Goal: Task Accomplishment & Management: Manage account settings

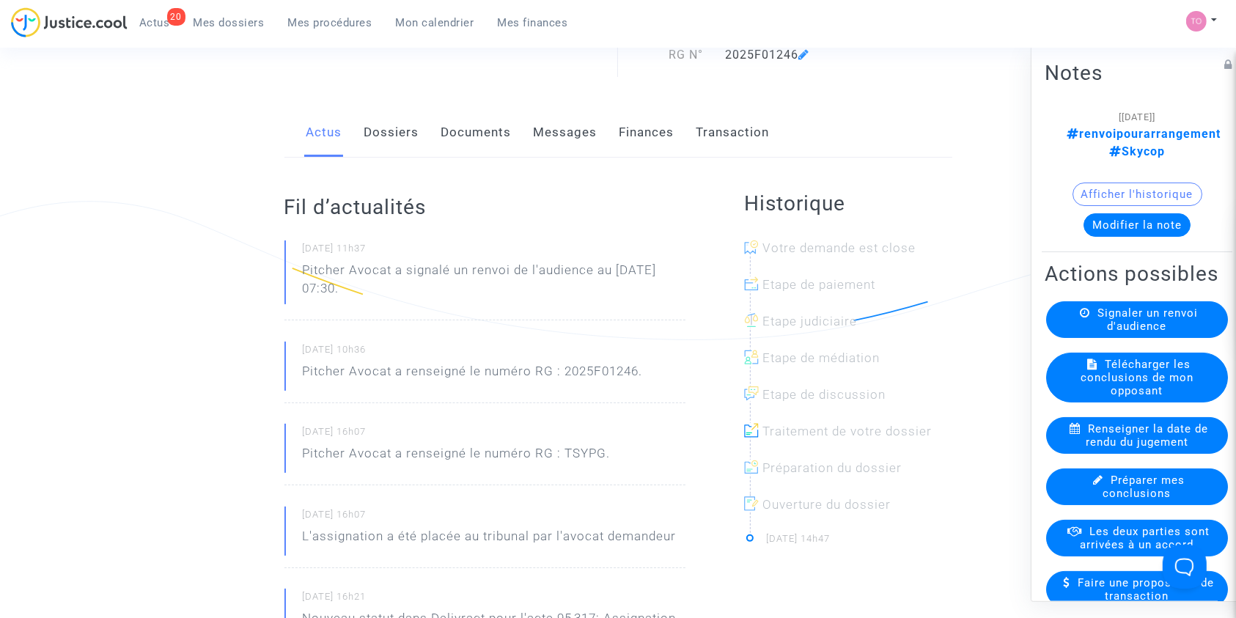
click at [202, 31] on link "Mes dossiers" at bounding box center [229, 23] width 95 height 22
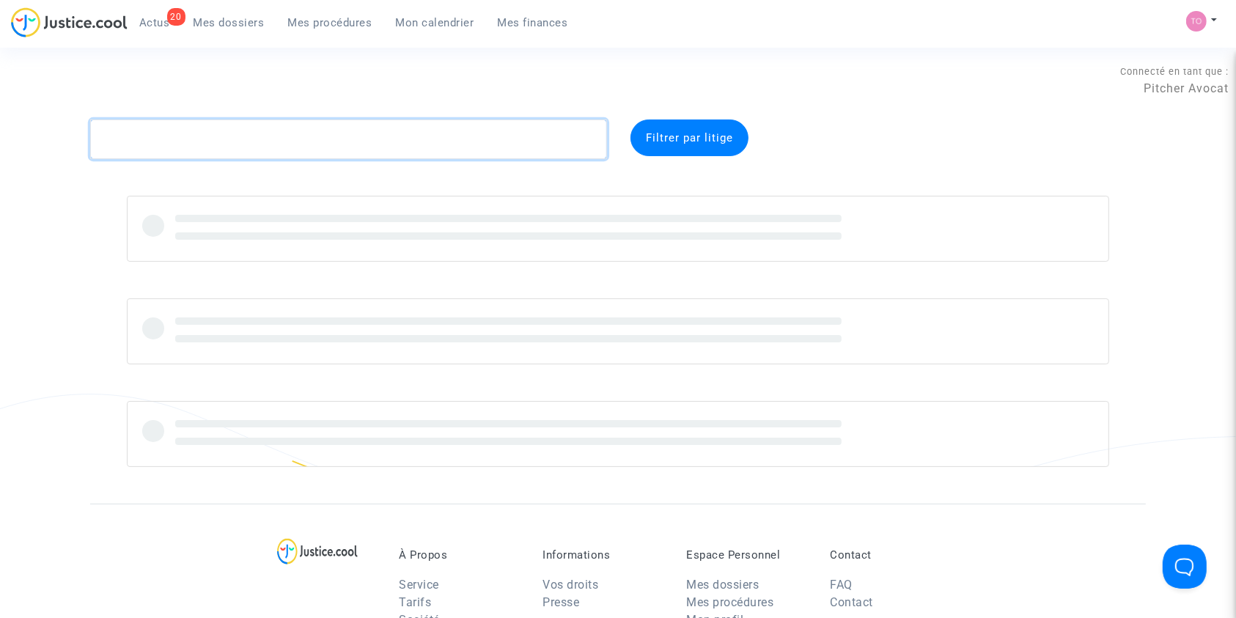
click at [166, 149] on textarea at bounding box center [348, 139] width 517 height 40
paste textarea "PONIN-BALLOM"
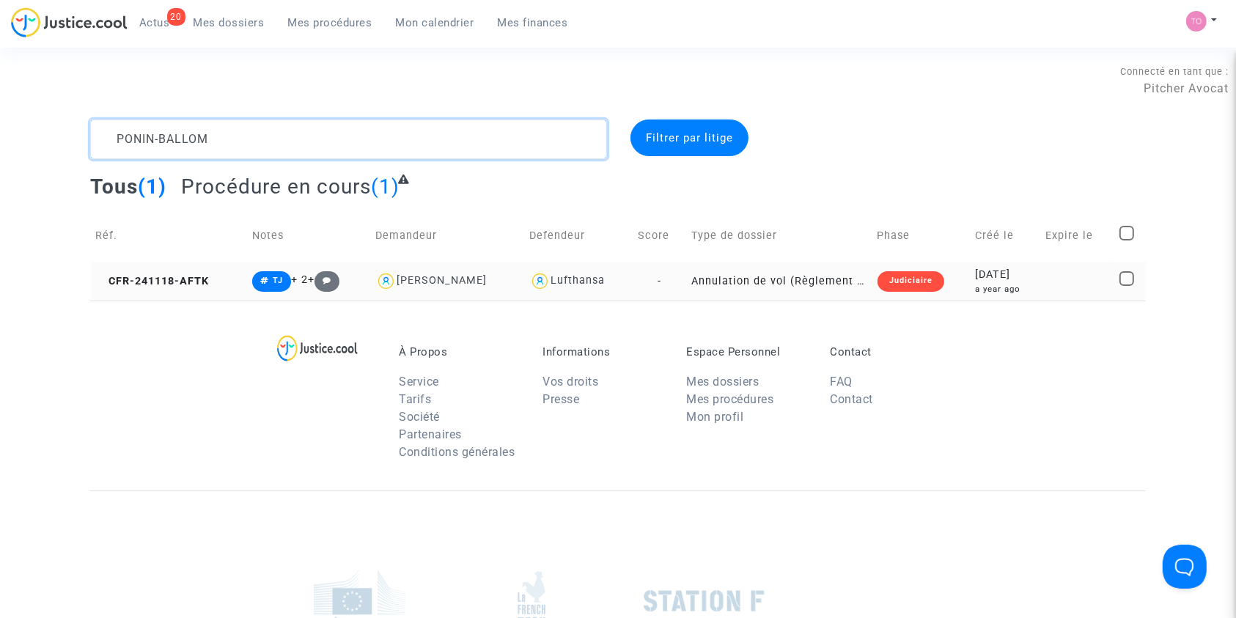
type textarea "PONIN-BALLOM"
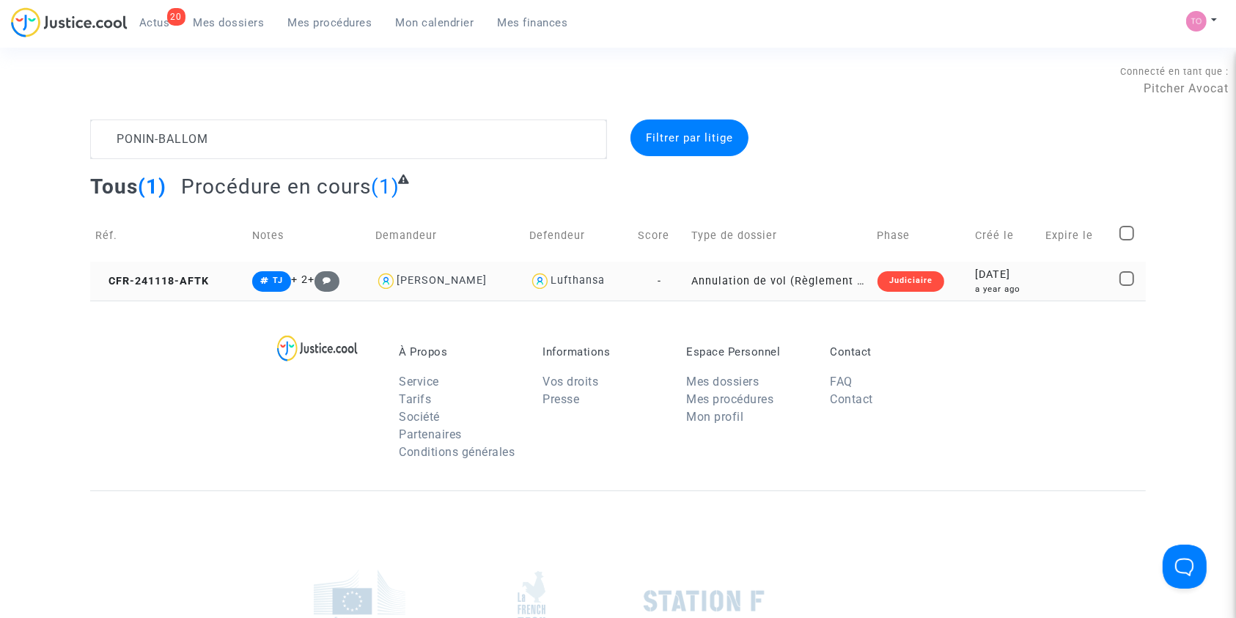
click at [985, 279] on div "2024-11-18" at bounding box center [1005, 275] width 60 height 16
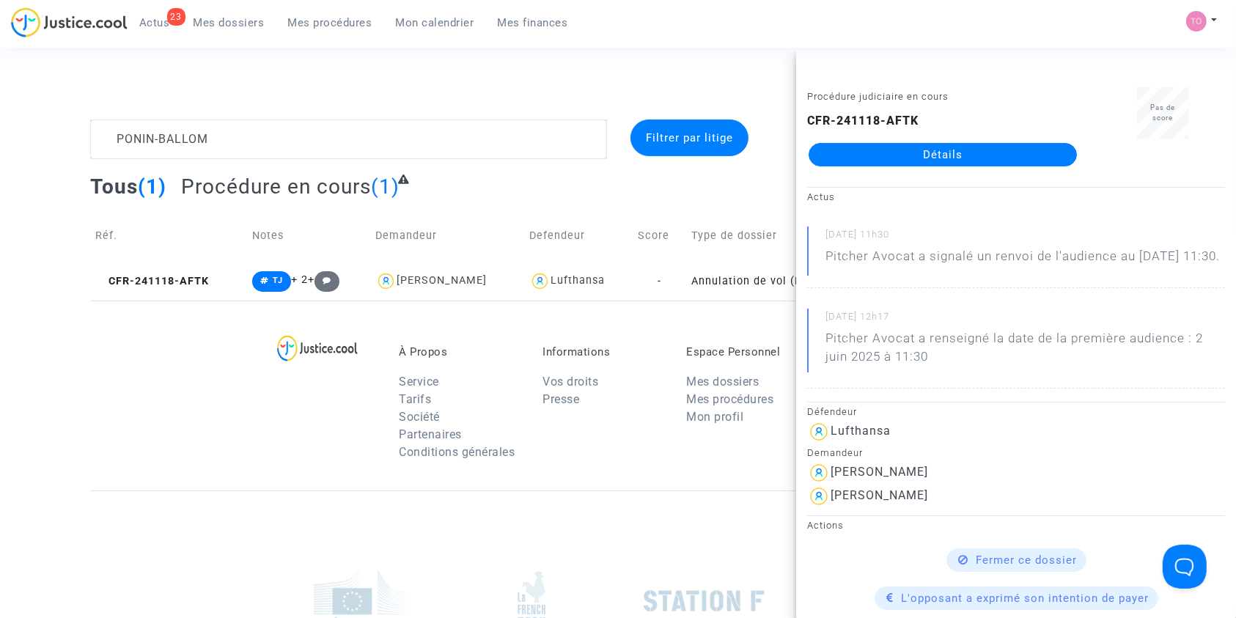
click at [410, 28] on span "Mon calendrier" at bounding box center [435, 22] width 78 height 13
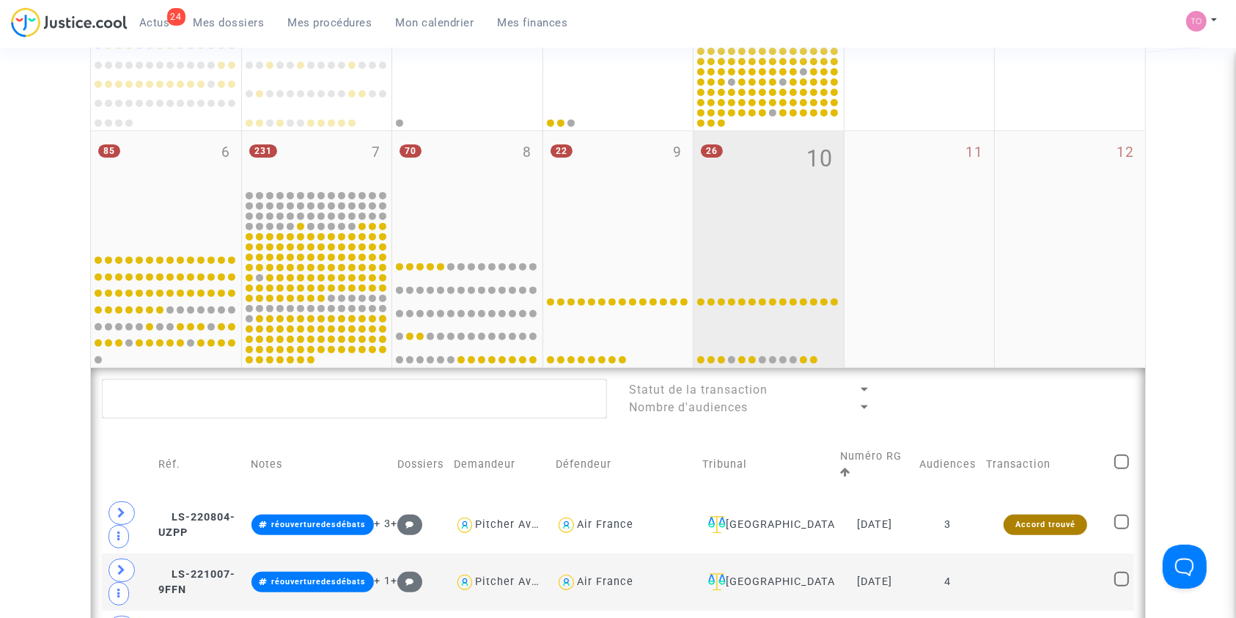
click at [756, 220] on div "26 10" at bounding box center [768, 189] width 150 height 116
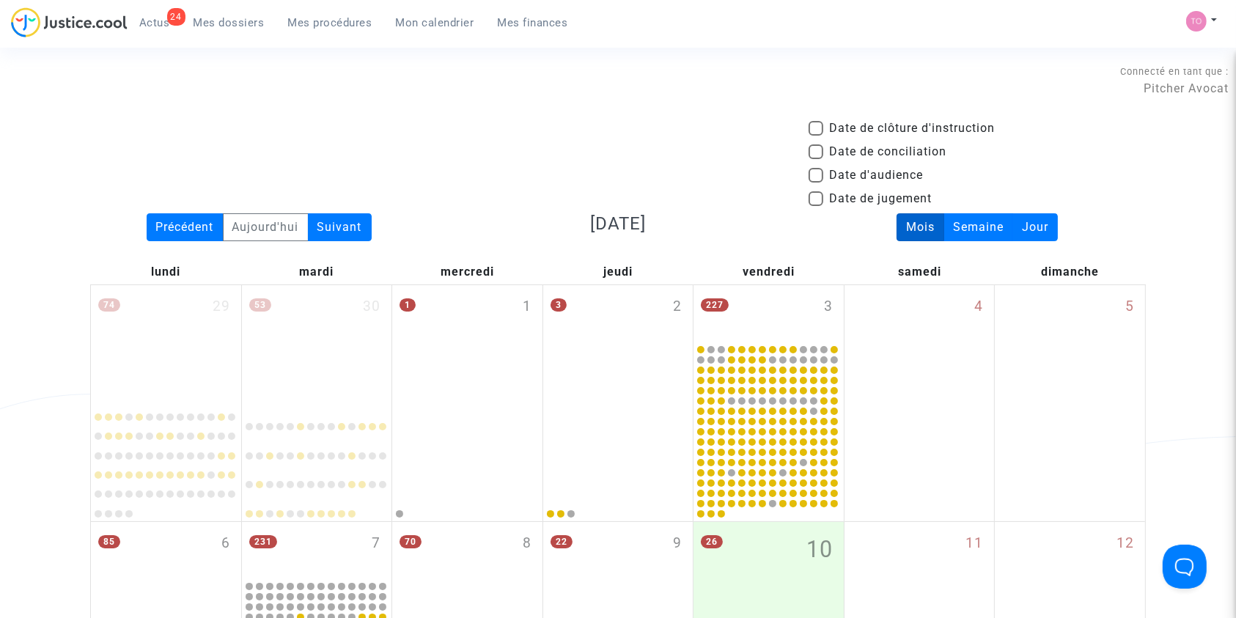
click at [816, 174] on span at bounding box center [815, 175] width 15 height 15
click at [816, 183] on input "Date d'audience" at bounding box center [815, 183] width 1 height 1
checkbox input "true"
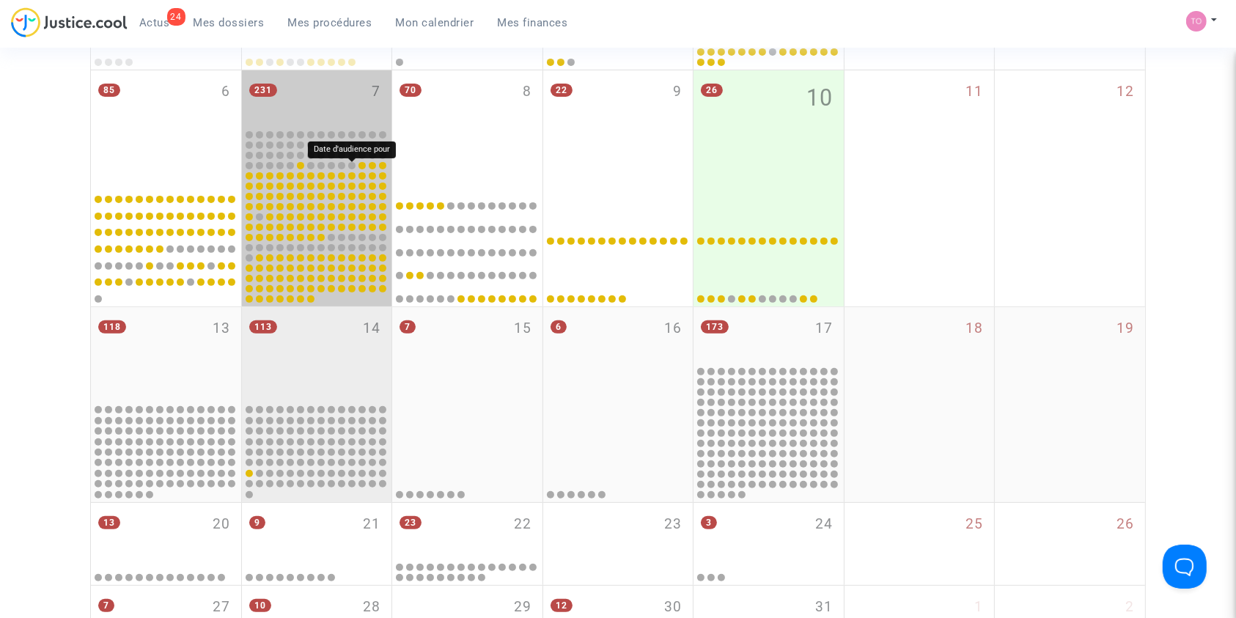
scroll to position [521, 0]
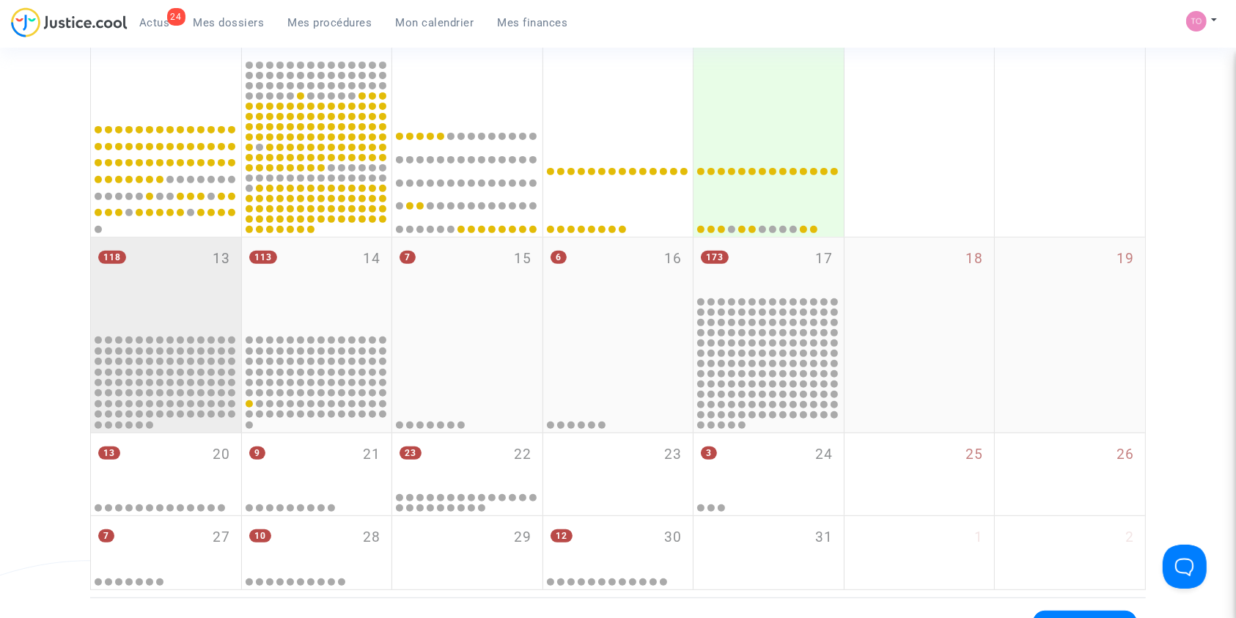
click at [175, 276] on div "118 13" at bounding box center [166, 284] width 150 height 95
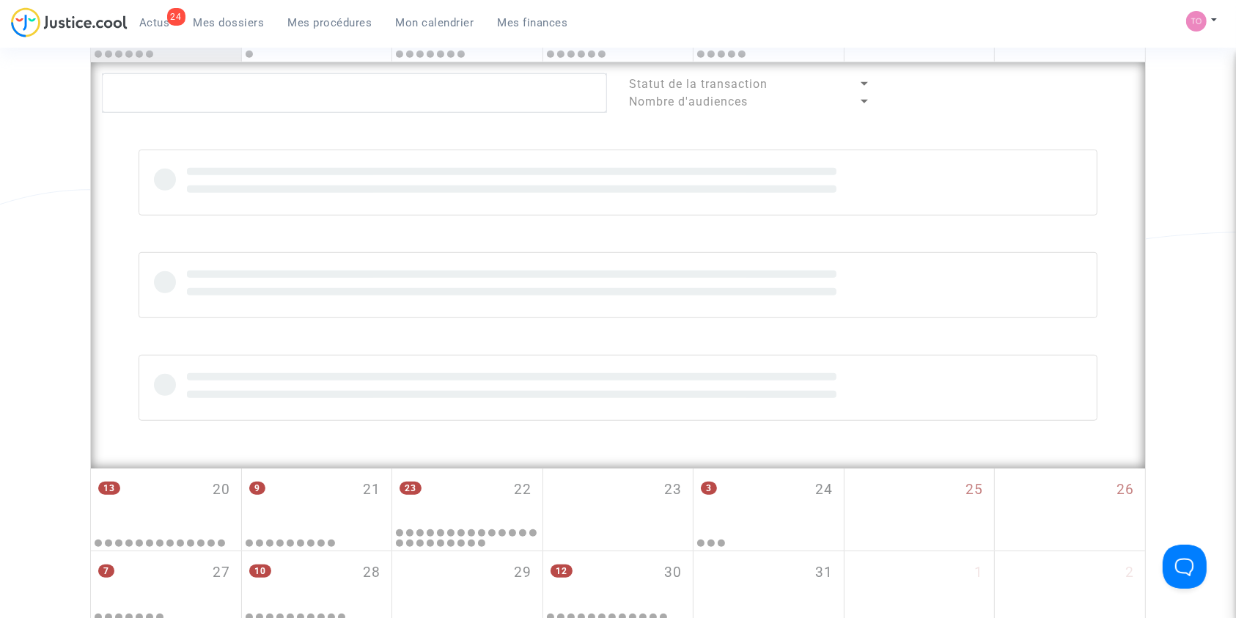
scroll to position [912, 0]
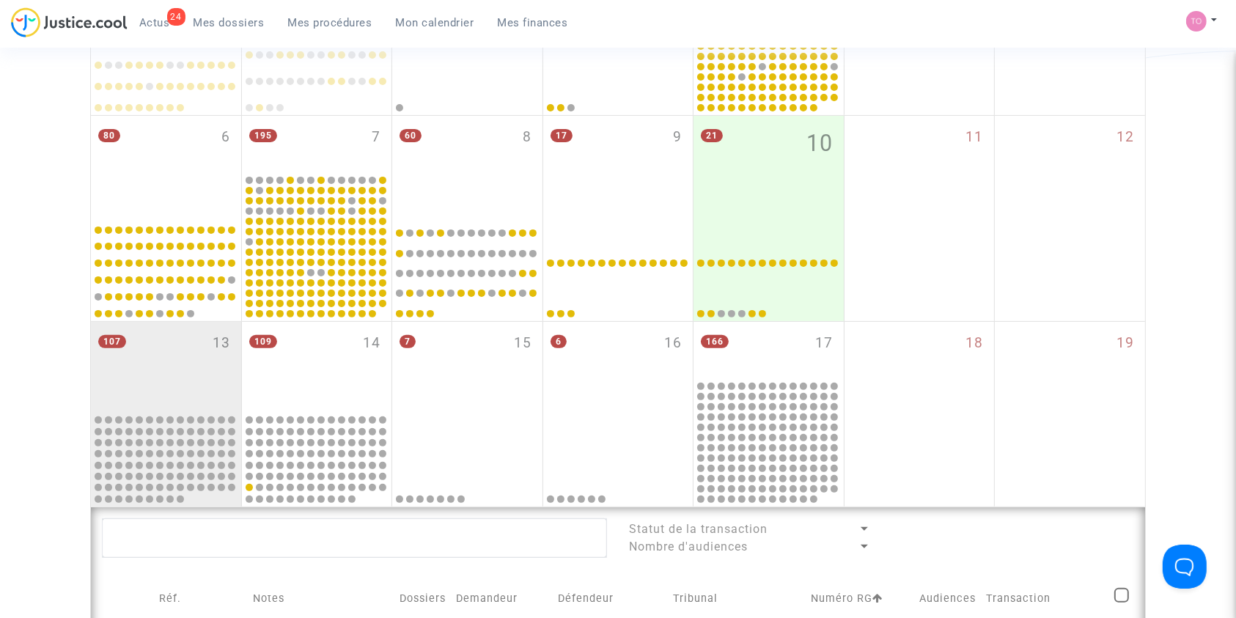
scroll to position [381, 0]
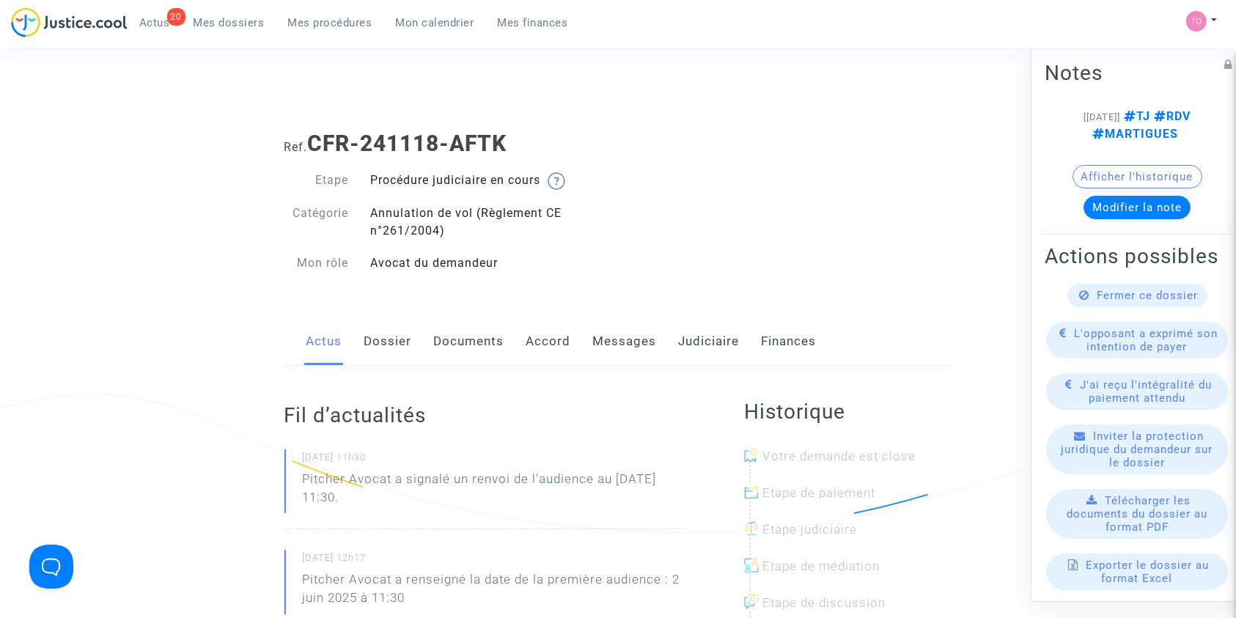
click at [704, 346] on link "Judiciaire" at bounding box center [709, 341] width 61 height 48
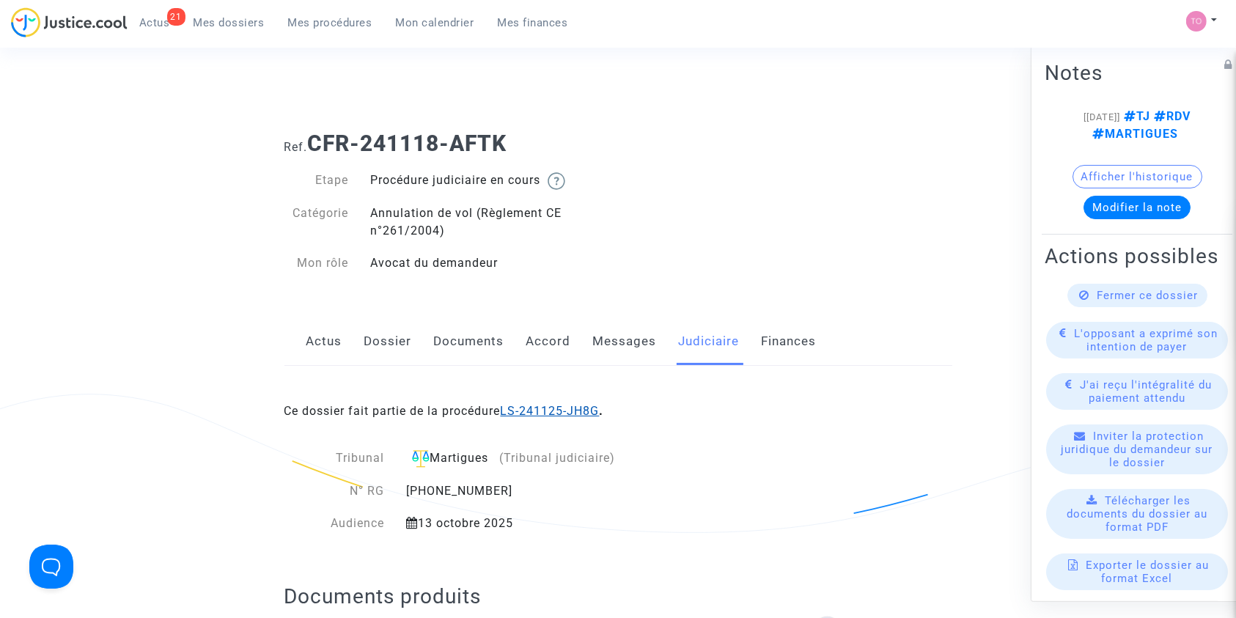
click at [561, 410] on link "LS-241125-JH8G" at bounding box center [550, 411] width 99 height 14
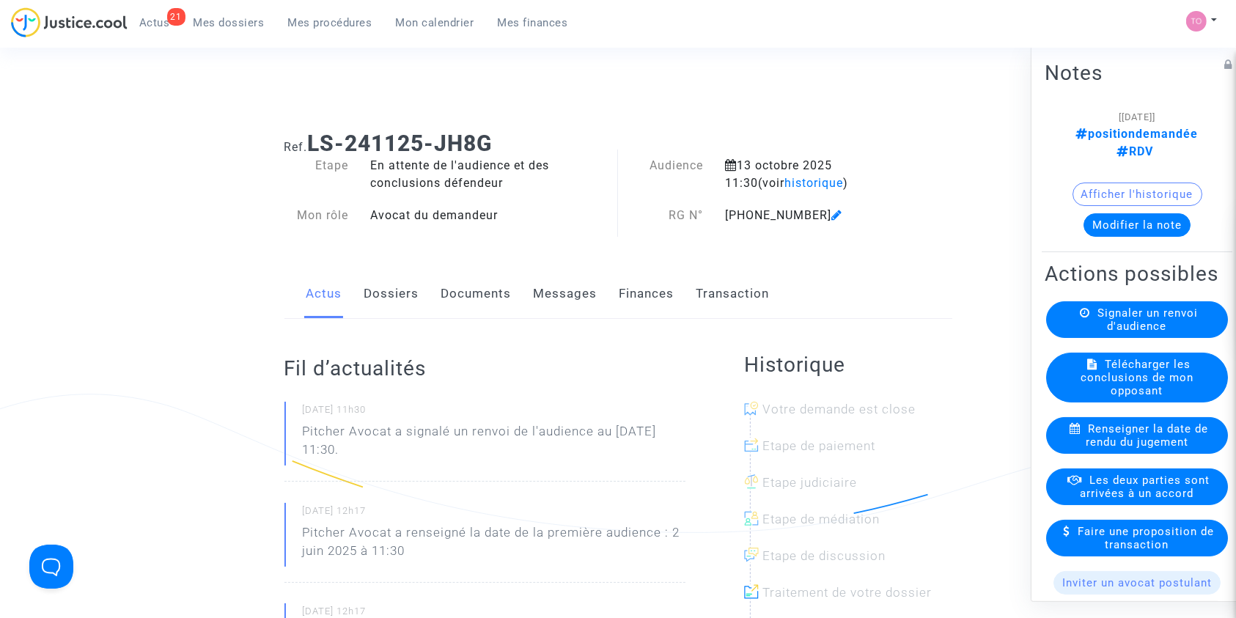
click at [378, 309] on link "Dossiers" at bounding box center [391, 294] width 55 height 48
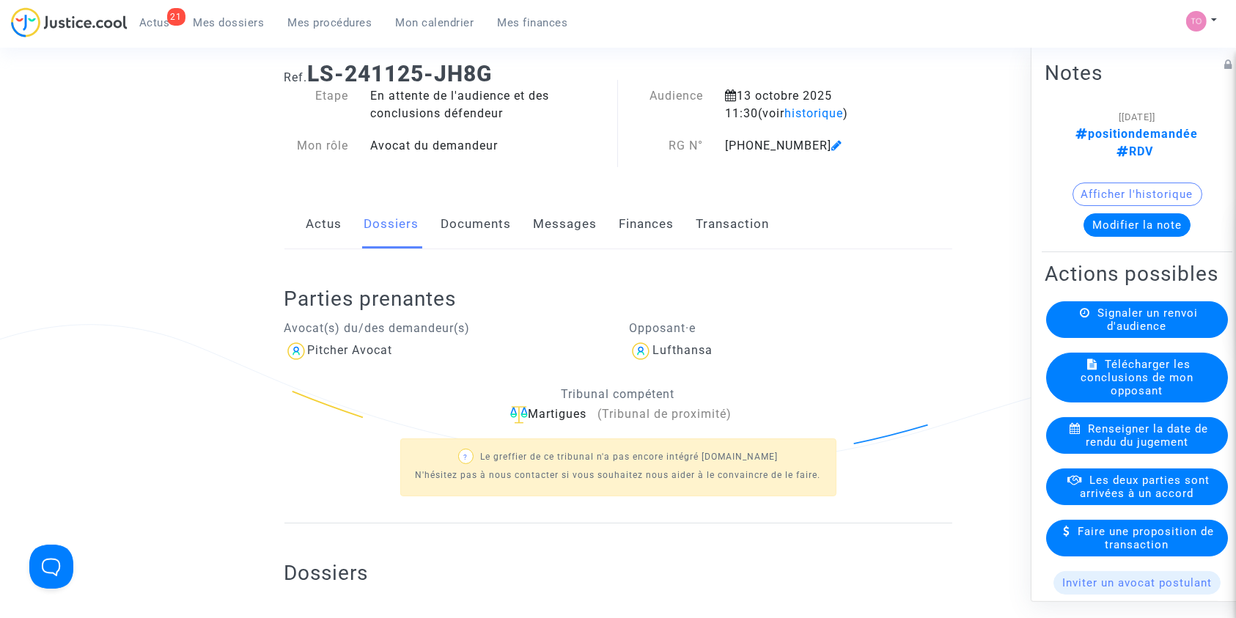
scroll to position [10, 0]
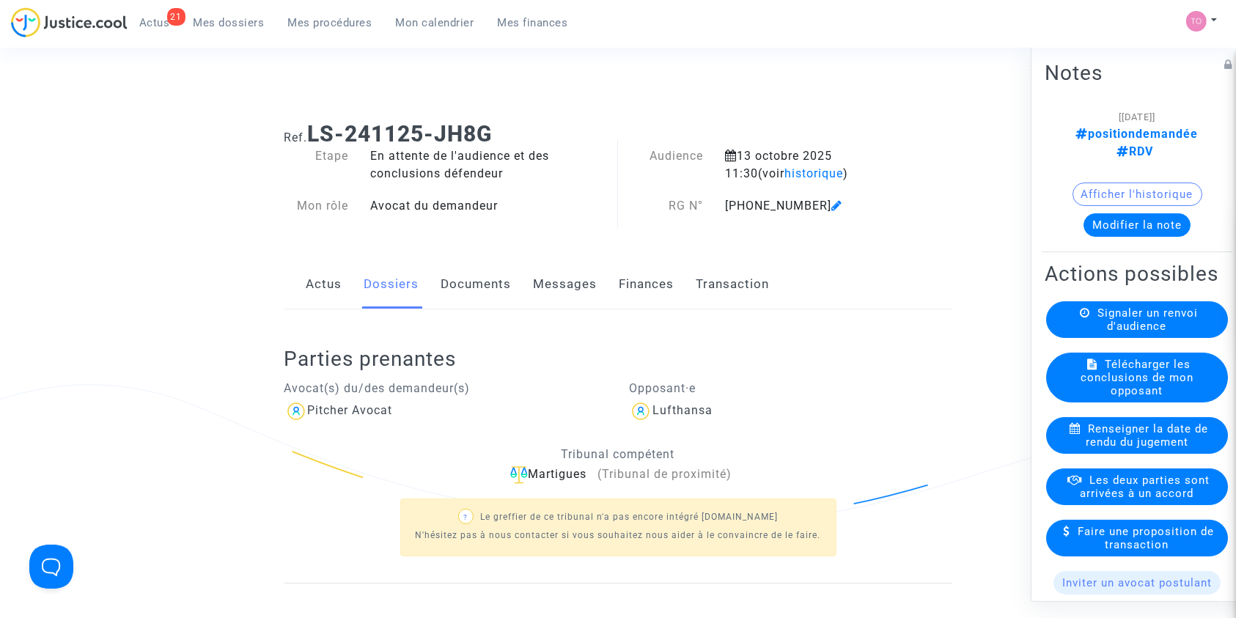
click at [466, 279] on link "Documents" at bounding box center [476, 284] width 70 height 48
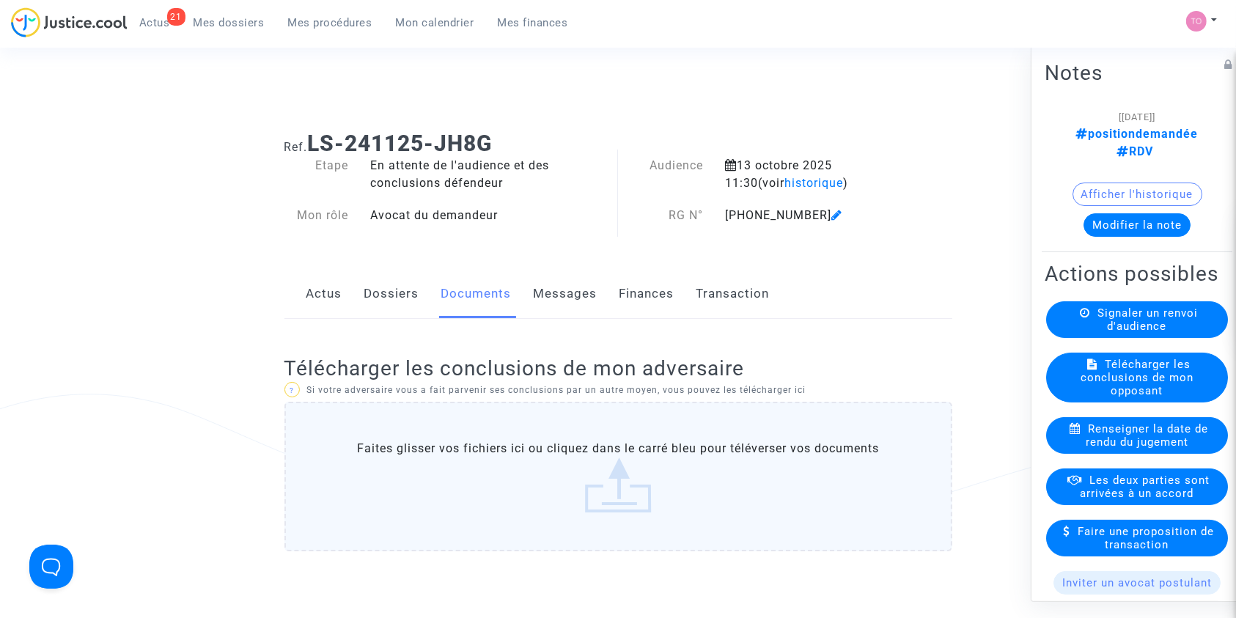
click at [321, 295] on link "Actus" at bounding box center [324, 294] width 36 height 48
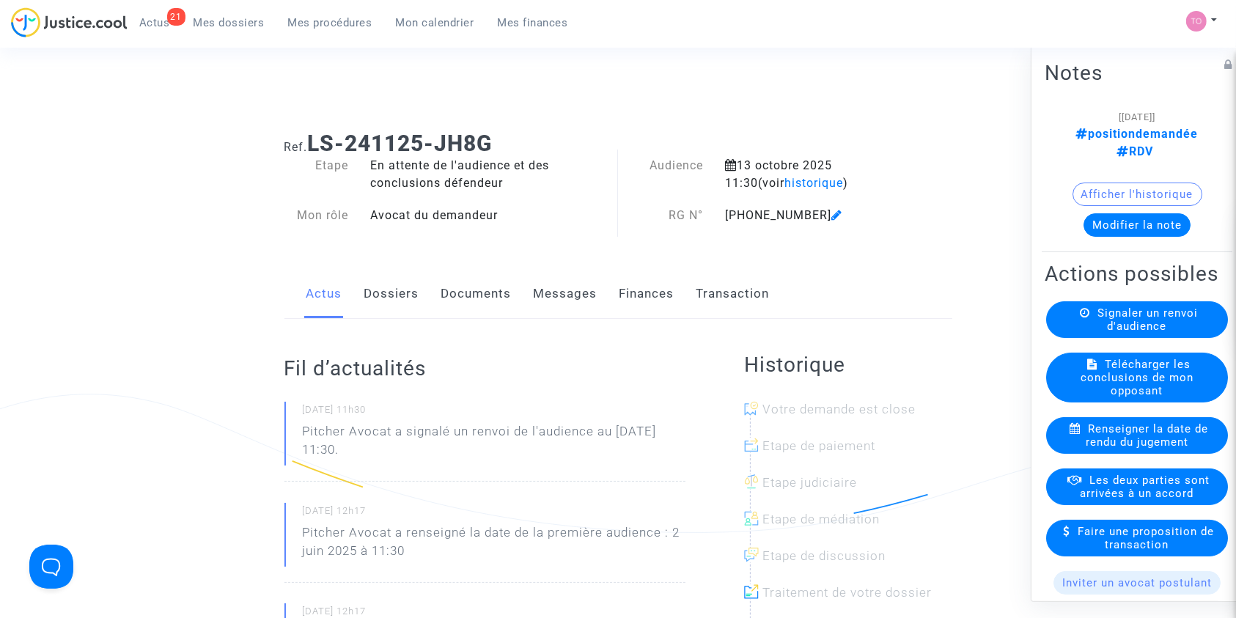
click at [388, 290] on link "Dossiers" at bounding box center [391, 294] width 55 height 48
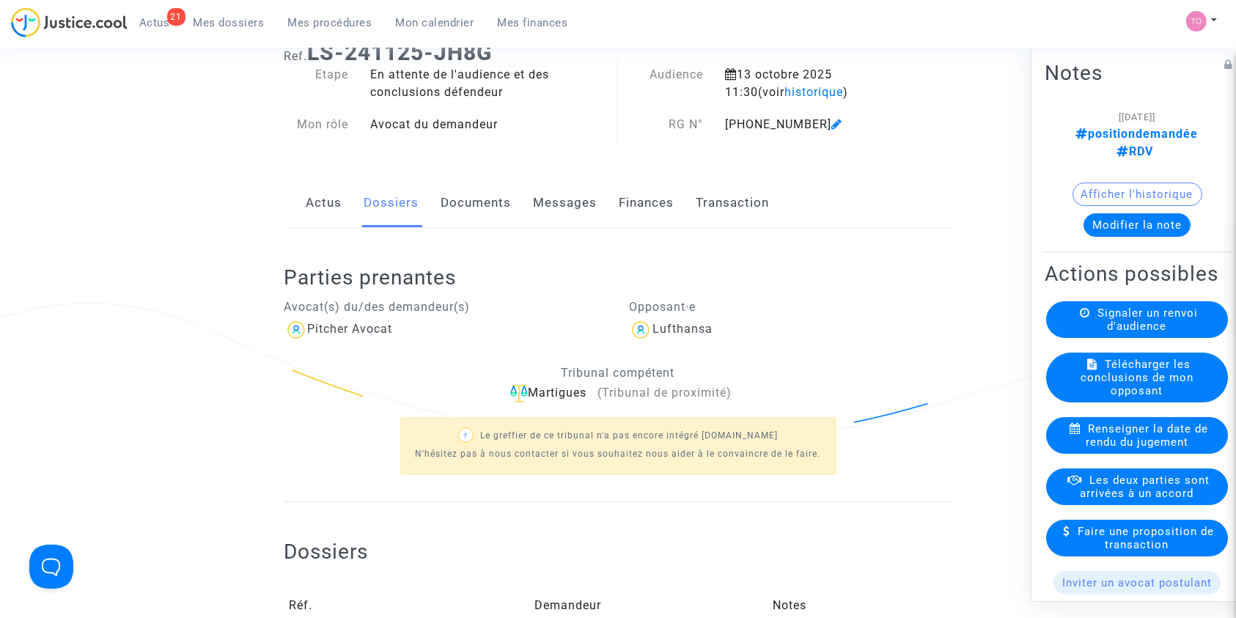
scroll to position [89, 0]
click at [481, 221] on link "Documents" at bounding box center [476, 204] width 70 height 48
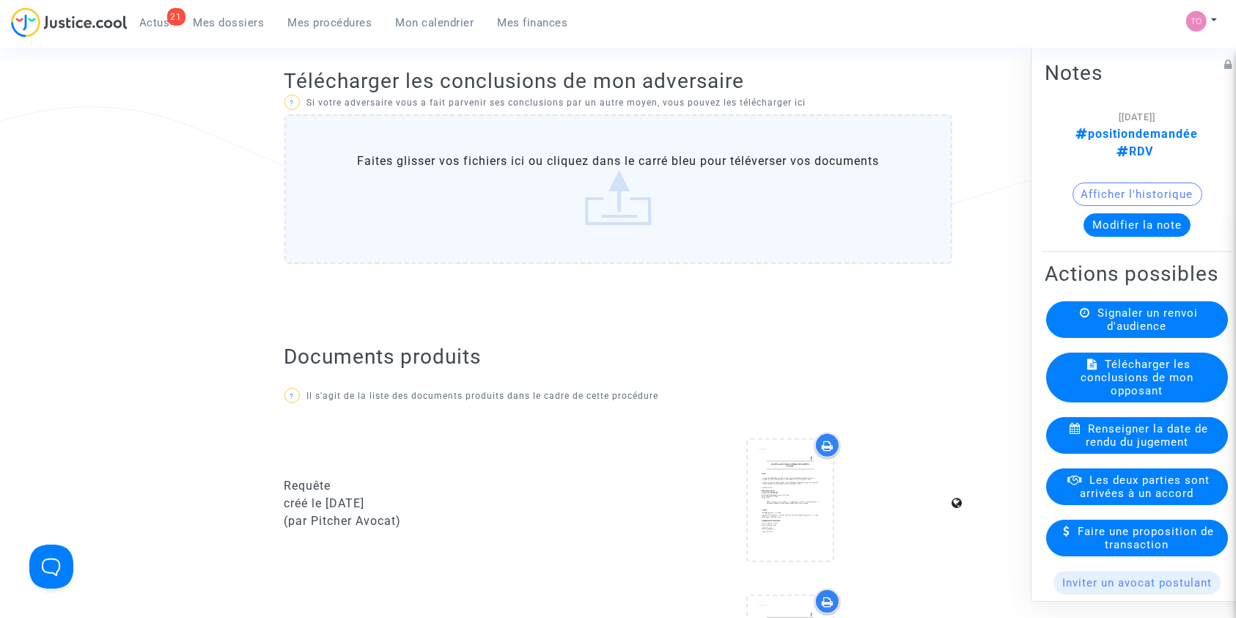
scroll to position [273, 0]
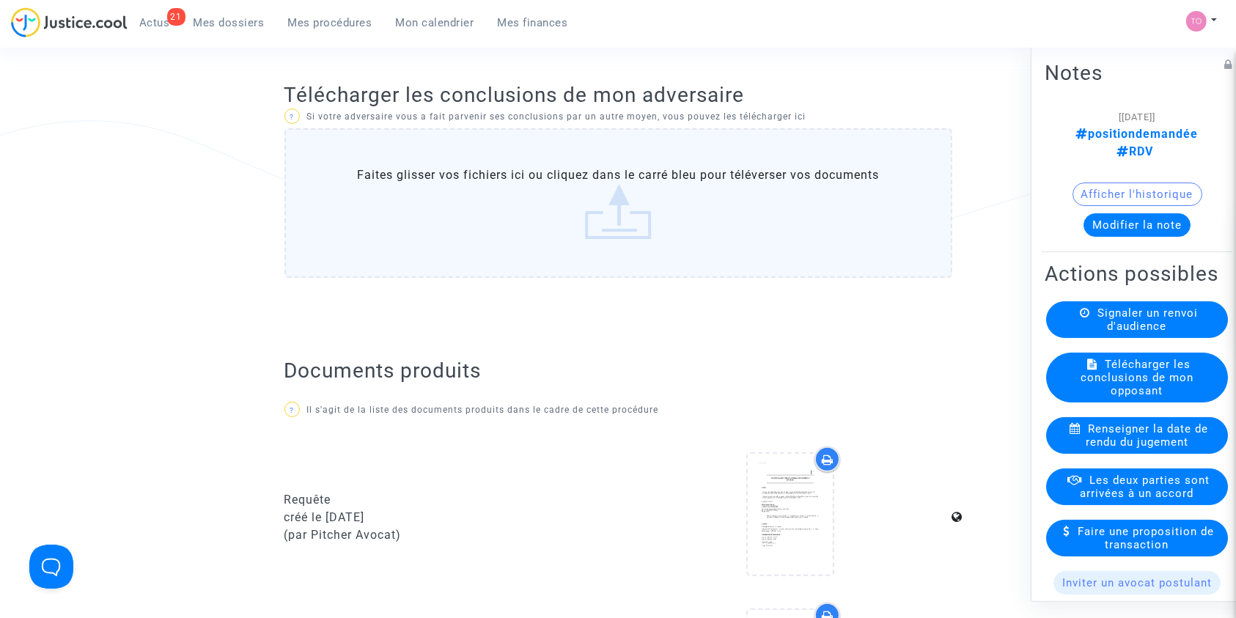
click at [586, 180] on label "Faites glisser vos fichiers ici ou cliquez dans le carré bleu pour téléverser v…" at bounding box center [618, 203] width 668 height 150
click at [0, 0] on input "Faites glisser vos fichiers ici ou cliquez dans le carré bleu pour téléverser v…" at bounding box center [0, 0] width 0 height 0
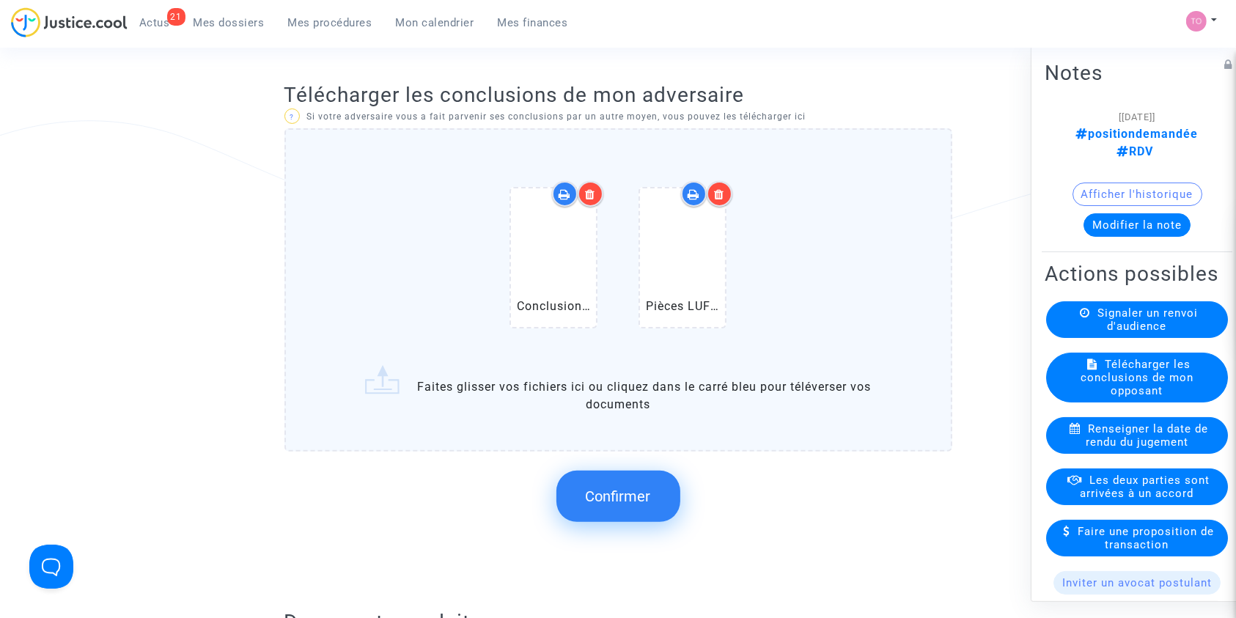
click at [715, 197] on icon at bounding box center [720, 194] width 10 height 12
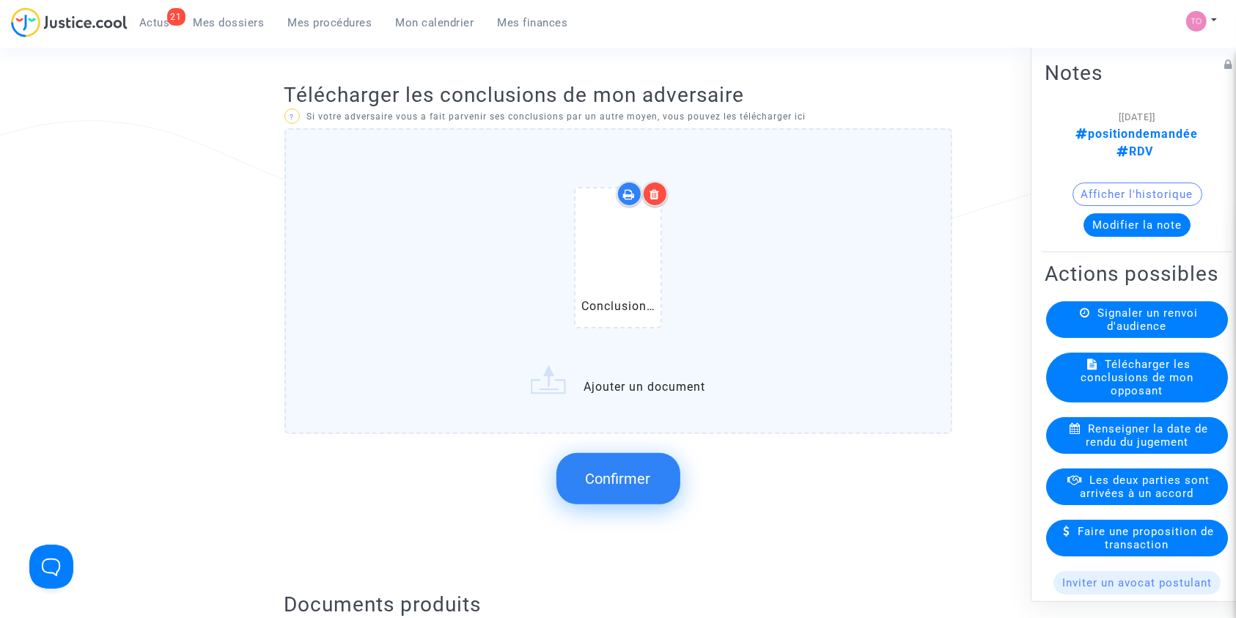
click at [715, 265] on div "Conclusions en défense.pdf" at bounding box center [618, 260] width 606 height 188
click at [0, 0] on input "Conclusions en défense.pdf Ajouter un document" at bounding box center [0, 0] width 0 height 0
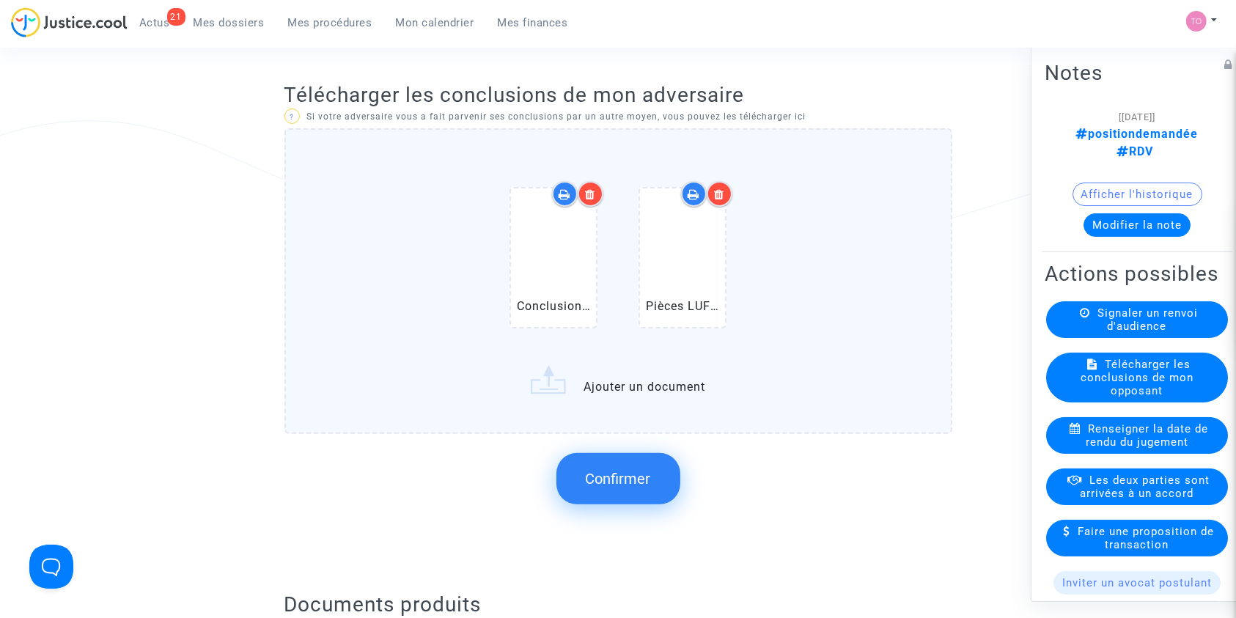
click at [608, 465] on button "Confirmer" at bounding box center [618, 478] width 124 height 51
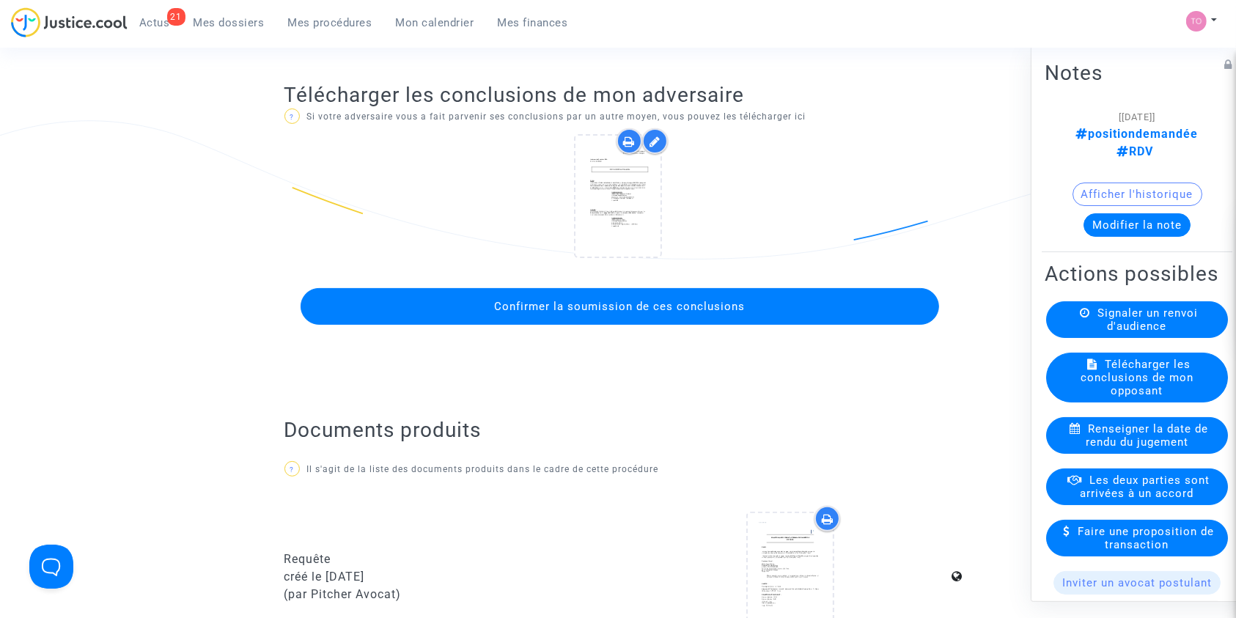
click at [614, 301] on span "Confirmer la soumission de ces conclusions" at bounding box center [619, 306] width 251 height 13
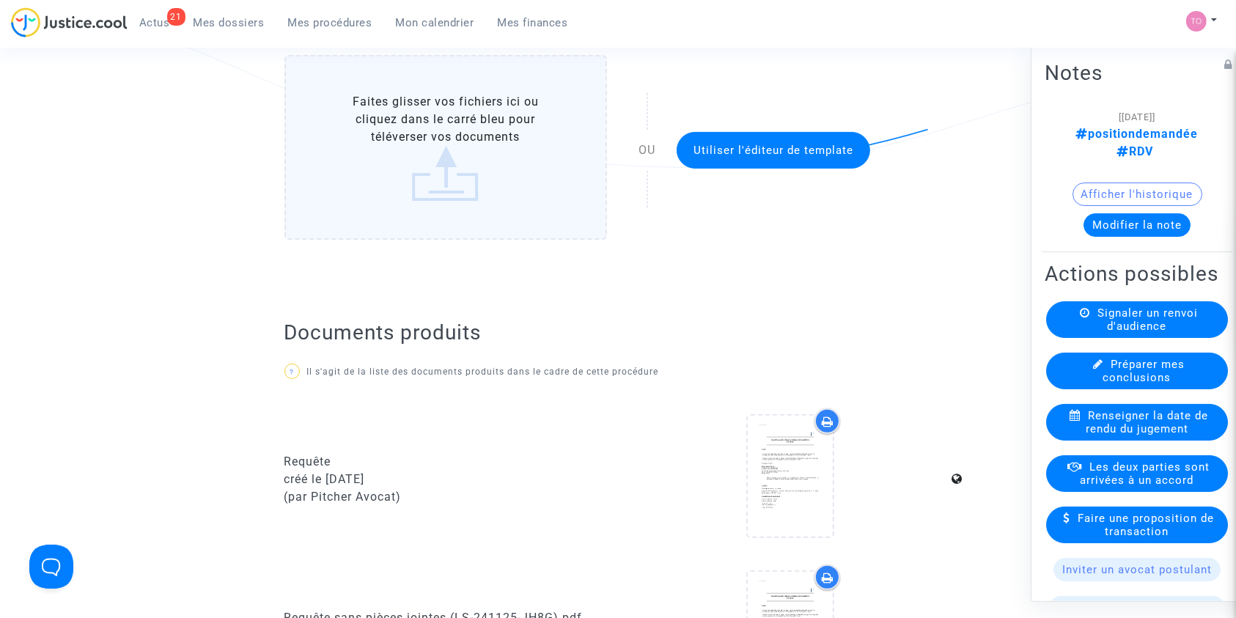
scroll to position [0, 0]
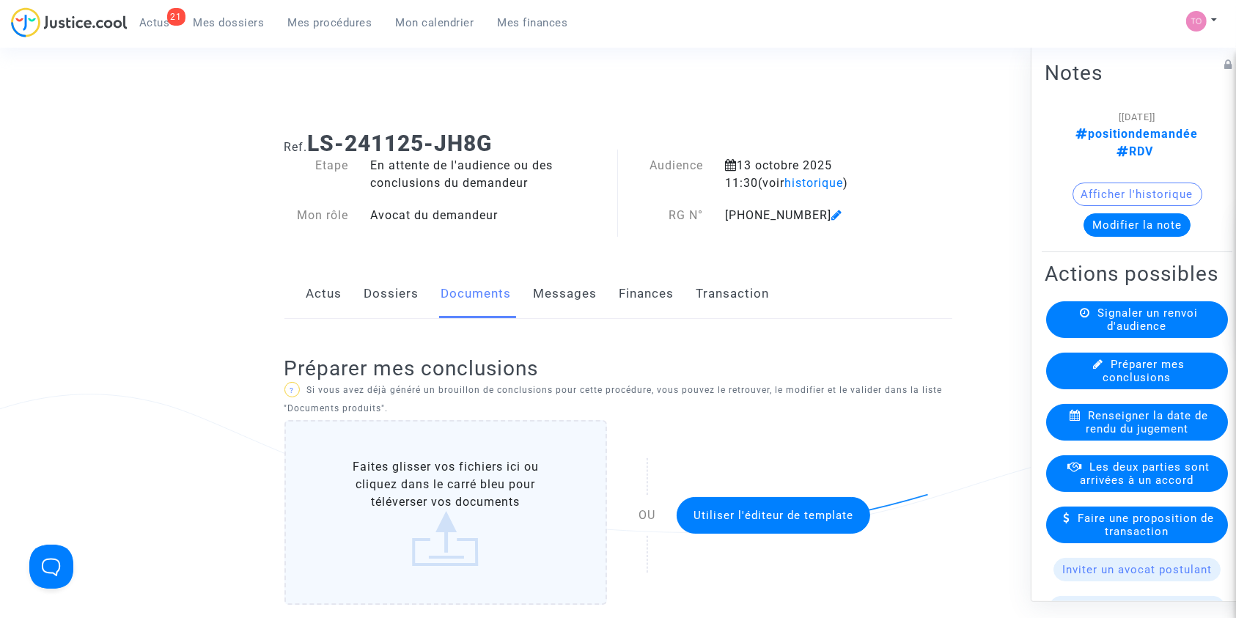
click at [1121, 216] on button "Modifier la note" at bounding box center [1136, 224] width 107 height 23
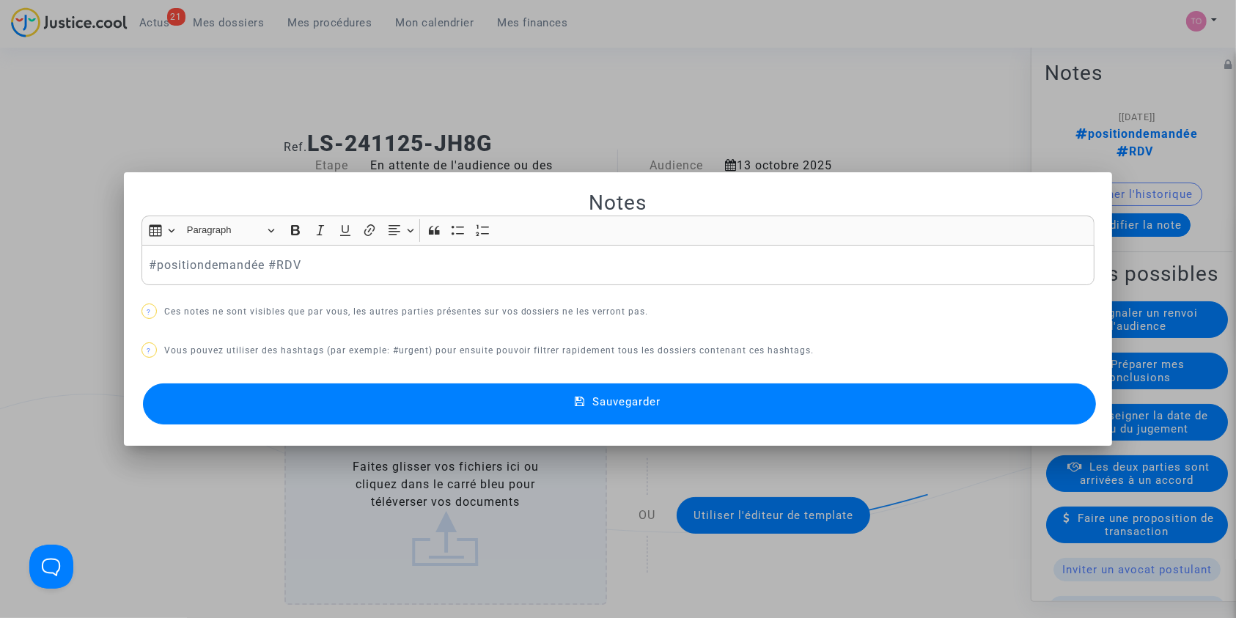
click at [141, 261] on div "#positiondemandée #RDV" at bounding box center [618, 265] width 954 height 41
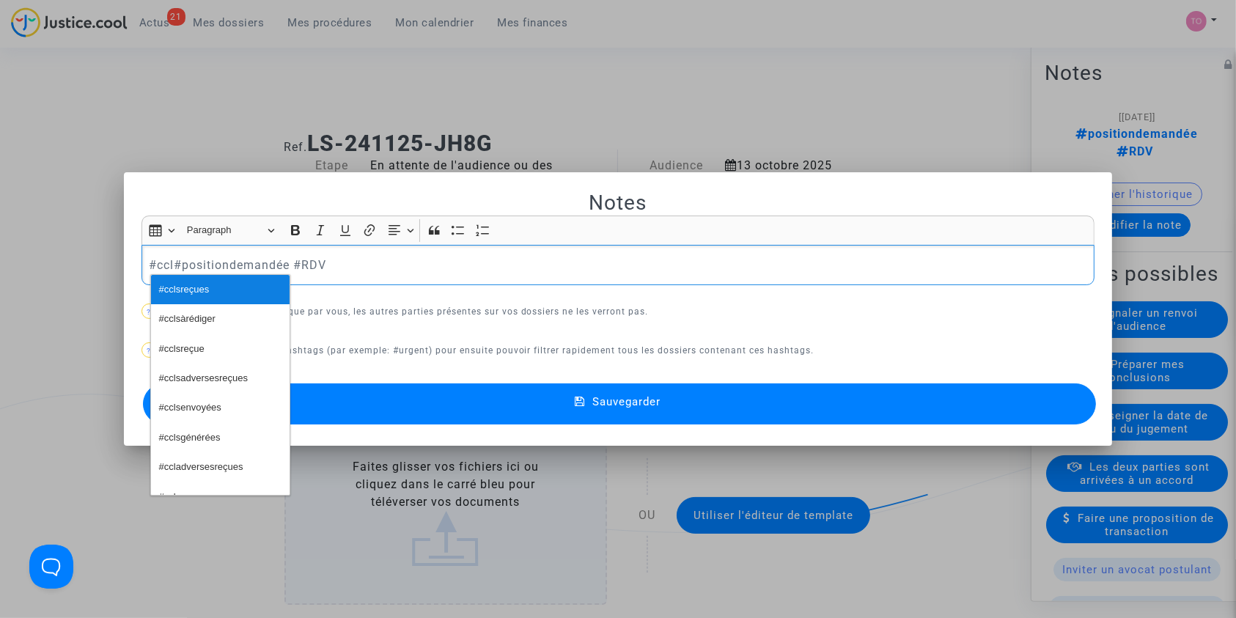
click at [188, 283] on span "#cclsreçues" at bounding box center [184, 289] width 51 height 21
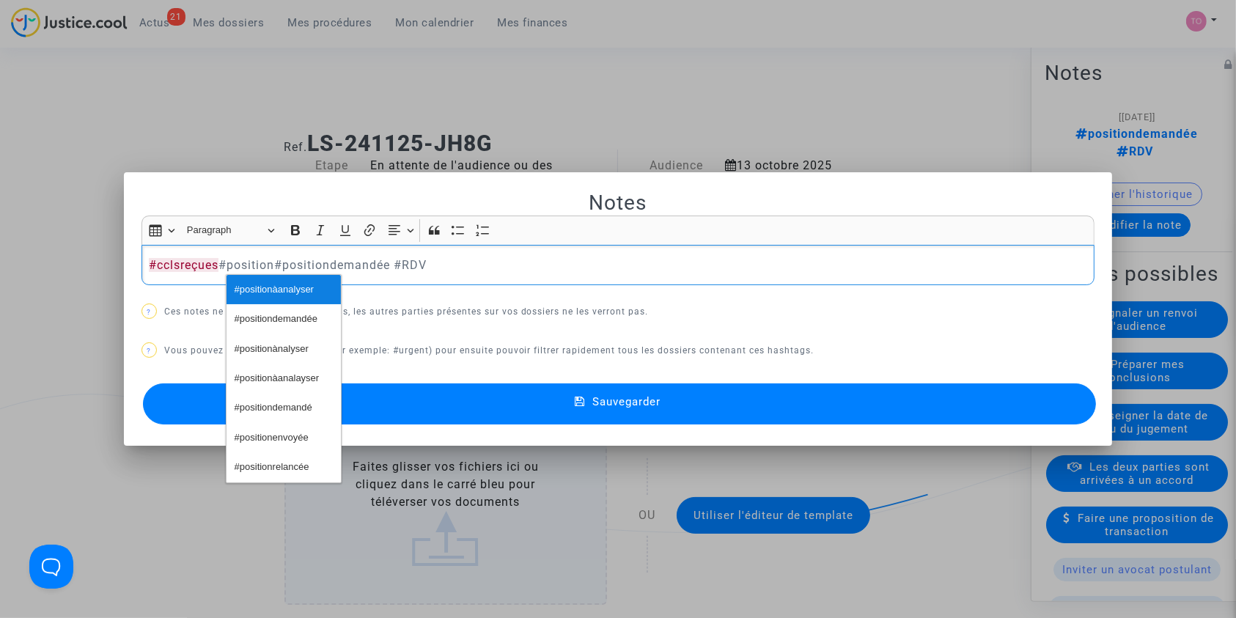
click at [302, 295] on span "#positionàanalyser" at bounding box center [274, 289] width 79 height 21
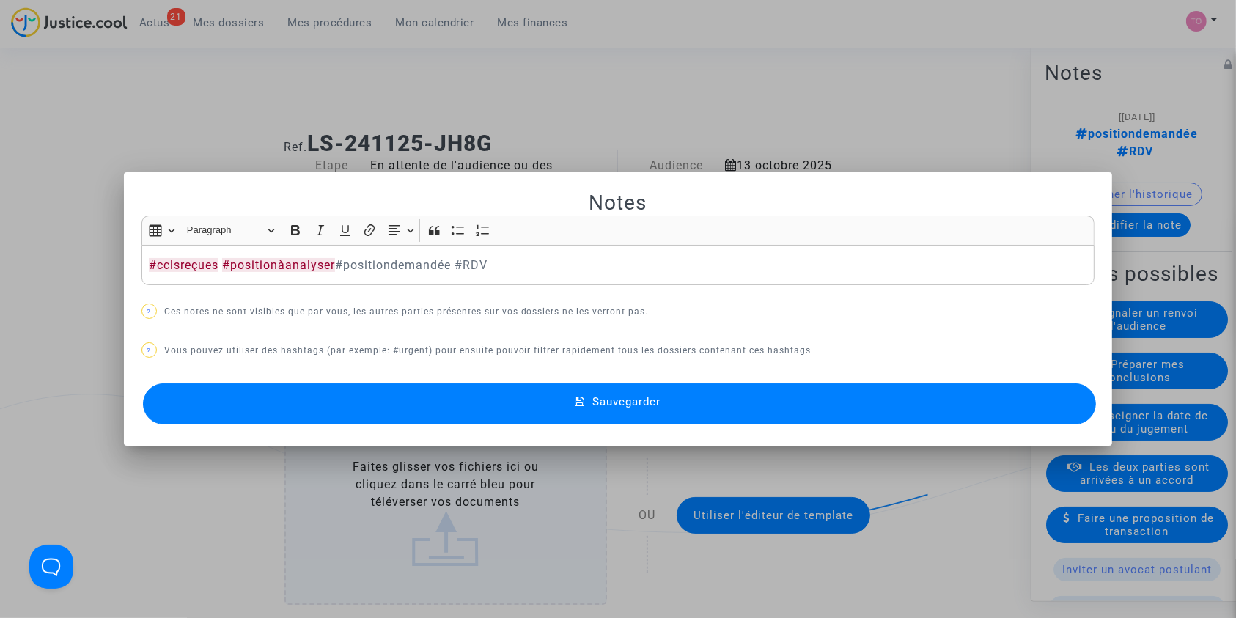
click at [391, 408] on button "Sauvegarder" at bounding box center [620, 403] width 954 height 41
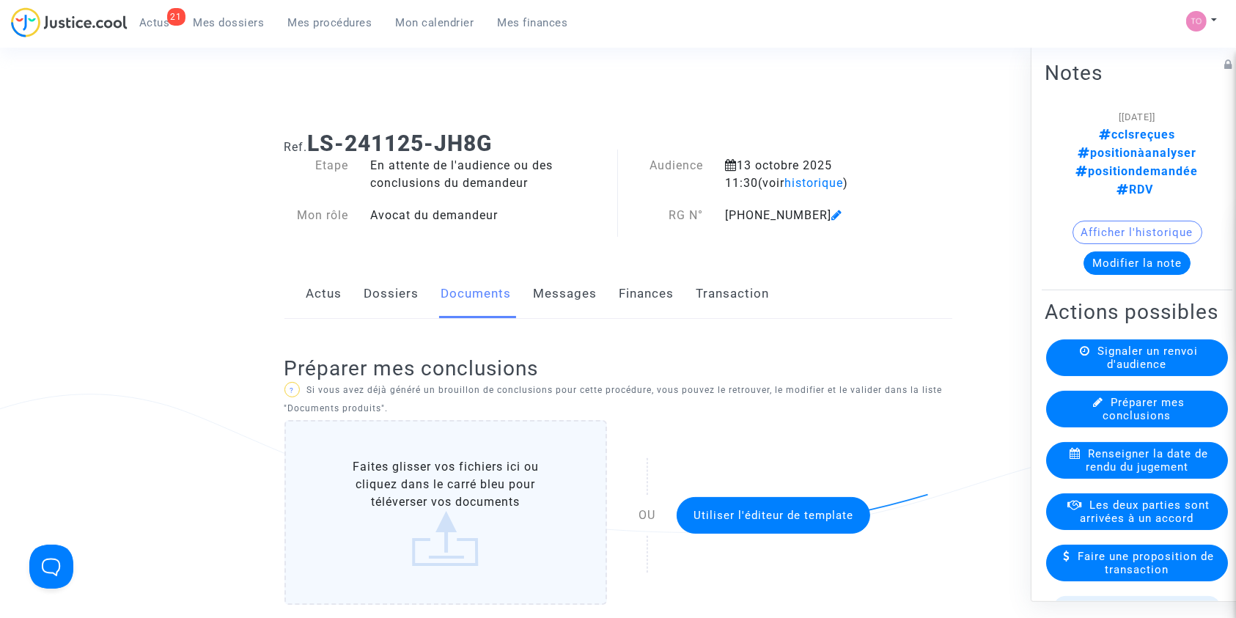
click at [381, 293] on link "Dossiers" at bounding box center [391, 294] width 55 height 48
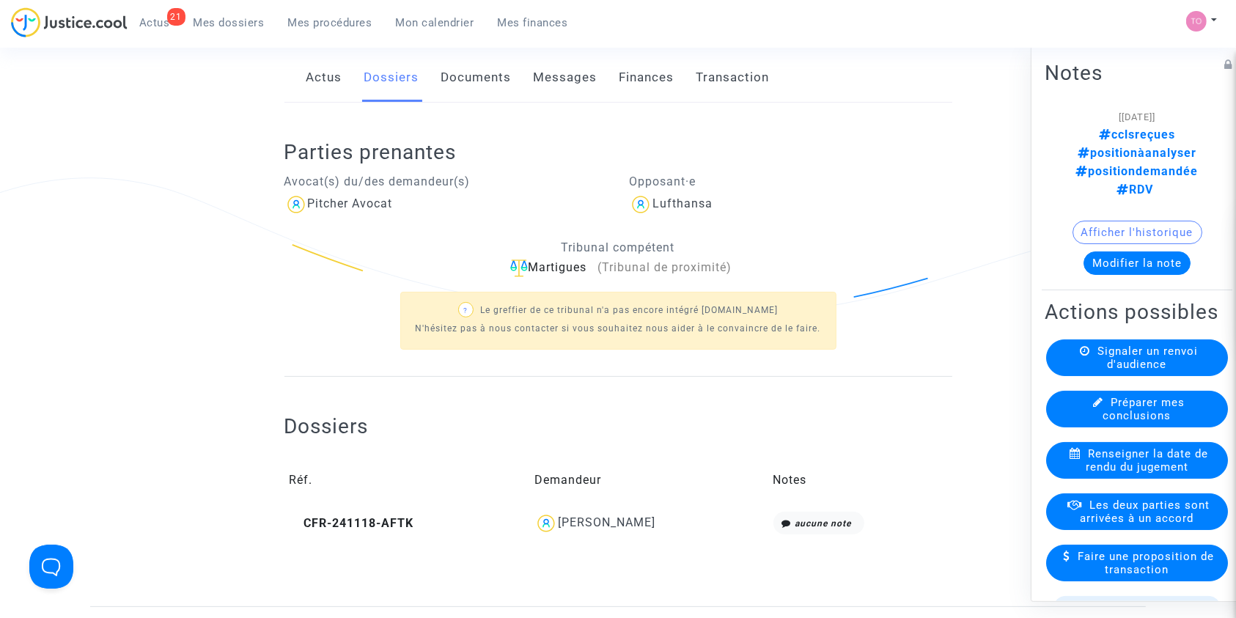
scroll to position [215, 0]
drag, startPoint x: 678, startPoint y: 525, endPoint x: 592, endPoint y: 526, distance: 86.5
click at [592, 526] on div "Jérémy Poninballom" at bounding box center [648, 524] width 228 height 23
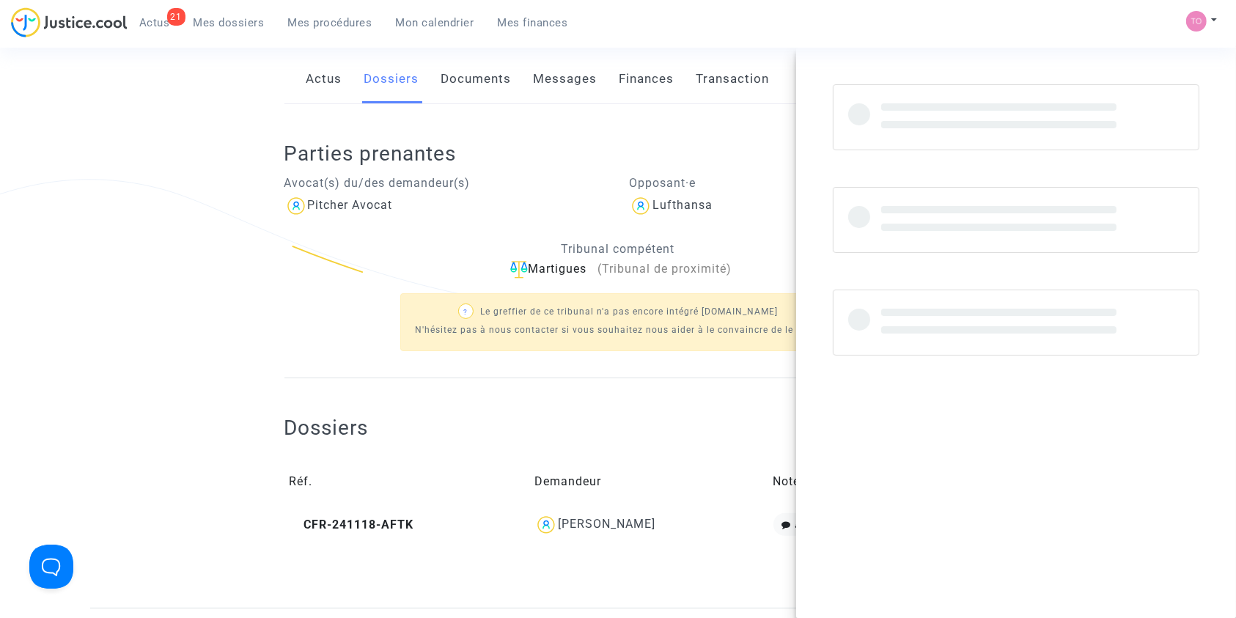
copy div "Poninballom"
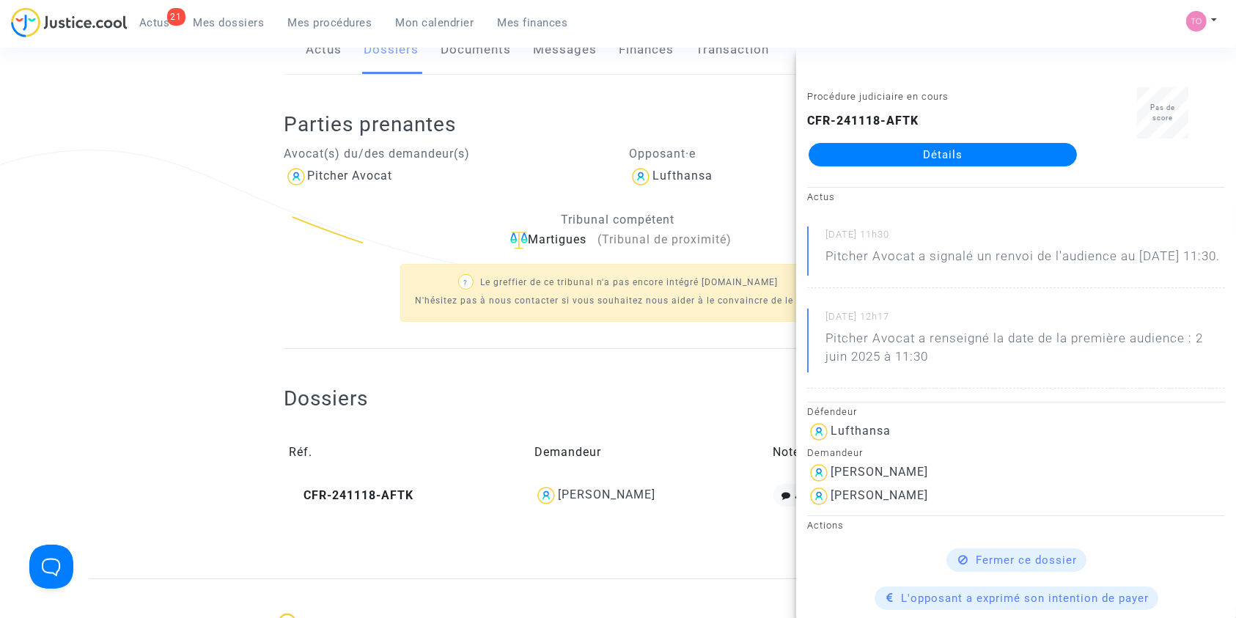
scroll to position [254, 0]
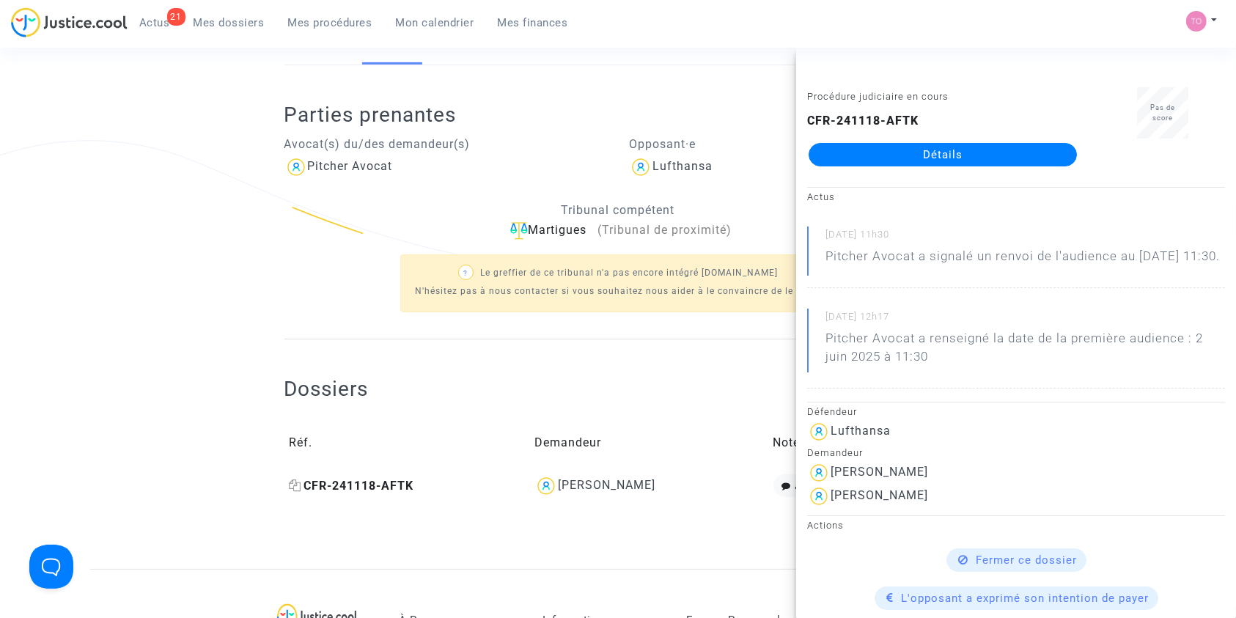
click at [298, 481] on icon at bounding box center [296, 485] width 12 height 12
click at [191, 304] on ng-component "Ref. LS-241125-JH8G Etape En attente de l'audience ou des conclusions du demand…" at bounding box center [618, 217] width 1056 height 703
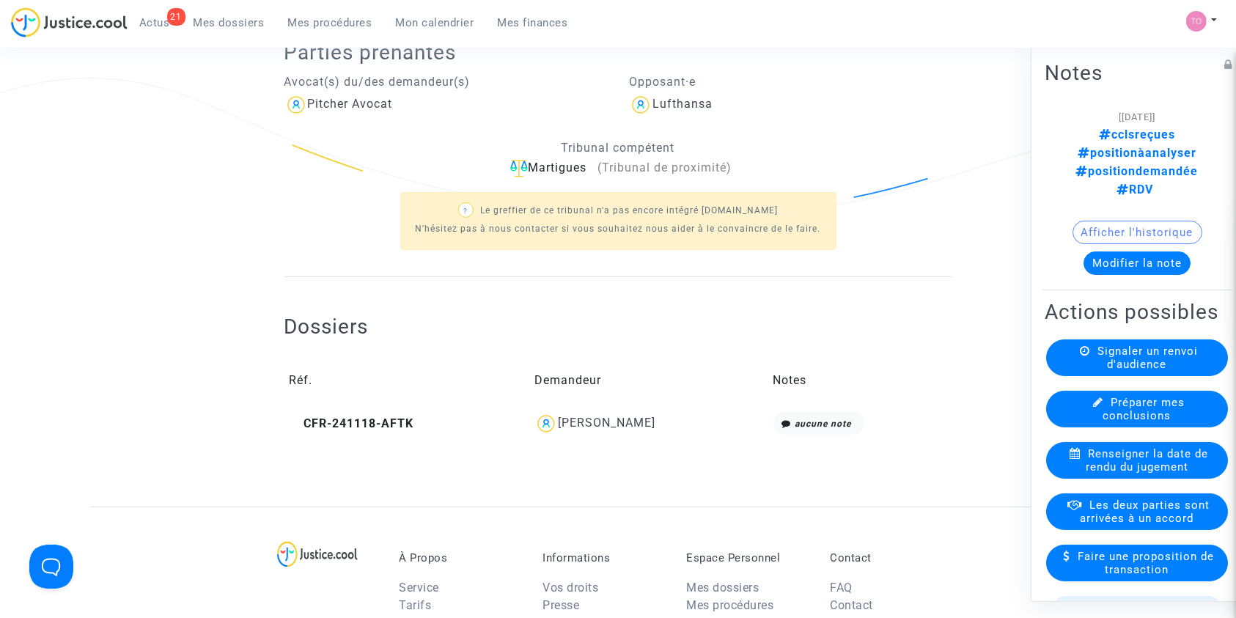
scroll to position [317, 0]
click at [1154, 220] on button "Afficher l'historique" at bounding box center [1137, 231] width 130 height 23
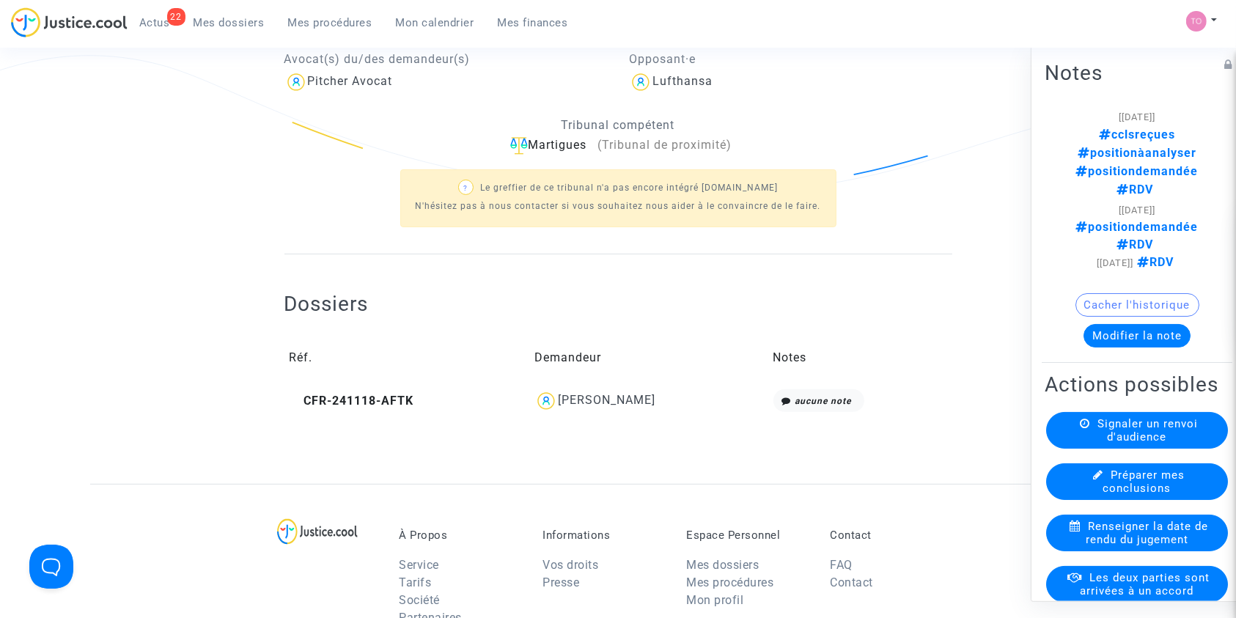
scroll to position [487, 0]
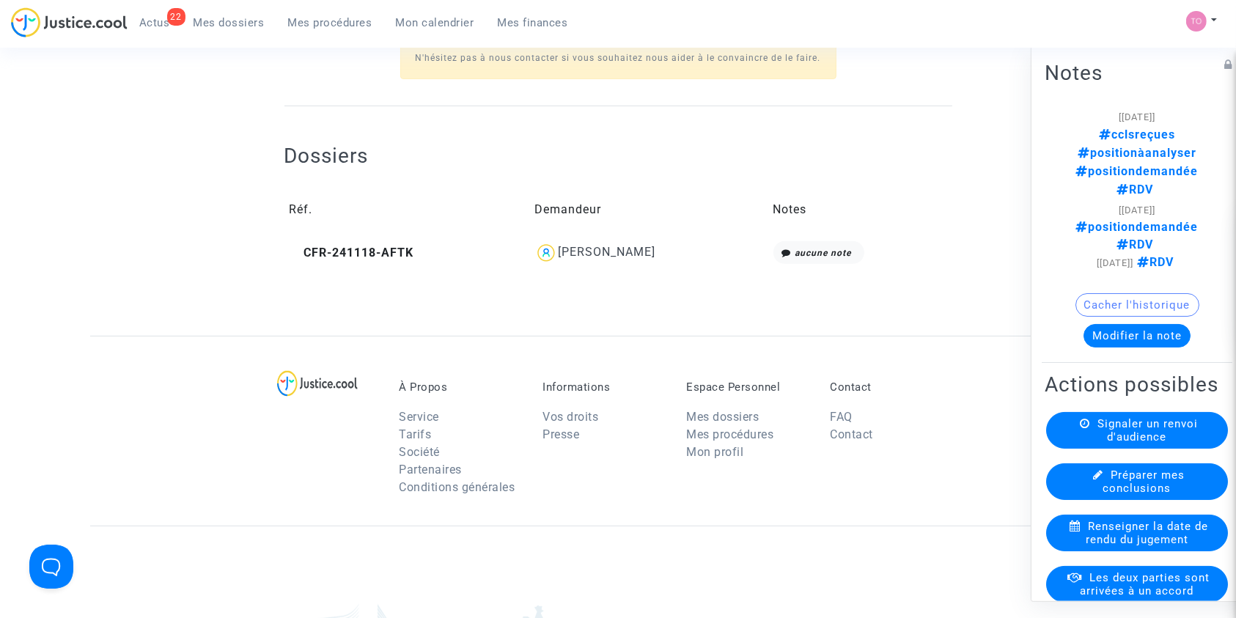
click at [616, 241] on span "Jérémy Poninballom" at bounding box center [606, 210] width 97 height 98
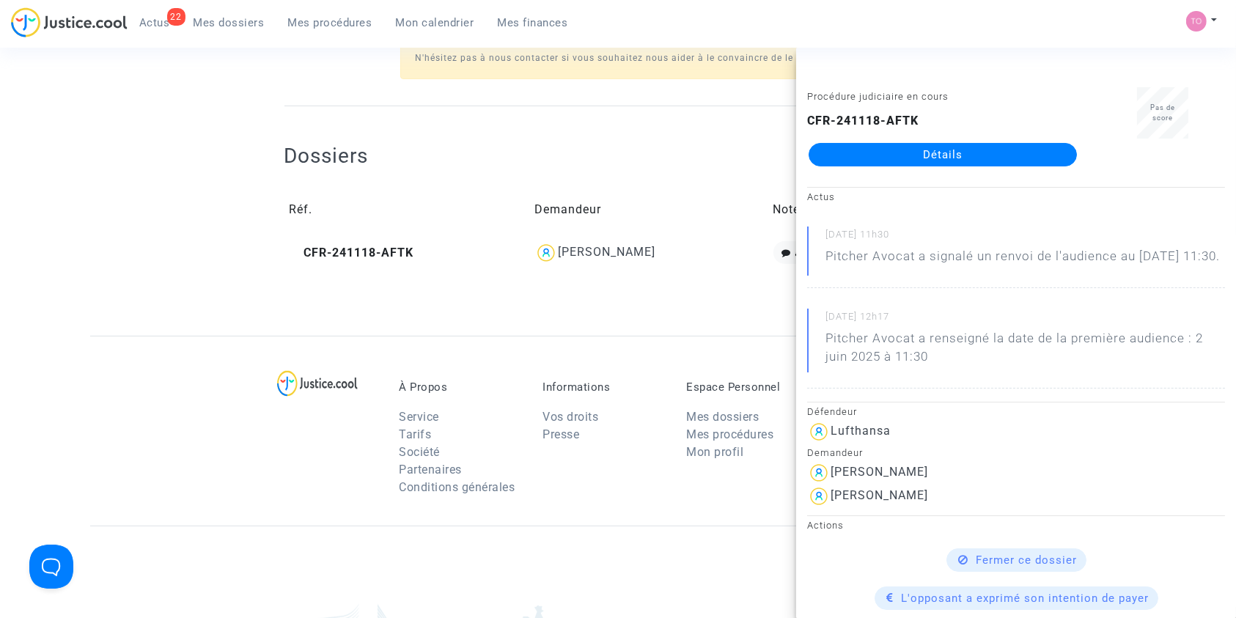
click at [916, 144] on link "Détails" at bounding box center [942, 154] width 268 height 23
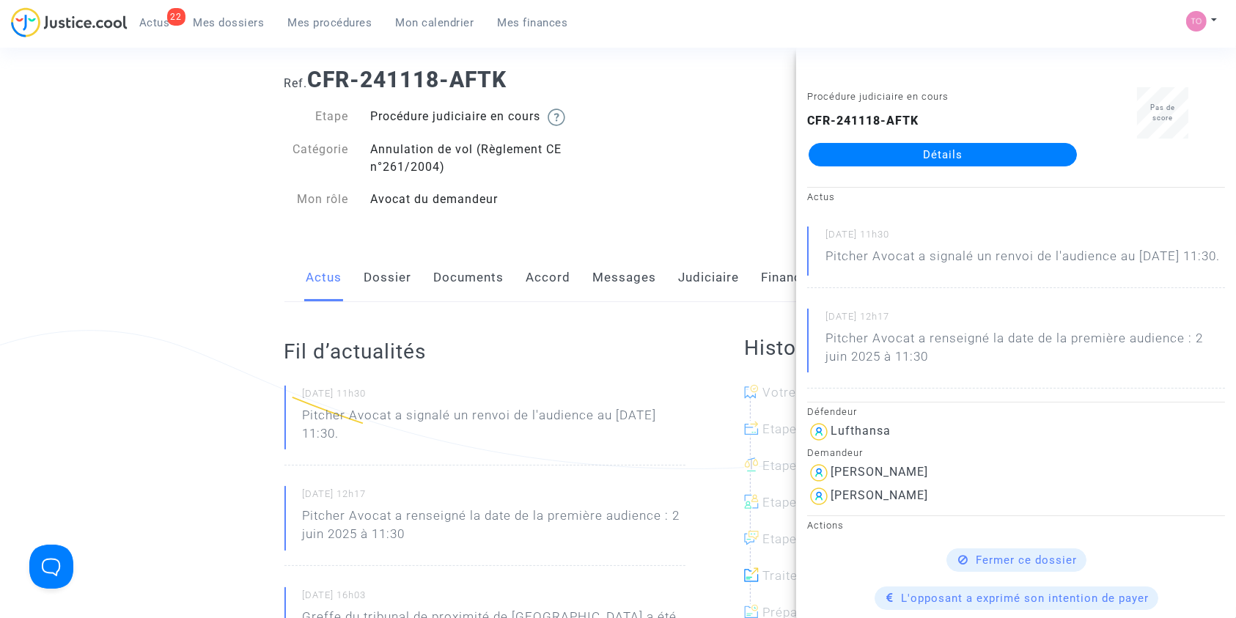
click at [382, 257] on link "Dossier" at bounding box center [388, 278] width 48 height 48
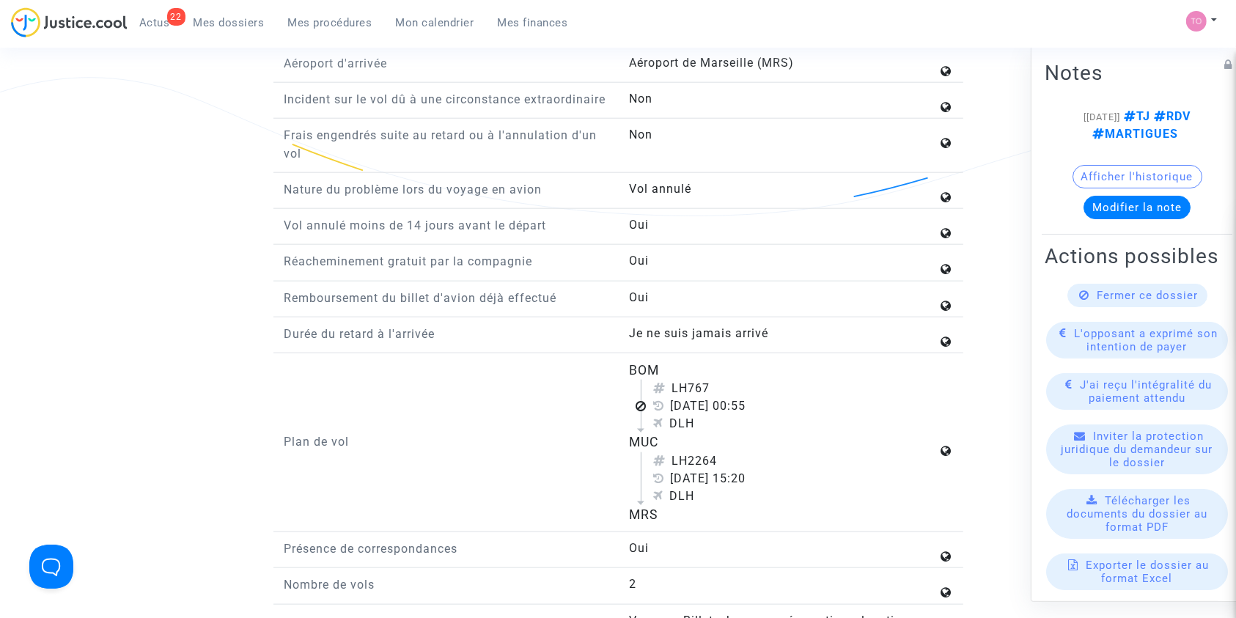
scroll to position [1758, 0]
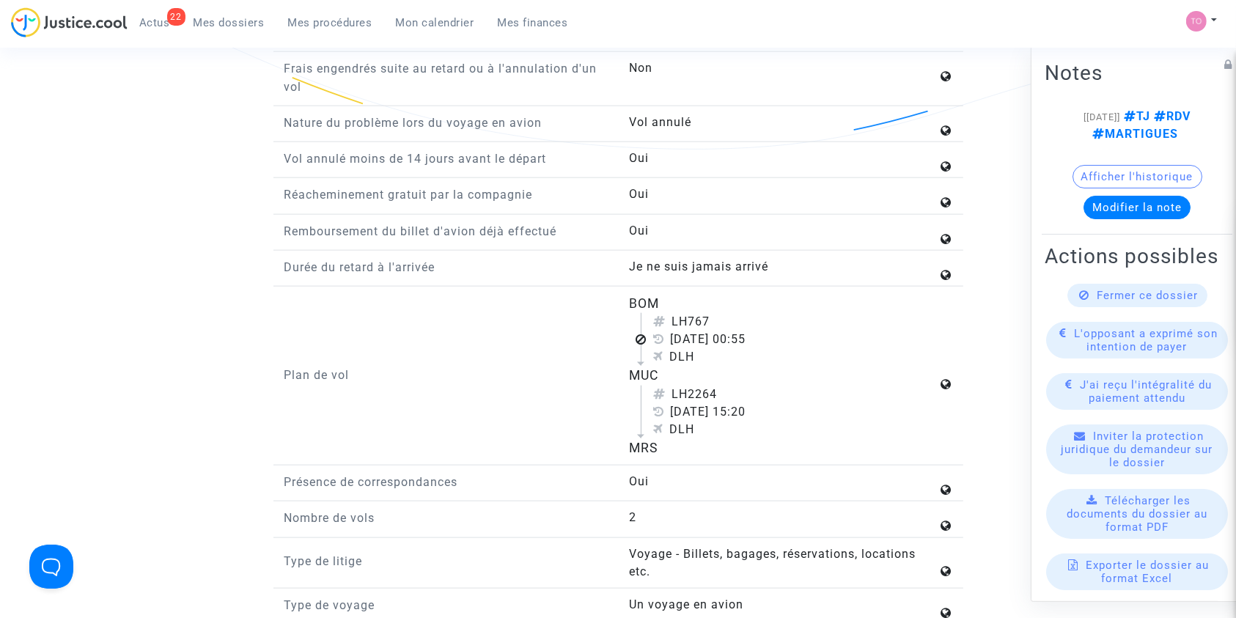
drag, startPoint x: 604, startPoint y: 312, endPoint x: 721, endPoint y: 460, distance: 188.9
click at [721, 460] on div "Plan de vol BOM LH767 27 août 2024 00:55 DLH MUC LH2264 27 août 2024 15:20 DLH …" at bounding box center [618, 380] width 690 height 172
copy div "BOM LH767 27 août 2024 00:55 DLH MUC LH2264 27 août 2024 15:20 DLH MRS"
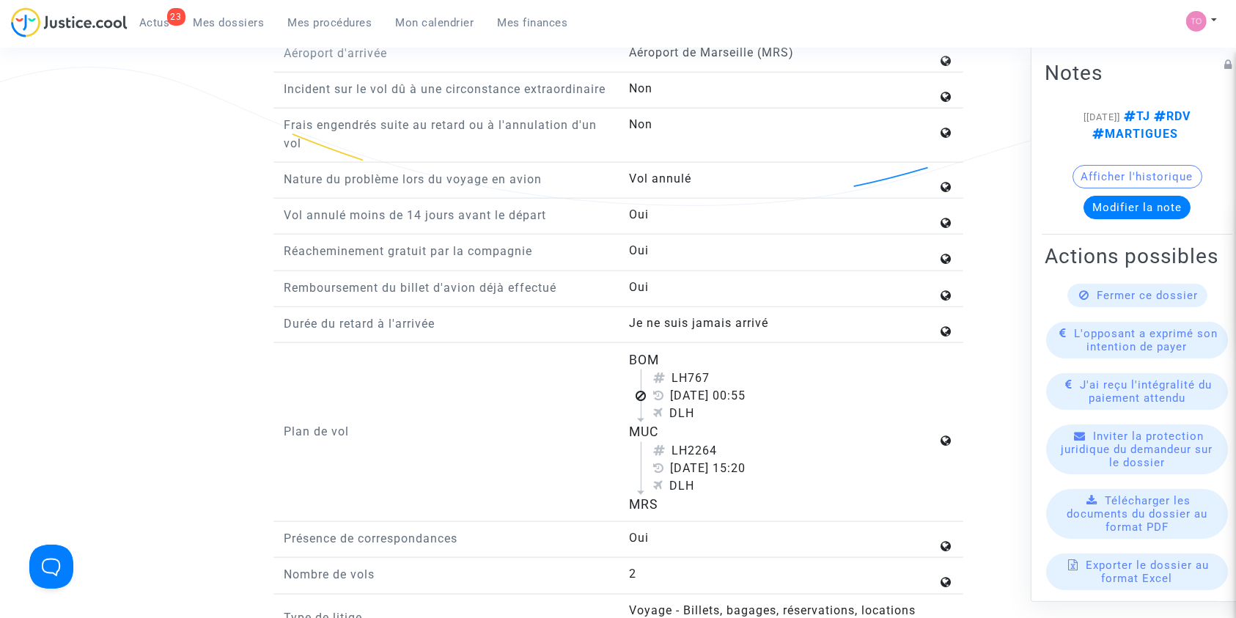
scroll to position [1692, 0]
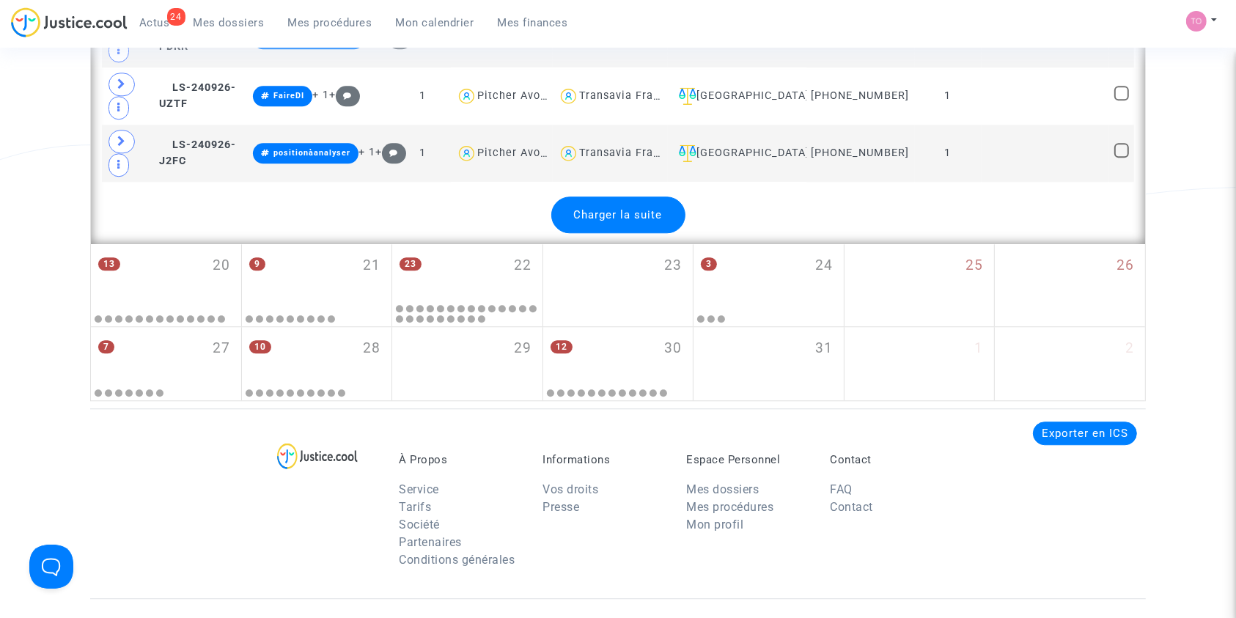
scroll to position [3699, 0]
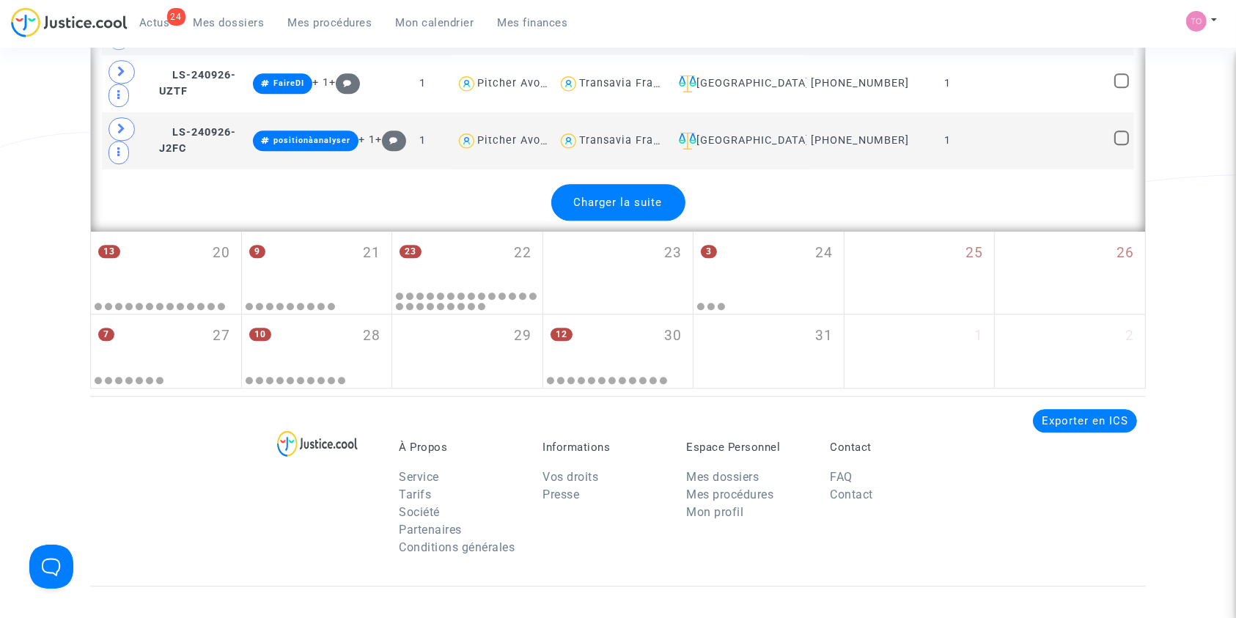
click at [578, 196] on span "Charger la suite" at bounding box center [618, 202] width 89 height 13
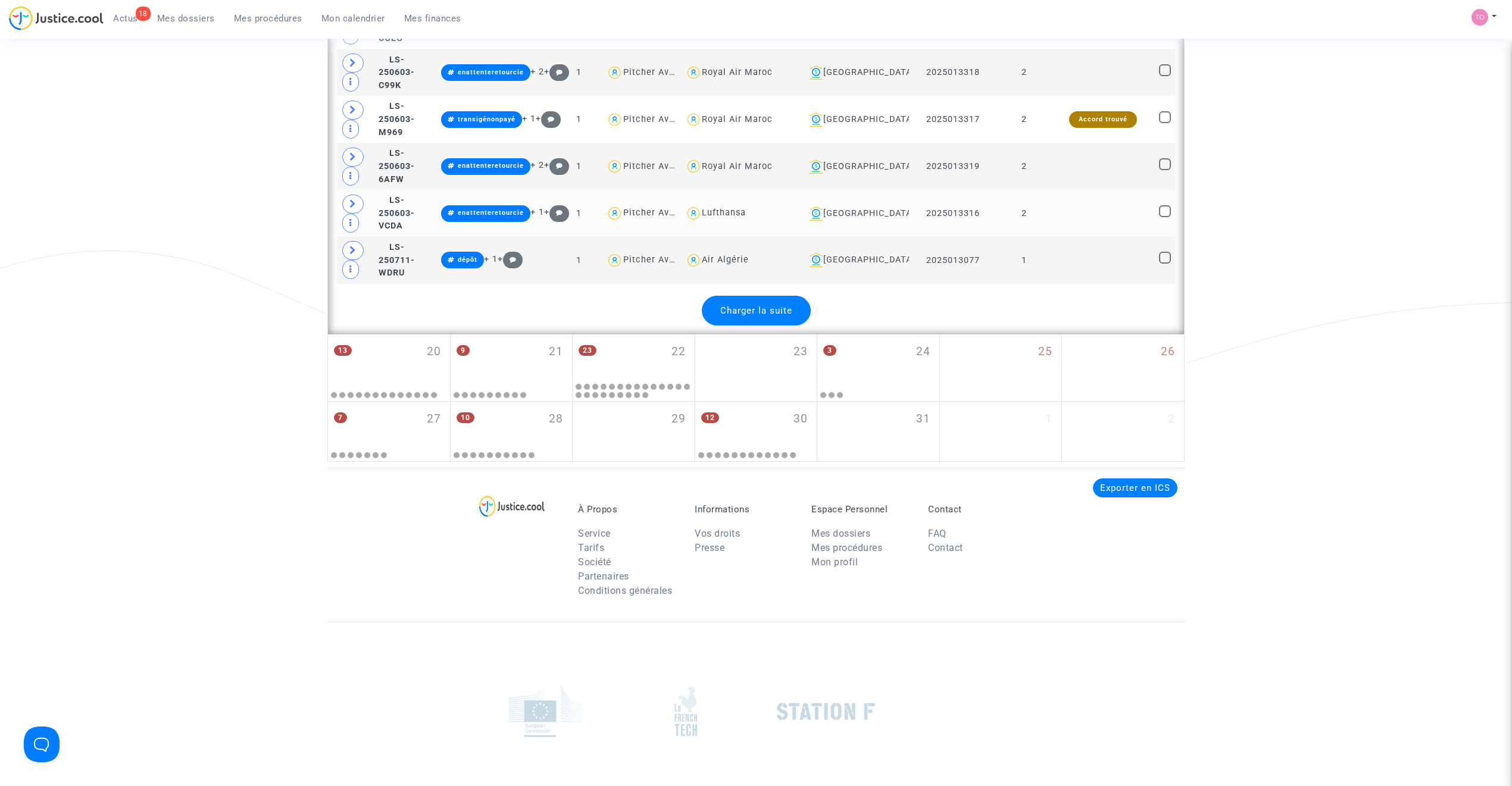
scroll to position [5208, 0]
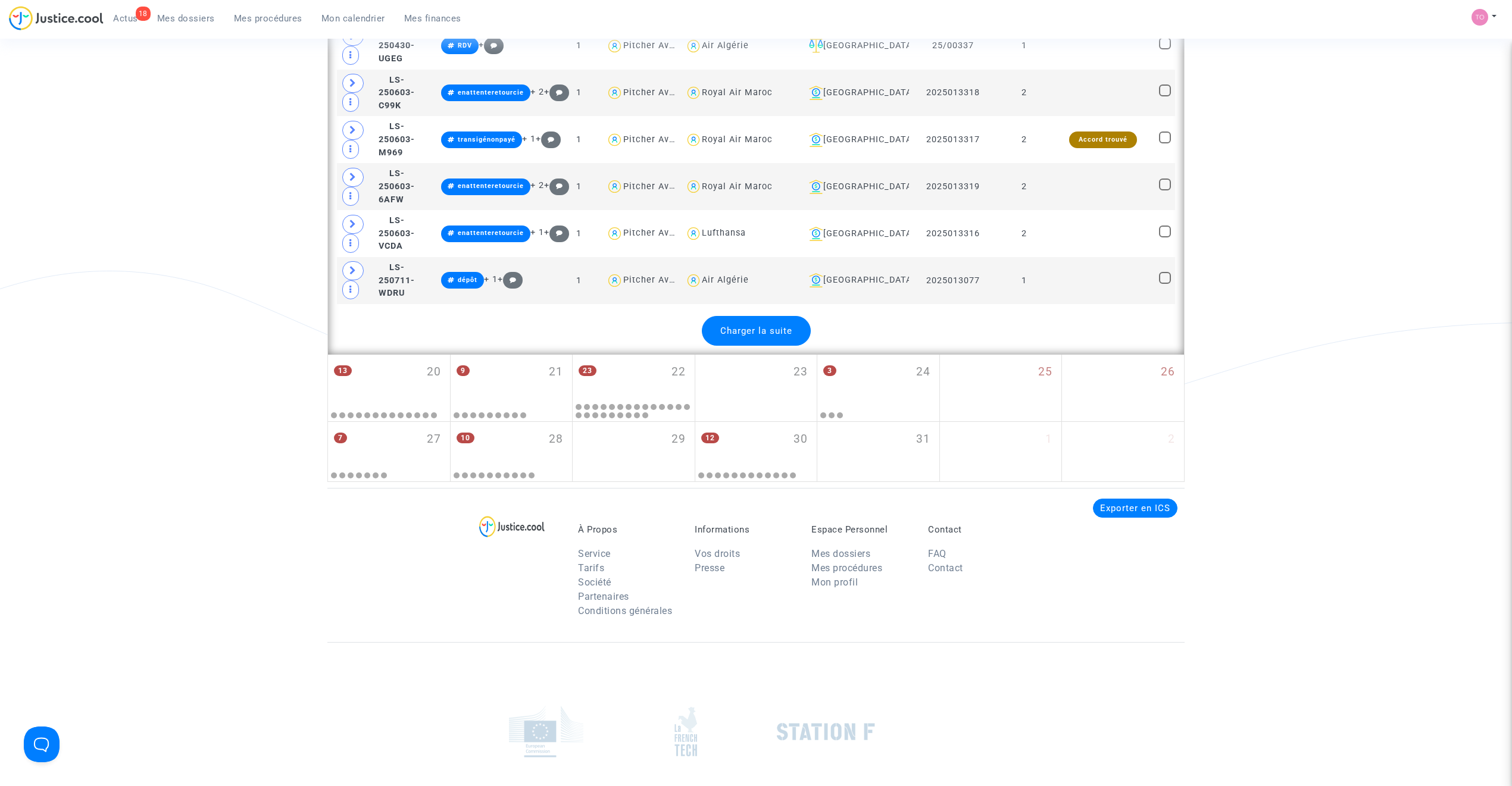
click at [737, 336] on span "Charger la suite" at bounding box center [756, 330] width 72 height 11
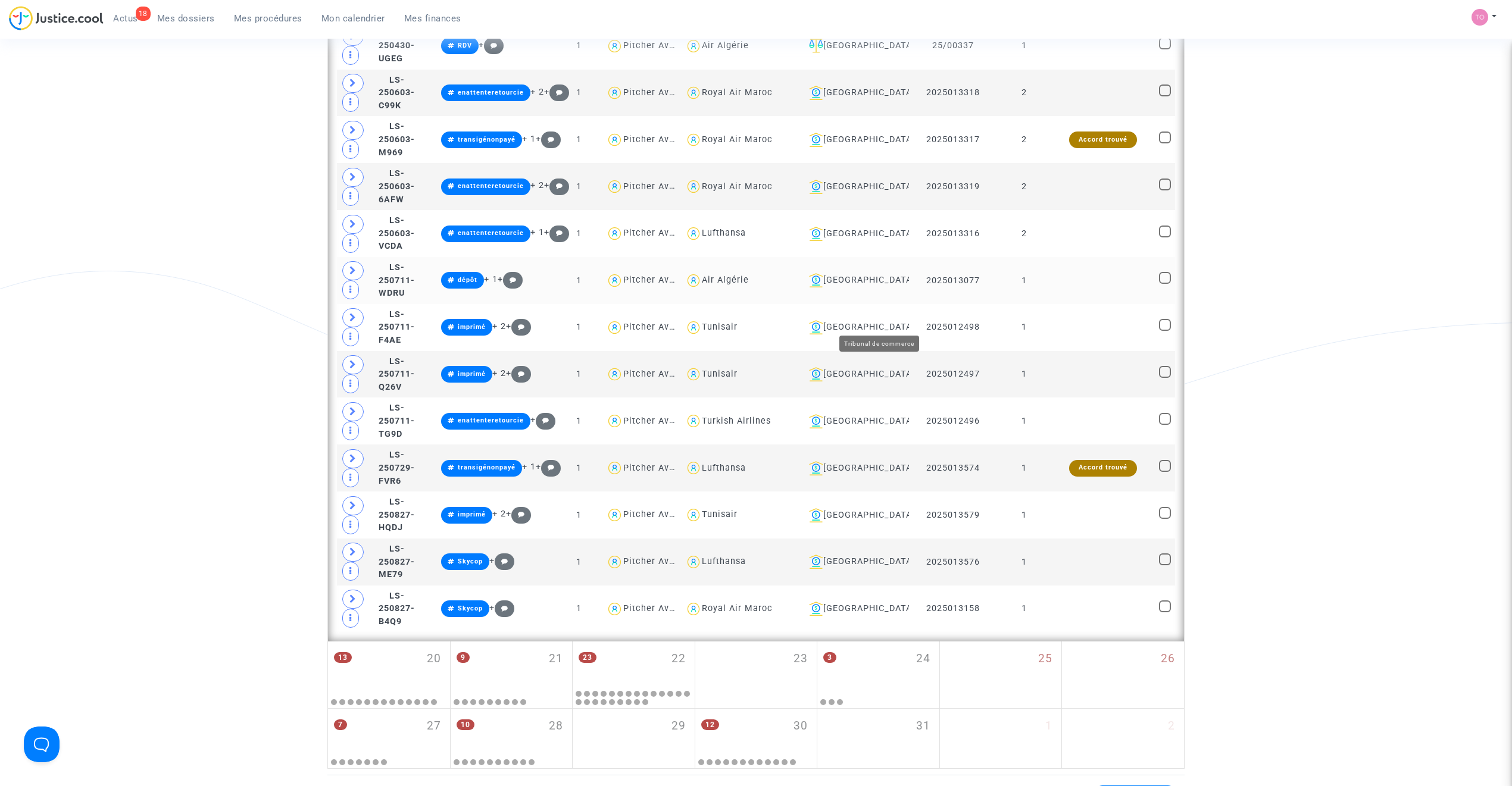
click at [881, 287] on div "[GEOGRAPHIC_DATA]" at bounding box center [854, 280] width 101 height 15
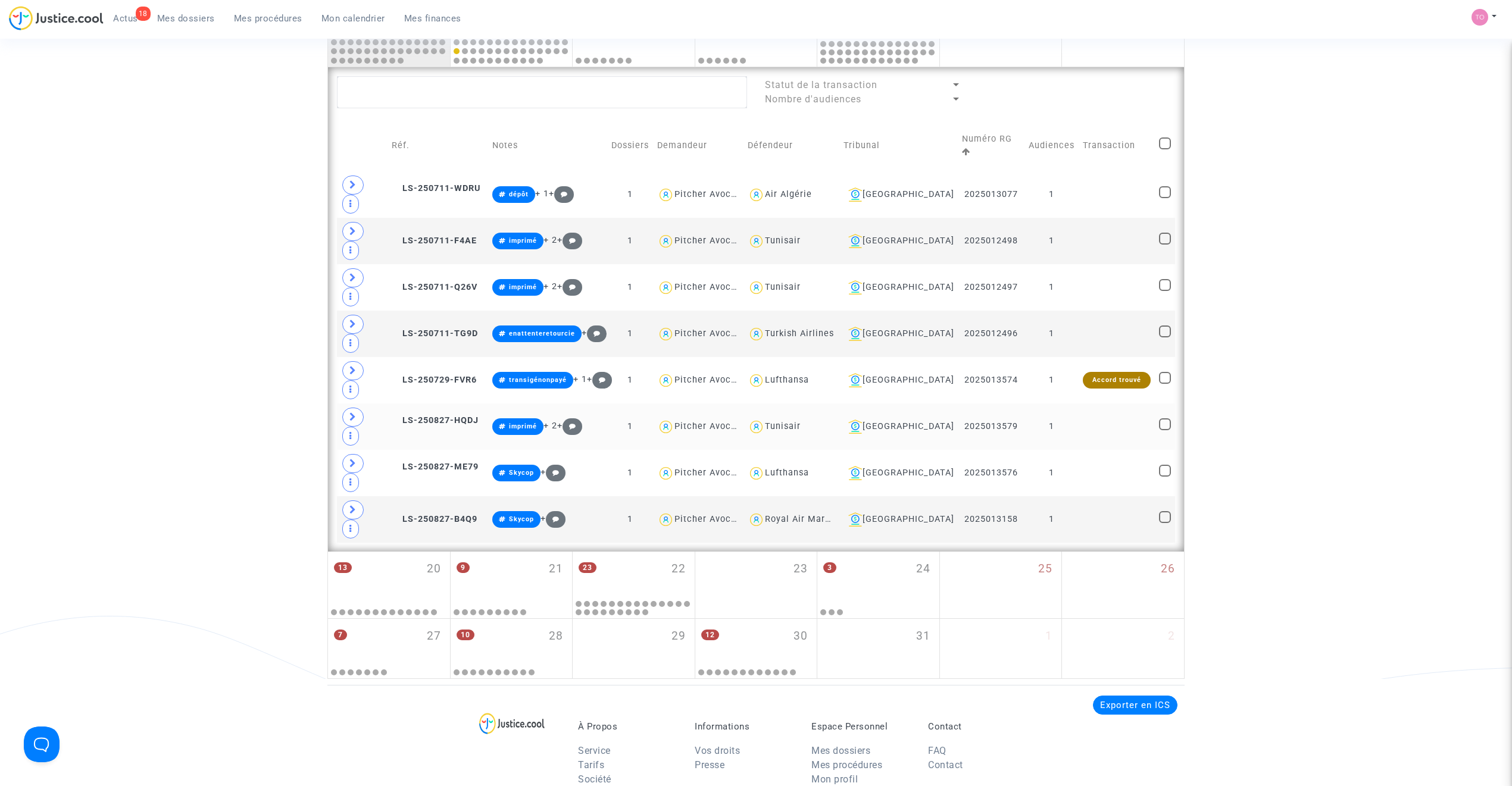
scroll to position [656, 0]
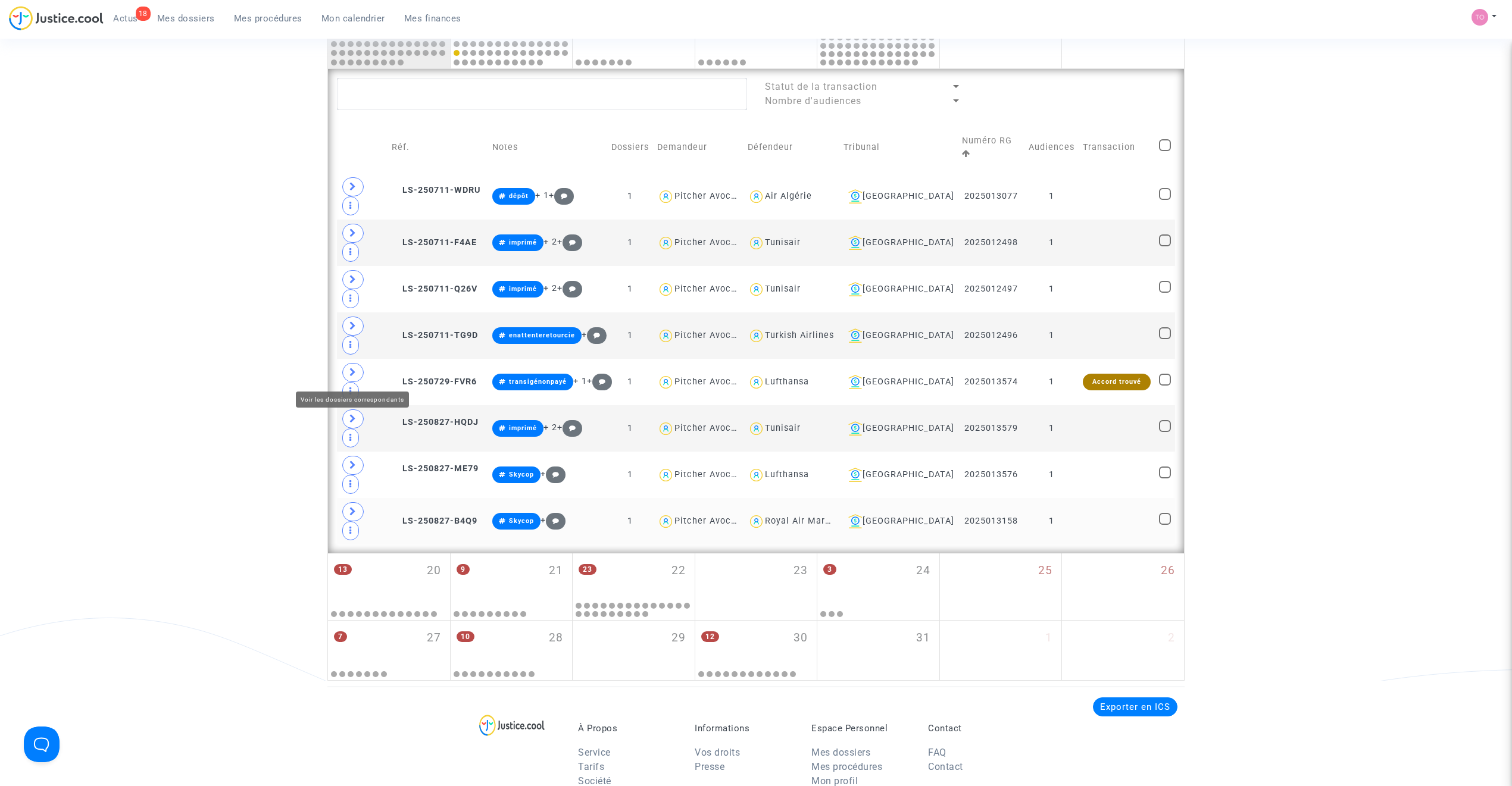
click at [356, 501] on span at bounding box center [352, 512] width 21 height 19
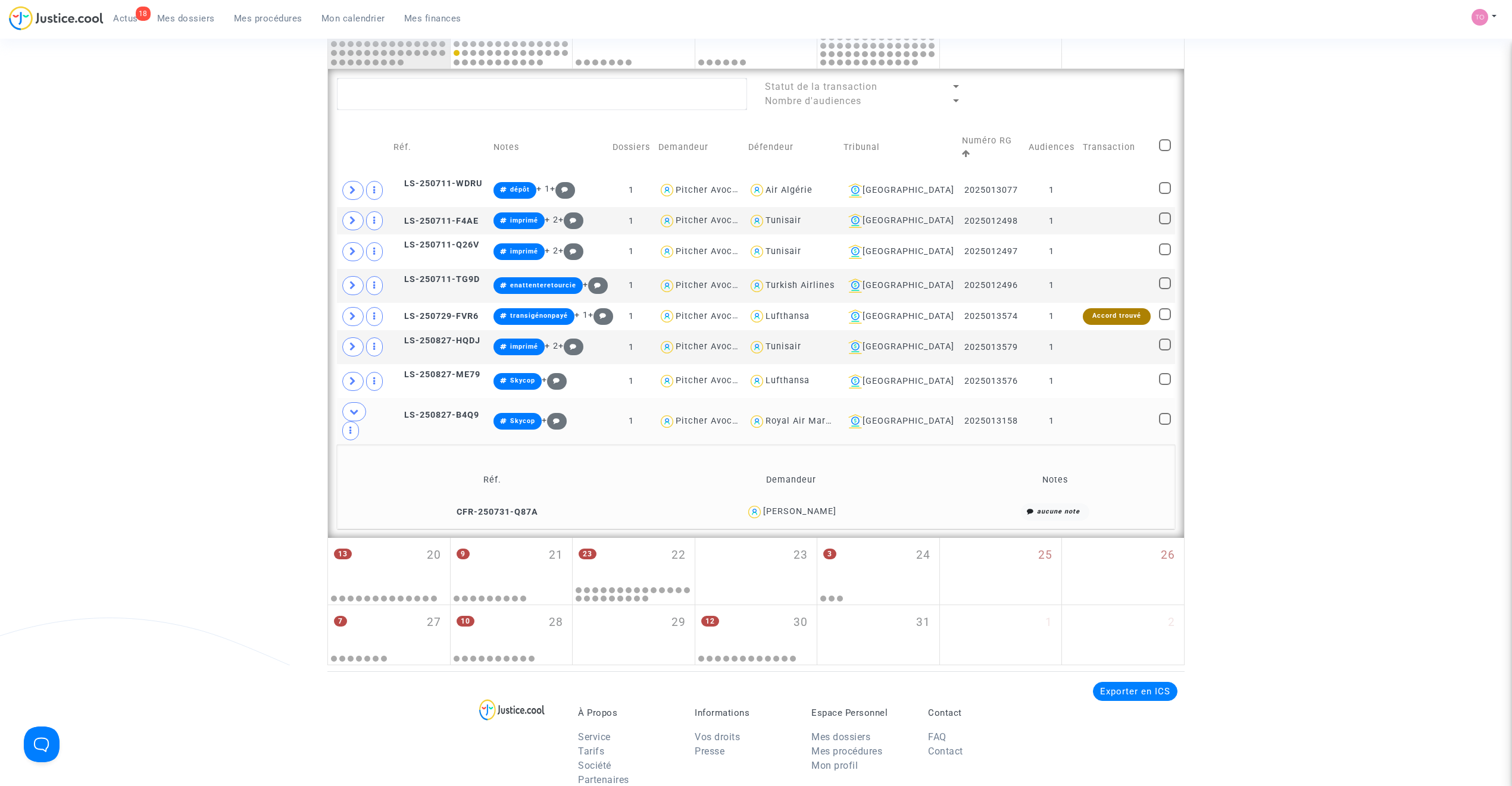
click at [822, 501] on div "Codou DIEYE" at bounding box center [800, 512] width 73 height 10
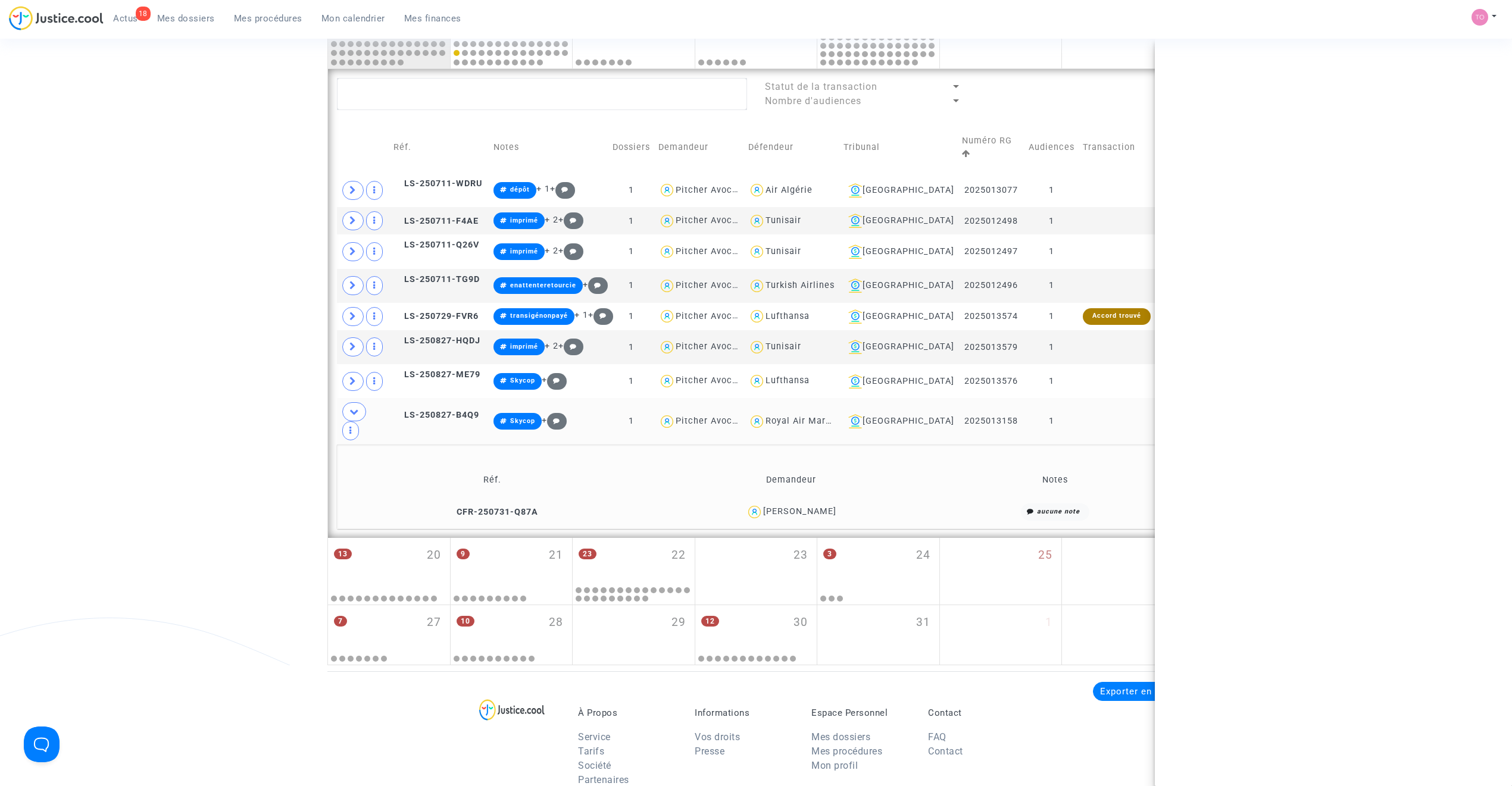
click at [822, 501] on div "Codou DIEYE" at bounding box center [800, 512] width 73 height 10
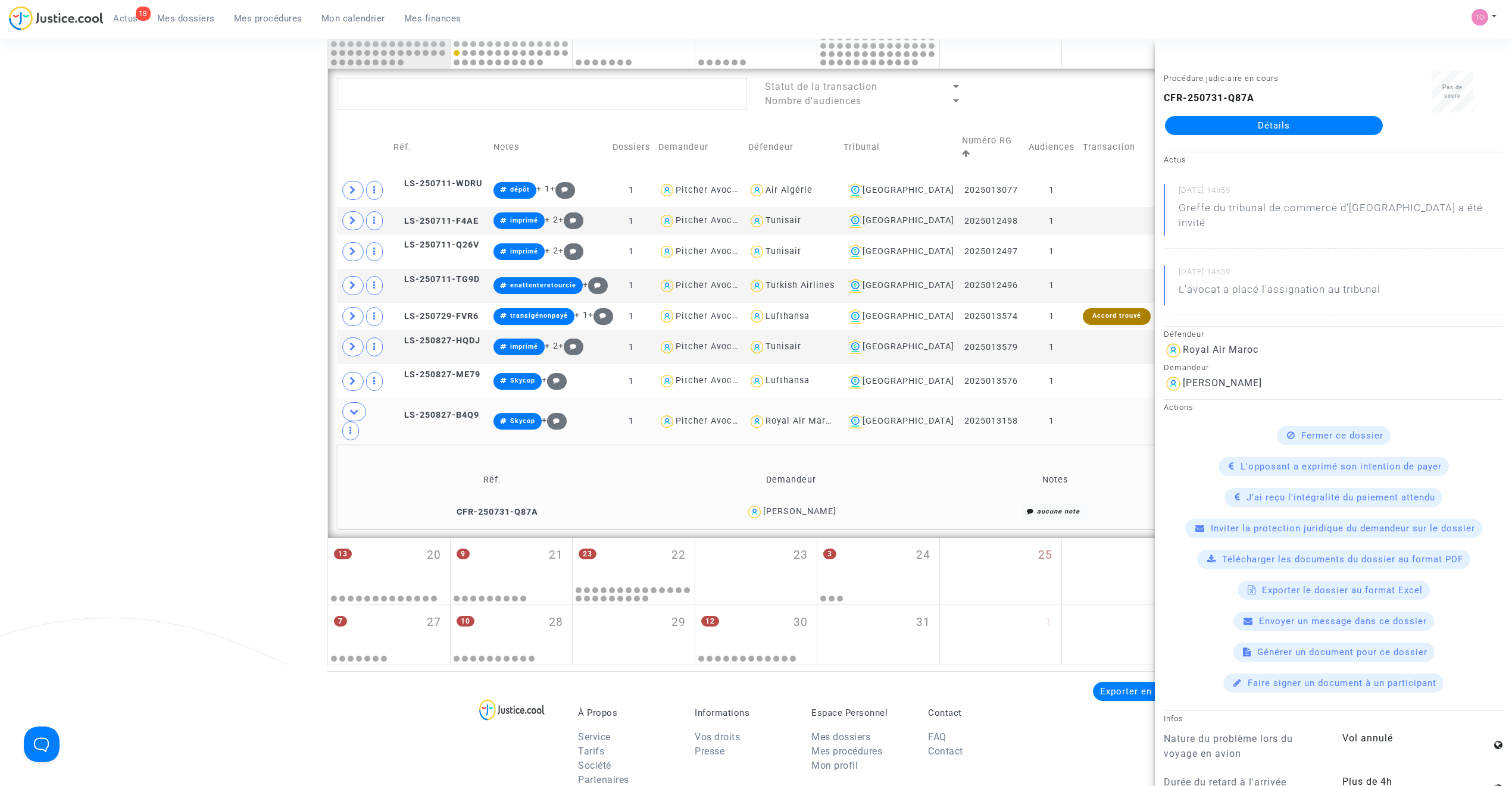
copy div "DIEYE"
drag, startPoint x: 241, startPoint y: 292, endPoint x: 92, endPoint y: 362, distance: 164.6
click at [236, 296] on div "Date de clôture d'instruction Date de conciliation Date d'audience Date de juge…" at bounding box center [756, 54] width 1512 height 1224
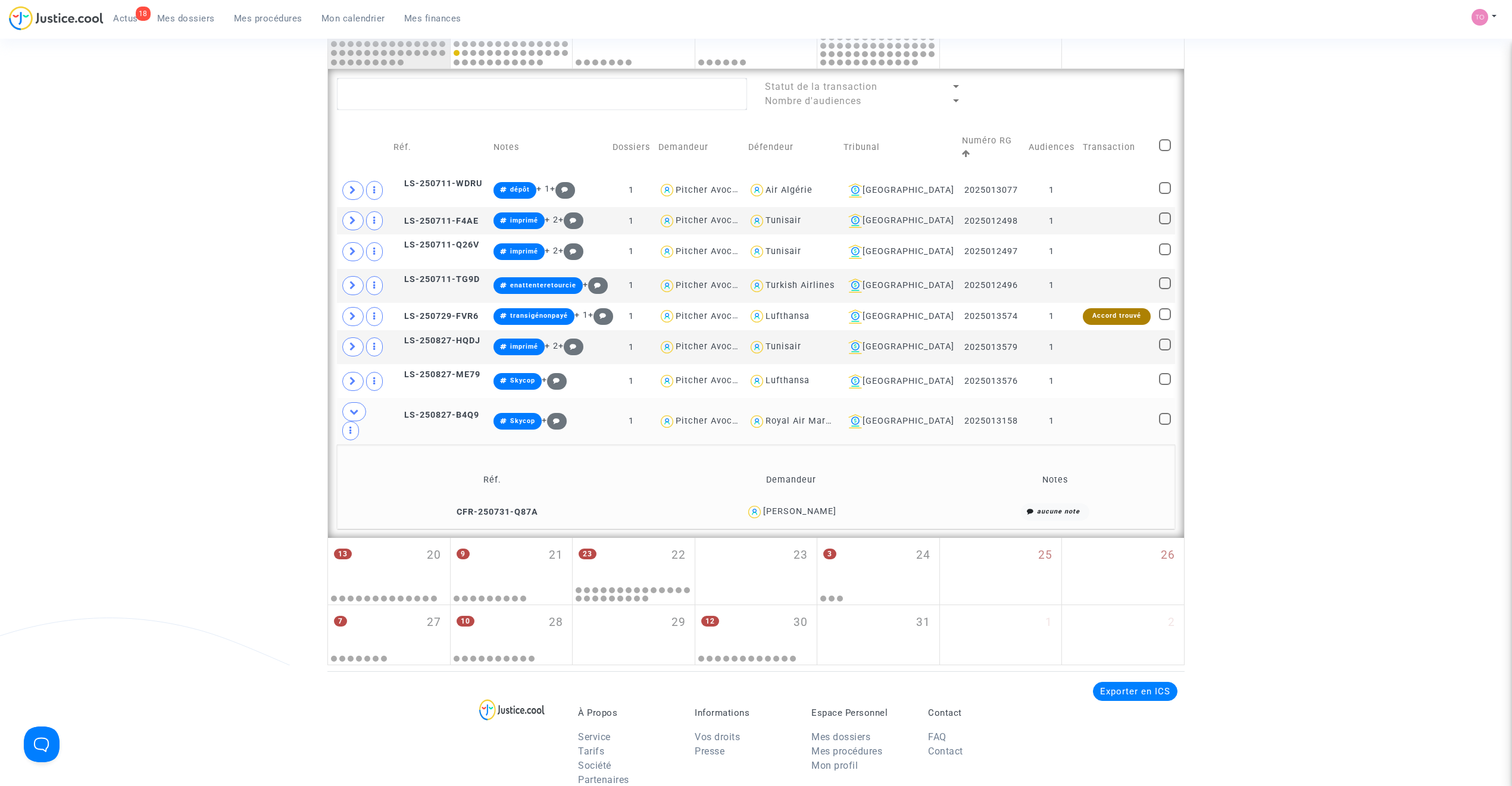
click at [1003, 140] on span at bounding box center [1164, 145] width 12 height 12
click at [1003, 151] on input "checkbox" at bounding box center [1164, 151] width 1 height 1
checkbox input "true"
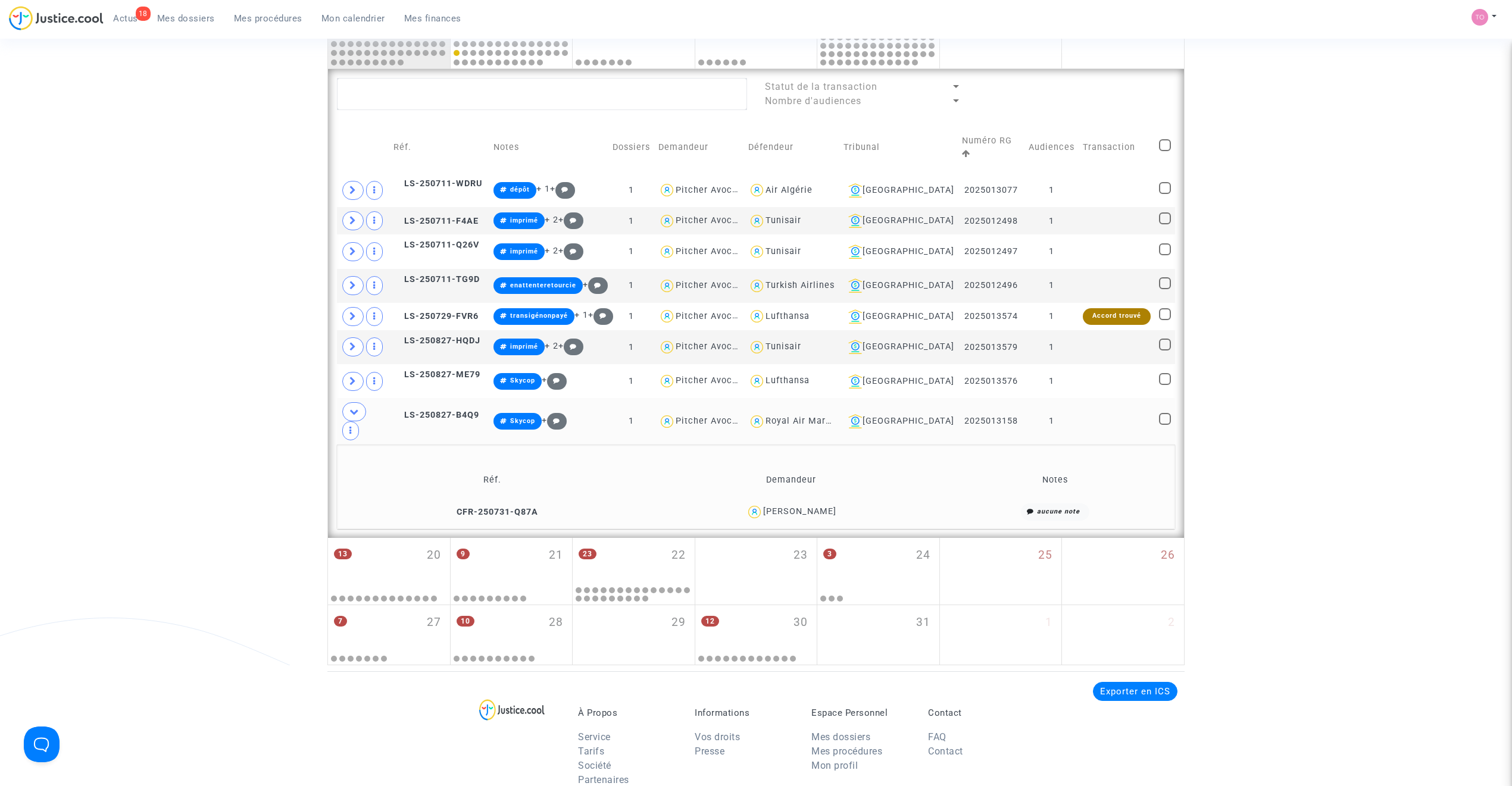
checkbox input "true"
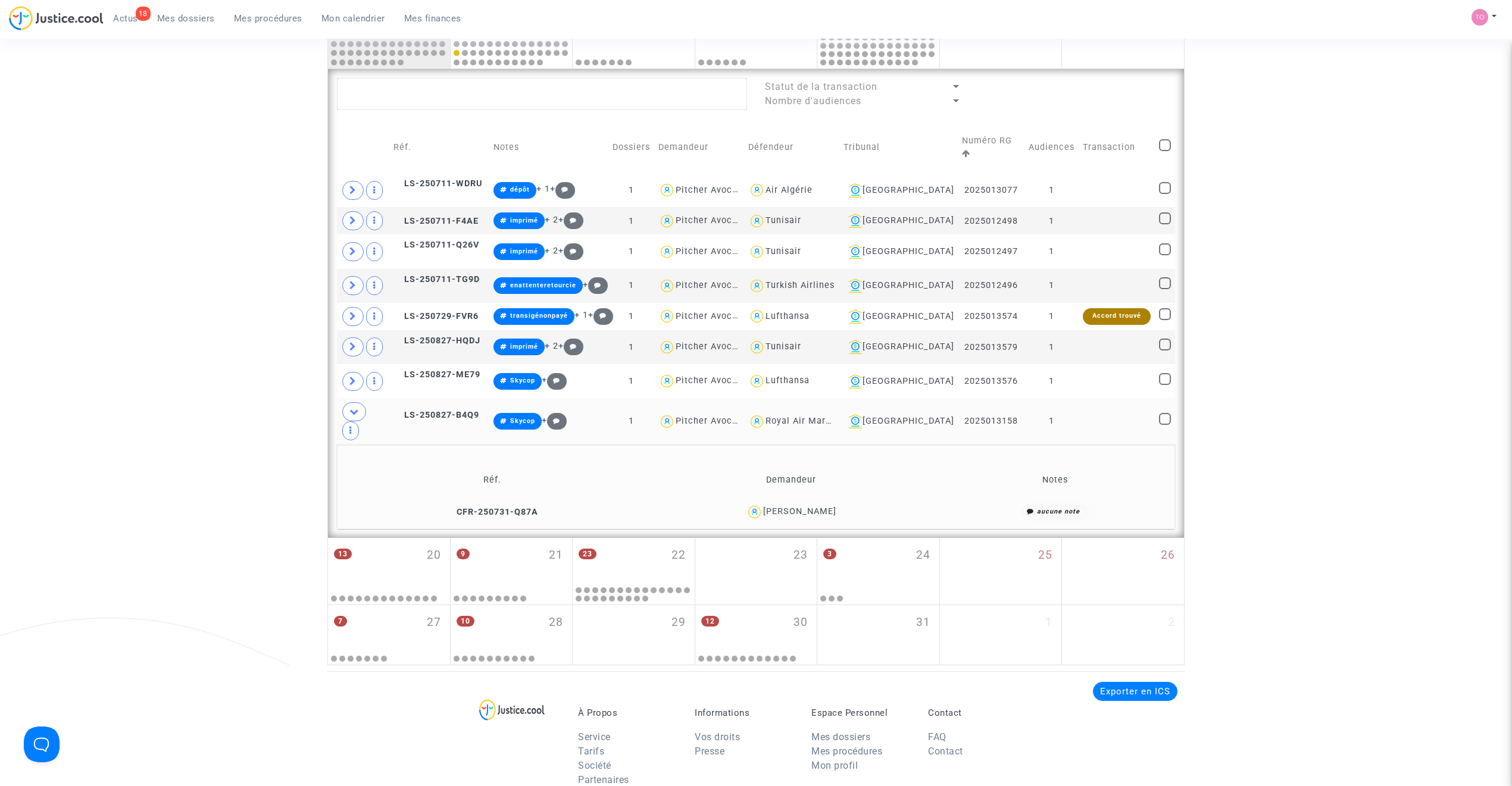
checkbox input "true"
click at [1003, 140] on span at bounding box center [1164, 145] width 12 height 12
click at [1003, 151] on input "checkbox" at bounding box center [1164, 151] width 1 height 1
checkbox input "false"
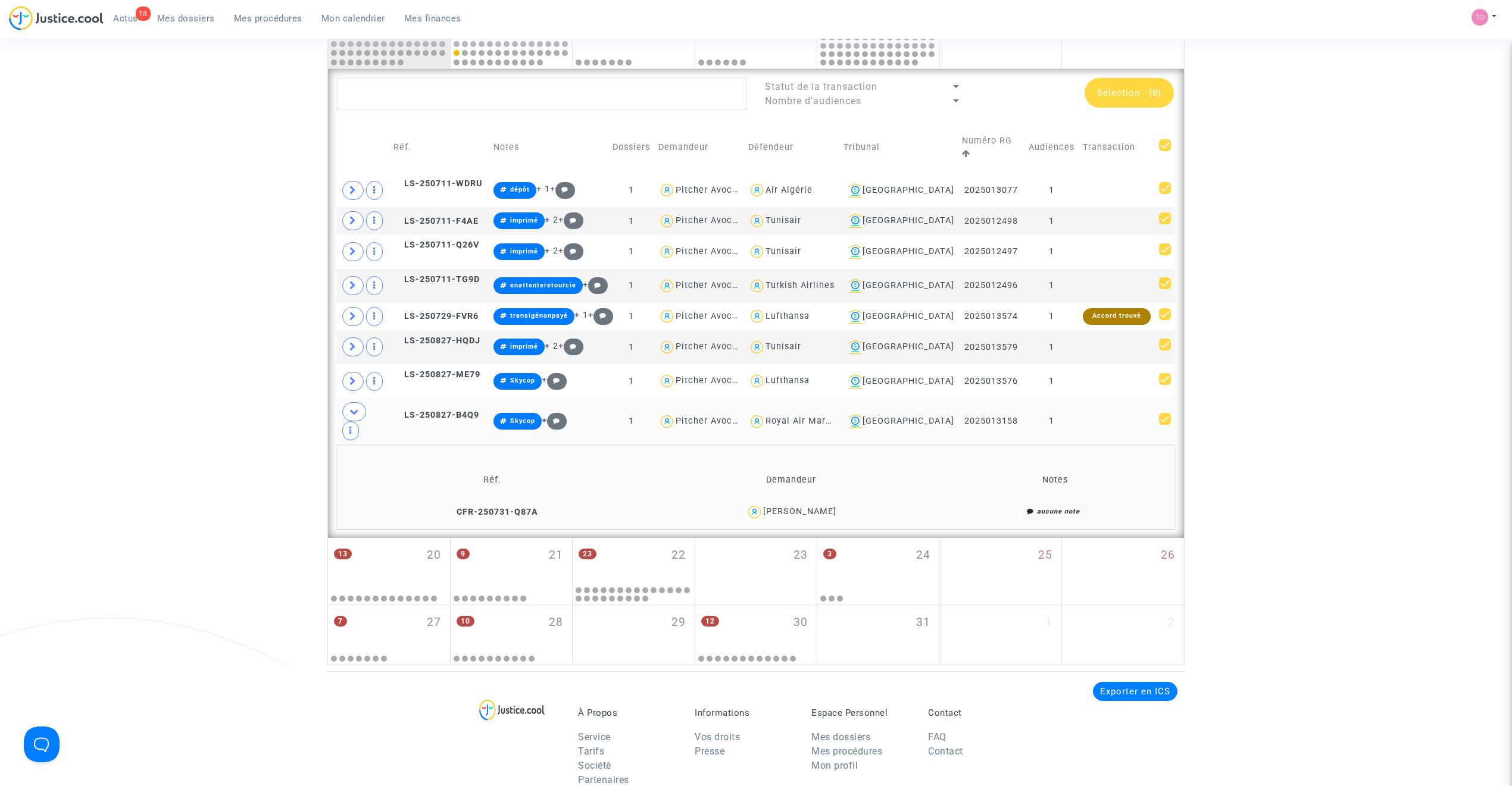
checkbox input "false"
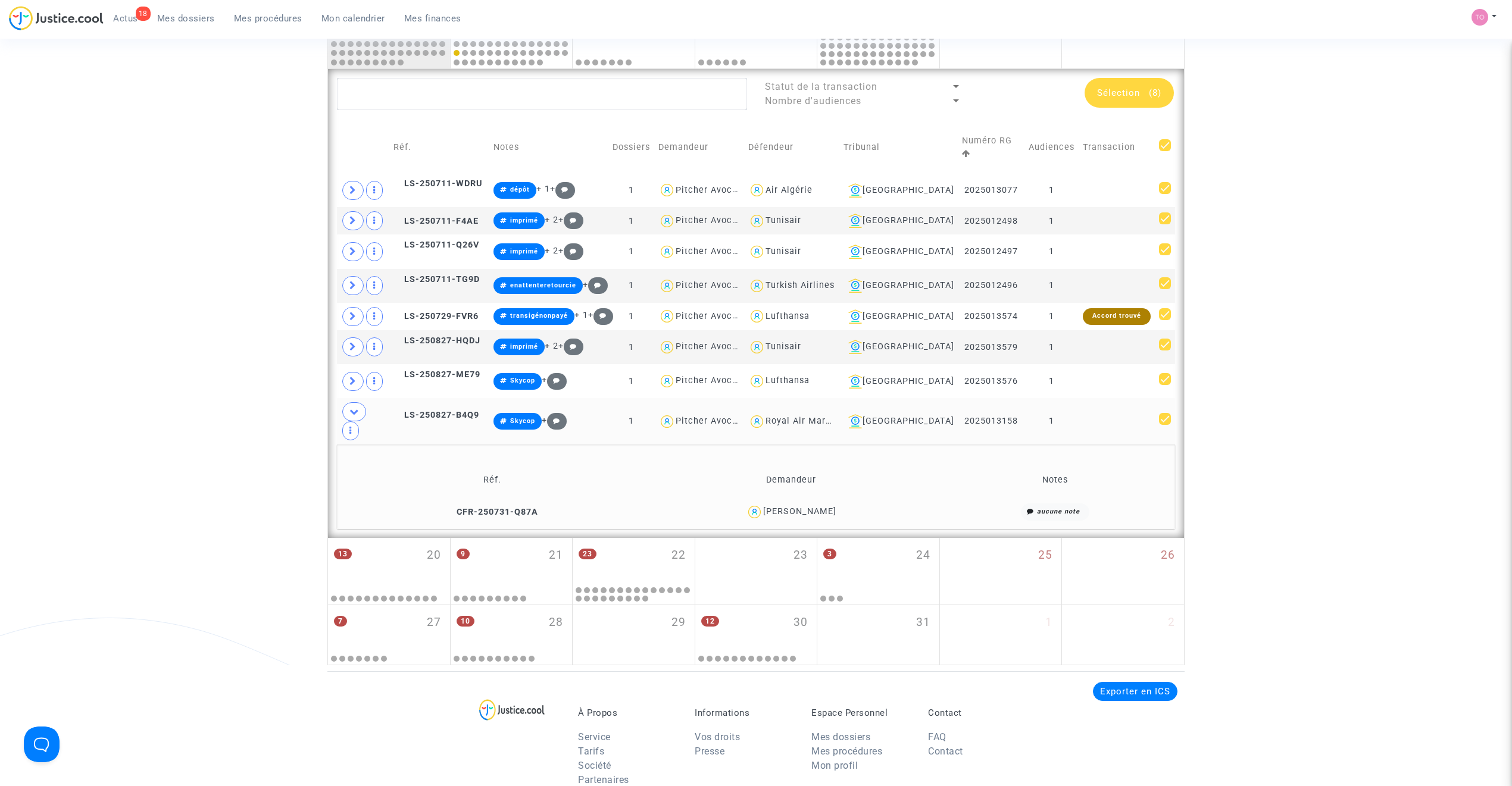
checkbox input "false"
drag, startPoint x: 1165, startPoint y: 140, endPoint x: 1156, endPoint y: 140, distance: 9.0
click at [1003, 140] on span at bounding box center [1164, 145] width 12 height 12
click at [1003, 151] on input "checkbox" at bounding box center [1164, 151] width 1 height 1
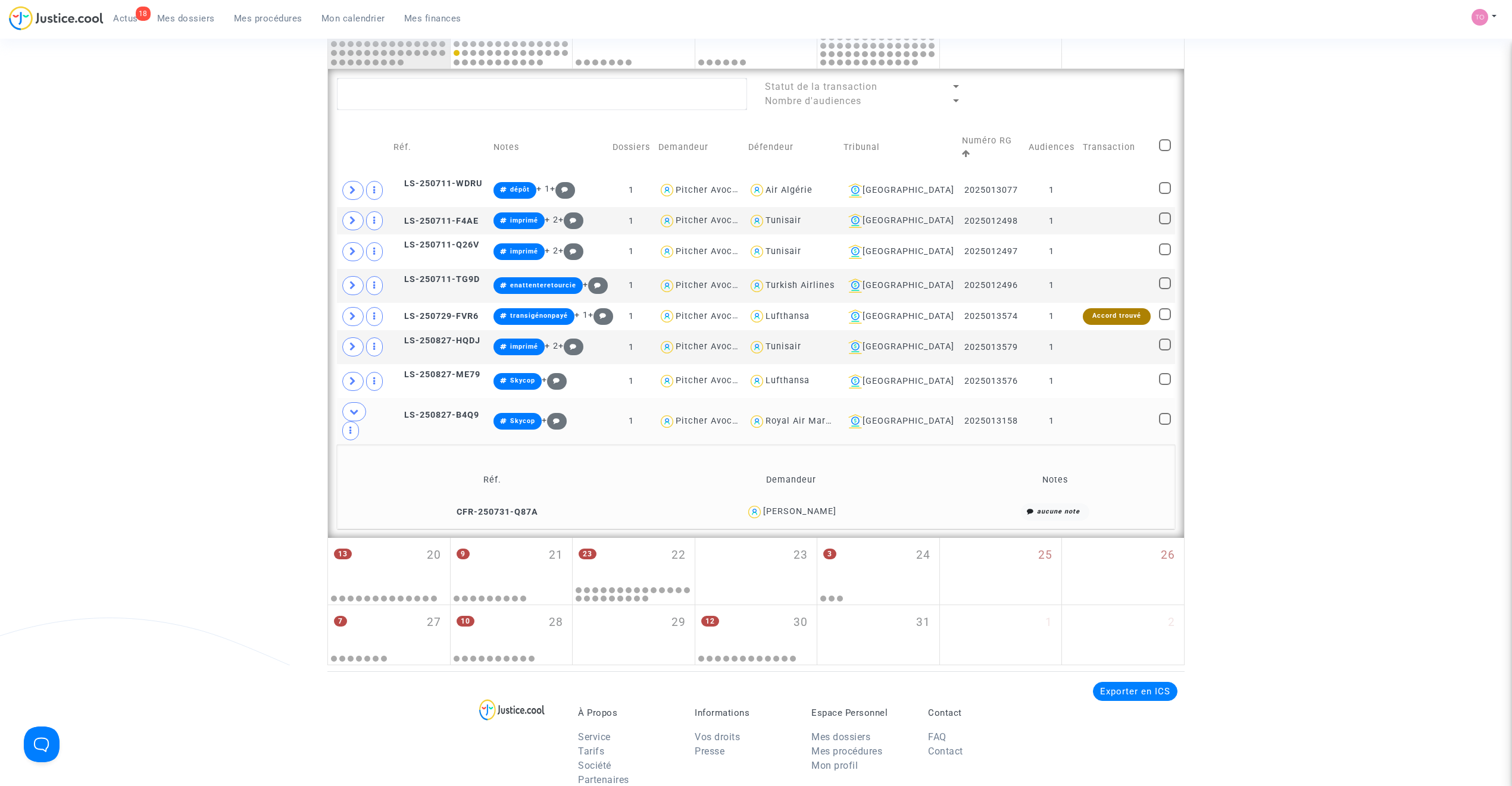
checkbox input "true"
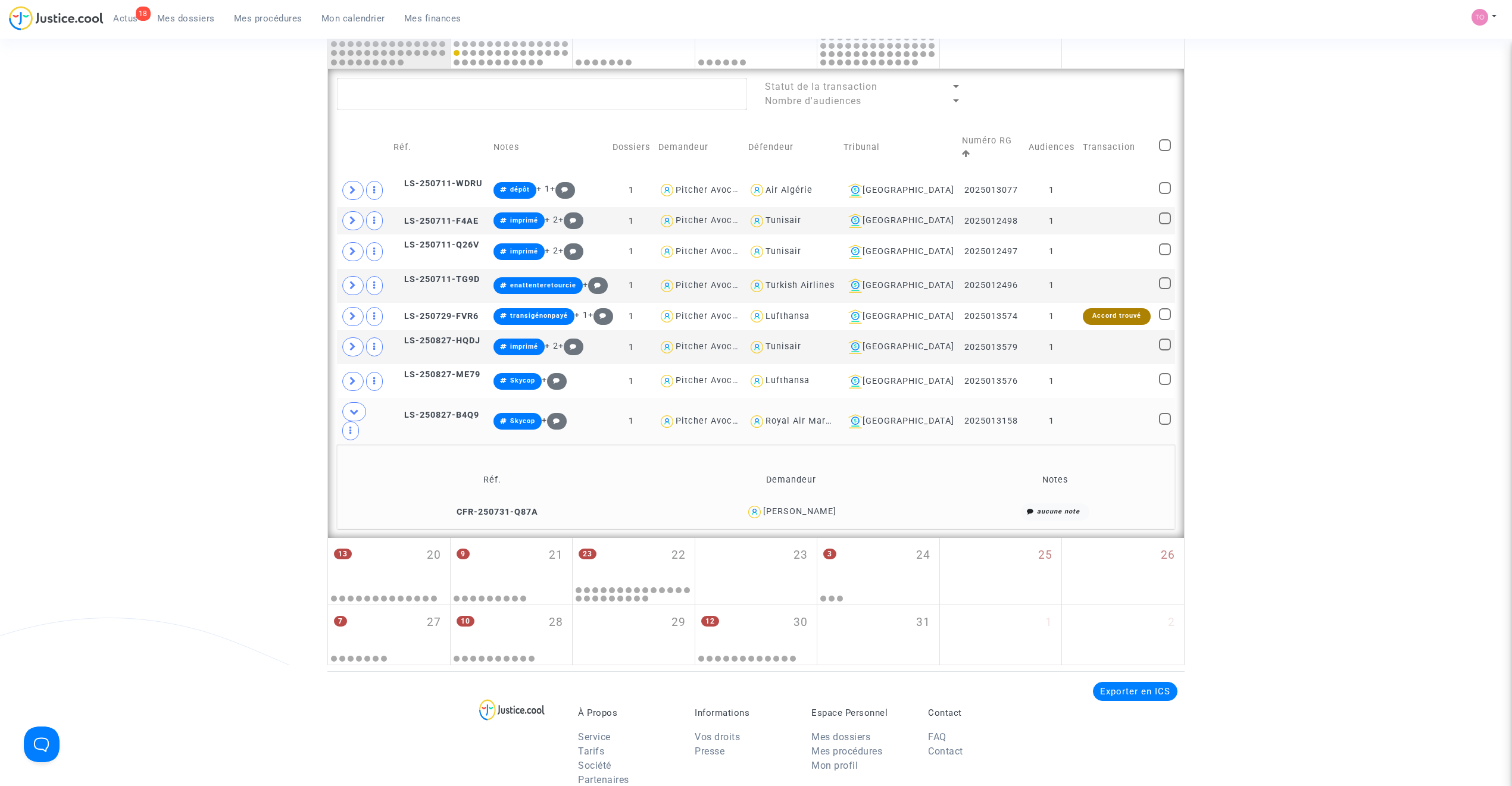
checkbox input "true"
click at [1003, 88] on span "Sélection" at bounding box center [1118, 93] width 43 height 11
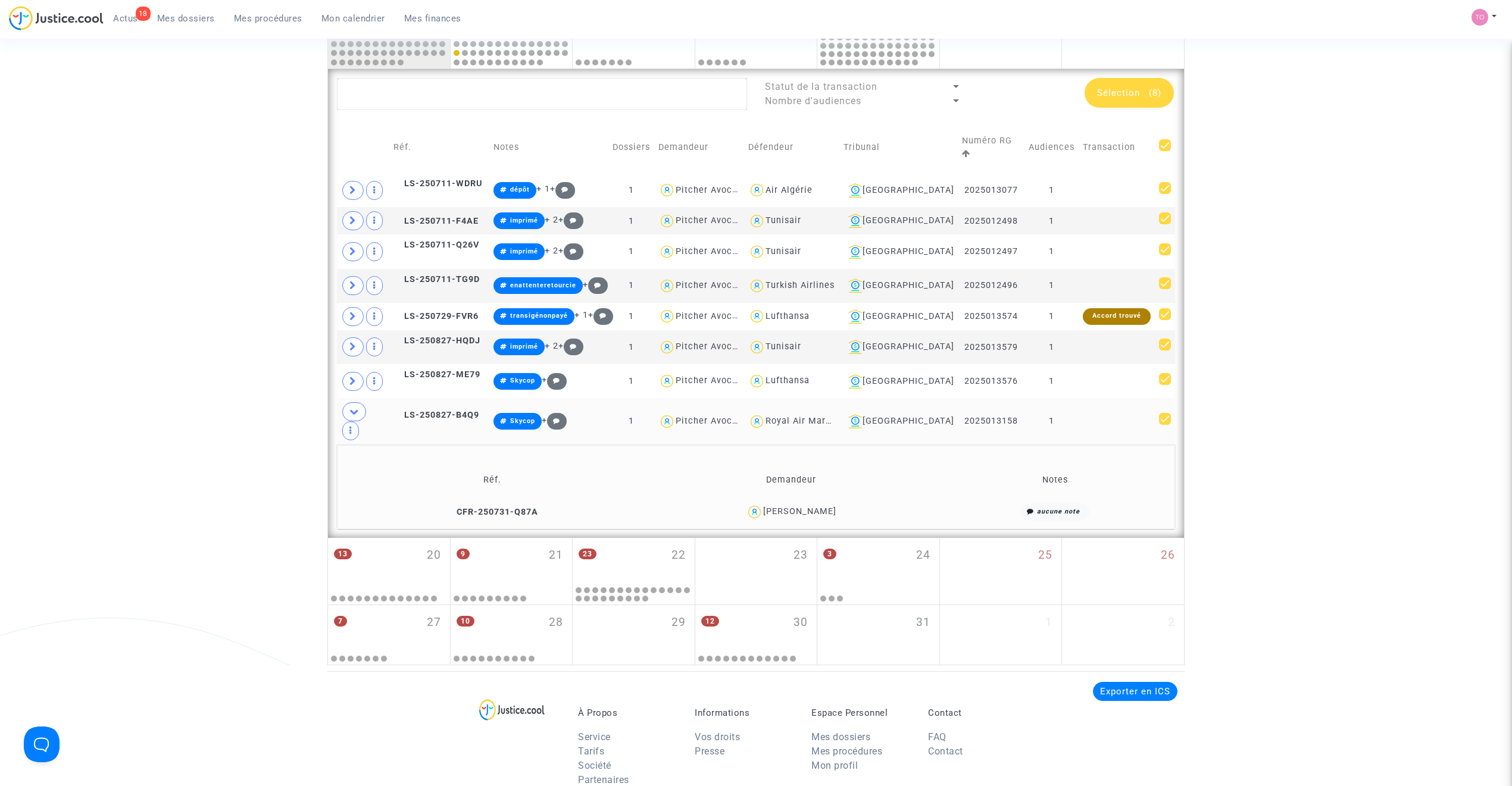
scroll to position [0, 0]
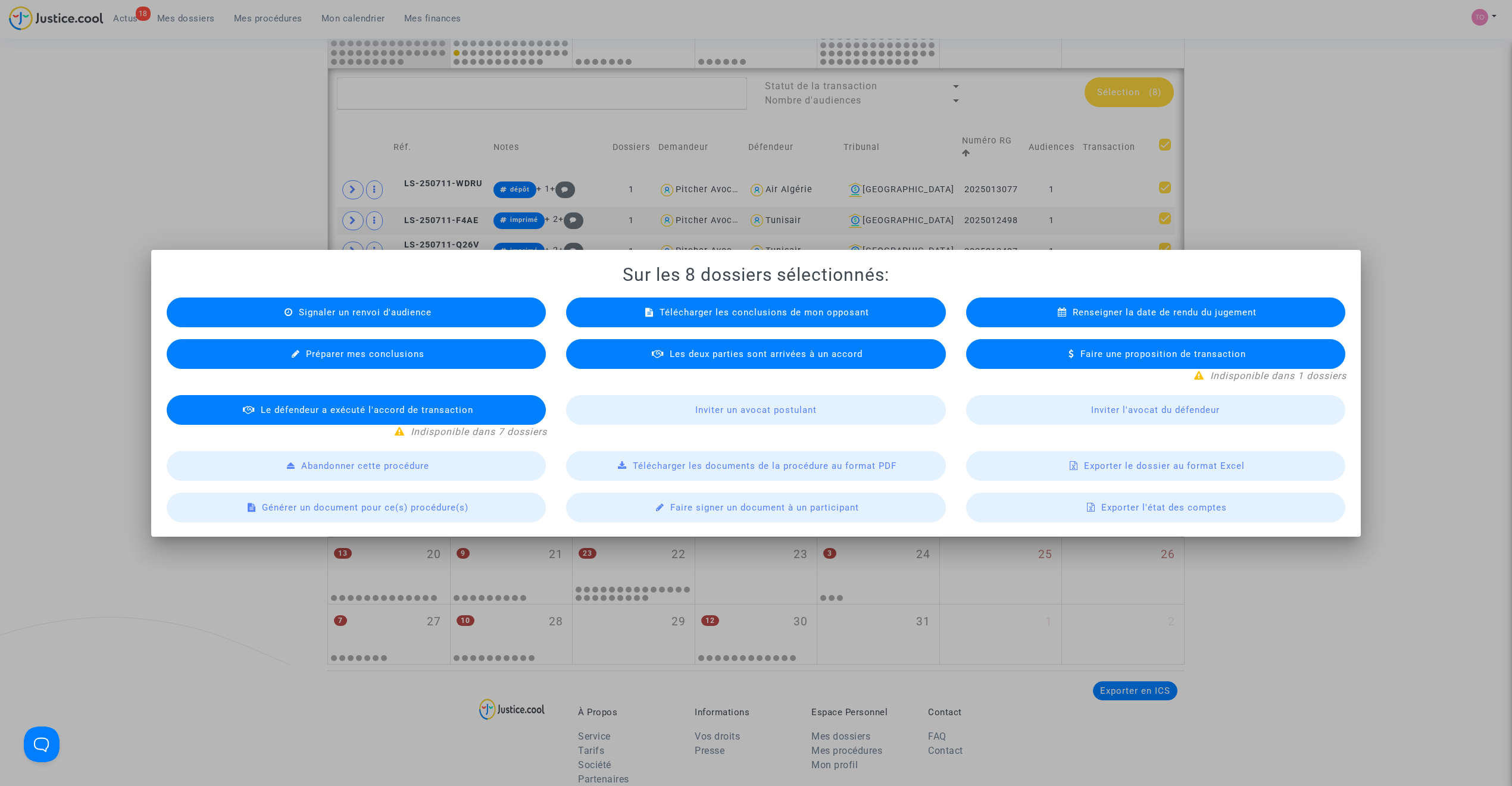
click at [1003, 458] on div "Exporter le dossier au format Excel" at bounding box center [1156, 466] width 379 height 30
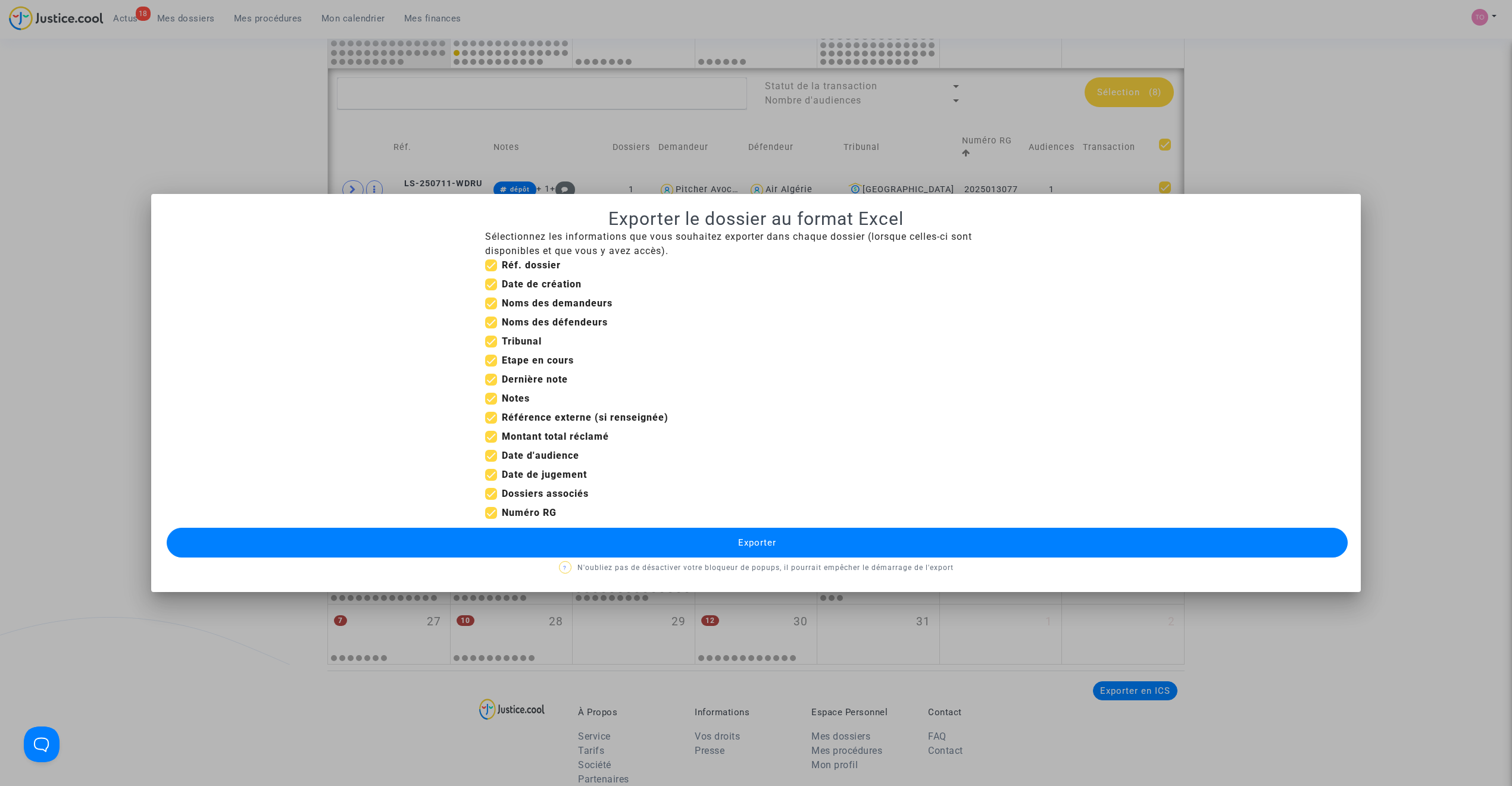
click at [491, 286] on span at bounding box center [490, 284] width 12 height 12
click at [491, 291] on input "Date de création" at bounding box center [490, 291] width 1 height 1
checkbox input "false"
drag, startPoint x: 489, startPoint y: 395, endPoint x: 491, endPoint y: 411, distance: 16.1
click at [489, 396] on span at bounding box center [490, 399] width 12 height 12
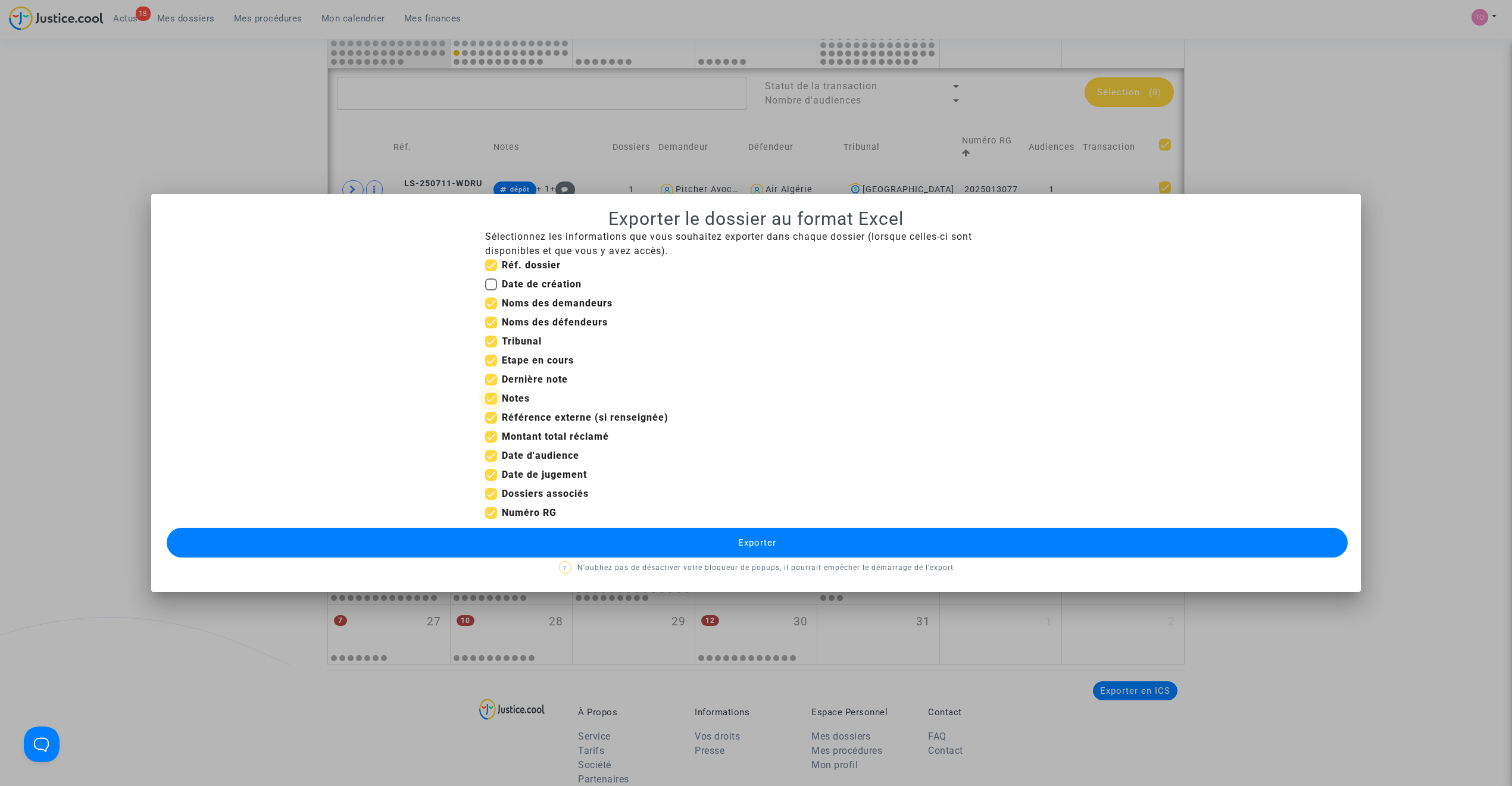
click at [490, 404] on input "Notes" at bounding box center [490, 404] width 1 height 1
checkbox input "false"
click at [494, 417] on span at bounding box center [490, 417] width 12 height 12
click at [491, 424] on input "Référence externe (si renseignée)" at bounding box center [490, 424] width 1 height 1
checkbox input "false"
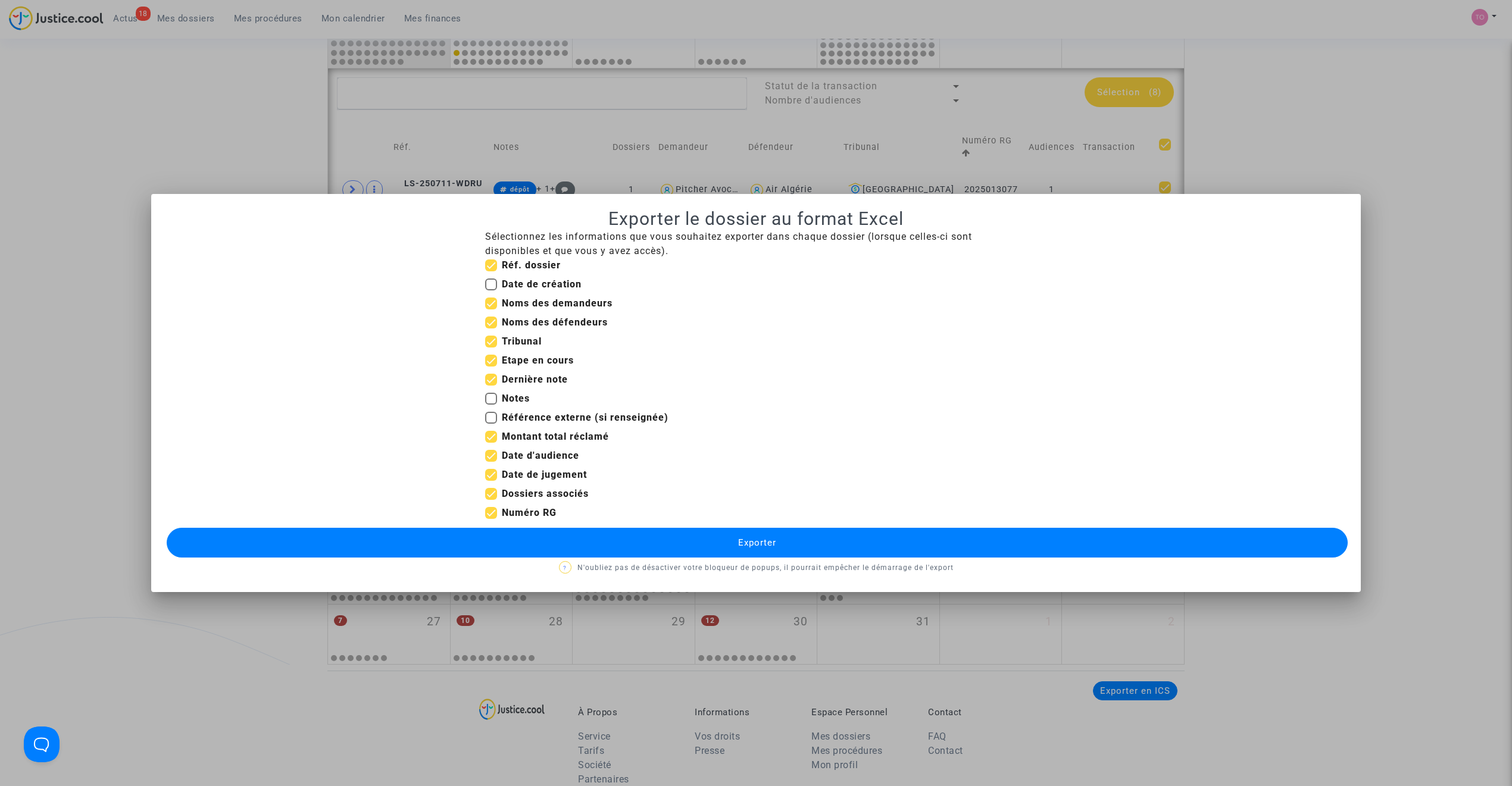
click at [491, 358] on span at bounding box center [490, 361] width 12 height 12
click at [491, 367] on input "Etape en cours" at bounding box center [490, 367] width 1 height 1
checkbox input "false"
click at [486, 437] on span at bounding box center [490, 437] width 12 height 12
click at [490, 443] on input "Montant total réclamé" at bounding box center [490, 443] width 1 height 1
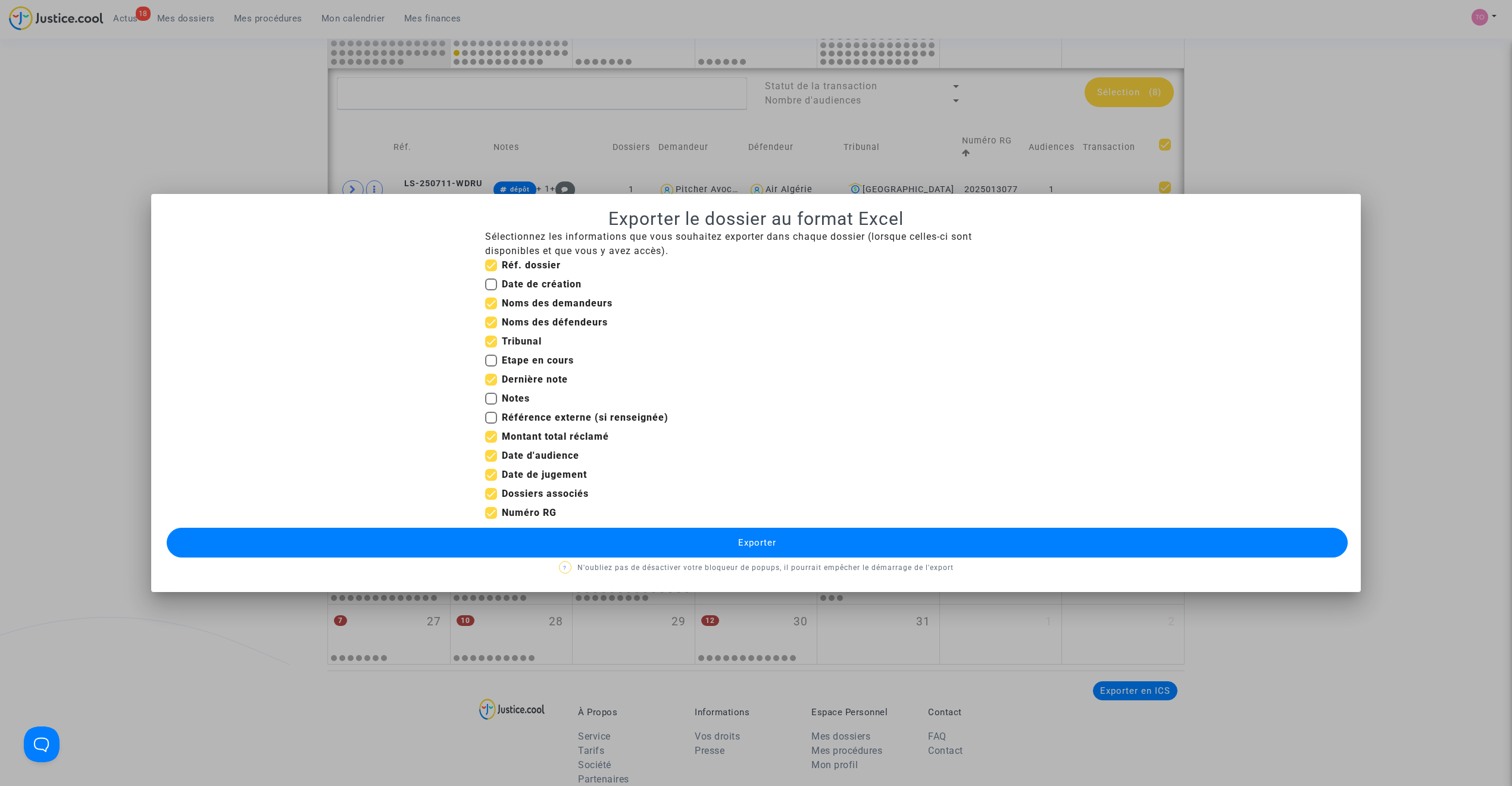
checkbox input "false"
click at [490, 476] on span at bounding box center [490, 475] width 12 height 12
click at [490, 481] on input "Date de jugement" at bounding box center [490, 481] width 1 height 1
checkbox input "false"
click at [488, 494] on span at bounding box center [490, 494] width 12 height 12
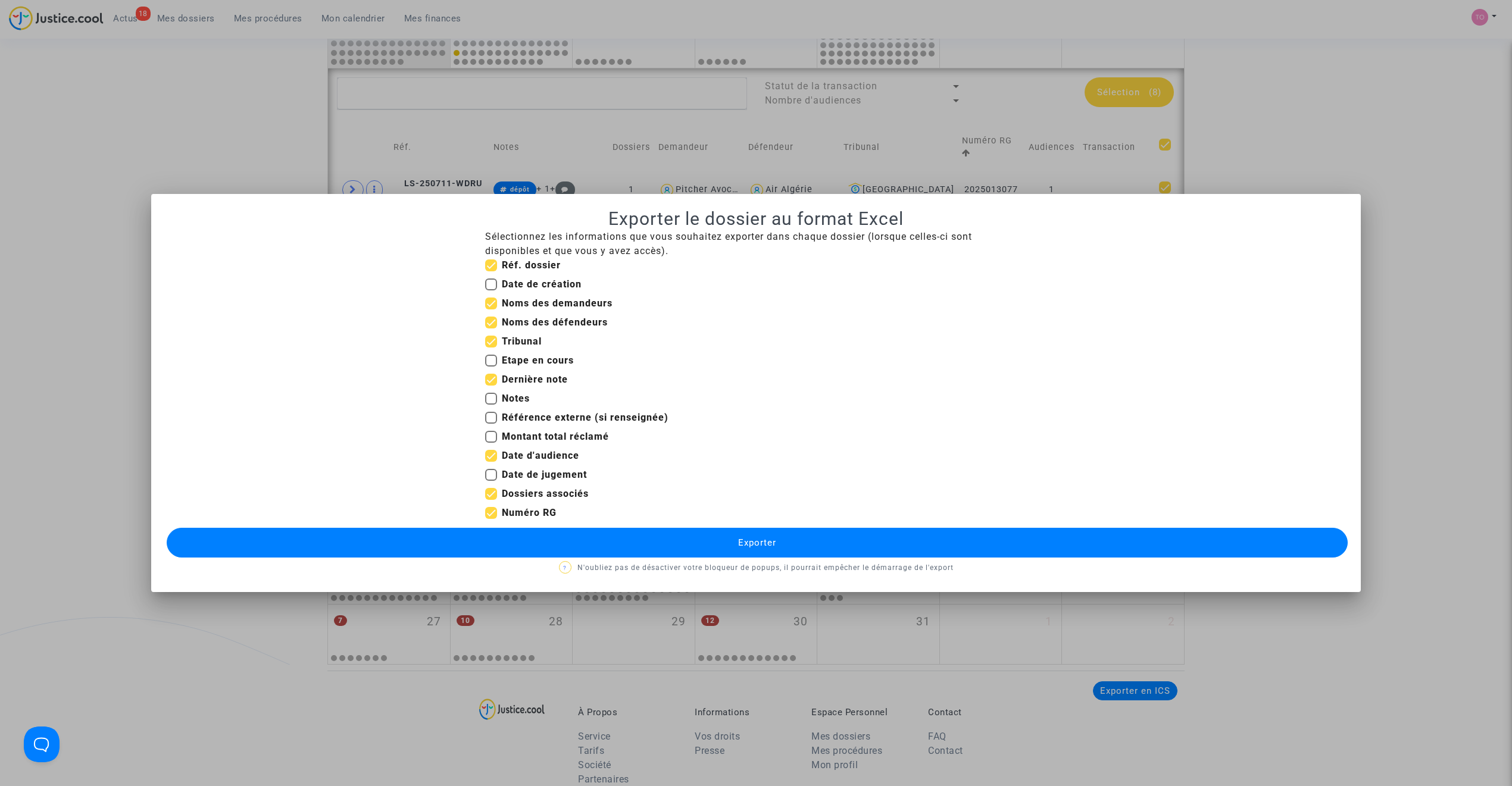
click at [490, 500] on input "Dossiers associés" at bounding box center [490, 500] width 1 height 1
checkbox input "false"
click at [610, 501] on button "Exporter" at bounding box center [757, 542] width 1181 height 30
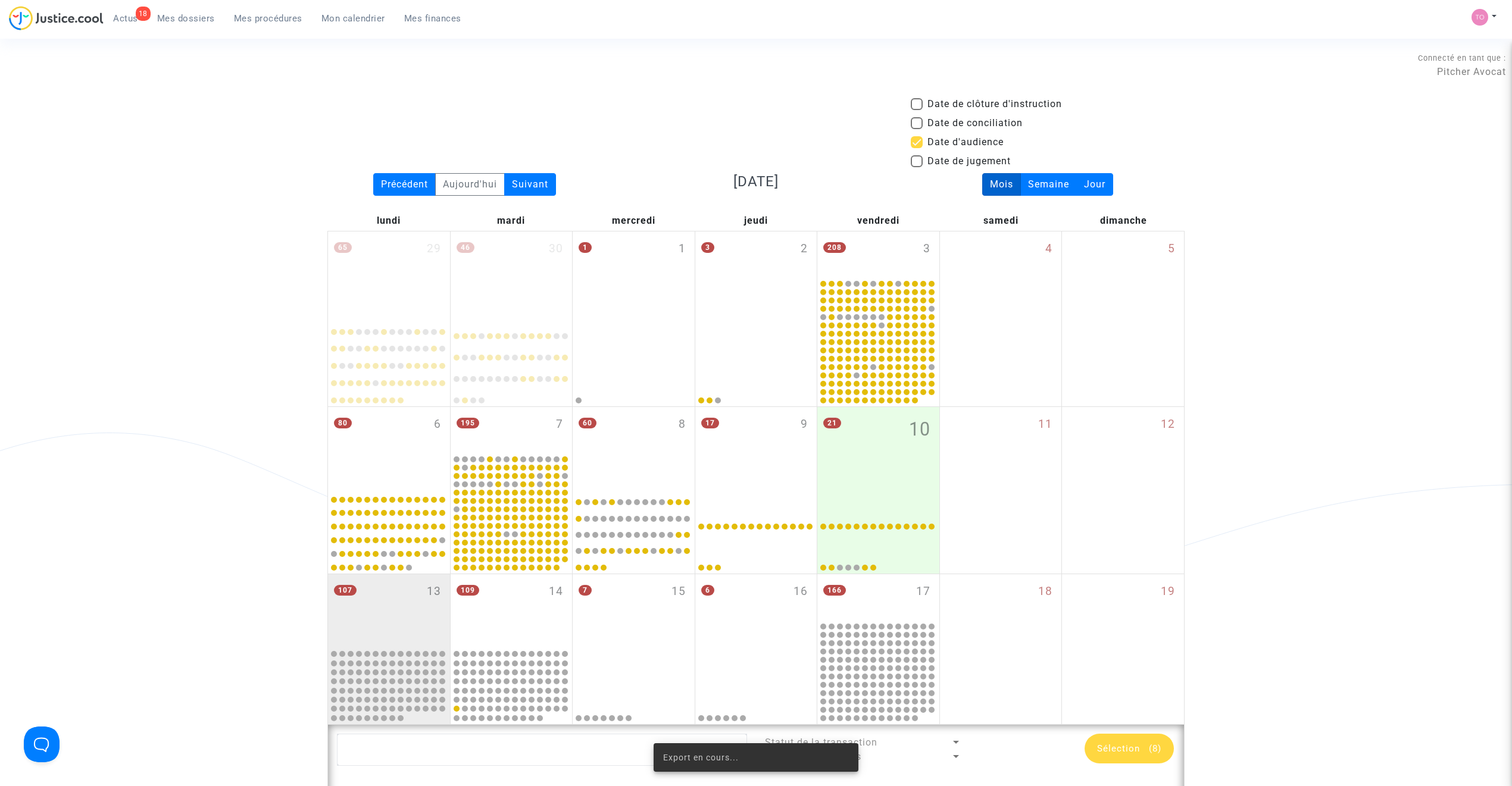
scroll to position [656, 0]
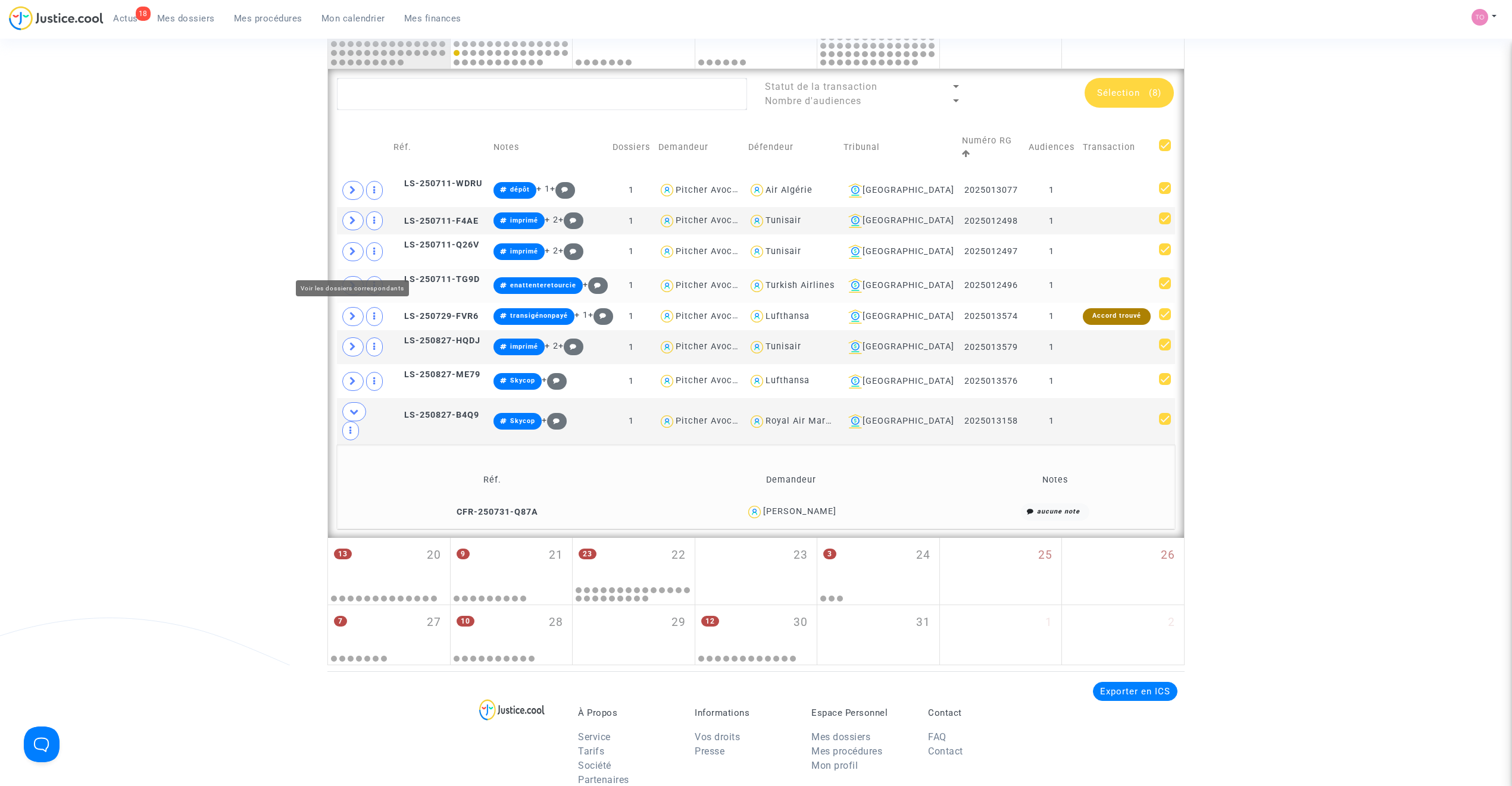
click at [351, 281] on icon at bounding box center [352, 285] width 7 height 9
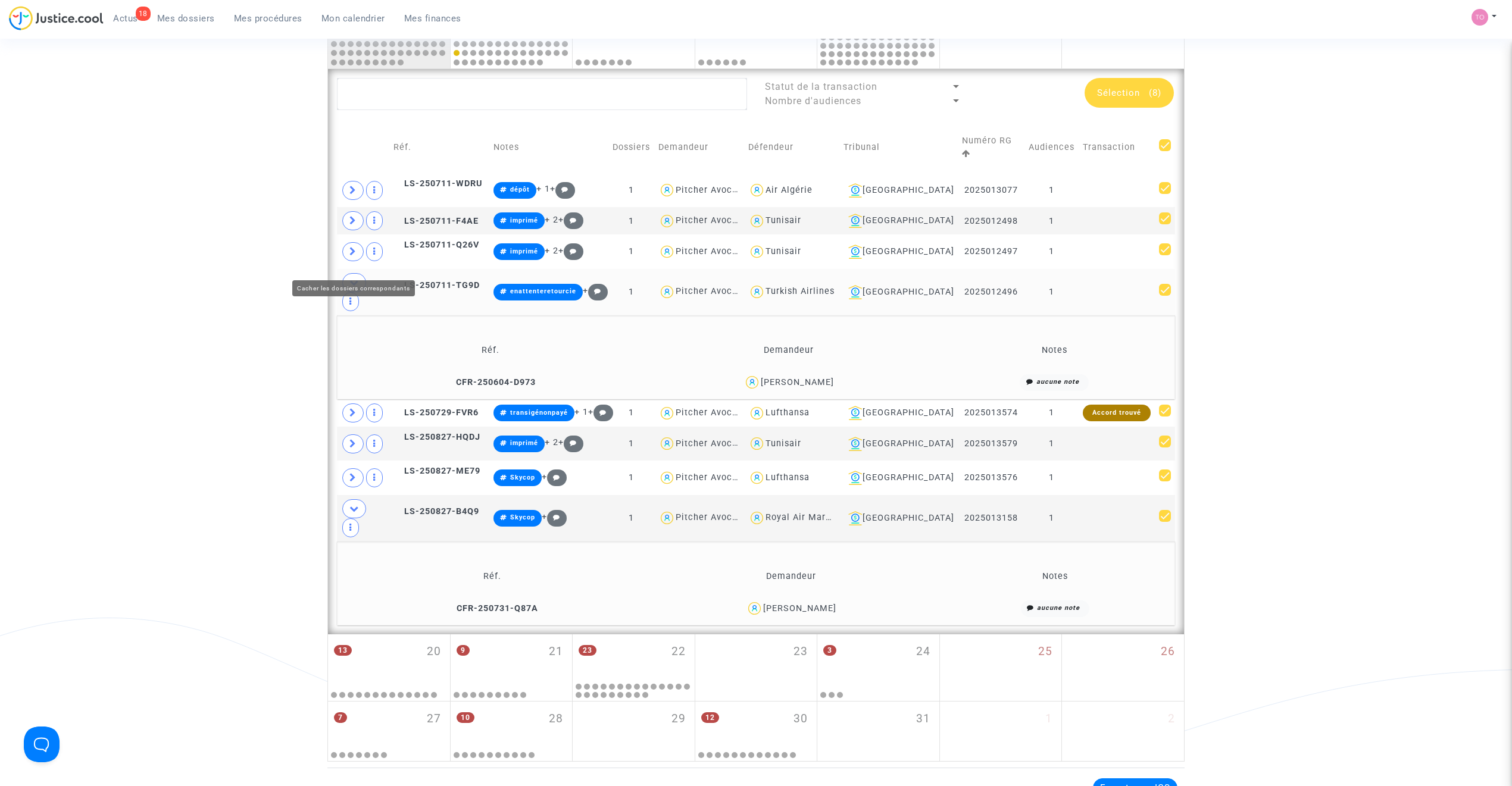
click at [350, 278] on icon at bounding box center [354, 282] width 10 height 9
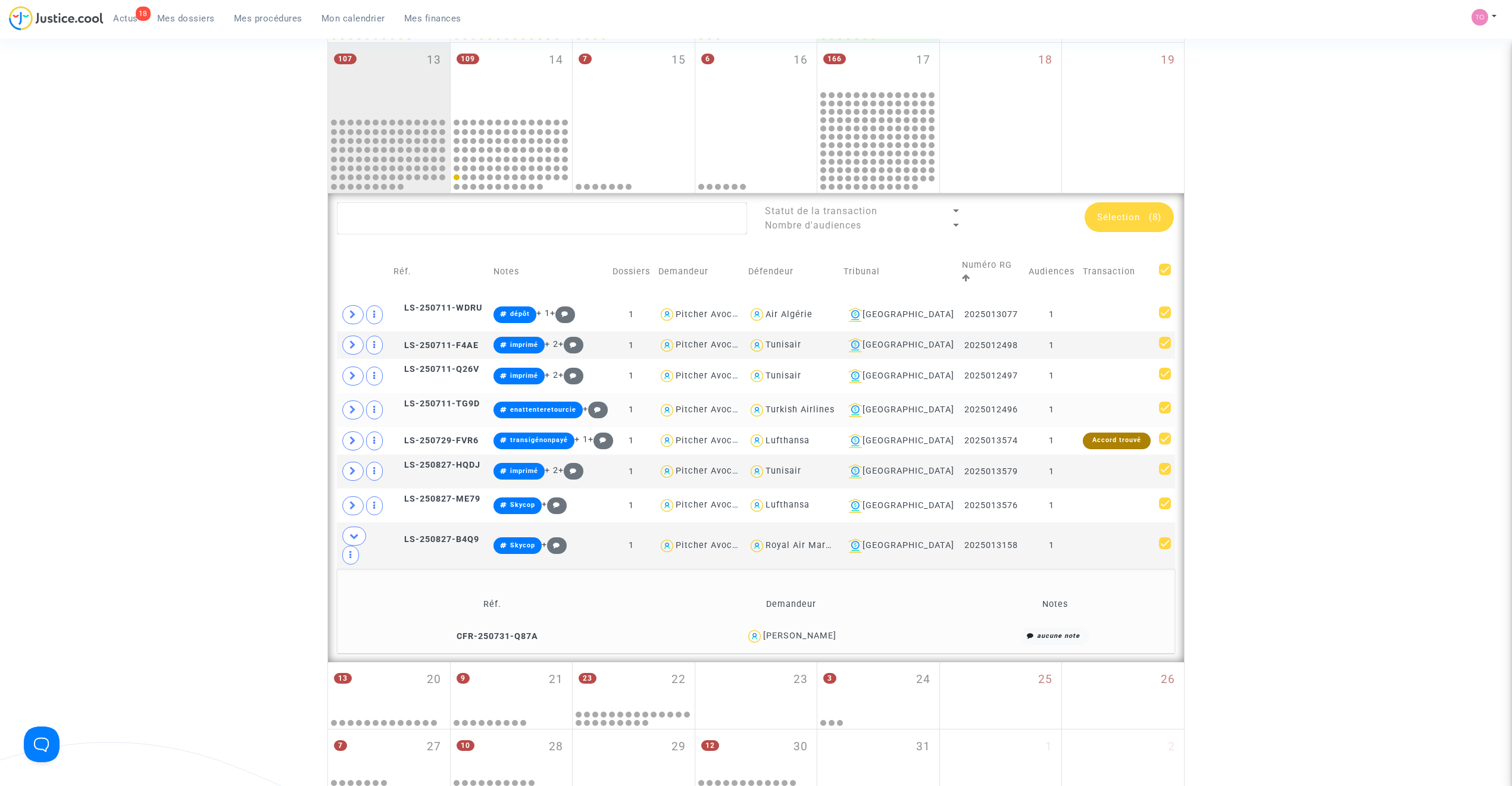
scroll to position [524, 0]
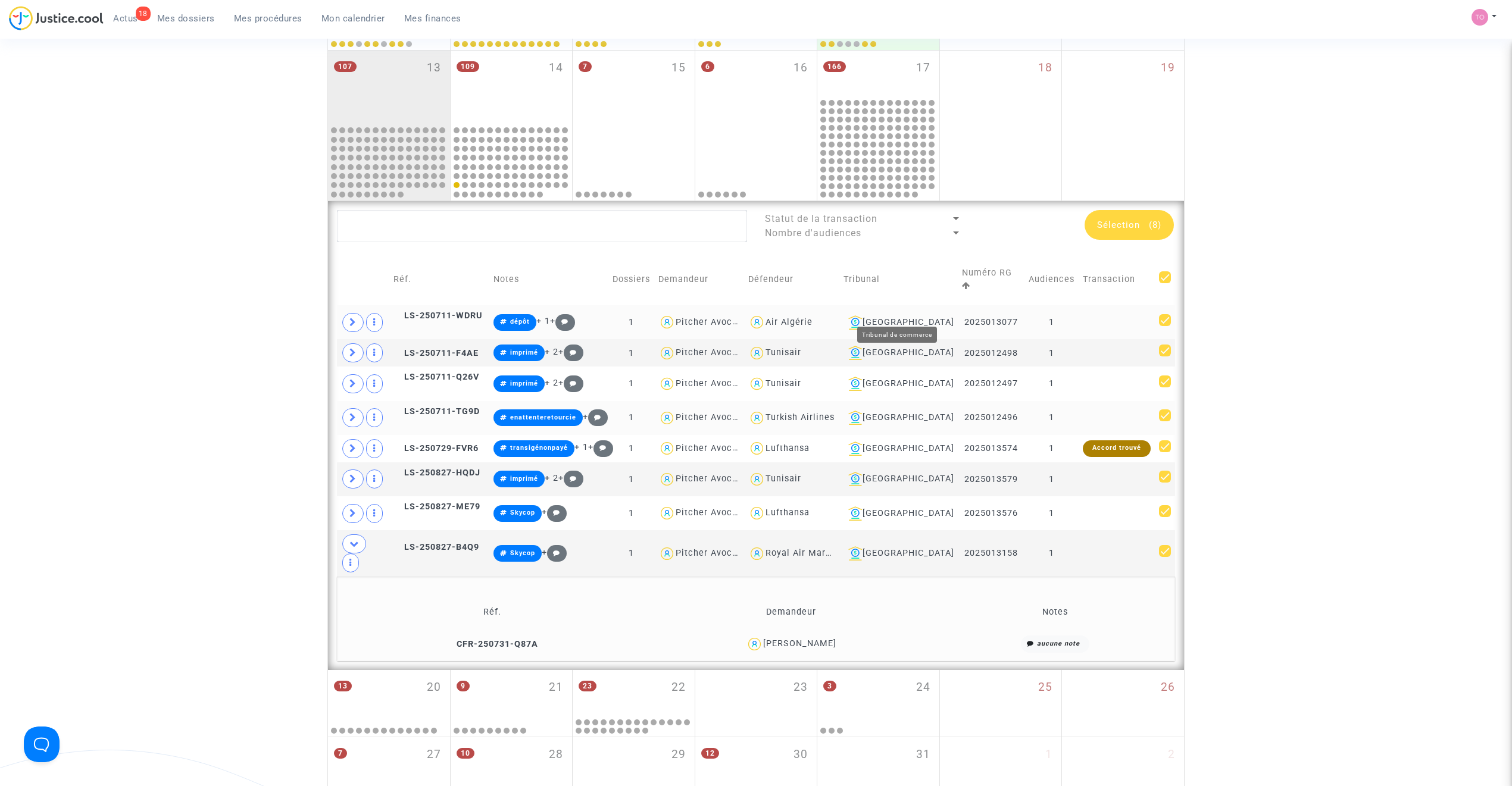
click at [888, 315] on div "Aix-en-Provence" at bounding box center [899, 322] width 110 height 15
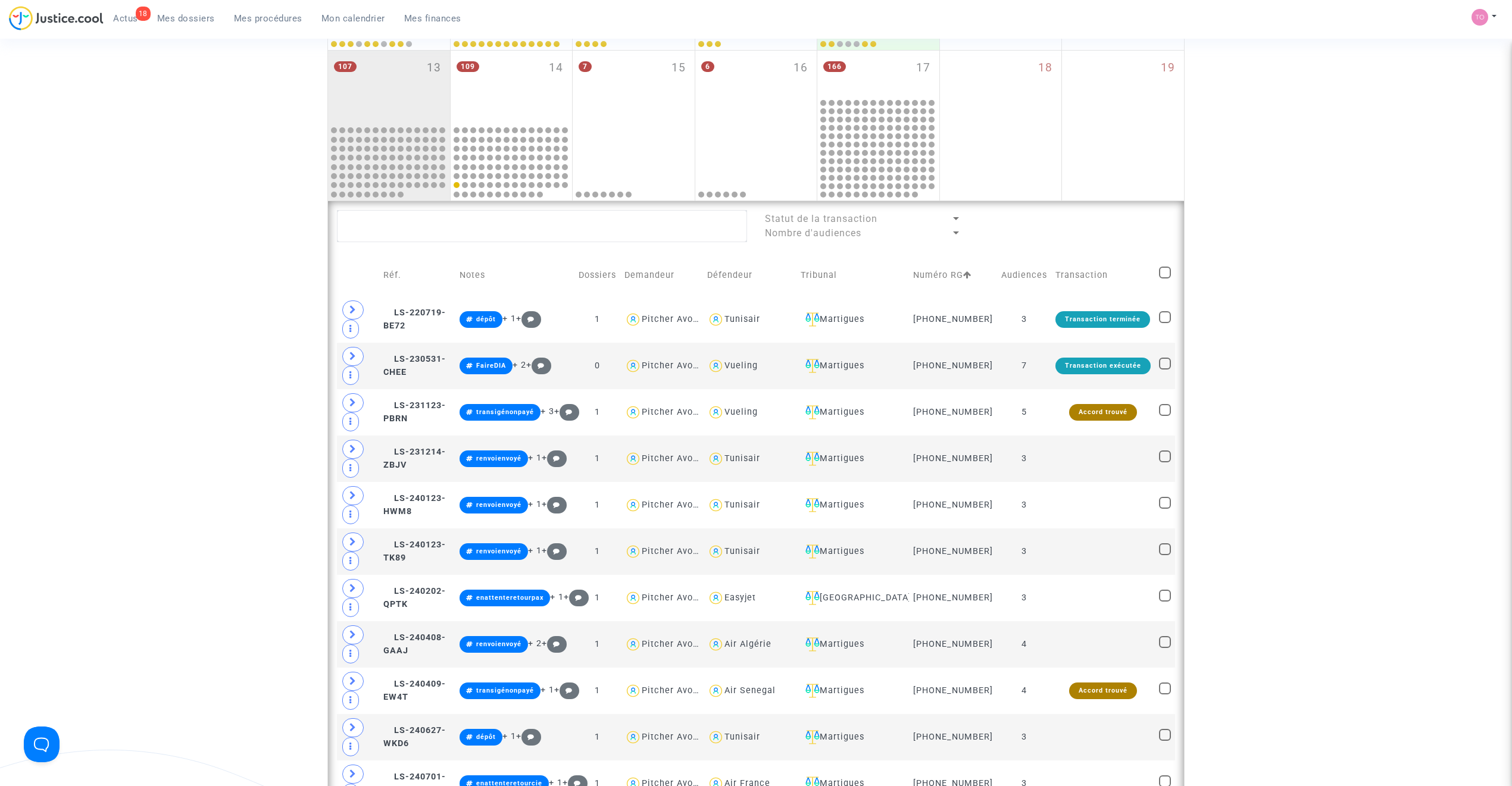
scroll to position [472, 0]
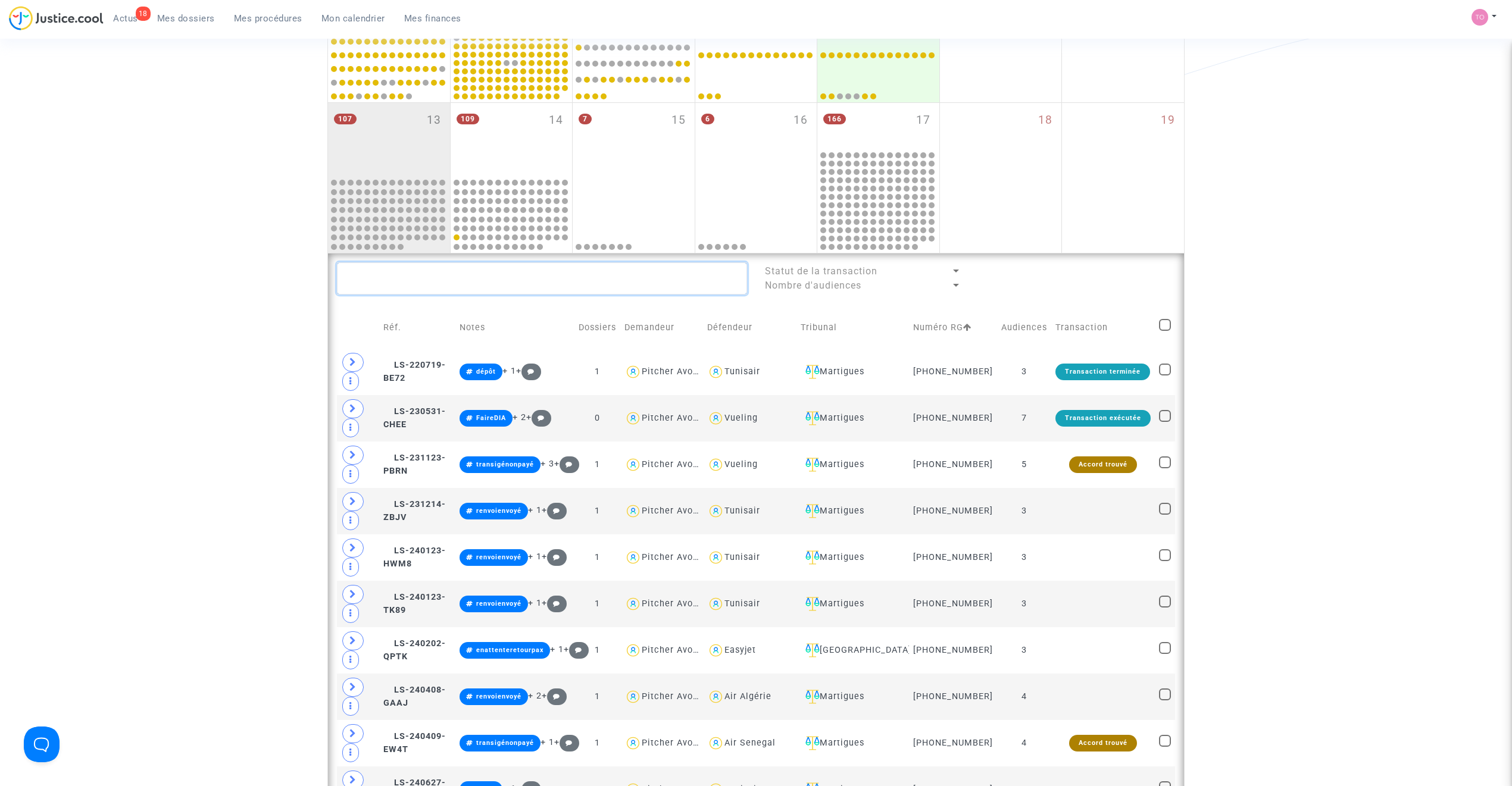
click at [413, 279] on textarea at bounding box center [542, 279] width 410 height 32
paste textarea "Danielyan"
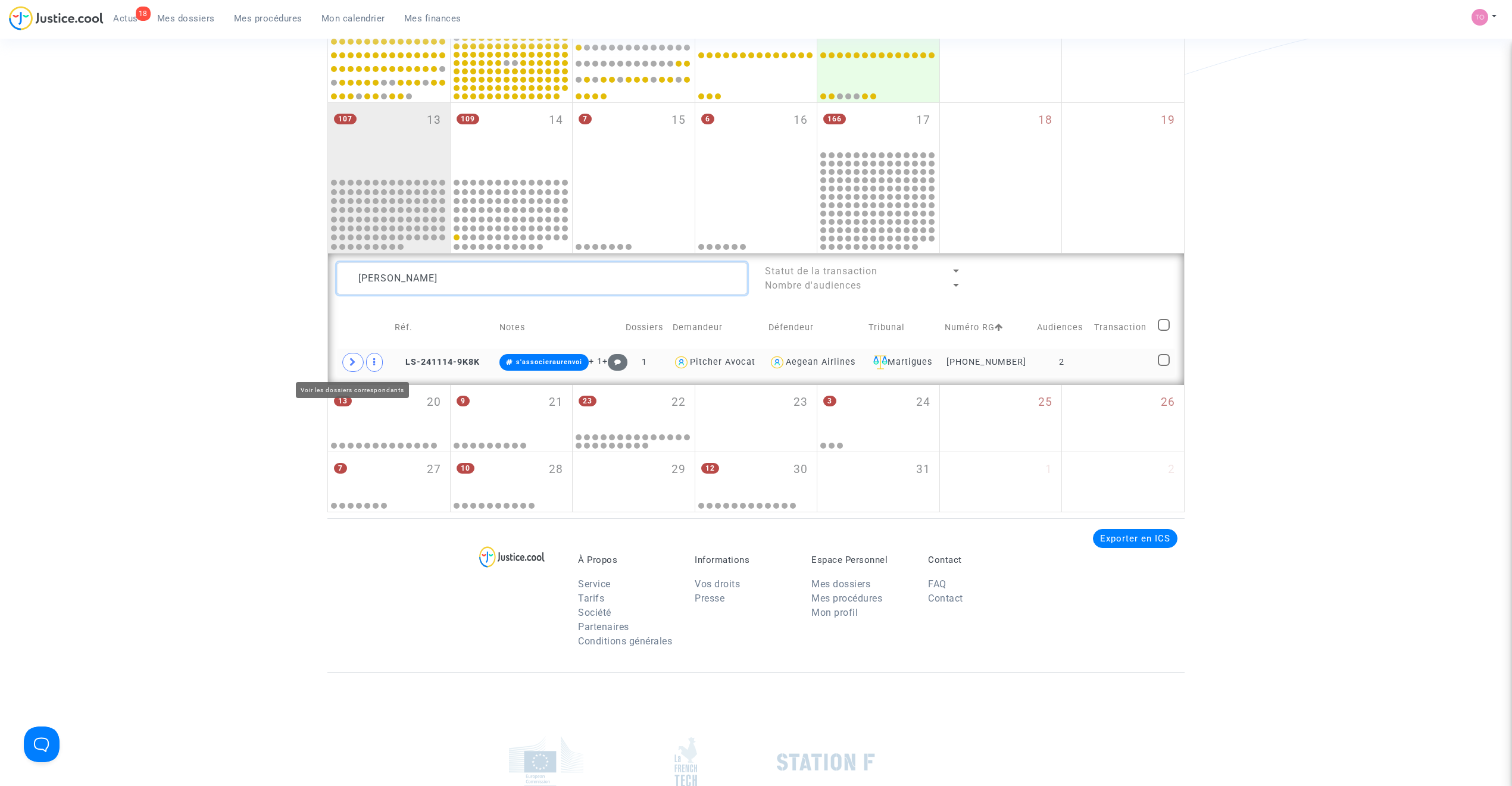
type textarea "Danielyan"
click at [358, 356] on span at bounding box center [352, 362] width 21 height 19
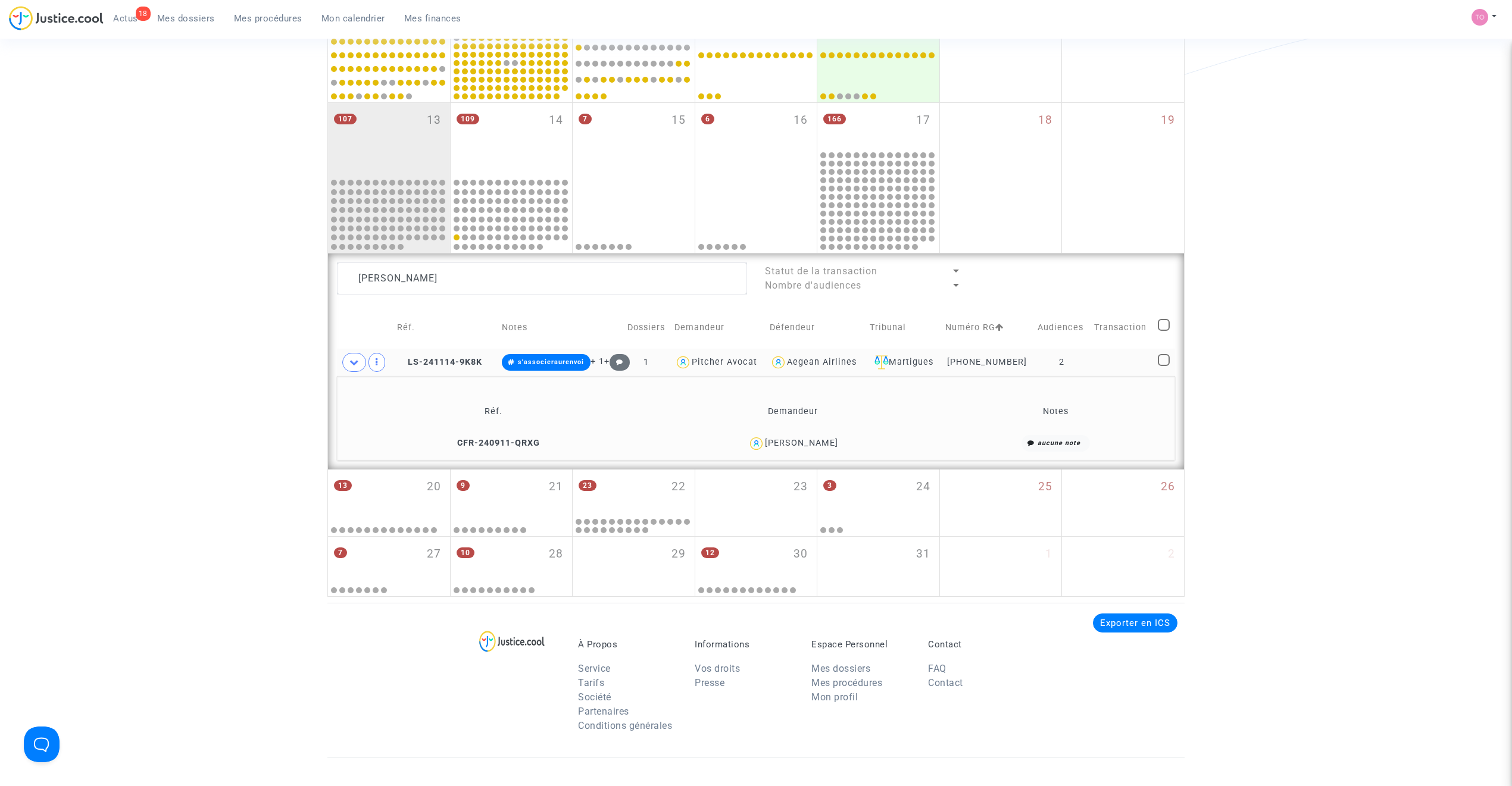
click at [814, 441] on div "Stella Danielyan" at bounding box center [801, 443] width 73 height 10
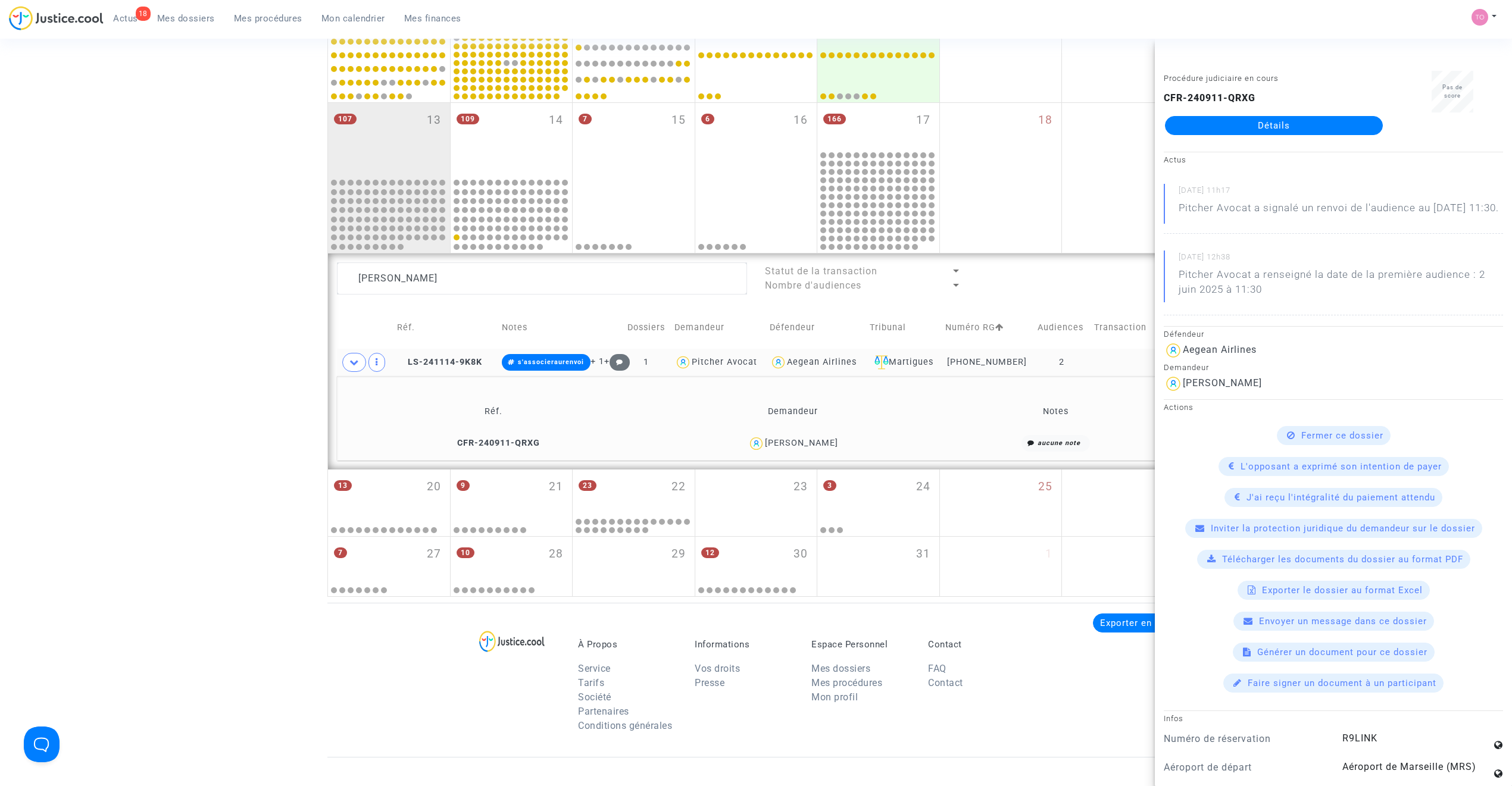
copy div "Danielyan"
drag, startPoint x: 224, startPoint y: 350, endPoint x: 233, endPoint y: 353, distance: 9.5
click at [224, 350] on div "Date de clôture d'instruction Date de conciliation Date d'audience Date de juge…" at bounding box center [756, 111] width 1512 height 971
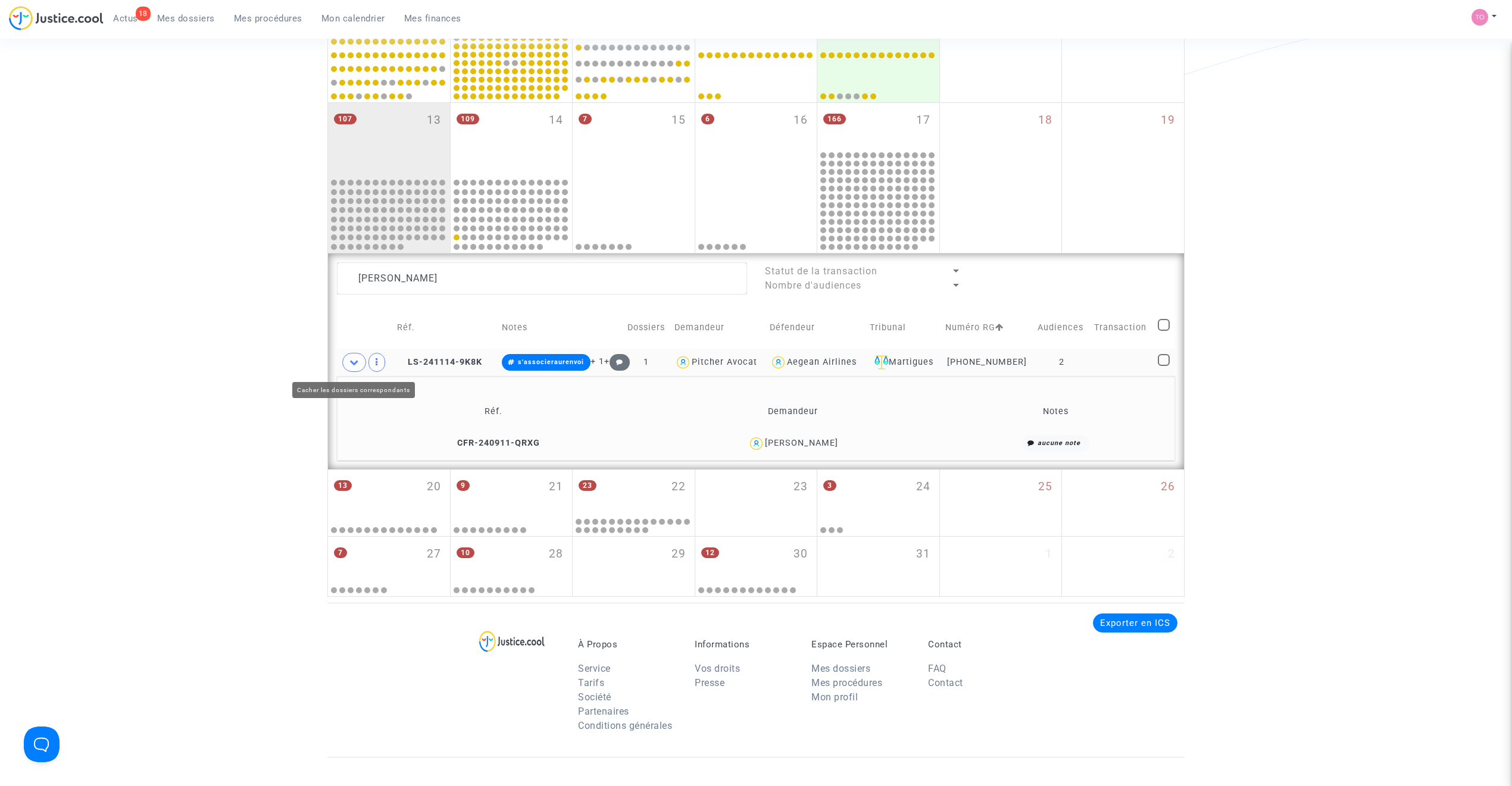
click at [360, 363] on span at bounding box center [353, 362] width 24 height 19
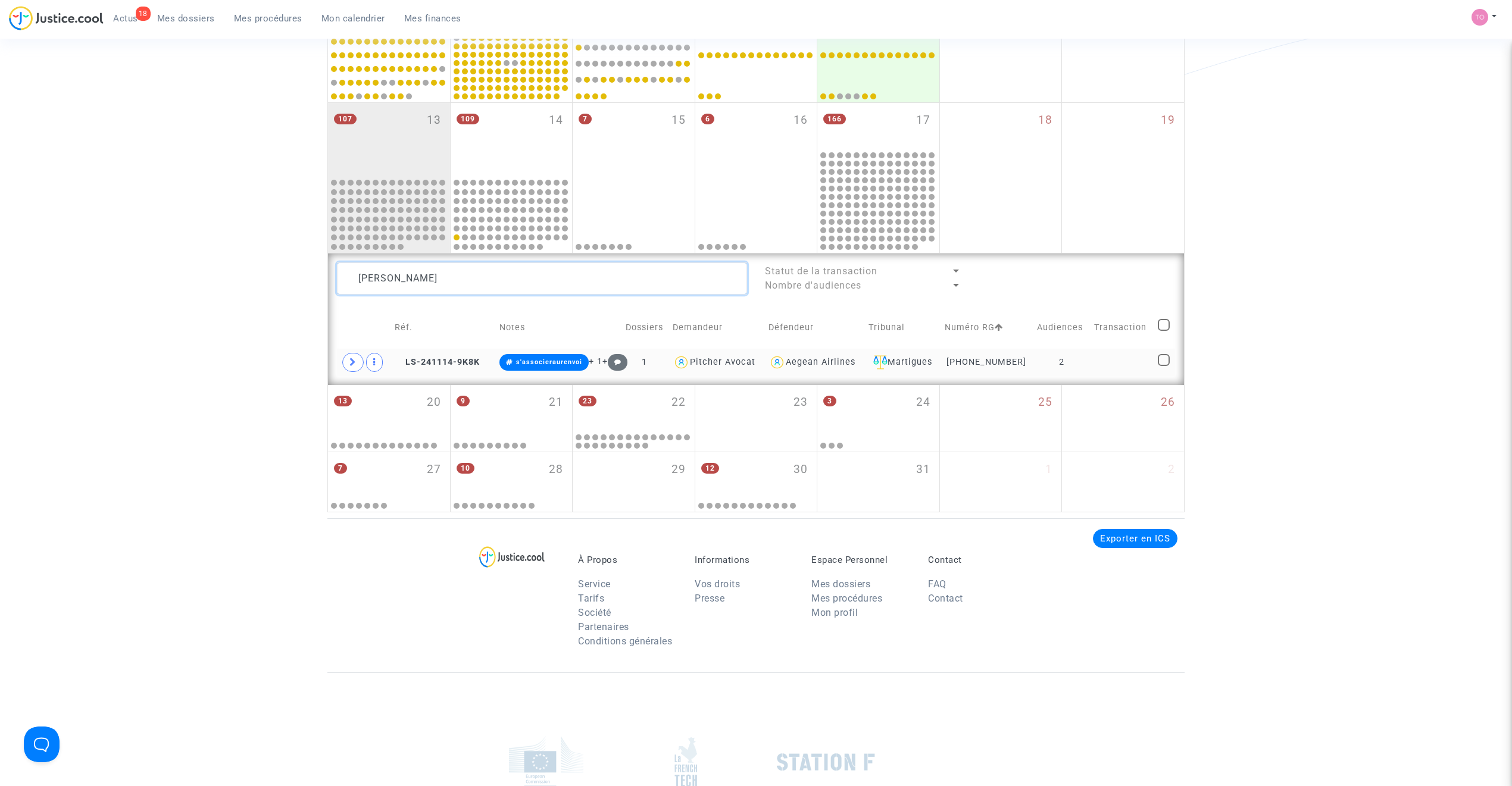
drag, startPoint x: 429, startPoint y: 281, endPoint x: 329, endPoint y: 279, distance: 100.0
click at [329, 279] on div "Danielyan" at bounding box center [542, 279] width 428 height 32
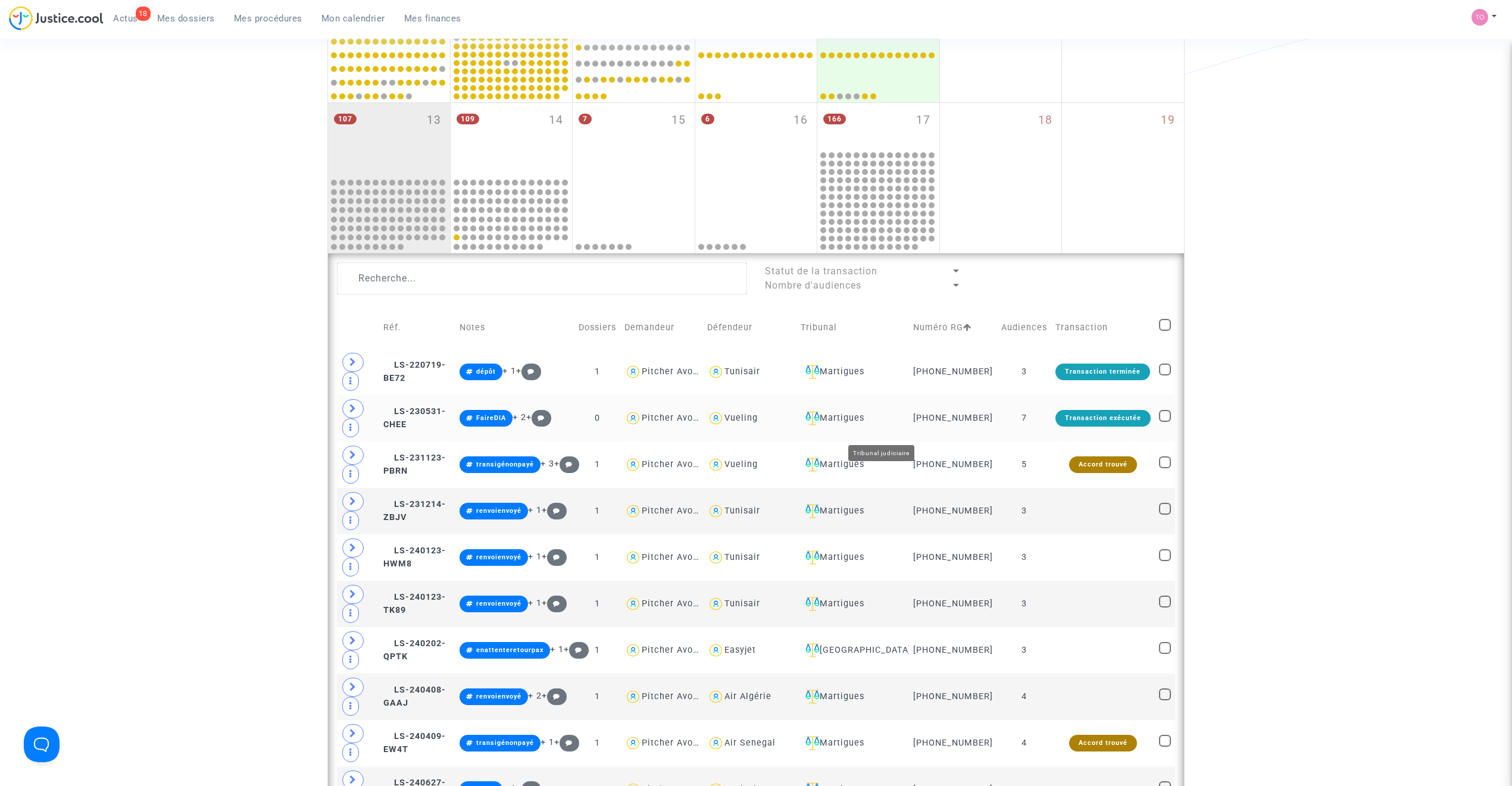
click at [889, 425] on div "Martigues" at bounding box center [853, 418] width 104 height 15
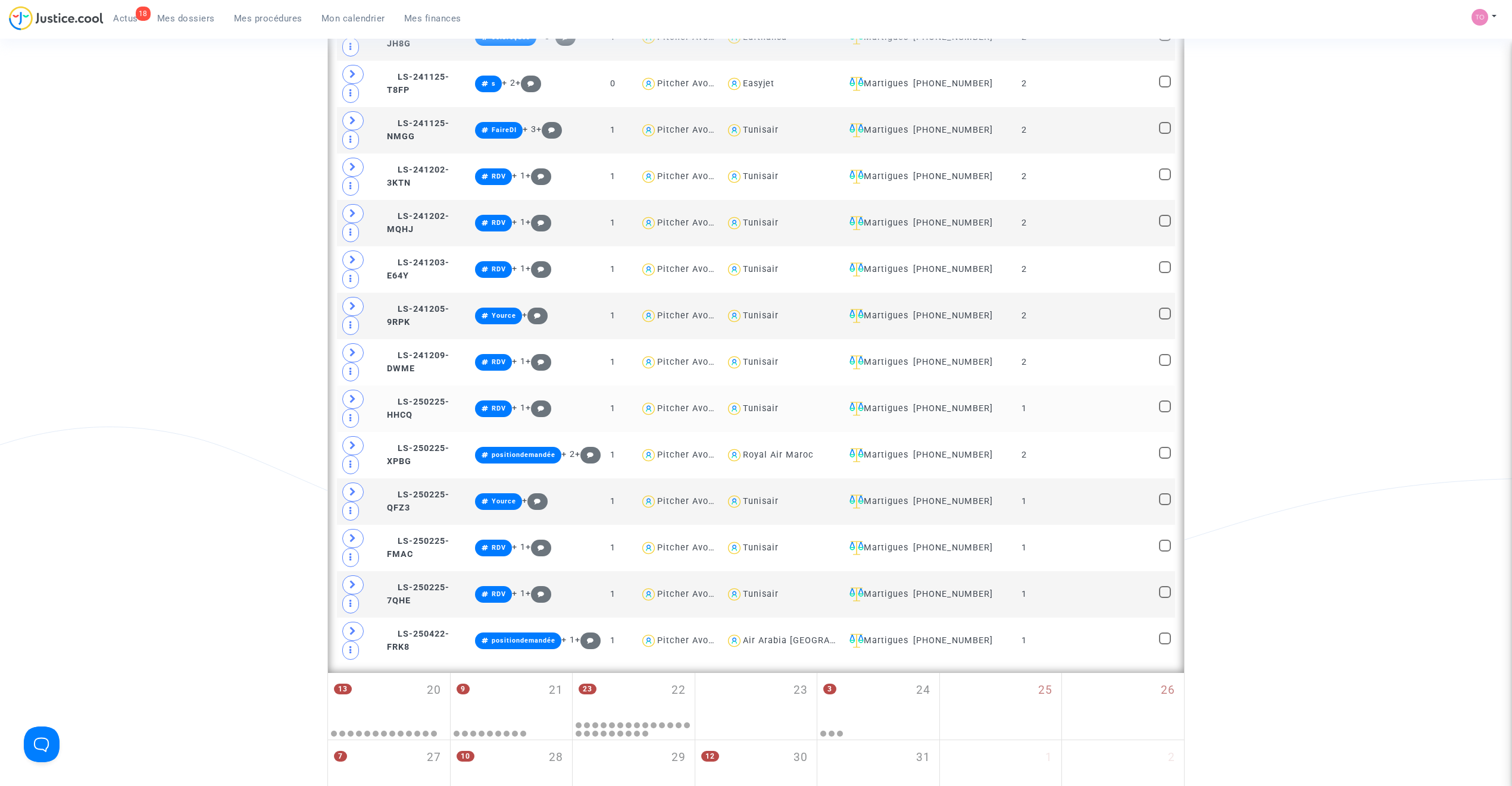
scroll to position [1662, 0]
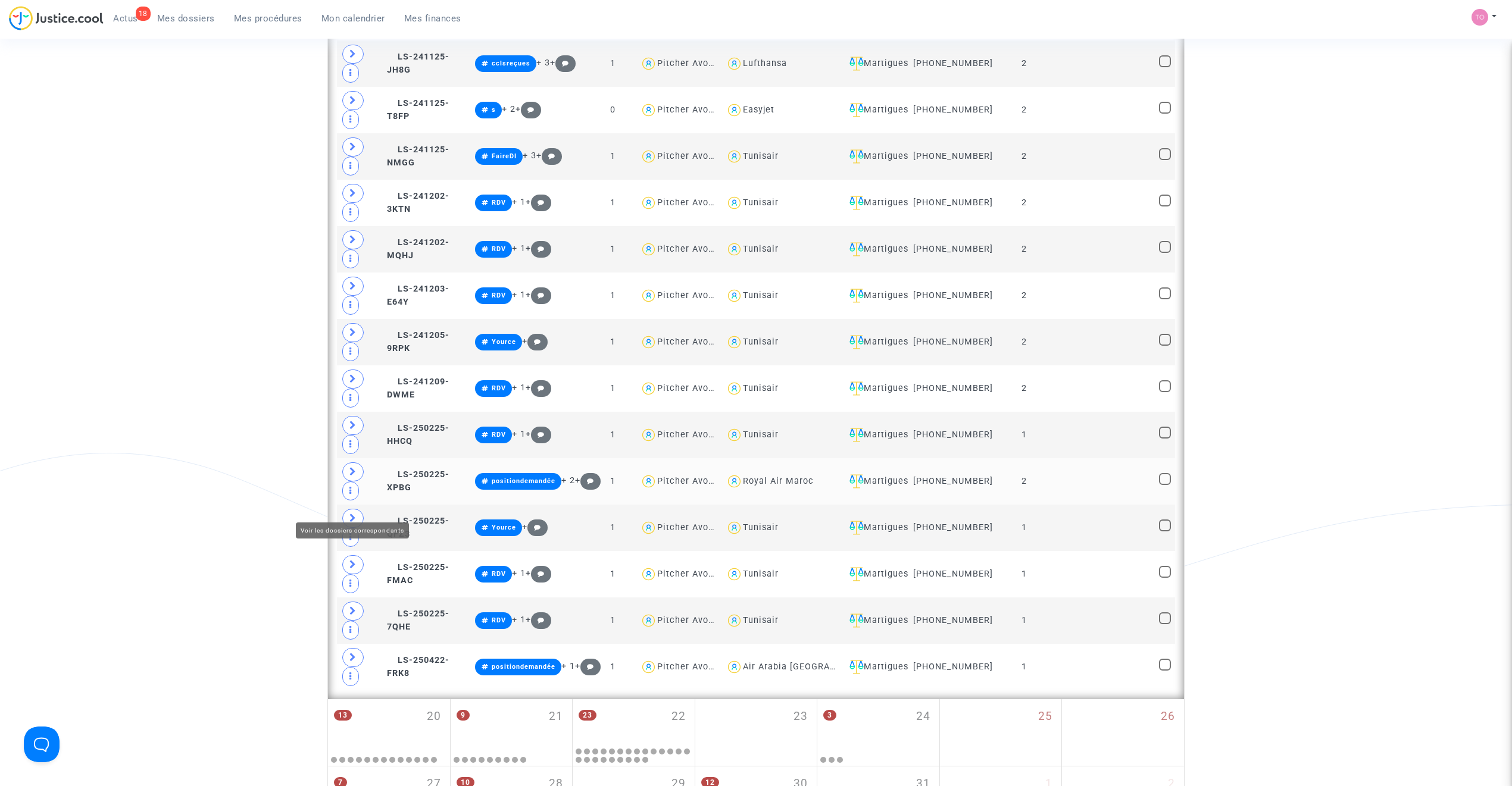
click at [353, 476] on icon at bounding box center [352, 471] width 7 height 9
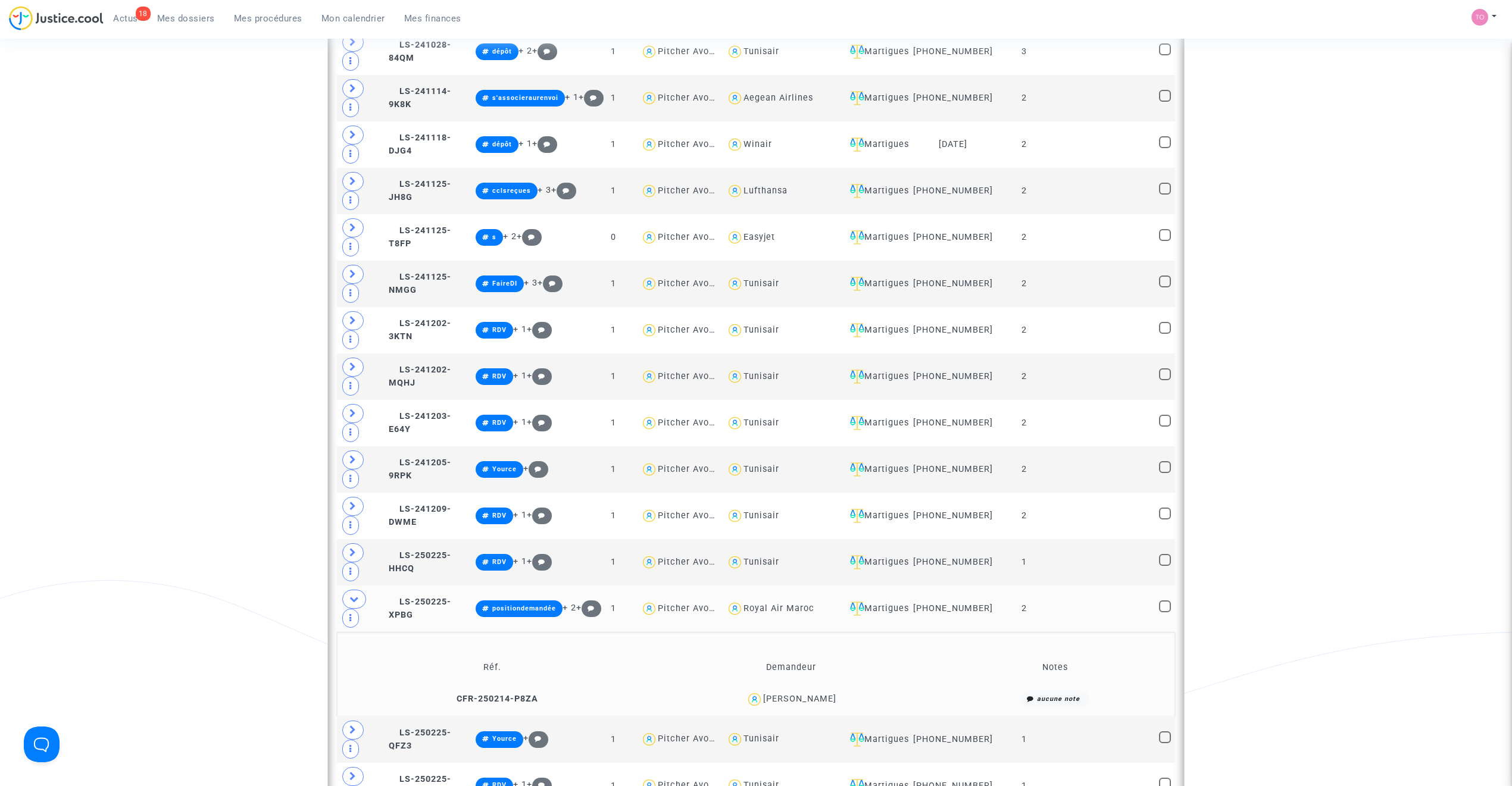
scroll to position [1529, 0]
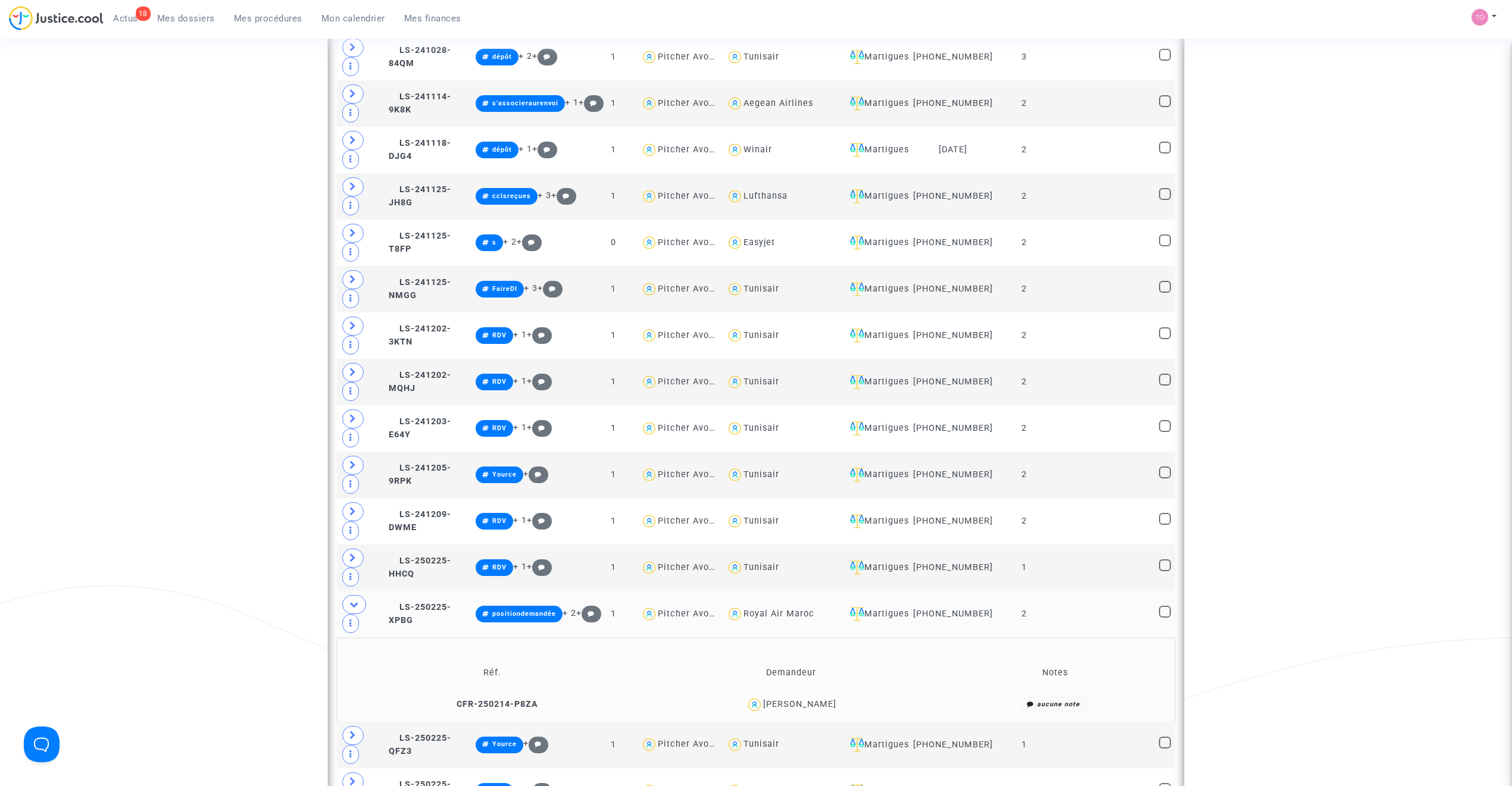
click at [813, 501] on div "Halima Gabar" at bounding box center [800, 704] width 73 height 10
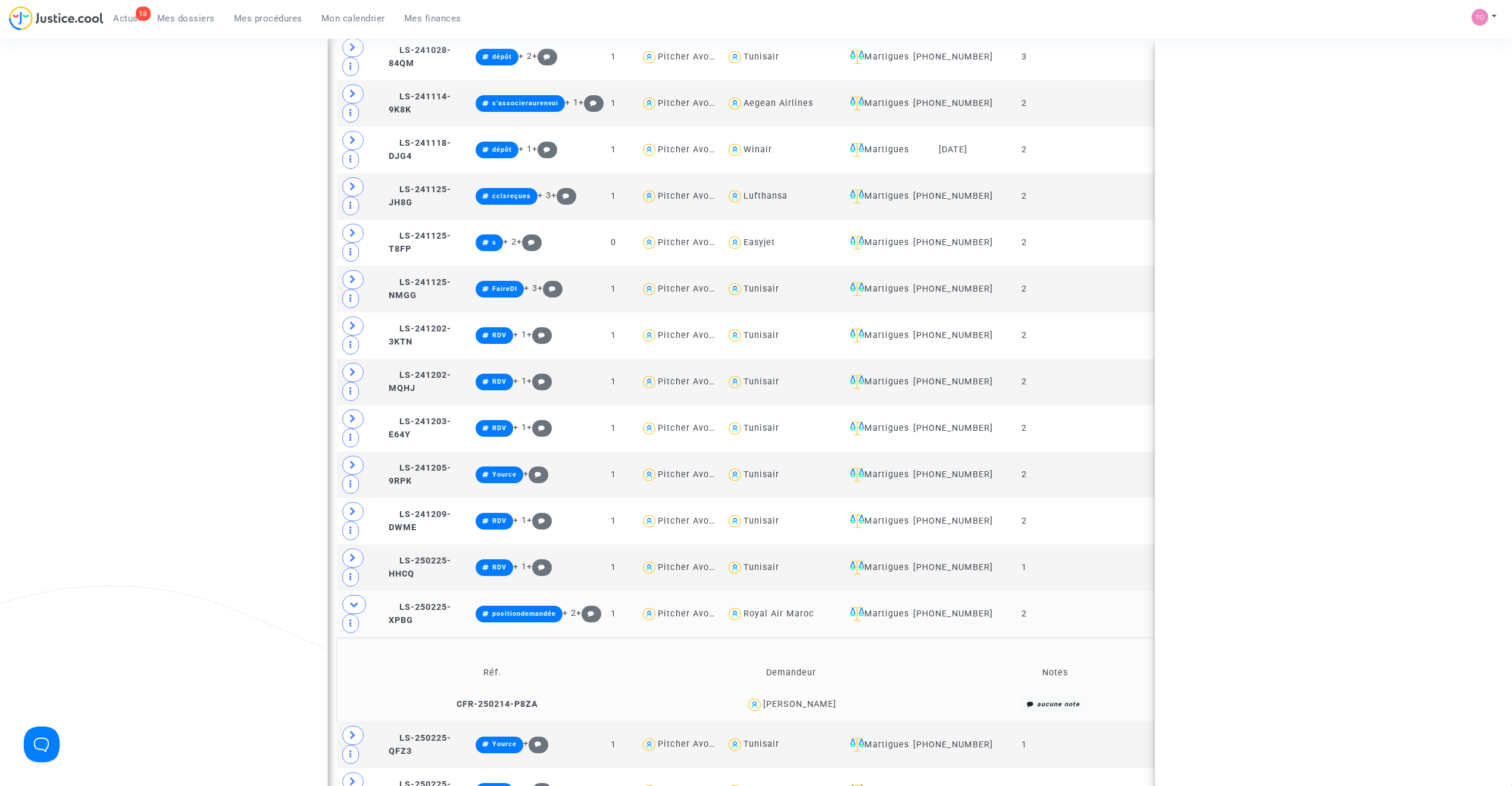
click at [813, 501] on div "Halima Gabar" at bounding box center [800, 704] width 73 height 10
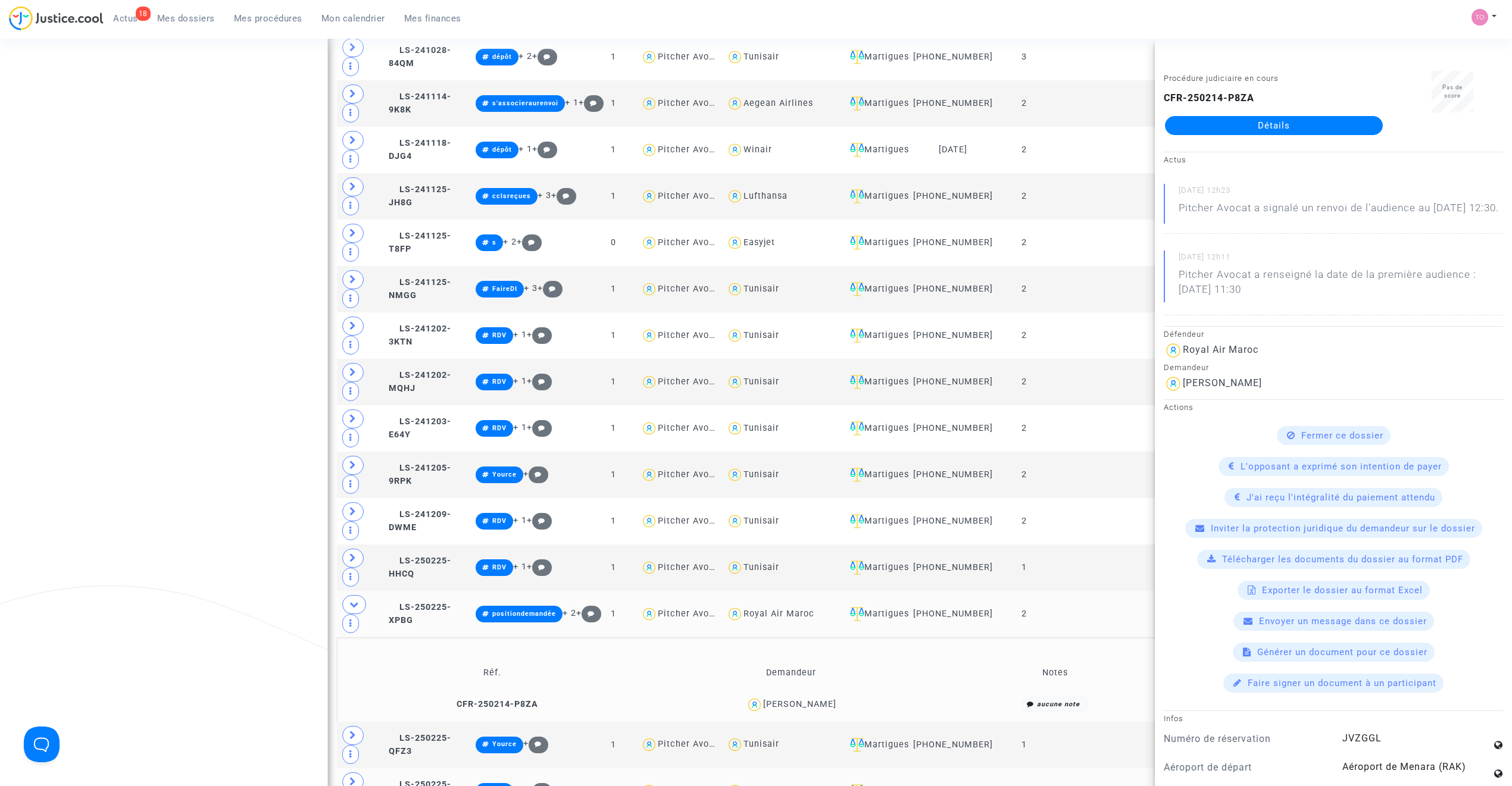
copy div "Gabar"
drag, startPoint x: 227, startPoint y: 218, endPoint x: 242, endPoint y: 214, distance: 15.5
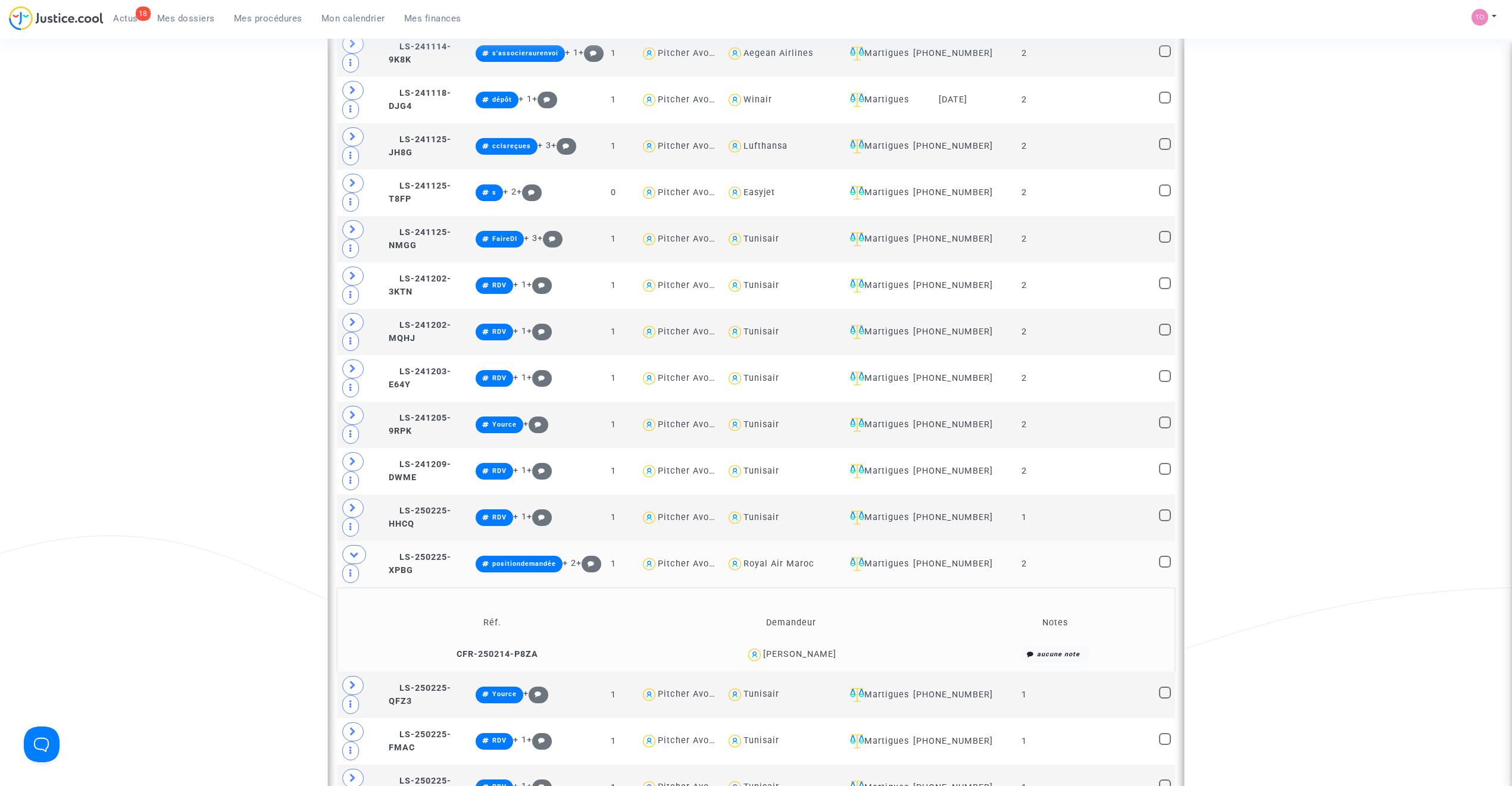
scroll to position [1582, 0]
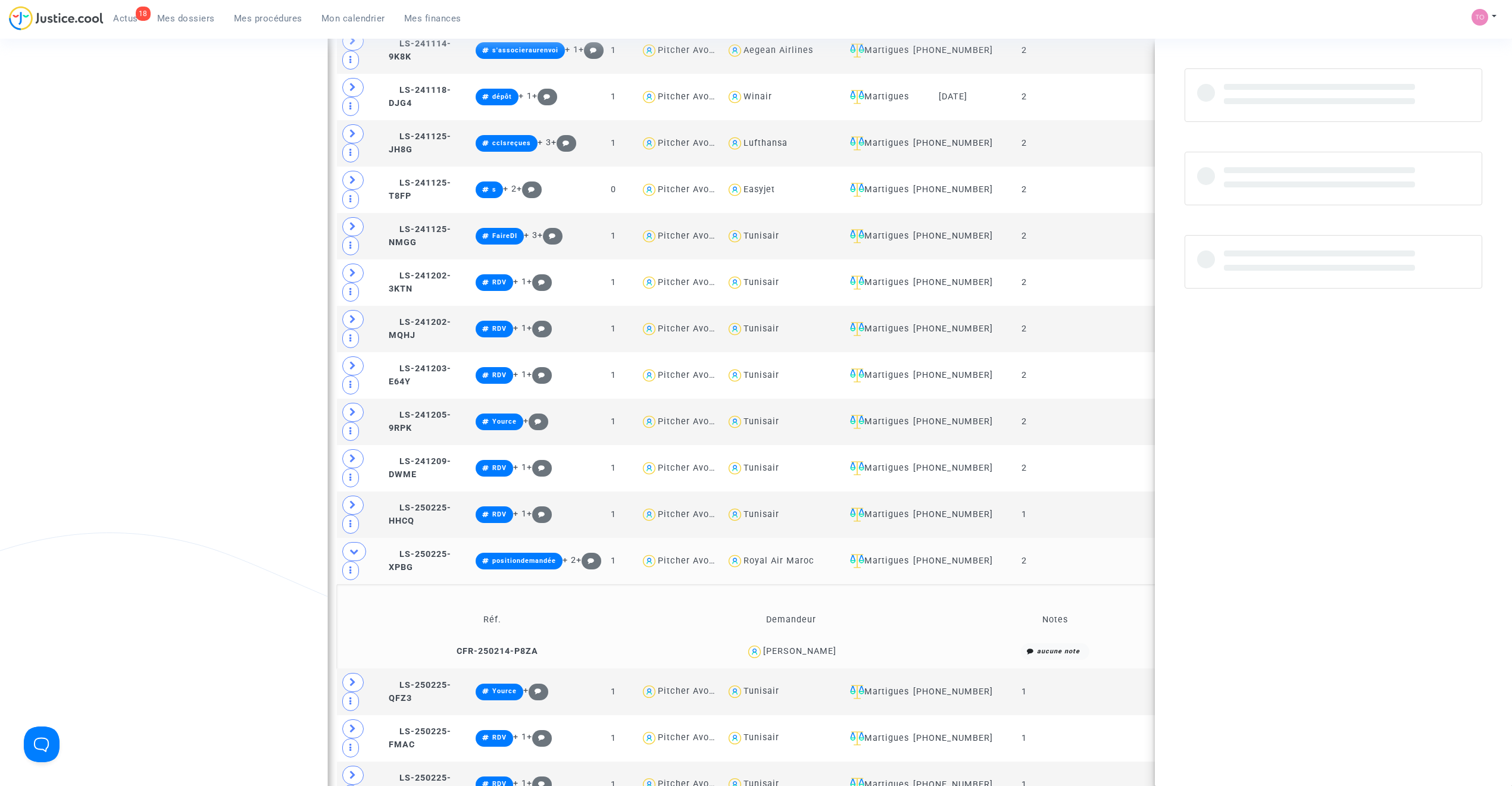
copy div "Ourdani"
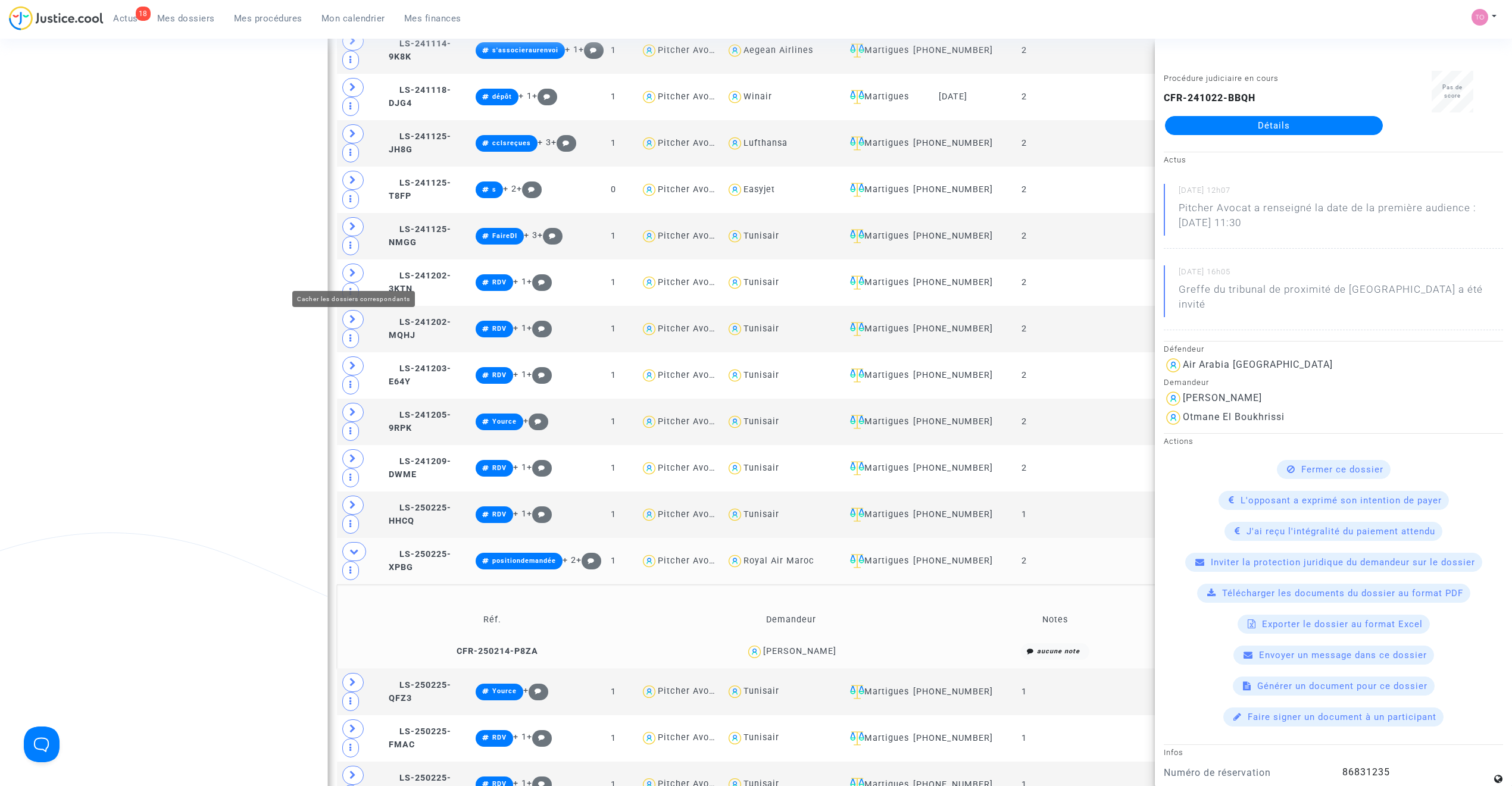
click at [356, 501] on span at bounding box center [353, 551] width 24 height 19
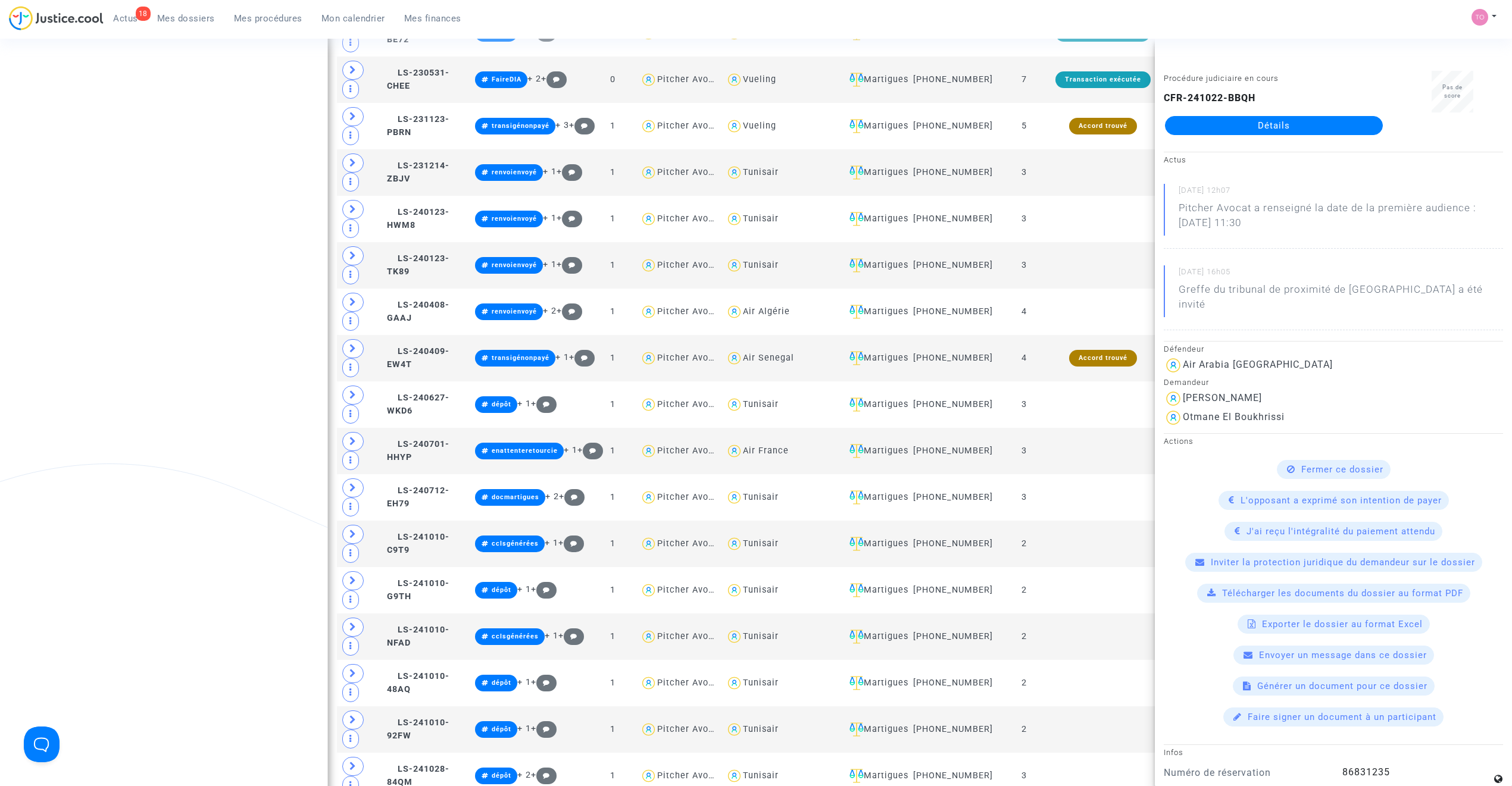
scroll to position [873, 0]
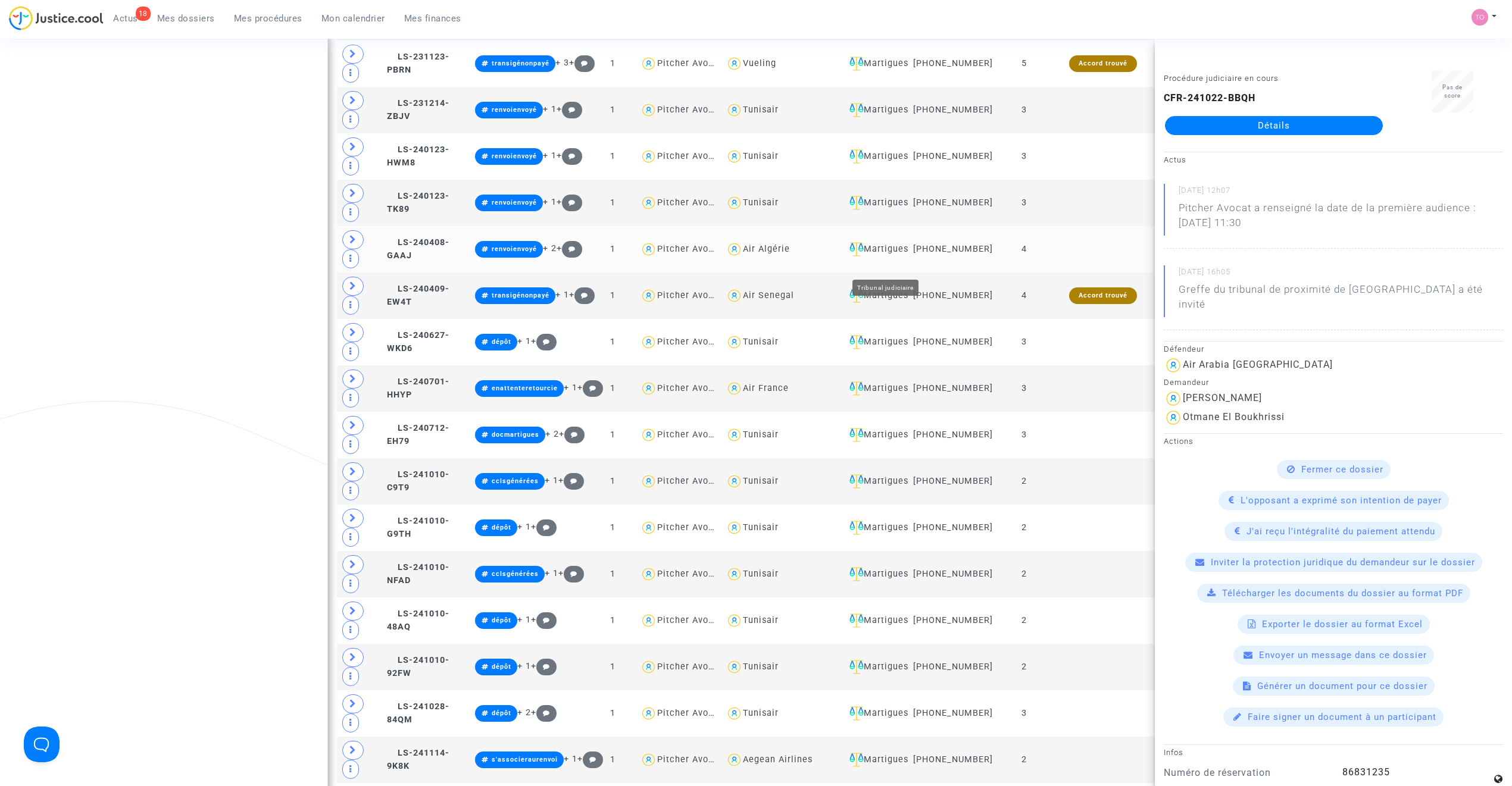
click at [882, 257] on div "Martigues" at bounding box center [874, 249] width 59 height 15
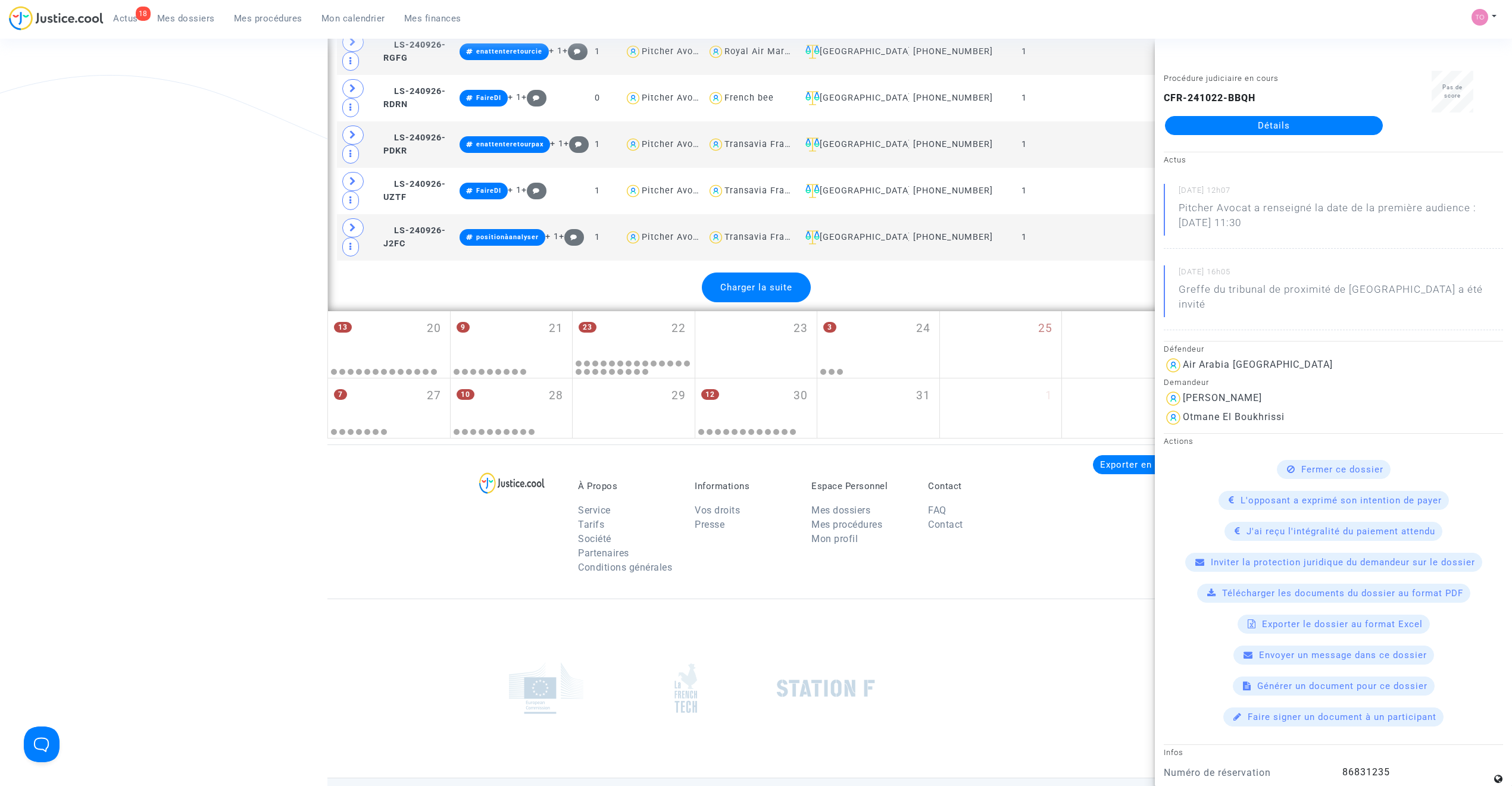
scroll to position [2883, 0]
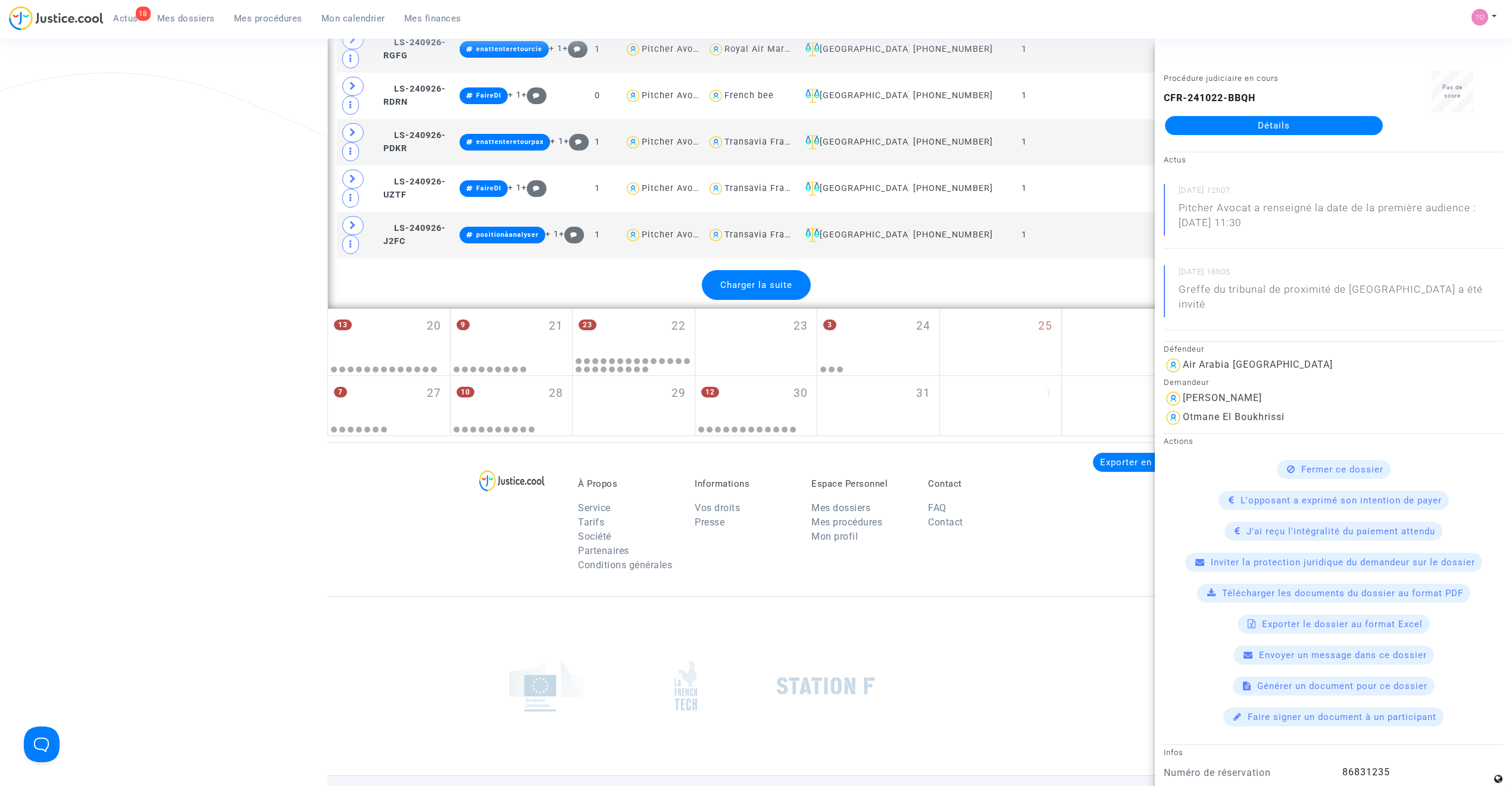
click at [777, 291] on span "Charger la suite" at bounding box center [756, 285] width 72 height 11
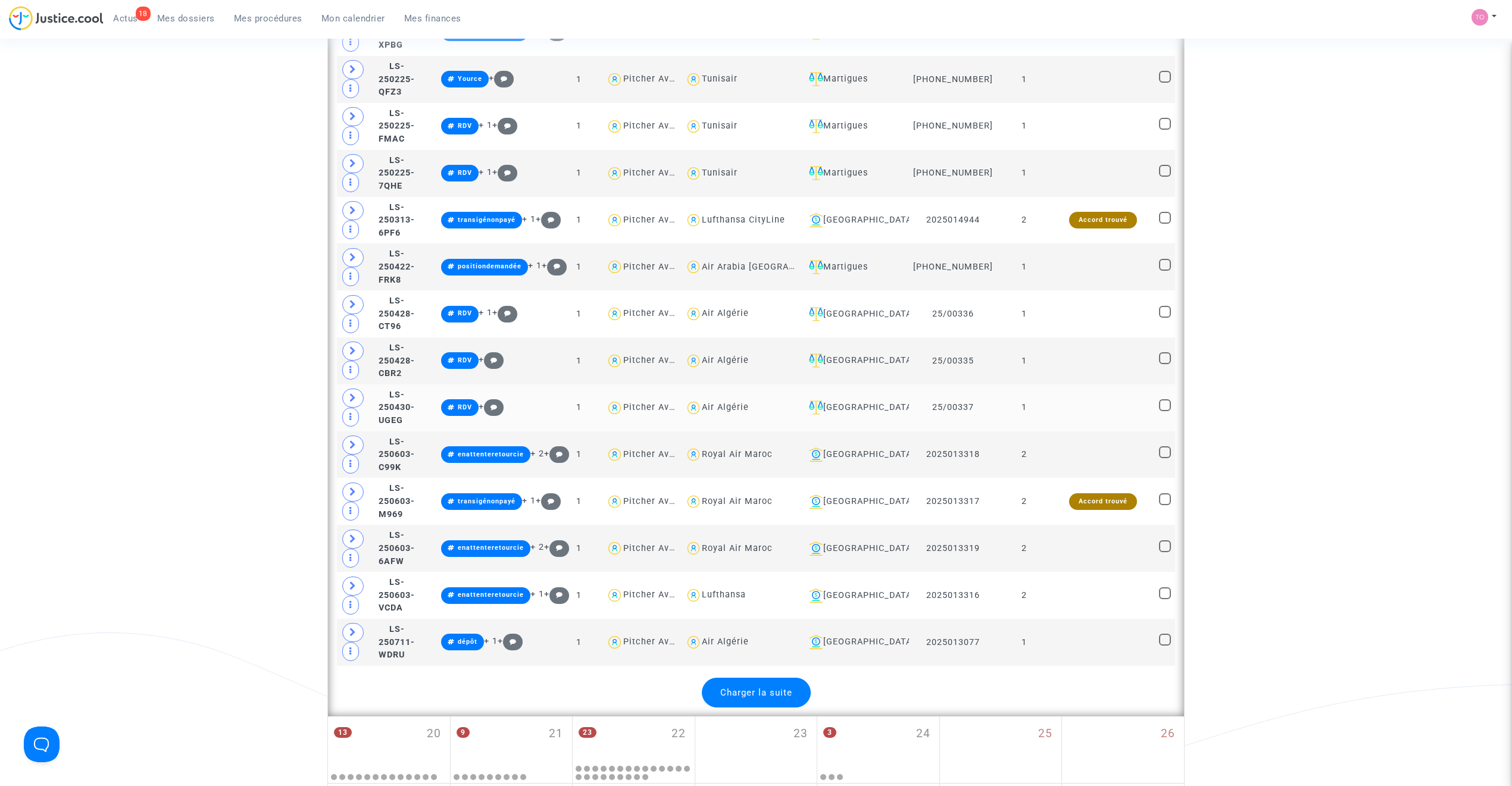
scroll to position [4840, 0]
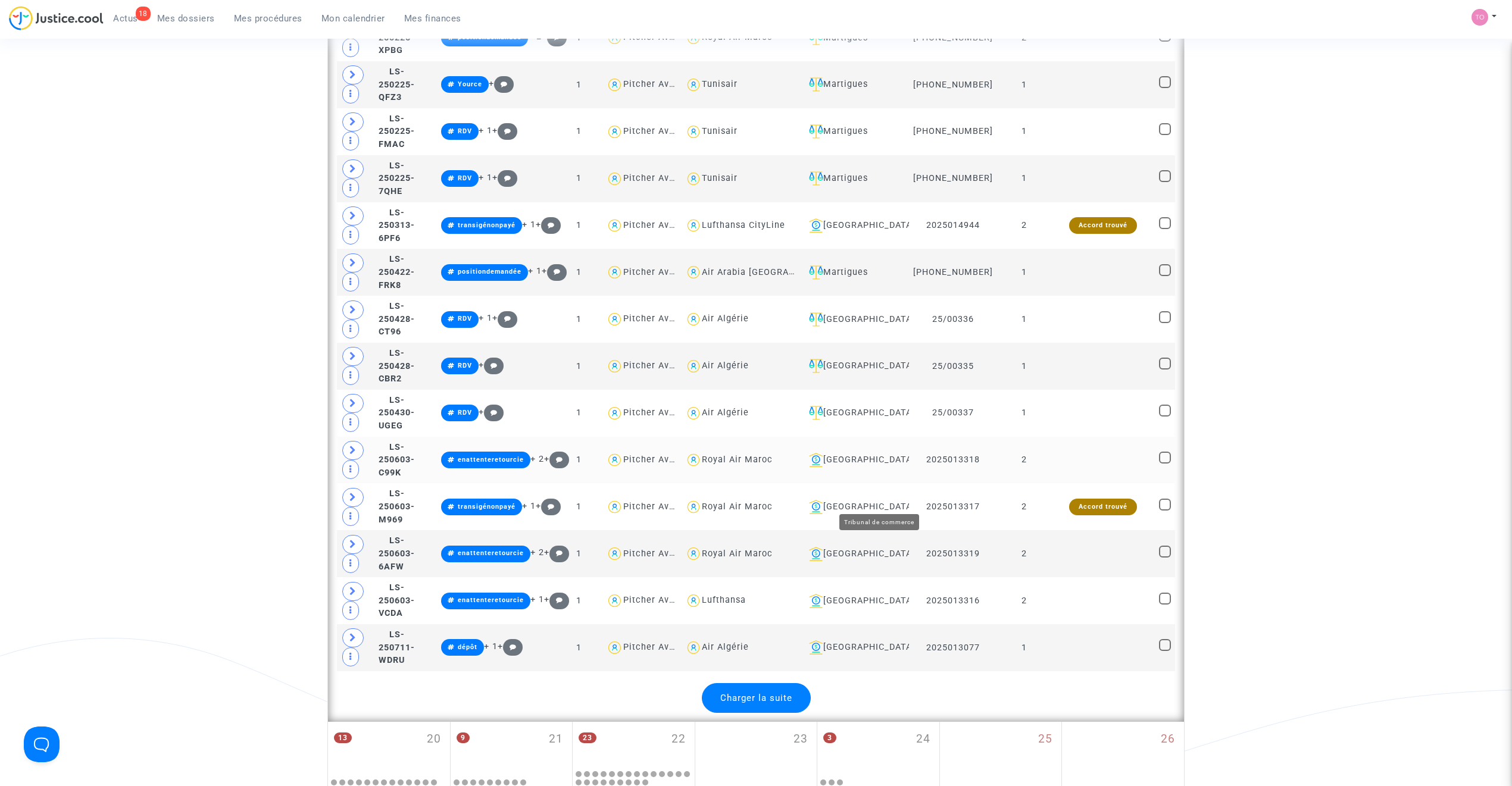
click at [873, 467] on div "Toulouse" at bounding box center [854, 460] width 101 height 15
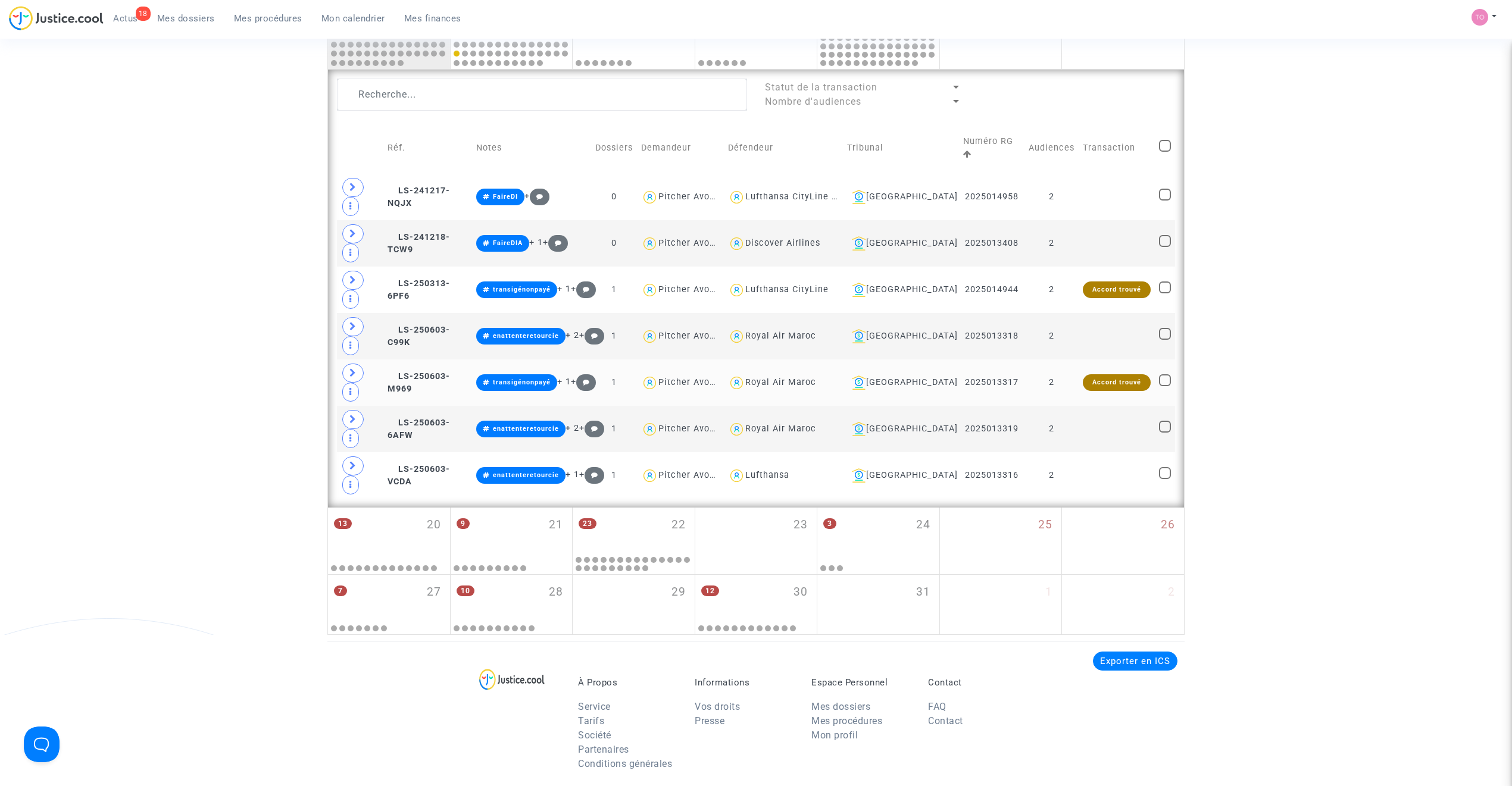
scroll to position [629, 0]
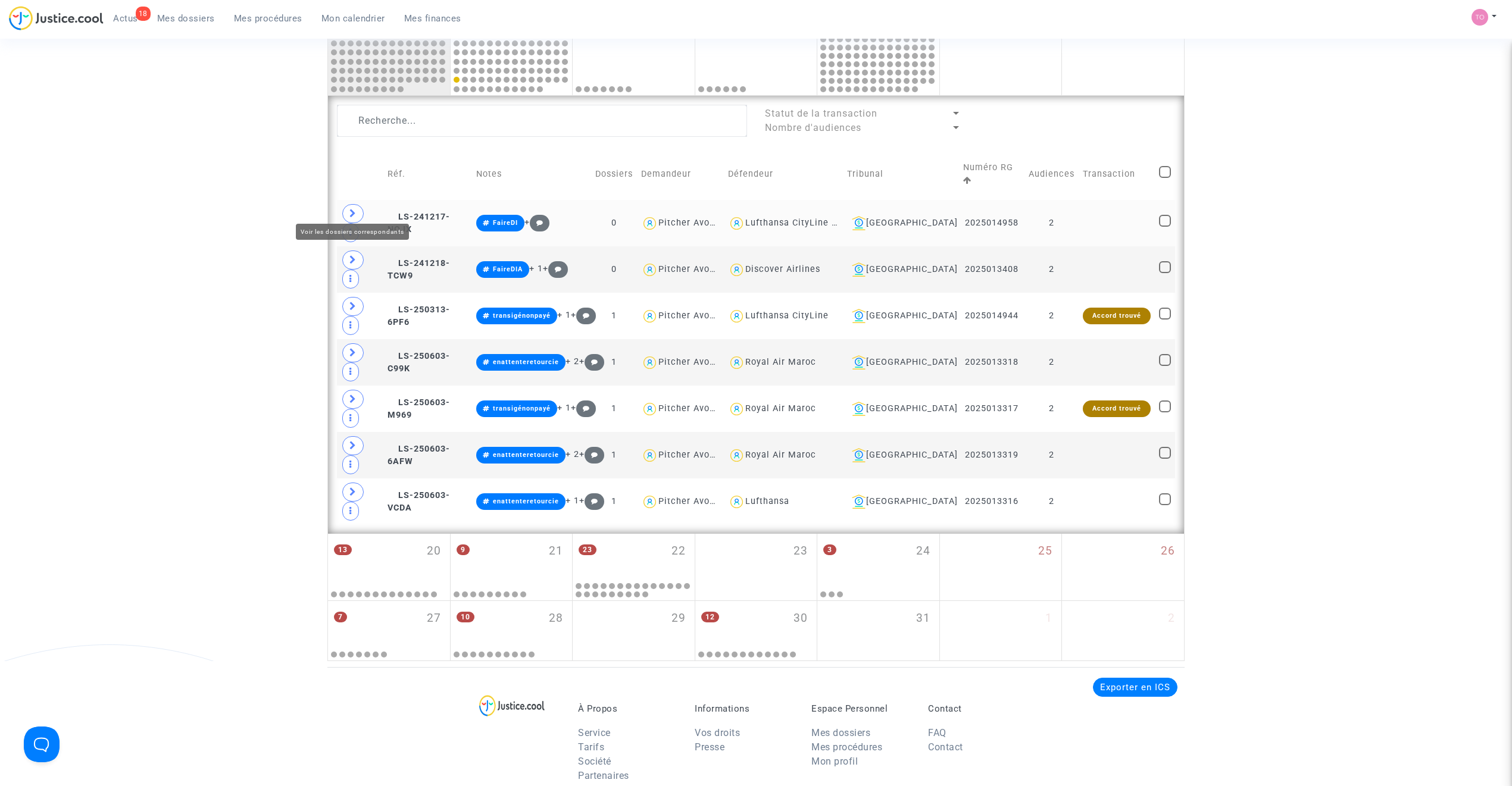
click at [358, 207] on span at bounding box center [352, 213] width 21 height 19
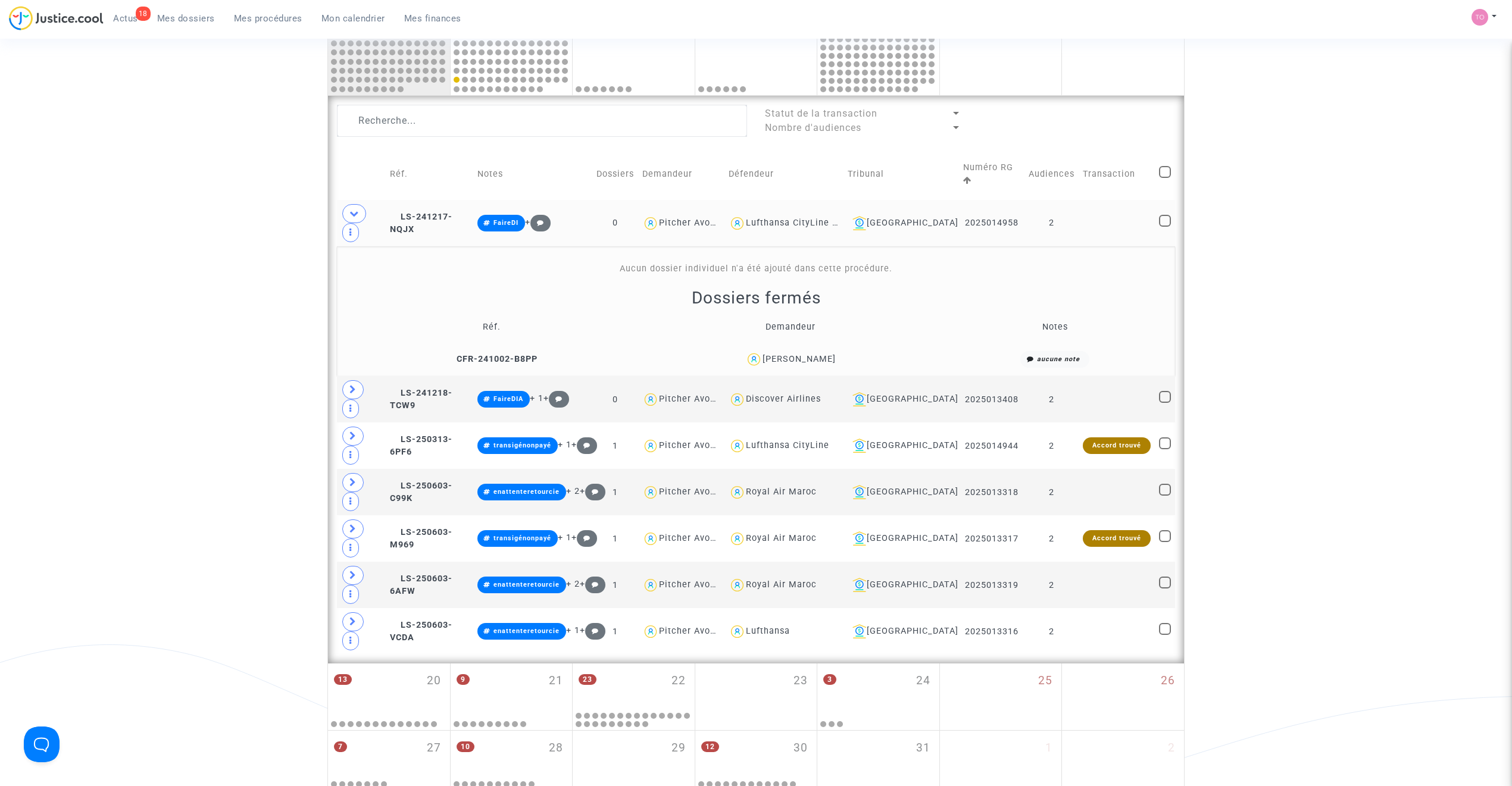
drag, startPoint x: 838, startPoint y: 329, endPoint x: 769, endPoint y: 336, distance: 69.4
click at [769, 351] on div "Bernd Engleder" at bounding box center [790, 359] width 289 height 17
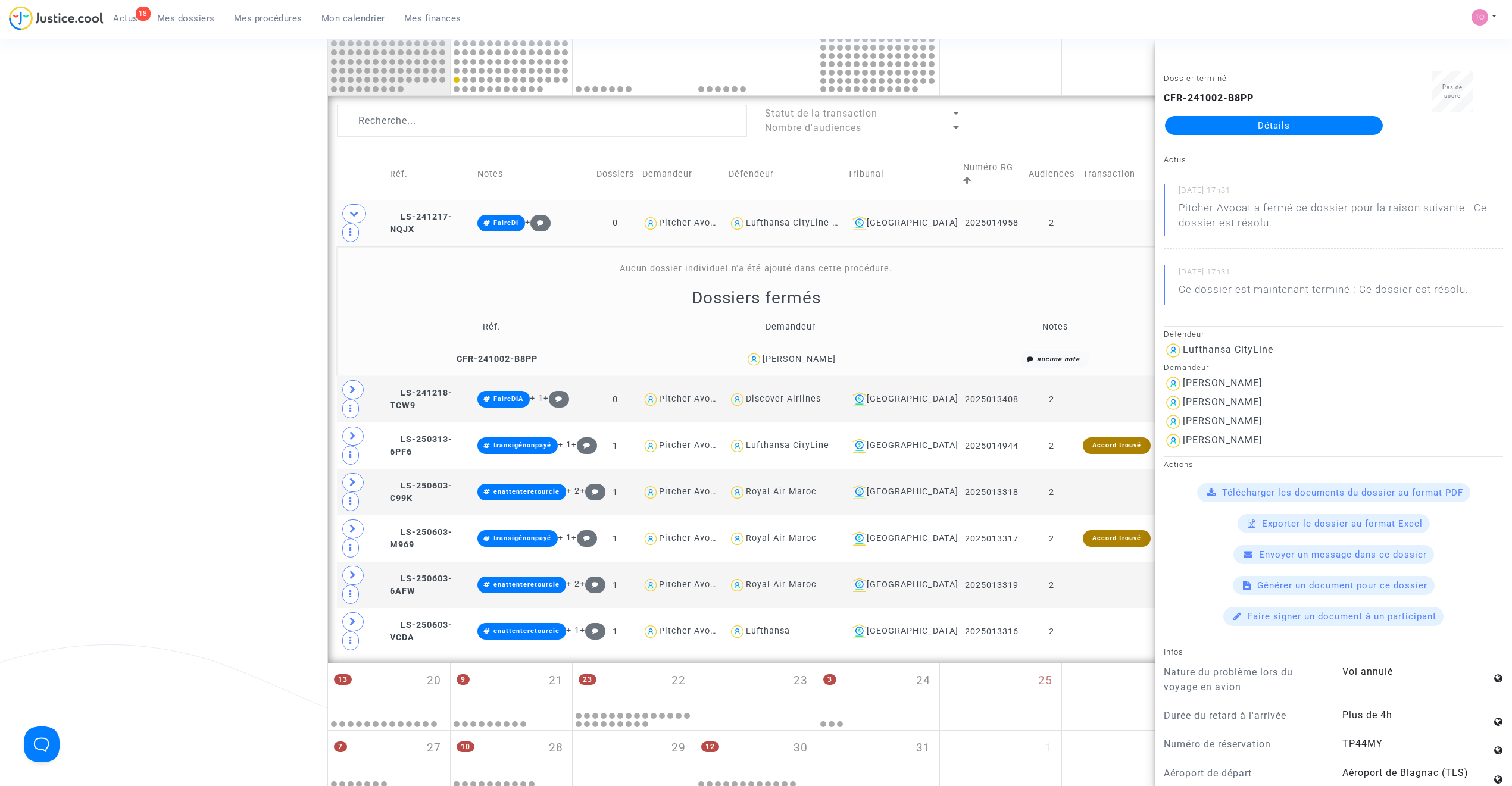
copy div "Bernd Engleder"
click at [452, 212] on span "LS-241217-NQJX" at bounding box center [421, 223] width 63 height 24
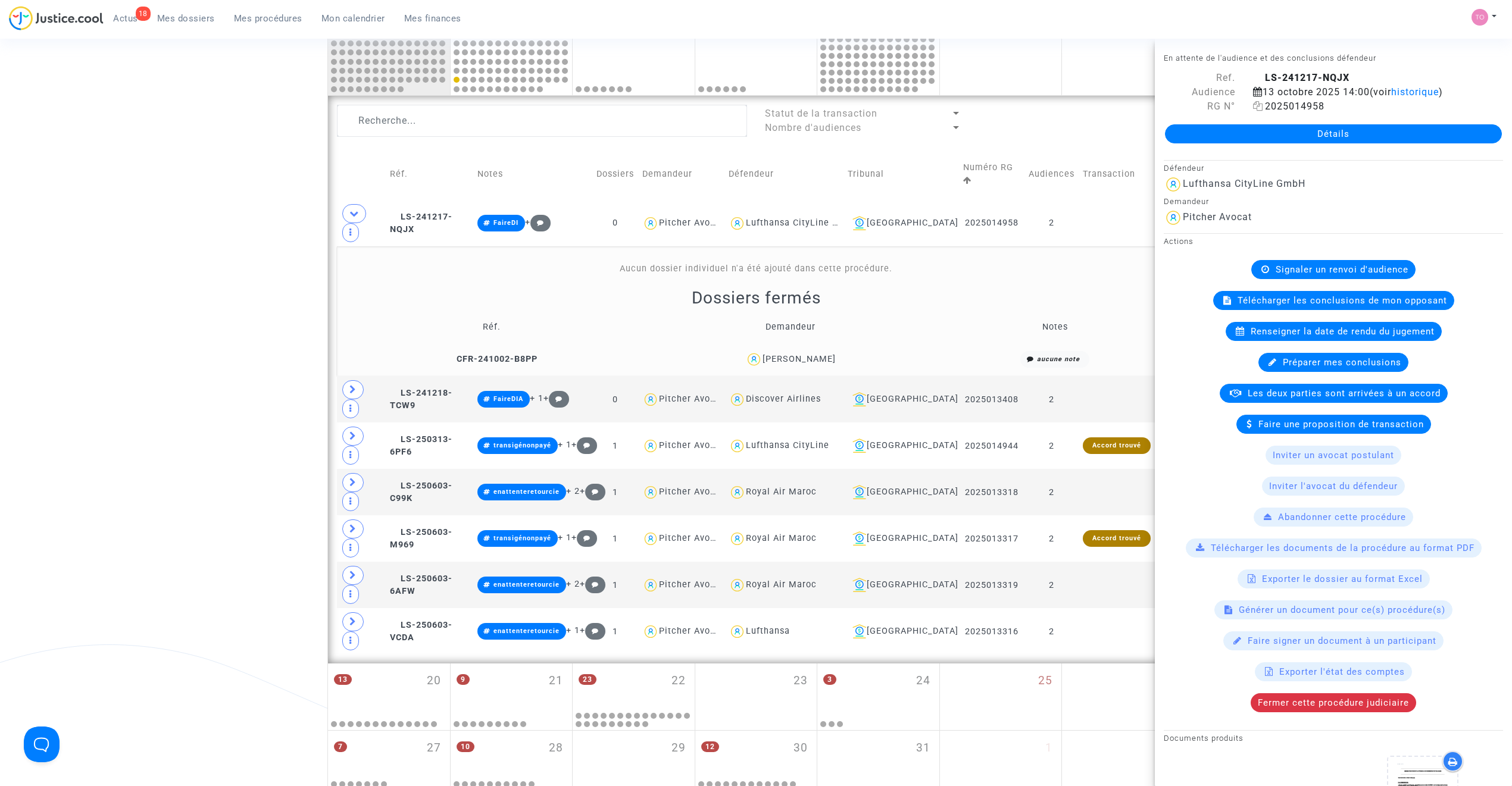
click at [1003, 108] on icon at bounding box center [1258, 106] width 10 height 10
drag, startPoint x: 257, startPoint y: 312, endPoint x: 283, endPoint y: 322, distance: 27.9
click at [258, 312] on div "Date de clôture d'instruction Date de conciliation Date d'audience Date de juge…" at bounding box center [756, 129] width 1512 height 1323
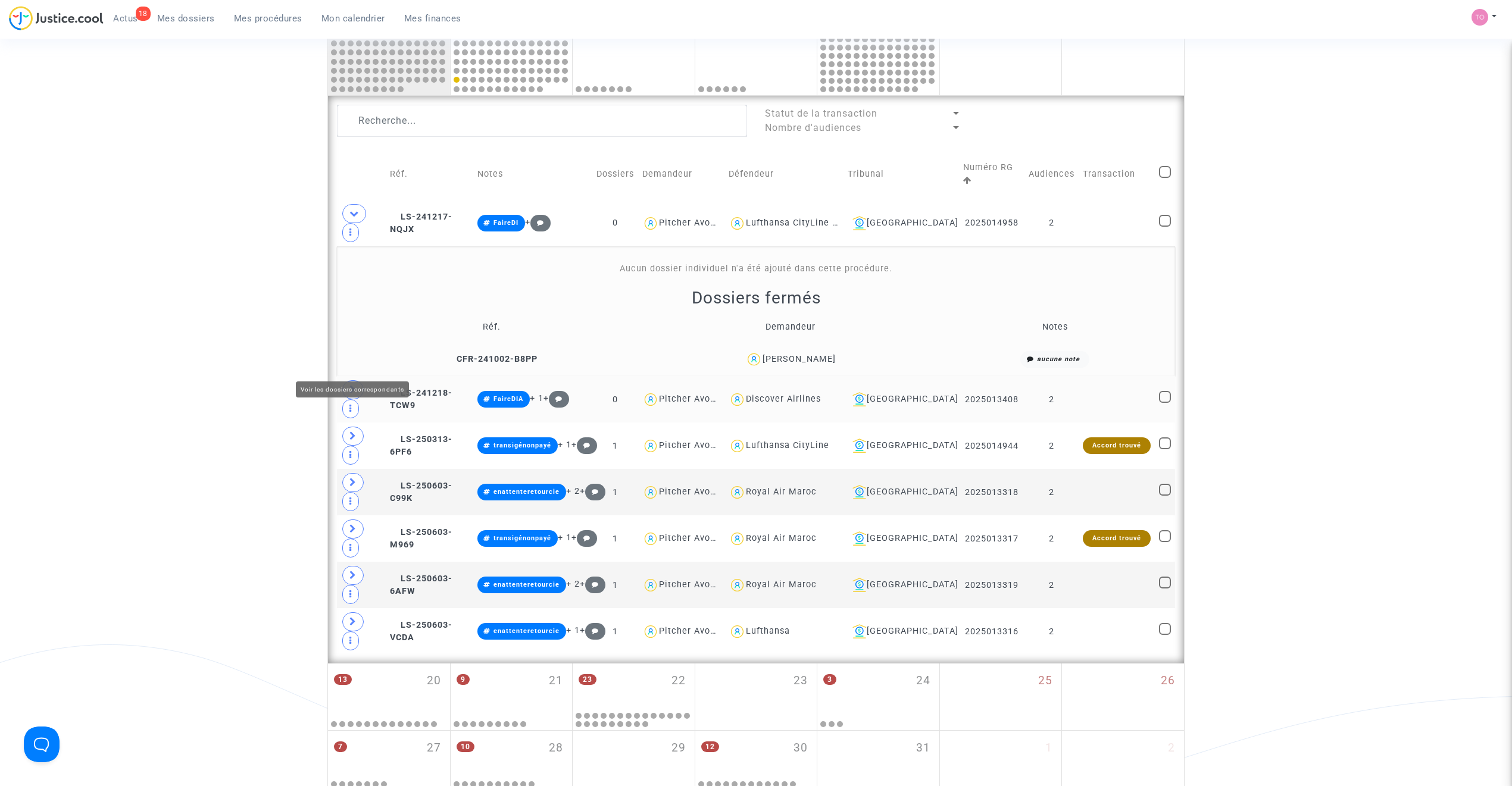
click at [360, 380] on span at bounding box center [352, 389] width 21 height 19
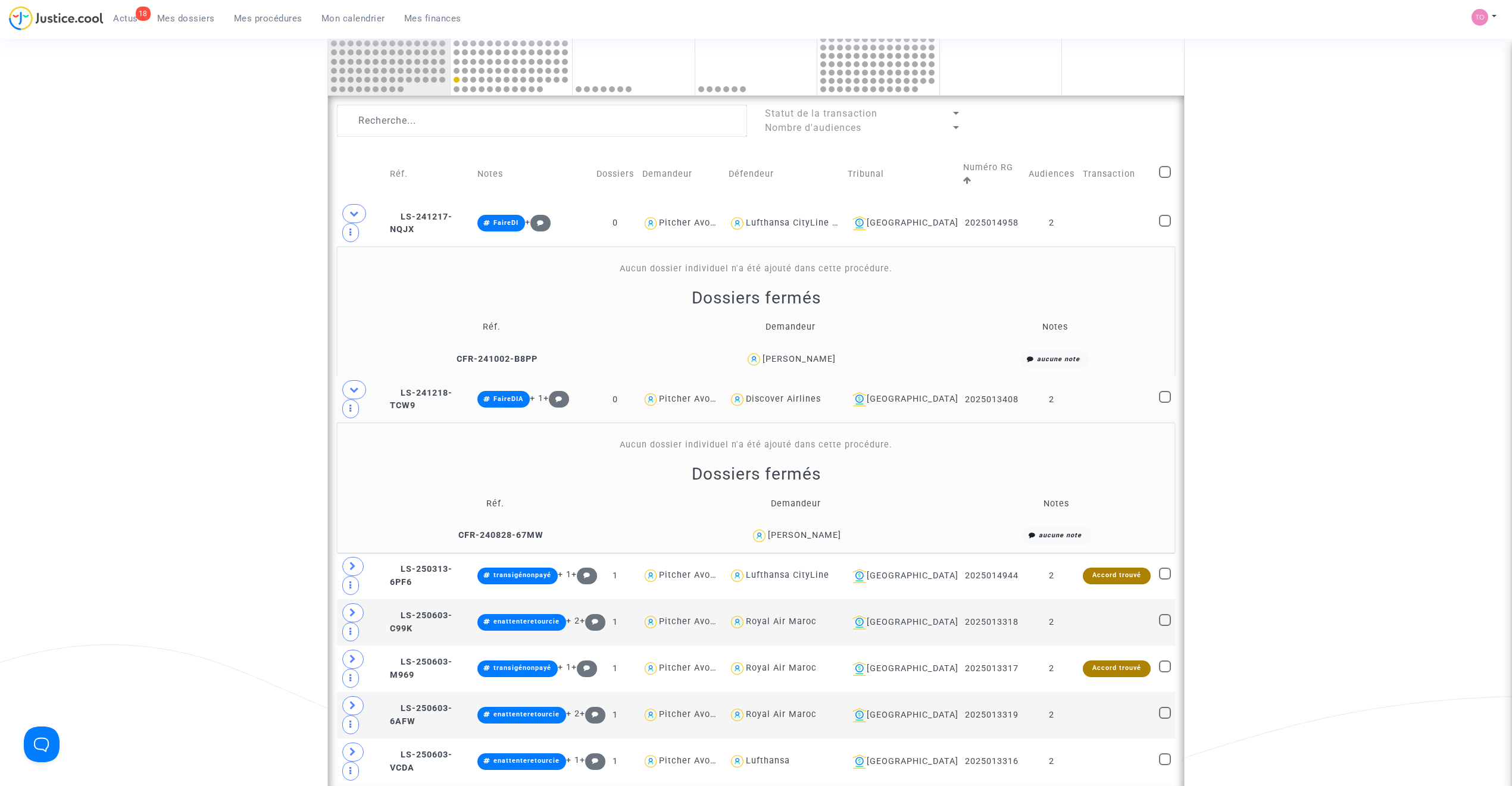
drag, startPoint x: 846, startPoint y: 486, endPoint x: 784, endPoint y: 491, distance: 62.2
click at [784, 501] on div "Damien Alric" at bounding box center [797, 535] width 284 height 17
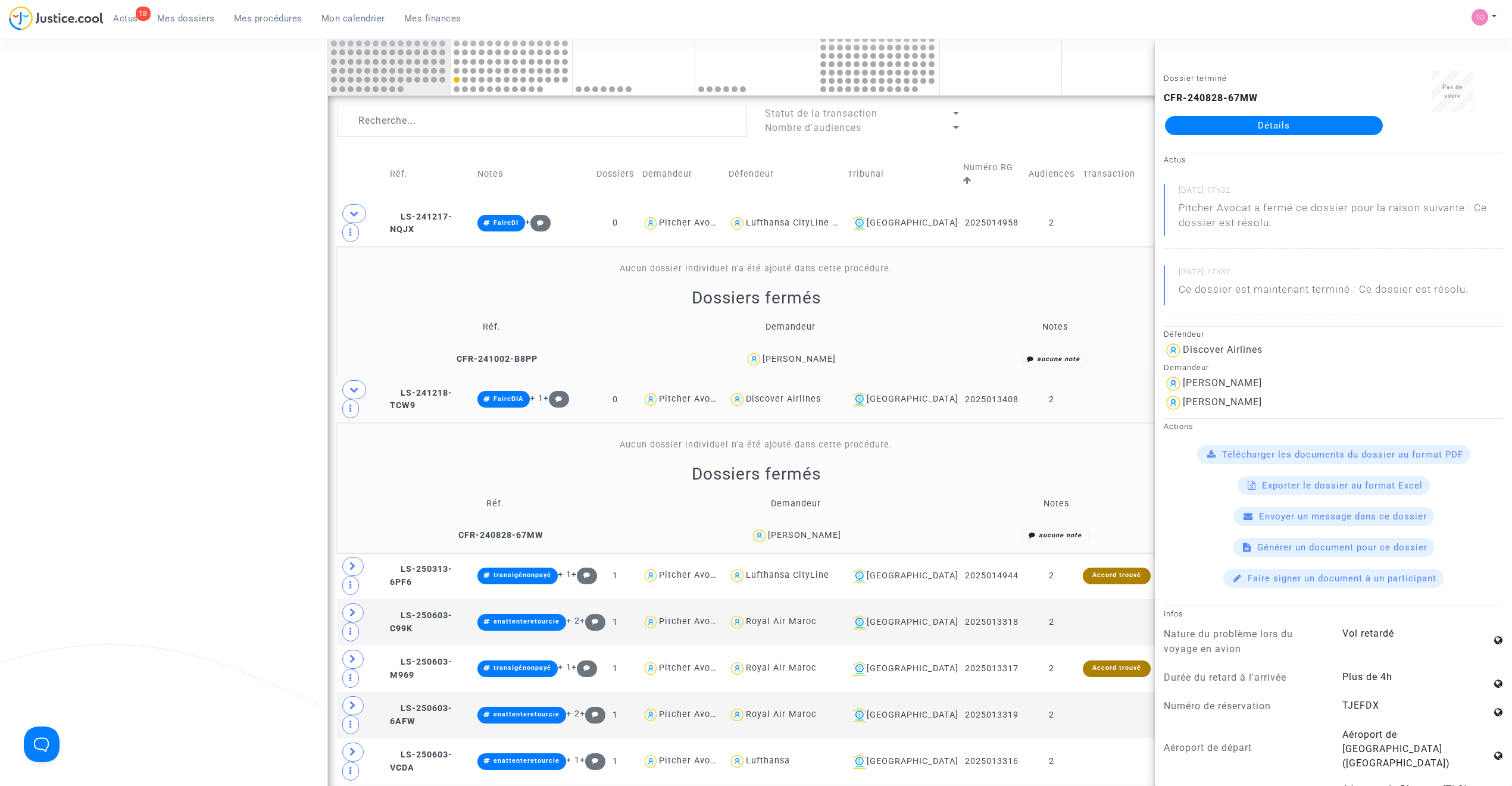
drag, startPoint x: 780, startPoint y: 490, endPoint x: 835, endPoint y: 490, distance: 55.0
click at [835, 501] on div "Damien Alric" at bounding box center [797, 535] width 284 height 17
copy div "Damien Alric"
drag, startPoint x: 855, startPoint y: 360, endPoint x: 776, endPoint y: 362, distance: 79.0
click at [776, 391] on div "Discover Airlines" at bounding box center [784, 399] width 110 height 17
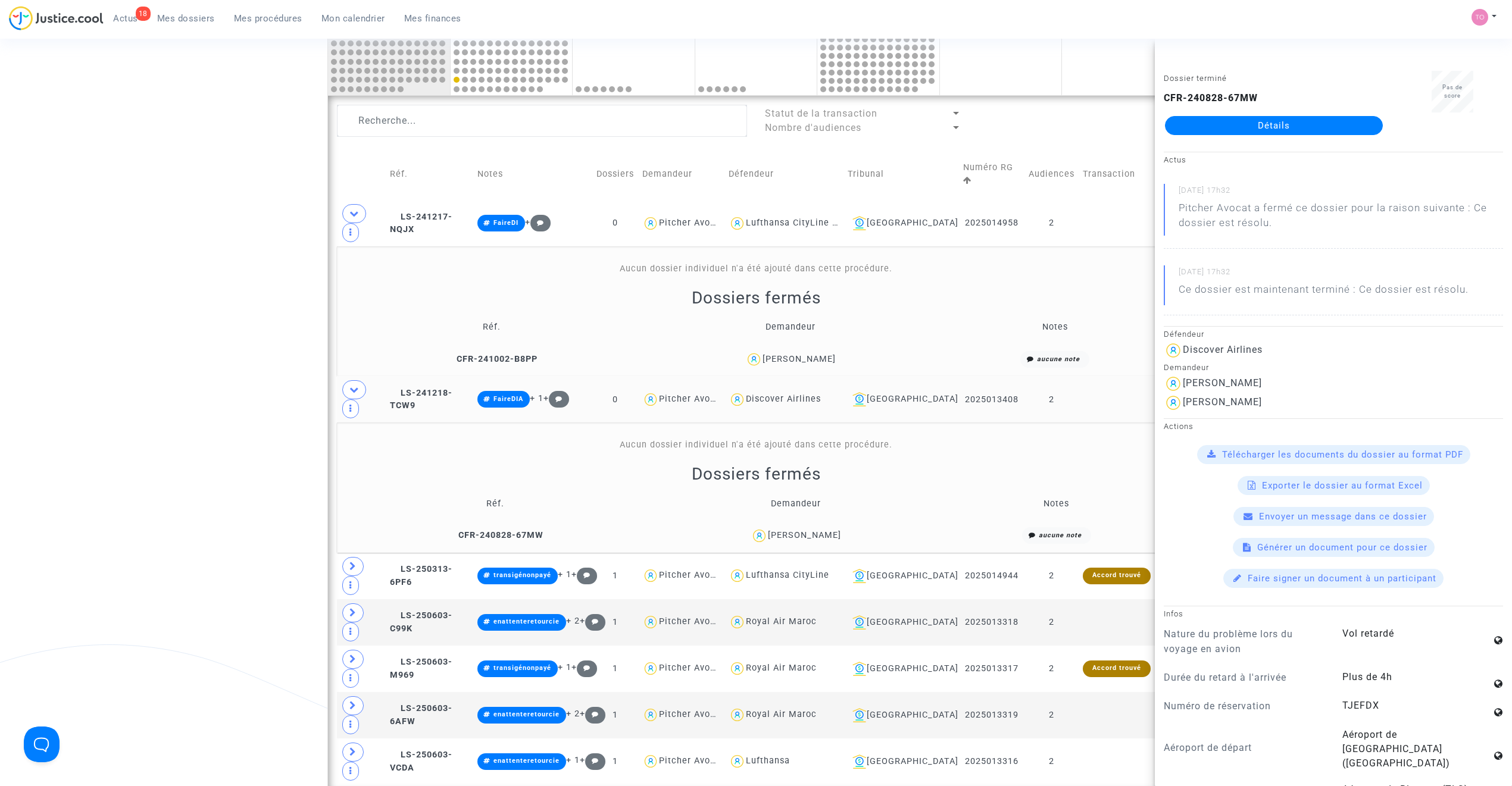
type textarea "@"Discover Airlines""
copy div "Discover Airlines"
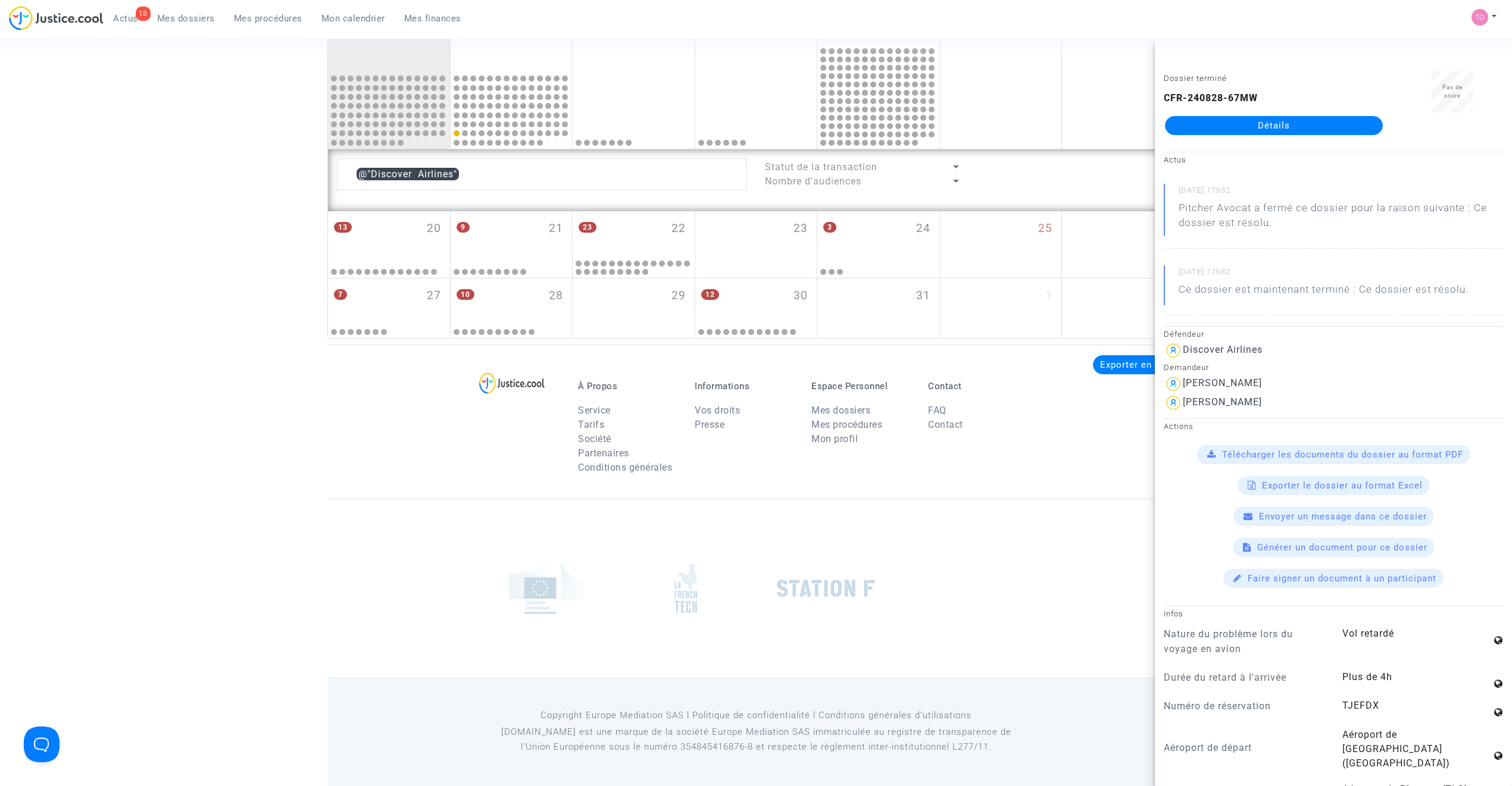
scroll to position [629, 0]
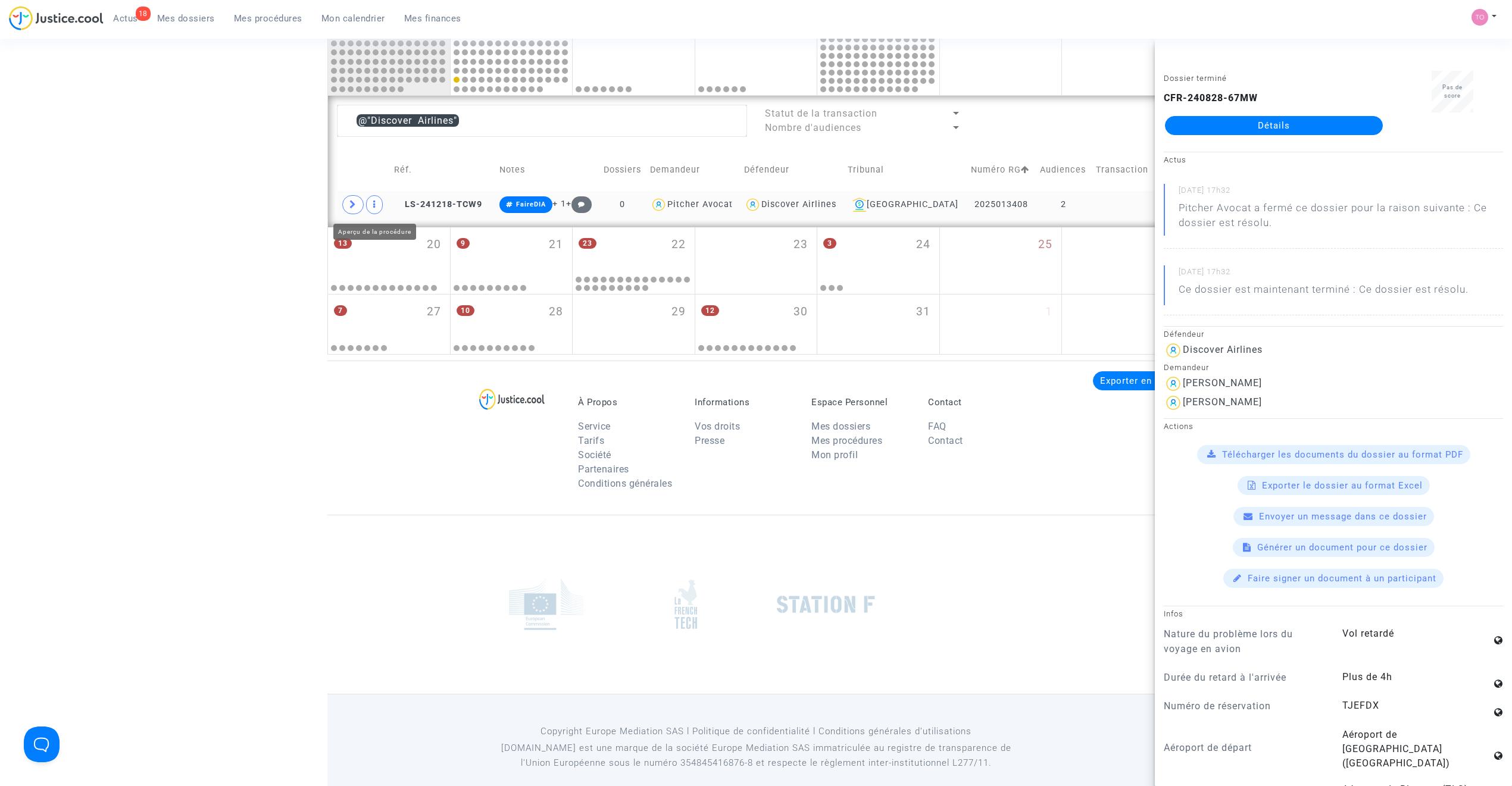
click at [362, 205] on span at bounding box center [352, 204] width 21 height 19
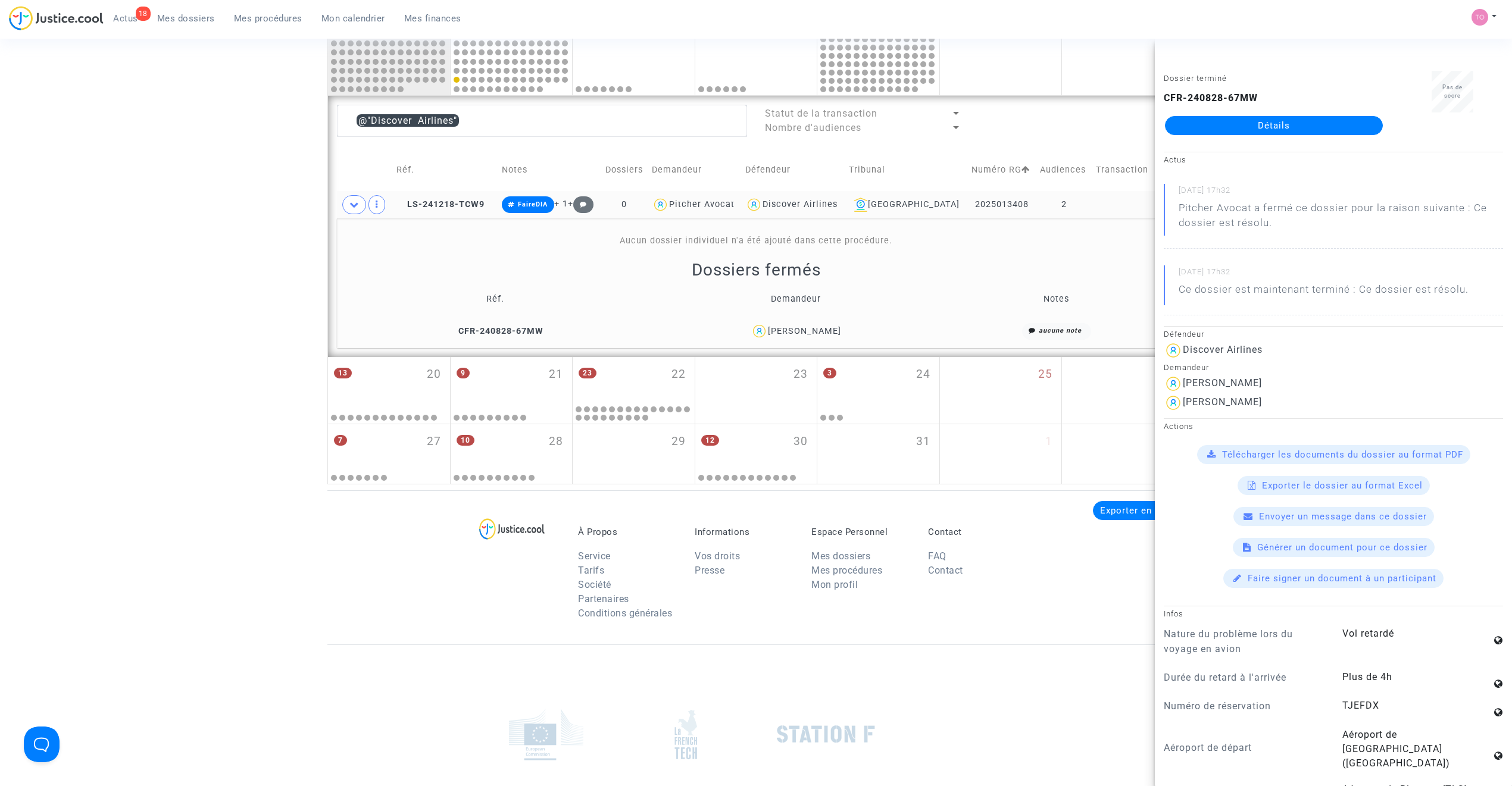
click at [826, 334] on div "Damien Alric" at bounding box center [805, 331] width 73 height 10
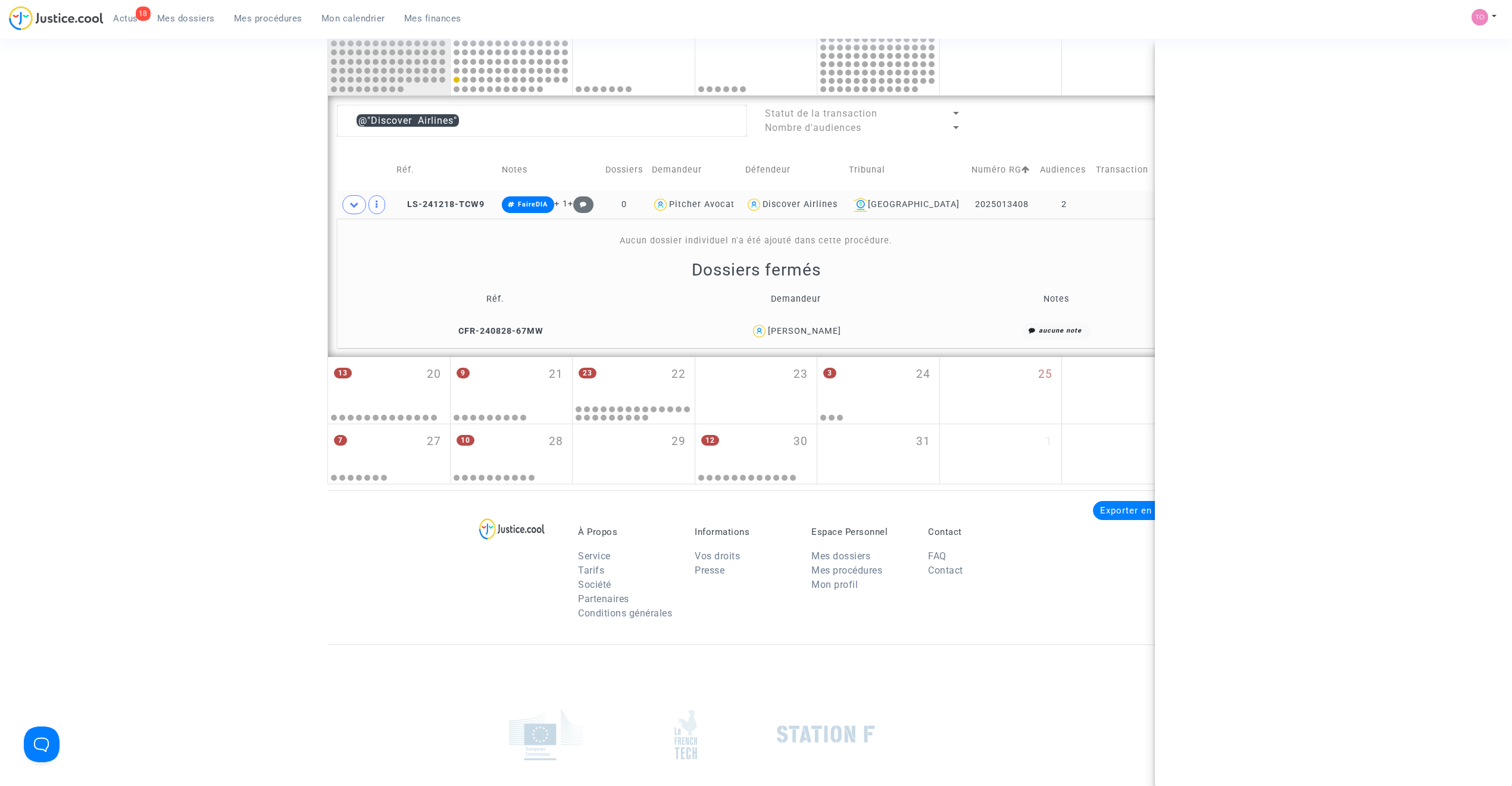
click at [826, 334] on div "Damien Alric" at bounding box center [805, 331] width 73 height 10
copy div "Alric"
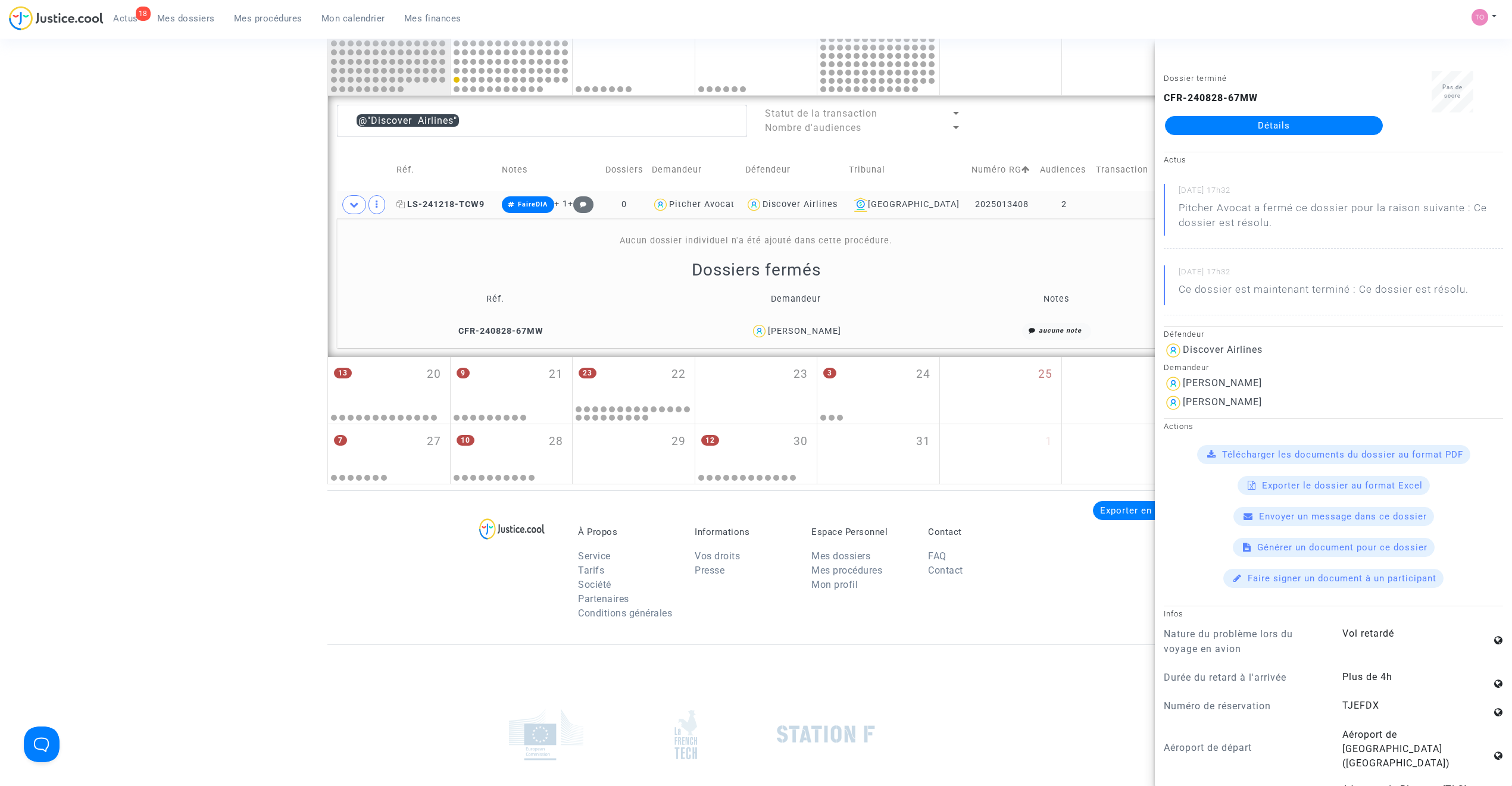
click at [449, 201] on span "LS-241218-TCW9" at bounding box center [440, 205] width 88 height 10
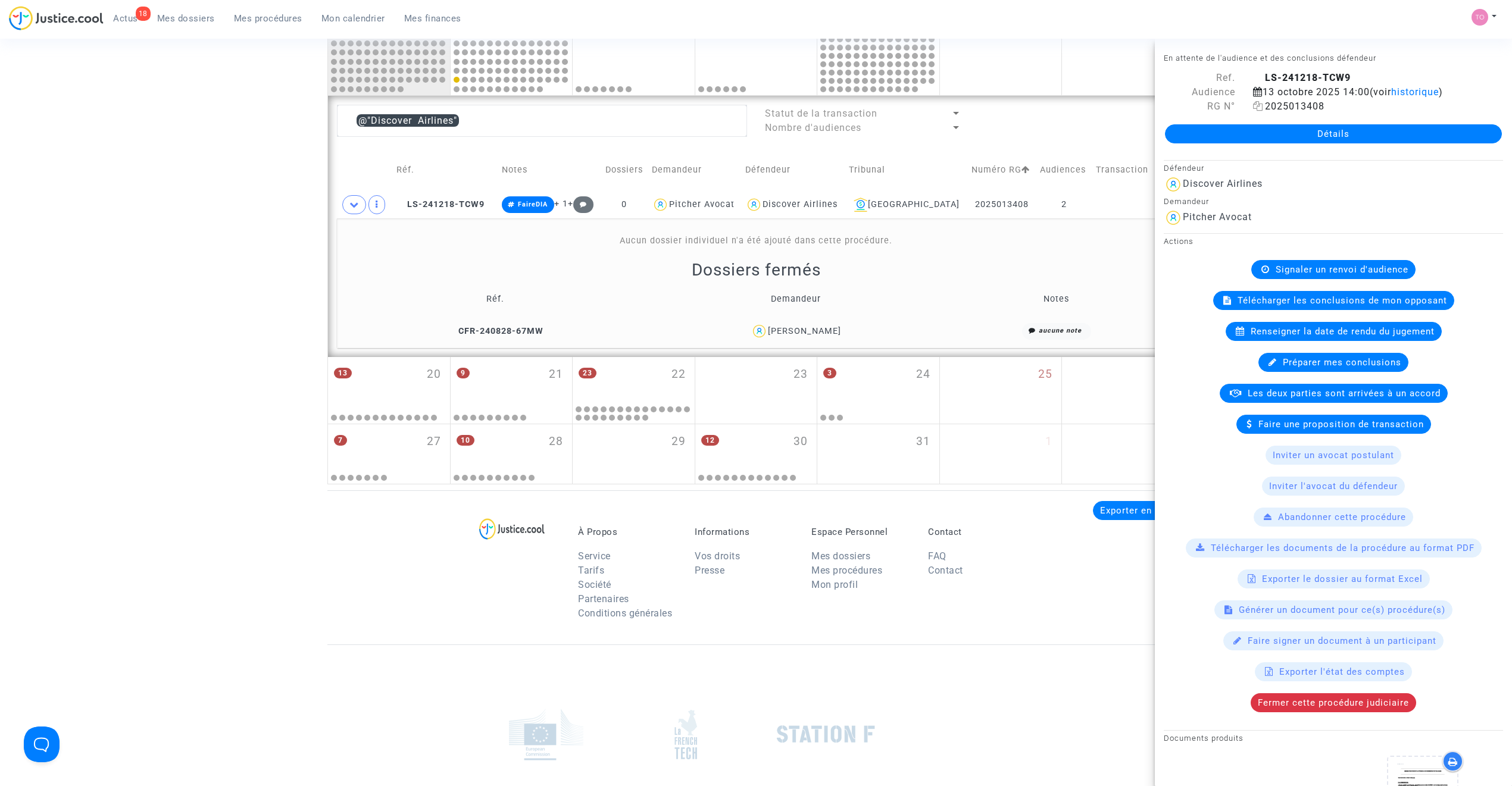
click at [1003, 108] on icon at bounding box center [1258, 106] width 10 height 10
click at [357, 205] on icon at bounding box center [354, 204] width 10 height 9
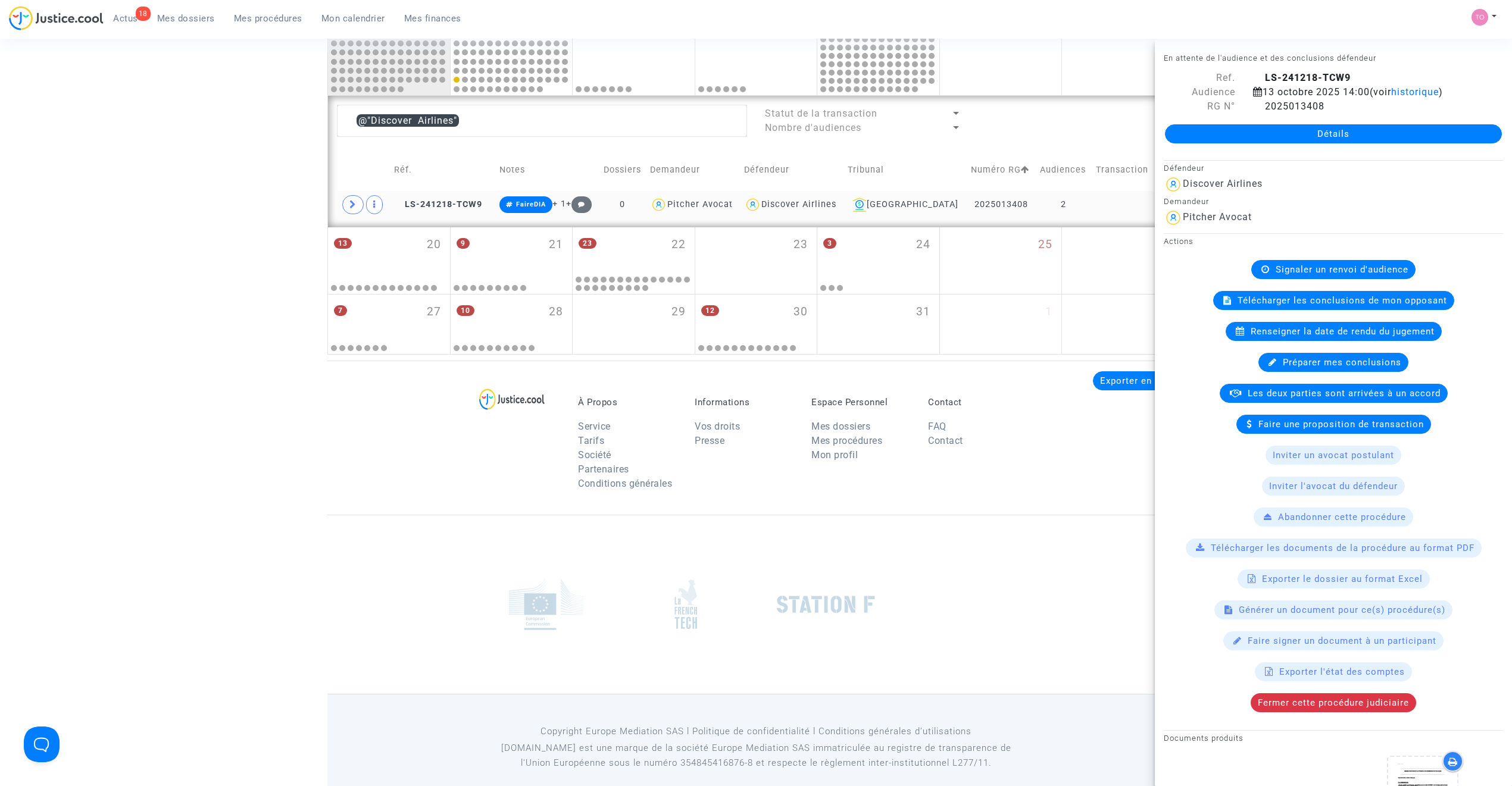
click at [817, 201] on div "Discover Airlines" at bounding box center [799, 205] width 75 height 10
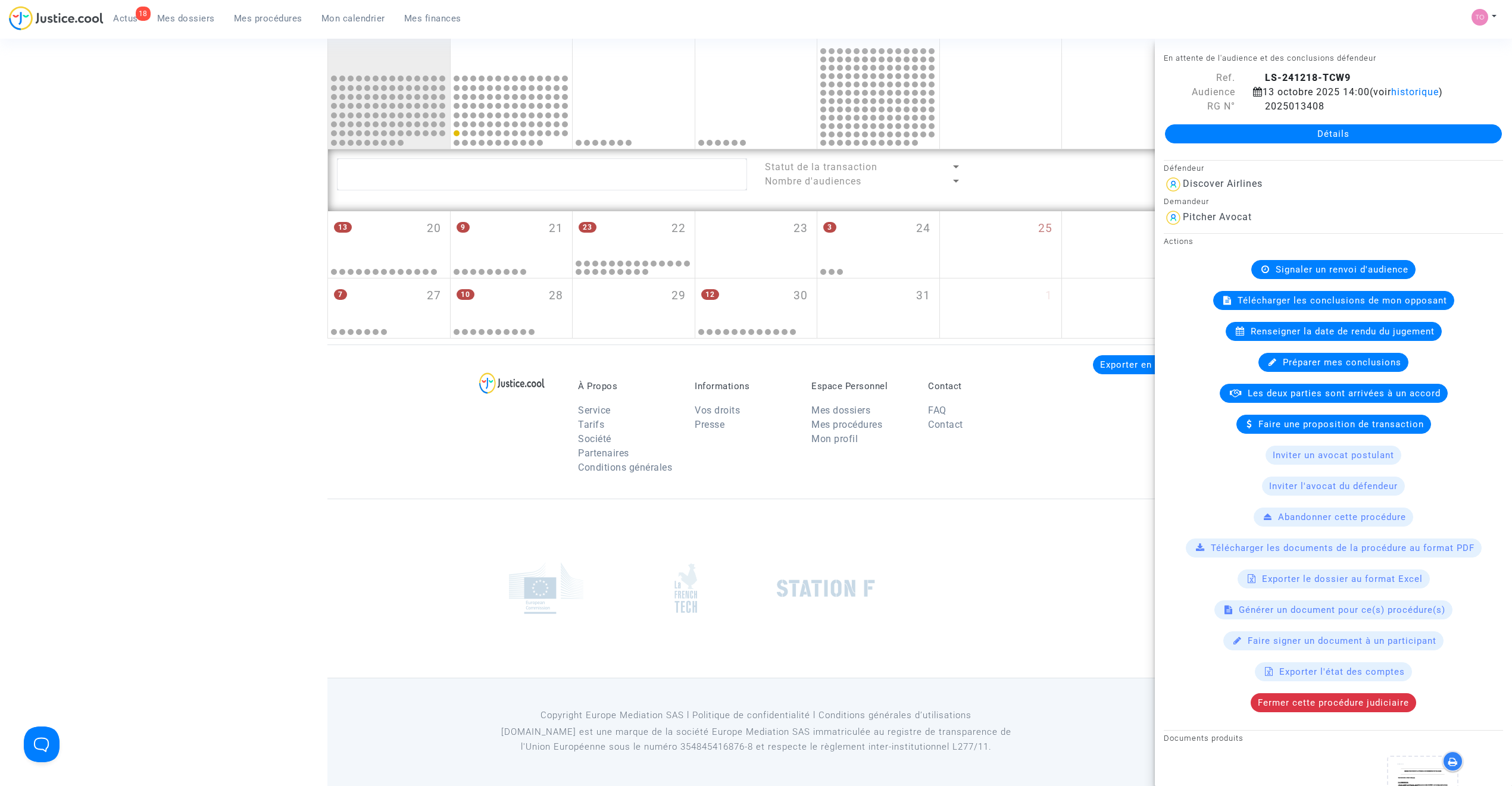
scroll to position [629, 0]
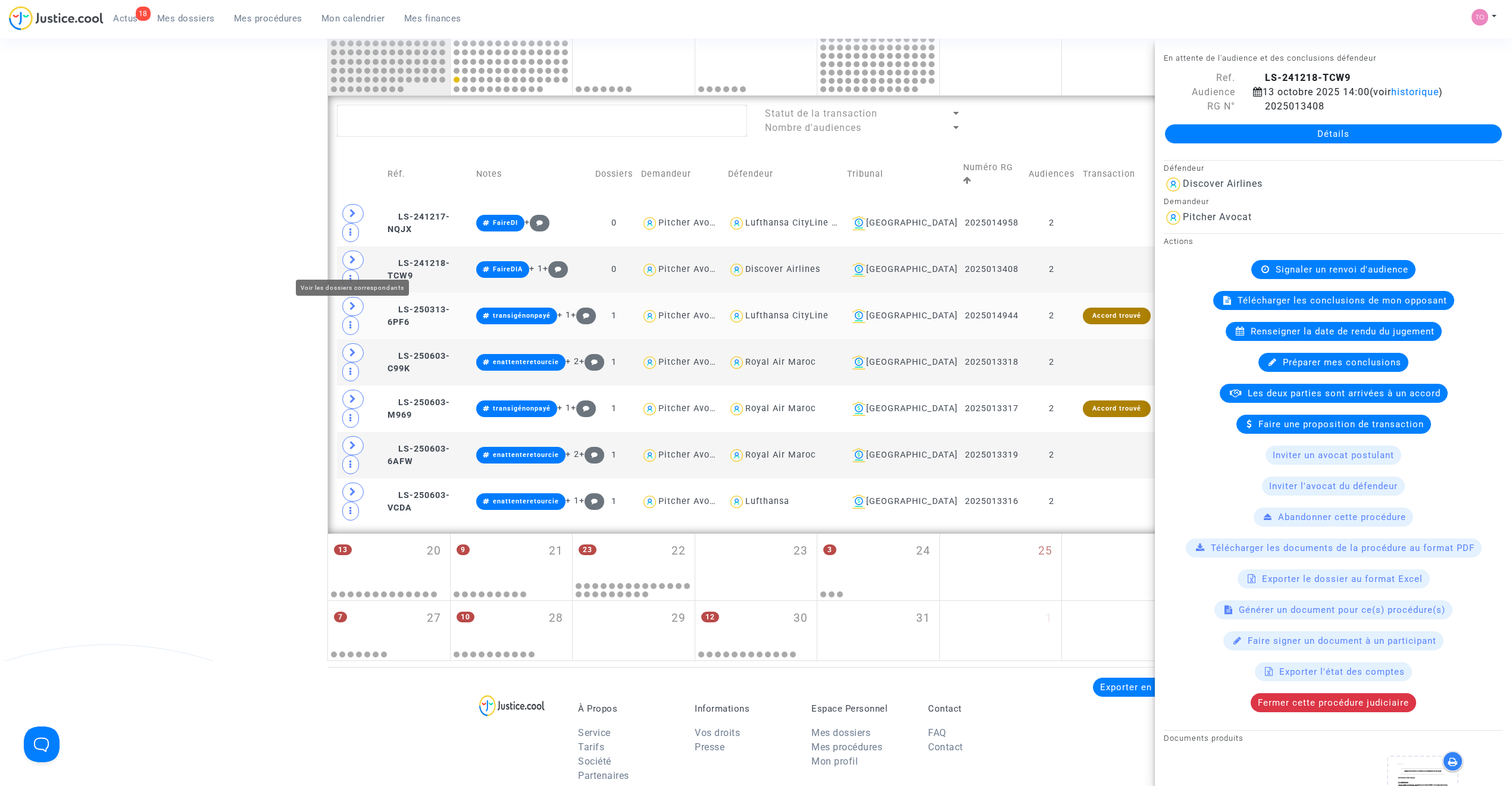
click at [358, 297] on span at bounding box center [352, 306] width 21 height 19
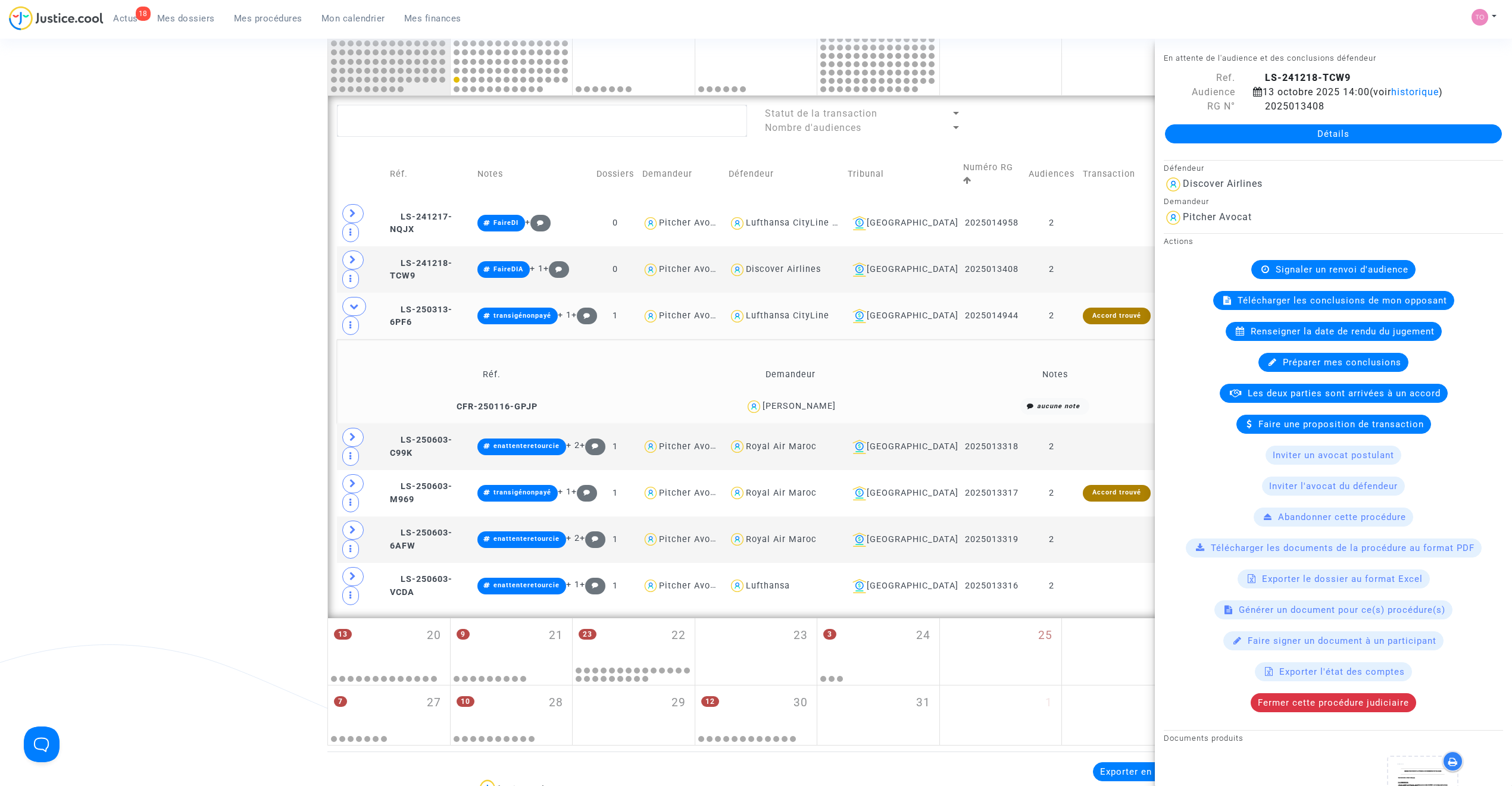
drag, startPoint x: 833, startPoint y: 336, endPoint x: 764, endPoint y: 340, distance: 69.1
click at [764, 398] on div "Myriam AMADEI" at bounding box center [790, 406] width 289 height 17
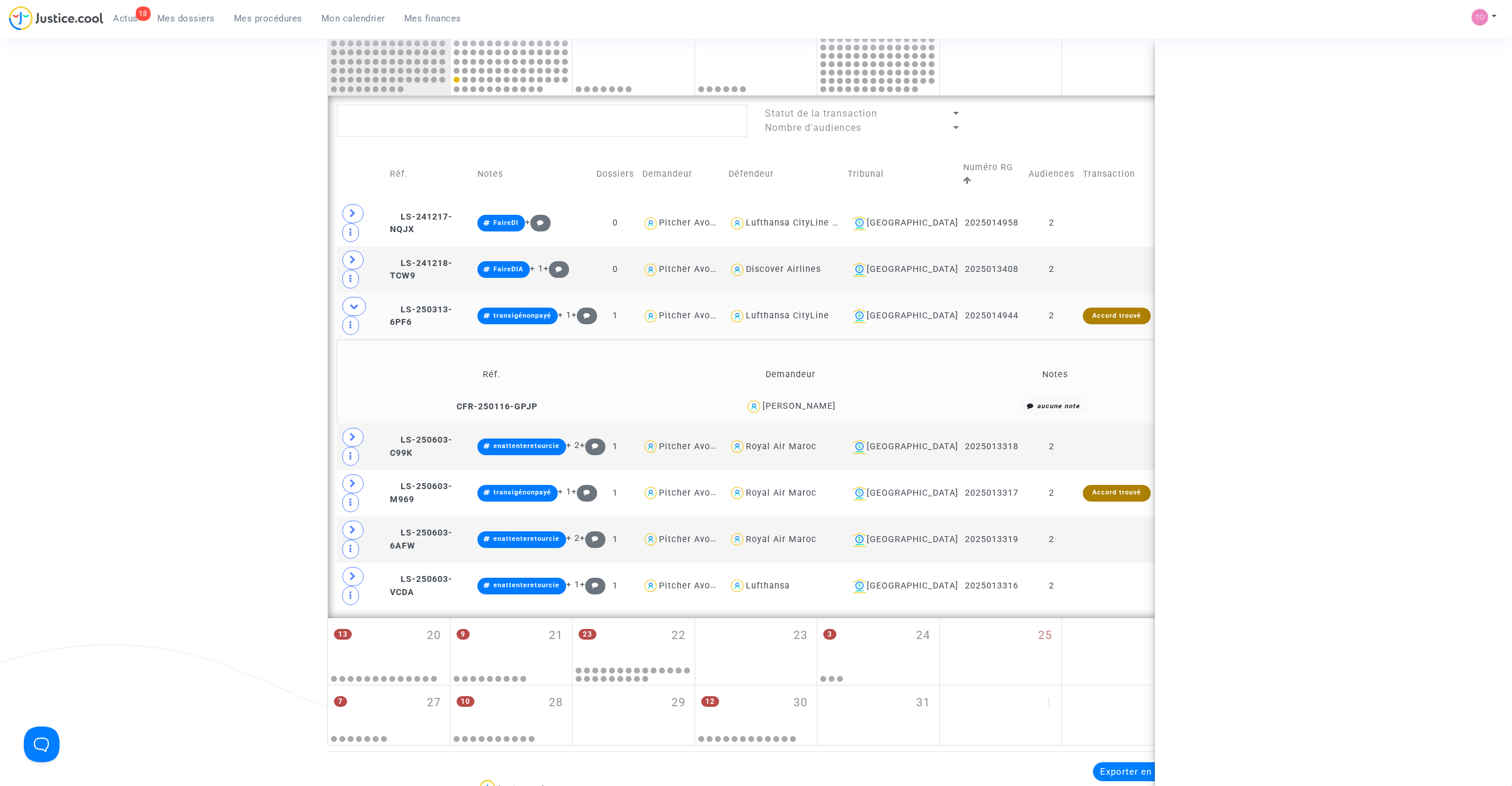
copy div "Myriam AMADEI"
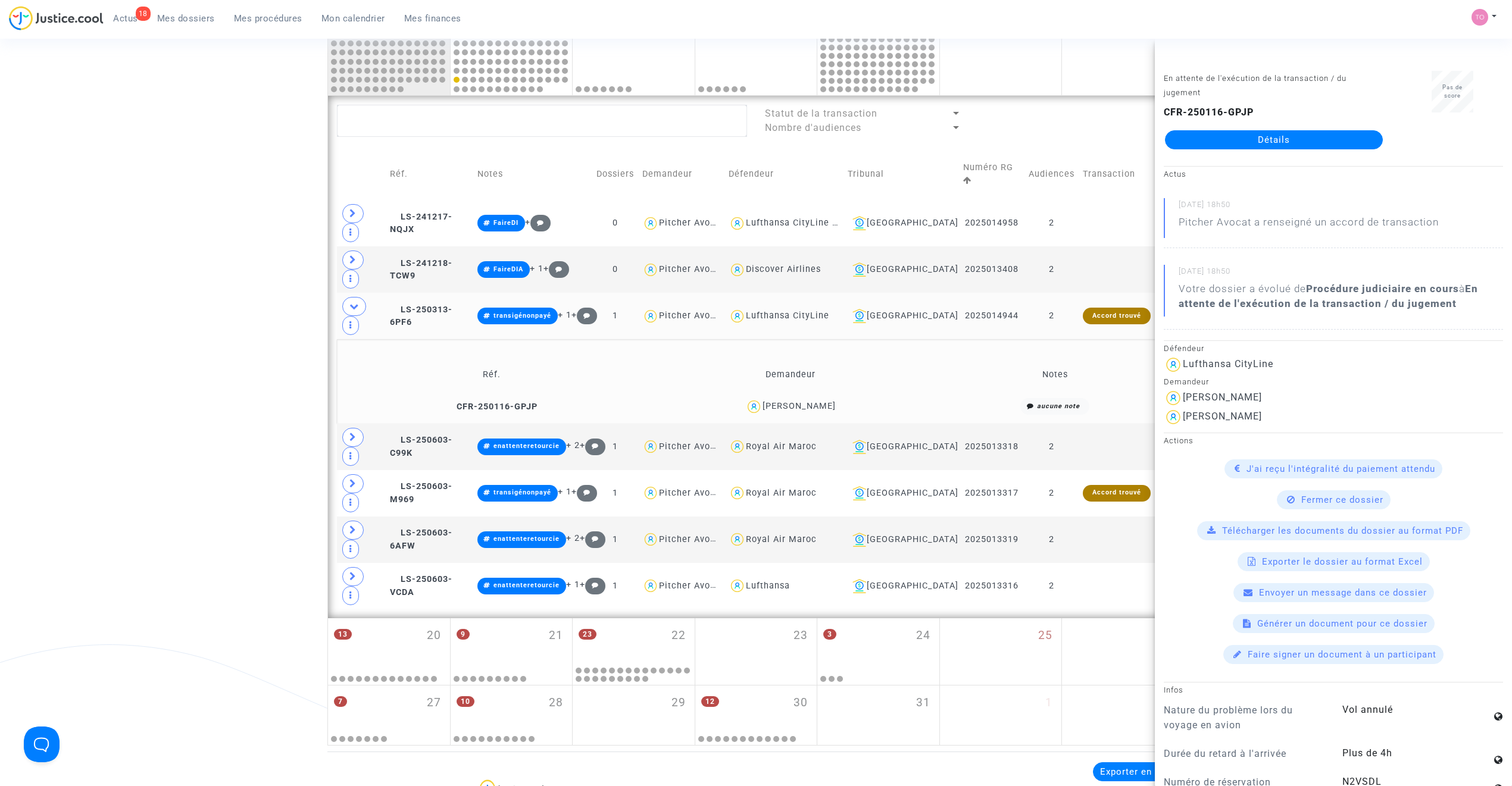
click at [455, 293] on td "LS-250313-6PF6" at bounding box center [430, 316] width 88 height 46
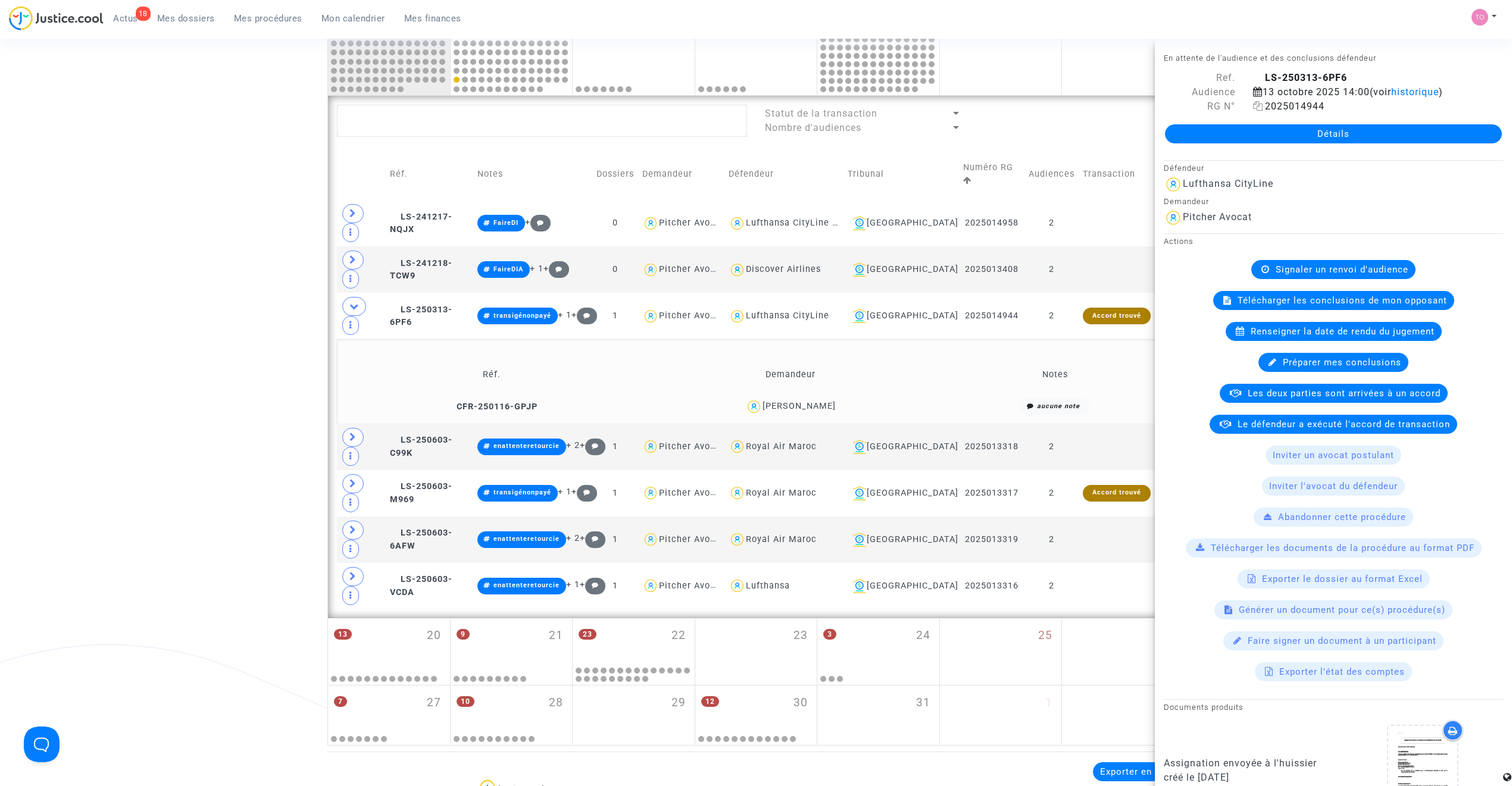
click at [1003, 105] on icon at bounding box center [1258, 106] width 10 height 10
drag, startPoint x: 563, startPoint y: 312, endPoint x: 639, endPoint y: 298, distance: 77.3
click at [637, 356] on td "Réf." at bounding box center [491, 375] width 300 height 39
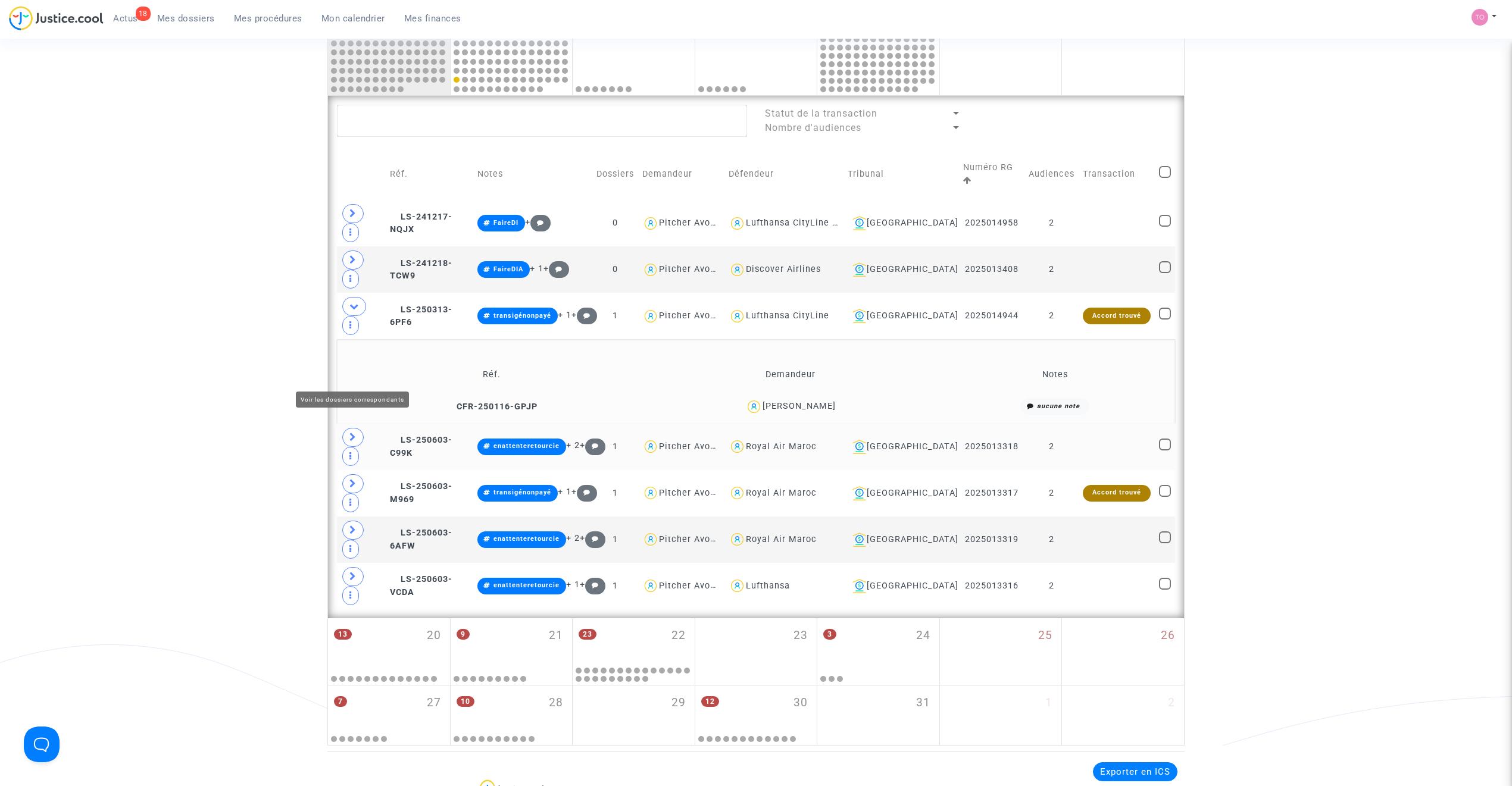
click at [355, 433] on icon at bounding box center [352, 437] width 7 height 9
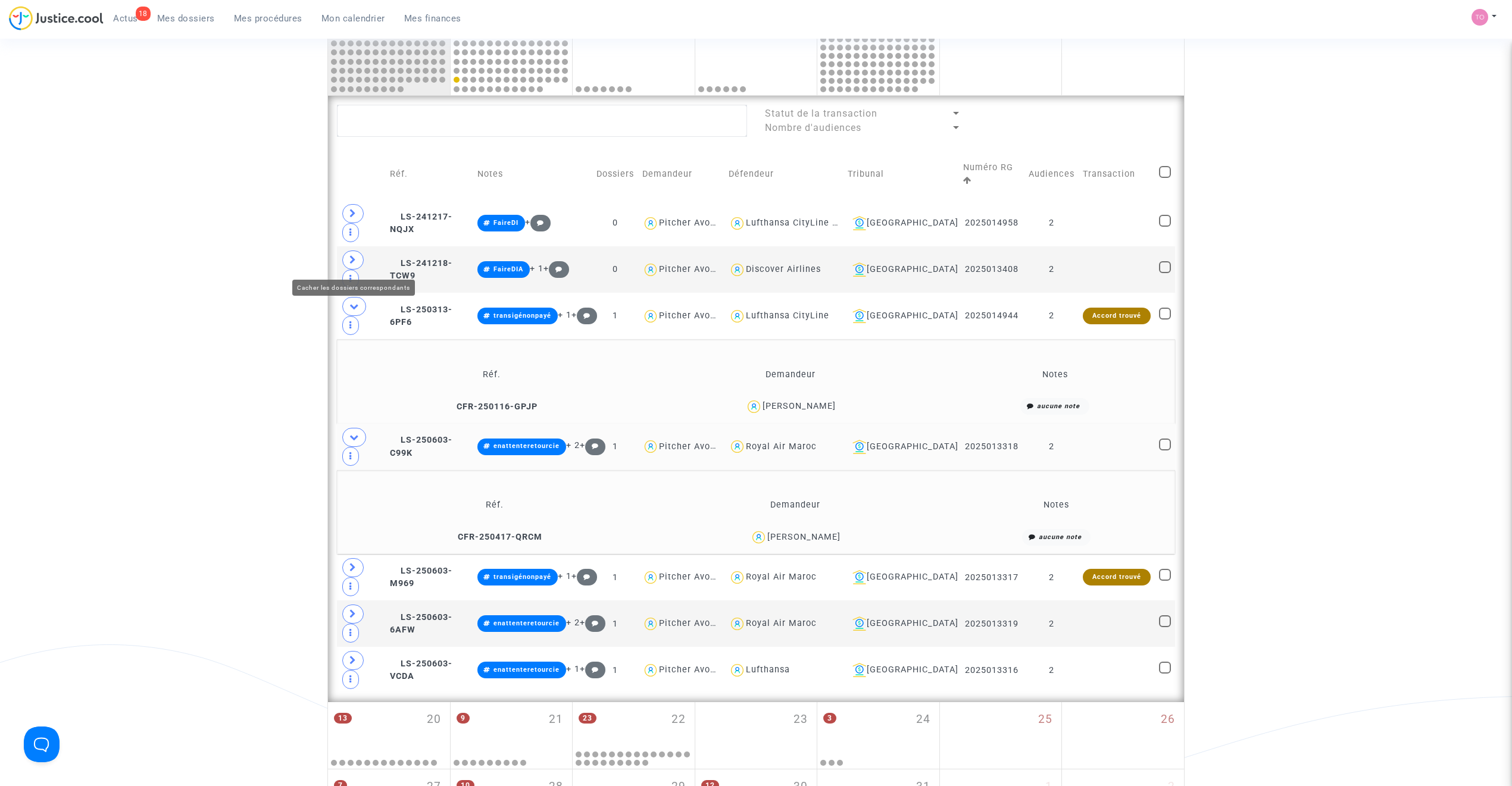
click at [351, 302] on icon at bounding box center [354, 306] width 10 height 9
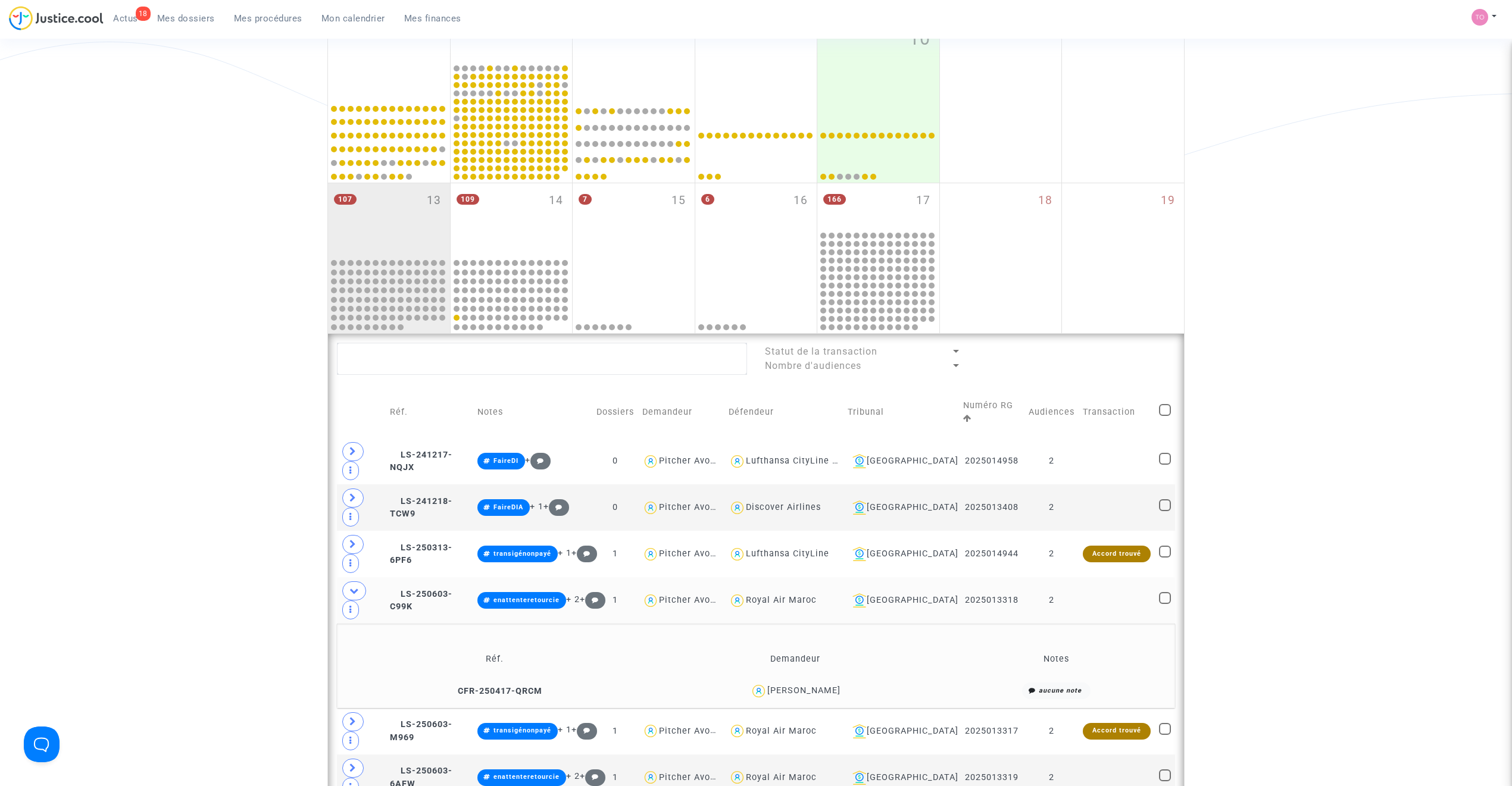
click at [248, 244] on div "Date de clôture d'instruction Date de conciliation Date d'audience Date de juge…" at bounding box center [756, 345] width 1512 height 1278
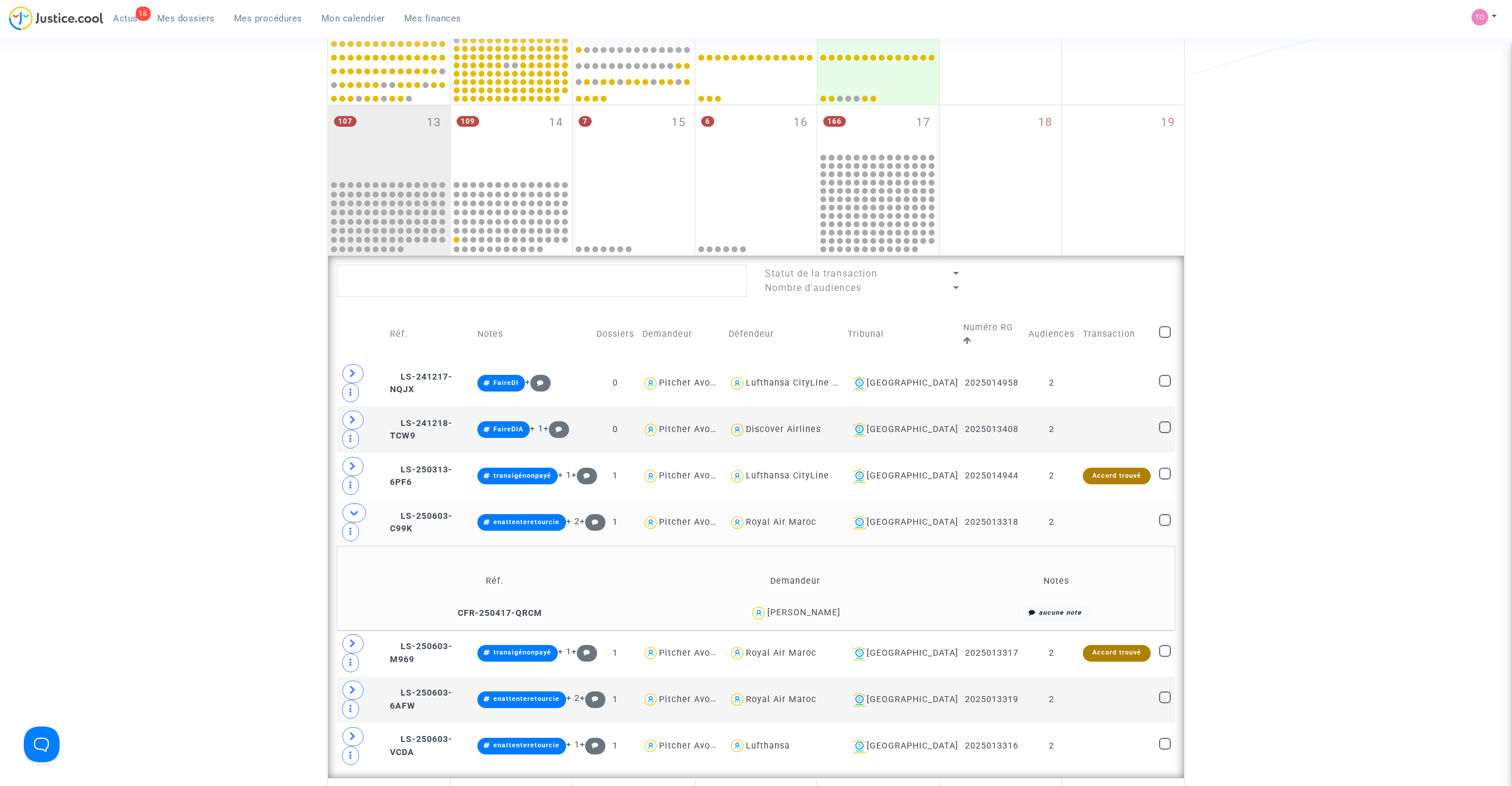
scroll to position [470, 0]
click at [823, 501] on div "Hyacinthe Bambara" at bounding box center [804, 611] width 73 height 10
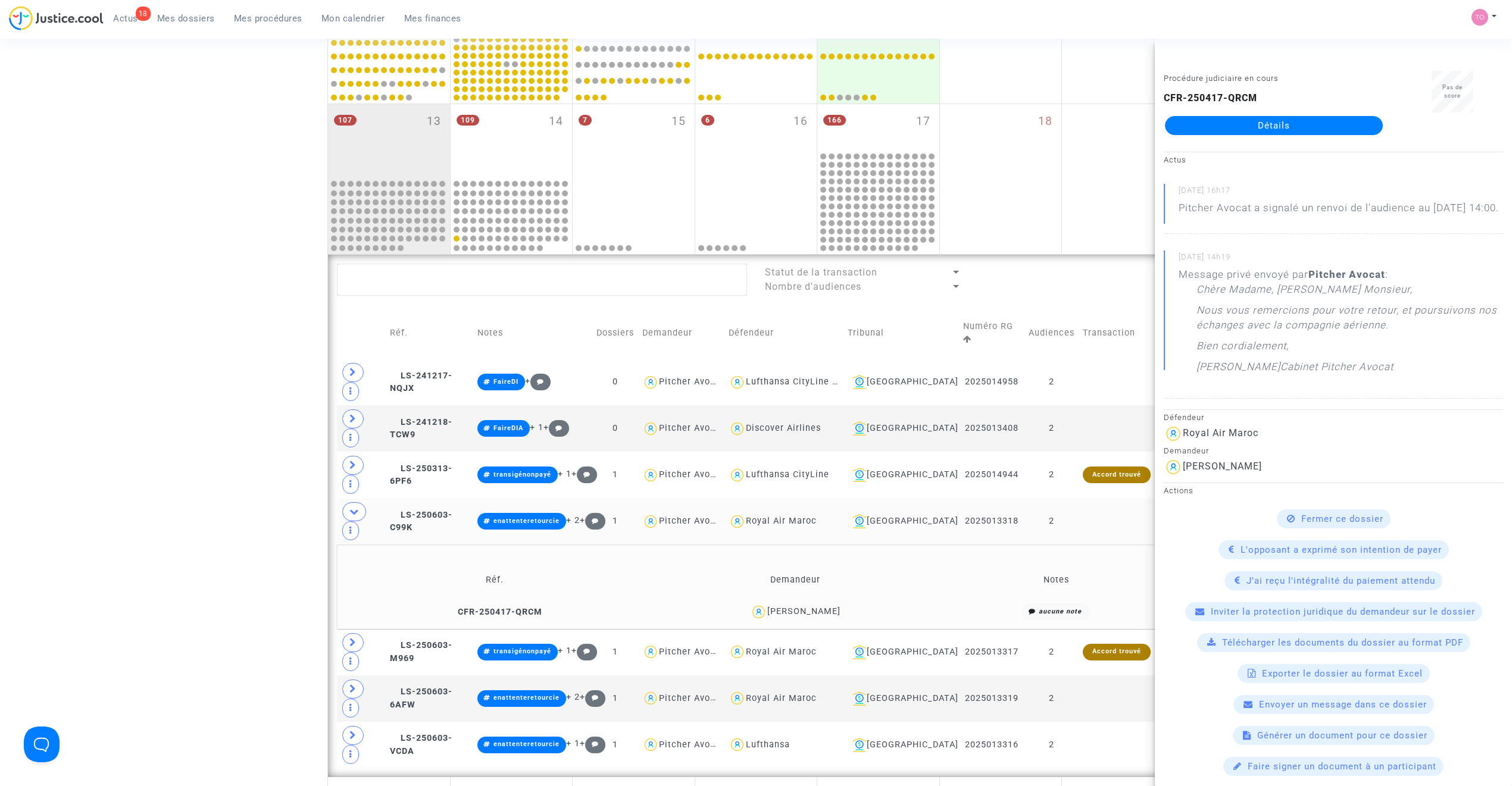
copy div "Bambara"
click at [866, 501] on div "Hyacinthe Bambara" at bounding box center [795, 611] width 284 height 17
click at [788, 501] on div "Hyacinthe Bambara" at bounding box center [804, 611] width 73 height 10
drag, startPoint x: 840, startPoint y: 525, endPoint x: 768, endPoint y: 527, distance: 72.0
click at [768, 501] on div "Hyacinthe Bambara" at bounding box center [804, 611] width 73 height 10
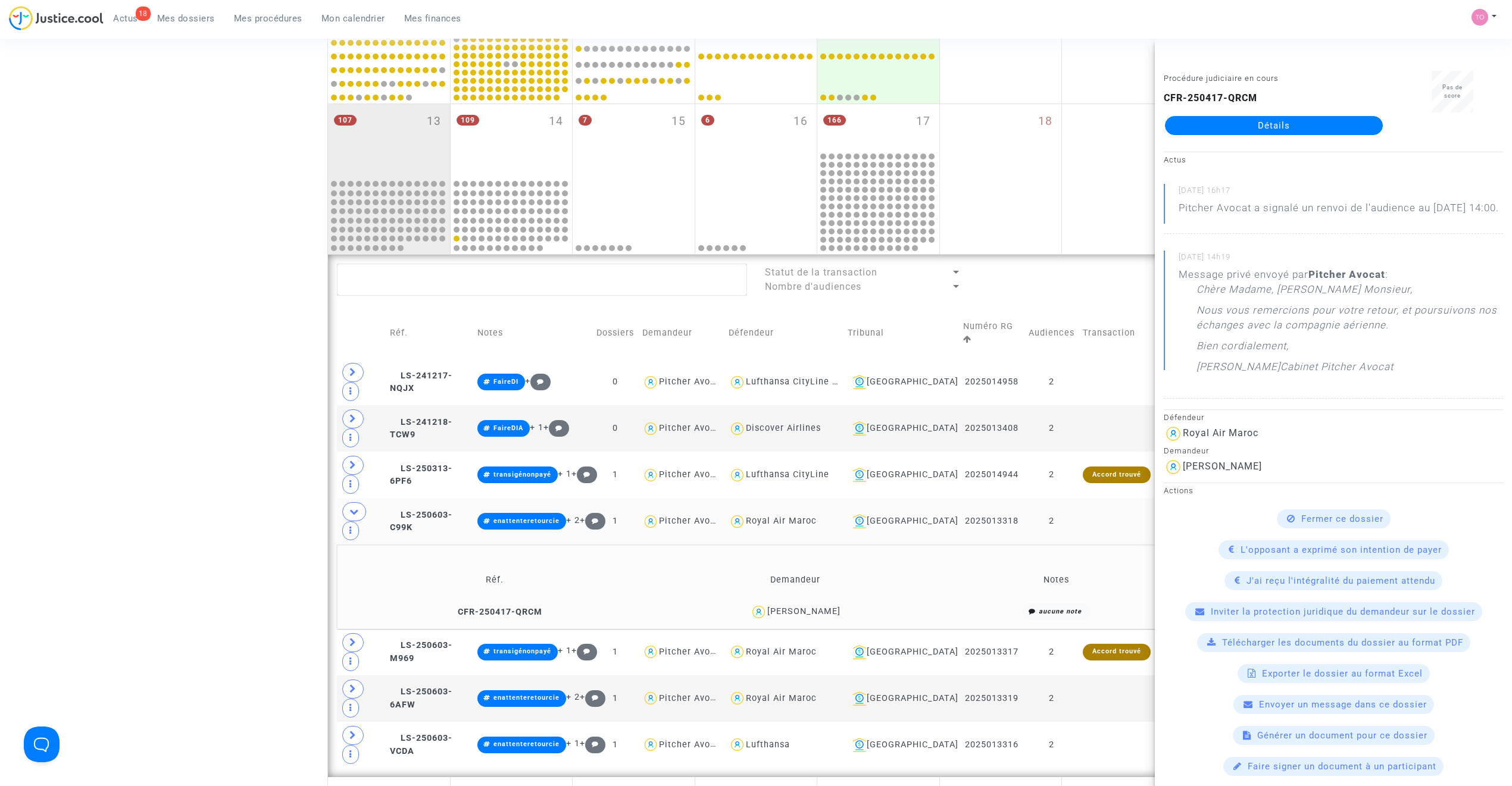
drag, startPoint x: 849, startPoint y: 526, endPoint x: 762, endPoint y: 529, distance: 87.1
click at [762, 501] on div "Hyacinthe Bambara" at bounding box center [795, 611] width 284 height 17
click at [444, 501] on span "LS-250603-C99K" at bounding box center [421, 521] width 63 height 24
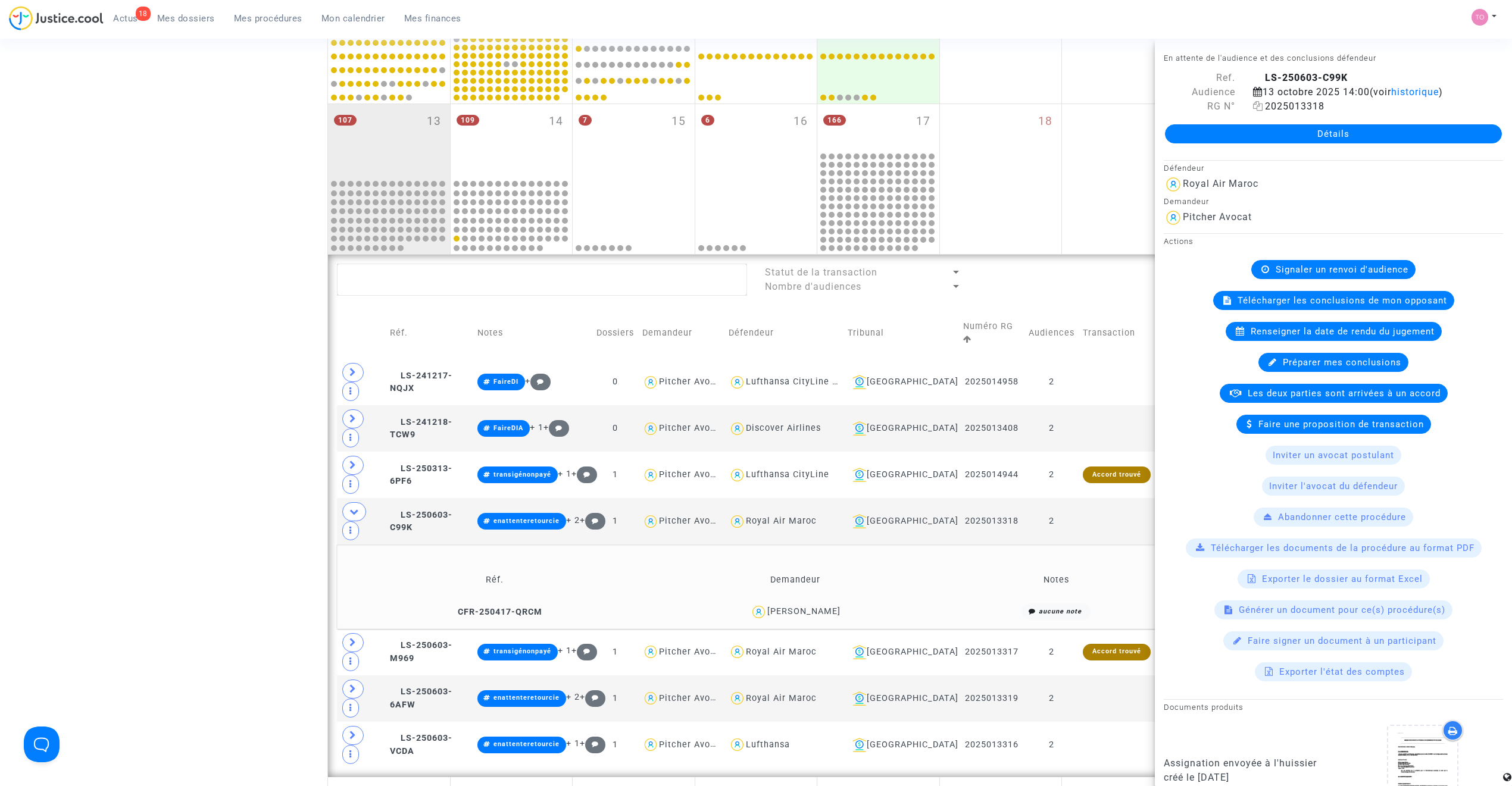
click at [1003, 107] on icon at bounding box center [1258, 106] width 10 height 10
click at [349, 501] on icon at bounding box center [352, 642] width 7 height 9
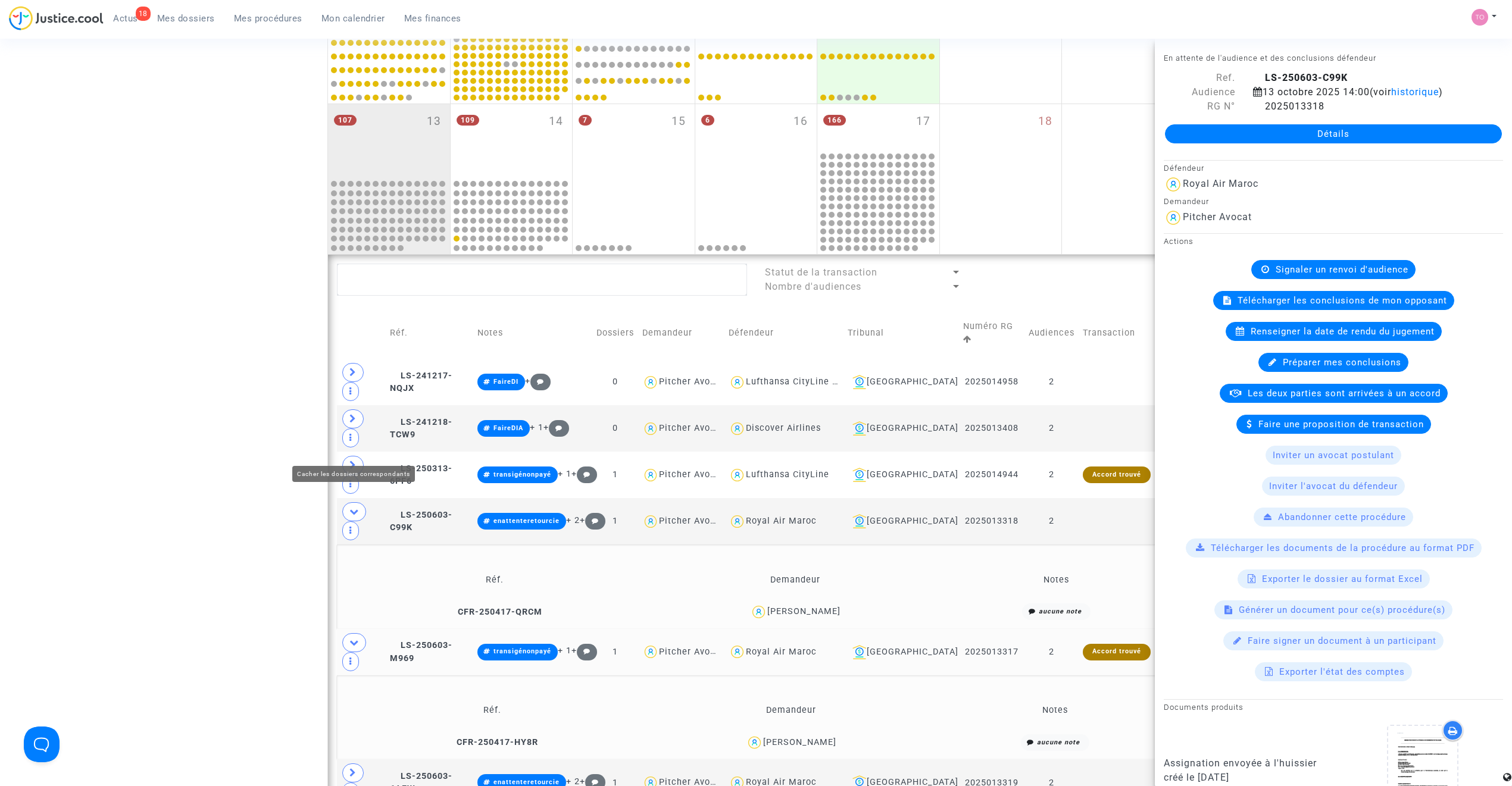
click at [352, 501] on icon at bounding box center [354, 512] width 10 height 9
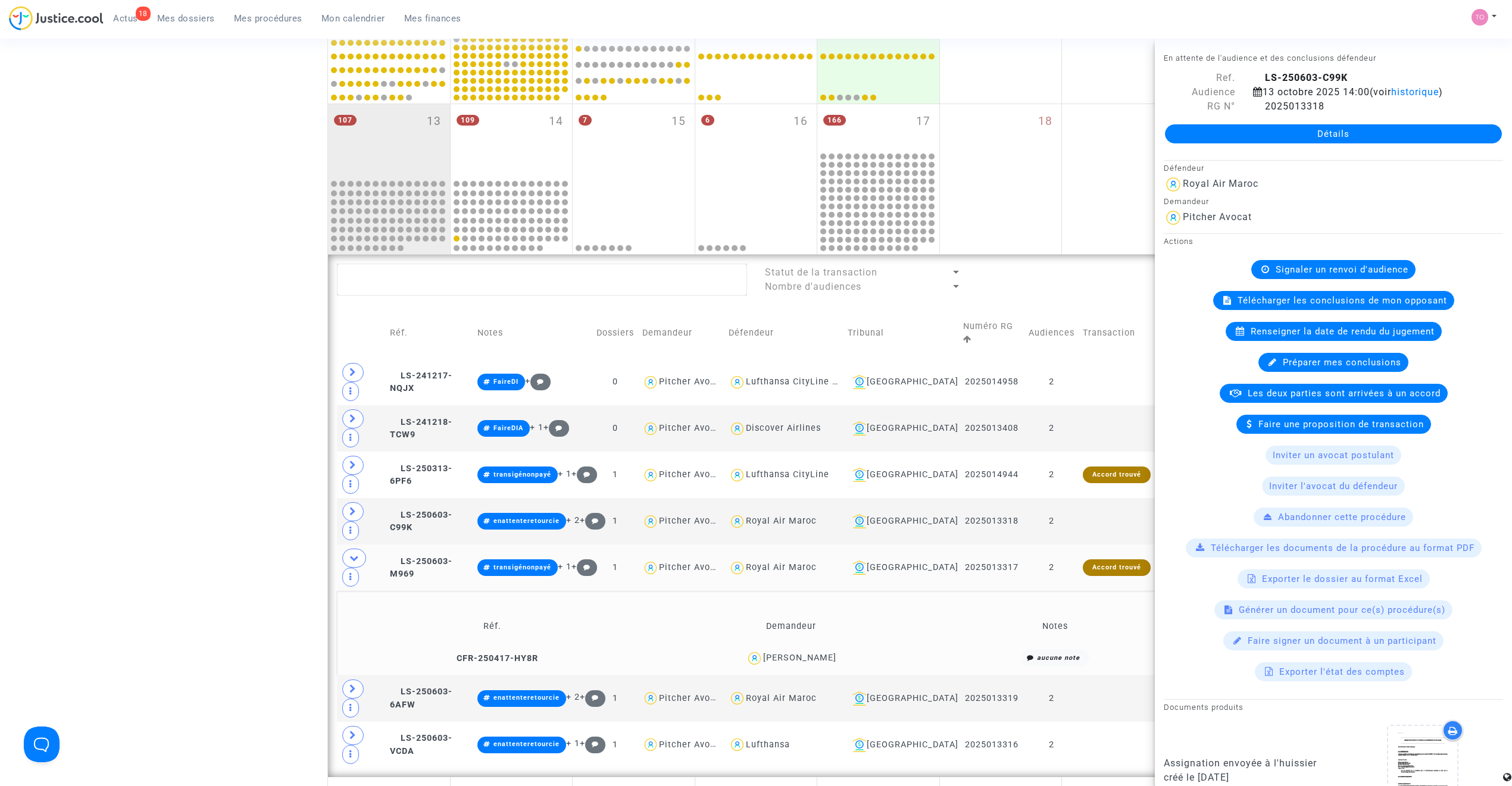
drag, startPoint x: 848, startPoint y: 551, endPoint x: 757, endPoint y: 558, distance: 91.3
click at [757, 501] on div "ISSA YORO DIALLO" at bounding box center [791, 658] width 288 height 17
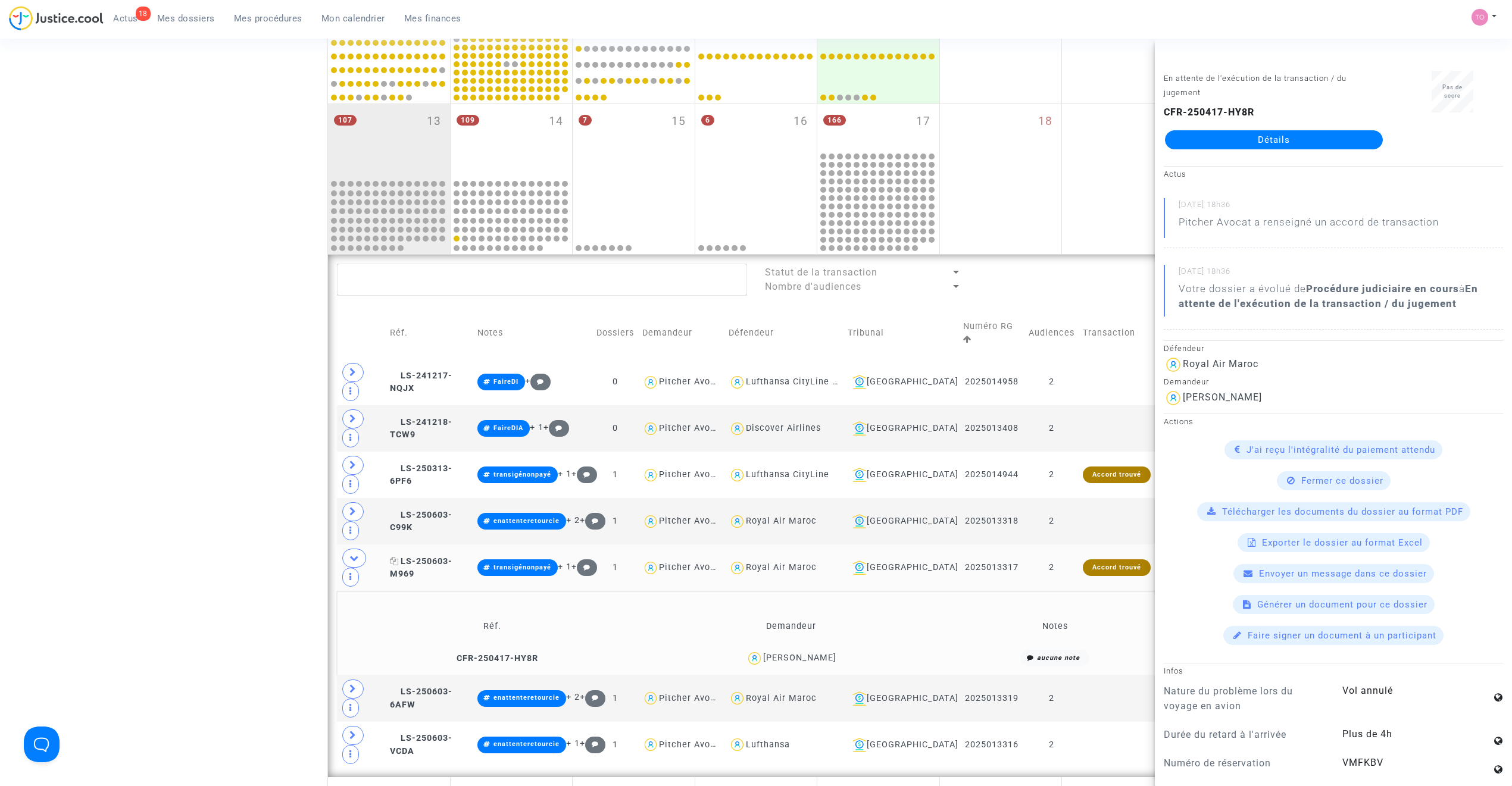
click at [452, 501] on span "LS-250603-M969" at bounding box center [421, 568] width 63 height 24
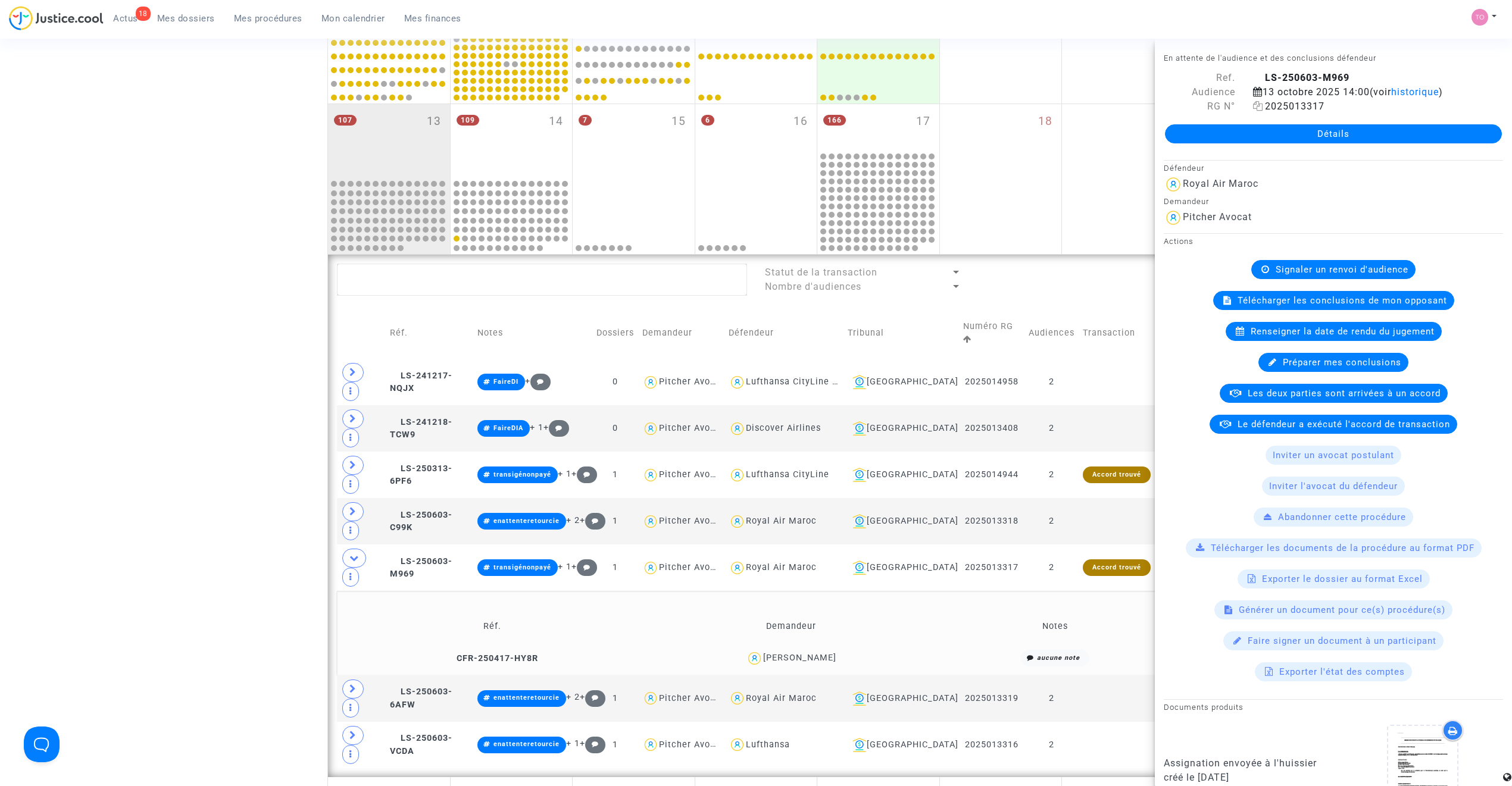
click at [1003, 107] on icon at bounding box center [1258, 106] width 10 height 10
click at [350, 501] on span at bounding box center [352, 689] width 21 height 19
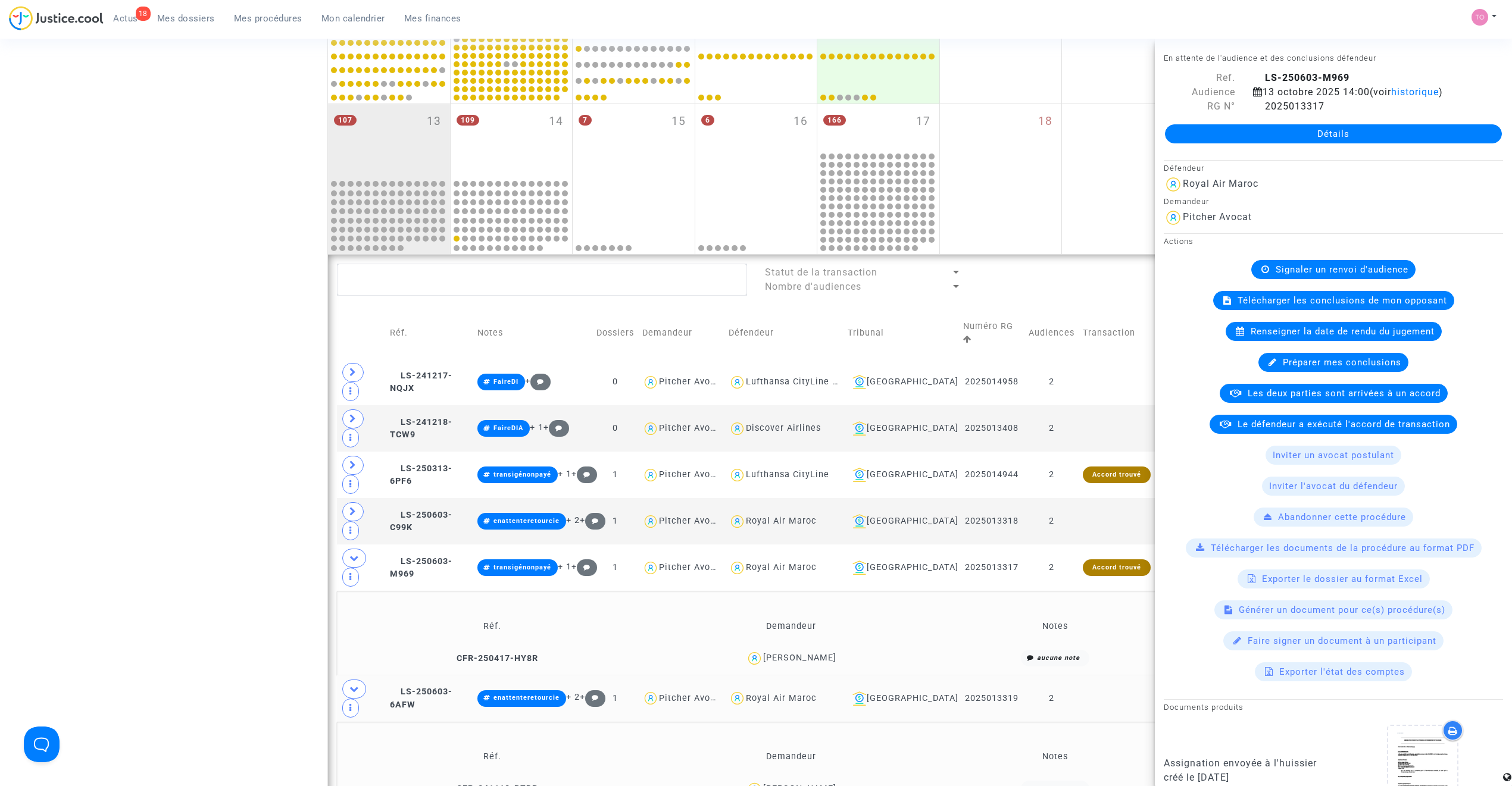
click at [355, 501] on icon at bounding box center [354, 558] width 10 height 9
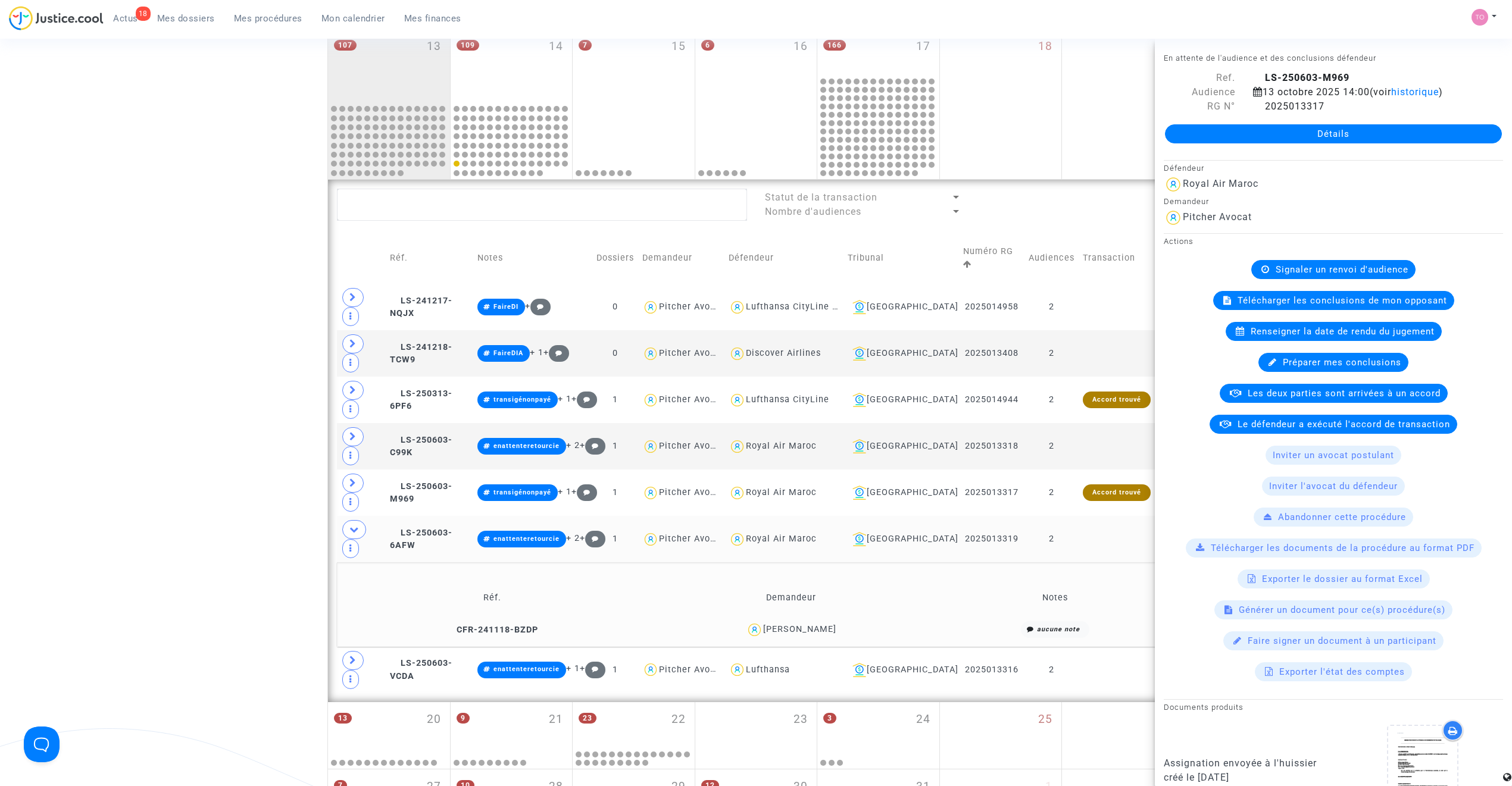
scroll to position [550, 0]
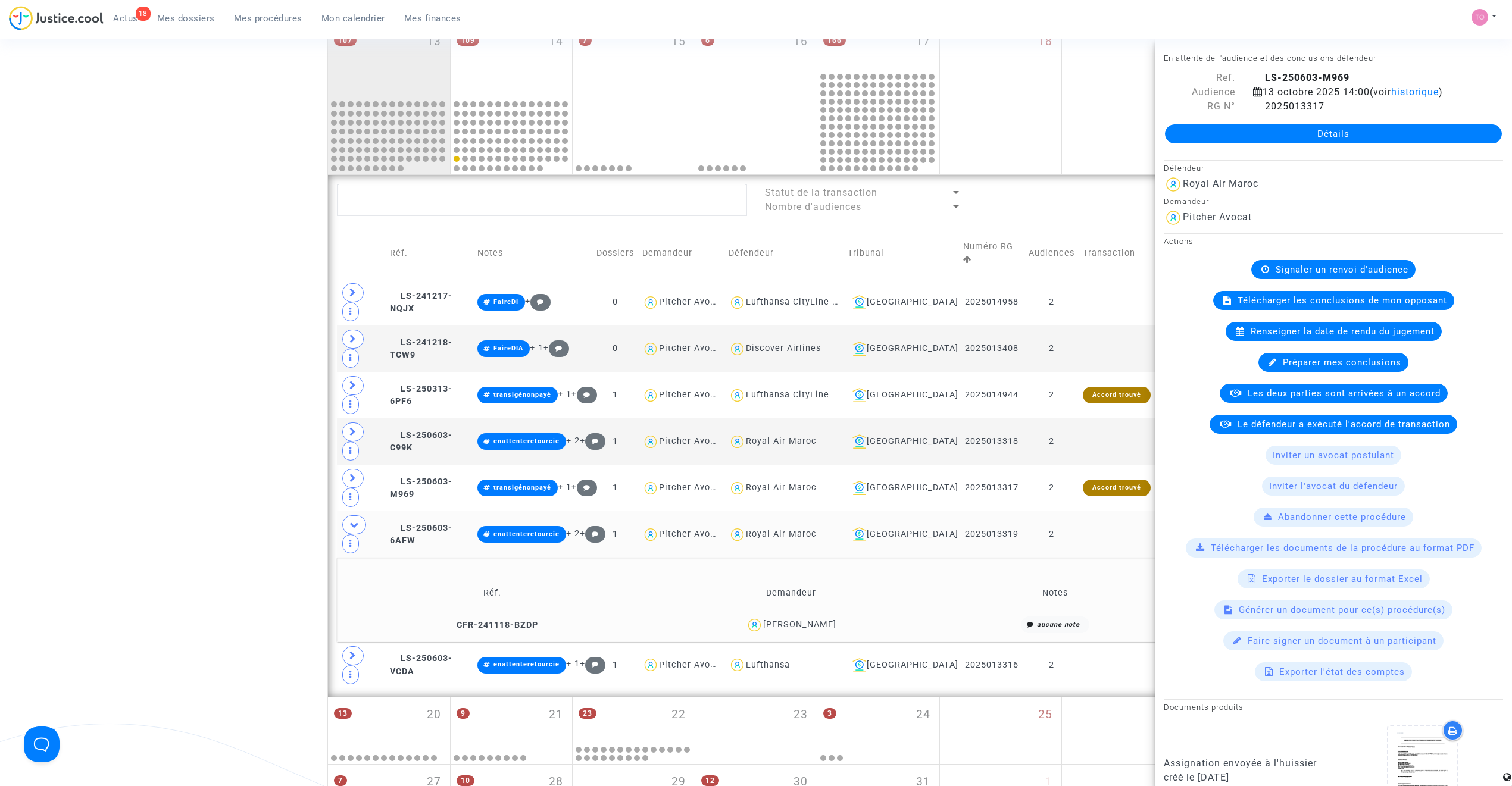
drag, startPoint x: 849, startPoint y: 501, endPoint x: 750, endPoint y: 509, distance: 99.3
click at [750, 501] on div "Marie Noelle LAPORTE" at bounding box center [791, 624] width 288 height 17
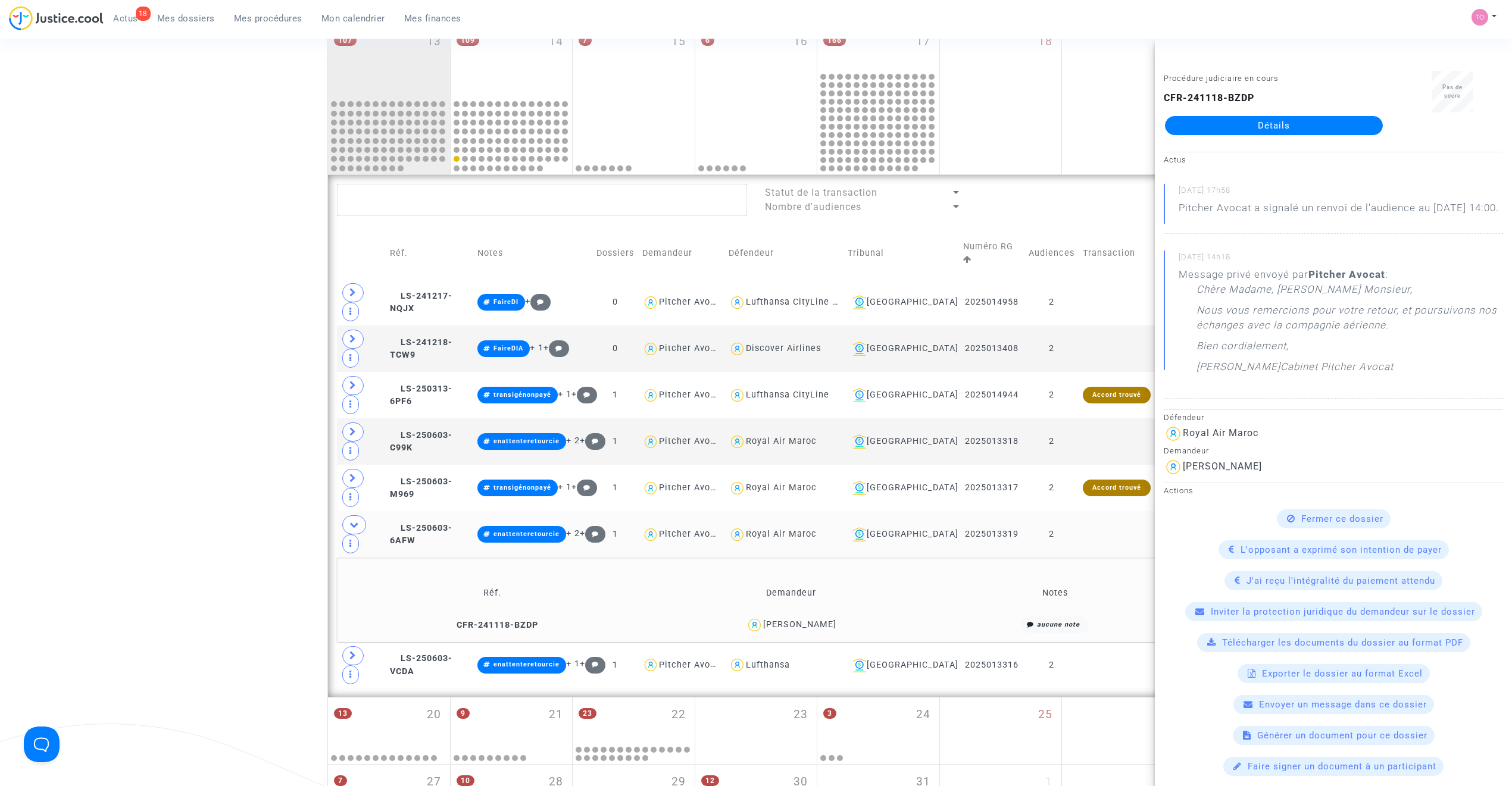
click at [454, 501] on td "LS-250603-6AFW" at bounding box center [430, 534] width 88 height 46
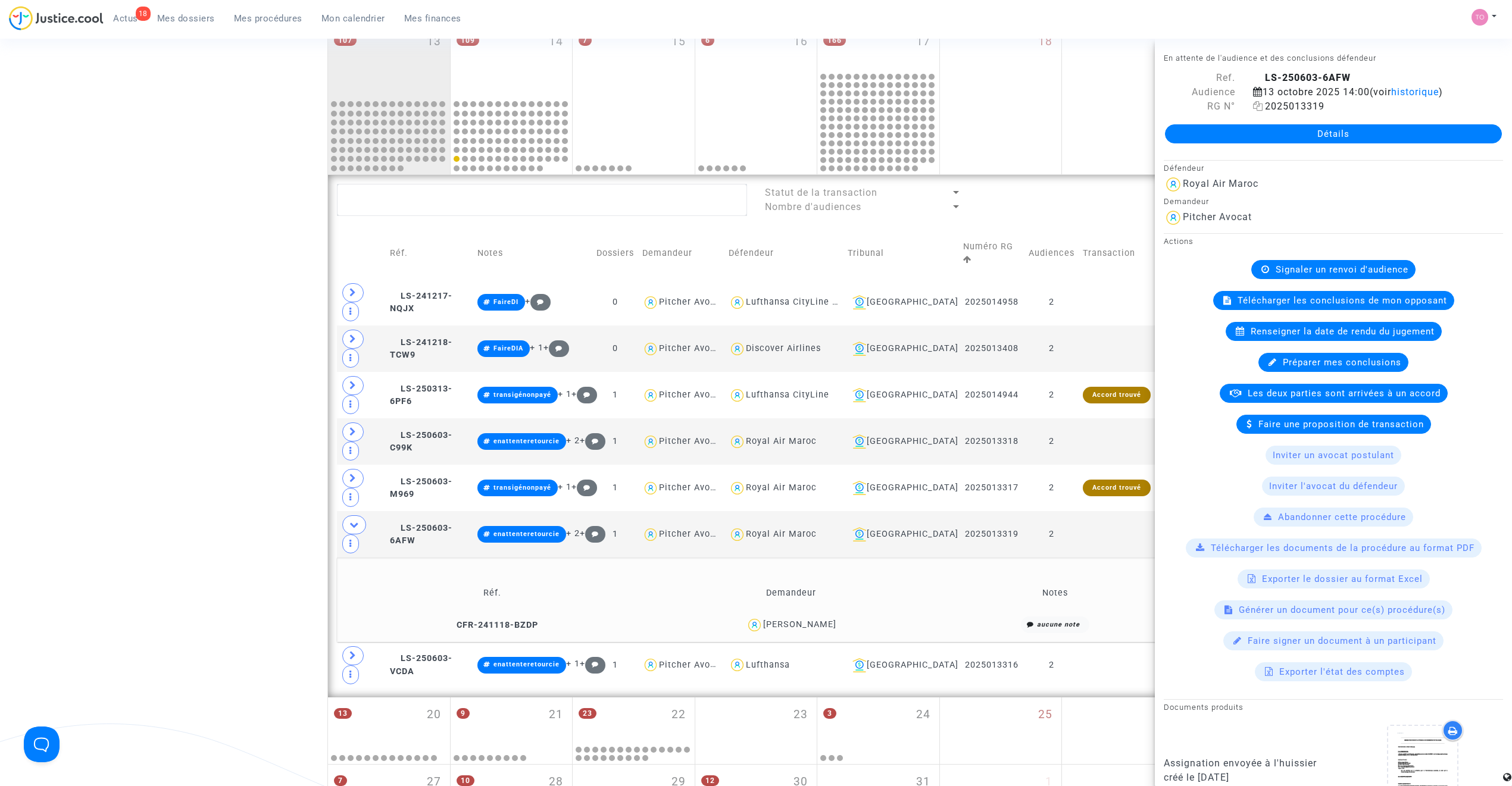
click at [1003, 106] on icon at bounding box center [1258, 106] width 10 height 10
click at [361, 501] on span at bounding box center [353, 525] width 24 height 19
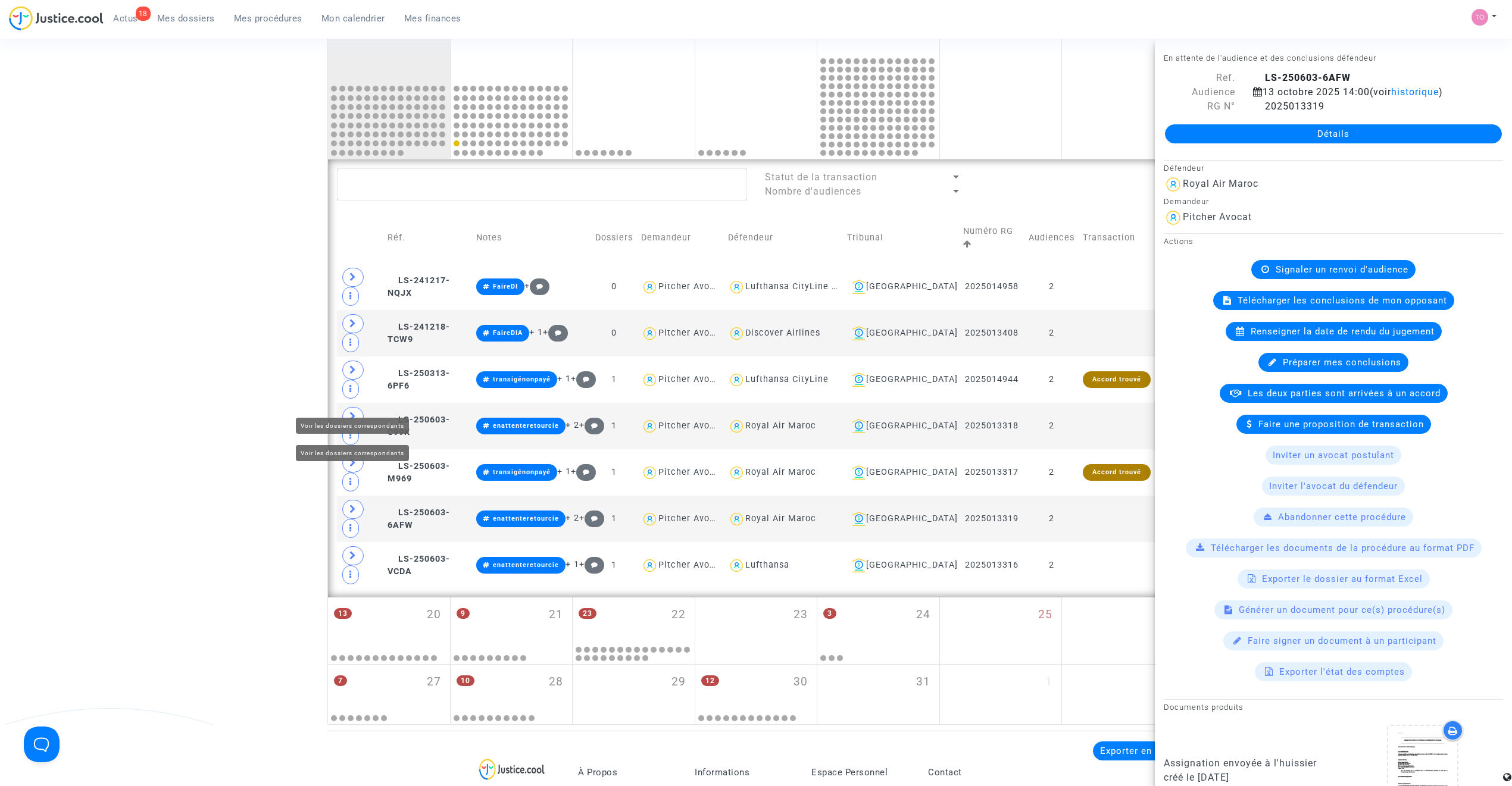
scroll to position [577, 0]
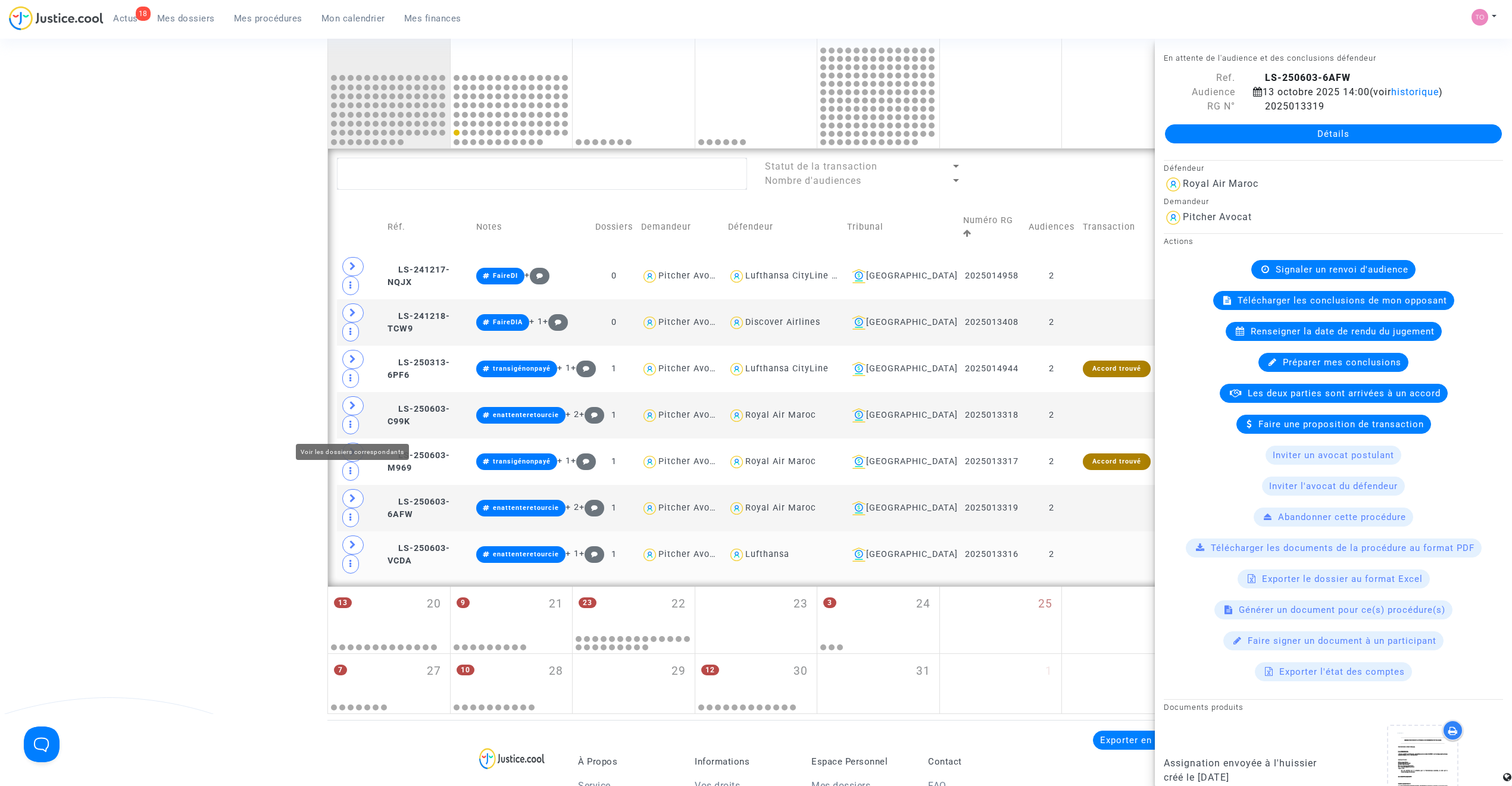
click at [357, 501] on span at bounding box center [352, 545] width 21 height 19
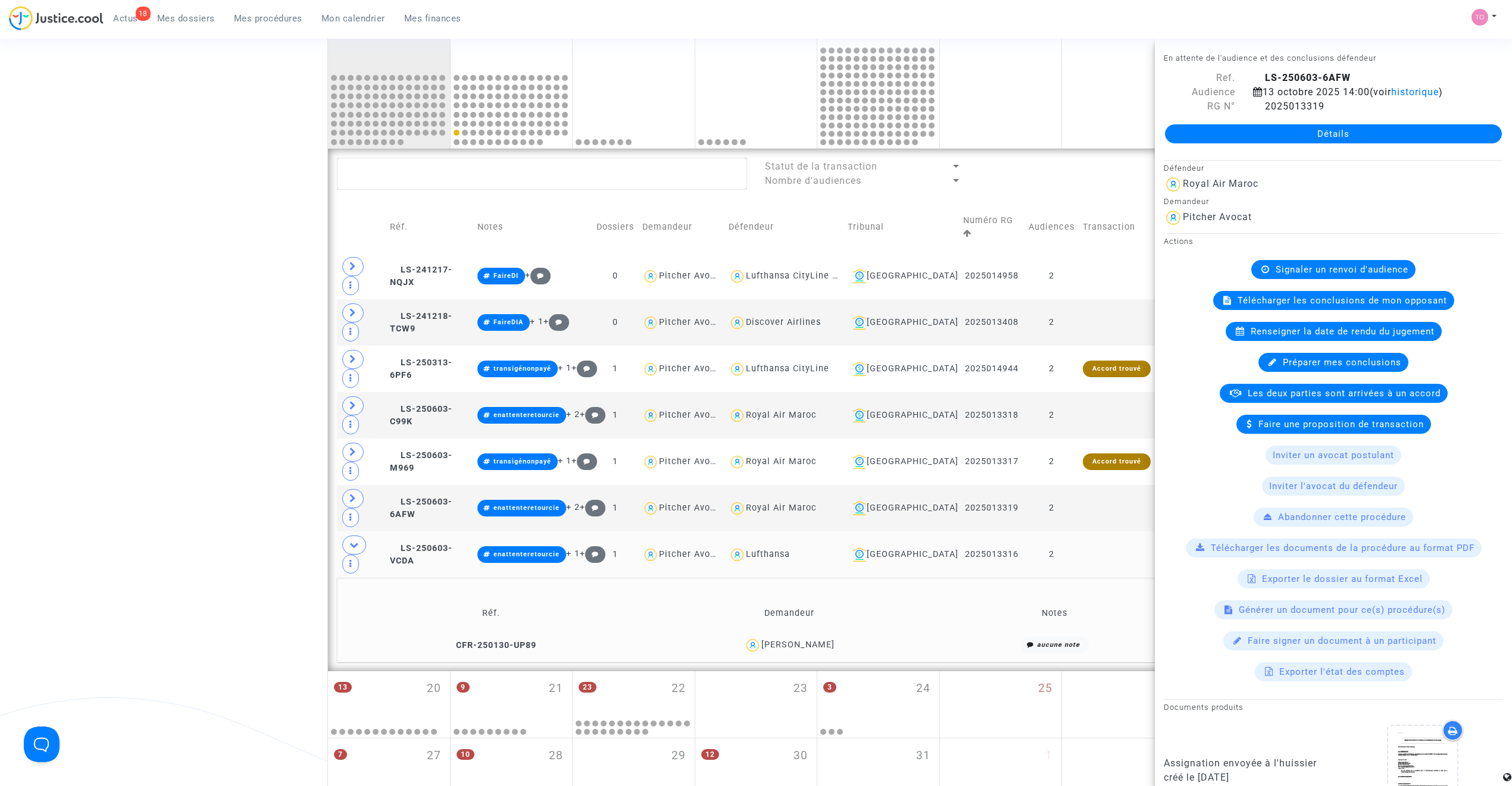
click at [817, 501] on div "Michael Negatu" at bounding box center [798, 645] width 73 height 10
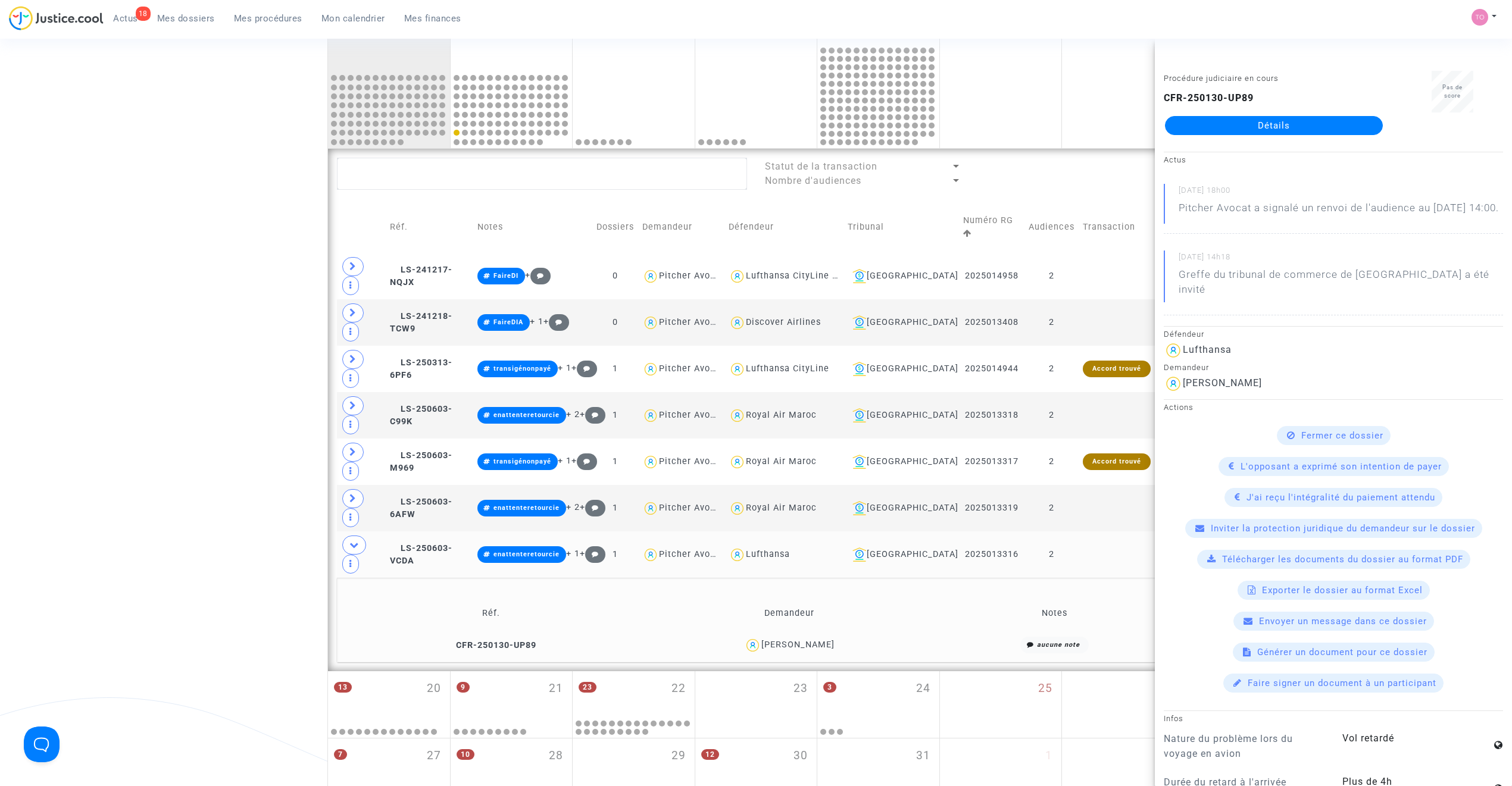
click at [818, 501] on div "Michael Negatu" at bounding box center [798, 645] width 73 height 10
click at [399, 501] on icon at bounding box center [394, 548] width 9 height 8
click at [445, 501] on span "LS-250603-VCDA" at bounding box center [421, 555] width 63 height 24
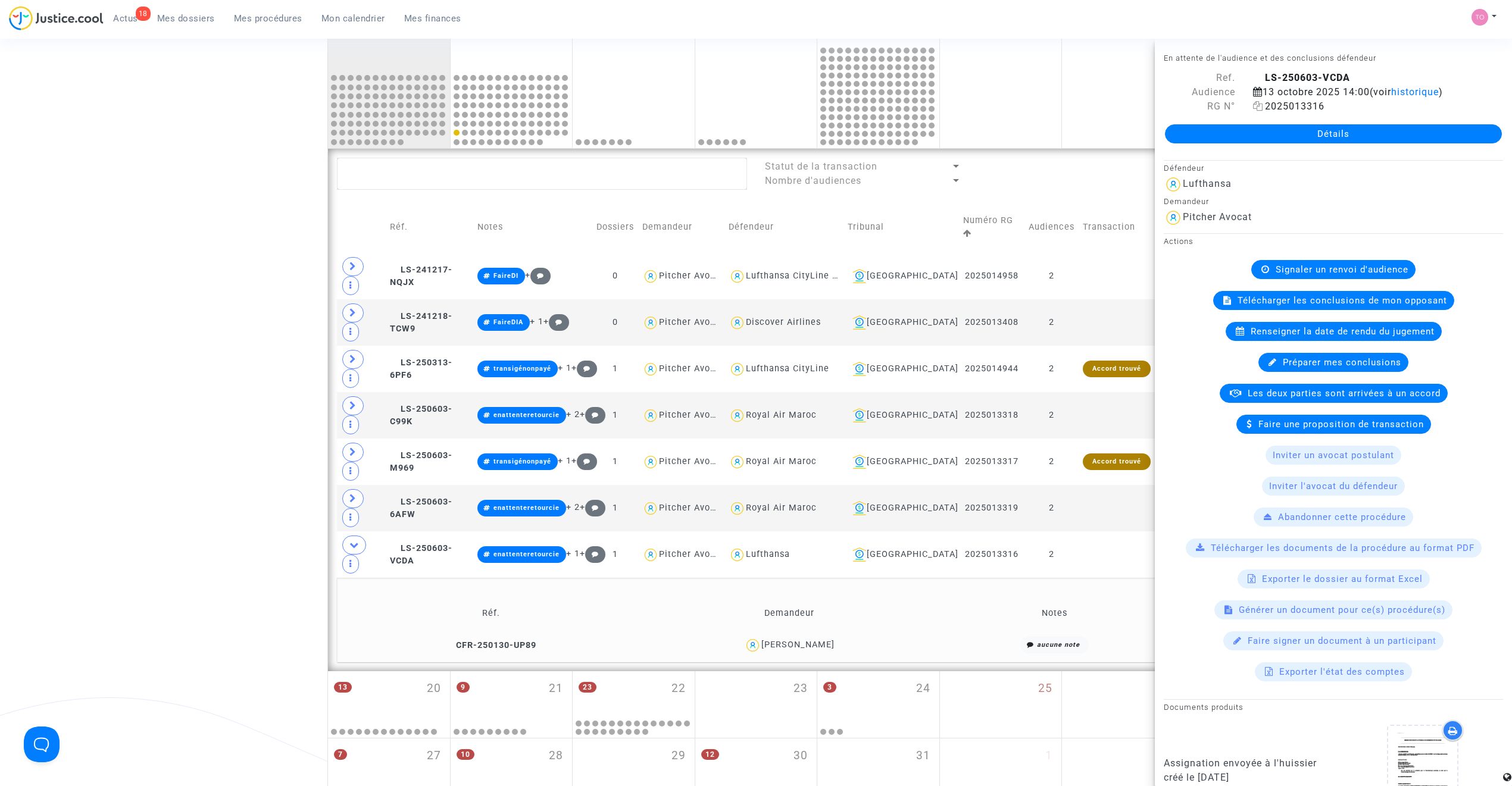
click at [1003, 108] on icon at bounding box center [1258, 106] width 10 height 10
drag, startPoint x: 839, startPoint y: 507, endPoint x: 768, endPoint y: 507, distance: 71.0
click at [768, 501] on div "Michael Negatu" at bounding box center [789, 645] width 289 height 17
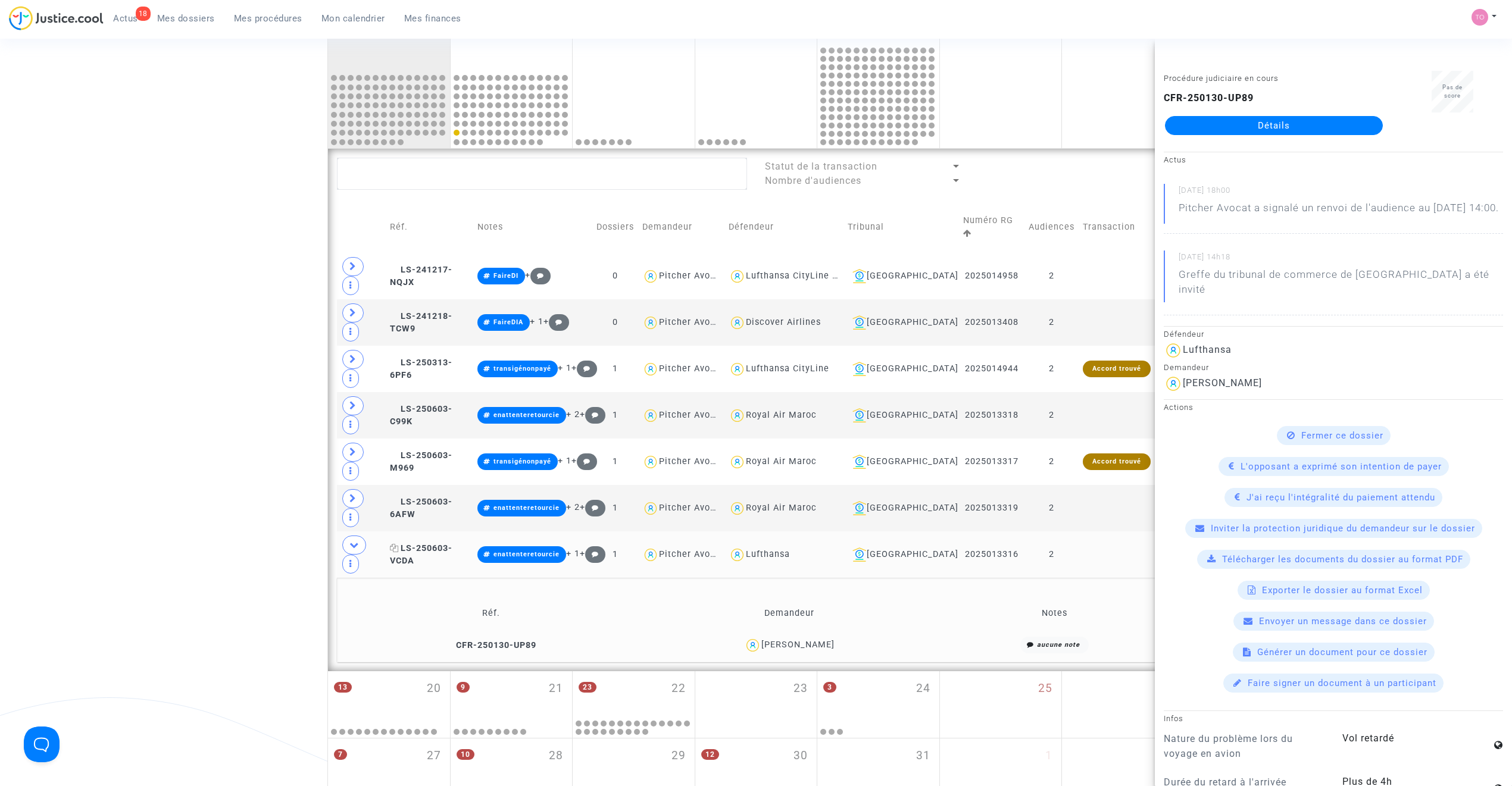
click at [438, 501] on span "LS-250603-VCDA" at bounding box center [421, 555] width 63 height 24
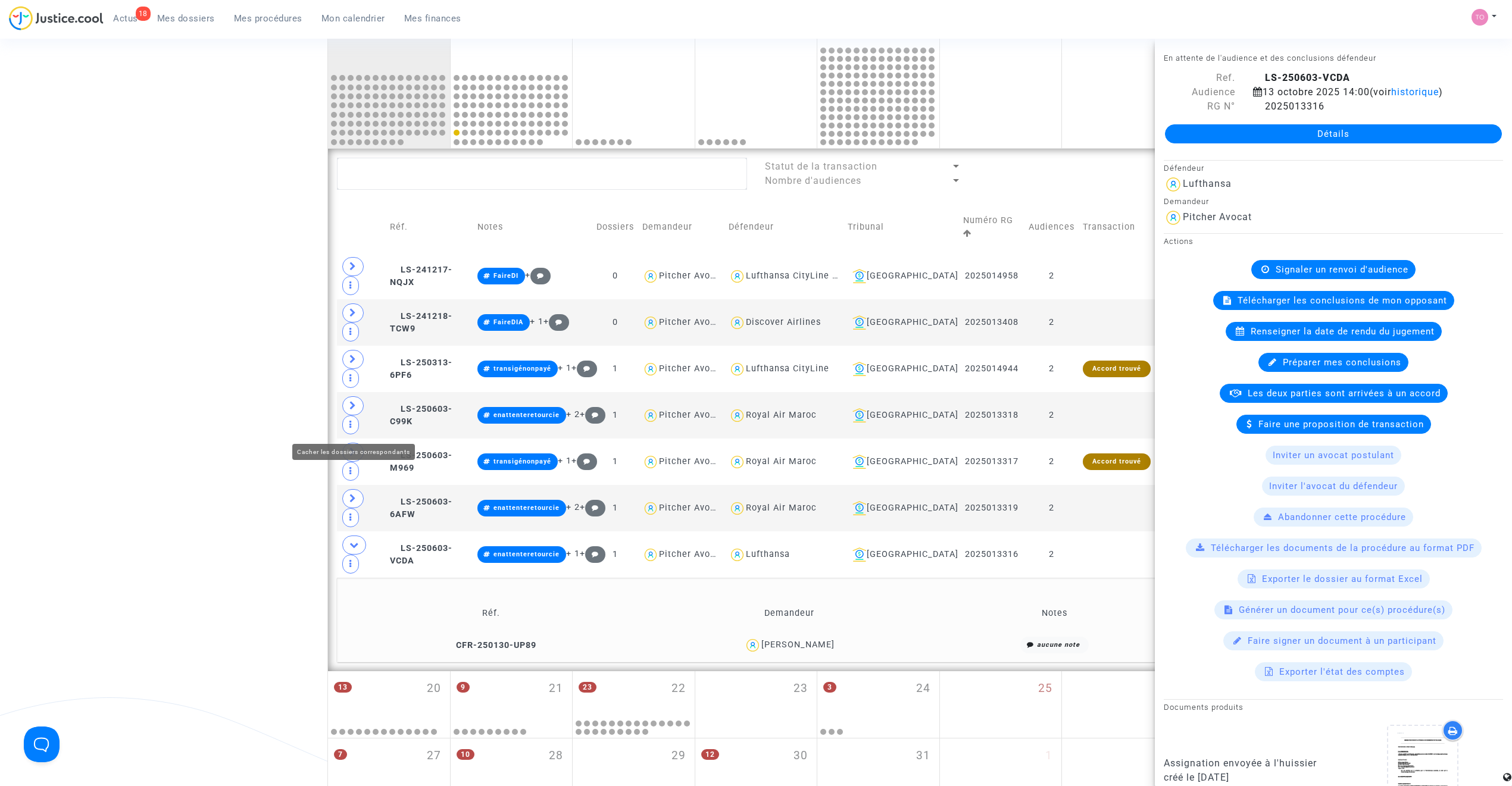
click at [358, 501] on span at bounding box center [353, 545] width 24 height 19
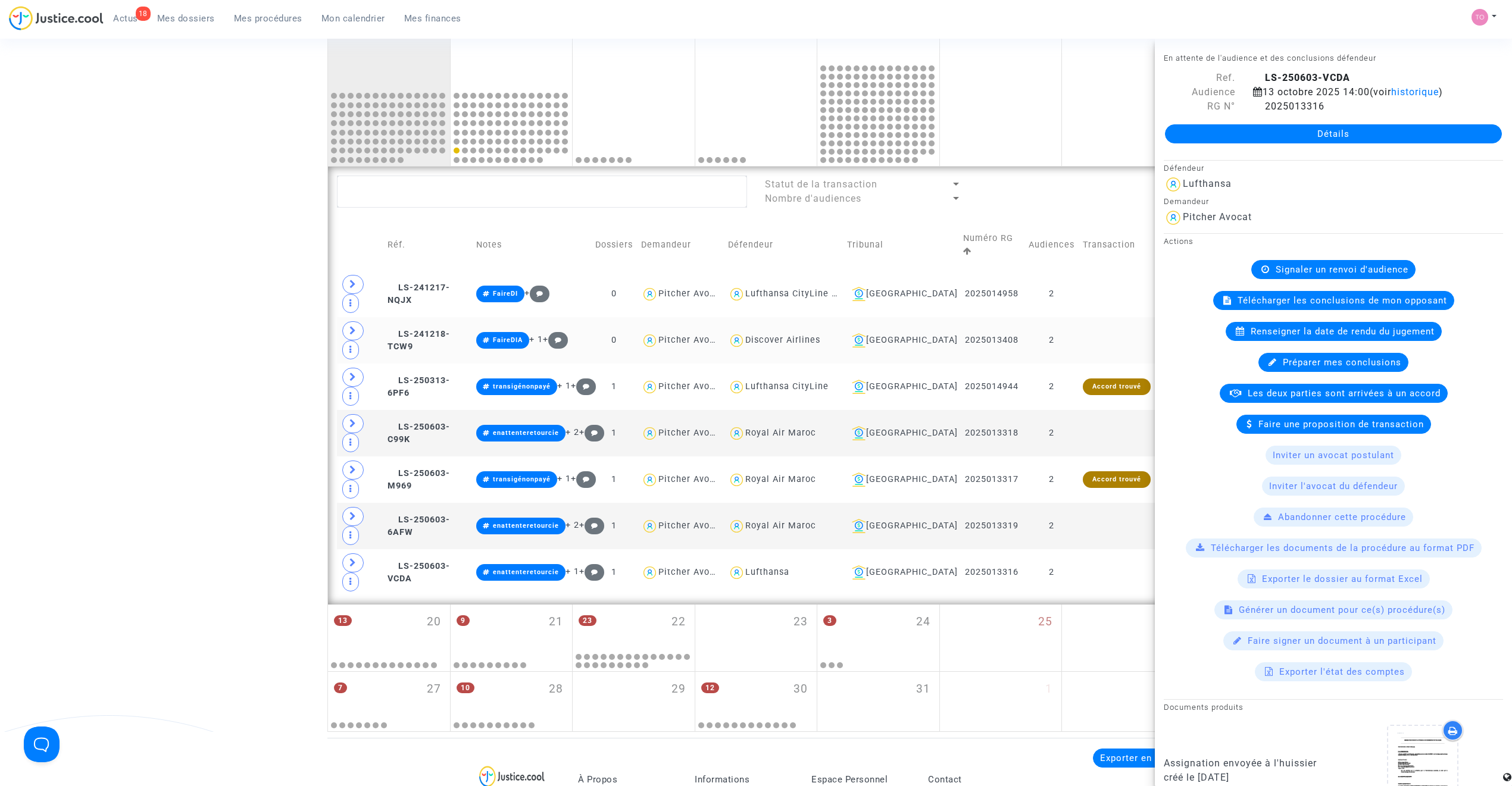
scroll to position [523, 0]
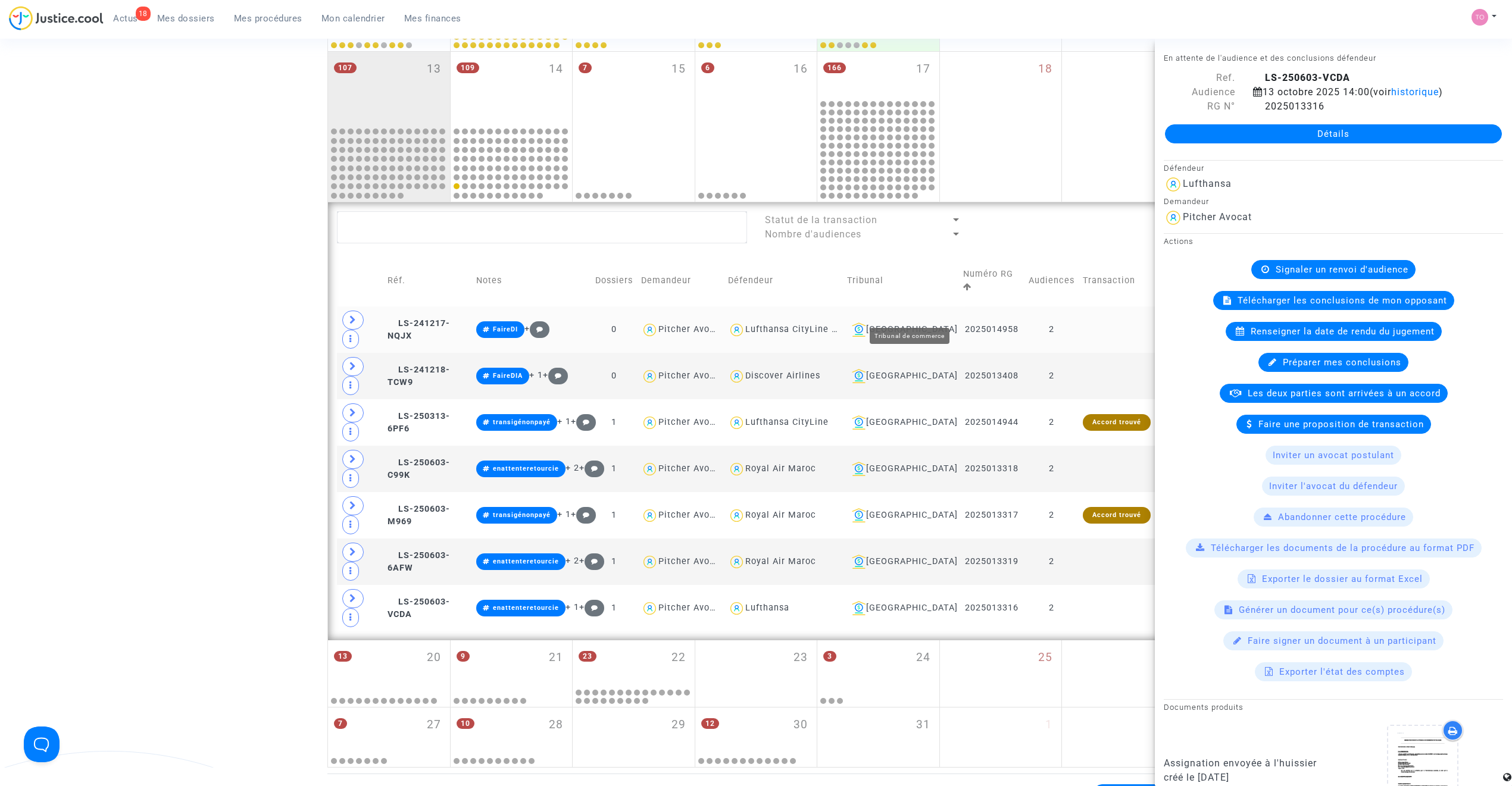
click at [929, 322] on div "Toulouse" at bounding box center [901, 330] width 107 height 15
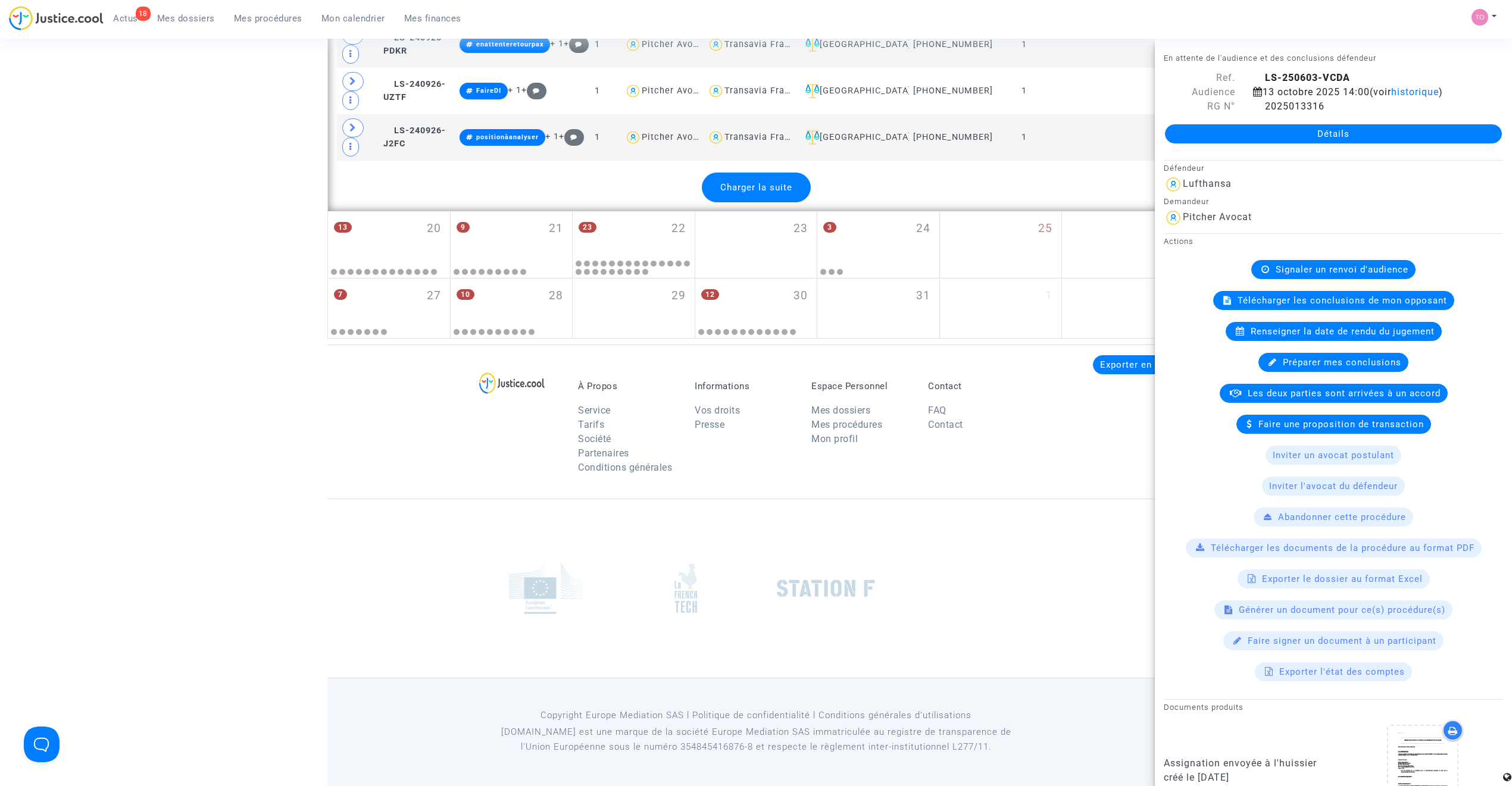
scroll to position [3032, 0]
click at [769, 186] on span "Charger la suite" at bounding box center [756, 187] width 72 height 11
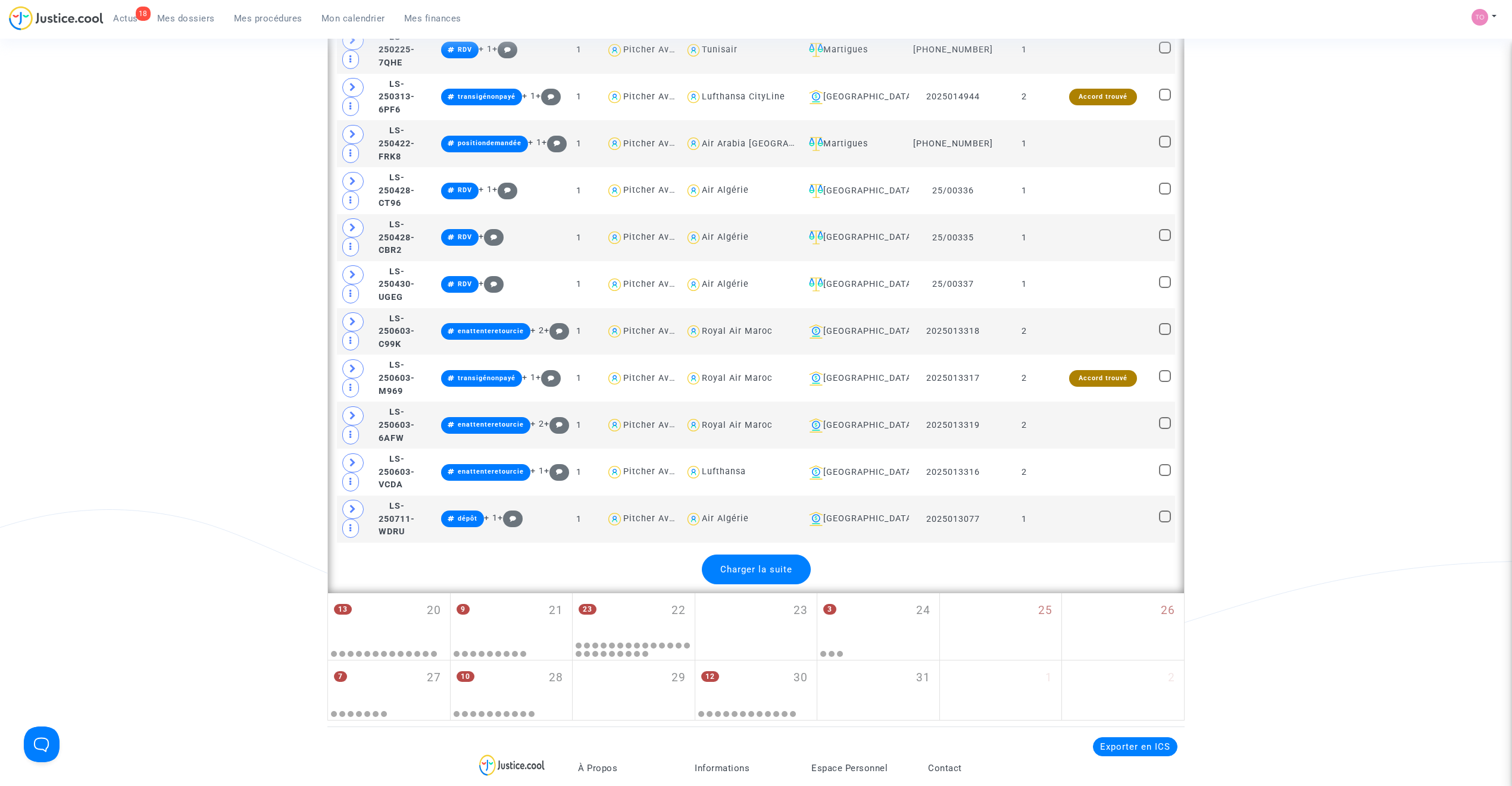
scroll to position [4990, 0]
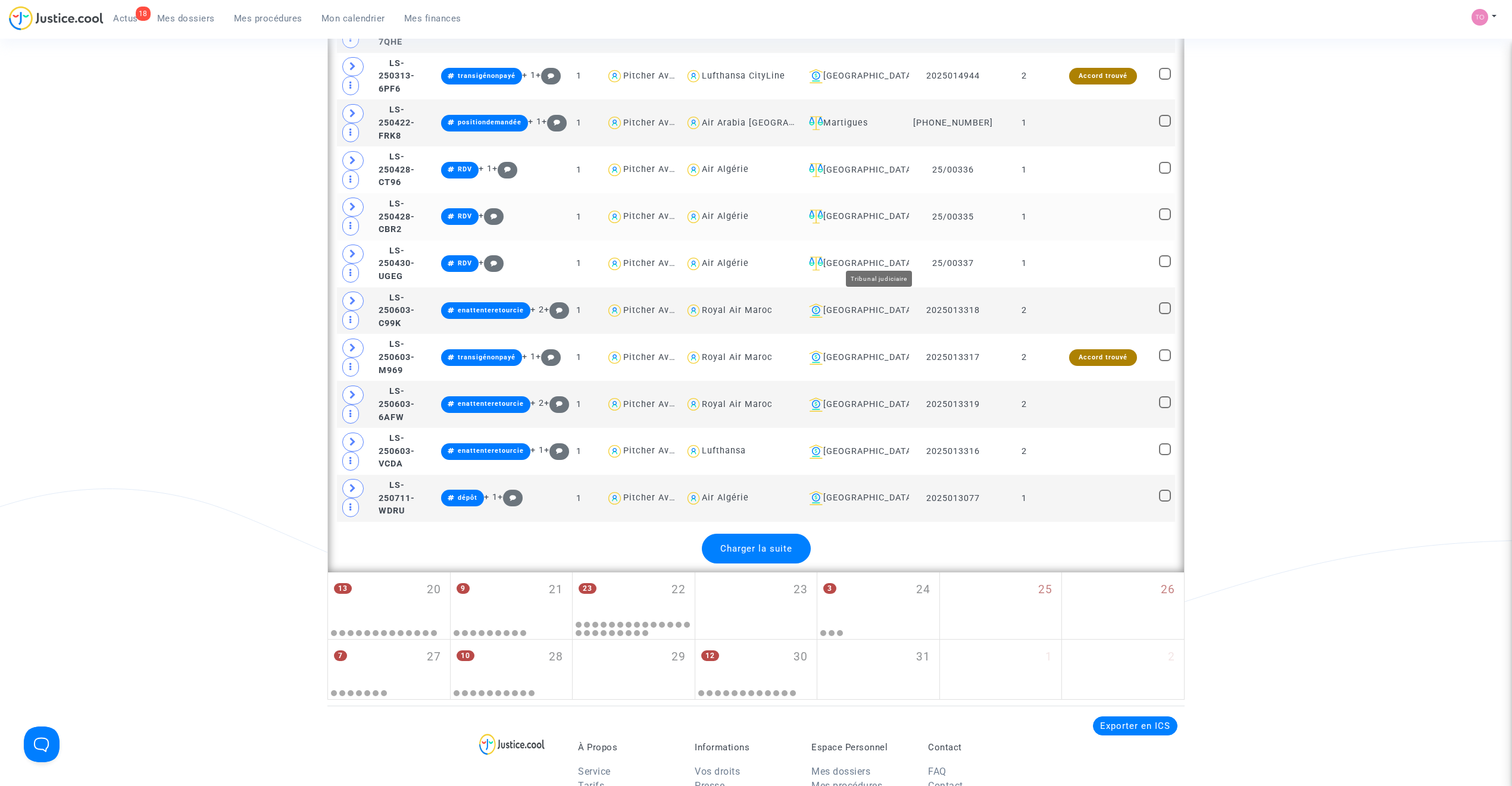
click at [864, 224] on div "[GEOGRAPHIC_DATA]" at bounding box center [854, 217] width 101 height 15
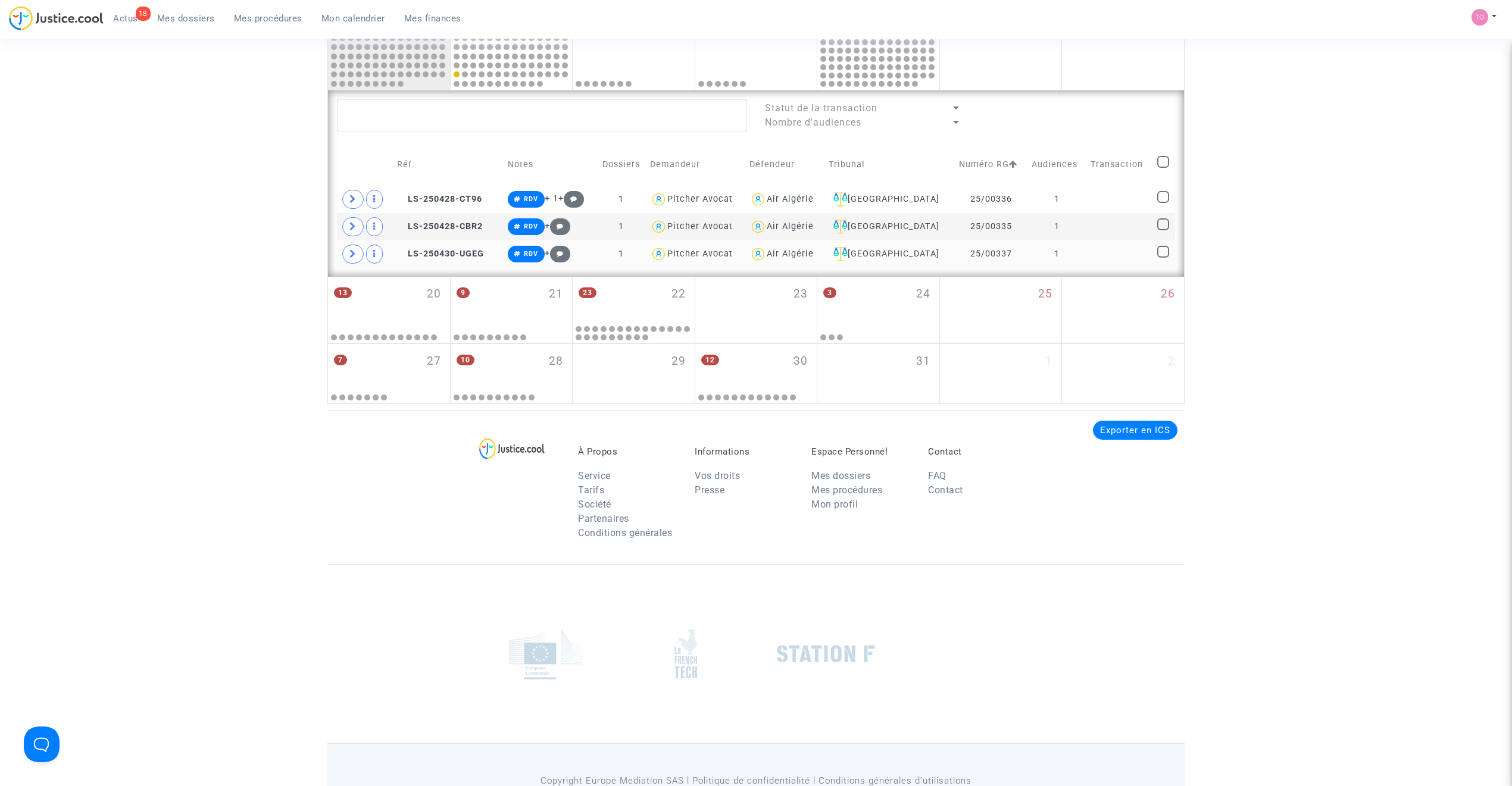
scroll to position [624, 0]
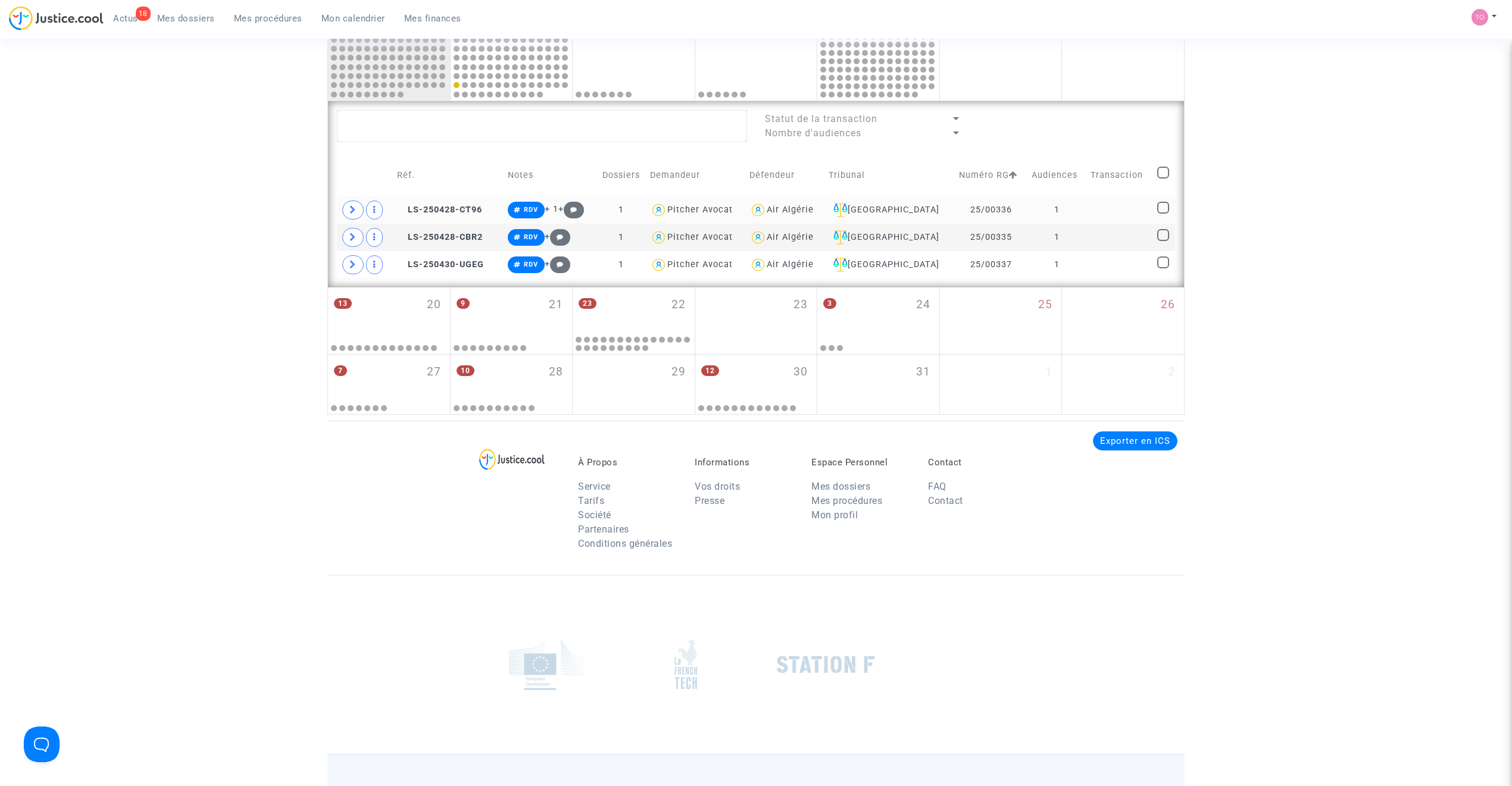
click at [438, 218] on td "LS-250428-CT96" at bounding box center [448, 210] width 110 height 28
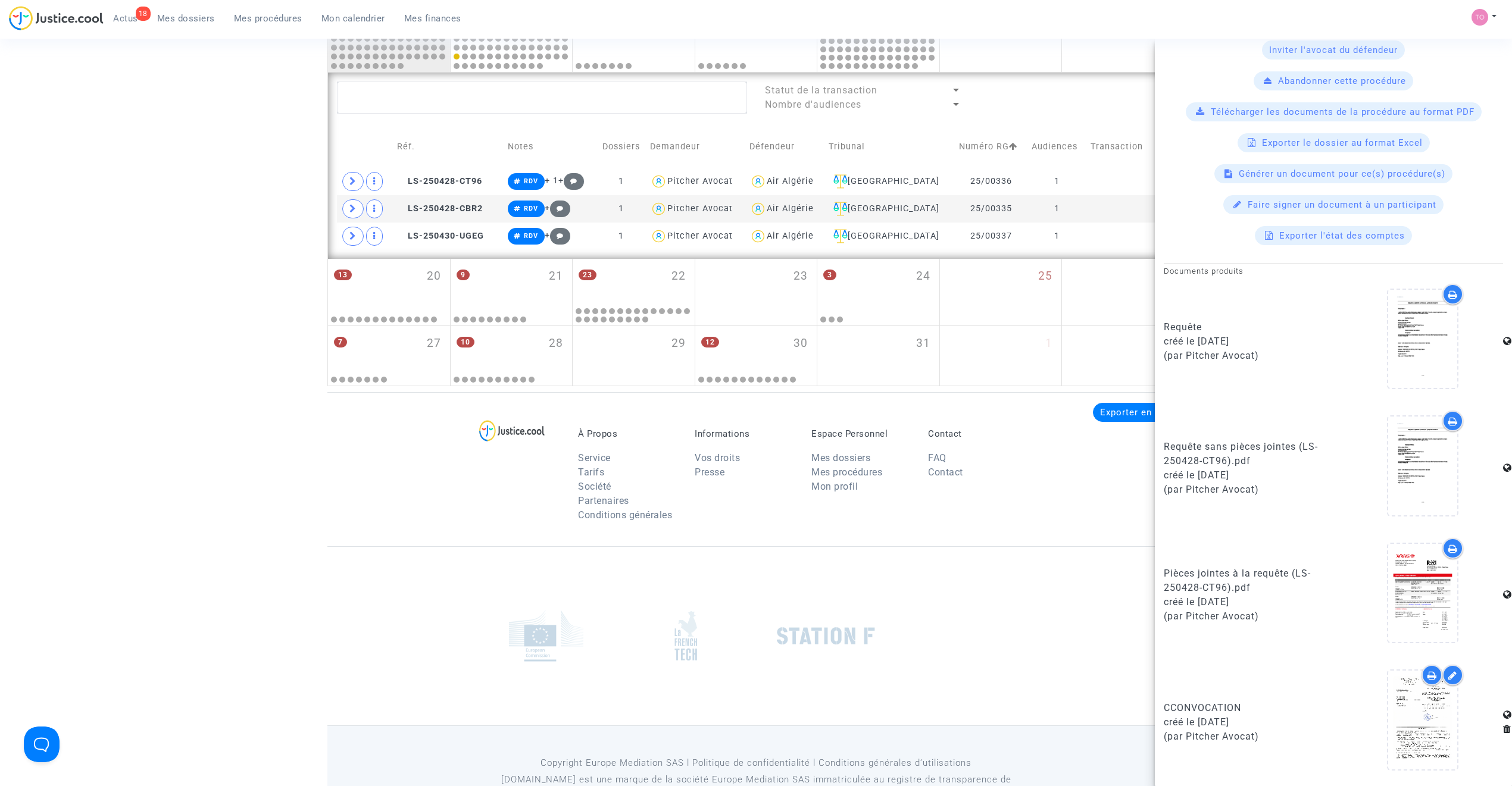
scroll to position [703, 0]
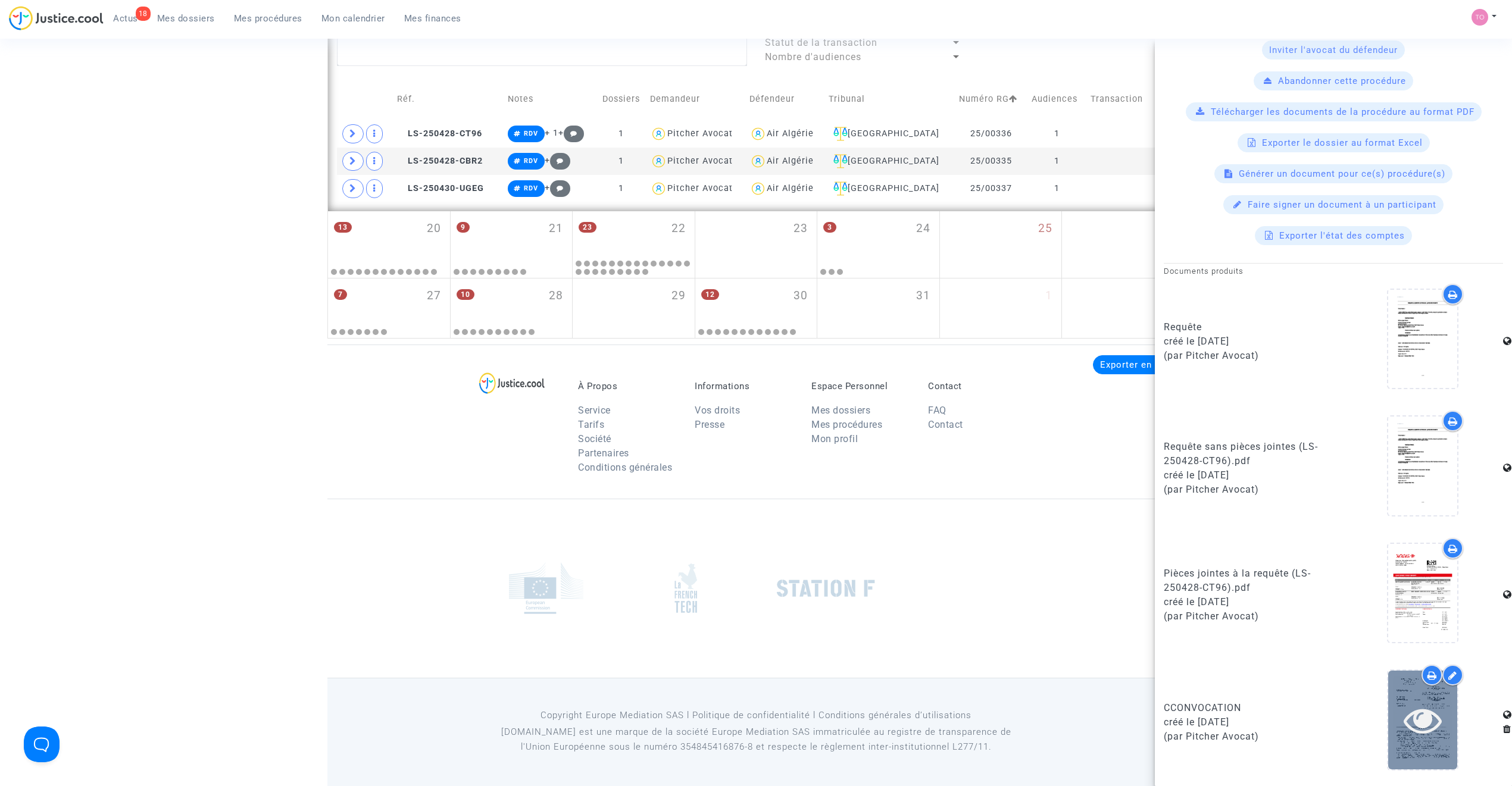
click at [1003, 501] on icon at bounding box center [1423, 719] width 39 height 38
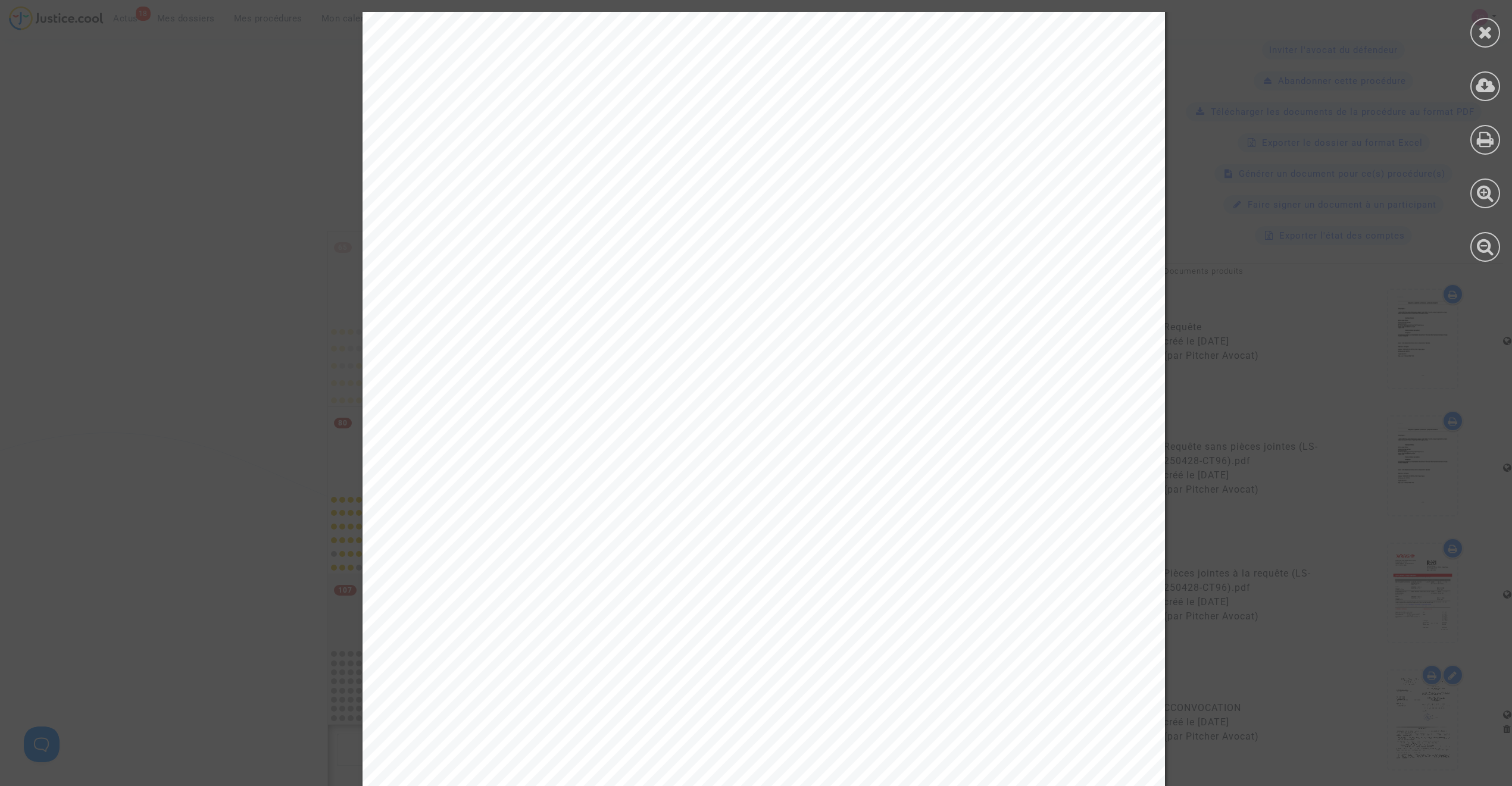
scroll to position [0, 0]
click at [1003, 24] on div at bounding box center [1484, 32] width 30 height 30
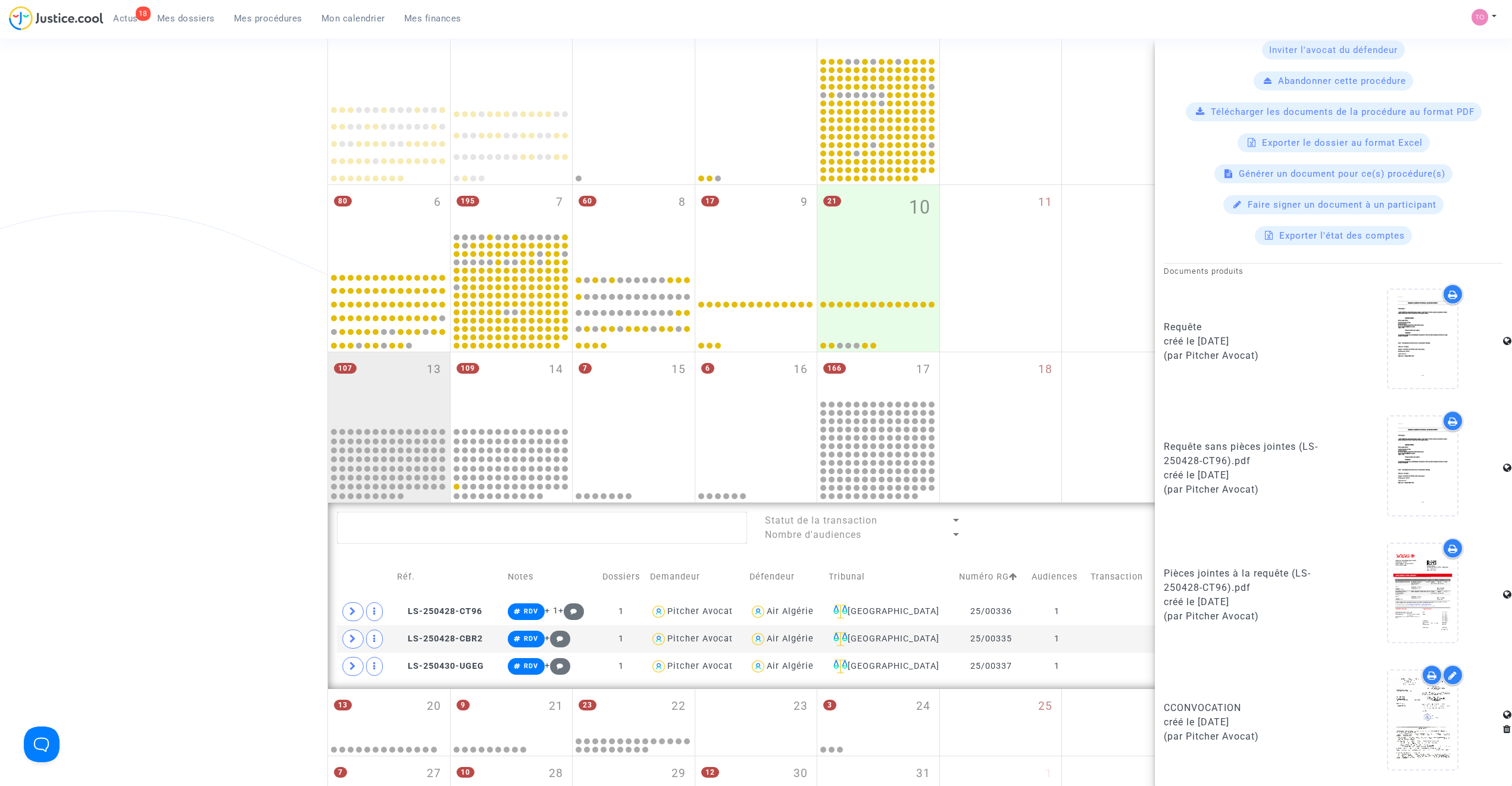
scroll to position [238, 0]
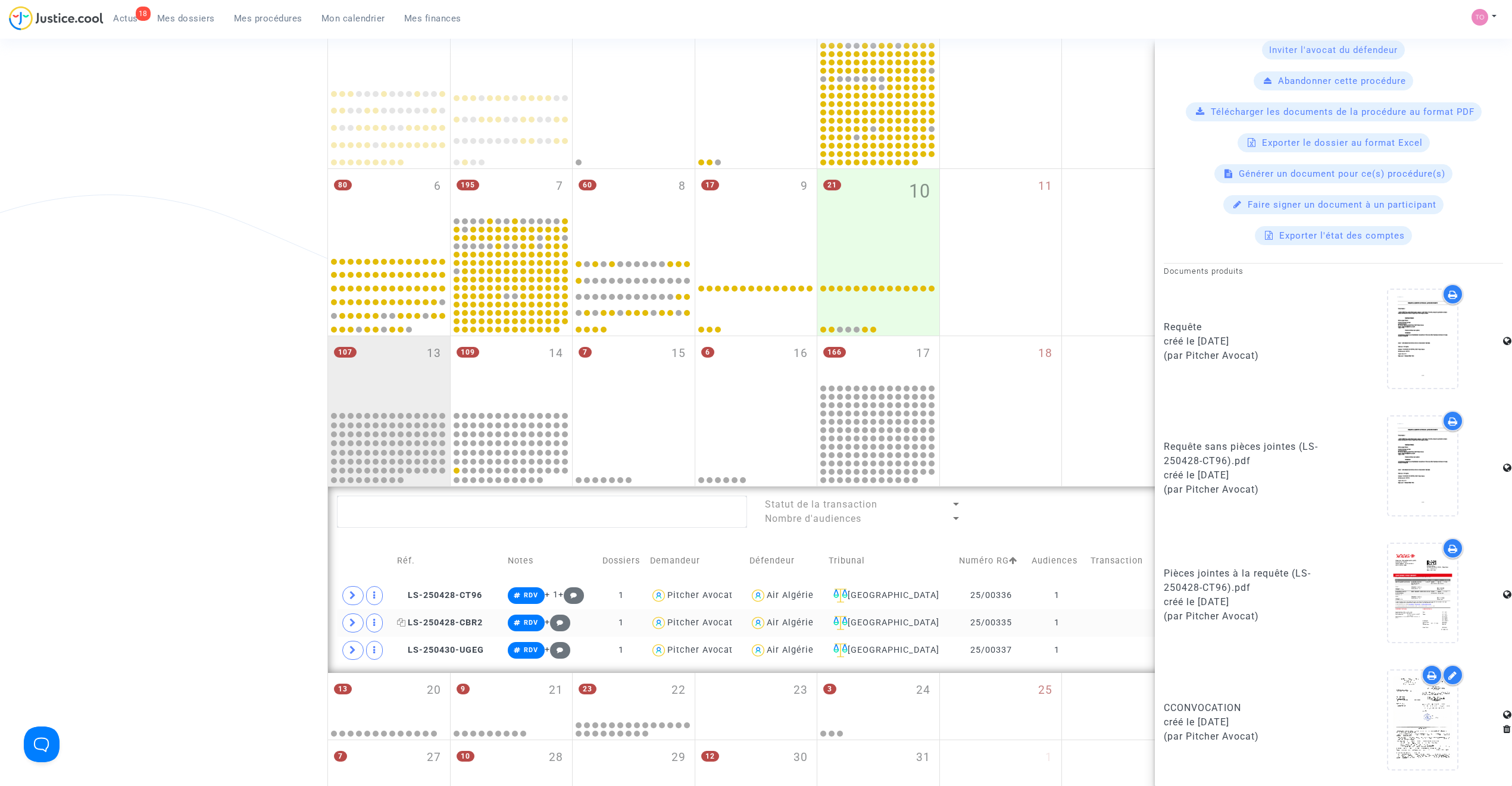
click at [455, 501] on span "LS-250428-CBR2" at bounding box center [440, 623] width 86 height 10
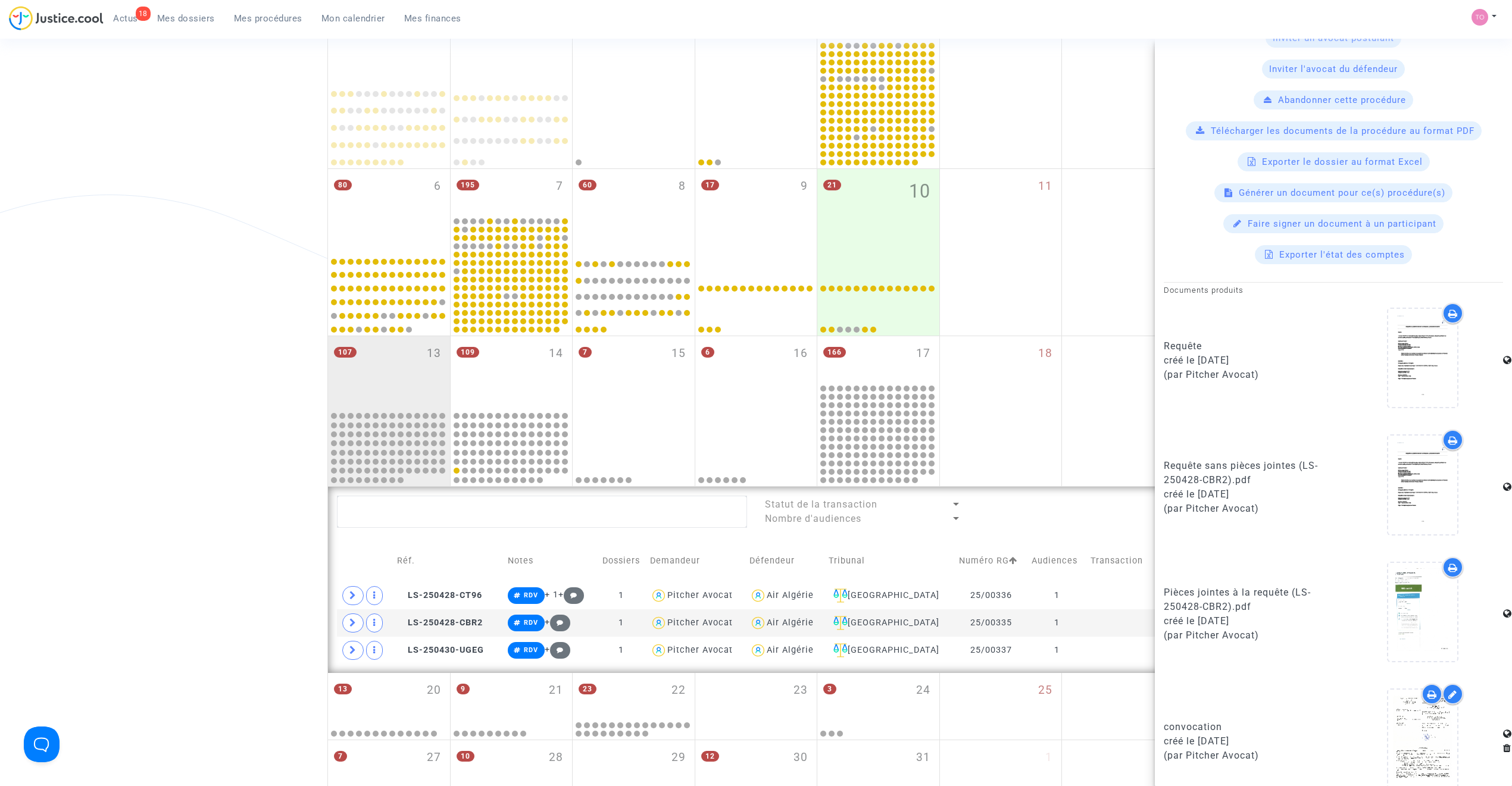
scroll to position [408, 0]
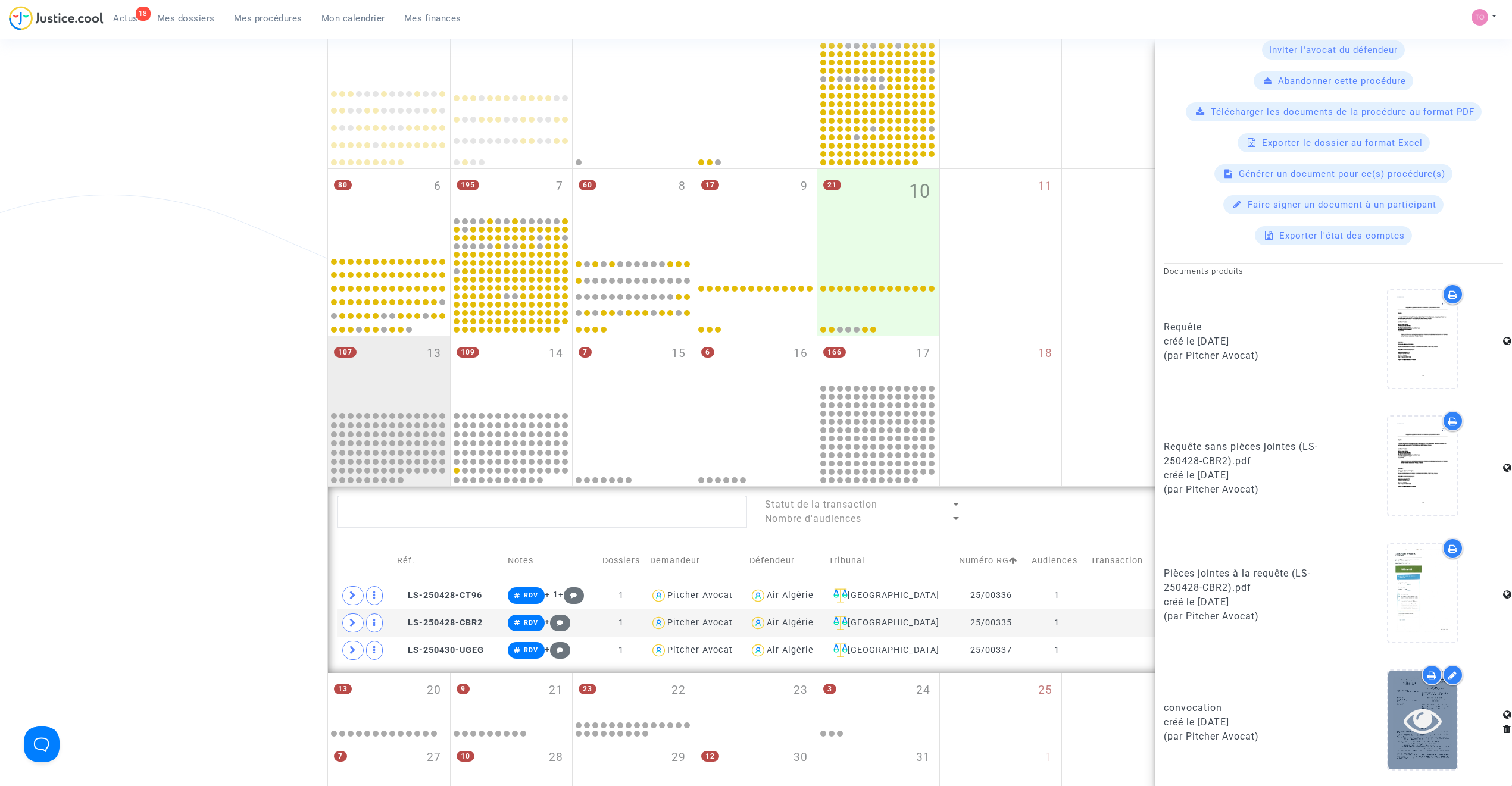
click at [1003, 501] on div at bounding box center [1422, 719] width 69 height 98
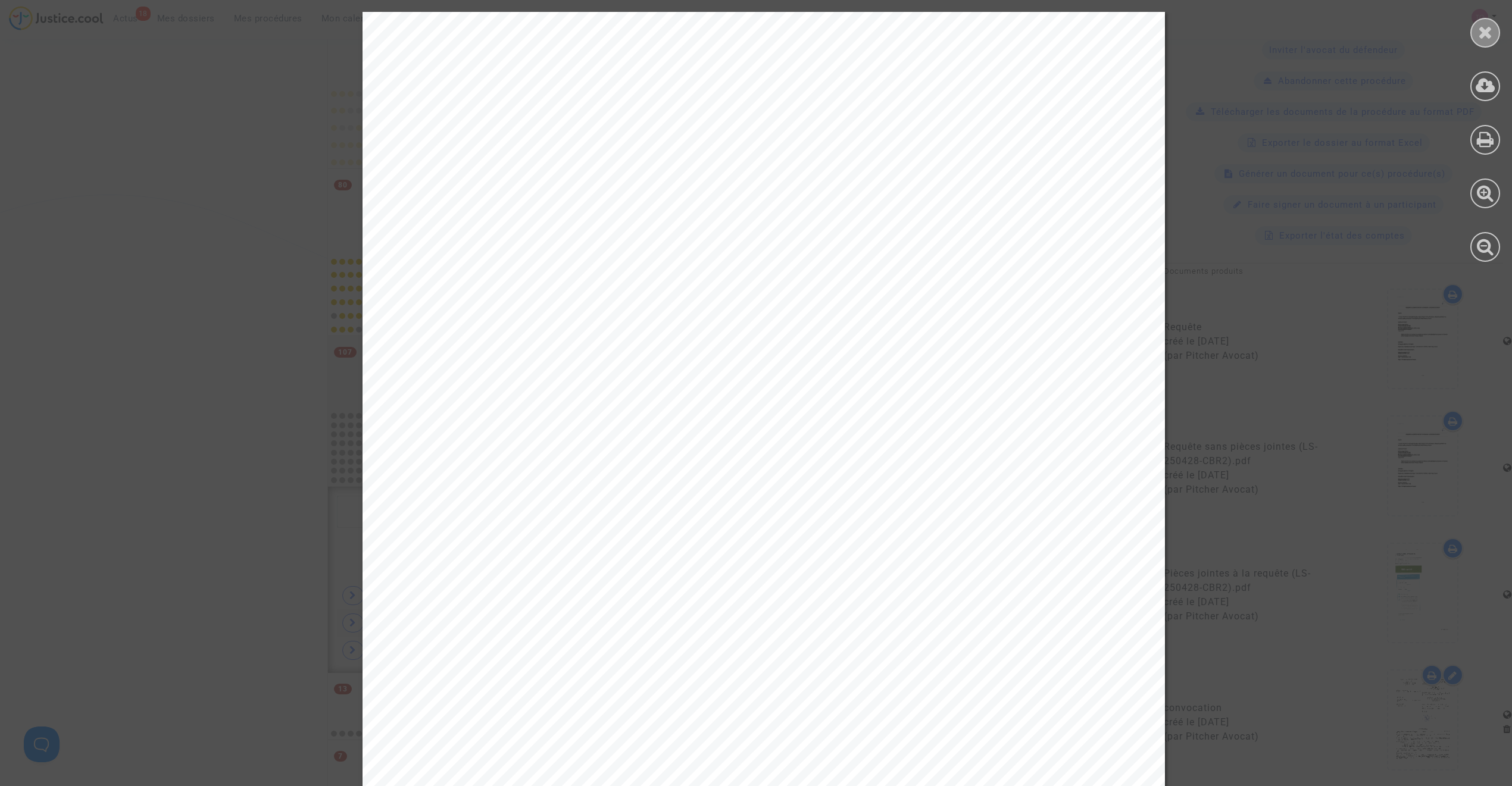
click at [1003, 46] on div at bounding box center [1484, 32] width 30 height 30
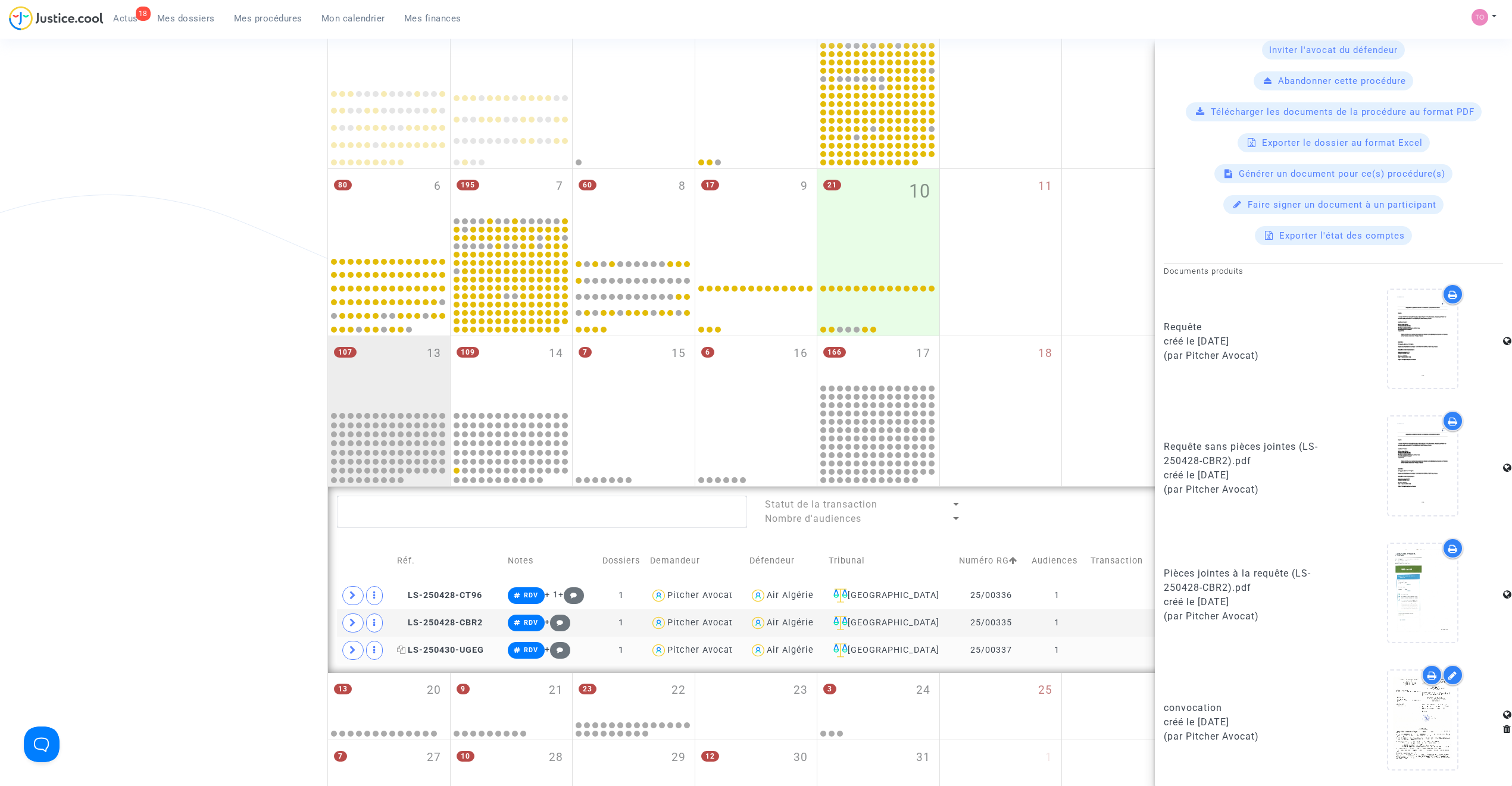
click at [458, 501] on span "LS-250430-UGEG" at bounding box center [440, 650] width 87 height 10
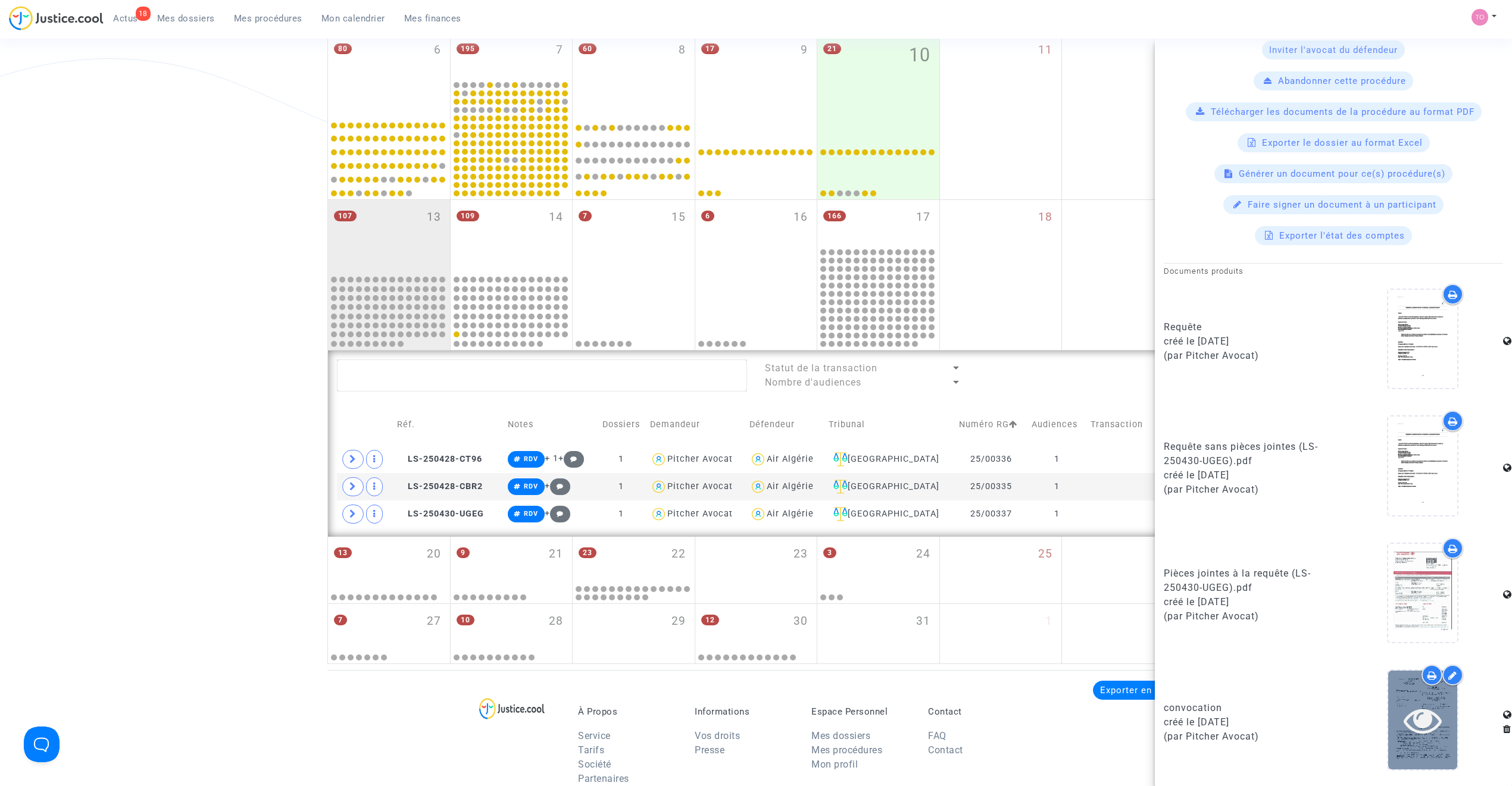
scroll to position [422, 0]
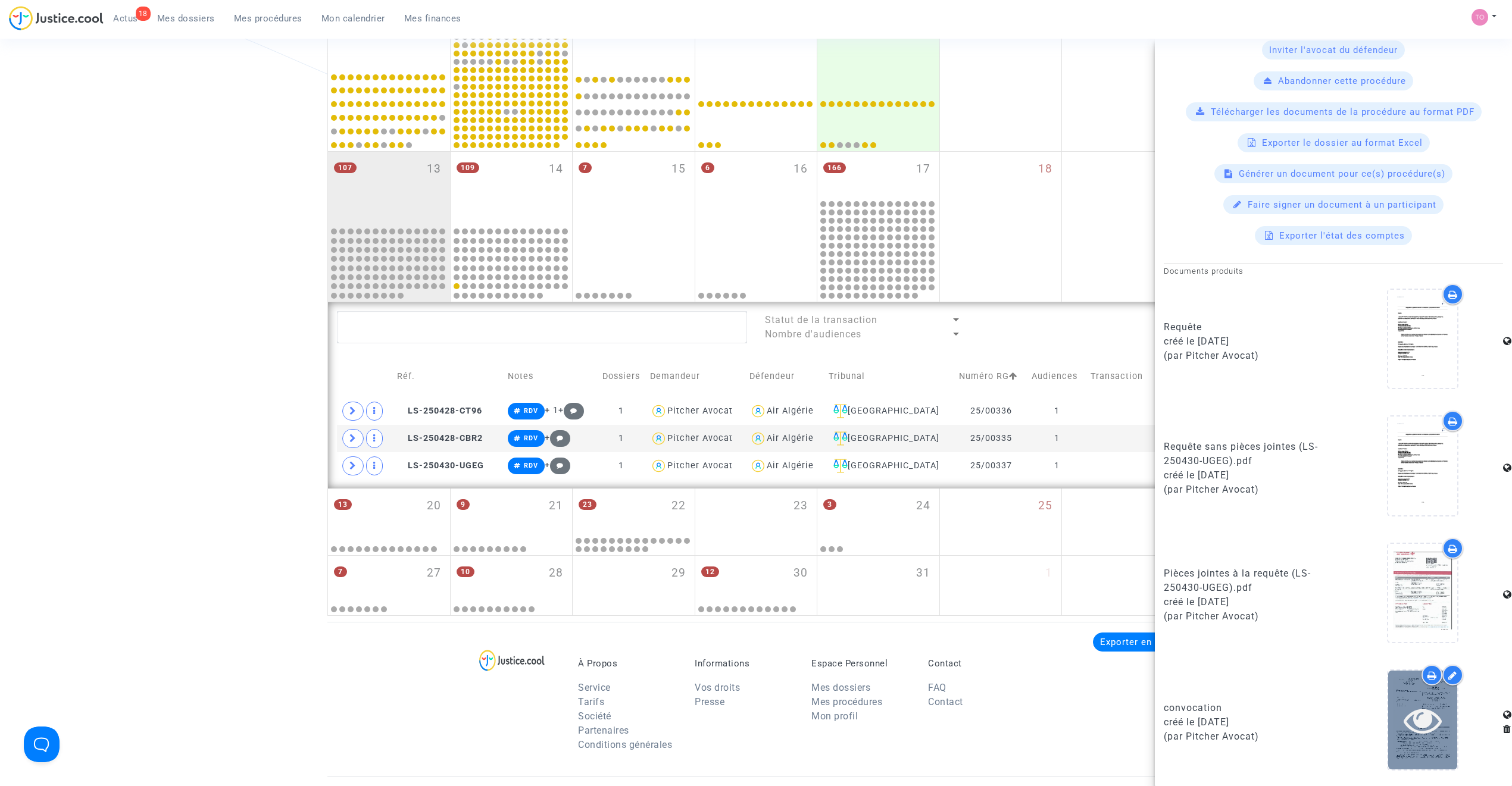
click at [1003, 501] on div at bounding box center [1422, 719] width 69 height 98
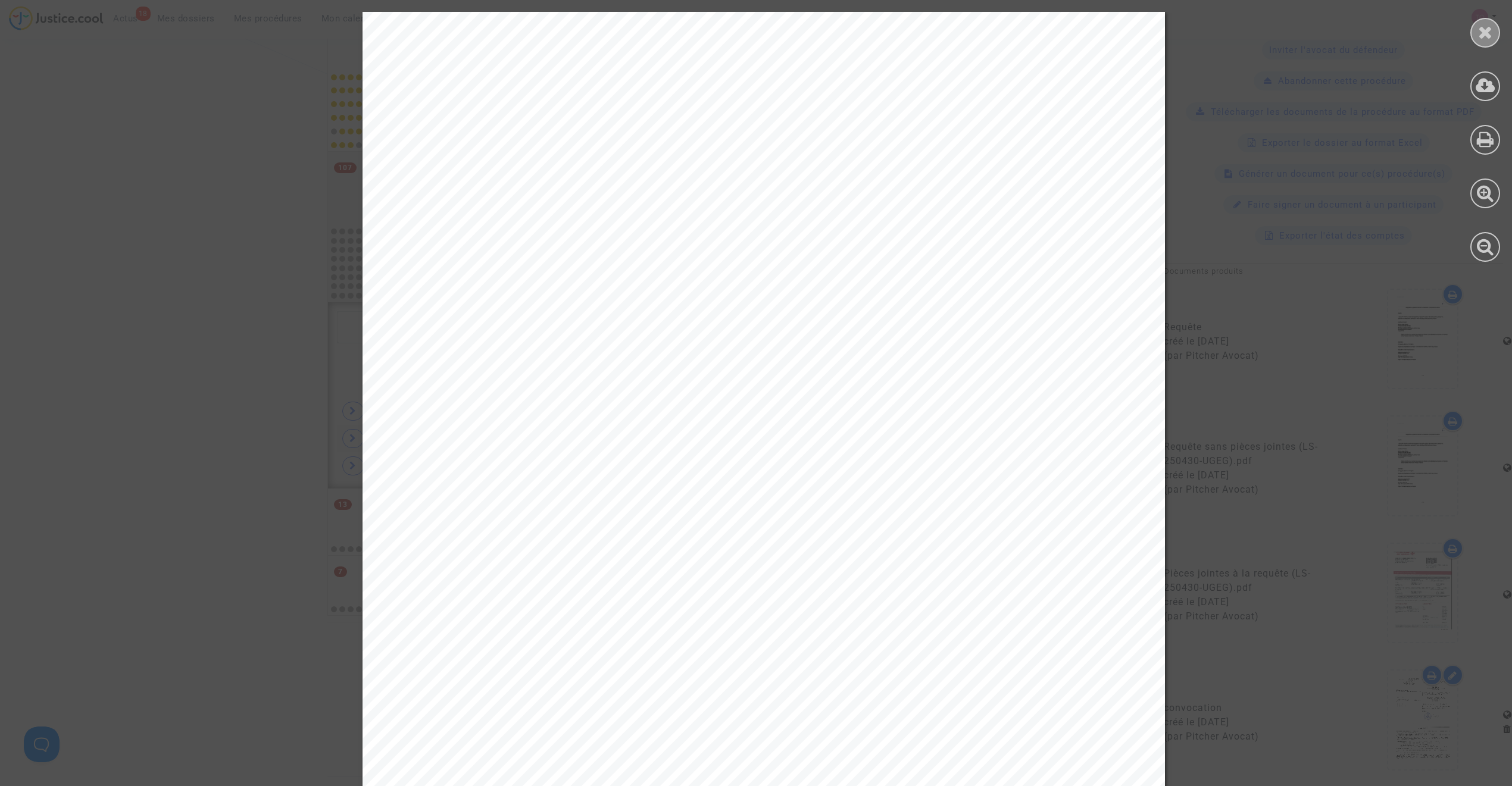
click at [1003, 31] on icon at bounding box center [1485, 32] width 15 height 18
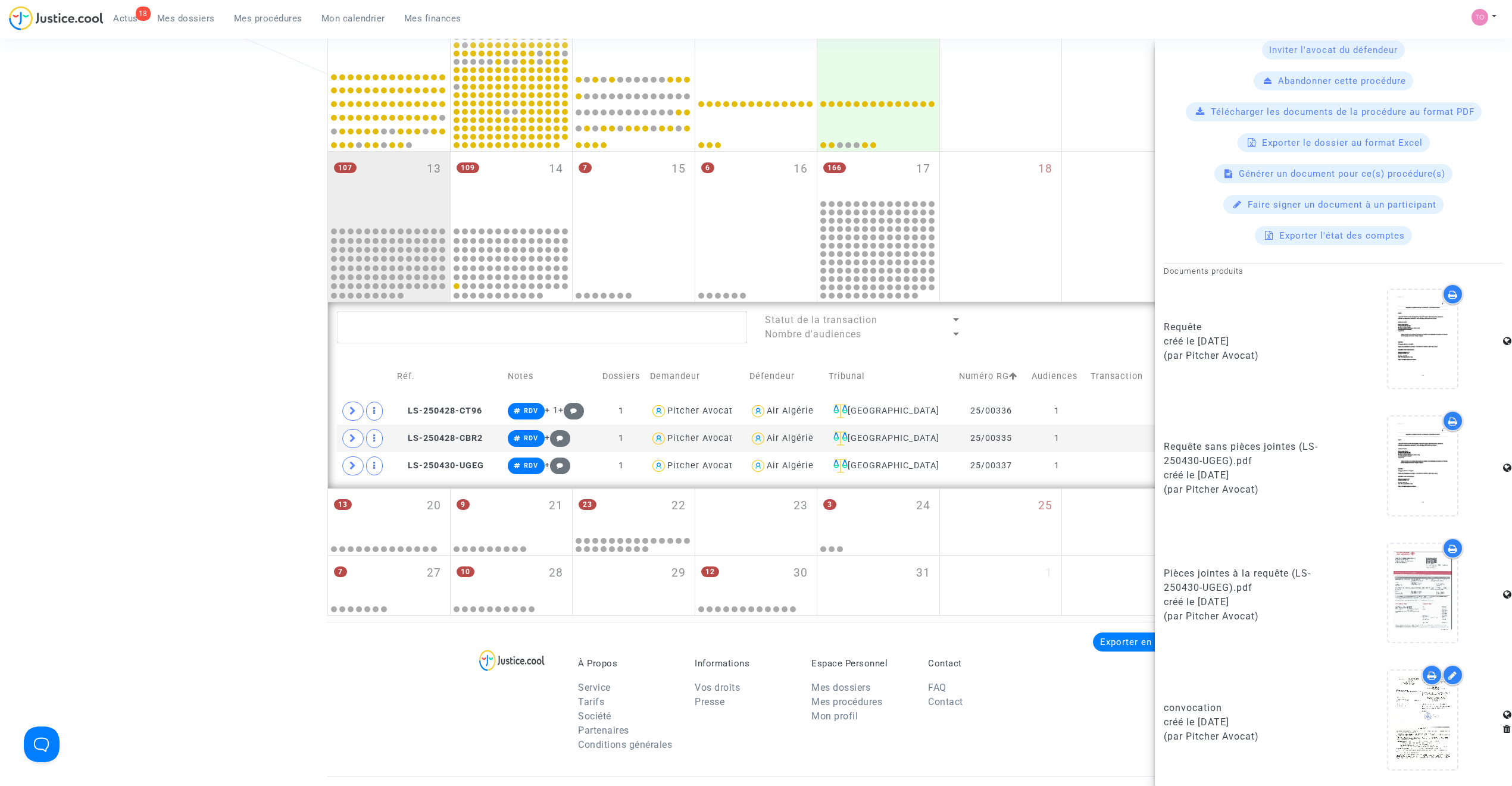
click at [150, 431] on div "Date de clôture d'instruction Date de conciliation Date d'audience Date de juge…" at bounding box center [756, 145] width 1512 height 942
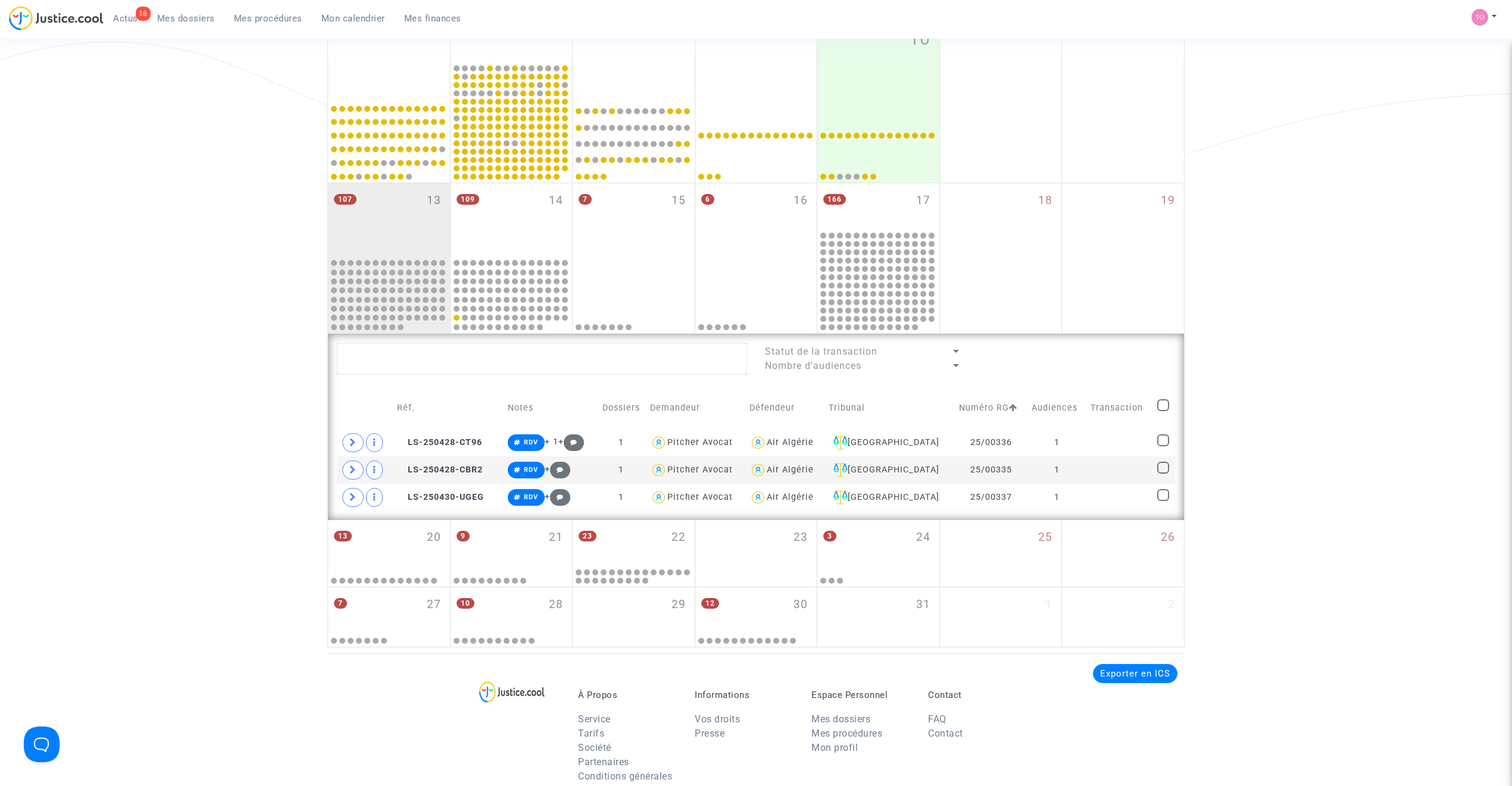
scroll to position [396, 0]
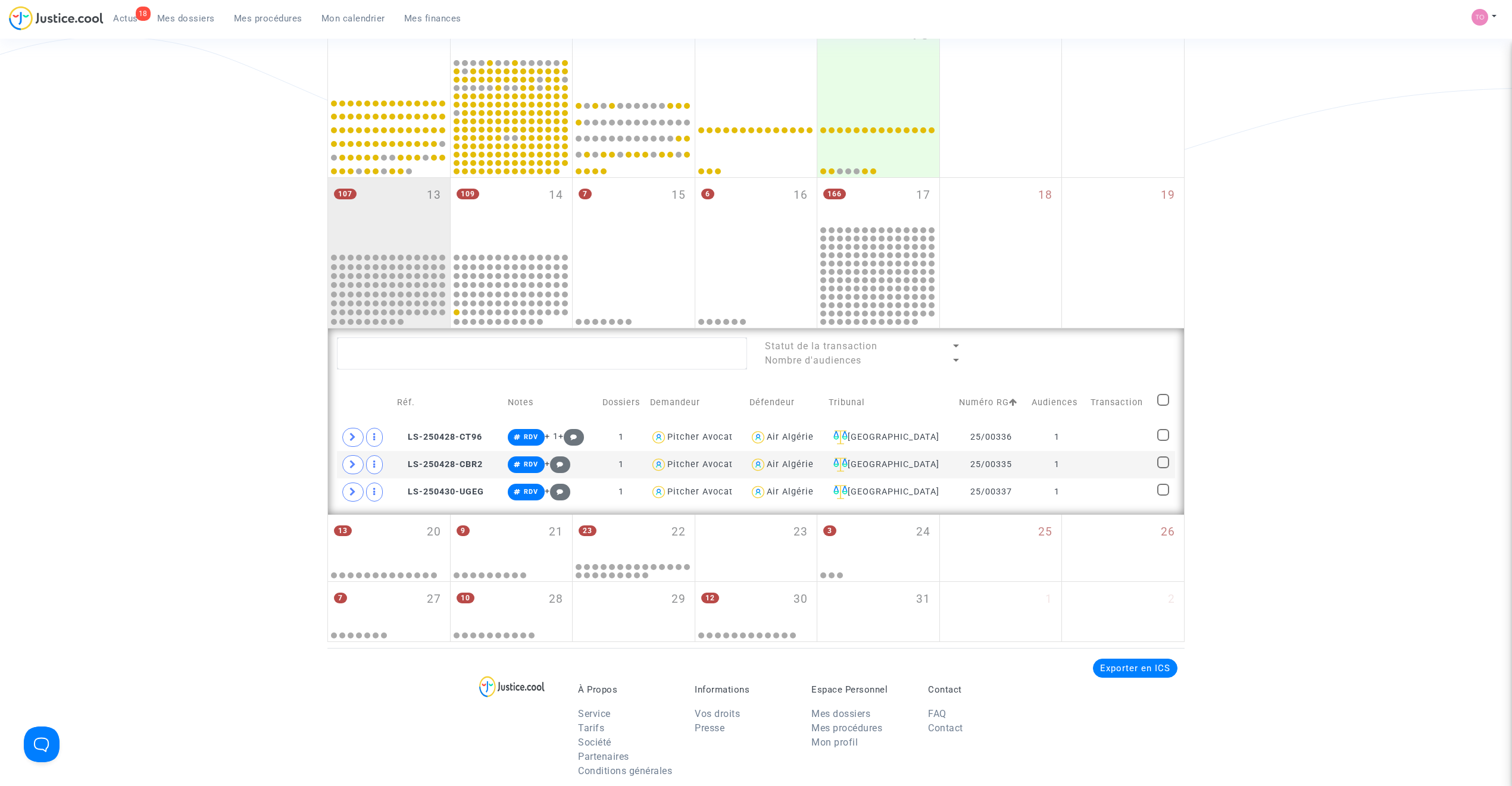
click at [1003, 400] on td at bounding box center [1164, 403] width 22 height 42
click at [1003, 400] on span at bounding box center [1163, 399] width 12 height 12
click at [1003, 406] on input "checkbox" at bounding box center [1163, 406] width 1 height 1
checkbox input "true"
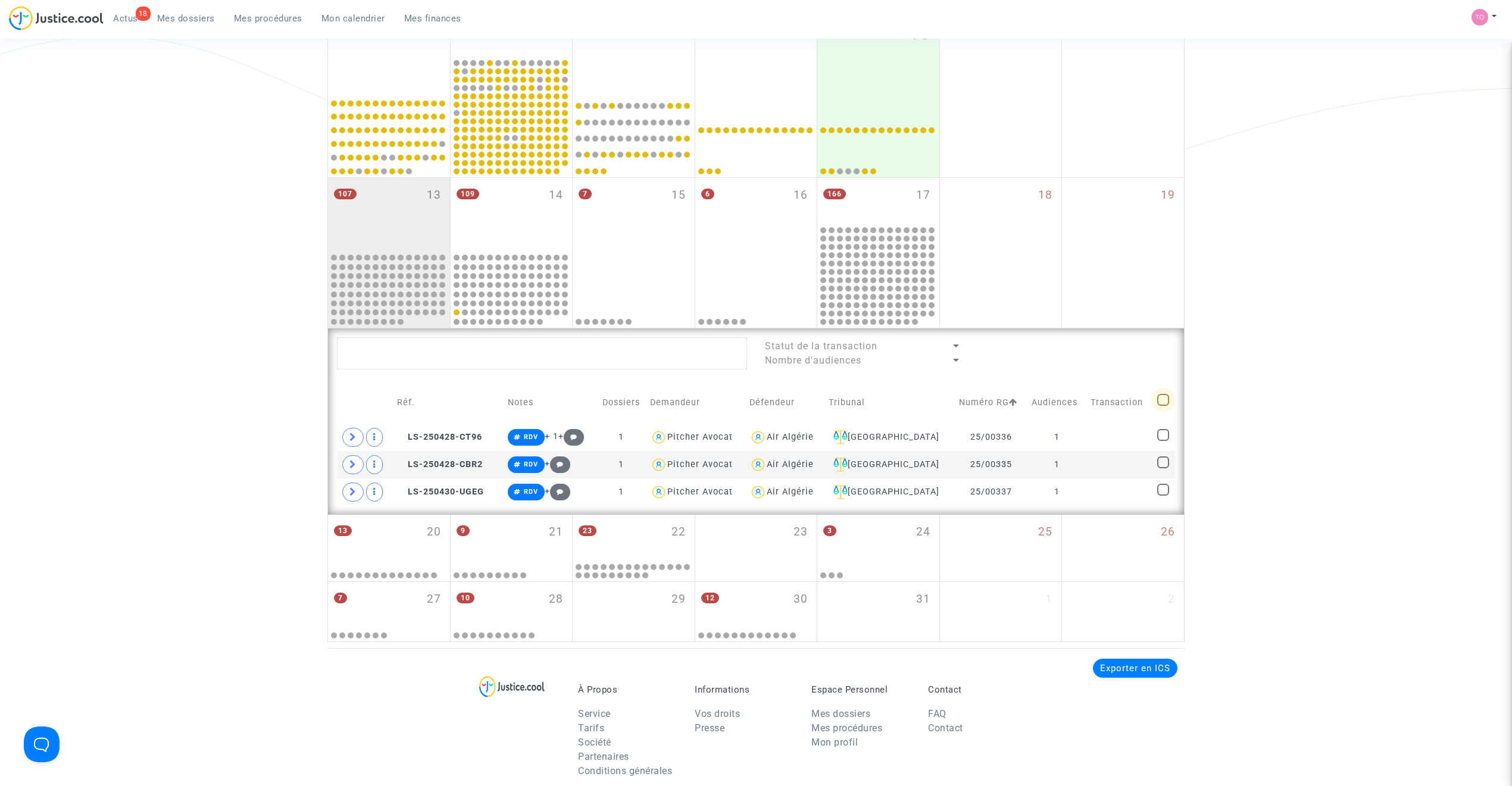
checkbox input "true"
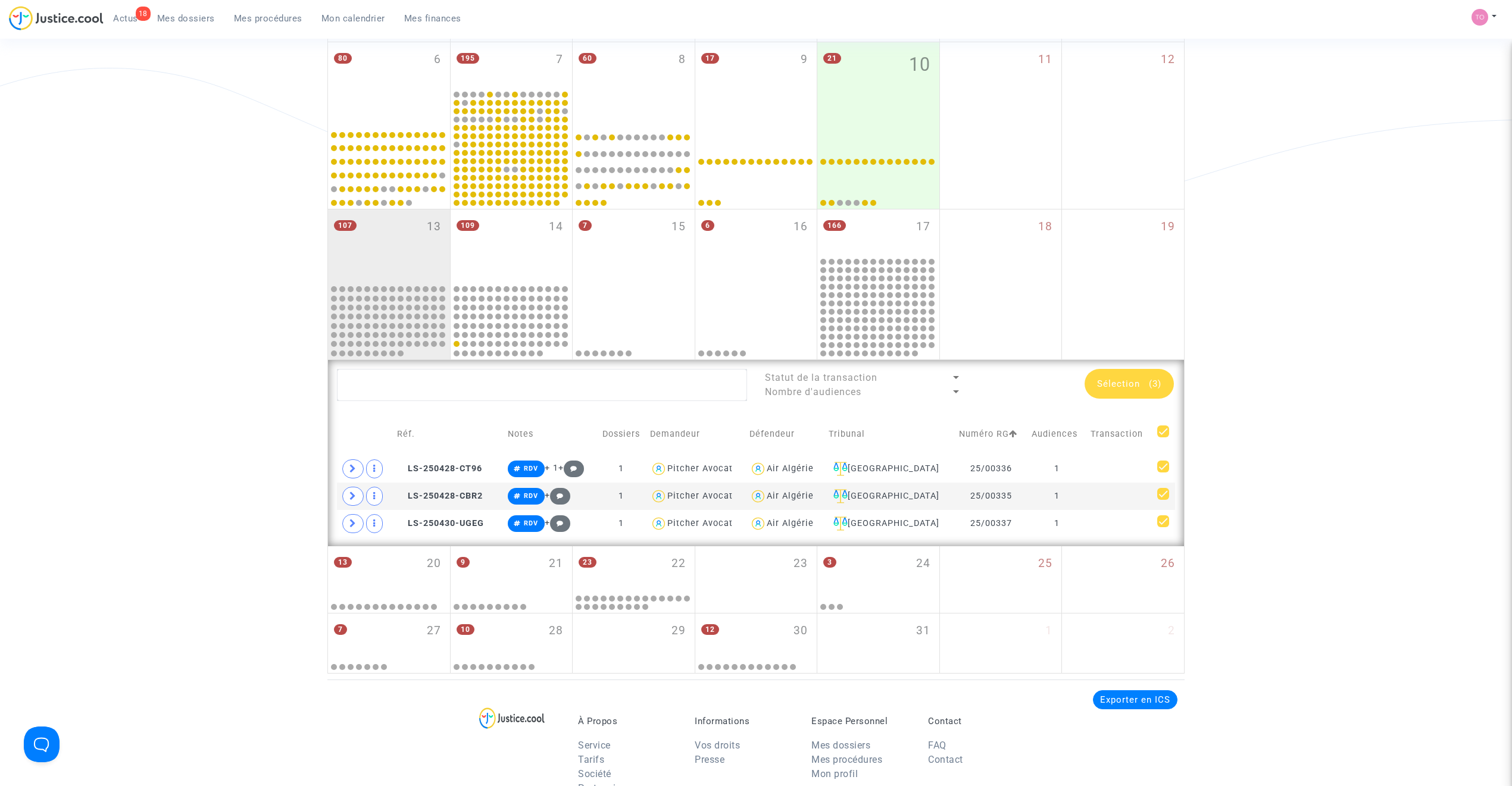
scroll to position [370, 0]
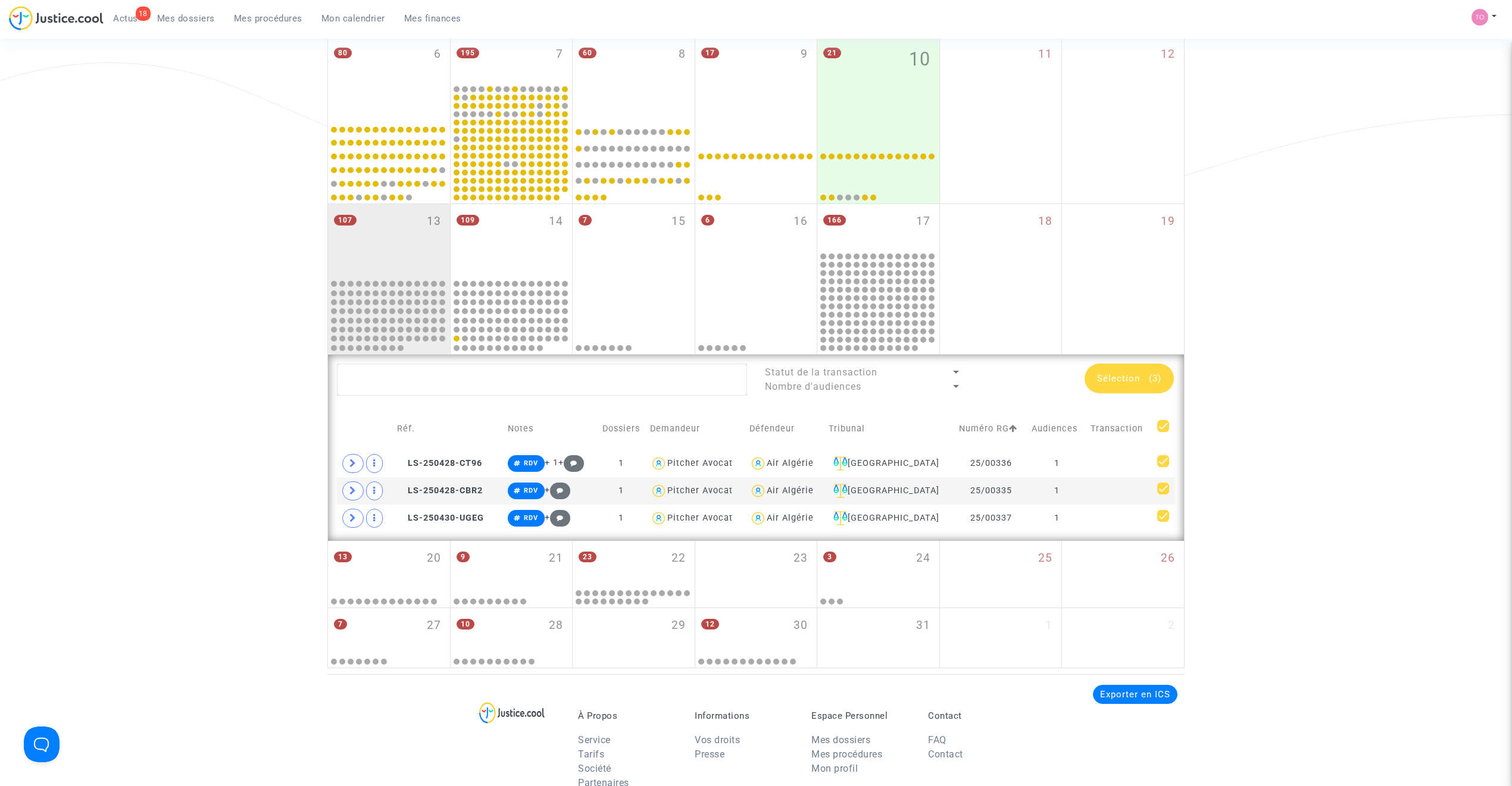
click at [1003, 377] on span "Sélection" at bounding box center [1118, 378] width 43 height 11
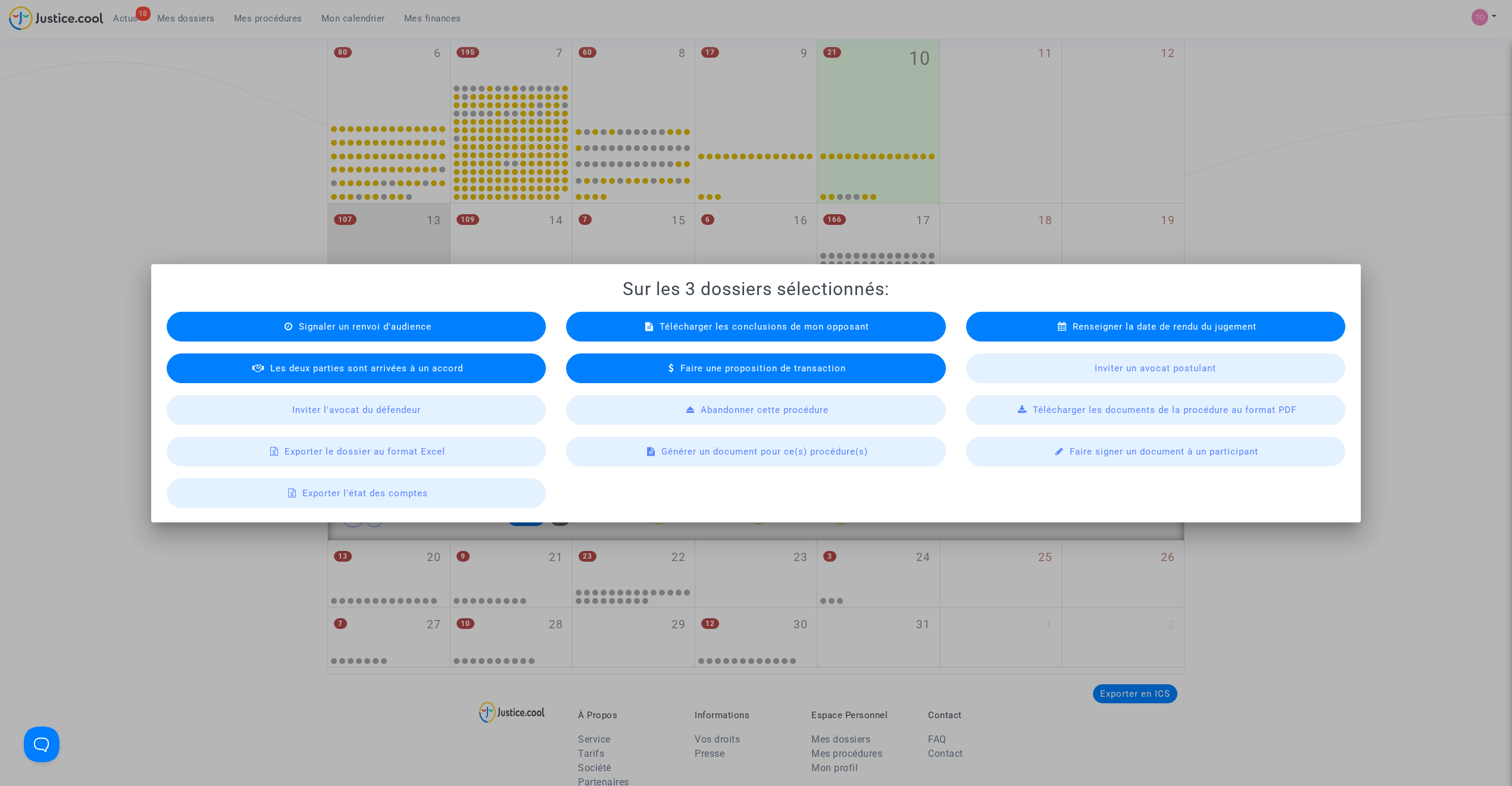
click at [367, 447] on span "Exporter le dossier au format Excel" at bounding box center [365, 451] width 161 height 11
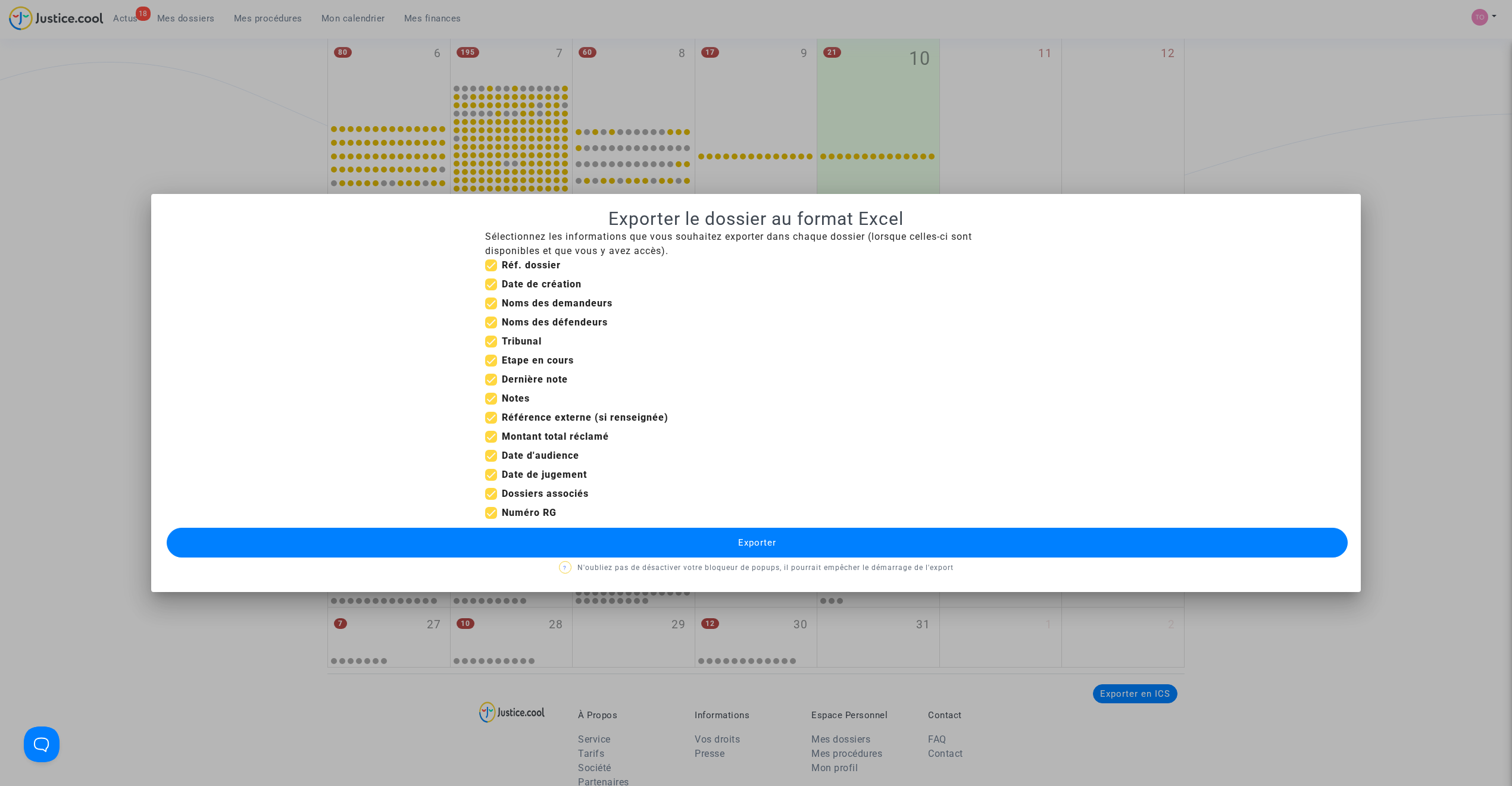
click at [491, 363] on span at bounding box center [490, 361] width 12 height 12
click at [491, 367] on input "Etape en cours" at bounding box center [490, 367] width 1 height 1
checkbox input "false"
click at [488, 287] on span at bounding box center [490, 284] width 12 height 12
click at [490, 291] on input "Date de création" at bounding box center [490, 291] width 1 height 1
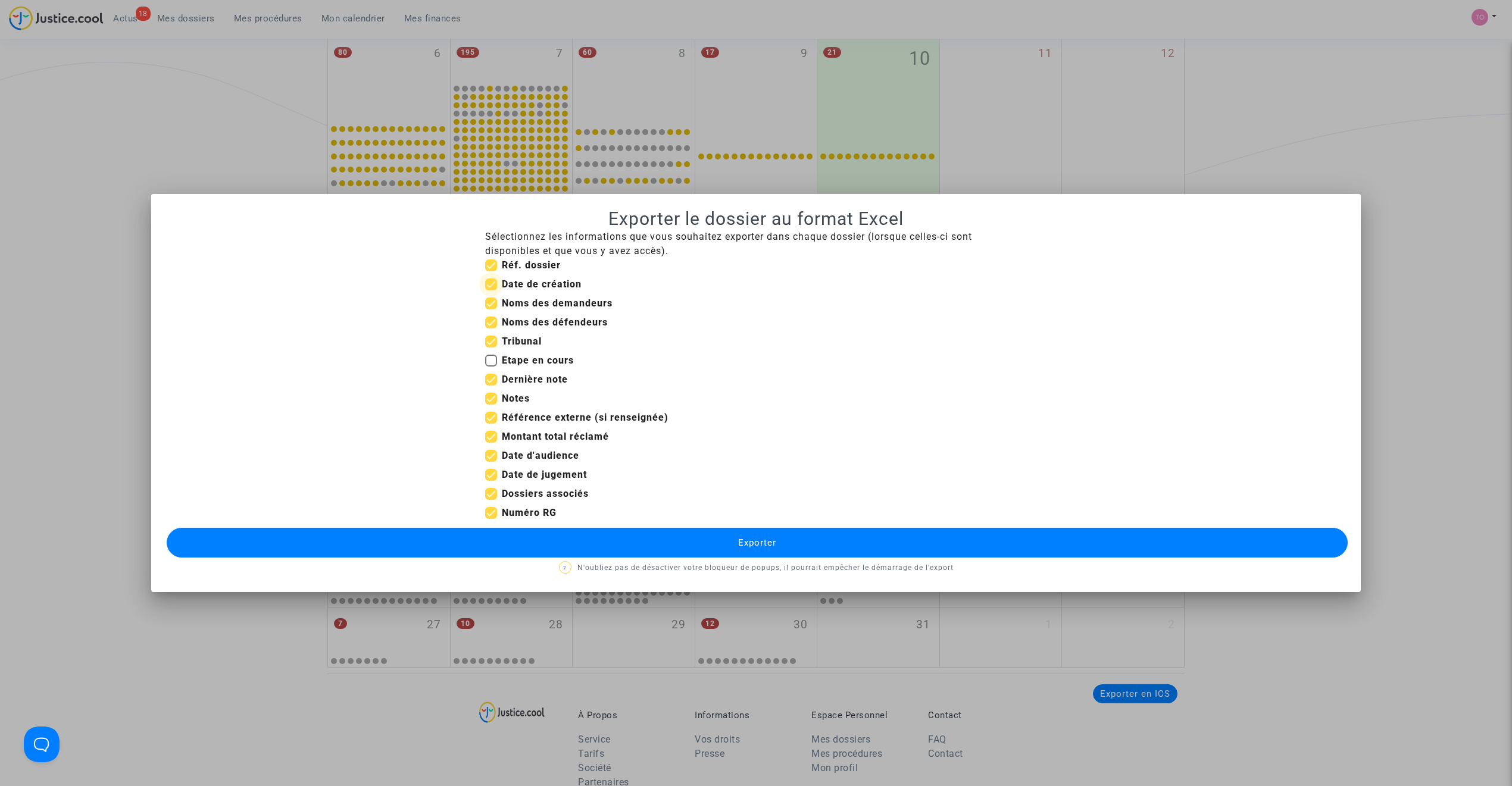
checkbox input "false"
click at [491, 417] on span at bounding box center [490, 417] width 12 height 12
click at [491, 424] on input "Référence externe (si renseignée)" at bounding box center [490, 424] width 1 height 1
checkbox input "false"
click at [490, 432] on span at bounding box center [490, 437] width 12 height 12
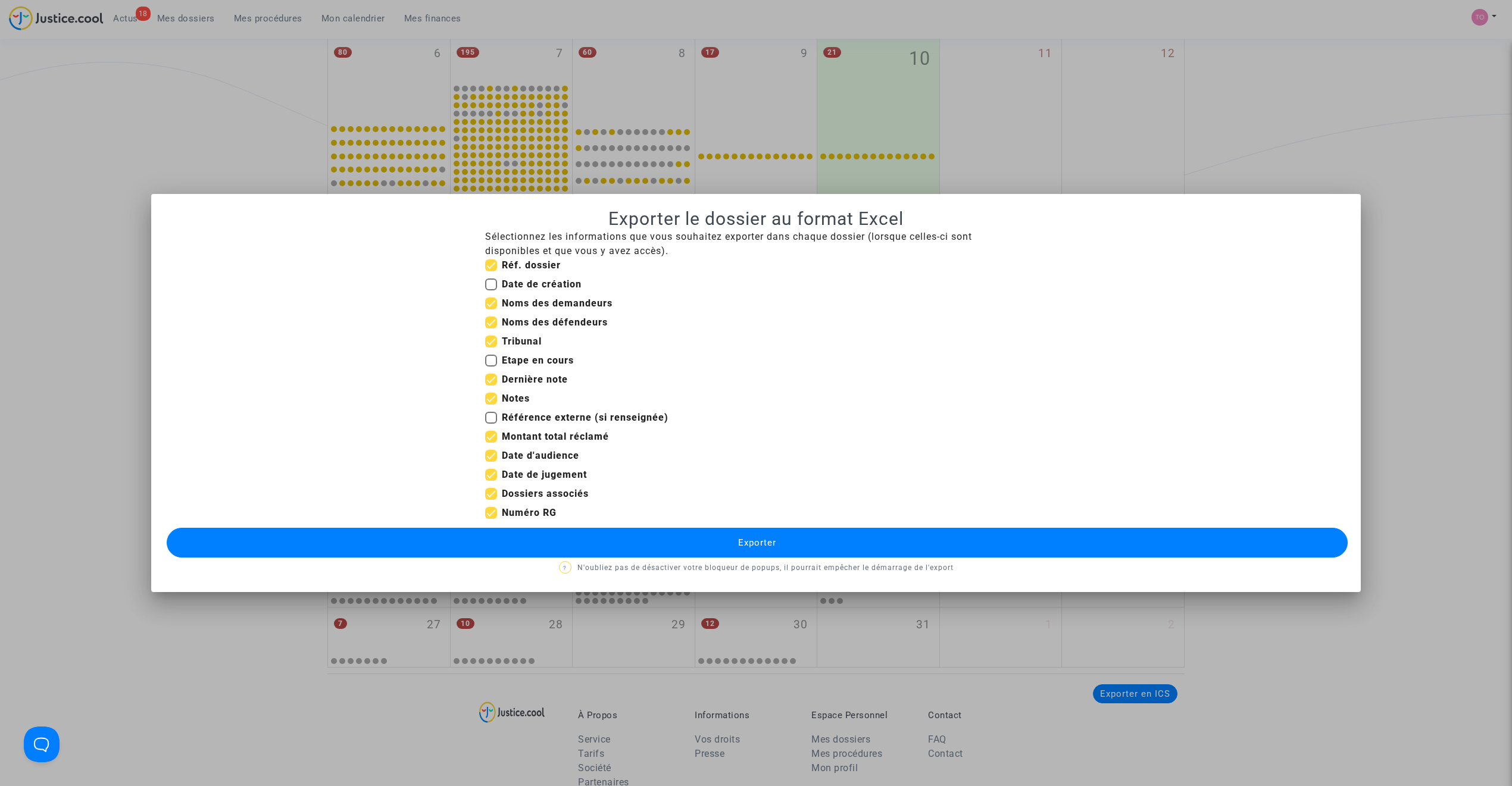
click at [490, 443] on input "Montant total réclamé" at bounding box center [490, 443] width 1 height 1
checkbox input "false"
click at [491, 472] on span at bounding box center [490, 475] width 12 height 12
click at [491, 481] on input "Date de jugement" at bounding box center [490, 481] width 1 height 1
checkbox input "false"
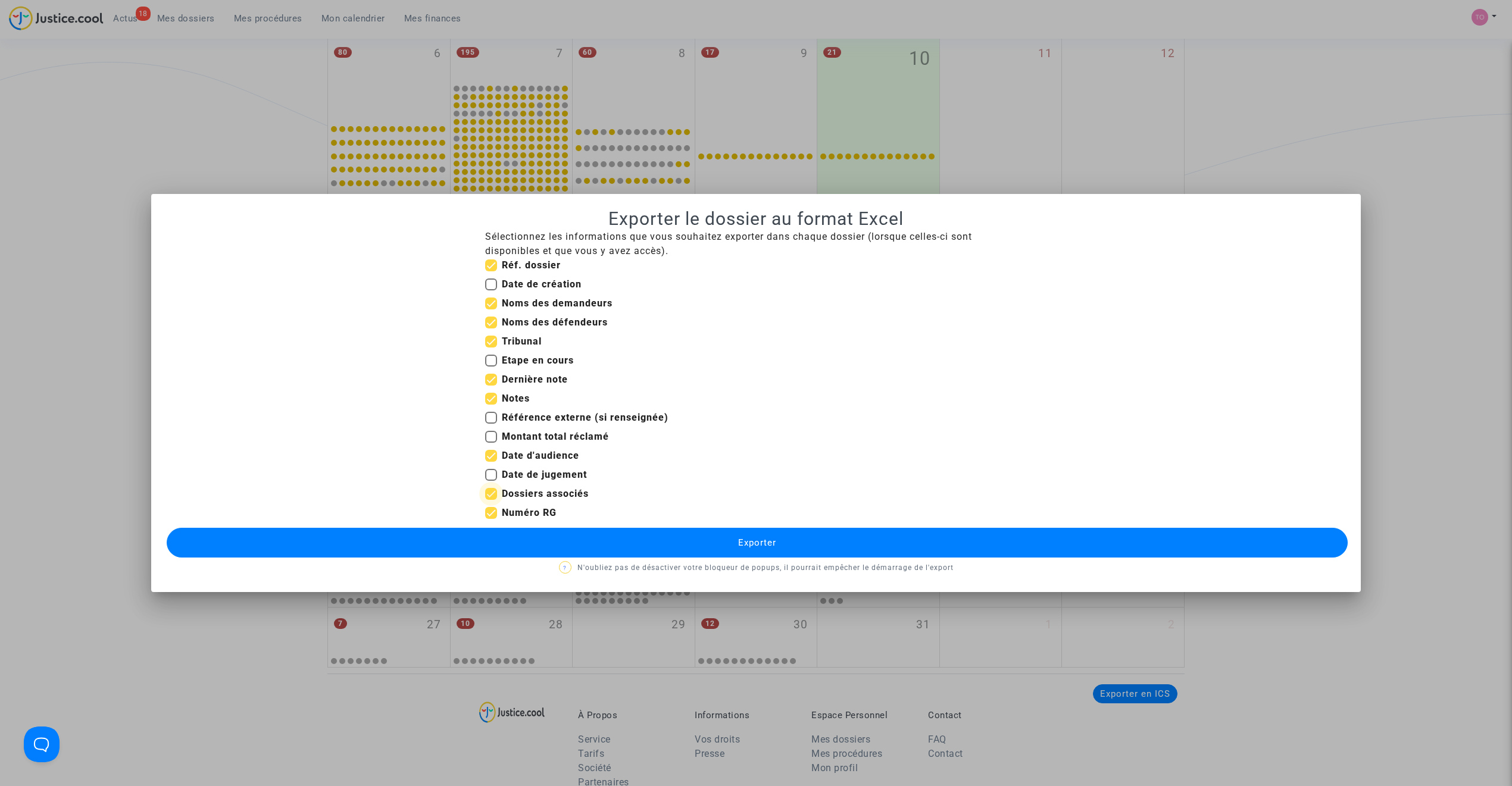
click at [493, 491] on span at bounding box center [490, 494] width 12 height 12
click at [491, 500] on input "Dossiers associés" at bounding box center [490, 500] width 1 height 1
checkbox input "false"
click at [490, 399] on span at bounding box center [490, 399] width 12 height 12
click at [490, 404] on input "Notes" at bounding box center [490, 404] width 1 height 1
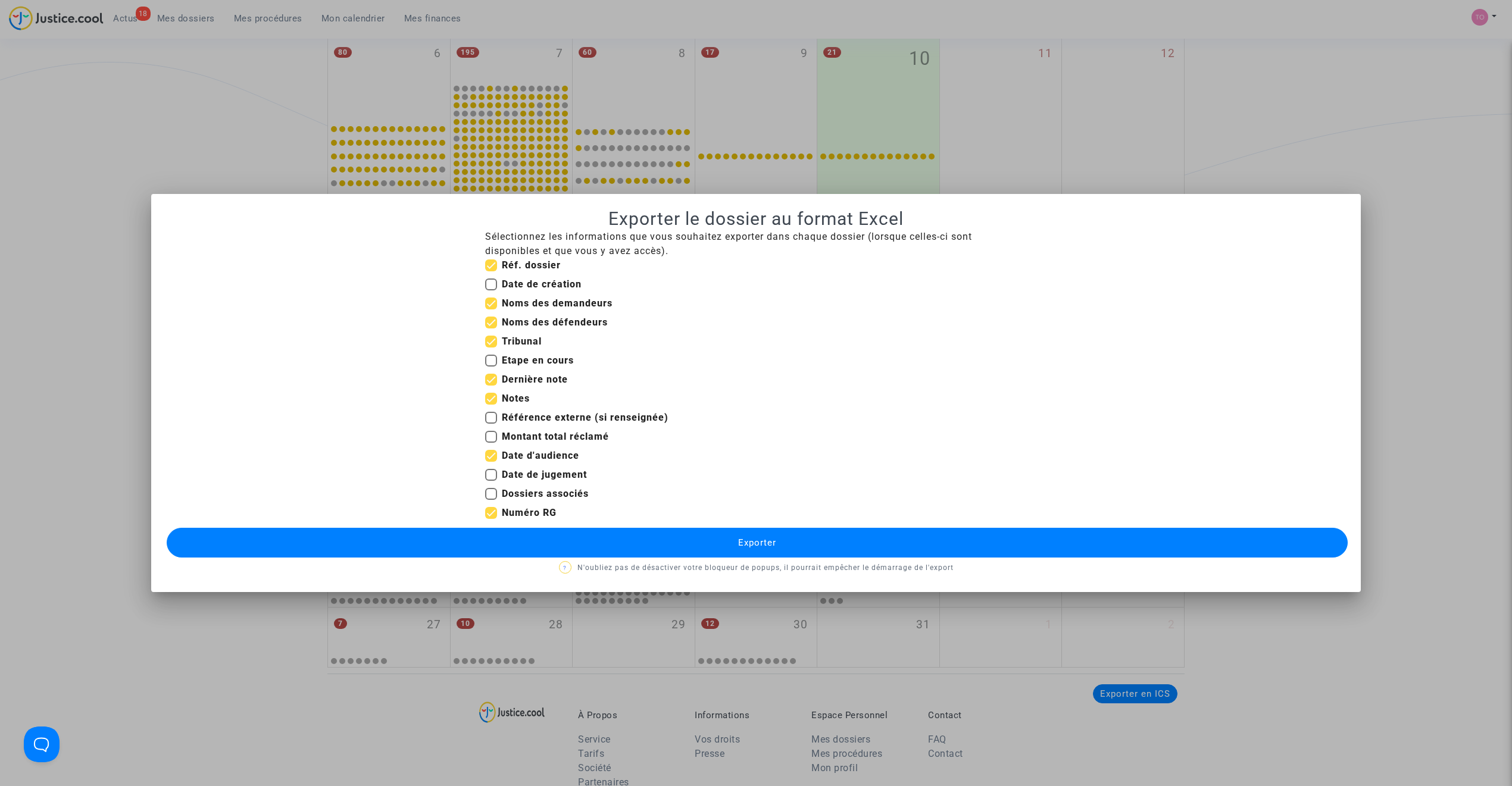
checkbox input "false"
click at [686, 501] on button "Exporter" at bounding box center [757, 542] width 1181 height 30
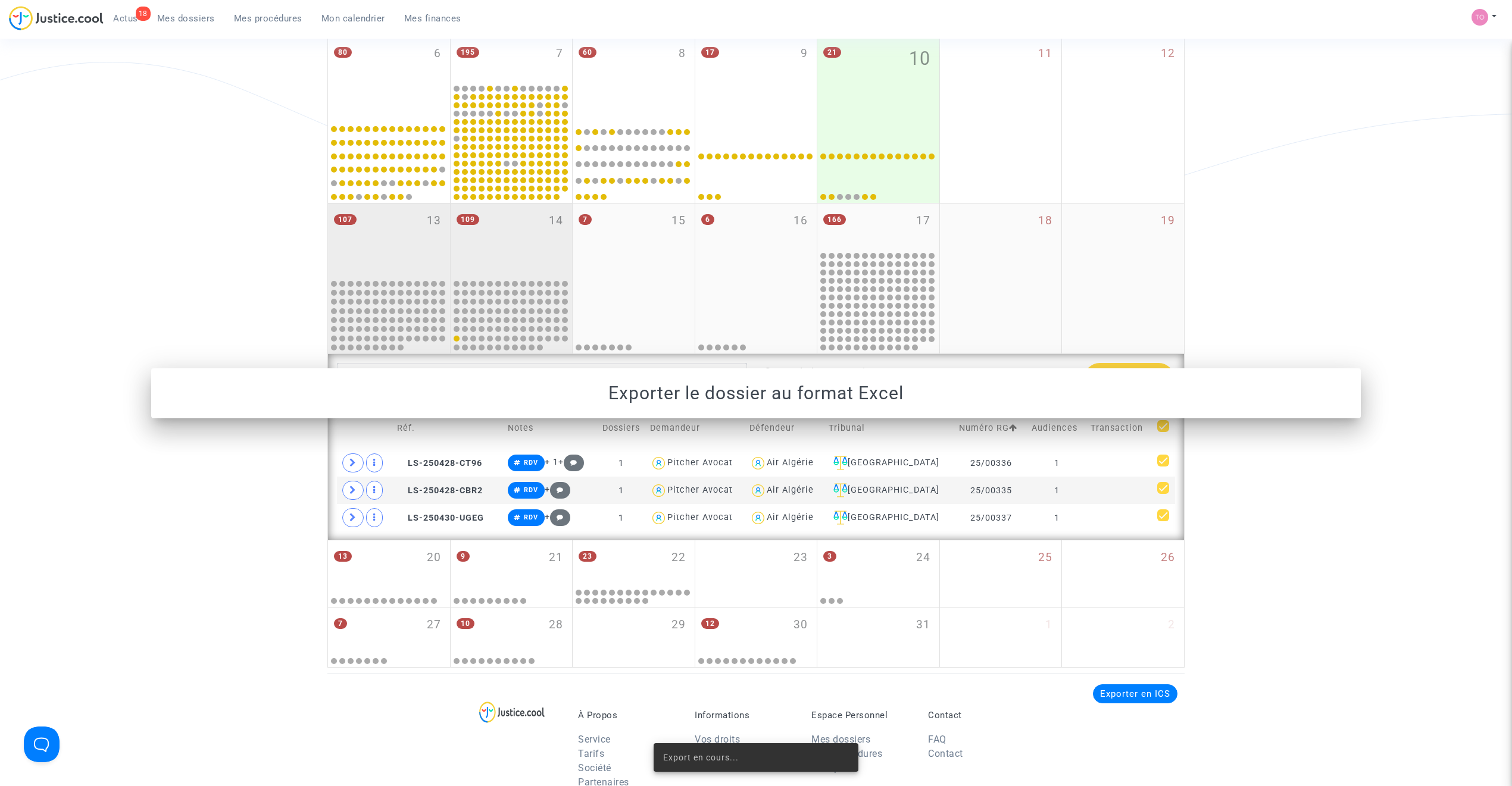
scroll to position [370, 0]
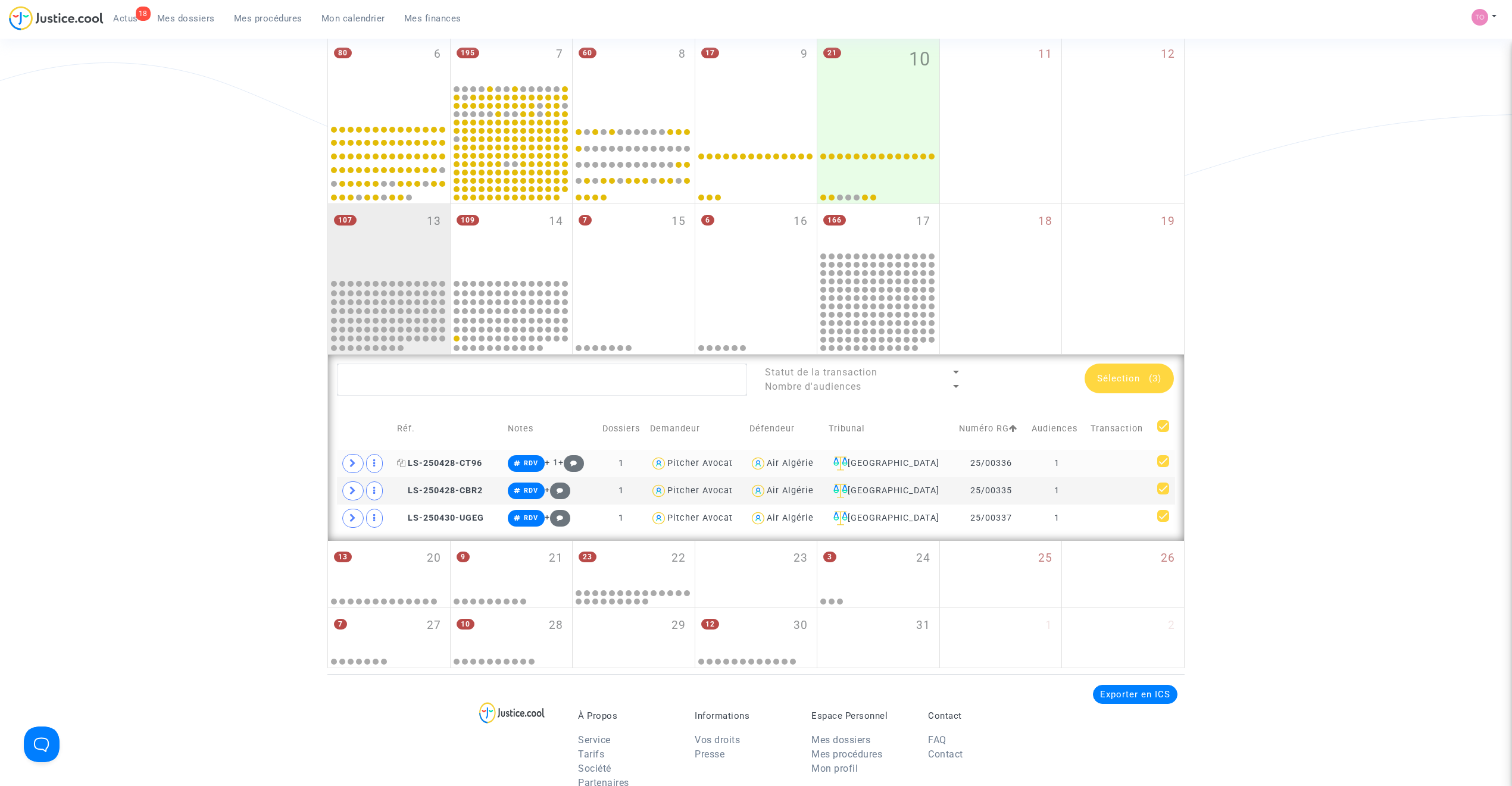
click at [427, 460] on span "LS-250428-CT96" at bounding box center [439, 463] width 85 height 10
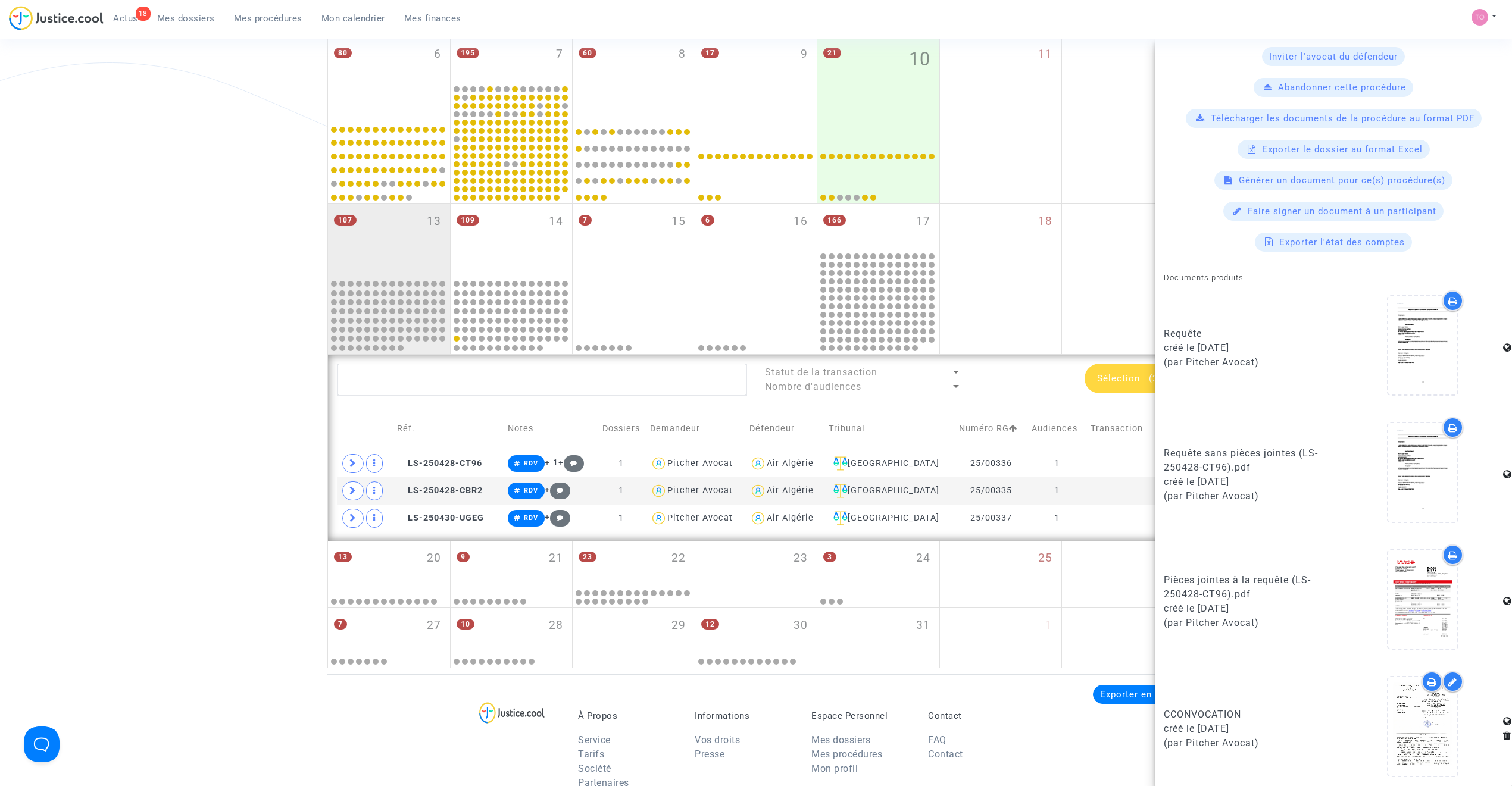
scroll to position [408, 0]
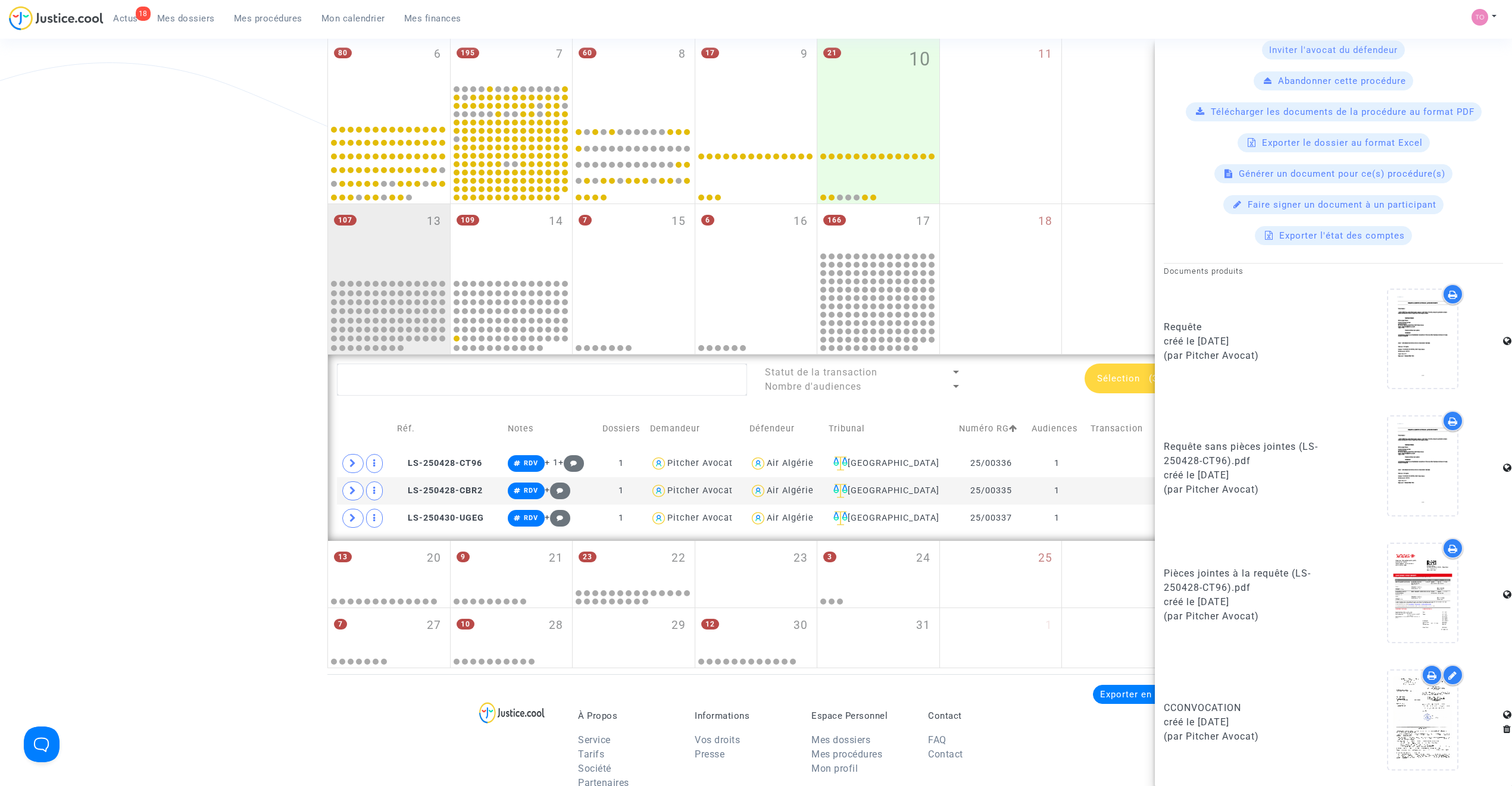
click at [1003, 501] on icon at bounding box center [1432, 676] width 10 height 10
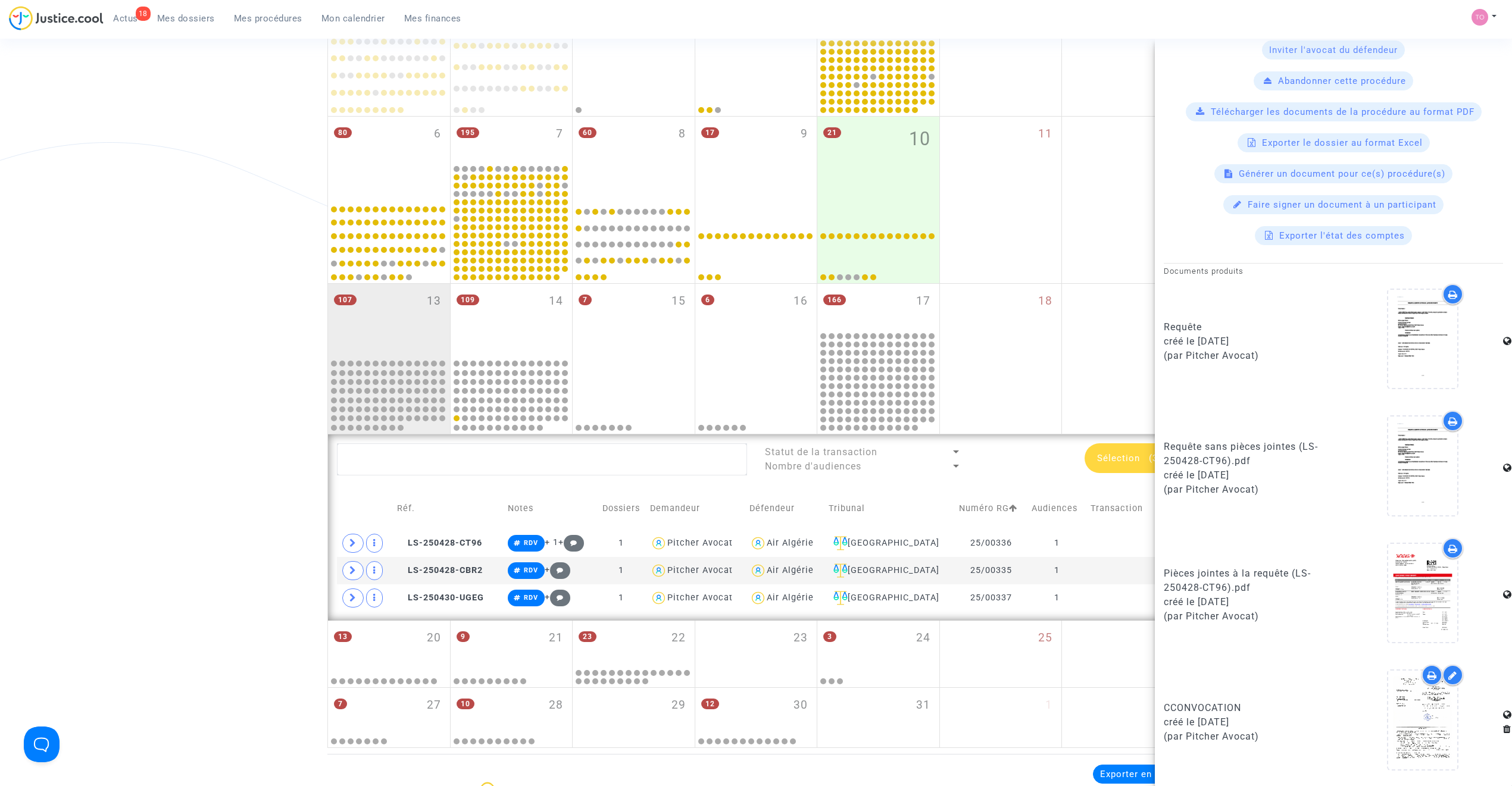
scroll to position [424, 0]
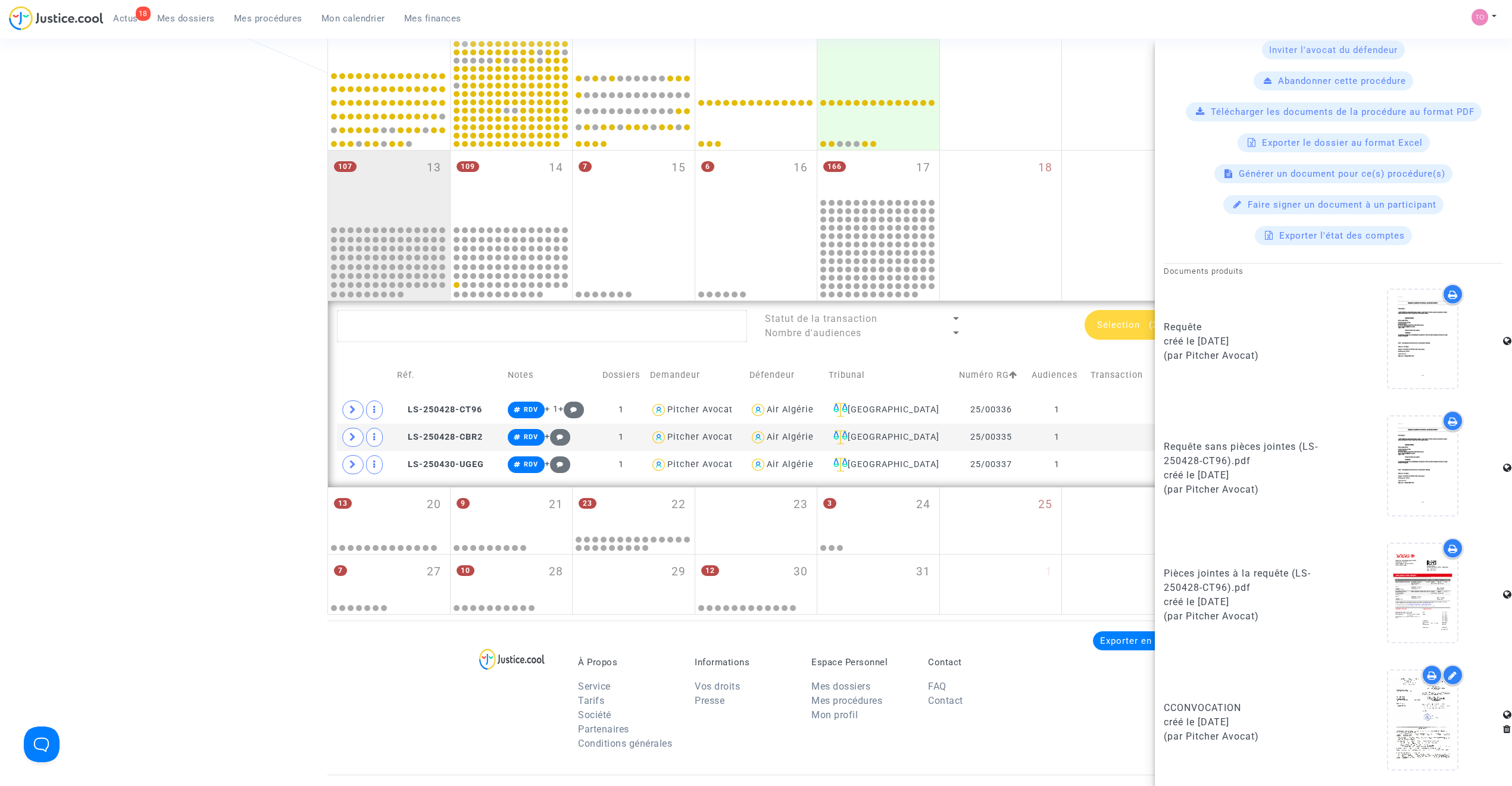
click at [296, 317] on div "Date de clôture d'instruction Date de conciliation Date d'audience Date de juge…" at bounding box center [756, 145] width 1512 height 942
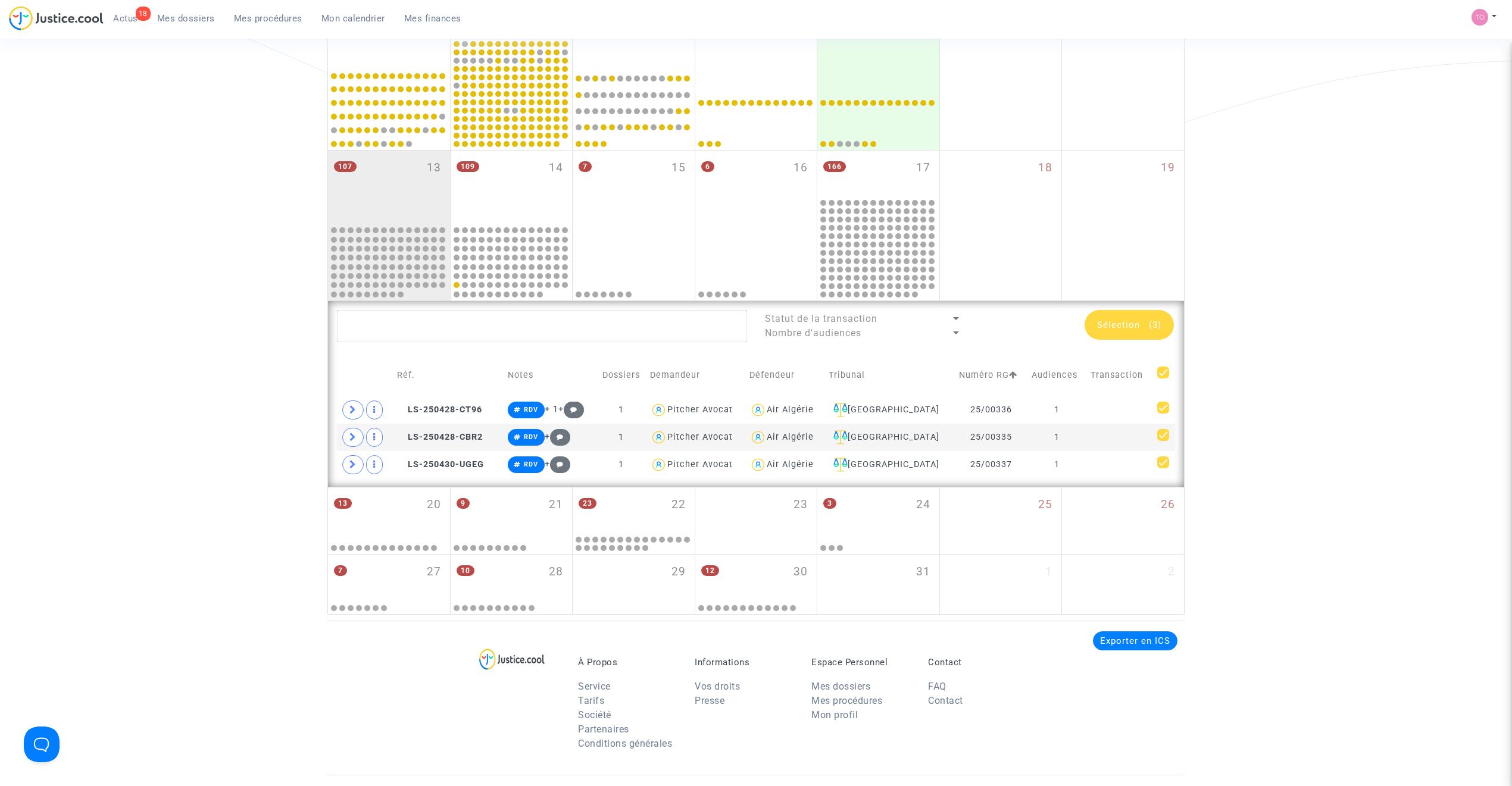
scroll to position [0, 0]
click at [904, 410] on div "[GEOGRAPHIC_DATA]" at bounding box center [889, 410] width 122 height 15
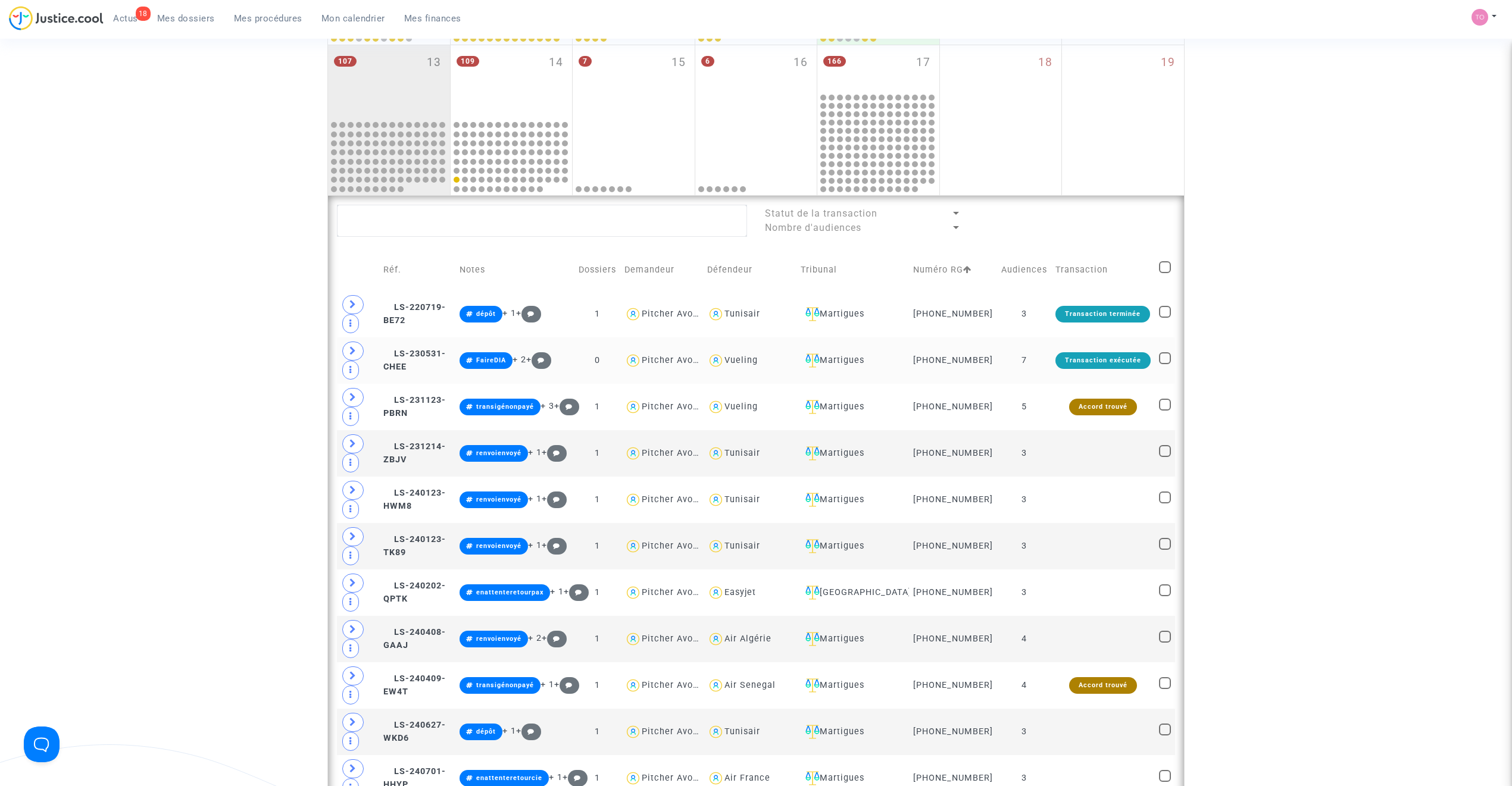
scroll to position [555, 0]
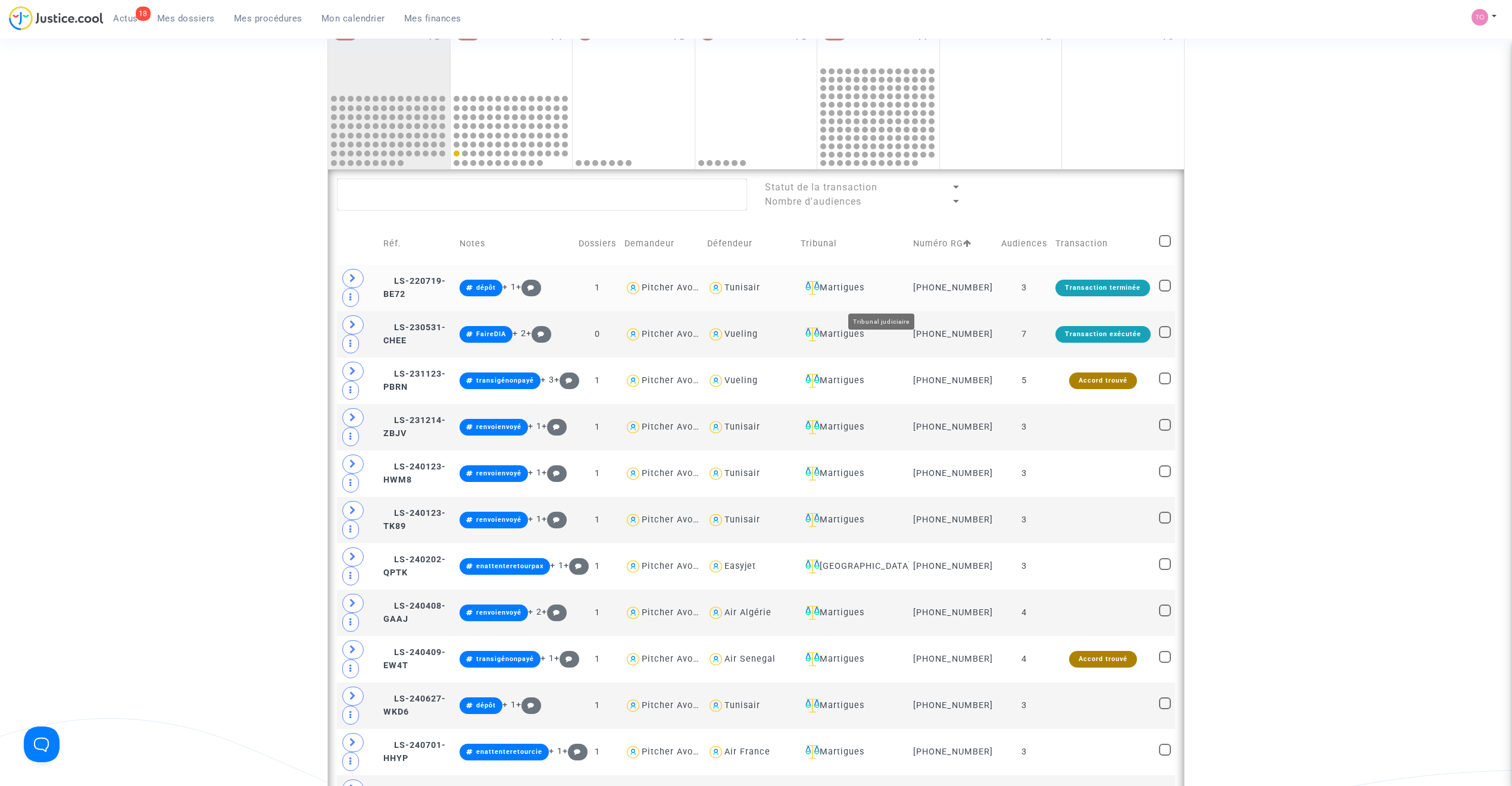
click at [888, 294] on div "Martigues" at bounding box center [853, 288] width 104 height 15
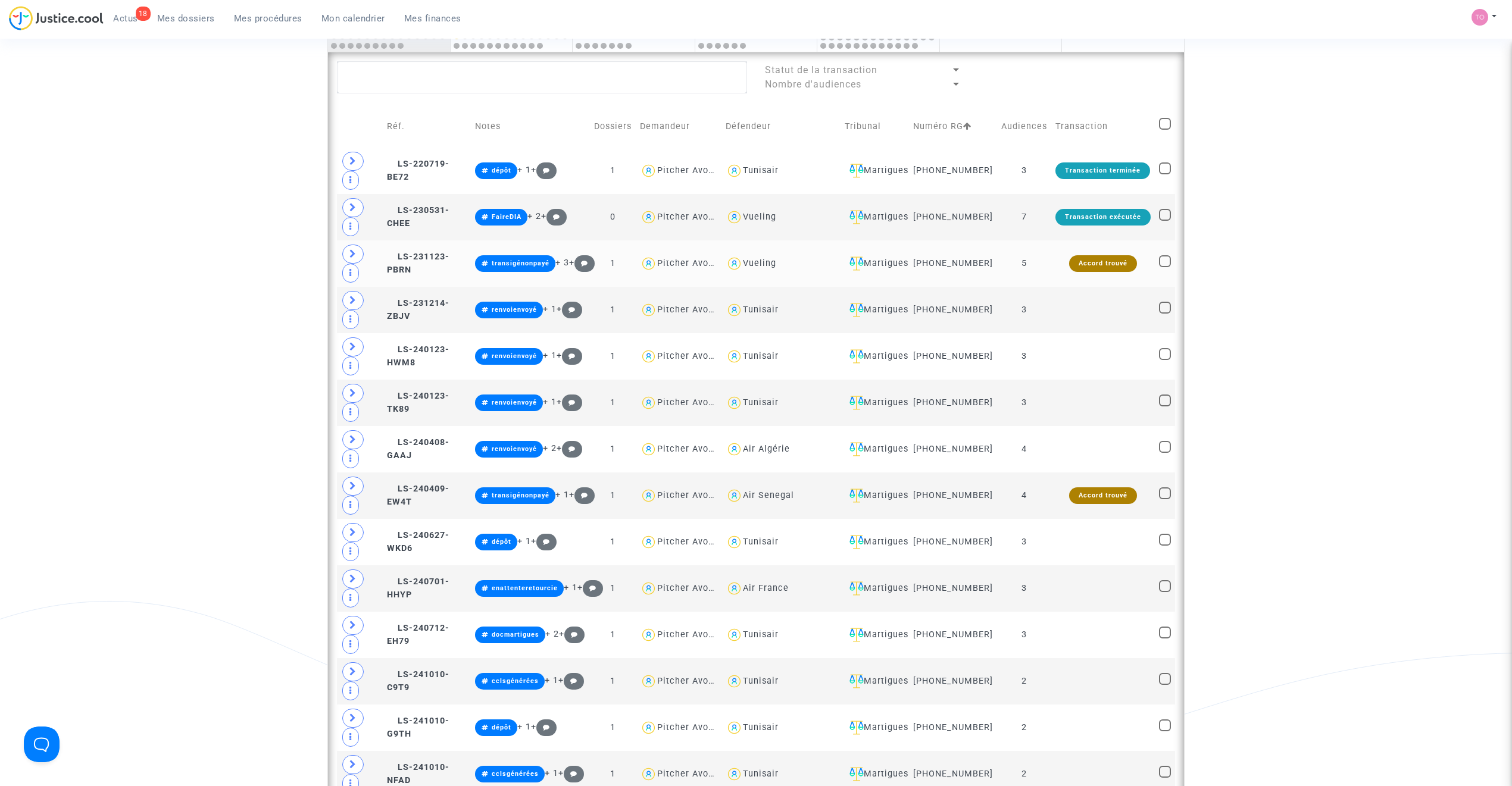
scroll to position [662, 0]
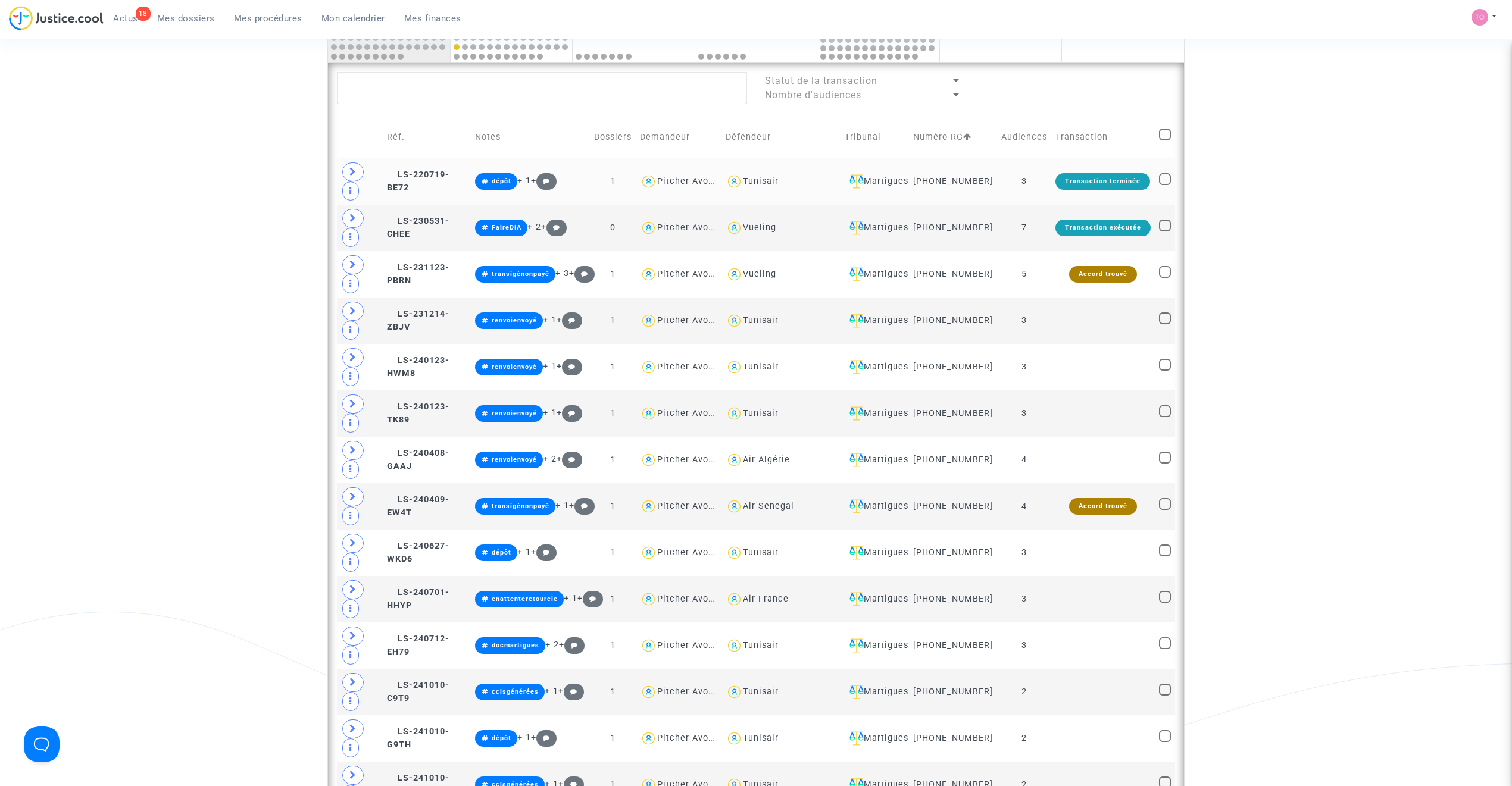
click at [779, 186] on div "Tunisair" at bounding box center [761, 181] width 36 height 10
type textarea "@Tunisair"
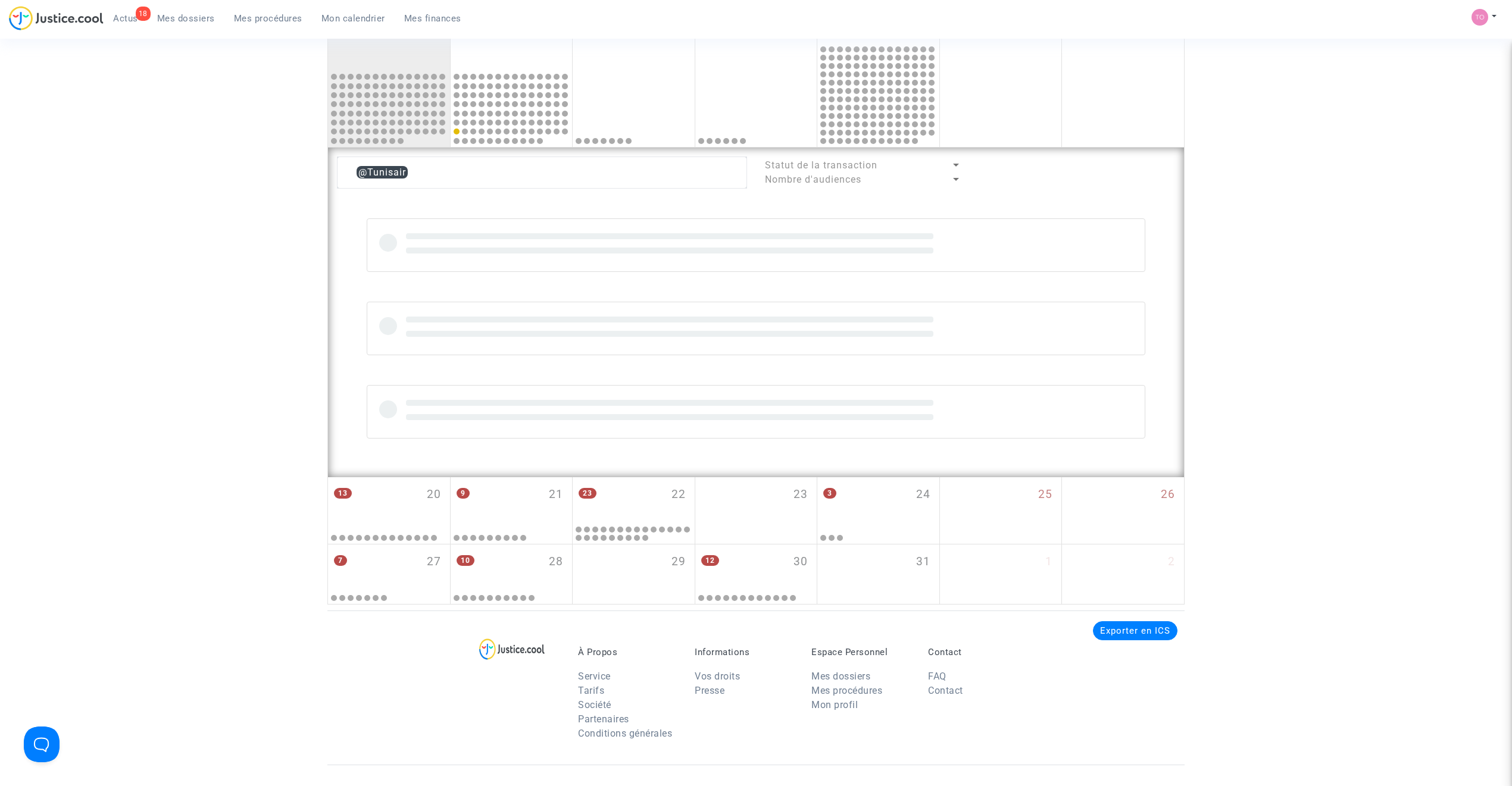
scroll to position [662, 0]
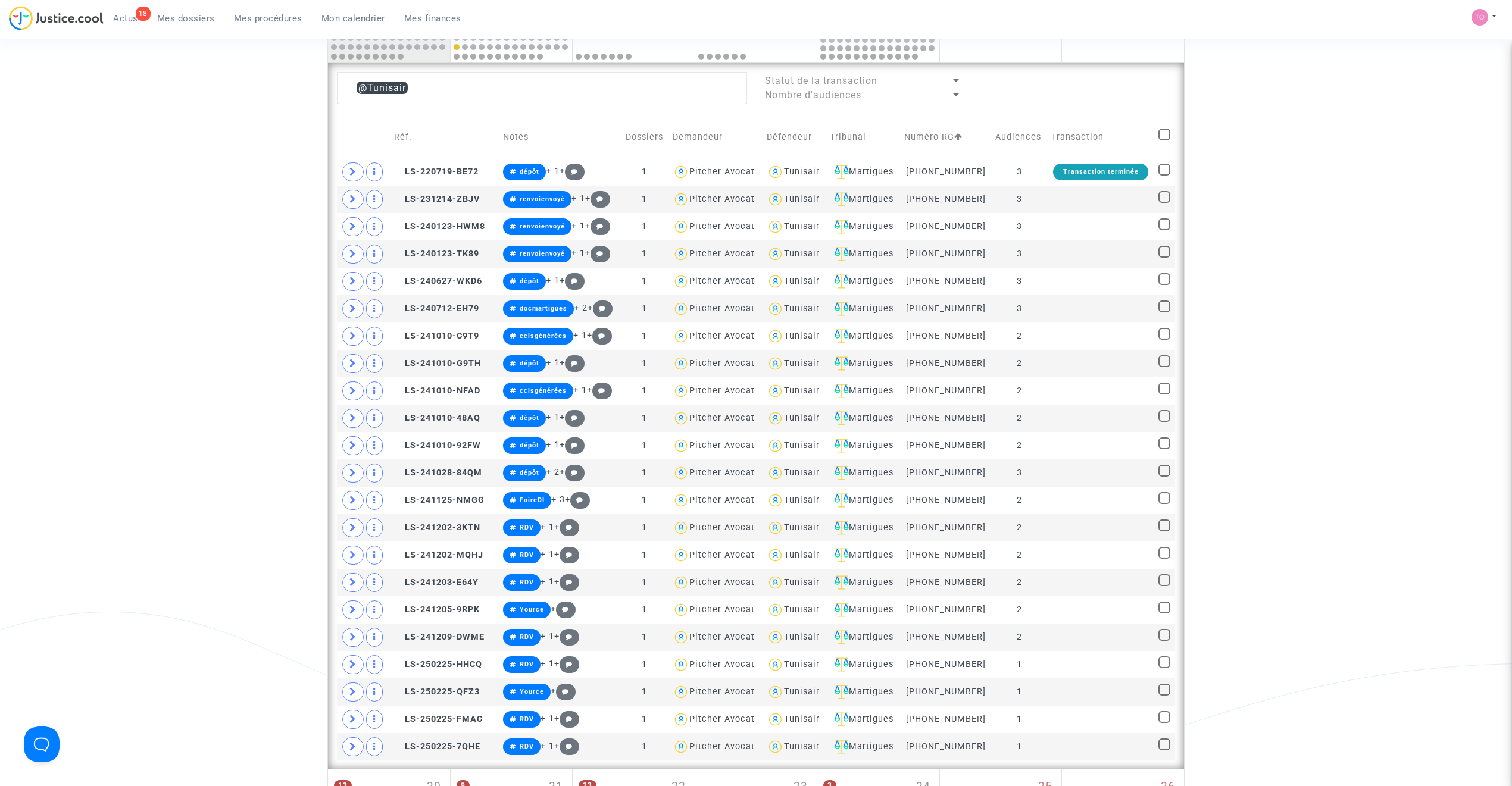
click at [1003, 135] on span at bounding box center [1164, 134] width 12 height 12
click at [1003, 140] on input "checkbox" at bounding box center [1164, 140] width 1 height 1
checkbox input "true"
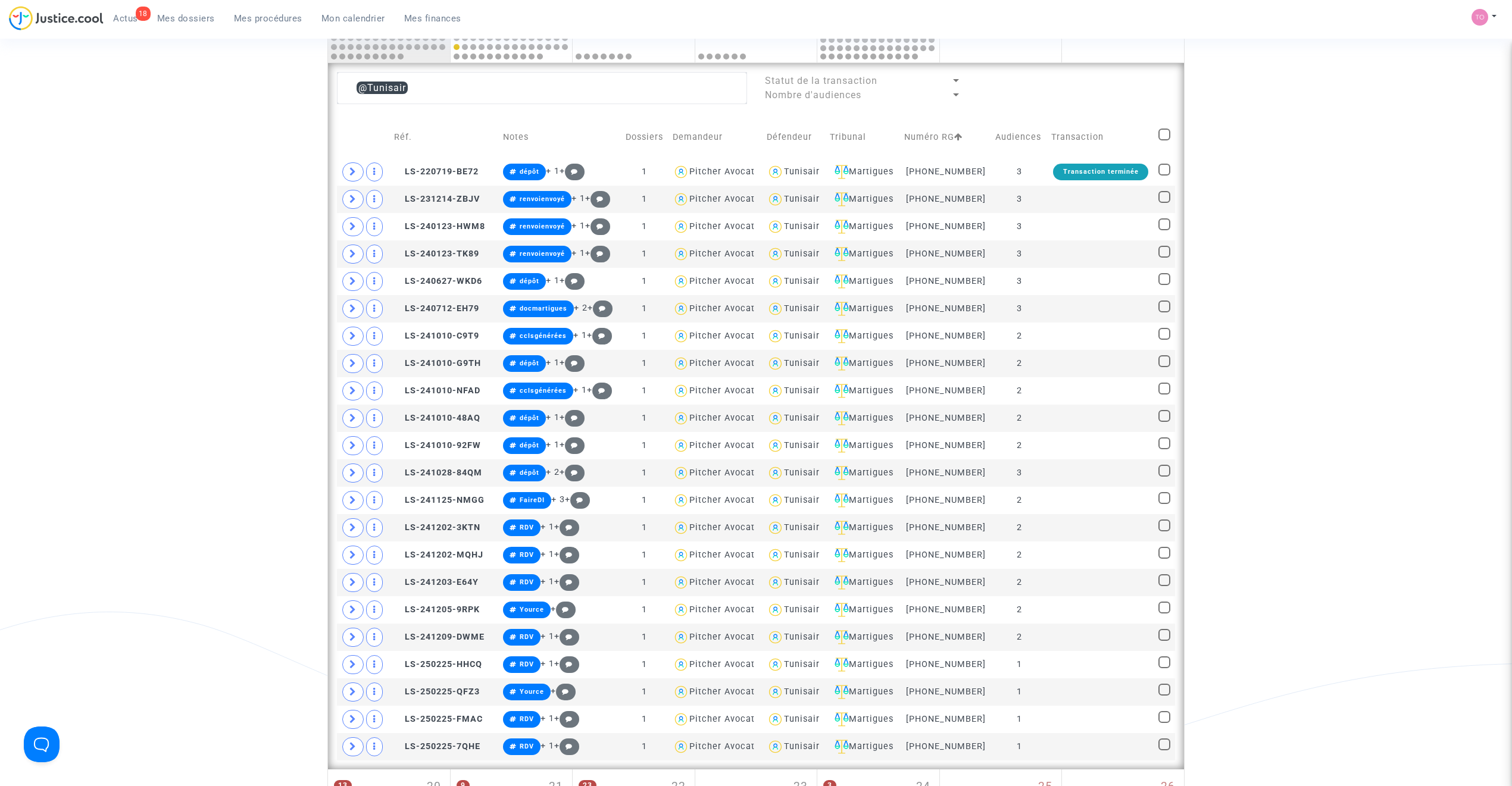
checkbox input "true"
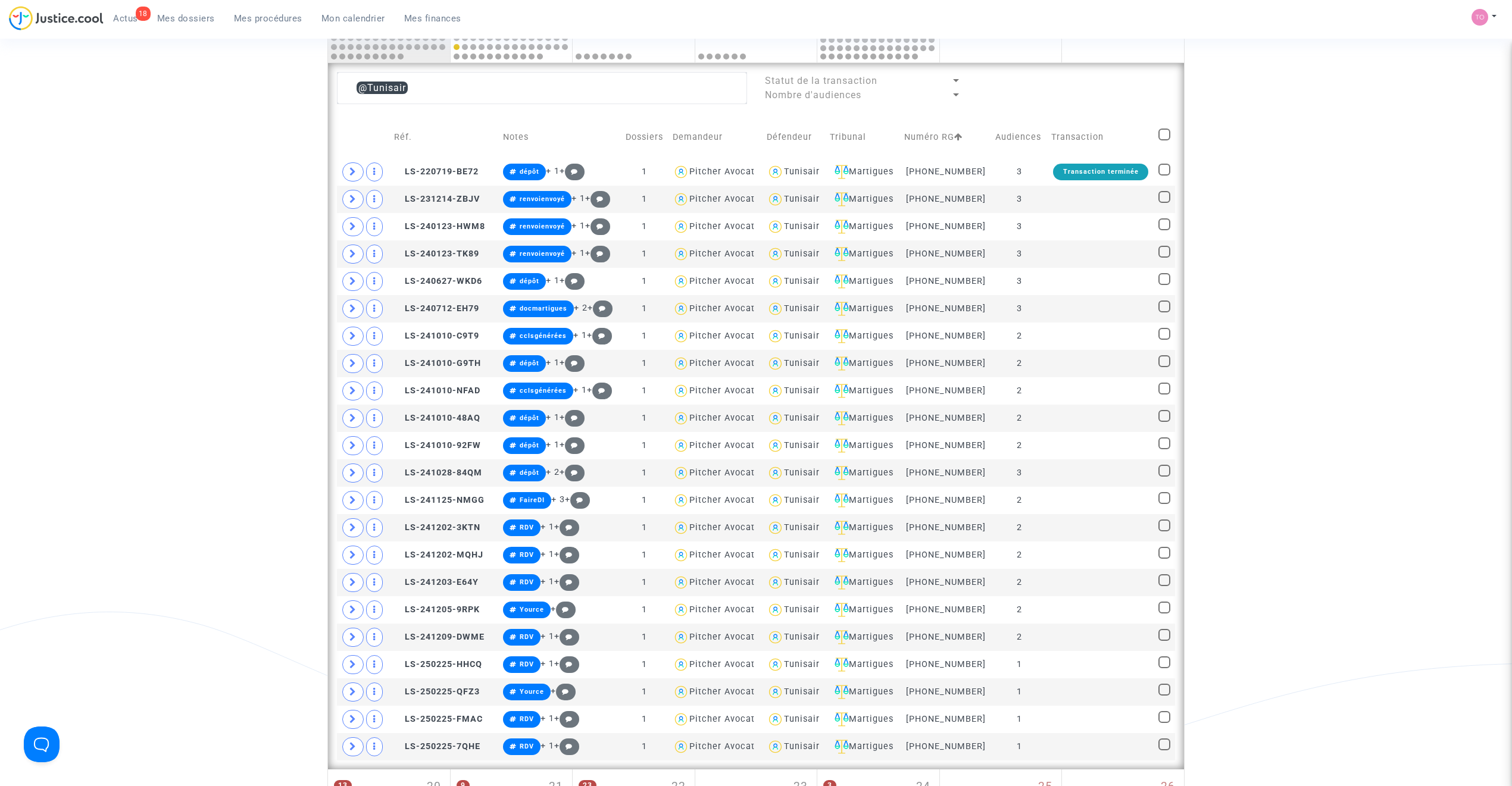
checkbox input "true"
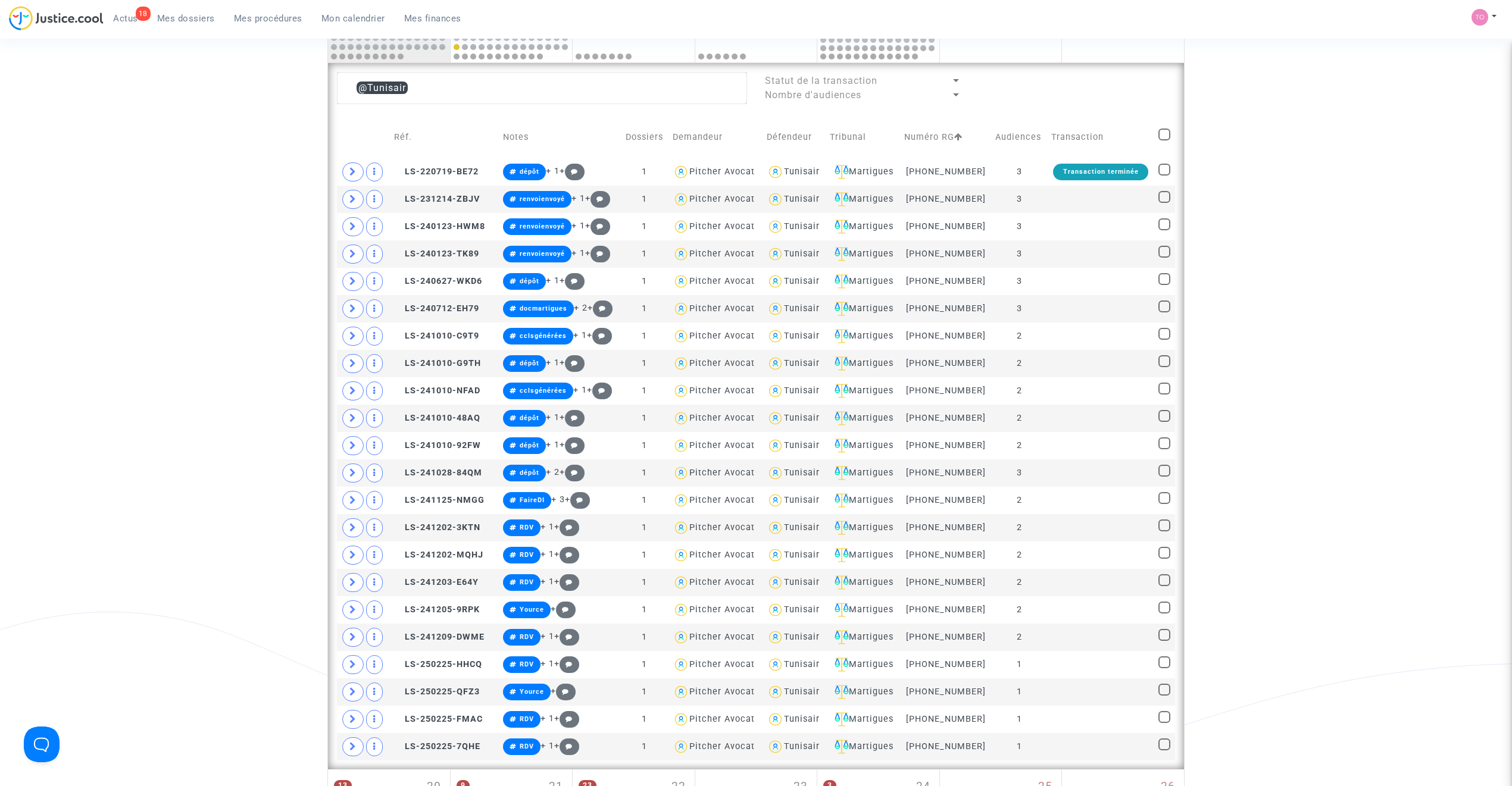
checkbox input "true"
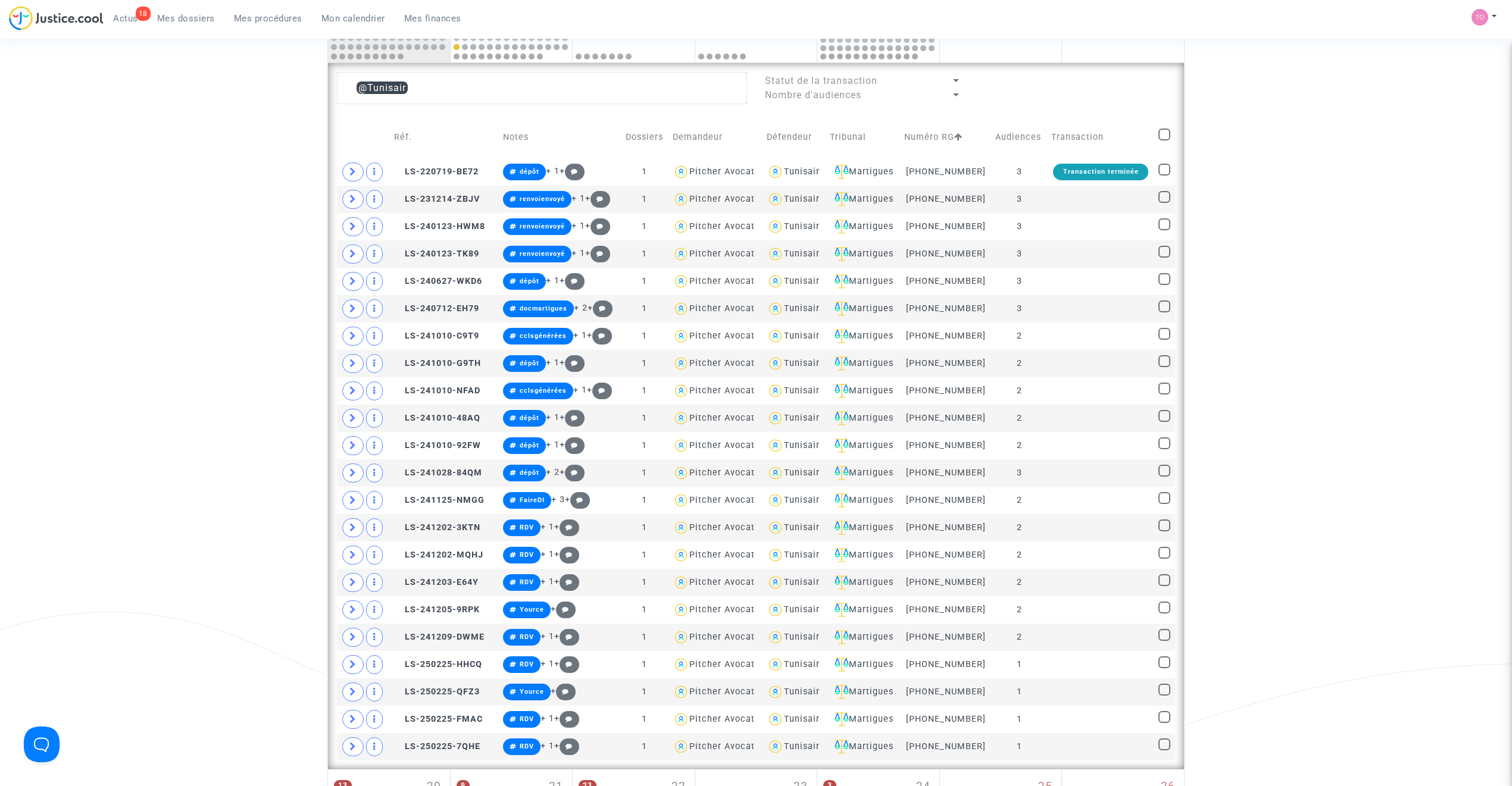
checkbox input "true"
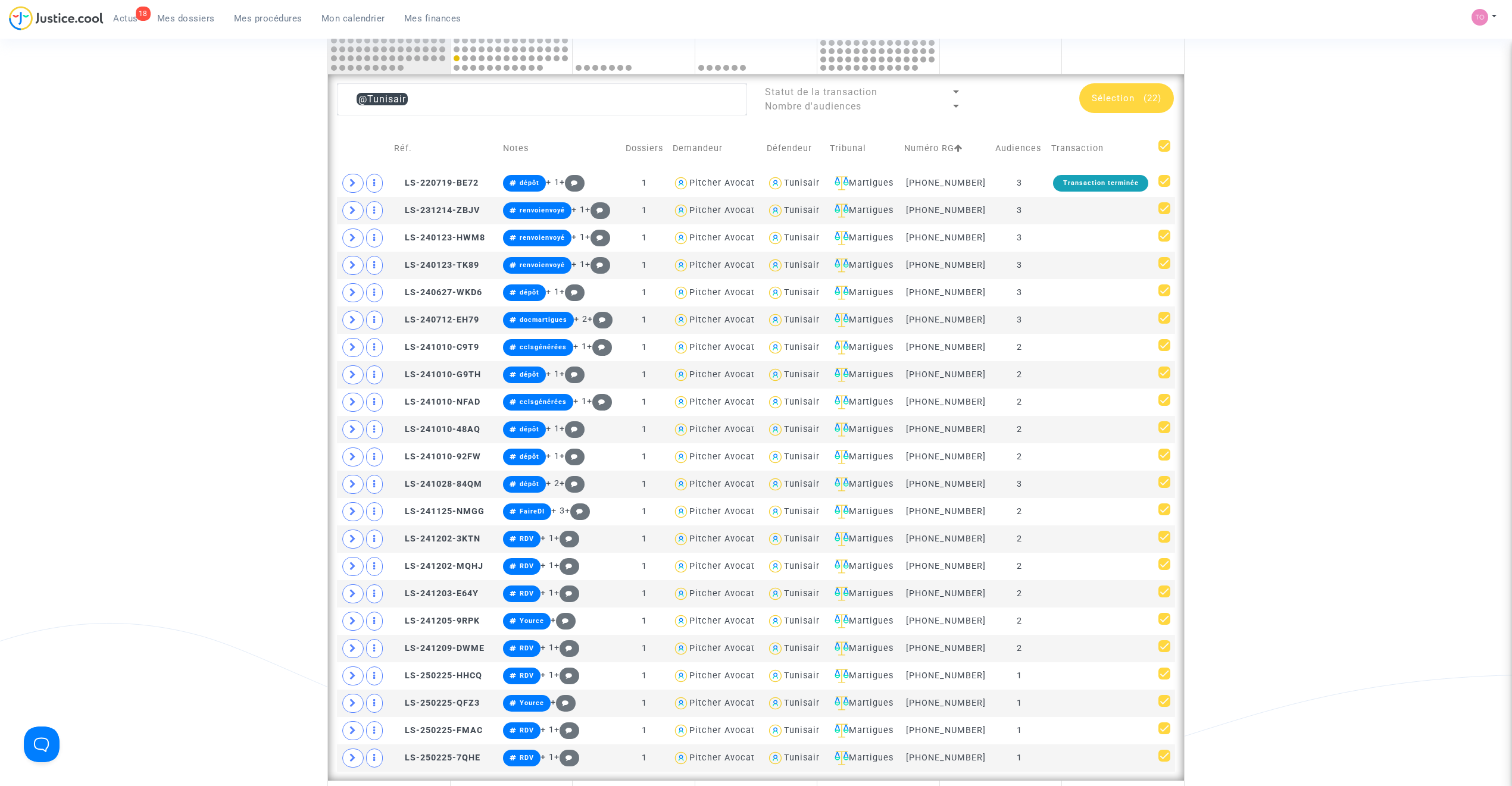
scroll to position [608, 0]
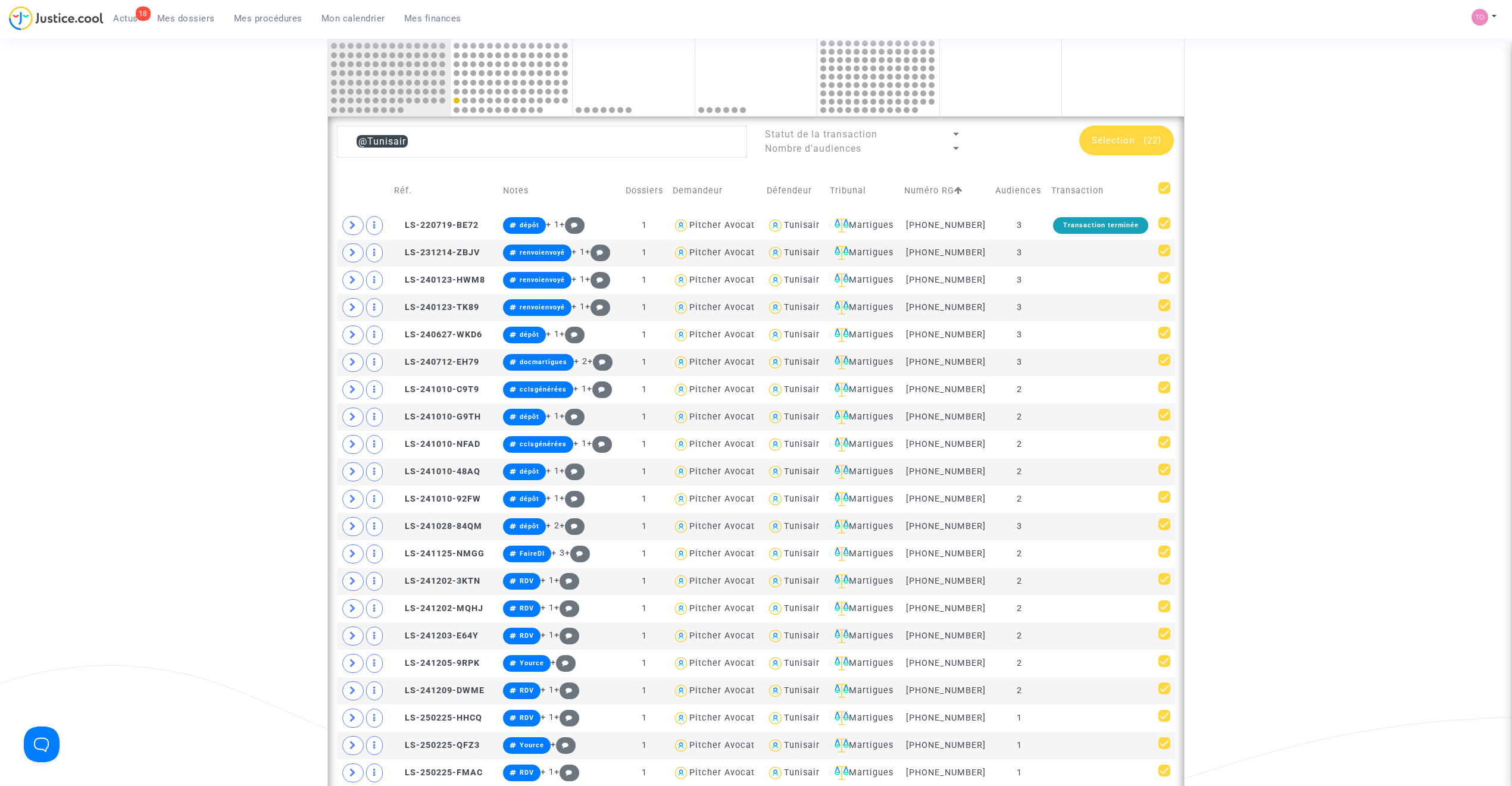
click at [1003, 189] on span at bounding box center [1164, 188] width 12 height 12
click at [1003, 194] on input "checkbox" at bounding box center [1164, 194] width 1 height 1
checkbox input "false"
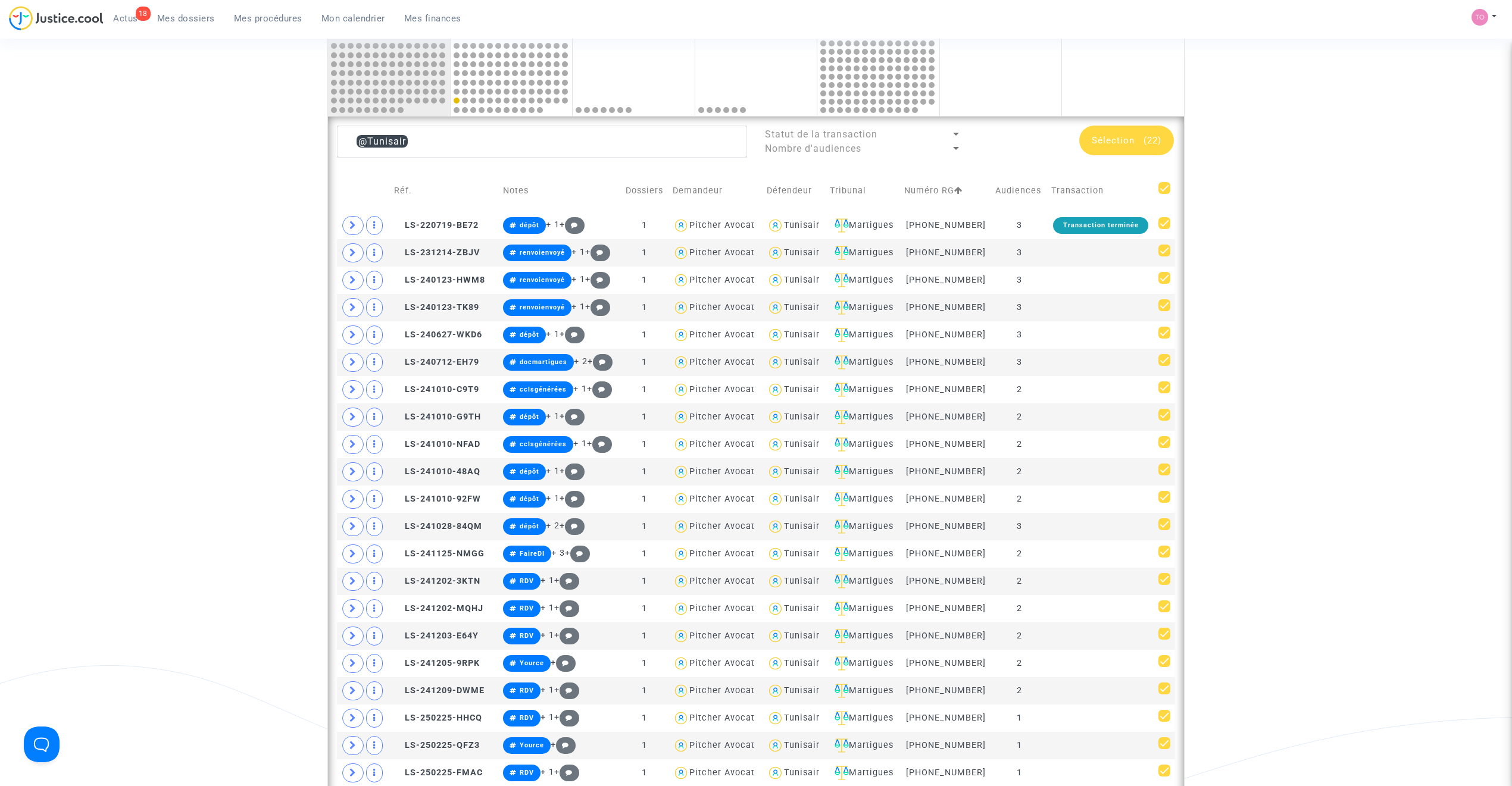
checkbox input "false"
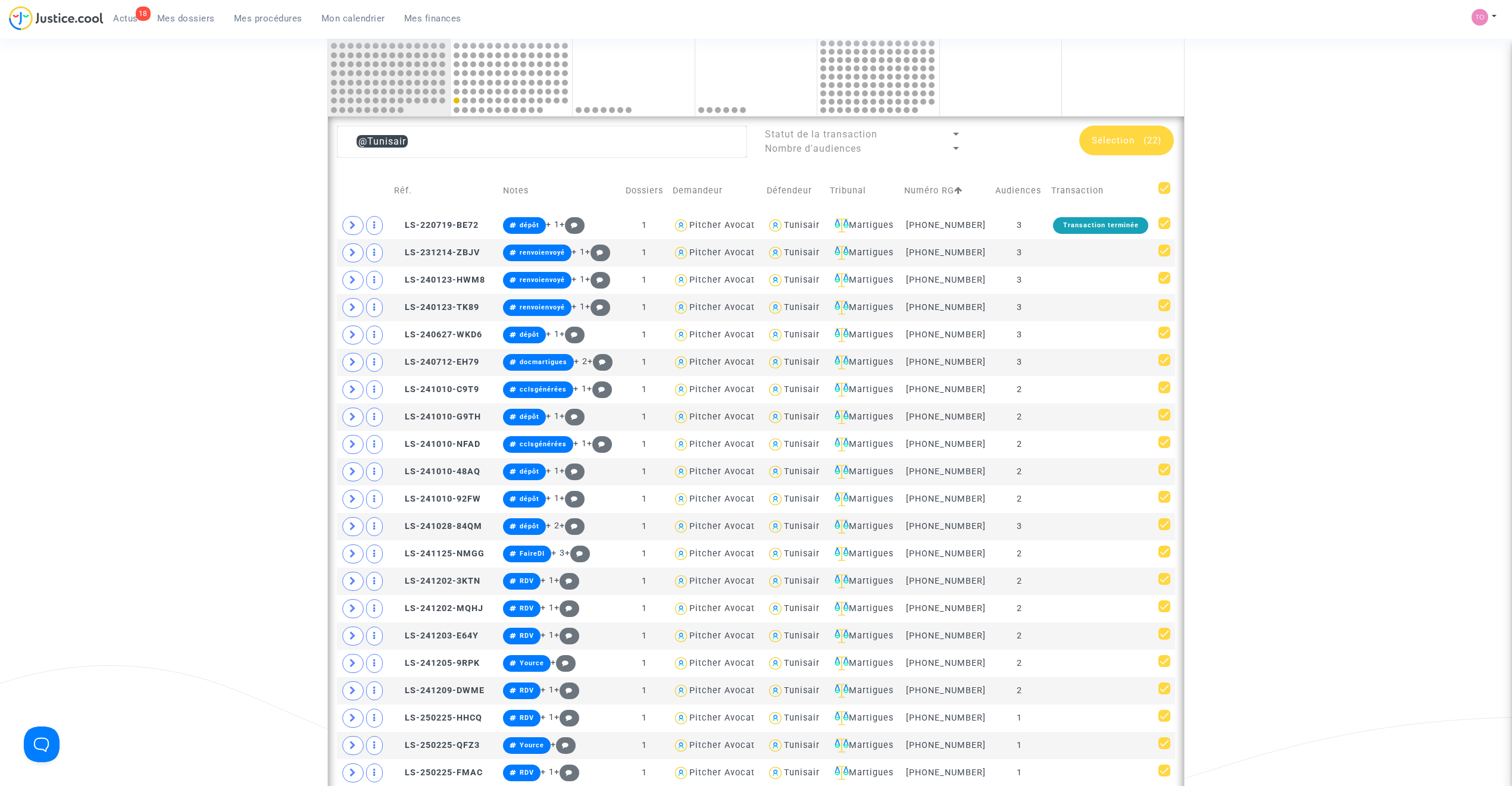
checkbox input "false"
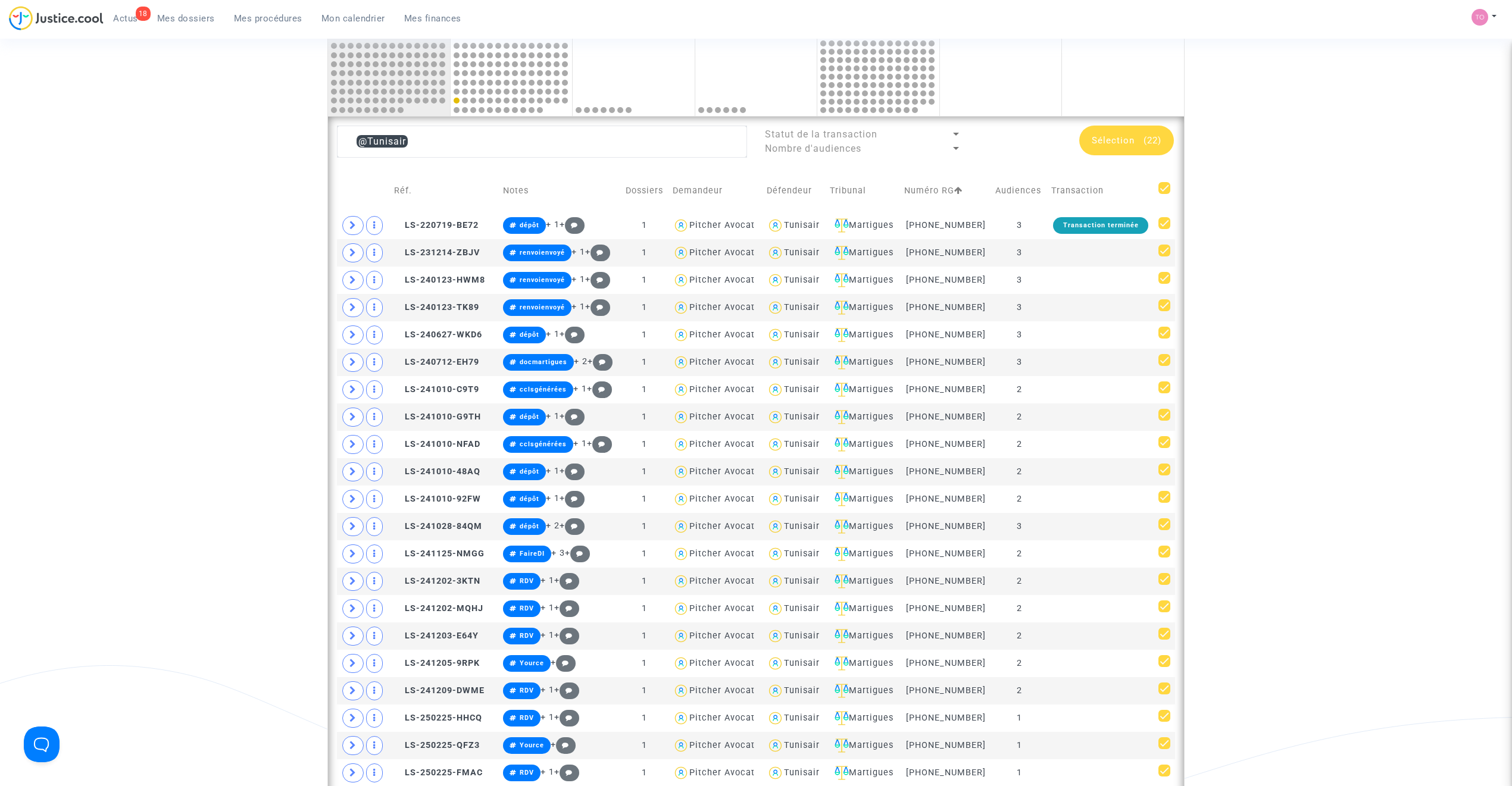
checkbox input "false"
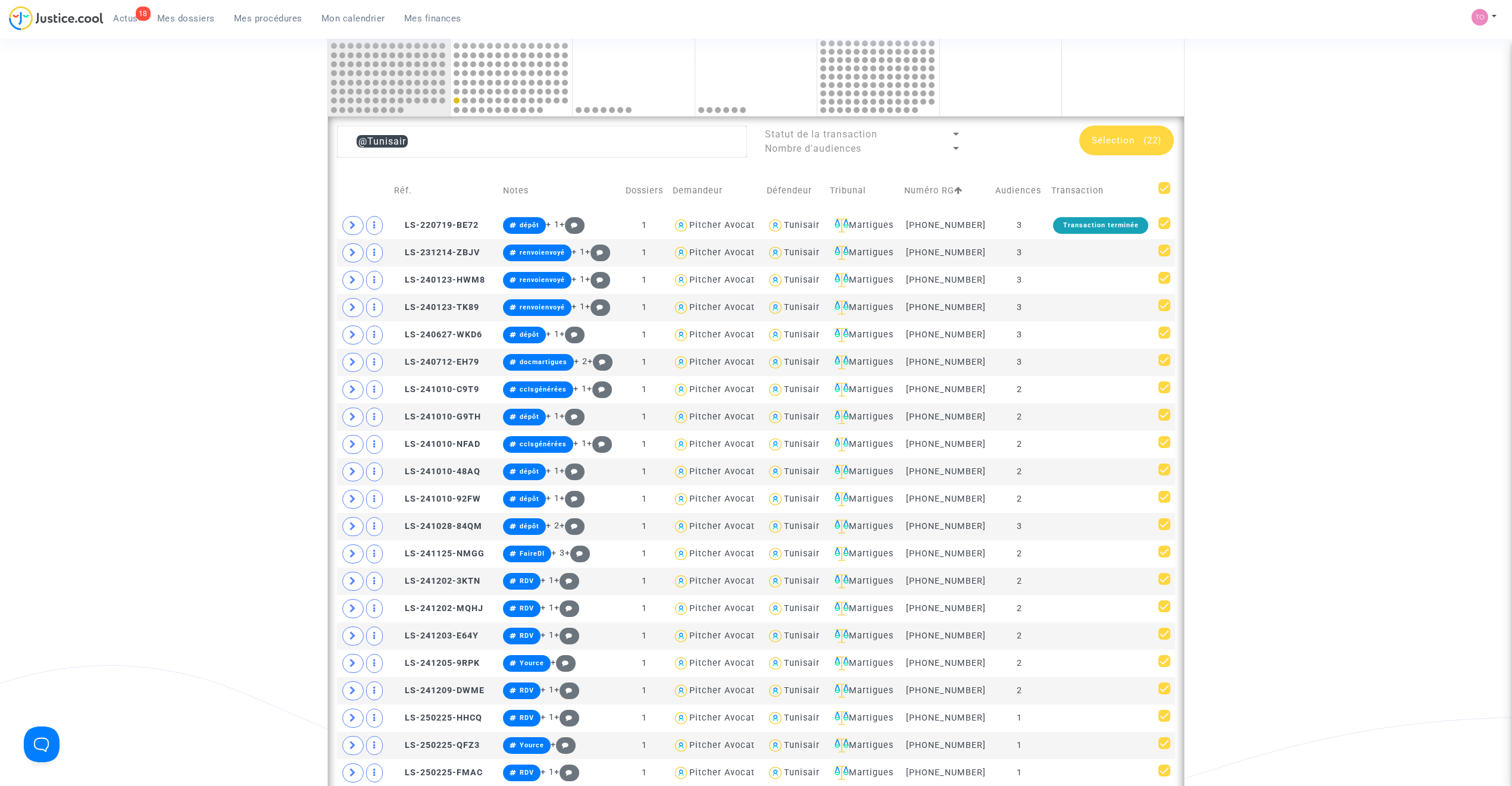
checkbox input "false"
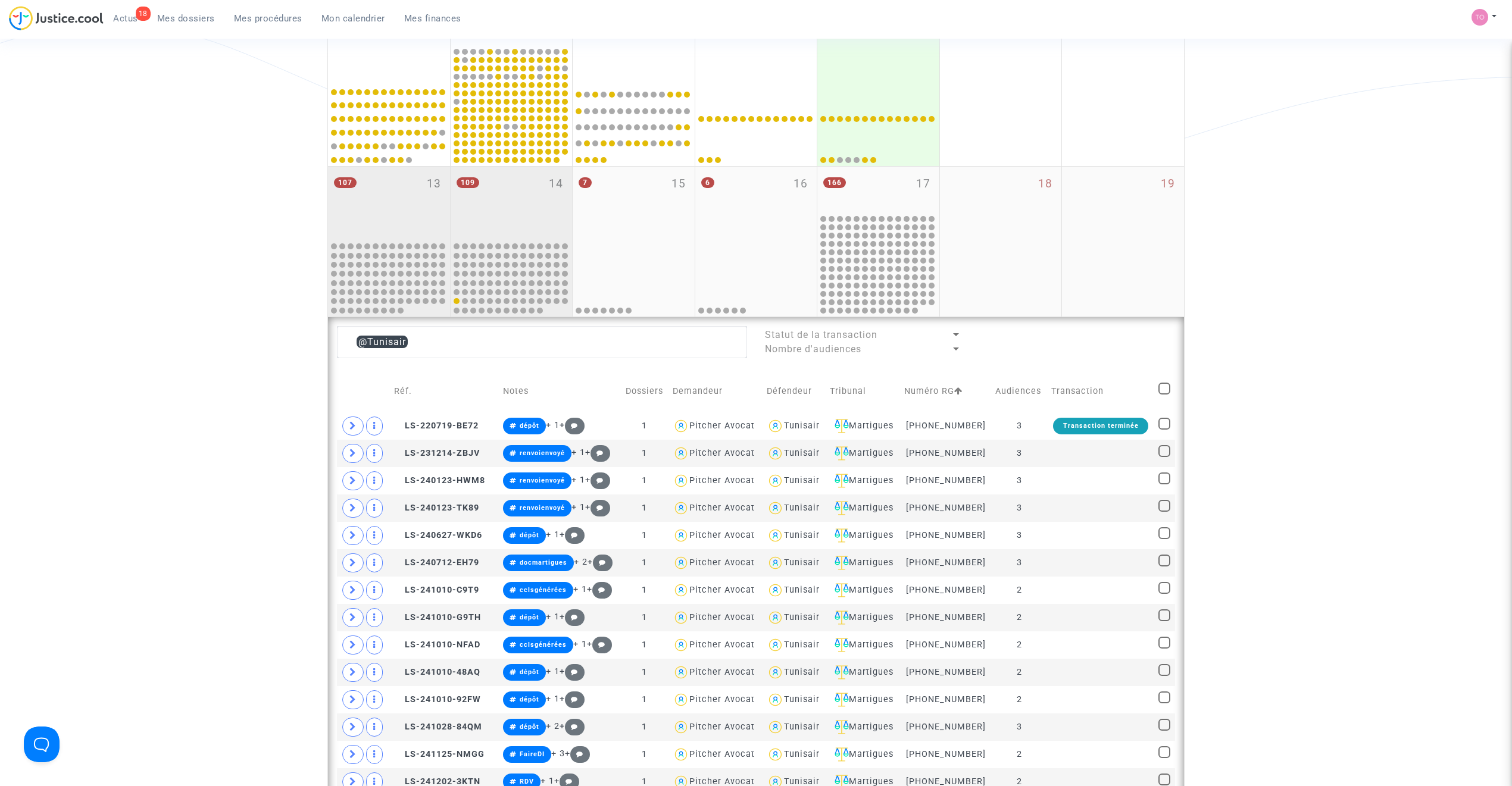
scroll to position [396, 0]
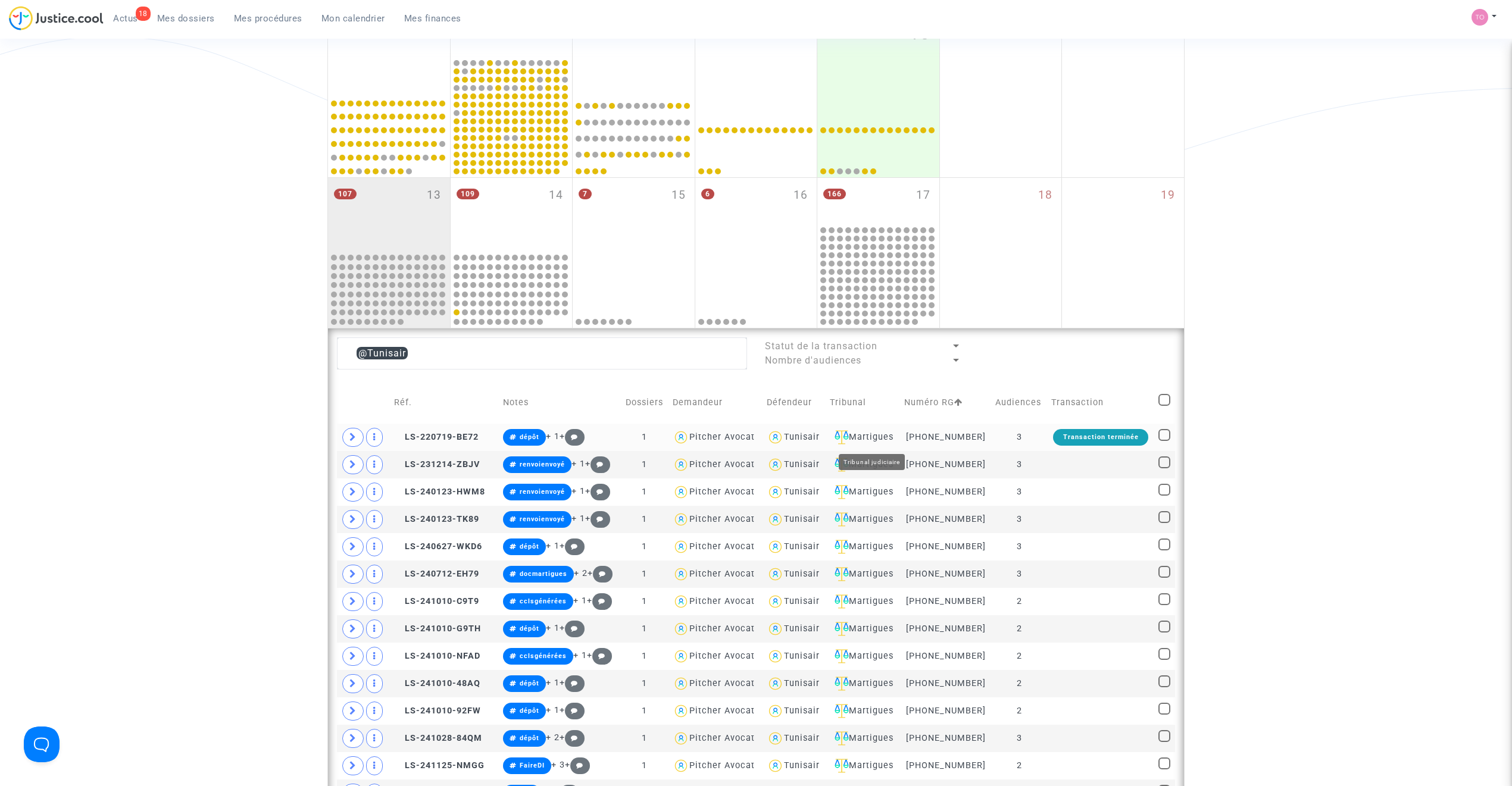
click at [889, 436] on div "Martigues" at bounding box center [862, 438] width 66 height 15
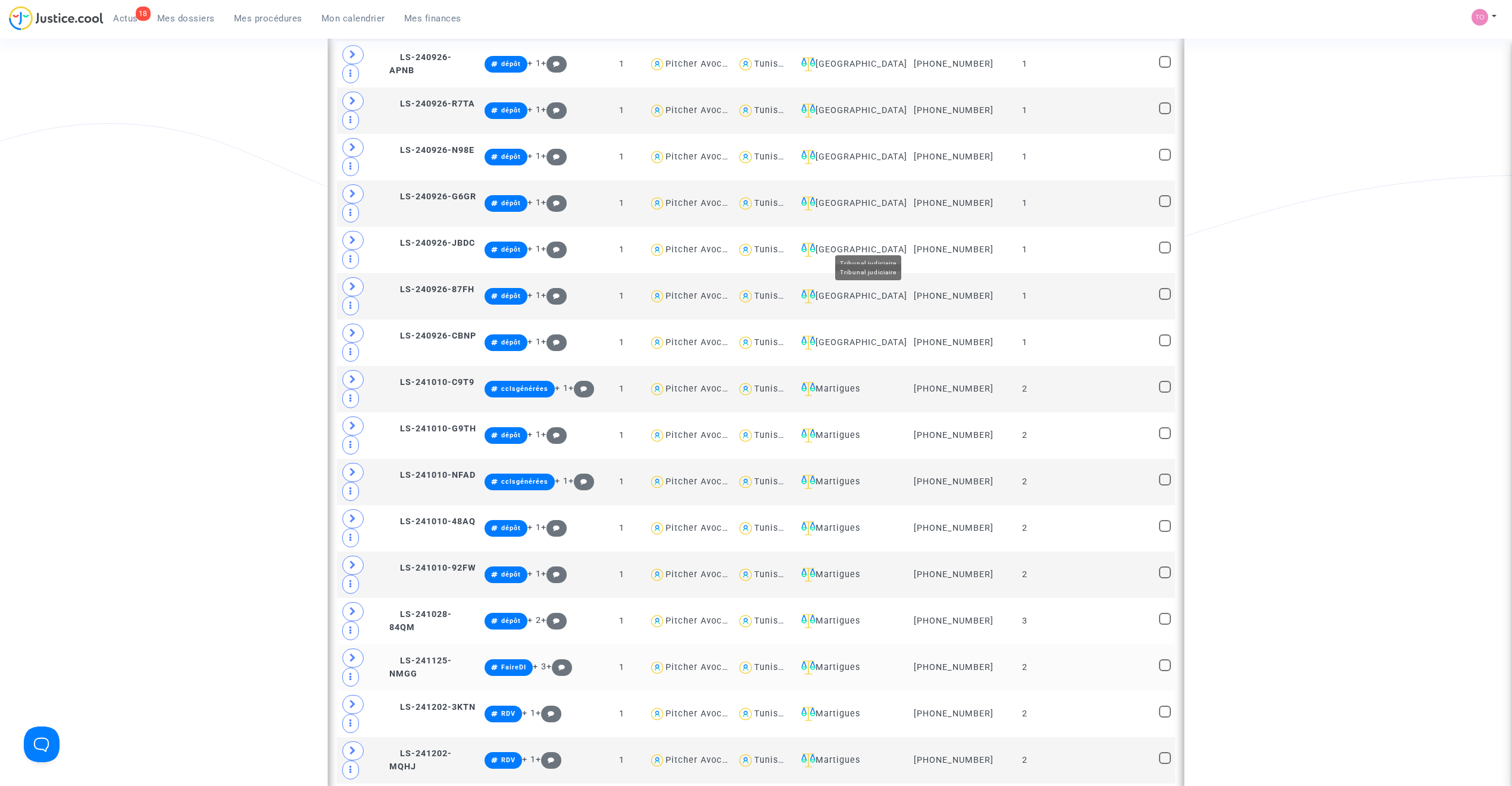
scroll to position [1243, 0]
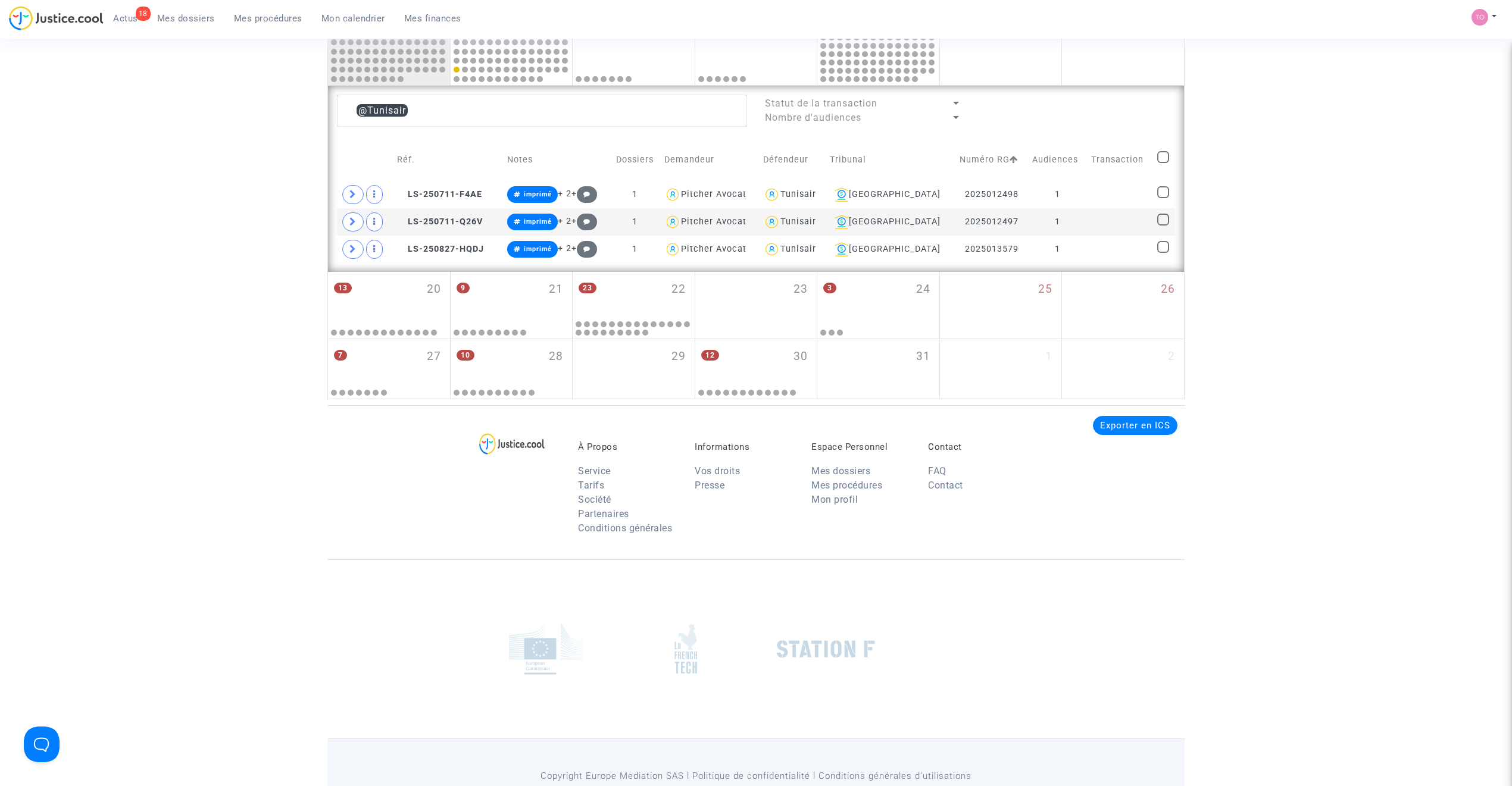
scroll to position [598, 0]
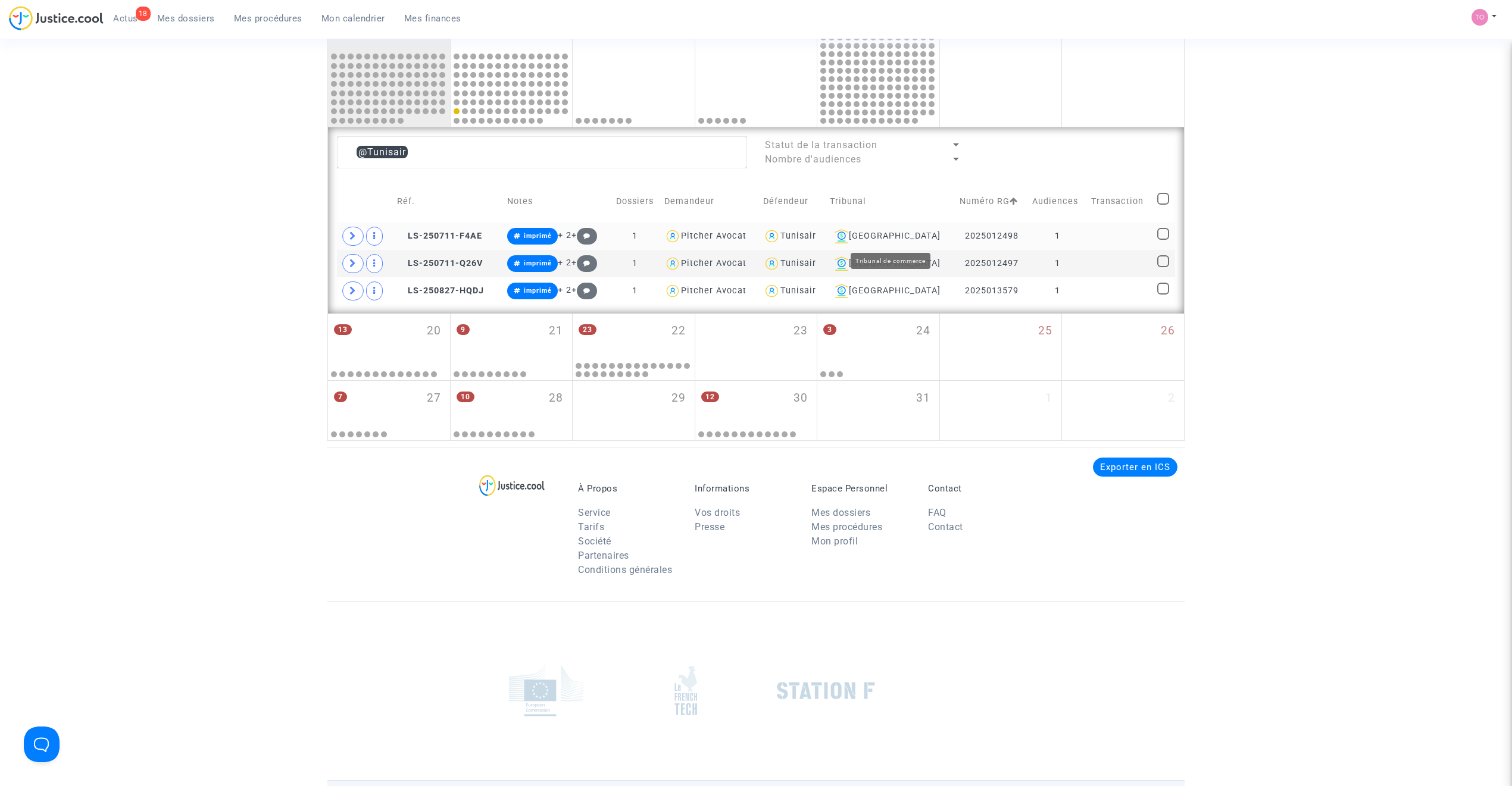
click at [894, 235] on div "Aix-en-Provence" at bounding box center [891, 236] width 122 height 15
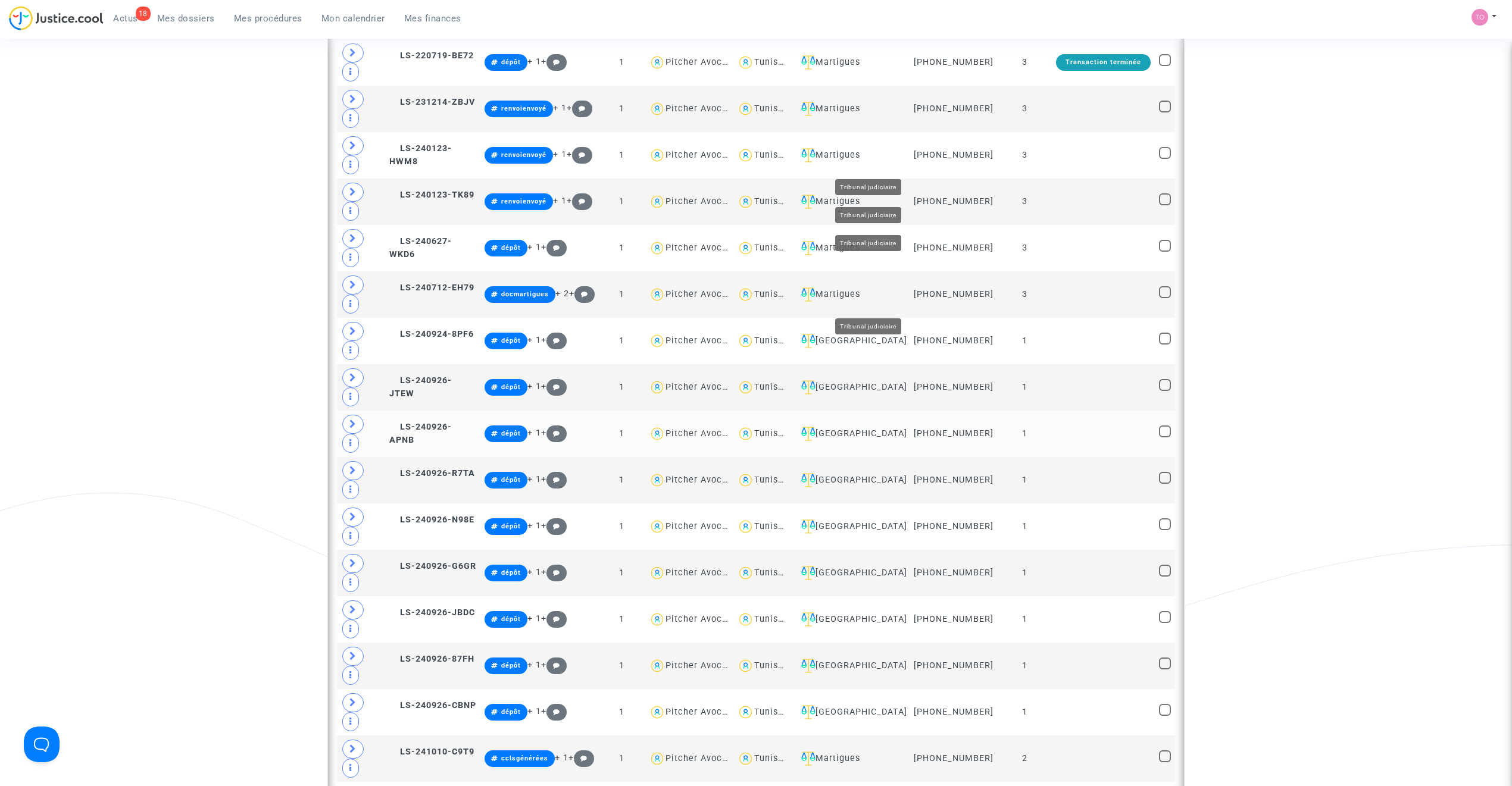
scroll to position [782, 0]
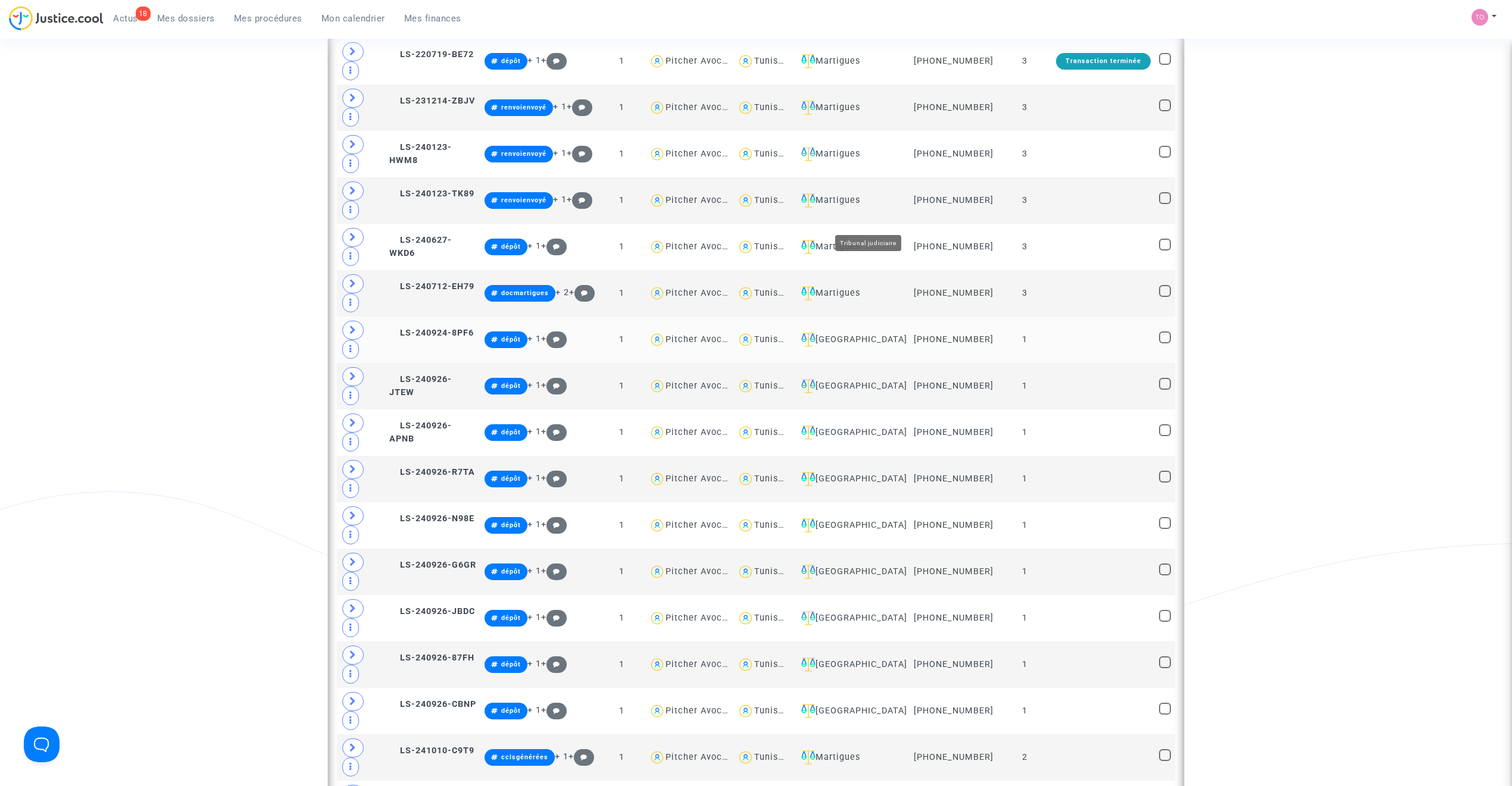
click at [875, 333] on div "Ivry-sur-Seine" at bounding box center [850, 340] width 108 height 15
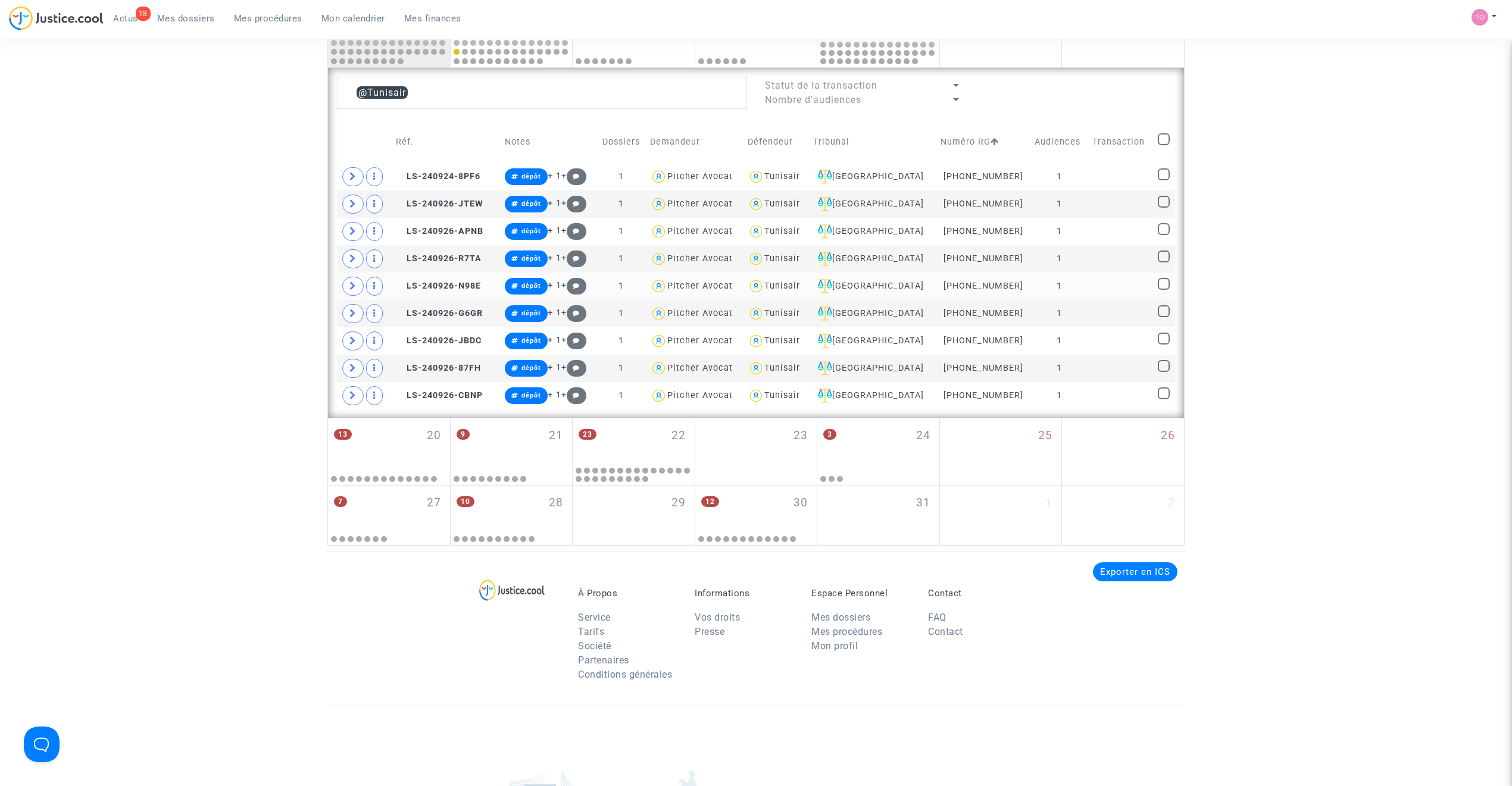
scroll to position [650, 0]
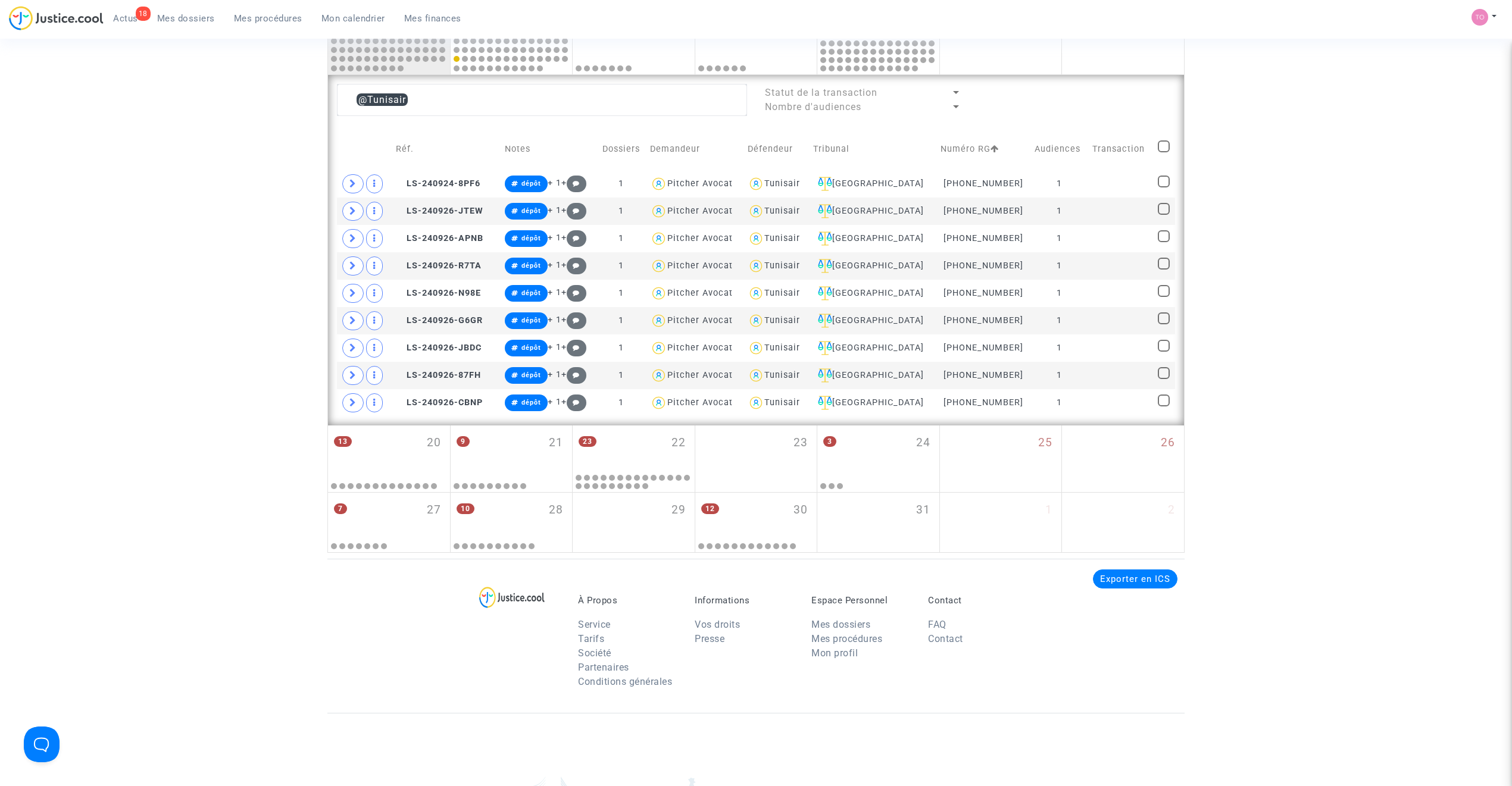
click at [1003, 150] on span at bounding box center [1164, 146] width 12 height 12
click at [1003, 153] on input "checkbox" at bounding box center [1163, 153] width 1 height 1
checkbox input "true"
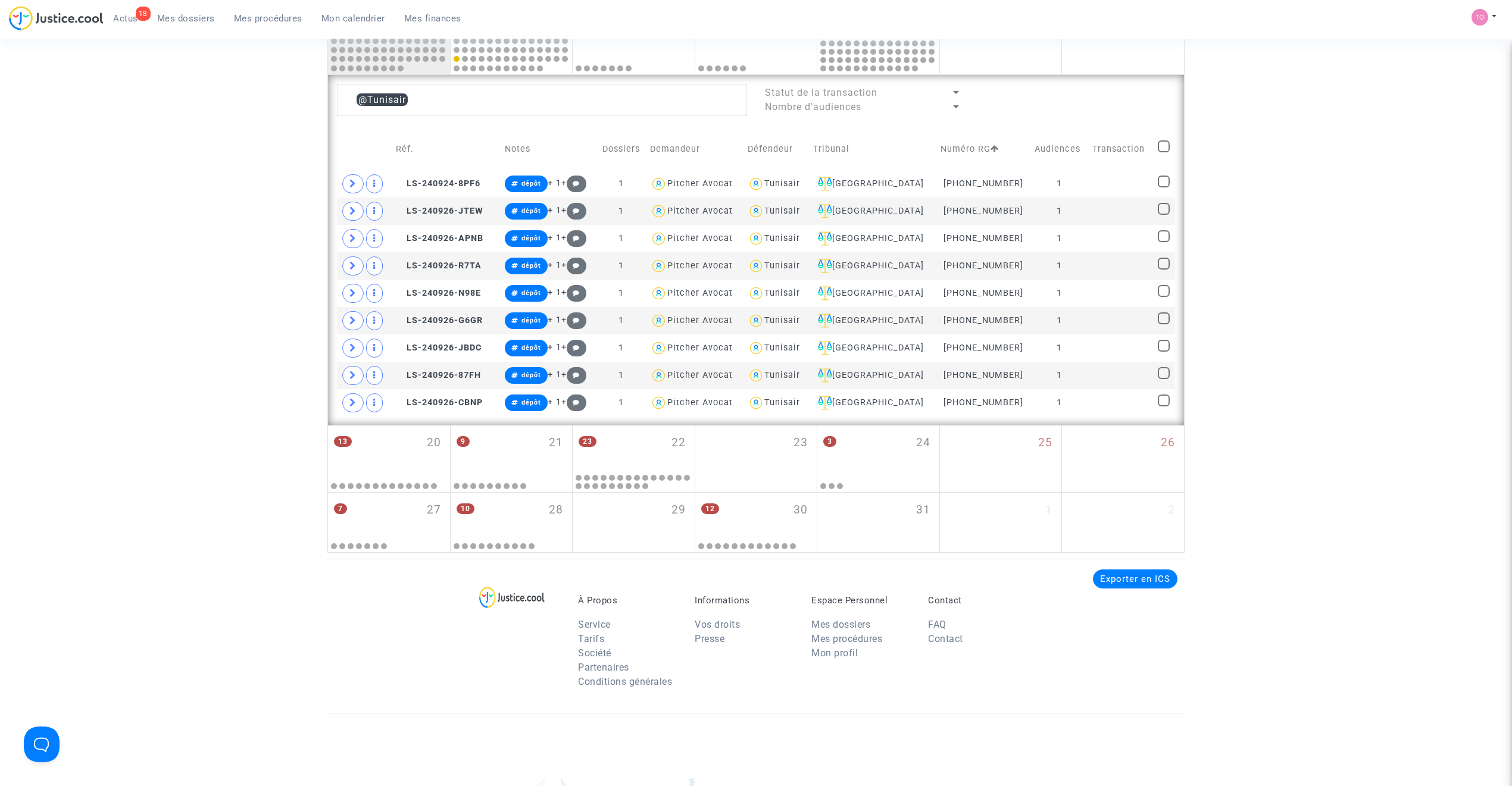
checkbox input "true"
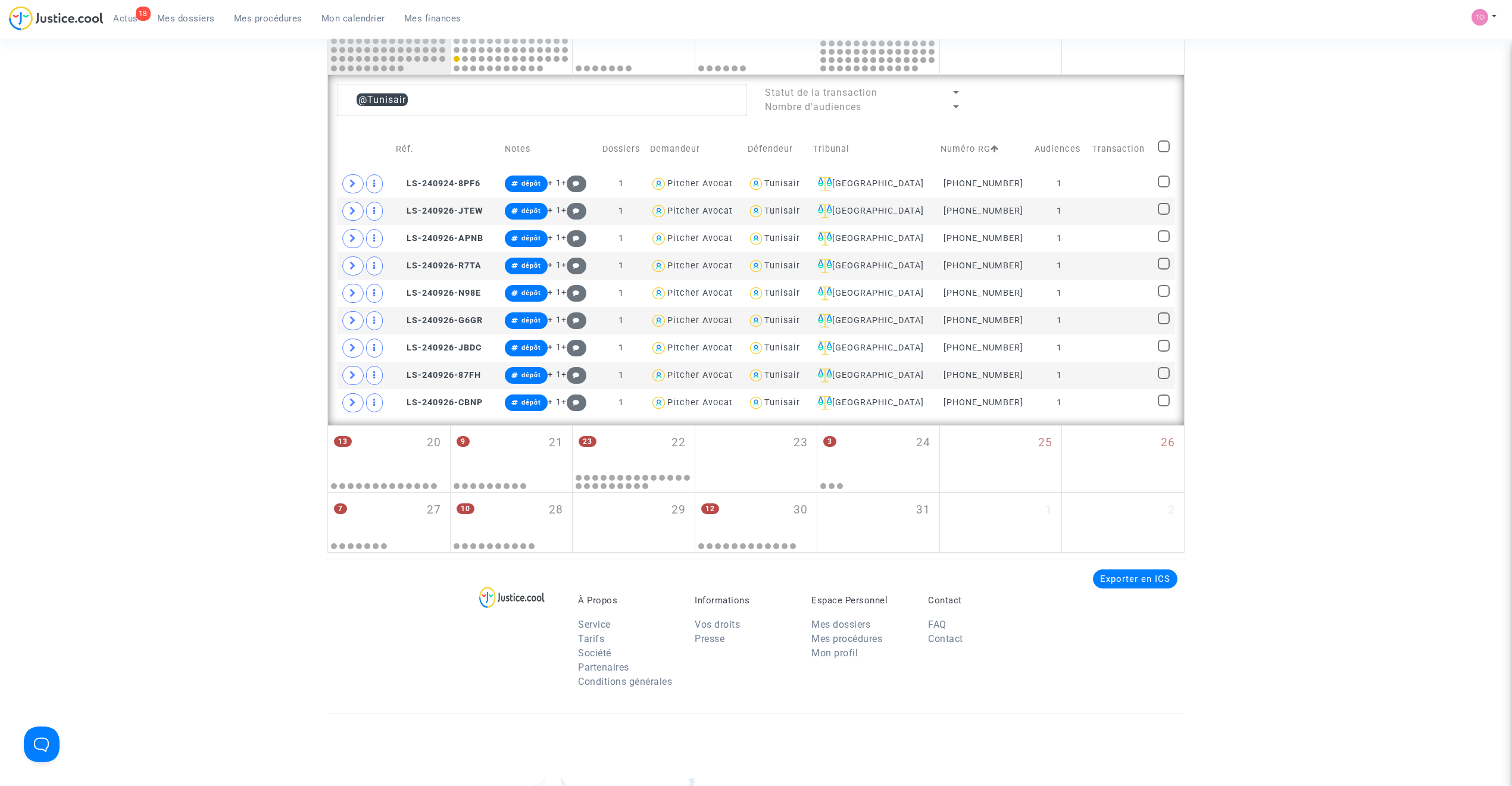
checkbox input "true"
click at [1003, 150] on span at bounding box center [1164, 146] width 12 height 12
click at [1003, 153] on input "checkbox" at bounding box center [1163, 153] width 1 height 1
checkbox input "false"
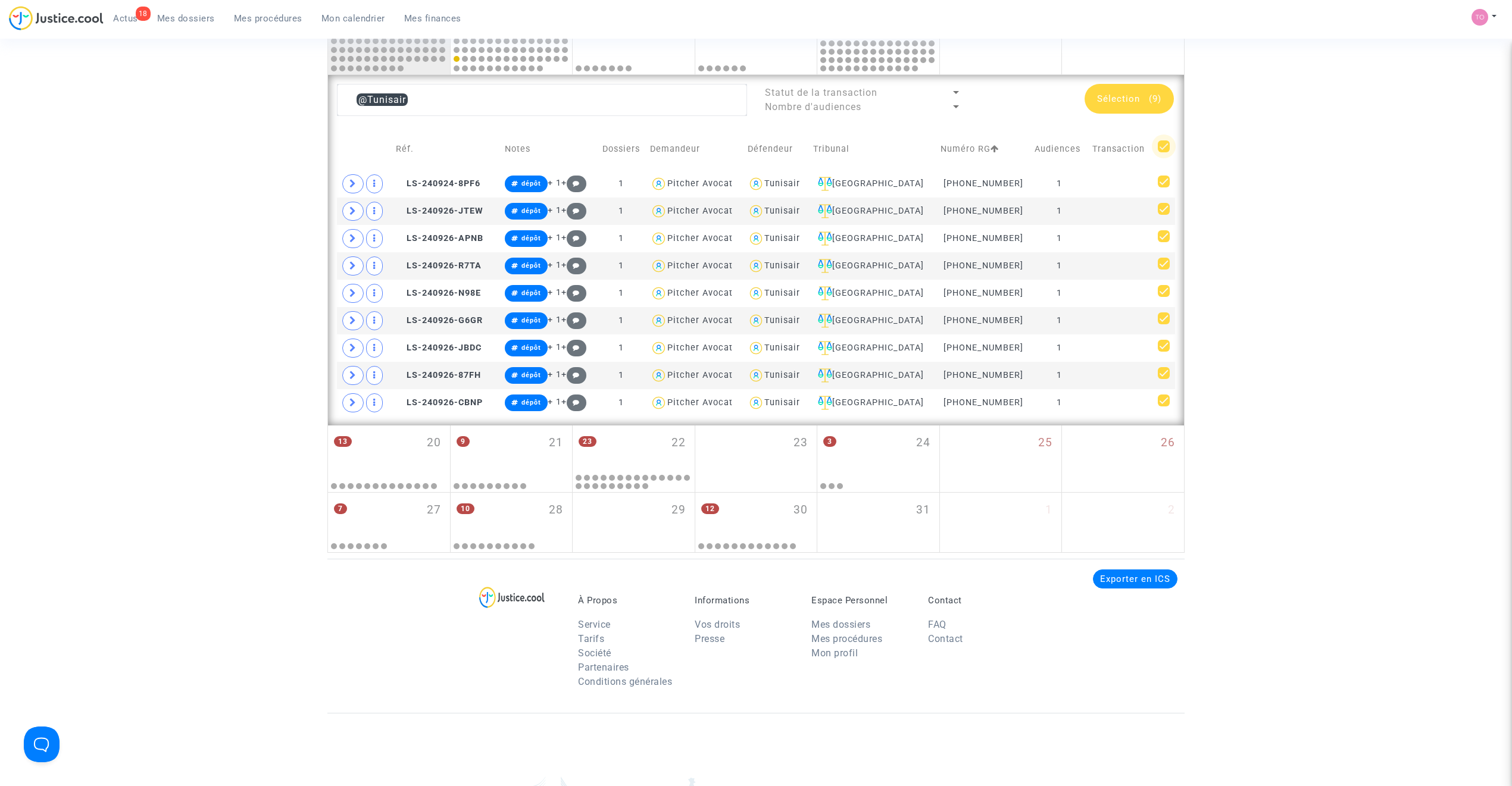
checkbox input "false"
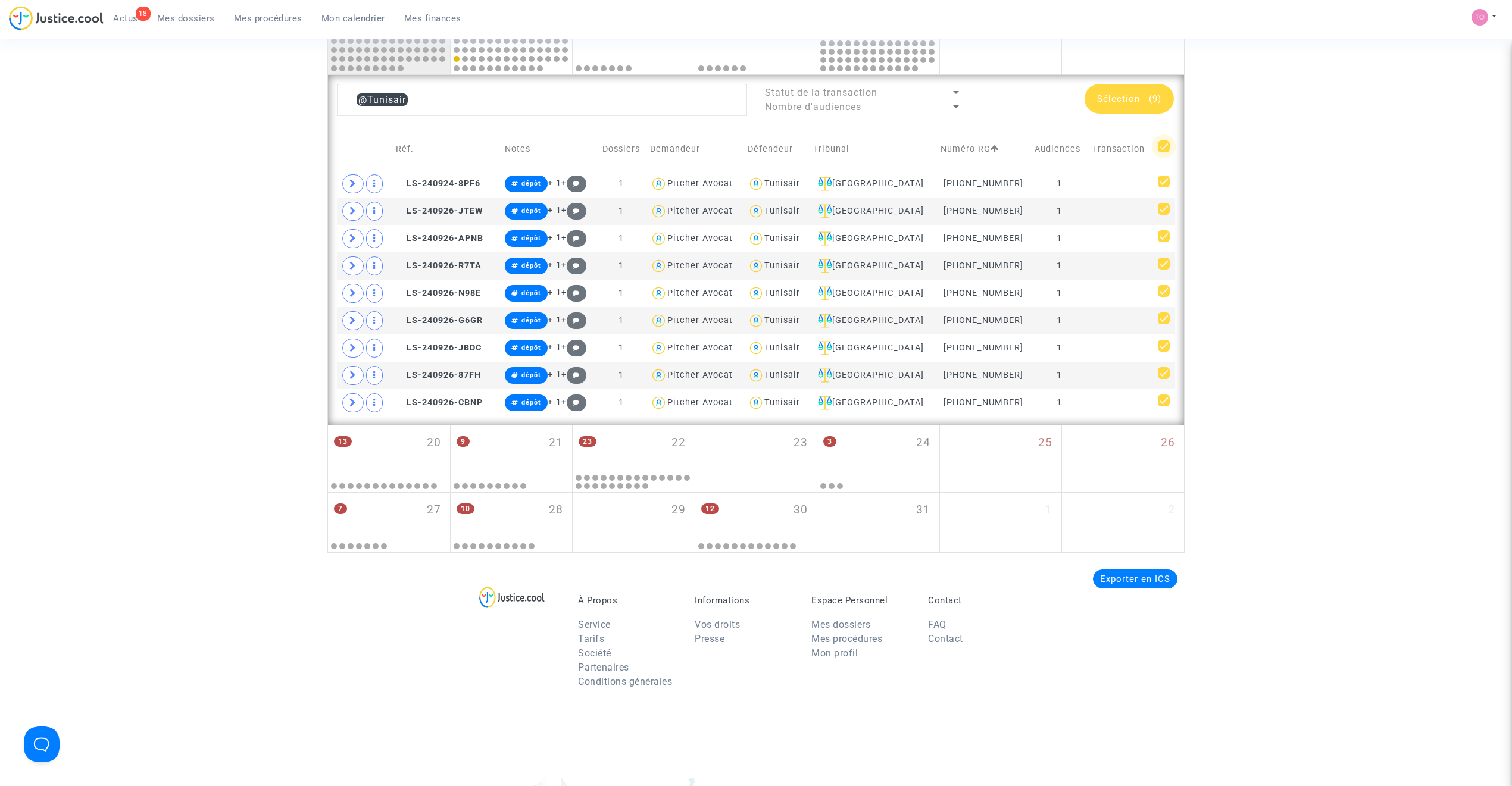
checkbox input "false"
click at [800, 184] on div "Tunisair" at bounding box center [782, 184] width 36 height 10
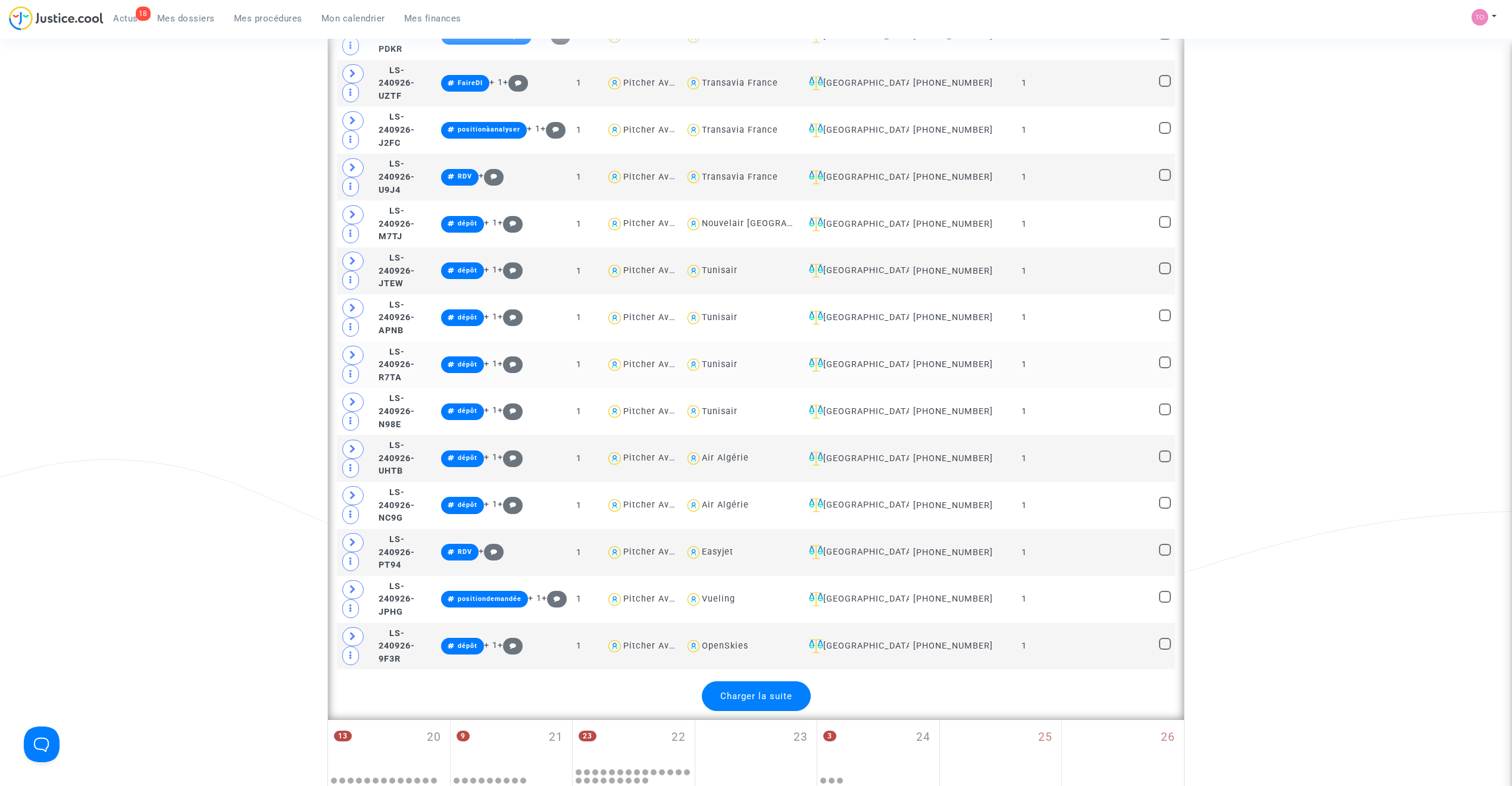
scroll to position [2501, 0]
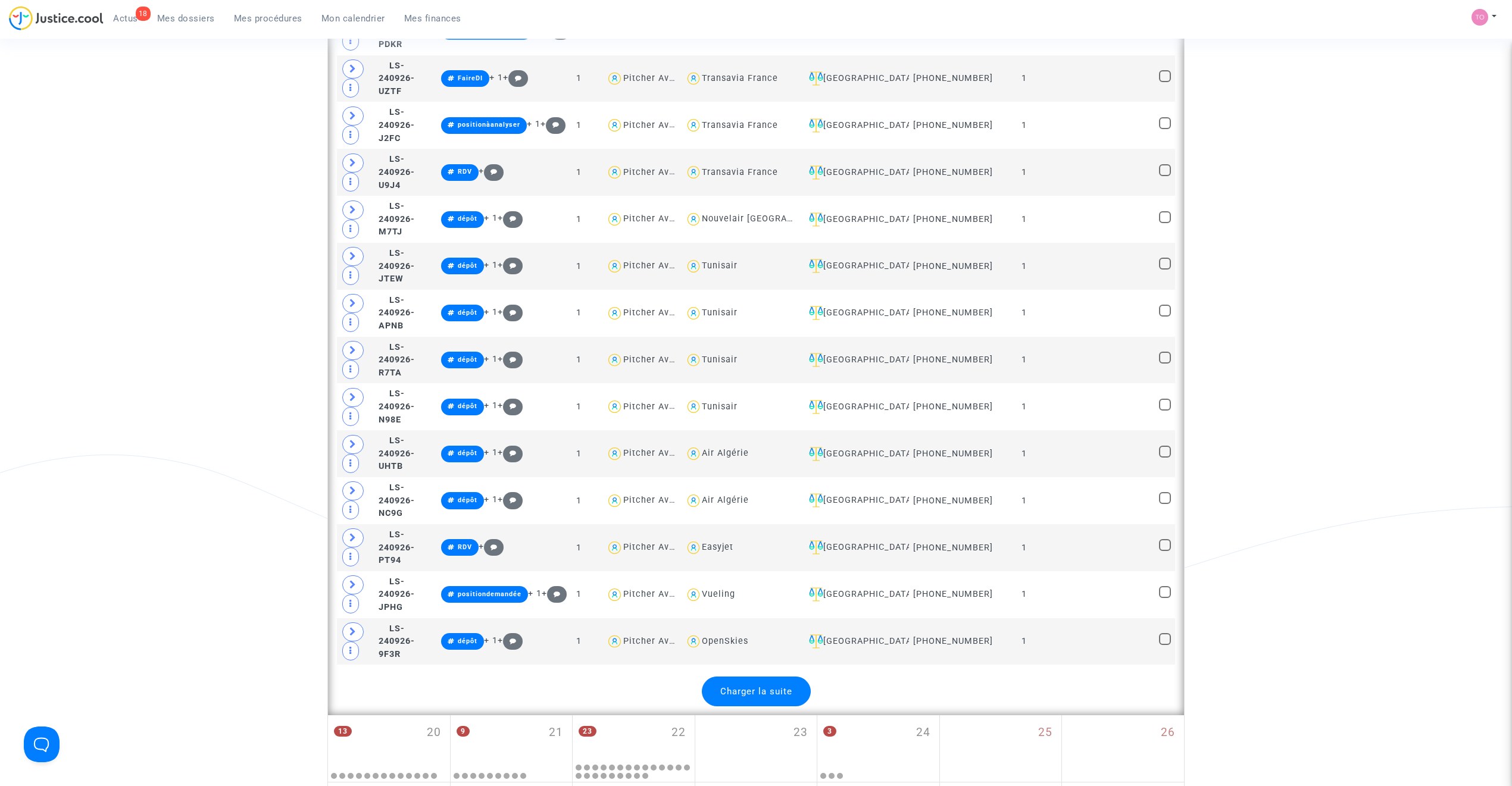
click at [769, 501] on span "Charger la suite" at bounding box center [756, 691] width 72 height 11
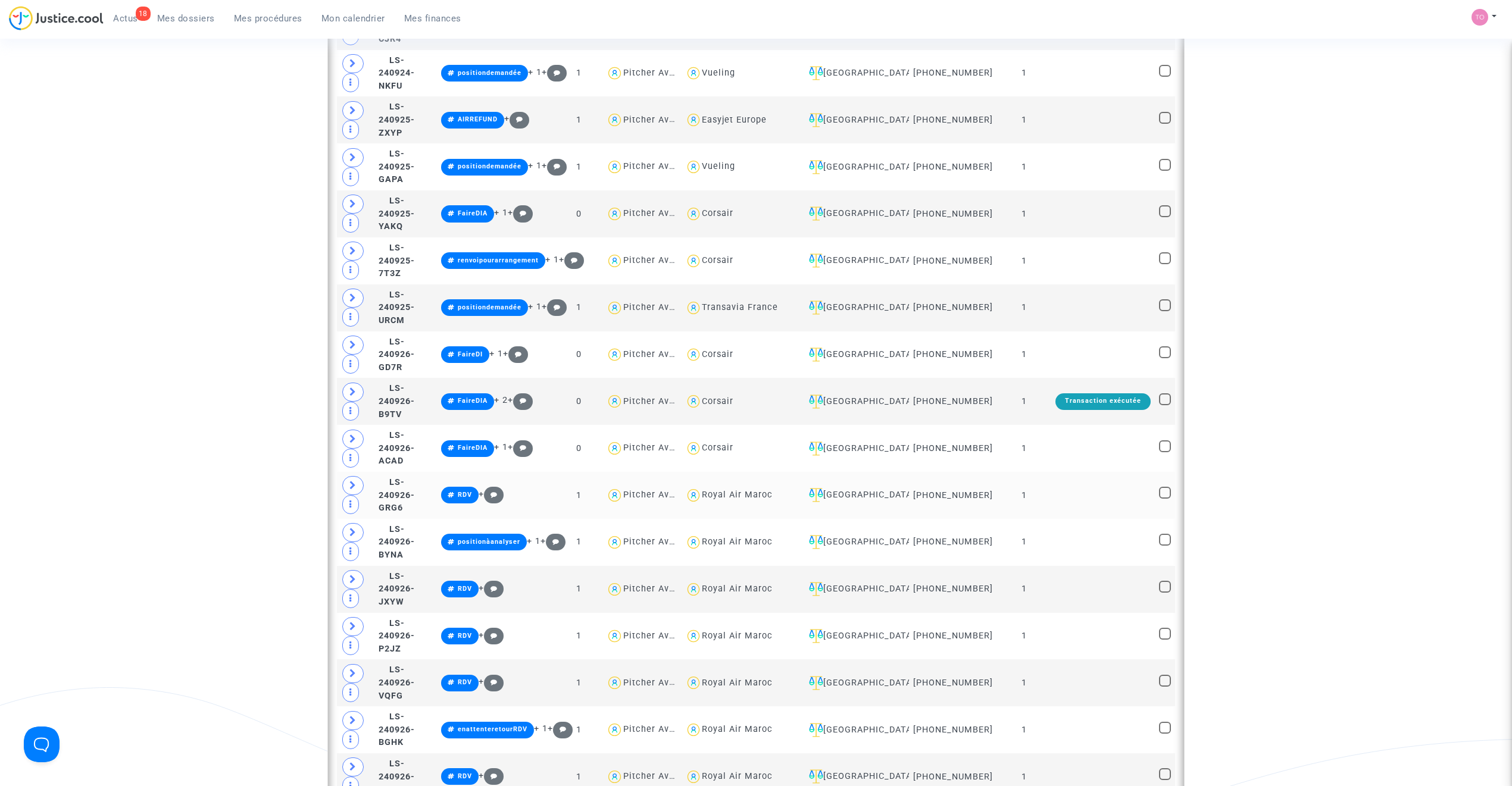
scroll to position [1259, 0]
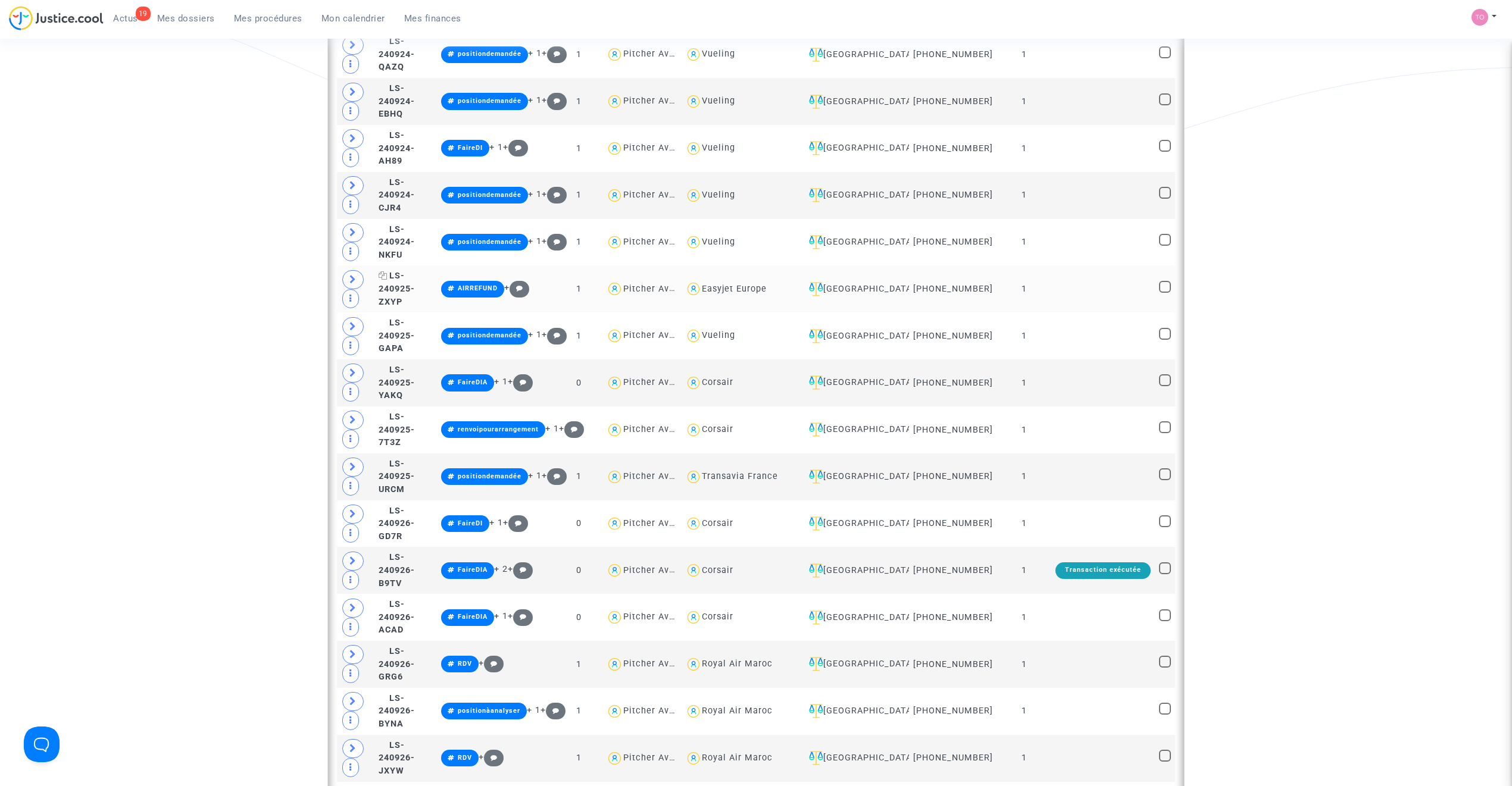
click at [415, 293] on span "LS-240925-ZXYP" at bounding box center [396, 289] width 37 height 36
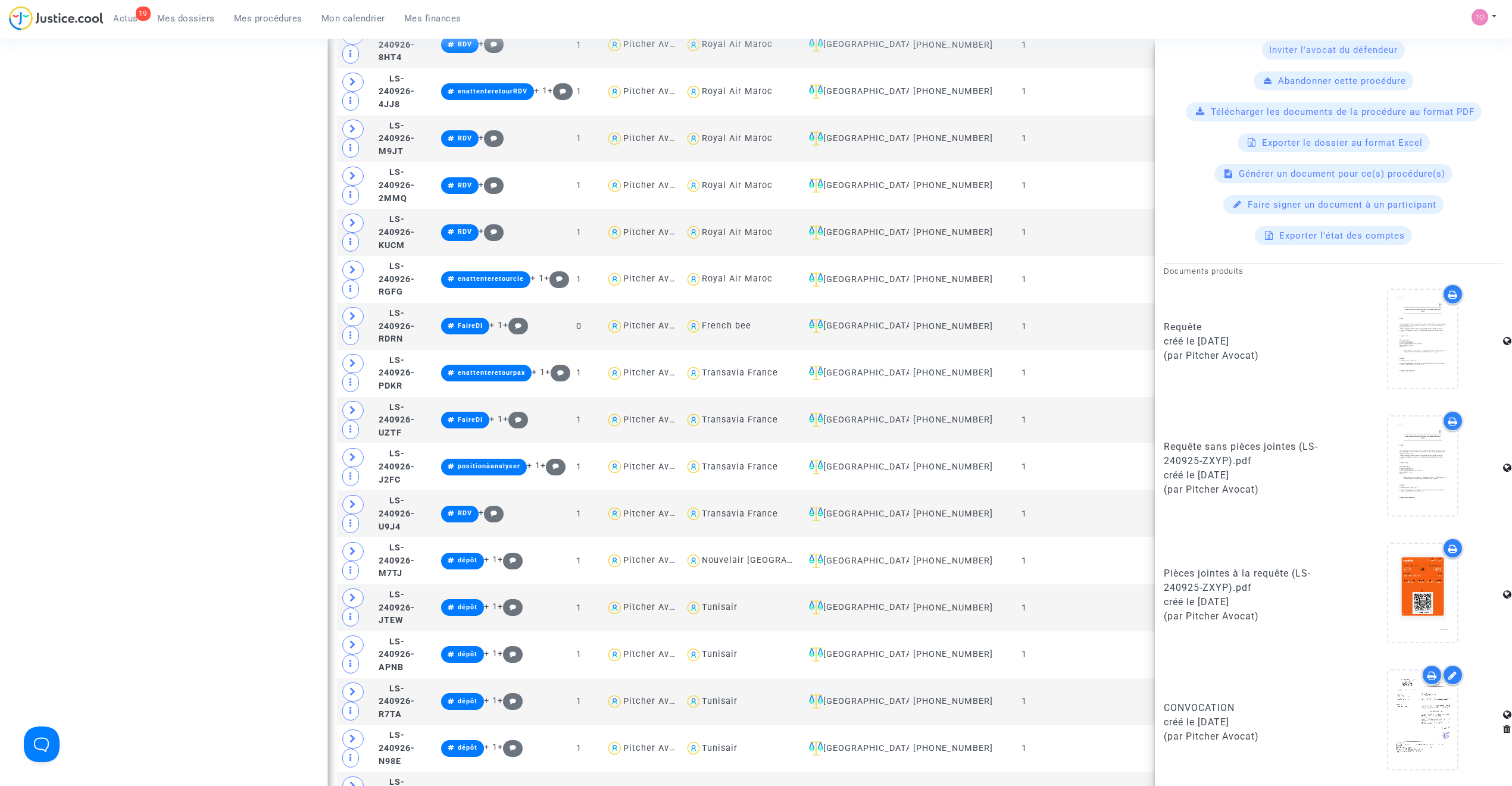
scroll to position [2157, 0]
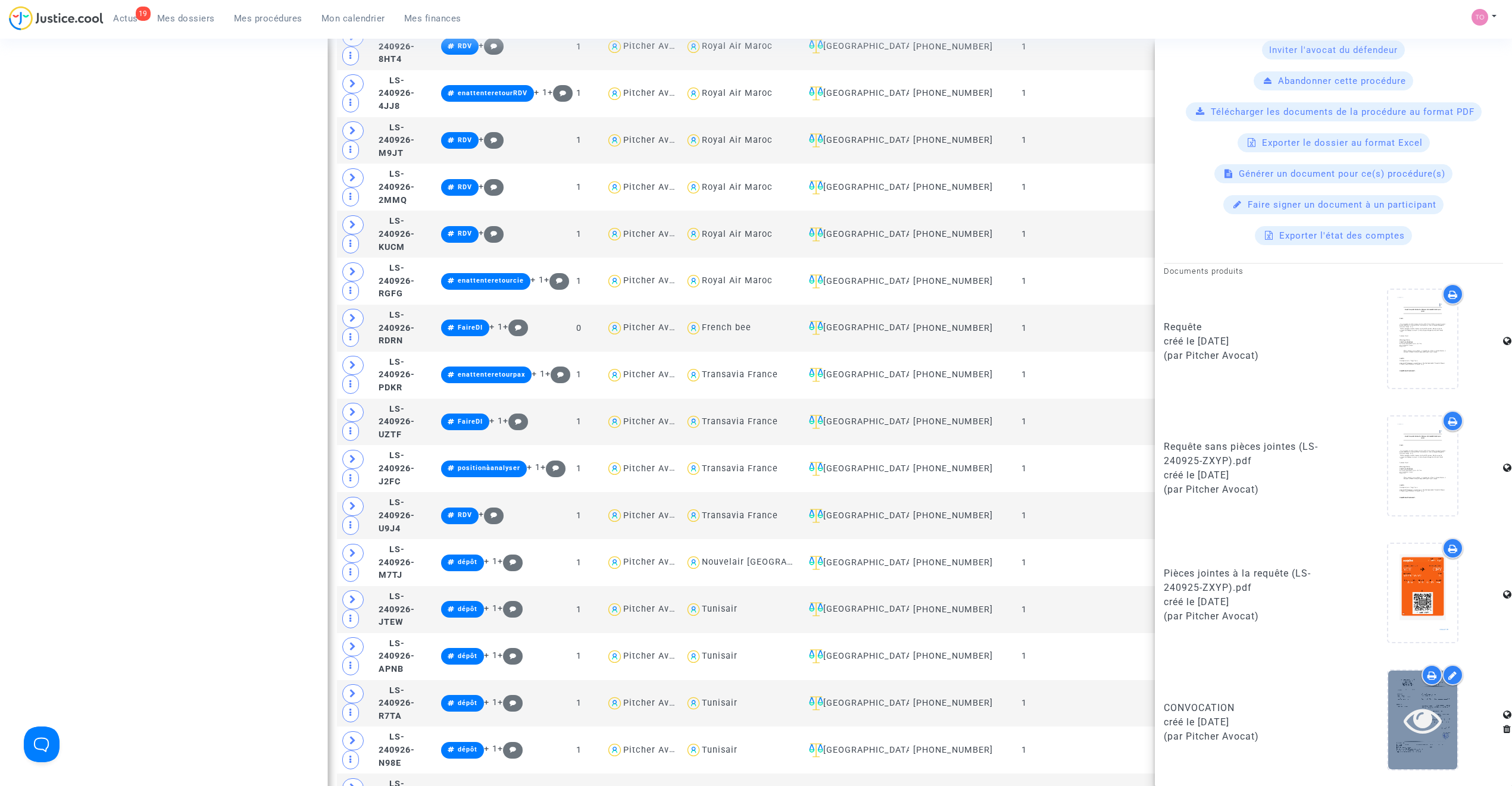
click at [1003, 501] on div at bounding box center [1422, 719] width 69 height 38
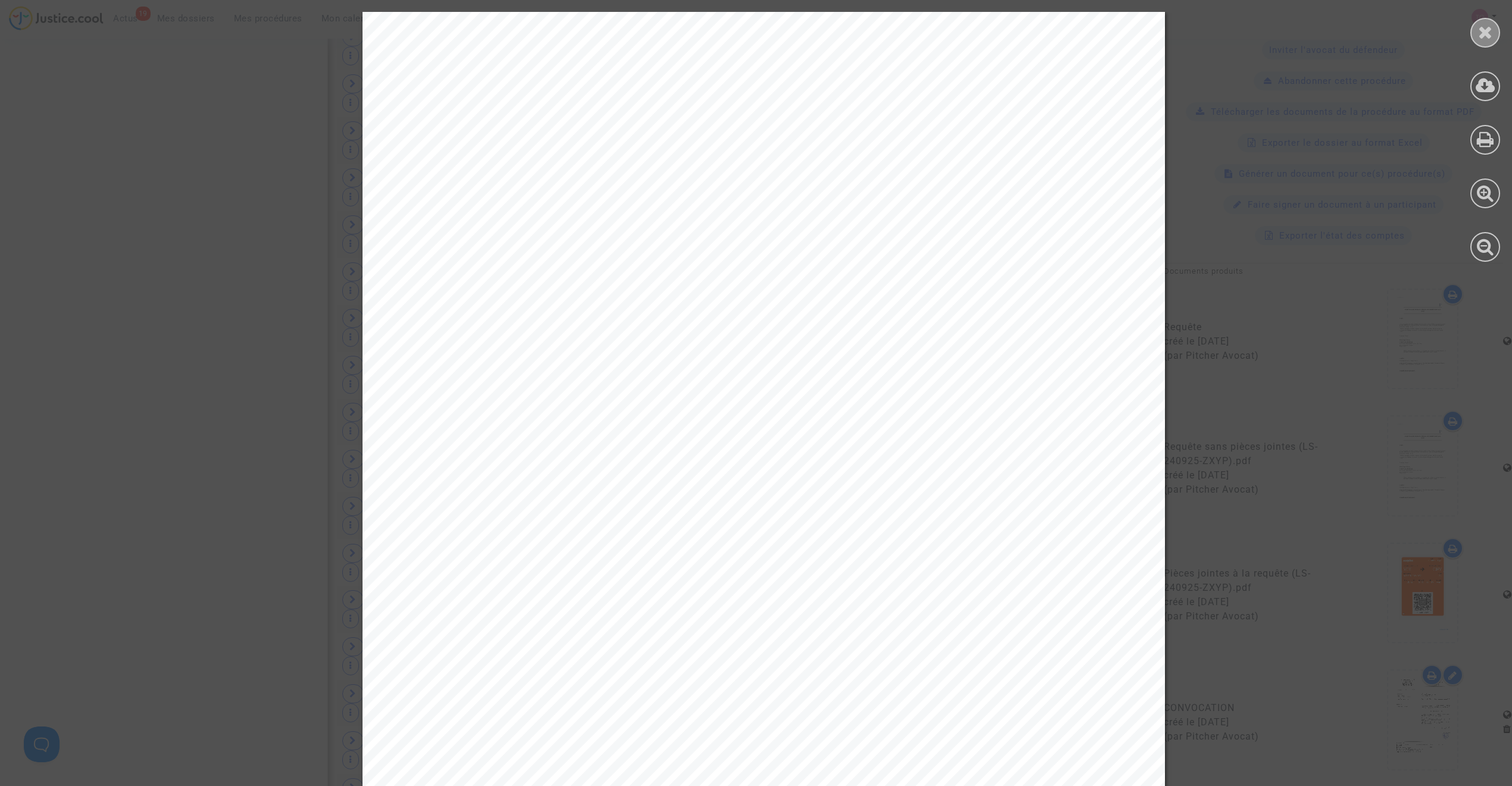
click at [1003, 34] on icon at bounding box center [1485, 32] width 15 height 18
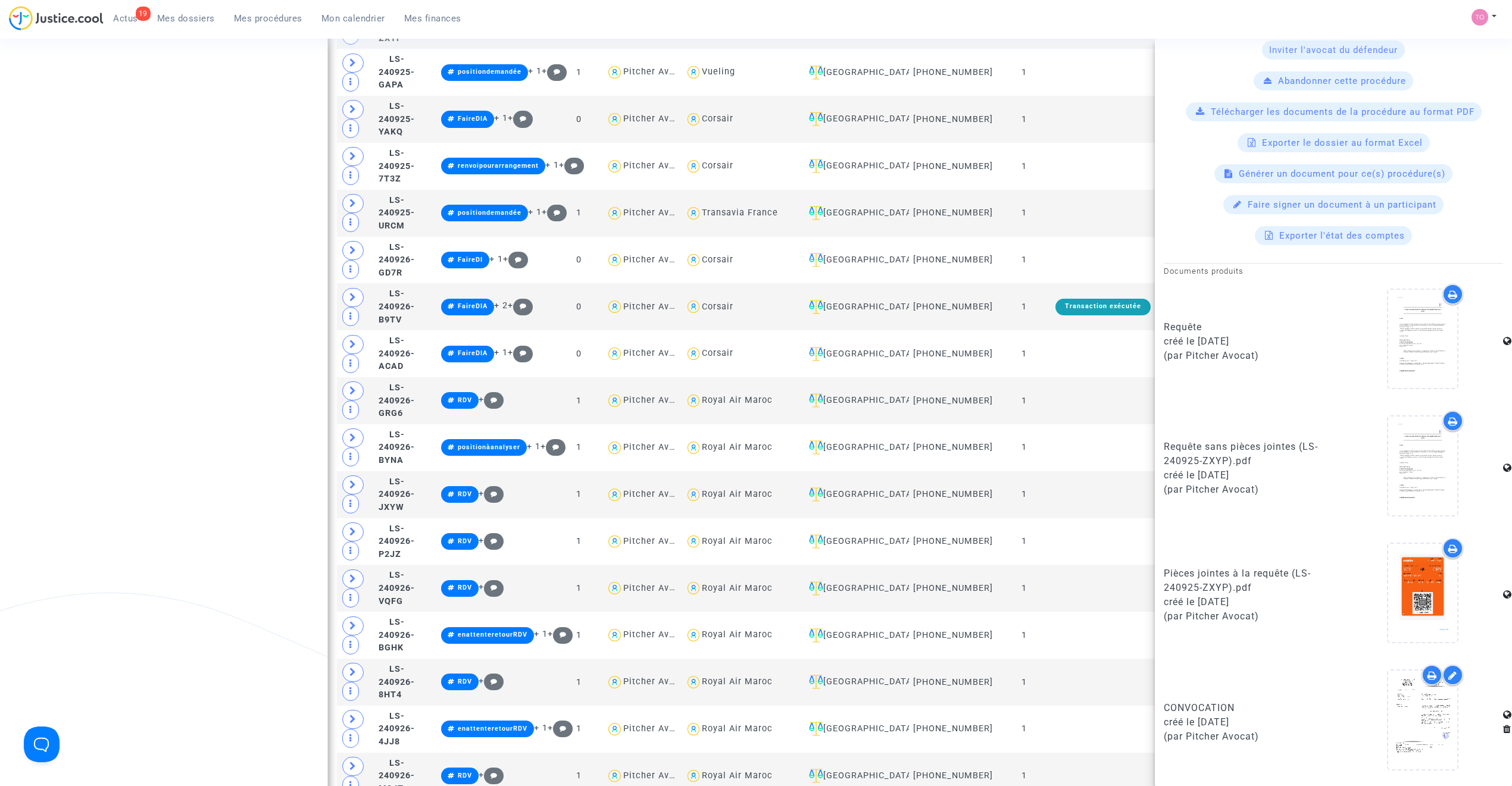
scroll to position [1496, 0]
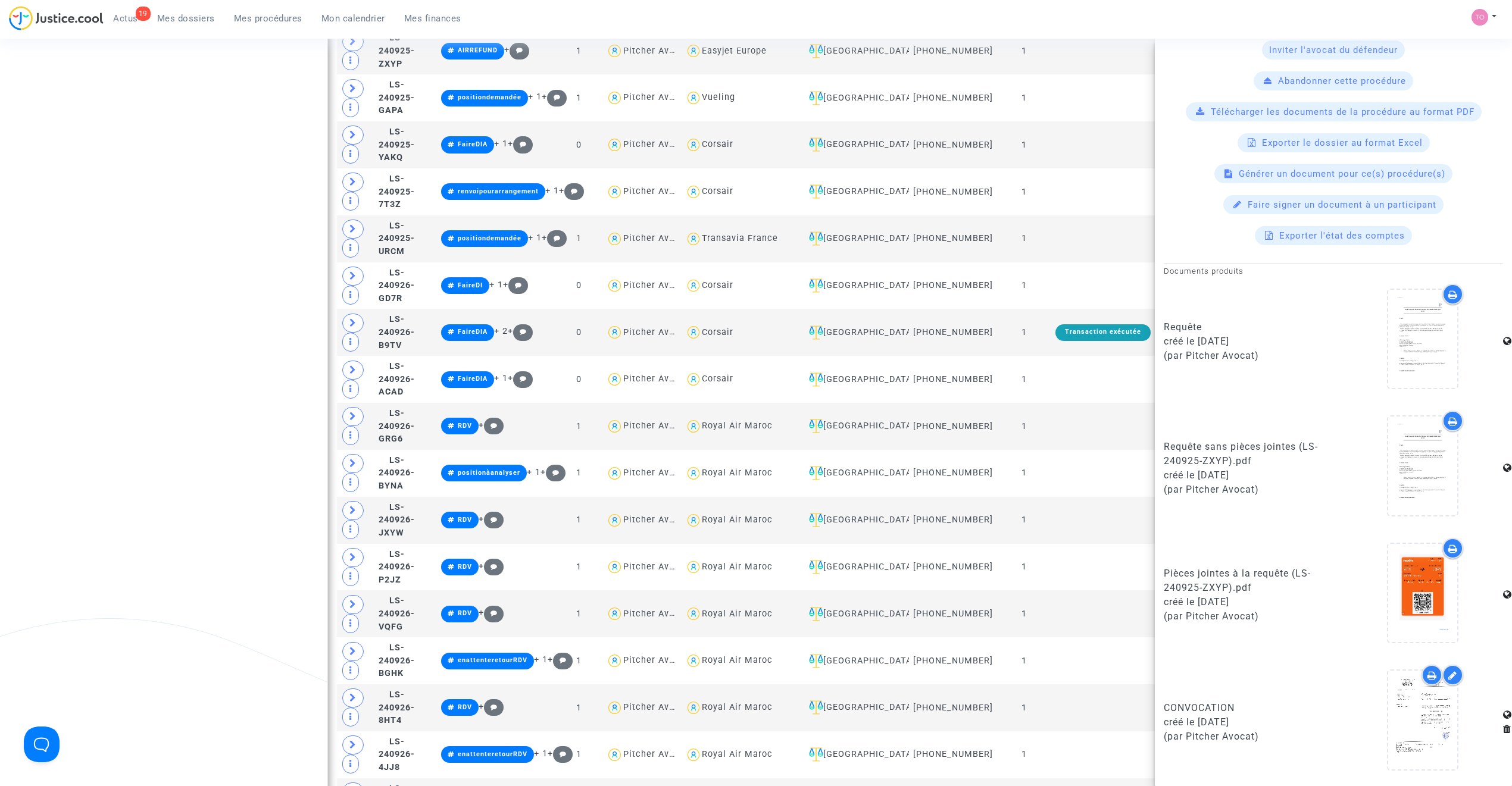
drag, startPoint x: 260, startPoint y: 299, endPoint x: 210, endPoint y: 309, distance: 51.0
click at [260, 299] on div "Date de clôture d'instruction Date de conciliation Date d'audience Date de juge…" at bounding box center [756, 344] width 1512 height 3487
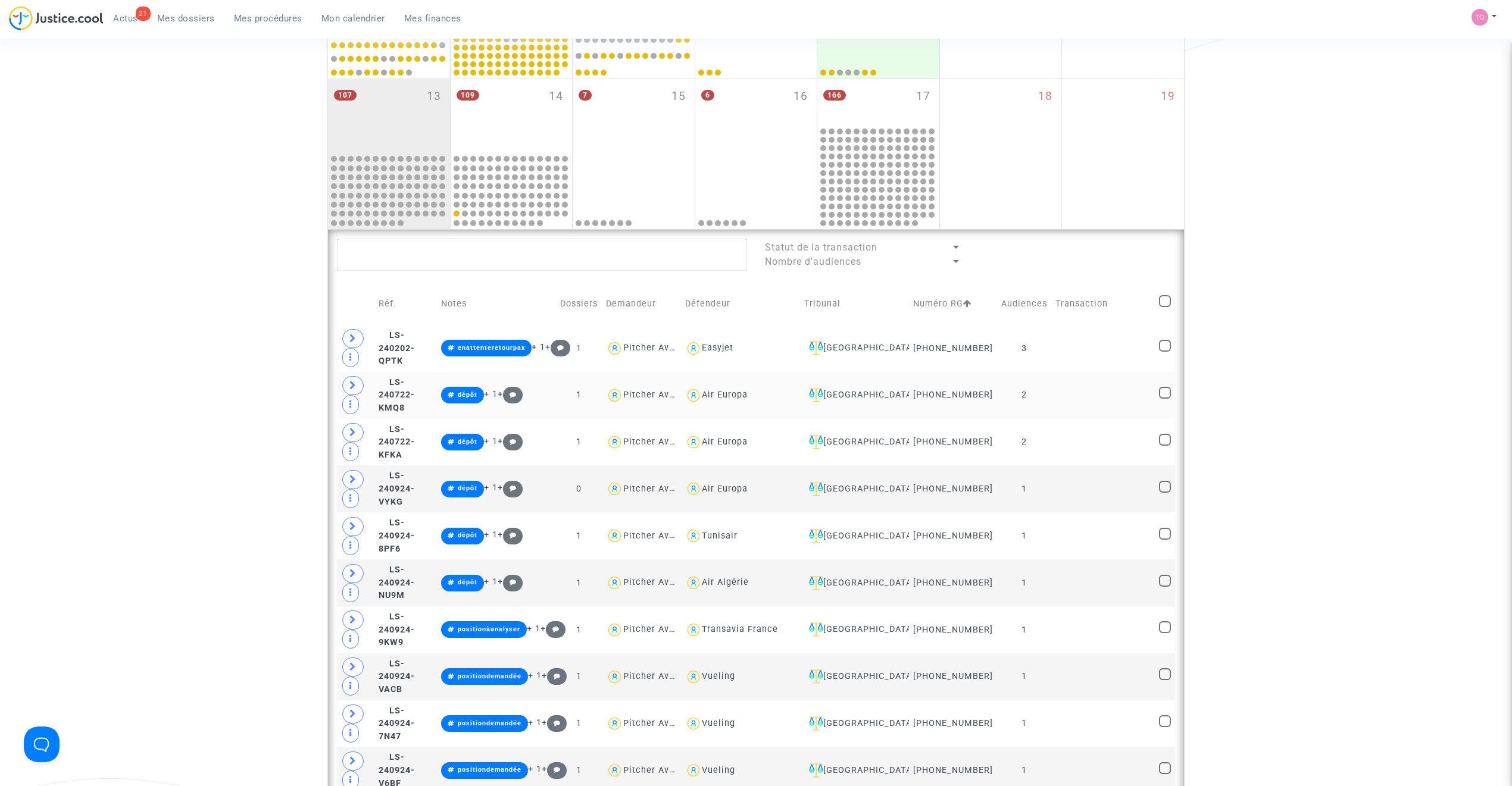
scroll to position [517, 0]
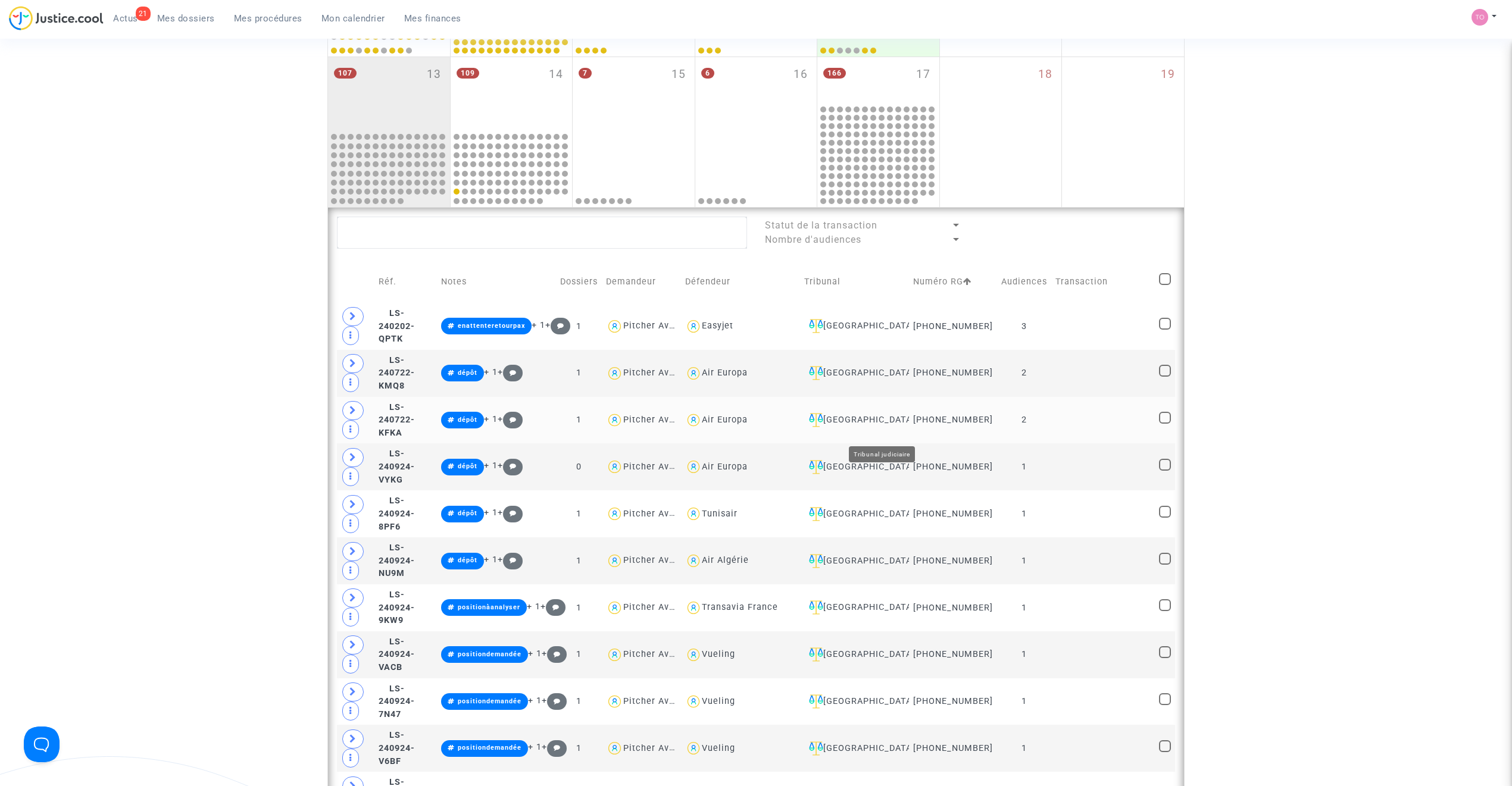
click at [886, 427] on div "Ivry-sur-Seine" at bounding box center [854, 421] width 101 height 15
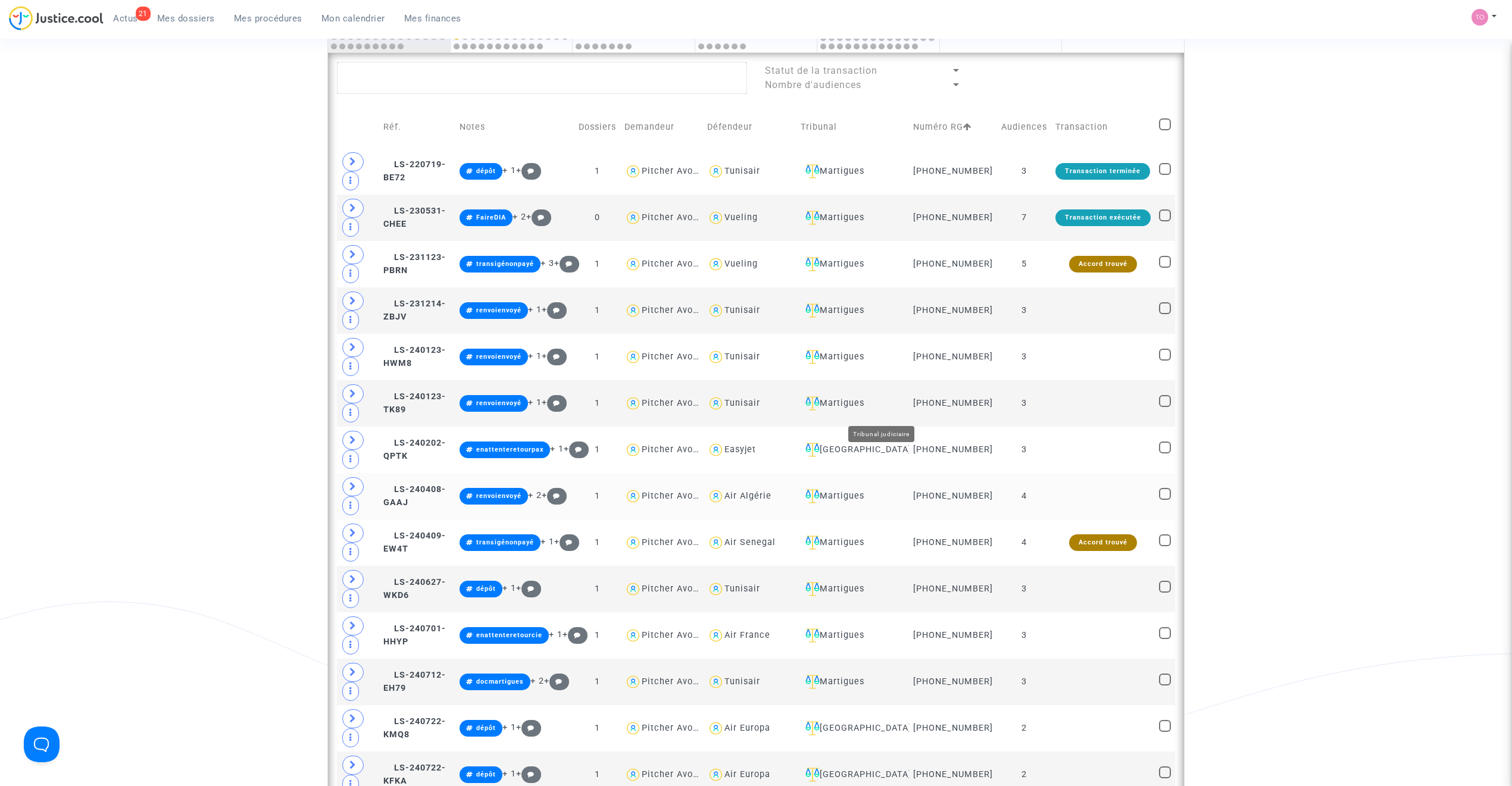
scroll to position [703, 0]
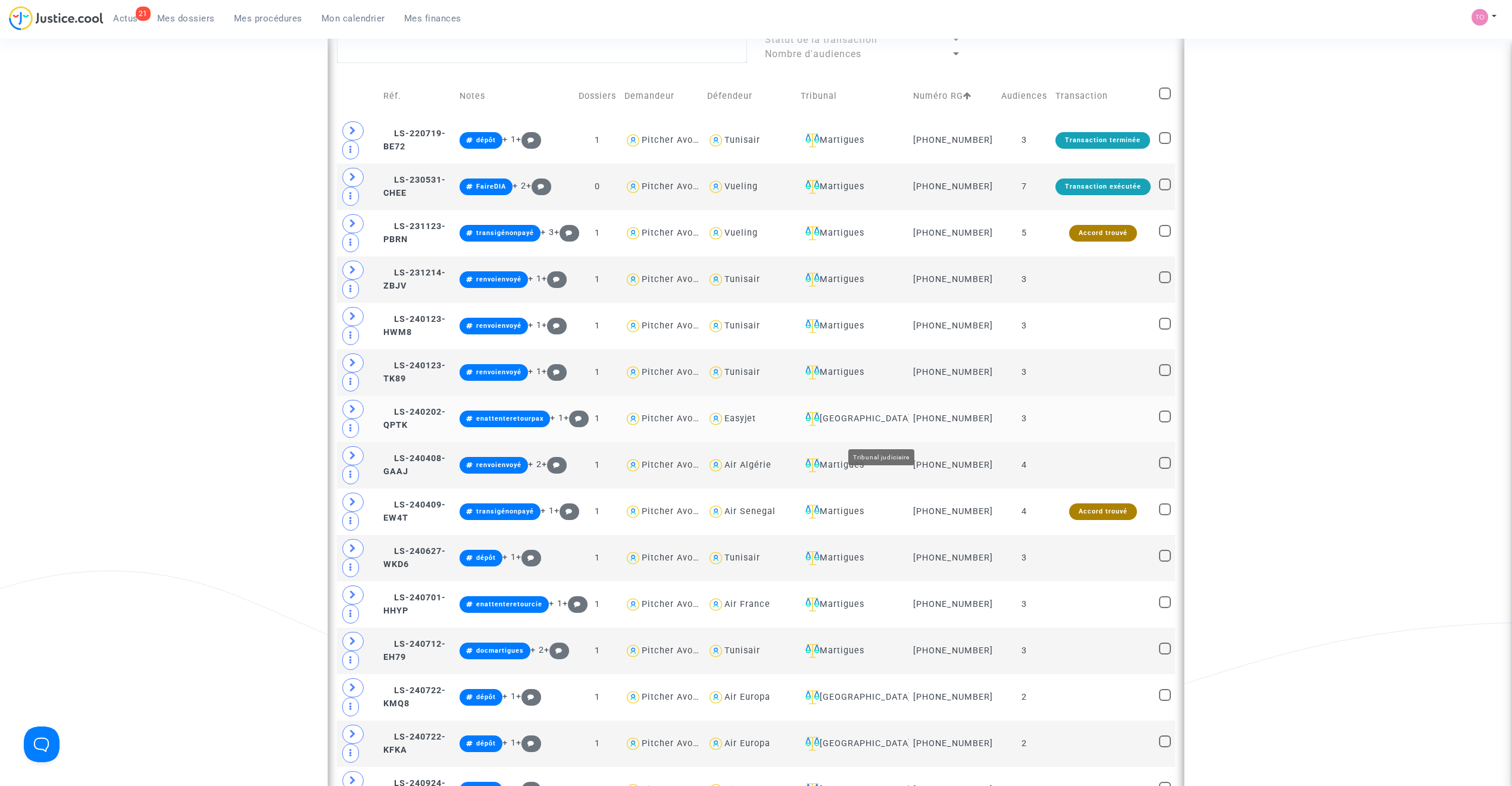
click at [889, 426] on div "Ivry-sur-Seine" at bounding box center [853, 419] width 104 height 15
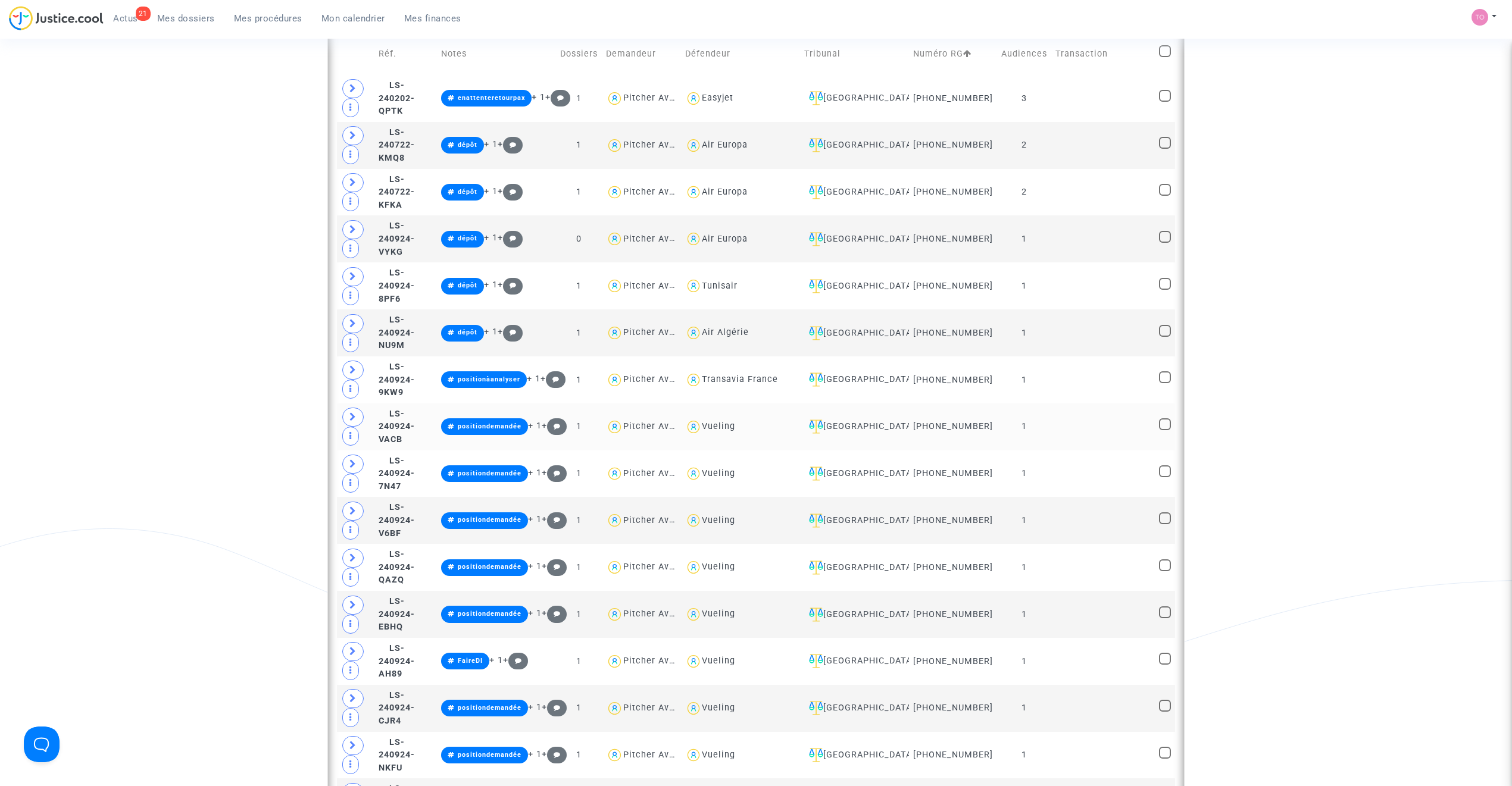
scroll to position [755, 0]
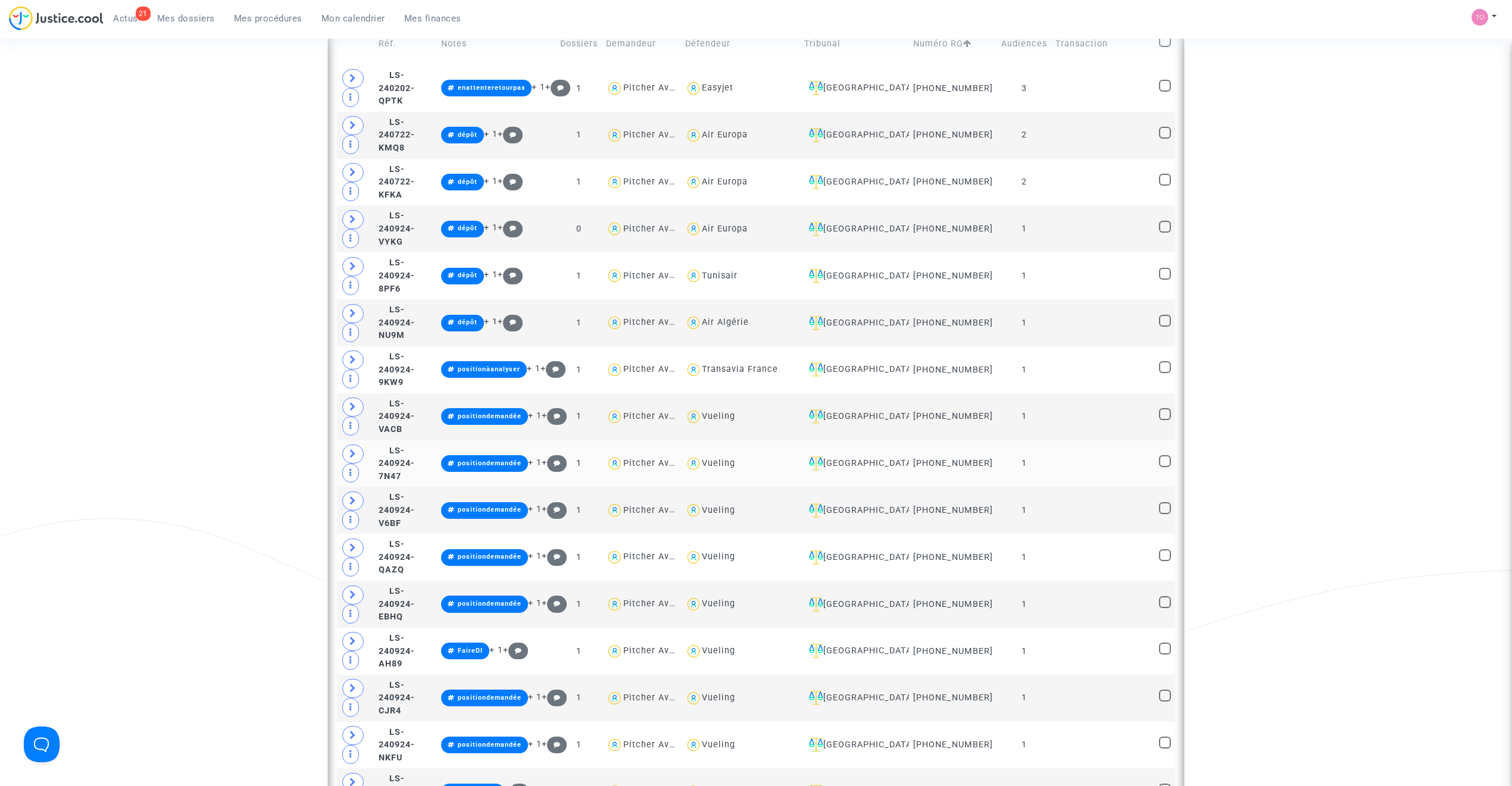
click at [735, 469] on div "Vueling" at bounding box center [718, 463] width 33 height 10
type textarea "@Vueling"
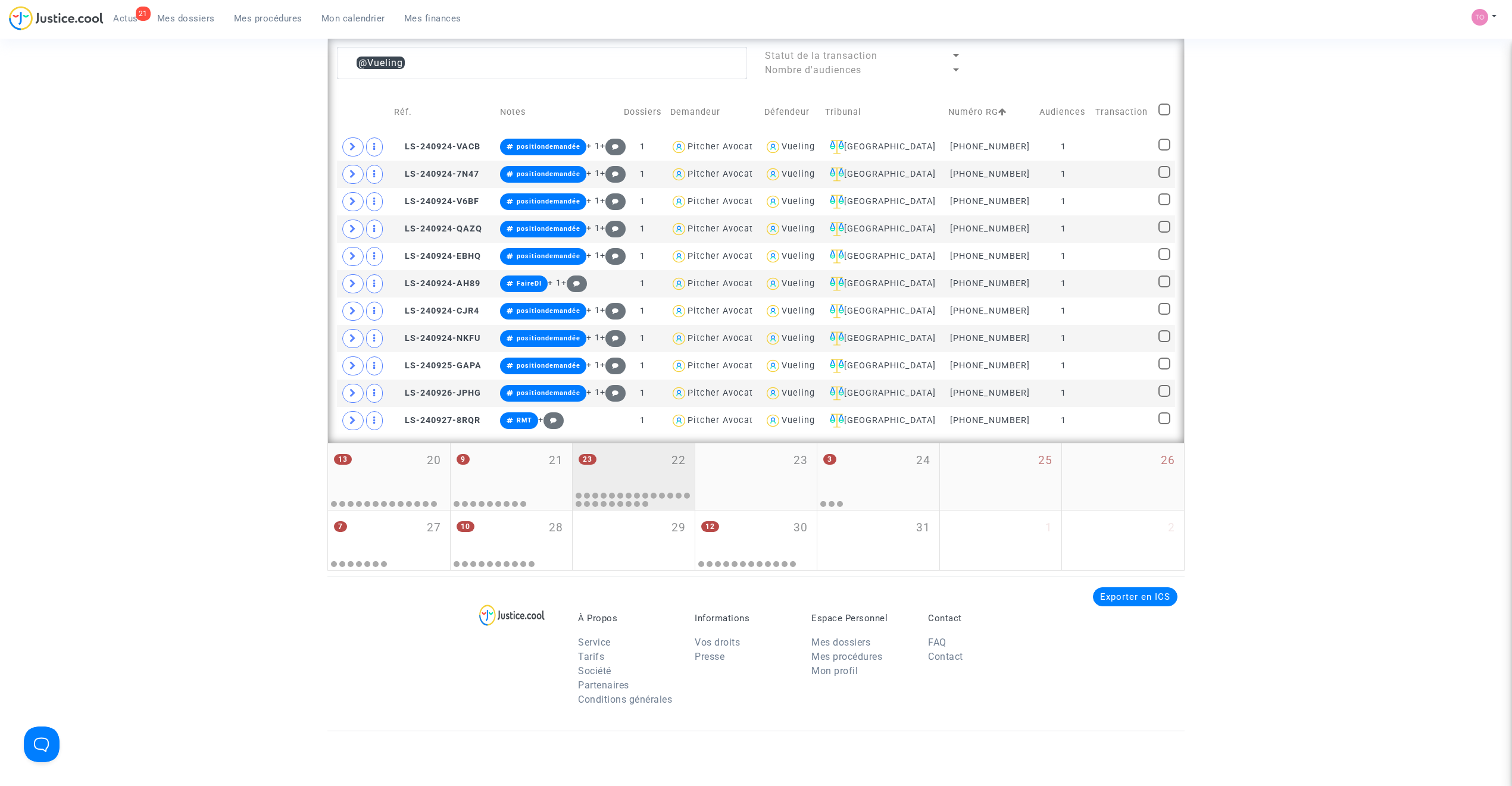
scroll to position [623, 0]
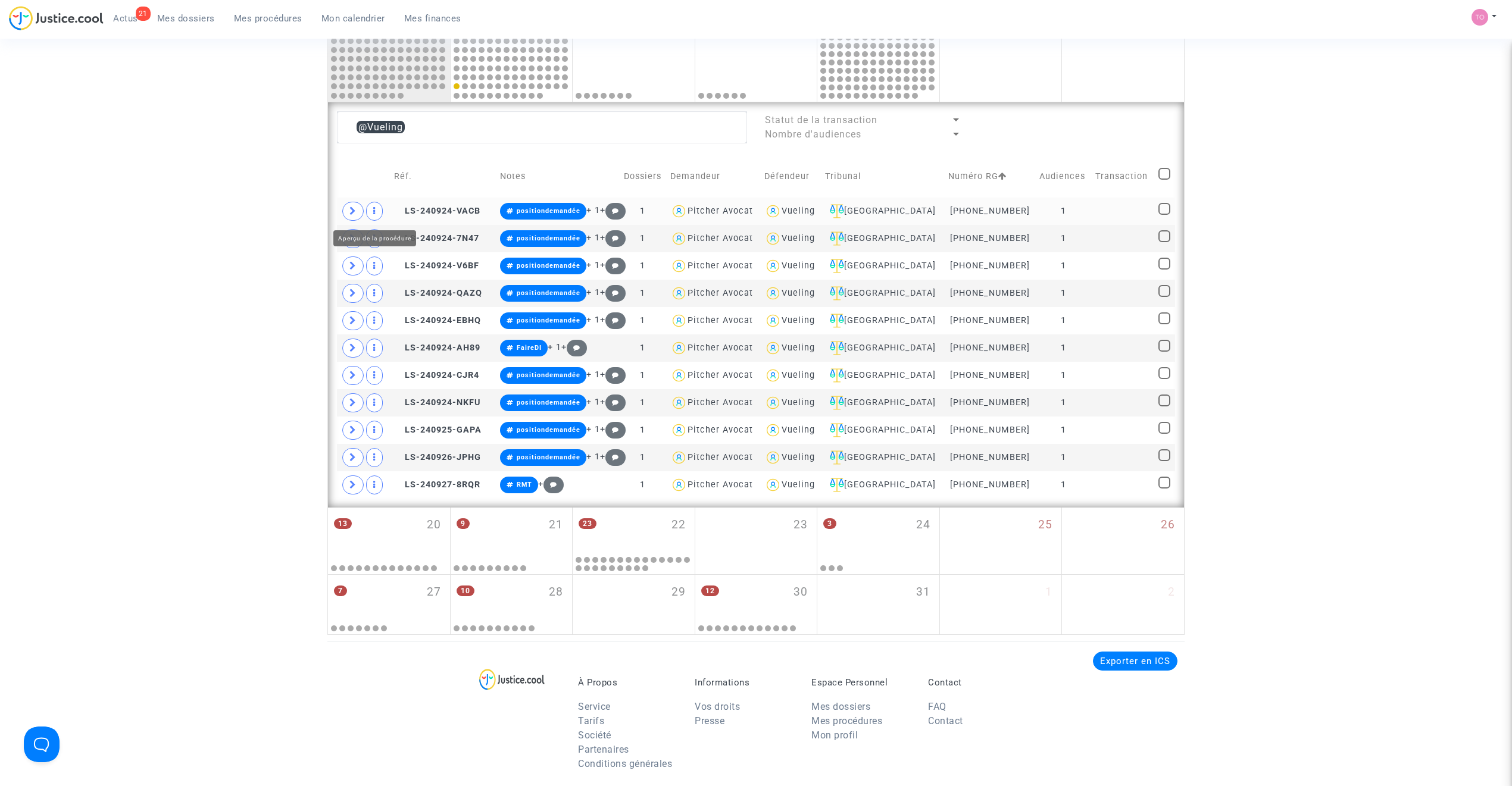
click at [363, 213] on span at bounding box center [352, 210] width 21 height 19
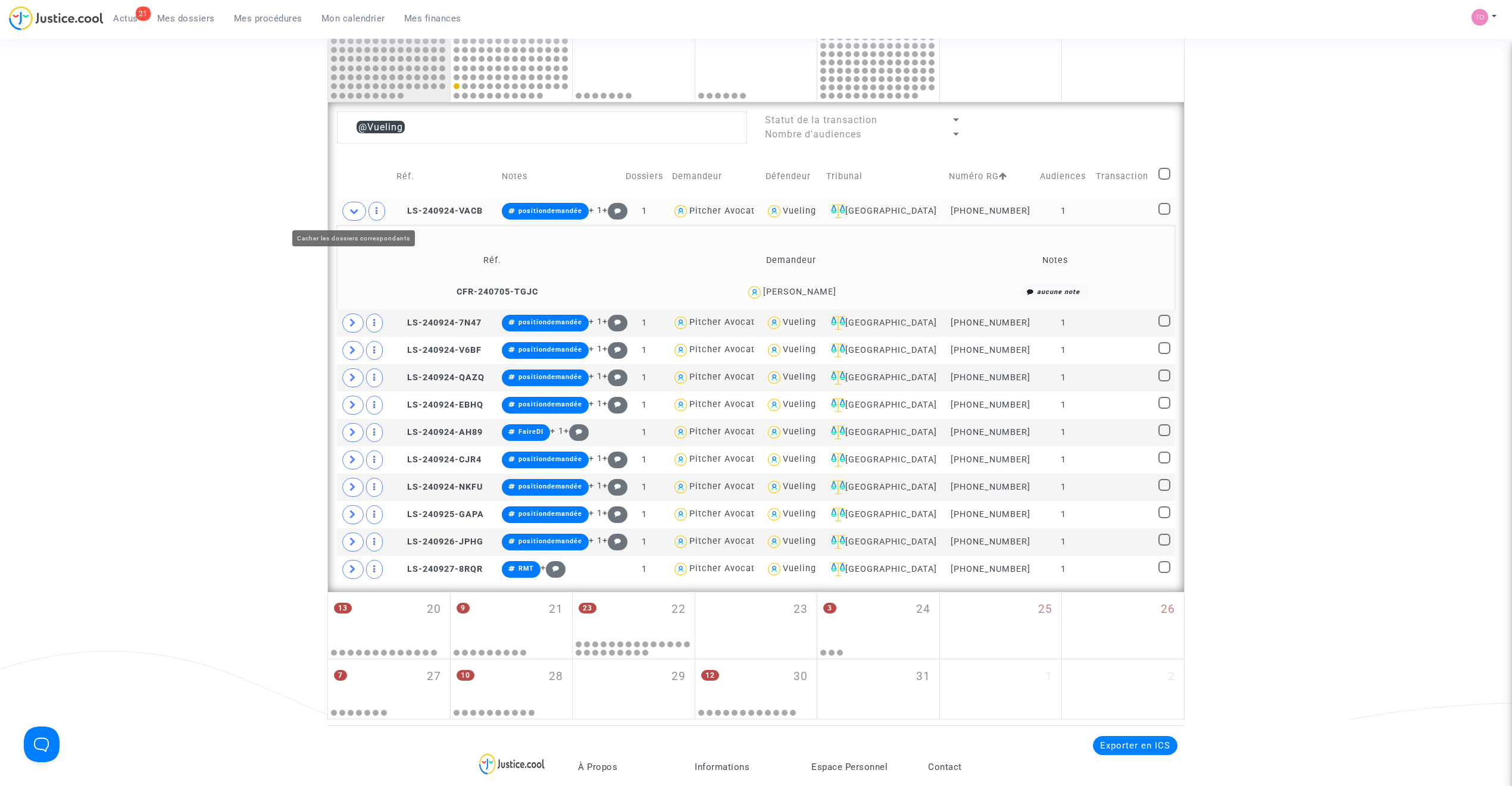
click at [346, 215] on span at bounding box center [353, 210] width 24 height 19
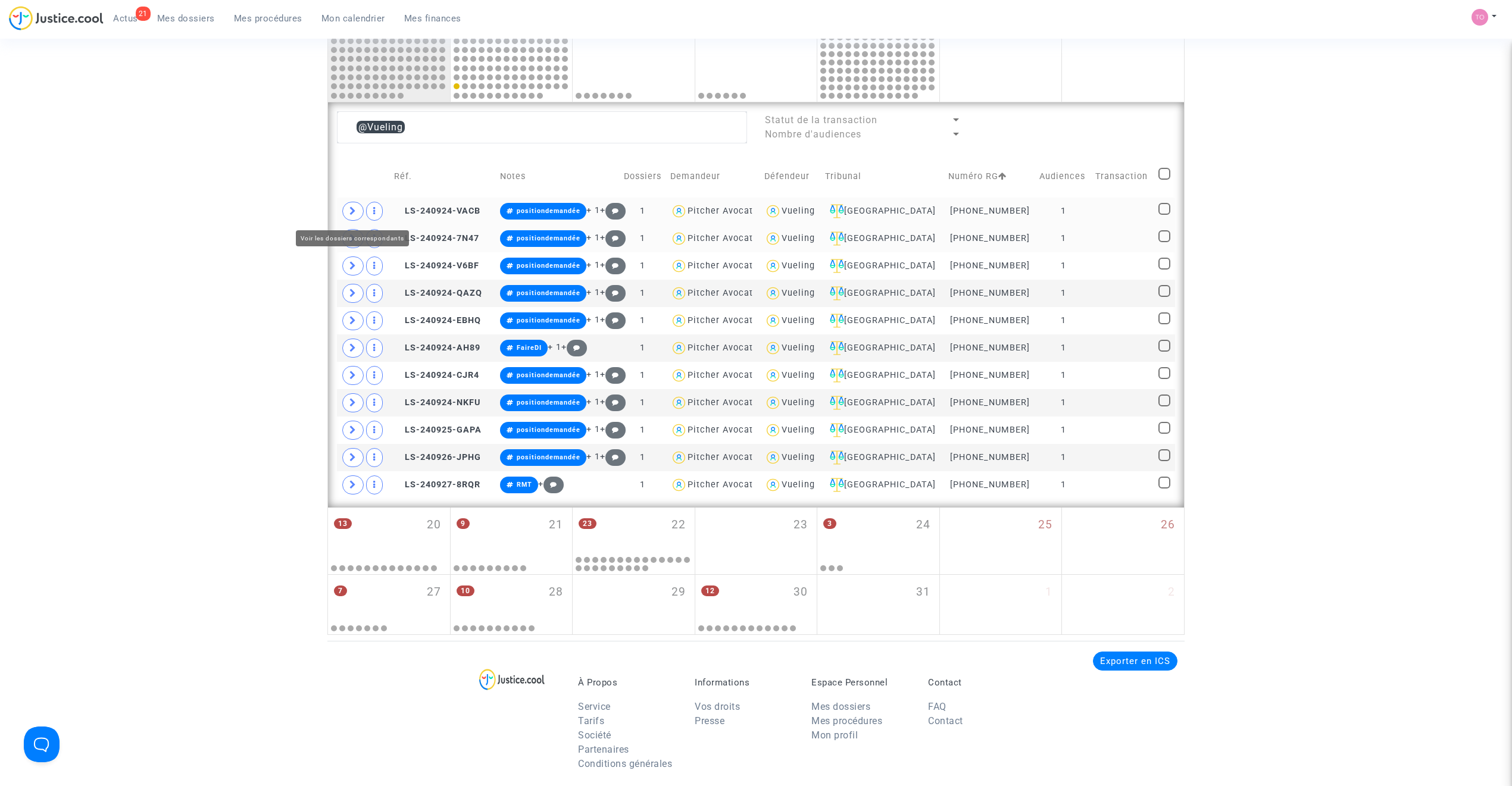
click at [352, 237] on icon at bounding box center [352, 238] width 7 height 9
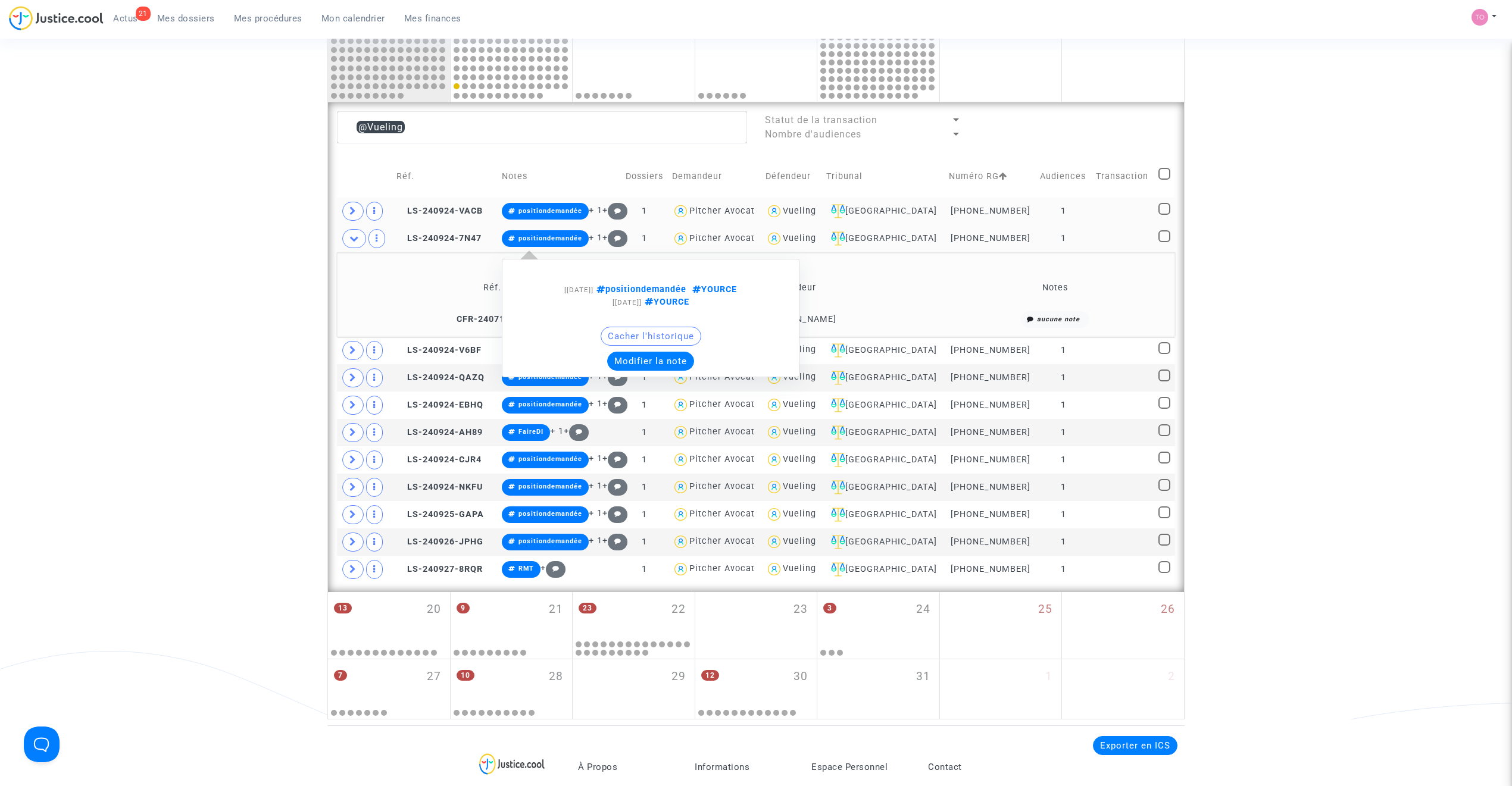
click at [646, 361] on button "Modifier la note" at bounding box center [650, 361] width 87 height 19
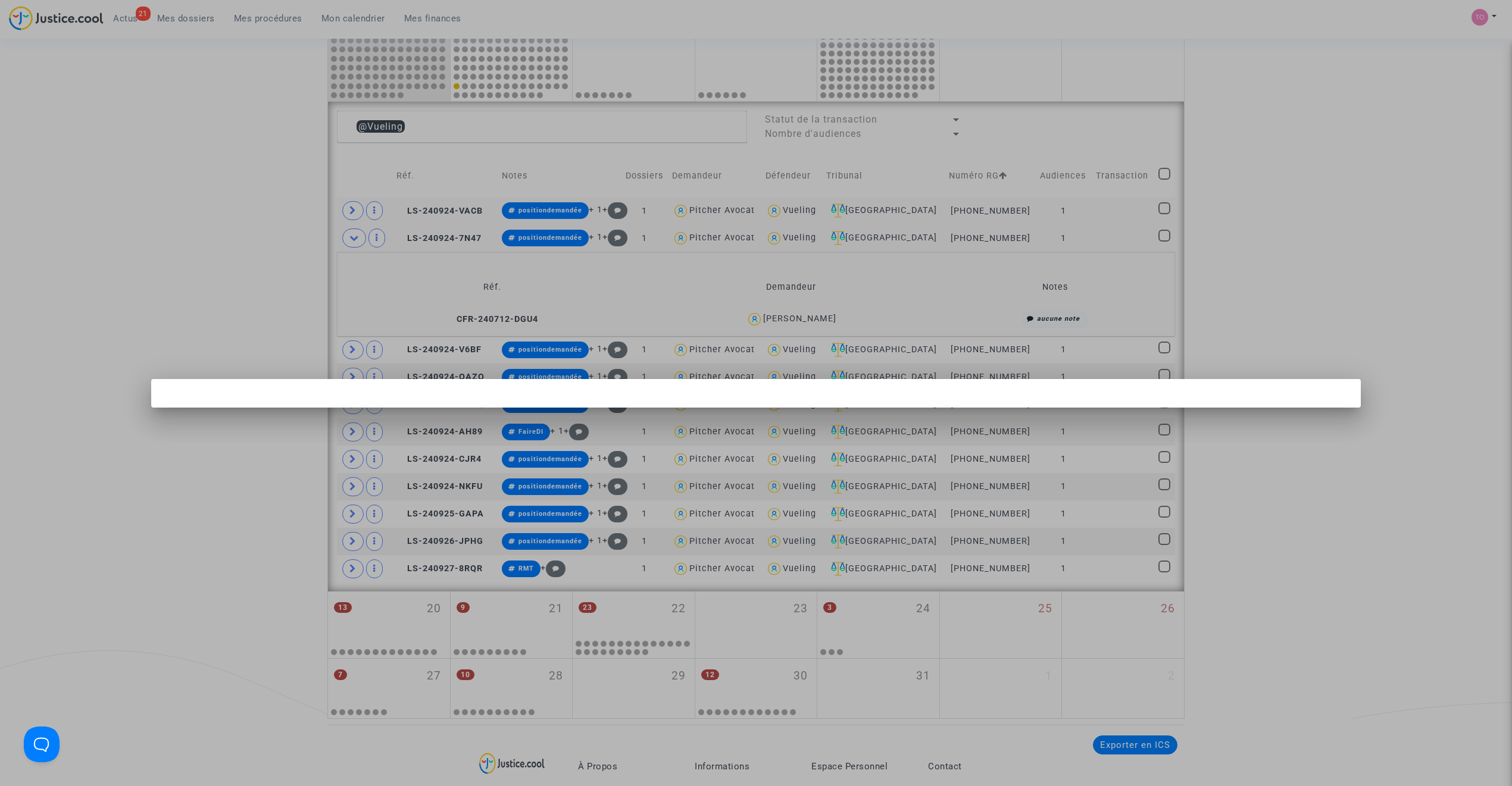
scroll to position [0, 0]
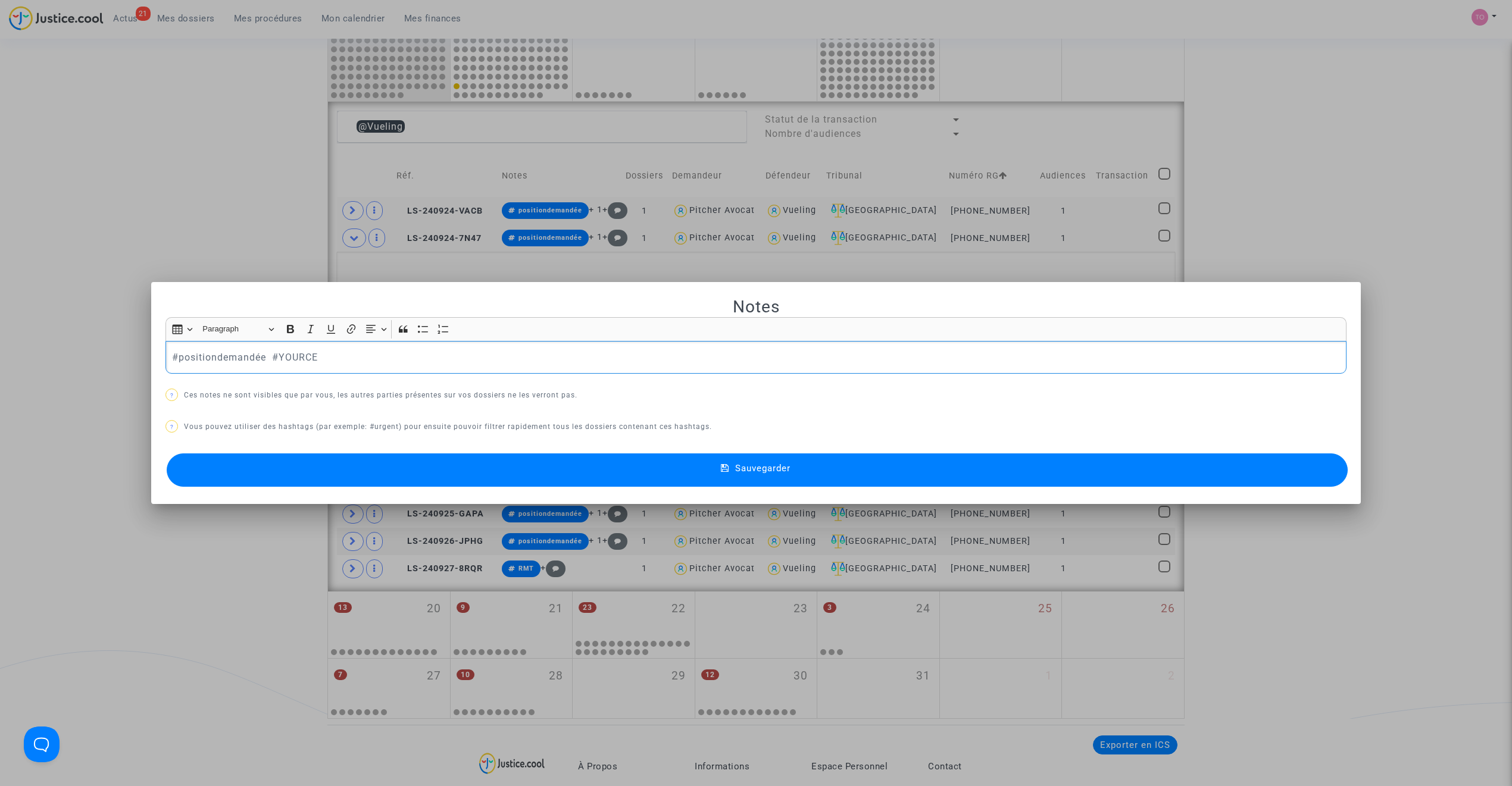
click at [201, 356] on p "#positiondemandée #YOURCE" at bounding box center [756, 357] width 1169 height 15
click at [268, 353] on p "#positiondemandée #YOURCE" at bounding box center [756, 357] width 1169 height 15
click at [426, 473] on button "Sauvegarder" at bounding box center [757, 470] width 1181 height 33
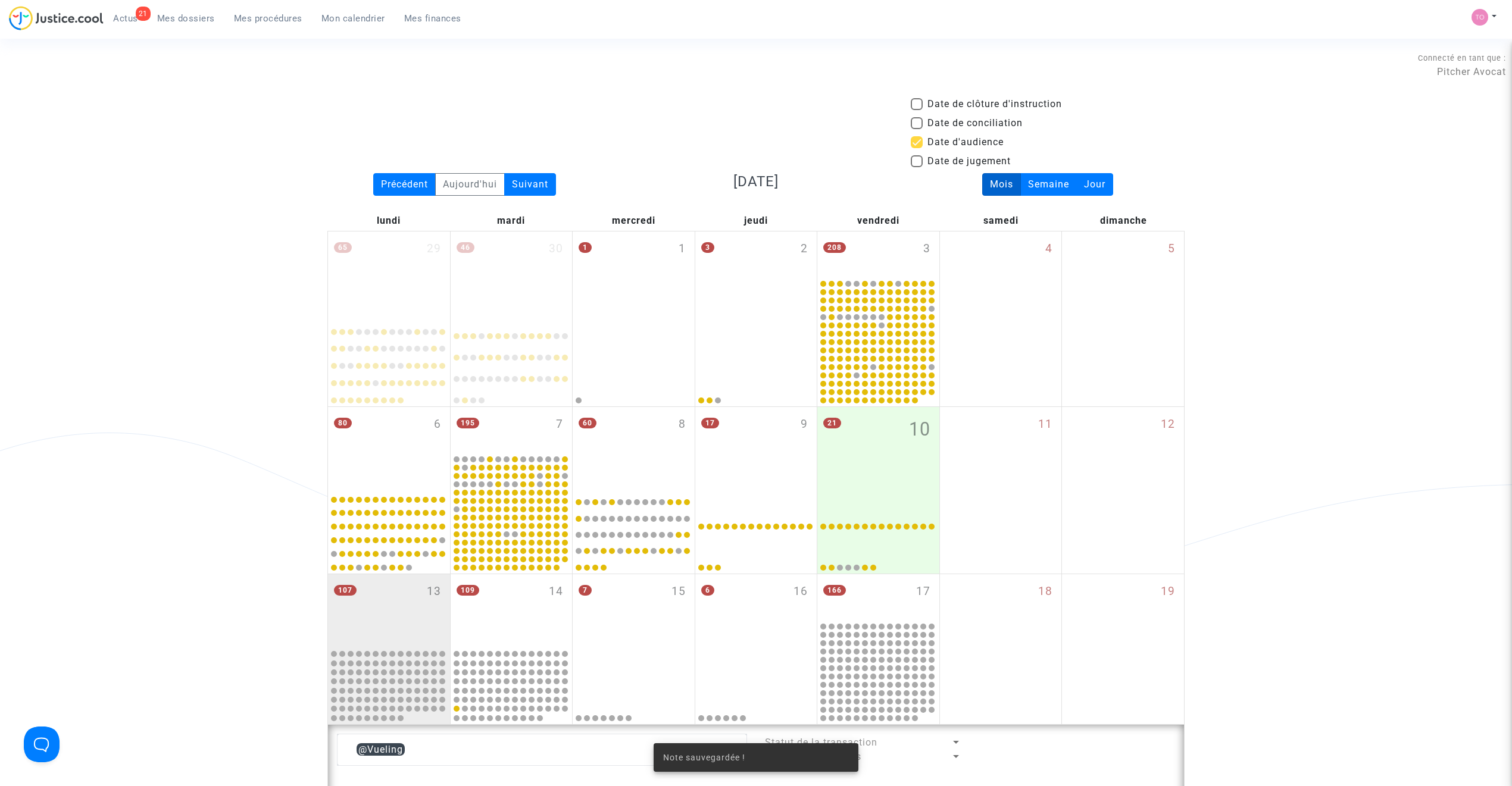
scroll to position [623, 0]
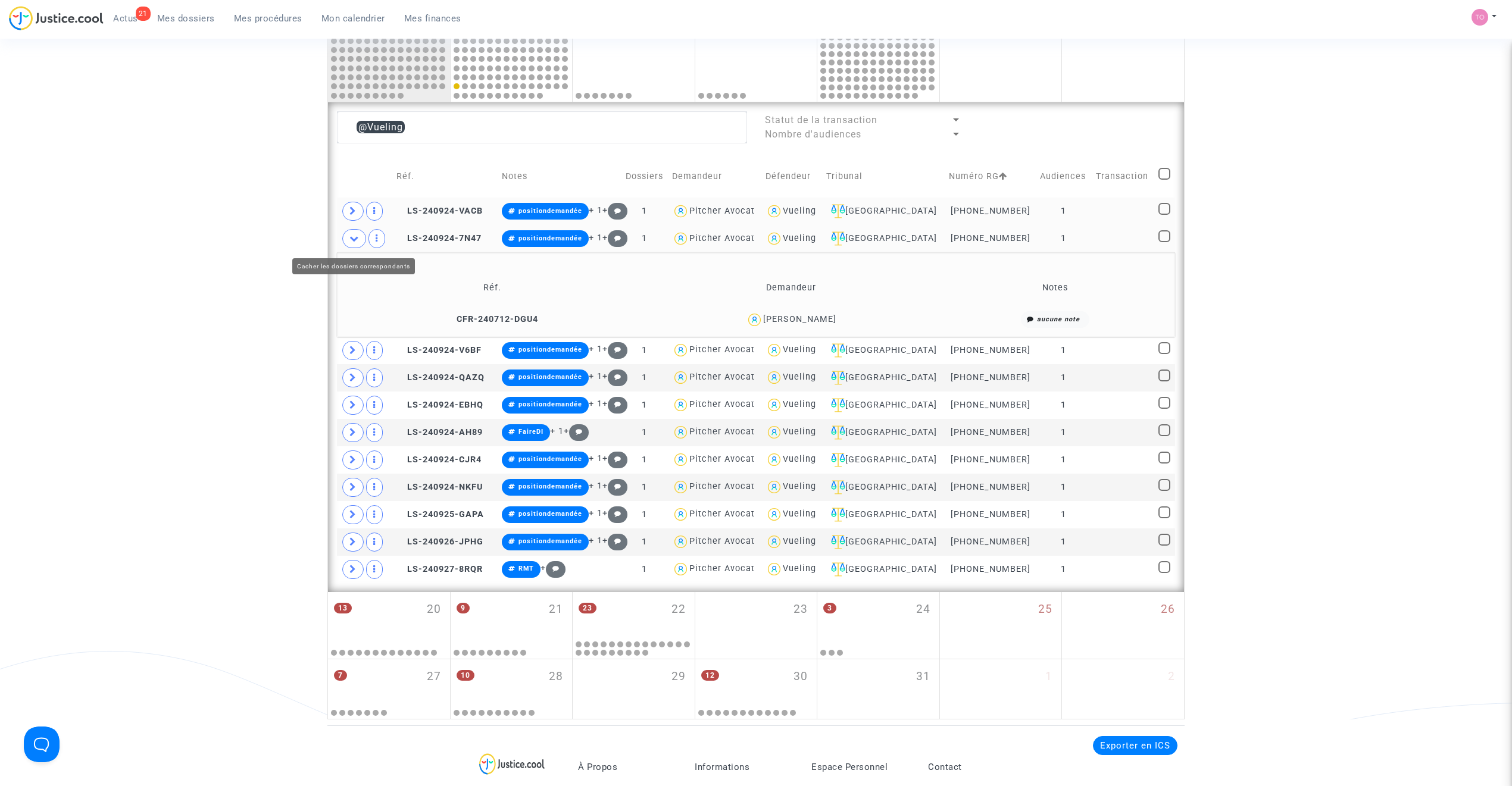
click at [351, 237] on icon at bounding box center [354, 238] width 10 height 9
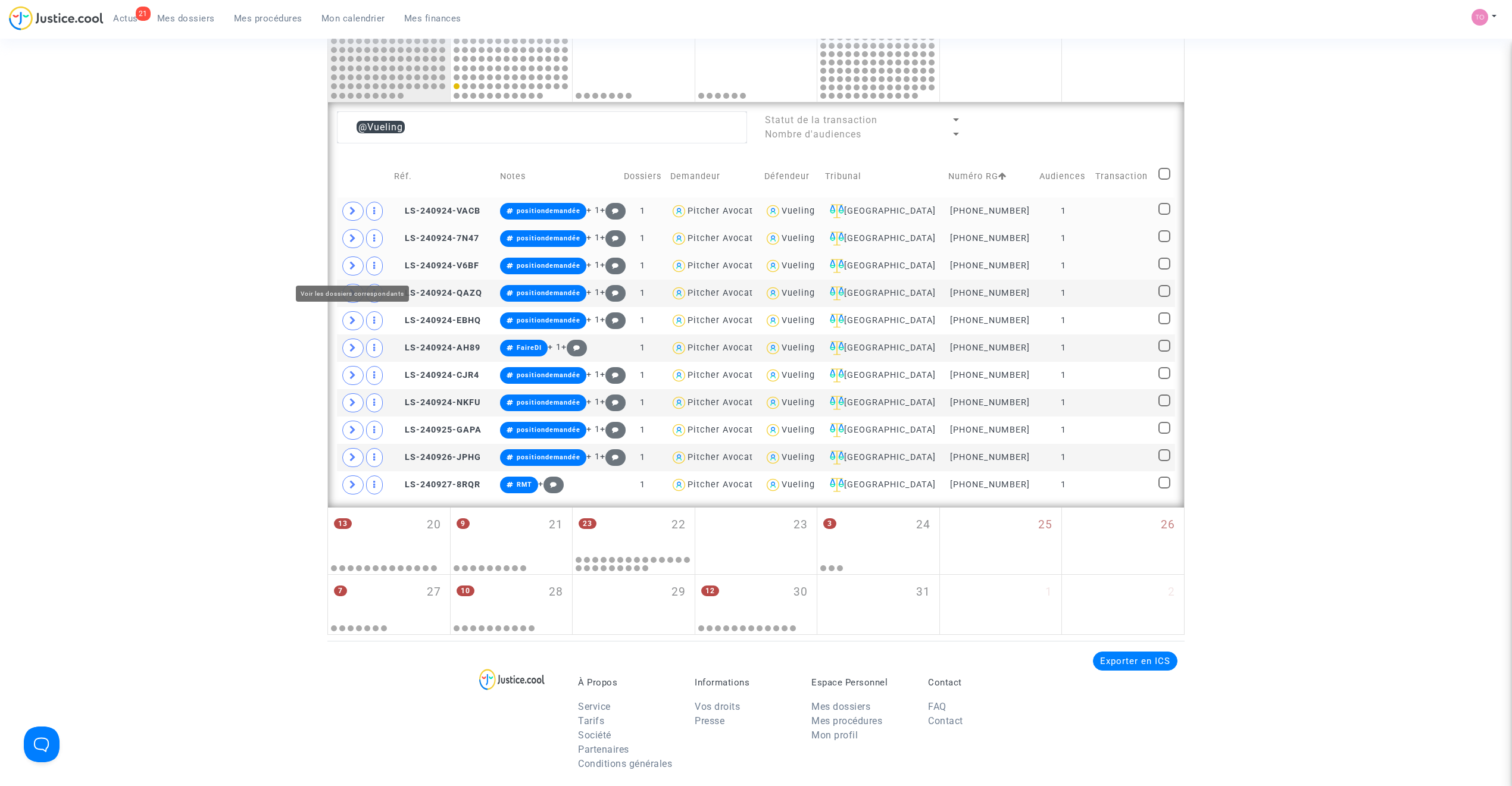
click at [353, 266] on icon at bounding box center [352, 266] width 7 height 9
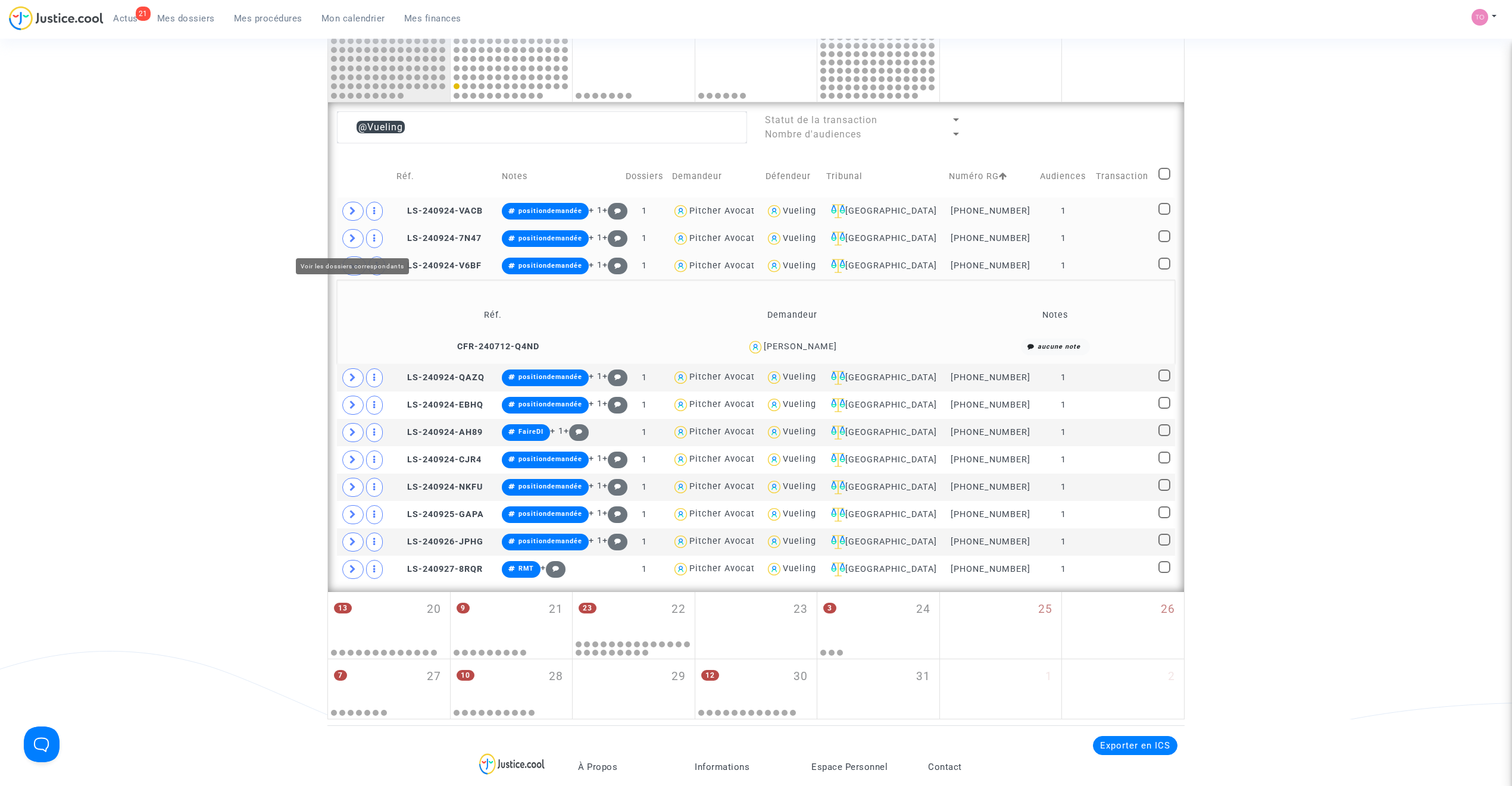
click at [356, 238] on icon at bounding box center [352, 238] width 7 height 9
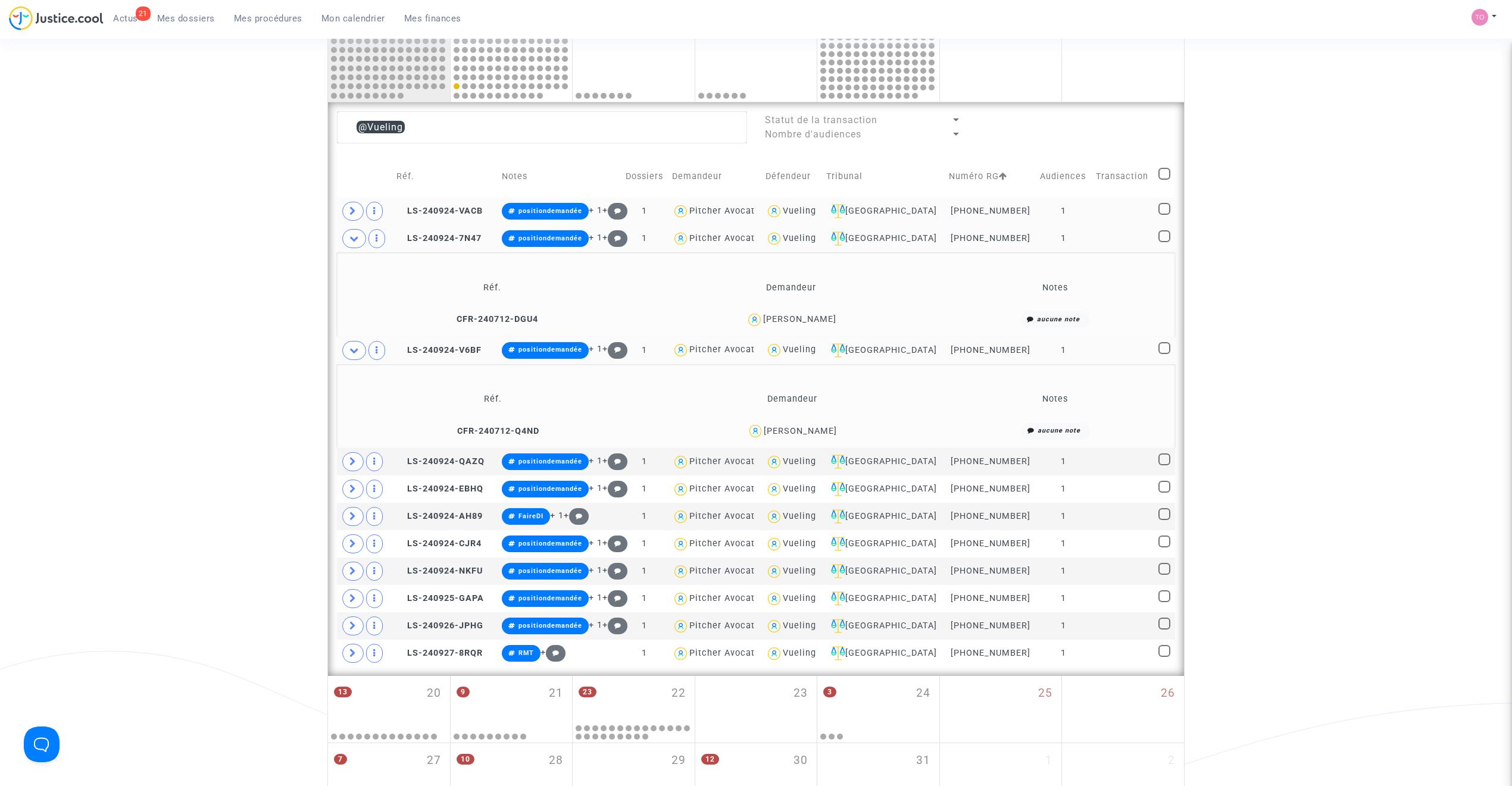
click at [796, 426] on span "David Honen" at bounding box center [800, 397] width 73 height 79
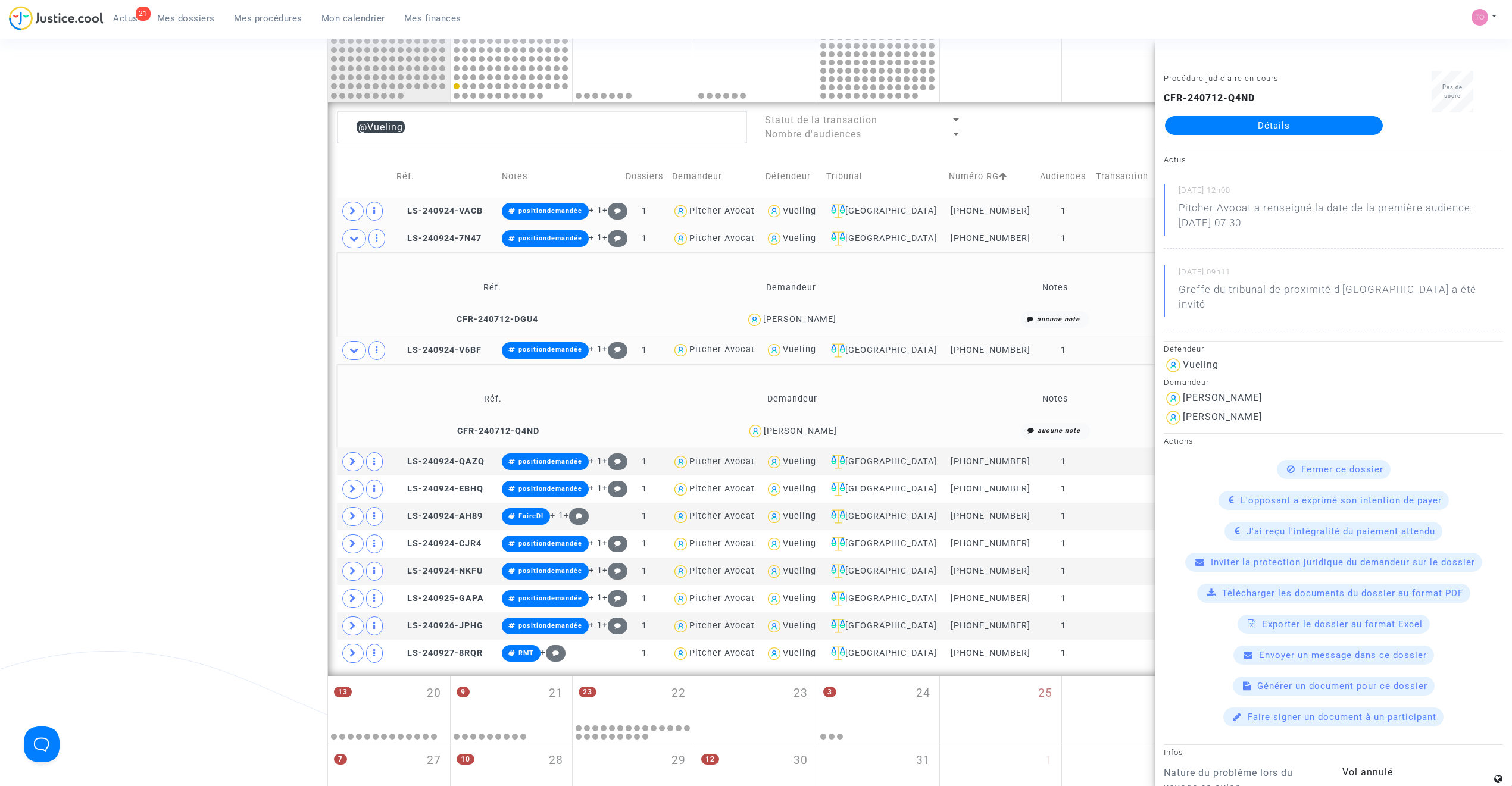
drag, startPoint x: 787, startPoint y: 315, endPoint x: 779, endPoint y: 315, distance: 8.0
click at [779, 315] on div "David Honen" at bounding box center [800, 319] width 73 height 10
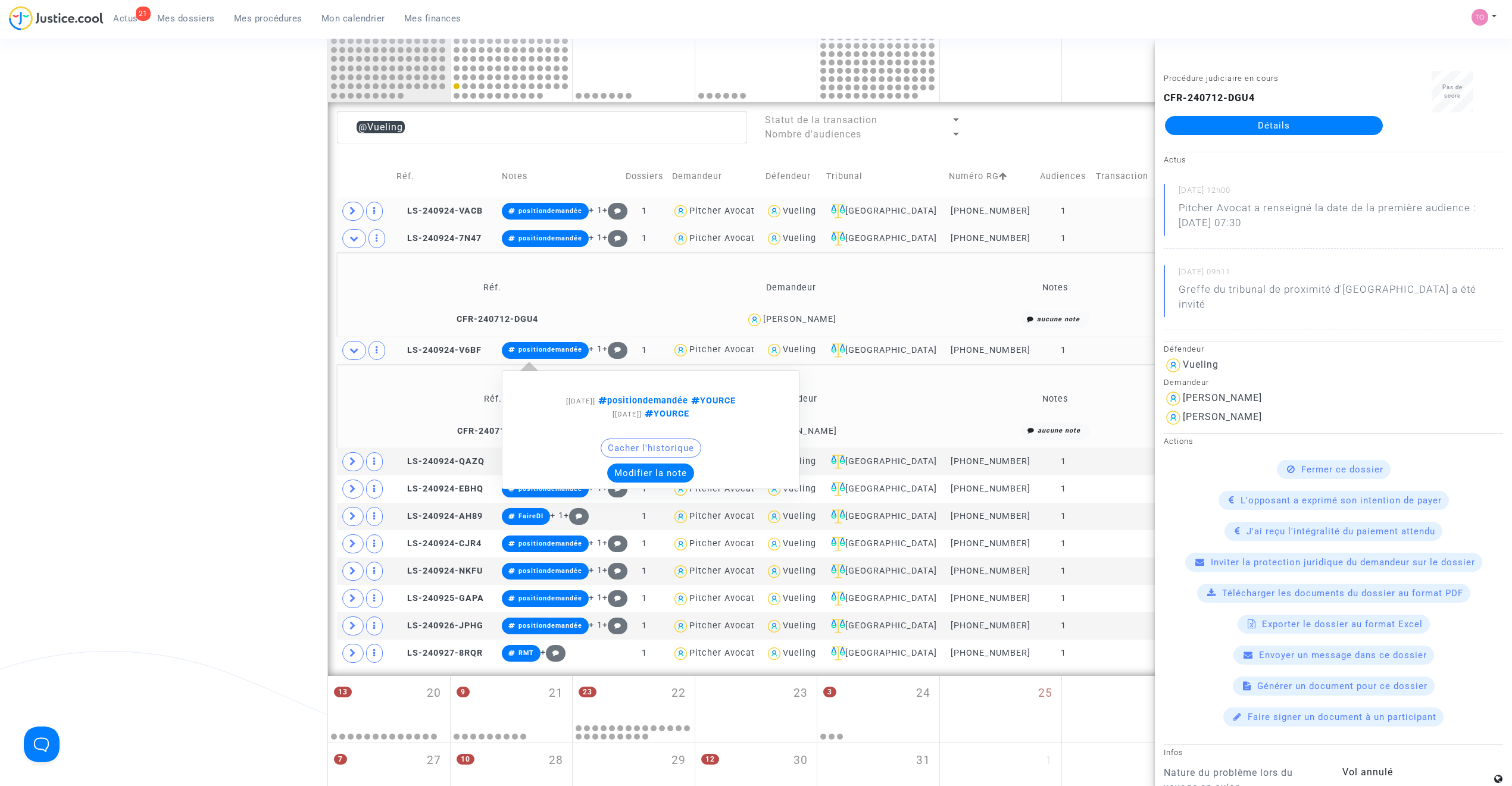
click at [642, 473] on button "Modifier la note" at bounding box center [650, 473] width 87 height 19
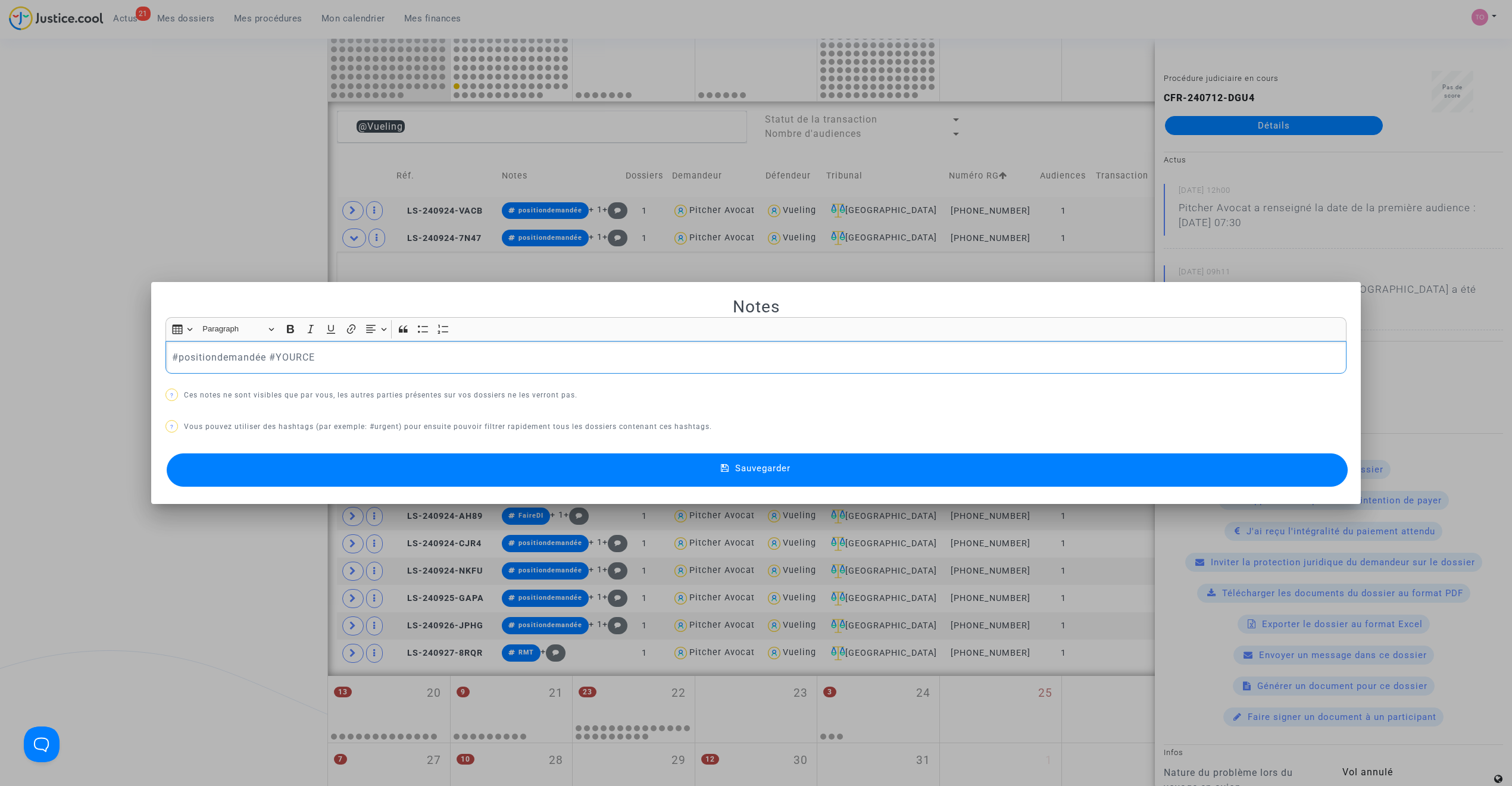
click at [222, 360] on p "#positiondemandée #YOURCE" at bounding box center [756, 357] width 1169 height 15
click at [432, 469] on button "Sauvegarder" at bounding box center [757, 470] width 1181 height 33
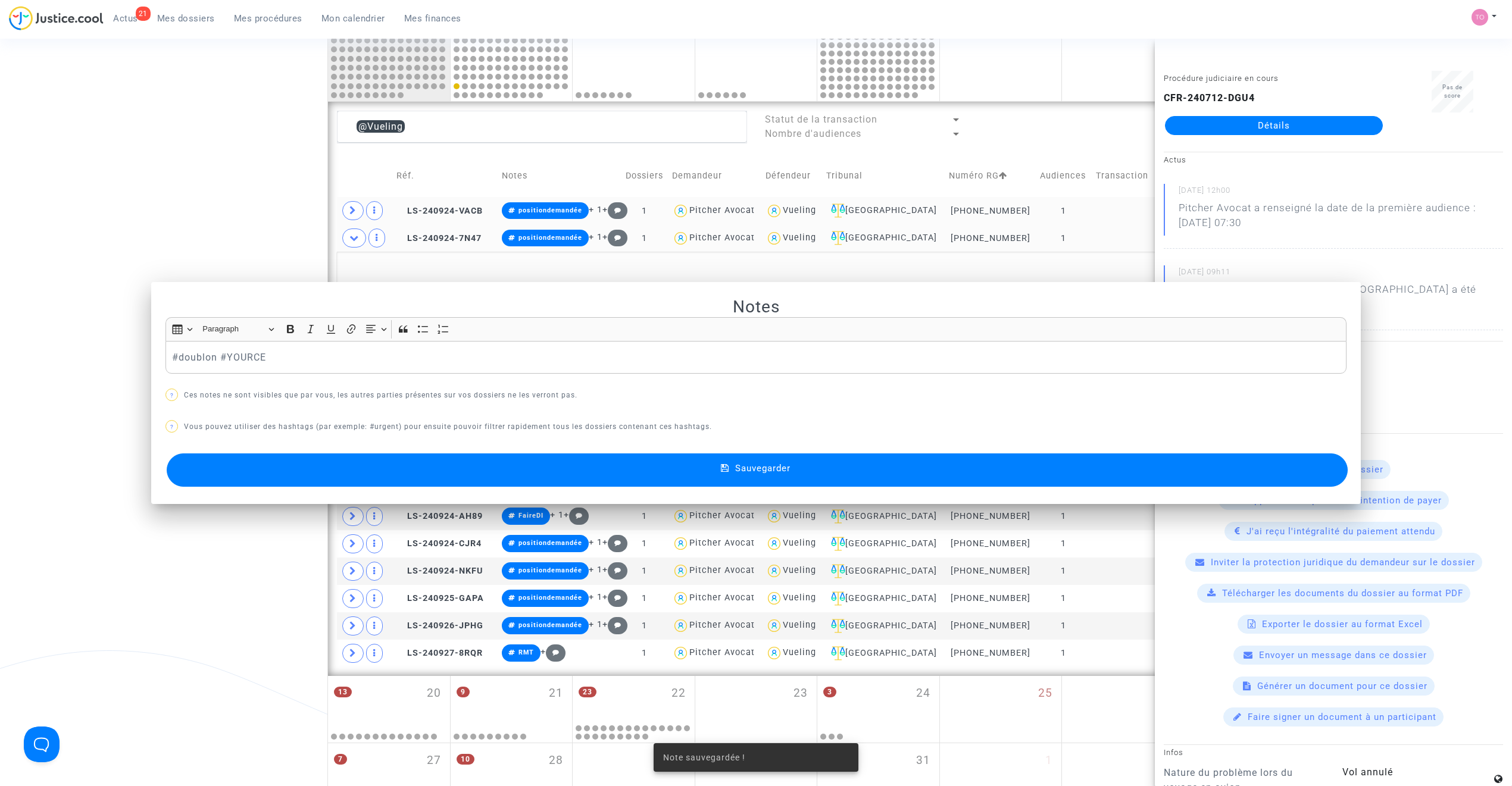
scroll to position [623, 0]
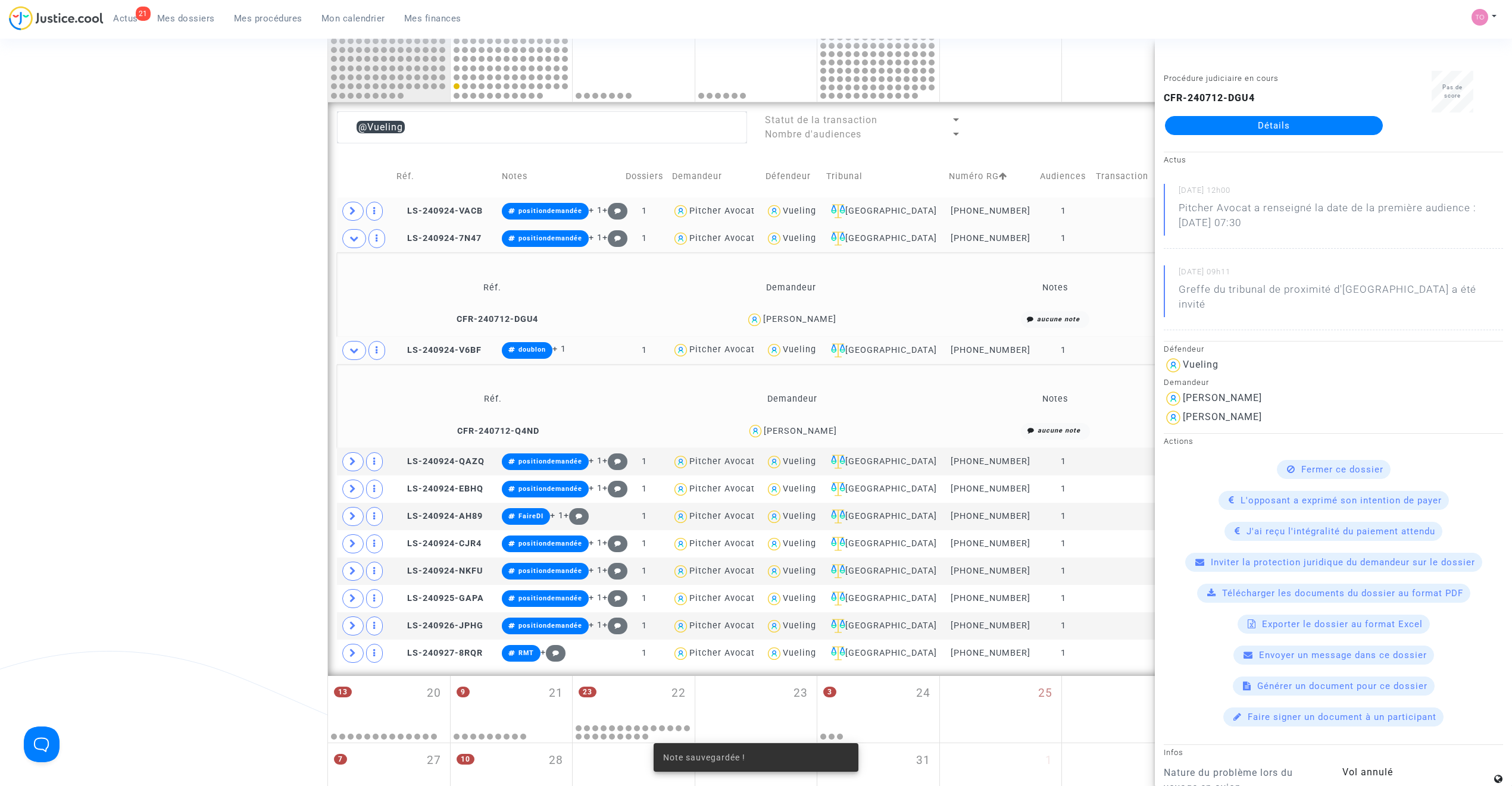
click at [56, 344] on div "Date de clôture d'instruction Date de conciliation Date d'audience Date de juge…" at bounding box center [756, 139] width 1512 height 1329
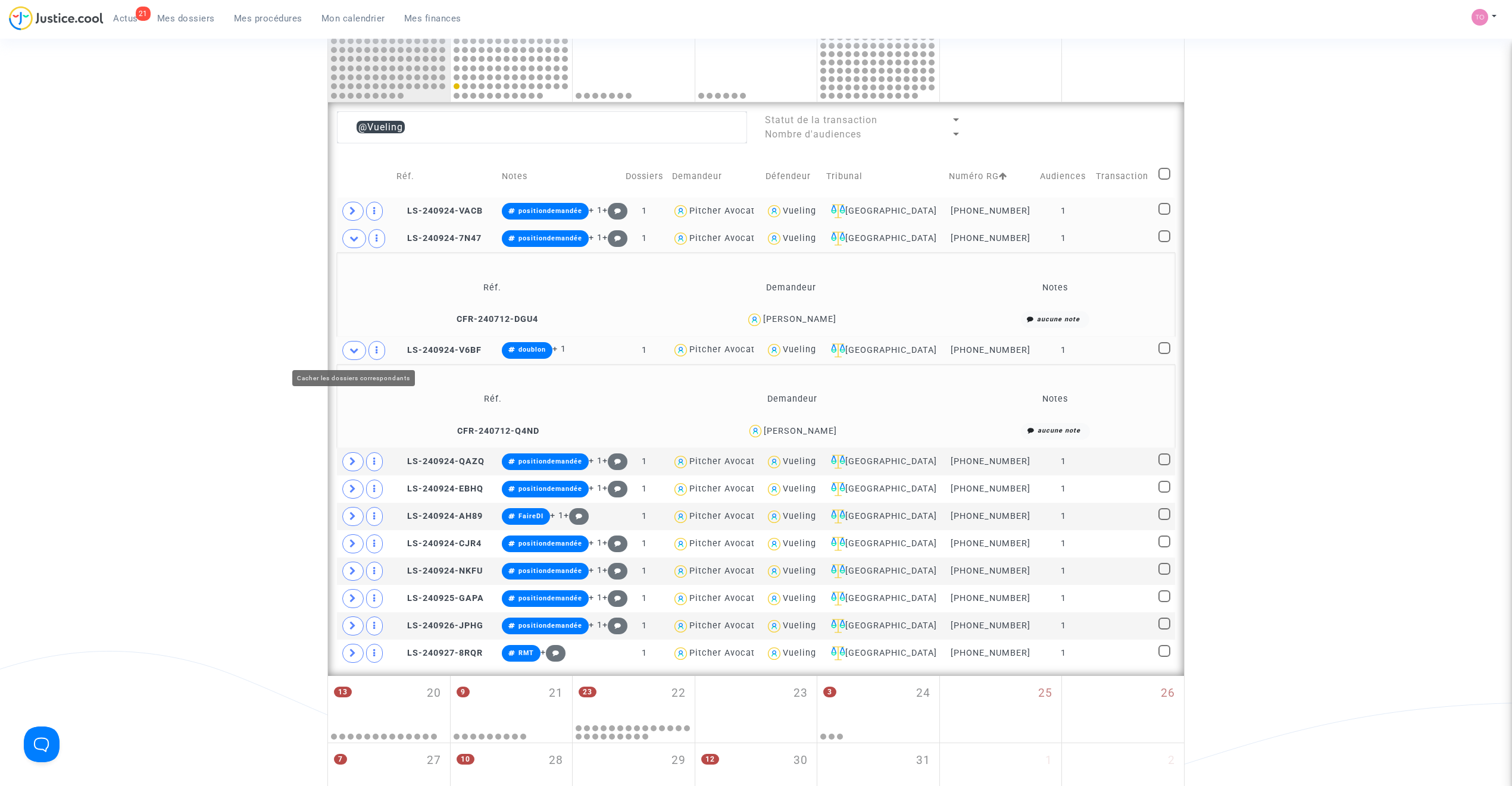
click at [350, 351] on icon at bounding box center [354, 350] width 10 height 9
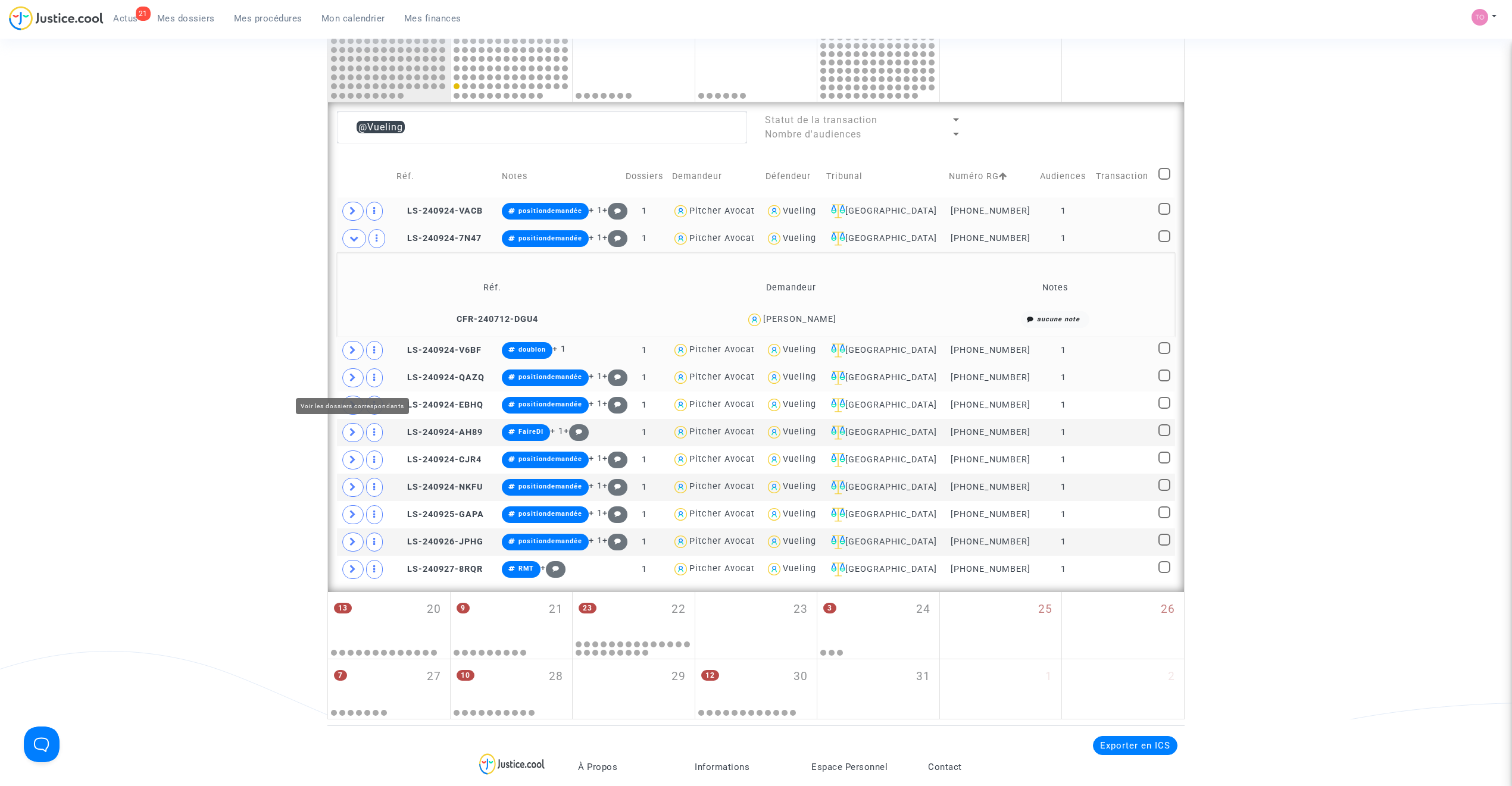
click at [356, 378] on icon at bounding box center [352, 378] width 7 height 9
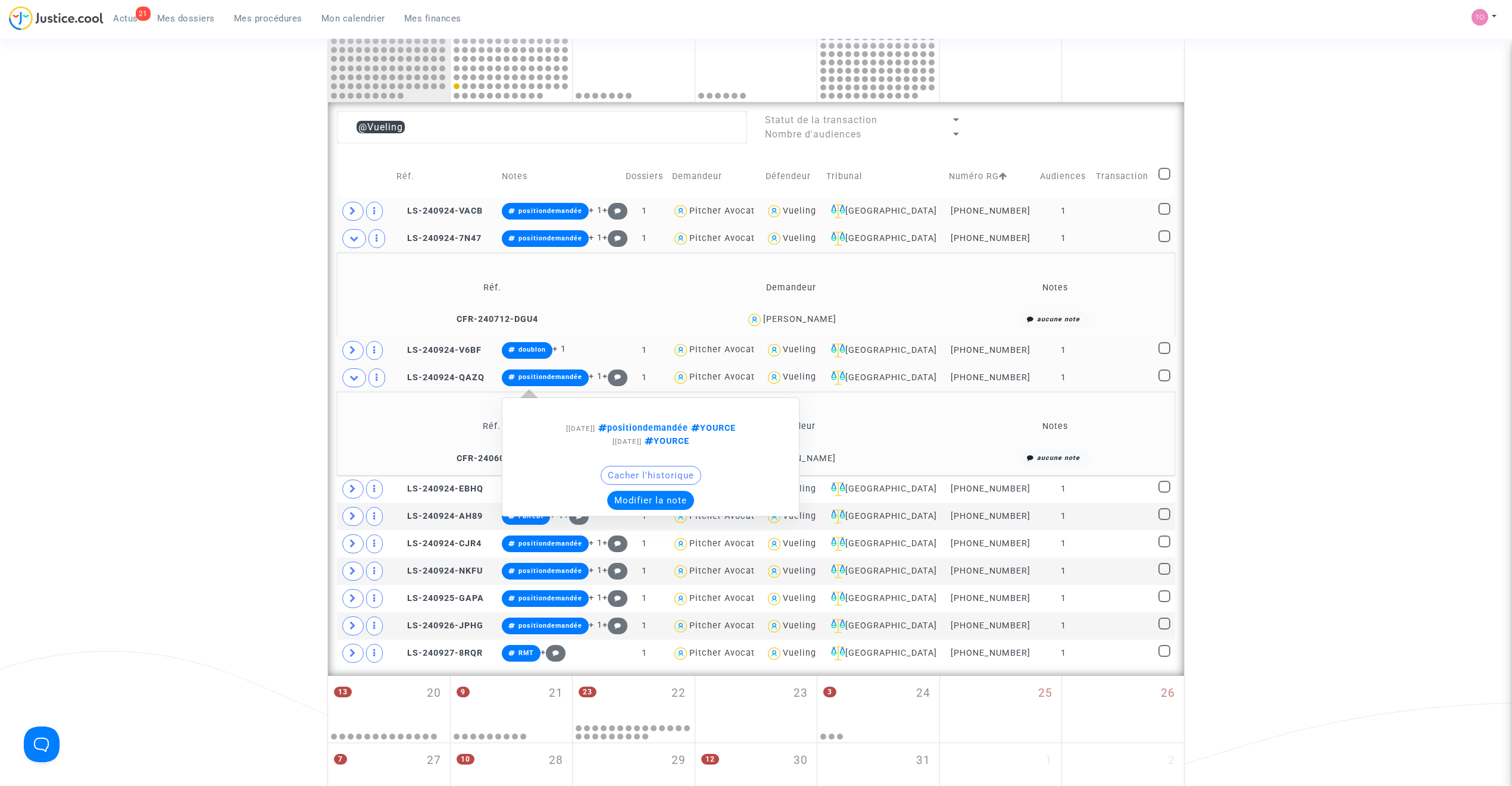
click at [659, 499] on button "Modifier la note" at bounding box center [650, 500] width 87 height 19
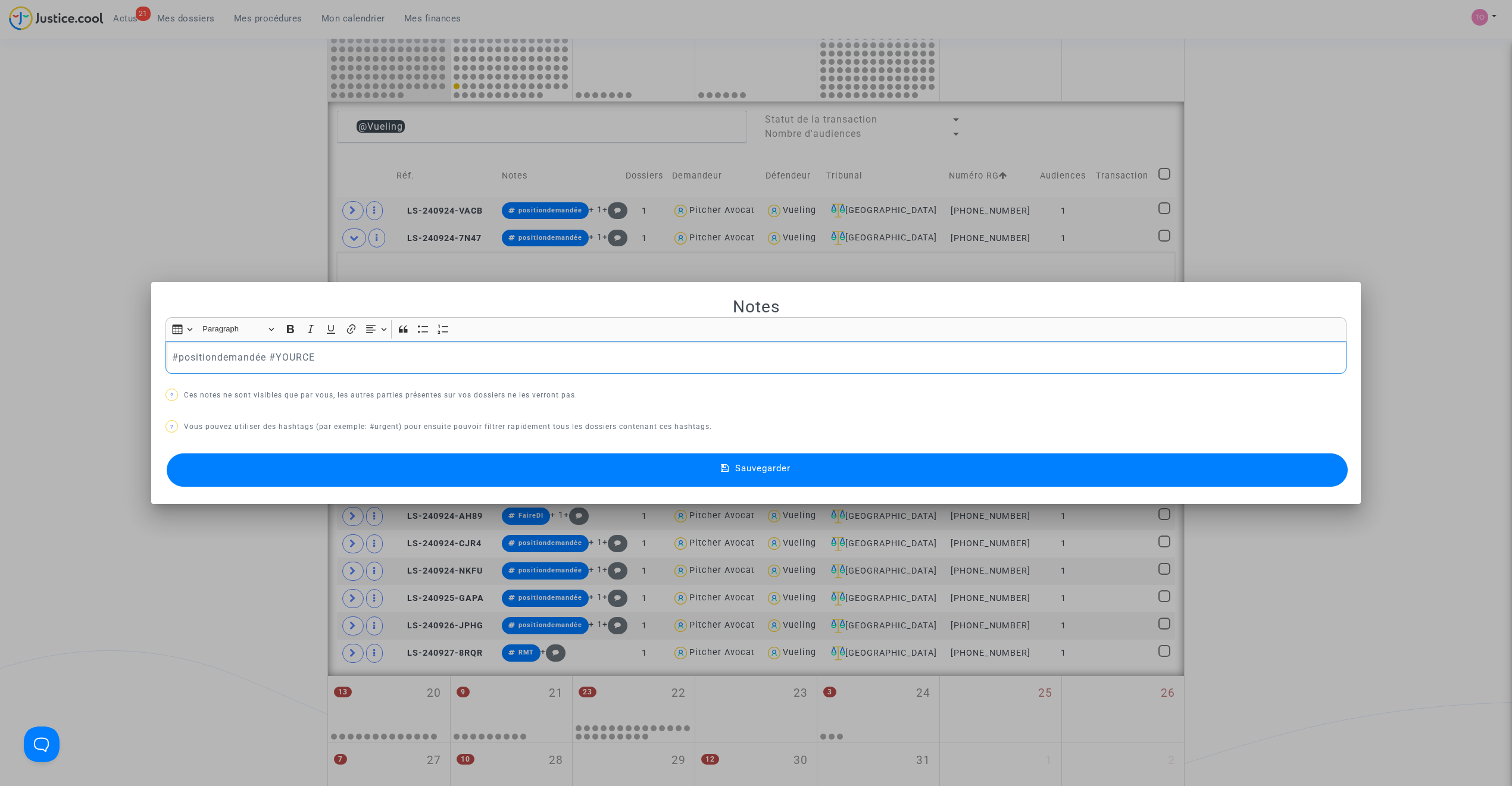
scroll to position [0, 0]
click at [260, 355] on p "#positiondemandée #YOURCE" at bounding box center [756, 357] width 1169 height 15
click at [447, 463] on button "Sauvegarder" at bounding box center [757, 470] width 1181 height 33
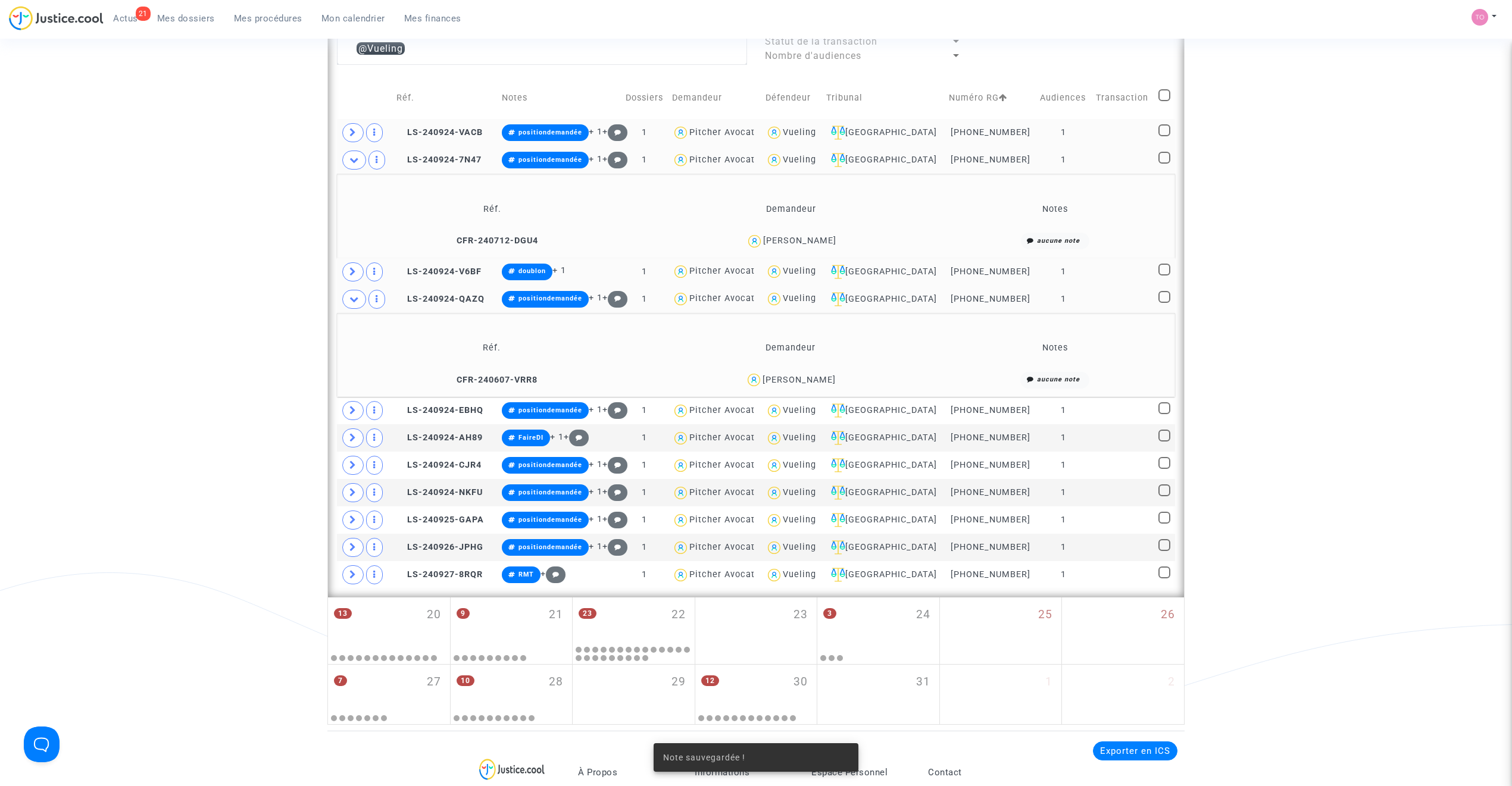
scroll to position [702, 0]
click at [346, 410] on span at bounding box center [352, 409] width 21 height 19
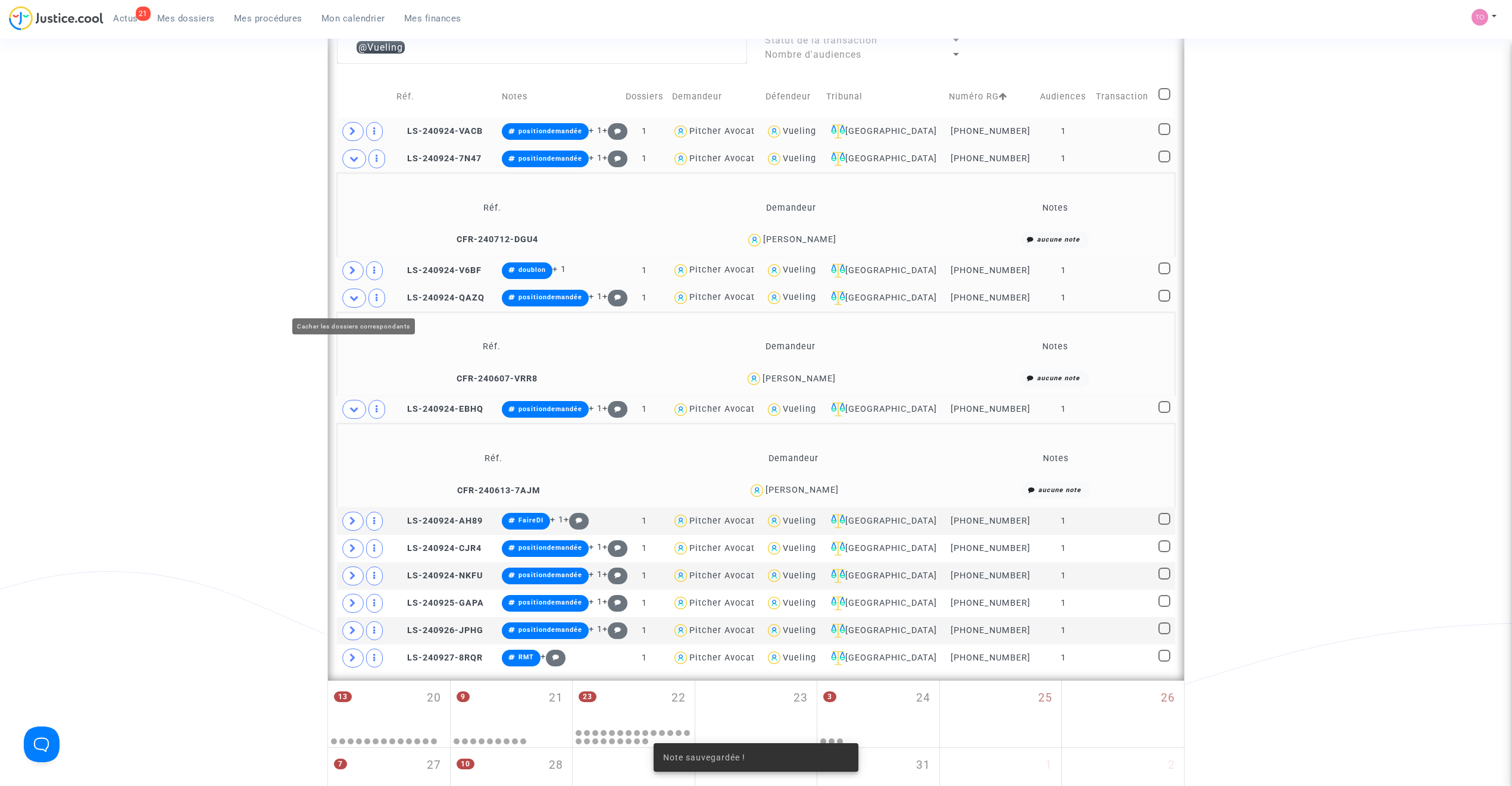
click at [353, 302] on icon at bounding box center [354, 297] width 10 height 9
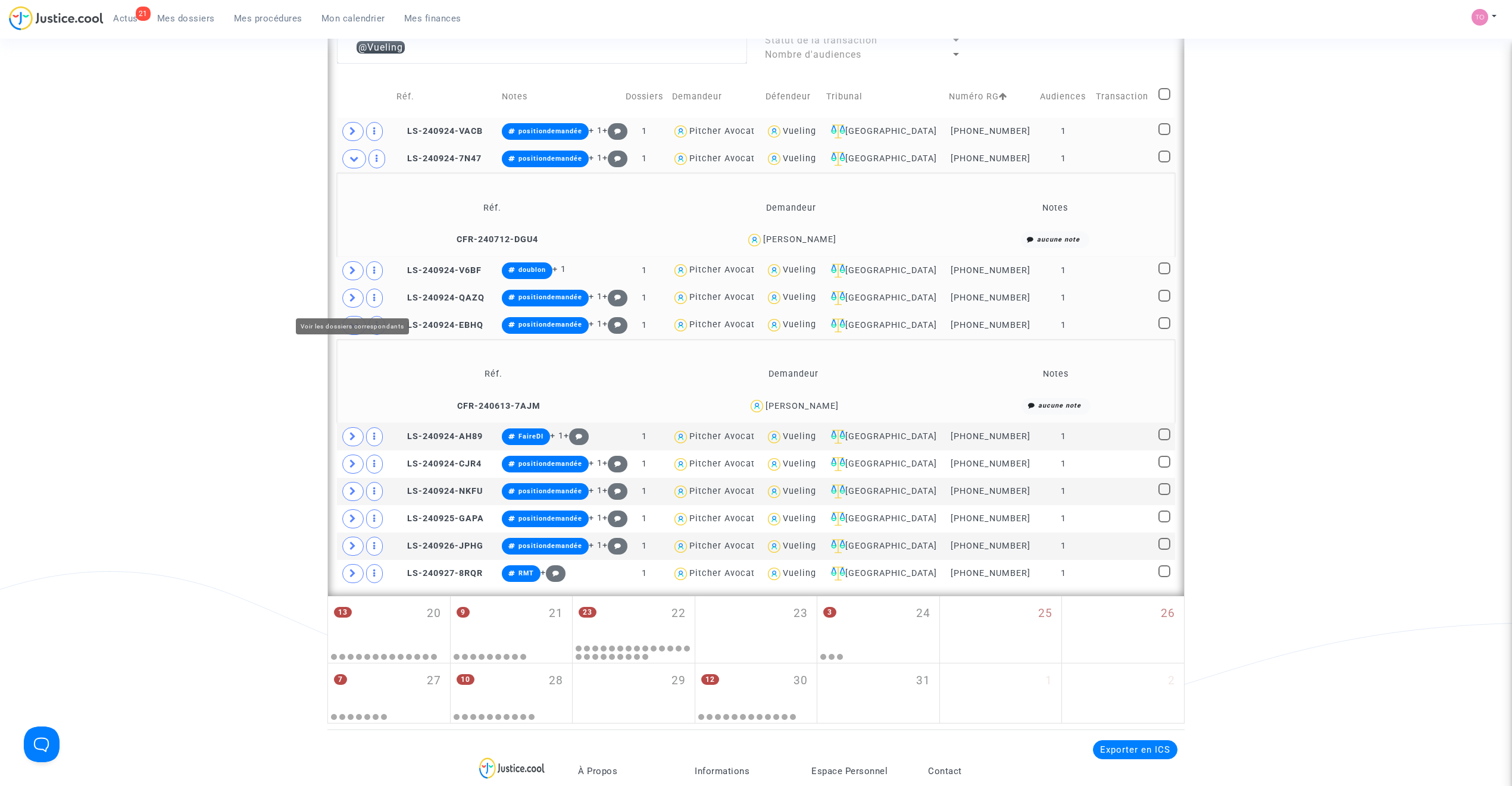
click at [360, 298] on span at bounding box center [352, 298] width 21 height 19
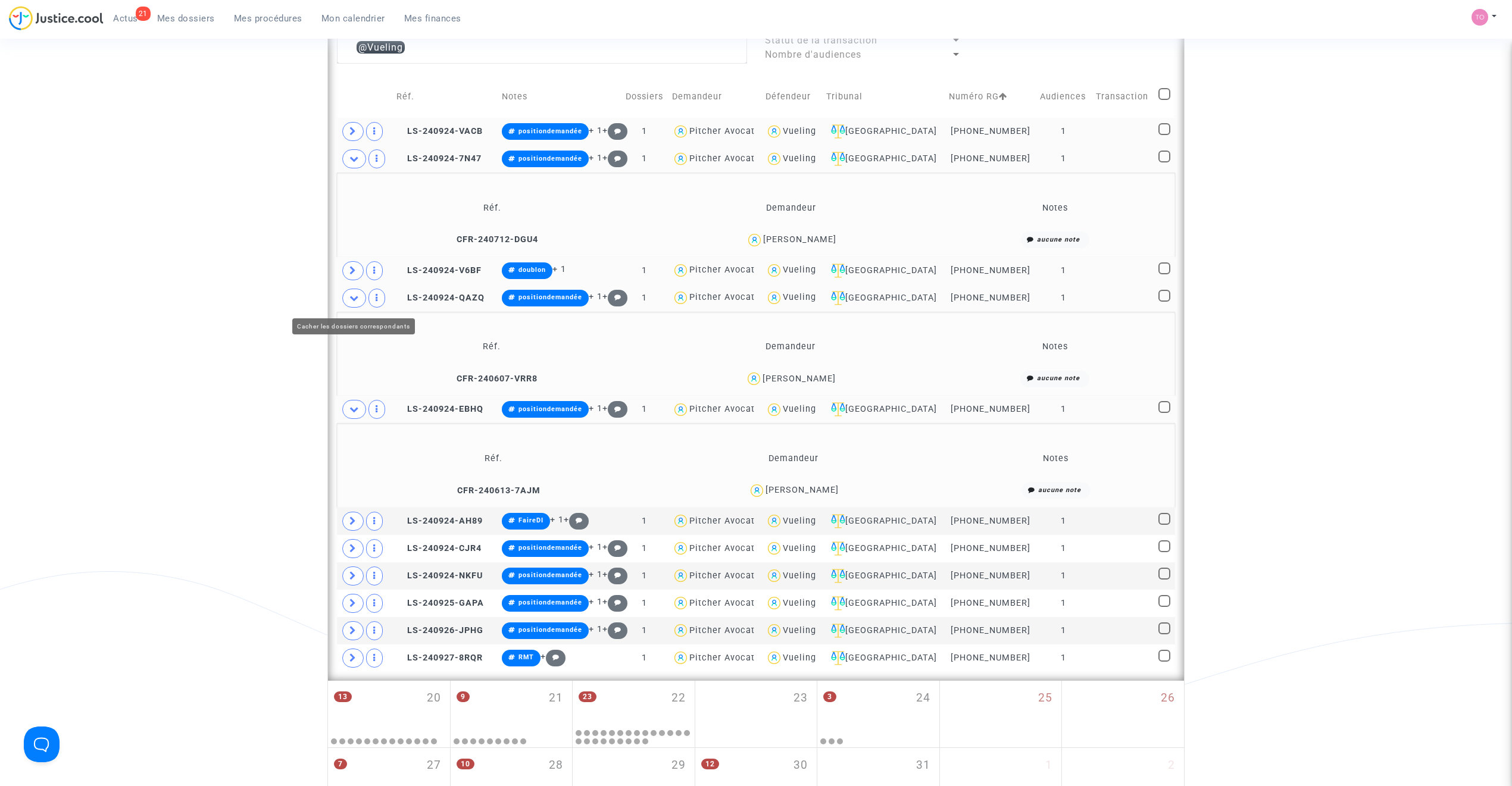
click at [360, 298] on span at bounding box center [353, 298] width 24 height 19
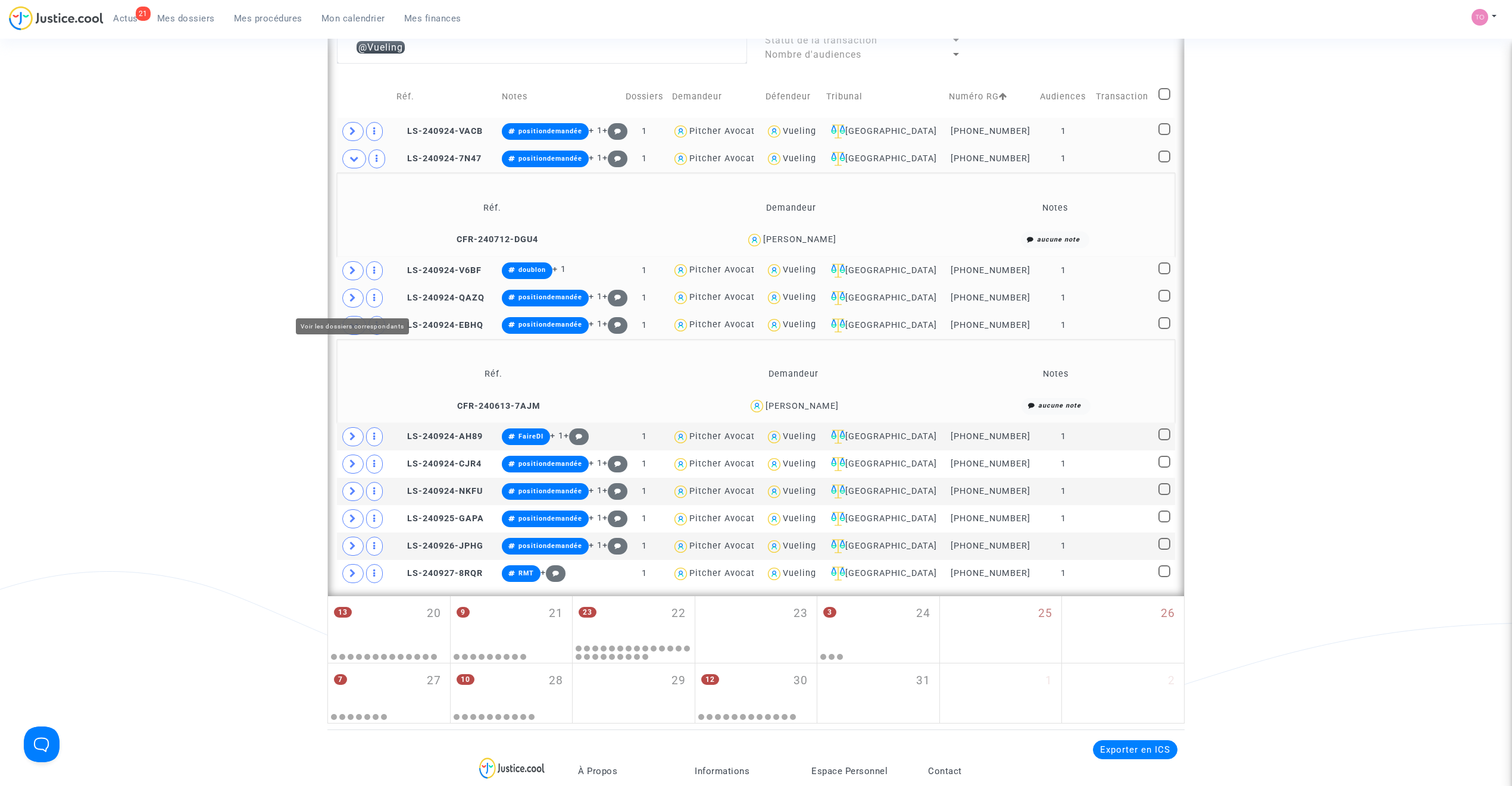
click at [360, 298] on span at bounding box center [352, 298] width 21 height 19
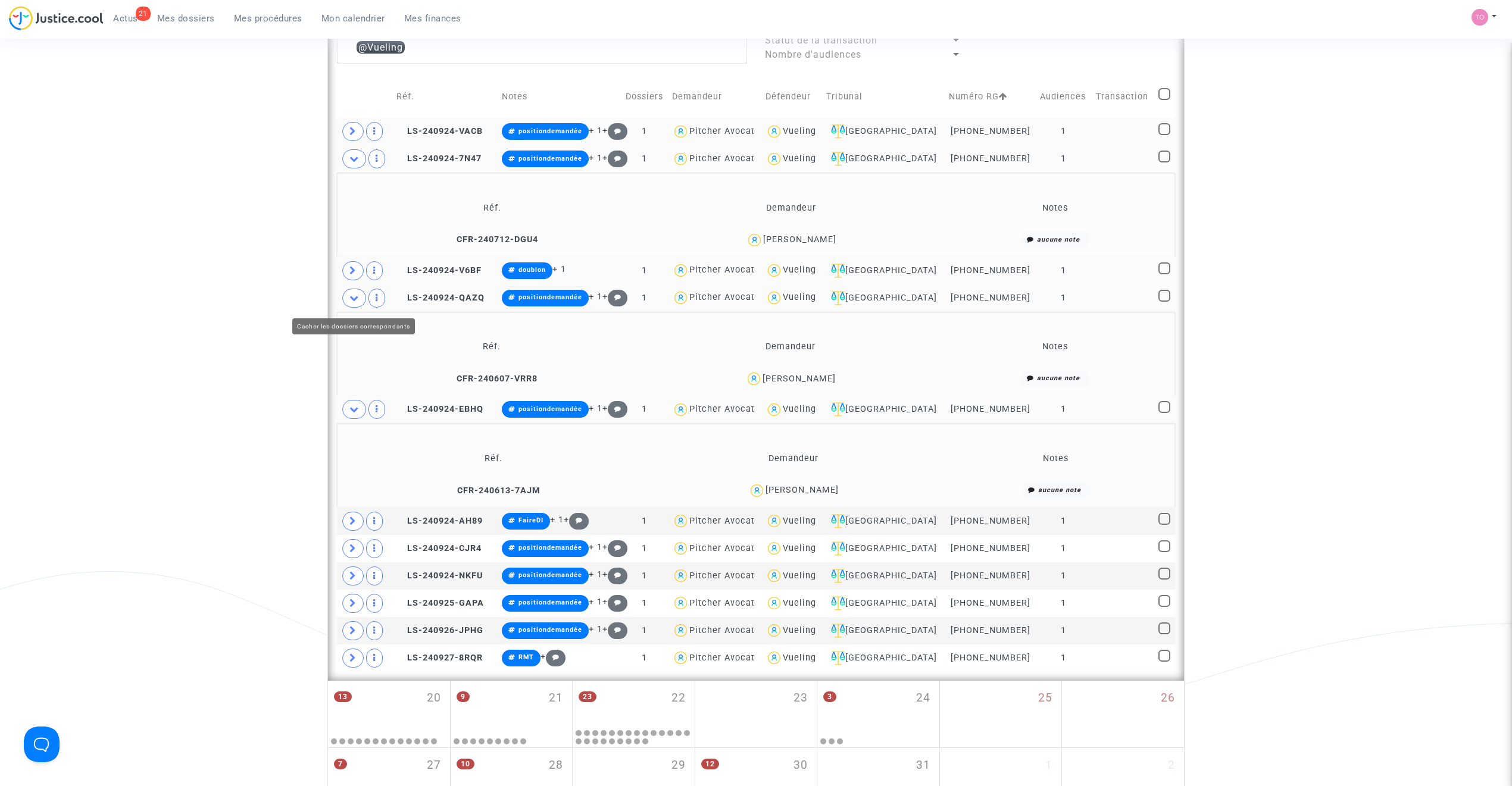
click at [358, 302] on icon at bounding box center [354, 297] width 10 height 9
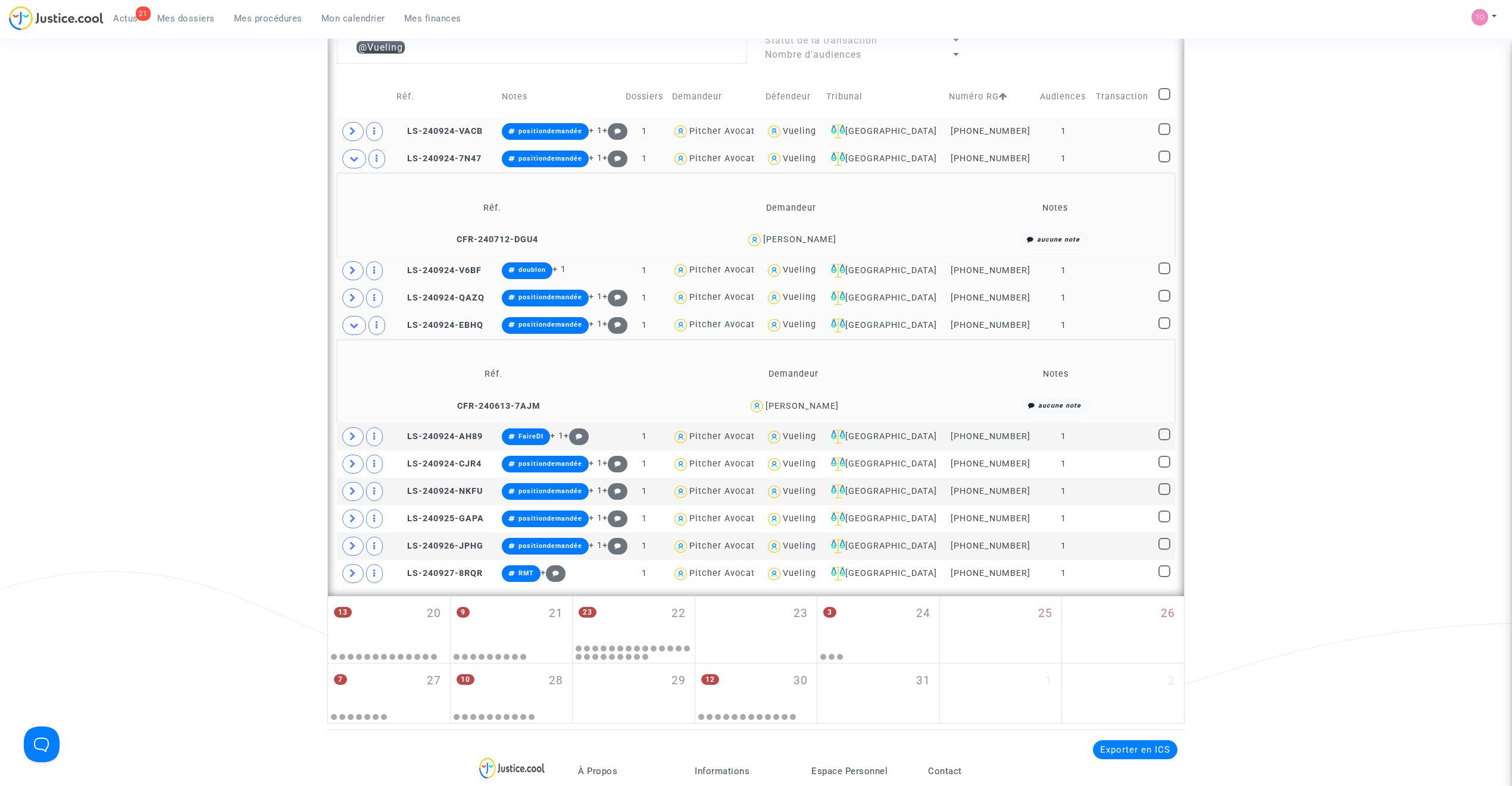
click at [807, 408] on div "Kévin Janot" at bounding box center [802, 406] width 73 height 10
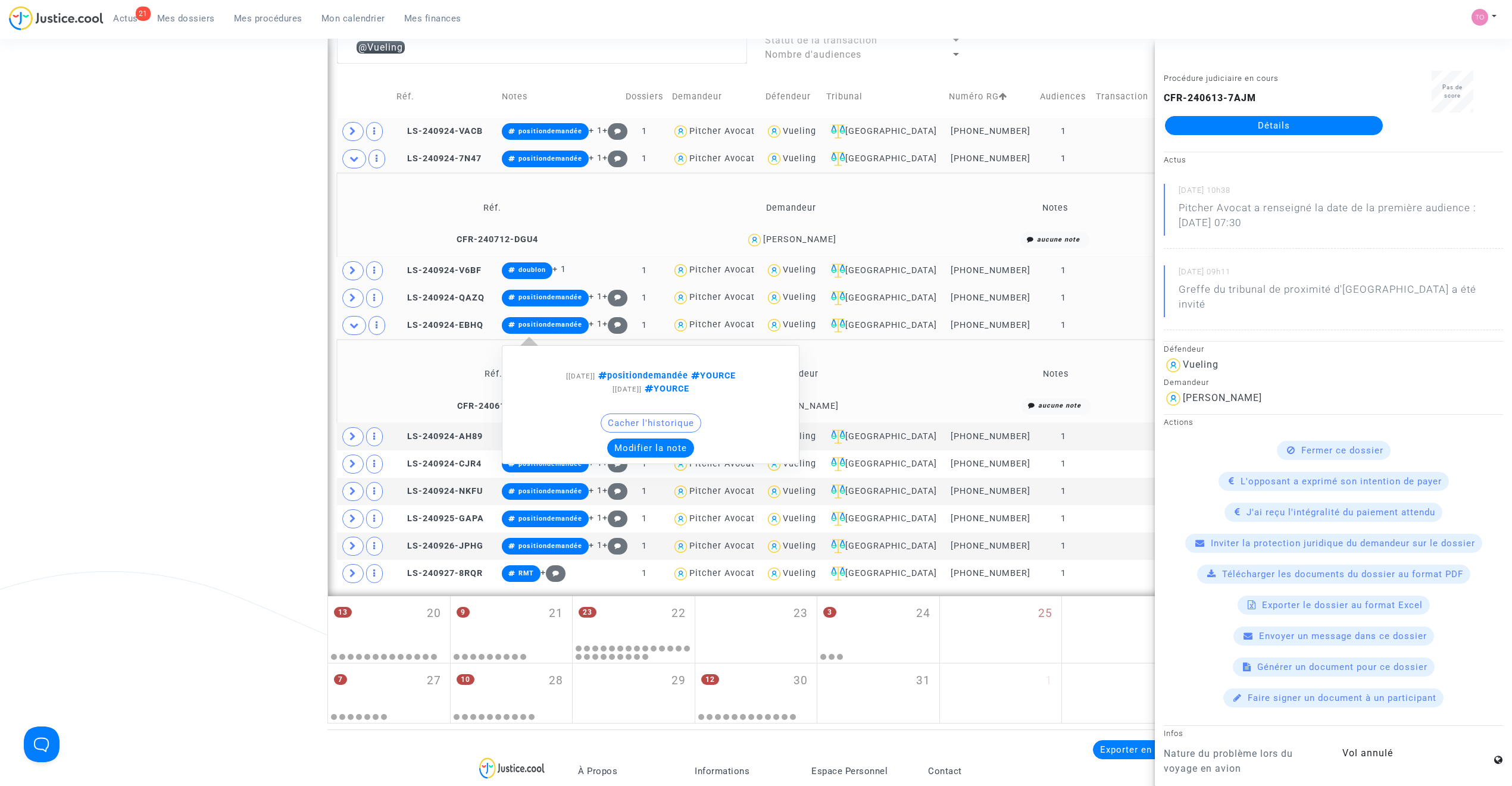
click at [641, 446] on button "Modifier la note" at bounding box center [650, 447] width 87 height 19
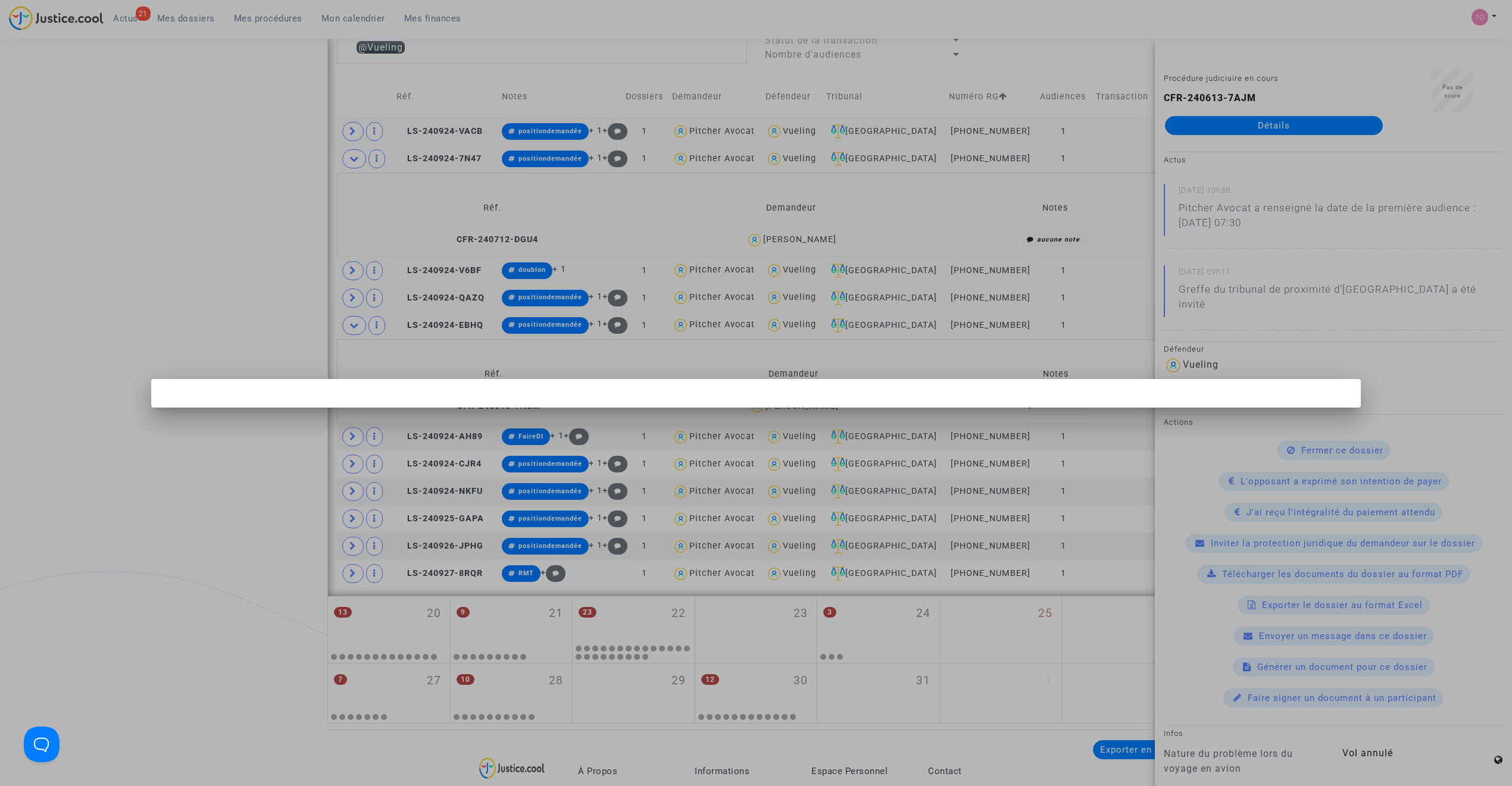
scroll to position [0, 0]
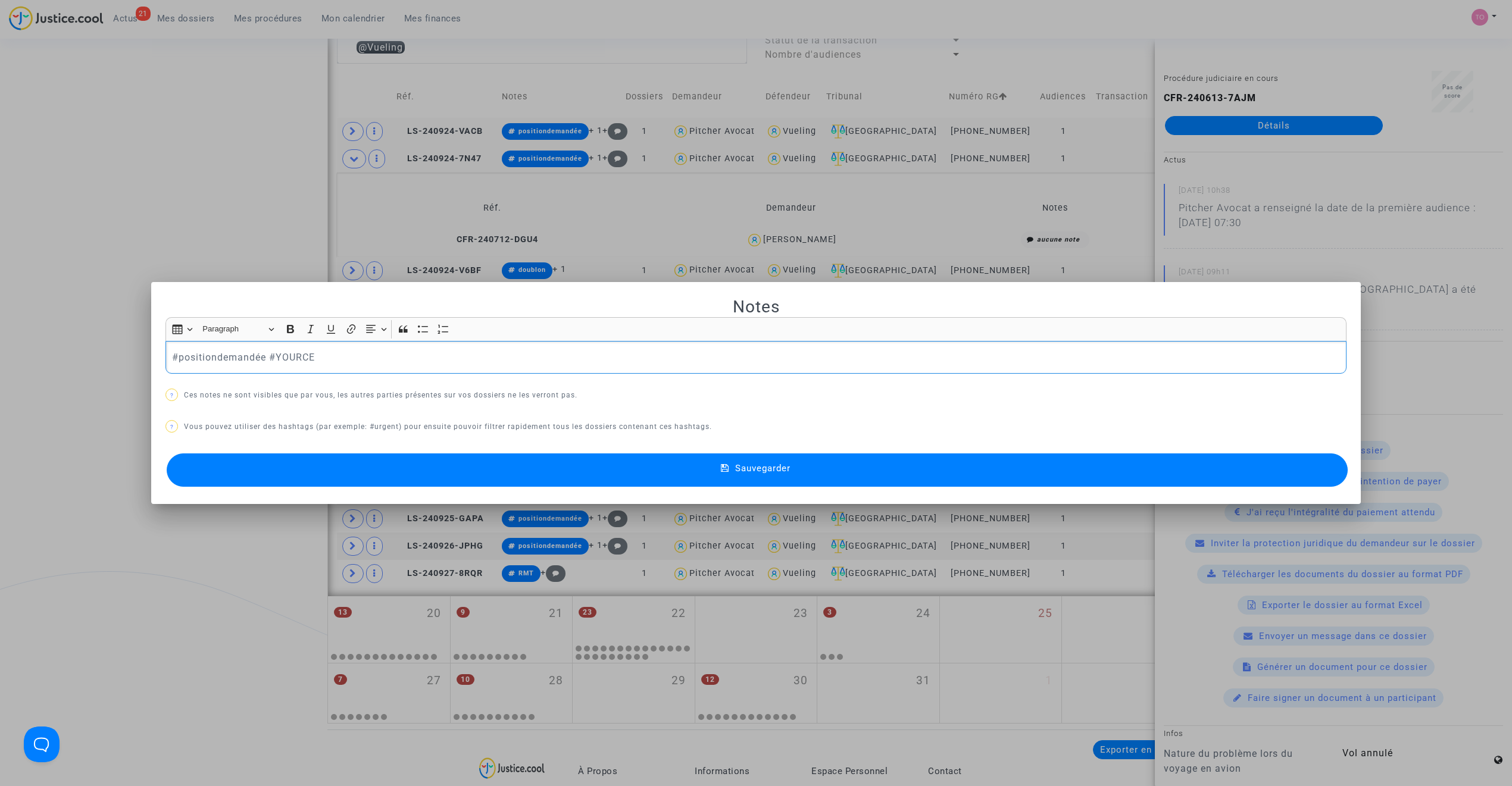
click at [265, 353] on p "#positiondemandée #YOURCE" at bounding box center [756, 357] width 1169 height 15
click at [292, 352] on p "#positiondemandée askip indemnisé le 19/05/2023#YOURCE" at bounding box center [756, 357] width 1169 height 15
drag, startPoint x: 436, startPoint y: 356, endPoint x: 464, endPoint y: 357, distance: 28.0
click at [437, 356] on p "#positiondemandée askip déjà indemnisé le 19/05/2023#YOURCE" at bounding box center [756, 357] width 1169 height 15
click at [422, 467] on button "Sauvegarder" at bounding box center [757, 470] width 1181 height 33
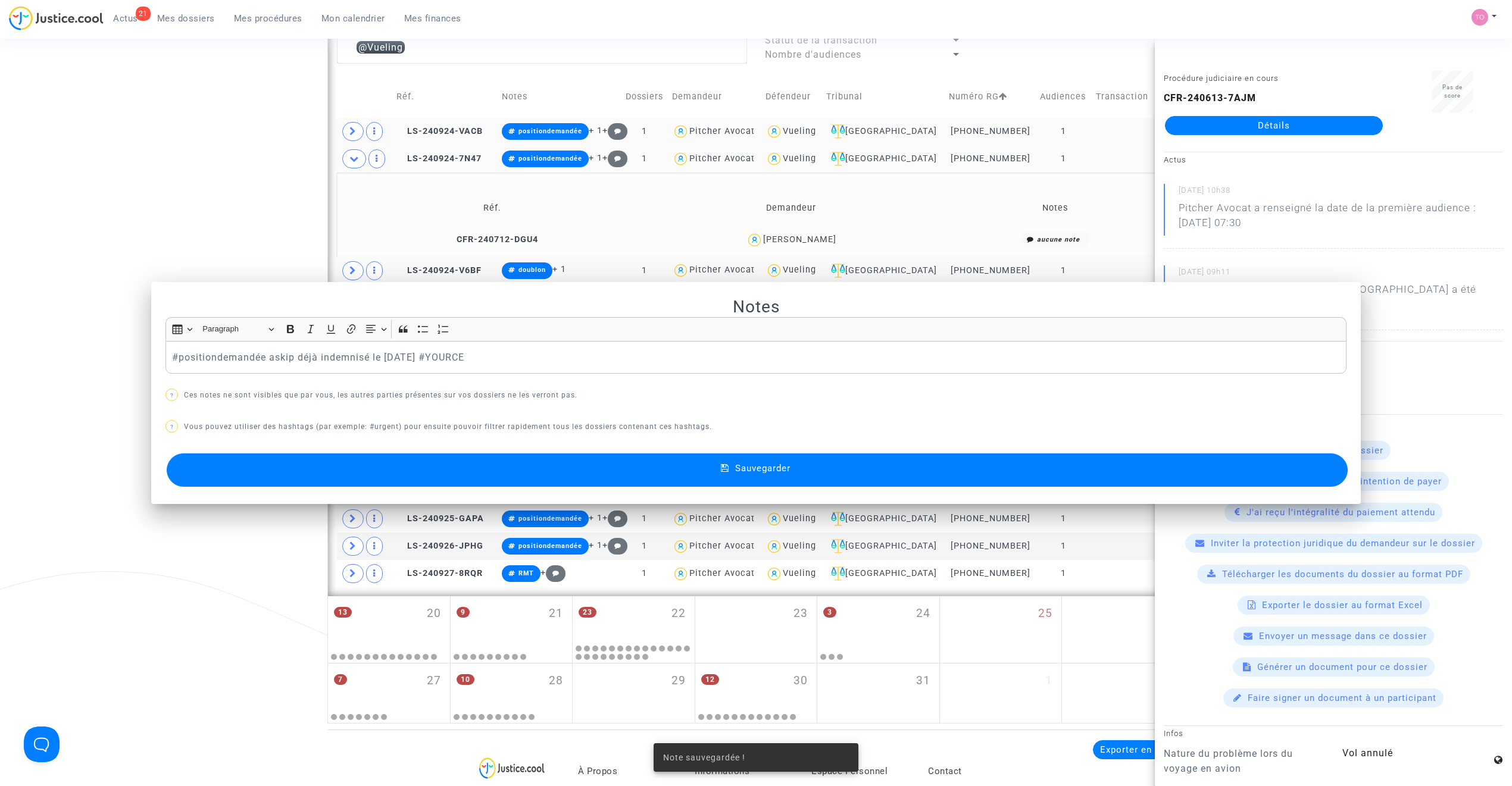
scroll to position [702, 0]
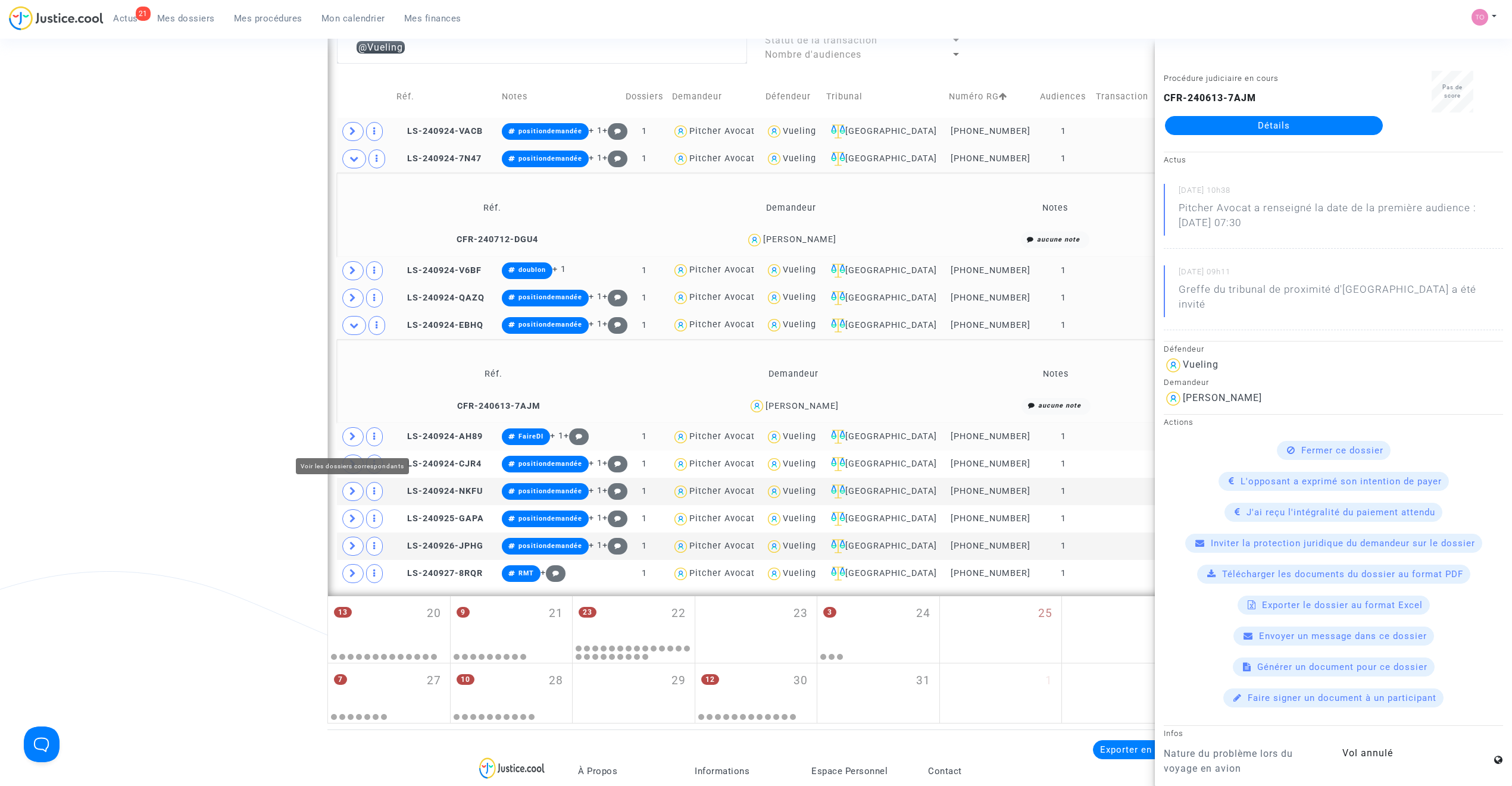
click at [350, 436] on icon at bounding box center [352, 436] width 7 height 9
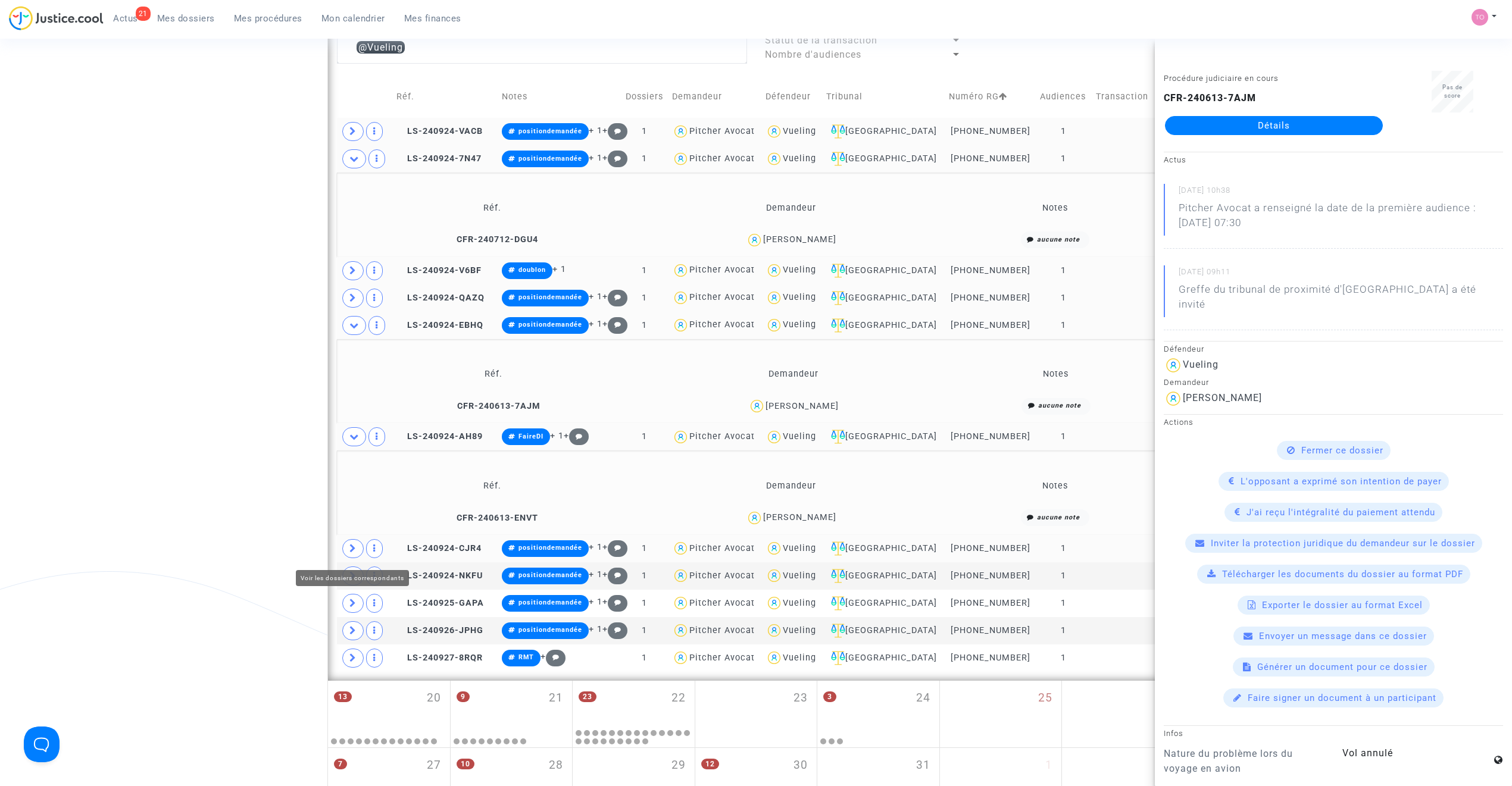
click at [356, 501] on icon at bounding box center [352, 548] width 7 height 9
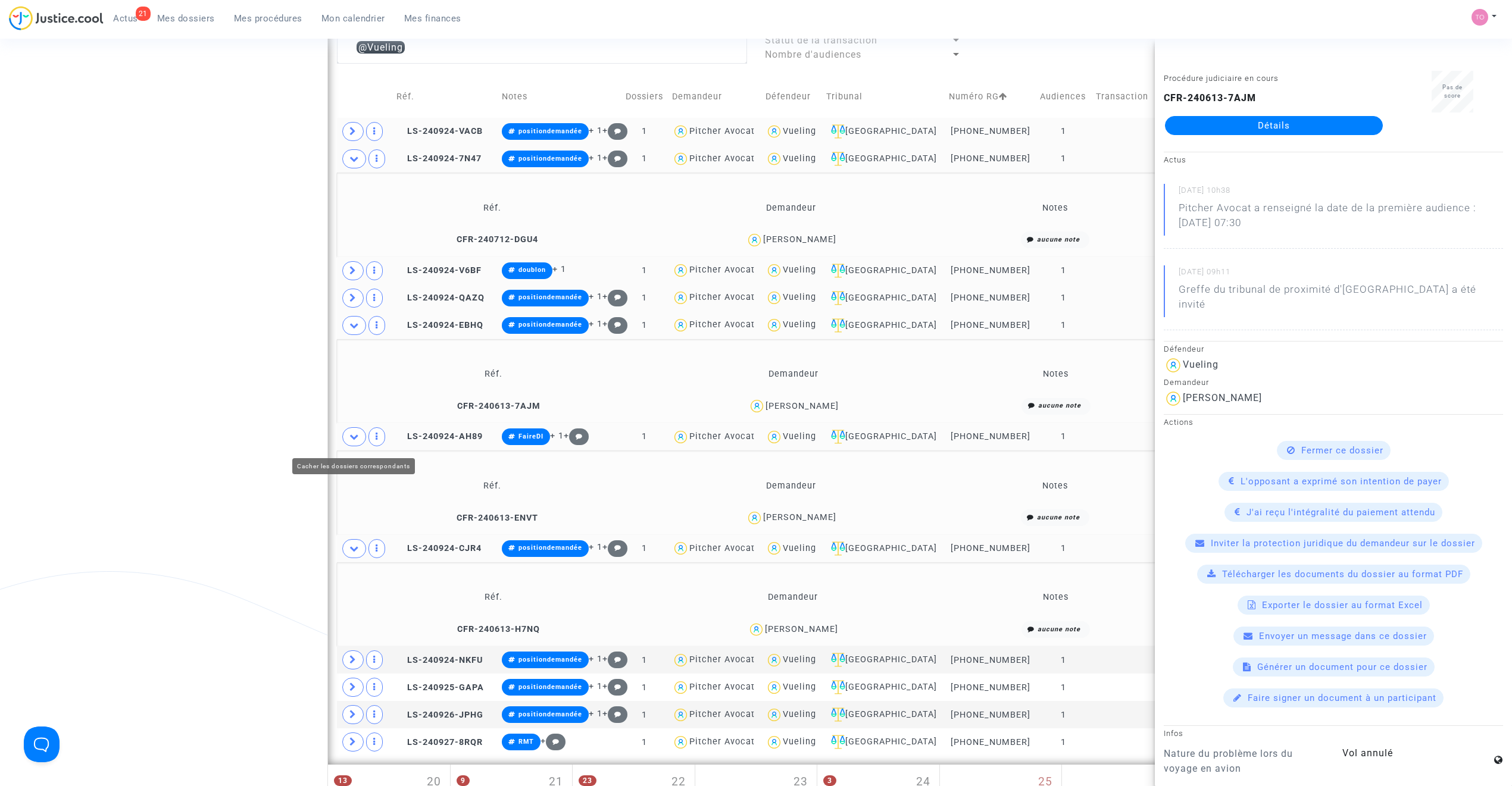
click at [361, 440] on span at bounding box center [353, 436] width 24 height 19
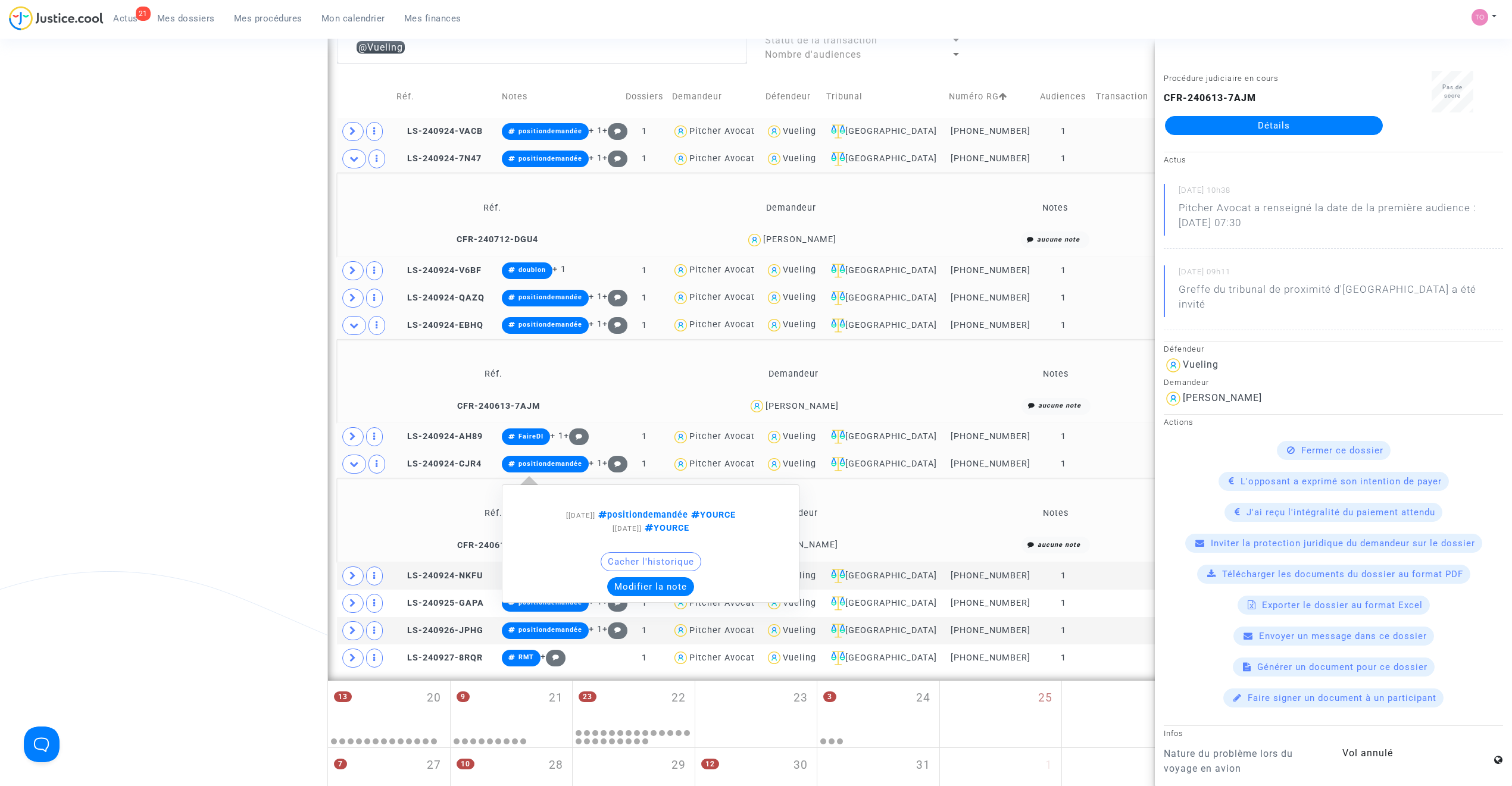
click at [646, 501] on button "Modifier la note" at bounding box center [650, 586] width 87 height 19
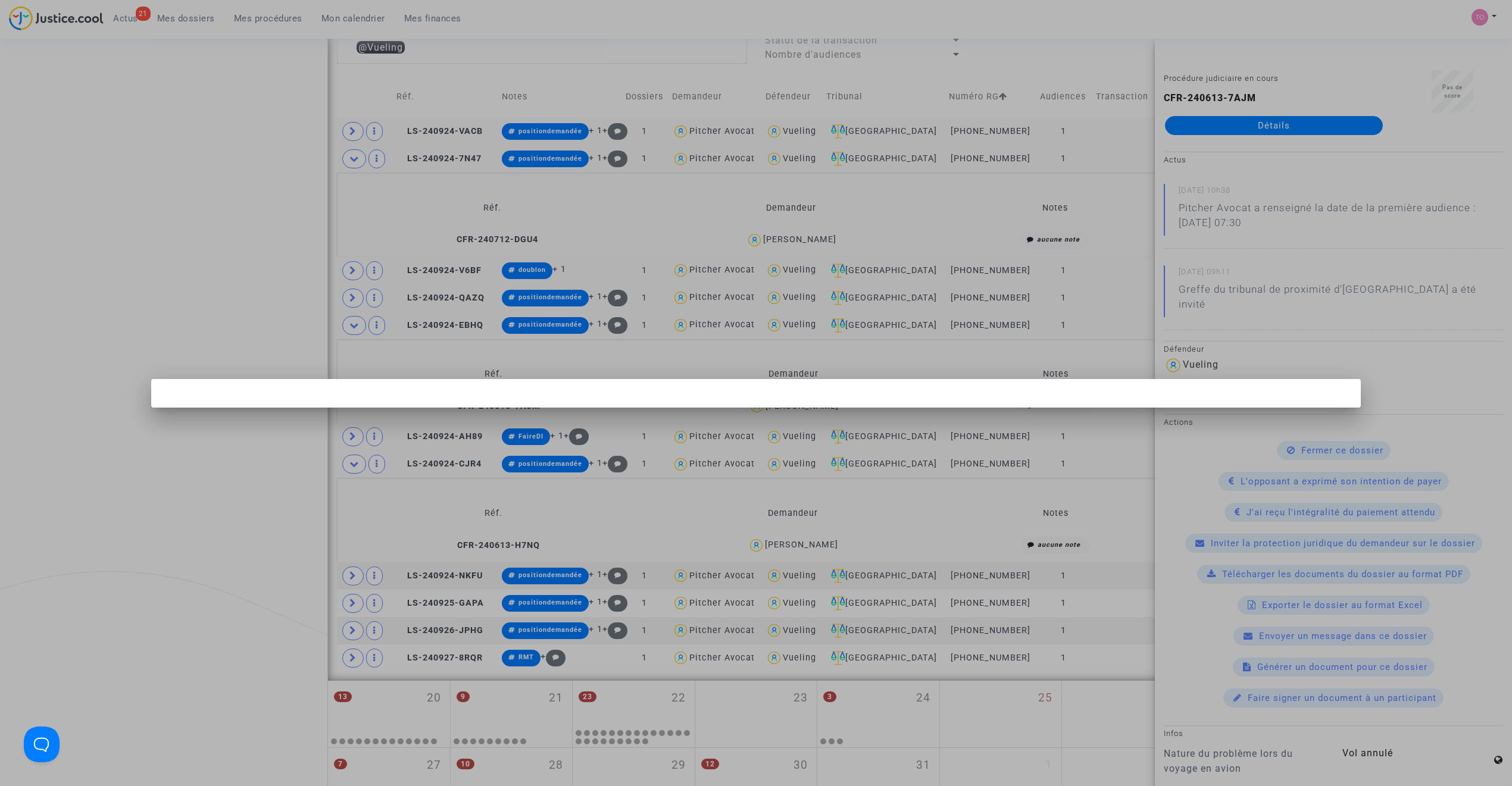
scroll to position [0, 0]
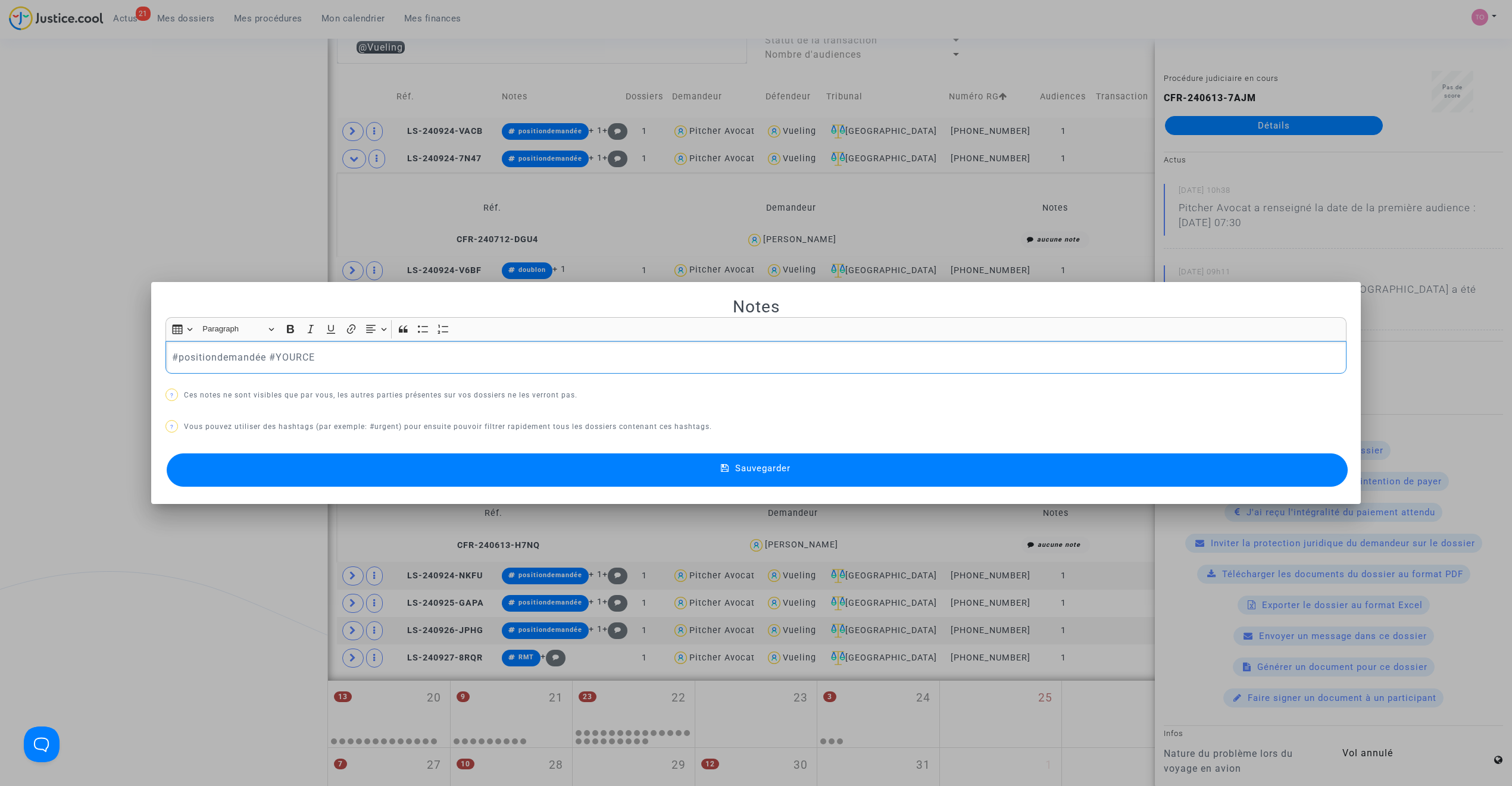
click at [265, 355] on p "#positiondemandée #YOURCE" at bounding box center [756, 357] width 1169 height 15
drag, startPoint x: 266, startPoint y: 356, endPoint x: 349, endPoint y: 351, distance: 83.2
click at [349, 351] on p "#positiondemandée 3 dossiers ouvert #YOURCE" at bounding box center [756, 357] width 1169 height 15
click at [370, 476] on button "Sauvegarder" at bounding box center [757, 470] width 1181 height 33
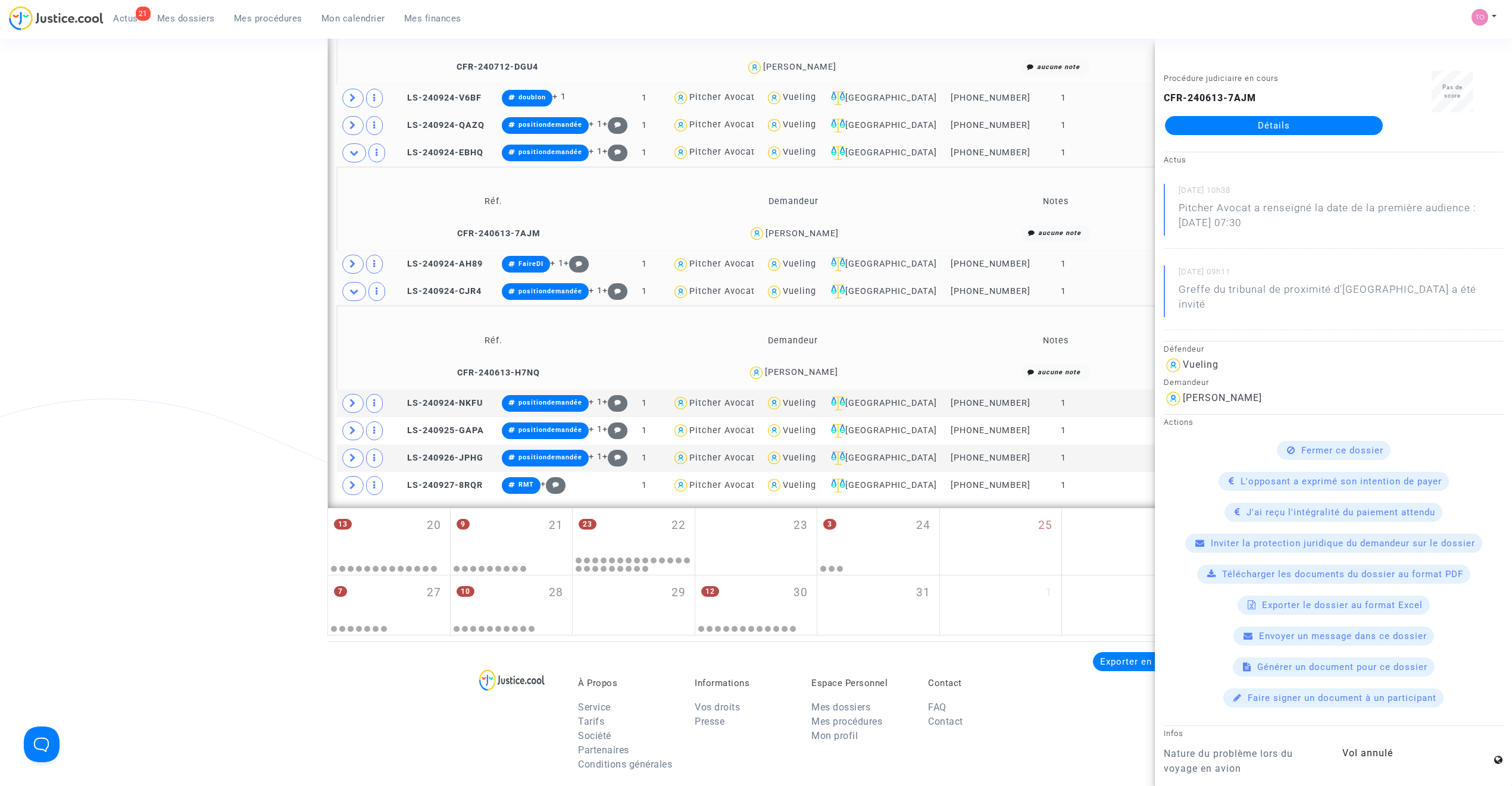
scroll to position [887, 0]
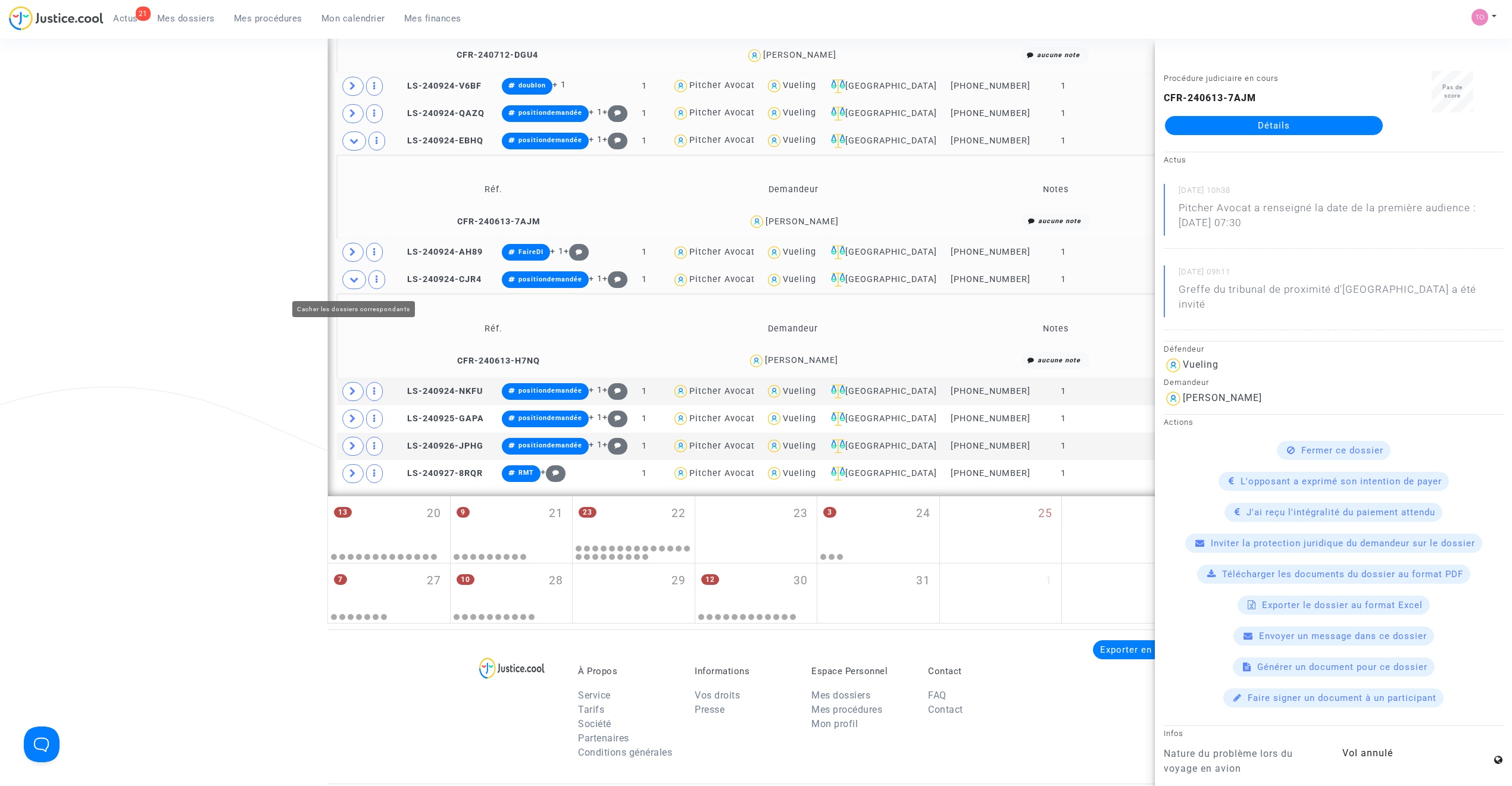
click at [351, 284] on icon at bounding box center [354, 279] width 10 height 9
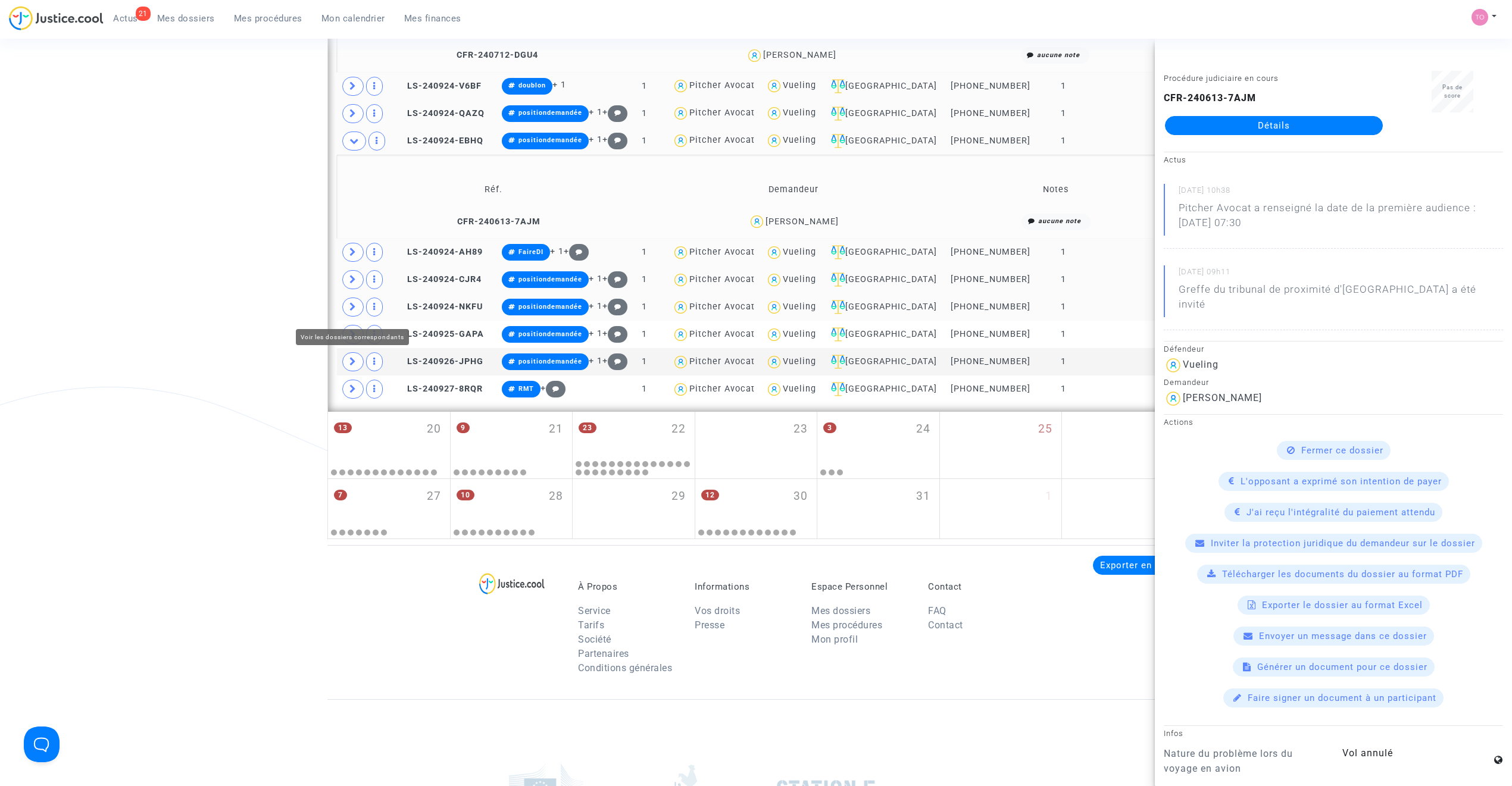
click at [352, 315] on span at bounding box center [352, 306] width 21 height 19
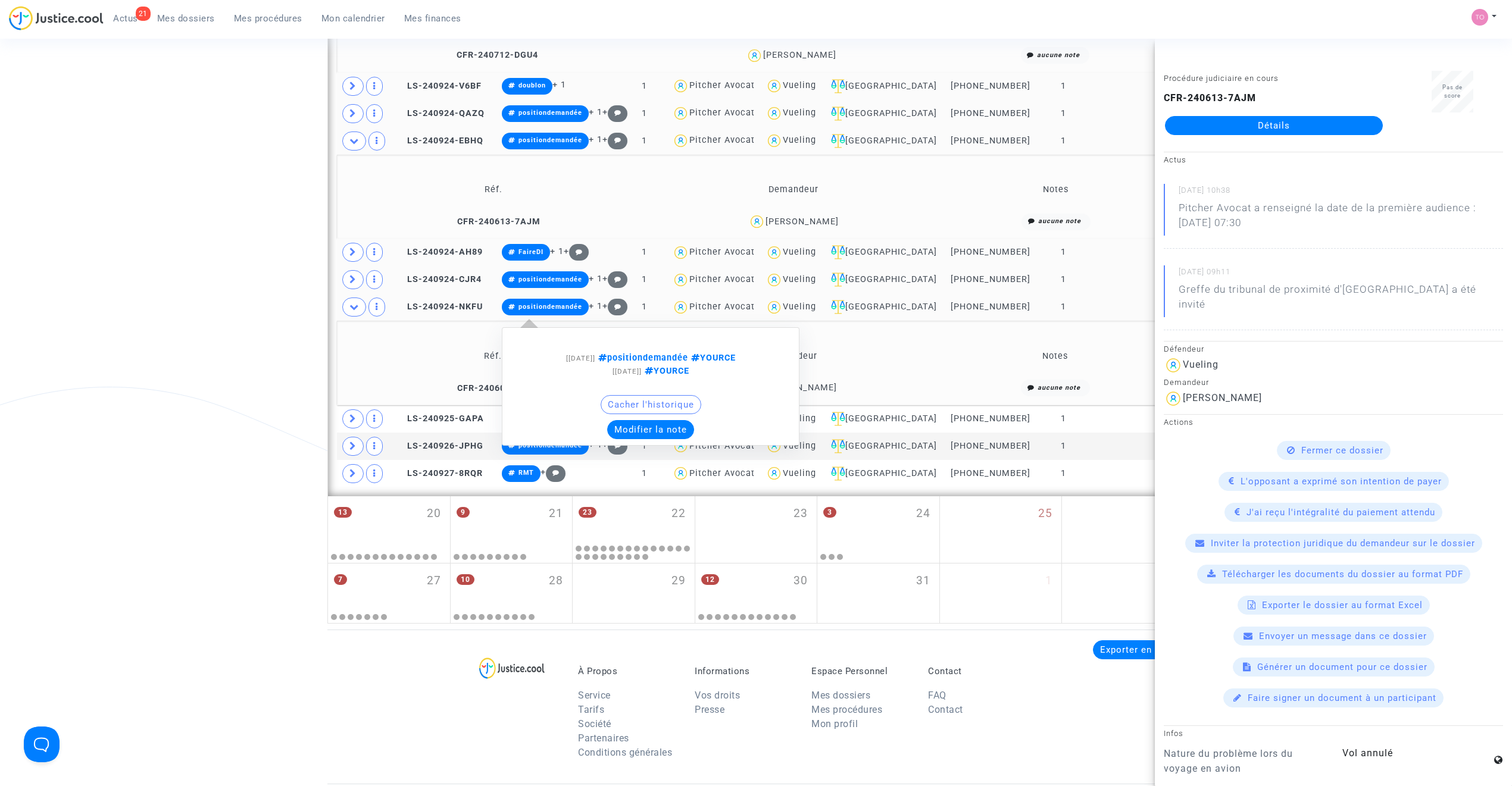
click at [649, 434] on button "Modifier la note" at bounding box center [650, 429] width 87 height 19
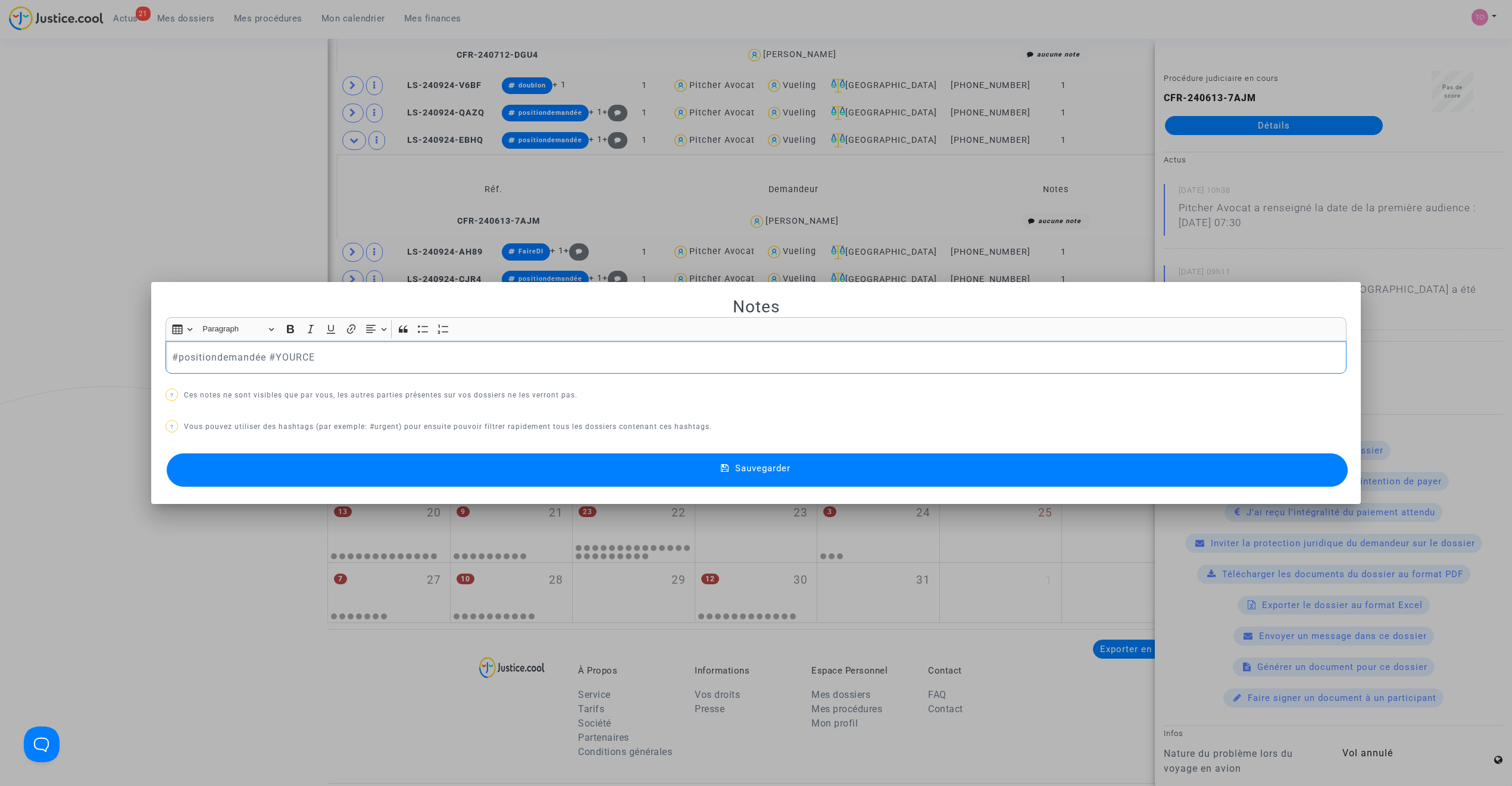
scroll to position [0, 0]
click at [264, 358] on p "#positiondemandée #YOURCE" at bounding box center [756, 357] width 1169 height 15
click at [382, 478] on button "Sauvegarder" at bounding box center [757, 470] width 1181 height 33
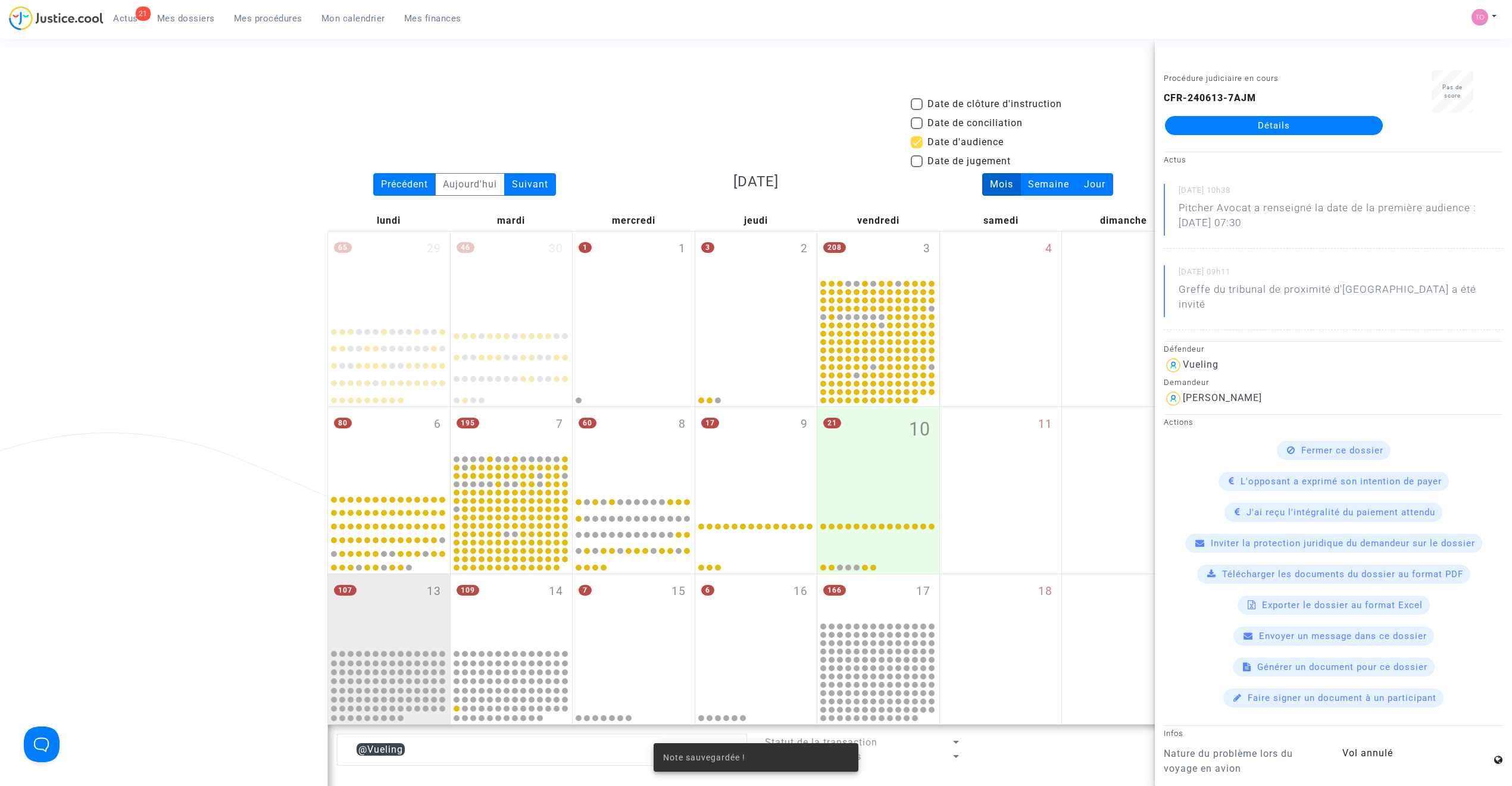
scroll to position [887, 0]
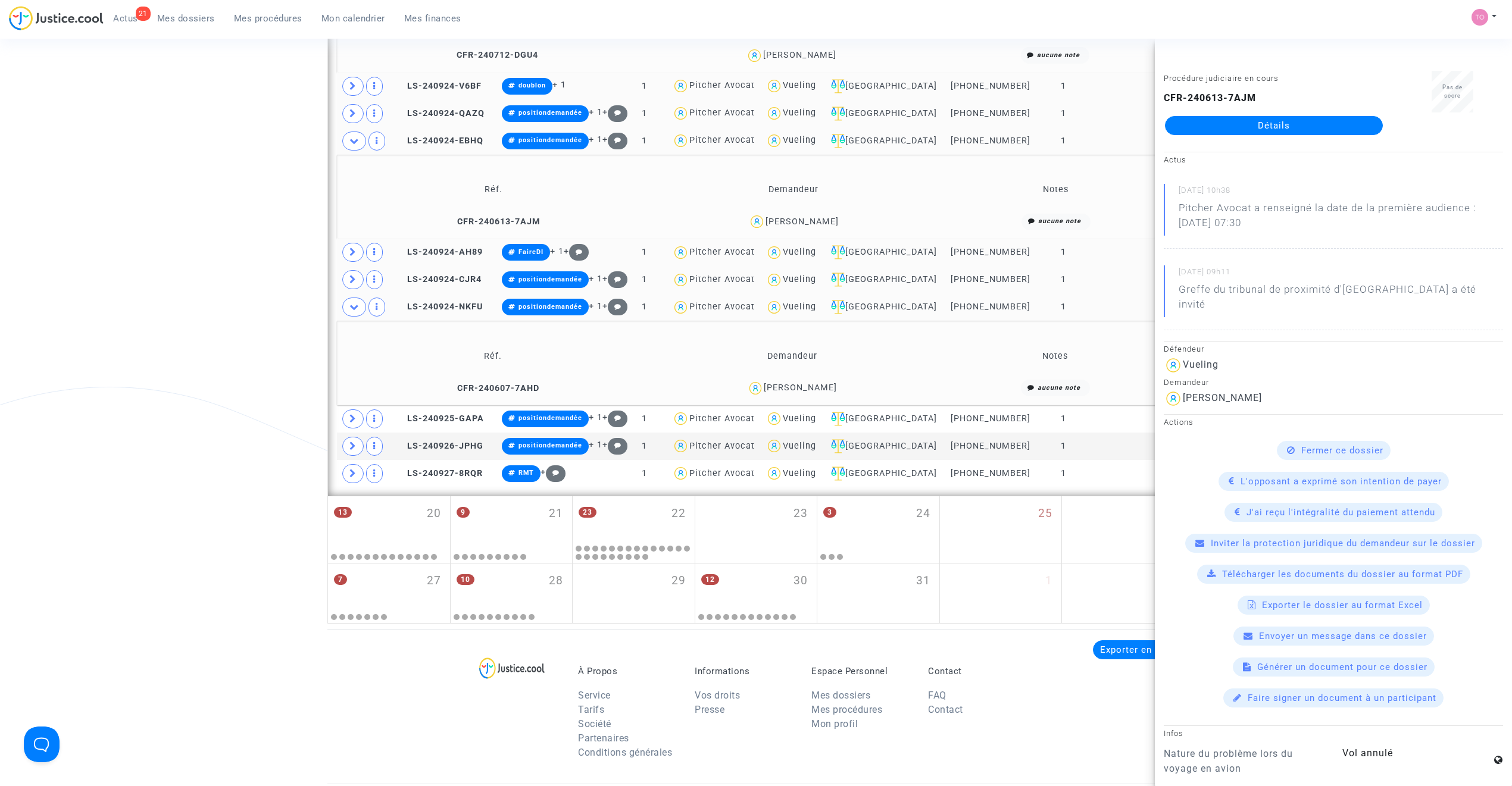
click at [800, 391] on div "Jean Charles Ponelle" at bounding box center [800, 387] width 73 height 10
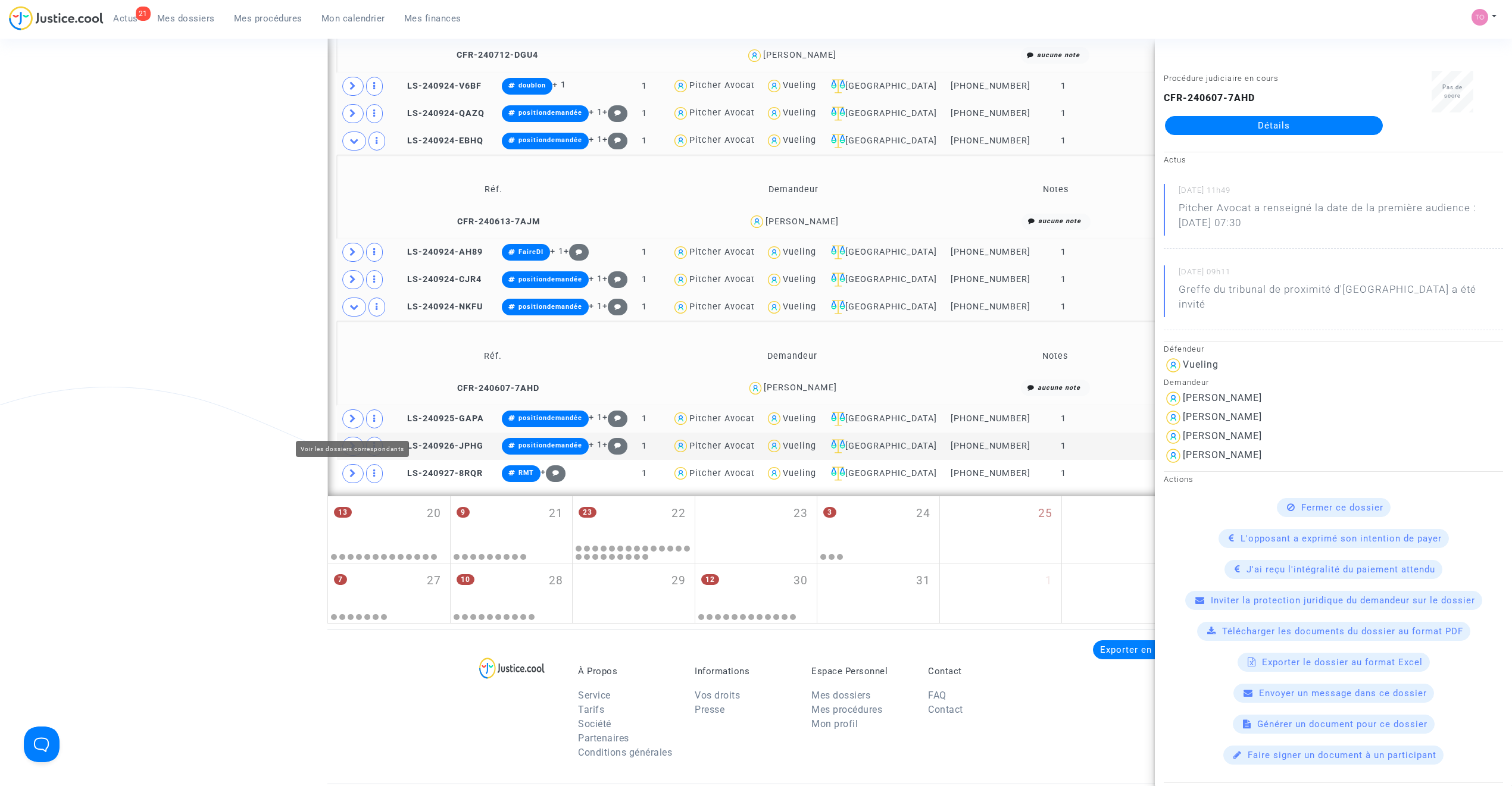
click at [349, 420] on icon at bounding box center [352, 418] width 7 height 9
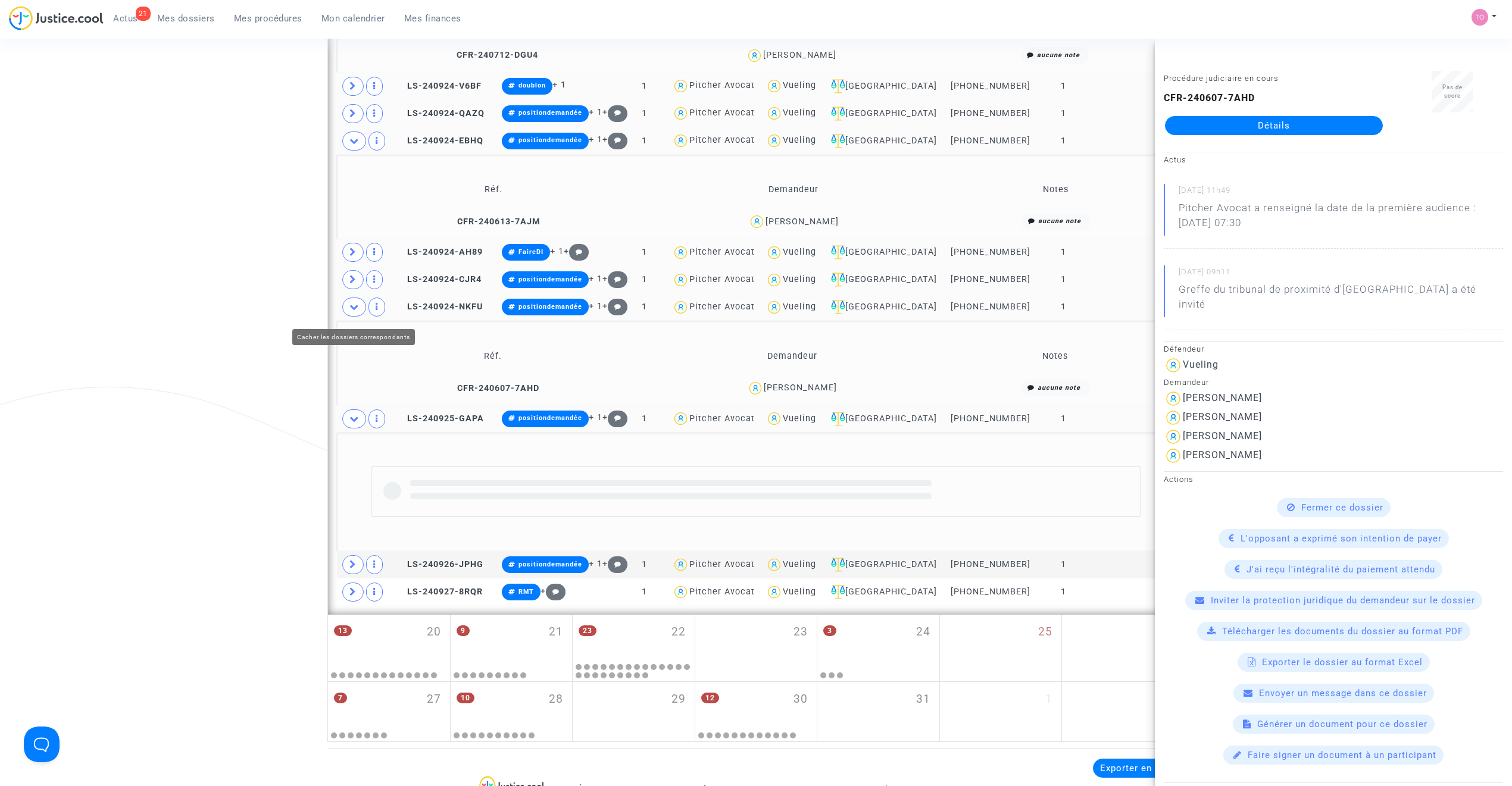
click at [348, 311] on span at bounding box center [353, 306] width 24 height 19
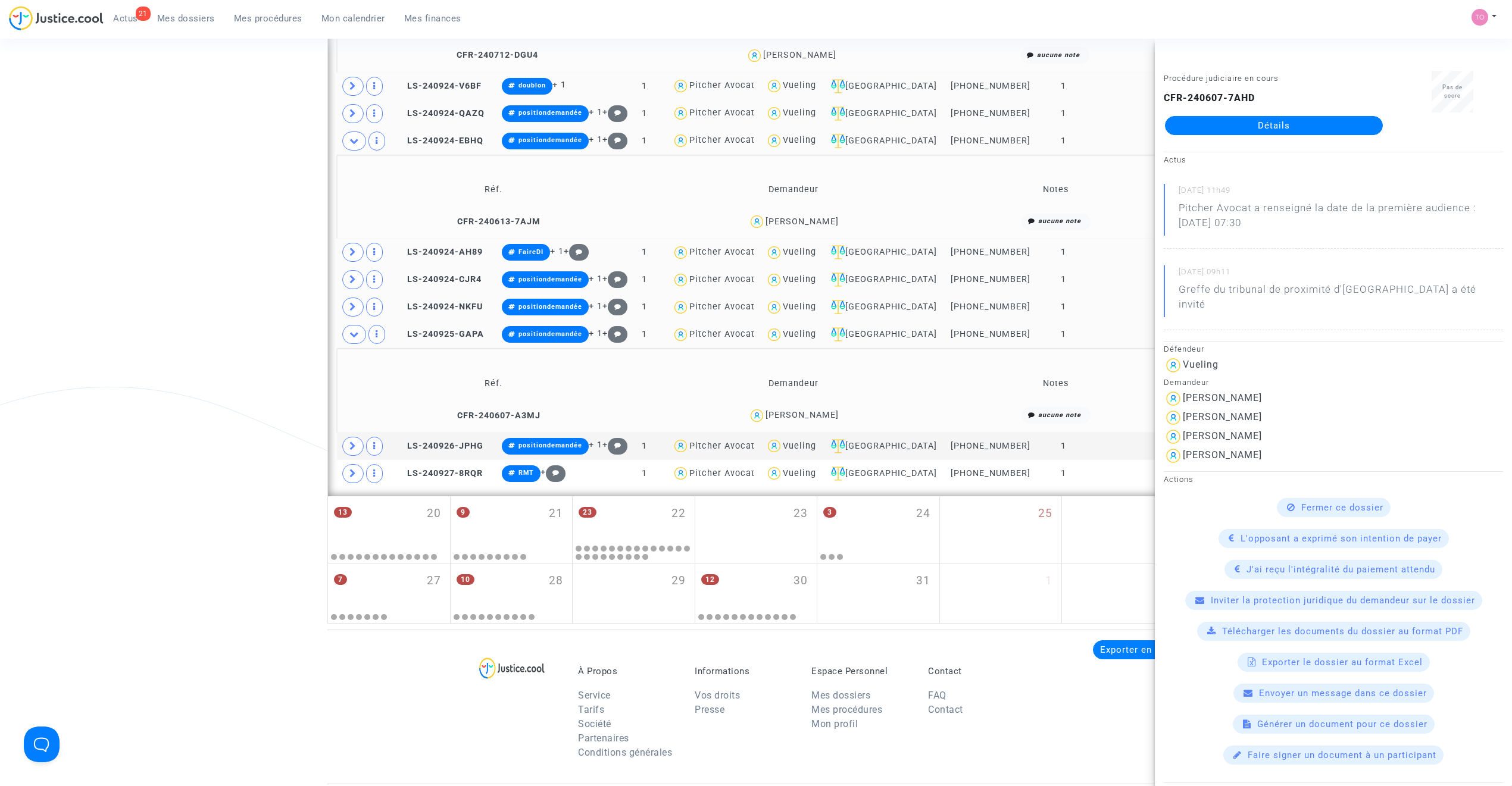
click at [797, 416] on div "mehdi DELMAS" at bounding box center [802, 415] width 73 height 10
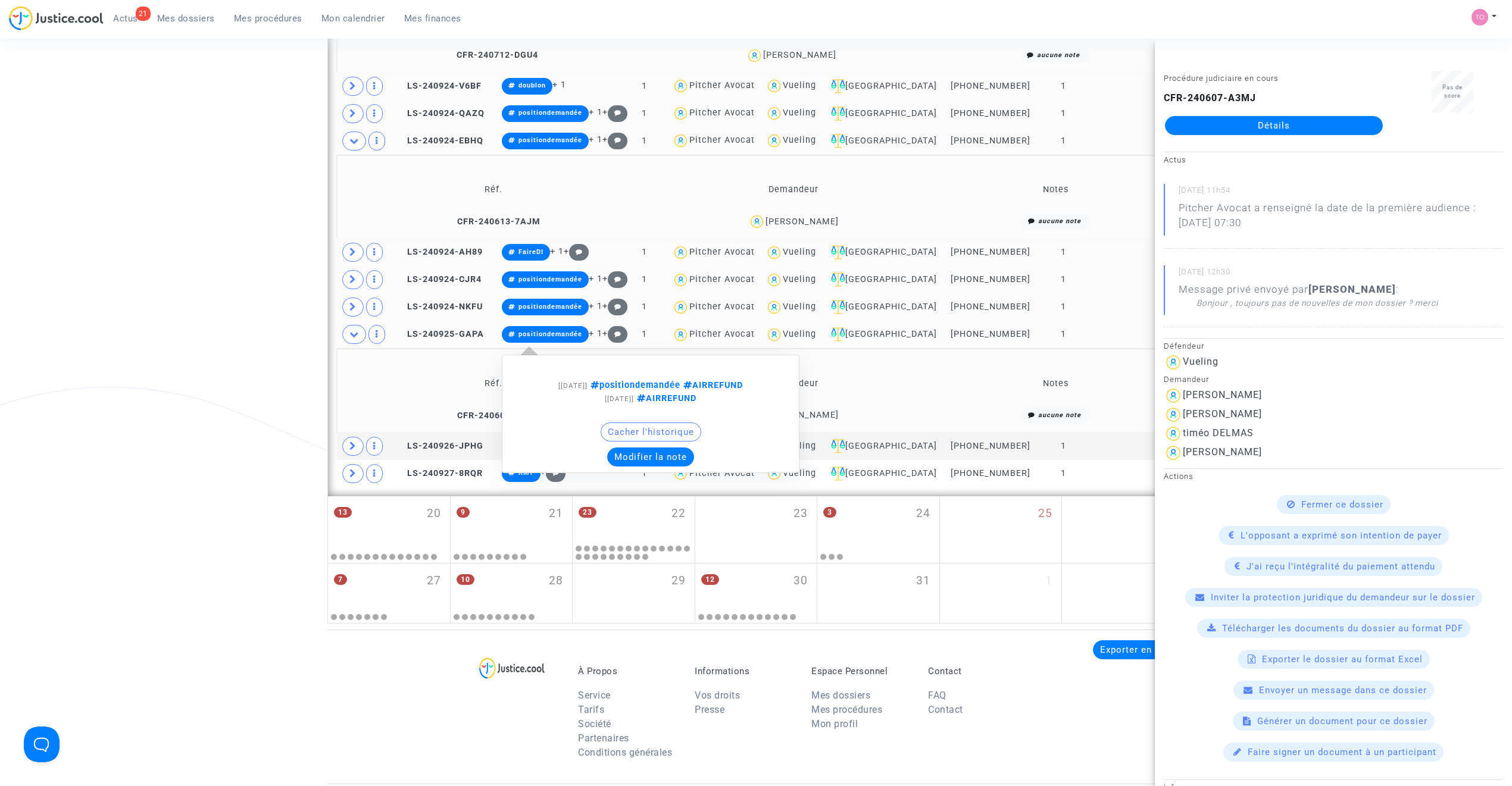
click at [672, 451] on button "Modifier la note" at bounding box center [650, 456] width 87 height 19
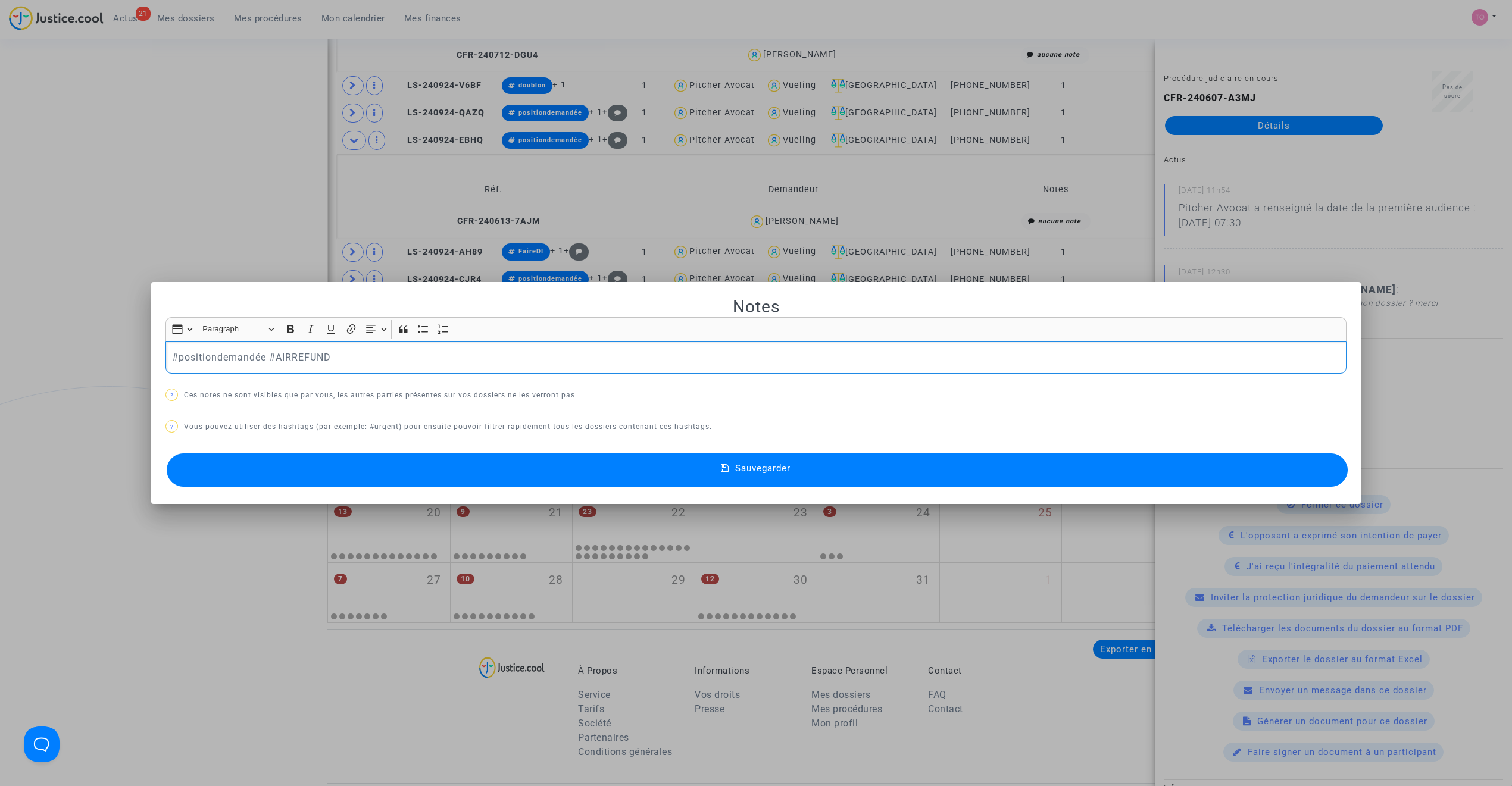
scroll to position [0, 0]
click at [263, 358] on p "#positiondemandée #AIRREFUND" at bounding box center [756, 357] width 1169 height 15
click at [430, 464] on button "Sauvegarder" at bounding box center [757, 470] width 1181 height 33
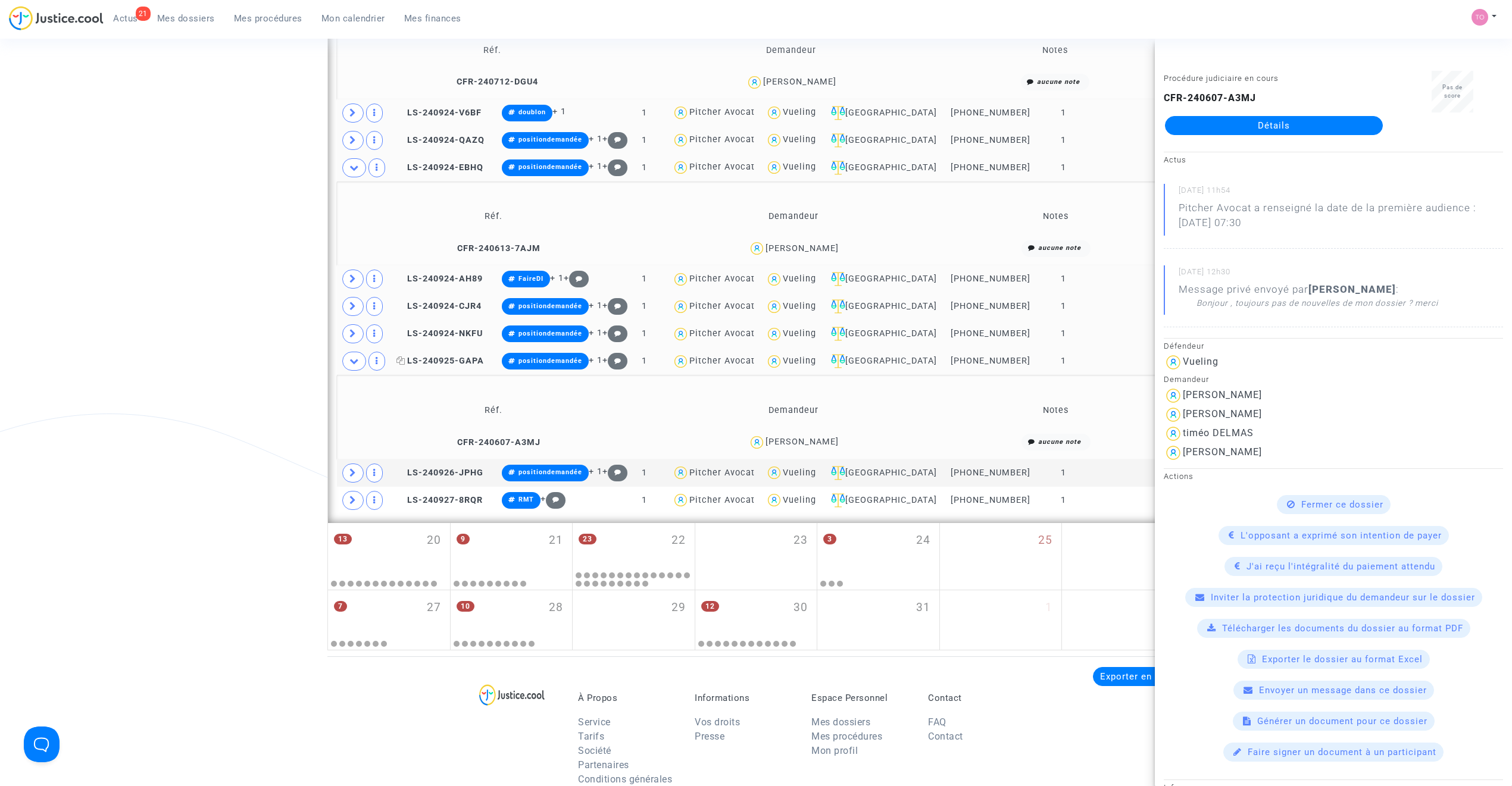
scroll to position [861, 0]
click at [360, 343] on span at bounding box center [352, 333] width 21 height 19
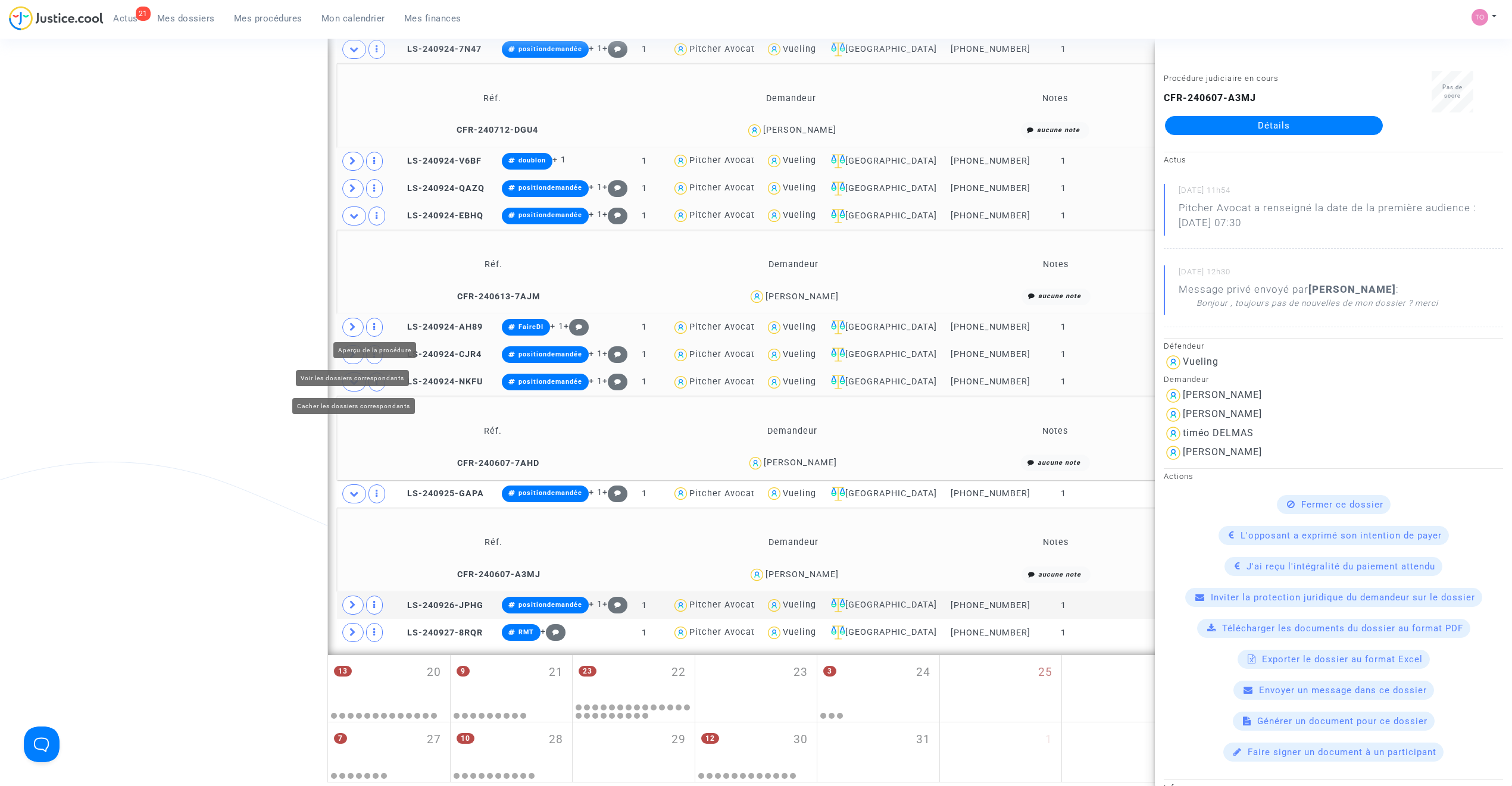
scroll to position [808, 0]
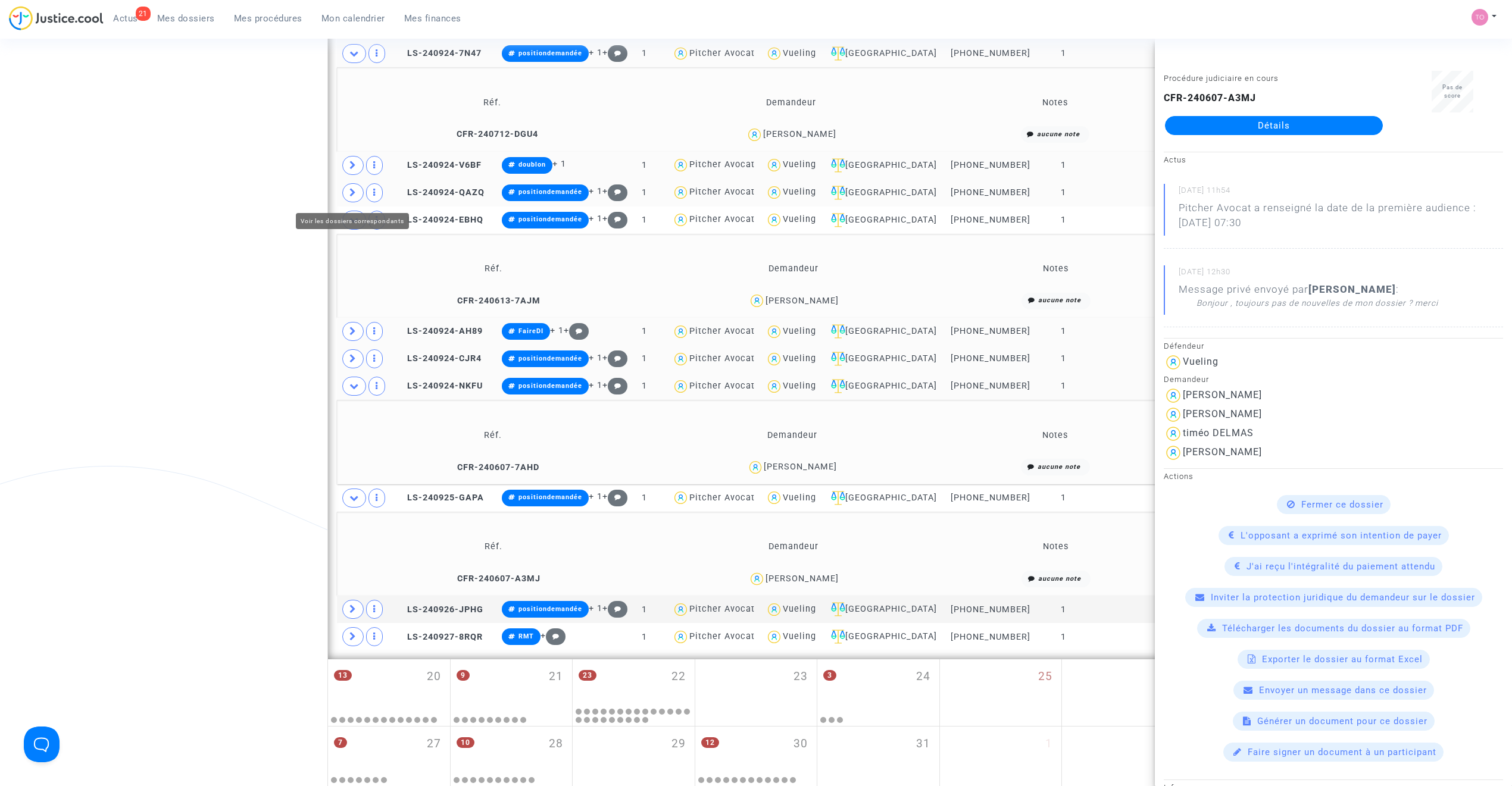
click at [349, 197] on icon at bounding box center [352, 192] width 7 height 9
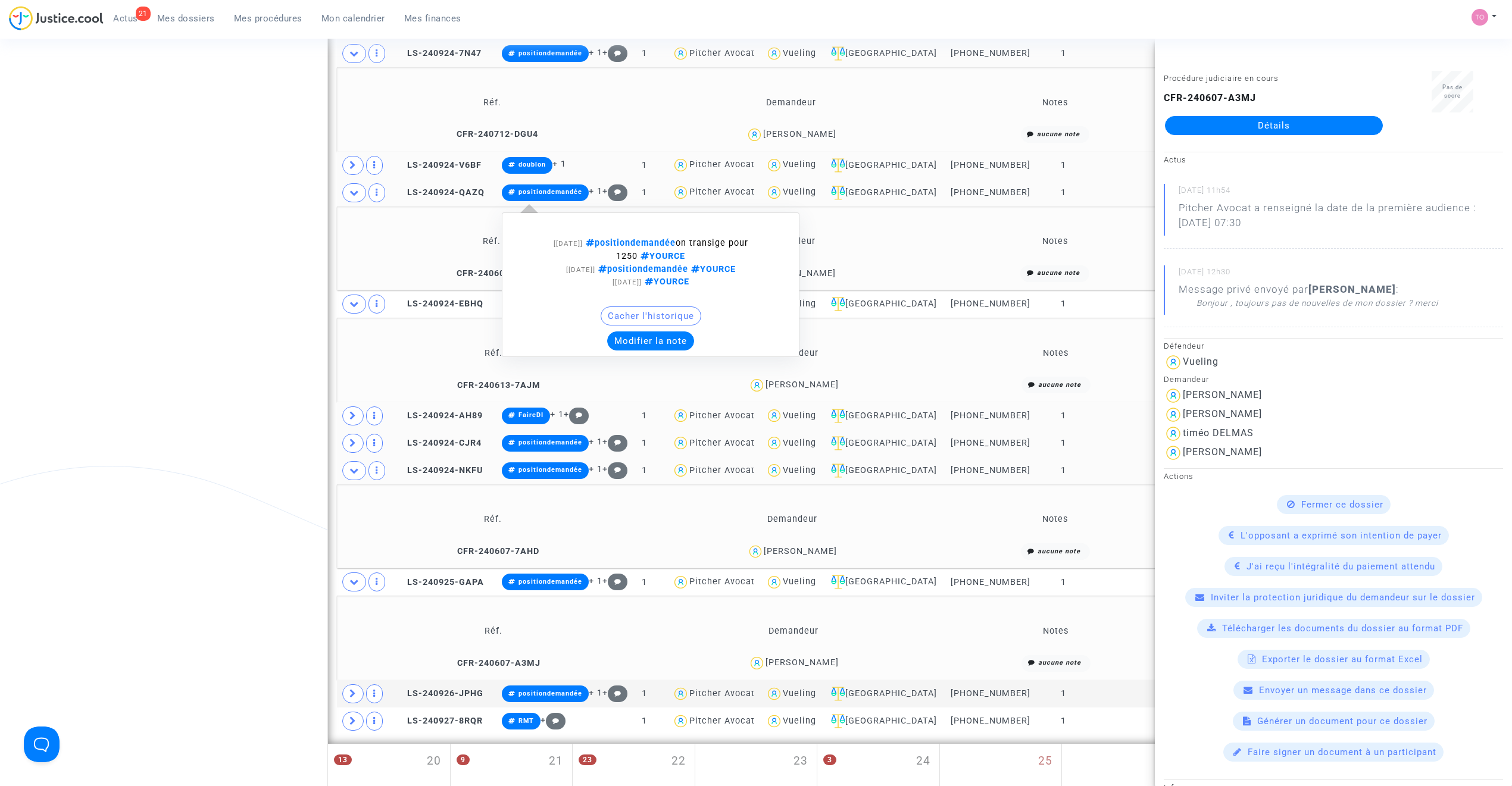
click at [659, 344] on button "Modifier la note" at bounding box center [650, 340] width 87 height 19
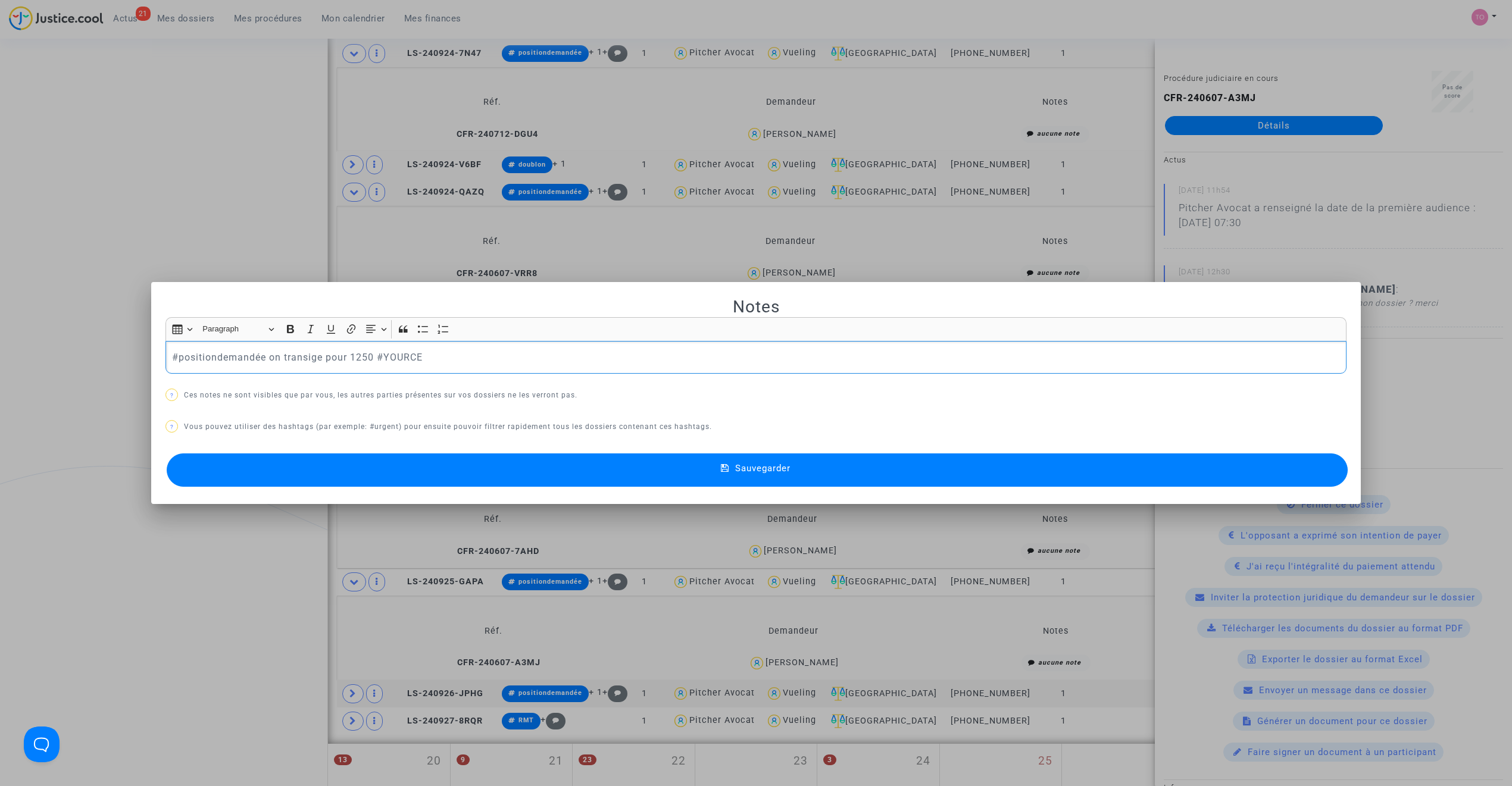
scroll to position [0, 0]
click at [350, 355] on p "#positiondemandée on transige pour 1250 #YOURCE" at bounding box center [756, 357] width 1169 height 15
click at [515, 473] on button "Sauvegarder" at bounding box center [757, 470] width 1181 height 33
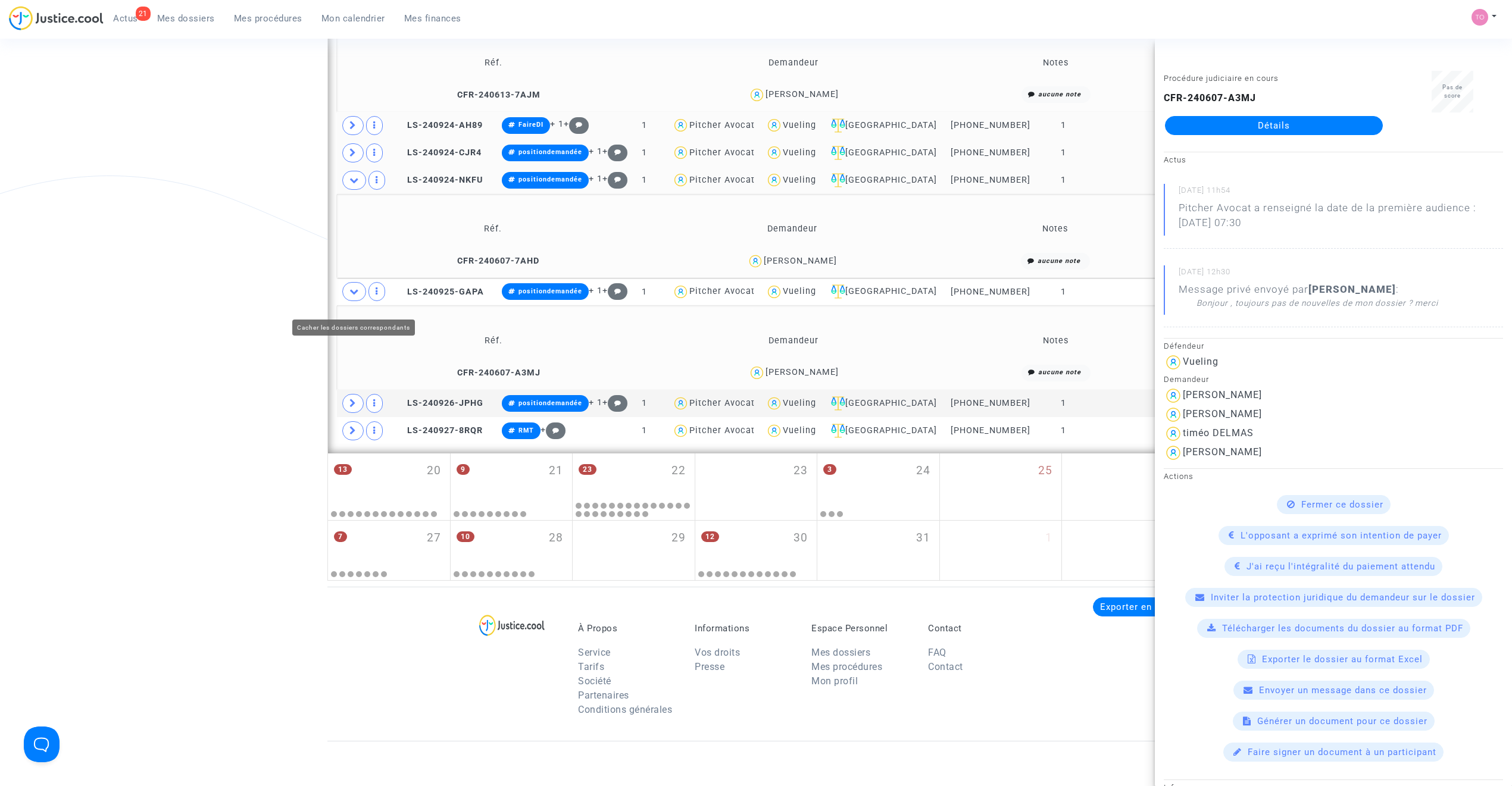
scroll to position [1099, 0]
click at [355, 296] on icon at bounding box center [354, 291] width 10 height 9
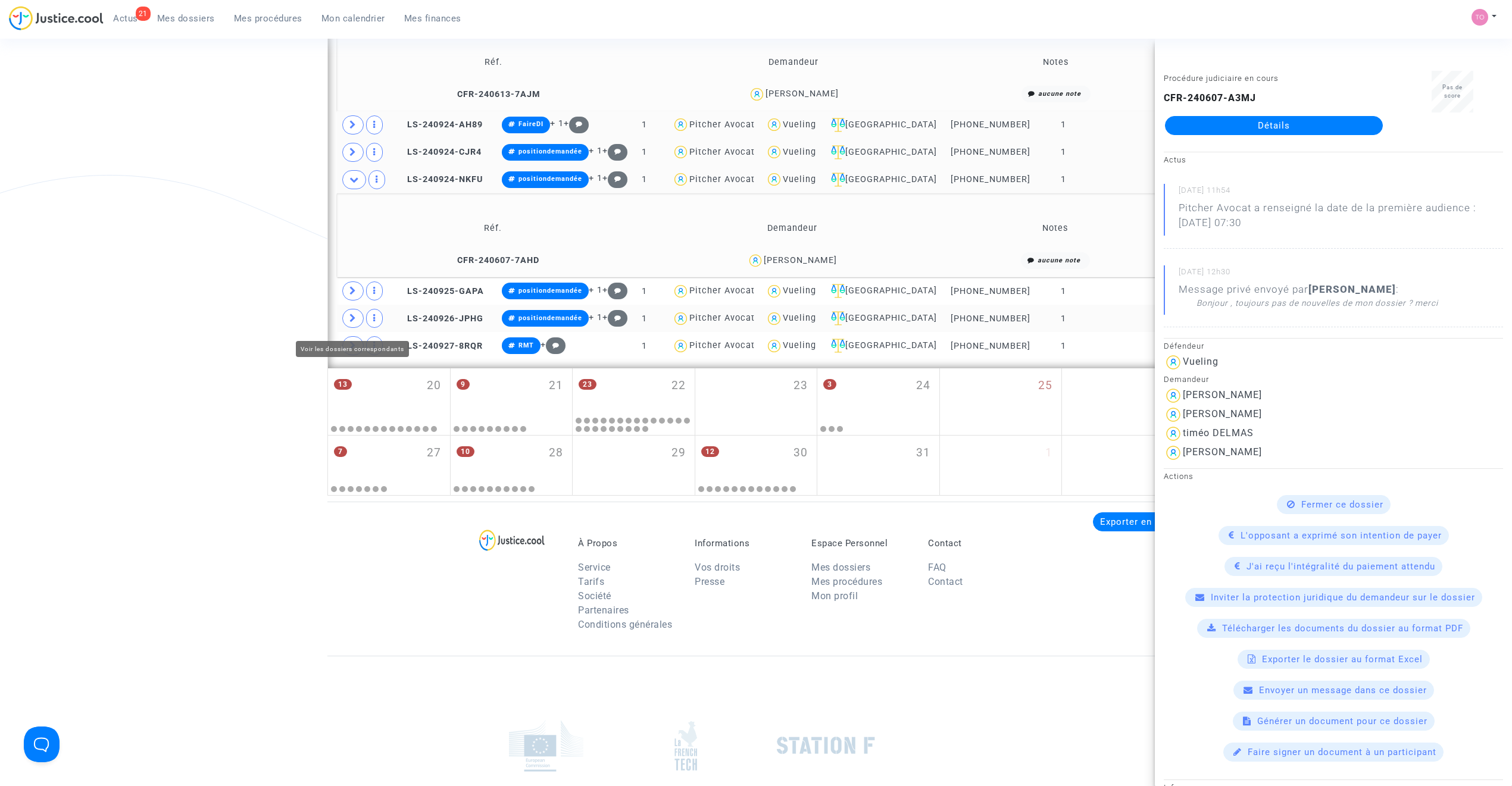
click at [349, 322] on icon at bounding box center [352, 317] width 7 height 9
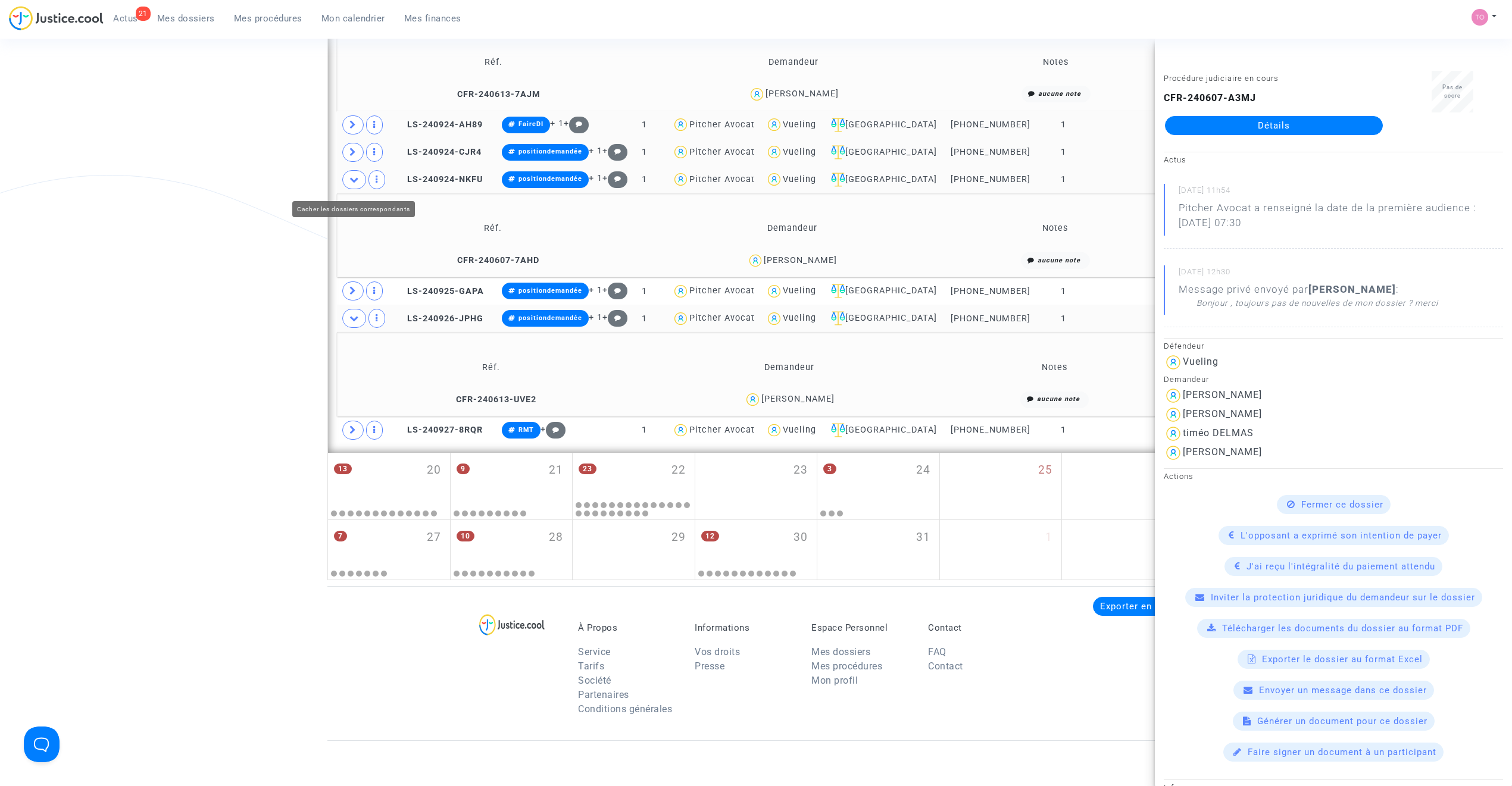
click at [353, 182] on icon at bounding box center [354, 179] width 10 height 9
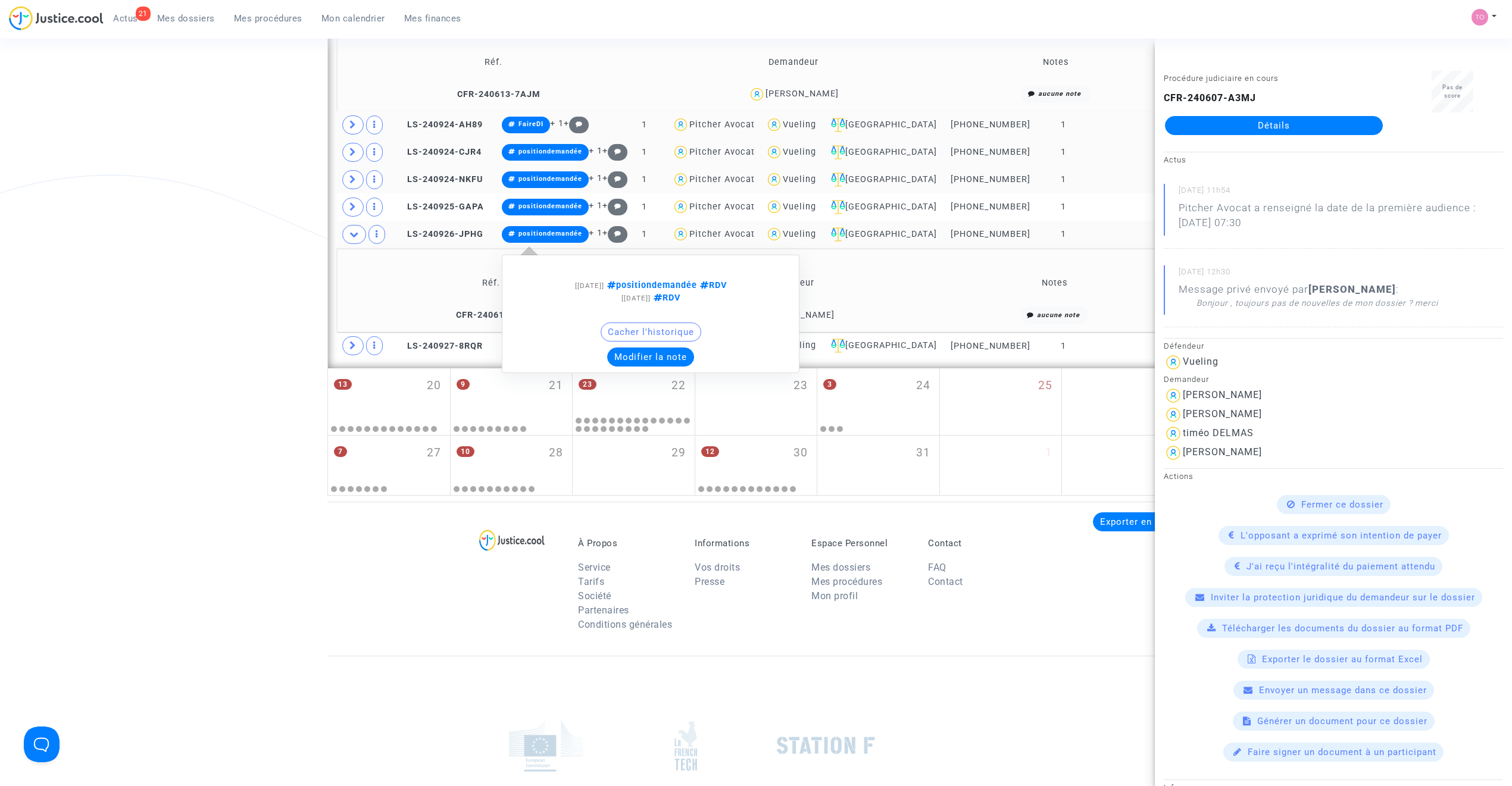
click at [651, 362] on button "Modifier la note" at bounding box center [650, 356] width 87 height 19
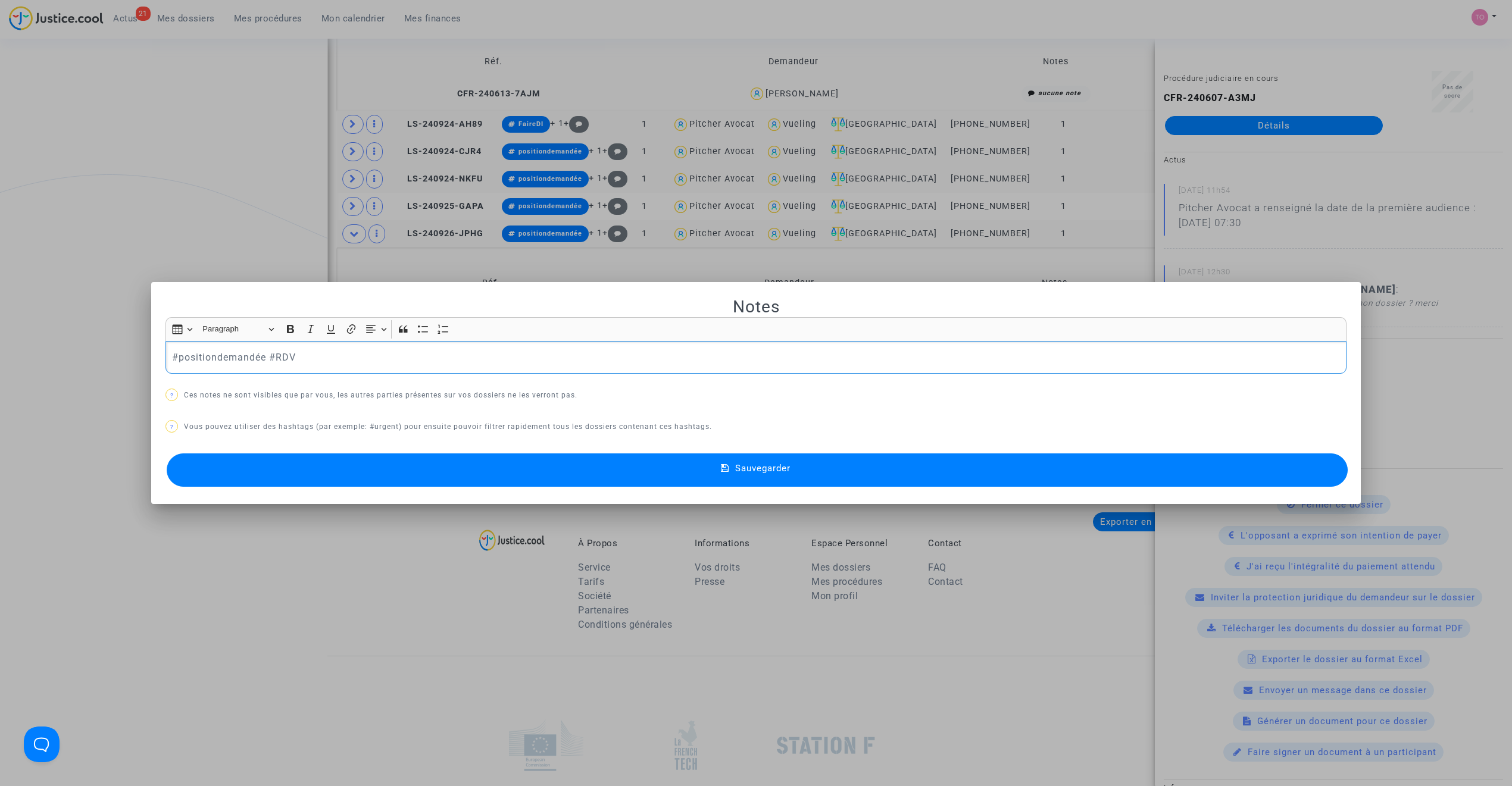
scroll to position [0, 0]
click at [263, 358] on p "#positiondemandée #RDV" at bounding box center [756, 357] width 1169 height 15
click at [512, 458] on button "Sauvegarder" at bounding box center [757, 470] width 1181 height 33
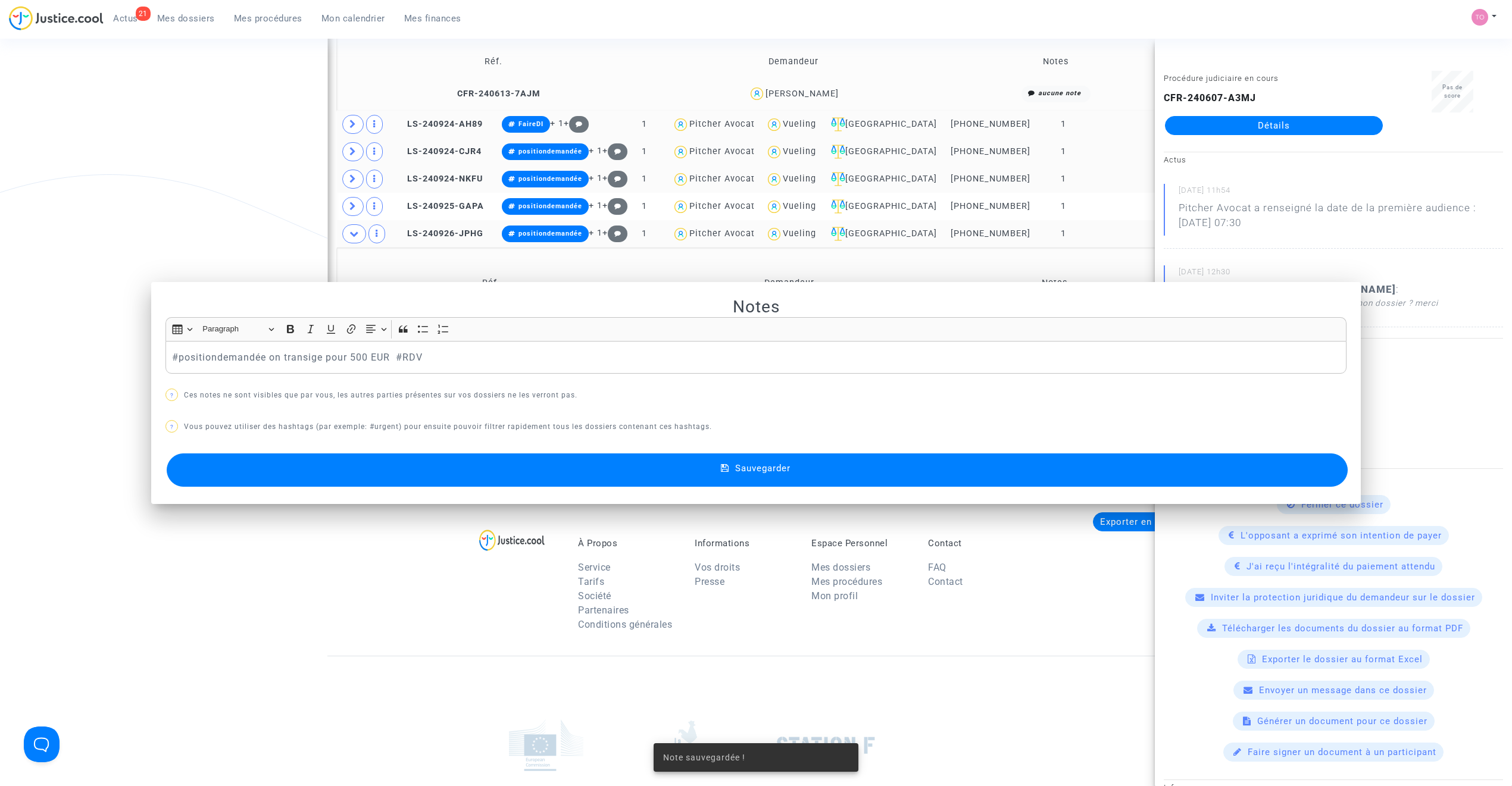
scroll to position [1099, 0]
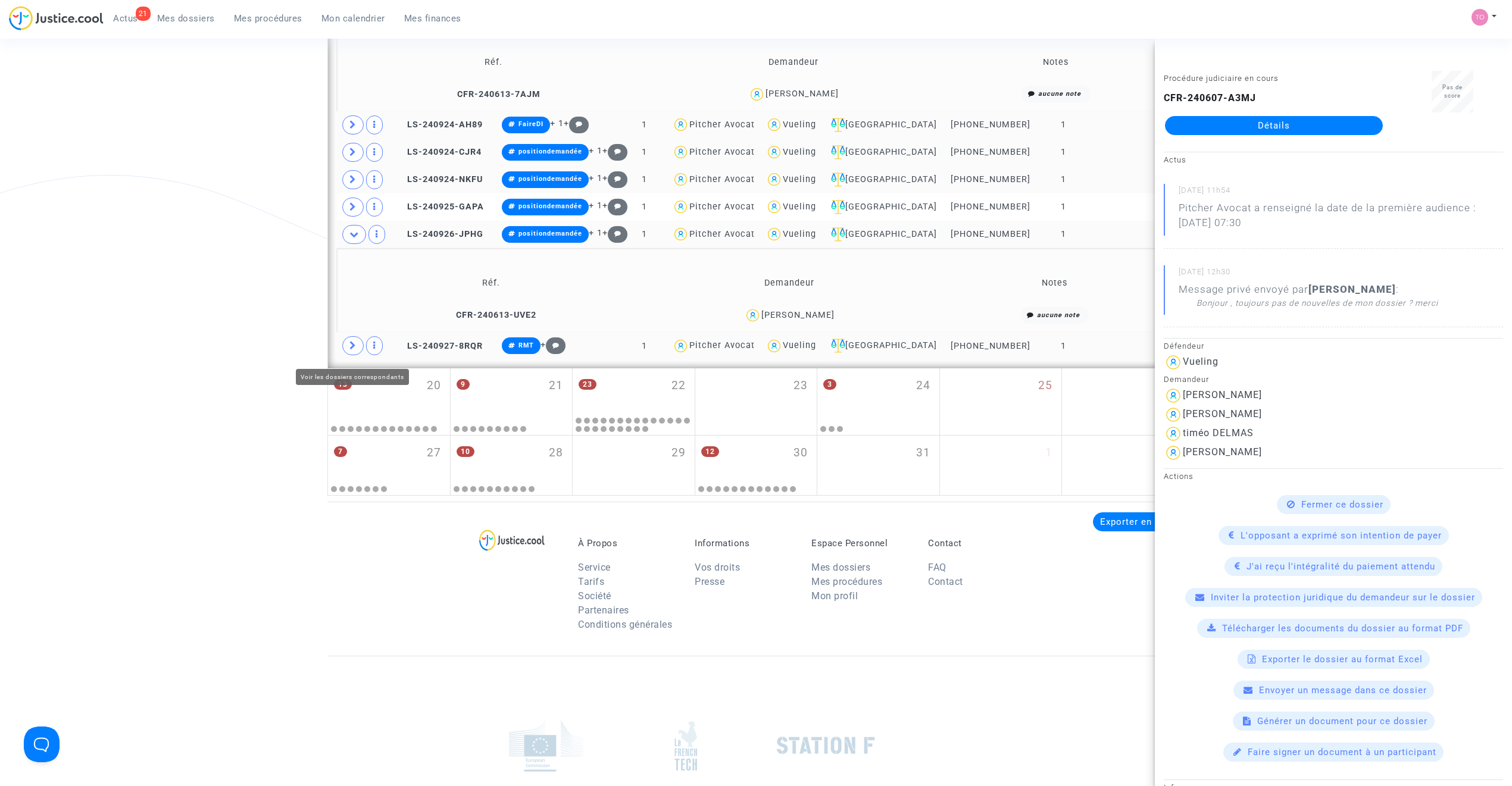
click at [350, 350] on icon at bounding box center [352, 345] width 7 height 9
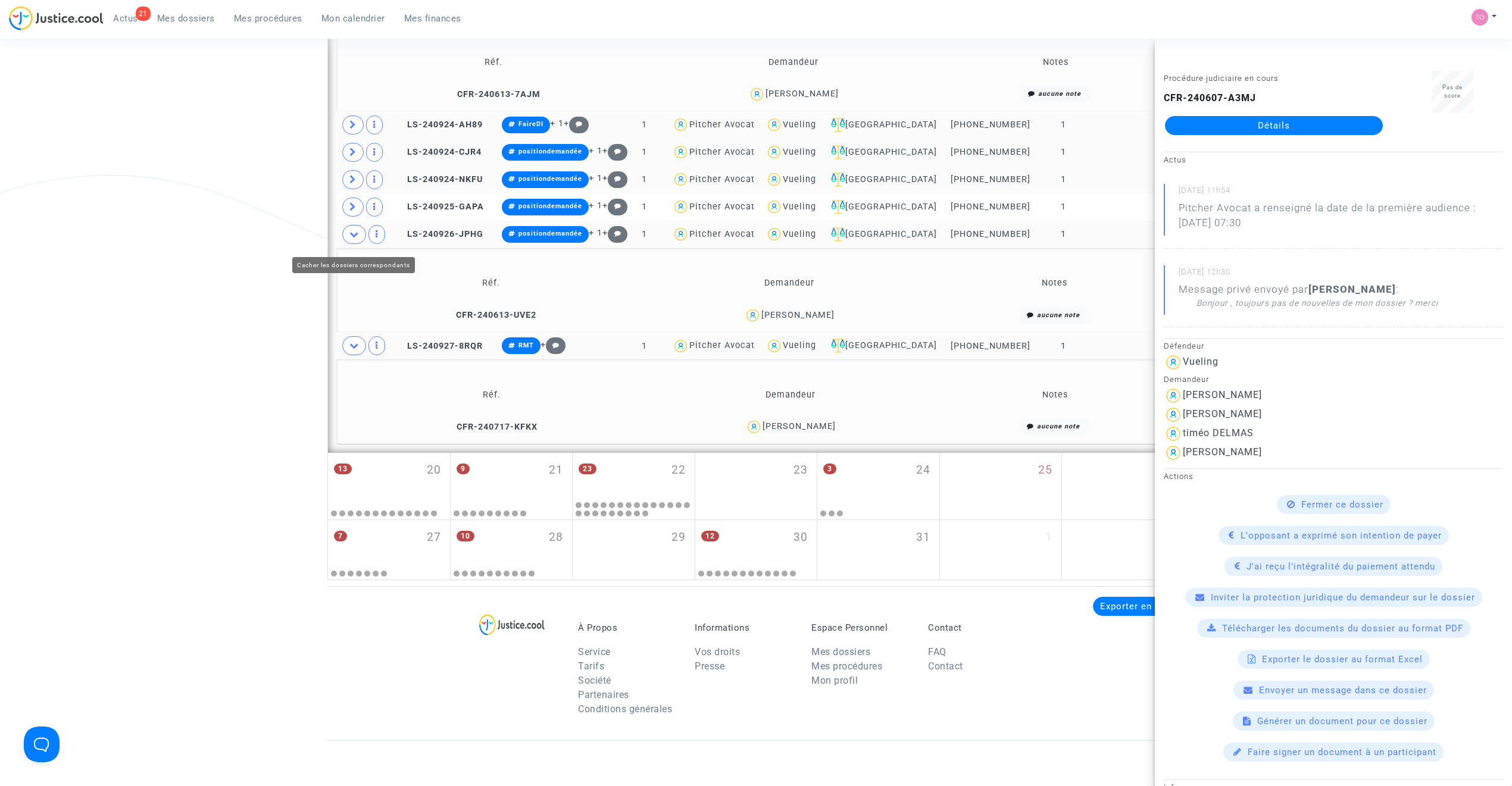
click at [350, 239] on icon at bounding box center [354, 234] width 10 height 9
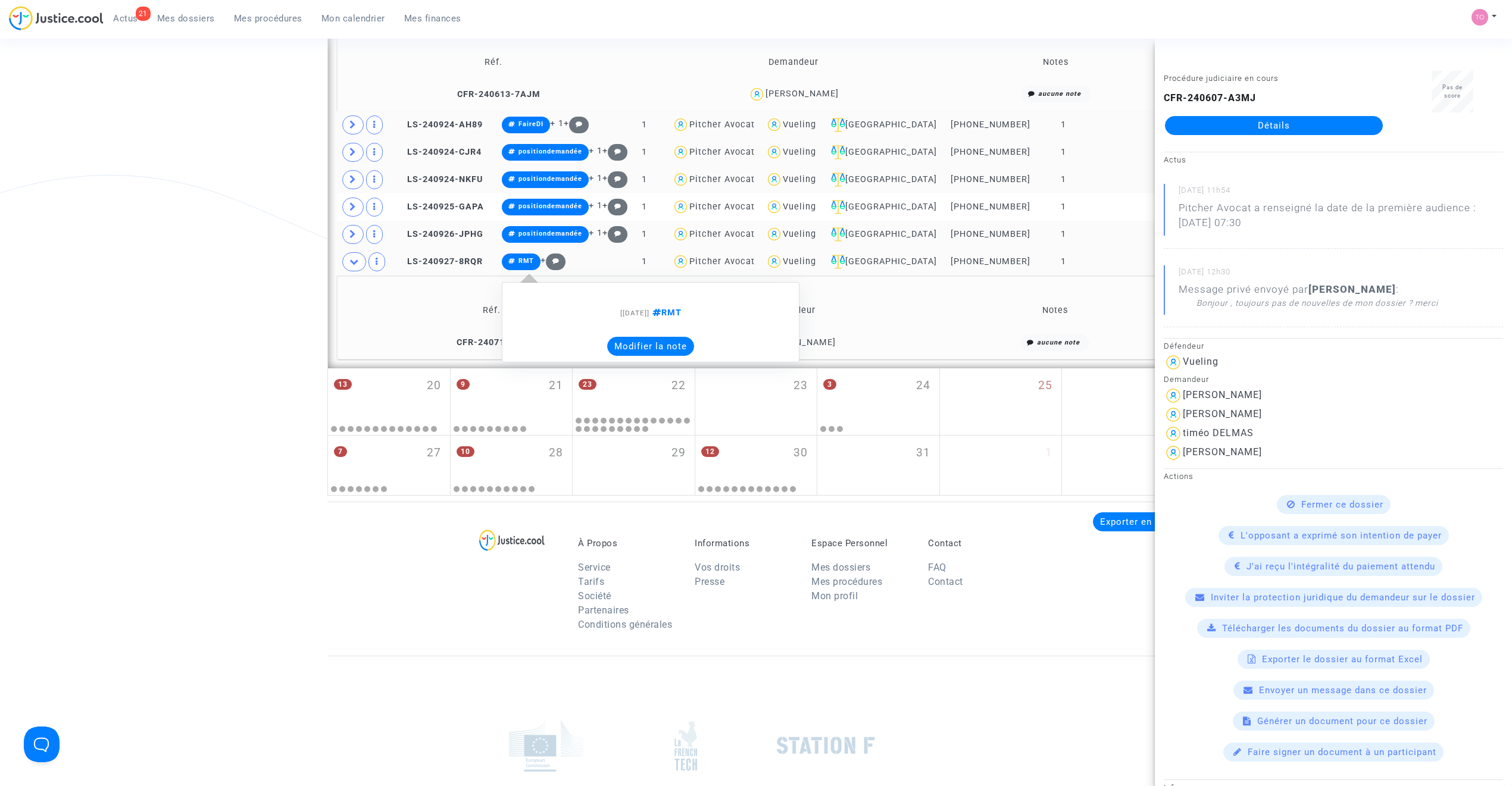
click at [653, 356] on button "Modifier la note" at bounding box center [650, 346] width 87 height 19
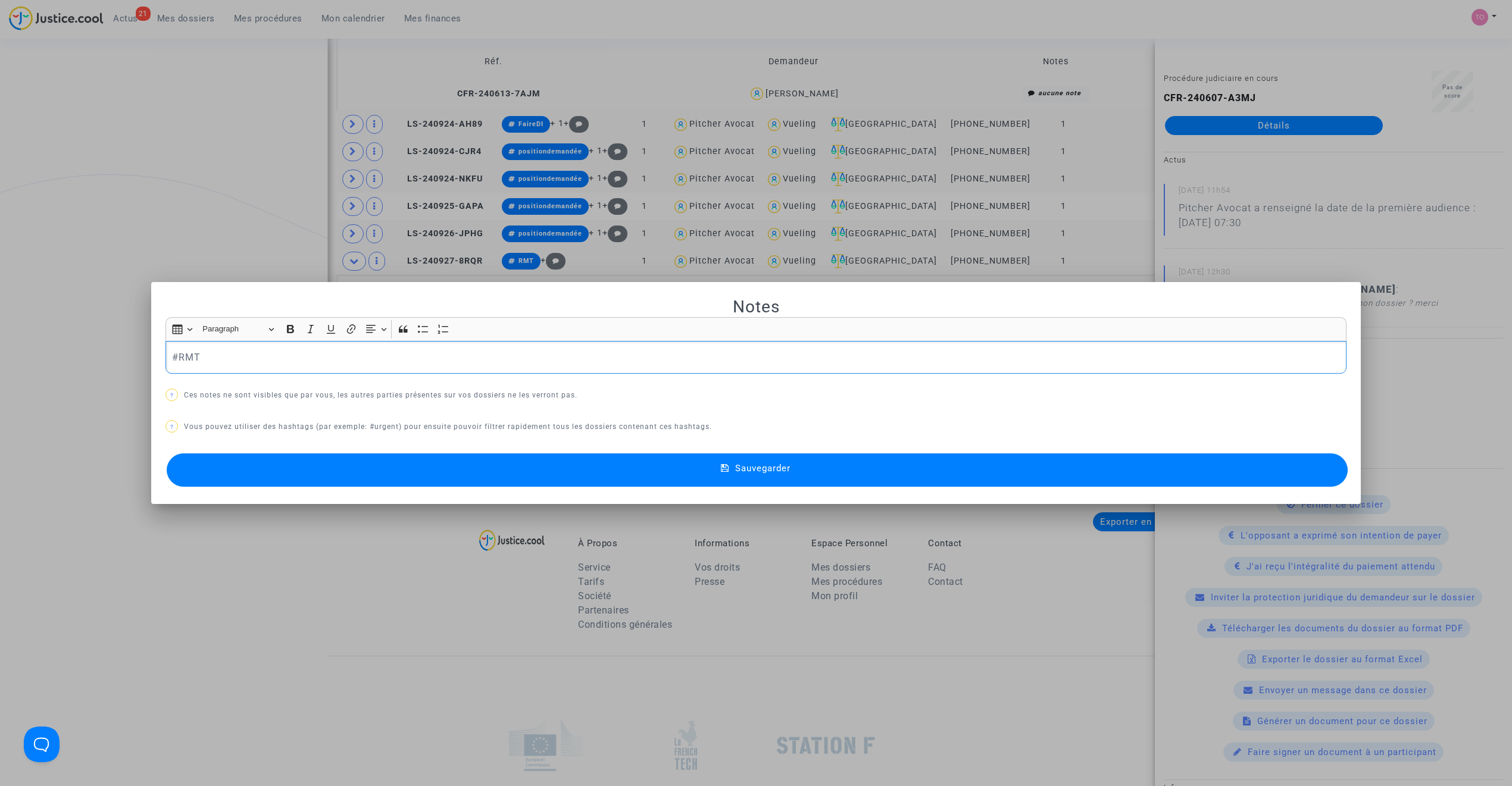
scroll to position [0, 0]
click at [312, 361] on p "#RMT" at bounding box center [756, 357] width 1169 height 15
click at [204, 353] on p "#RMT akip grève ATC" at bounding box center [756, 357] width 1169 height 15
click at [424, 469] on button "Sauvegarder" at bounding box center [757, 470] width 1181 height 33
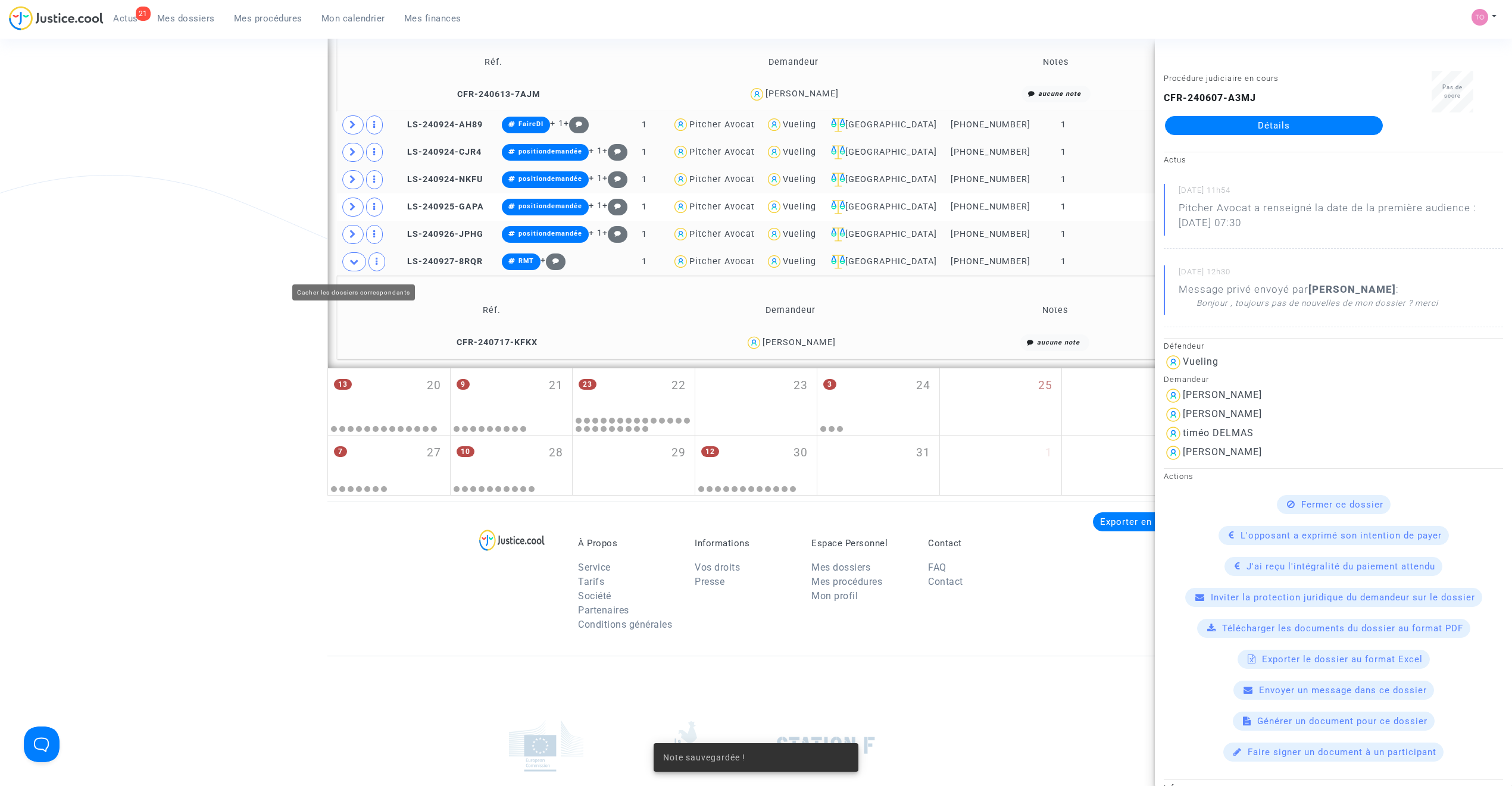
click at [361, 264] on span at bounding box center [353, 261] width 24 height 19
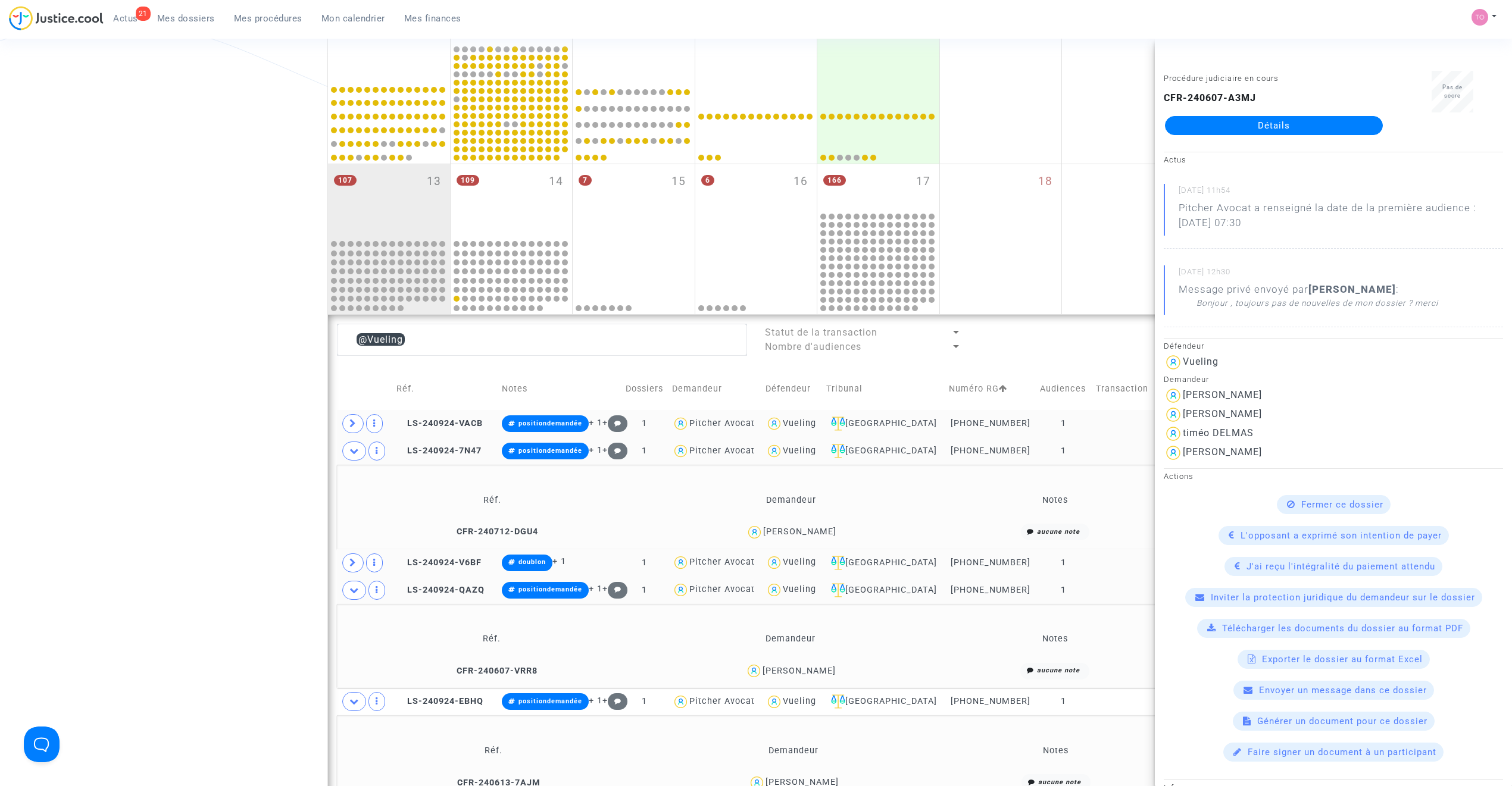
scroll to position [358, 0]
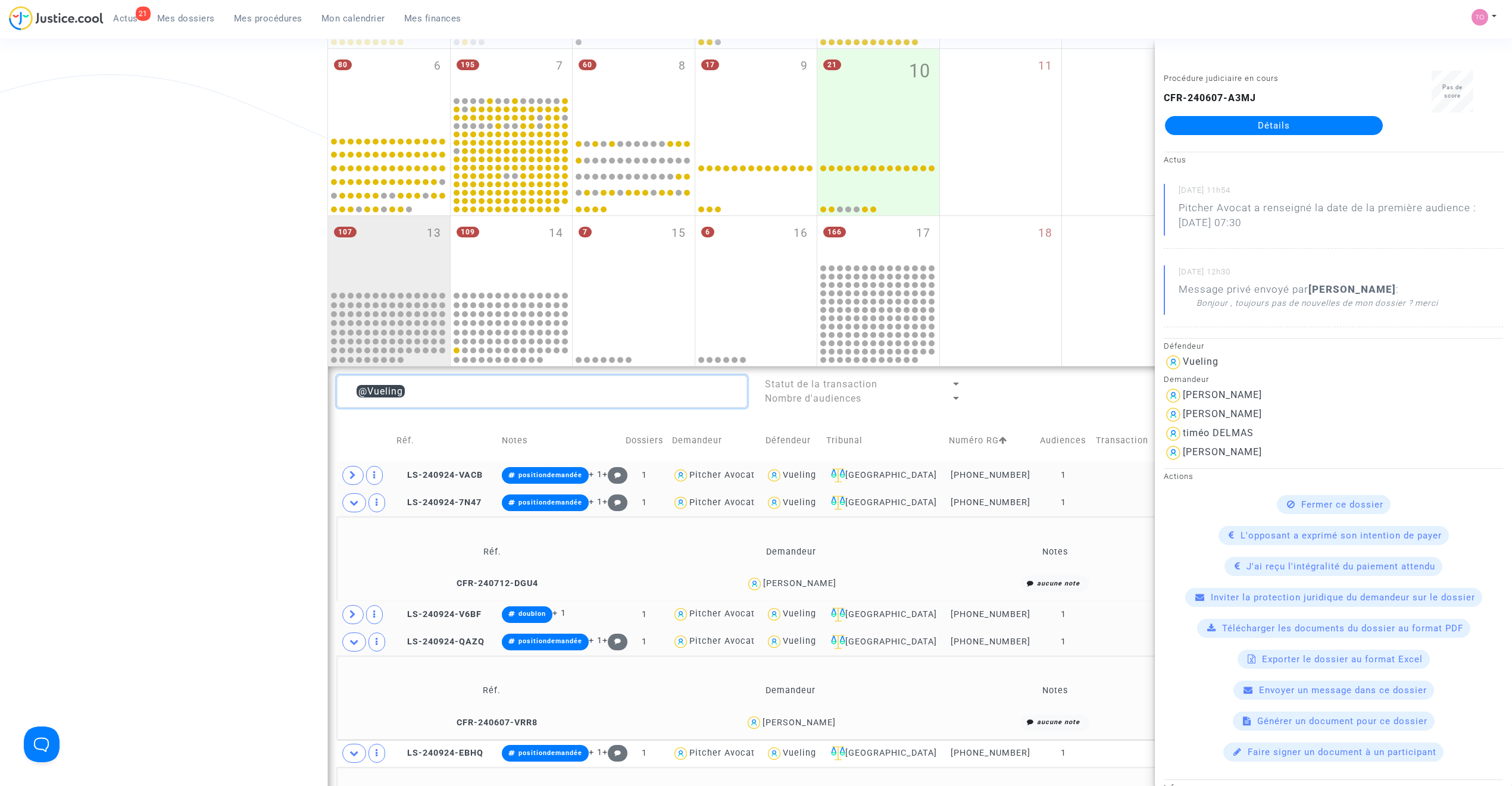
drag, startPoint x: 422, startPoint y: 384, endPoint x: 253, endPoint y: 378, distance: 169.1
click at [253, 378] on div "Date de clôture d'instruction Date de conciliation Date d'audience Date de juge…" at bounding box center [756, 445] width 1512 height 1414
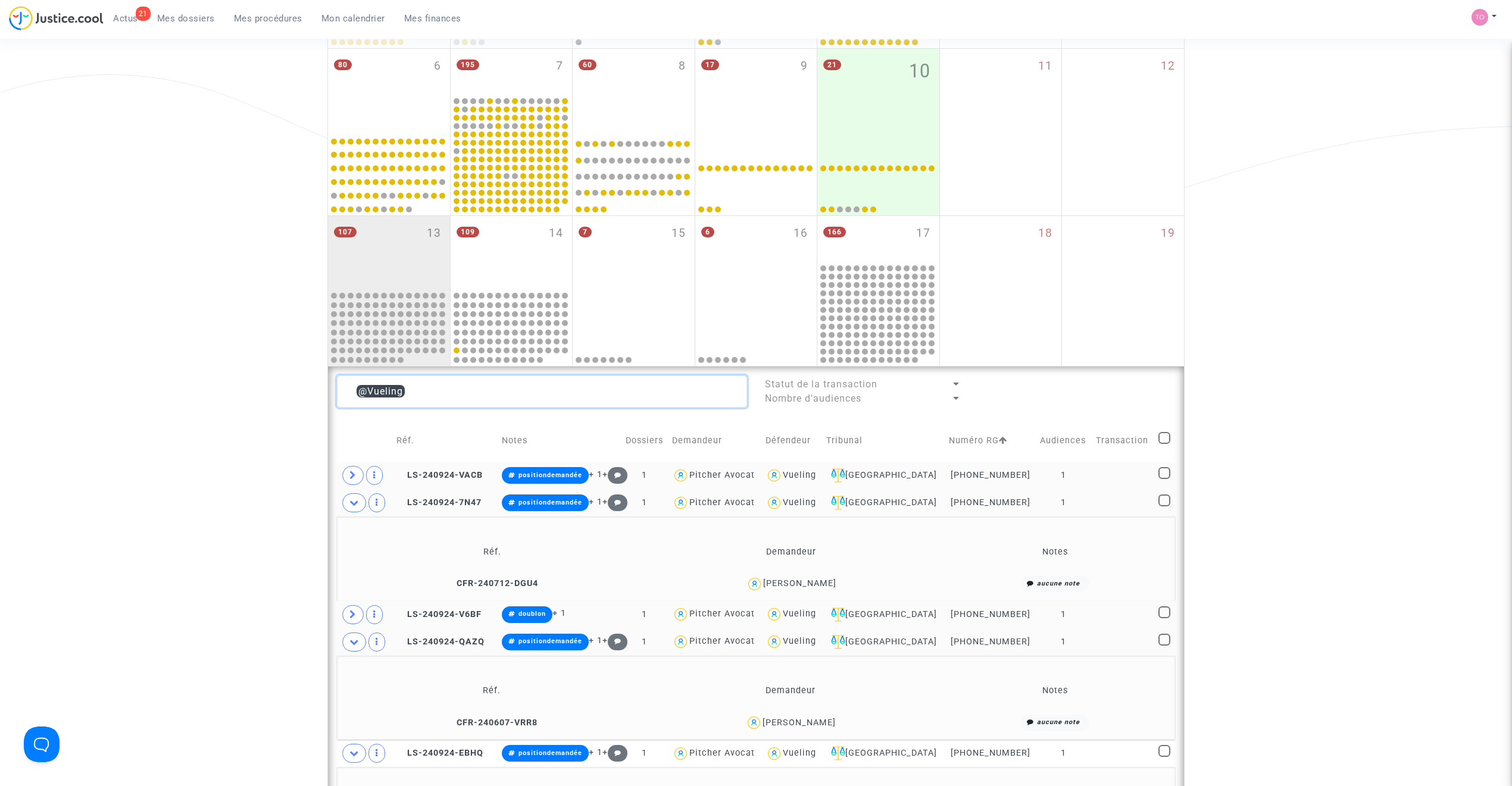
paste textarea "Vaution"
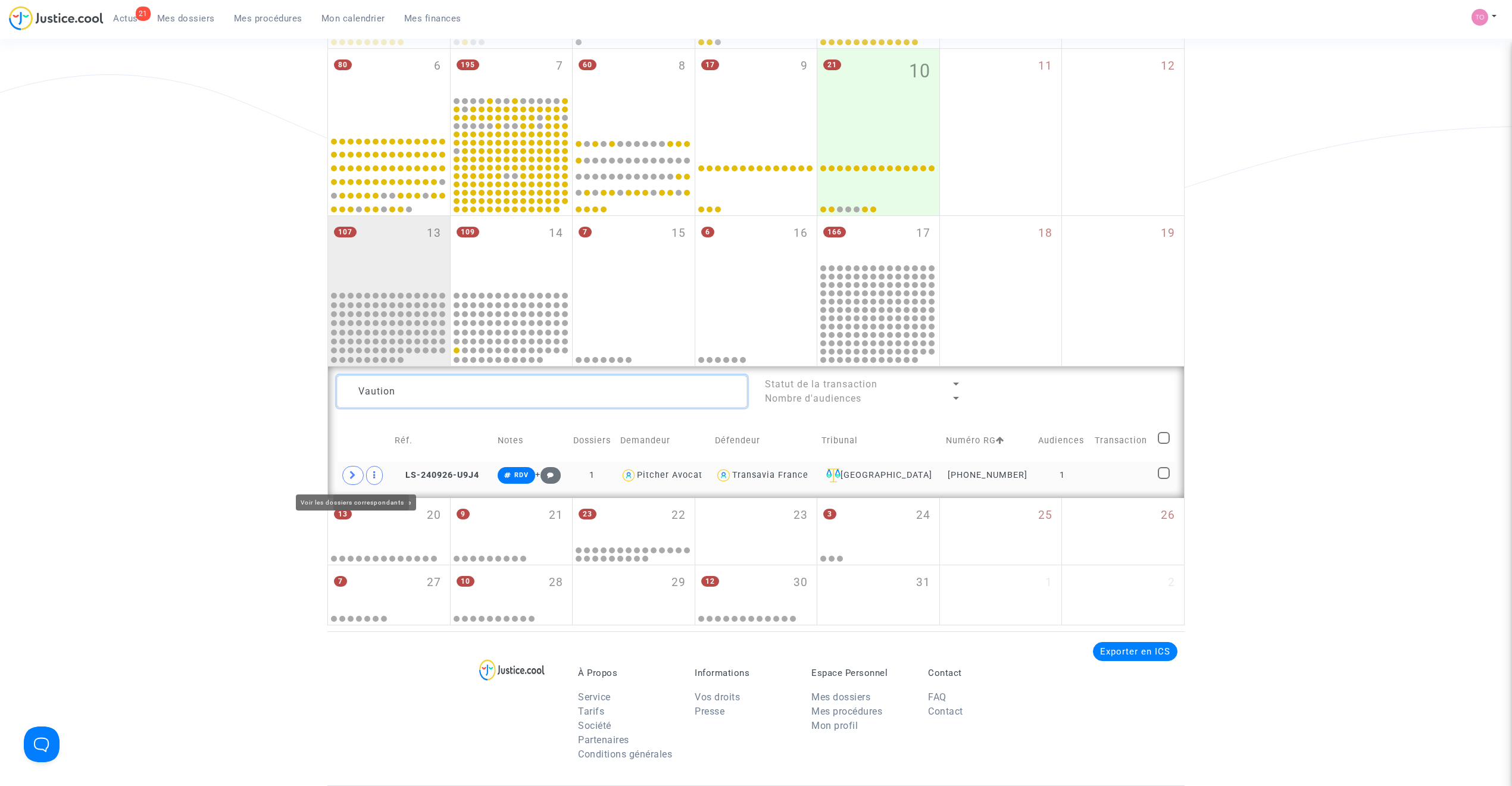
type textarea "Vaution"
click at [353, 475] on icon at bounding box center [352, 475] width 7 height 9
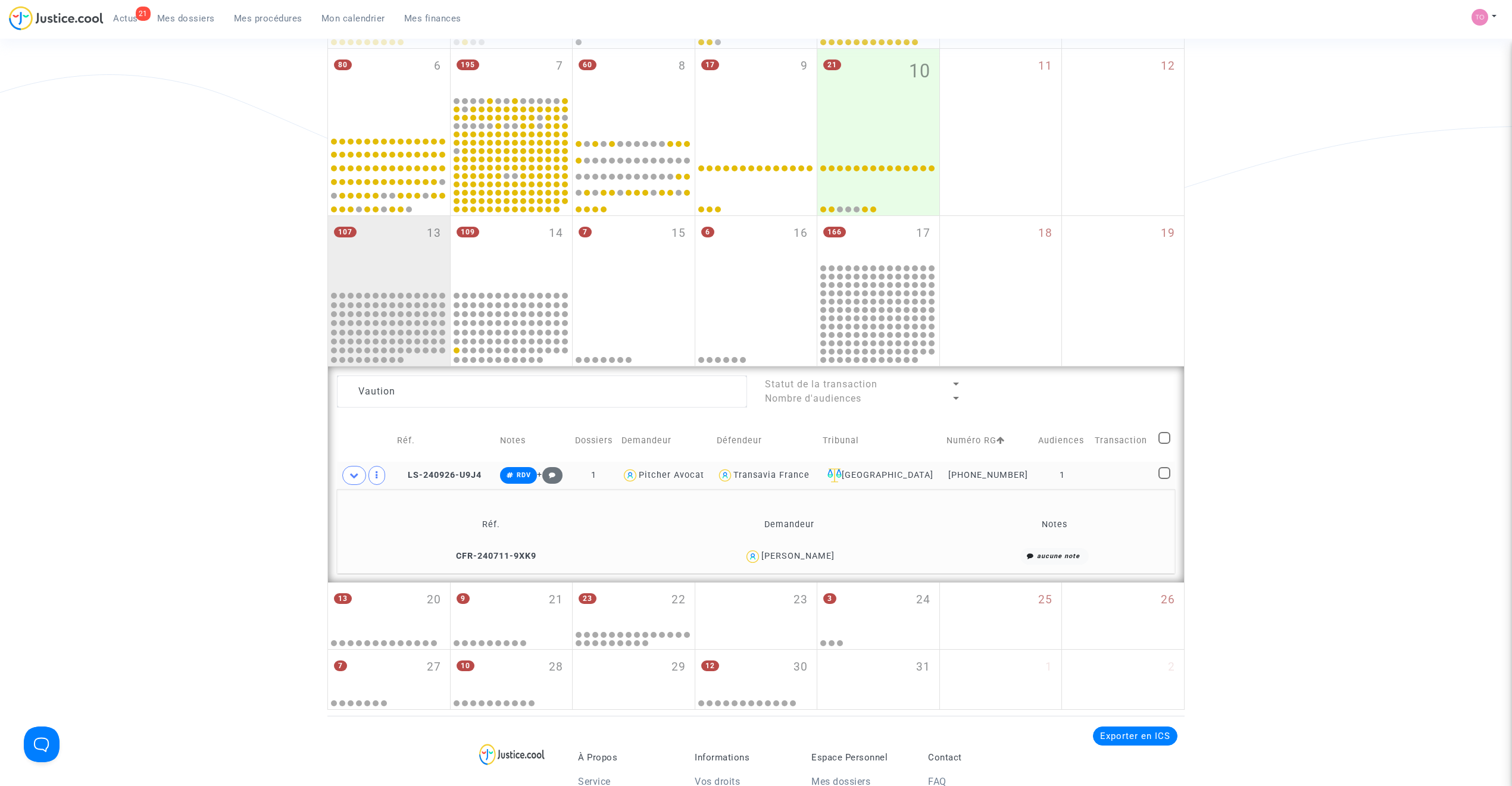
click at [784, 501] on div "Stephane Vaution" at bounding box center [798, 556] width 73 height 10
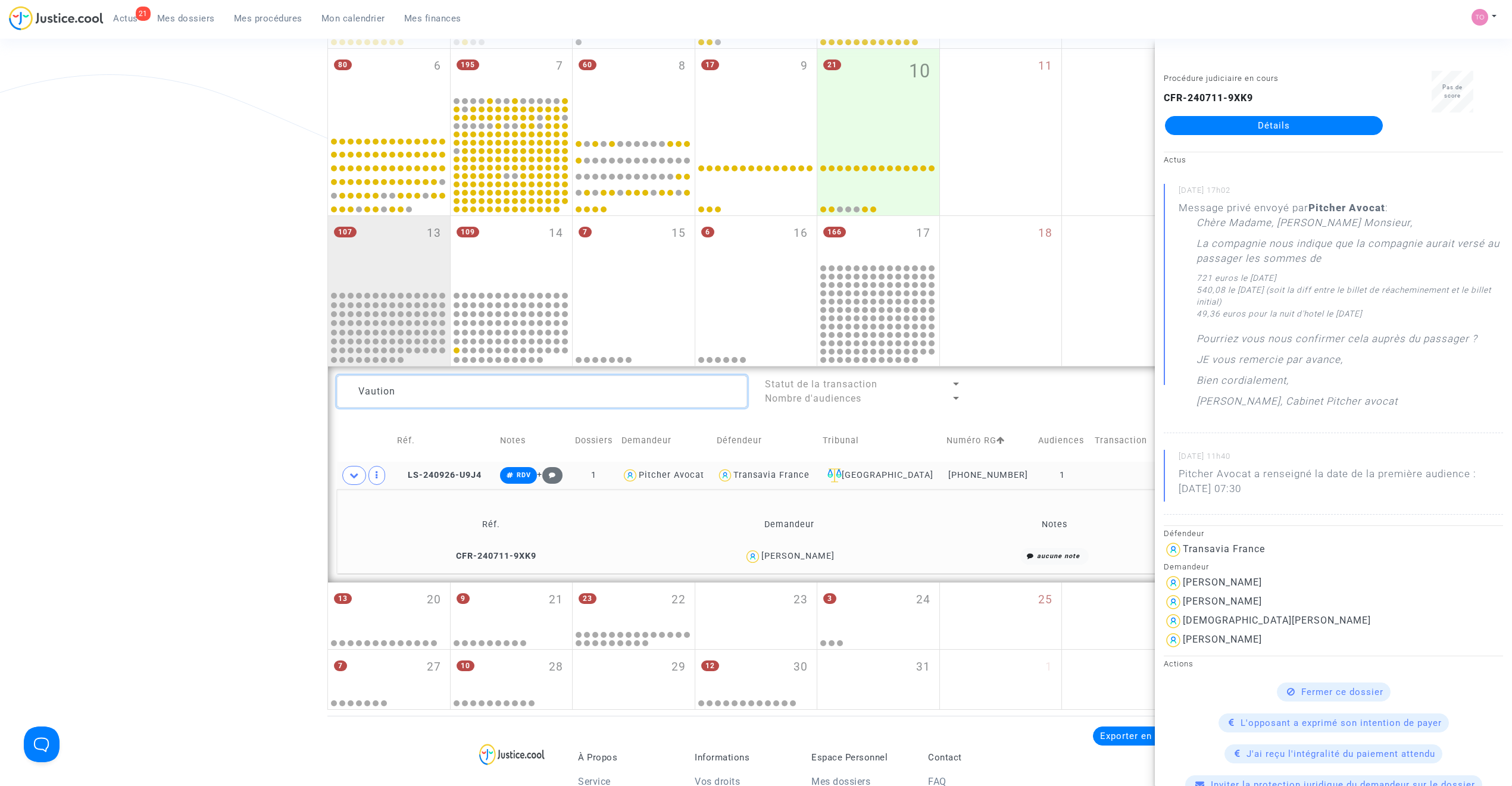
drag, startPoint x: 408, startPoint y: 391, endPoint x: 314, endPoint y: 391, distance: 94.0
click at [335, 393] on div "Vaution" at bounding box center [542, 392] width 428 height 32
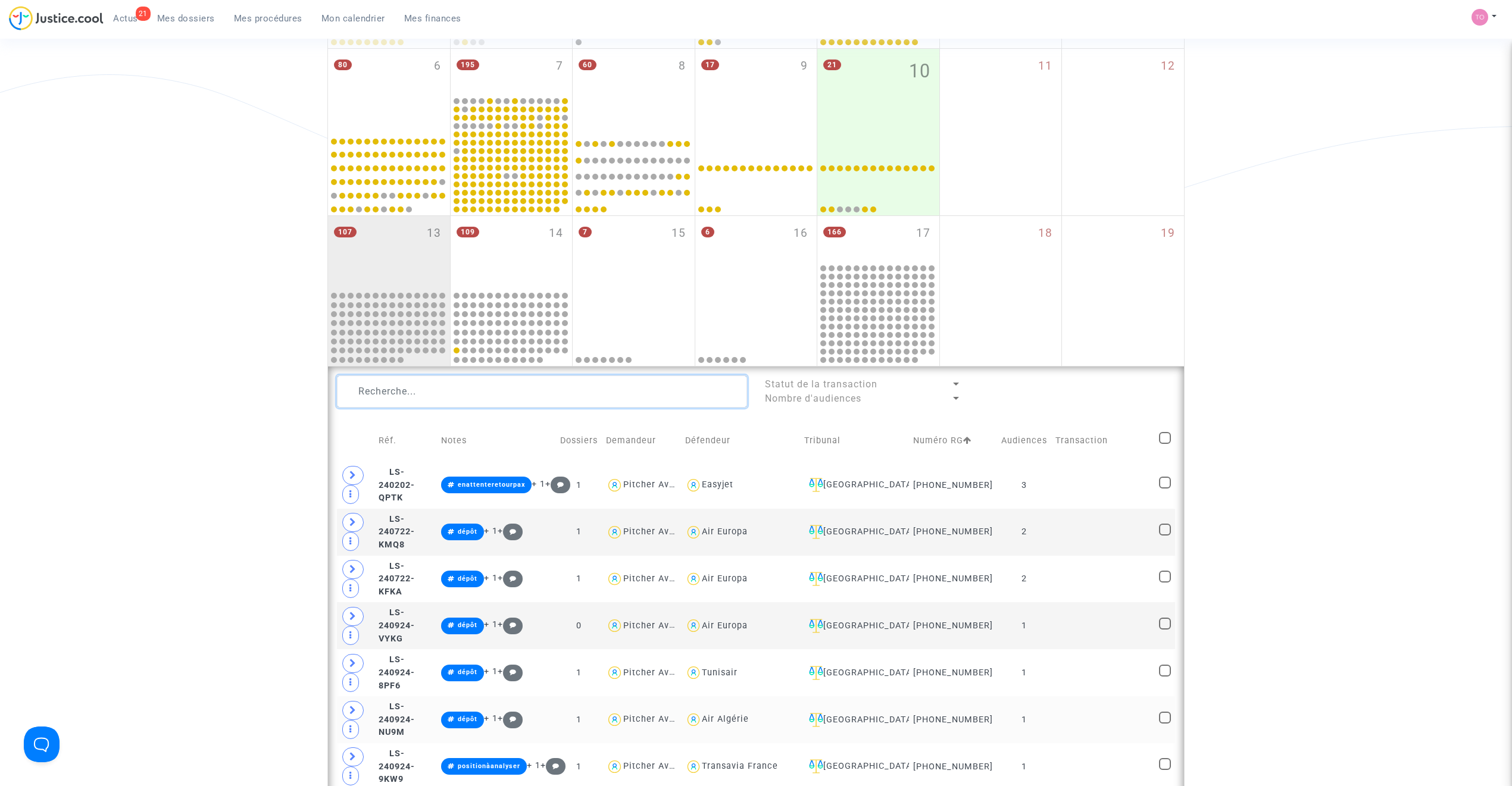
scroll to position [569, 0]
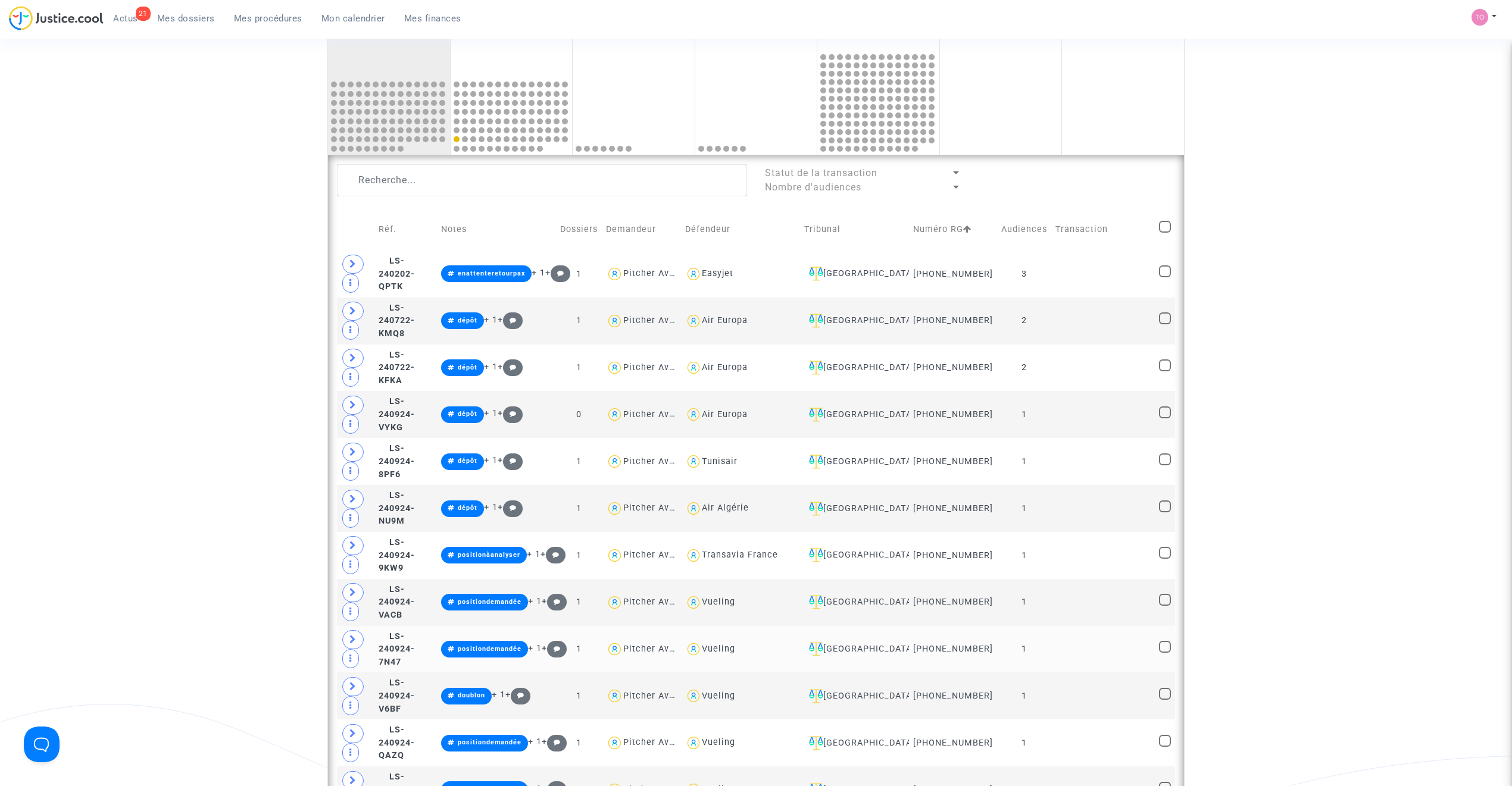
click at [735, 501] on div "Vueling" at bounding box center [718, 649] width 33 height 10
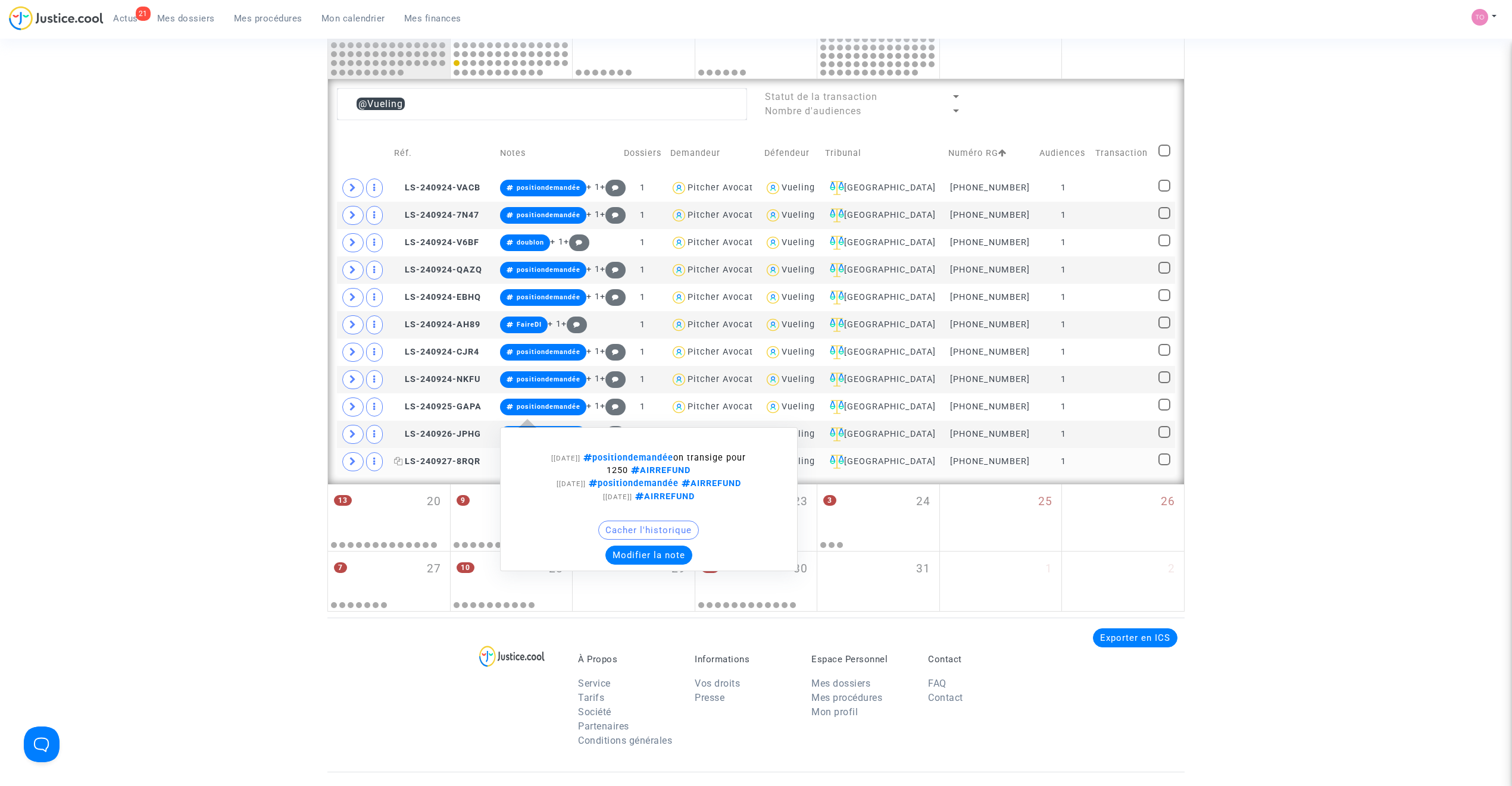
scroll to position [649, 0]
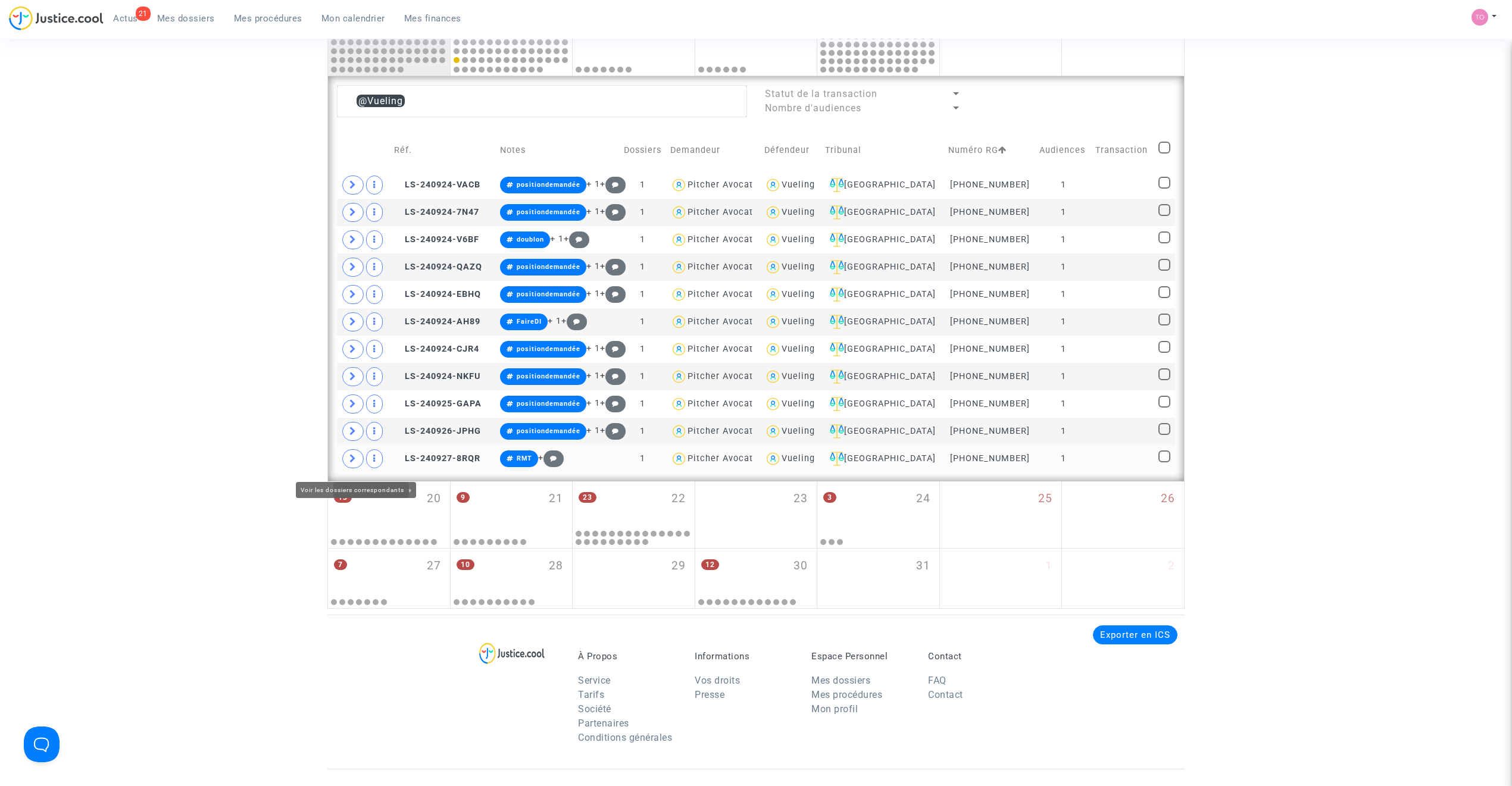
click at [356, 463] on icon at bounding box center [352, 458] width 7 height 9
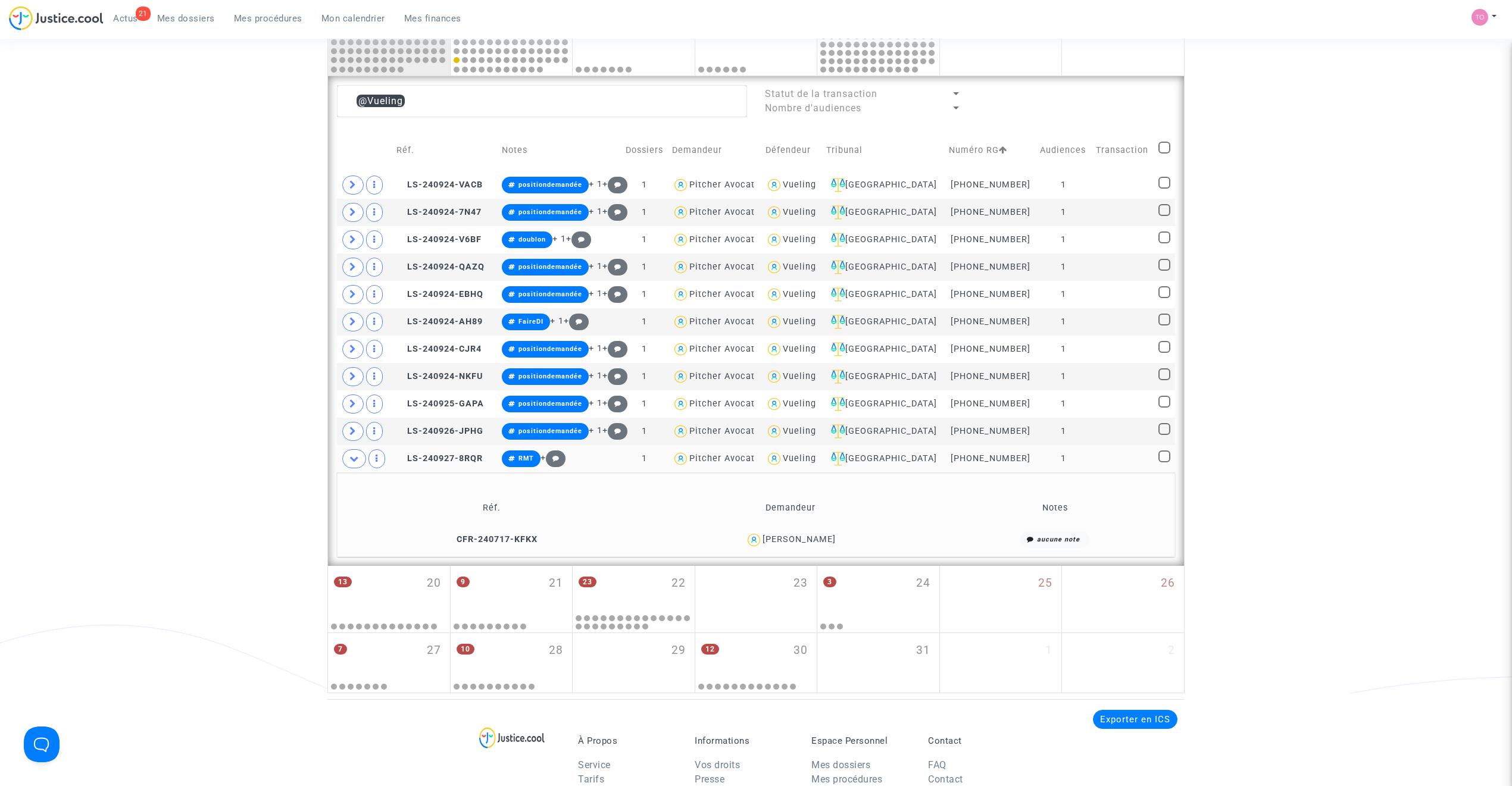
drag, startPoint x: 858, startPoint y: 539, endPoint x: 754, endPoint y: 542, distance: 104.0
click at [754, 501] on div "Mohamed El barkani" at bounding box center [790, 540] width 289 height 17
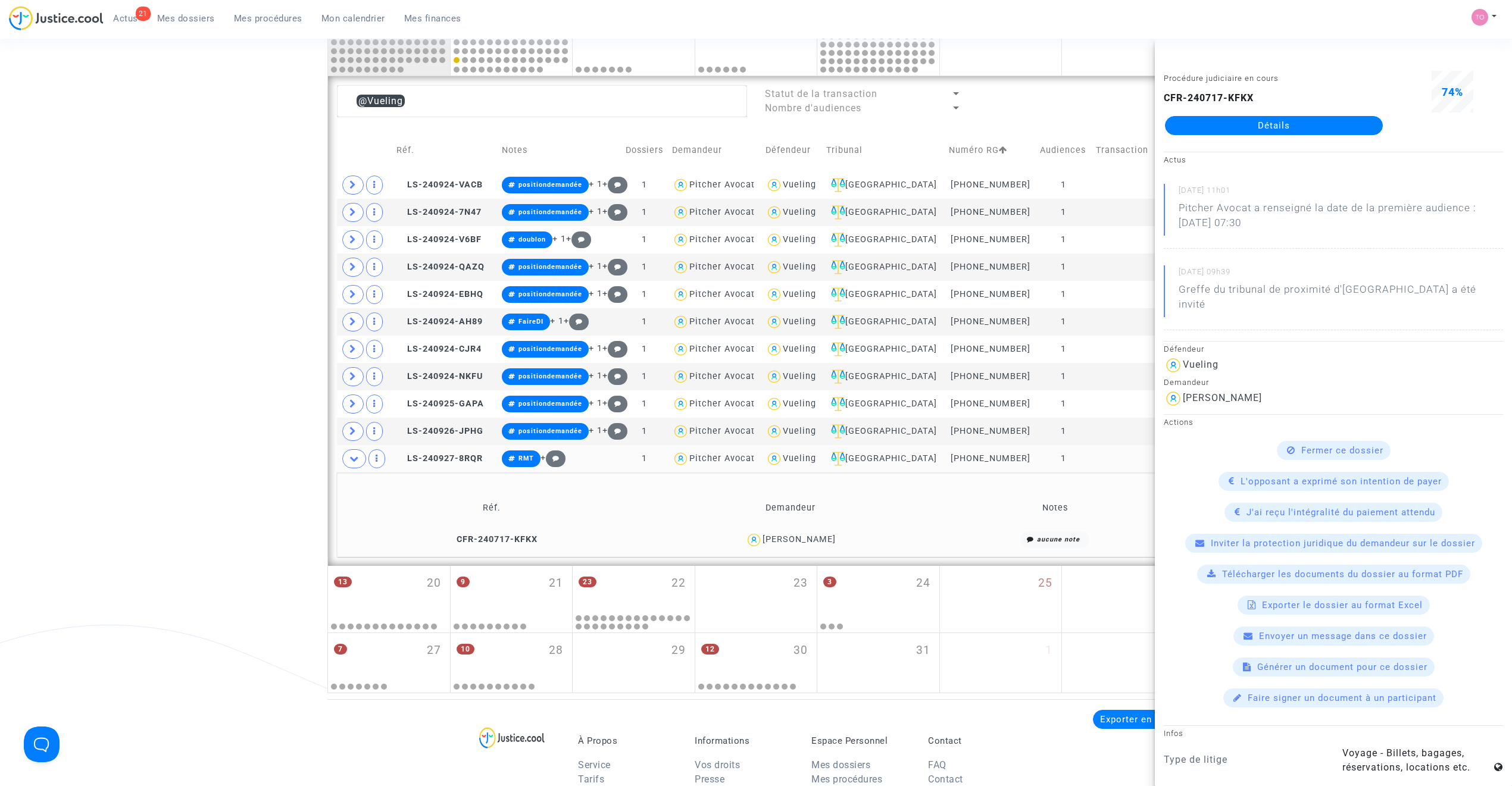
drag, startPoint x: 442, startPoint y: 545, endPoint x: 395, endPoint y: 551, distance: 47.4
click at [446, 501] on icon at bounding box center [450, 539] width 9 height 8
click at [825, 501] on div "Mohamed El barkani" at bounding box center [799, 539] width 73 height 10
click at [808, 501] on div "Mohamed El barkani" at bounding box center [799, 539] width 73 height 10
drag, startPoint x: 845, startPoint y: 550, endPoint x: 755, endPoint y: 550, distance: 90.0
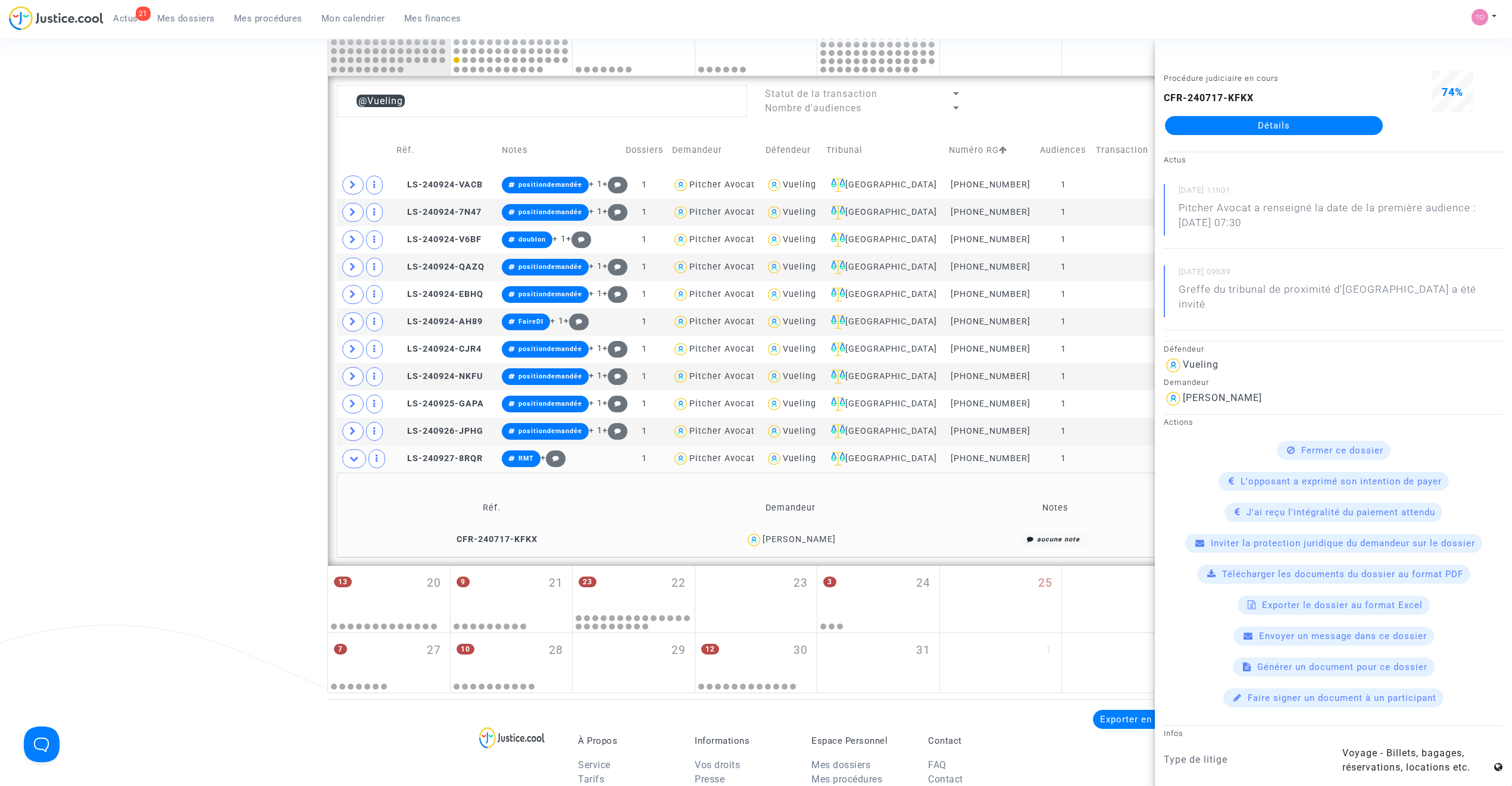
click at [755, 501] on div "Mohamed El barkani" at bounding box center [790, 540] width 289 height 17
drag, startPoint x: 394, startPoint y: 94, endPoint x: 296, endPoint y: 94, distance: 98.0
click at [296, 94] on div "Date de clôture d'instruction Date de conciliation Date d'audience Date de juge…" at bounding box center [756, 71] width 1512 height 1245
paste textarea "Fouchere"
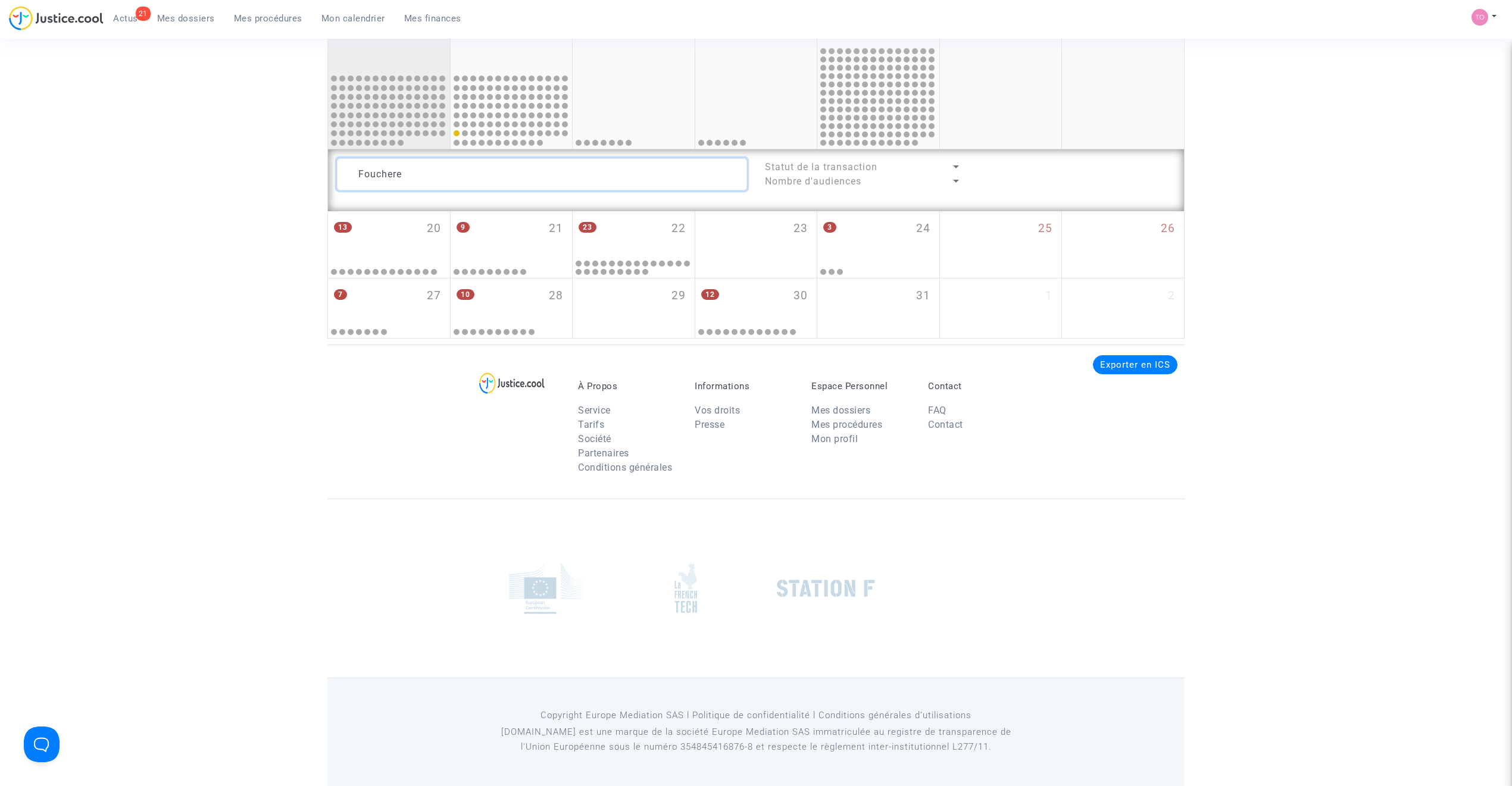
scroll to position [647, 0]
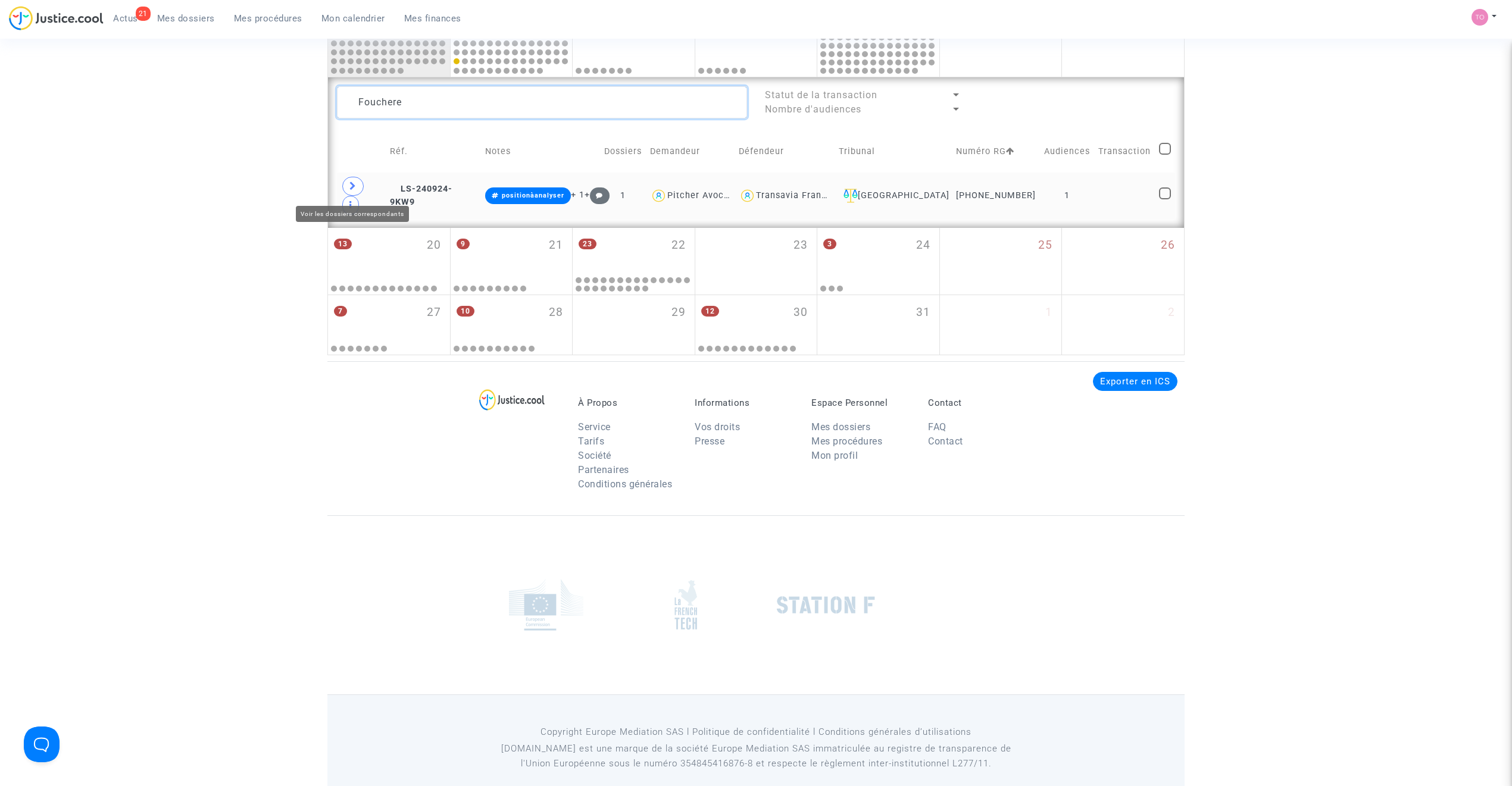
type textarea "Fouchere"
click at [355, 186] on icon at bounding box center [352, 186] width 7 height 9
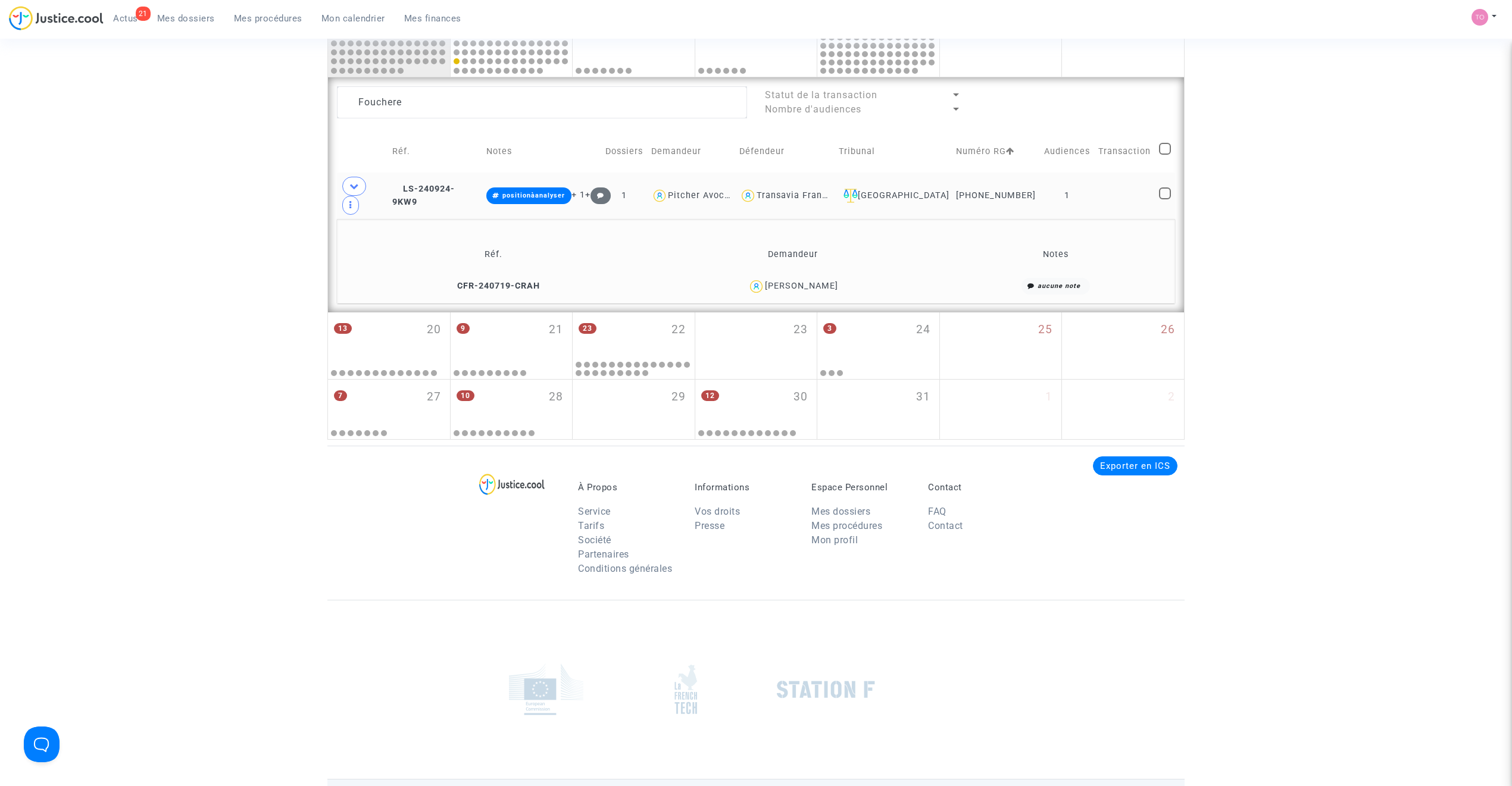
click at [774, 281] on div "Patrice Monbrison Fouchere" at bounding box center [801, 286] width 73 height 10
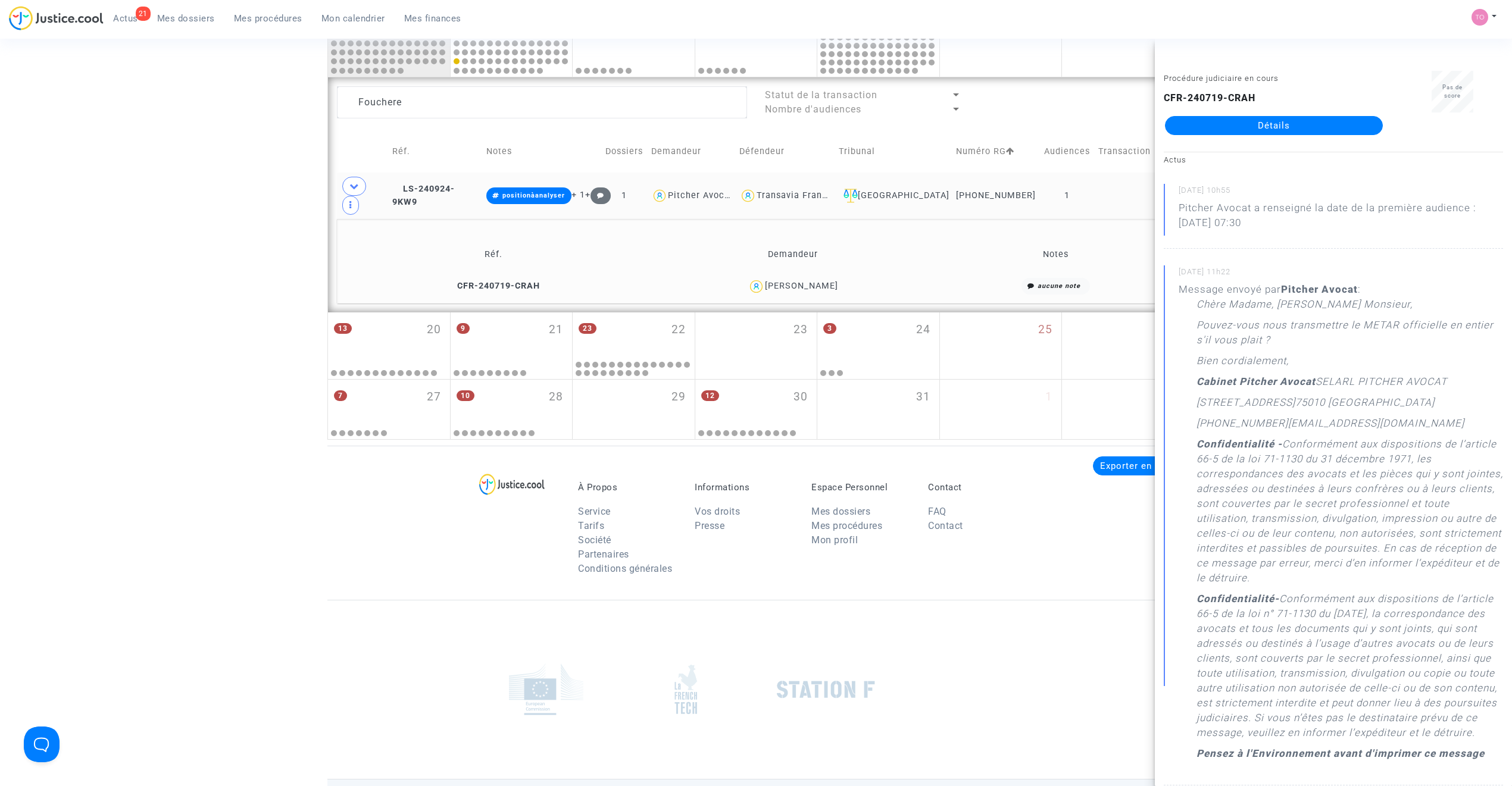
click at [1003, 127] on link "Détails" at bounding box center [1273, 125] width 218 height 19
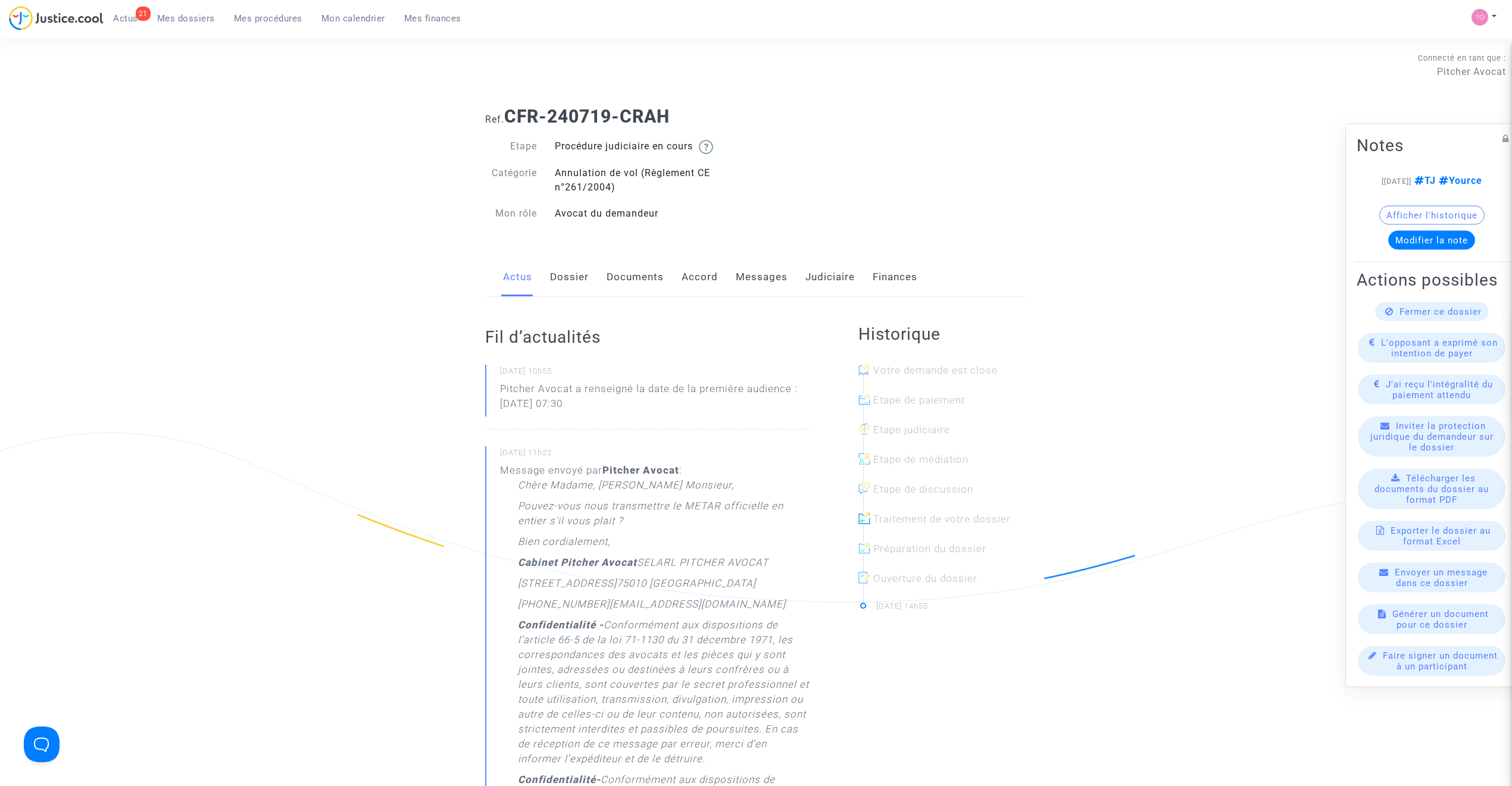
click at [572, 275] on link "Dossier" at bounding box center [569, 277] width 39 height 39
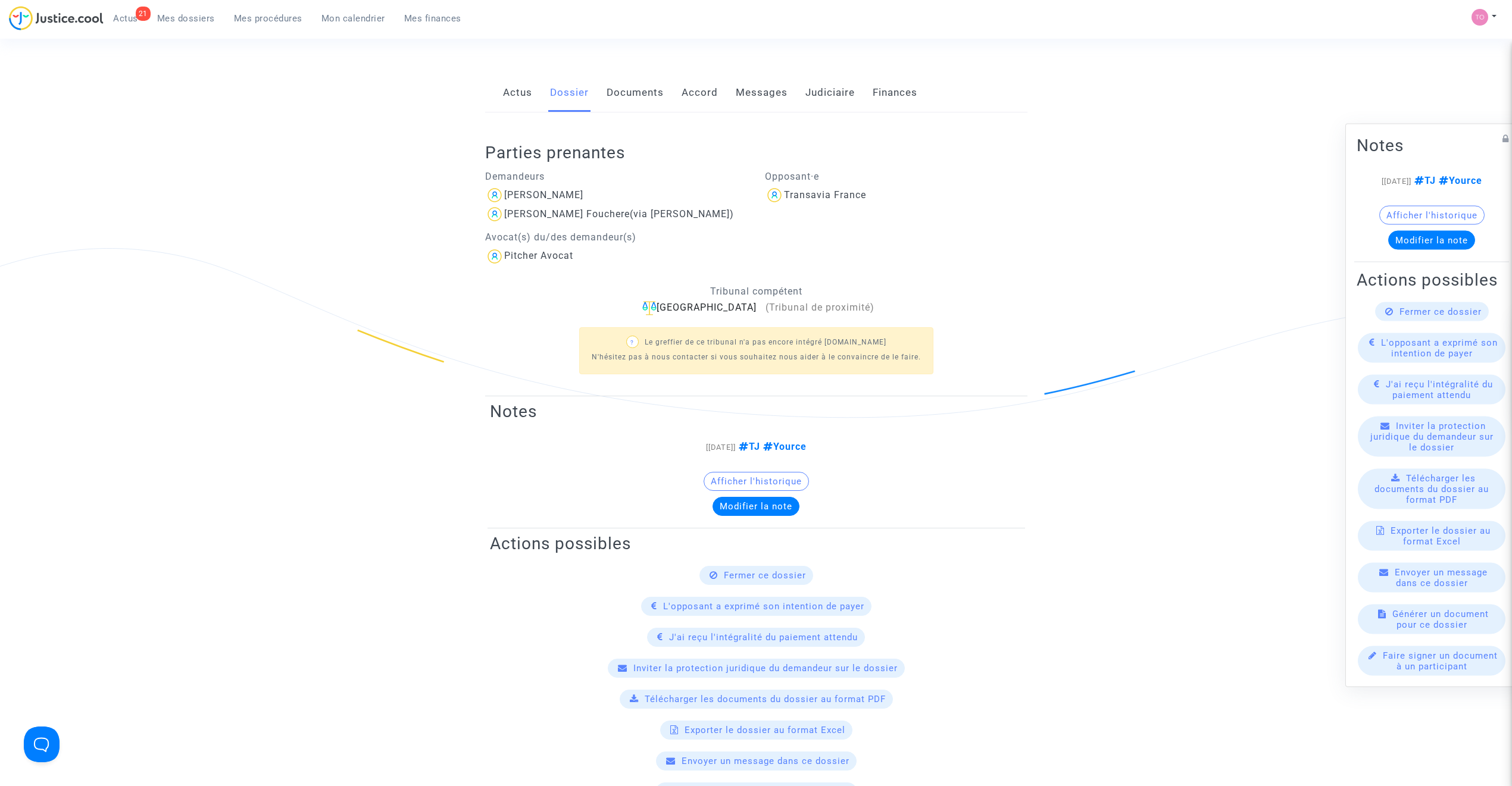
scroll to position [173, 0]
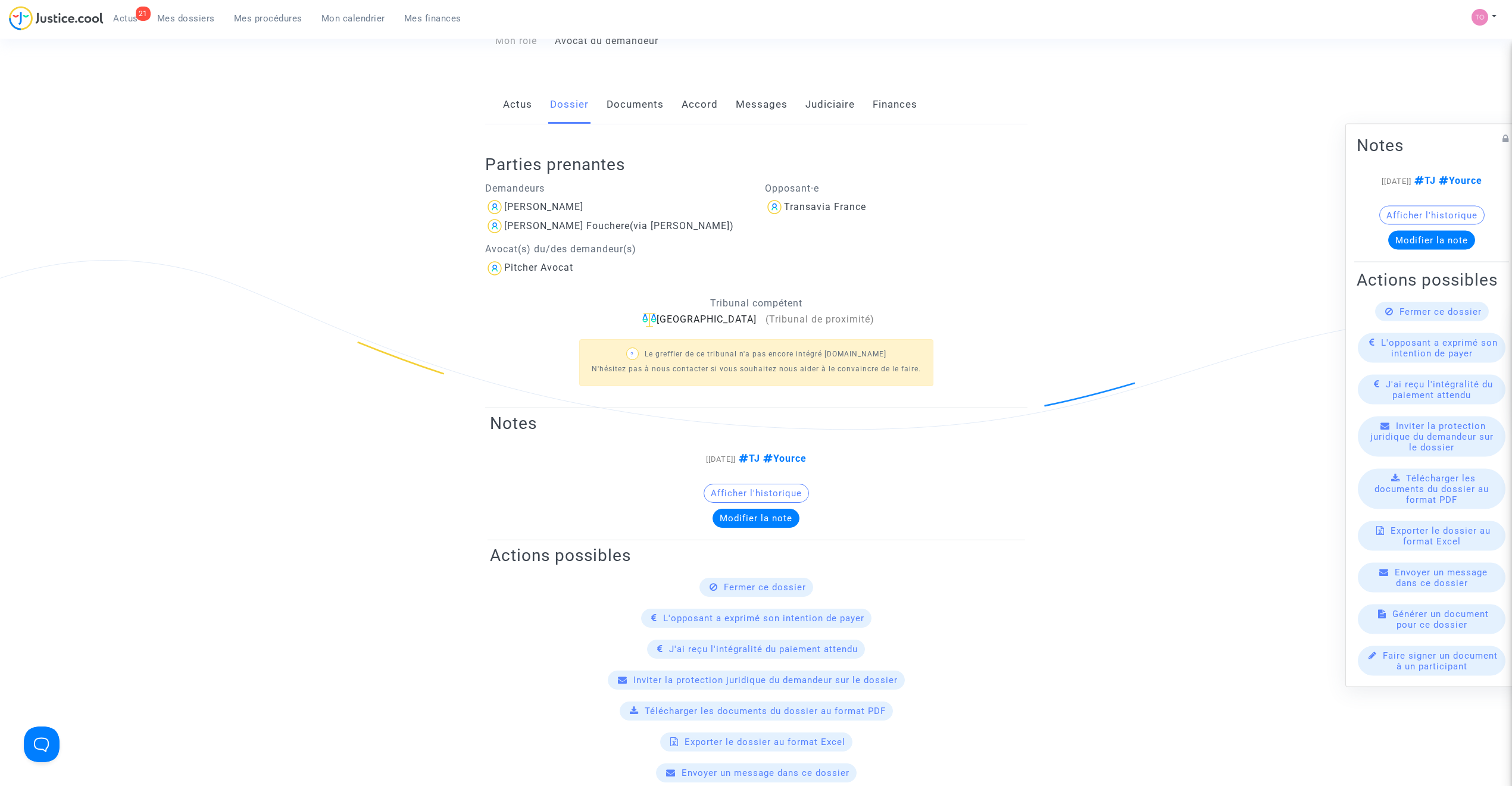
click at [633, 113] on link "Documents" at bounding box center [635, 105] width 57 height 39
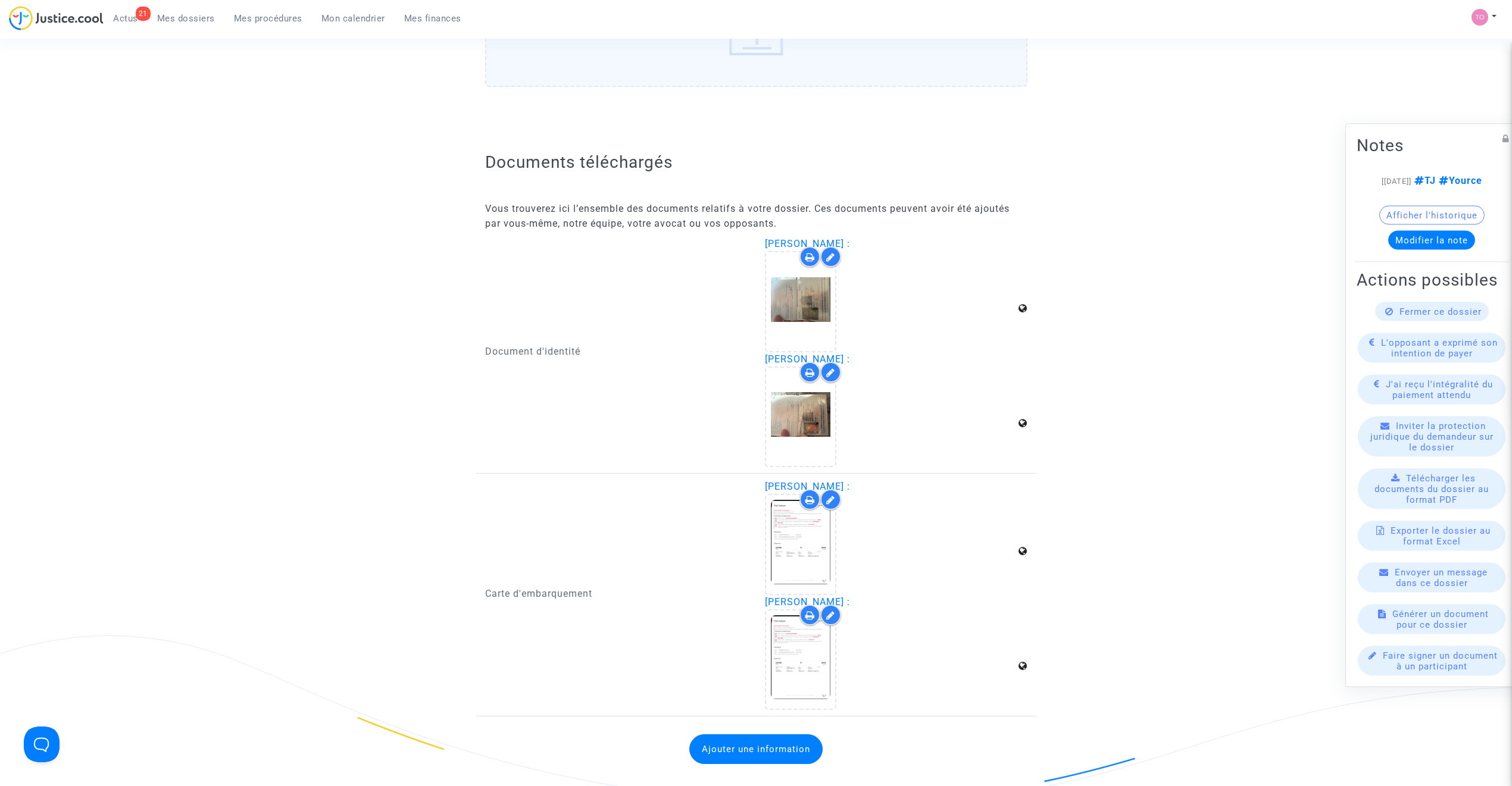
scroll to position [1481, 0]
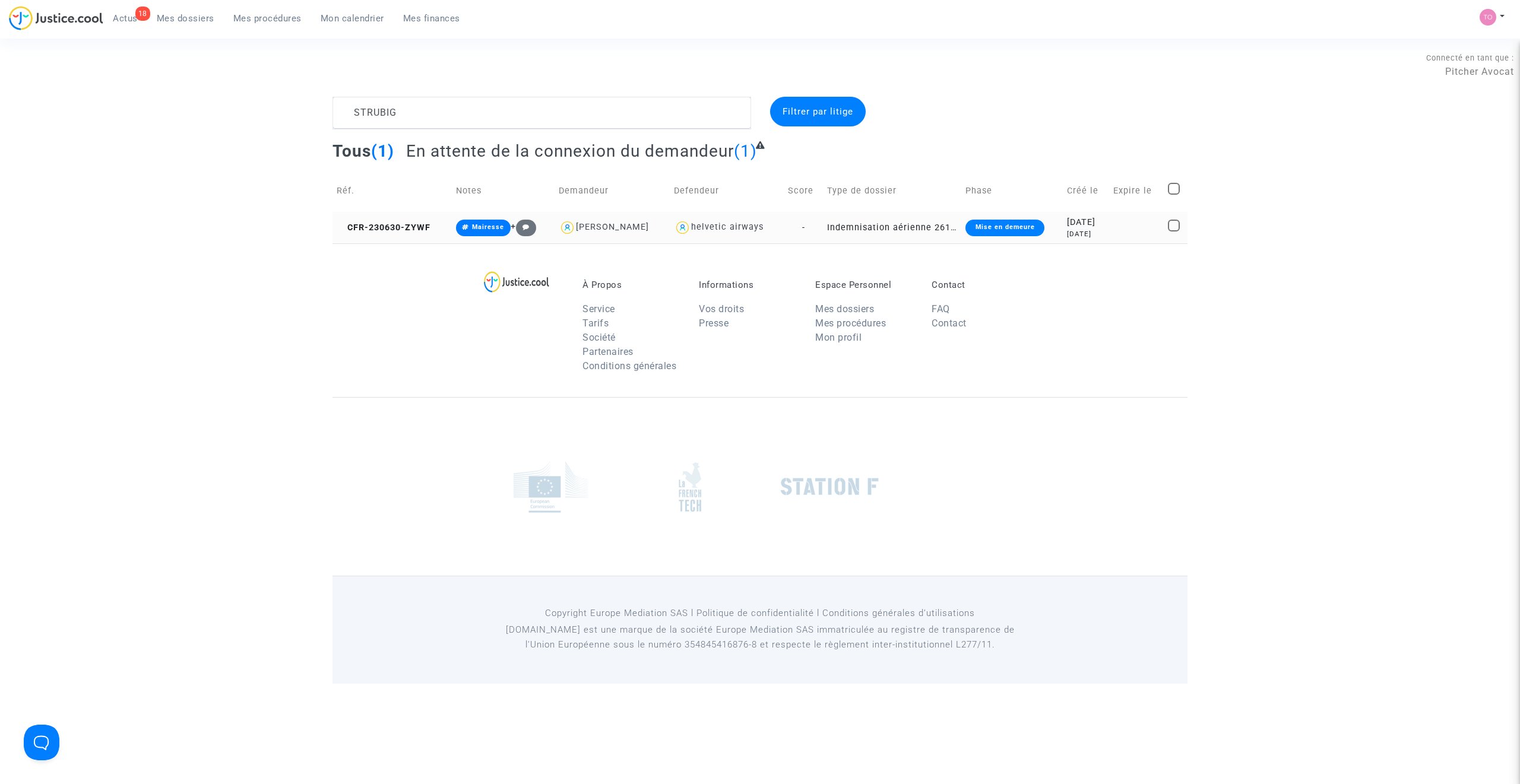
click at [1033, 233] on td "Mise en demeure" at bounding box center [1012, 228] width 101 height 32
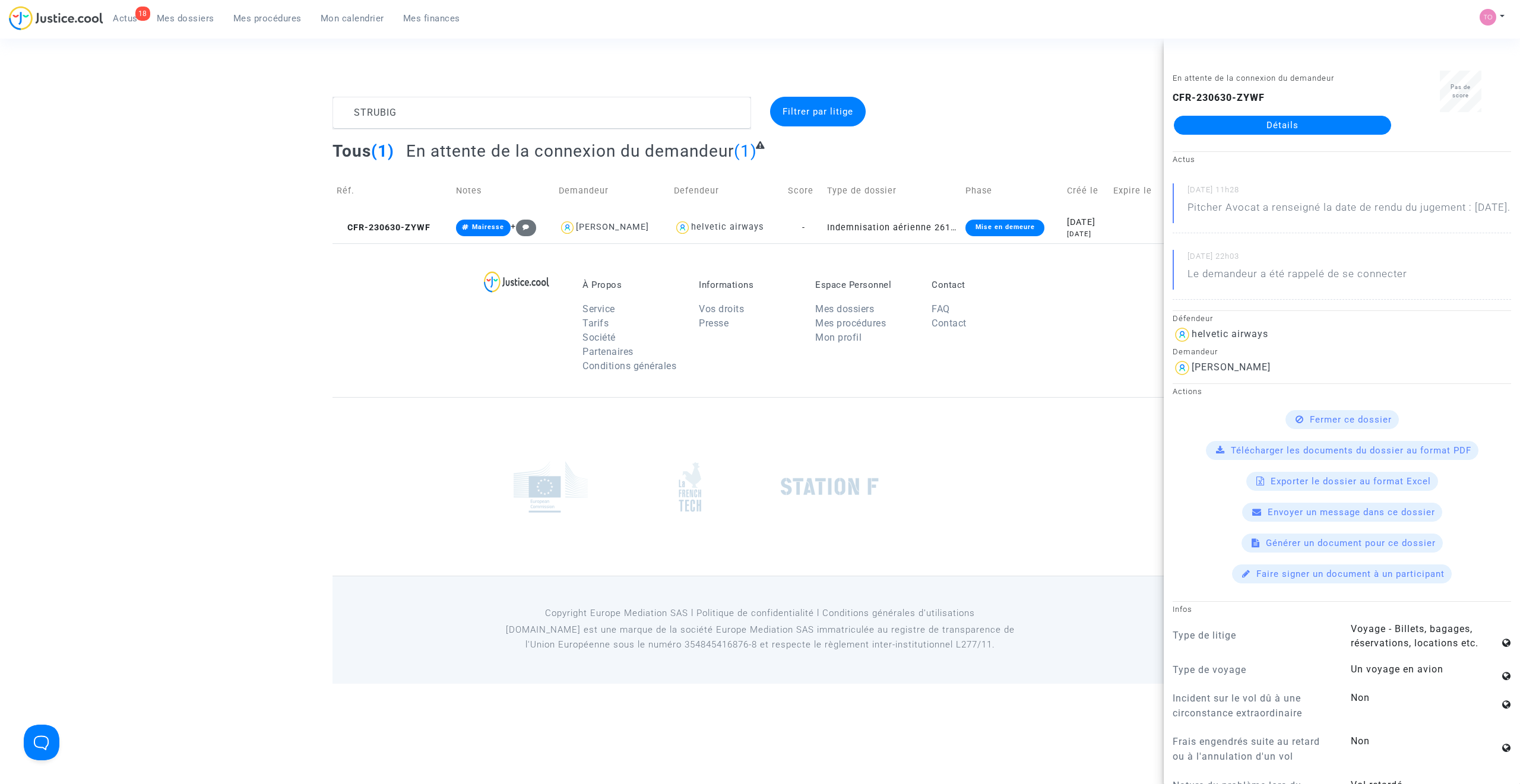
click at [1022, 288] on p "Contact" at bounding box center [981, 284] width 99 height 11
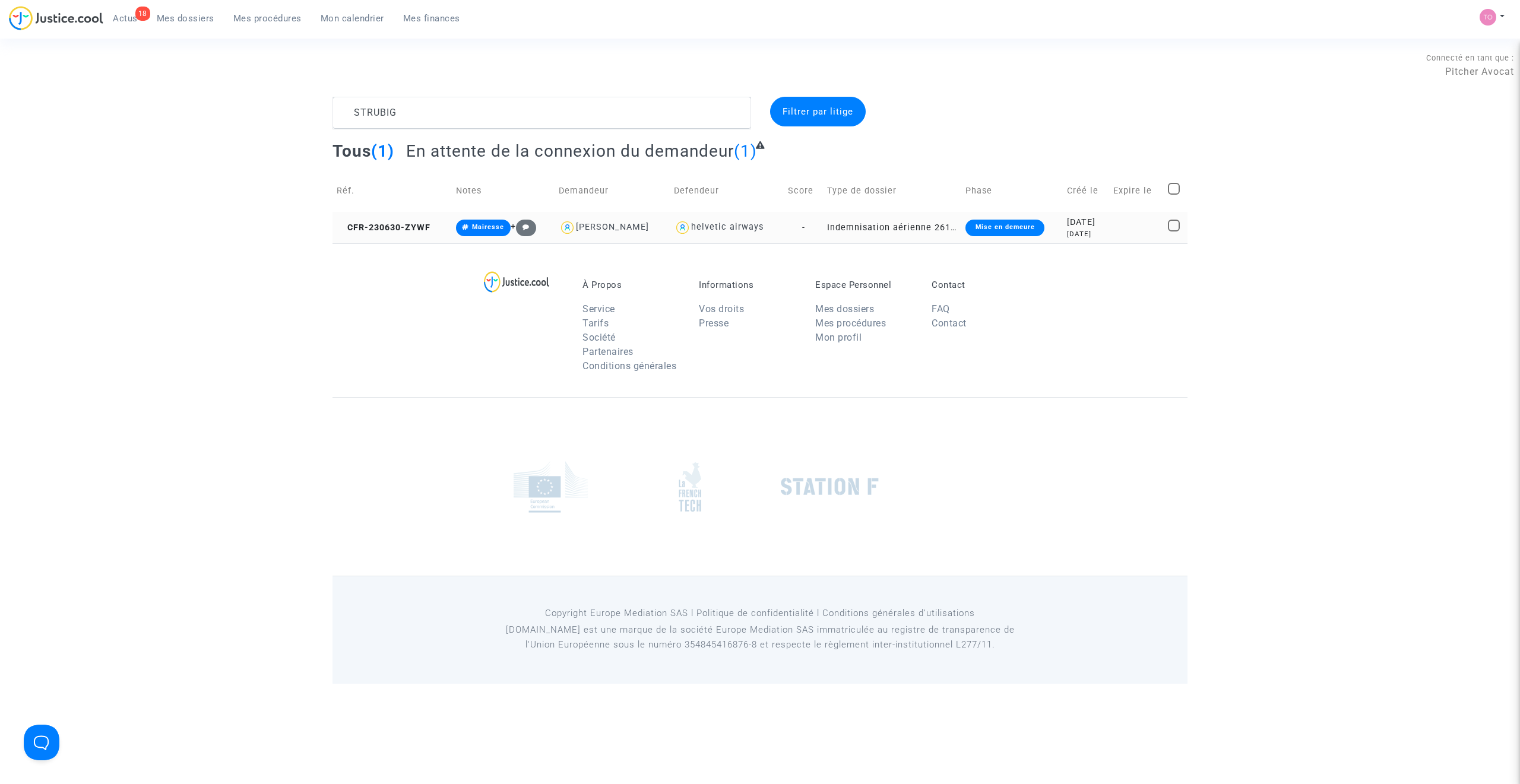
click at [1067, 236] on div "2 years ago" at bounding box center [1086, 234] width 38 height 10
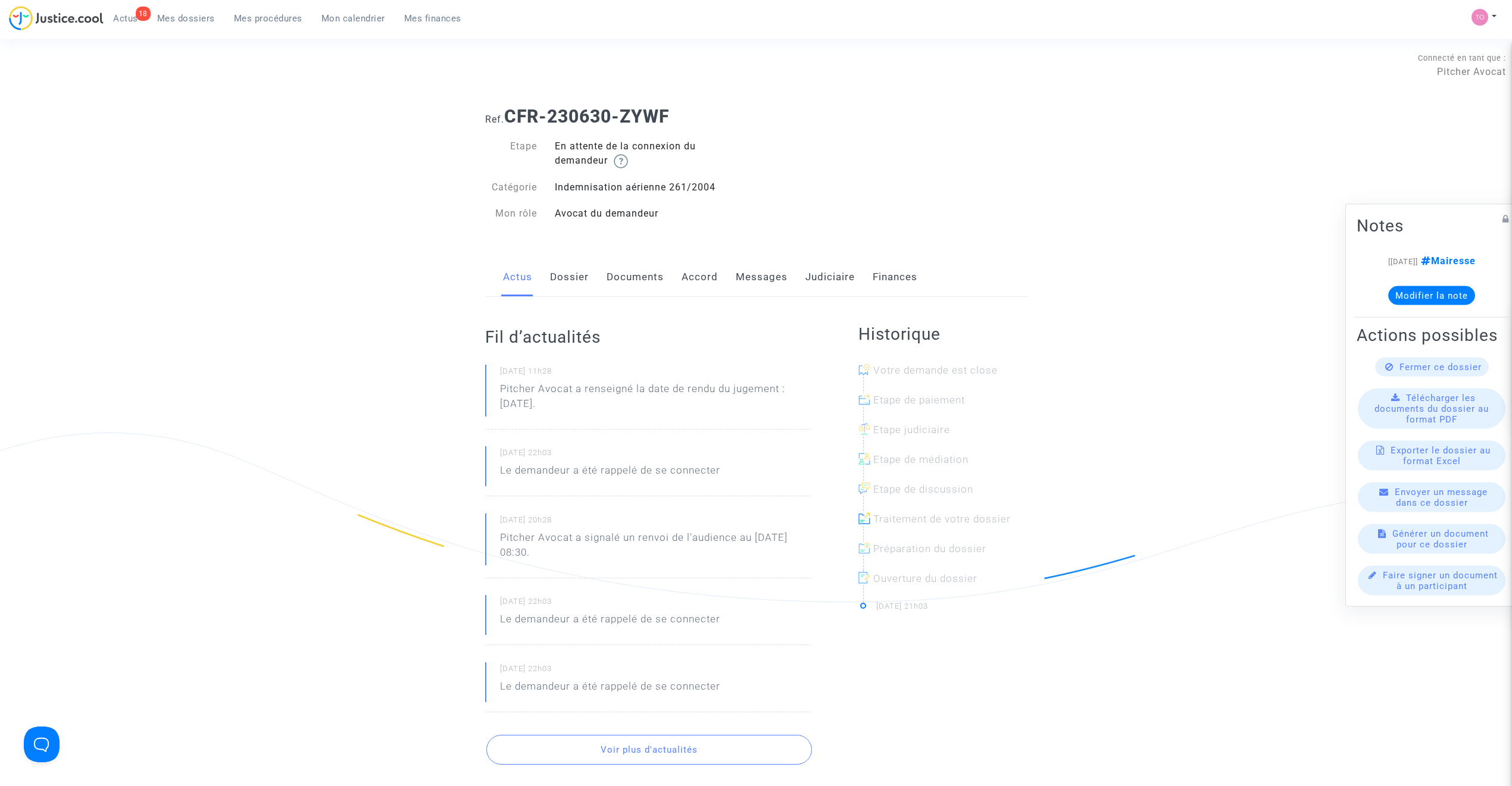
click at [835, 282] on link "Judiciaire" at bounding box center [830, 277] width 50 height 39
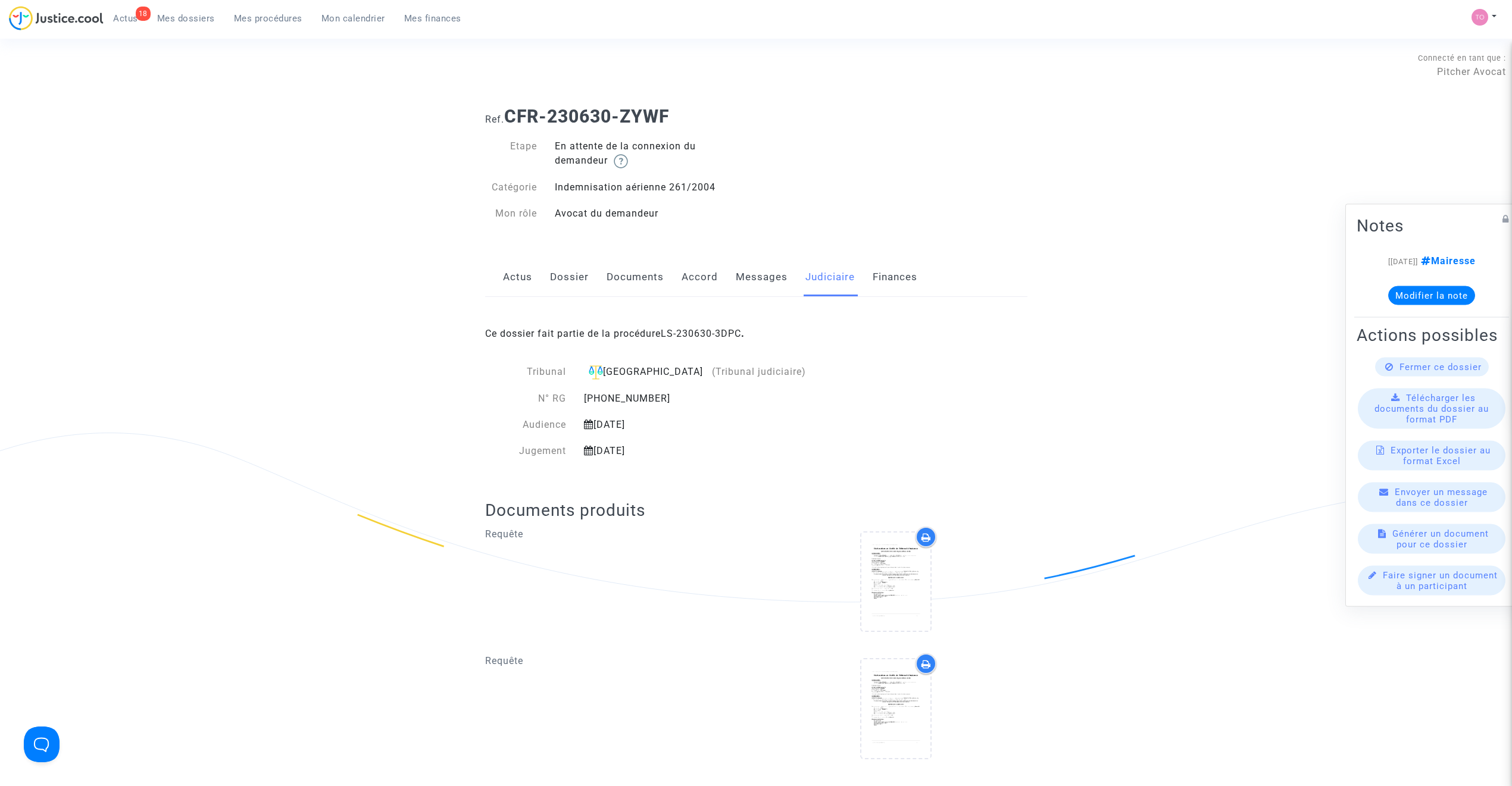
click at [555, 279] on link "Dossier" at bounding box center [569, 277] width 39 height 39
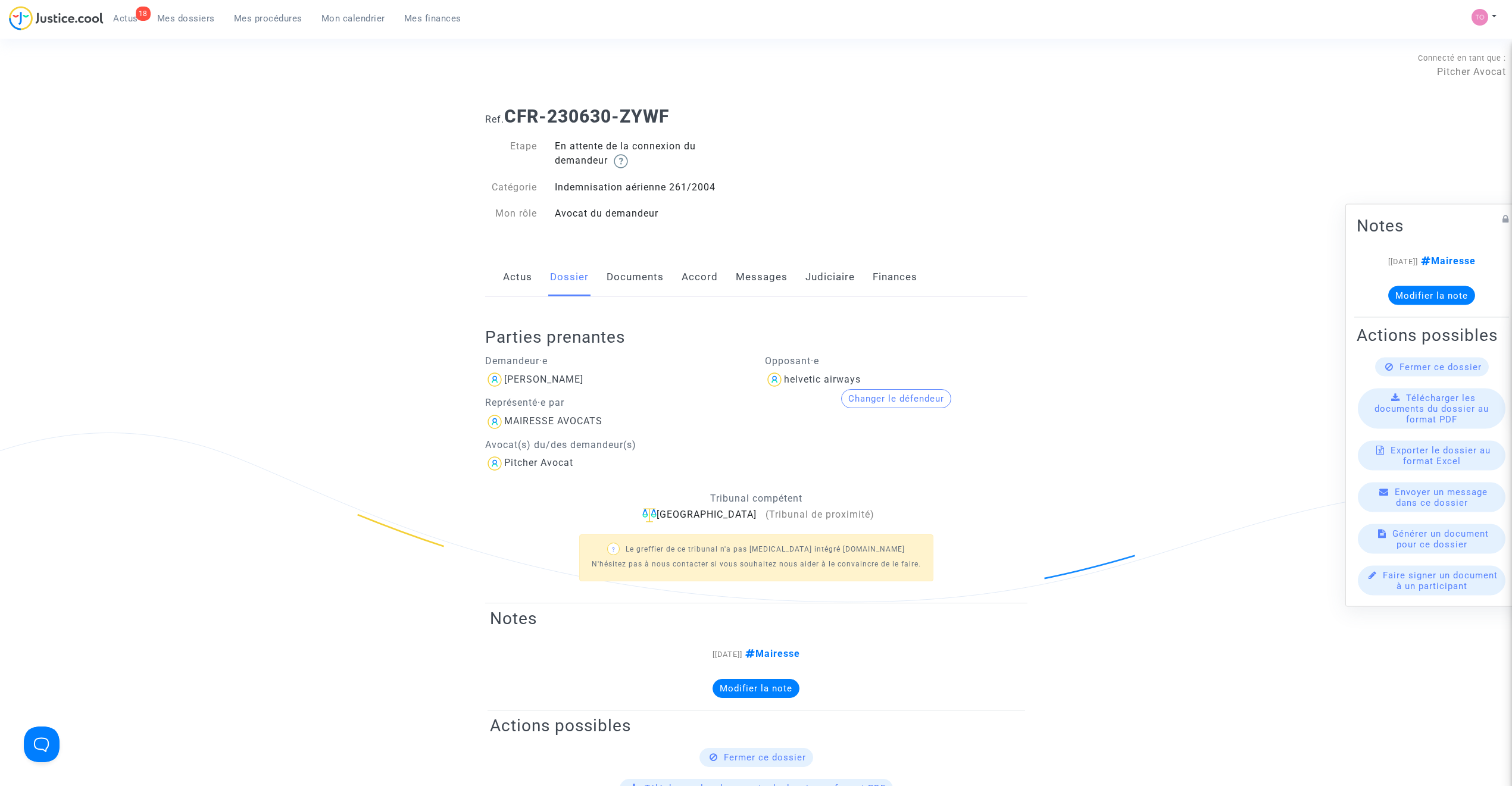
click at [698, 274] on link "Accord" at bounding box center [699, 277] width 37 height 39
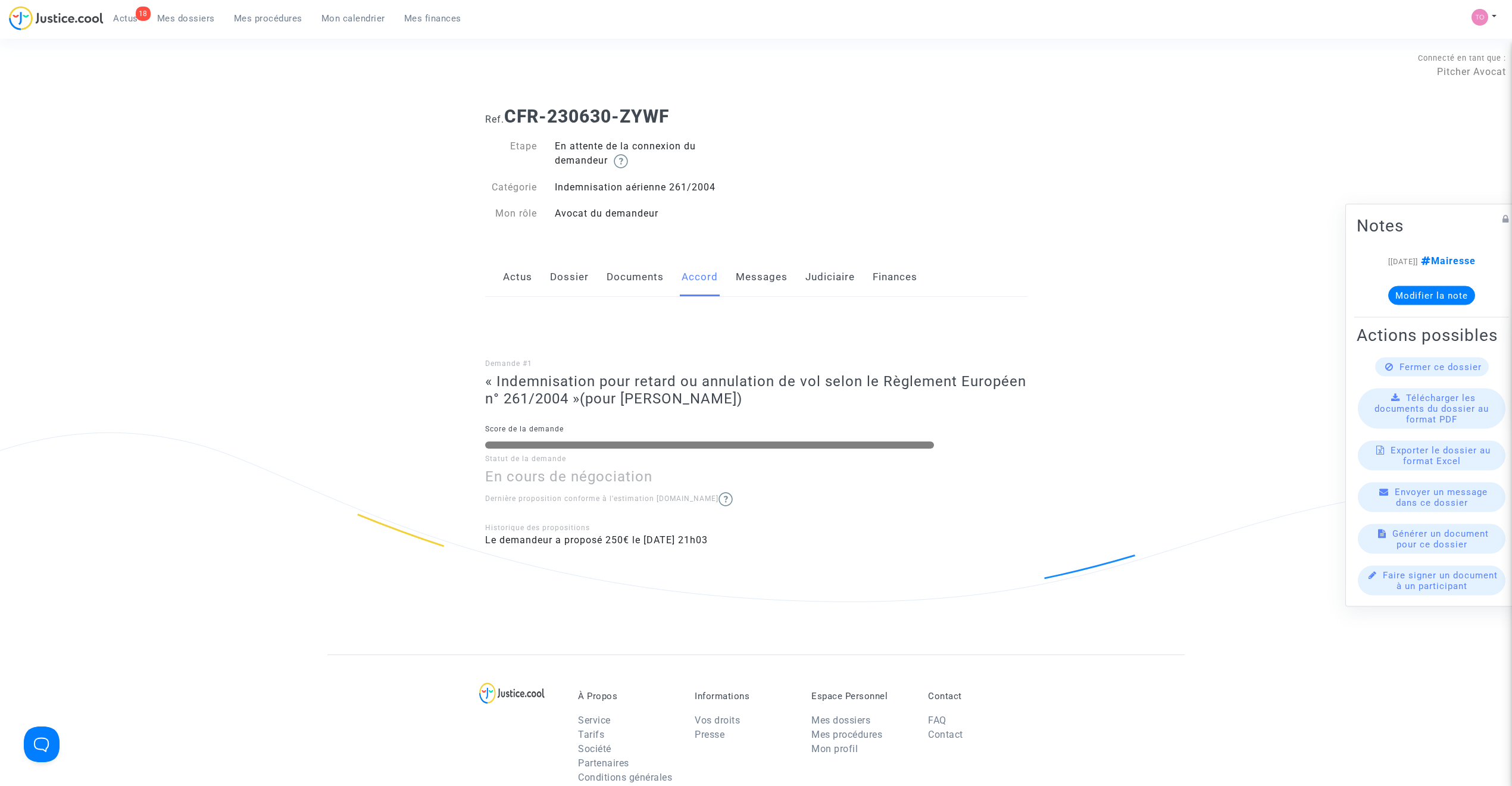
click at [826, 280] on link "Judiciaire" at bounding box center [830, 277] width 50 height 39
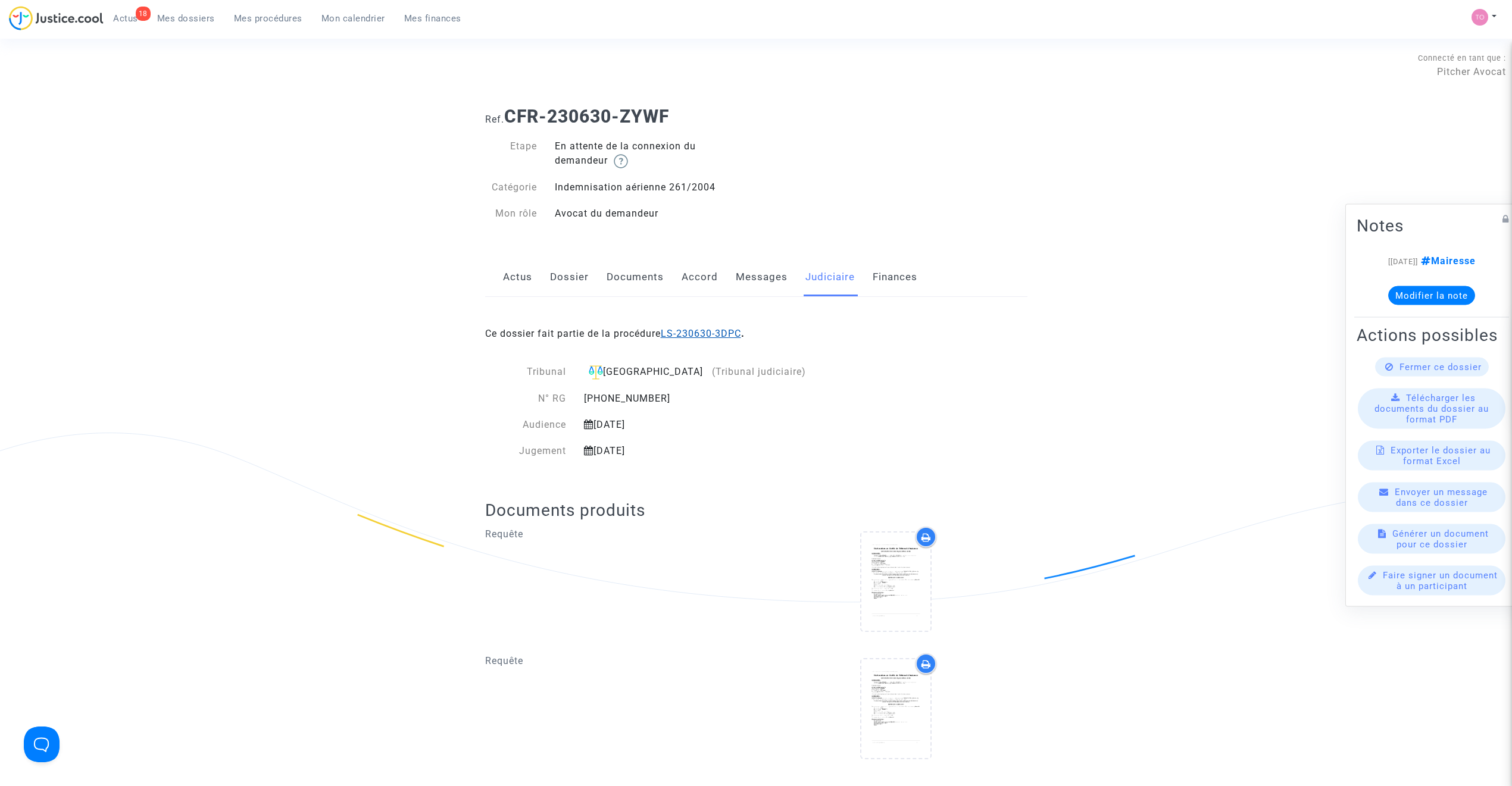
click at [686, 334] on link "LS-230630-3DPC" at bounding box center [701, 334] width 80 height 11
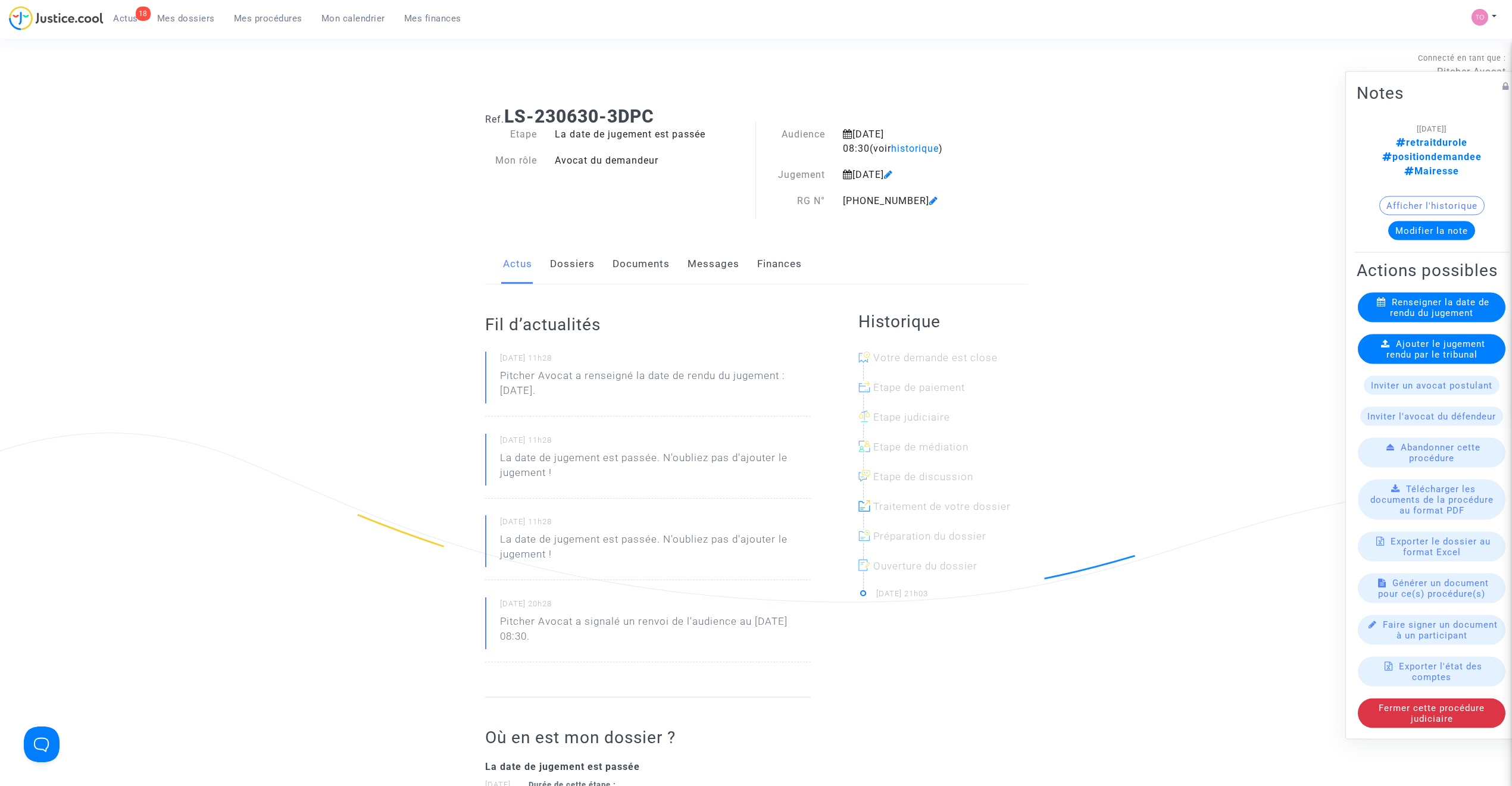
click at [586, 269] on link "Dossiers" at bounding box center [572, 264] width 45 height 39
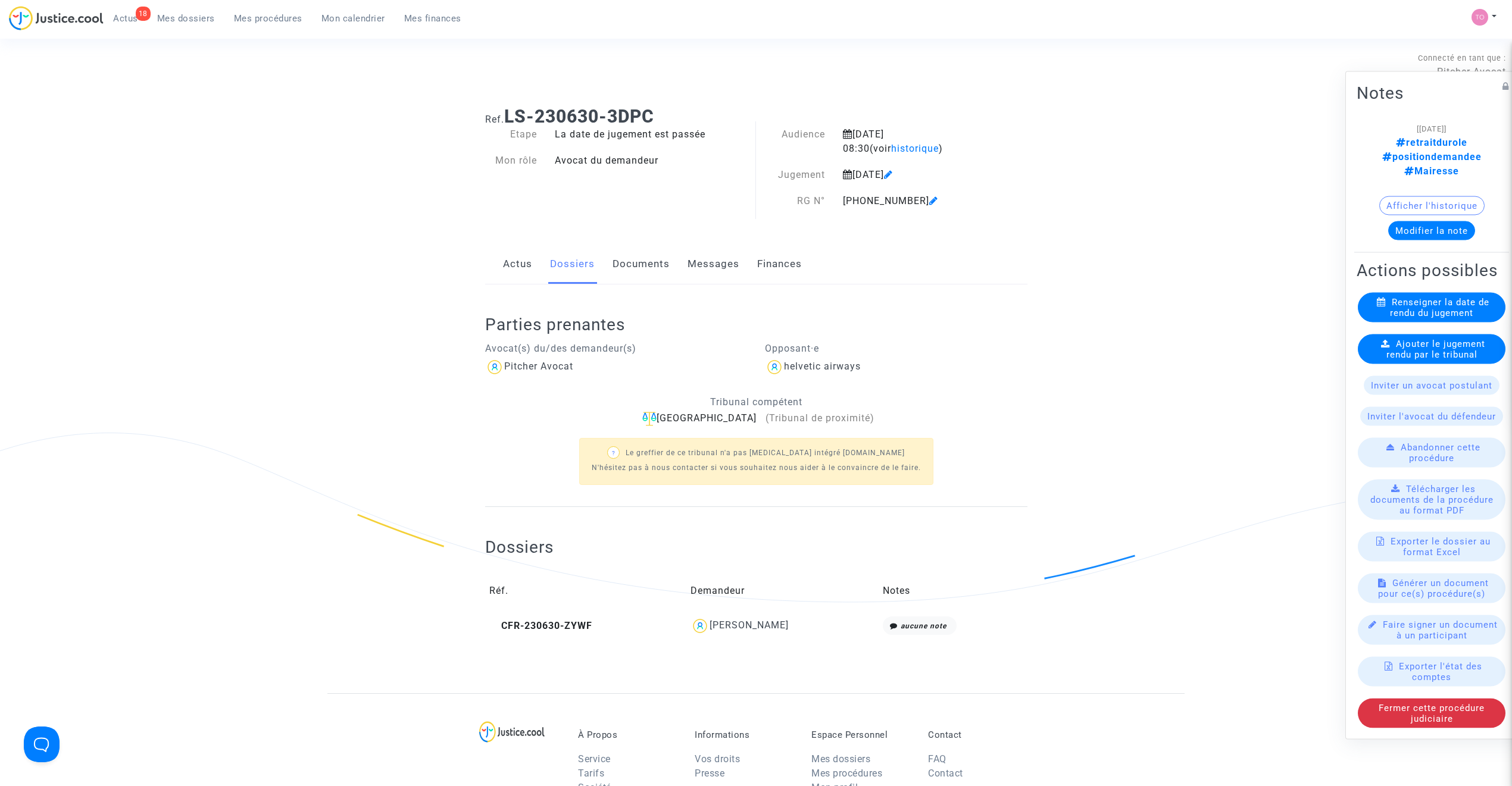
click at [643, 265] on link "Documents" at bounding box center [641, 264] width 57 height 39
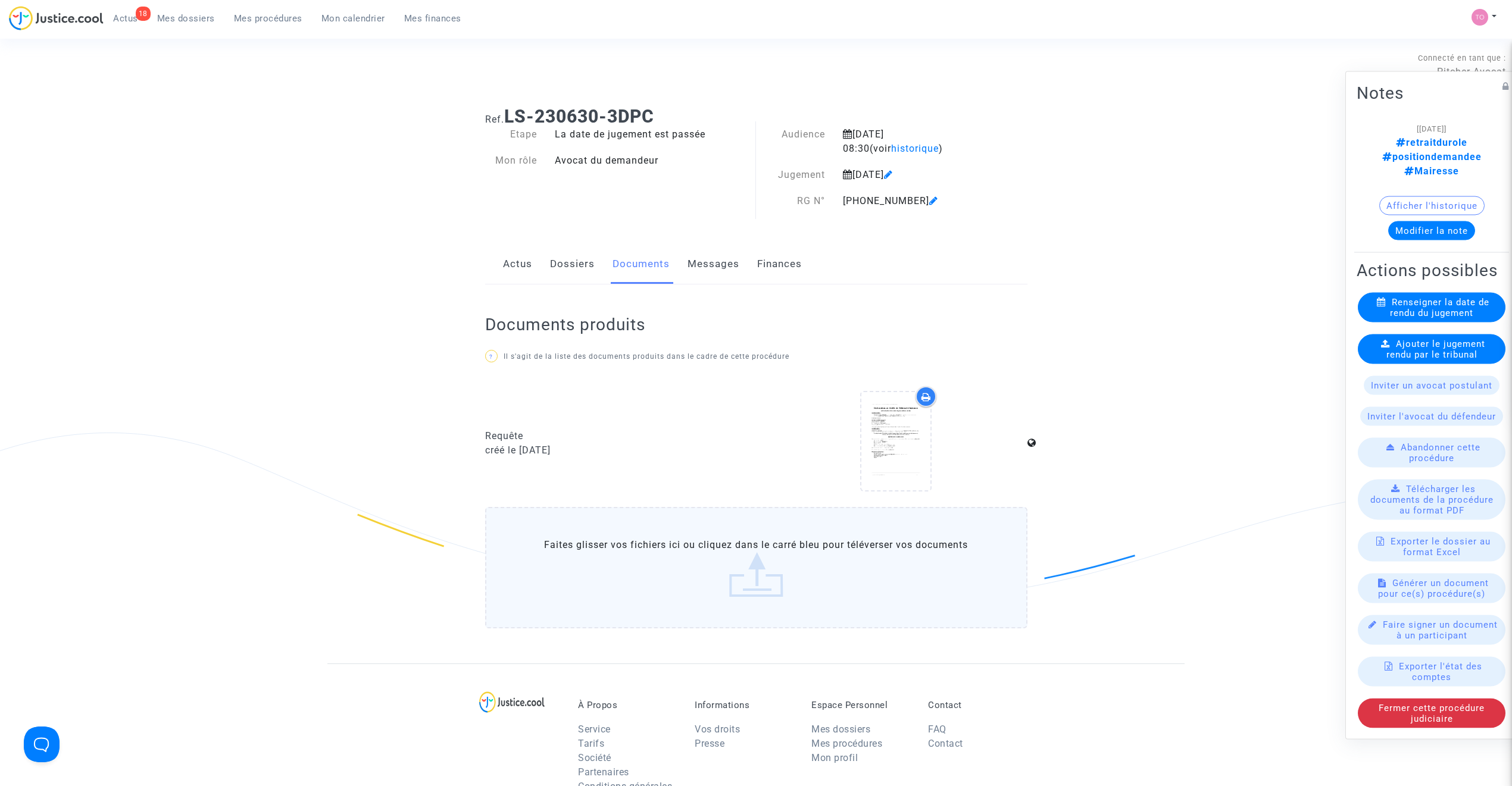
click at [568, 273] on link "Dossiers" at bounding box center [572, 264] width 45 height 39
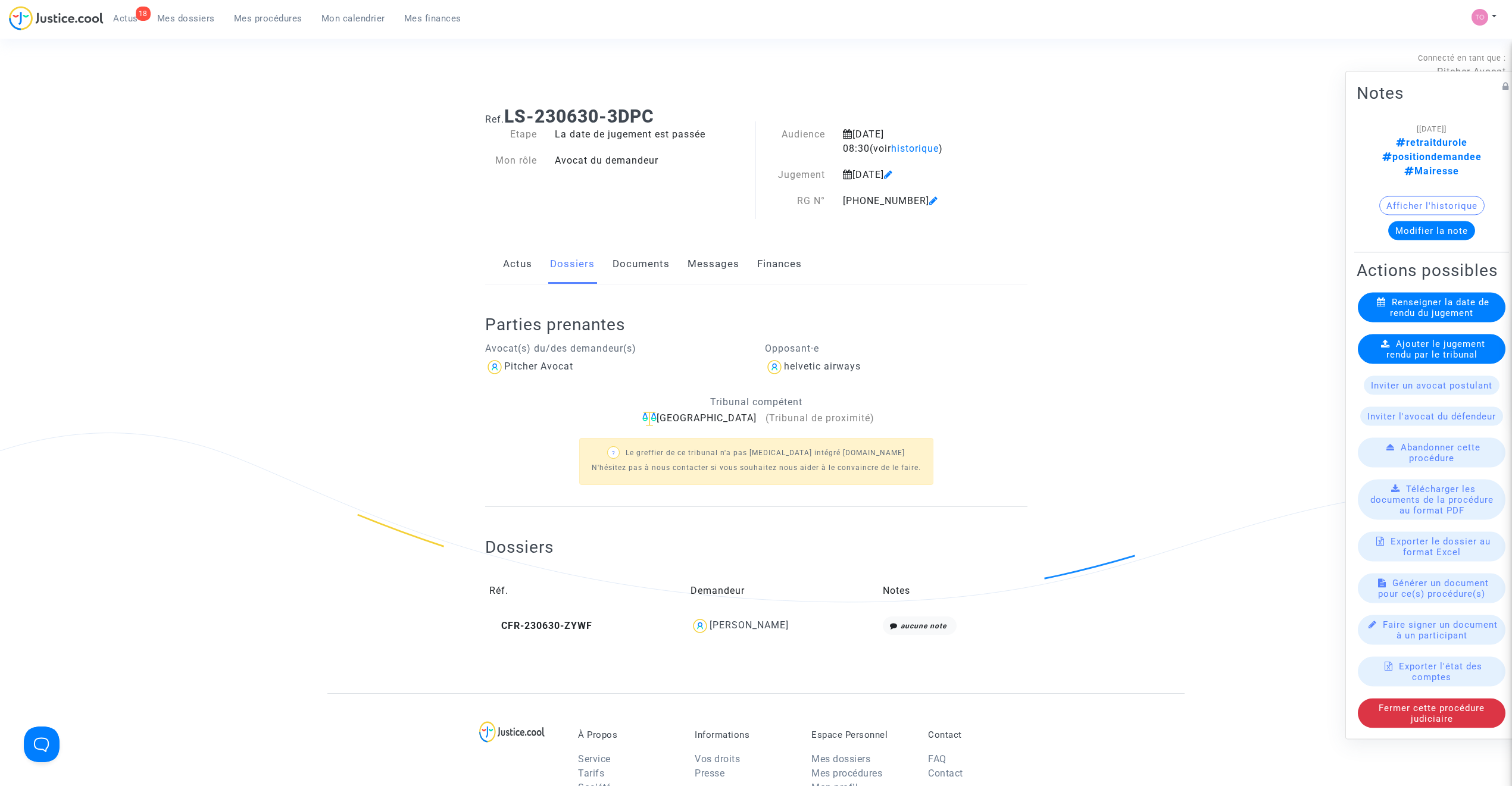
click at [774, 265] on link "Finances" at bounding box center [779, 264] width 45 height 39
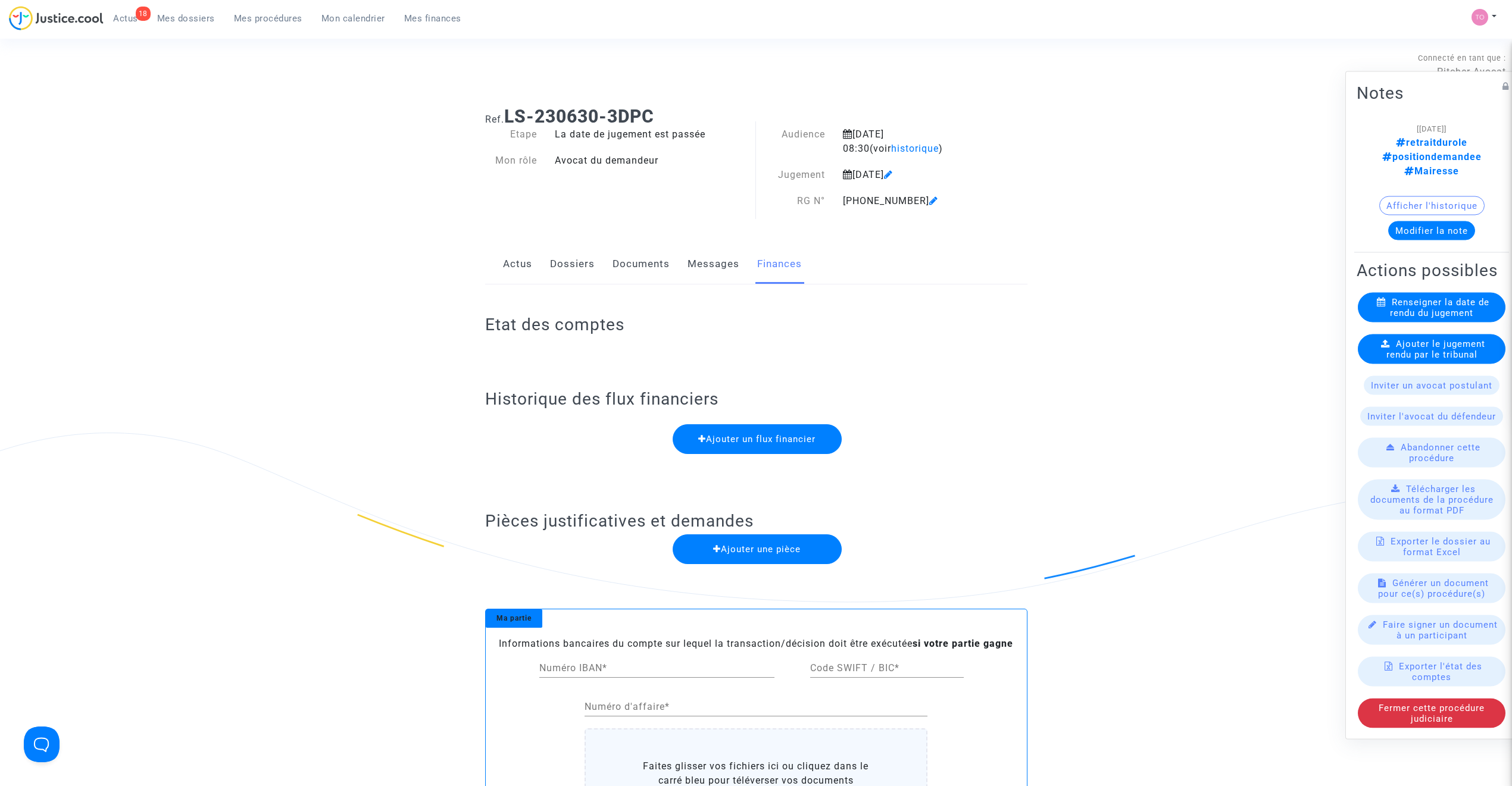
click at [579, 270] on link "Dossiers" at bounding box center [572, 264] width 45 height 39
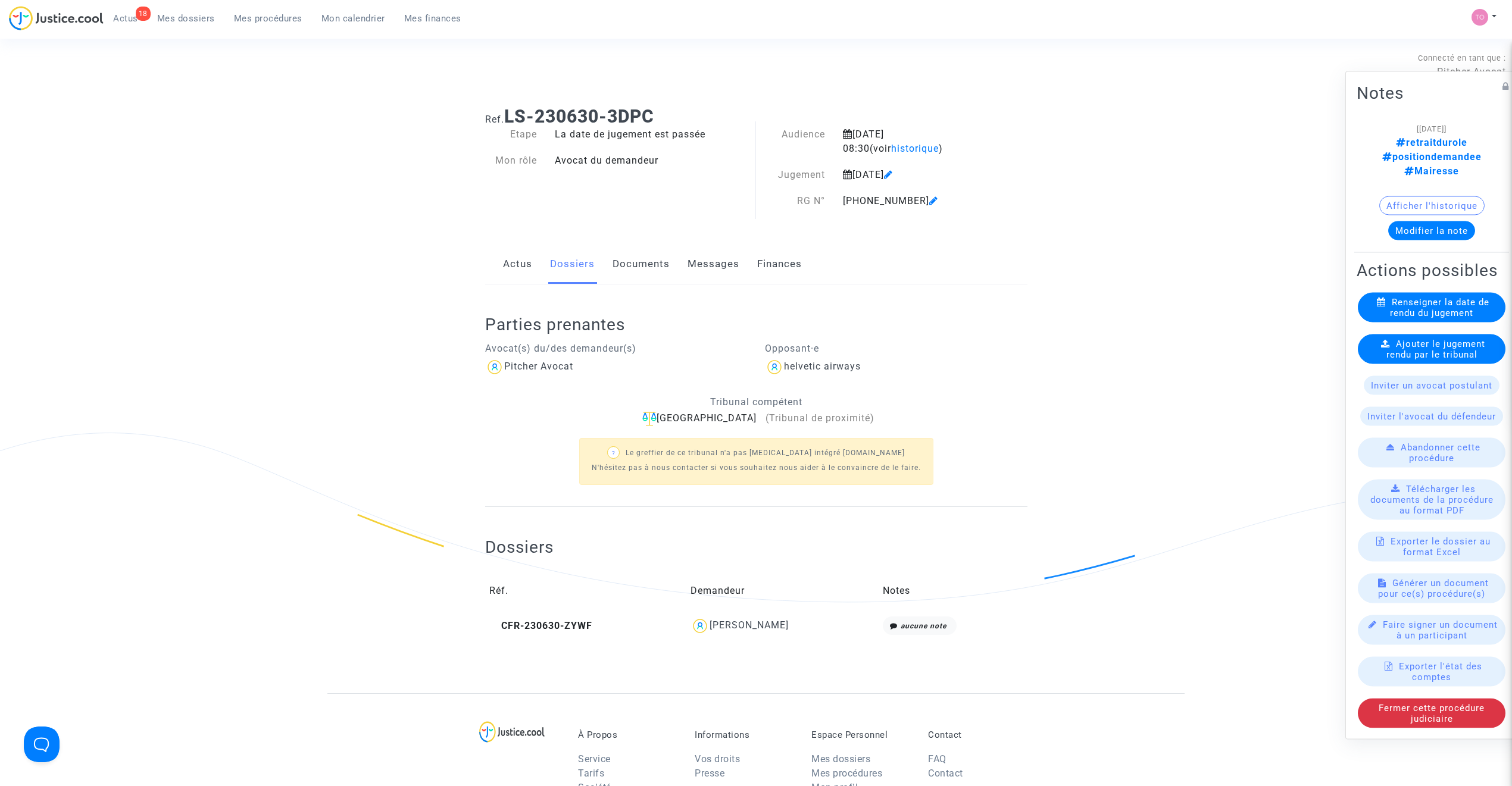
click at [787, 262] on link "Finances" at bounding box center [779, 264] width 45 height 39
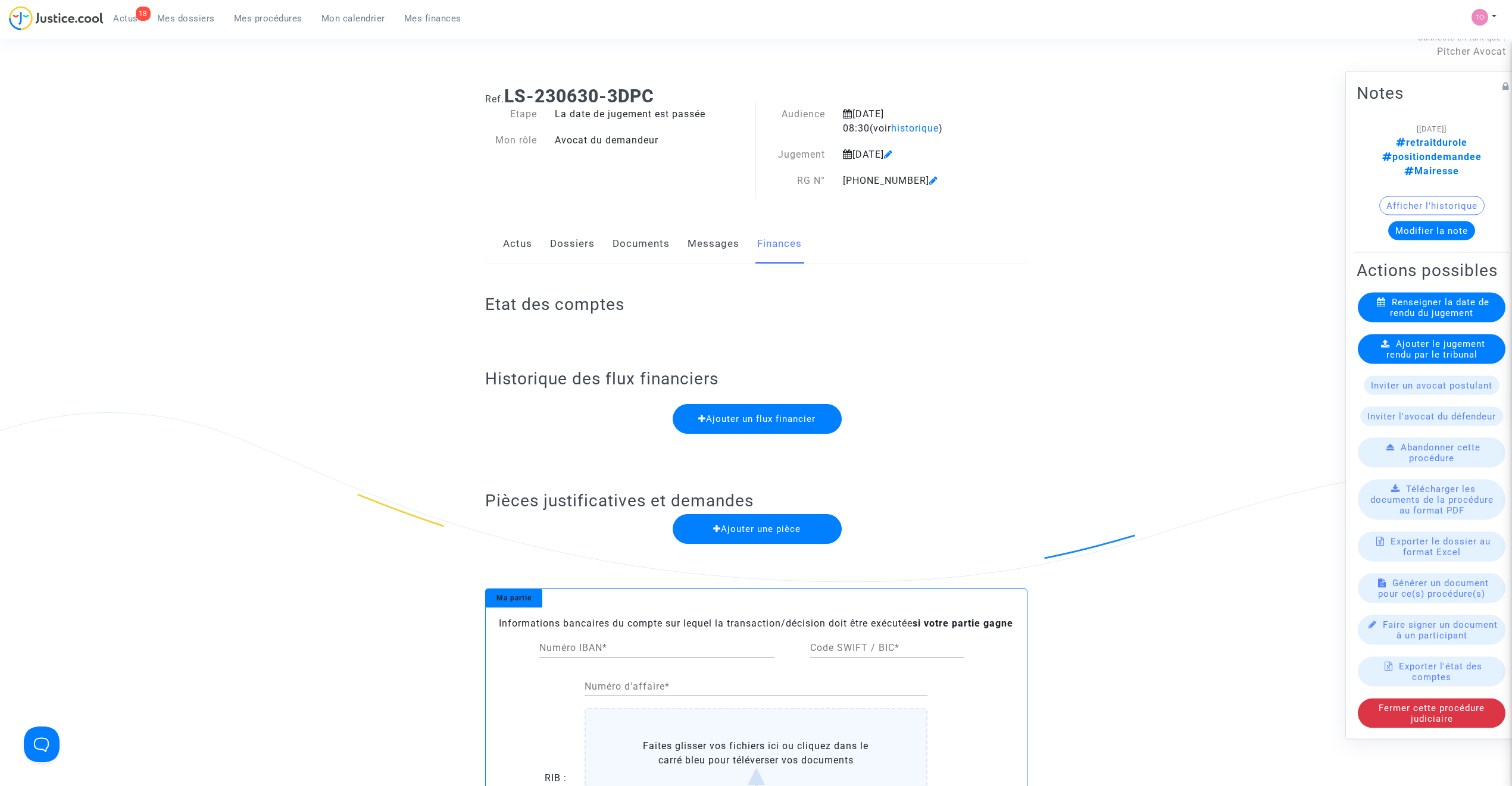
scroll to position [26, 0]
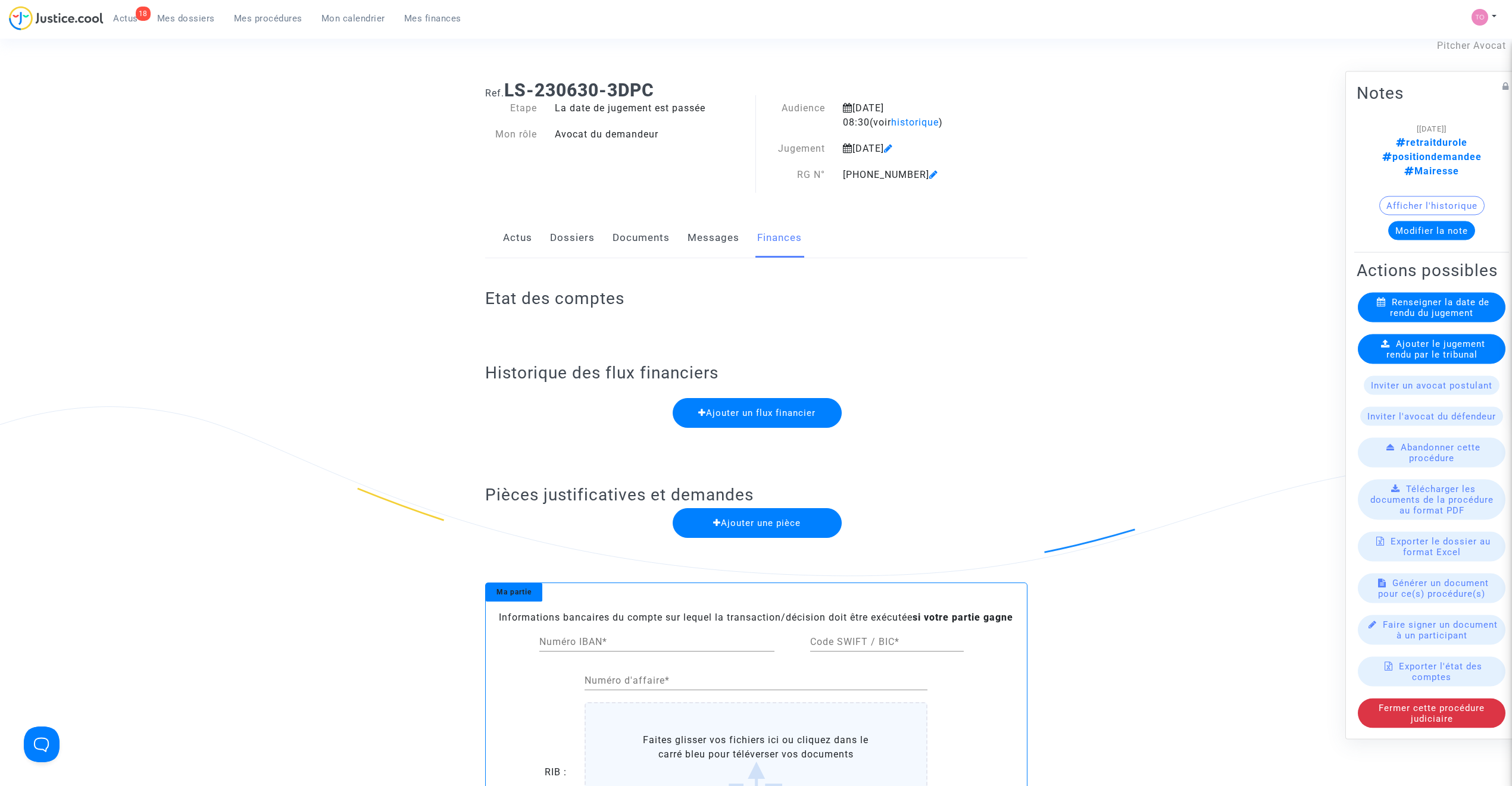
click at [1431, 196] on button "Afficher l'historique" at bounding box center [1432, 205] width 106 height 19
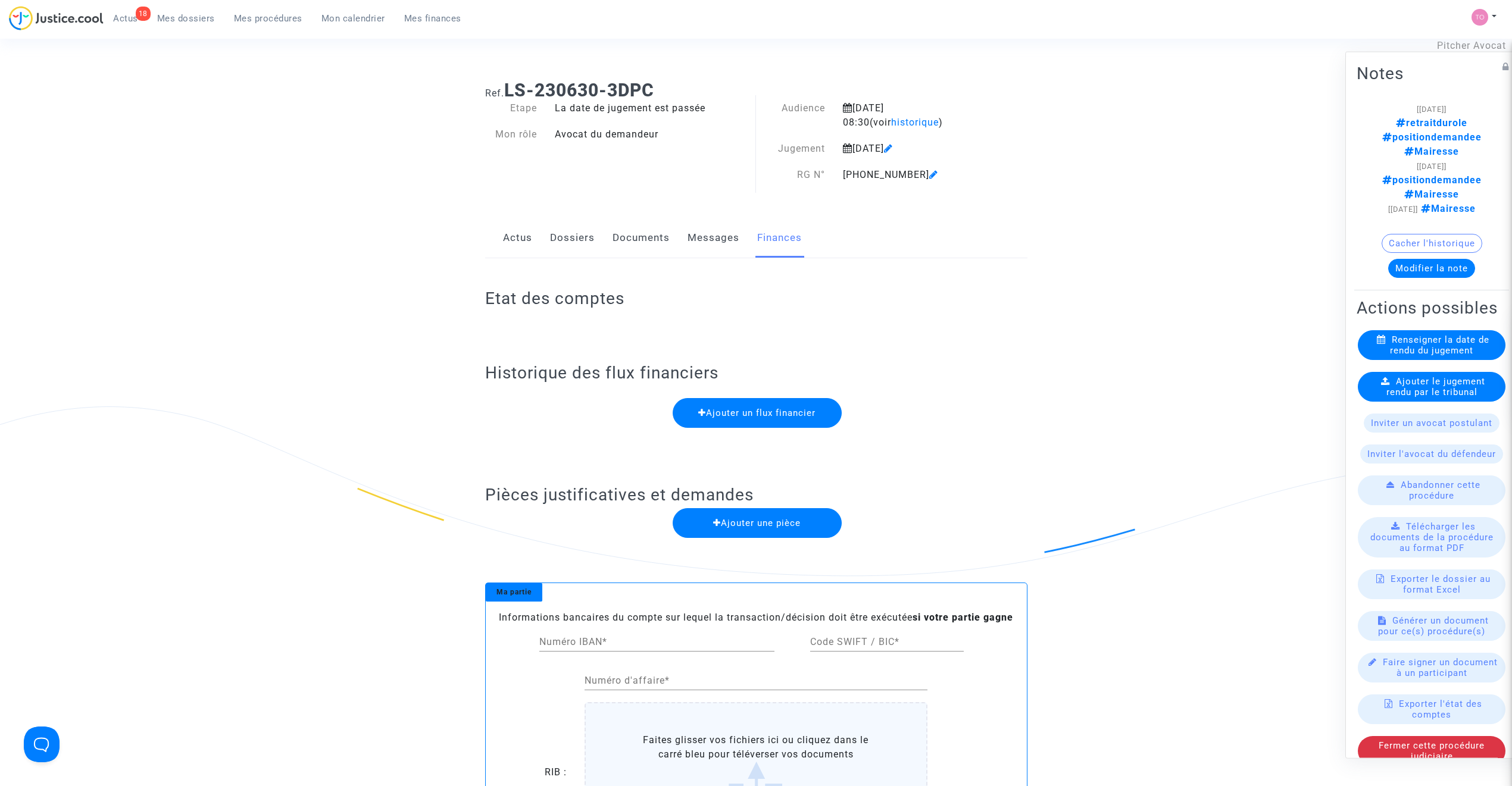
click at [575, 235] on link "Dossiers" at bounding box center [572, 238] width 45 height 39
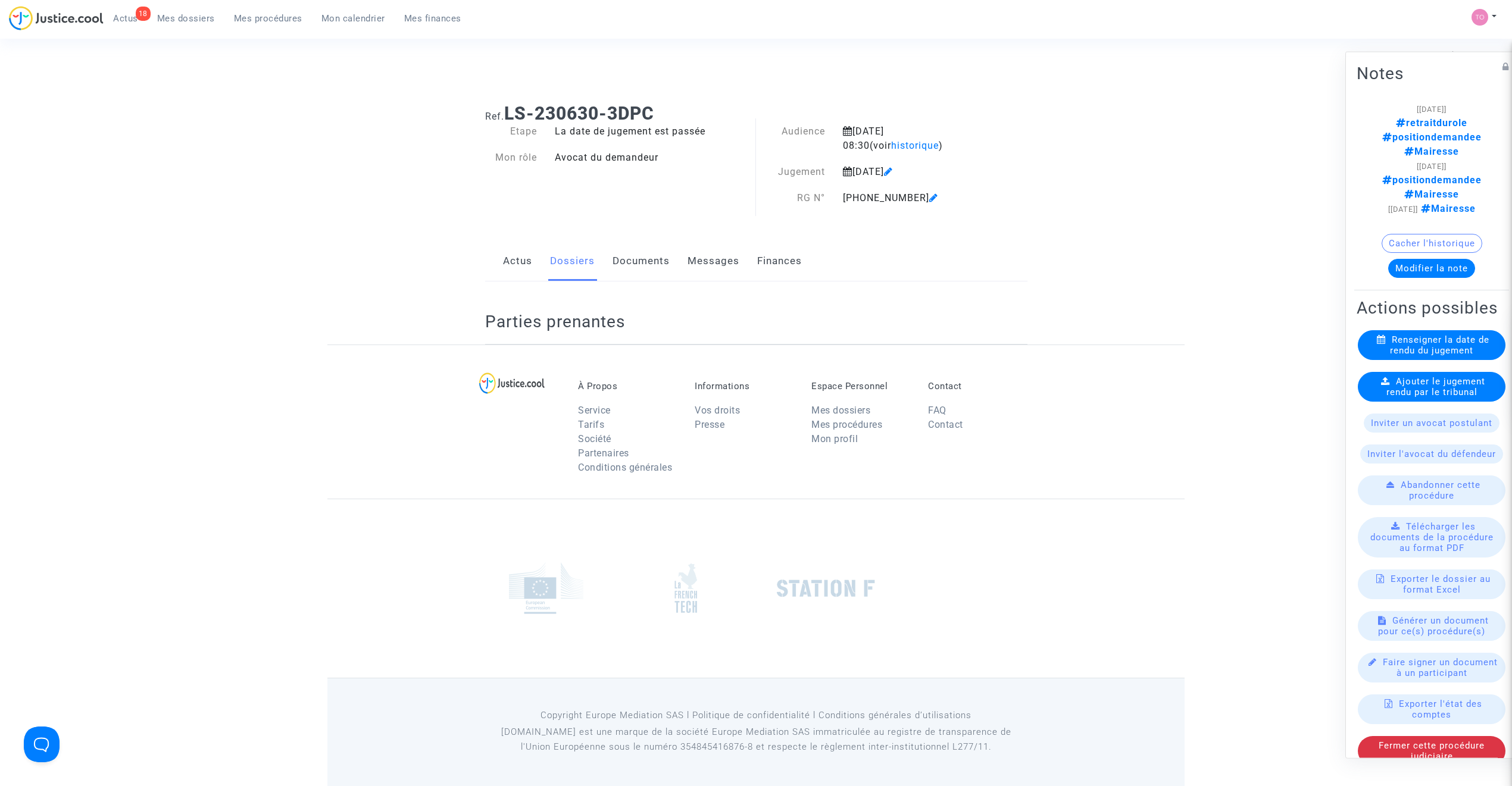
scroll to position [26, 0]
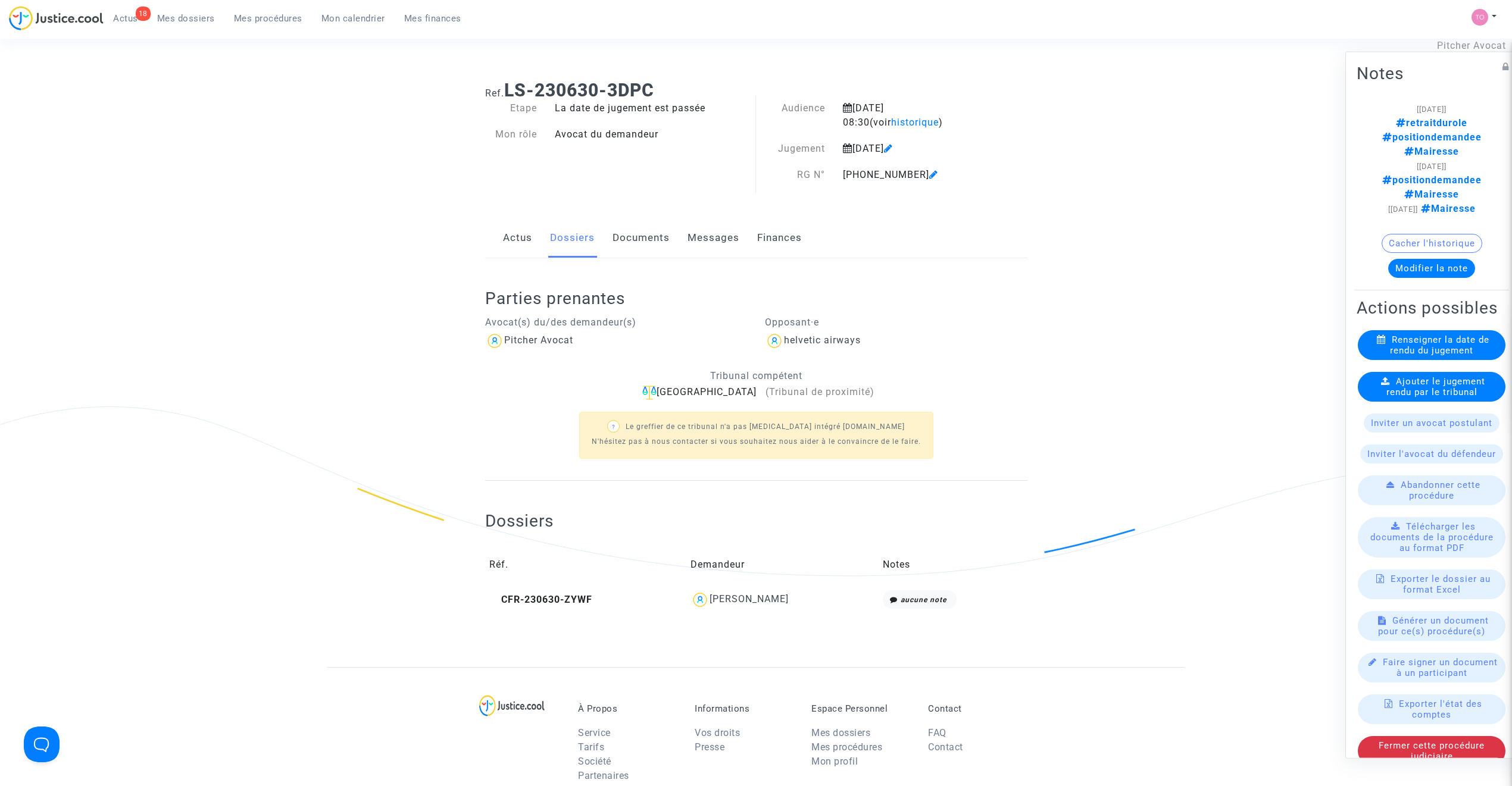
click at [176, 24] on link "Mes dossiers" at bounding box center [186, 19] width 77 height 18
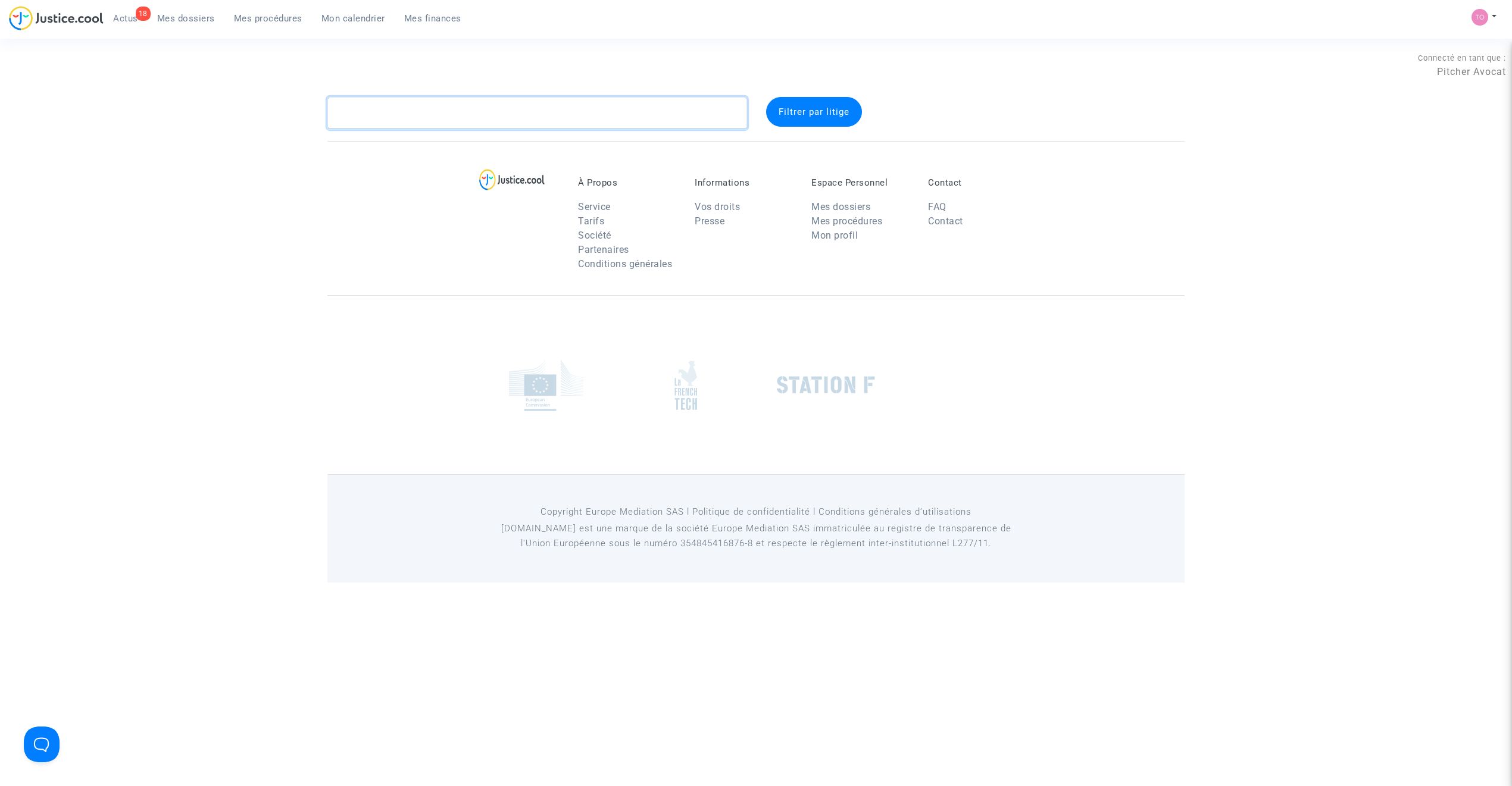
click at [404, 110] on textarea at bounding box center [537, 113] width 420 height 32
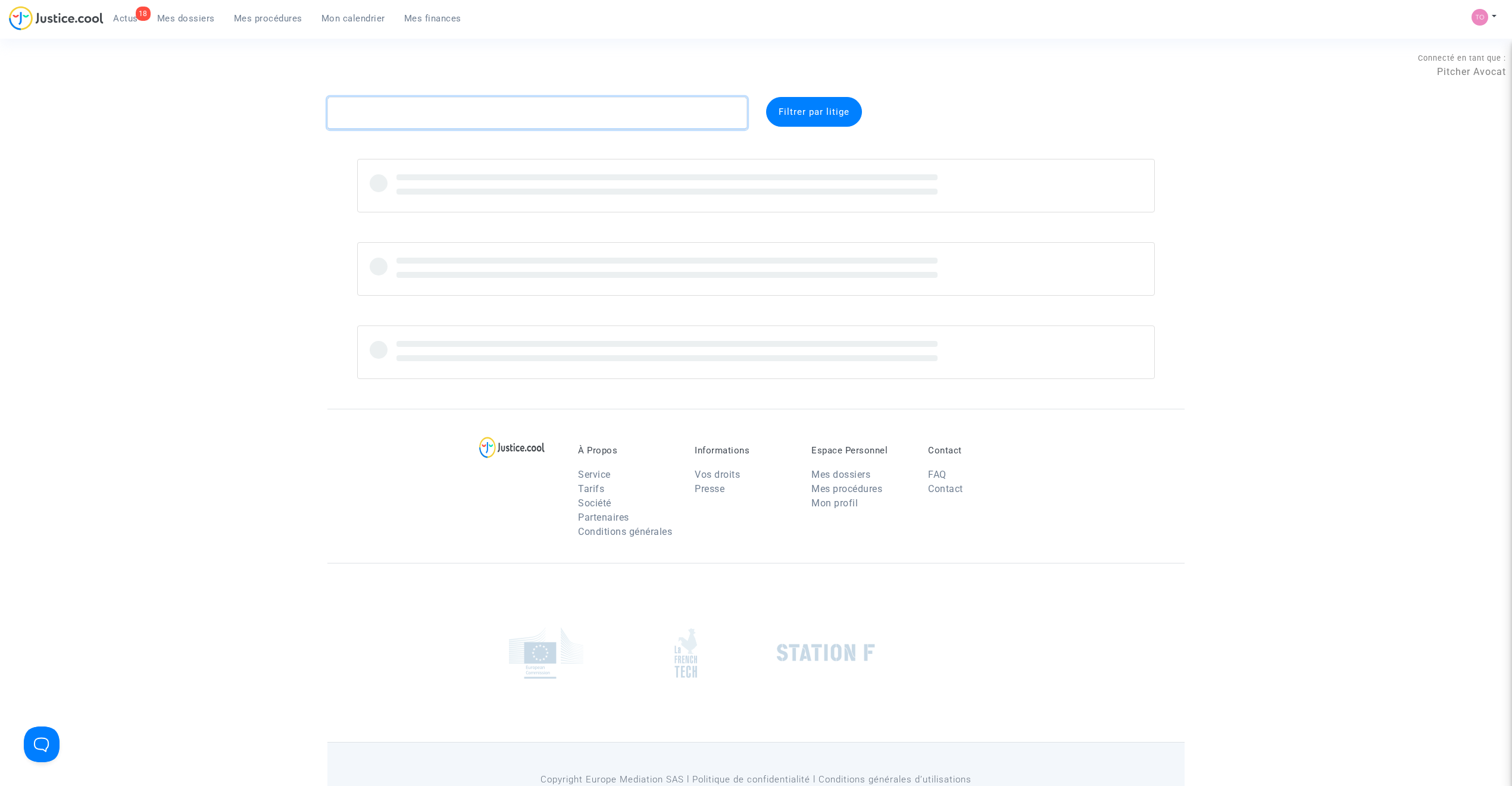
paste textarea "WITKOWSKA"
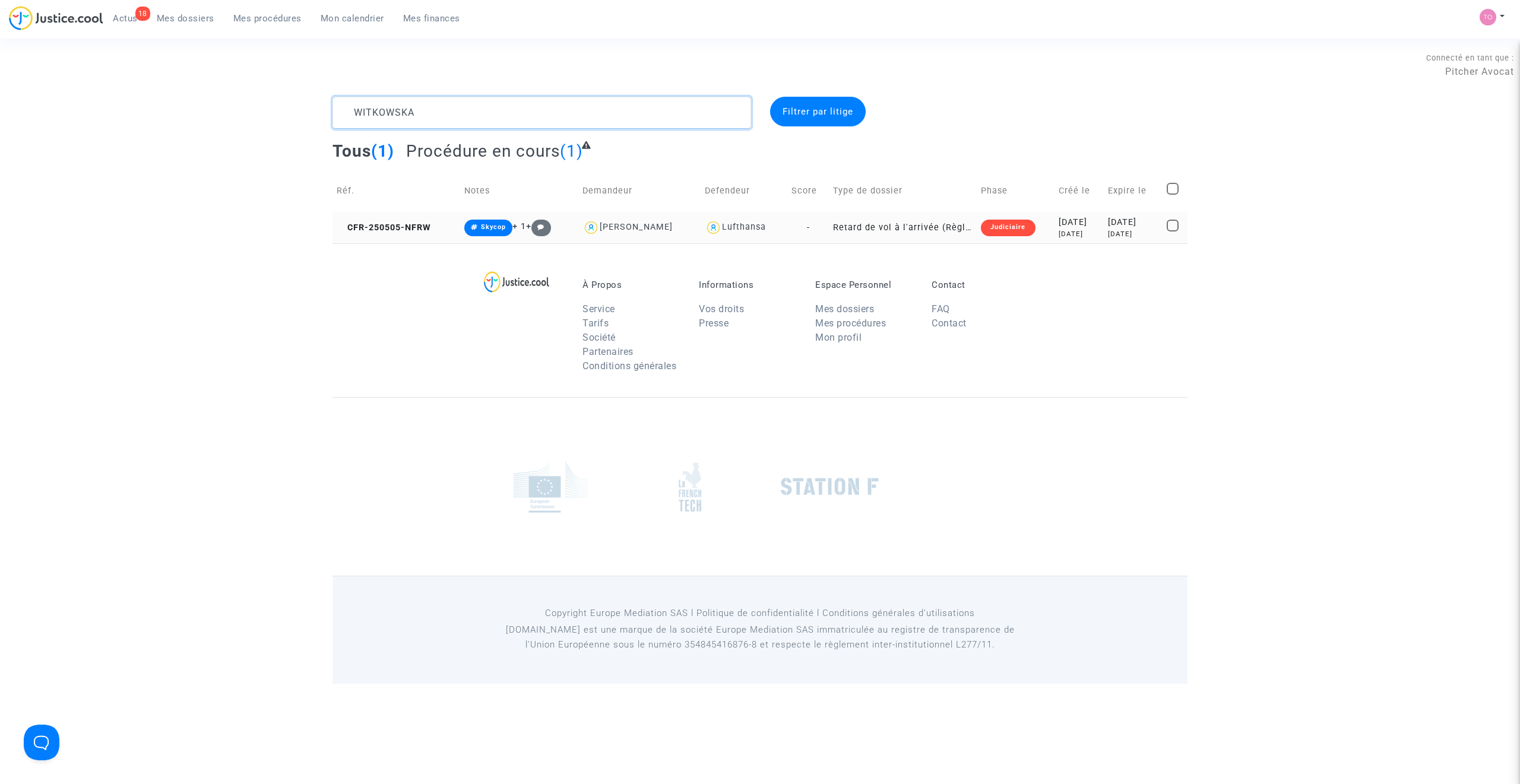
type textarea "WITKOWSKA"
click at [1127, 222] on div "2025-05-21" at bounding box center [1134, 223] width 50 height 13
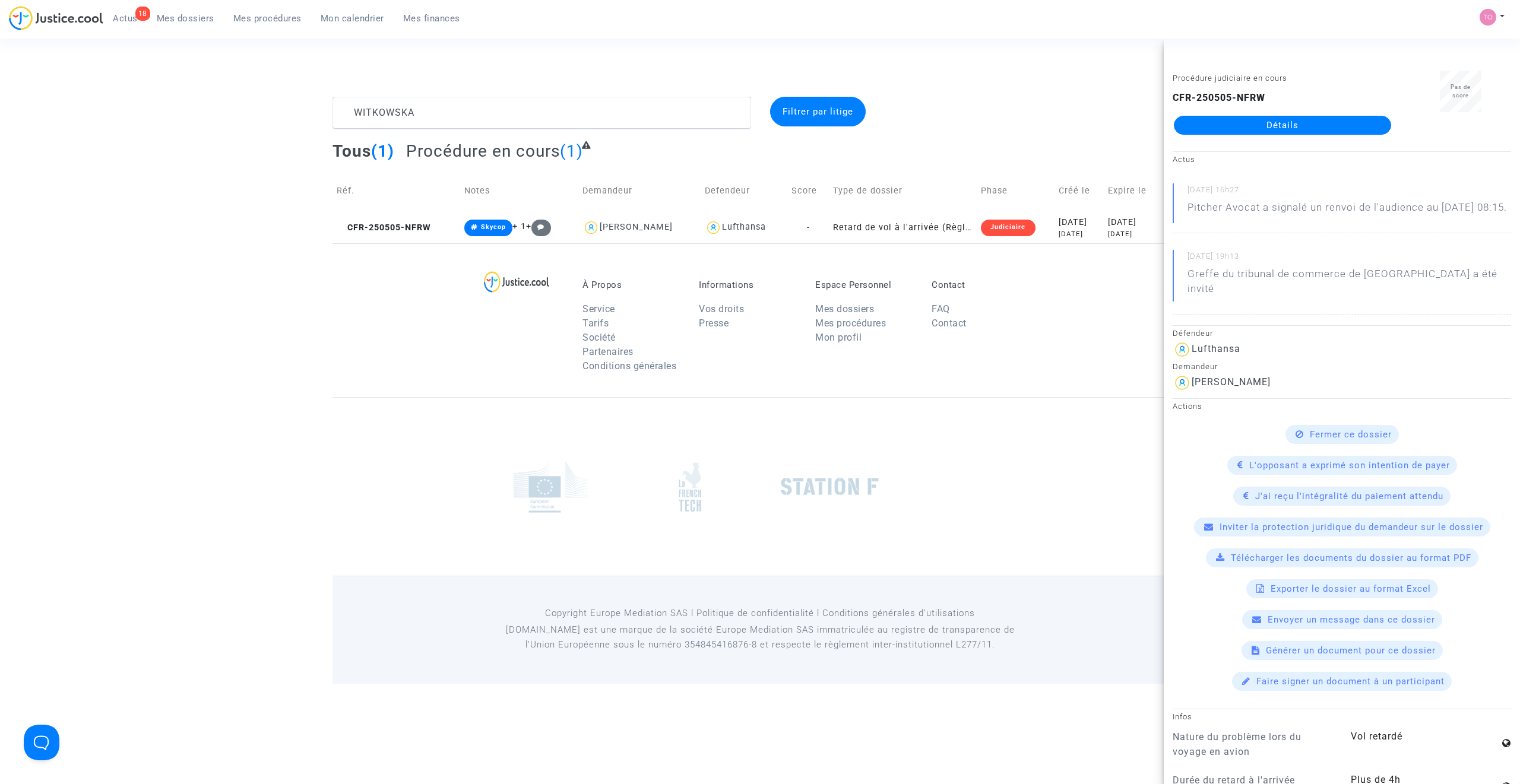
click at [1247, 127] on link "Détails" at bounding box center [1283, 125] width 217 height 19
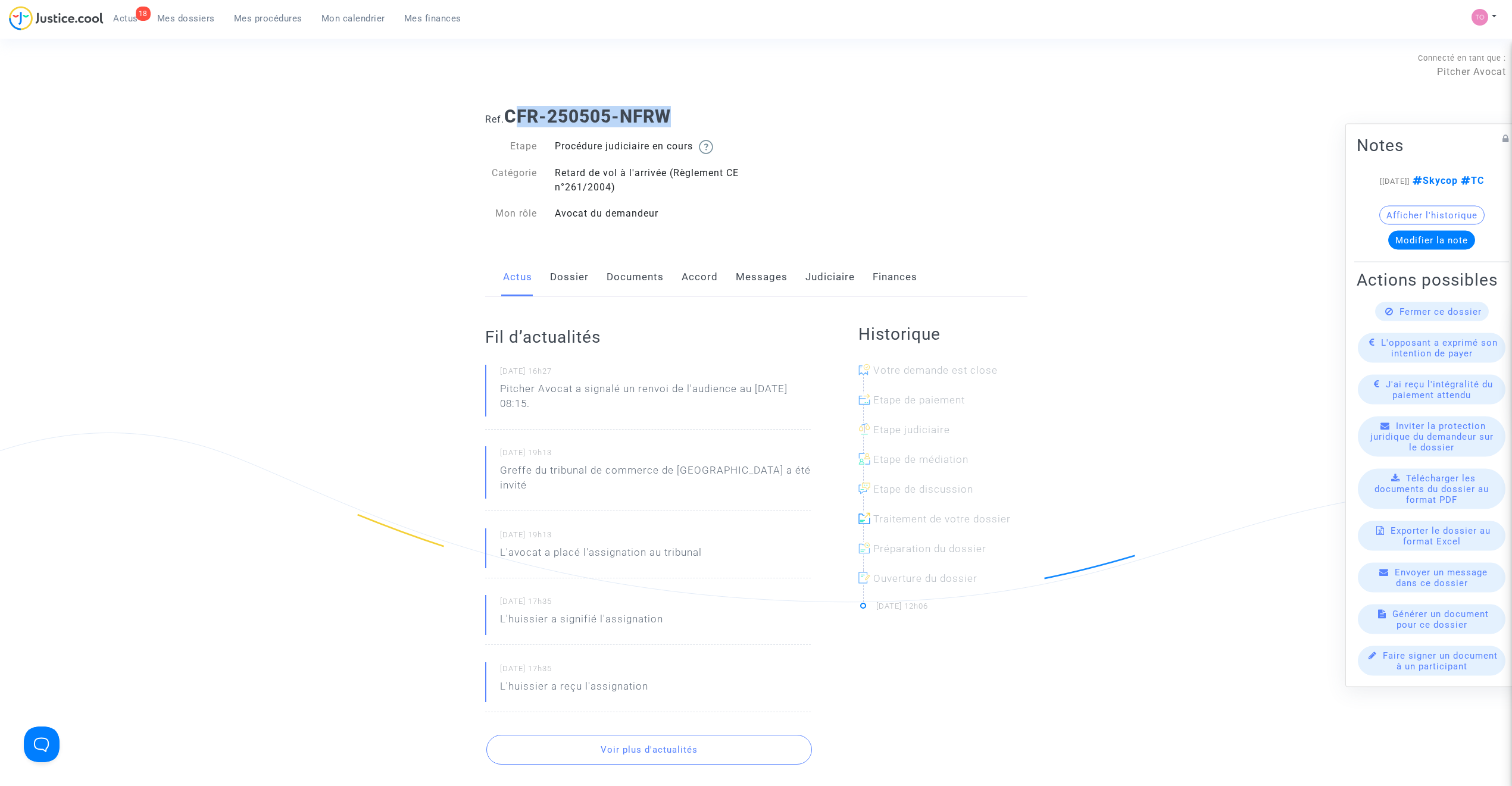
drag, startPoint x: 680, startPoint y: 118, endPoint x: 513, endPoint y: 110, distance: 167.2
click at [513, 110] on h1 "Ref. CFR-250505-NFRW" at bounding box center [756, 116] width 542 height 21
drag, startPoint x: 508, startPoint y: 110, endPoint x: 686, endPoint y: 108, distance: 178.0
click at [686, 108] on h1 "Ref. CFR-250505-NFRW" at bounding box center [756, 116] width 542 height 21
copy b "CFR-250505-NFRW"
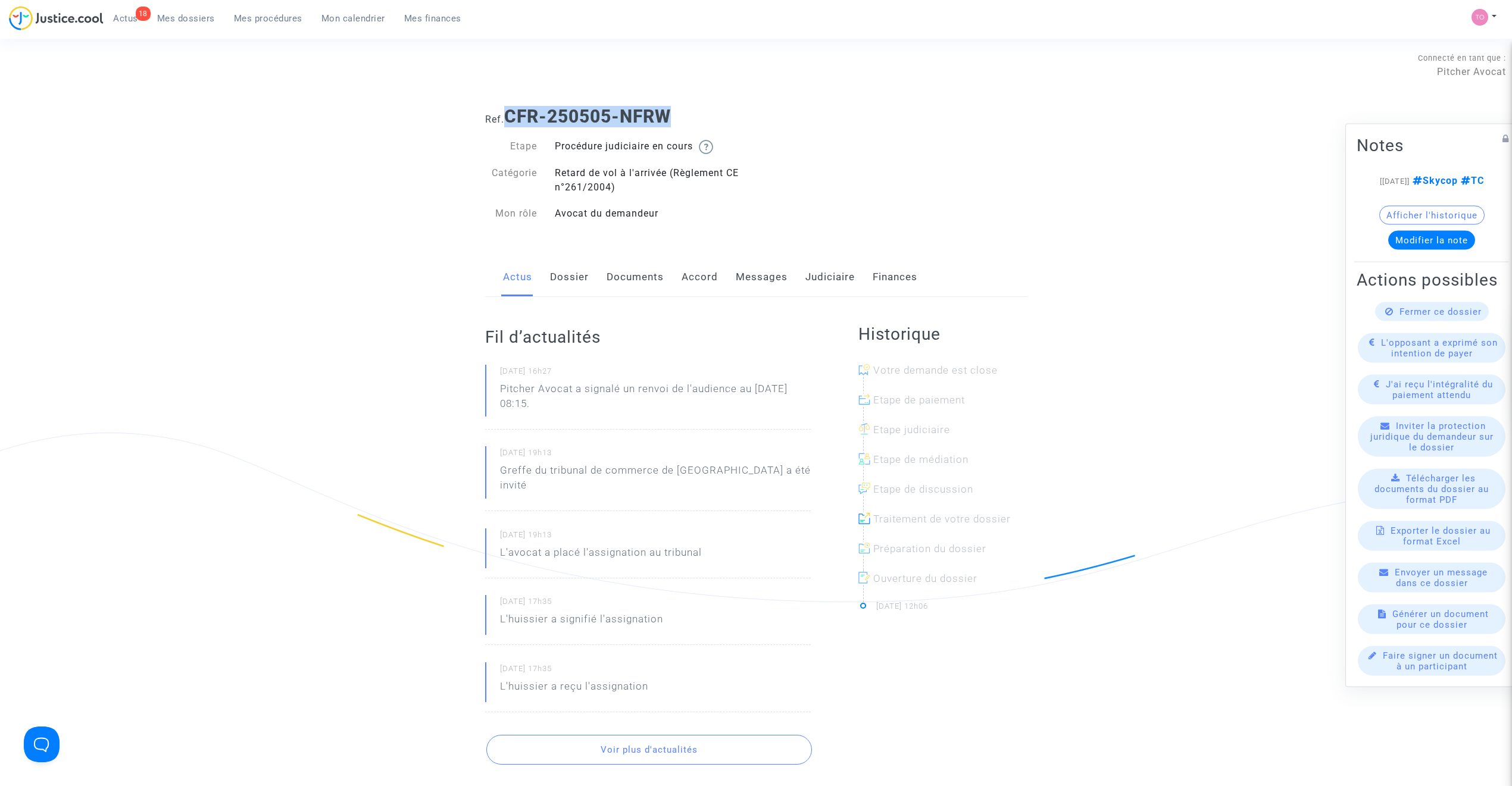
click at [563, 274] on link "Dossier" at bounding box center [569, 277] width 39 height 39
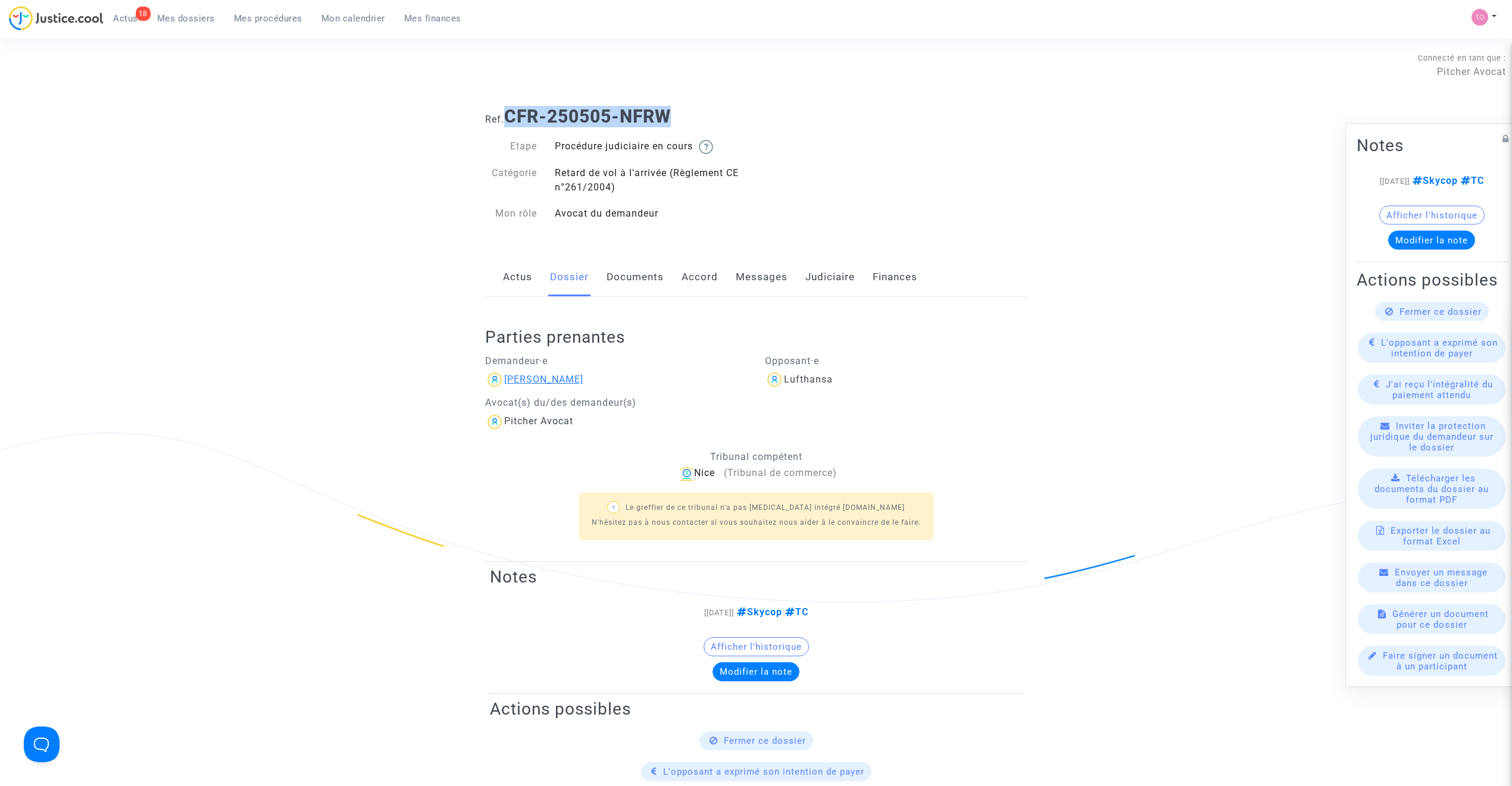
drag, startPoint x: 616, startPoint y: 379, endPoint x: 505, endPoint y: 380, distance: 111.0
click at [505, 380] on div "Izabela Witkowska" at bounding box center [616, 379] width 262 height 19
click at [614, 382] on div "Izabela Witkowska" at bounding box center [616, 379] width 262 height 19
drag, startPoint x: 637, startPoint y: 381, endPoint x: 503, endPoint y: 382, distance: 134.0
click at [503, 382] on div "Izabela Witkowska" at bounding box center [616, 379] width 262 height 19
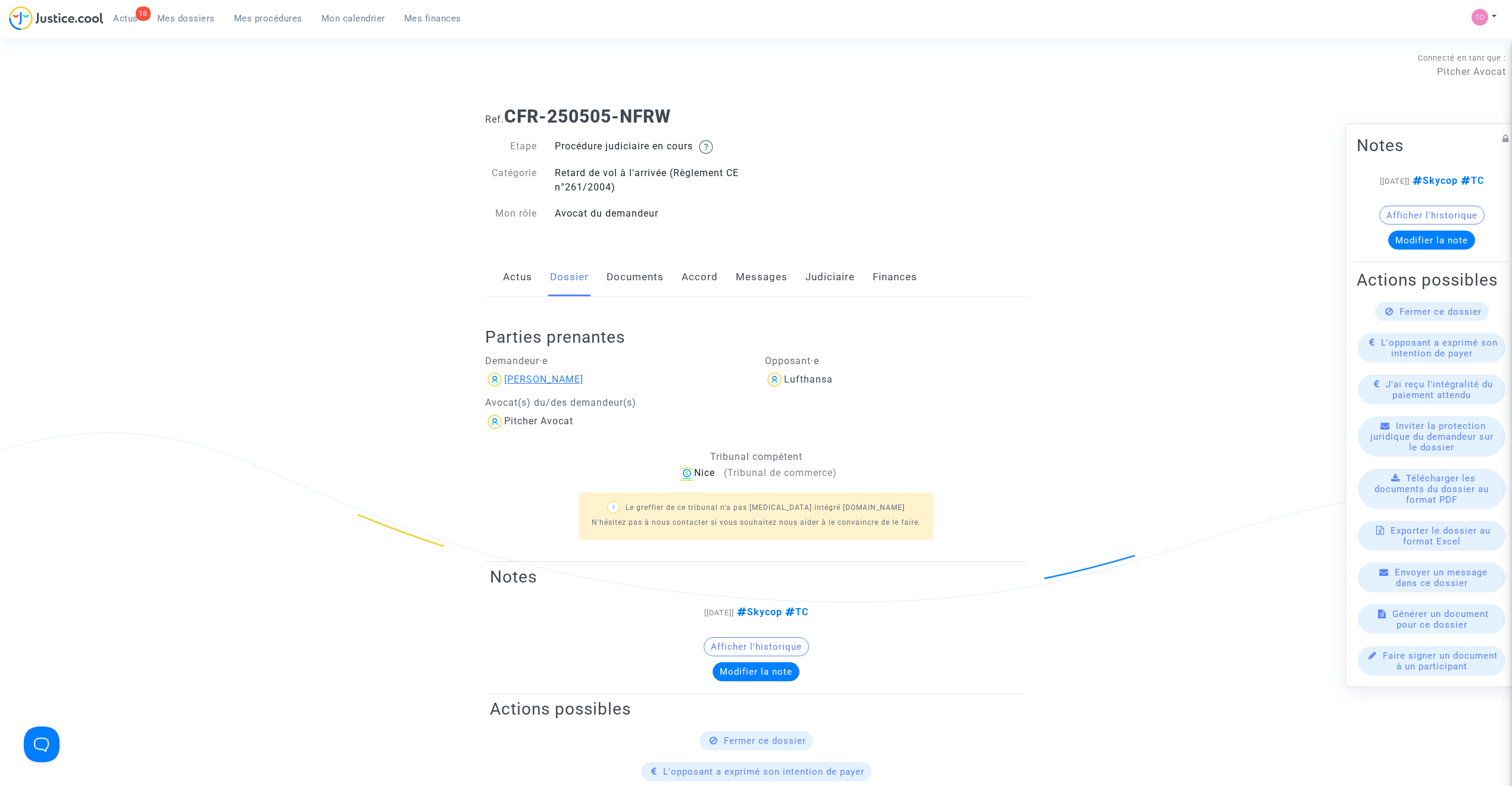
copy div "Izabela Witkowska"
click at [683, 279] on link "Accord" at bounding box center [699, 277] width 37 height 39
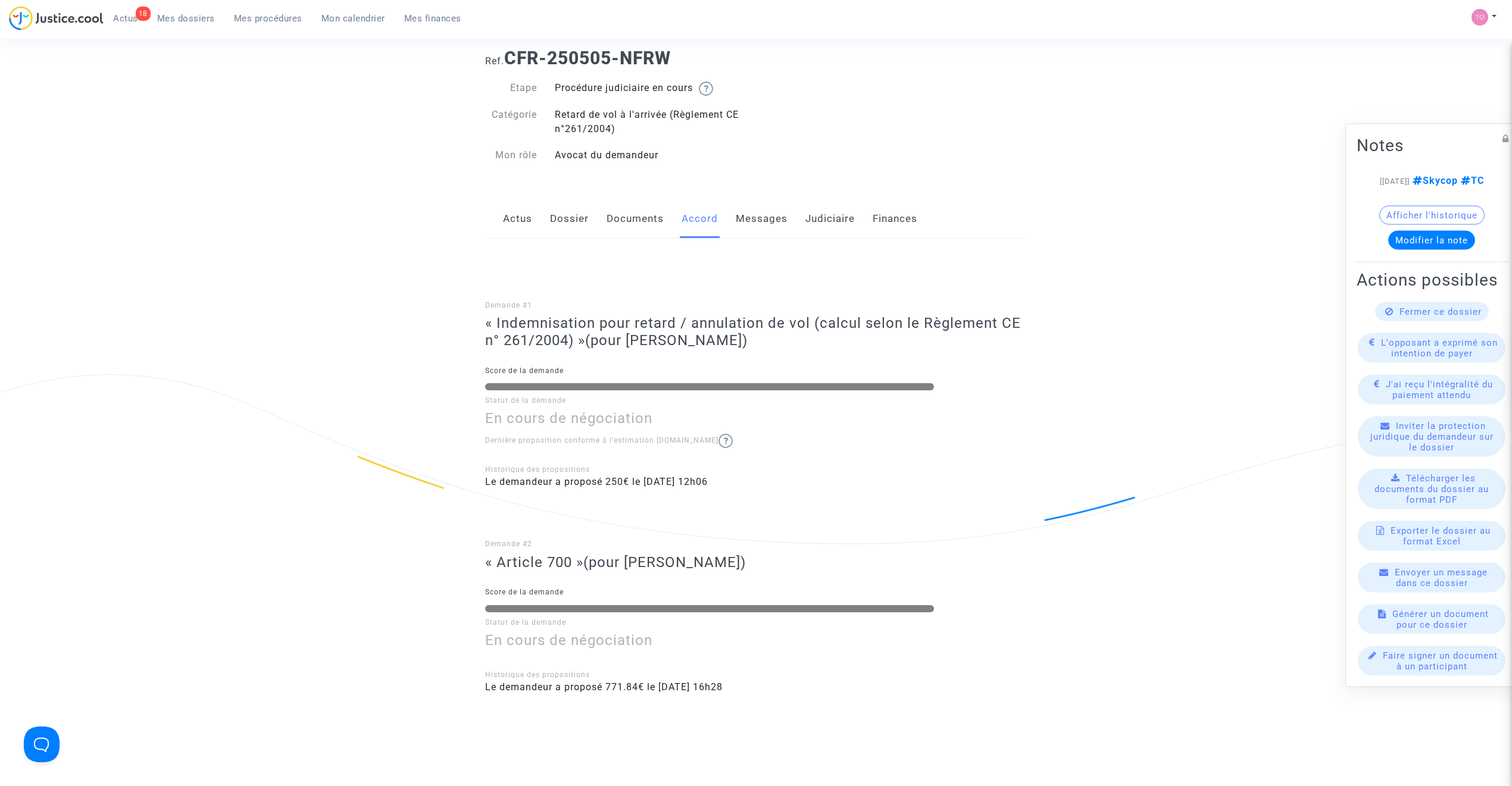
scroll to position [106, 0]
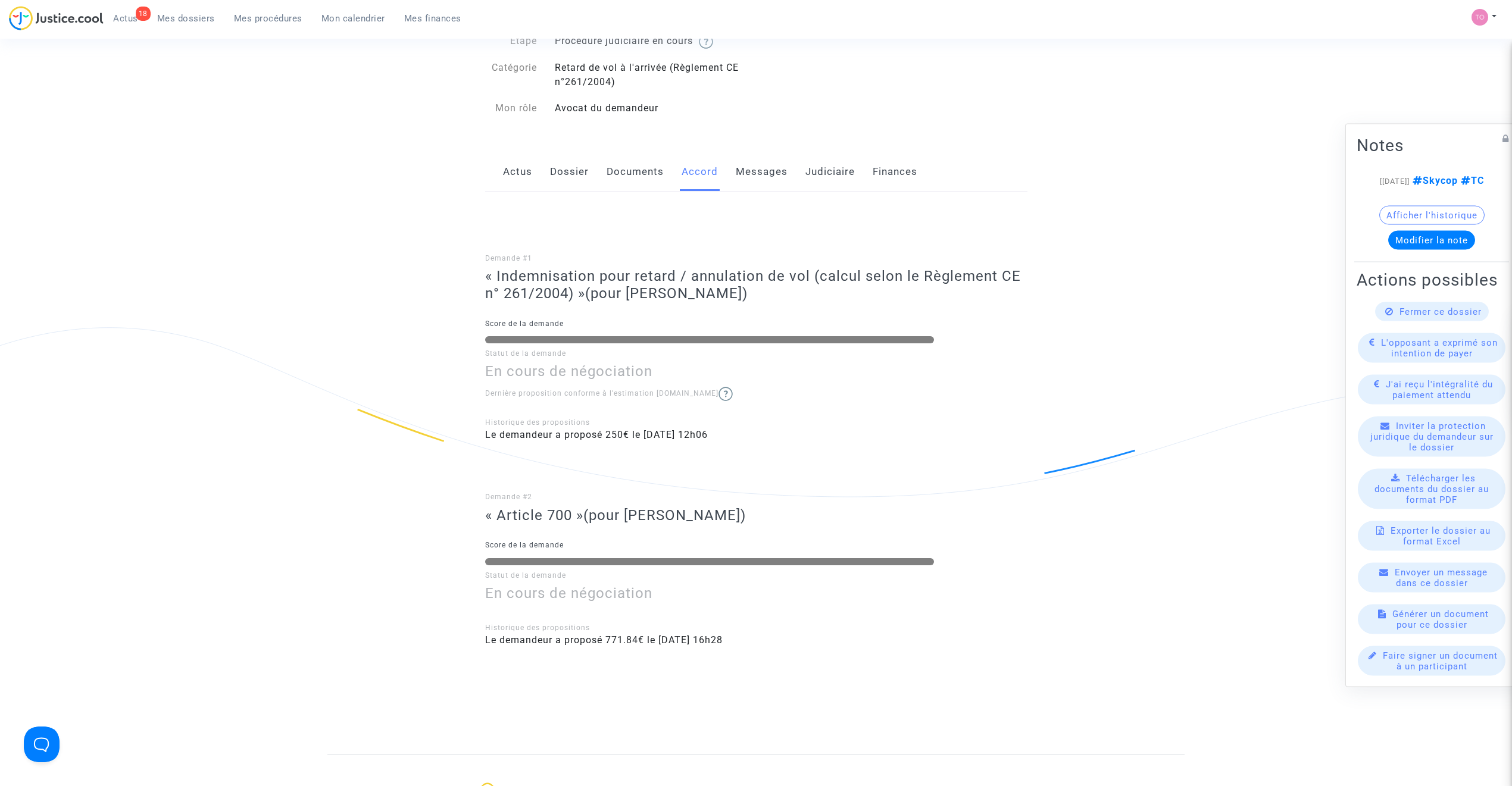
click at [832, 179] on link "Judiciaire" at bounding box center [830, 172] width 50 height 39
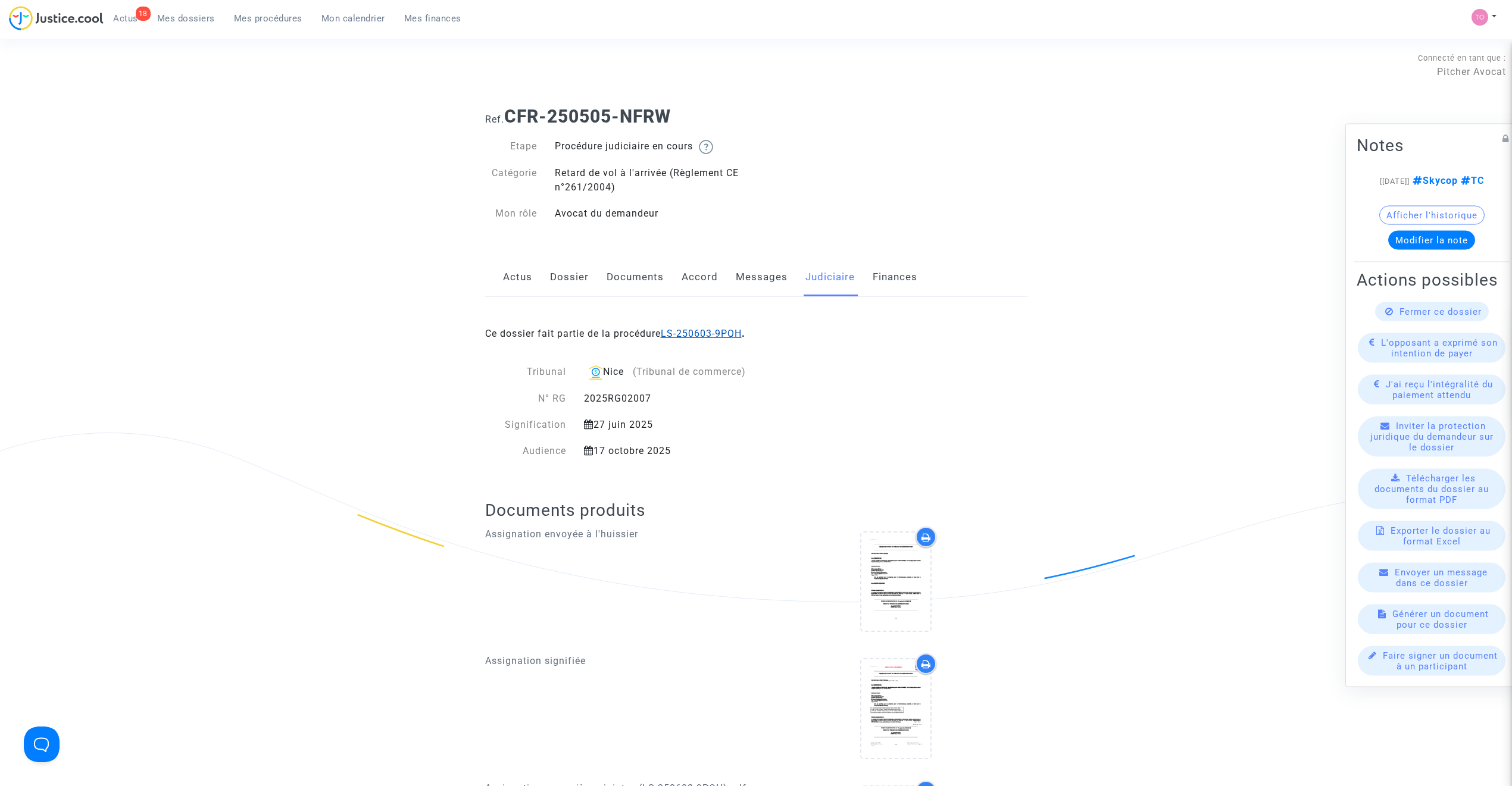
click at [715, 333] on link "LS-250603-9PQH" at bounding box center [702, 334] width 81 height 11
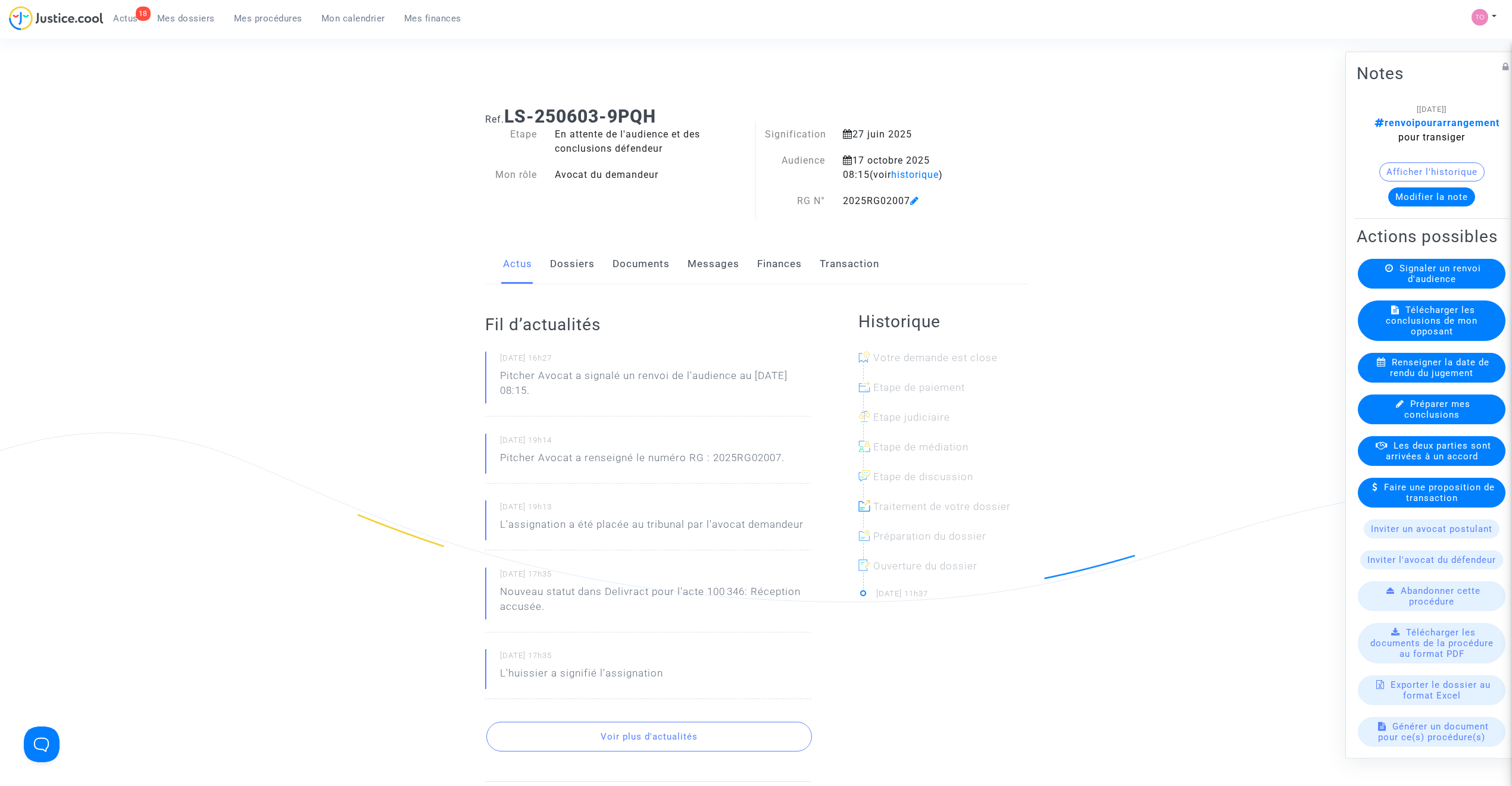
click at [775, 266] on link "Finances" at bounding box center [779, 264] width 45 height 39
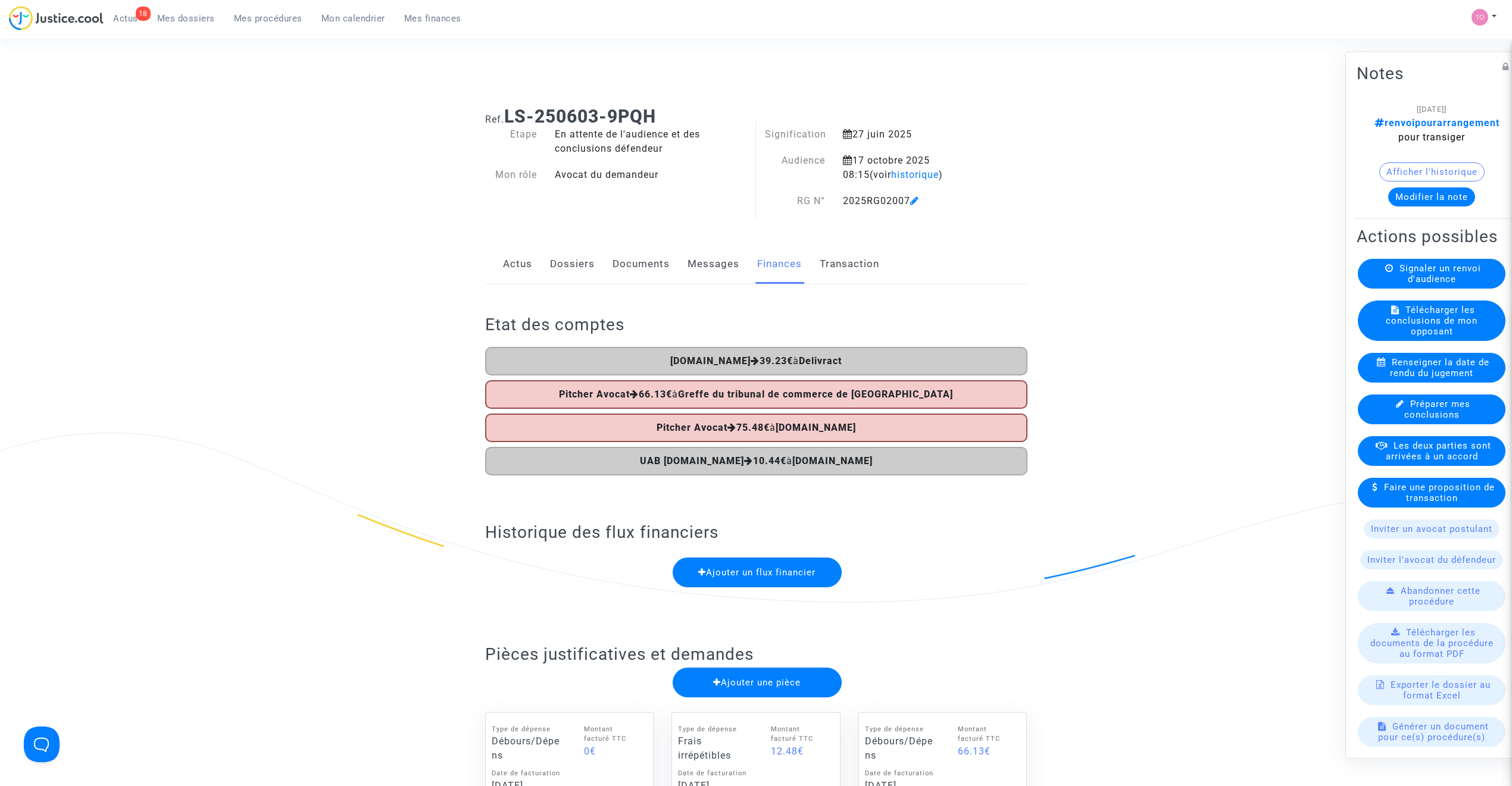
click at [1423, 189] on button "Modifier la note" at bounding box center [1431, 196] width 87 height 19
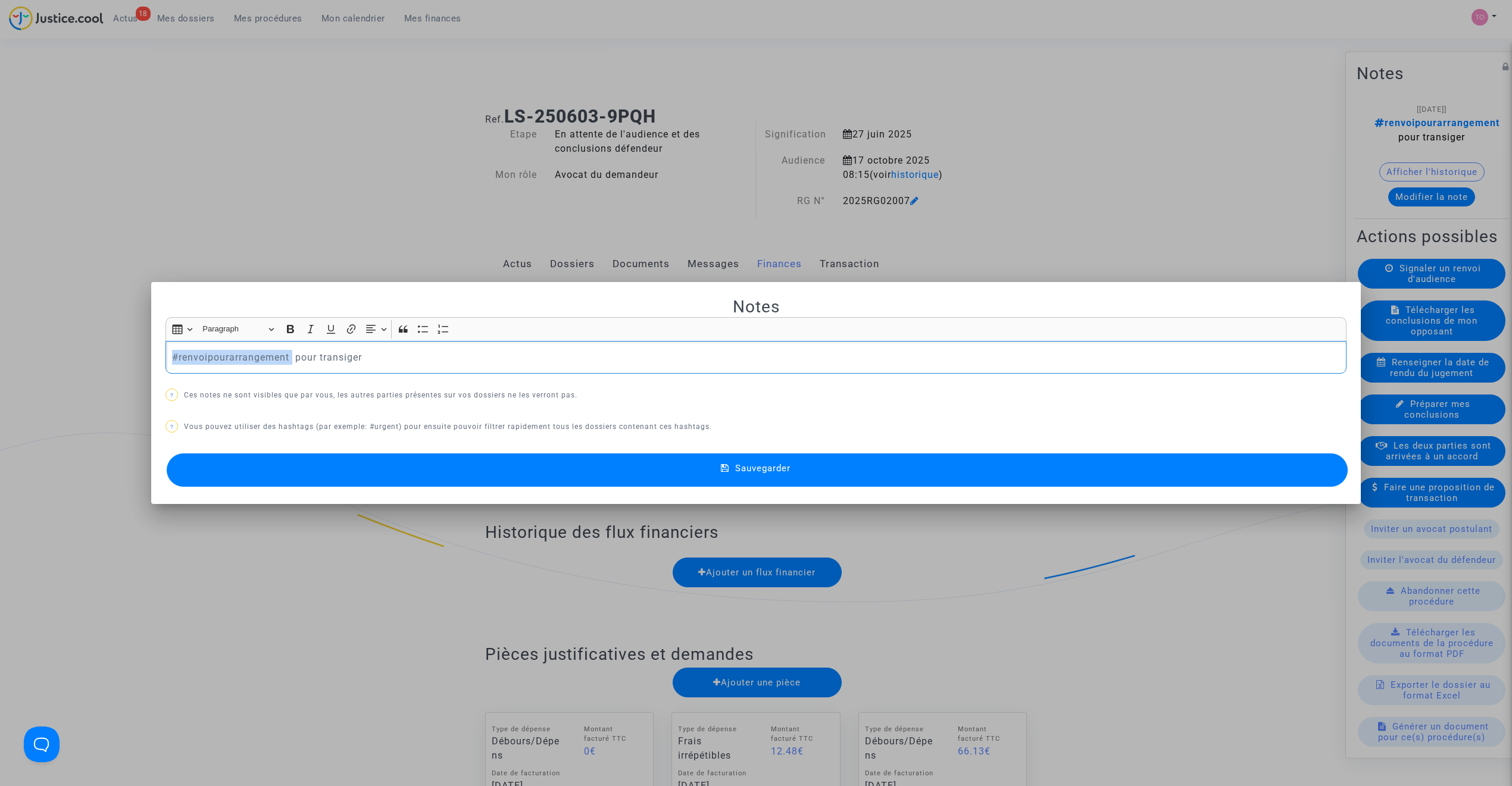
drag, startPoint x: 287, startPoint y: 357, endPoint x: 90, endPoint y: 360, distance: 197.0
click at [90, 360] on div "Notes Rich Text Editor Insert table Insert table Heading Paragraph Paragraph He…" at bounding box center [756, 393] width 1512 height 786
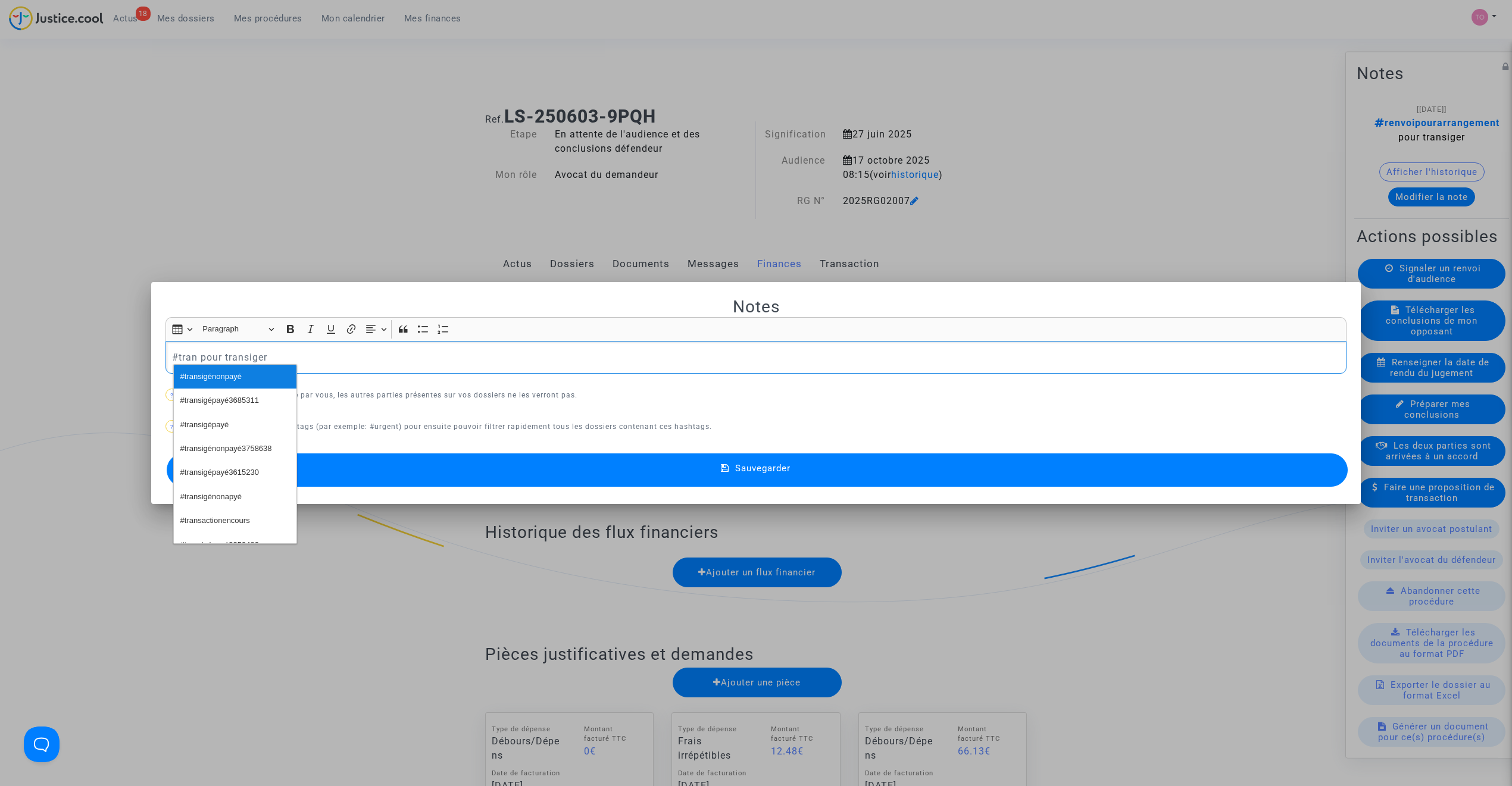
click at [219, 376] on span "#transigénonpayé" at bounding box center [210, 377] width 61 height 17
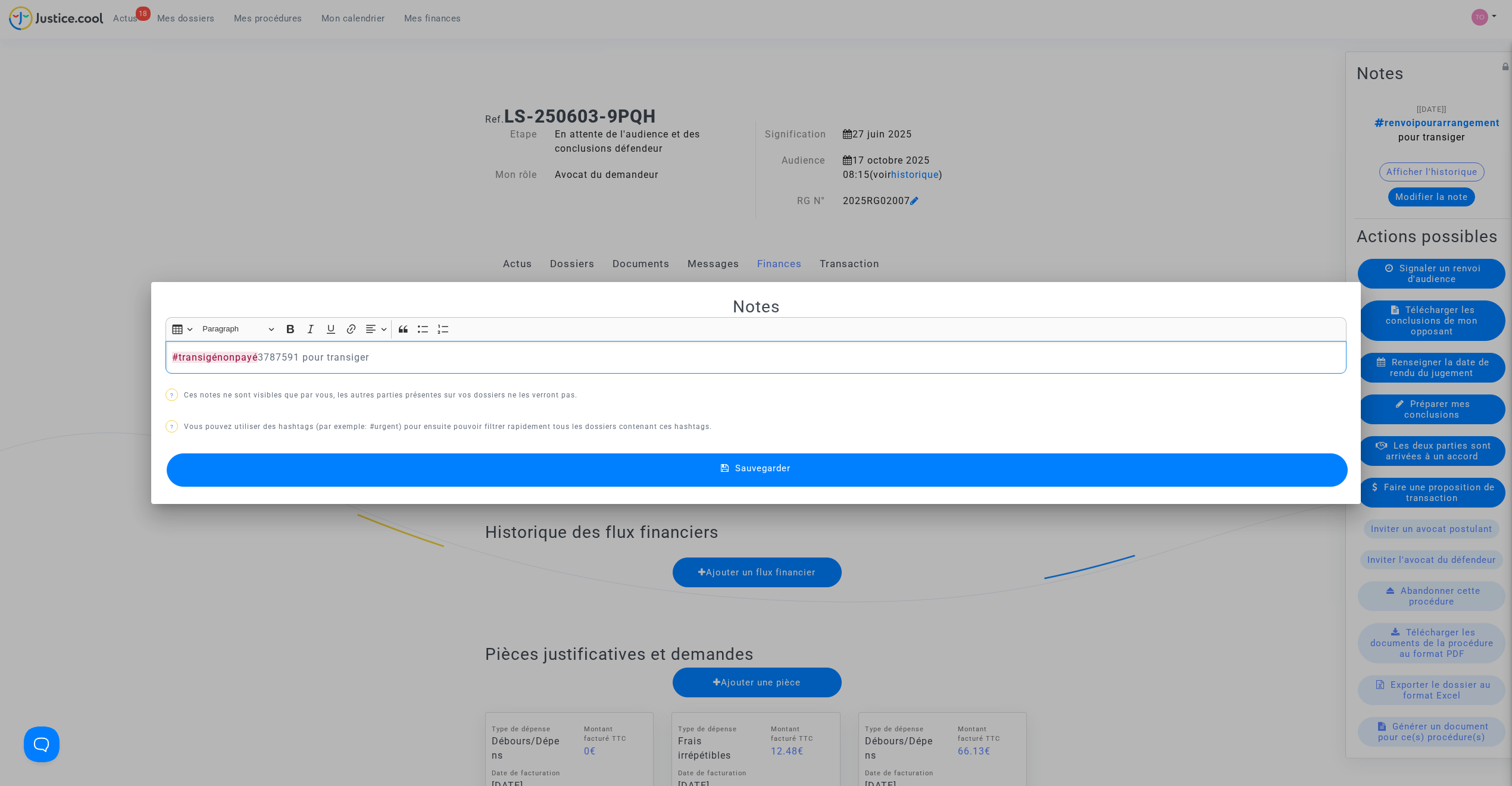
drag, startPoint x: 373, startPoint y: 358, endPoint x: 300, endPoint y: 356, distance: 73.0
click at [300, 356] on p "#transigénonpayé 3787591 pour transiger" at bounding box center [756, 357] width 1169 height 15
click at [322, 373] on span "#Skycop" at bounding box center [328, 377] width 30 height 17
click at [646, 478] on button "Sauvegarder" at bounding box center [757, 470] width 1181 height 33
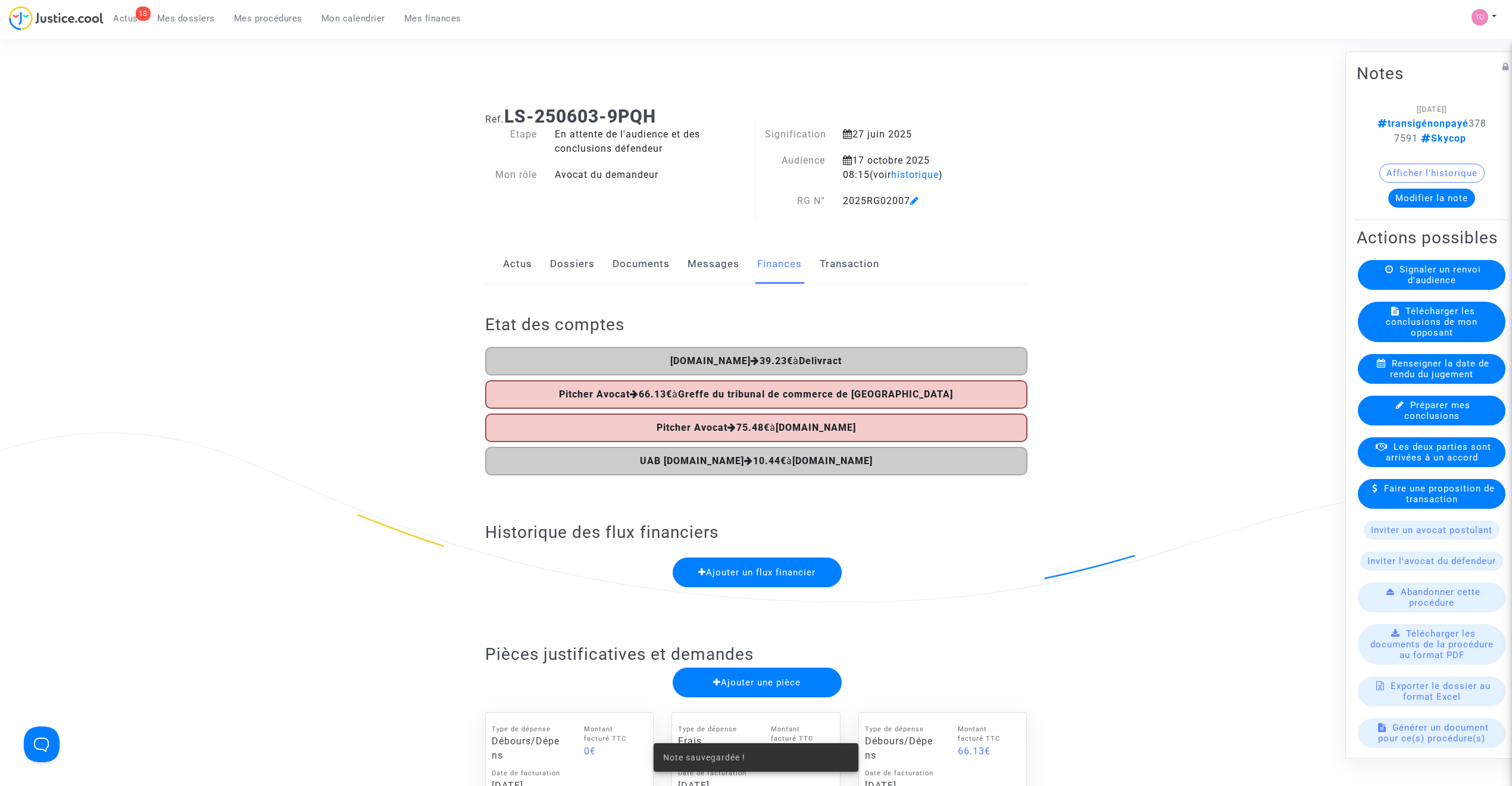
click at [1443, 463] on span "Les deux parties sont arrivées à un accord" at bounding box center [1438, 451] width 106 height 21
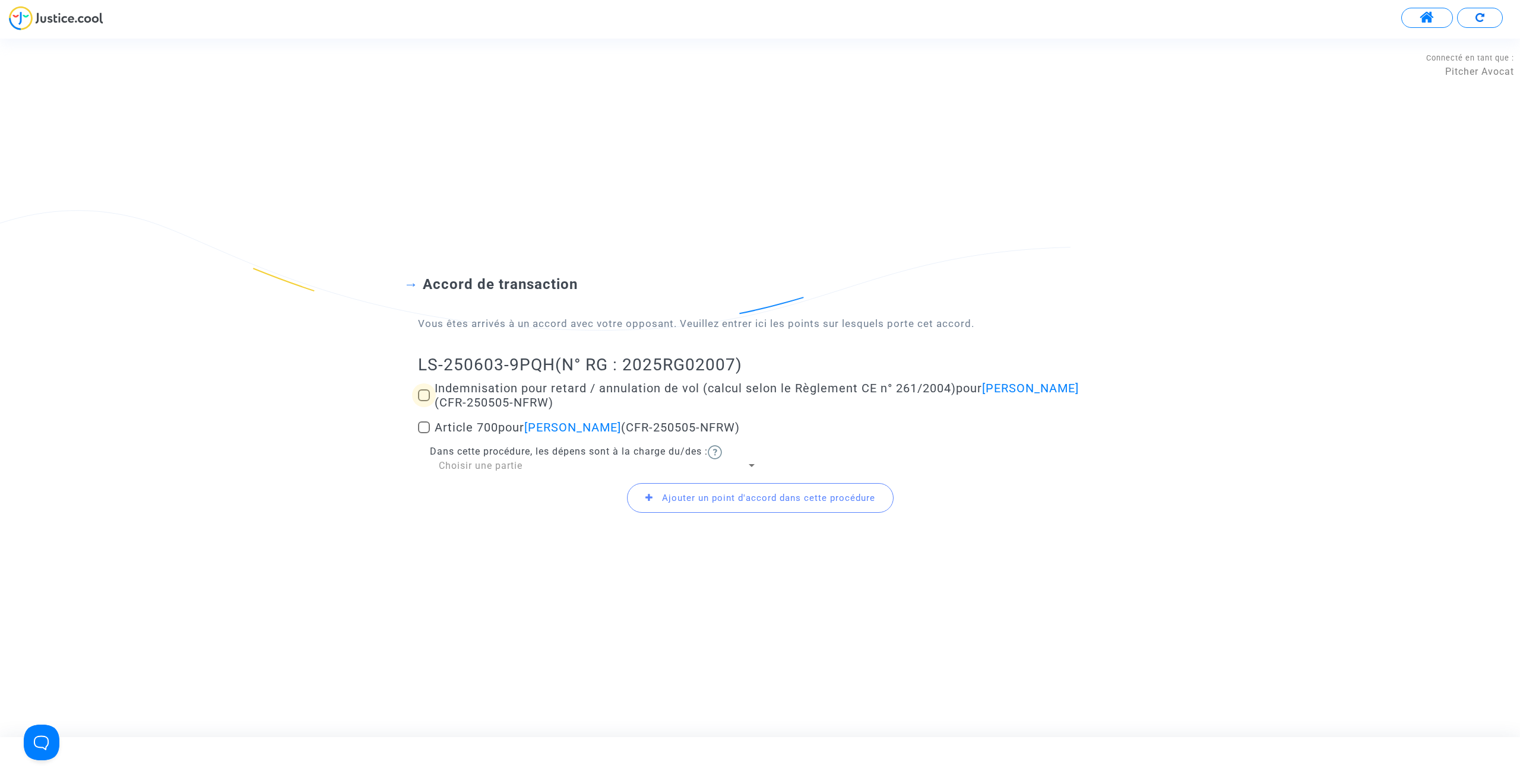
click at [426, 399] on span at bounding box center [424, 395] width 12 height 12
click at [424, 402] on input "Indemnisation pour retard / annulation de vol (calcul selon le Règlement CE n° …" at bounding box center [424, 402] width 1 height 1
checkbox input "true"
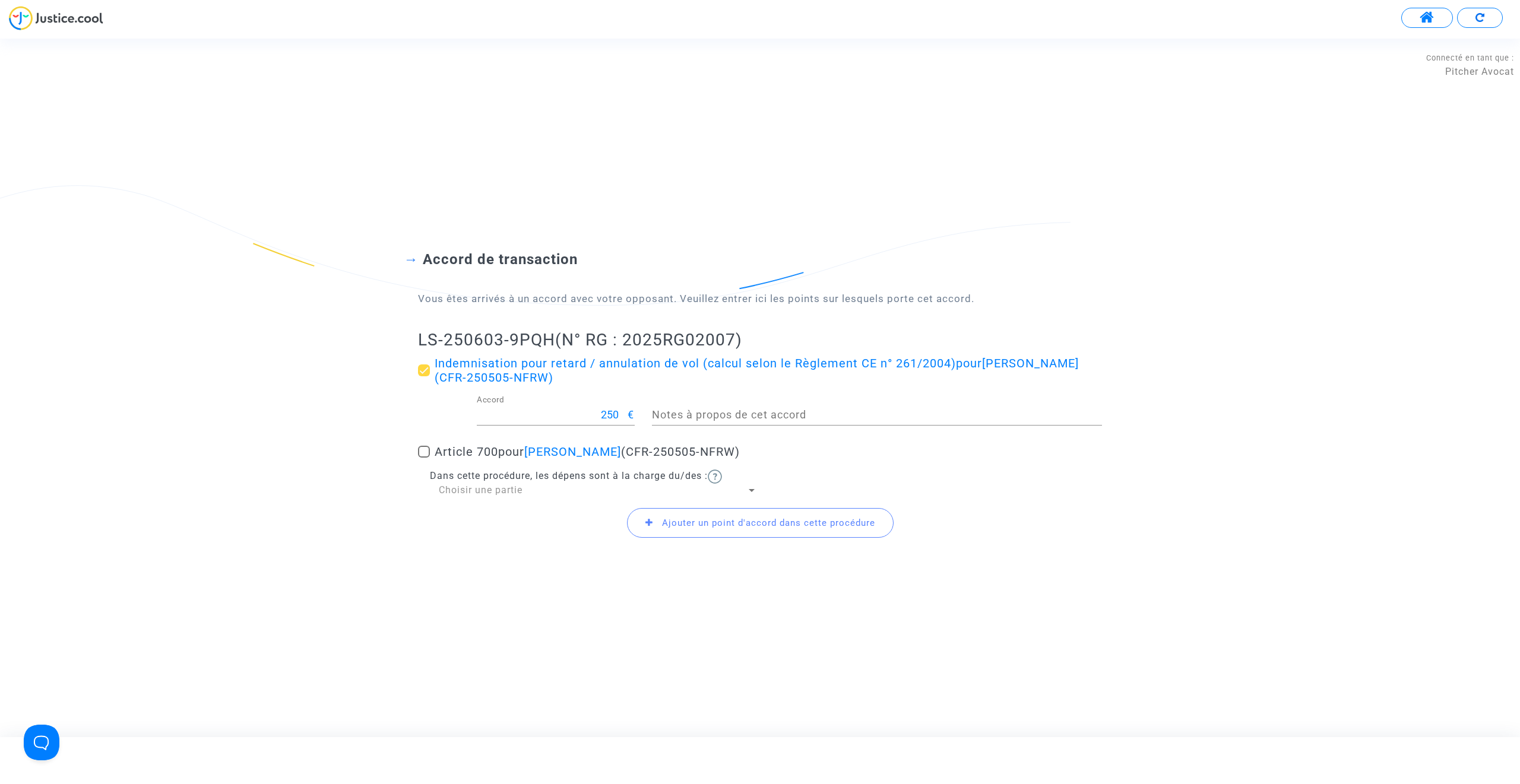
click at [428, 424] on div "250 Accord € Notes à propos de cet accord" at bounding box center [760, 417] width 702 height 44
click at [423, 454] on span at bounding box center [424, 451] width 12 height 12
click at [424, 458] on input "Article 700 pour Izabela Witkowska (CFR-250505-NFRW)" at bounding box center [424, 458] width 1 height 1
checkbox input "true"
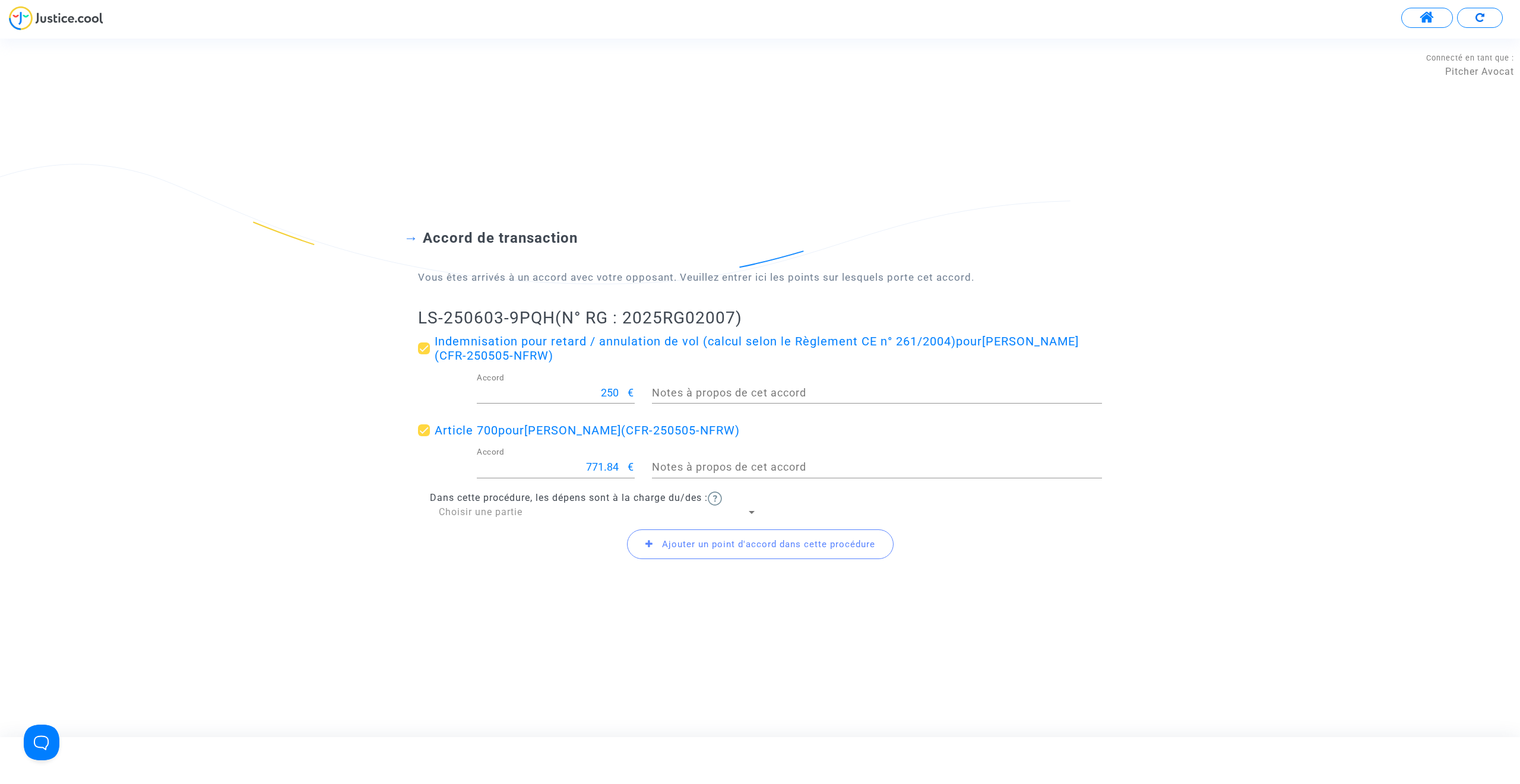
drag, startPoint x: 579, startPoint y: 469, endPoint x: 593, endPoint y: 466, distance: 14.3
click at [592, 466] on div "771.84 Accord €" at bounding box center [556, 470] width 158 height 44
click at [595, 466] on input "771.84" at bounding box center [553, 467] width 152 height 12
type input "200"
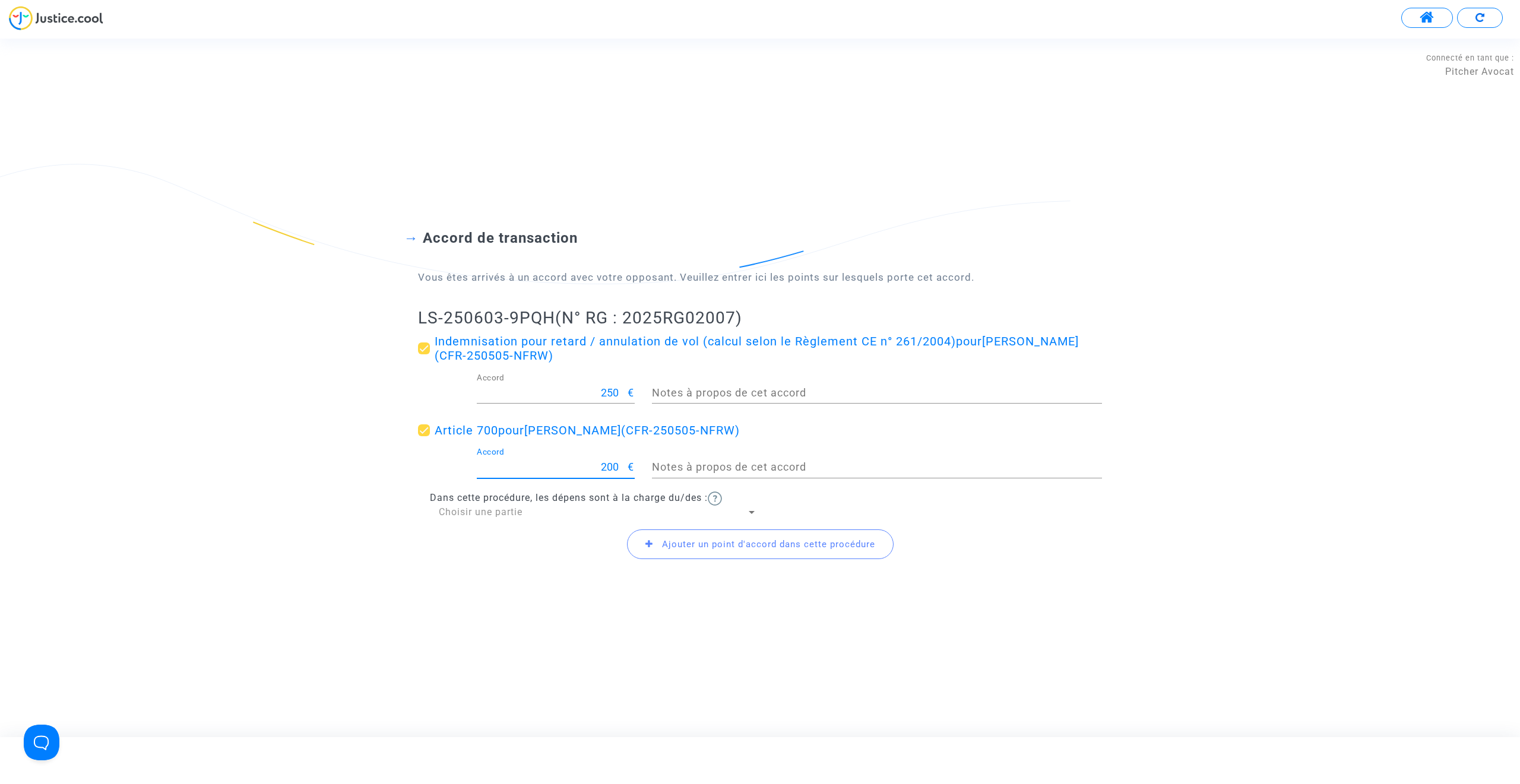
click at [475, 509] on span "Choisir une partie" at bounding box center [480, 512] width 83 height 11
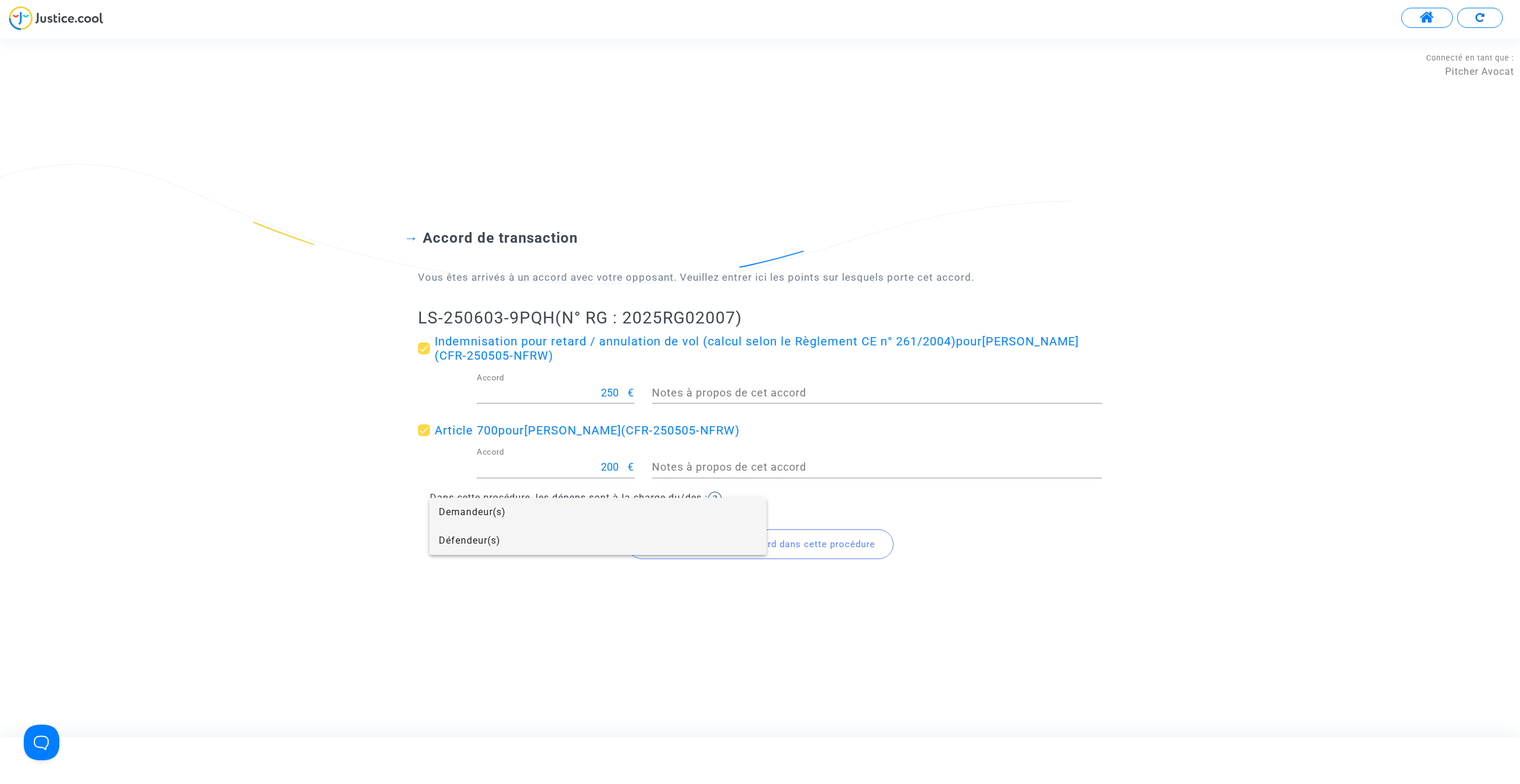
click at [486, 532] on span "Défendeur(s)" at bounding box center [598, 540] width 318 height 28
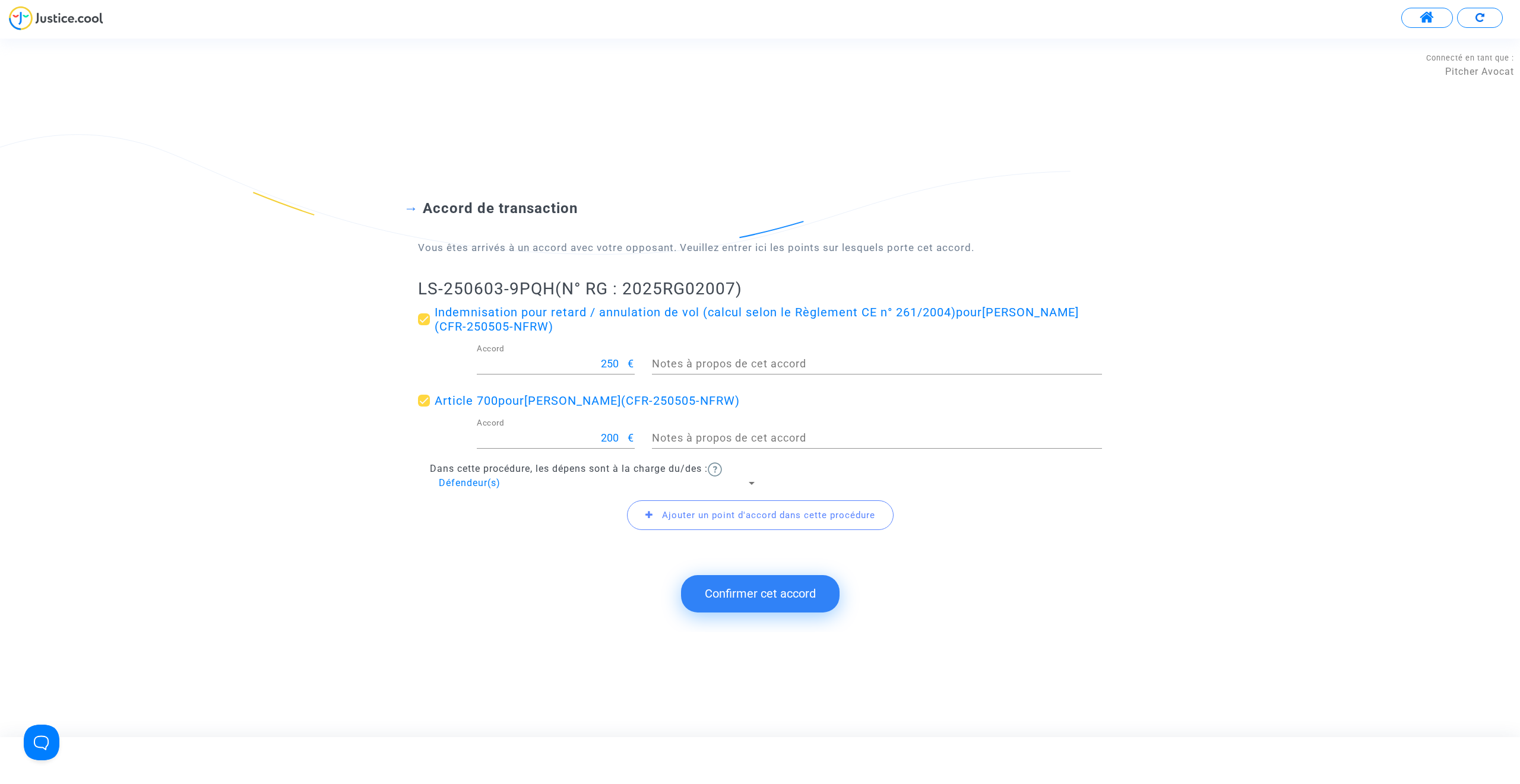
click at [754, 591] on button "Confirmer cet accord" at bounding box center [761, 593] width 159 height 36
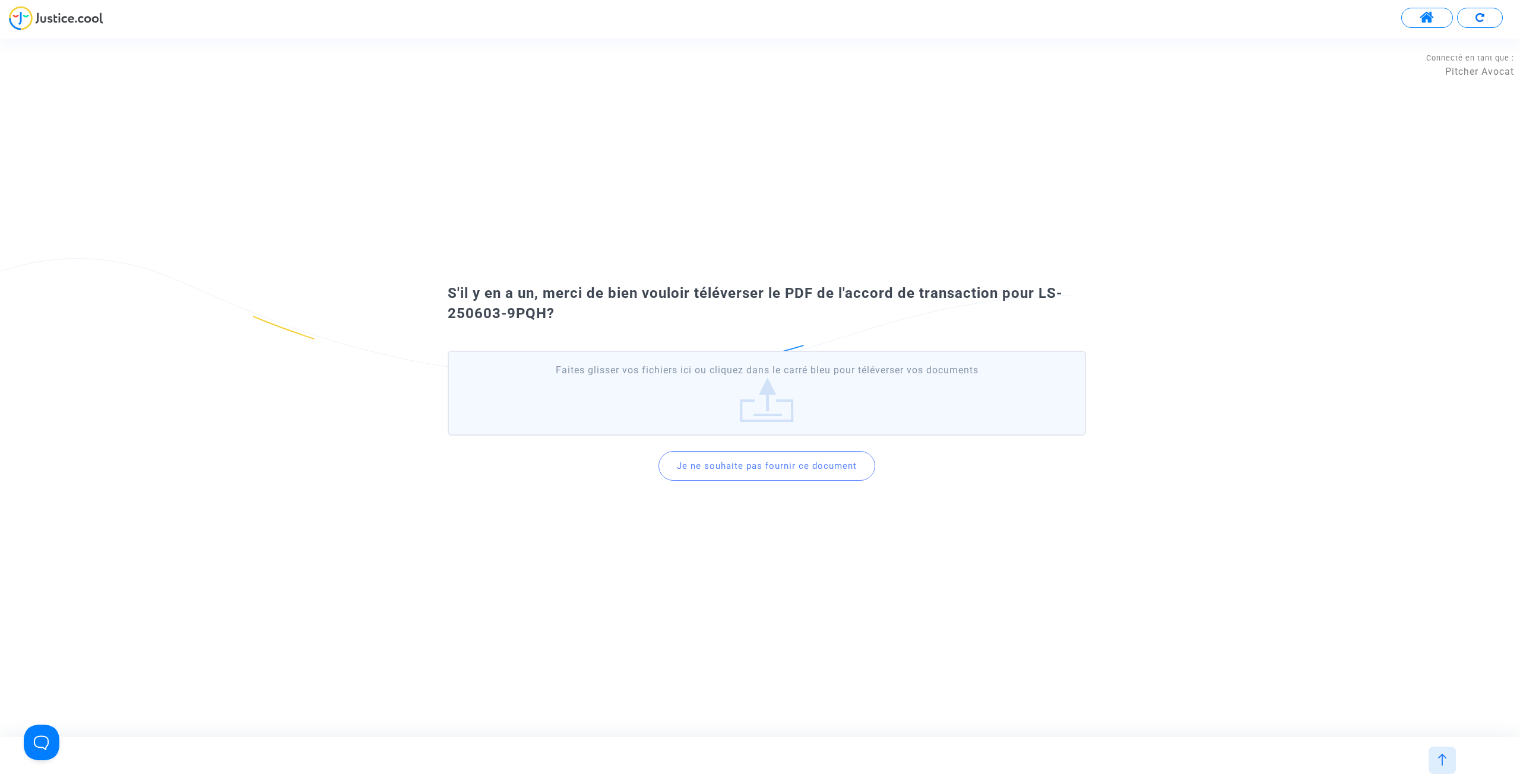
click at [760, 475] on button "Je ne souhaite pas fournir ce document" at bounding box center [767, 466] width 217 height 30
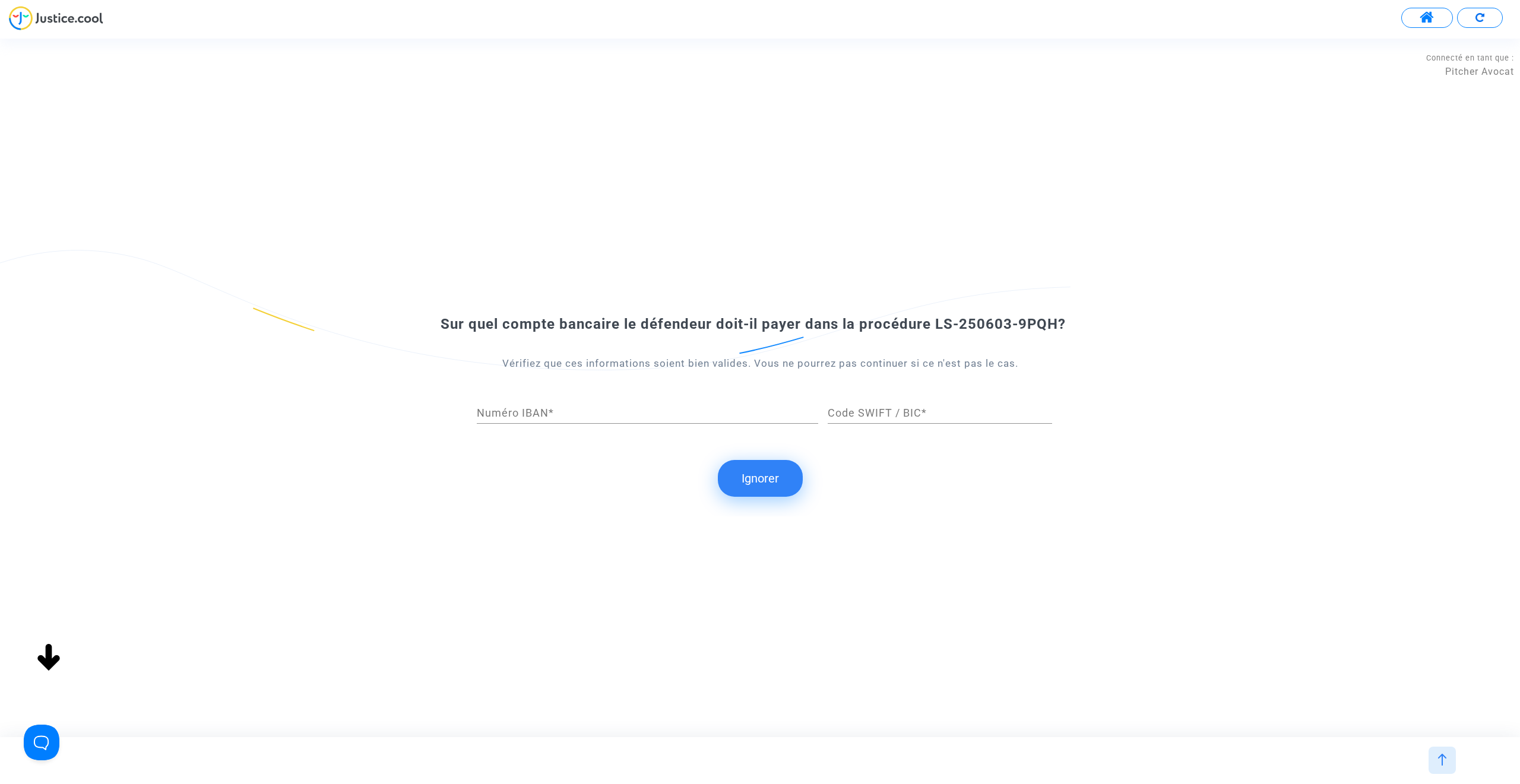
click at [753, 477] on button "Ignorer" at bounding box center [760, 478] width 85 height 36
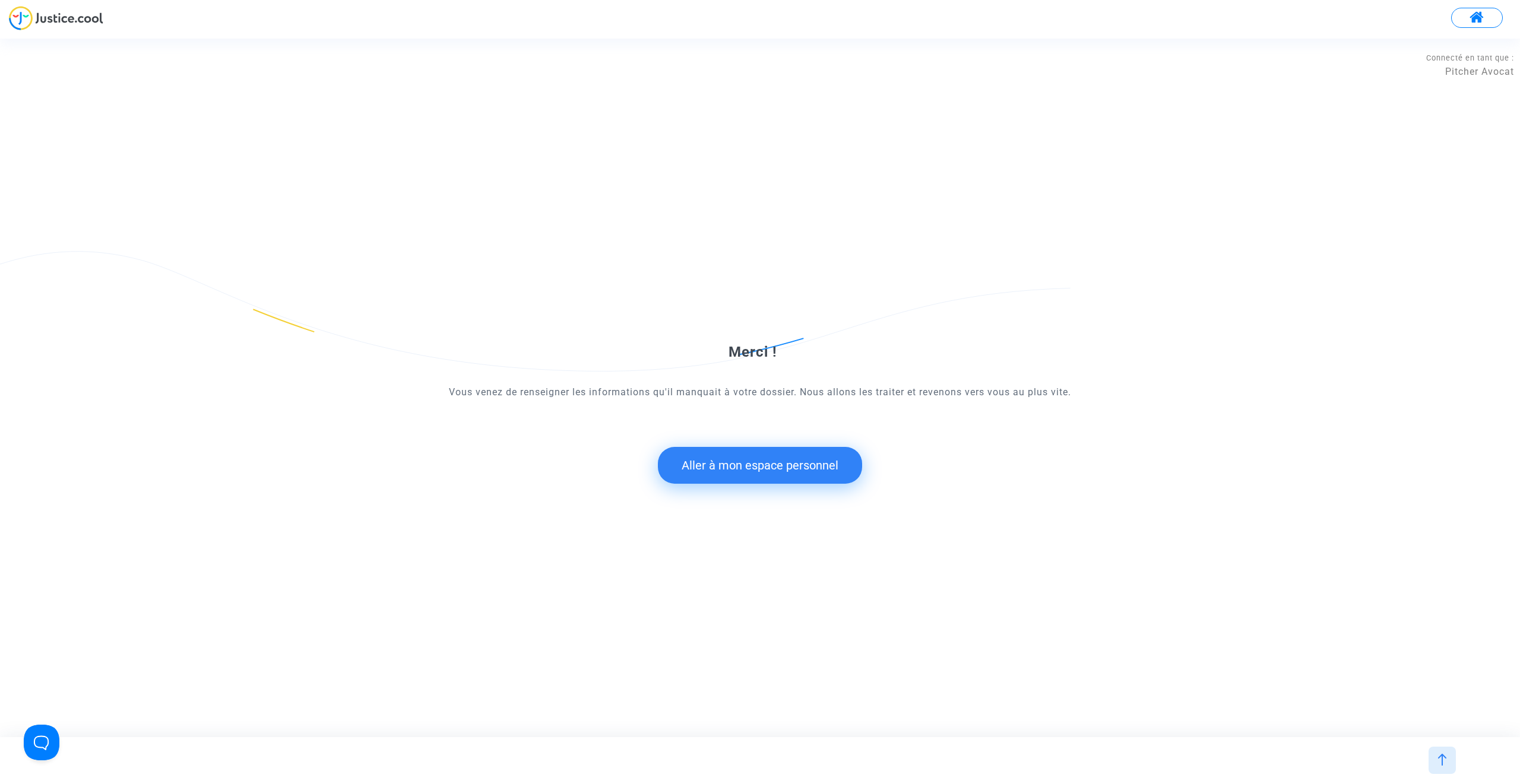
drag, startPoint x: 724, startPoint y: 601, endPoint x: 694, endPoint y: 785, distance: 186.4
drag, startPoint x: 694, startPoint y: 785, endPoint x: 528, endPoint y: 663, distance: 206.0
click at [528, 663] on div "Merci ! Vous venez de renseigner les informations qu'il manquait à votre dossie…" at bounding box center [760, 388] width 1520 height 698
click at [745, 469] on button "Aller à mon espace personnel" at bounding box center [760, 465] width 204 height 36
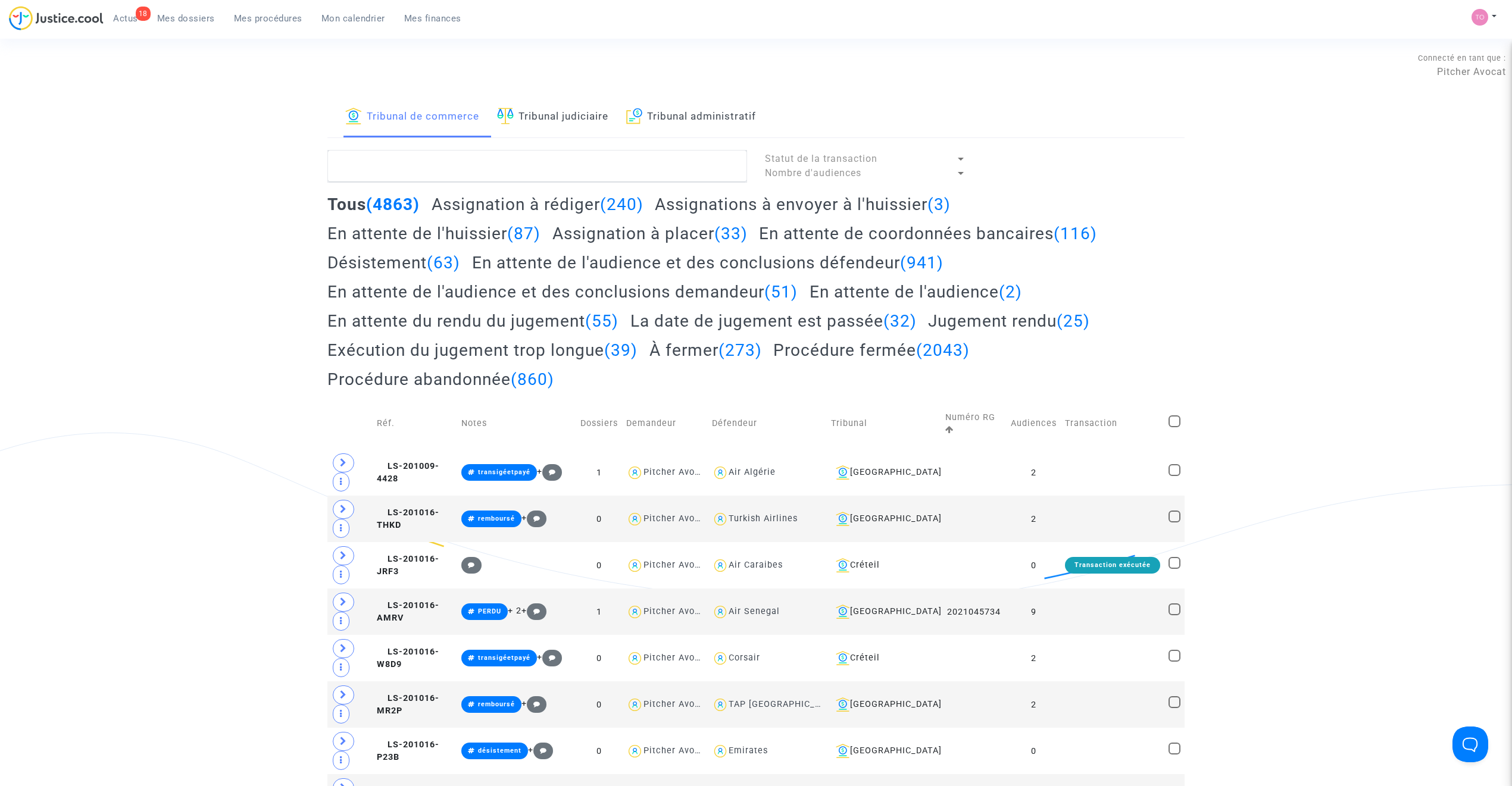
click at [197, 19] on span "Mes dossiers" at bounding box center [186, 18] width 58 height 11
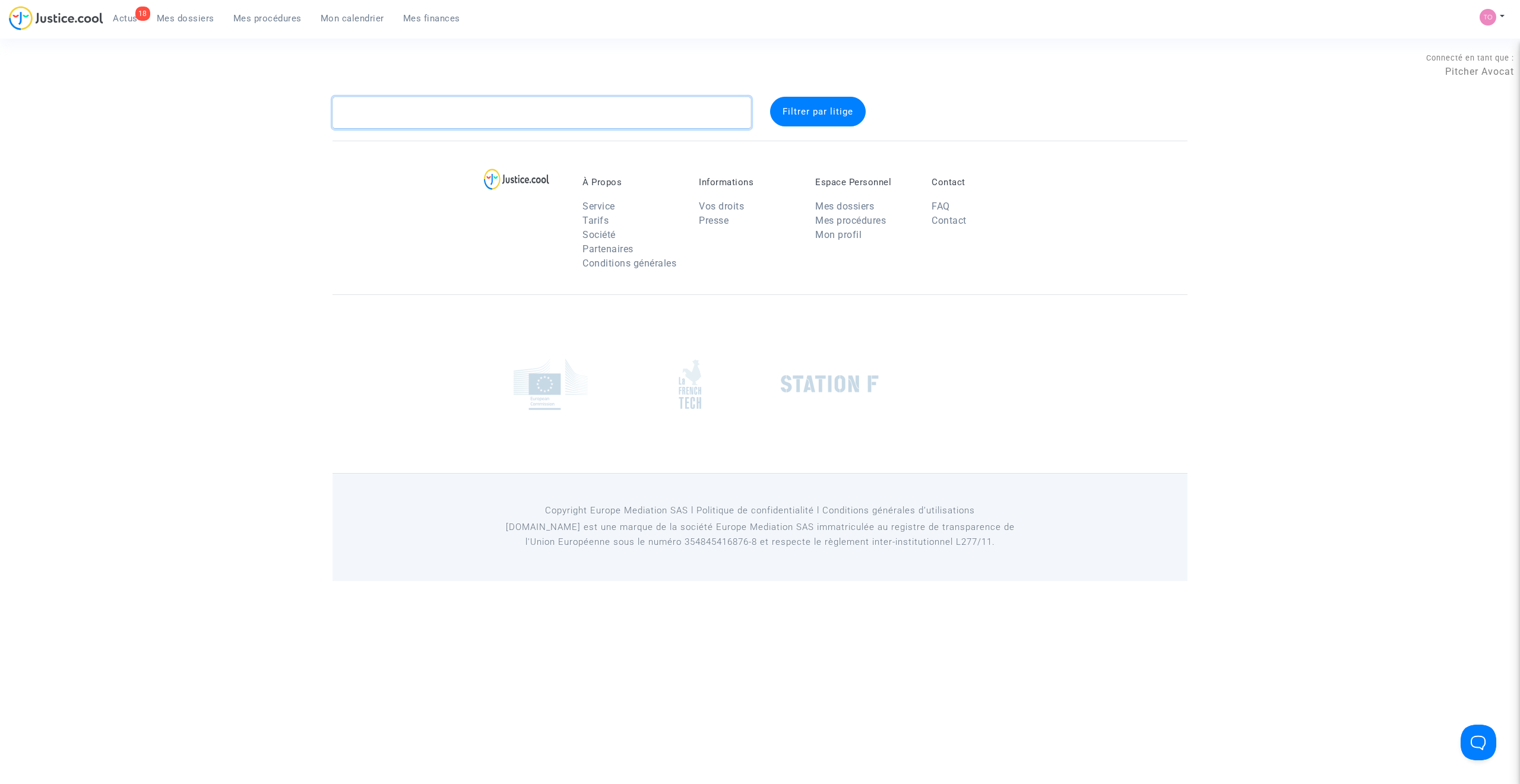
click at [377, 115] on textarea at bounding box center [541, 113] width 419 height 32
paste textarea "Vaution"
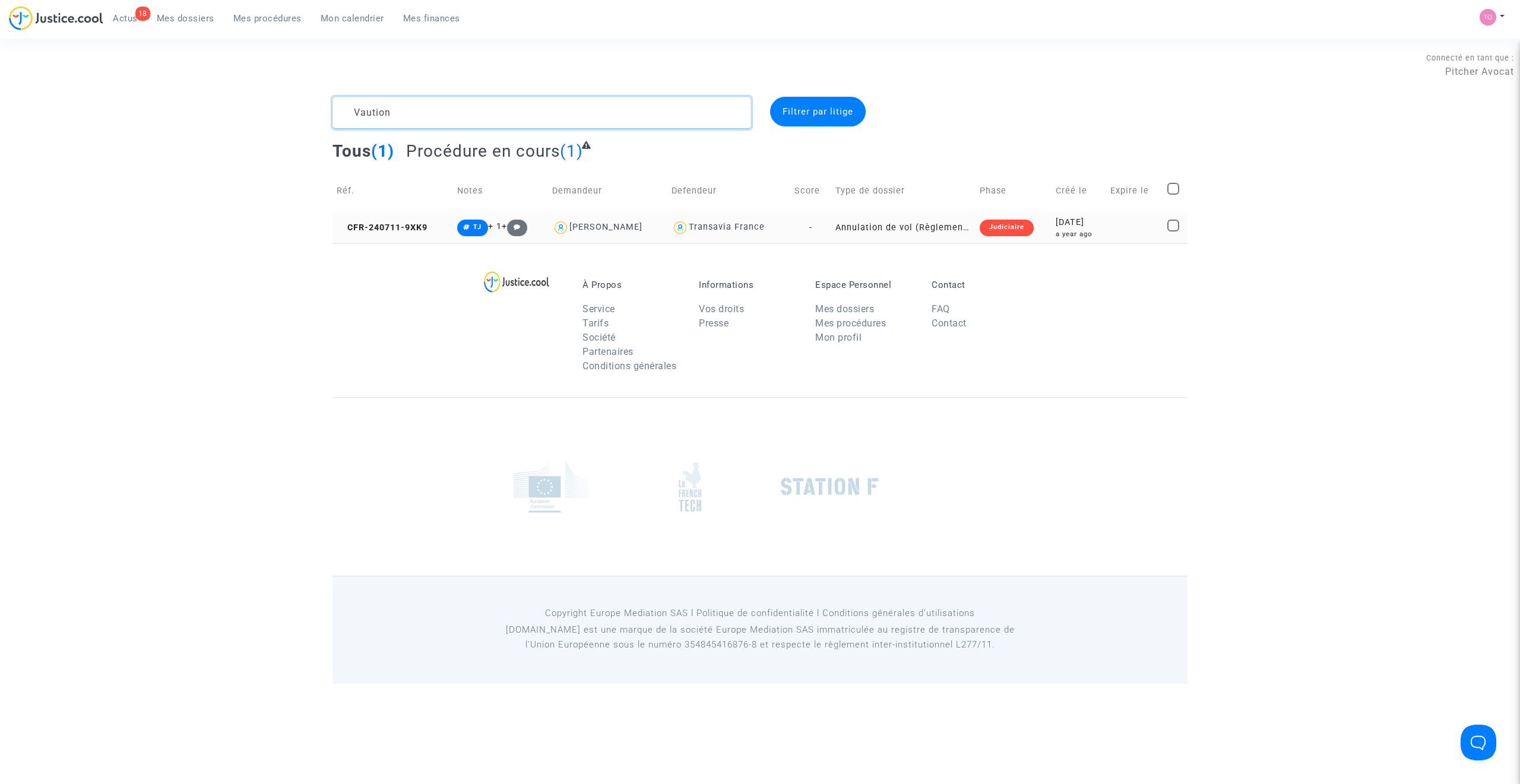
type textarea "Vaution"
click at [1069, 228] on div "2024-07-11" at bounding box center [1078, 223] width 46 height 13
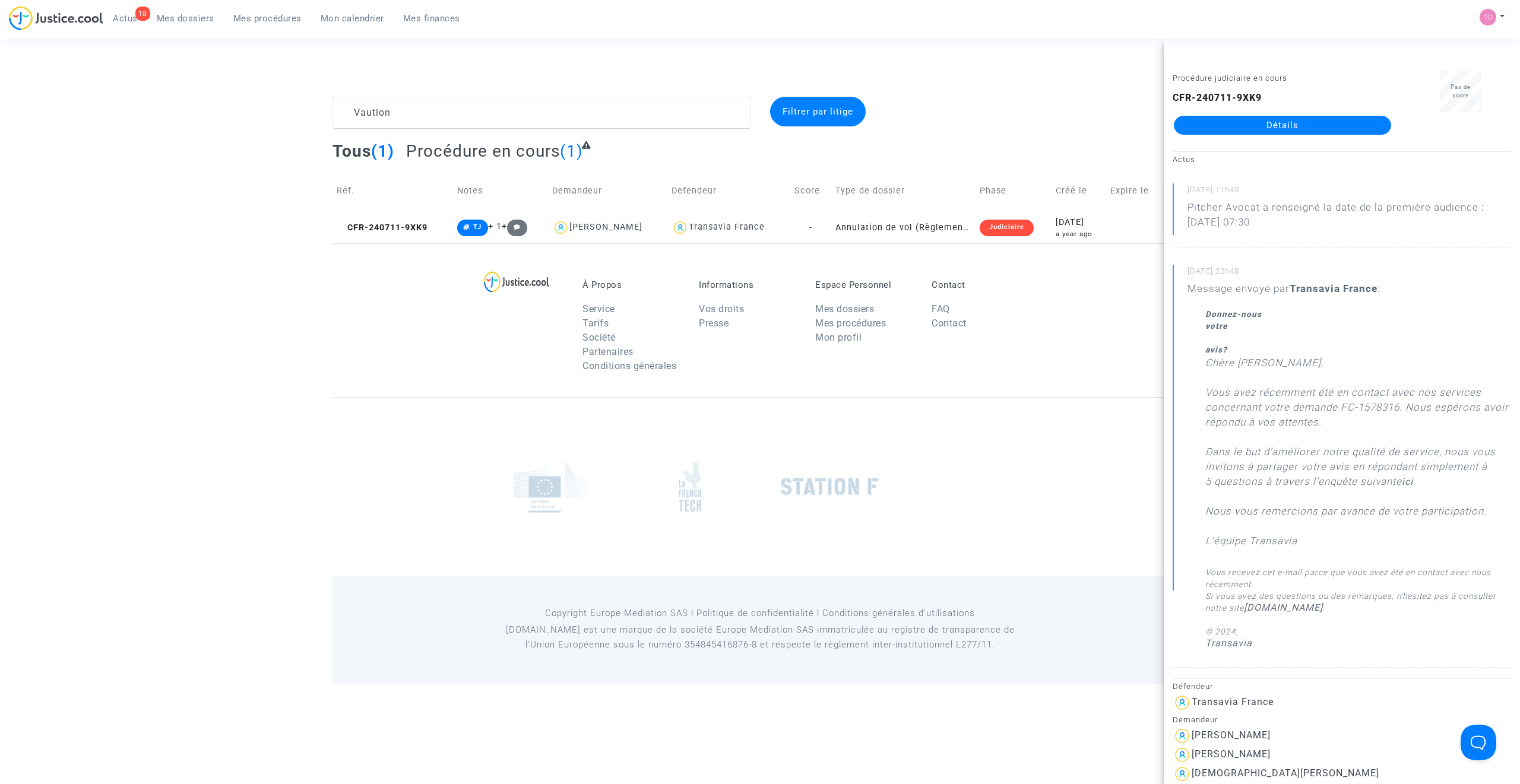
click at [1241, 119] on link "Détails" at bounding box center [1283, 125] width 217 height 19
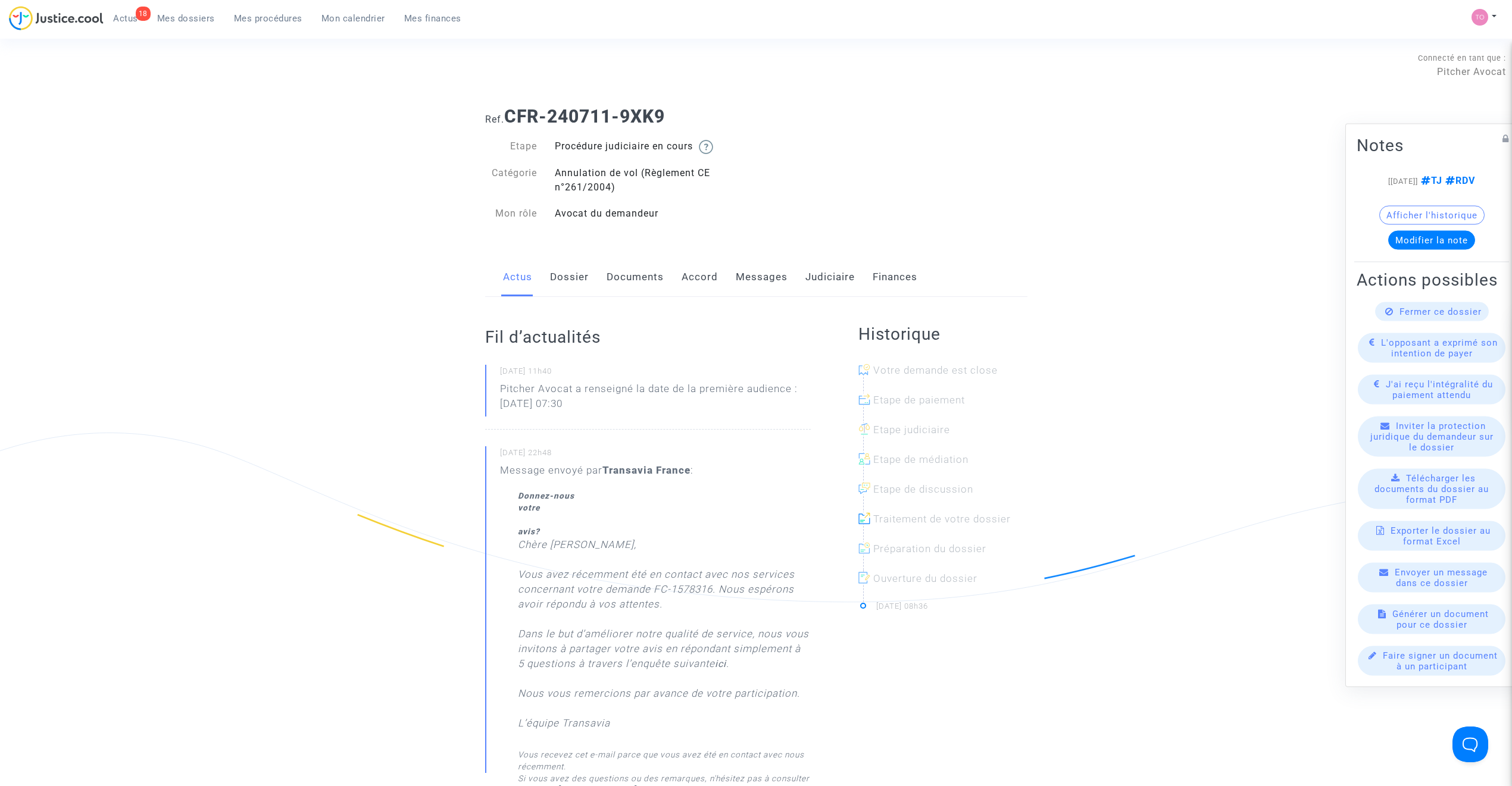
click at [563, 273] on link "Dossier" at bounding box center [569, 277] width 39 height 39
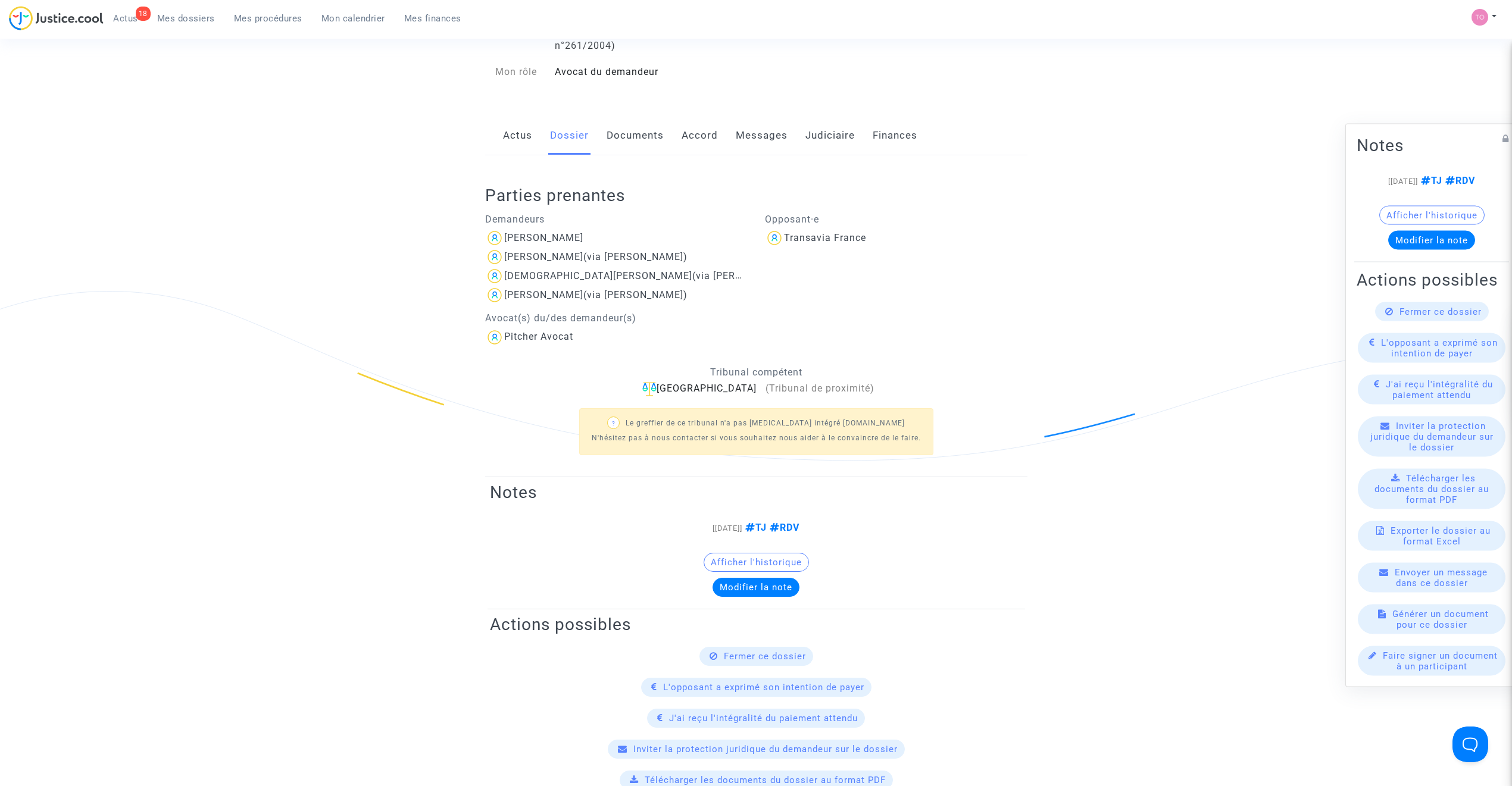
scroll to position [106, 0]
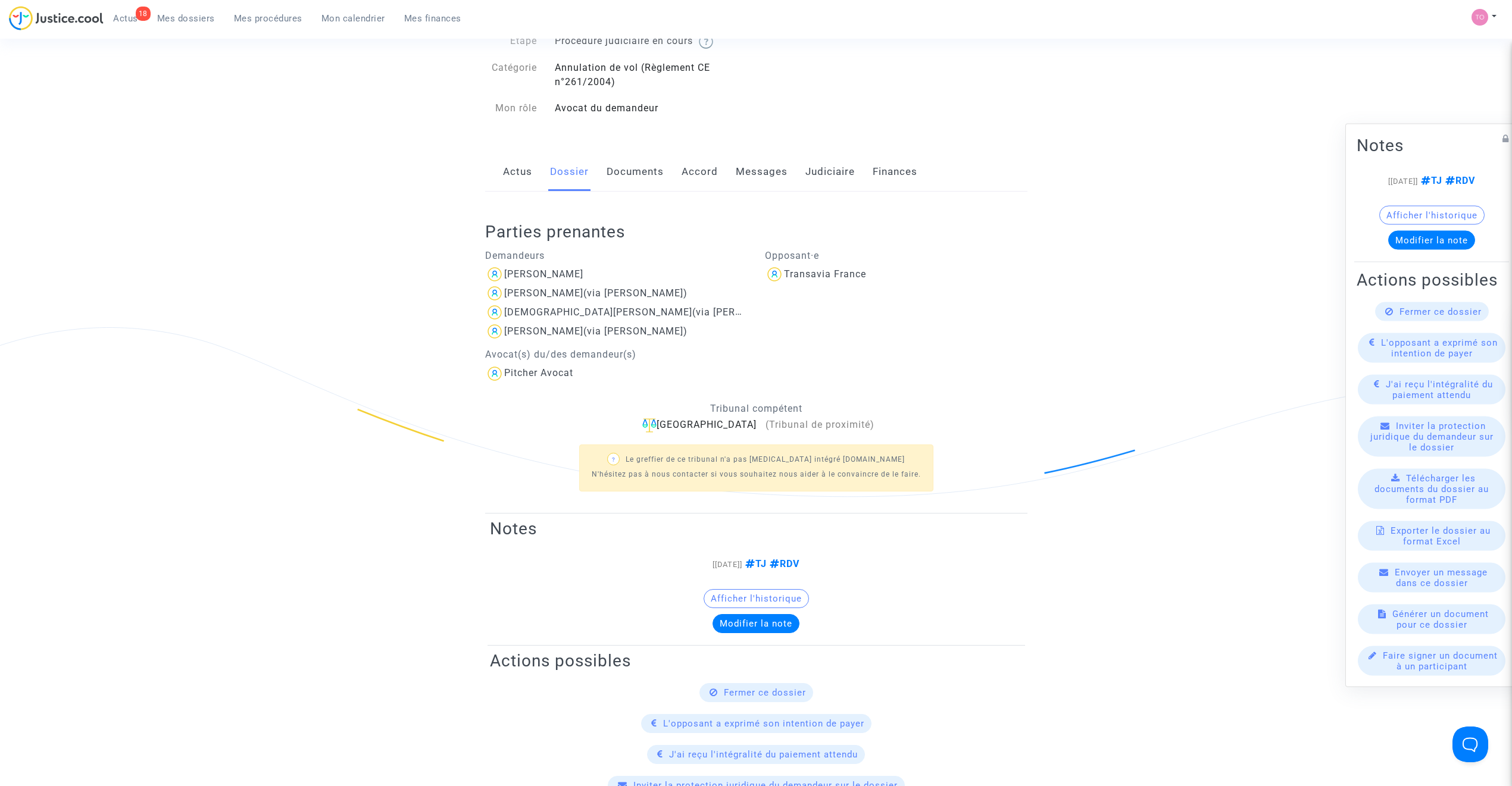
click at [623, 172] on link "Documents" at bounding box center [635, 172] width 57 height 39
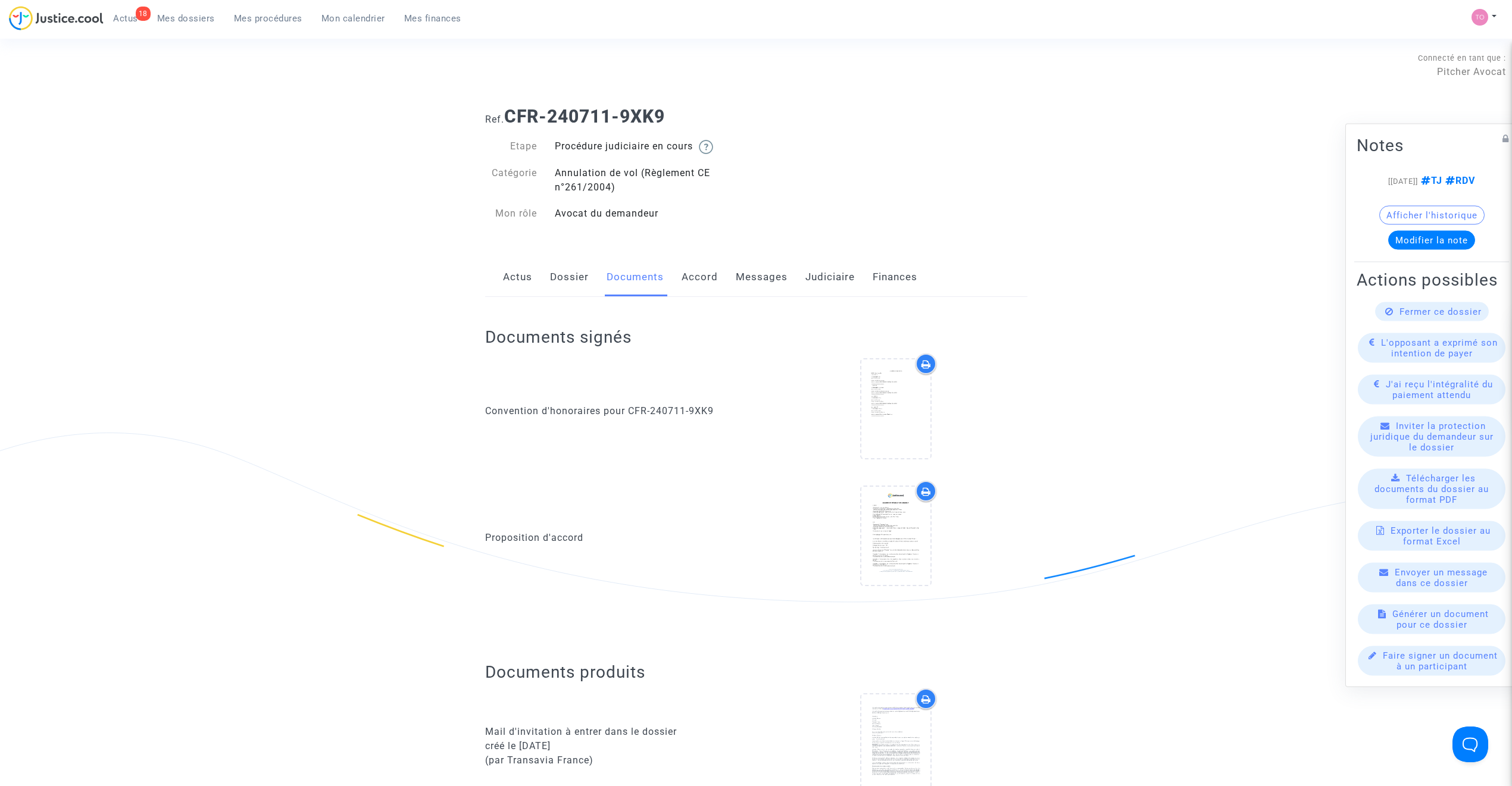
click at [695, 279] on link "Accord" at bounding box center [699, 277] width 37 height 39
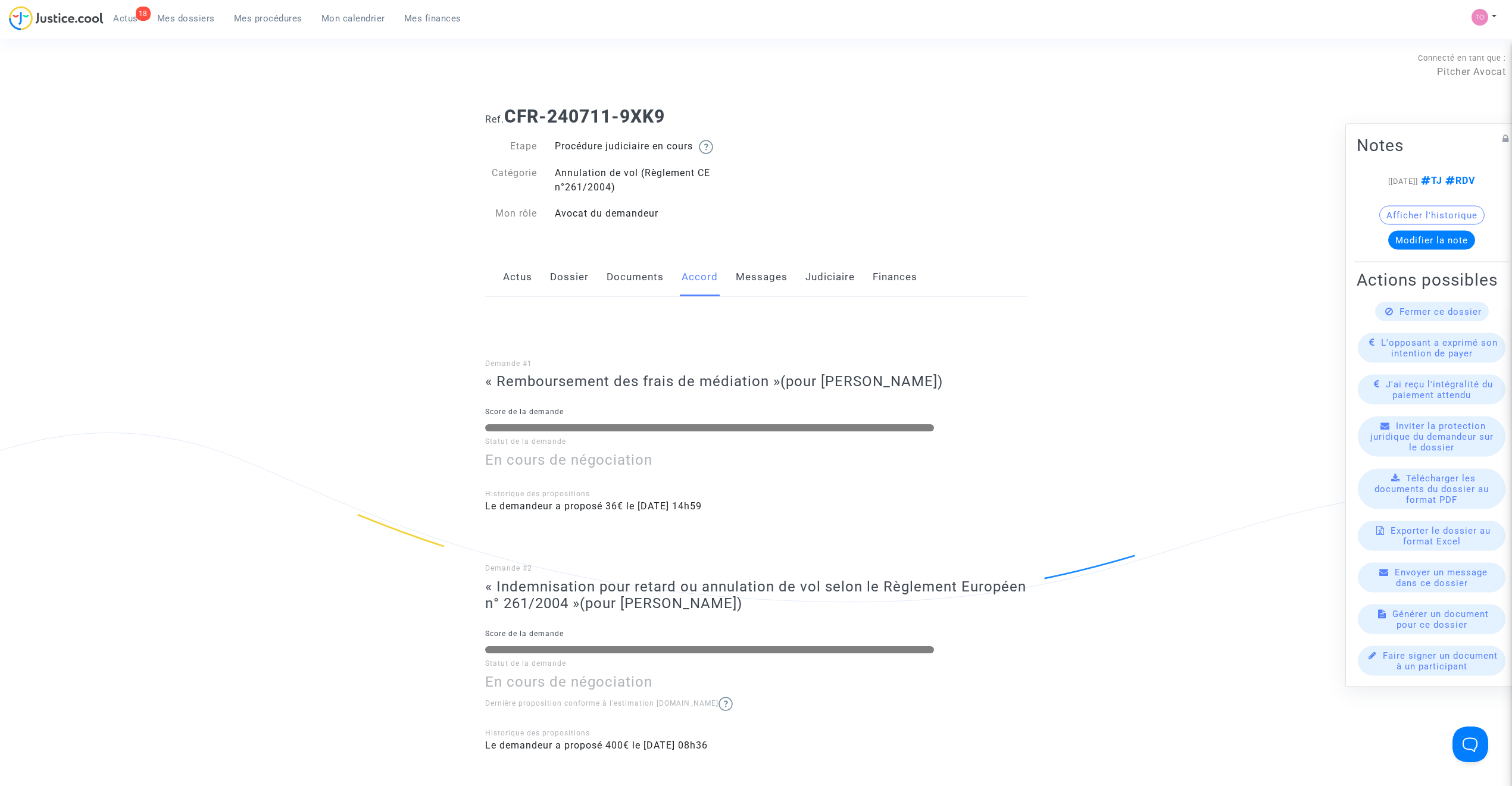
click at [648, 281] on link "Documents" at bounding box center [635, 277] width 57 height 39
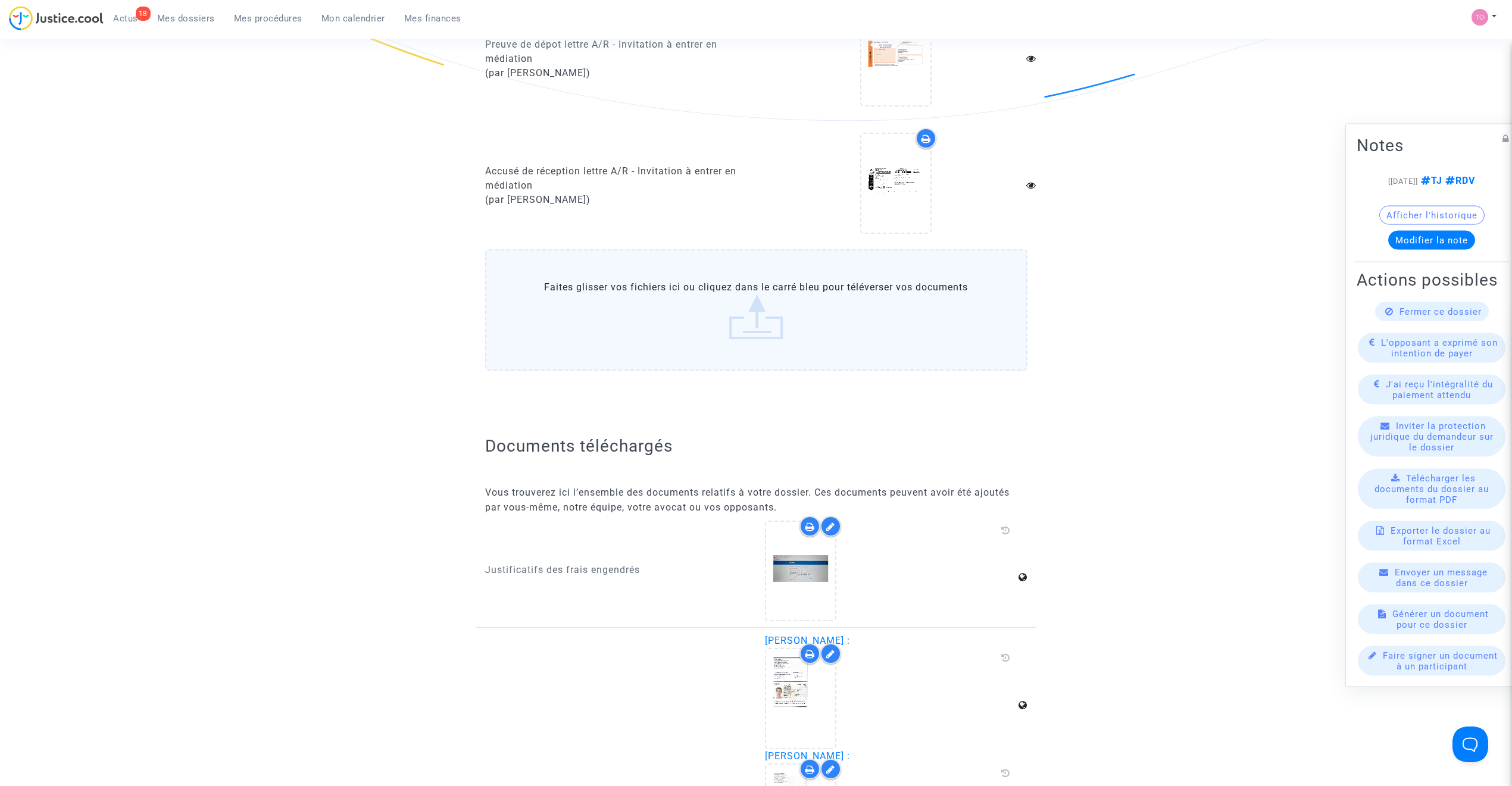
scroll to position [1402, 0]
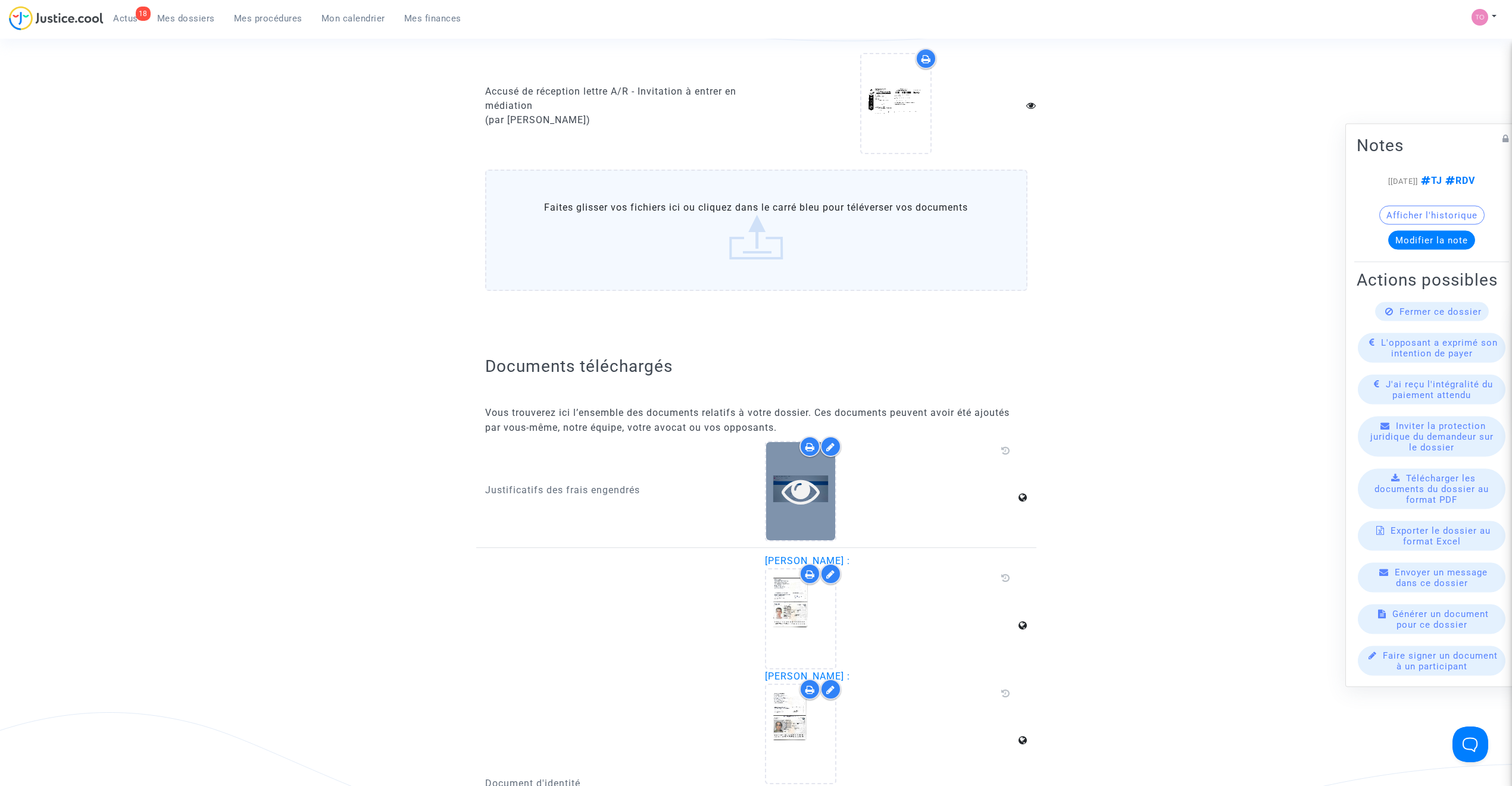
click at [800, 481] on icon at bounding box center [801, 490] width 39 height 38
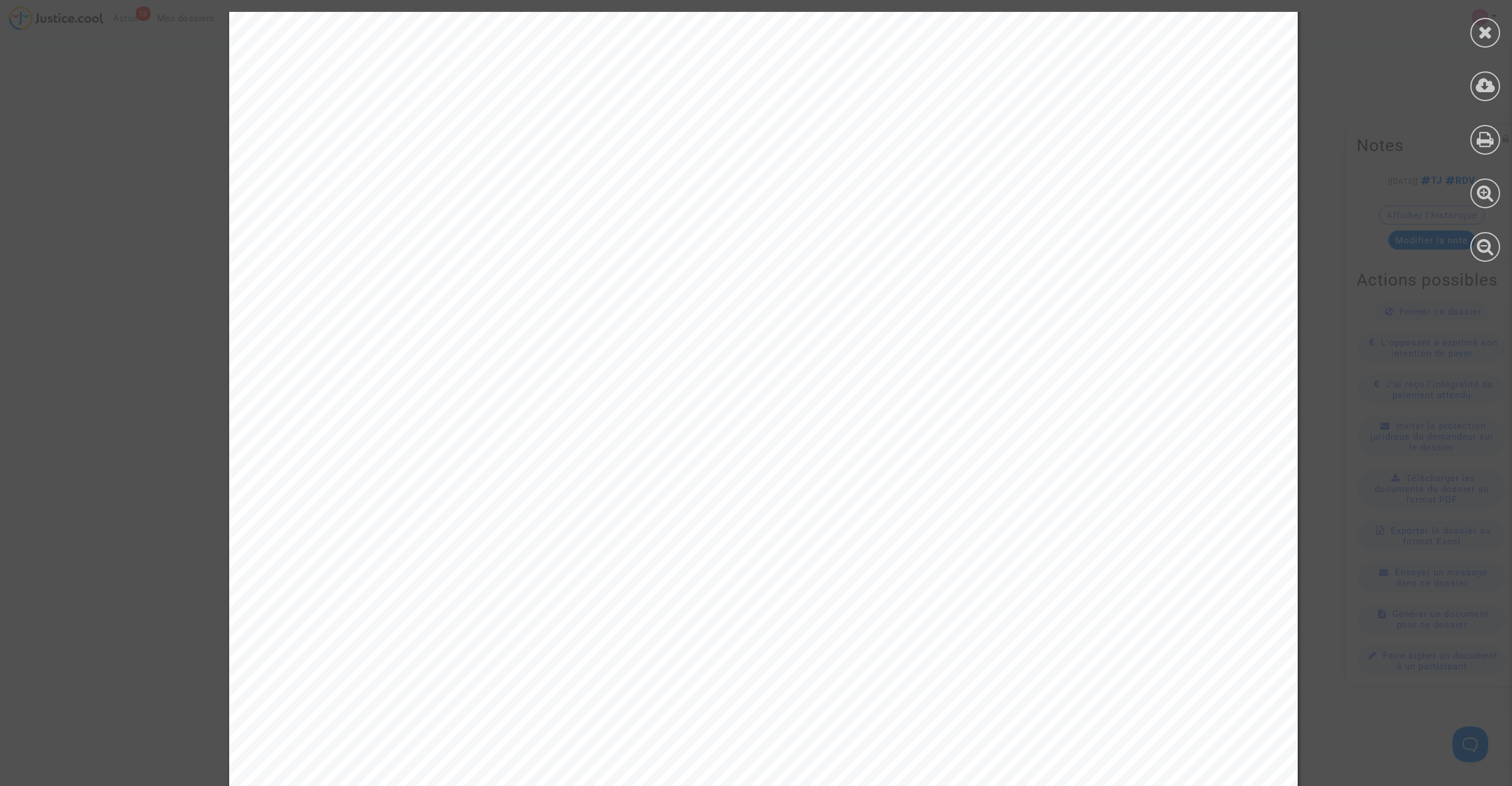
scroll to position [3359, 0]
click at [1484, 39] on icon at bounding box center [1485, 32] width 15 height 18
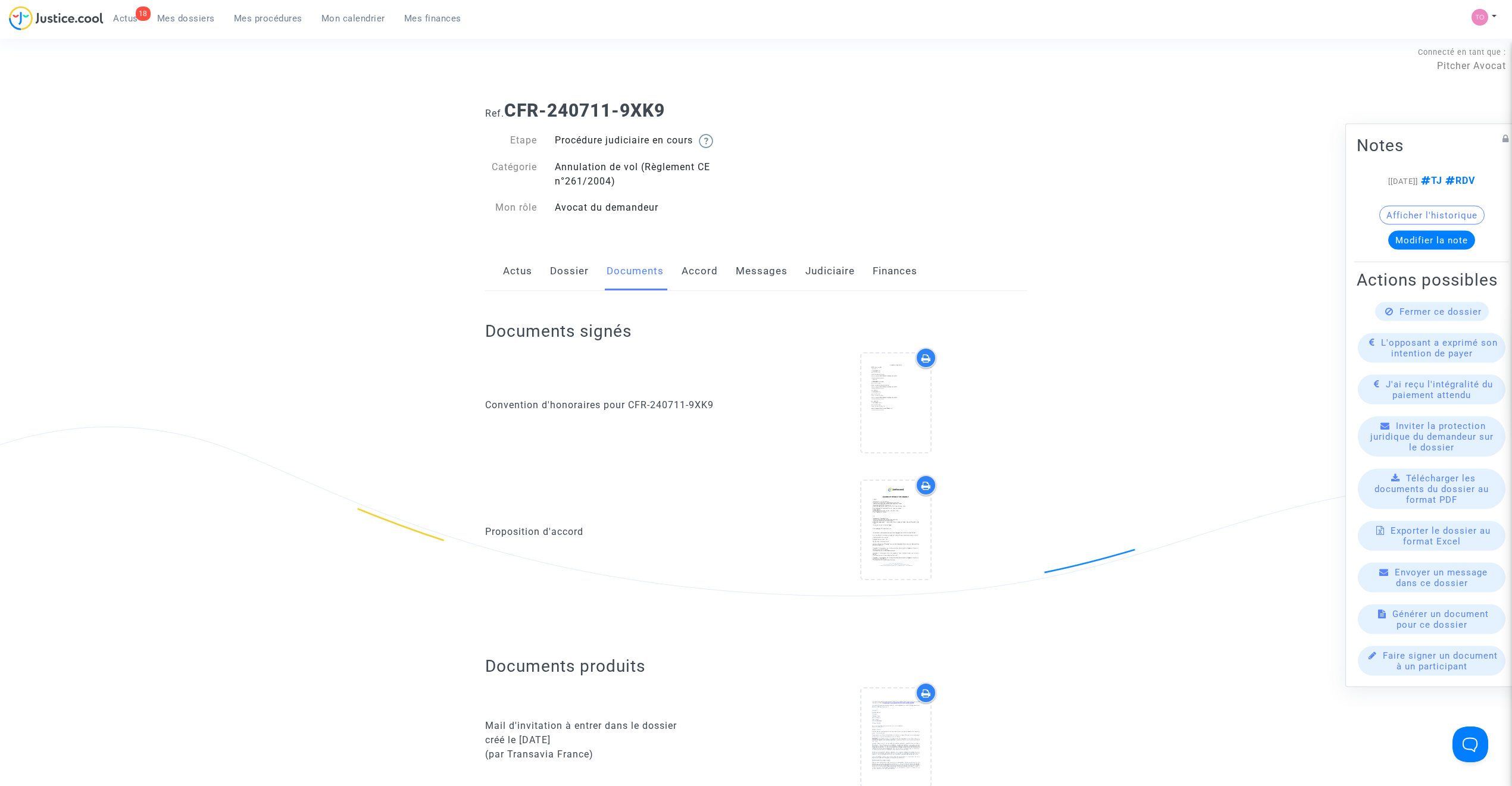
scroll to position [0, 0]
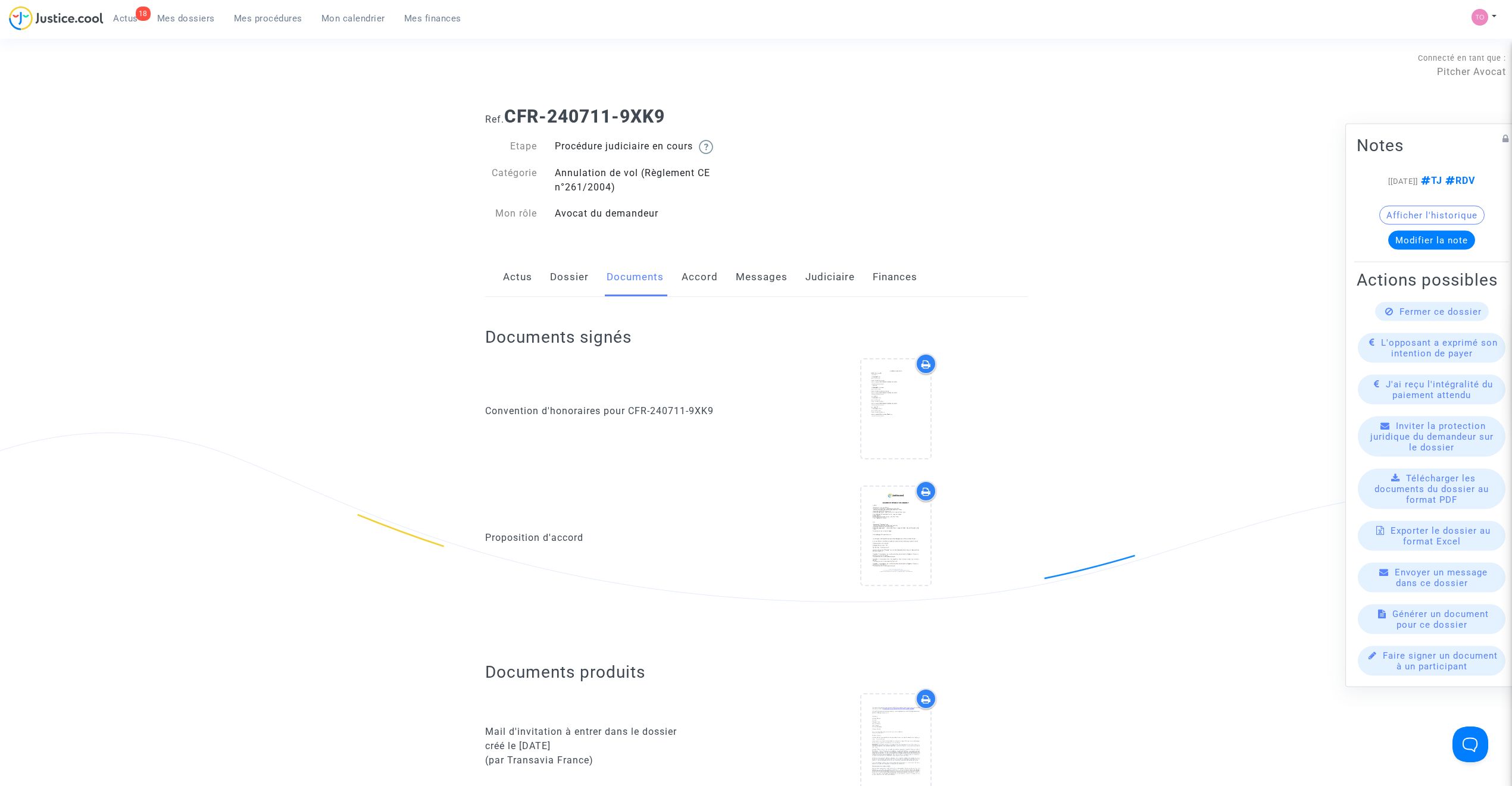
click at [741, 279] on link "Messages" at bounding box center [762, 277] width 52 height 39
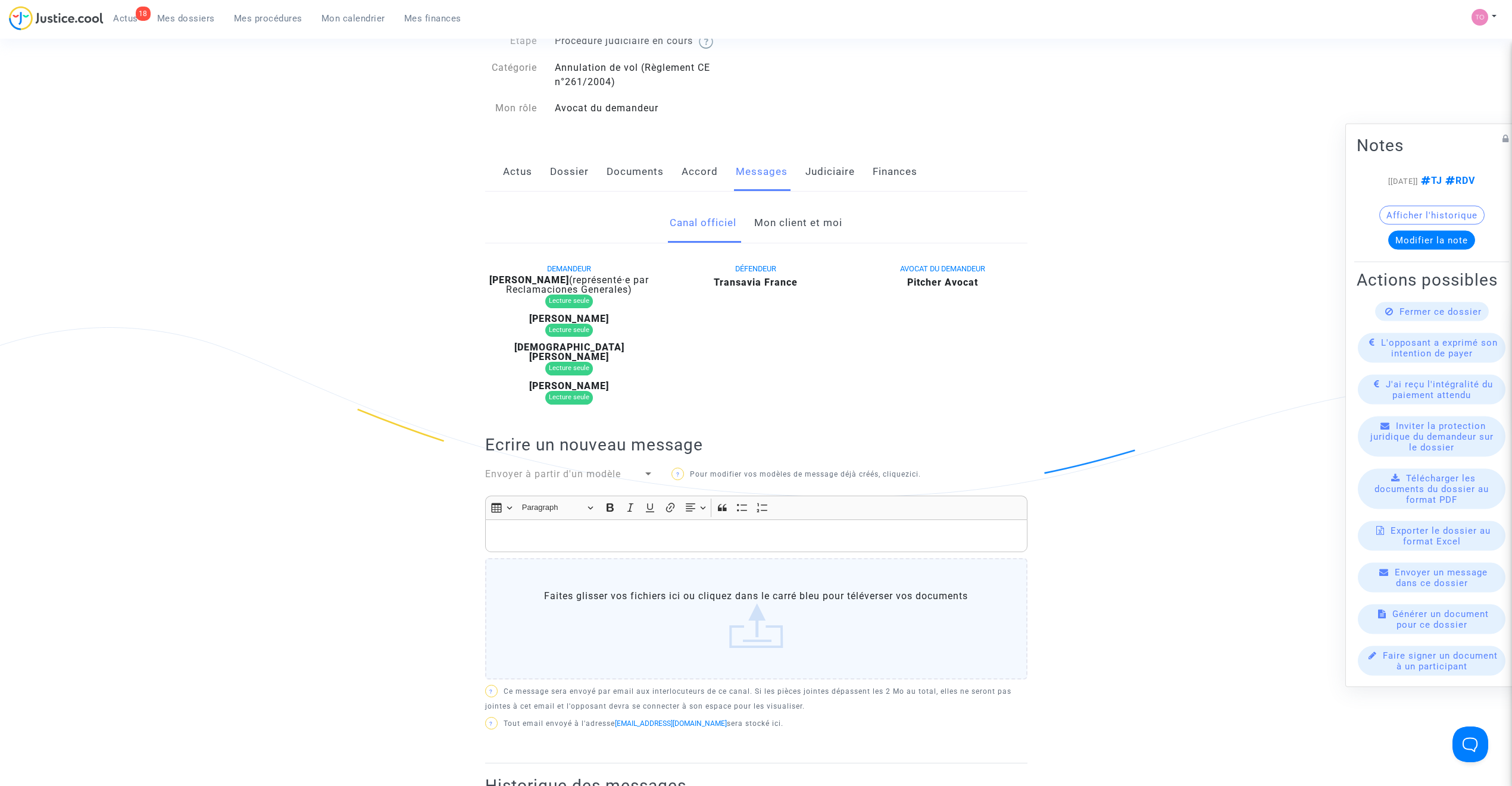
click at [784, 224] on link "Mon client et moi" at bounding box center [798, 223] width 88 height 39
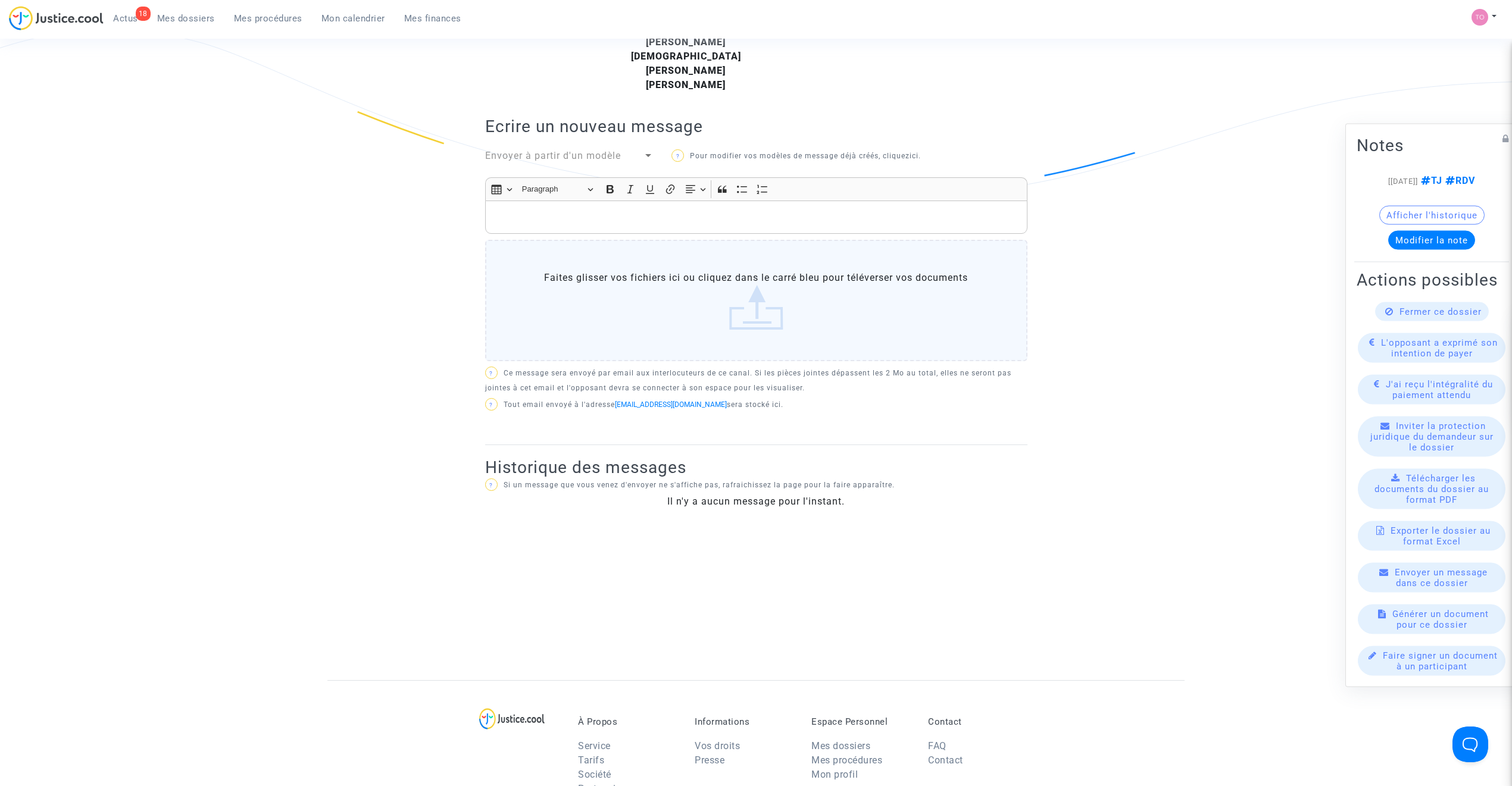
scroll to position [396, 0]
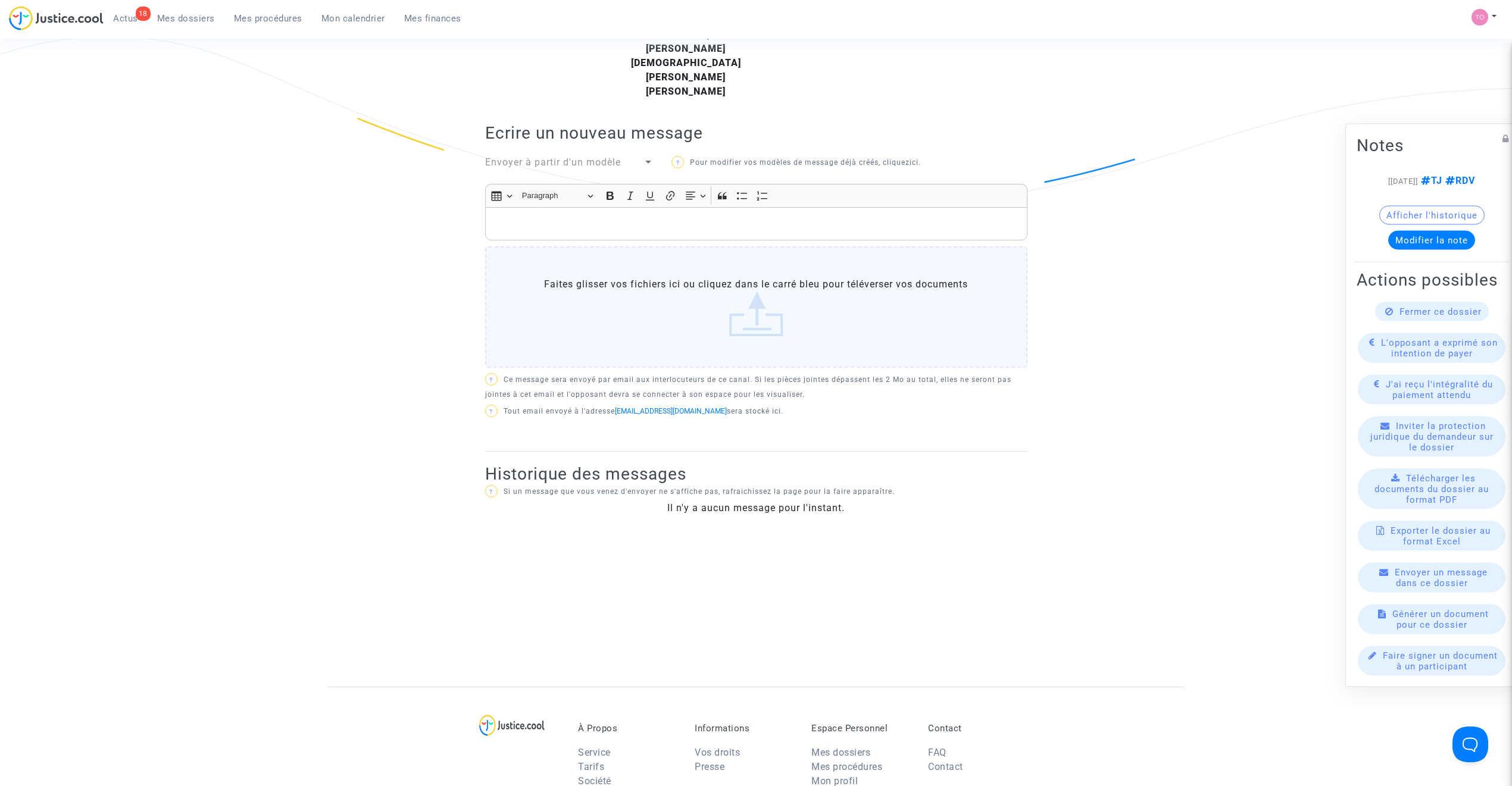
click at [536, 217] on p "Rich Text Editor, main" at bounding box center [756, 224] width 529 height 15
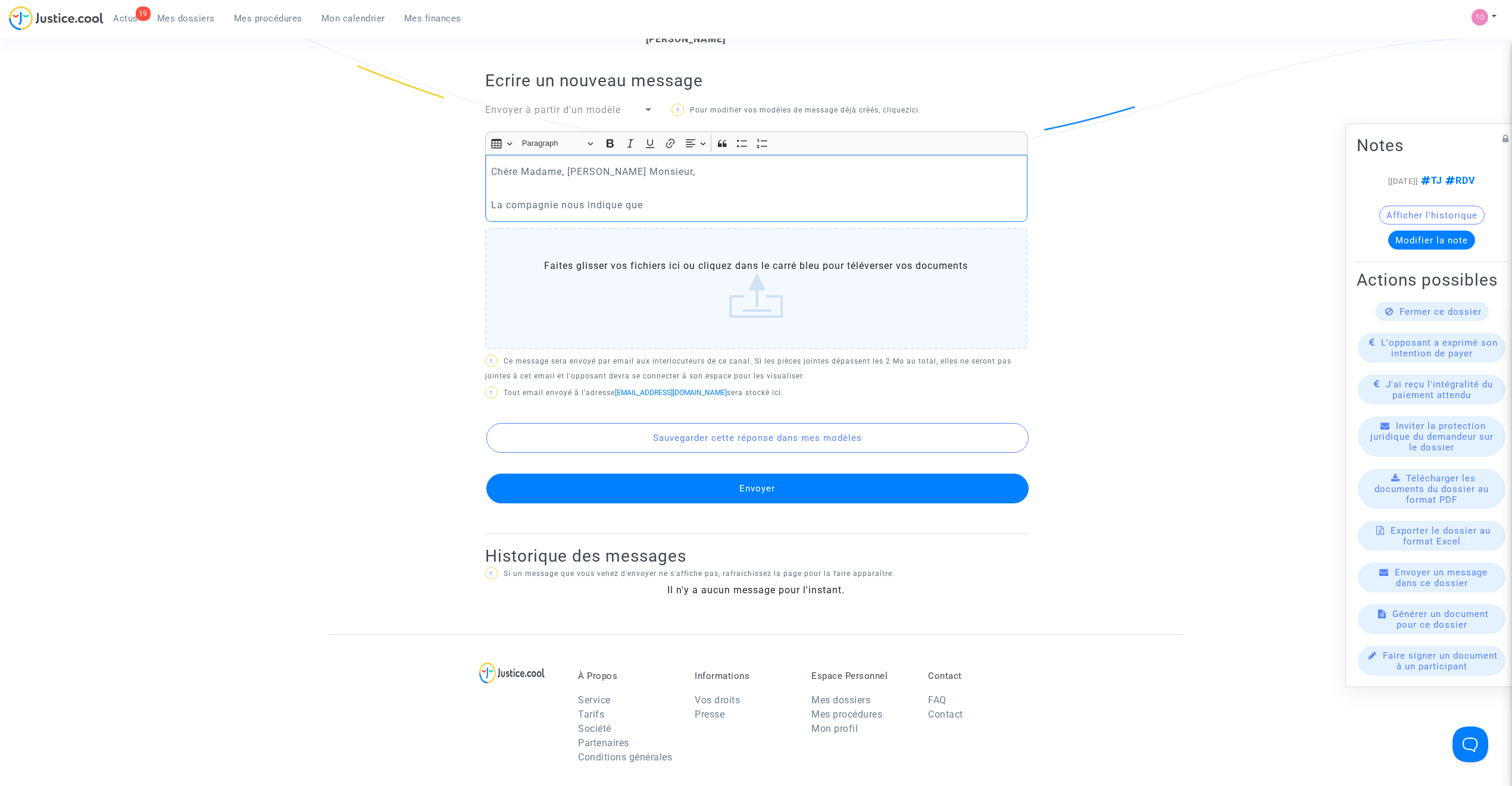
scroll to position [450, 0]
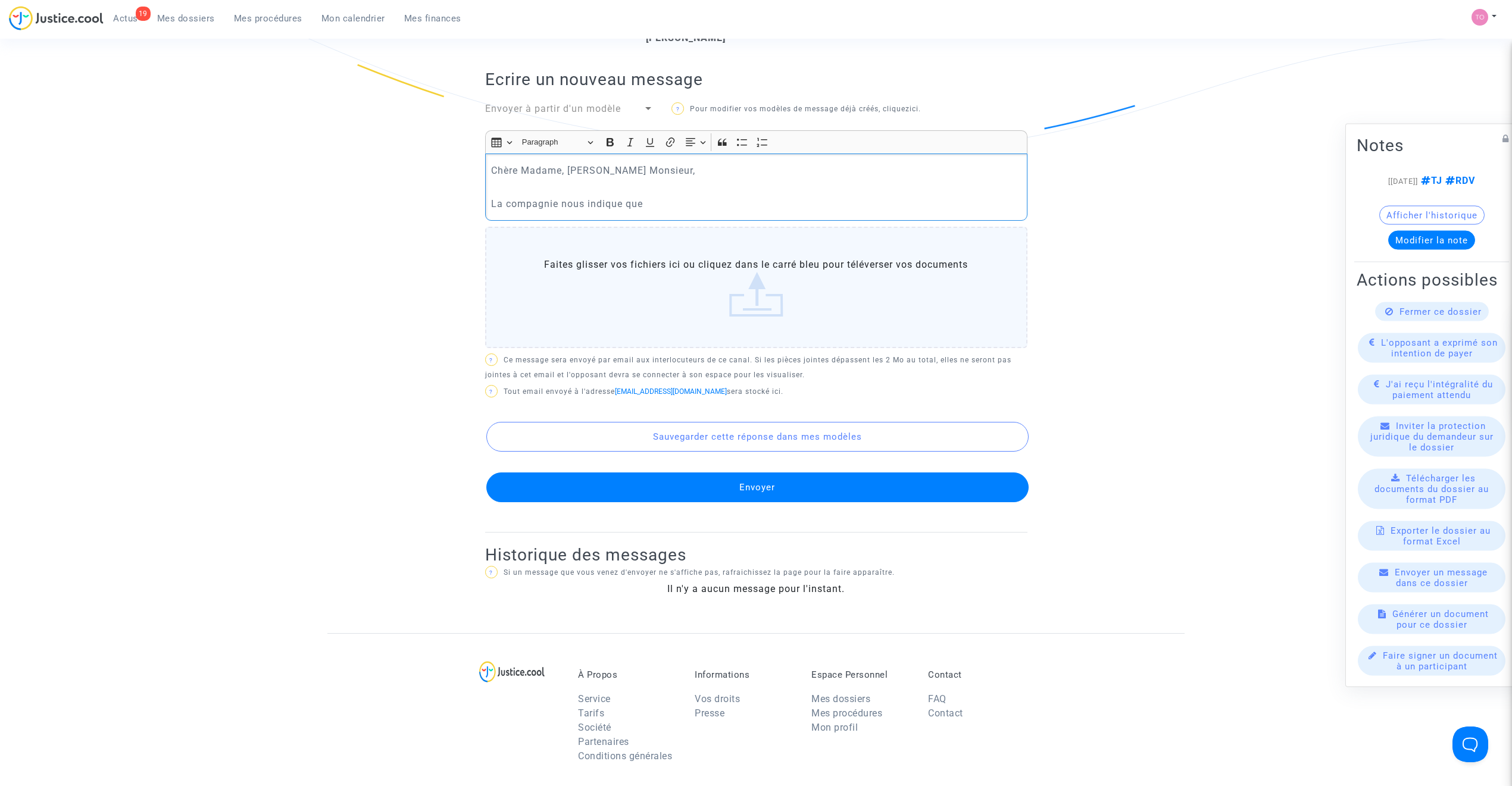
click at [659, 196] on p "La compagnie nous indique que" at bounding box center [756, 204] width 529 height 15
drag, startPoint x: 546, startPoint y: 184, endPoint x: 601, endPoint y: 188, distance: 55.1
click at [601, 196] on p "La compagnie nous indique que" at bounding box center [756, 204] width 529 height 15
click at [665, 196] on p "La compagnie nous indique que" at bounding box center [756, 204] width 529 height 15
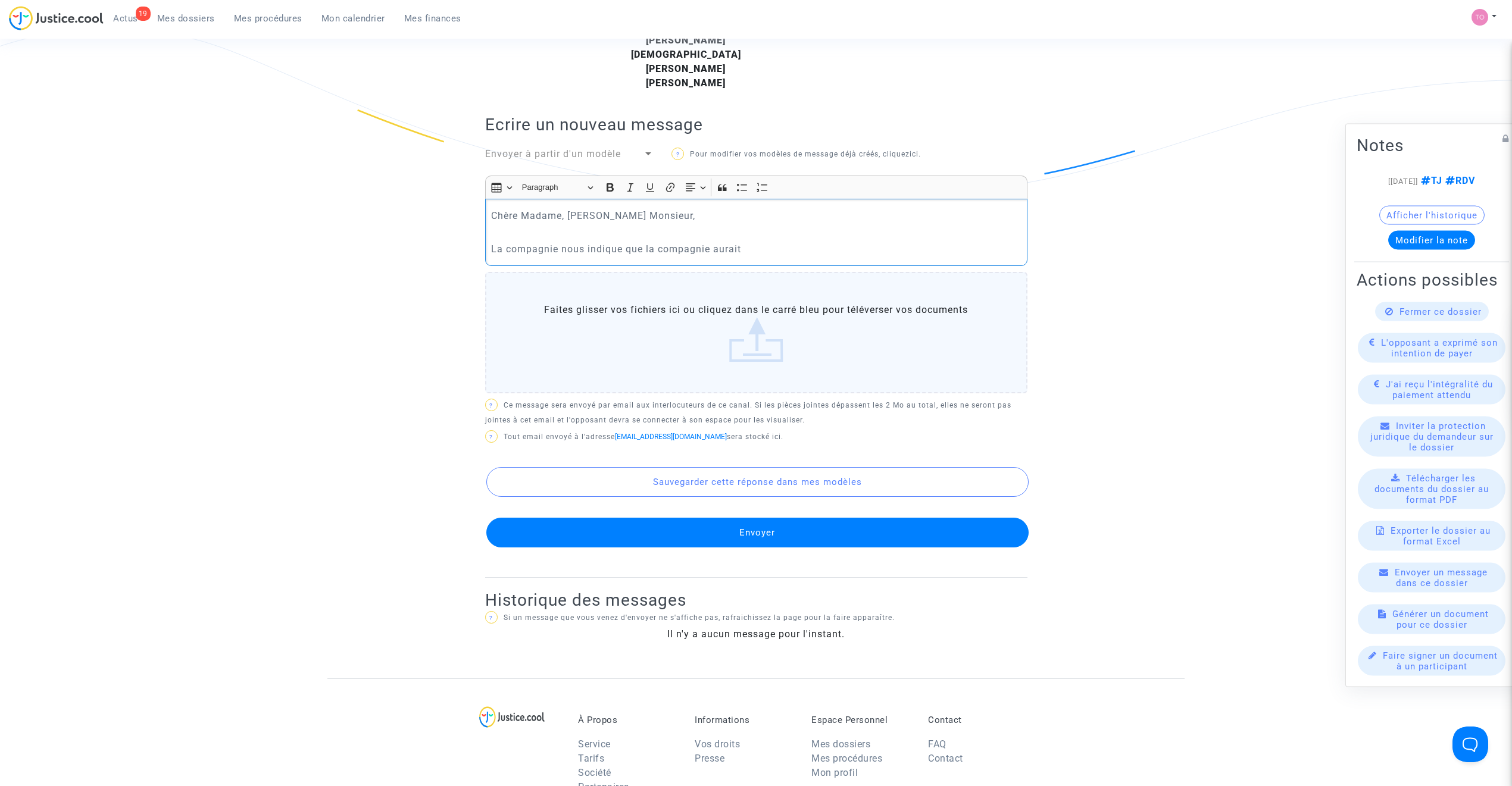
scroll to position [396, 0]
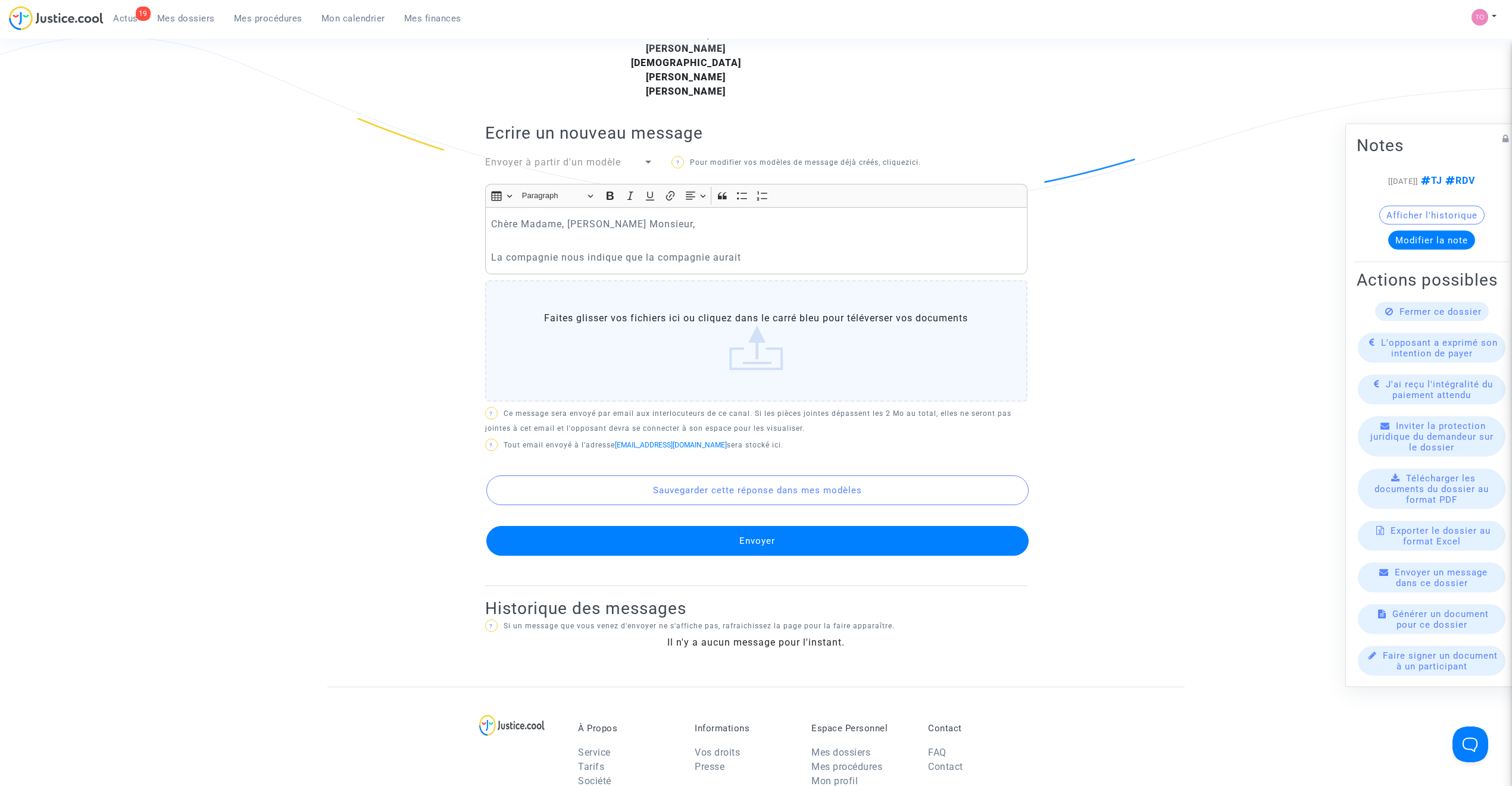
click at [767, 250] on p "La compagnie nous indique que la compagnie aurait" at bounding box center [756, 257] width 529 height 15
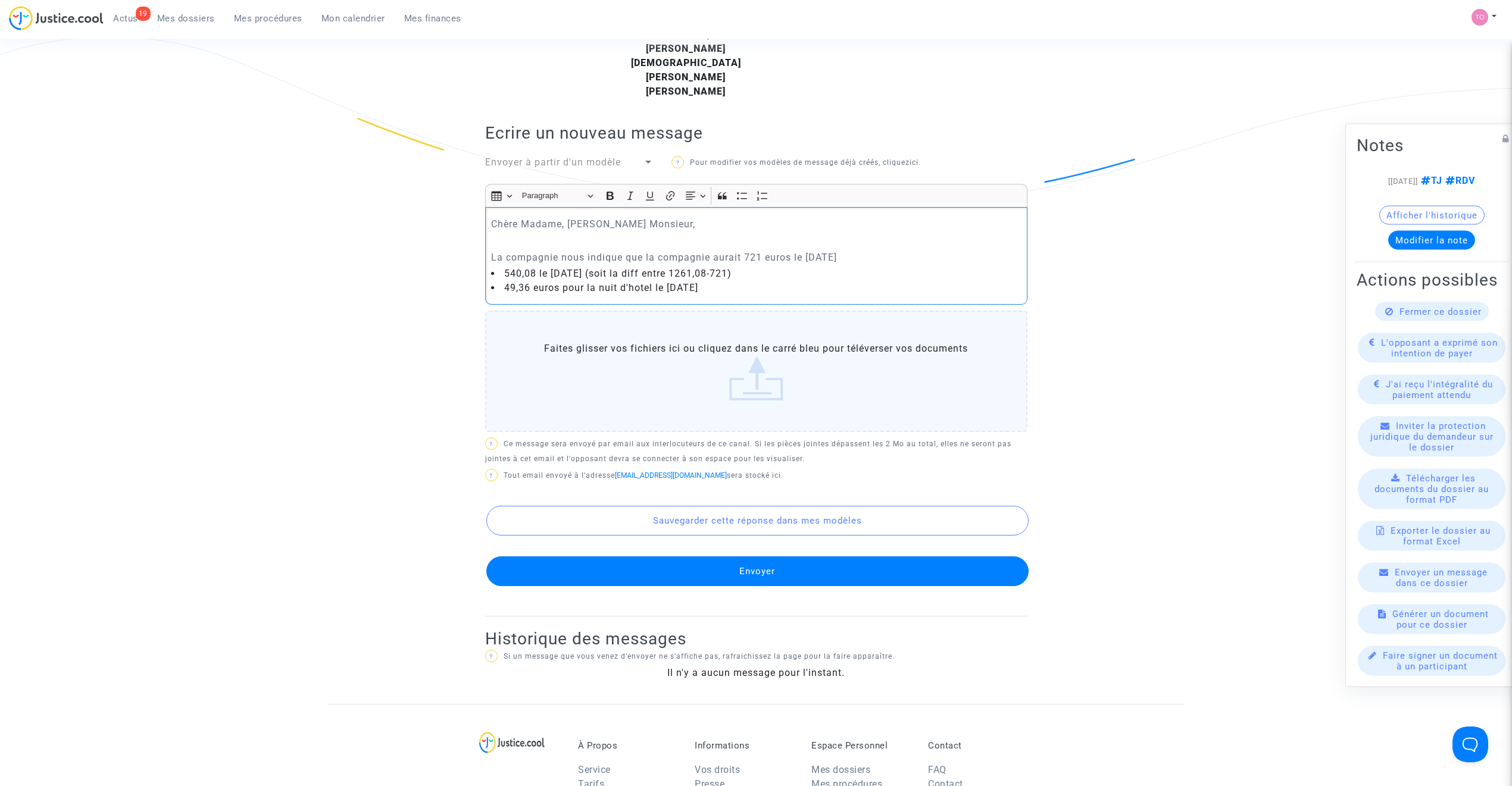
click at [737, 250] on p "La compagnie nous indique que la compagnie aurait 721 euros le 6 mai 2024" at bounding box center [756, 257] width 529 height 15
click at [739, 250] on p "La compagnie nous indique que la compagnie aurait 721 euros le 6 mai 2024" at bounding box center [756, 257] width 529 height 15
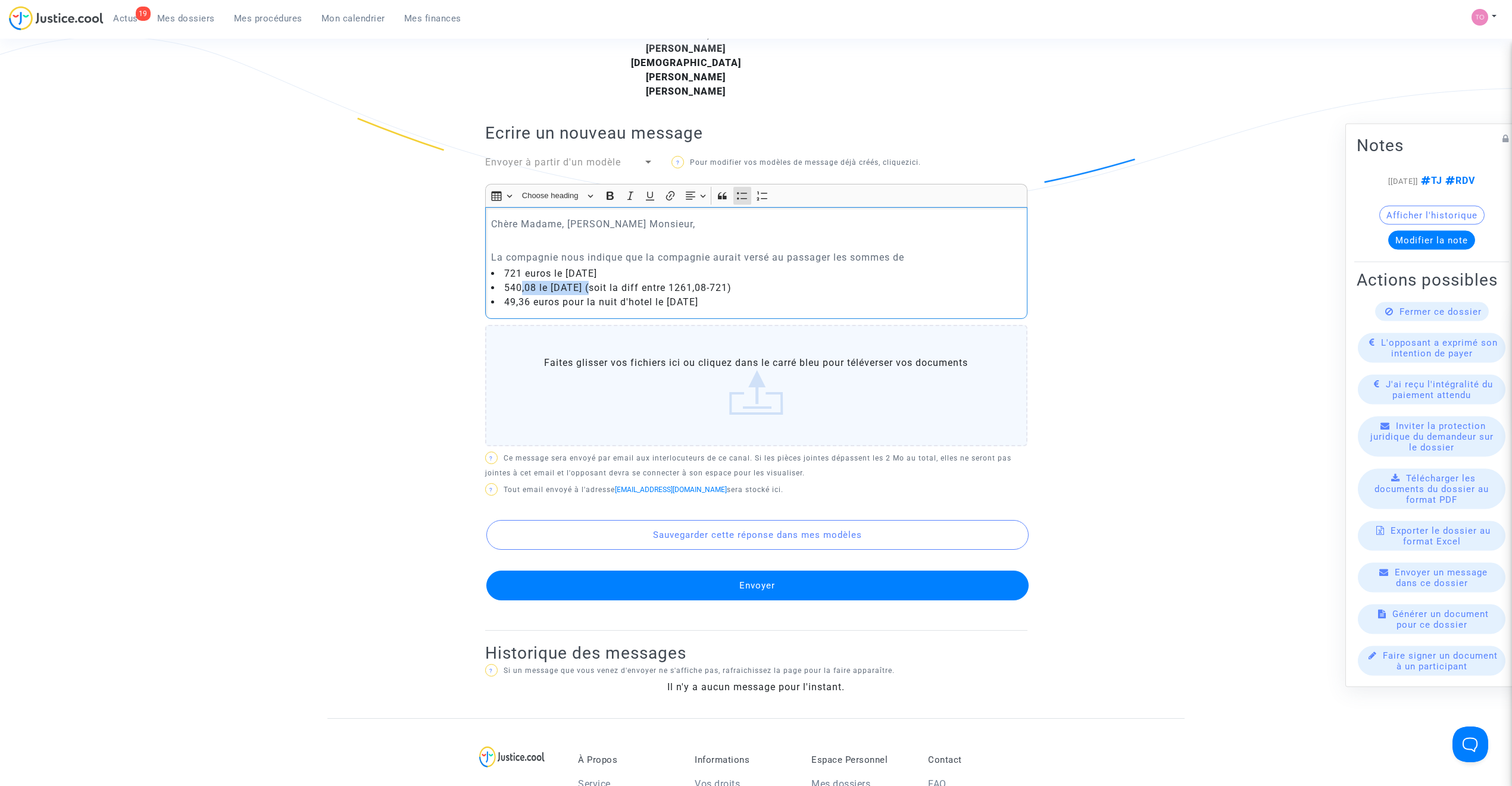
drag, startPoint x: 523, startPoint y: 278, endPoint x: 594, endPoint y: 272, distance: 71.3
click at [594, 281] on li "540,08 le 16 mai 2024 (soit la diff entre 1261,08-721)" at bounding box center [756, 288] width 529 height 15
drag, startPoint x: 629, startPoint y: 273, endPoint x: 743, endPoint y: 270, distance: 114.0
click at [743, 281] on li "540,08 le 16 mai 2024 (soit la diff entre 1261,08-721)" at bounding box center [756, 288] width 529 height 15
click at [774, 281] on li "540,08 le 16 mai 2024 (soit la diff entre 1261,08-721)" at bounding box center [756, 288] width 529 height 15
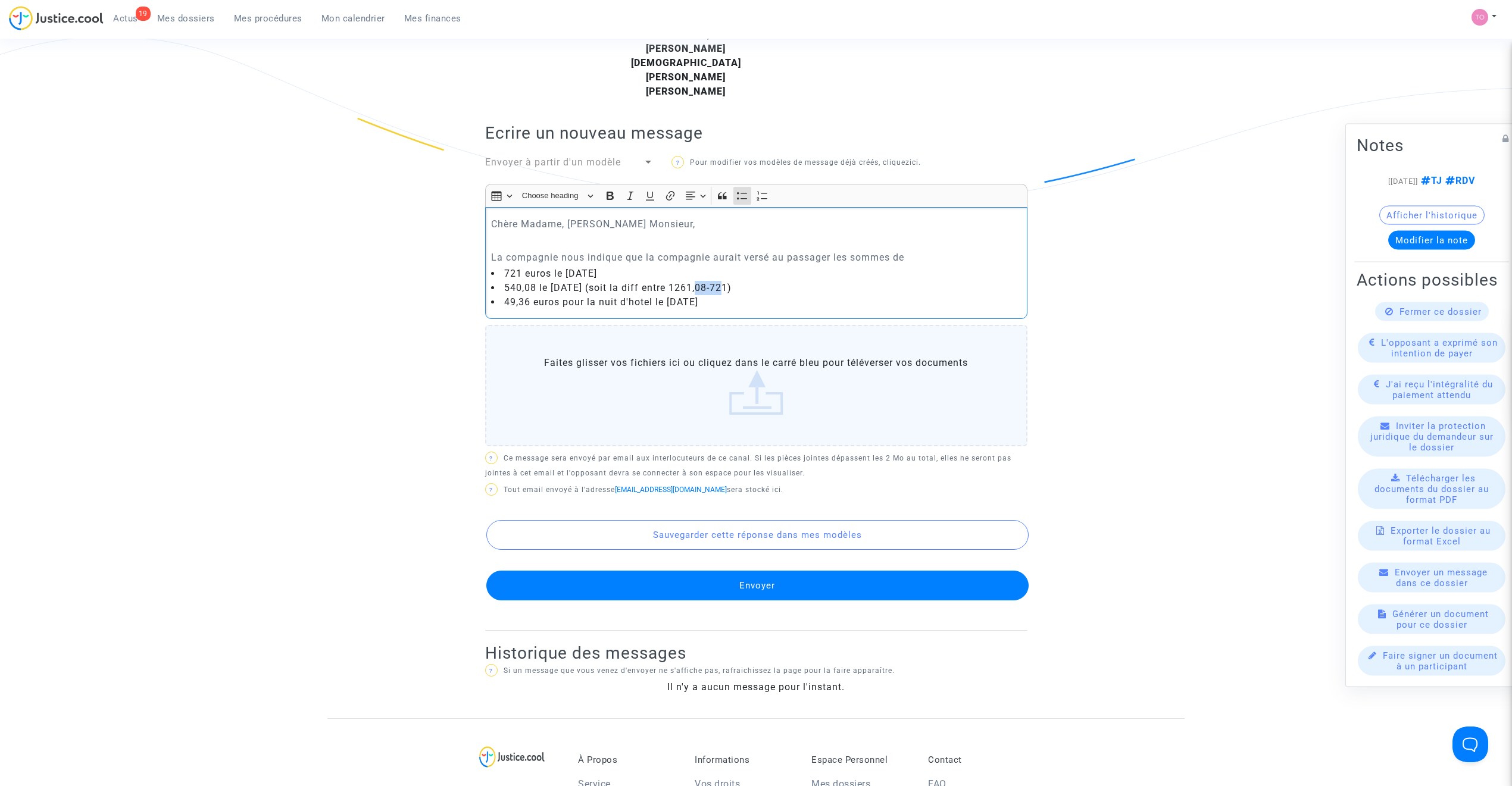
drag, startPoint x: 698, startPoint y: 273, endPoint x: 724, endPoint y: 272, distance: 26.0
click at [724, 281] on li "540,08 le 16 mai 2024 (soit la diff entre 1261,08-721)" at bounding box center [756, 288] width 529 height 15
click at [739, 281] on li "540,08 le 16 mai 2024 (soit la diff entre 1261,08-721)" at bounding box center [756, 288] width 529 height 15
drag, startPoint x: 749, startPoint y: 271, endPoint x: 698, endPoint y: 272, distance: 51.0
click at [698, 281] on li "540,08 le 16 mai 2024 (soit la diff entre 1261,08-721)" at bounding box center [756, 288] width 529 height 15
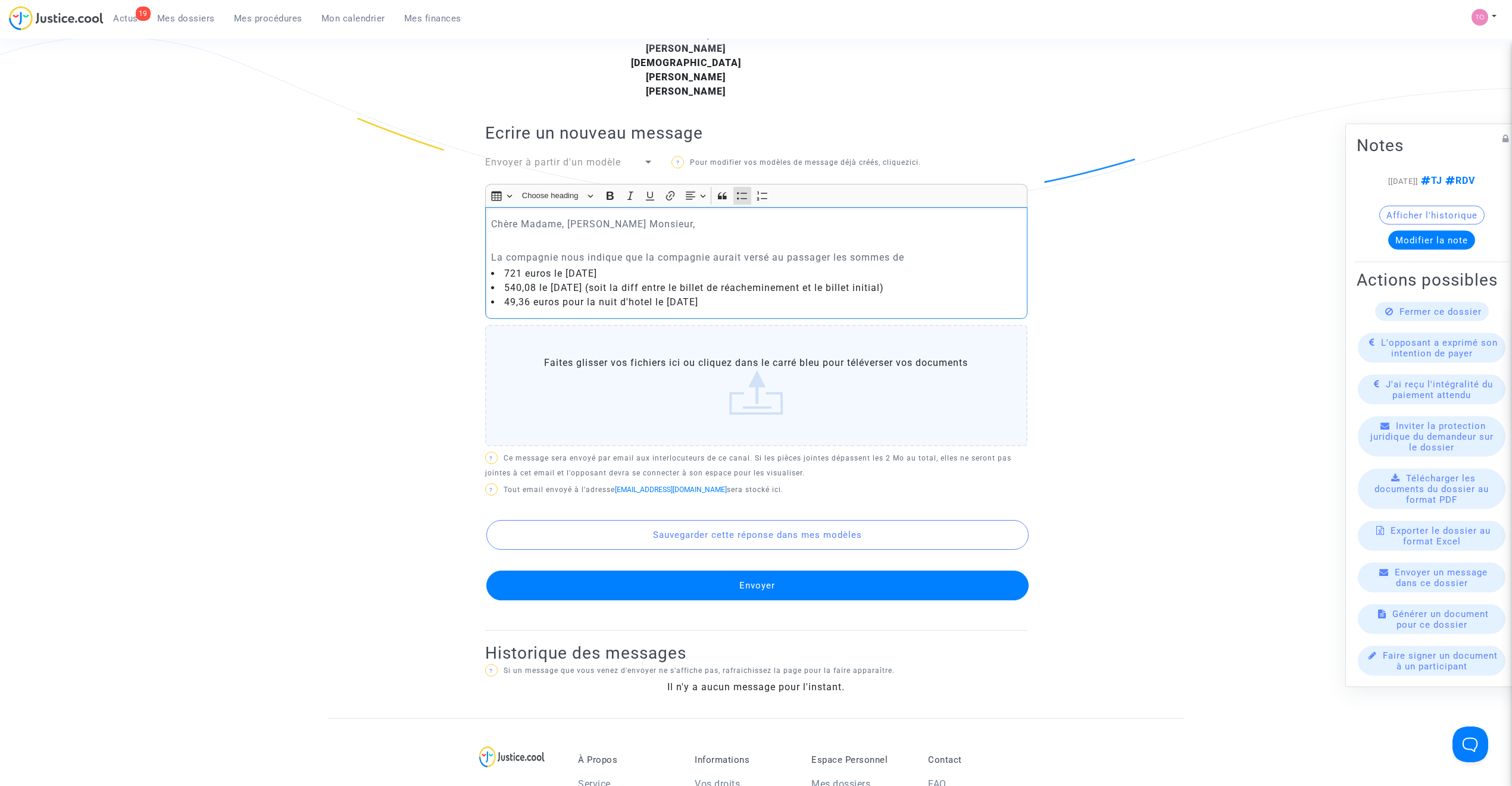
click at [761, 296] on li "49,36 euros pour la nuit d'hotel le 7 mai 2024" at bounding box center [756, 303] width 529 height 15
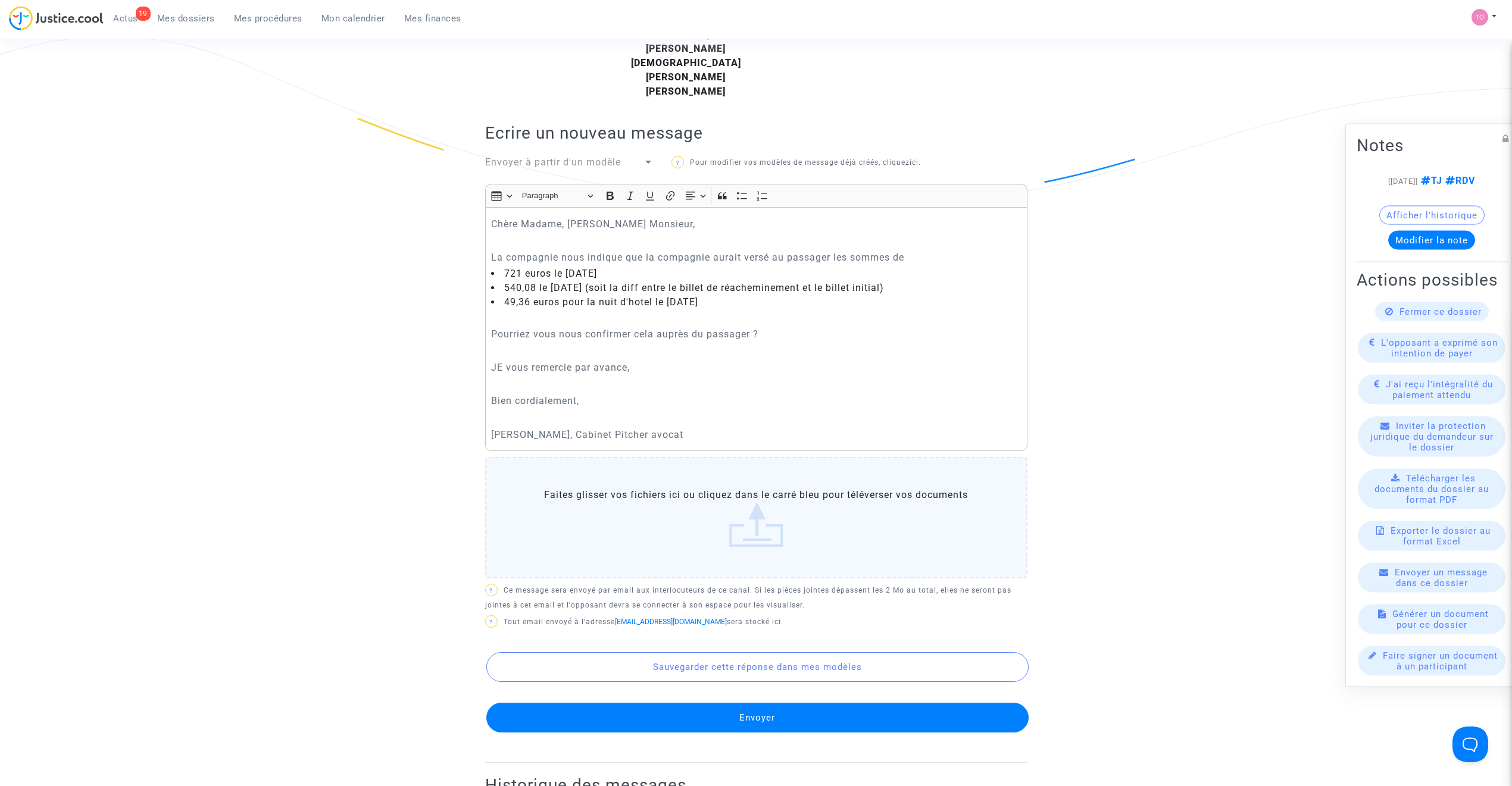
click at [700, 703] on button "Envoyer" at bounding box center [758, 718] width 542 height 30
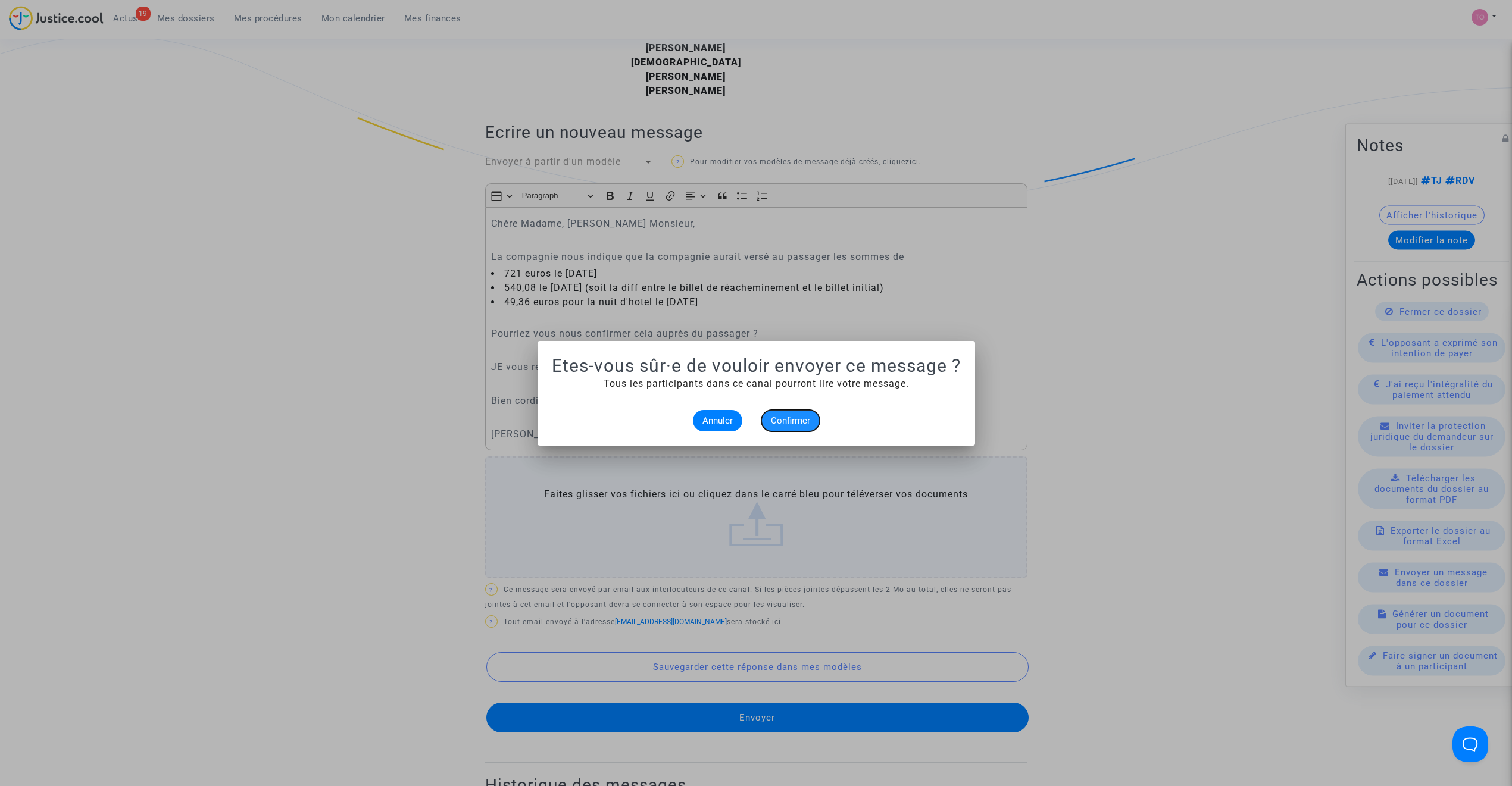
click at [794, 413] on button "Confirmer" at bounding box center [791, 421] width 58 height 21
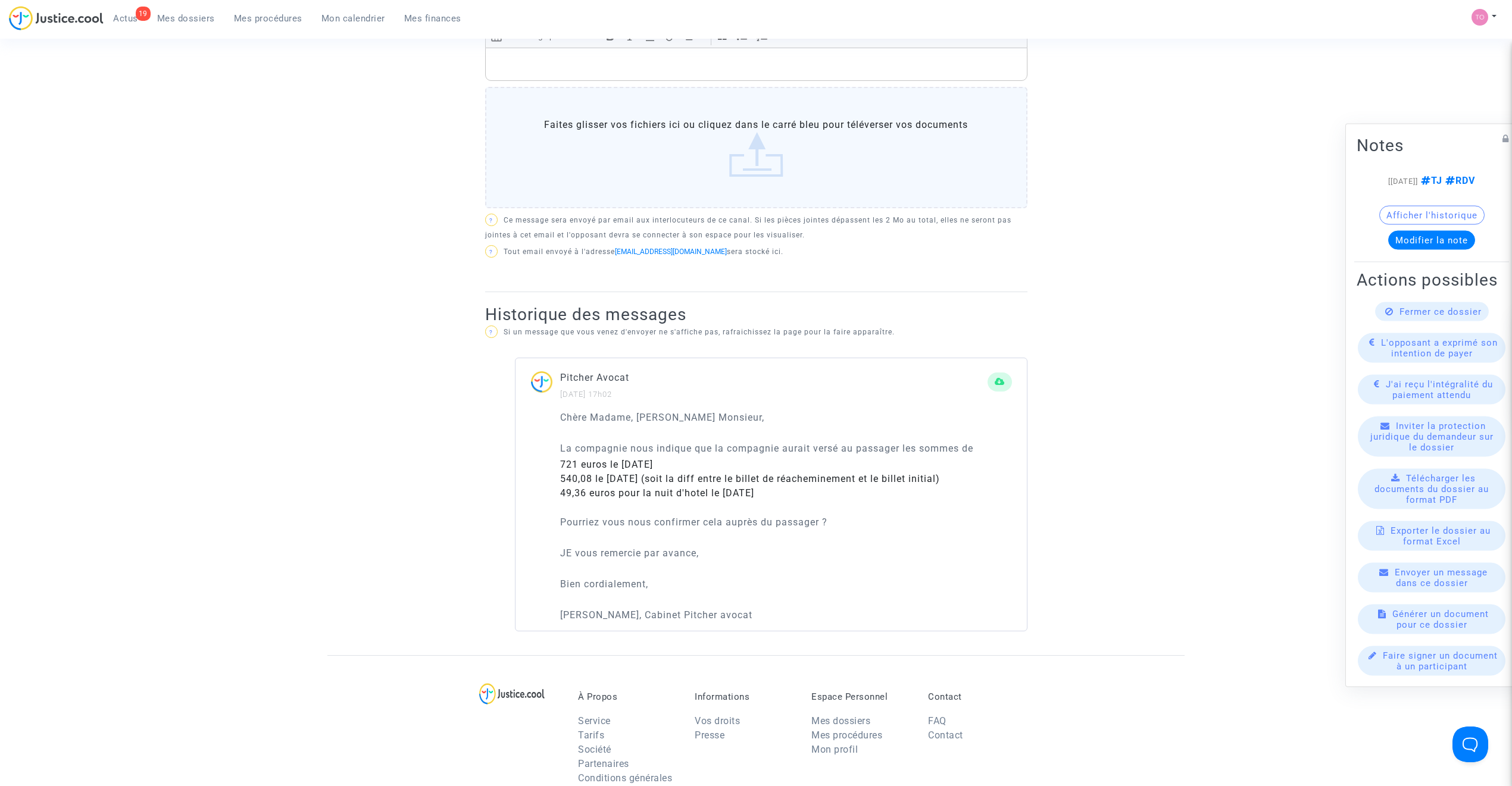
scroll to position [555, 0]
drag, startPoint x: 184, startPoint y: 23, endPoint x: 198, endPoint y: 31, distance: 16.1
click at [184, 23] on span "Mes dossiers" at bounding box center [186, 18] width 58 height 11
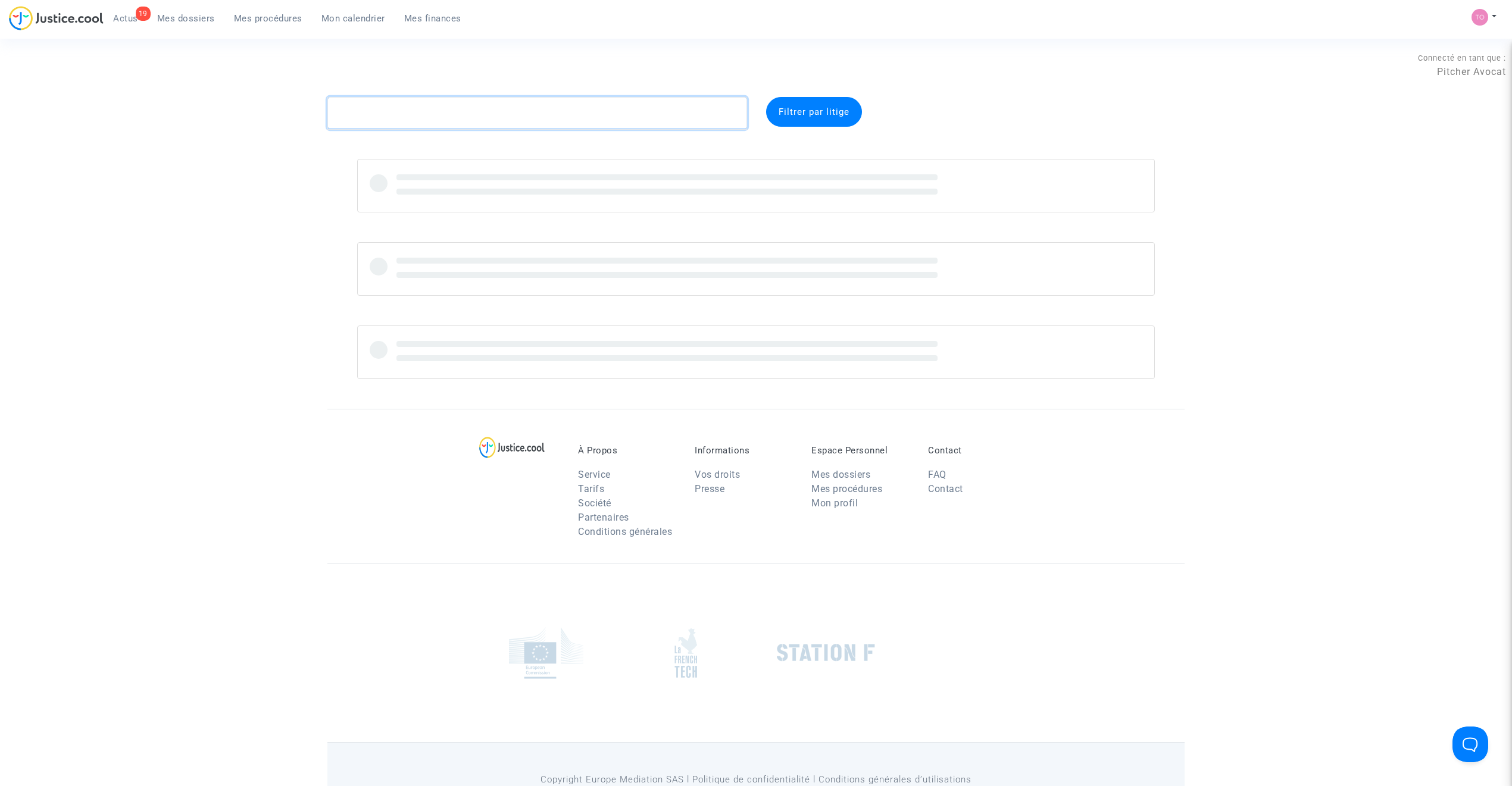
click at [401, 110] on textarea at bounding box center [537, 113] width 420 height 32
paste textarea "KONE"
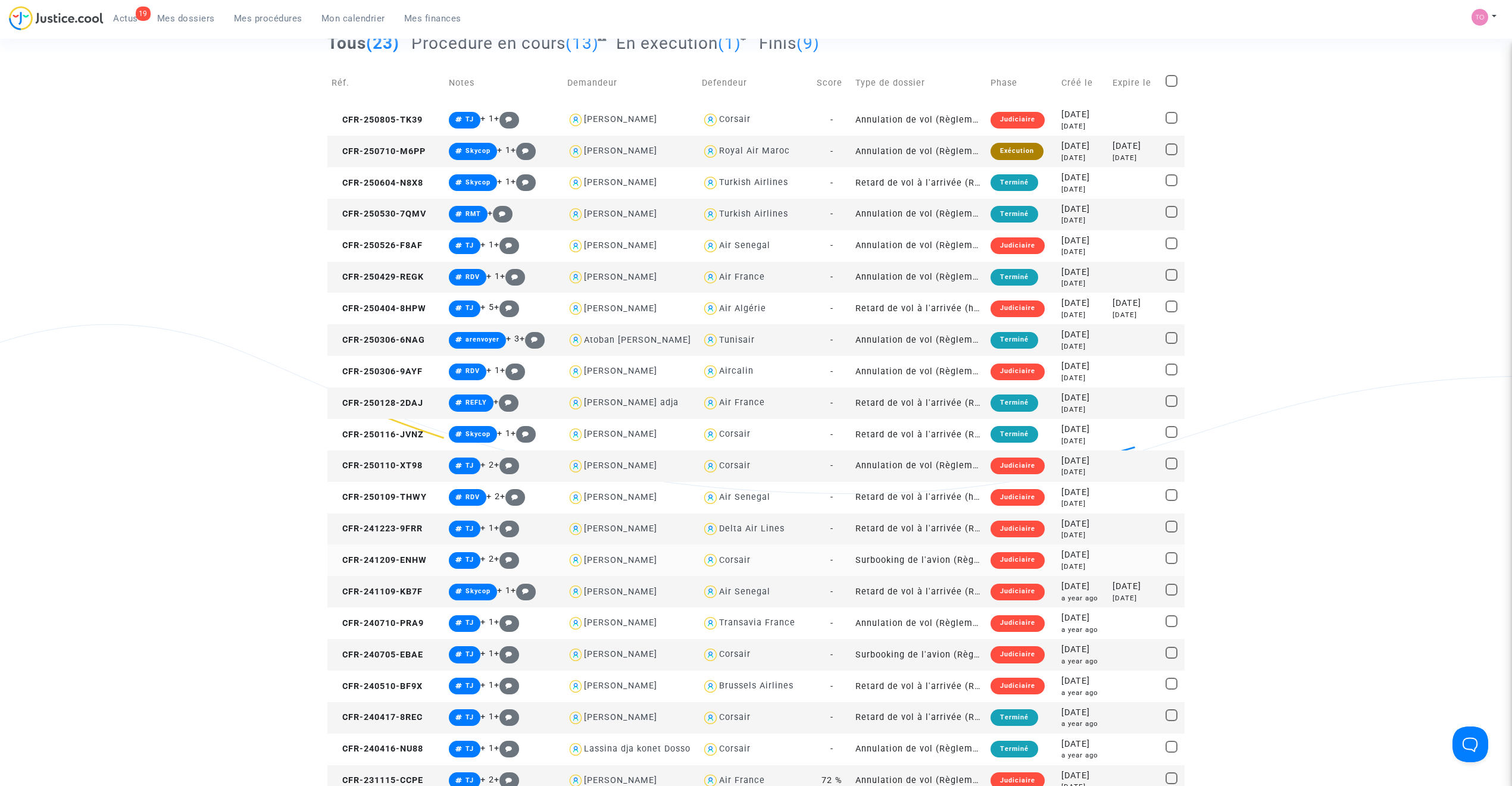
scroll to position [132, 0]
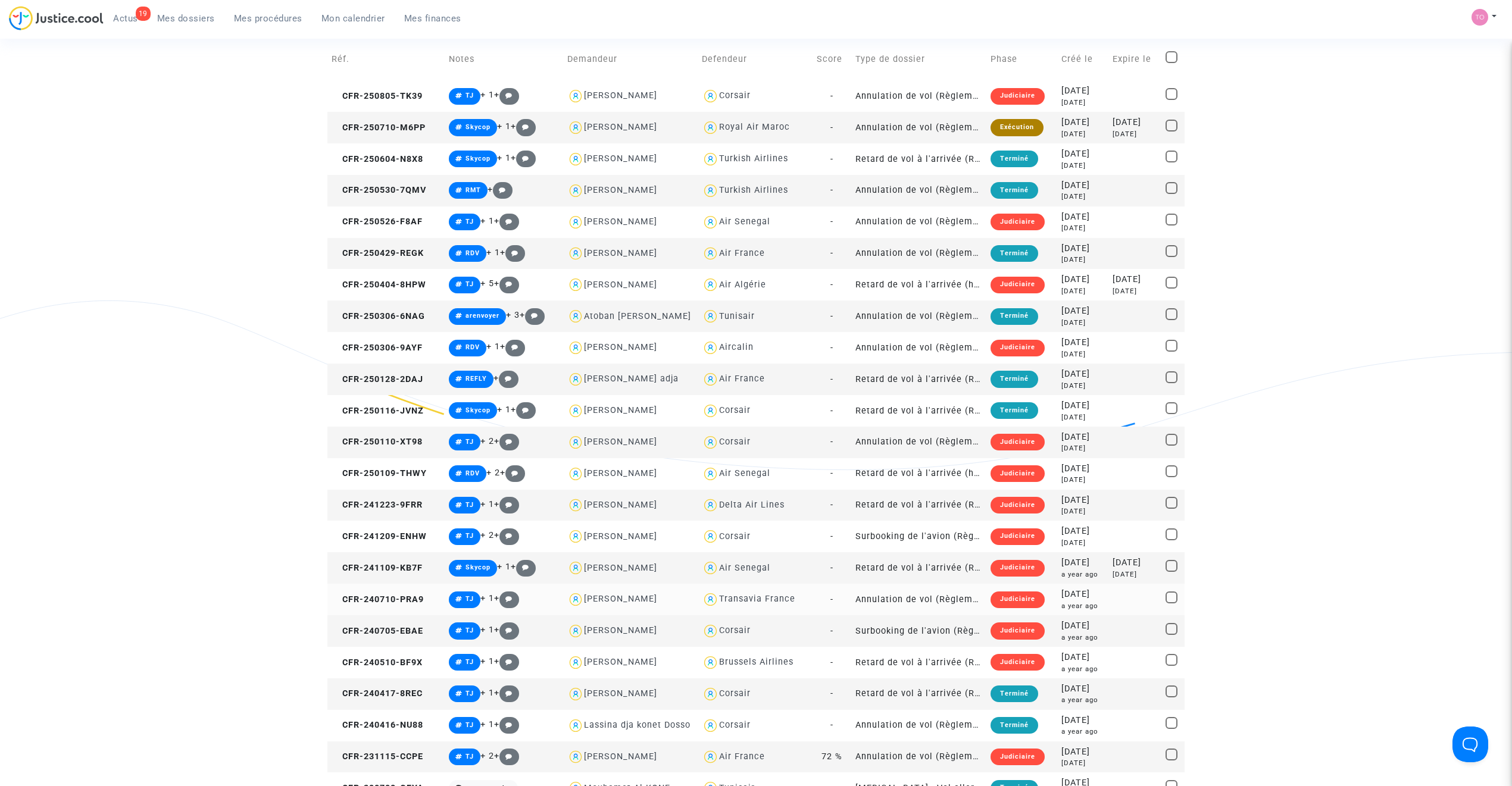
click at [745, 598] on div "Transavia France" at bounding box center [757, 599] width 76 height 10
type textarea "KONE @"Transavia France""
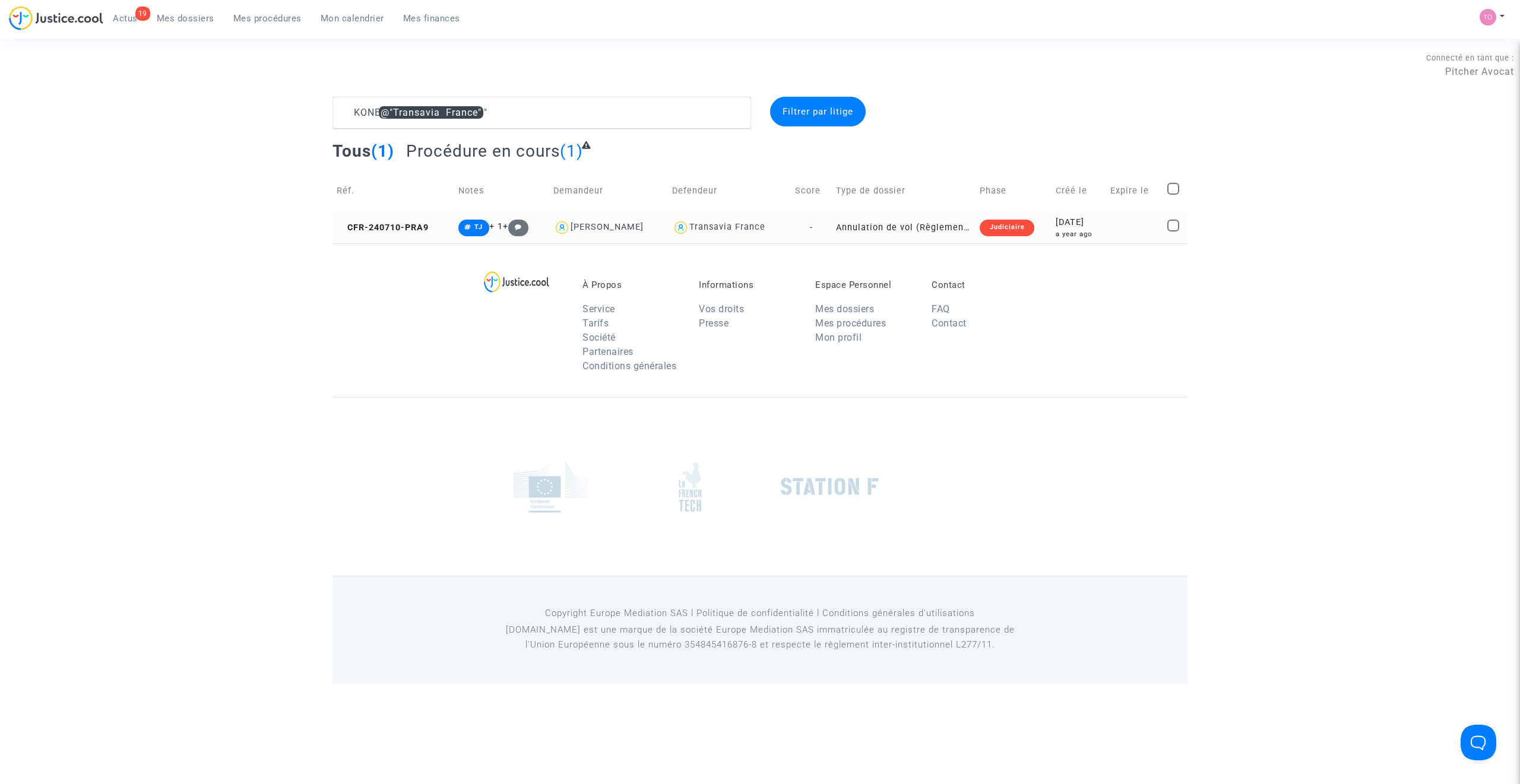
click at [1091, 226] on div "2024-07-10" at bounding box center [1078, 223] width 46 height 13
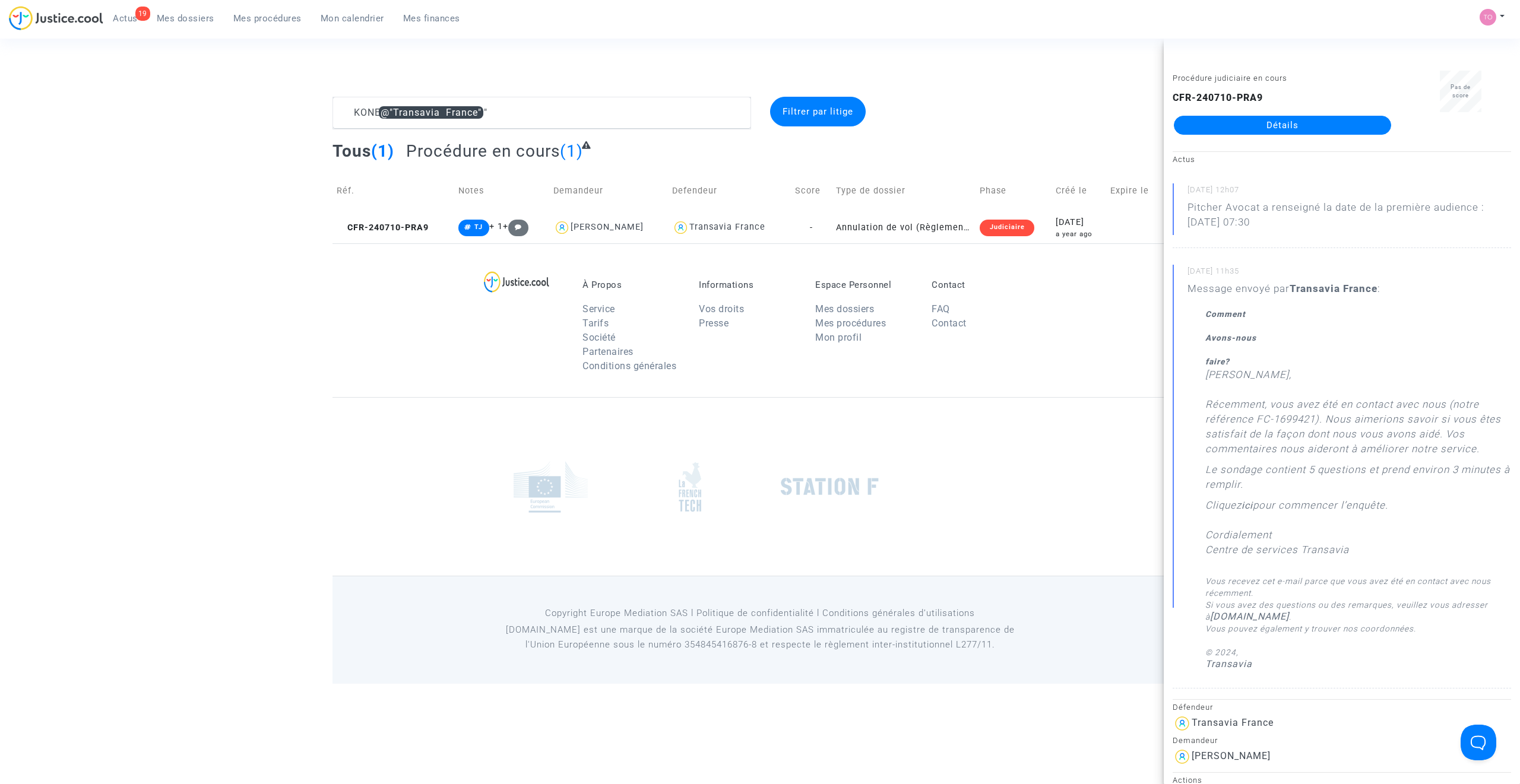
click at [1246, 134] on link "Détails" at bounding box center [1283, 125] width 217 height 19
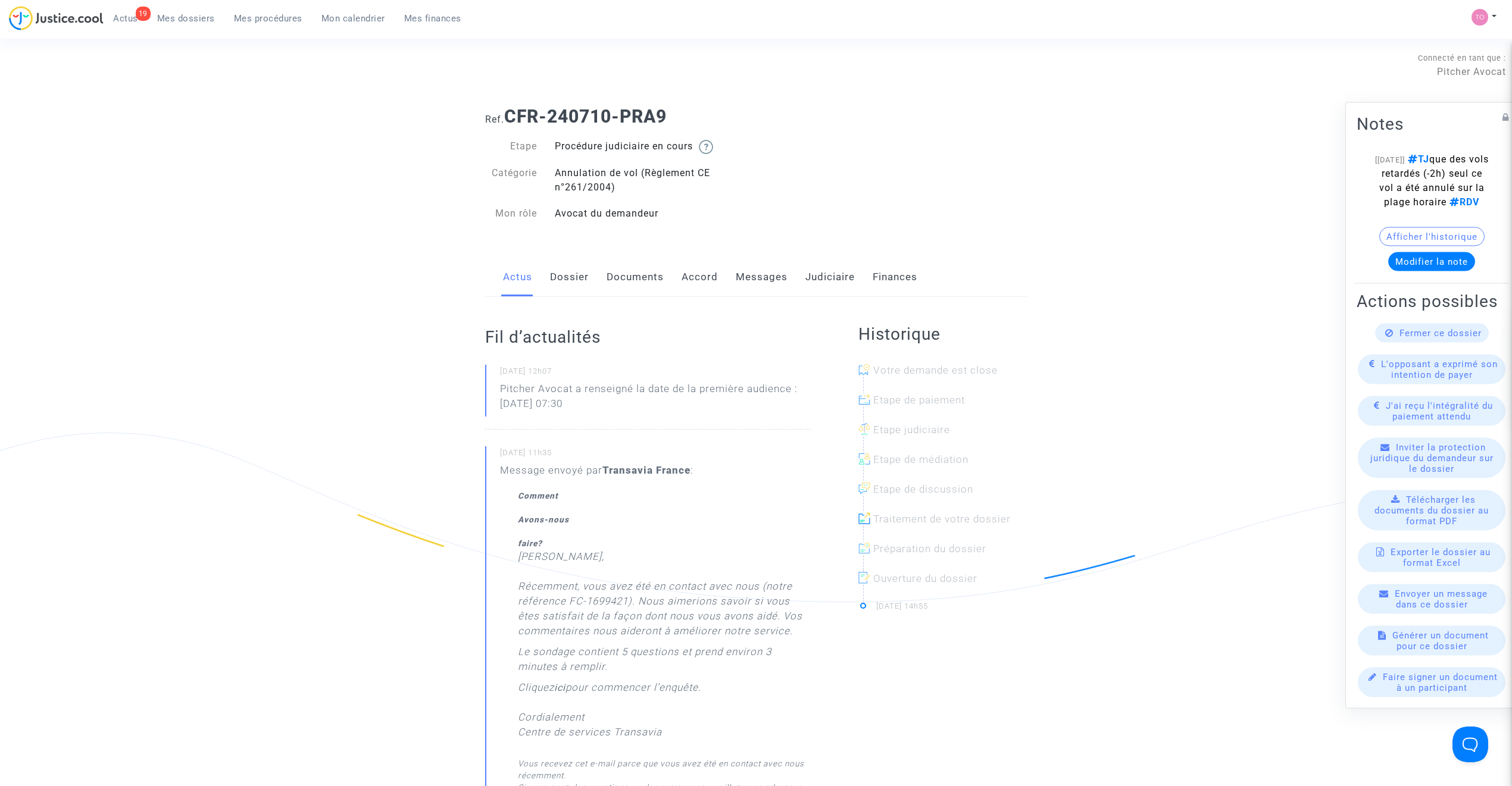
click at [835, 275] on link "Judiciaire" at bounding box center [830, 277] width 50 height 39
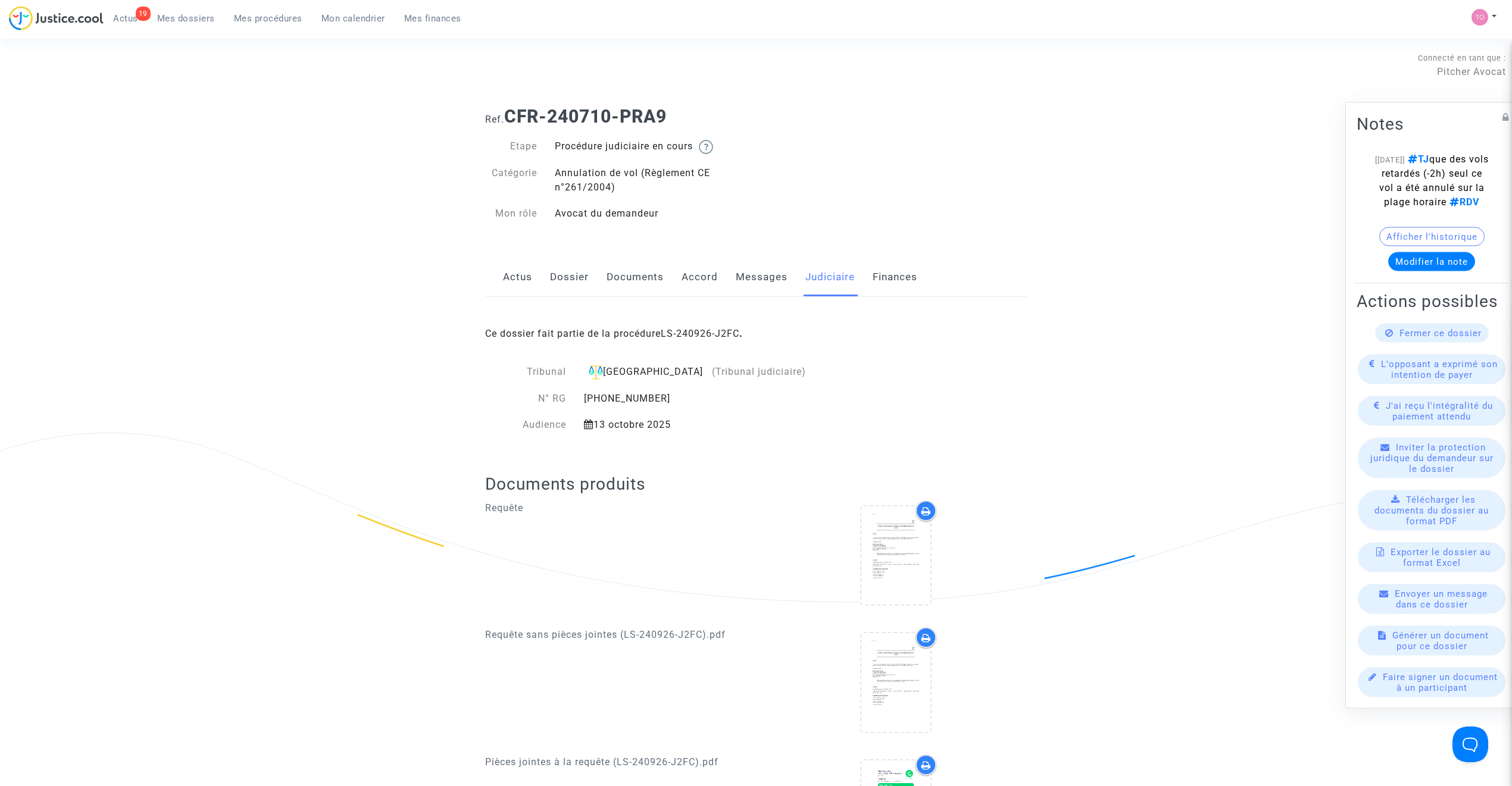
click at [761, 287] on link "Messages" at bounding box center [762, 277] width 52 height 39
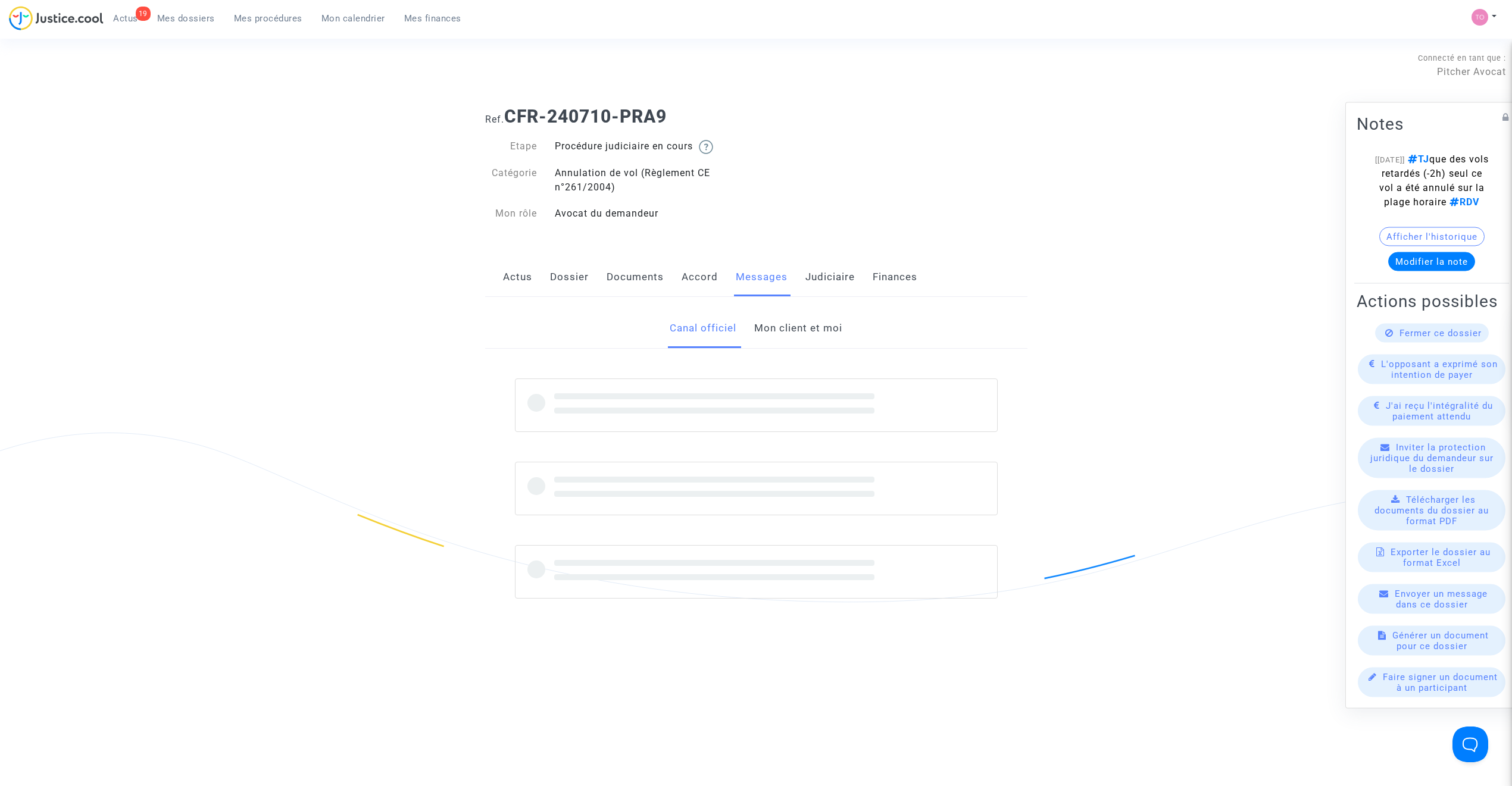
click at [771, 317] on link "Mon client et moi" at bounding box center [798, 328] width 88 height 39
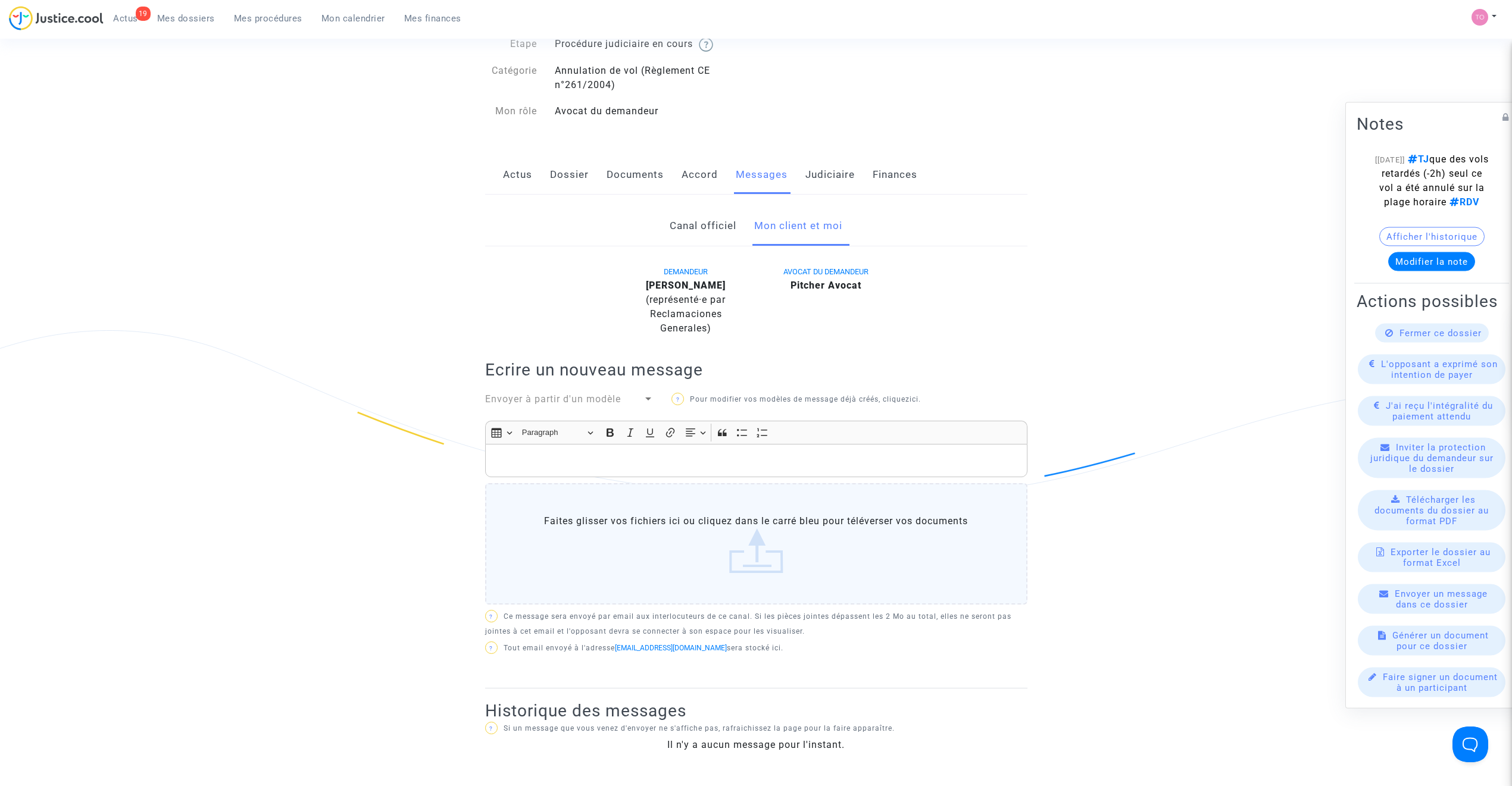
scroll to position [53, 0]
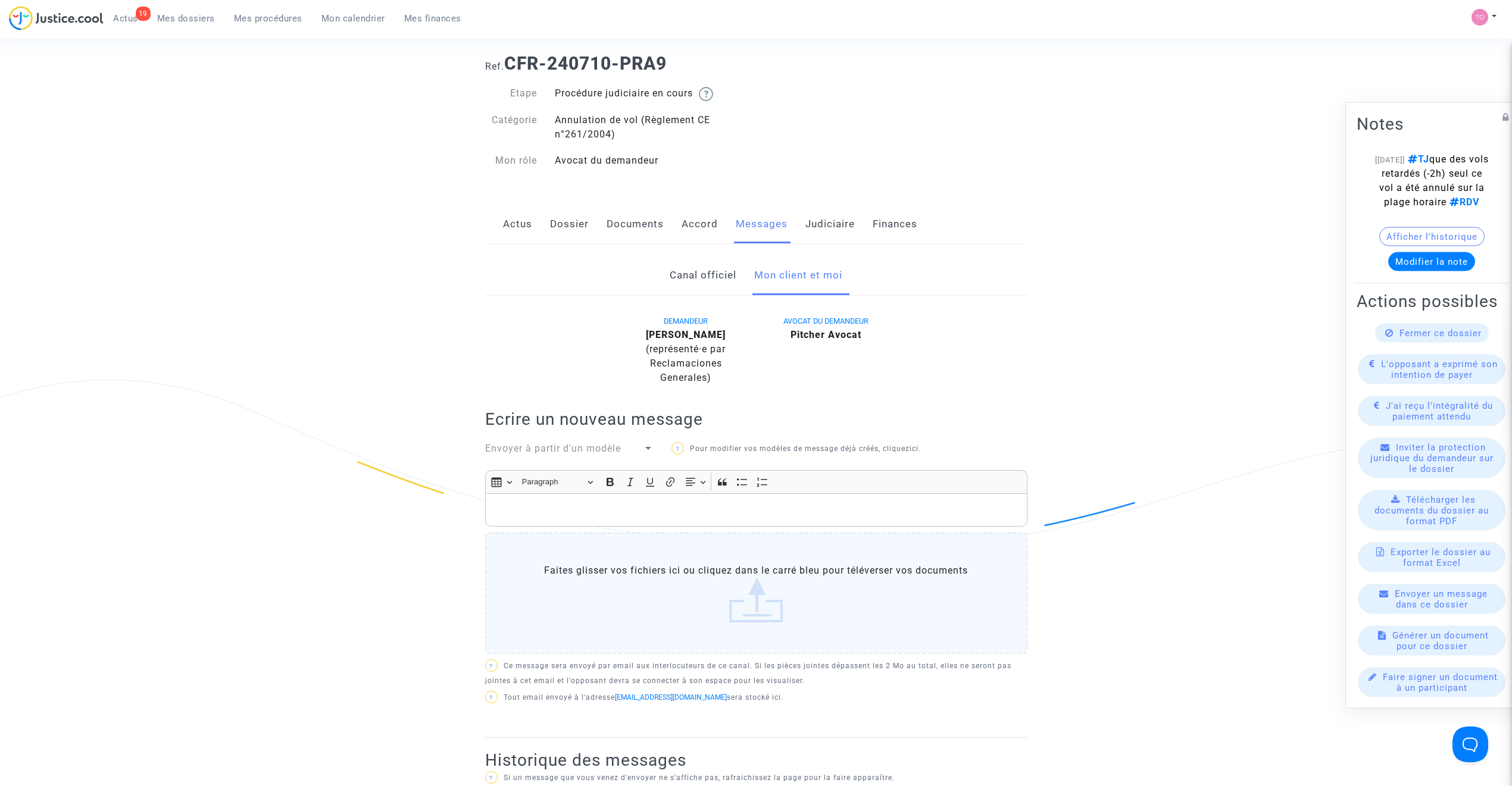
click at [577, 517] on p "Rich Text Editor, main" at bounding box center [756, 510] width 529 height 15
click at [538, 499] on div "Rich Text Editor, main" at bounding box center [756, 510] width 542 height 33
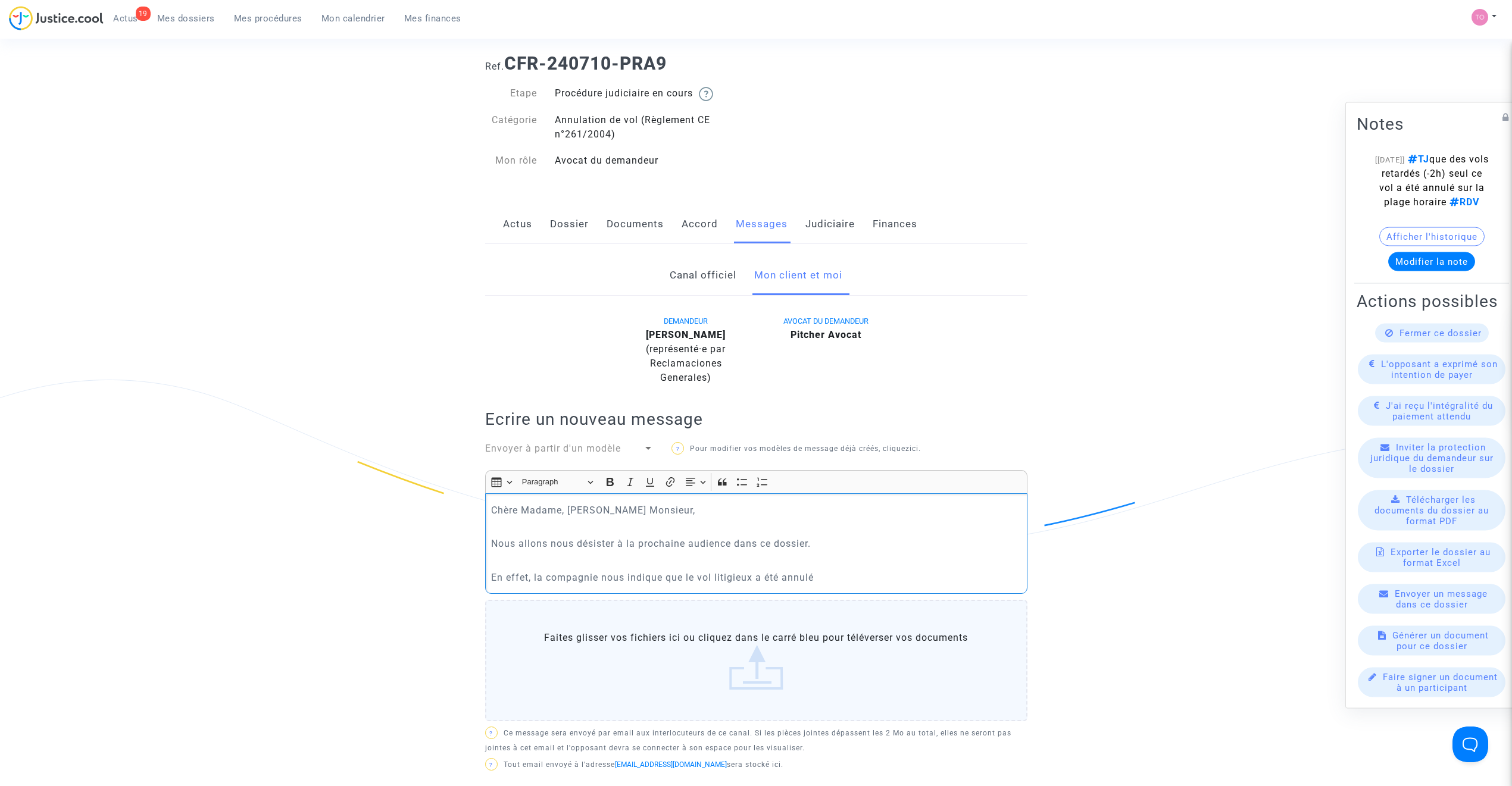
click at [827, 577] on p "En effet, la compagnie nous indique que le vol litigieux a été annulé" at bounding box center [756, 577] width 529 height 15
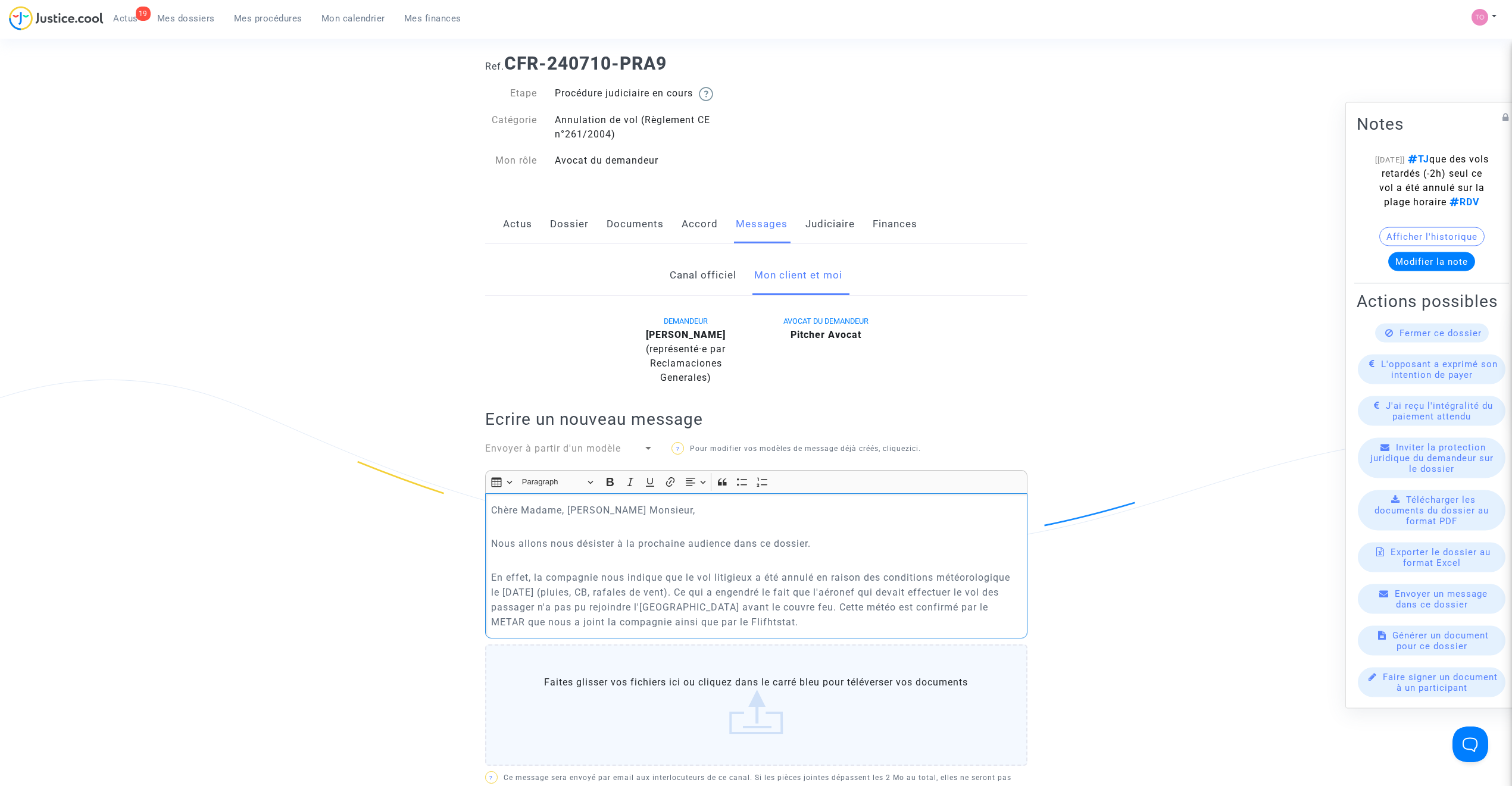
click at [708, 615] on p "En effet, la compagnie nous indique que le vol litigieux a été annulé en raison…" at bounding box center [756, 599] width 529 height 59
click at [781, 617] on p "En effet, la compagnie nous indique que le vol litigieux a été annulé en raison…" at bounding box center [756, 599] width 529 height 59
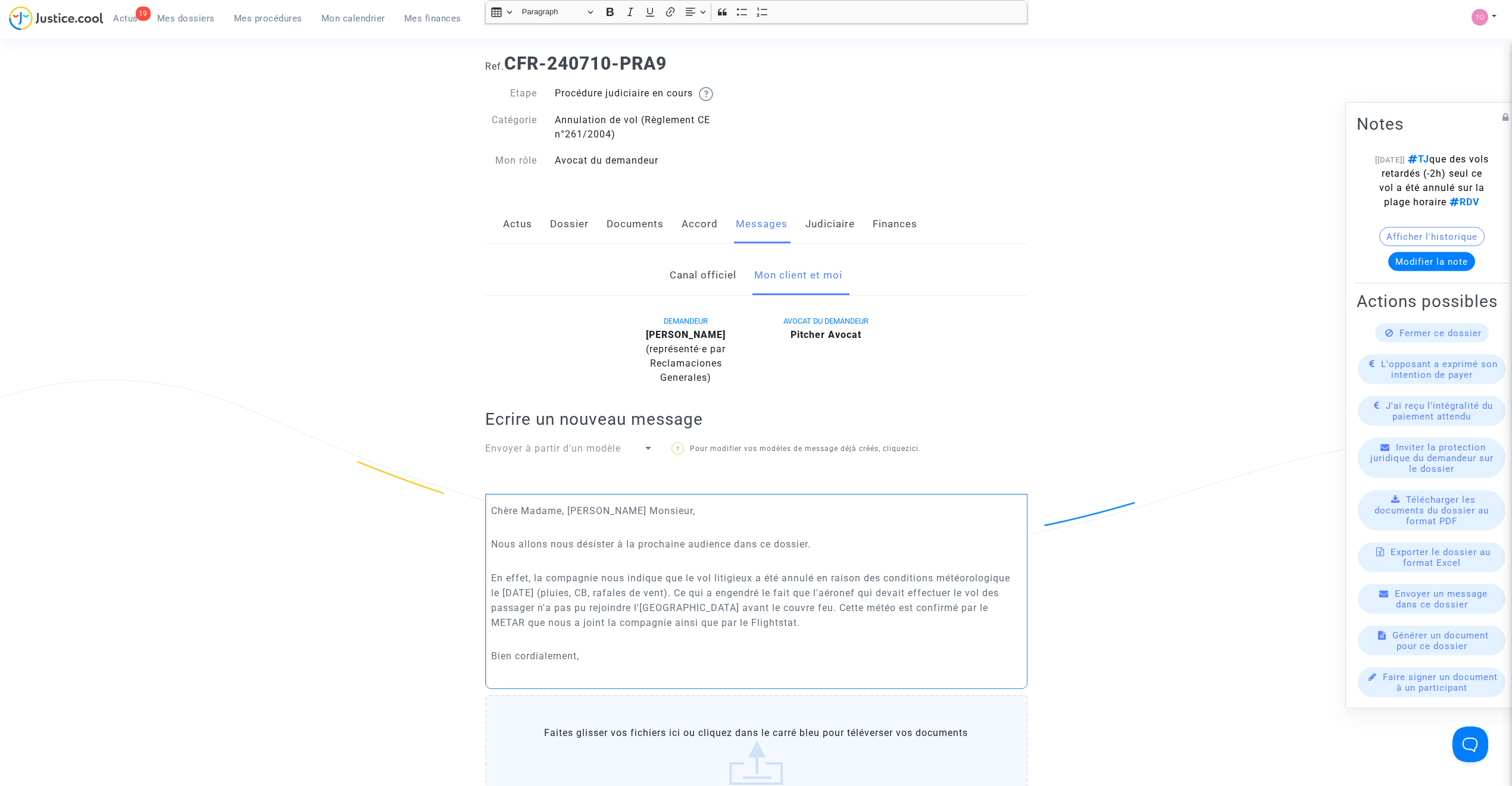
scroll to position [559, 0]
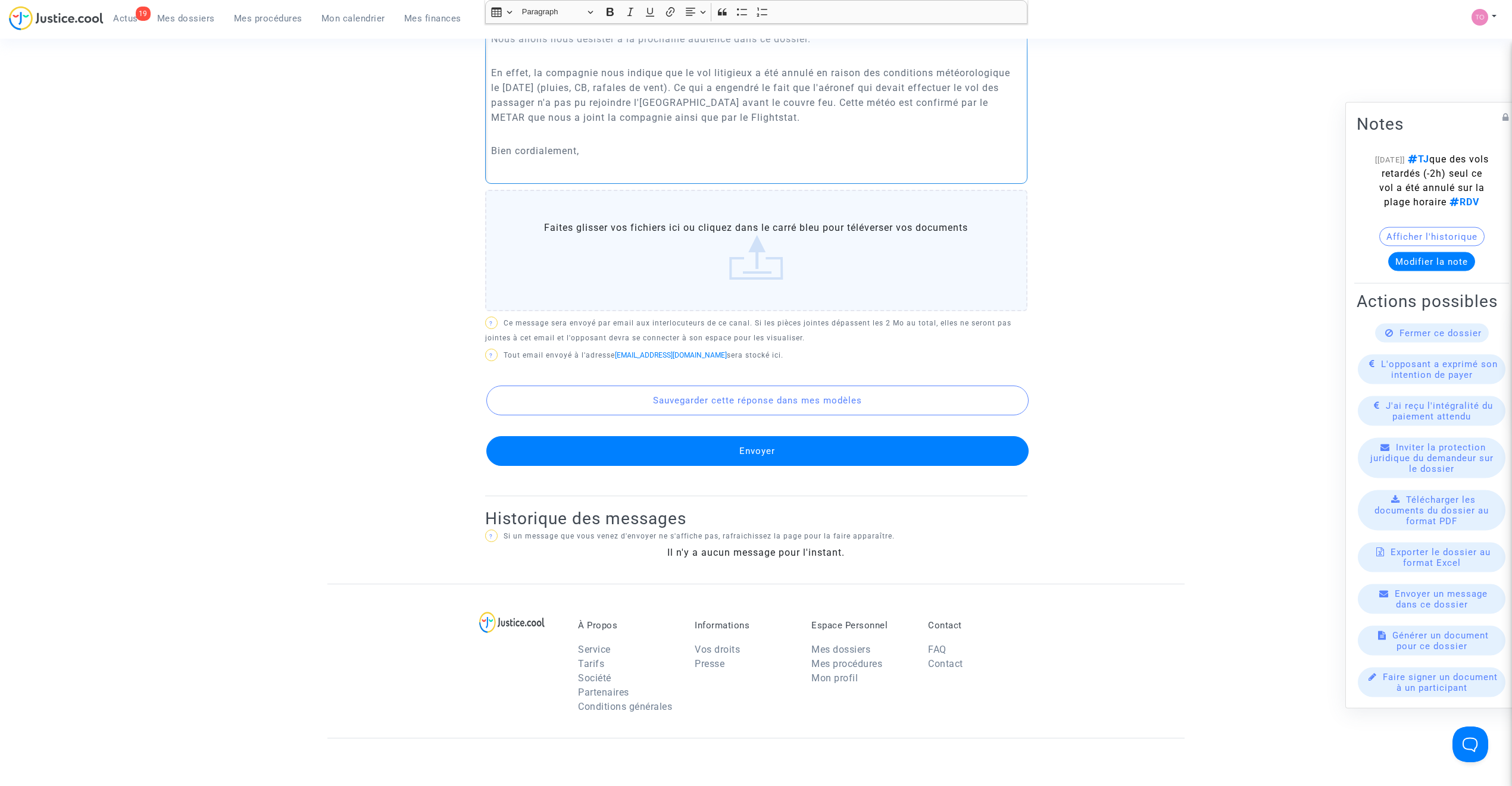
click at [506, 169] on p "Rich Text Editor, main" at bounding box center [756, 167] width 529 height 15
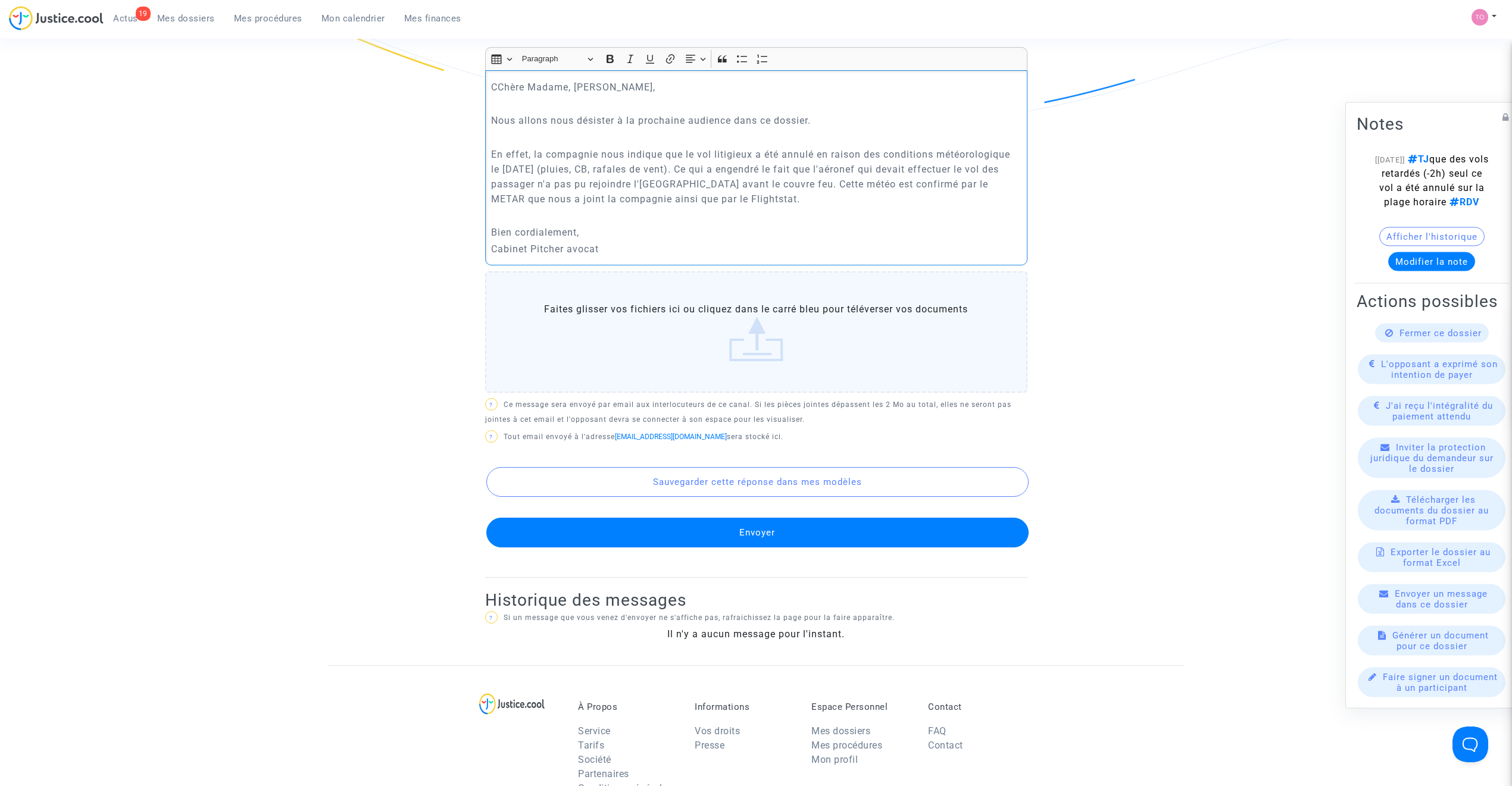
scroll to position [426, 0]
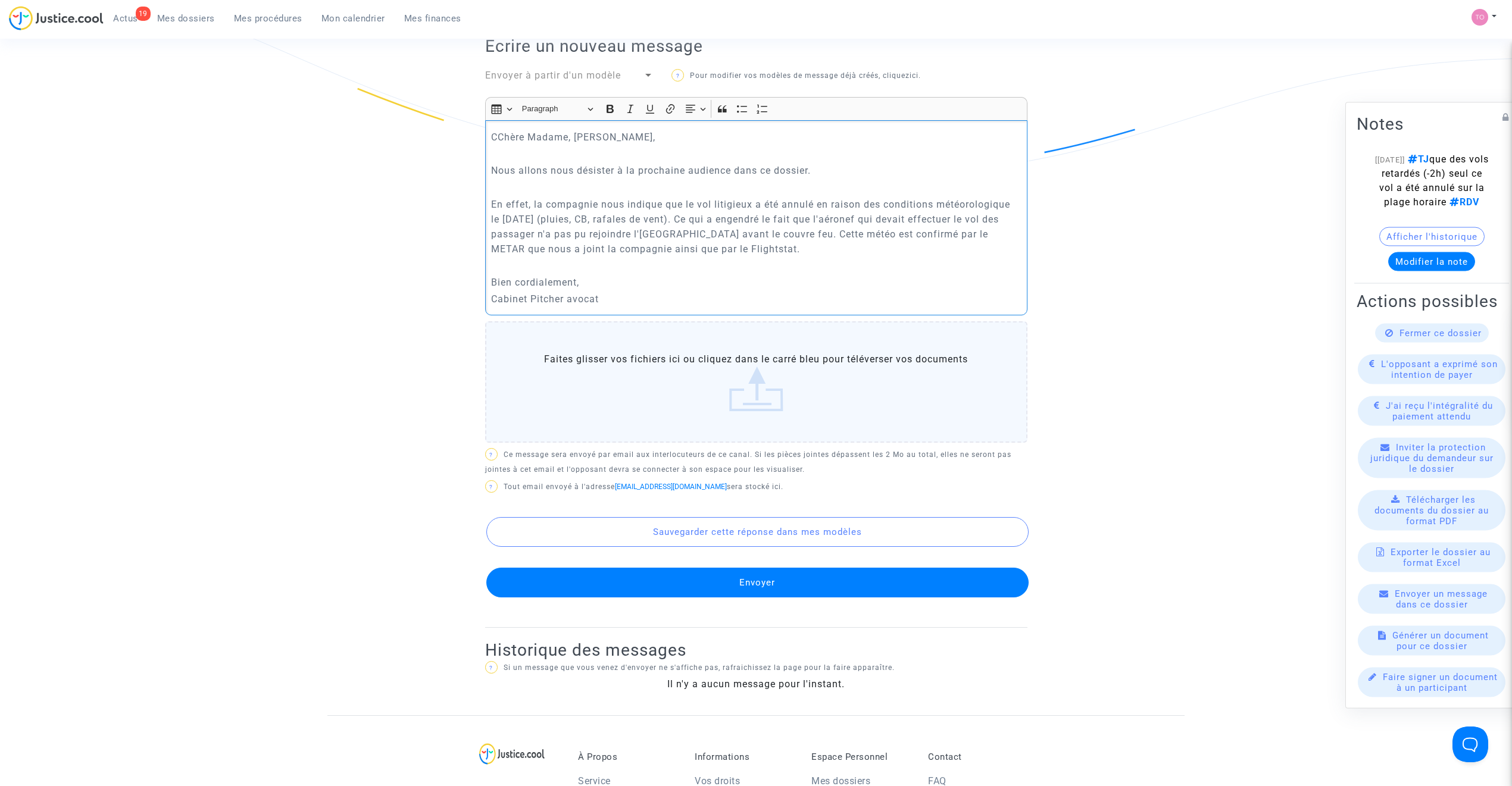
click at [1013, 205] on p "En effet, la compagnie nous indique que le vol litigieux a été annulé en raison…" at bounding box center [756, 227] width 529 height 59
click at [882, 203] on p "En effet, la compagnie nous indique que le vol litigieux a été annulé en raison…" at bounding box center [756, 227] width 529 height 59
click at [758, 570] on button "Envoyer" at bounding box center [758, 582] width 542 height 30
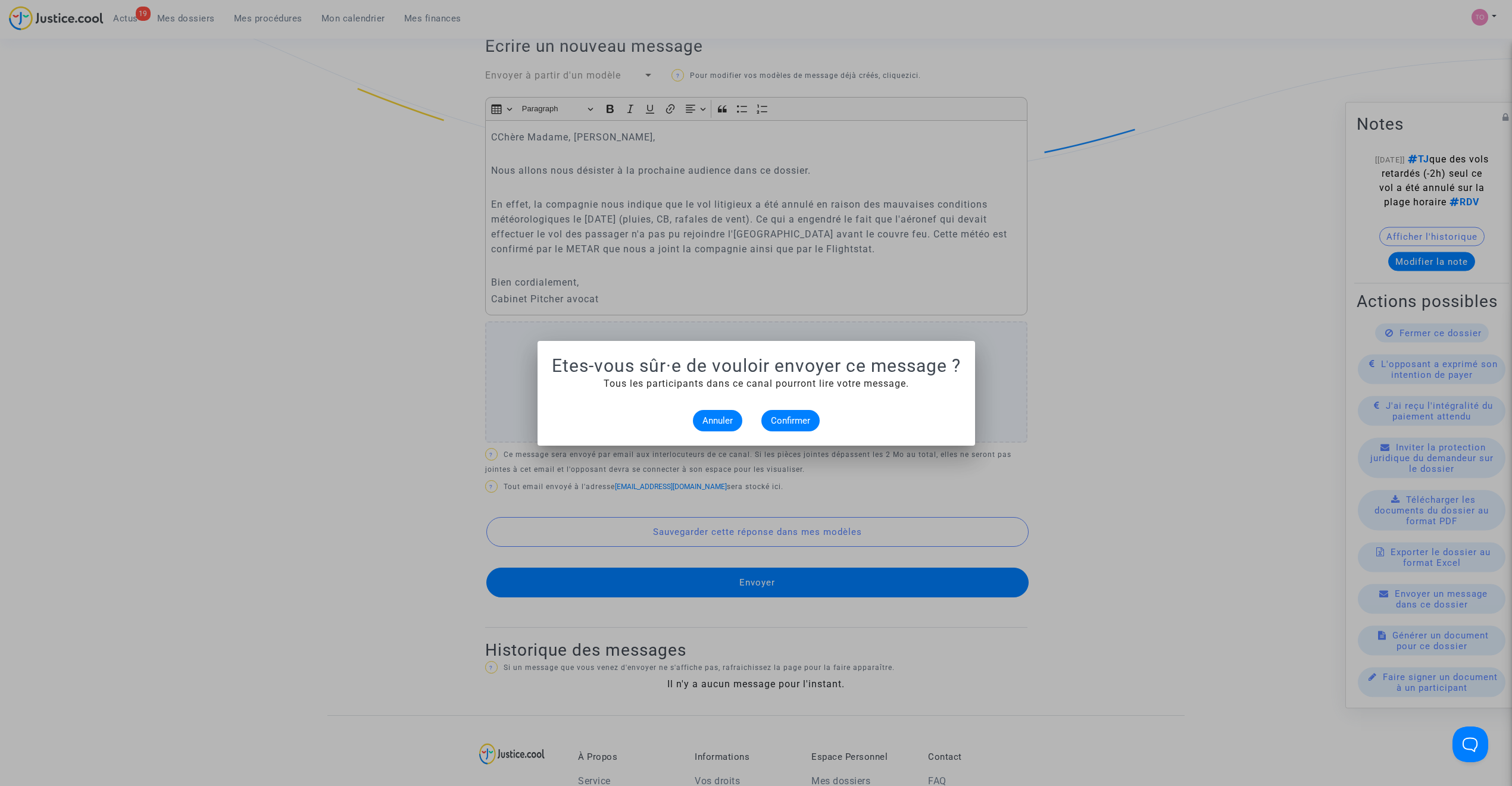
scroll to position [0, 0]
click at [797, 420] on span "Confirmer" at bounding box center [790, 421] width 39 height 11
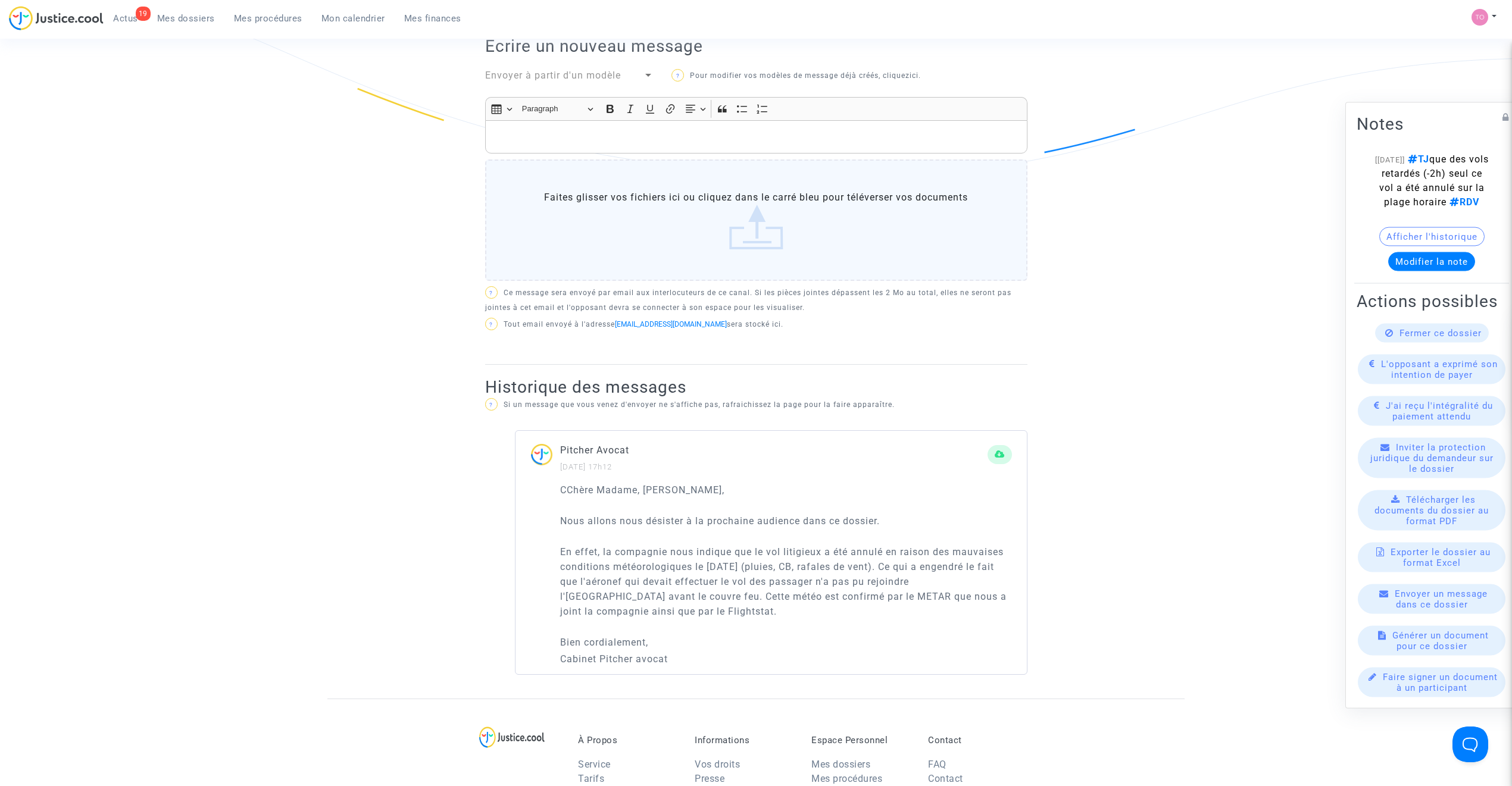
click at [191, 17] on span "Mes dossiers" at bounding box center [186, 18] width 58 height 11
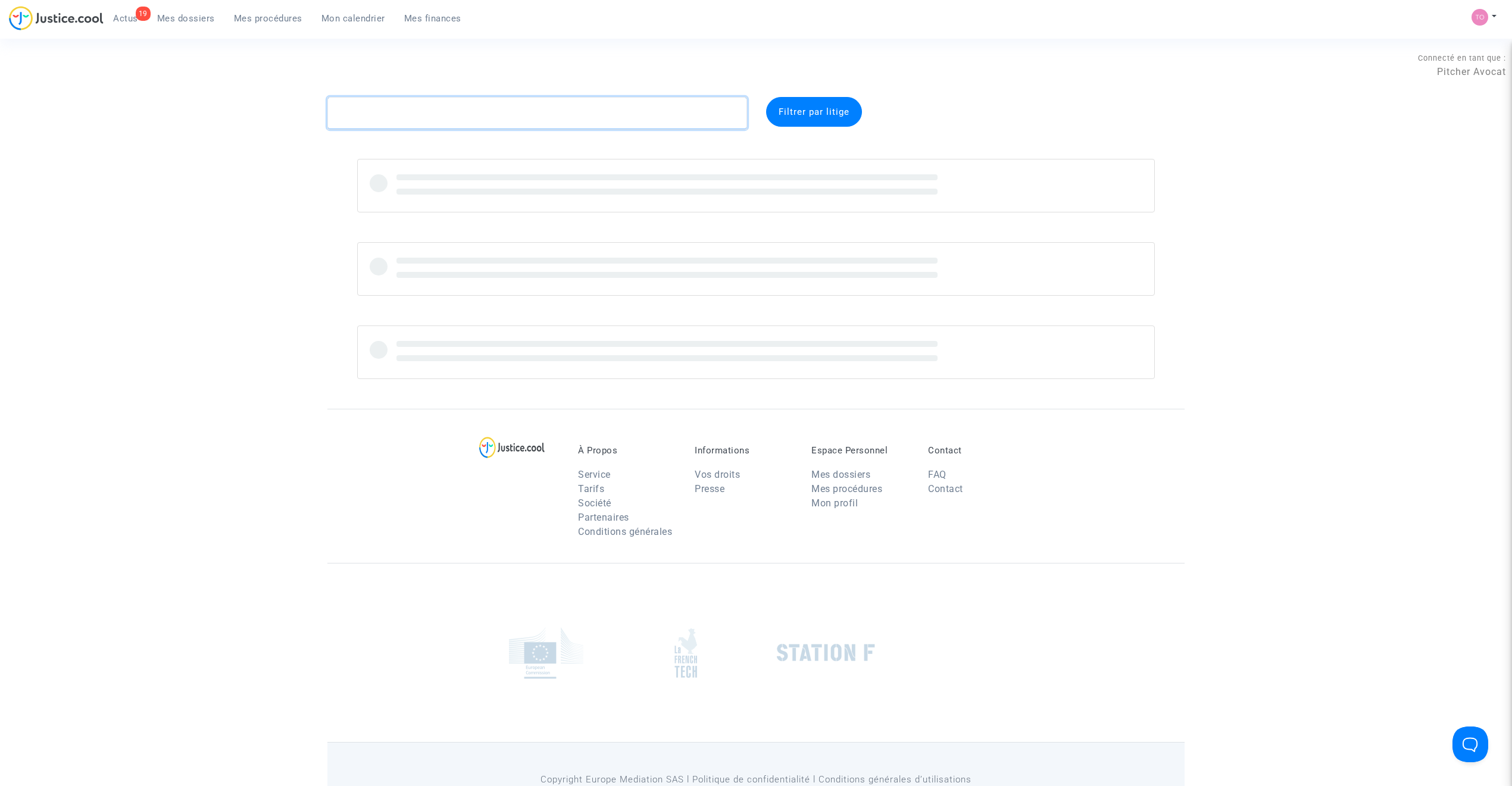
click at [379, 117] on textarea at bounding box center [537, 113] width 420 height 32
paste textarea "Oliveira"
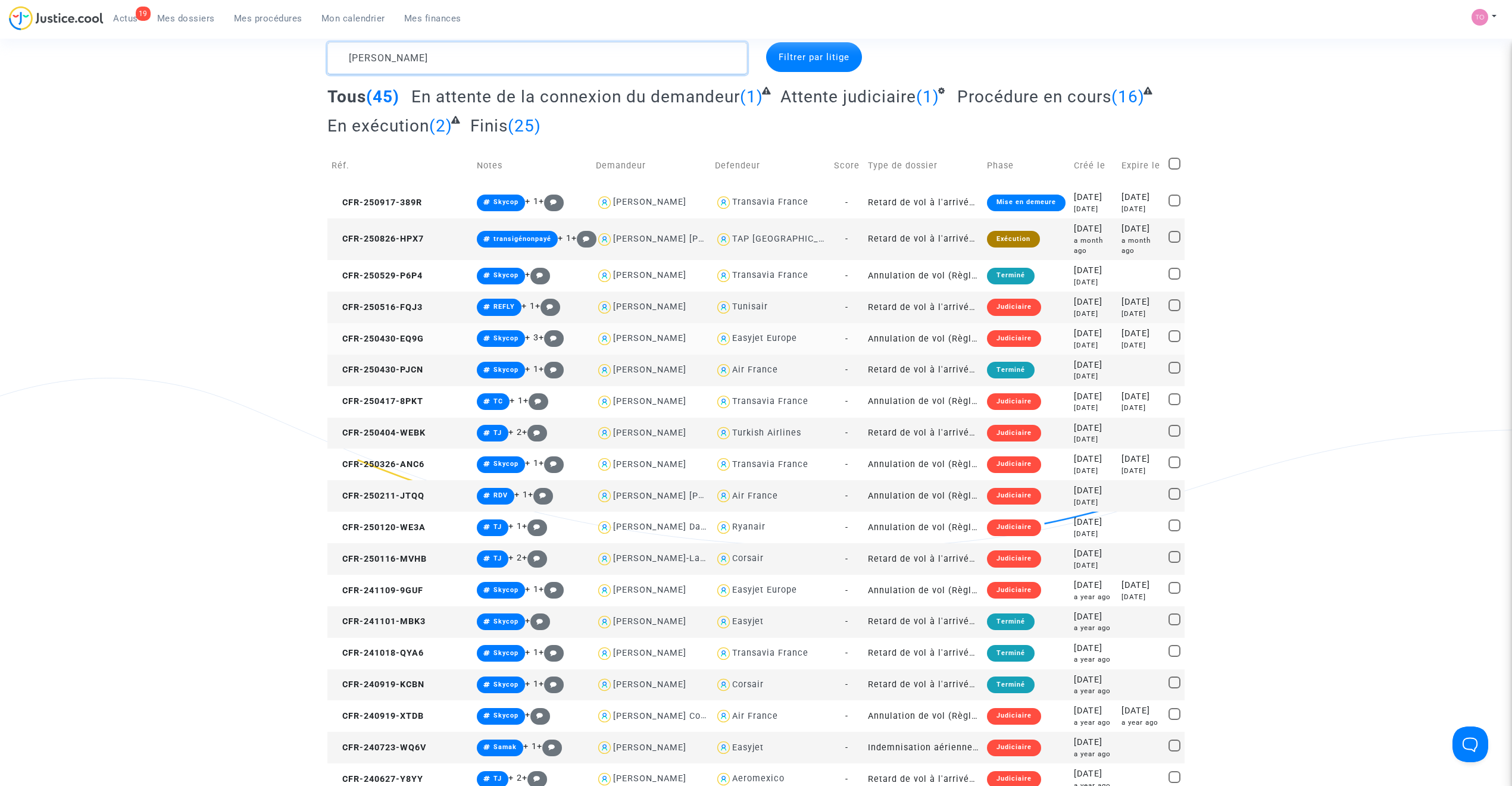
scroll to position [79, 0]
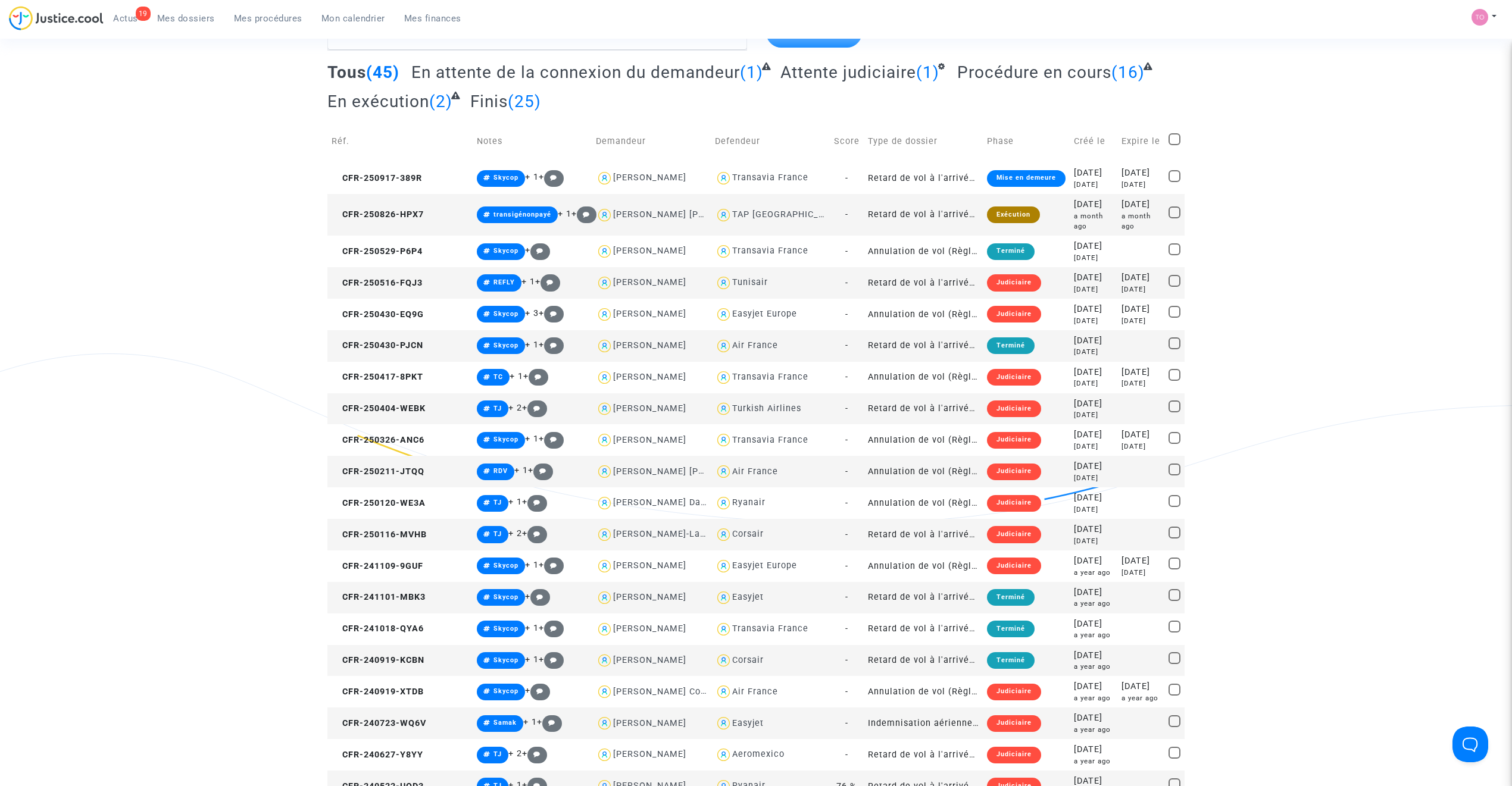
click at [732, 592] on div "Easyjet" at bounding box center [748, 597] width 32 height 10
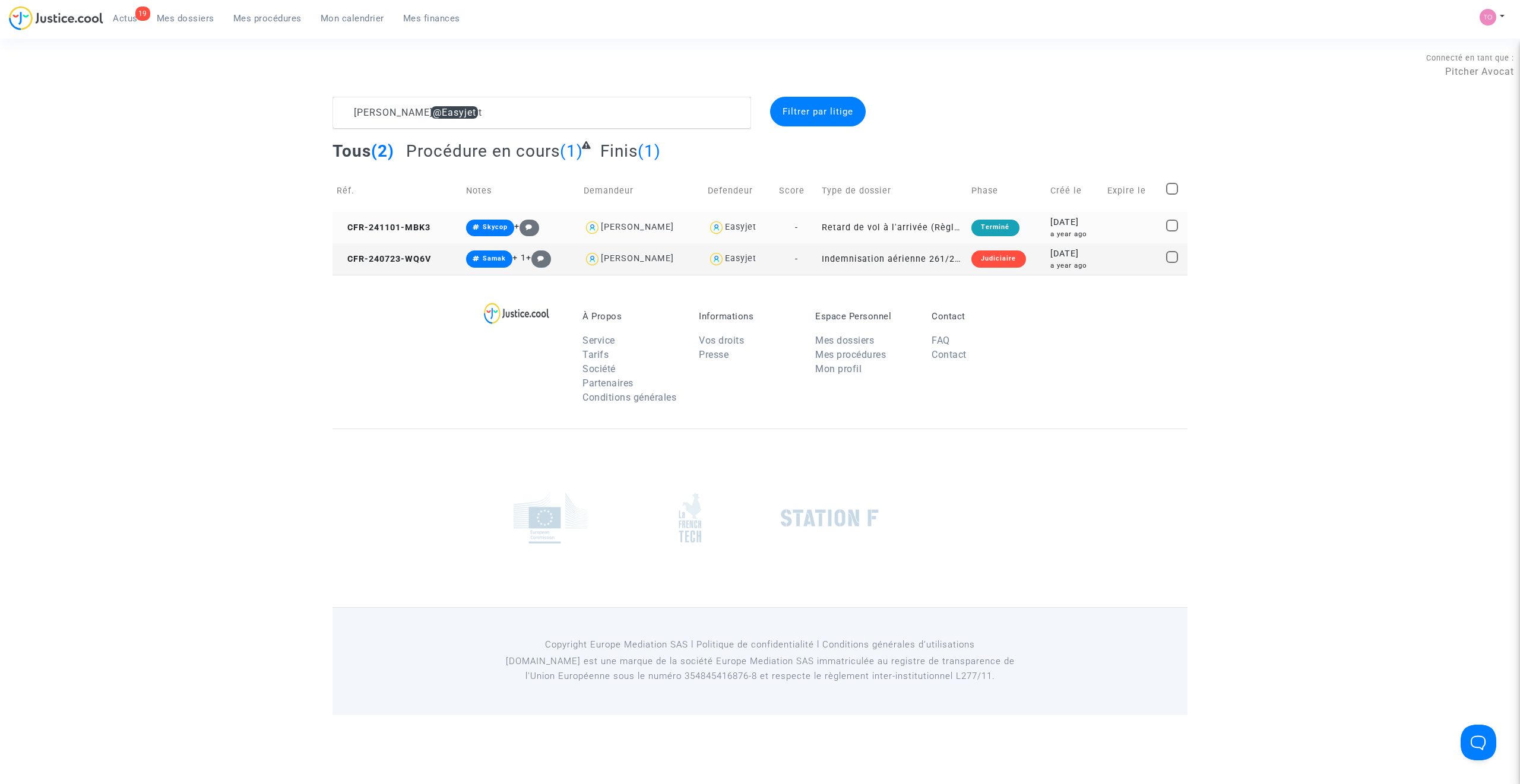
click at [648, 229] on div "Olga Alexandra Gomes Oliveira" at bounding box center [638, 227] width 73 height 10
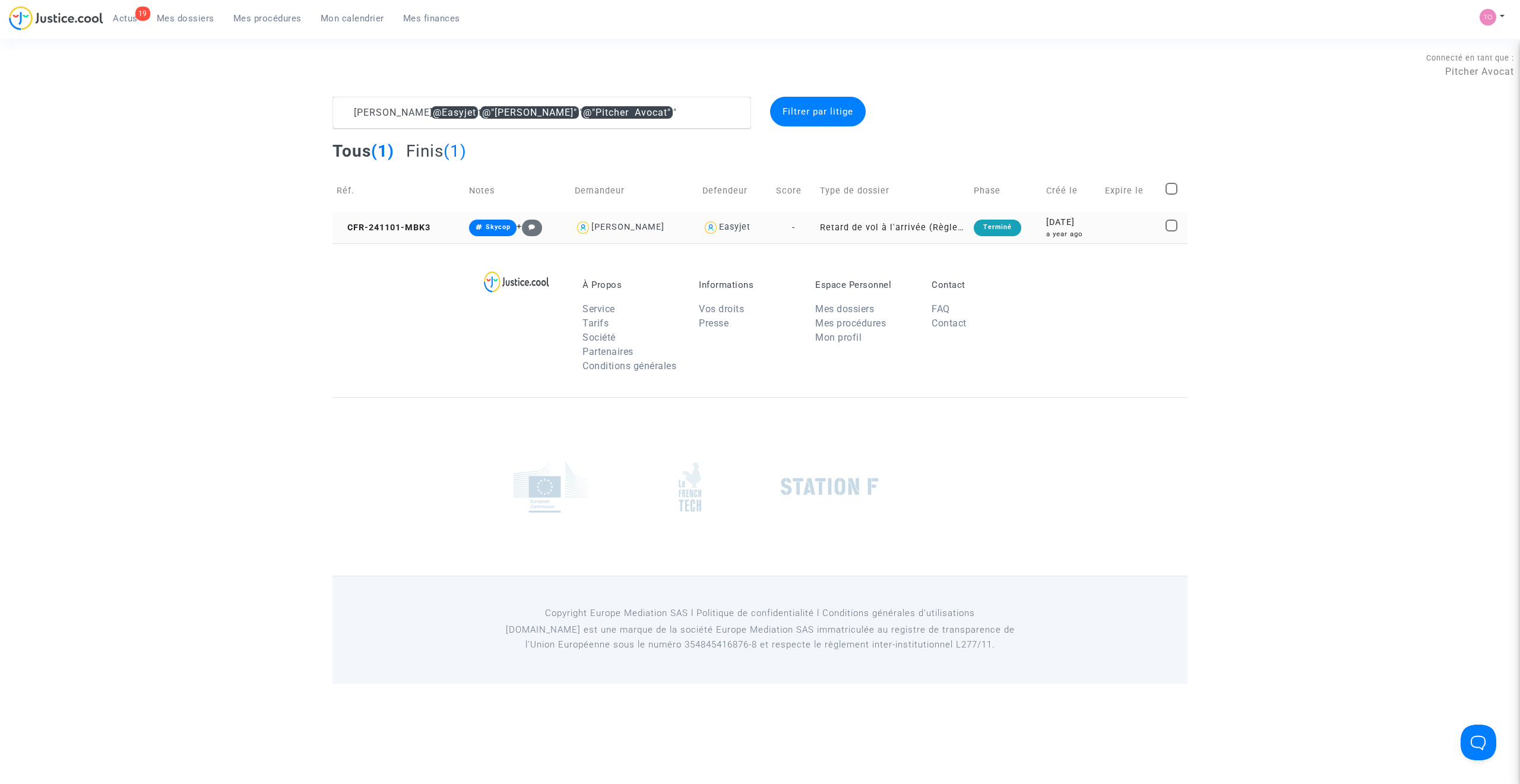
click at [606, 226] on div "Olga Alexandra Gomes Oliveira" at bounding box center [628, 227] width 73 height 10
type textarea "Oliveira @Easyjet"
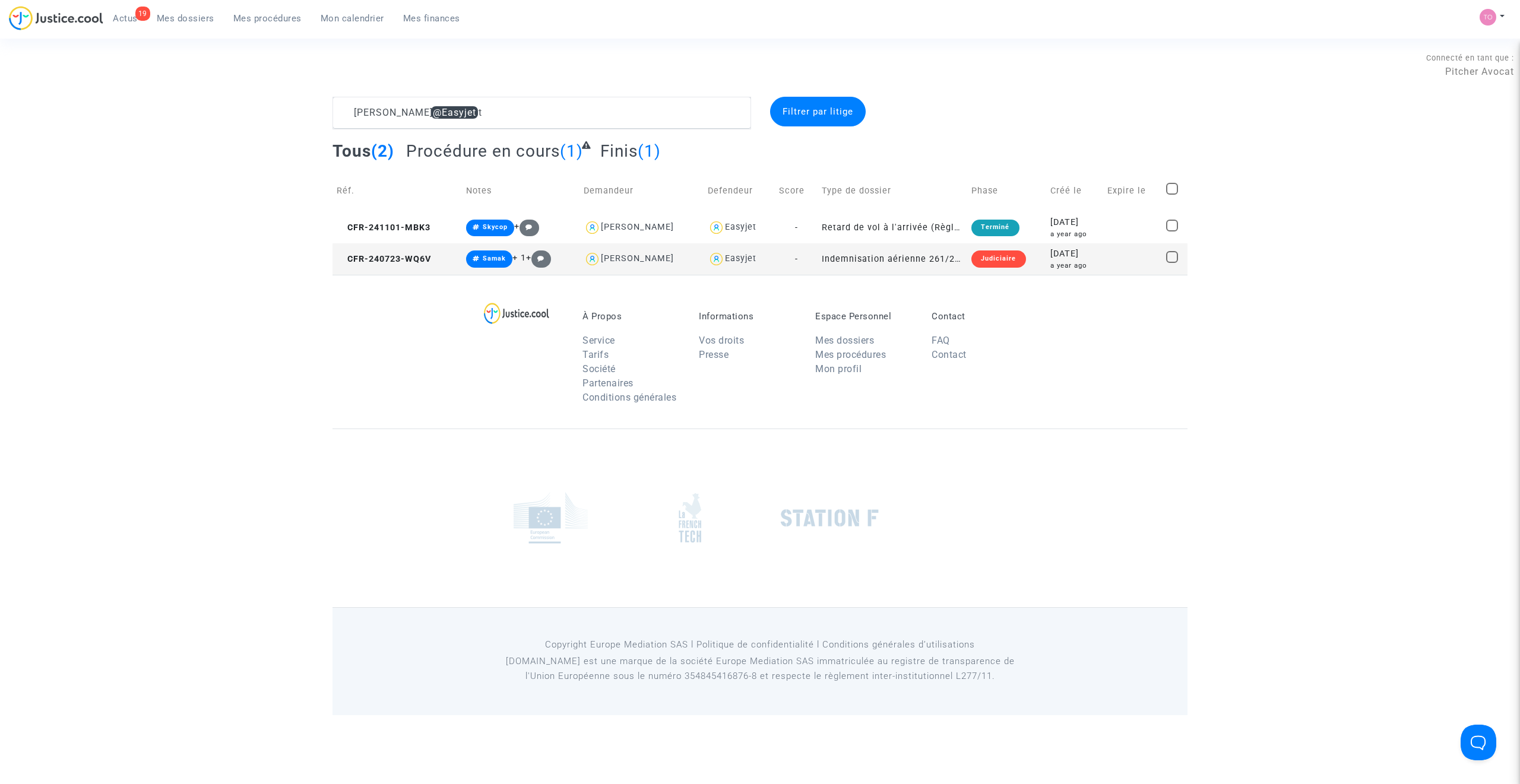
click at [345, 17] on span "Mon calendrier" at bounding box center [352, 18] width 63 height 11
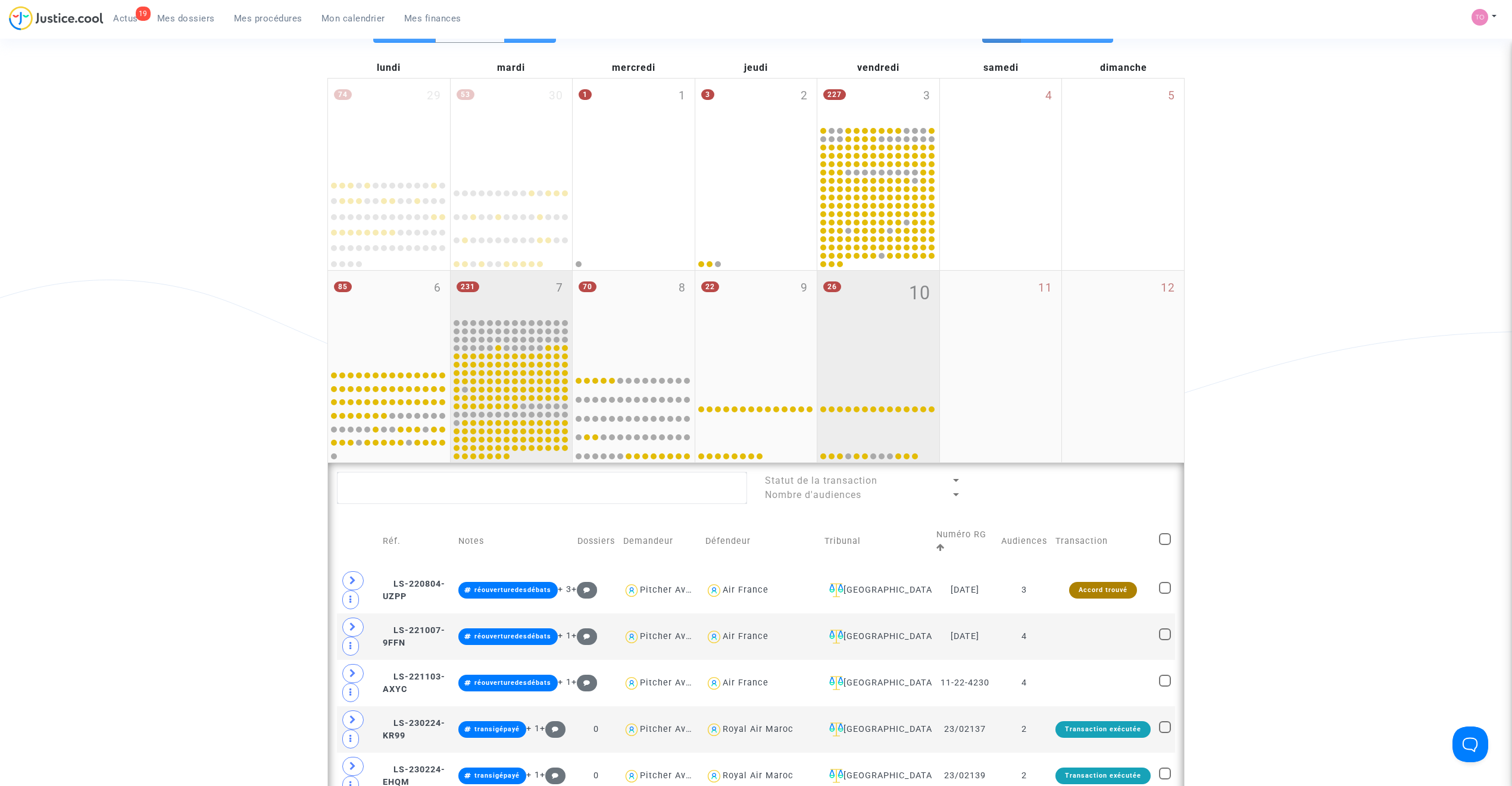
scroll to position [132, 0]
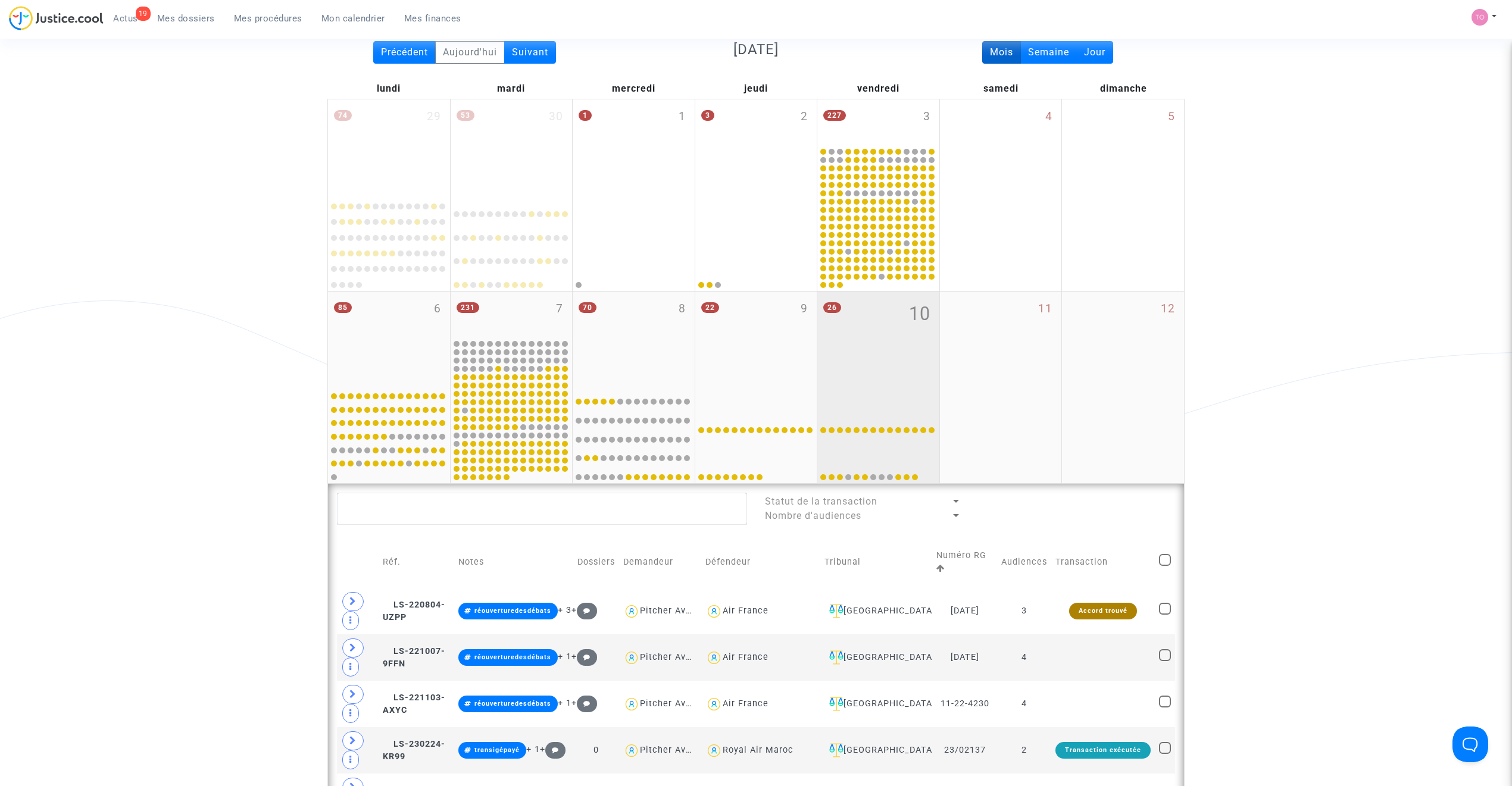
click at [874, 342] on div "26 10" at bounding box center [878, 339] width 122 height 94
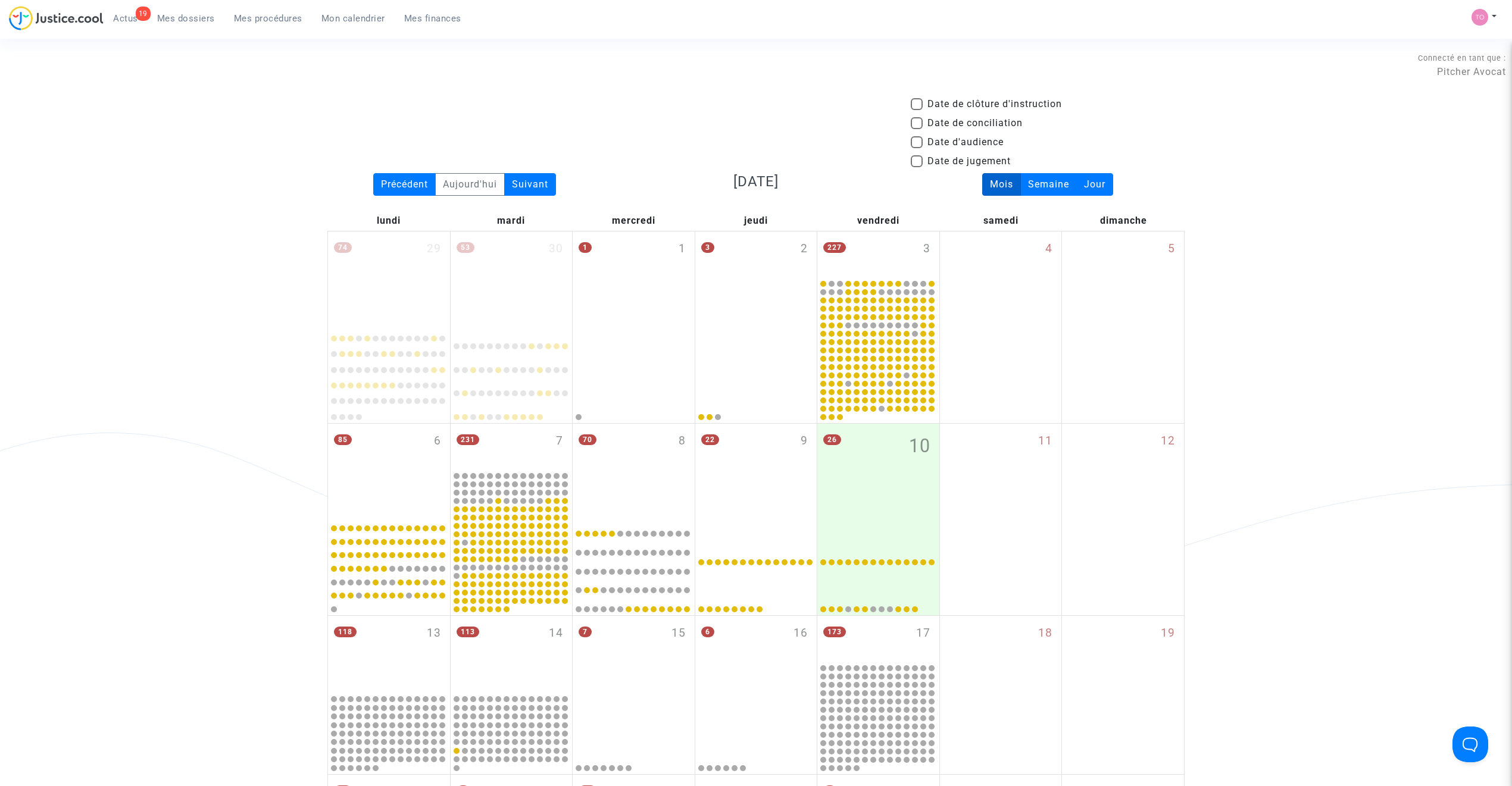
click at [919, 138] on span at bounding box center [916, 142] width 12 height 12
click at [917, 149] on input "Date d'audience" at bounding box center [916, 149] width 1 height 1
checkbox input "true"
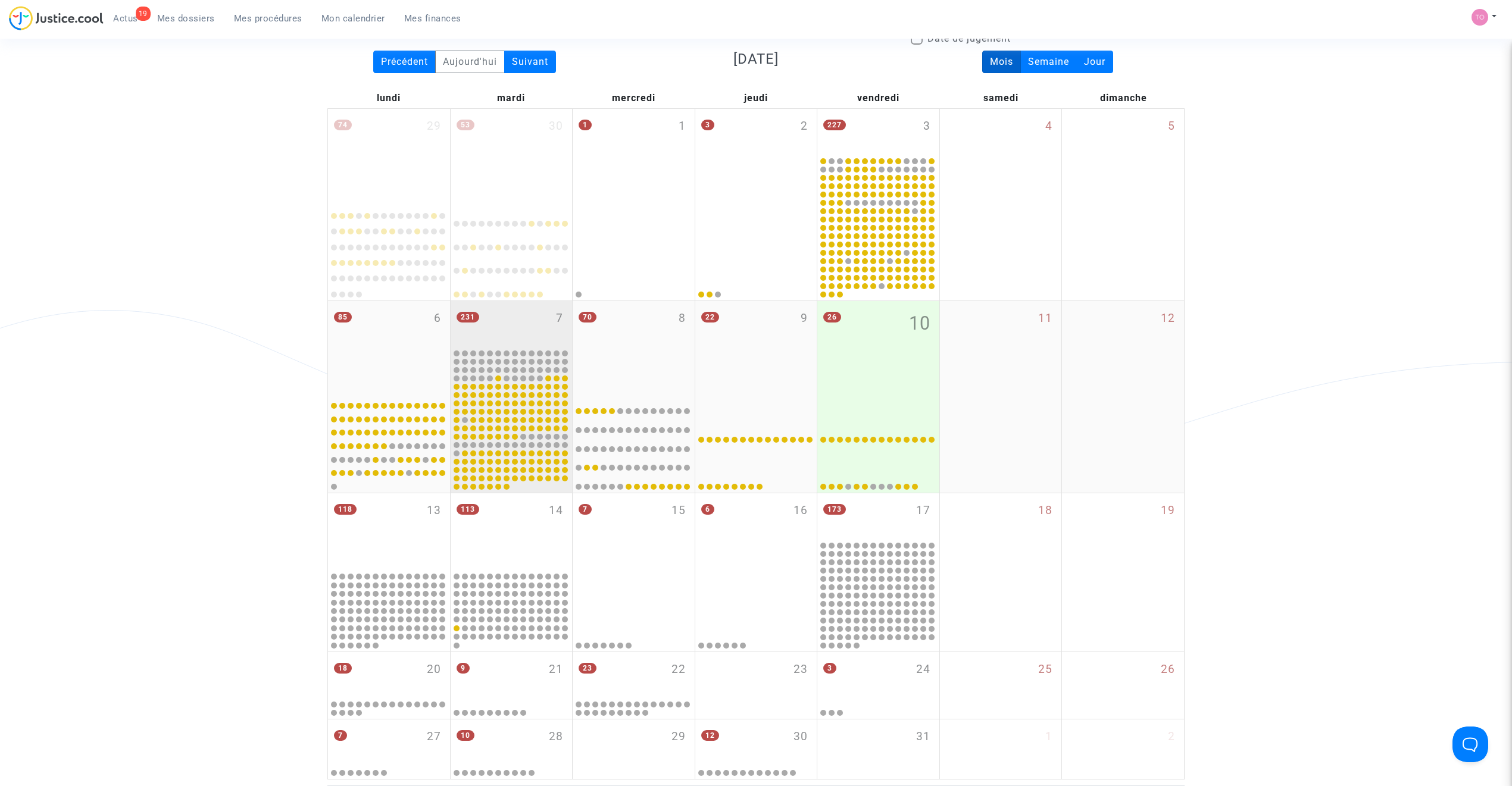
scroll to position [132, 0]
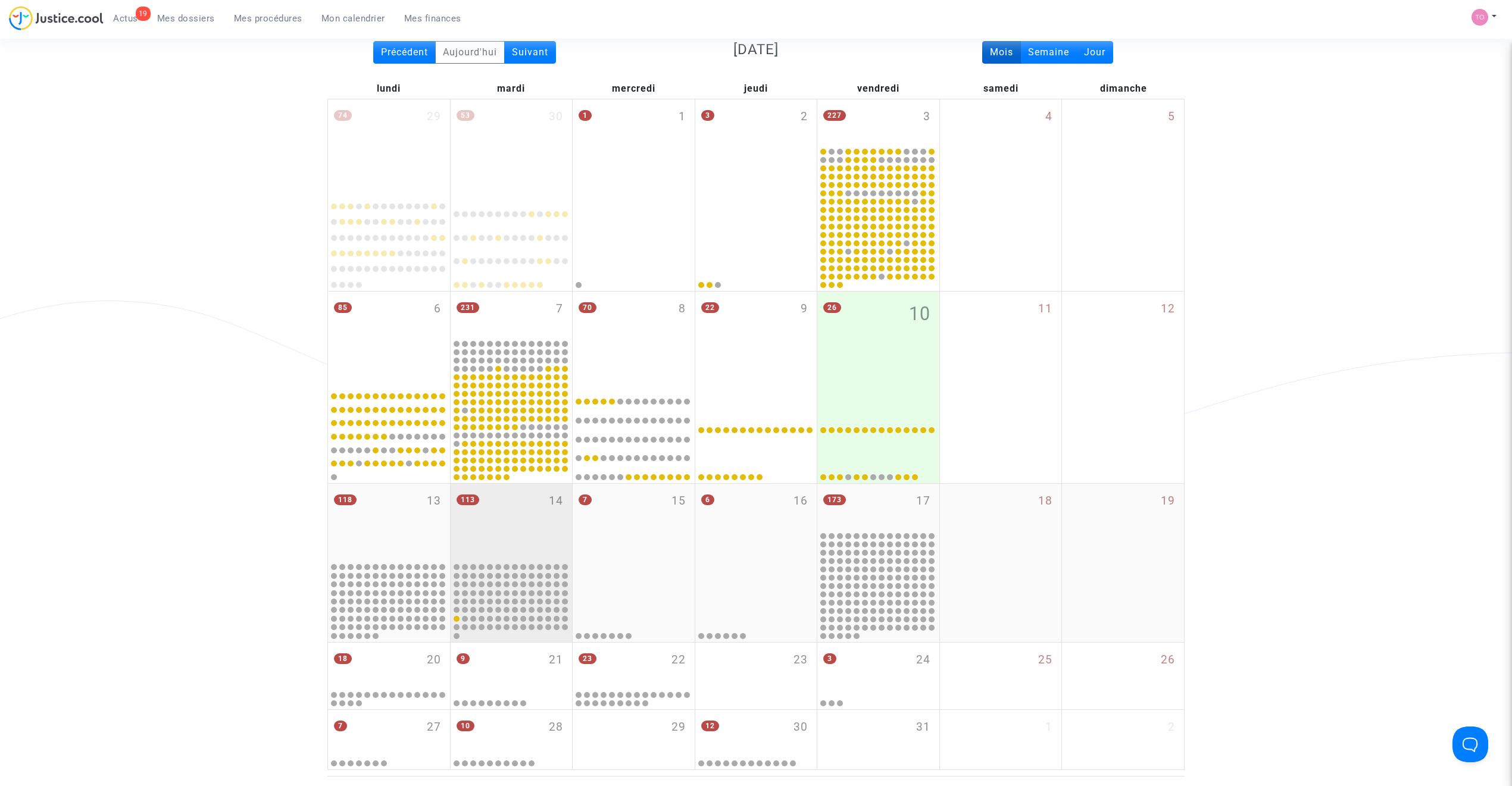
click at [506, 546] on div "113 14" at bounding box center [512, 522] width 122 height 77
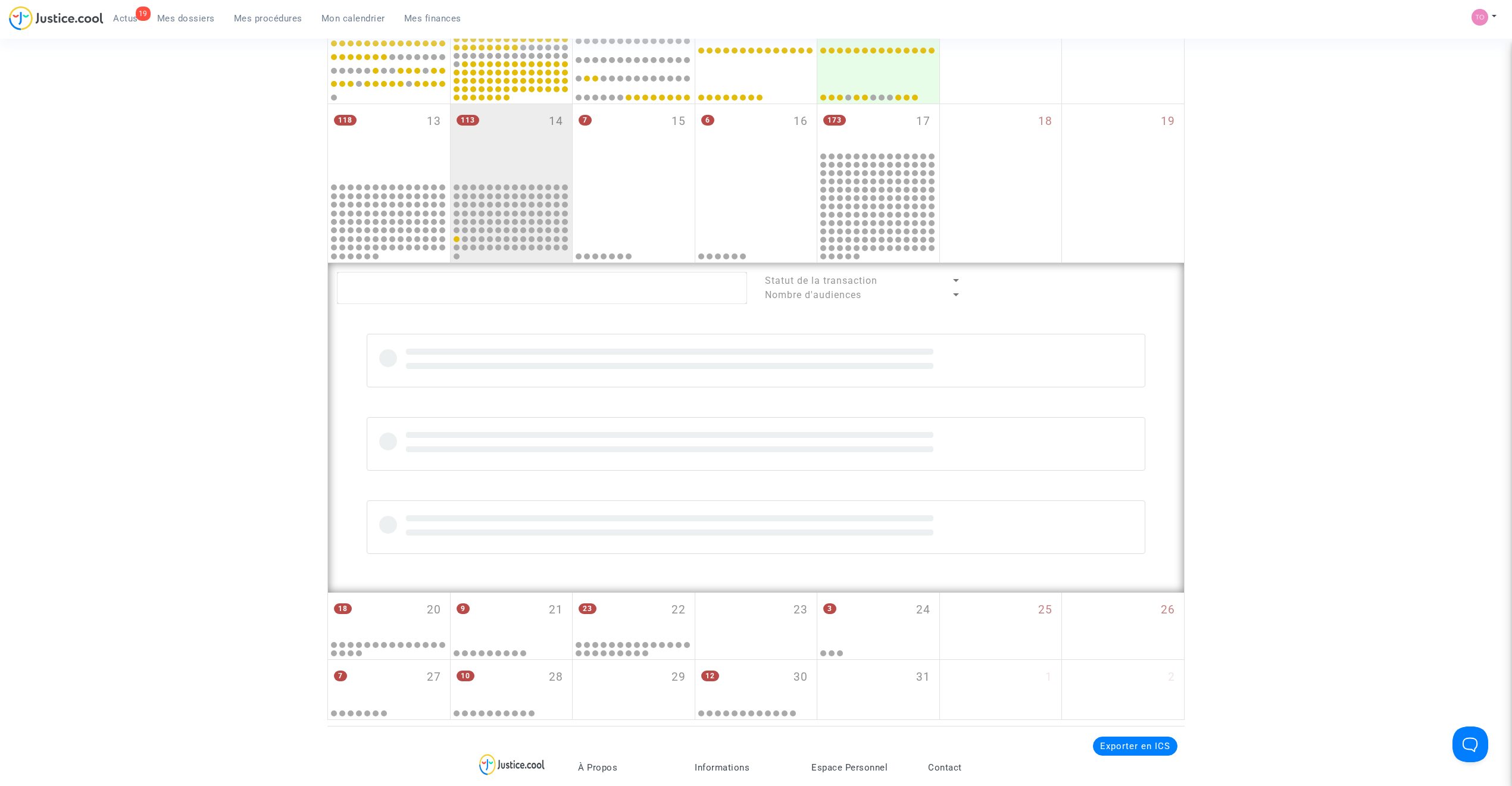
scroll to position [503, 0]
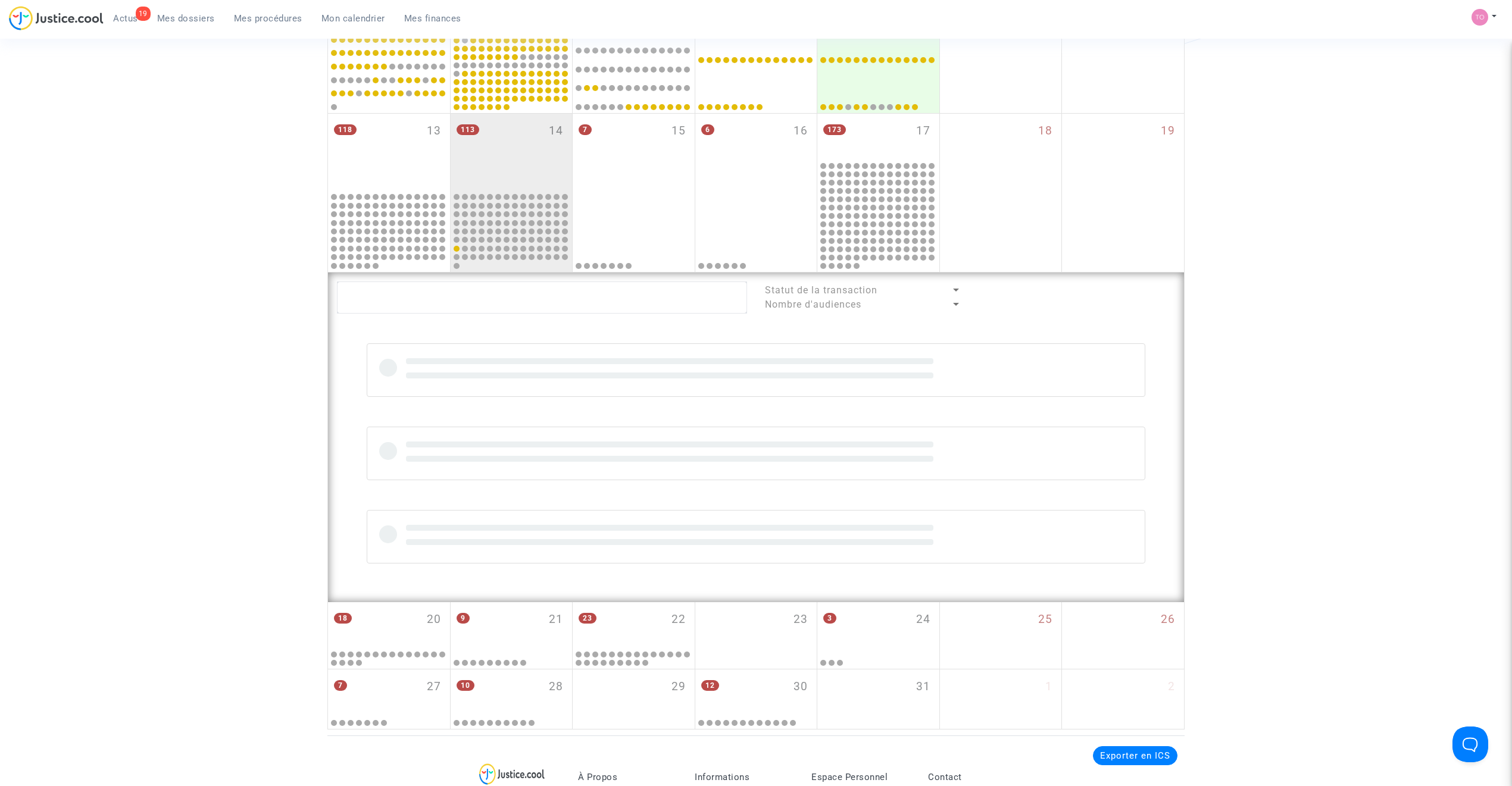
click at [415, 343] on div at bounding box center [756, 370] width 779 height 54
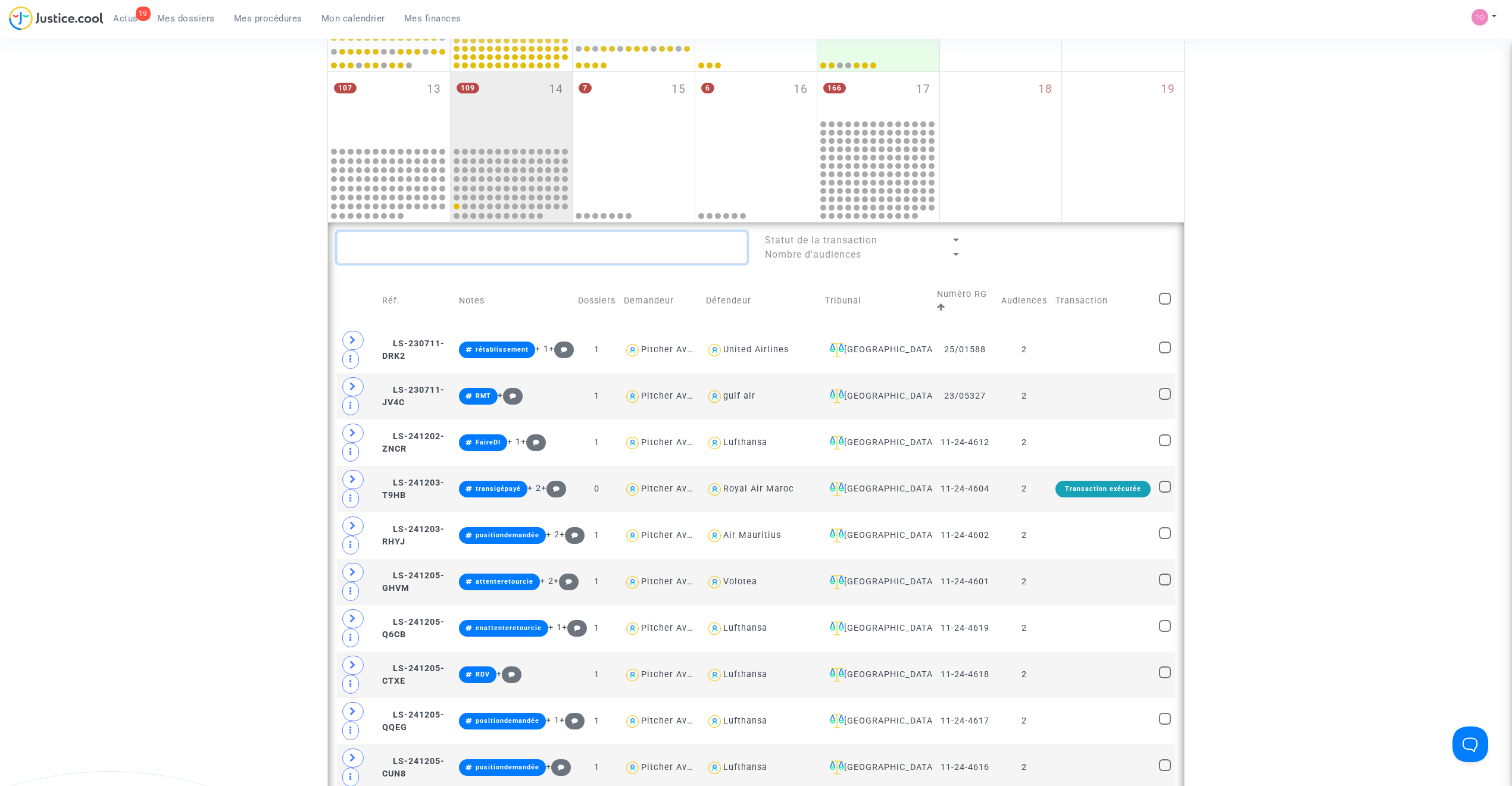
click at [386, 242] on textarea at bounding box center [542, 248] width 410 height 32
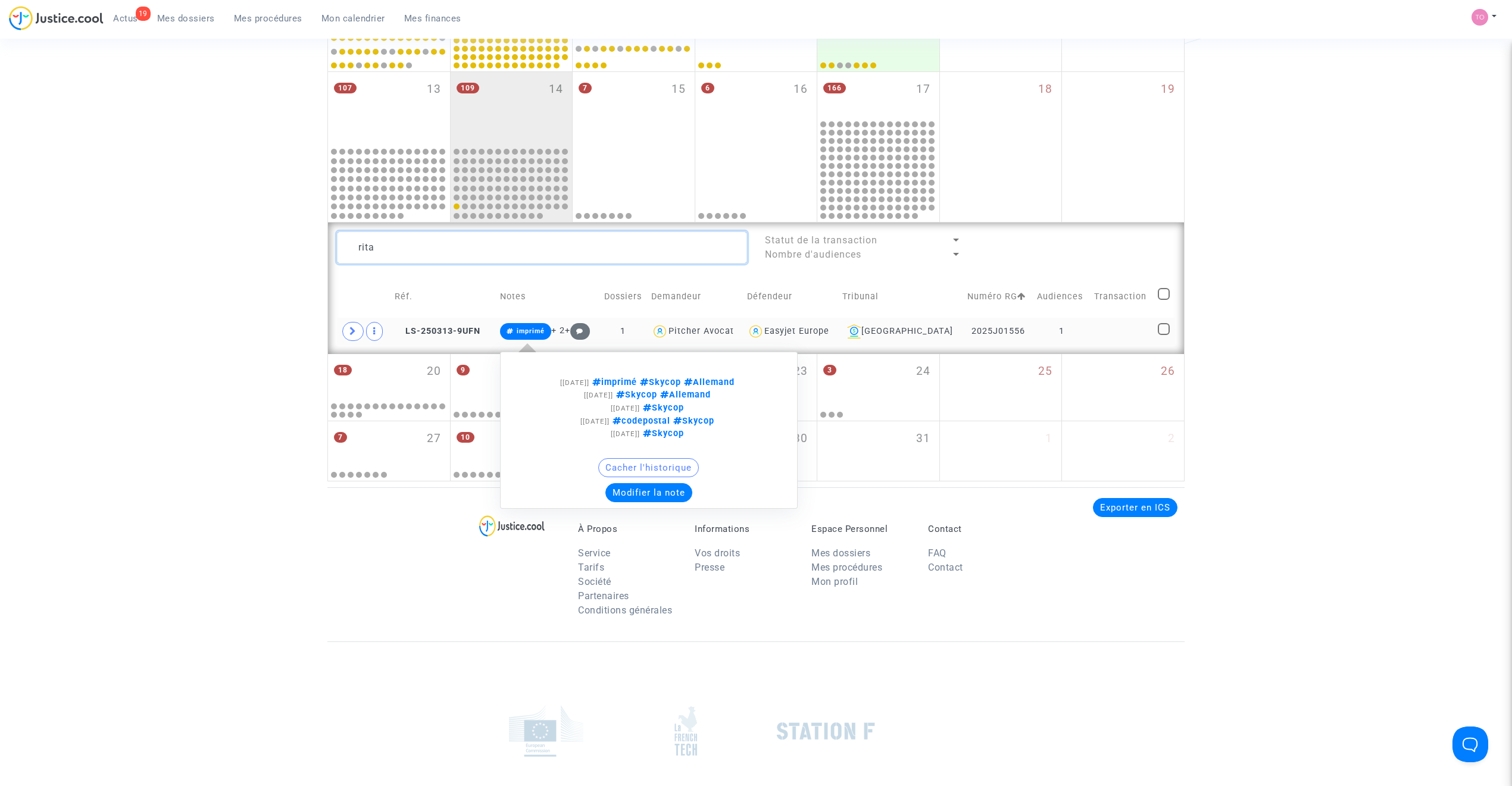
type textarea "rita"
click at [637, 496] on button "Modifier la note" at bounding box center [648, 492] width 87 height 19
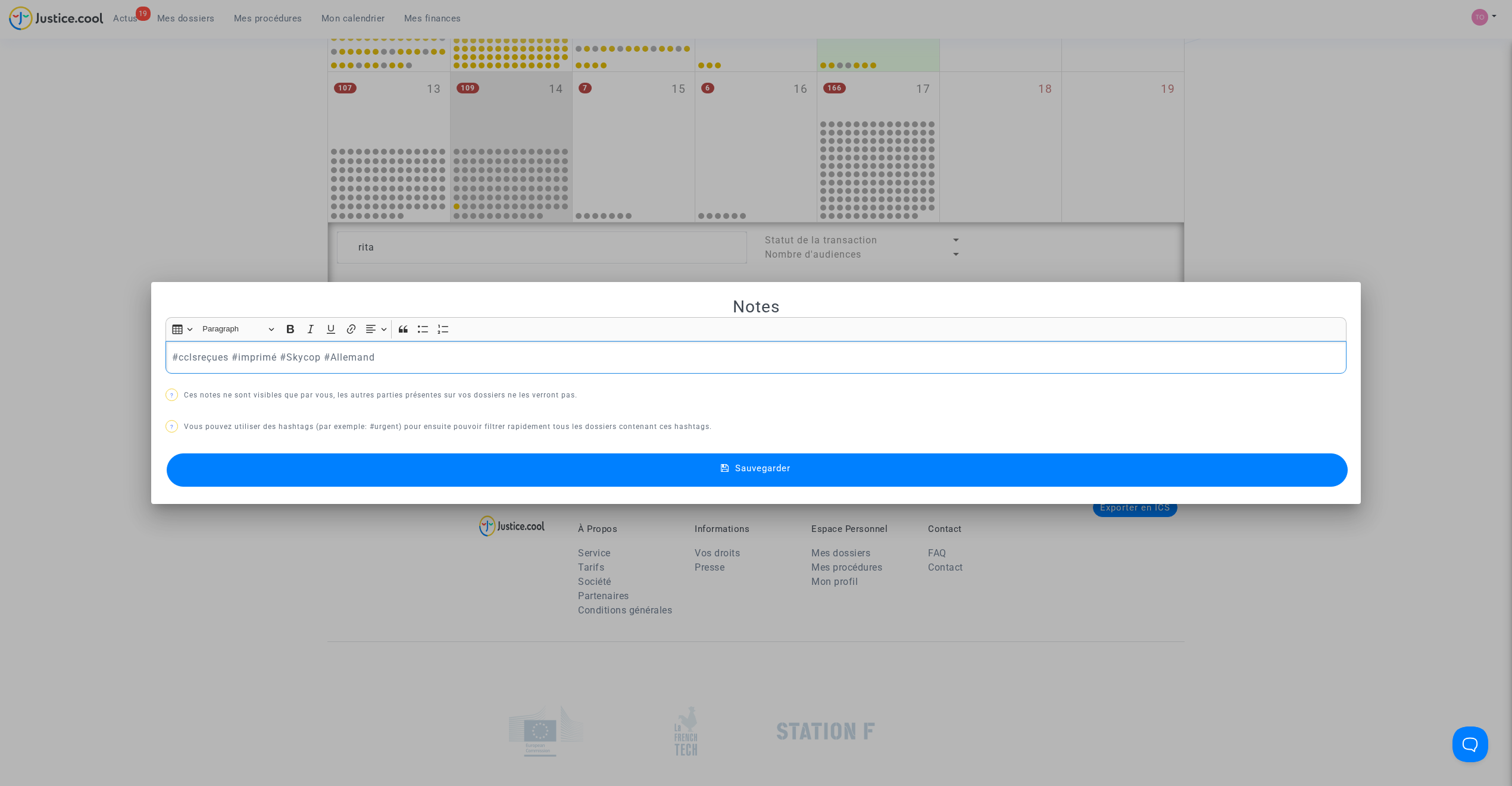
click at [253, 358] on p "#cclsreçues #imprimé #Skycop #Allemand" at bounding box center [756, 357] width 1169 height 15
click at [57, 317] on div at bounding box center [756, 393] width 1512 height 786
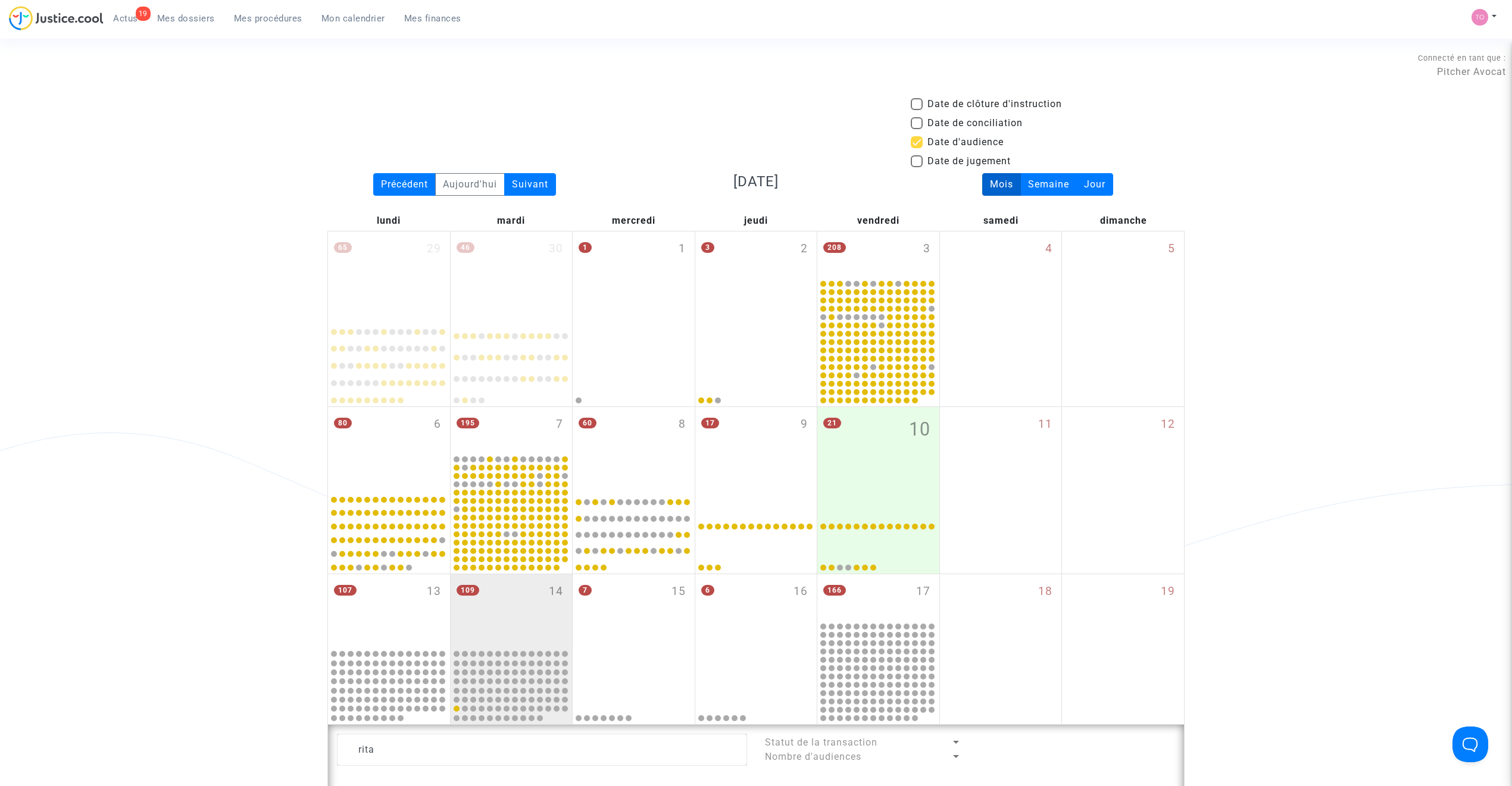
scroll to position [503, 0]
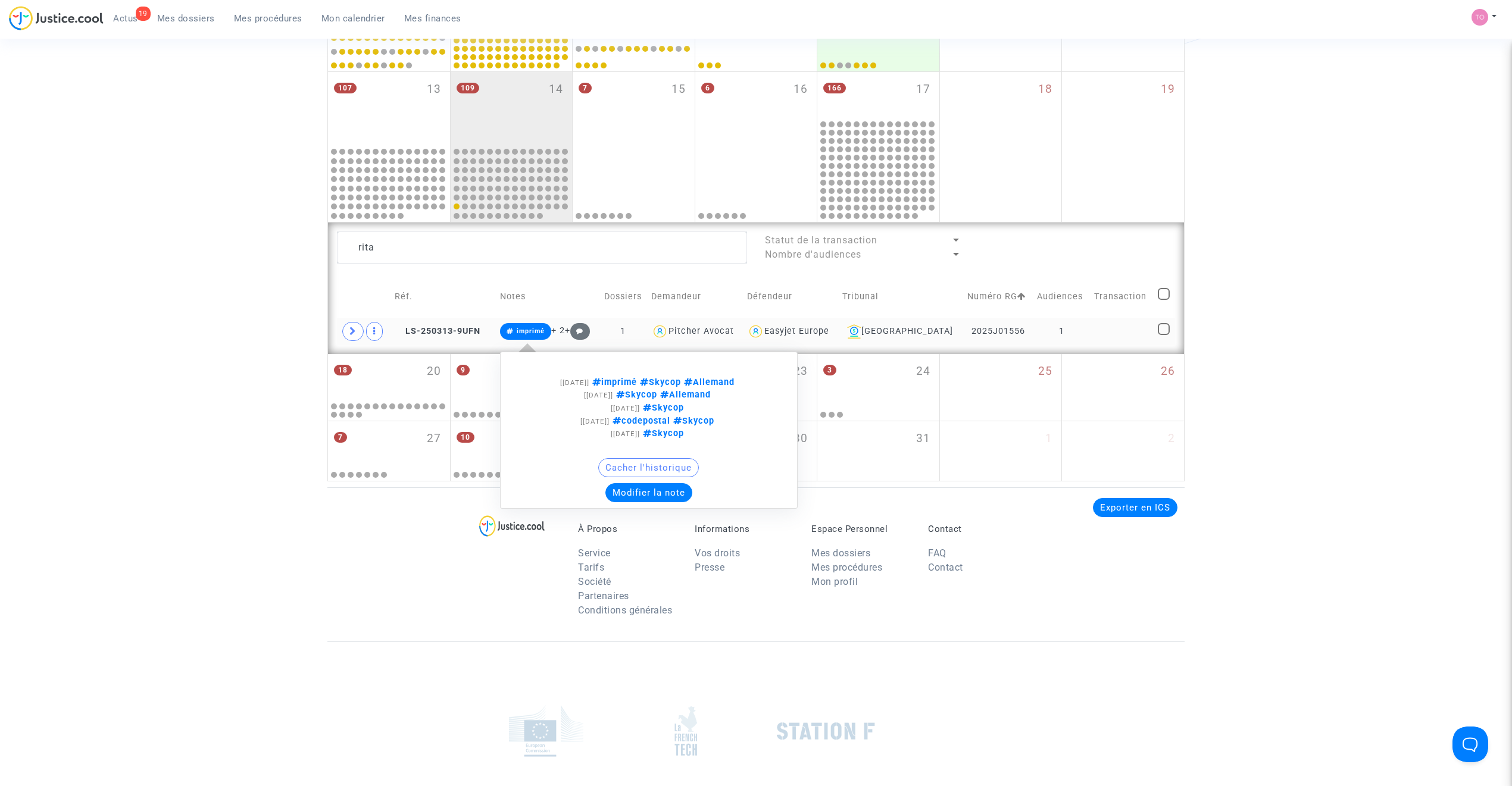
click at [659, 503] on button "Modifier la note" at bounding box center [648, 492] width 87 height 19
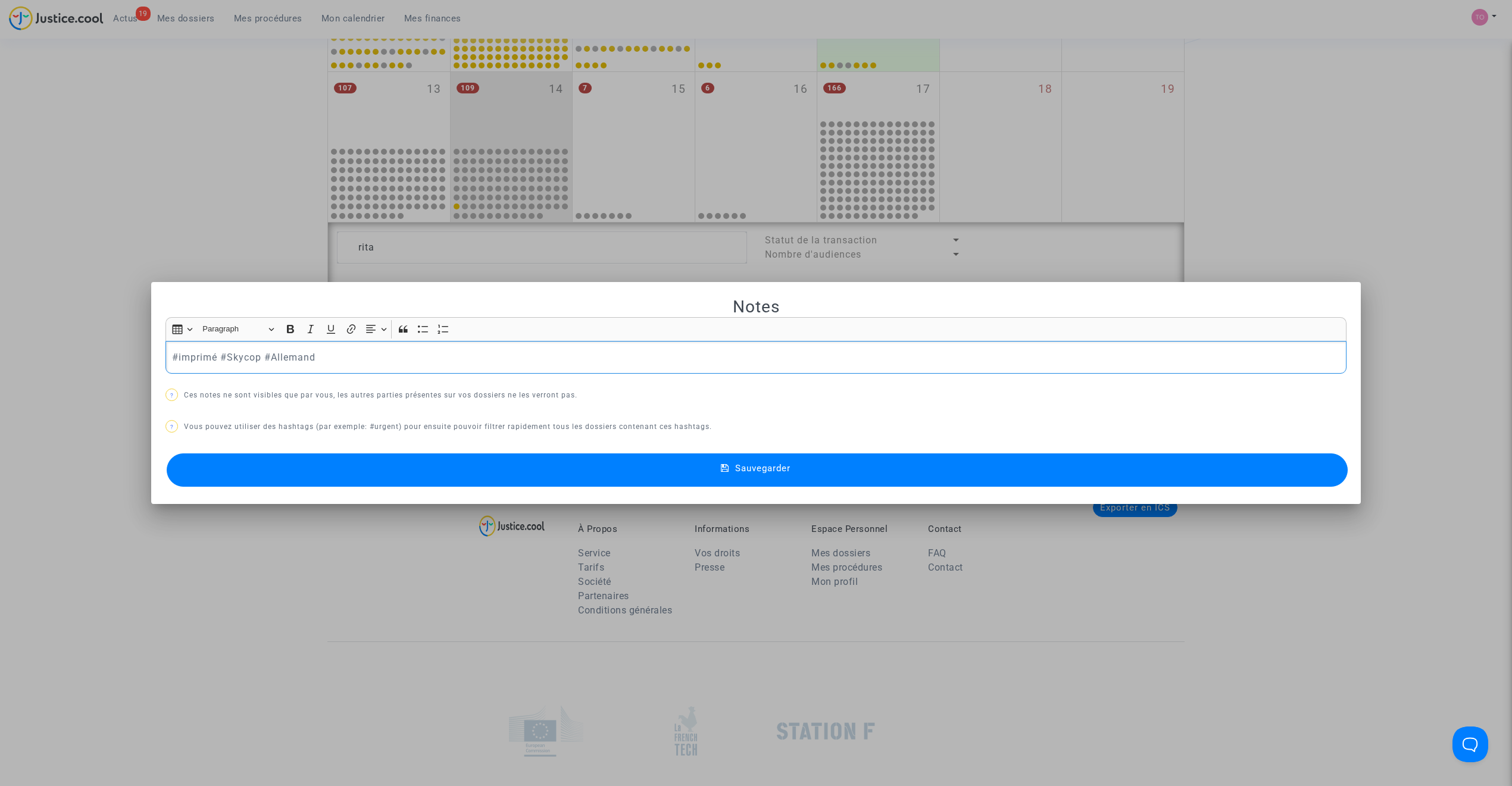
scroll to position [0, 0]
click at [172, 355] on p "cclsreçues#imprimé #Skycop #Allemand" at bounding box center [756, 357] width 1169 height 15
click at [224, 356] on p "#cclsreçues#imprimé #Skycop #Allemand" at bounding box center [756, 357] width 1169 height 15
click at [363, 467] on button "Sauvegarder" at bounding box center [757, 470] width 1181 height 33
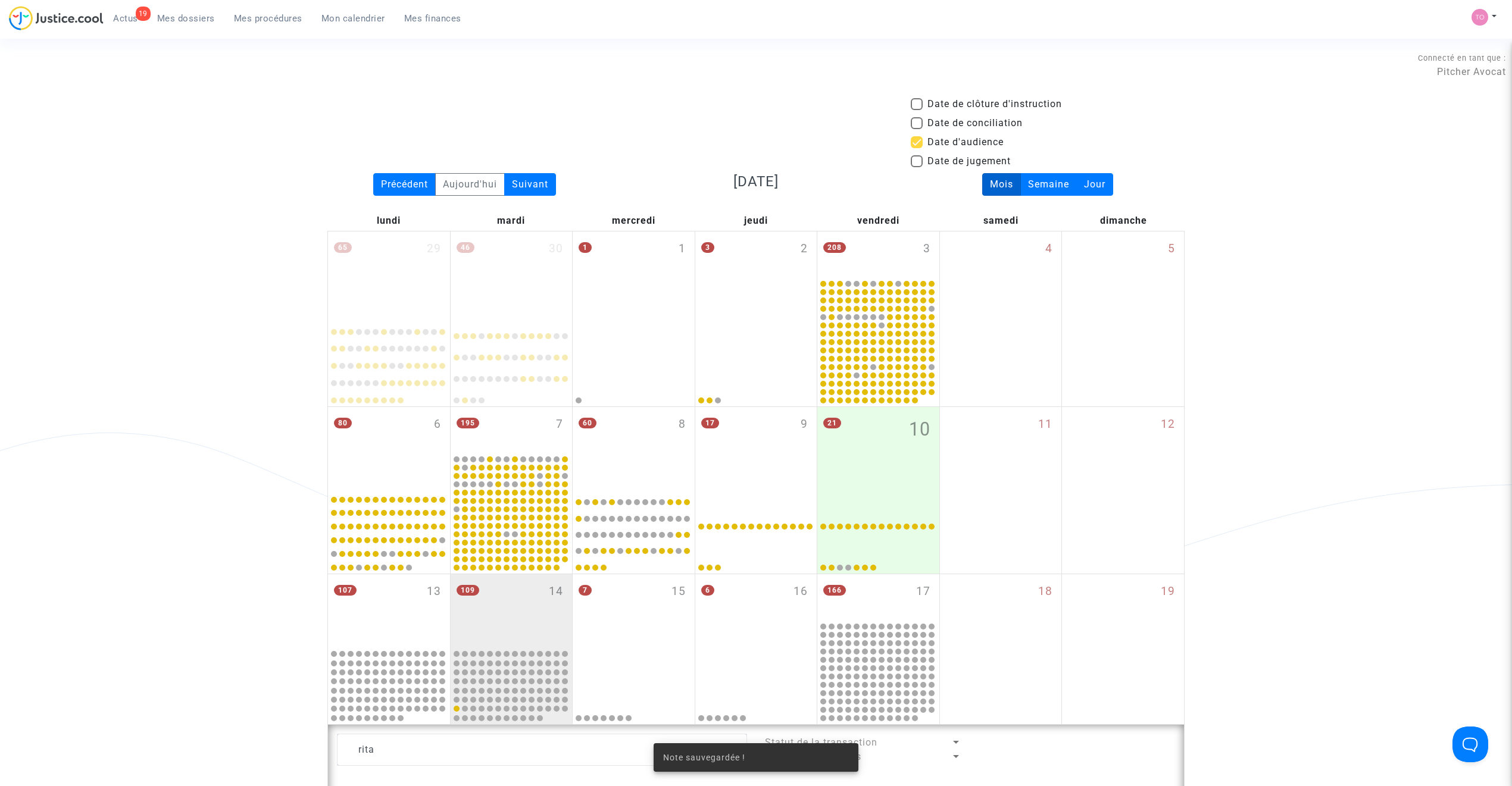
scroll to position [503, 0]
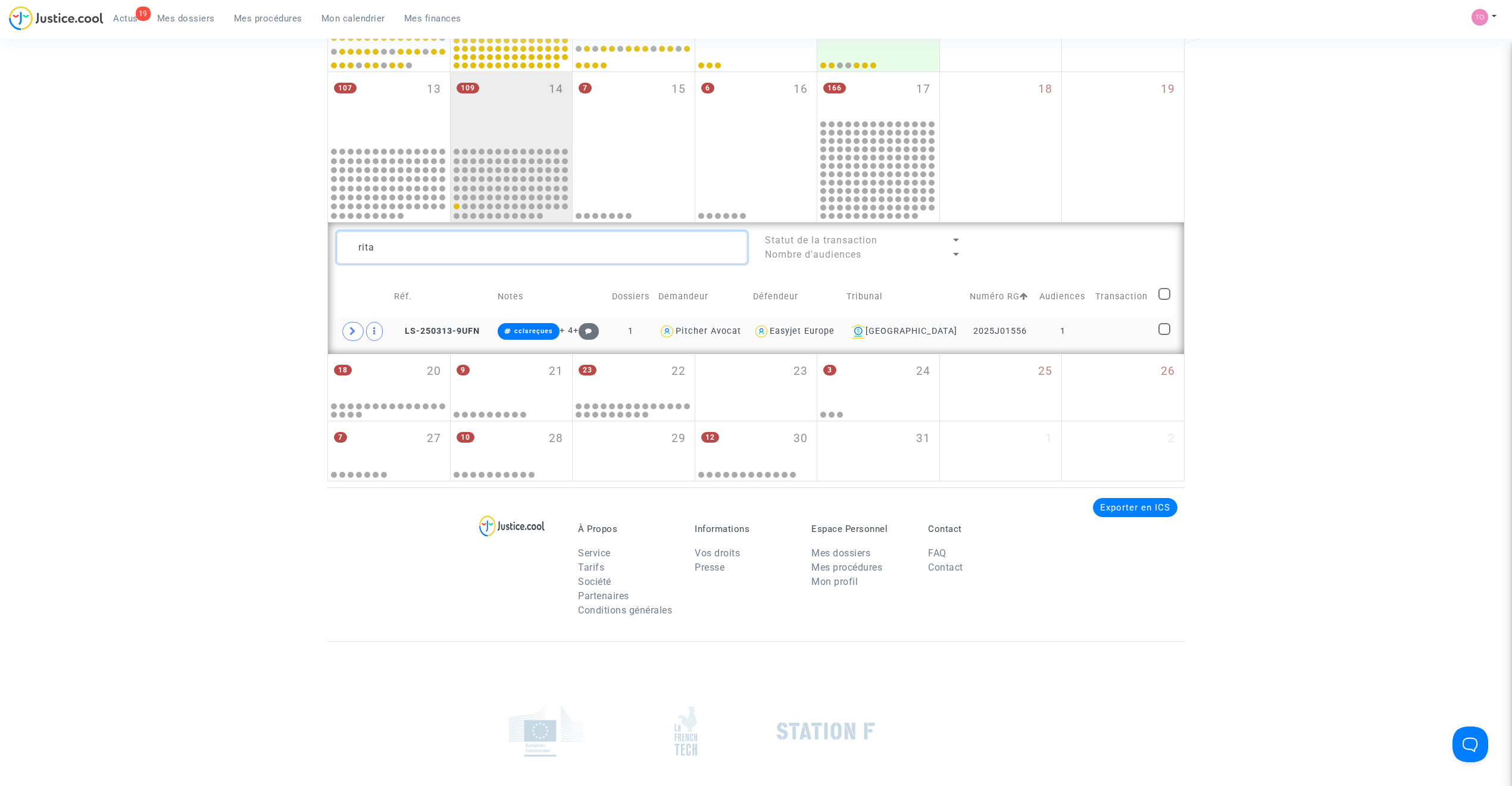
drag, startPoint x: 288, startPoint y: 242, endPoint x: 266, endPoint y: 241, distance: 22.0
click at [268, 241] on div "Date de clôture d'instruction Date de conciliation Date d'audience Date de juge…" at bounding box center [756, 38] width 1512 height 887
paste textarea "Zohre"
type textarea "Zohre"
click at [349, 330] on icon at bounding box center [352, 330] width 7 height 9
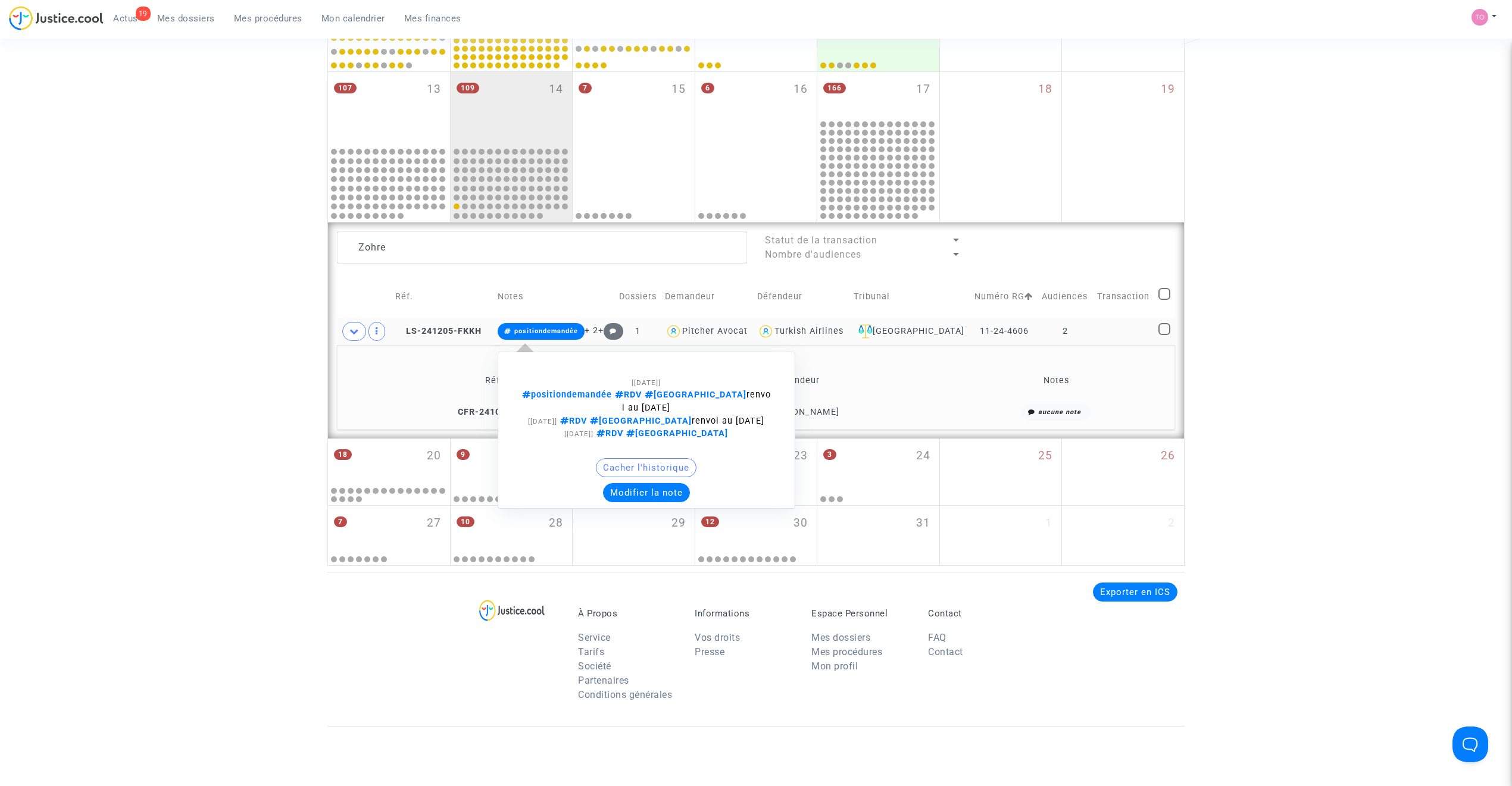
click at [652, 498] on button "Modifier la note" at bounding box center [646, 492] width 87 height 19
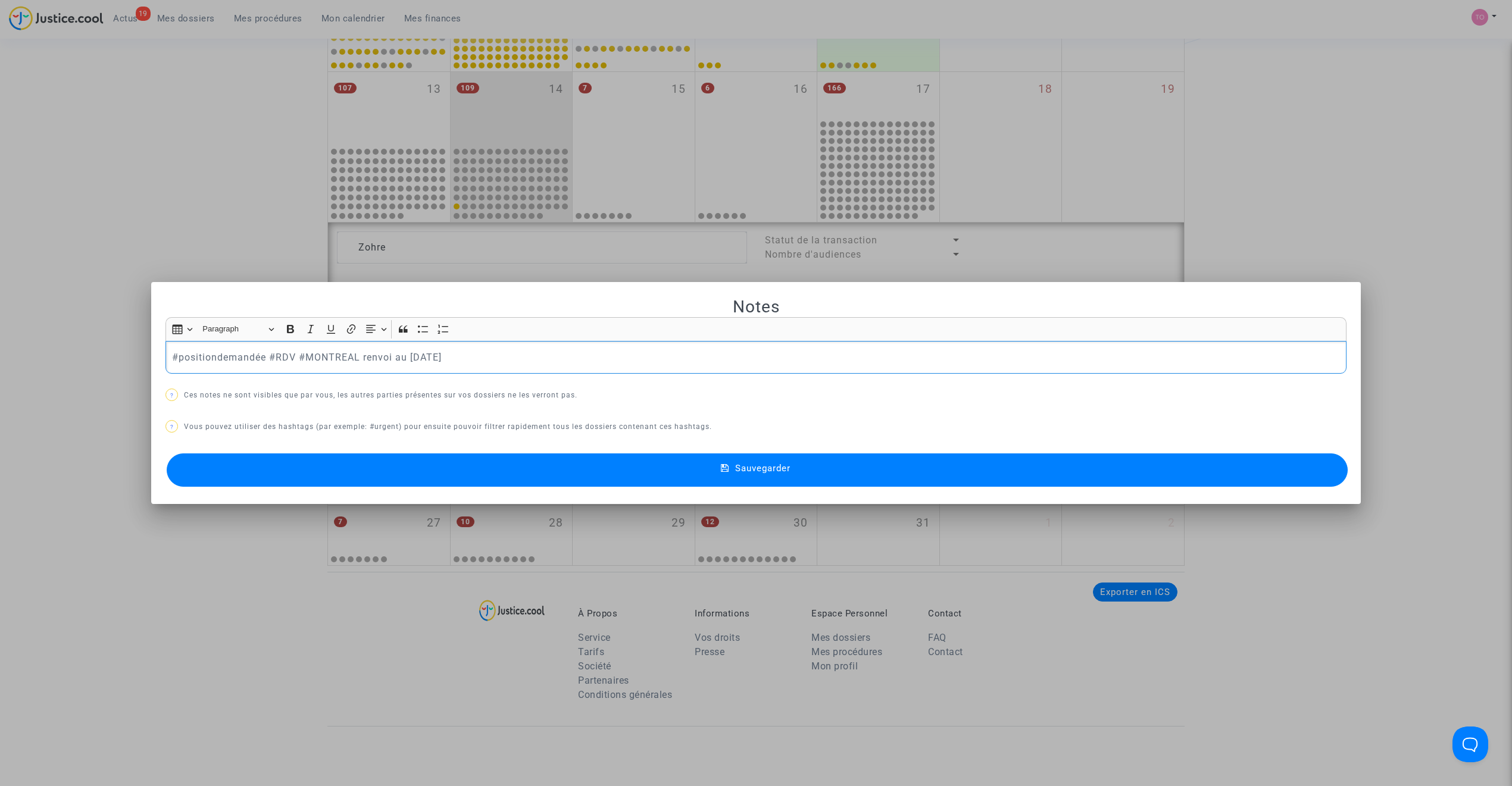
click at [228, 351] on p "#positiondemandée #RDV #MONTREAL renvoi au 14 octobre 2025" at bounding box center [756, 357] width 1169 height 15
click at [404, 460] on button "Sauvegarder" at bounding box center [757, 470] width 1181 height 33
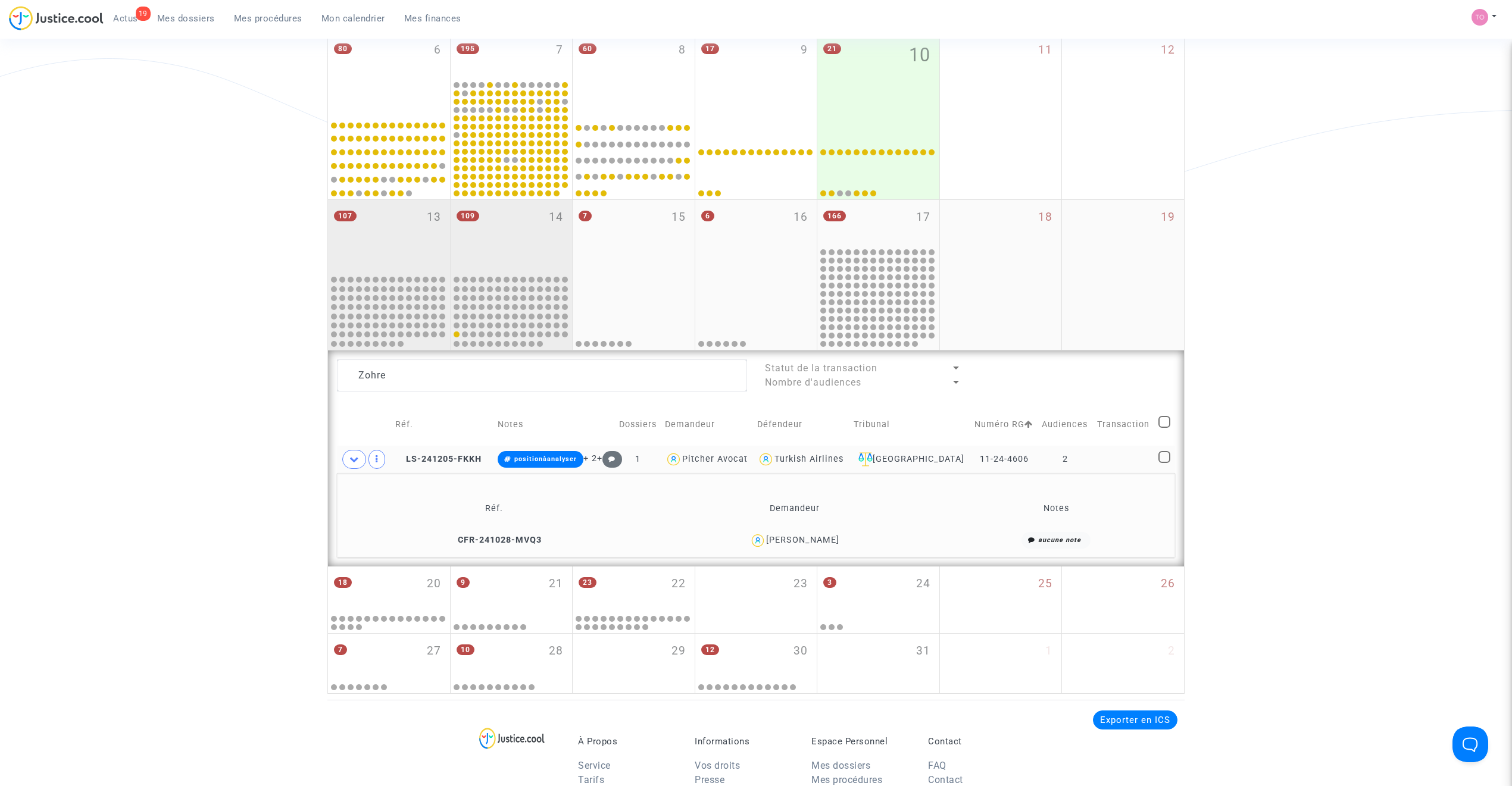
scroll to position [369, 0]
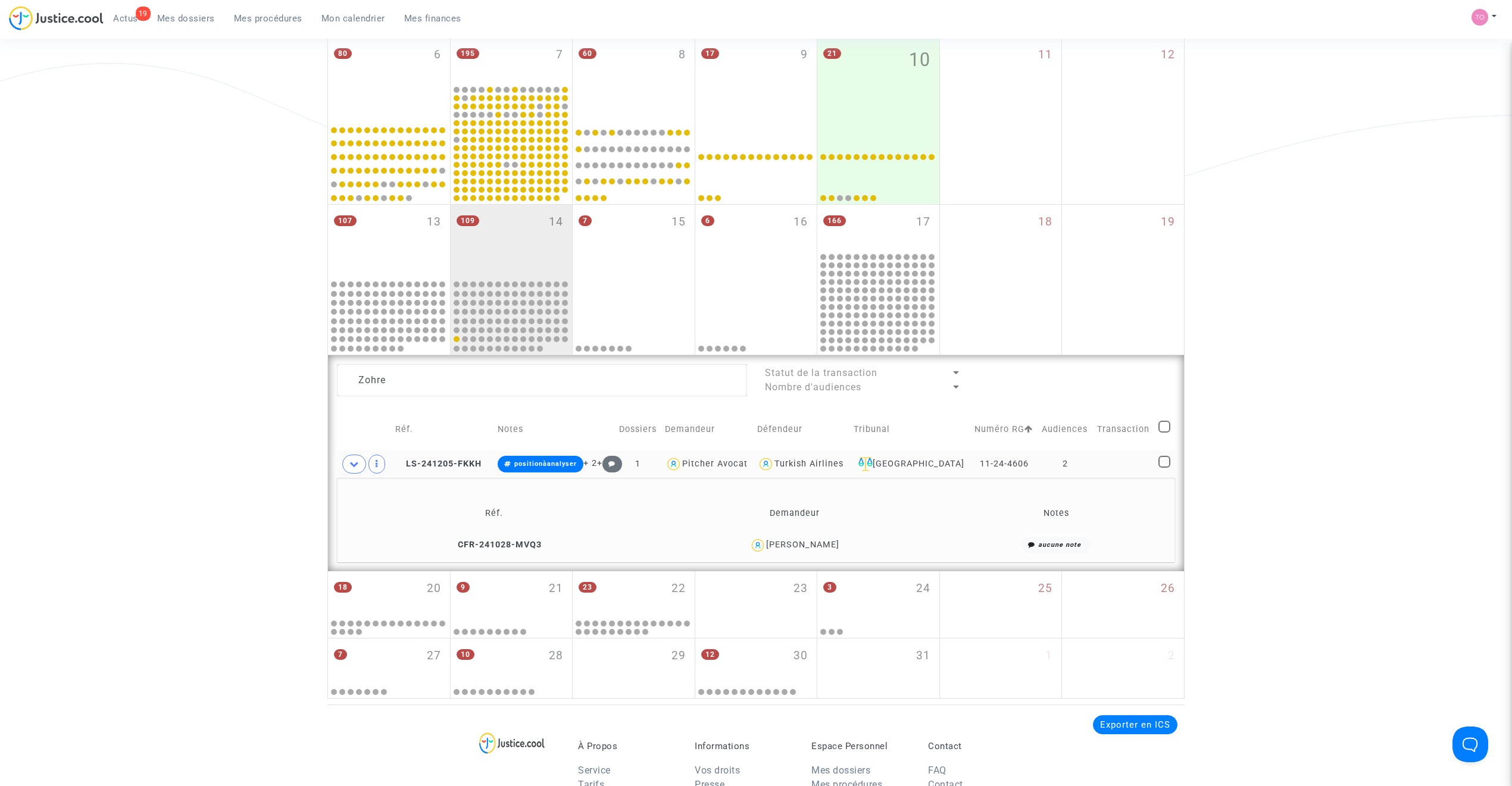
click at [210, 348] on div "Date de clôture d'instruction Date de conciliation Date d'audience Date de juge…" at bounding box center [756, 213] width 1512 height 971
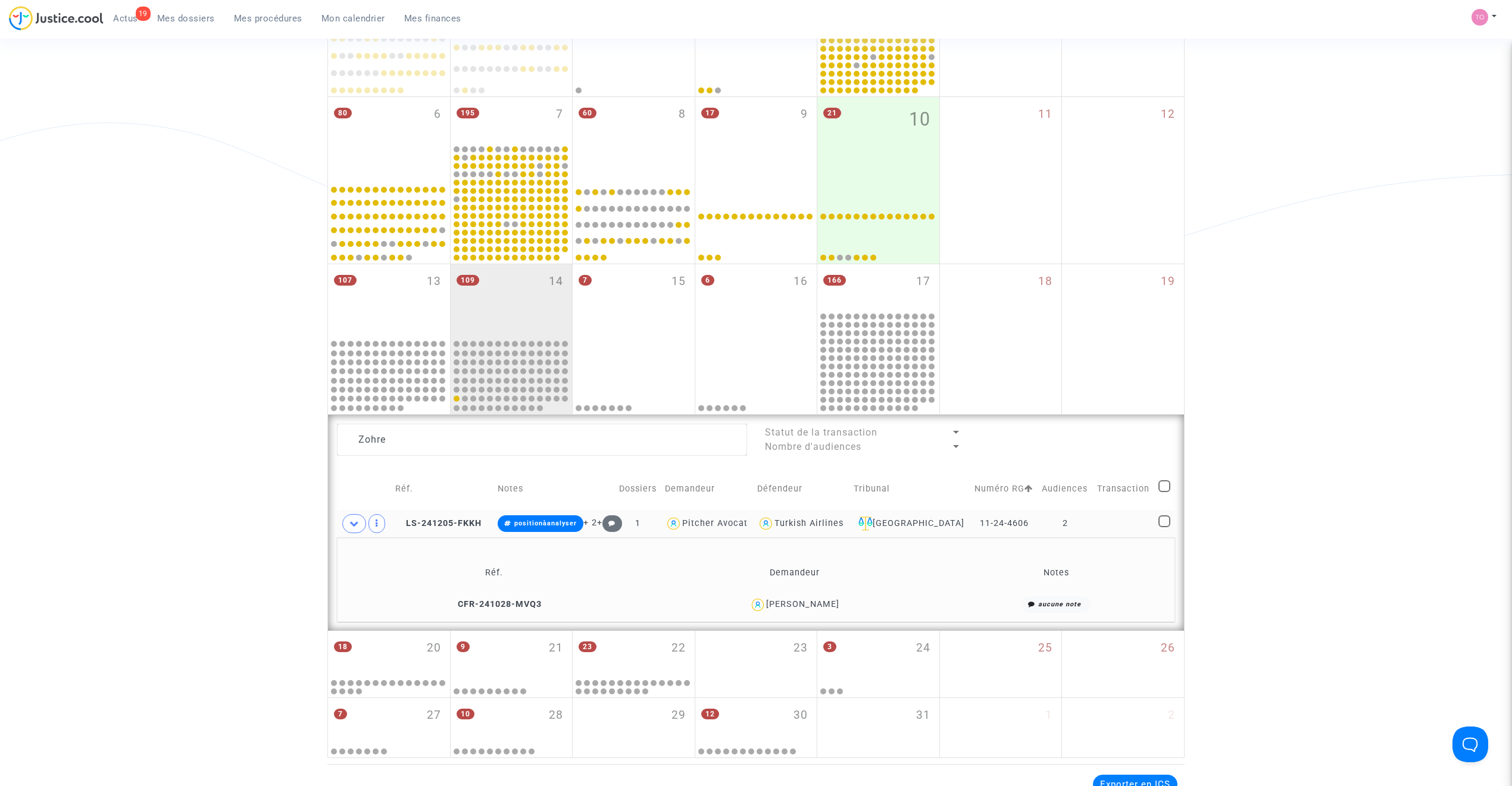
scroll to position [291, 0]
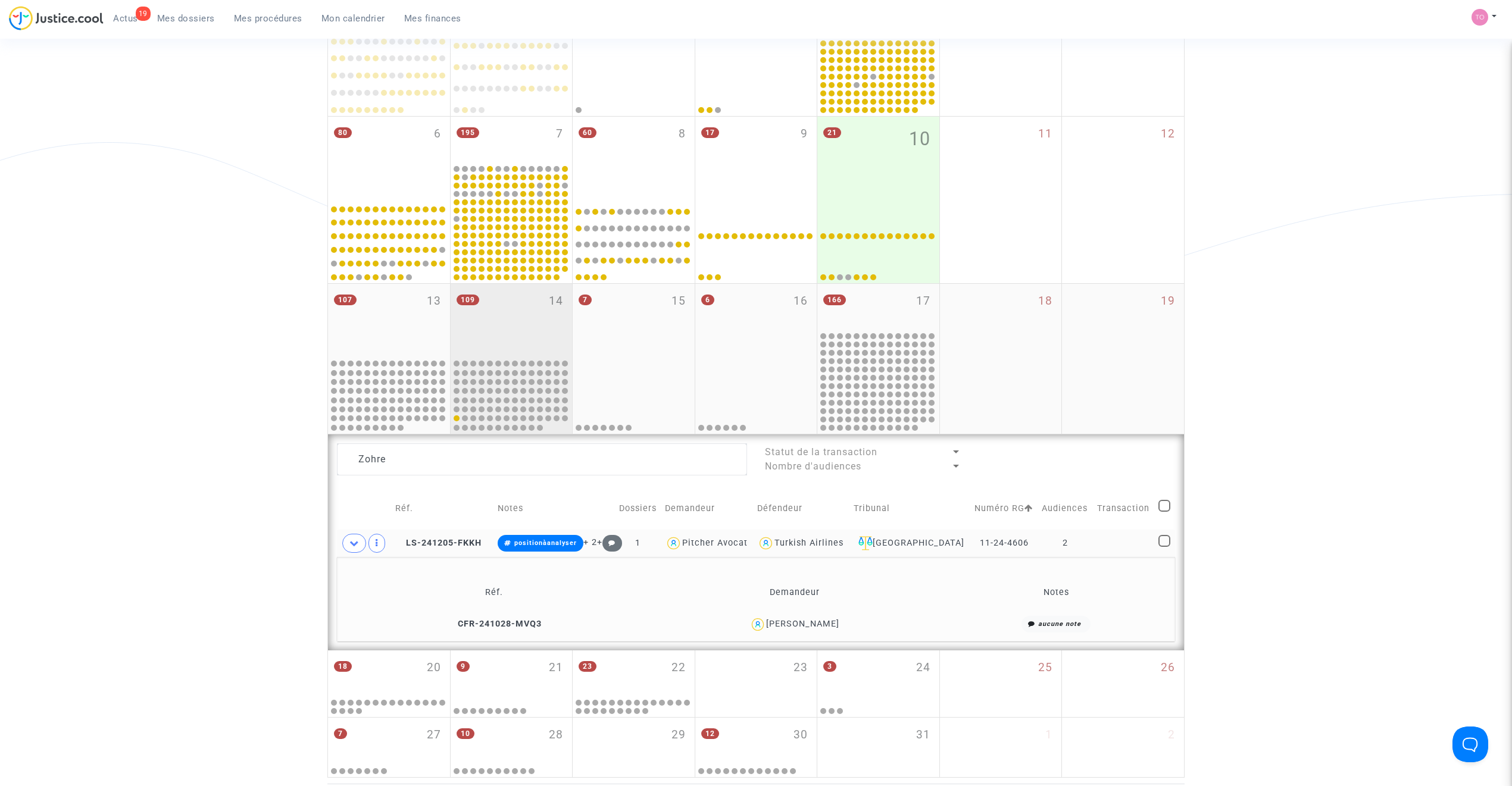
click at [538, 325] on div "109 14" at bounding box center [512, 321] width 122 height 73
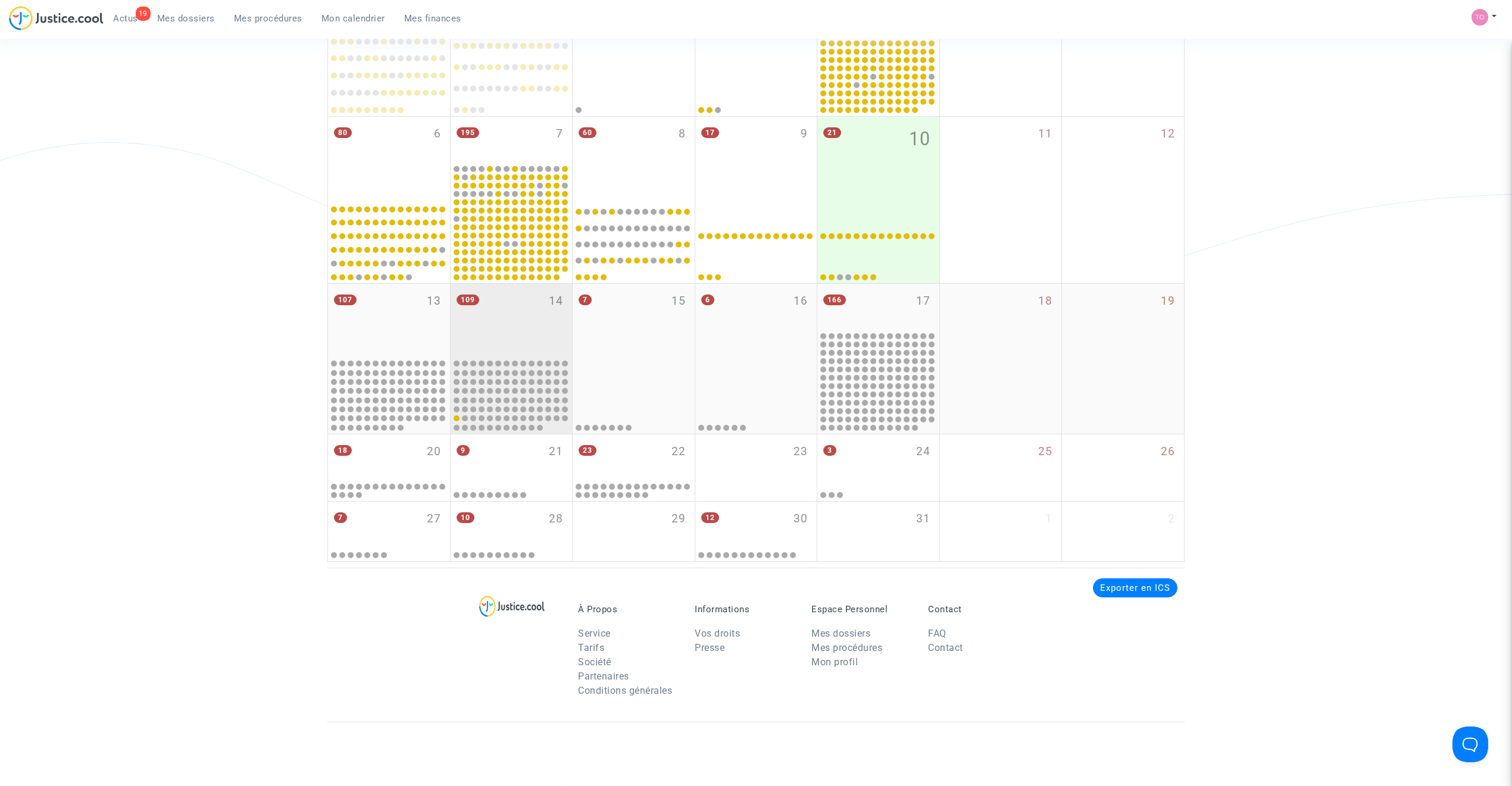
click at [534, 322] on div "109 14" at bounding box center [512, 321] width 122 height 73
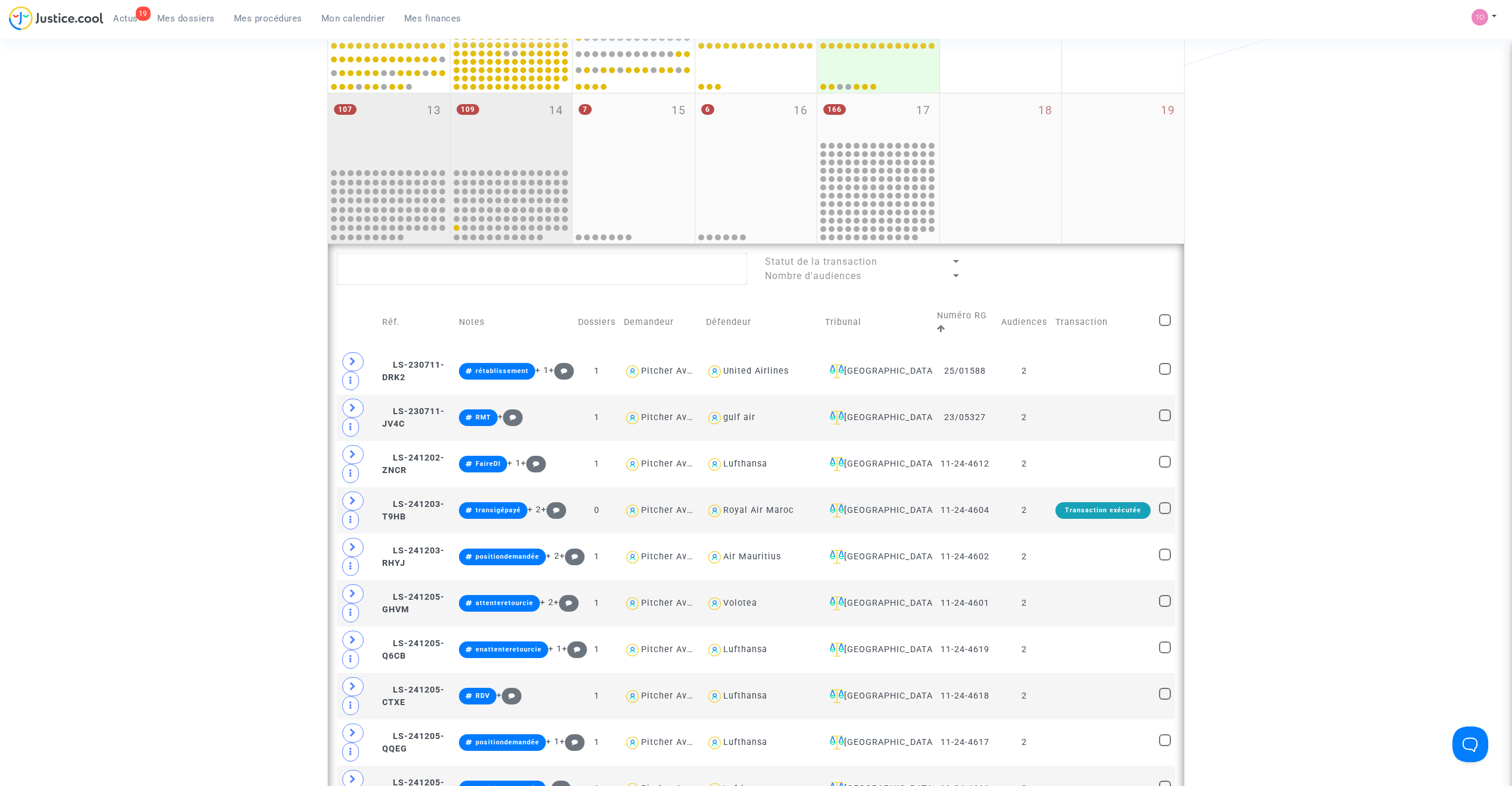
scroll to position [476, 0]
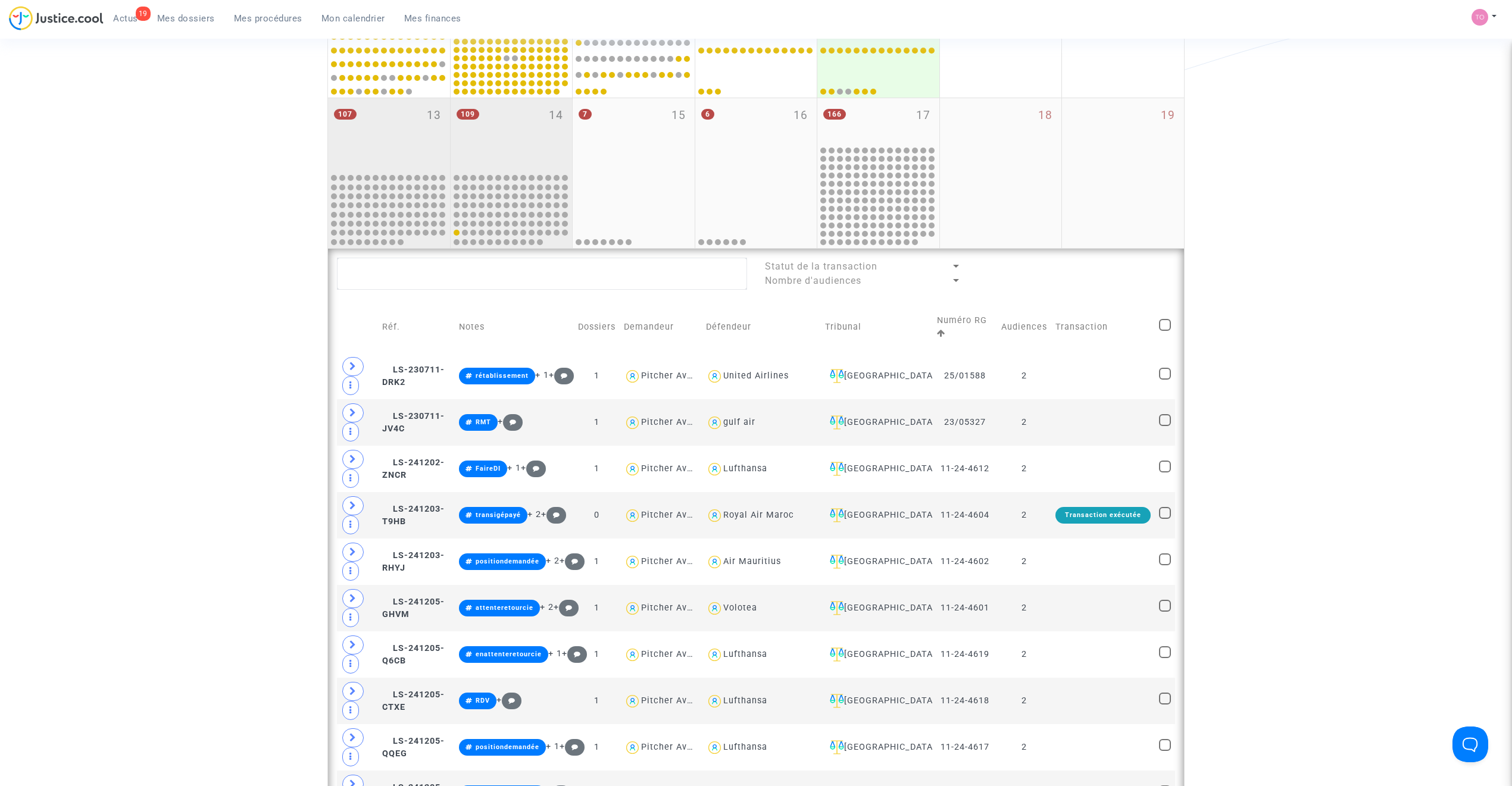
click at [398, 130] on div "107 13" at bounding box center [389, 135] width 122 height 73
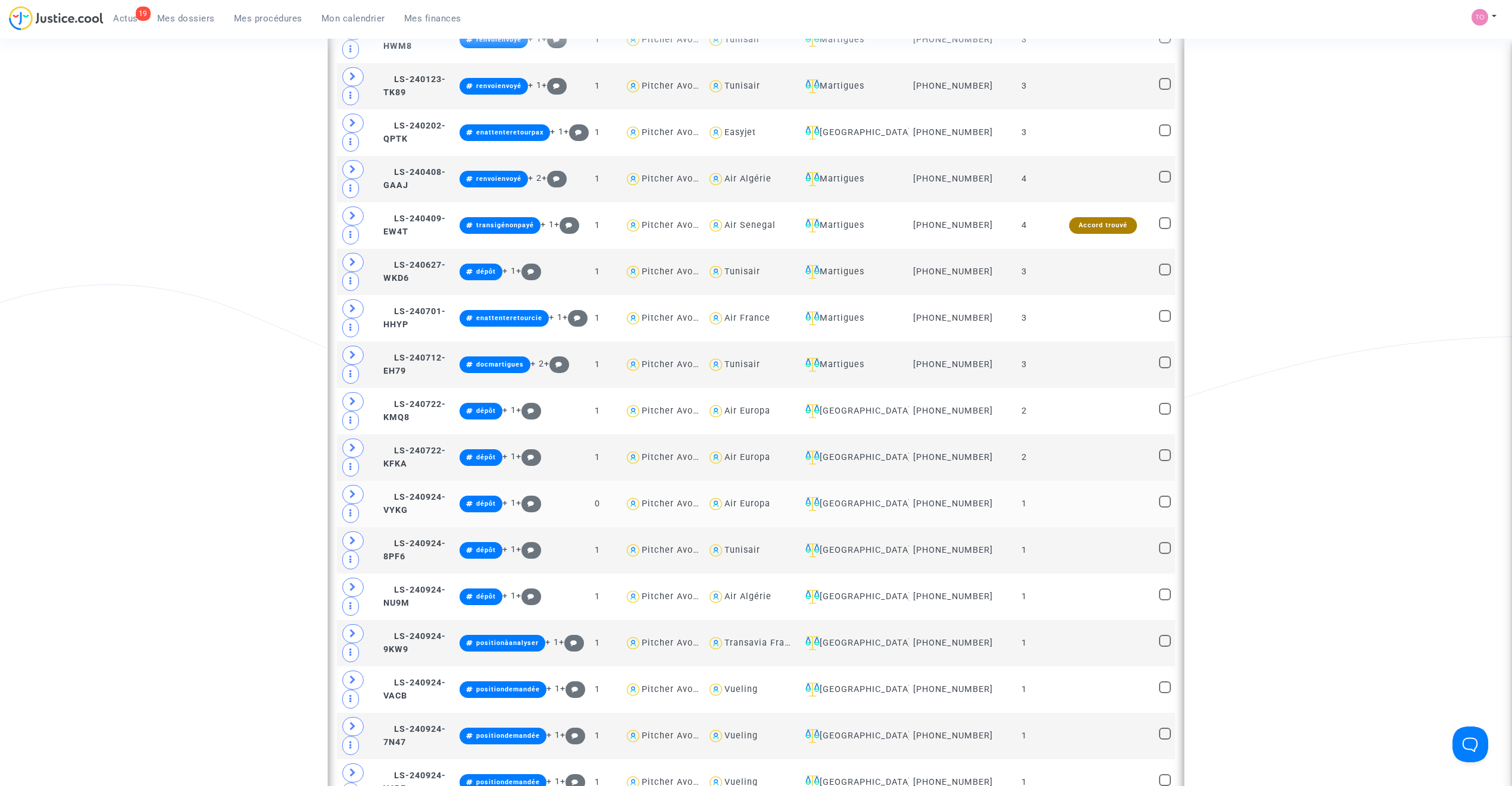
scroll to position [1031, 0]
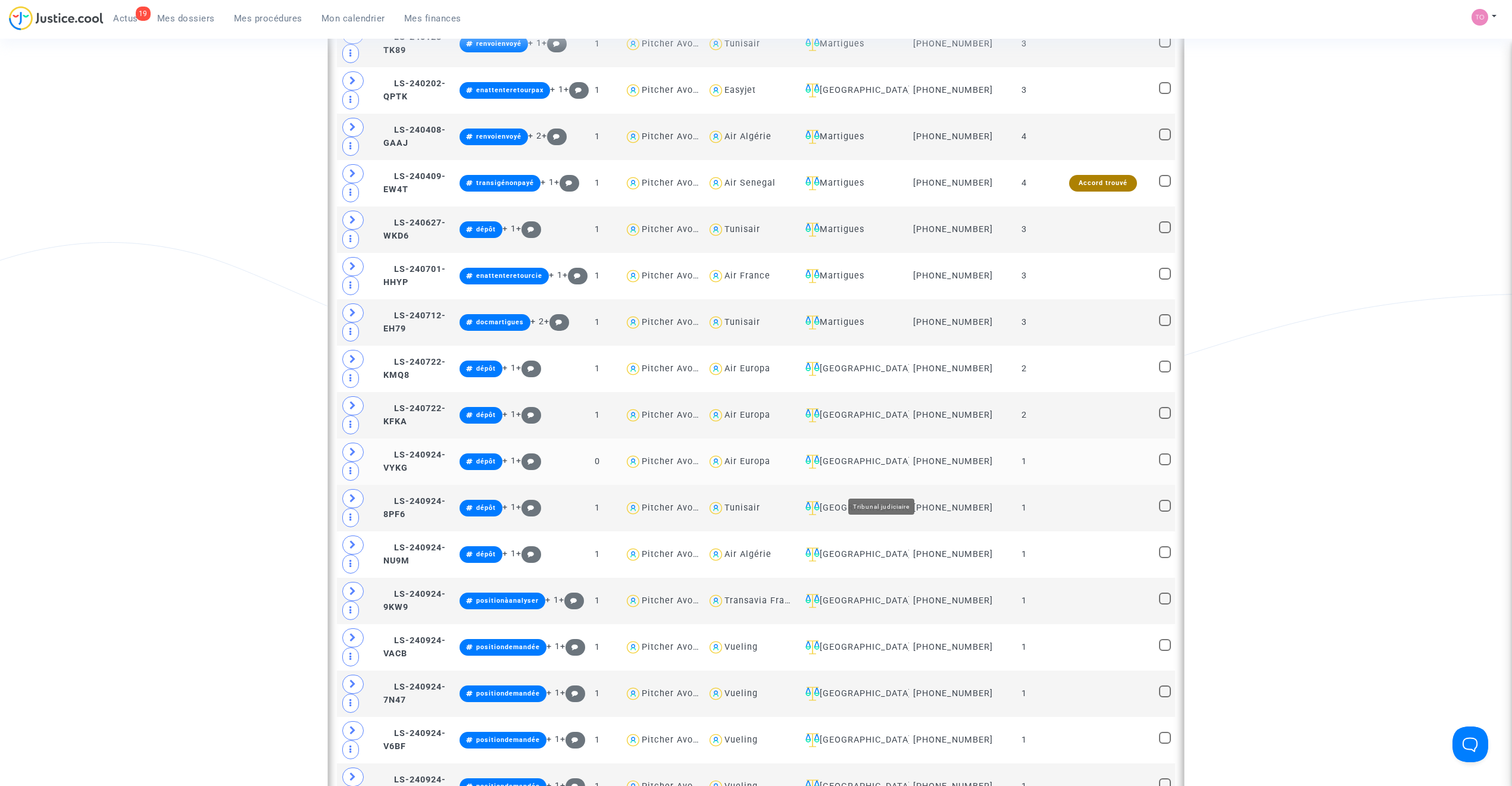
click at [886, 469] on div "Ivry-sur-Seine" at bounding box center [853, 462] width 104 height 15
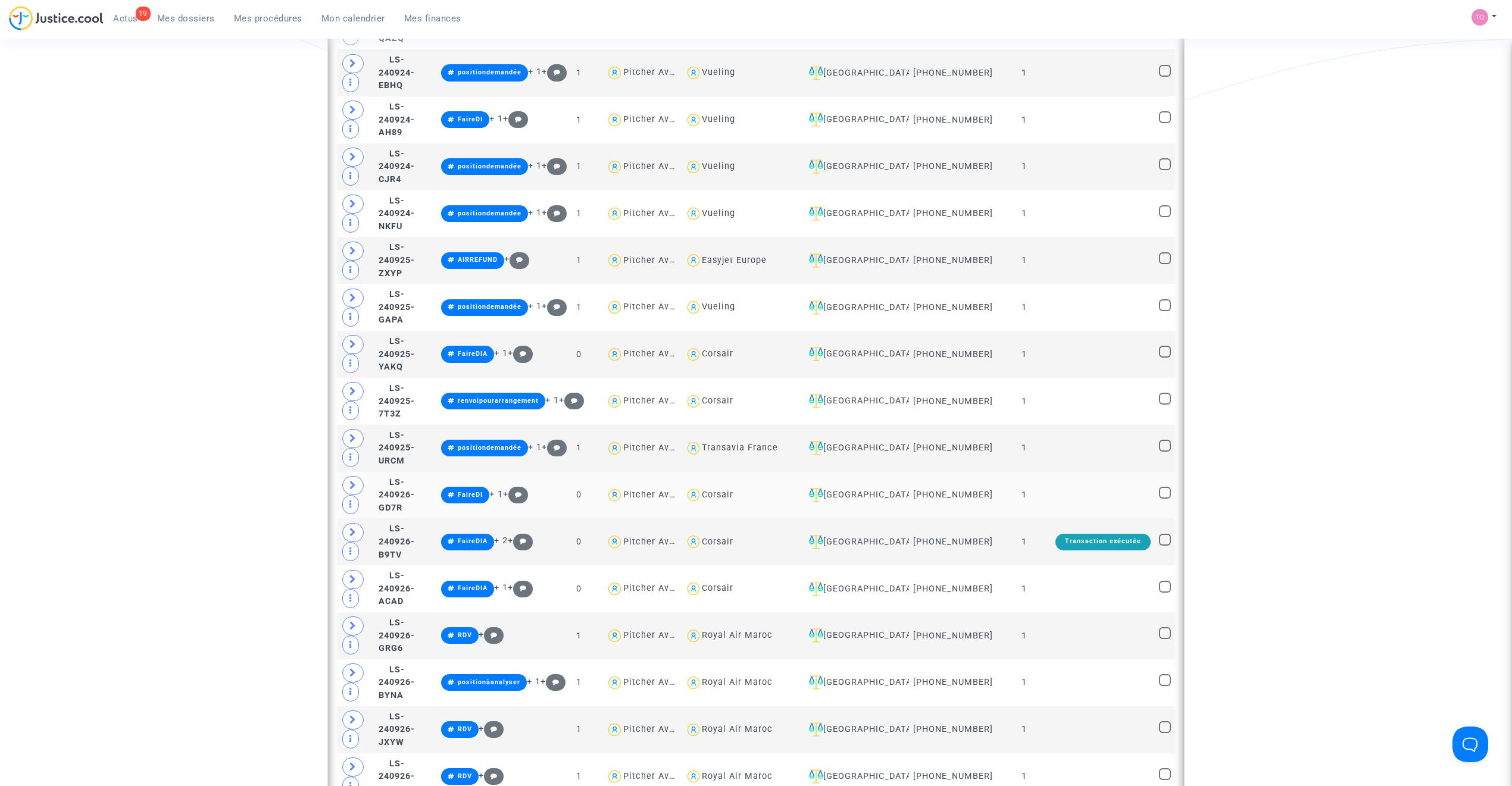
scroll to position [1454, 0]
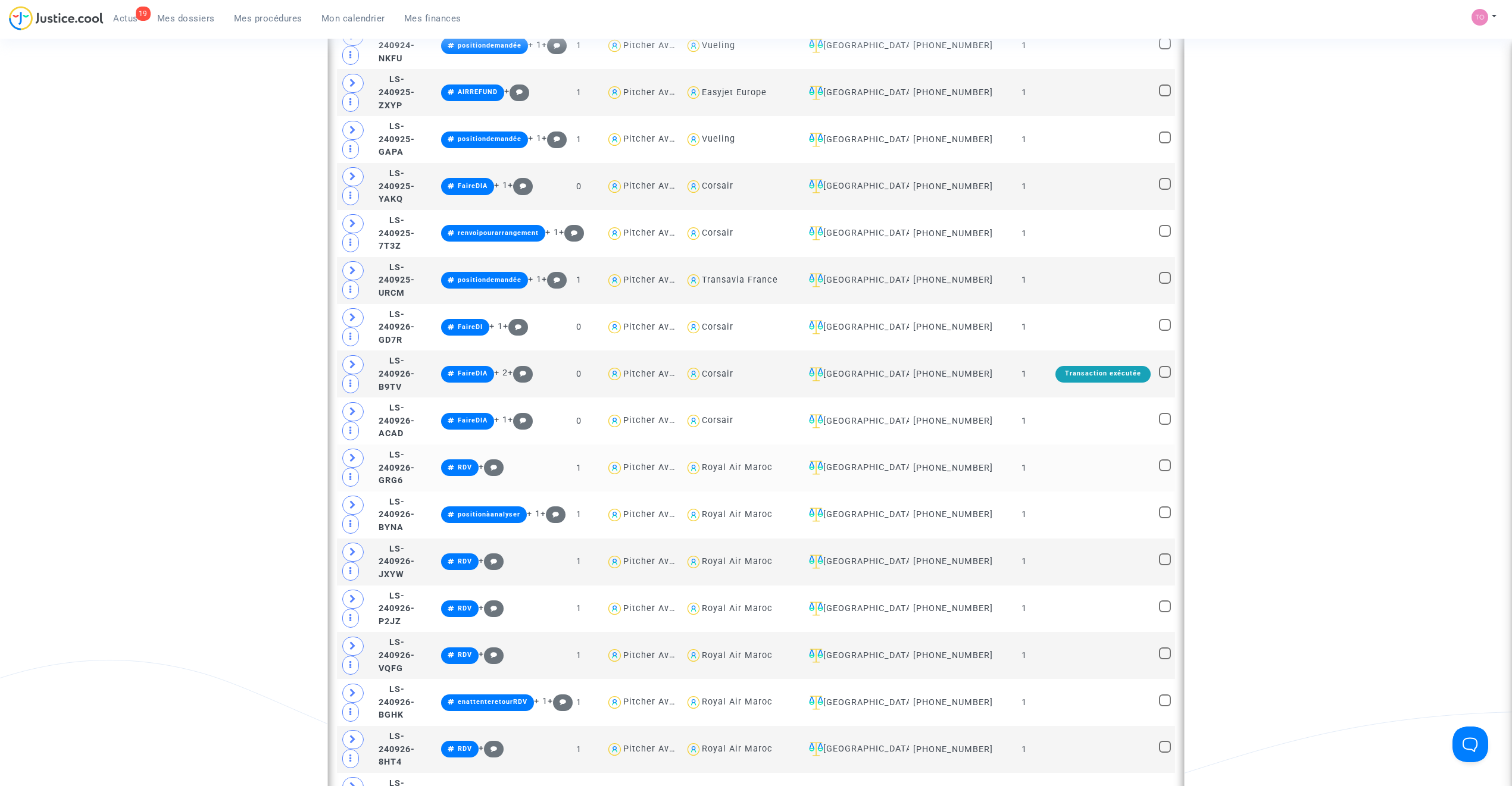
click at [772, 473] on div "Royal Air Maroc" at bounding box center [737, 468] width 71 height 10
type textarea "@"Royal Air Maroc""
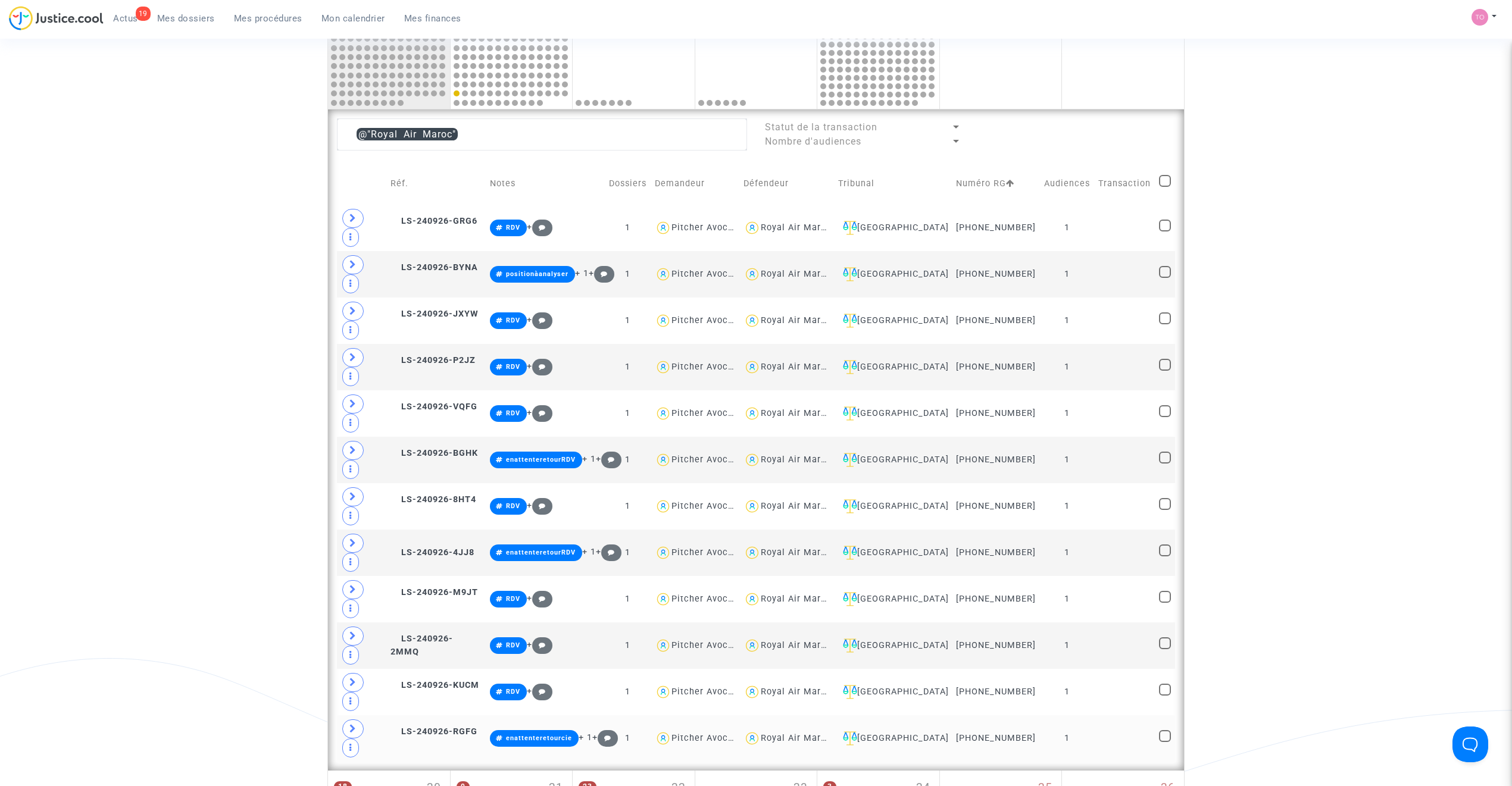
scroll to position [610, 0]
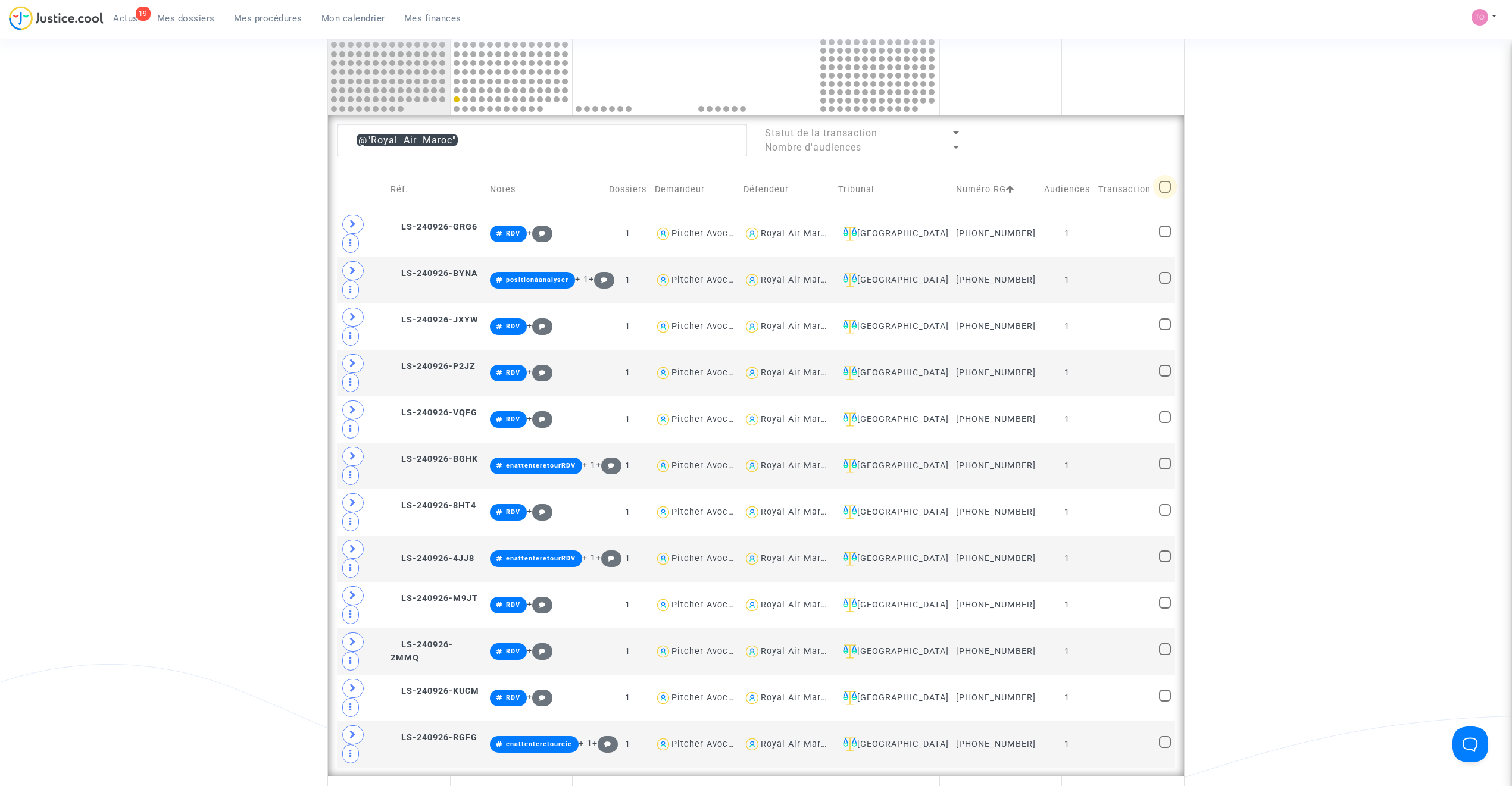
click at [1160, 186] on span at bounding box center [1164, 187] width 12 height 12
click at [1164, 192] on input "checkbox" at bounding box center [1164, 192] width 1 height 1
checkbox input "true"
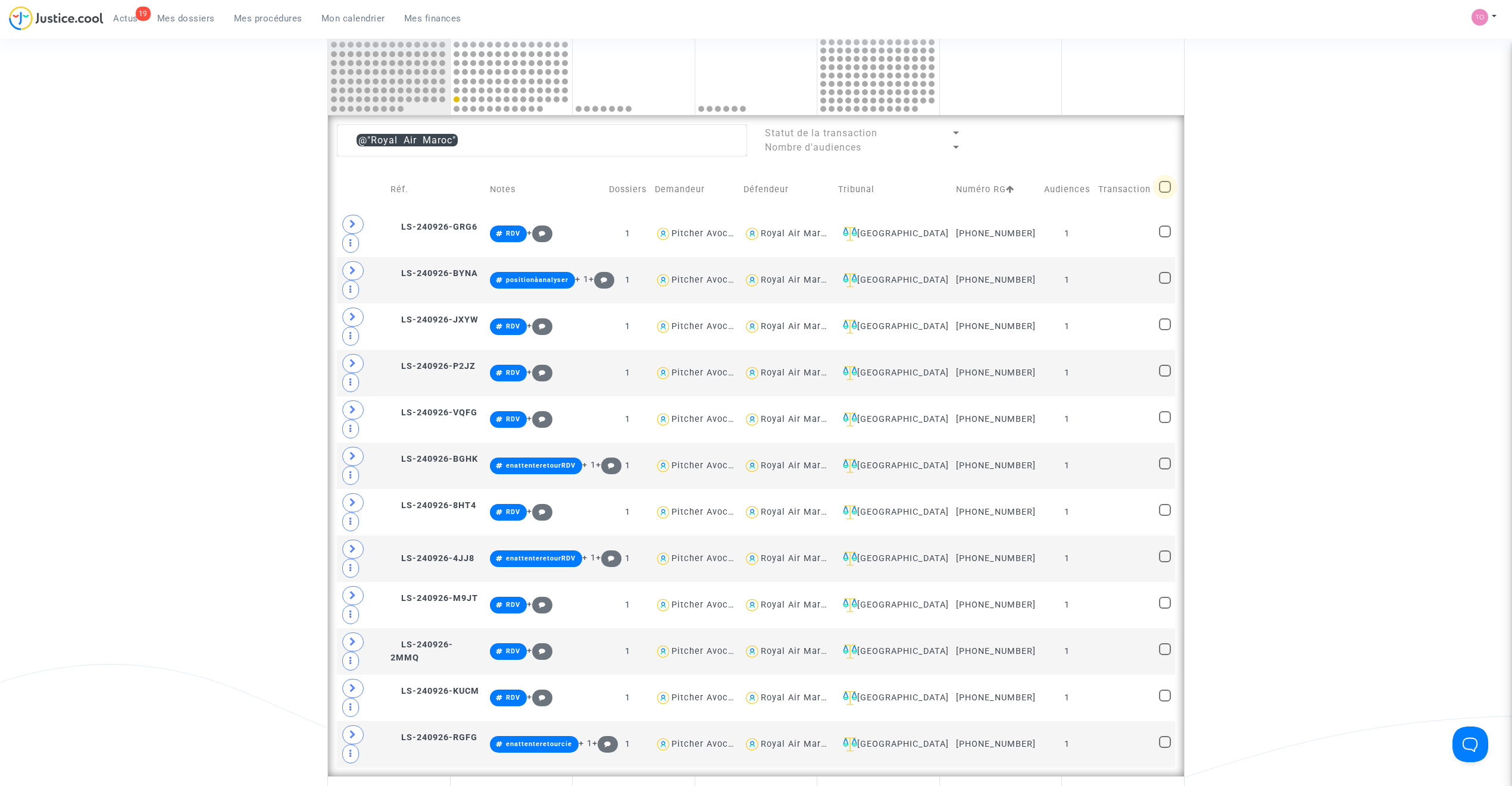
checkbox input "true"
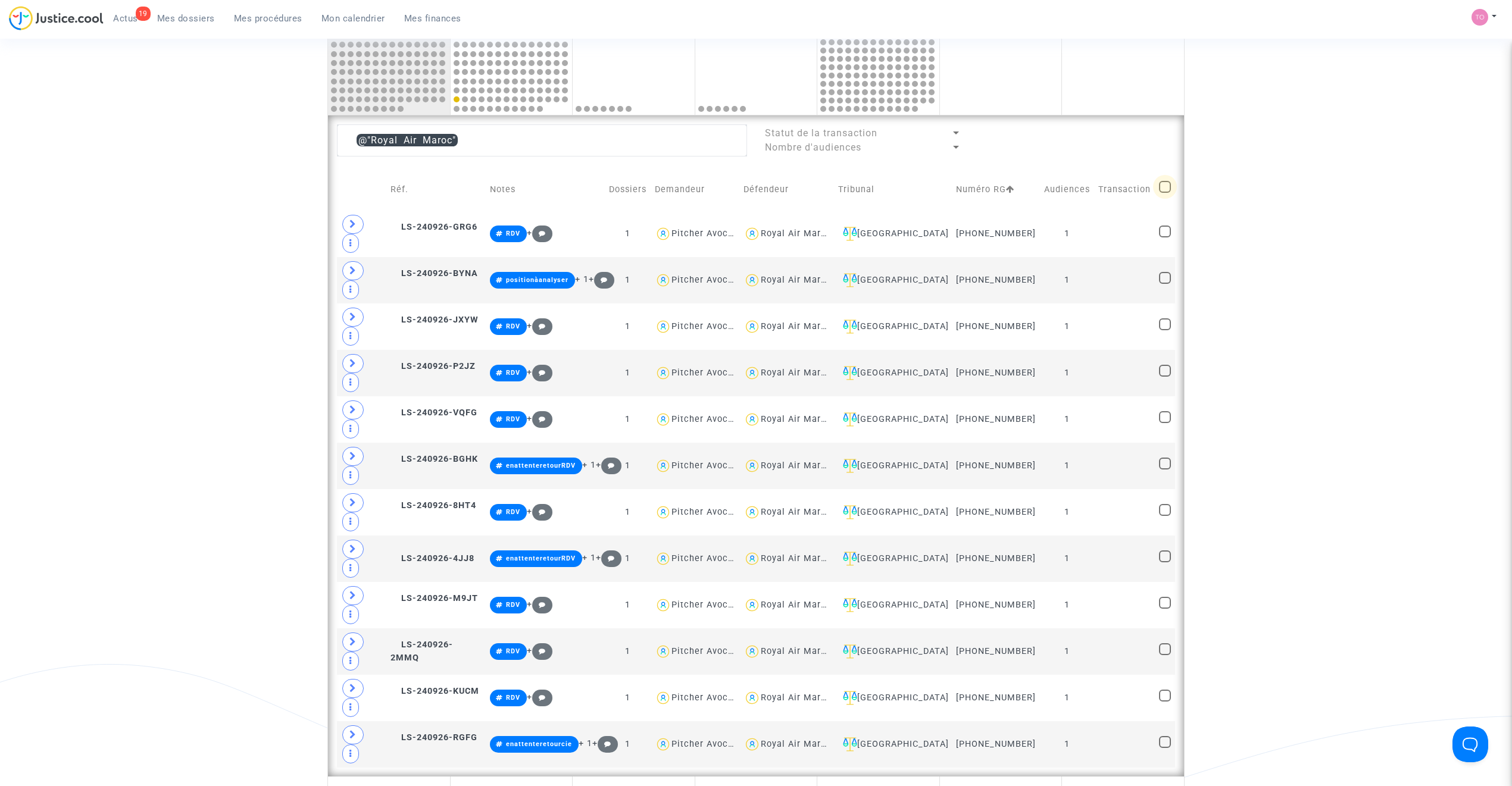
checkbox input "true"
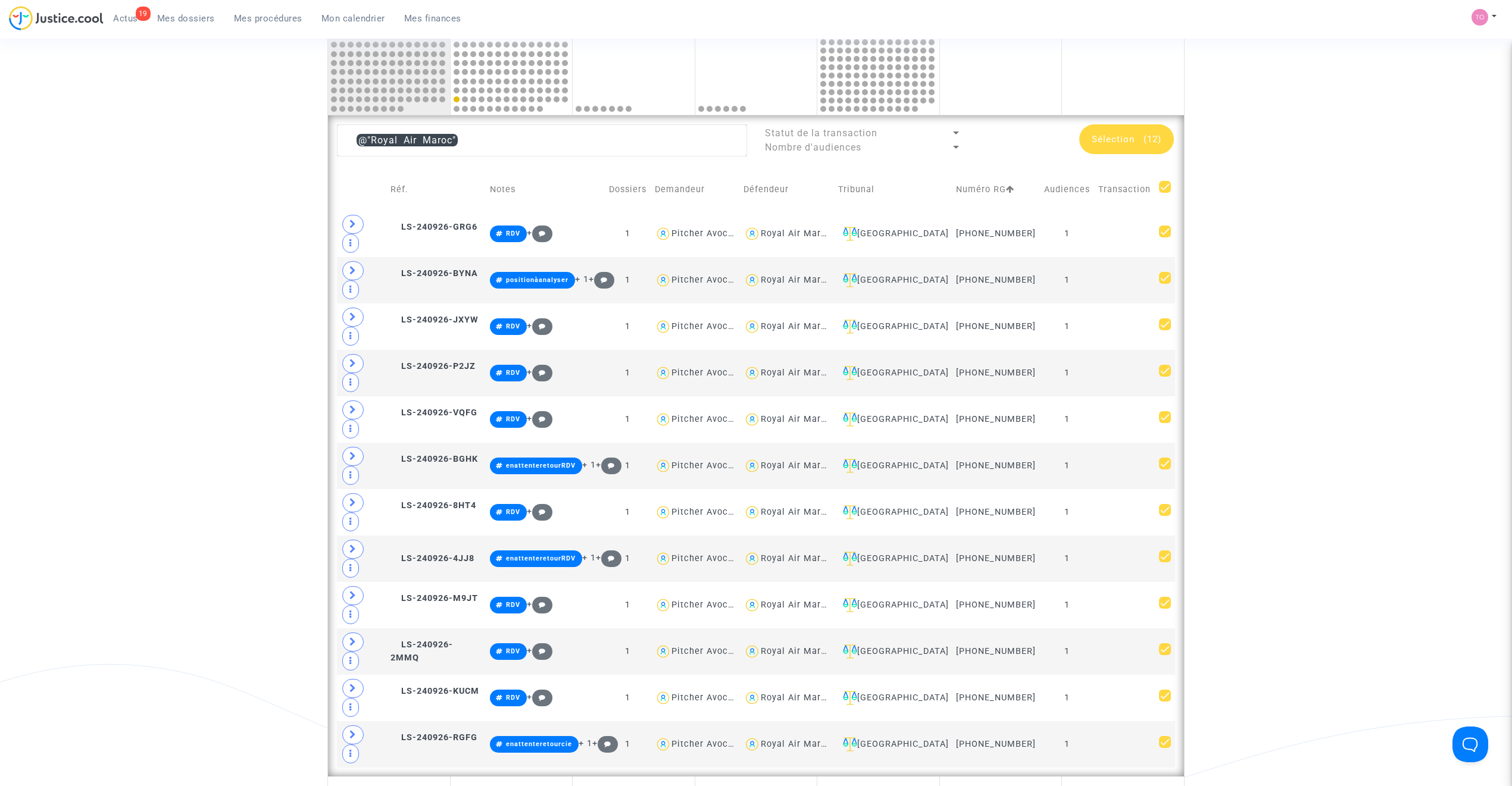
click at [1163, 184] on span at bounding box center [1164, 187] width 12 height 12
click at [1164, 192] on input "checkbox" at bounding box center [1164, 192] width 1 height 1
checkbox input "false"
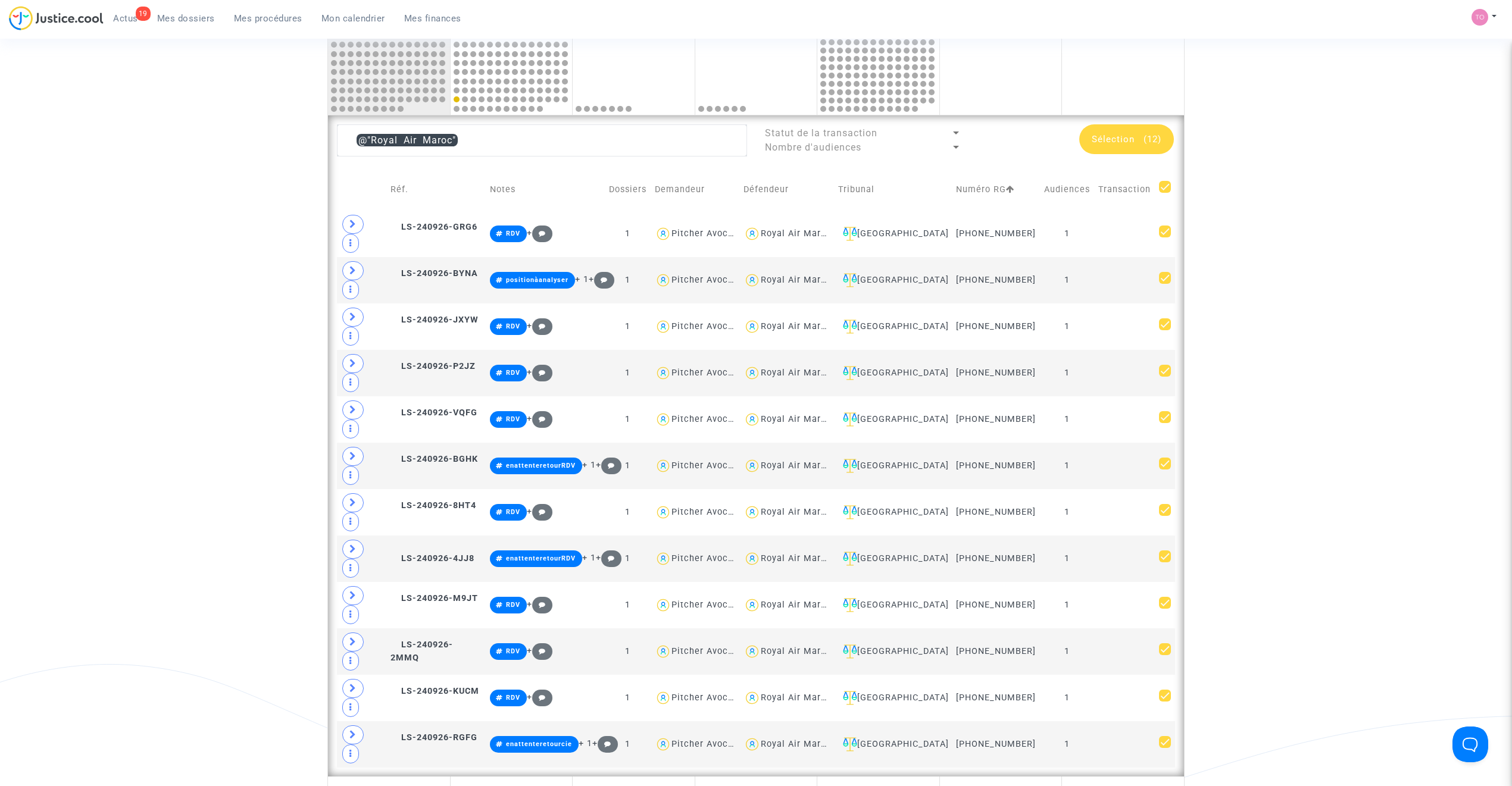
checkbox input "false"
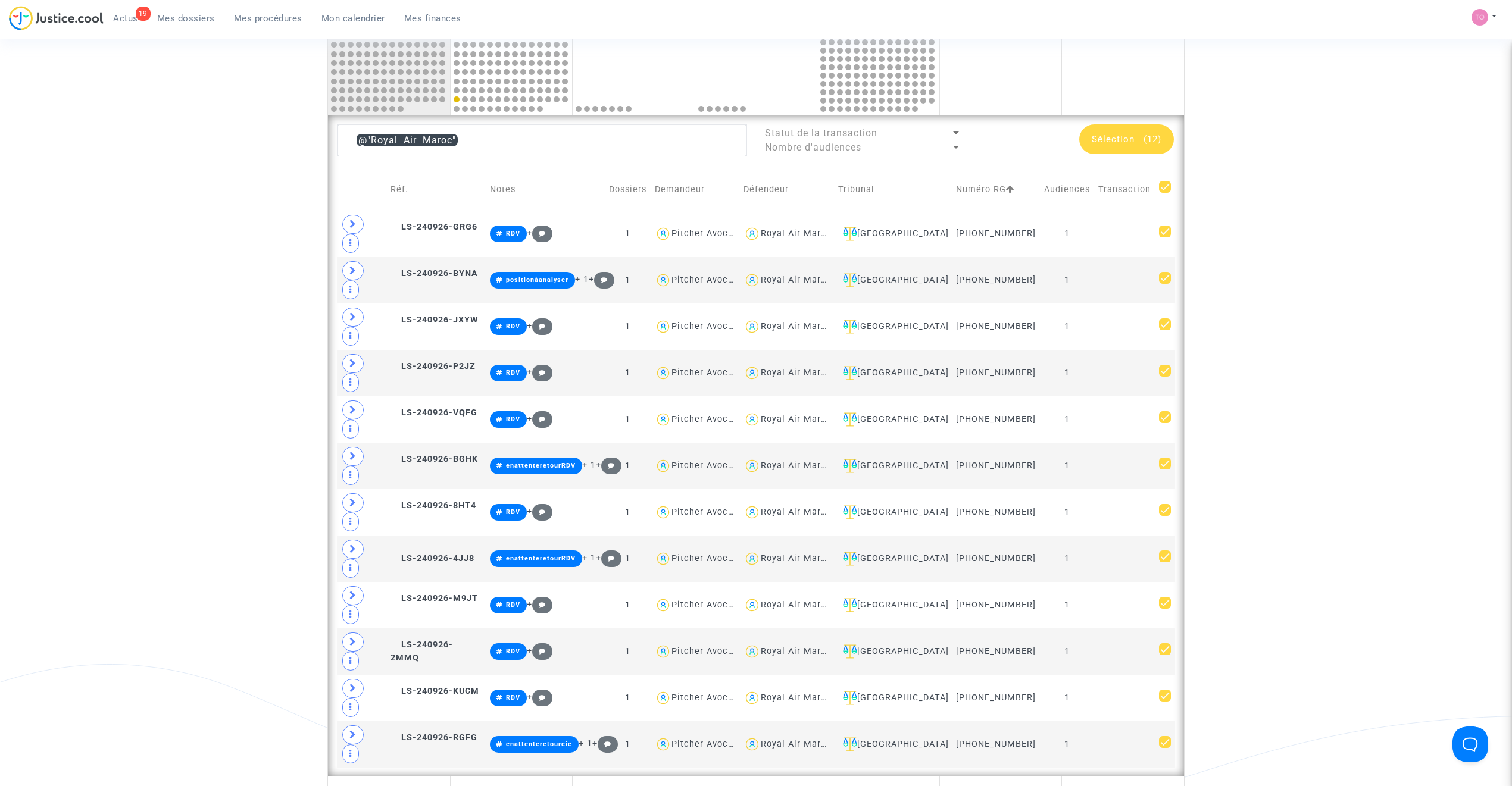
checkbox input "false"
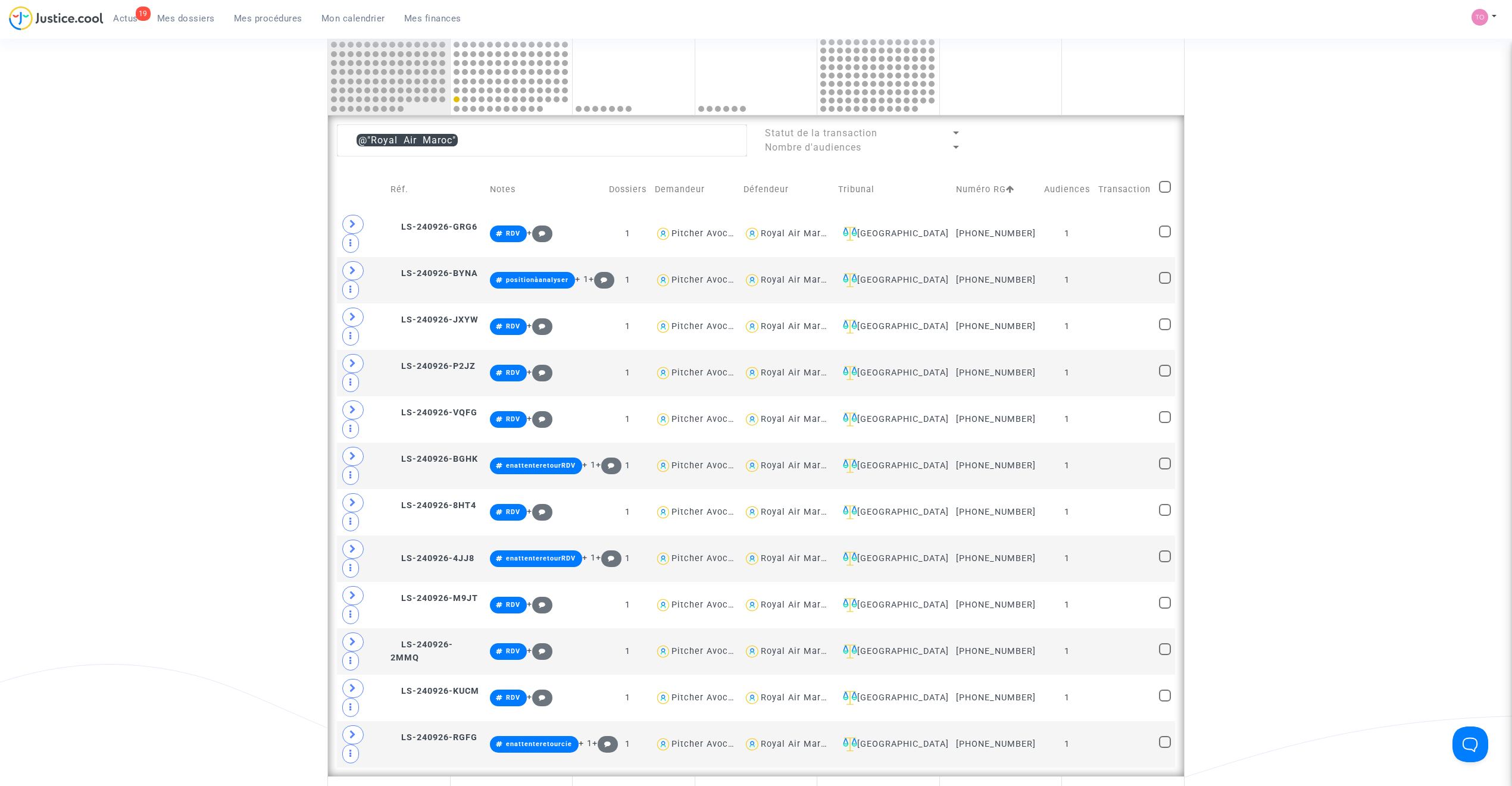
click at [1160, 187] on span at bounding box center [1164, 187] width 12 height 12
click at [1164, 192] on input "checkbox" at bounding box center [1164, 192] width 1 height 1
checkbox input "true"
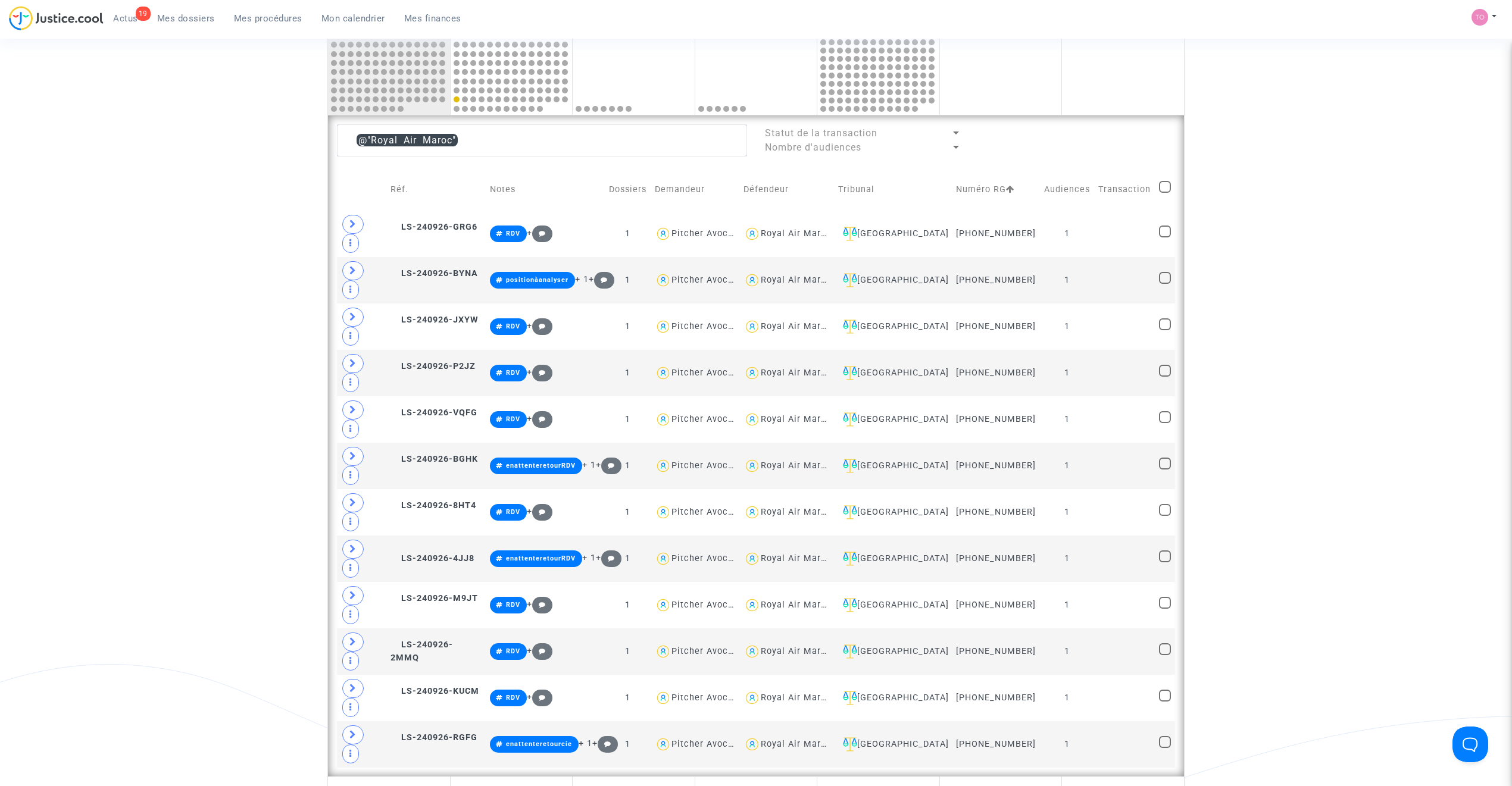
checkbox input "true"
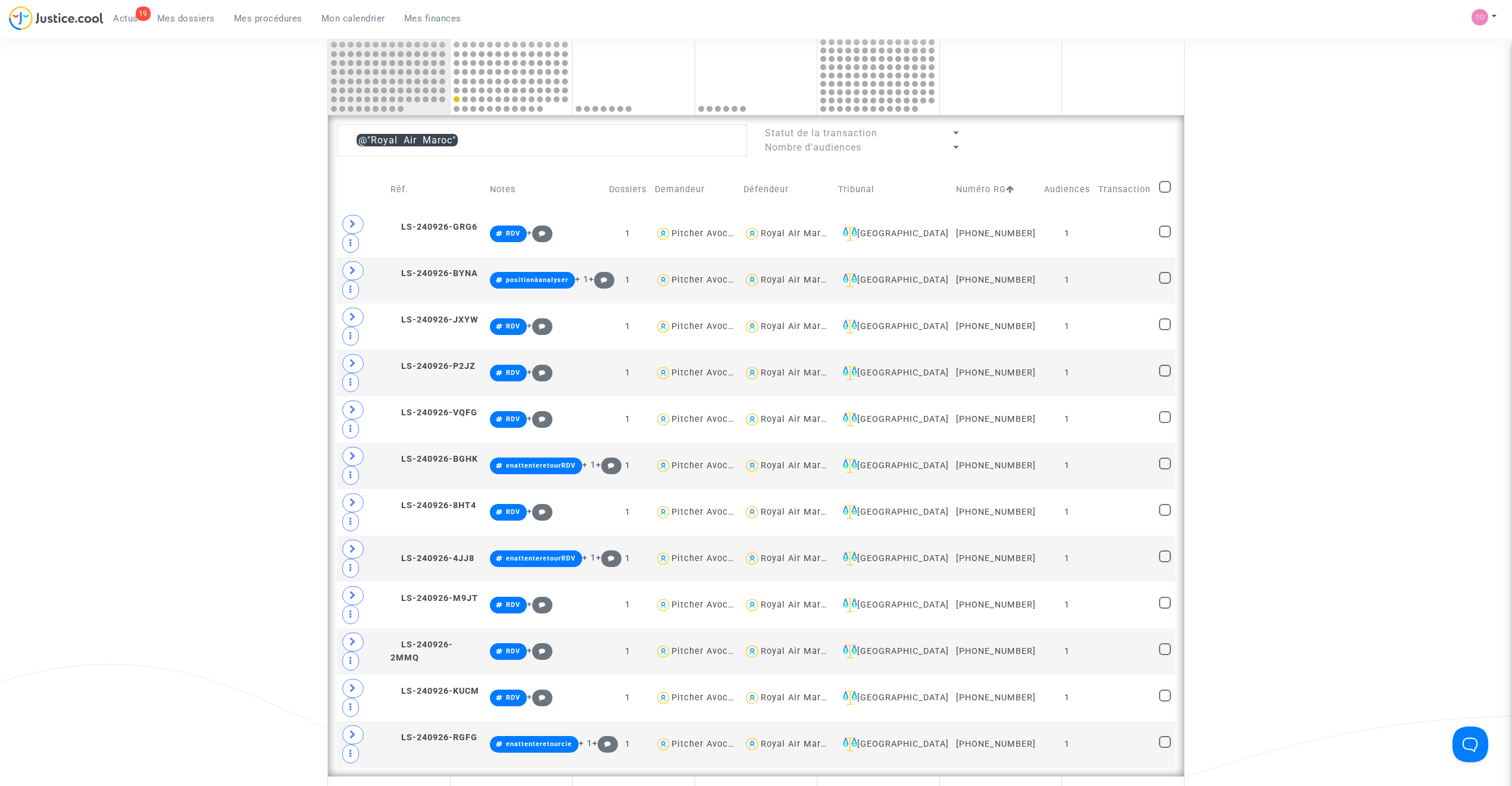
checkbox input "true"
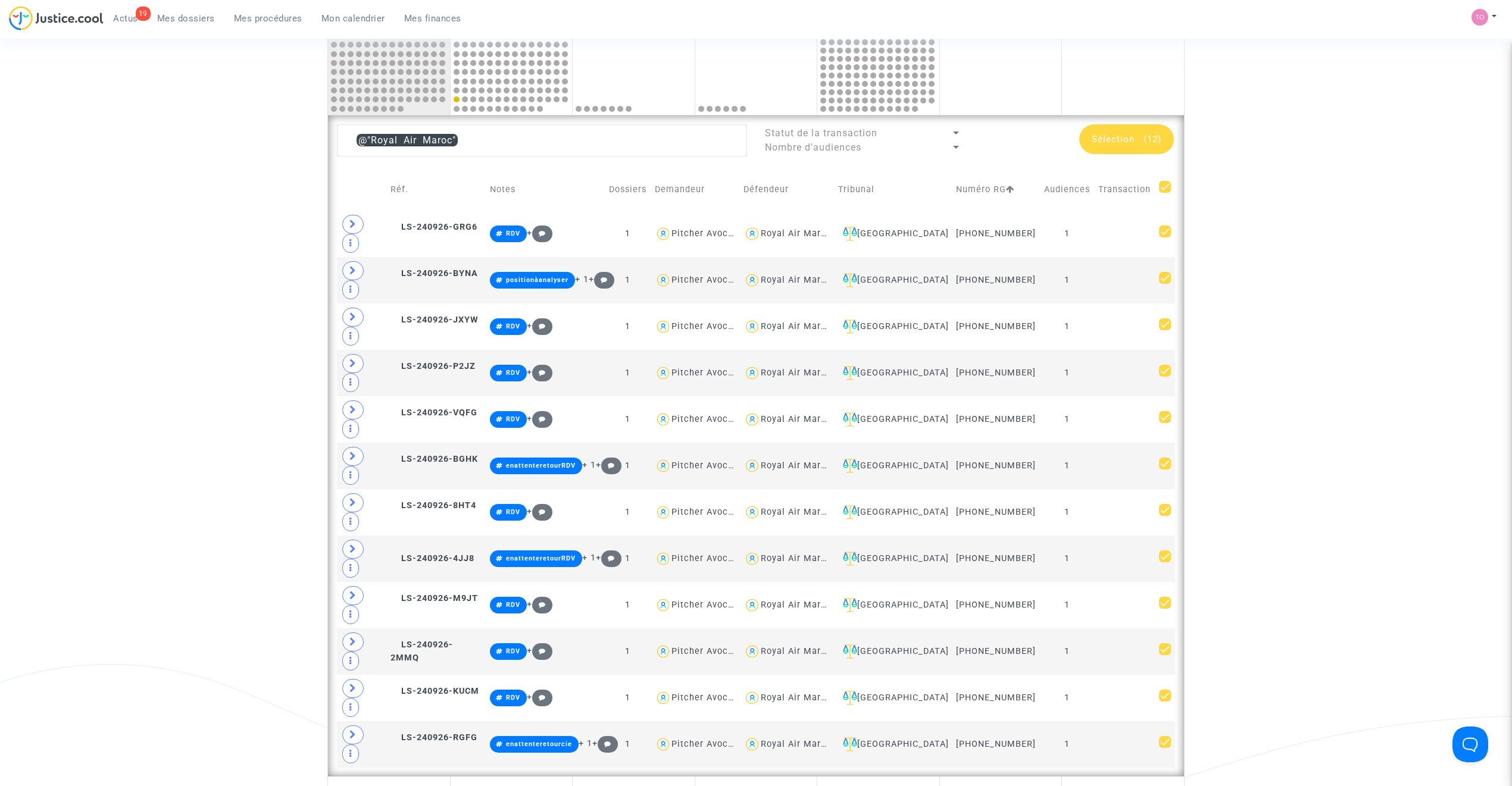
click at [1122, 151] on div "Sélection (12)" at bounding box center [1126, 139] width 95 height 30
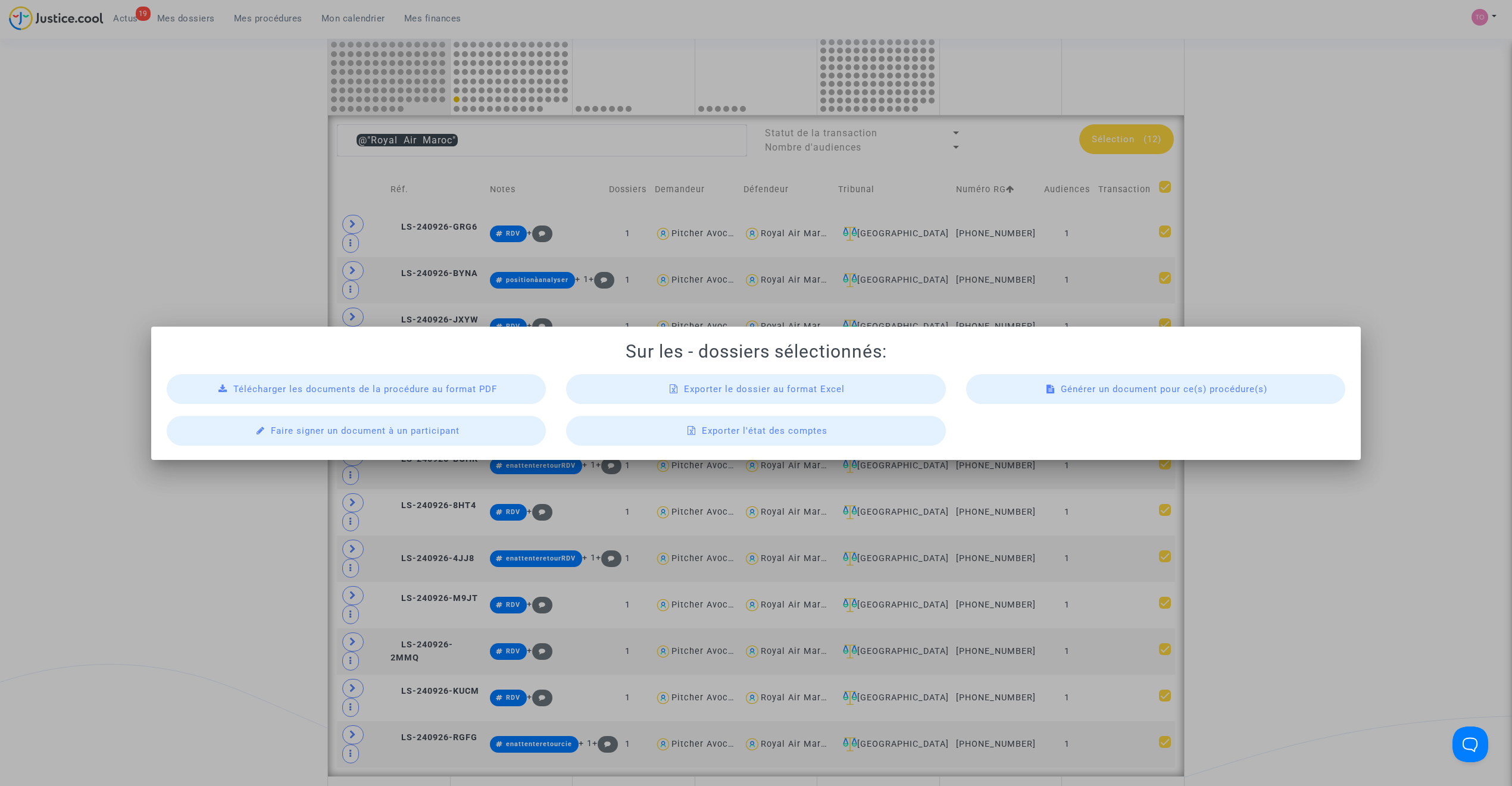
scroll to position [0, 0]
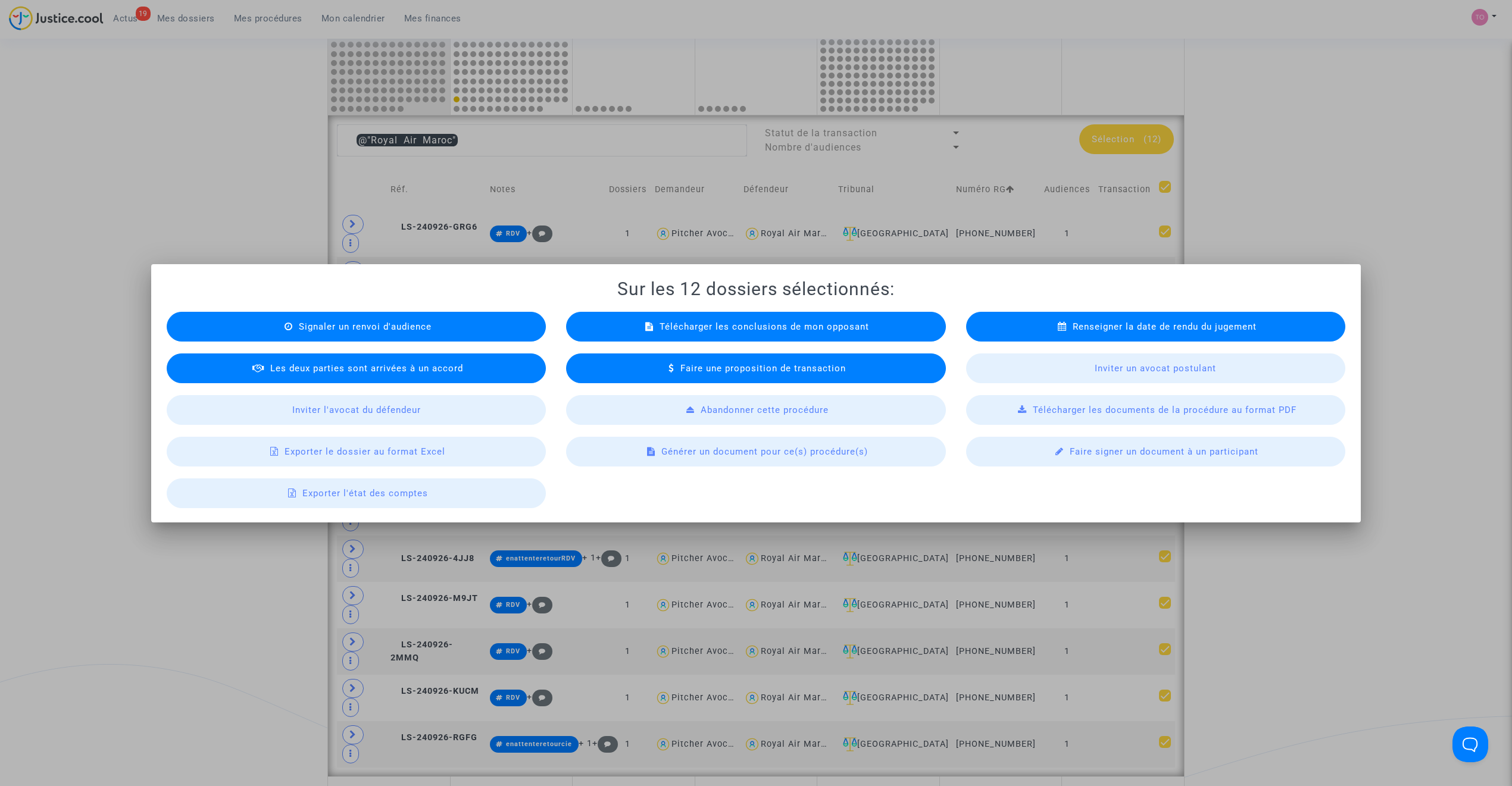
click at [1145, 410] on span "Télécharger les documents de la procédure au format PDF" at bounding box center [1164, 409] width 264 height 11
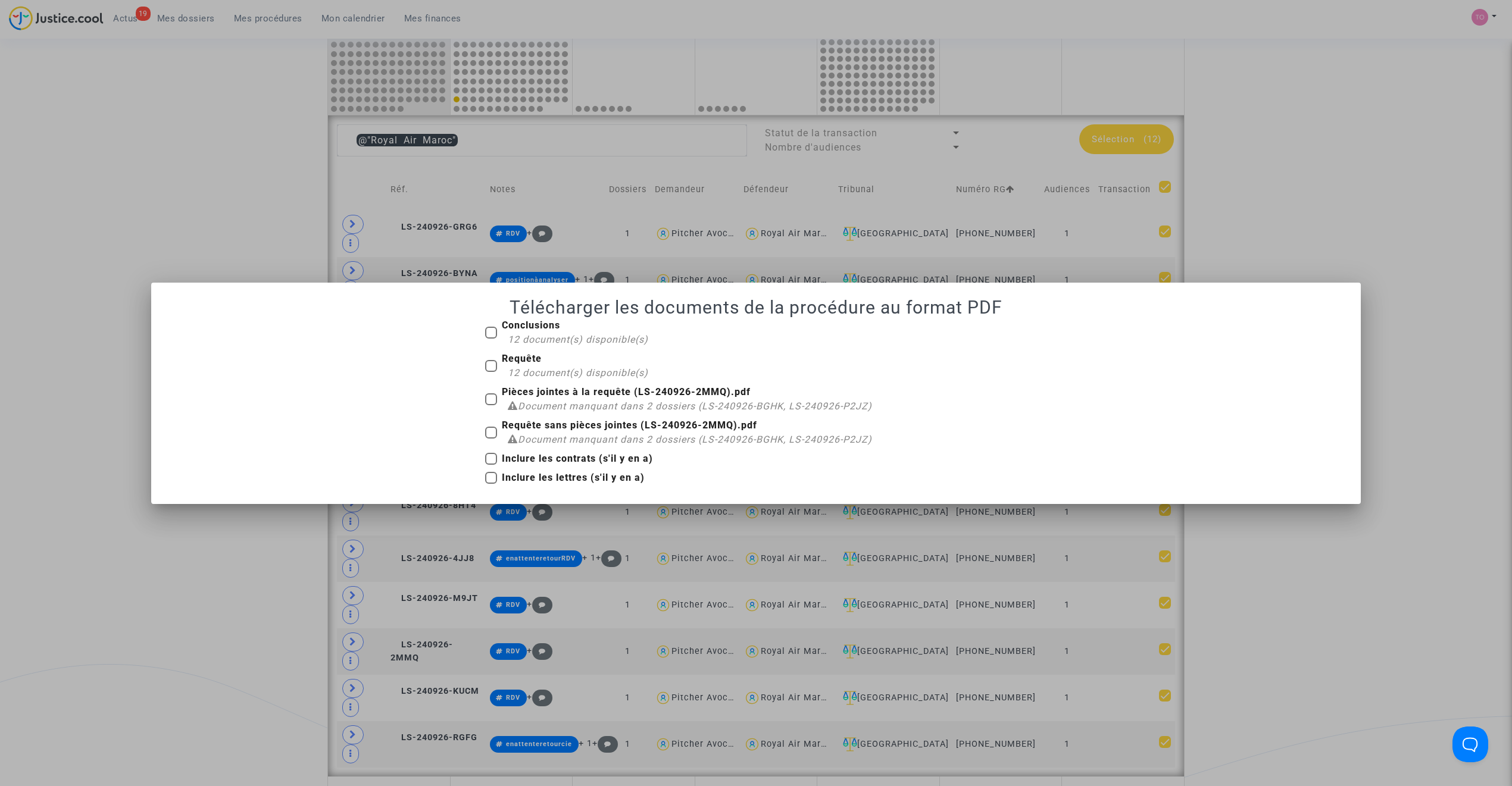
click at [240, 269] on div at bounding box center [756, 393] width 1512 height 786
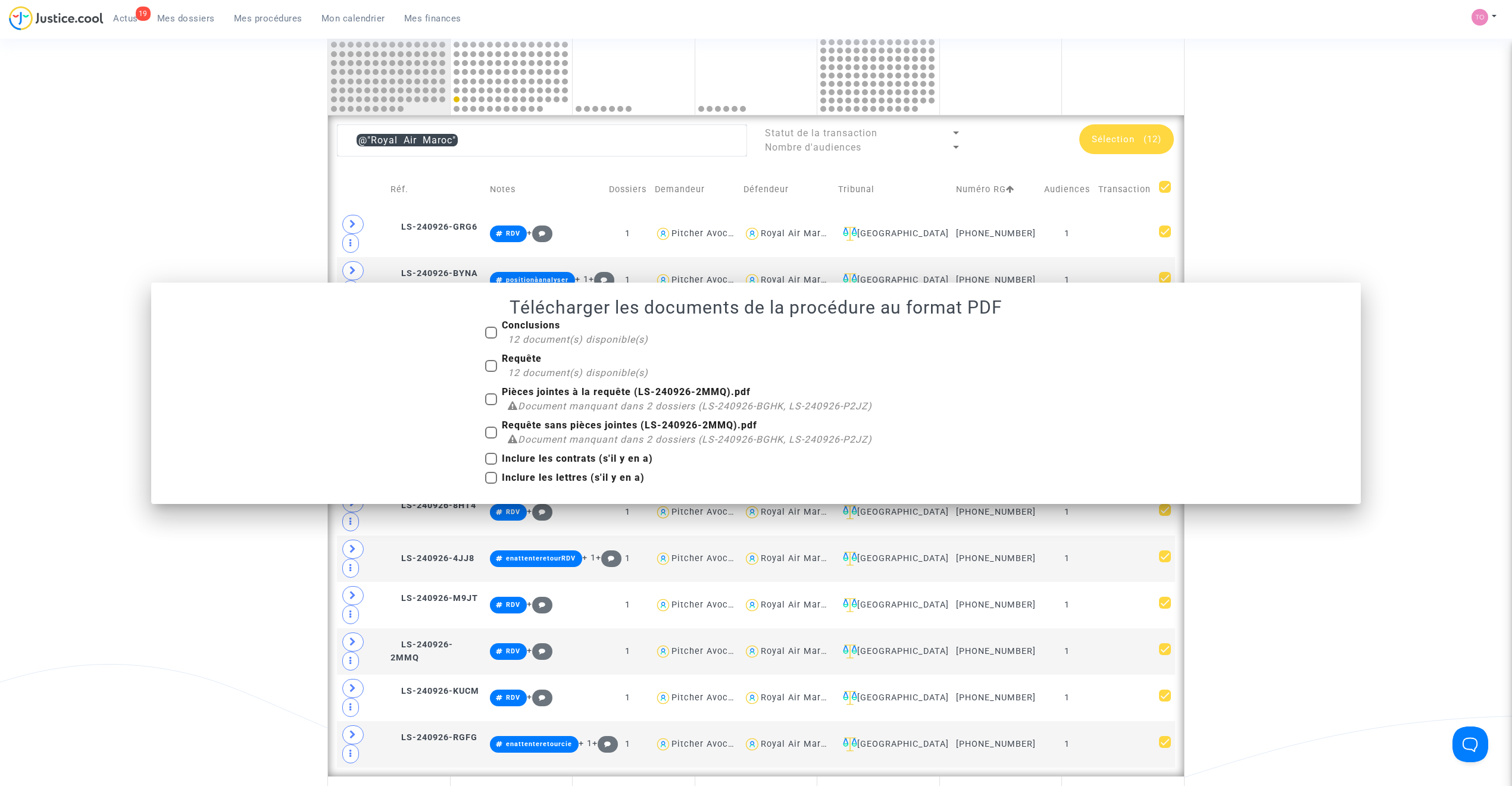
scroll to position [610, 0]
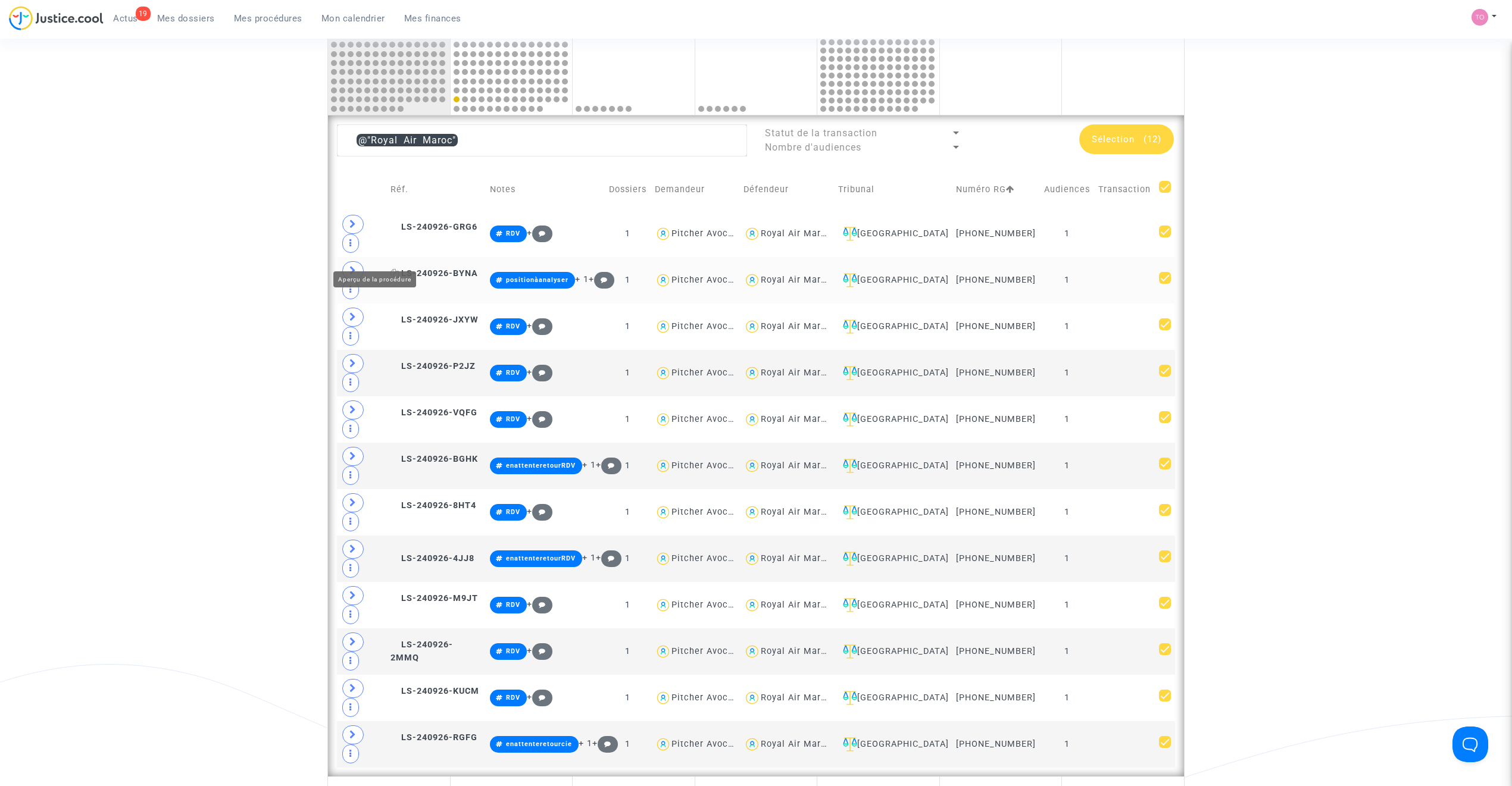
click at [422, 269] on span "LS-240926-BYNA" at bounding box center [434, 274] width 88 height 10
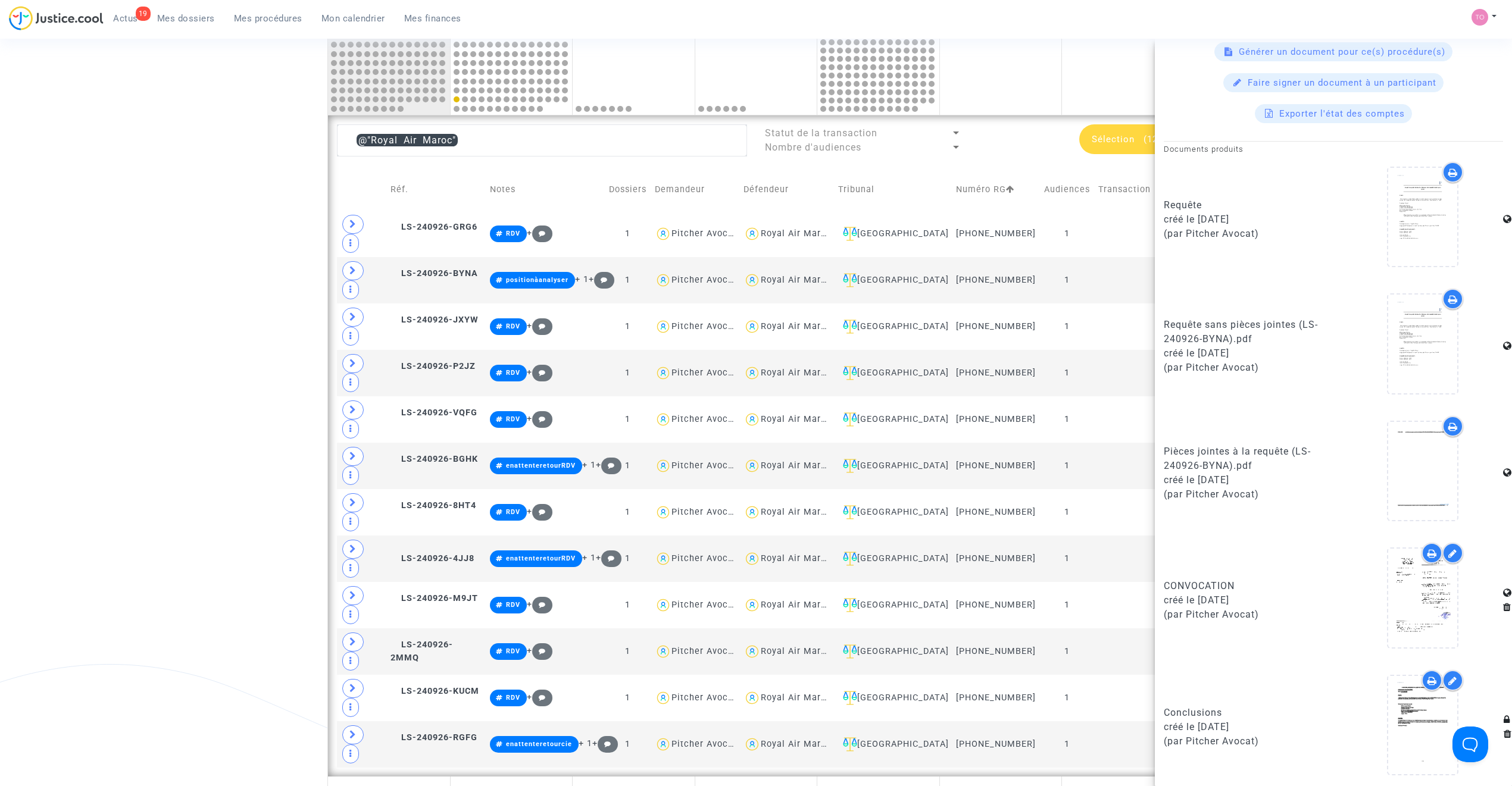
scroll to position [533, 0]
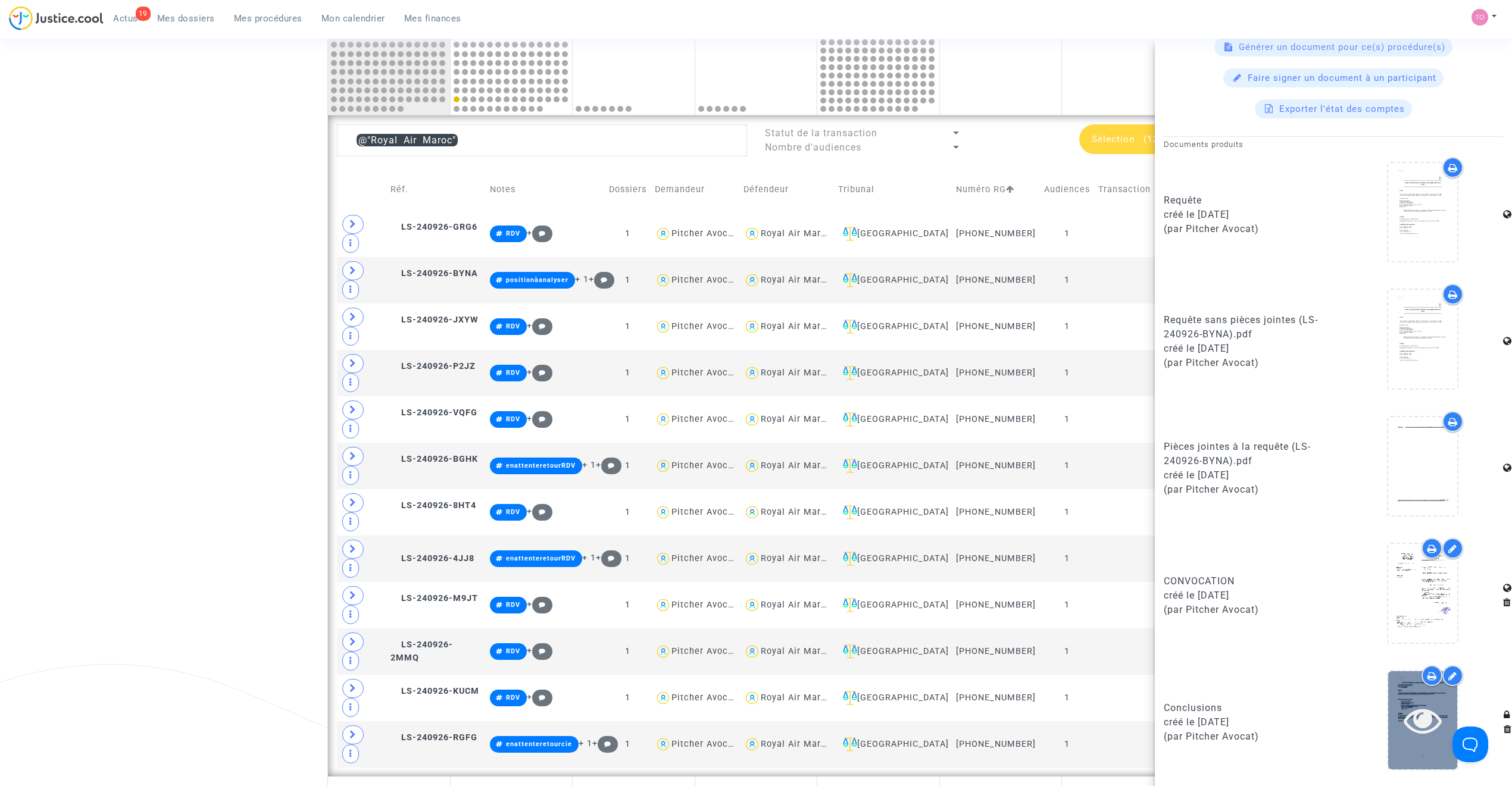
click at [1389, 728] on div at bounding box center [1422, 719] width 69 height 38
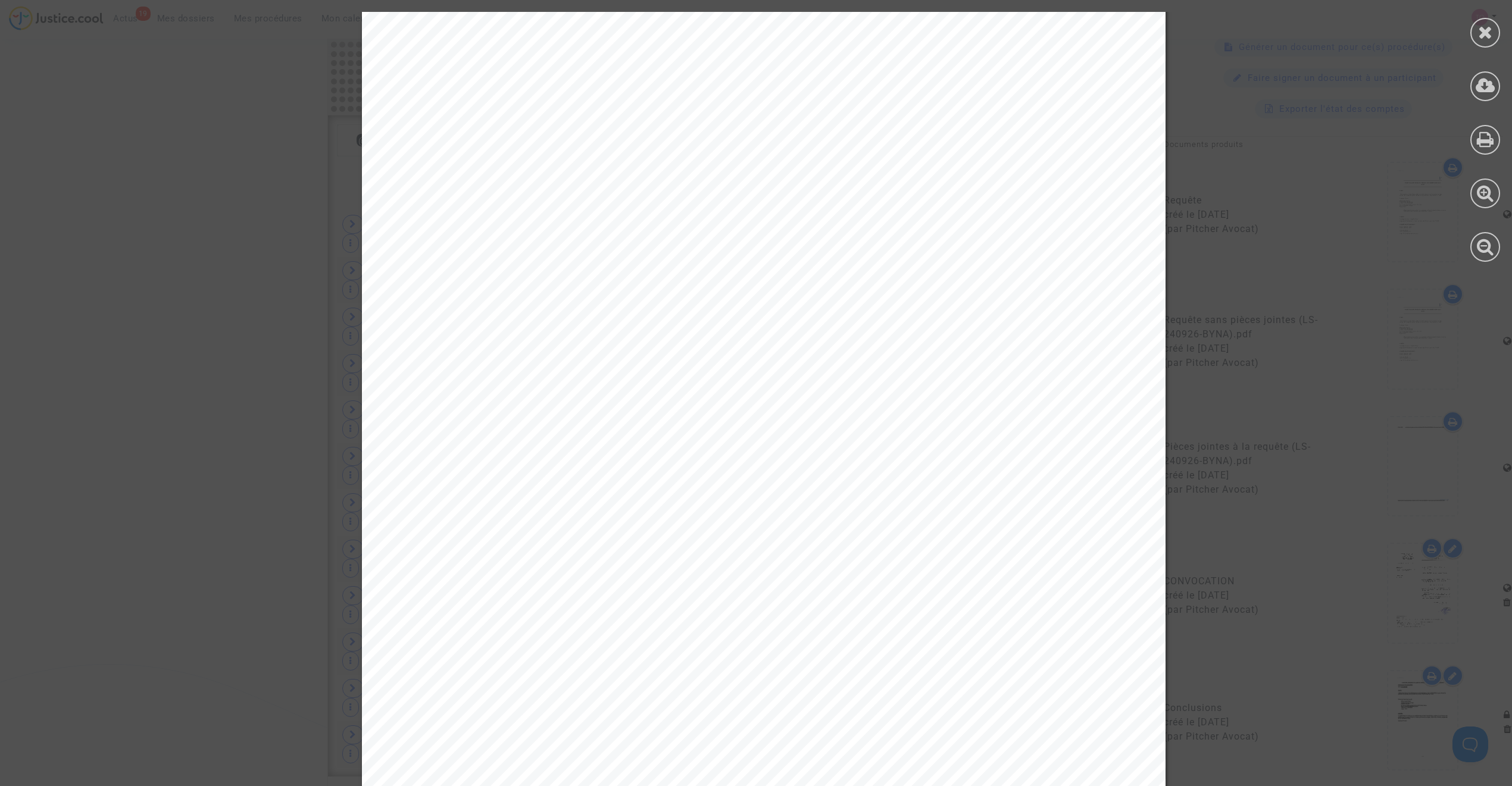
scroll to position [8041, 0]
click at [1475, 43] on div at bounding box center [1484, 32] width 30 height 30
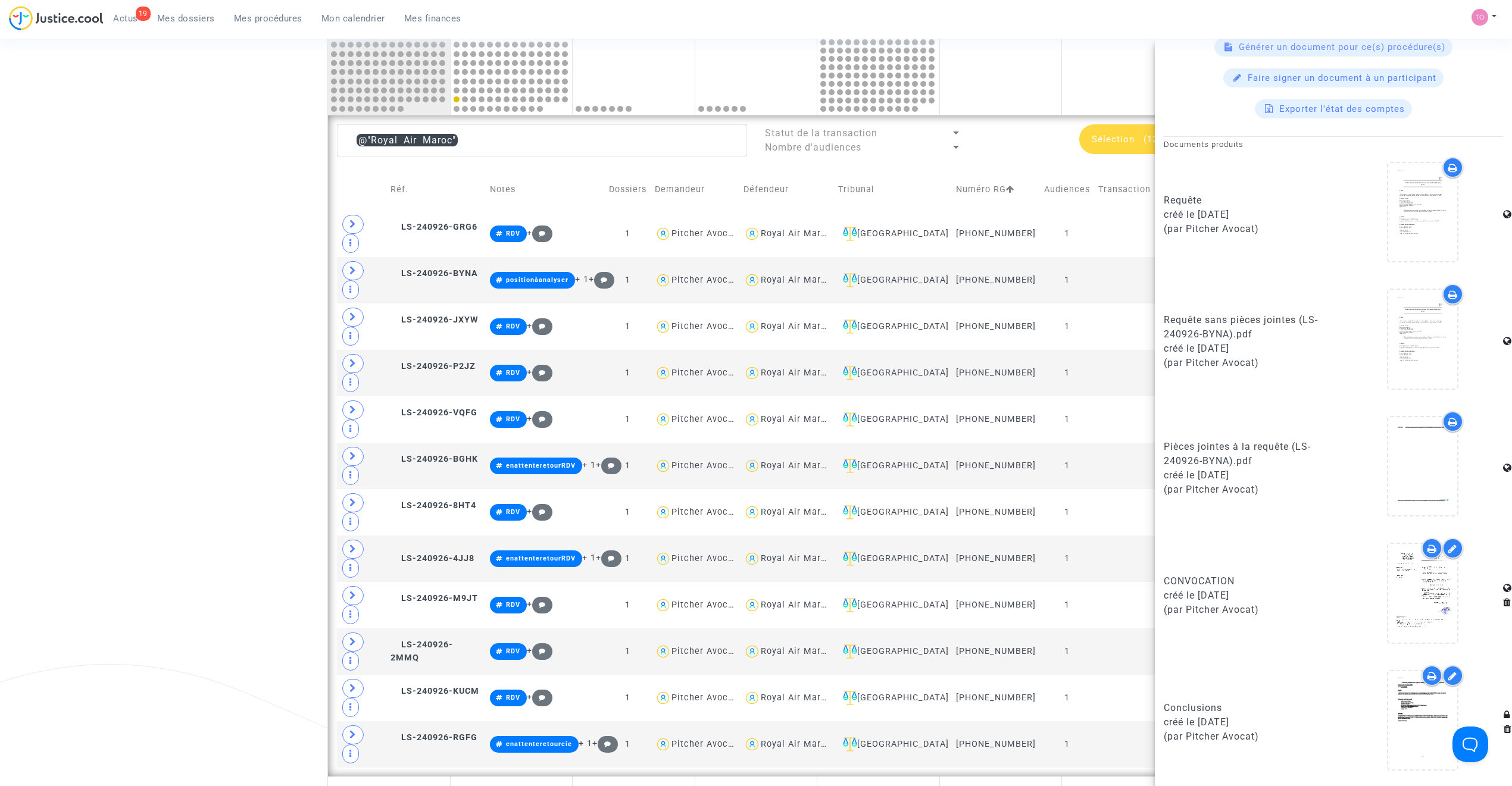
click at [166, 218] on div "Date de clôture d'instruction Date de conciliation Date d'audience Date de juge…" at bounding box center [756, 196] width 1512 height 1417
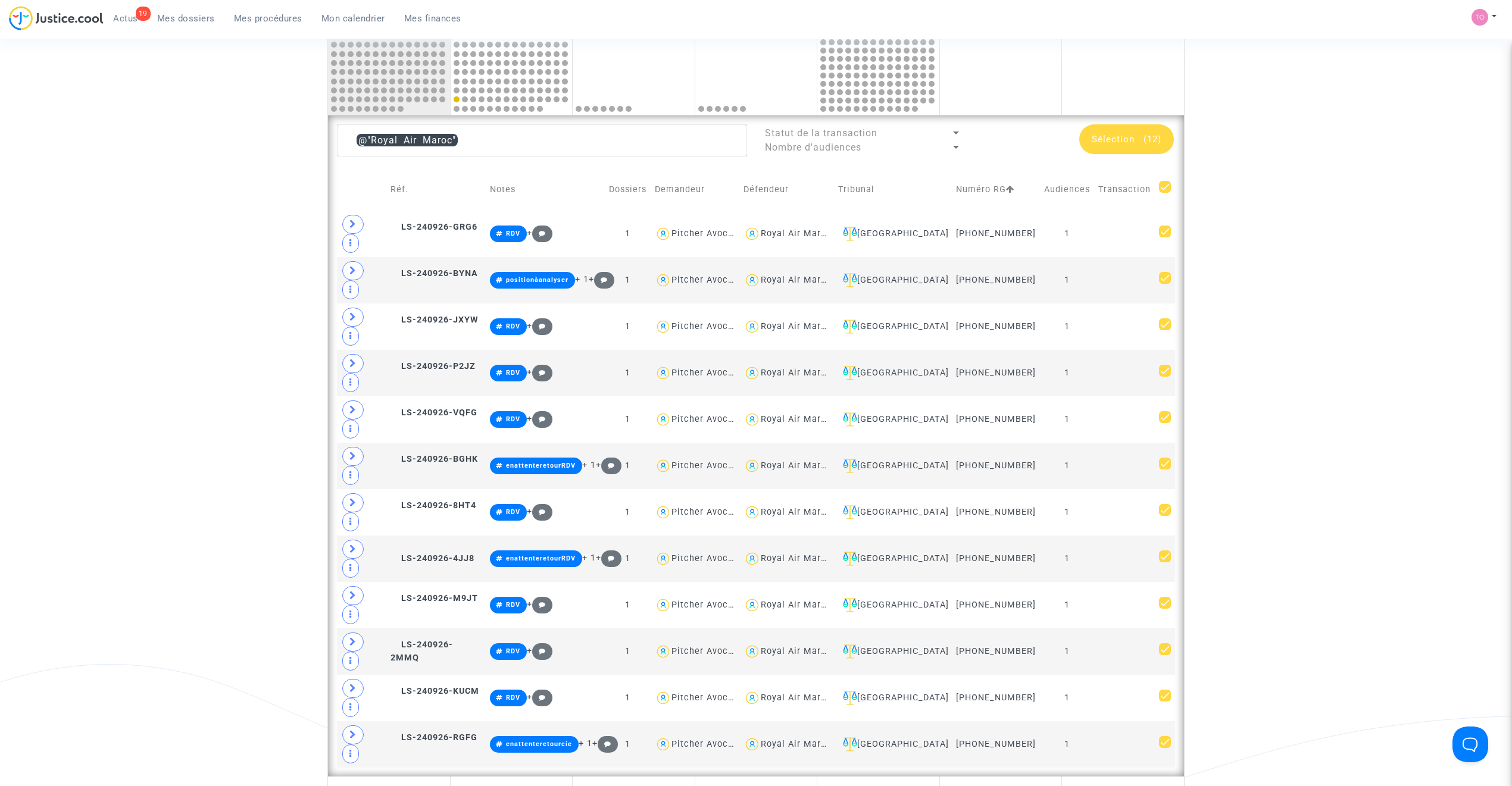
click at [1134, 141] on span "Sélection (12)" at bounding box center [1126, 139] width 70 height 11
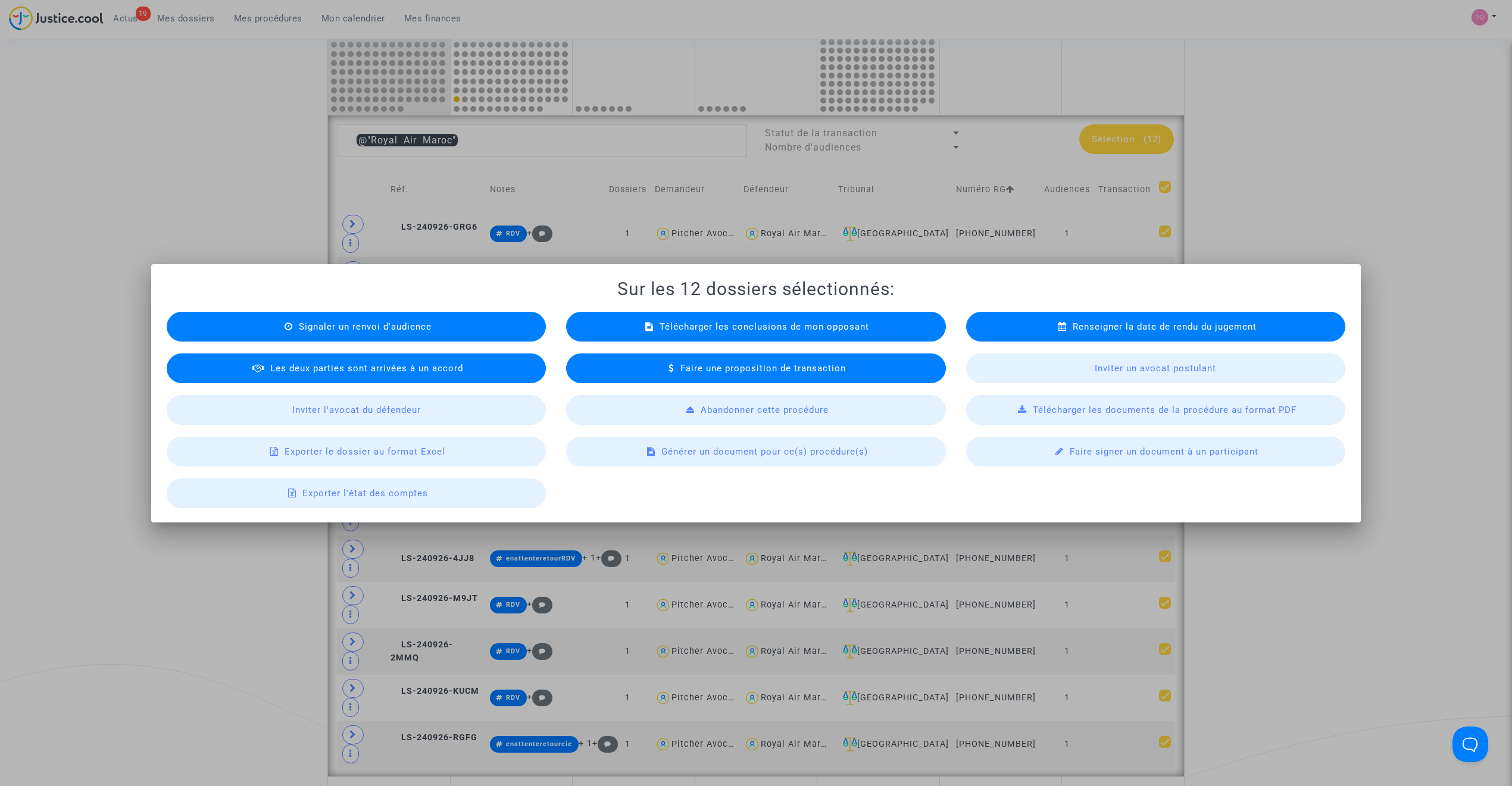
click at [1155, 413] on span "Télécharger les documents de la procédure au format PDF" at bounding box center [1164, 409] width 264 height 11
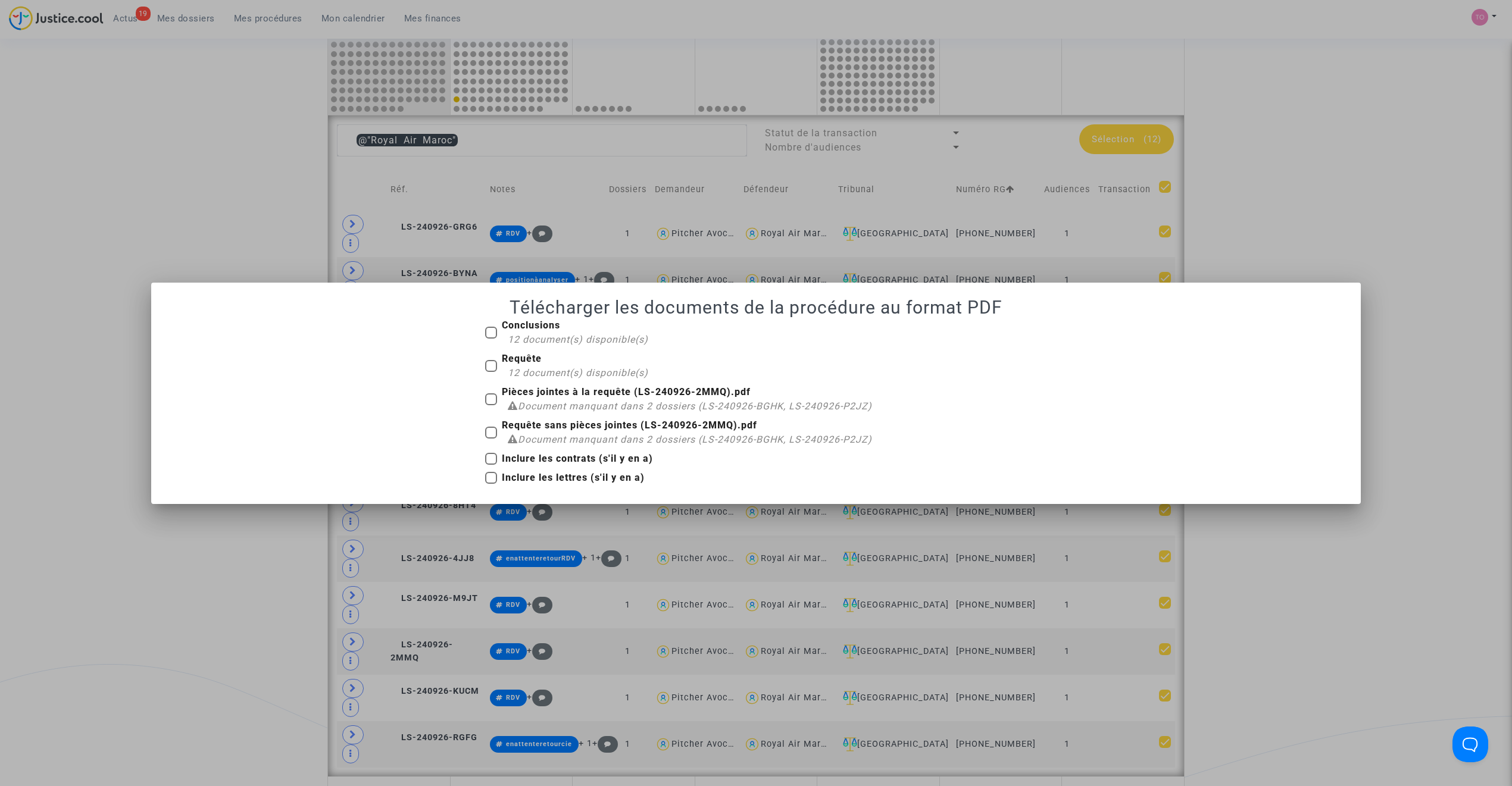
click at [491, 334] on span at bounding box center [490, 332] width 12 height 12
click at [491, 339] on input "Conclusions 12 document(s) disponible(s)" at bounding box center [490, 339] width 1 height 1
checkbox input "true"
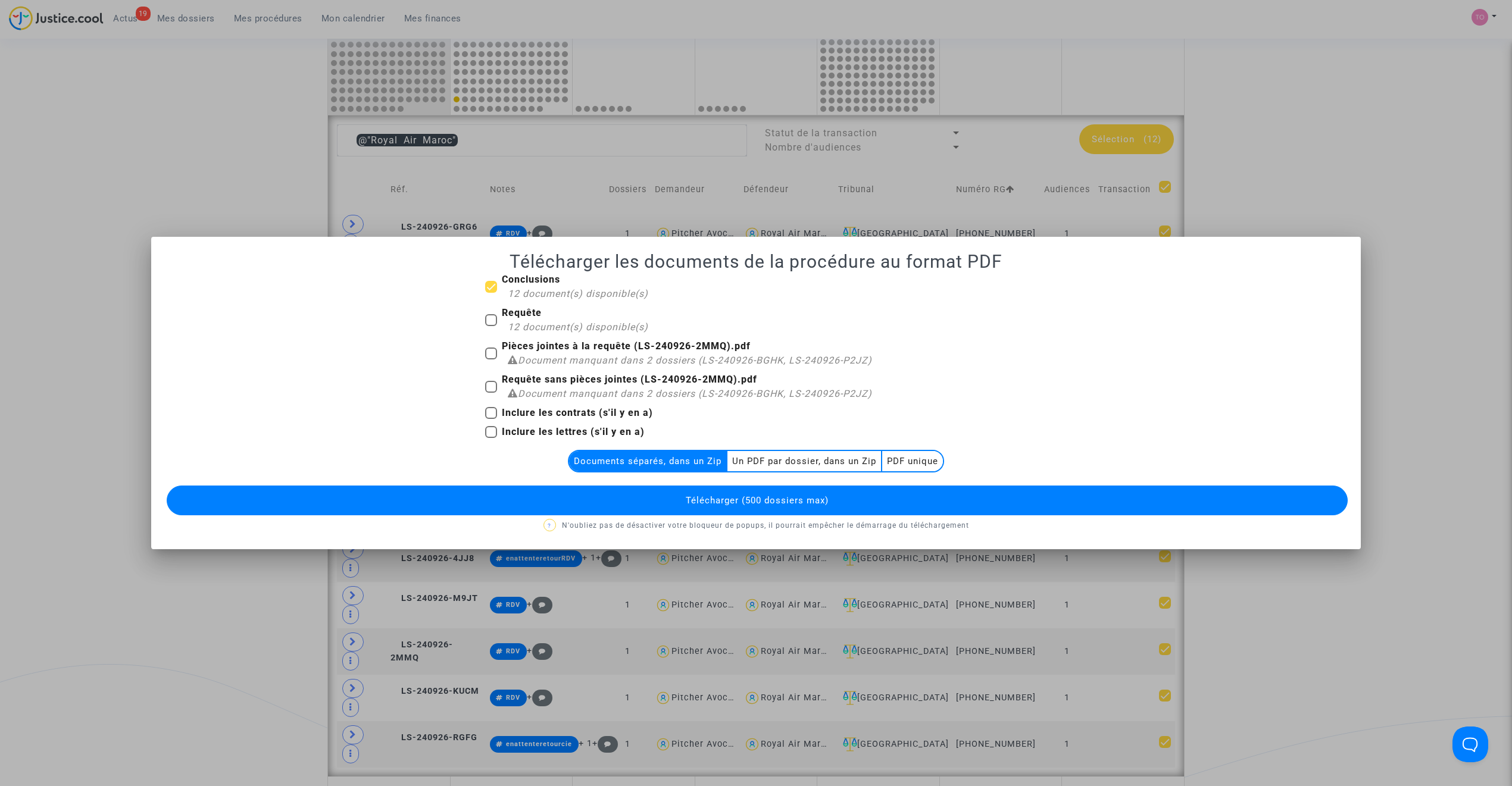
click at [725, 503] on span "Télécharger (500 dossiers max)" at bounding box center [757, 500] width 143 height 11
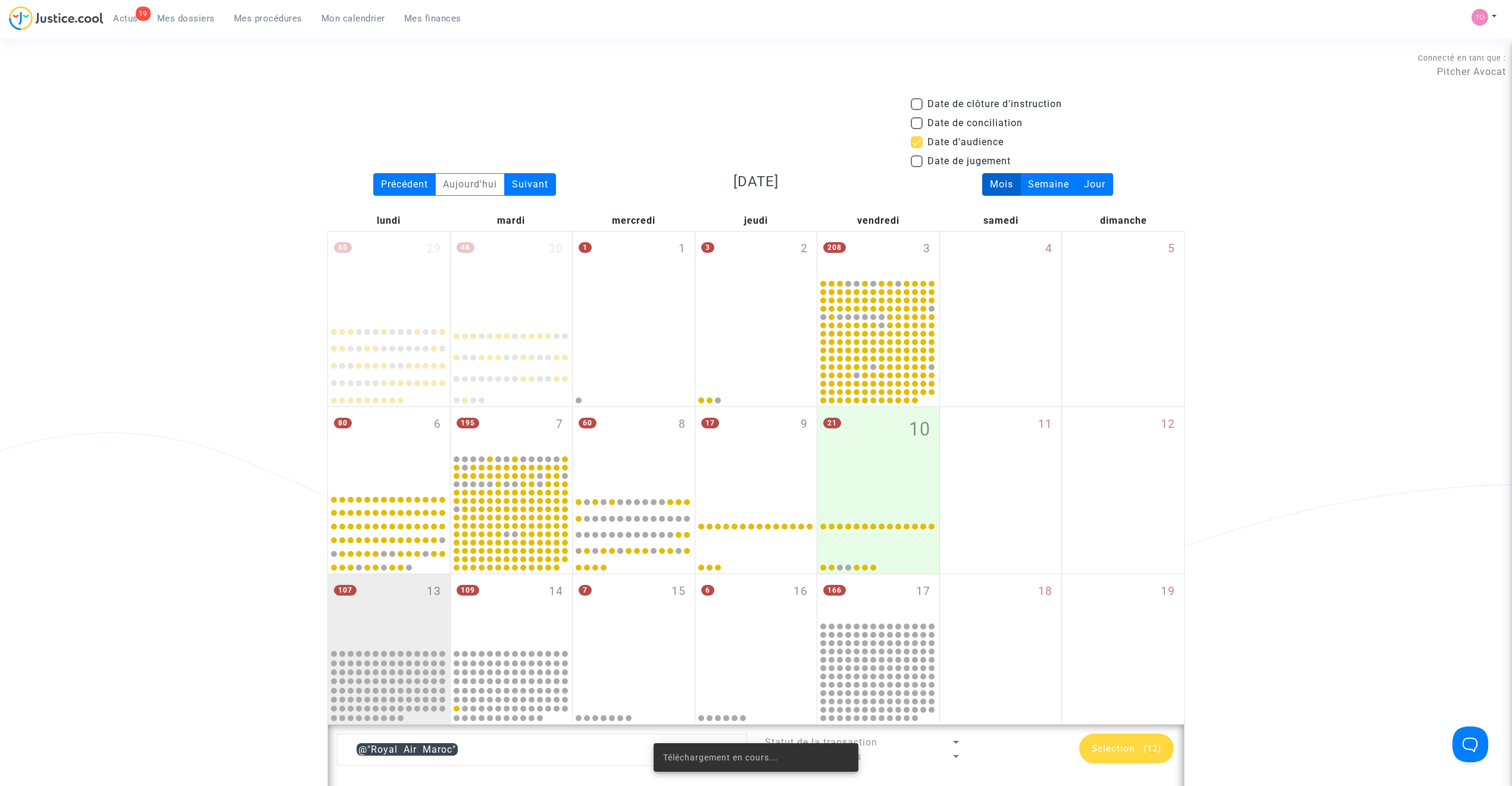
scroll to position [610, 0]
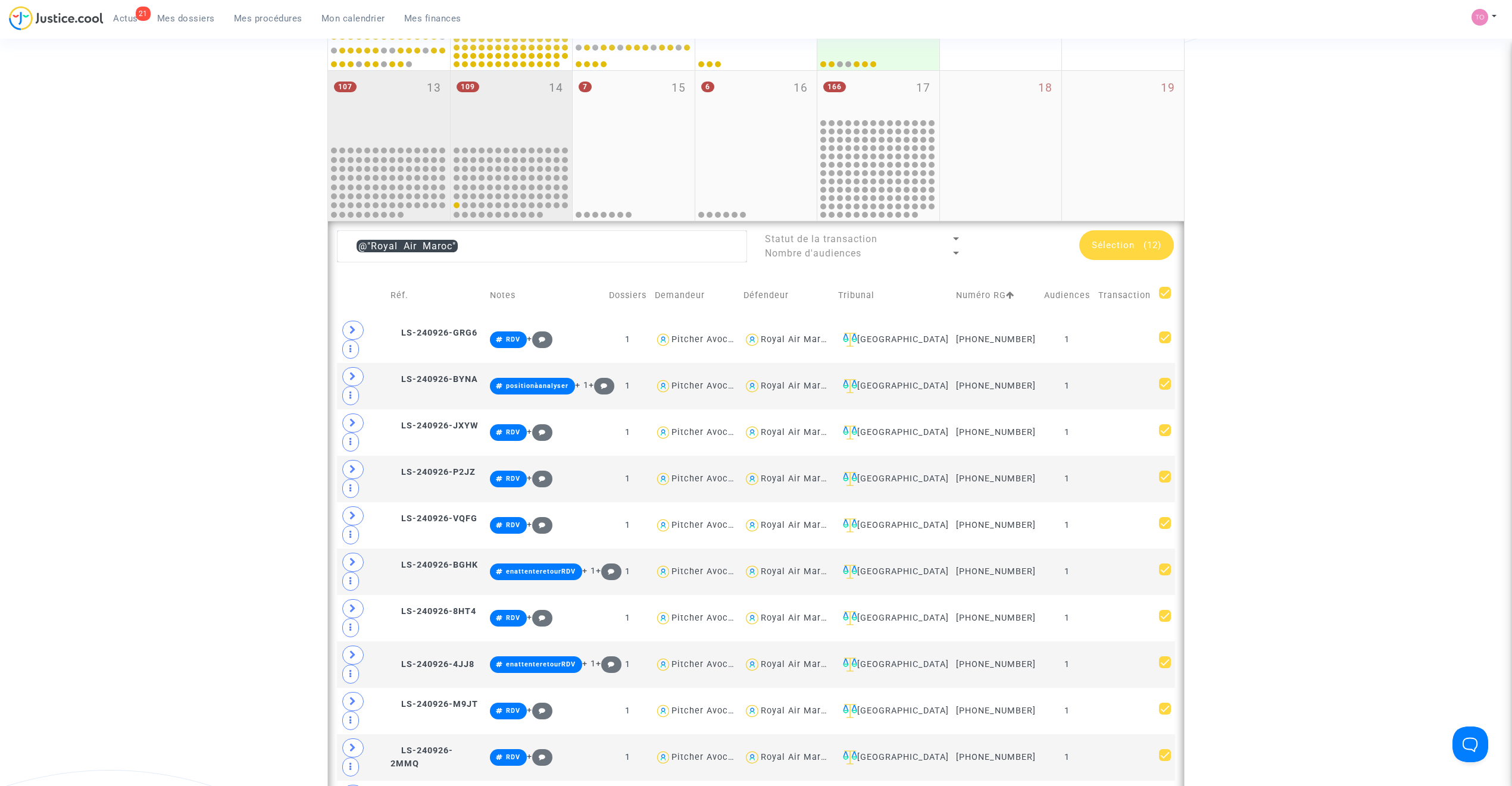
click at [499, 89] on div "109 14" at bounding box center [512, 107] width 122 height 73
type textarea "@"Royal Air Maroc""
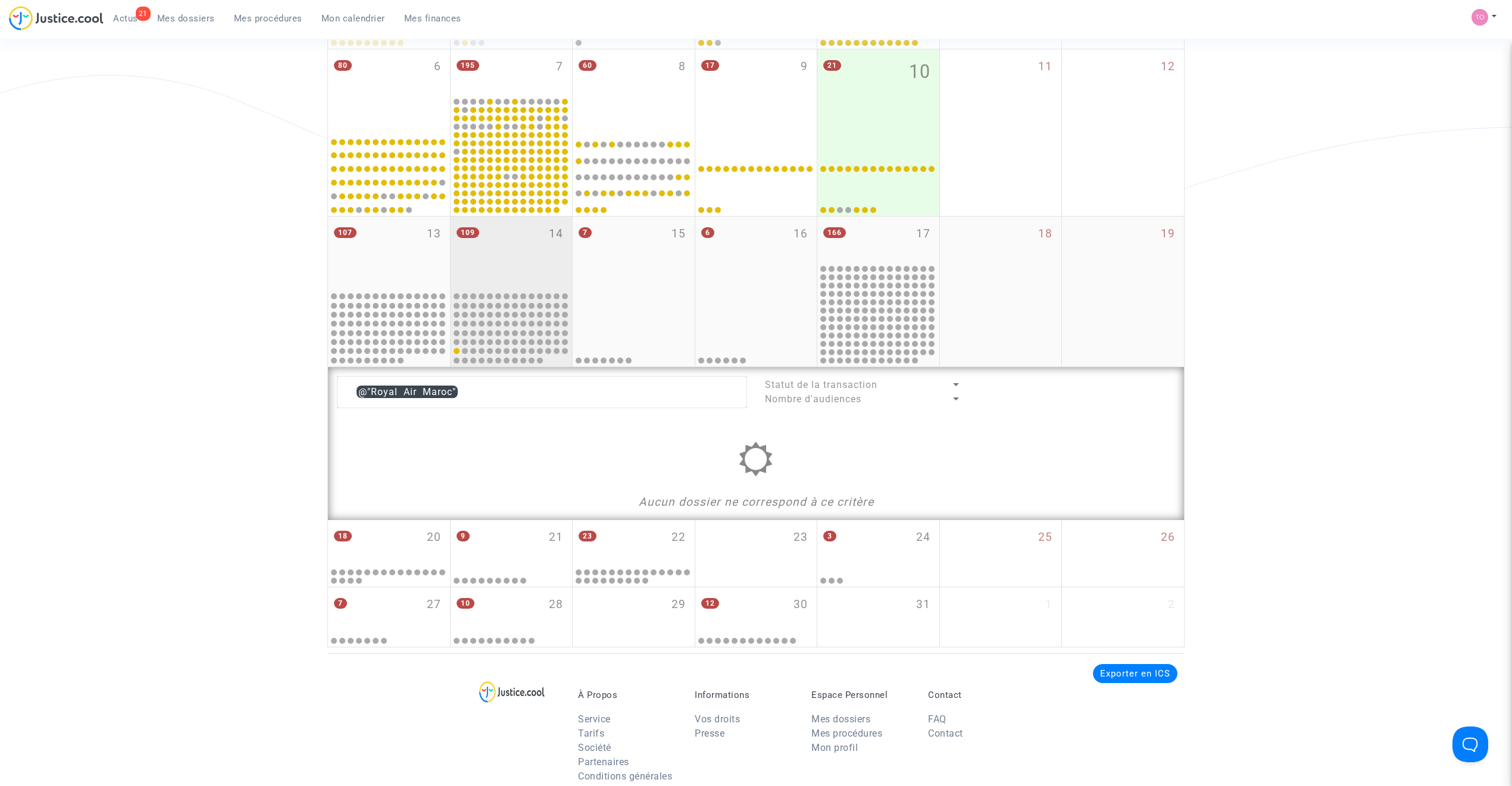
scroll to position [345, 0]
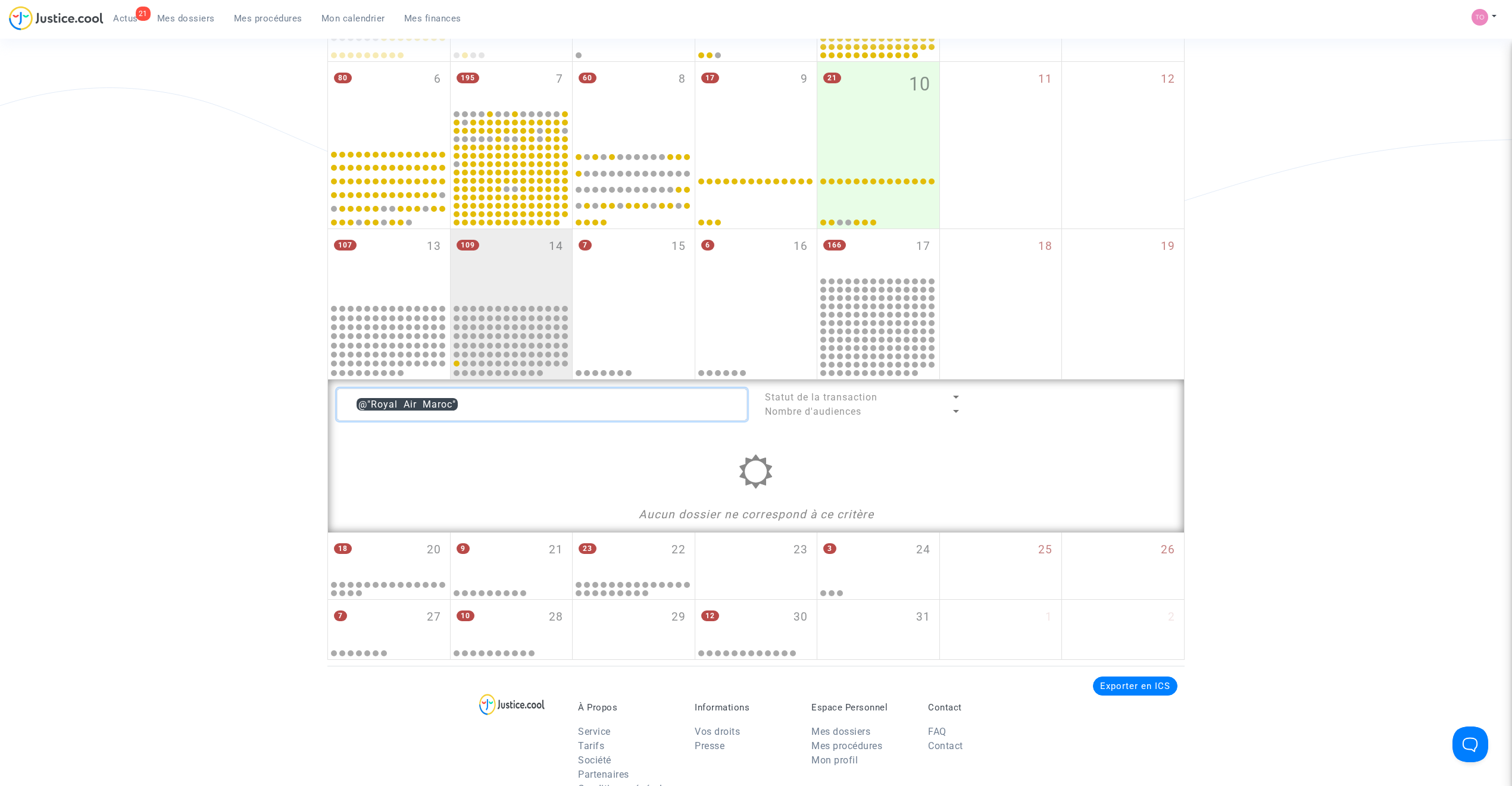
drag, startPoint x: 442, startPoint y: 404, endPoint x: 153, endPoint y: 396, distance: 289.1
click at [195, 400] on div "Date de clôture d'instruction Date de conciliation Date d'audience Date de juge…" at bounding box center [756, 205] width 1512 height 909
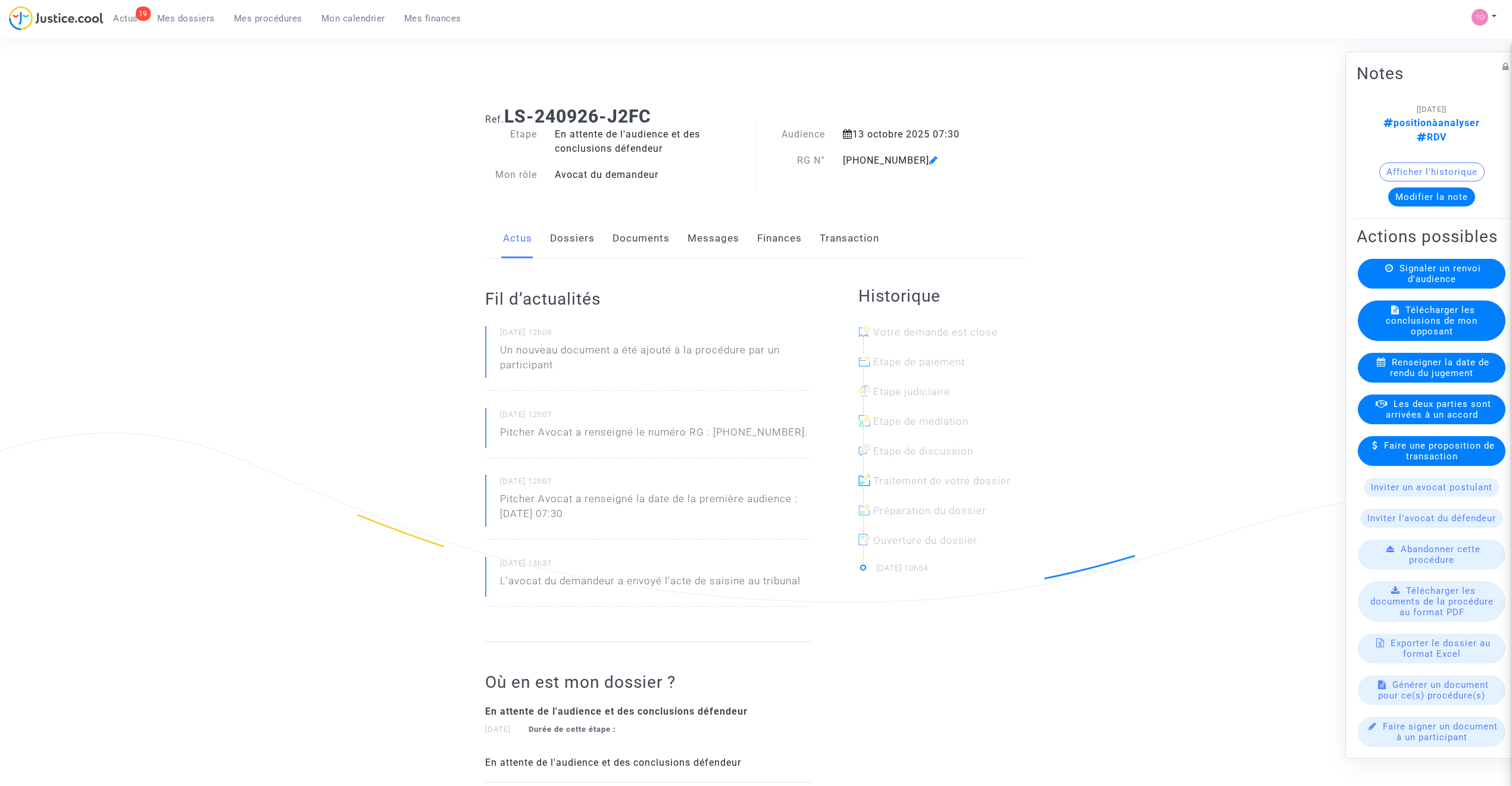
click at [1441, 187] on button "Modifier la note" at bounding box center [1431, 196] width 87 height 19
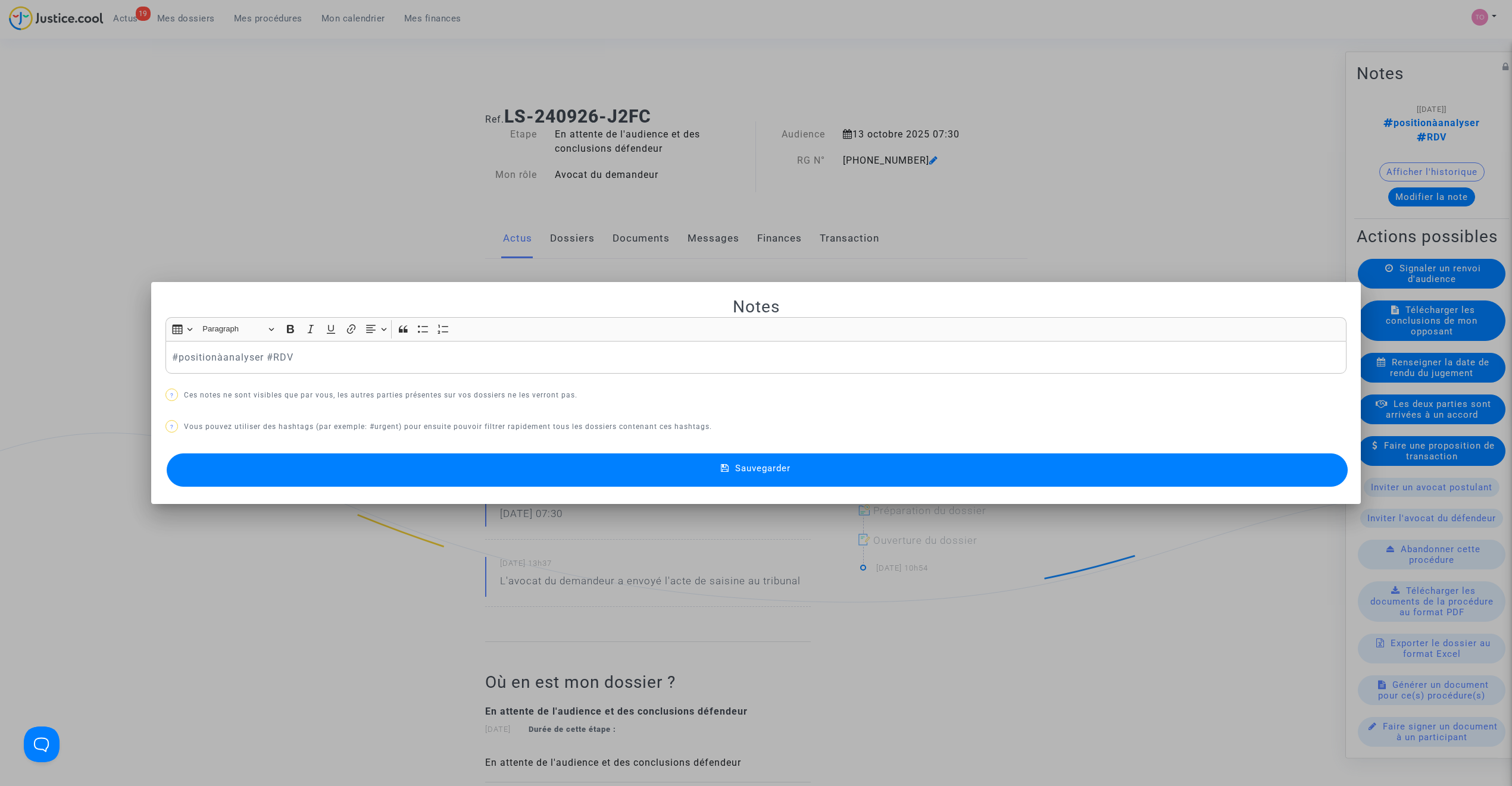
click at [215, 357] on p "#positionàanalyser #RDV" at bounding box center [756, 357] width 1169 height 15
click at [215, 374] on button "#FaireDI" at bounding box center [235, 376] width 122 height 24
click at [472, 465] on button "Sauvegarder" at bounding box center [757, 470] width 1181 height 33
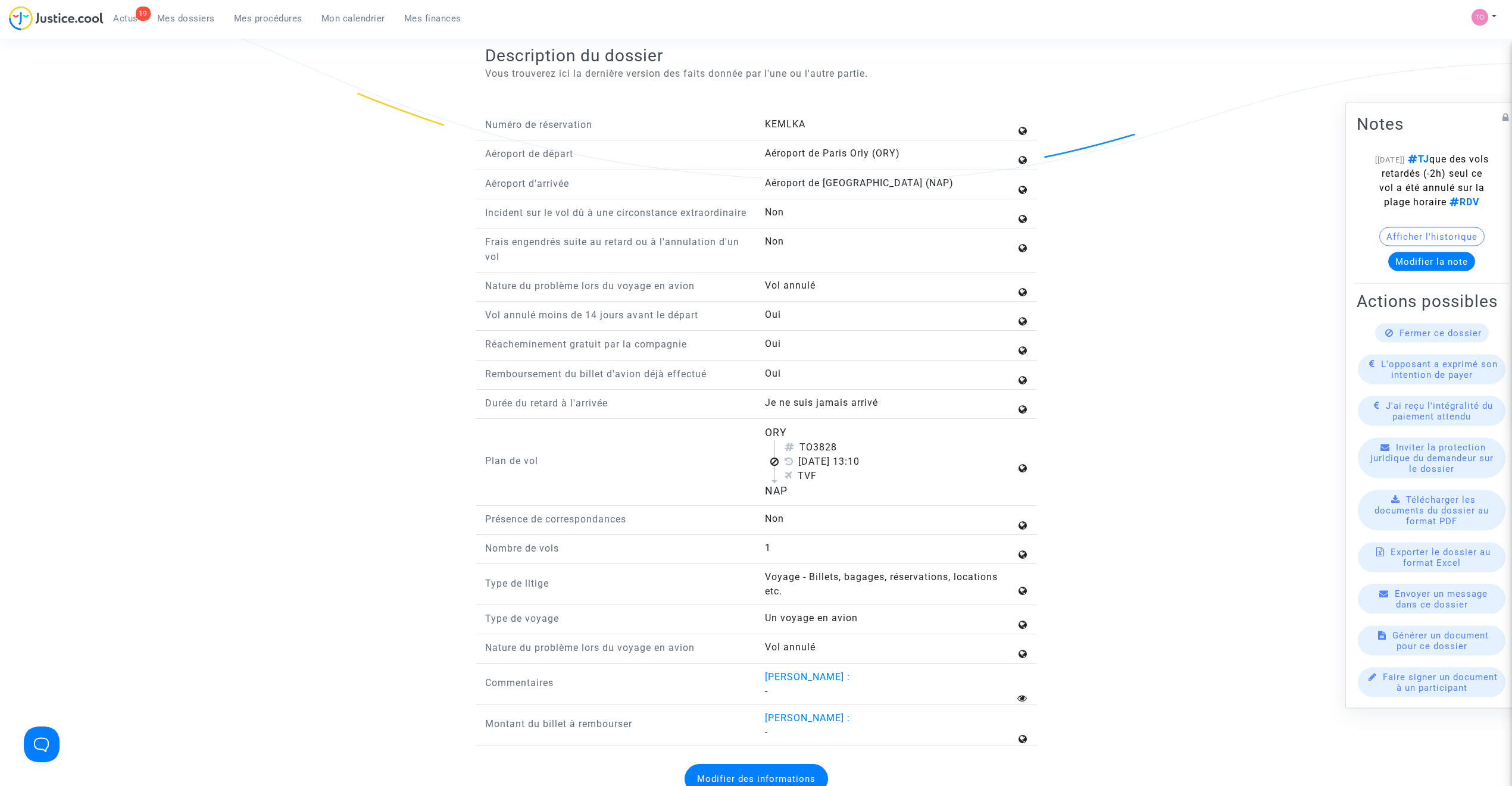
scroll to position [1269, 0]
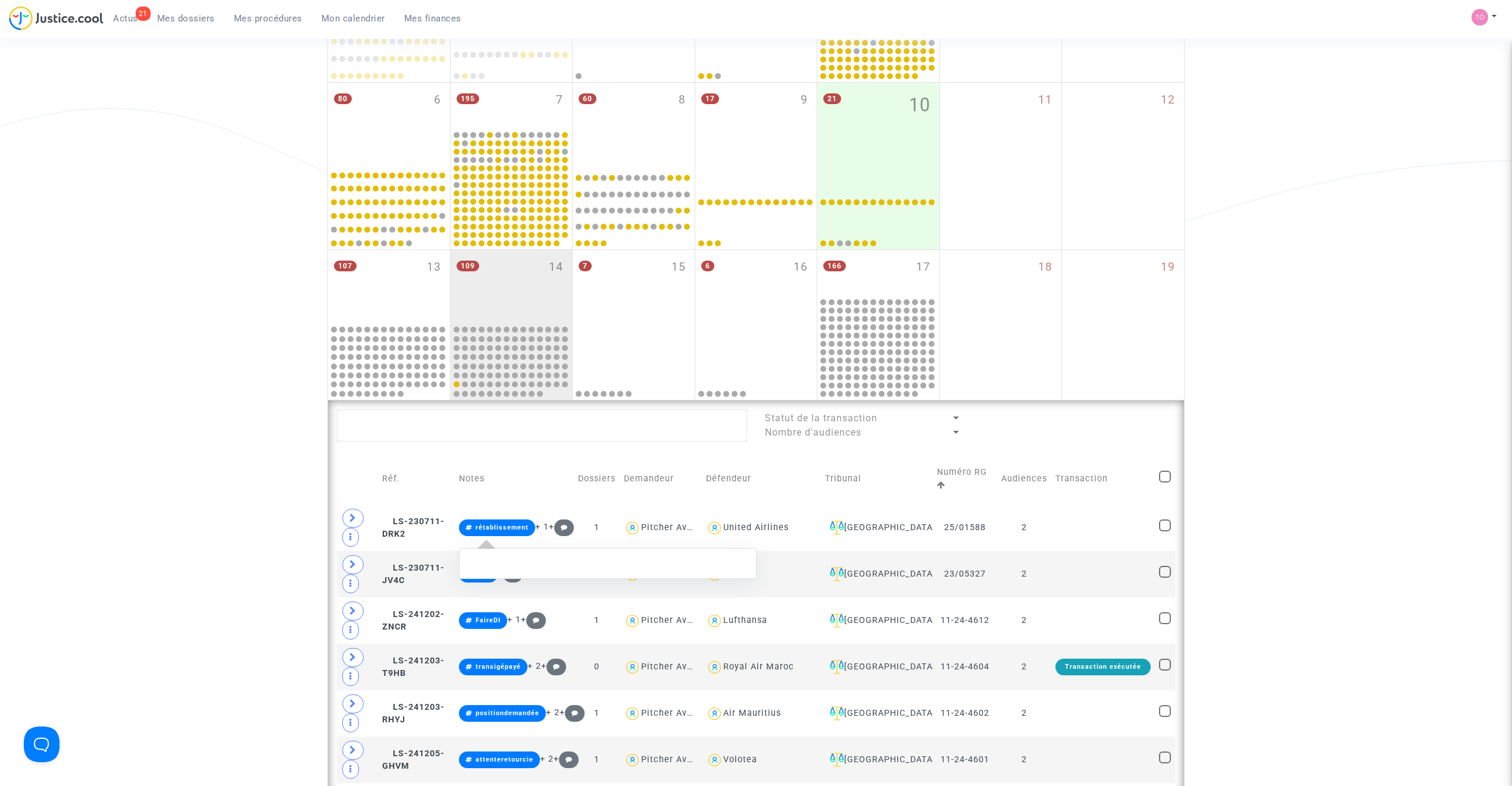
scroll to position [325, 0]
click at [432, 419] on textarea at bounding box center [542, 425] width 410 height 32
paste textarea "Cunha"
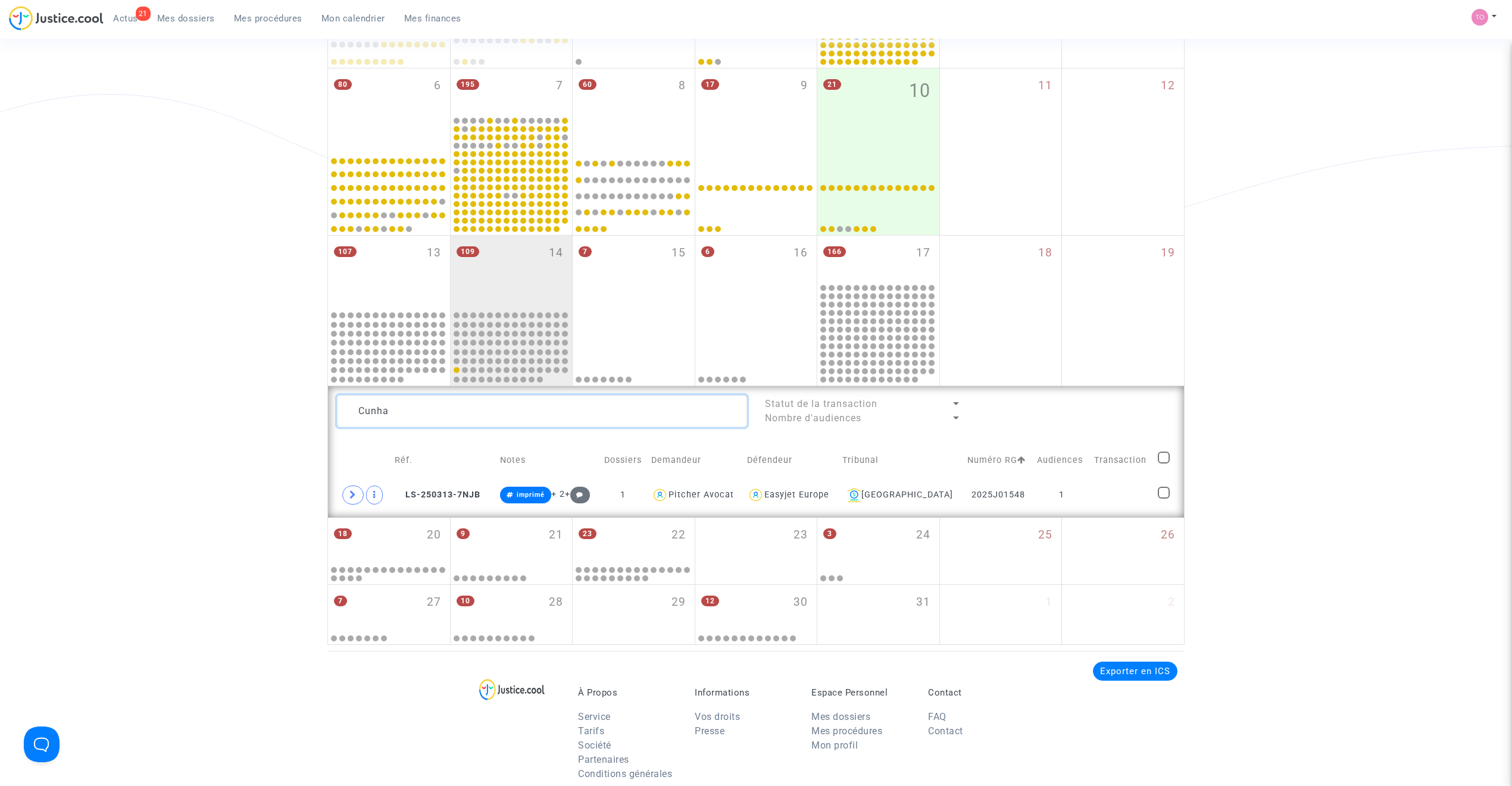
scroll to position [351, 0]
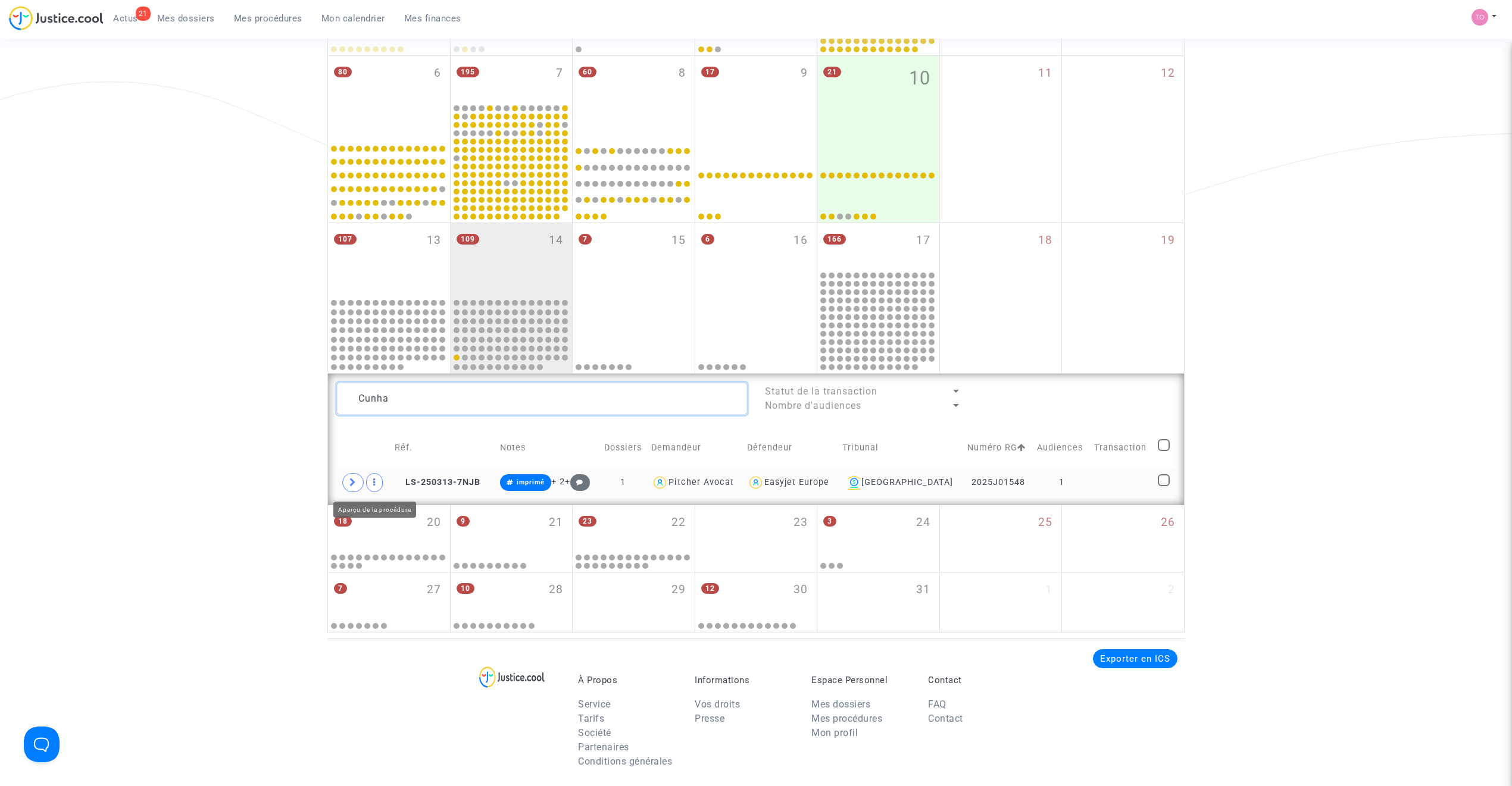
type textarea "Cunha"
click at [363, 479] on span at bounding box center [352, 482] width 21 height 19
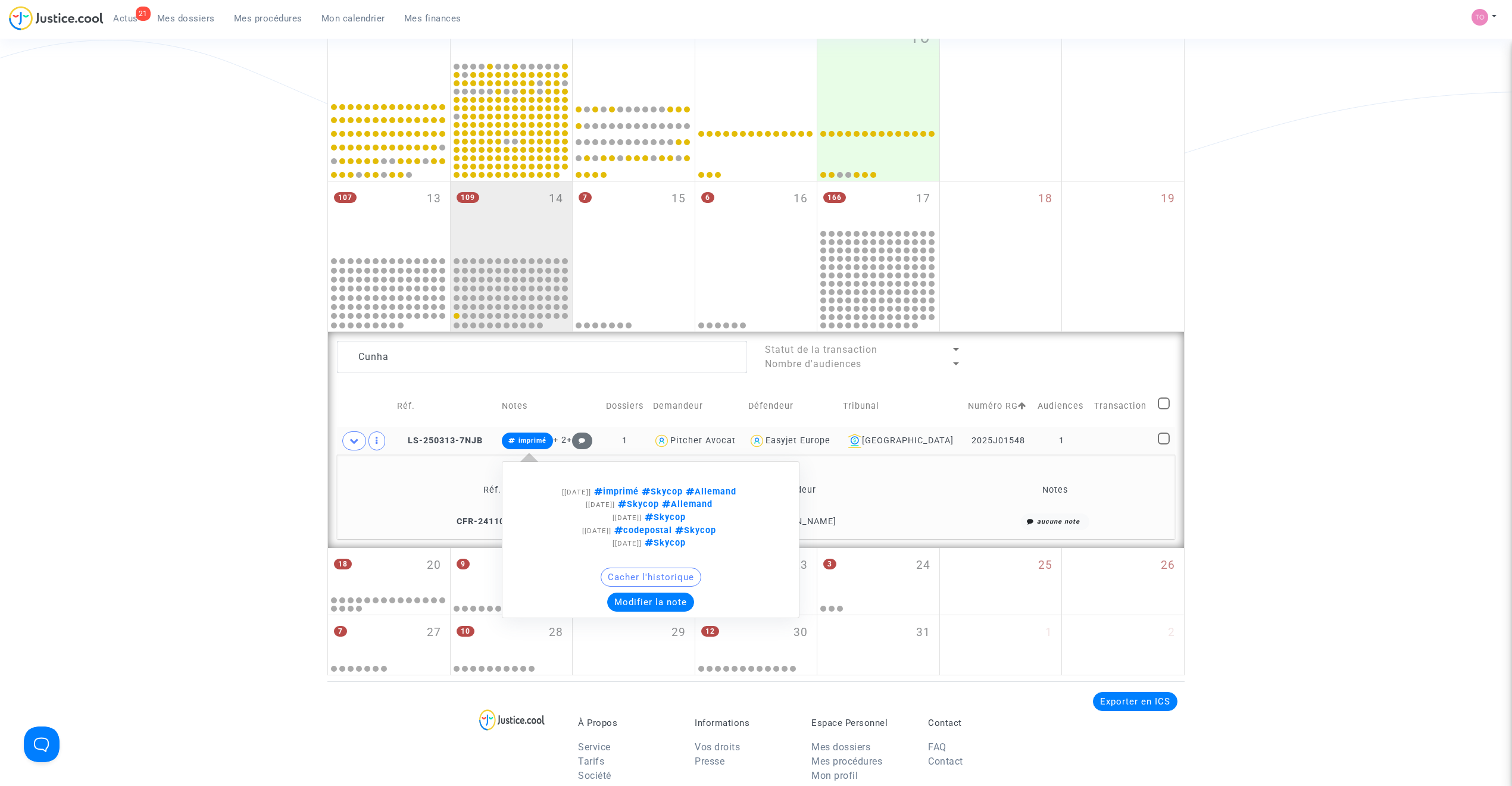
scroll to position [404, 0]
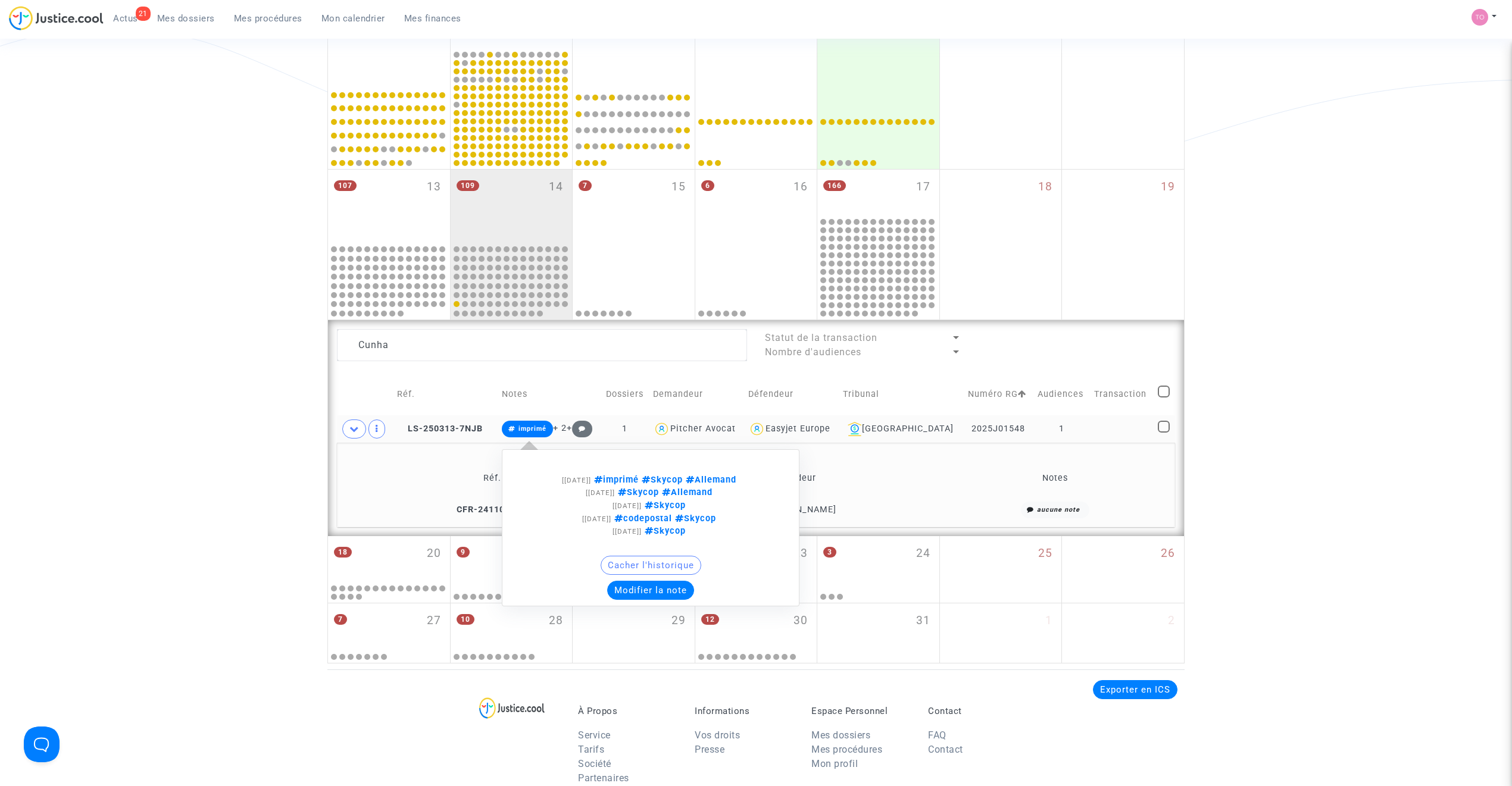
click at [667, 596] on button "Modifier la note" at bounding box center [650, 590] width 87 height 19
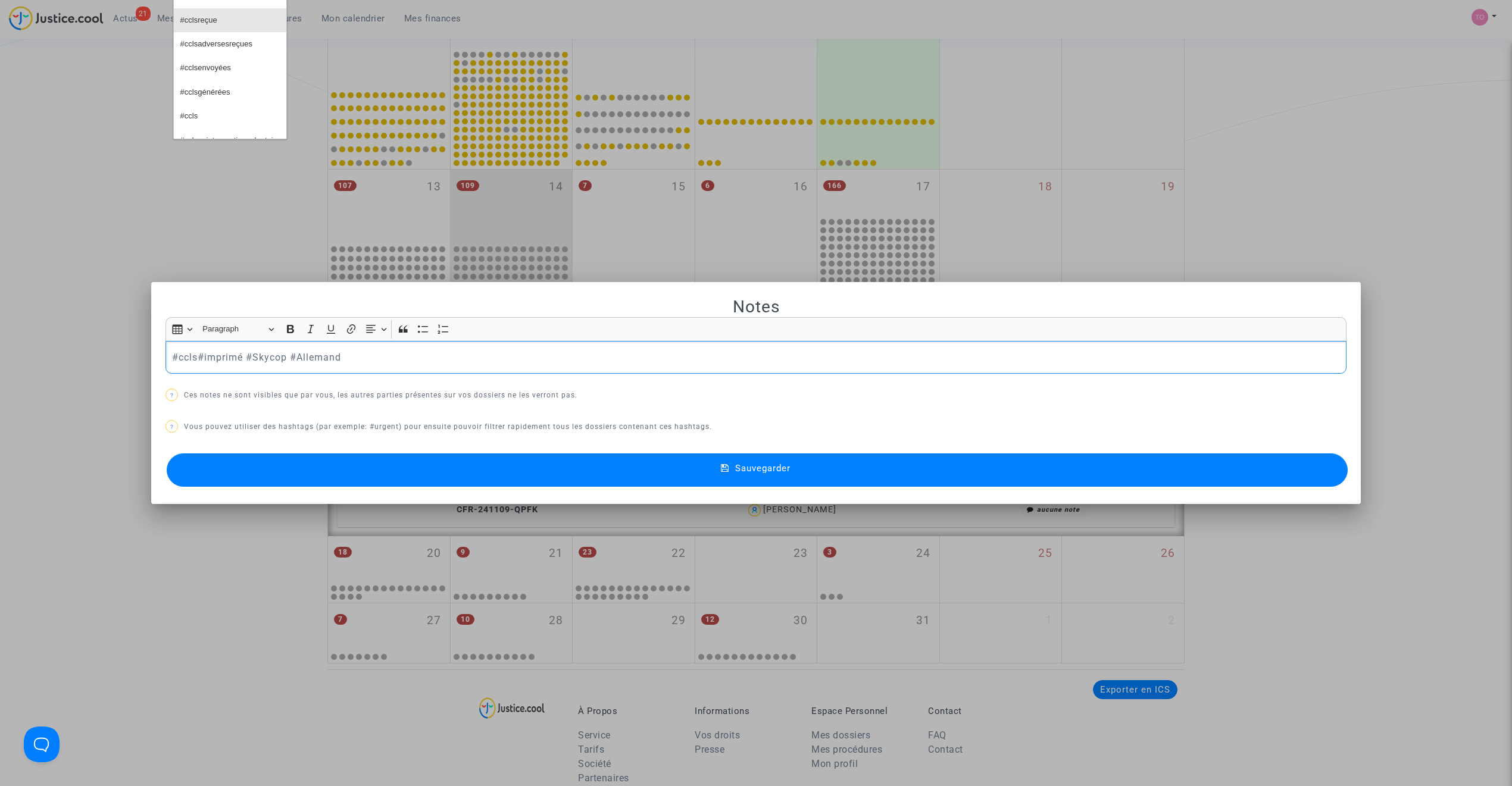
click at [227, 23] on button "#cclsreçue" at bounding box center [230, 19] width 113 height 24
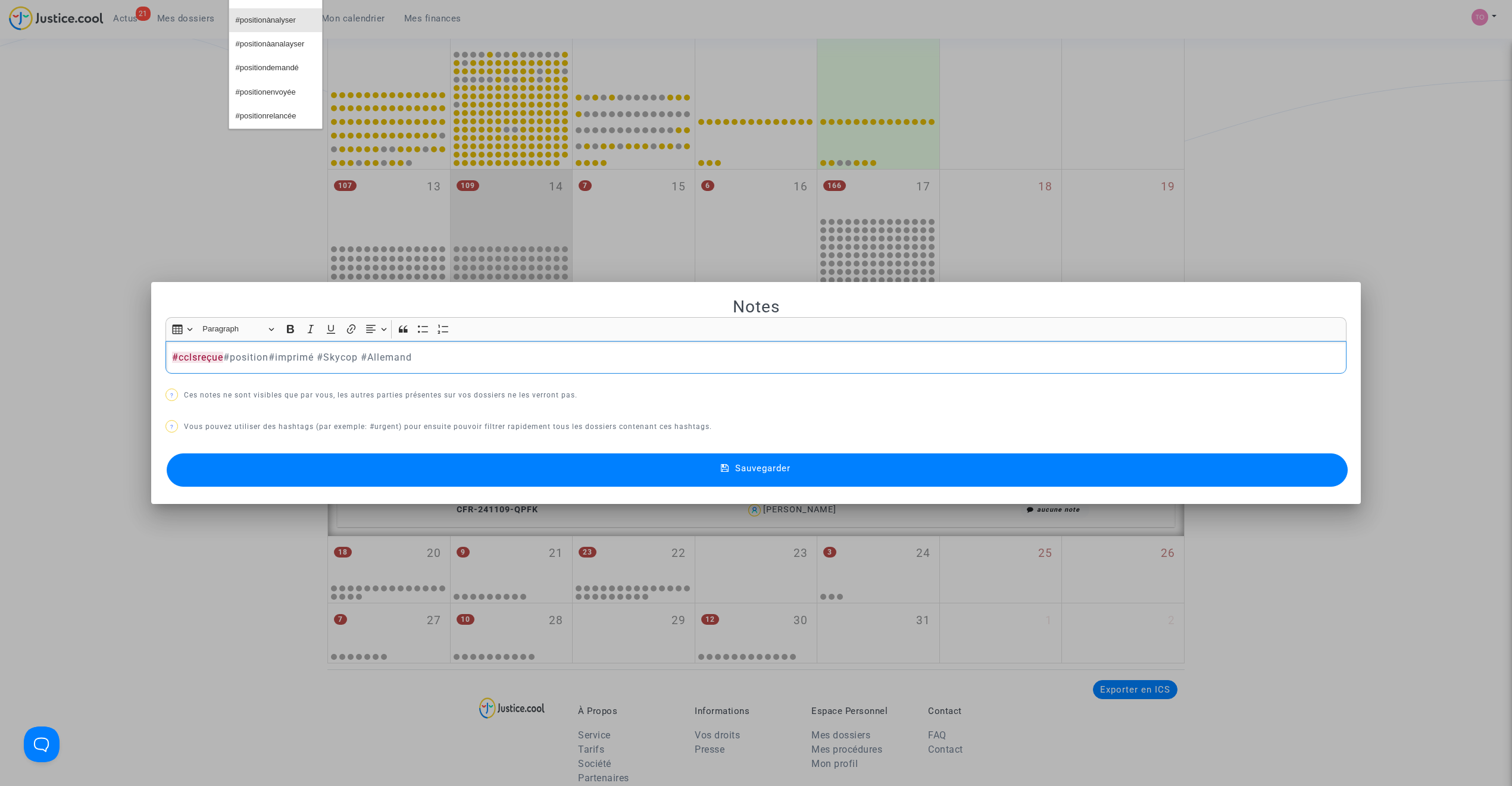
click at [266, 19] on span "#positionànalyser" at bounding box center [266, 20] width 60 height 17
click at [422, 480] on button "Sauvegarder" at bounding box center [757, 470] width 1181 height 33
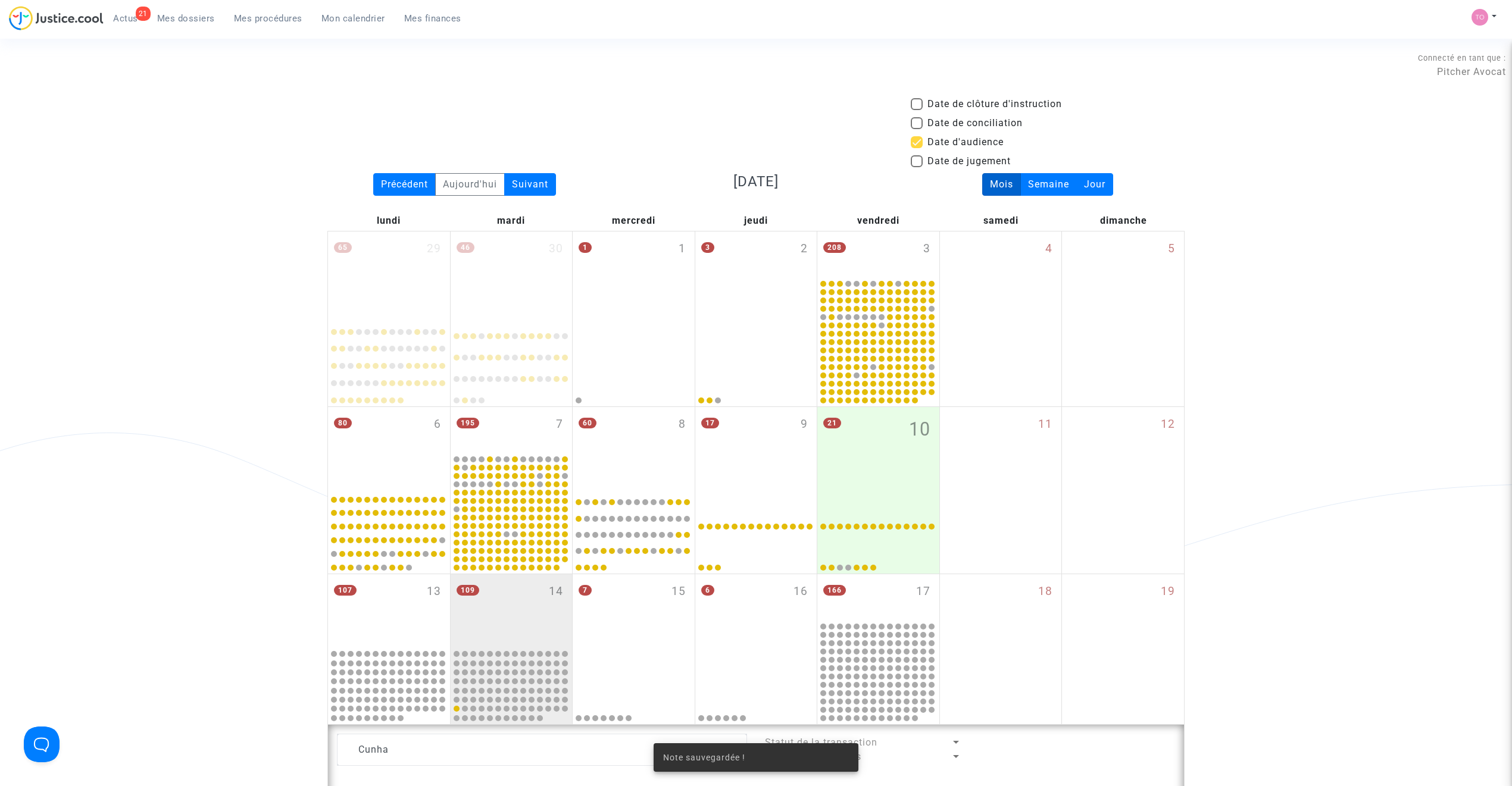
scroll to position [404, 0]
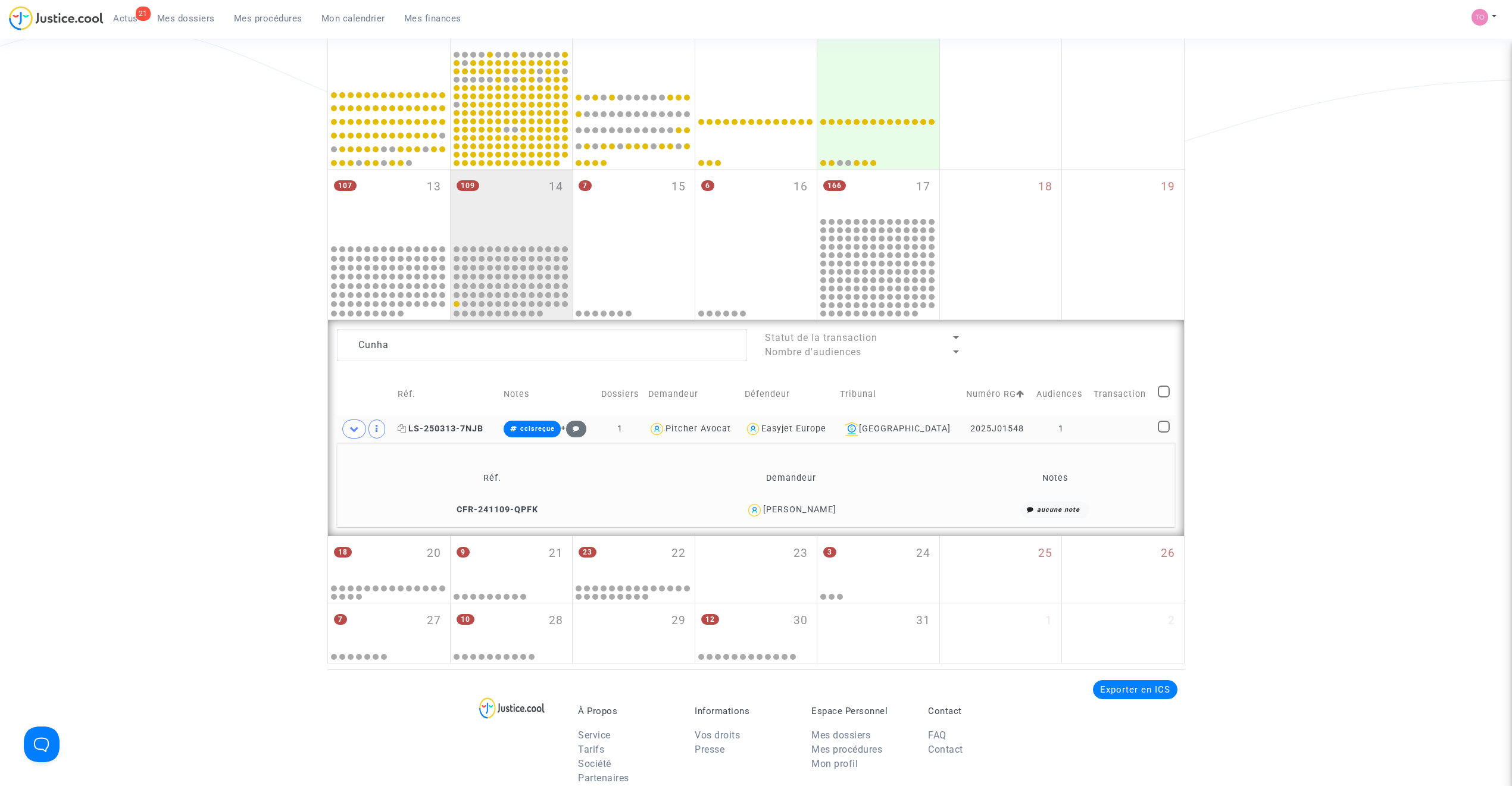
click at [449, 426] on span "LS-250313-7NJB" at bounding box center [441, 429] width 86 height 10
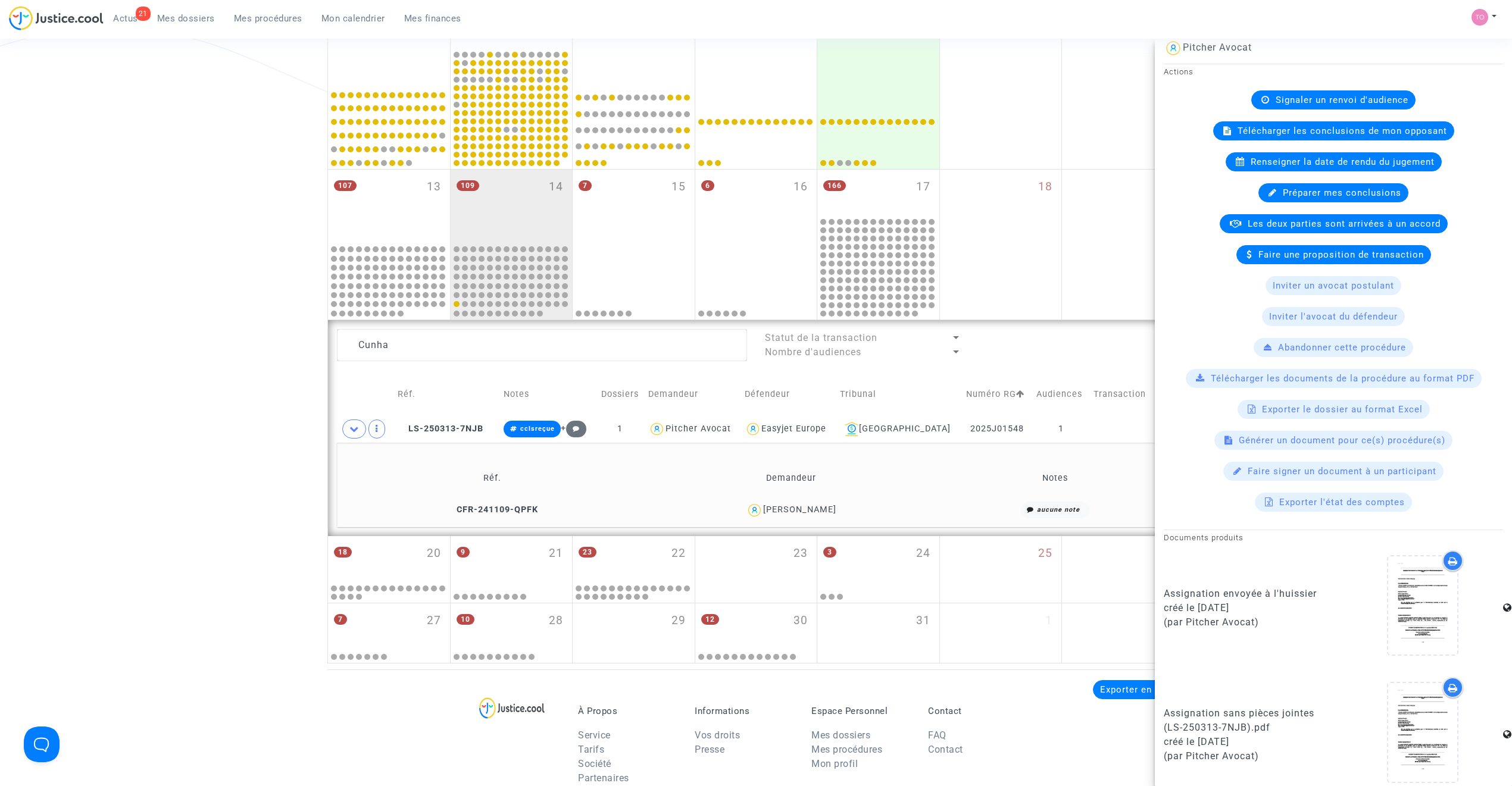
scroll to position [122, 0]
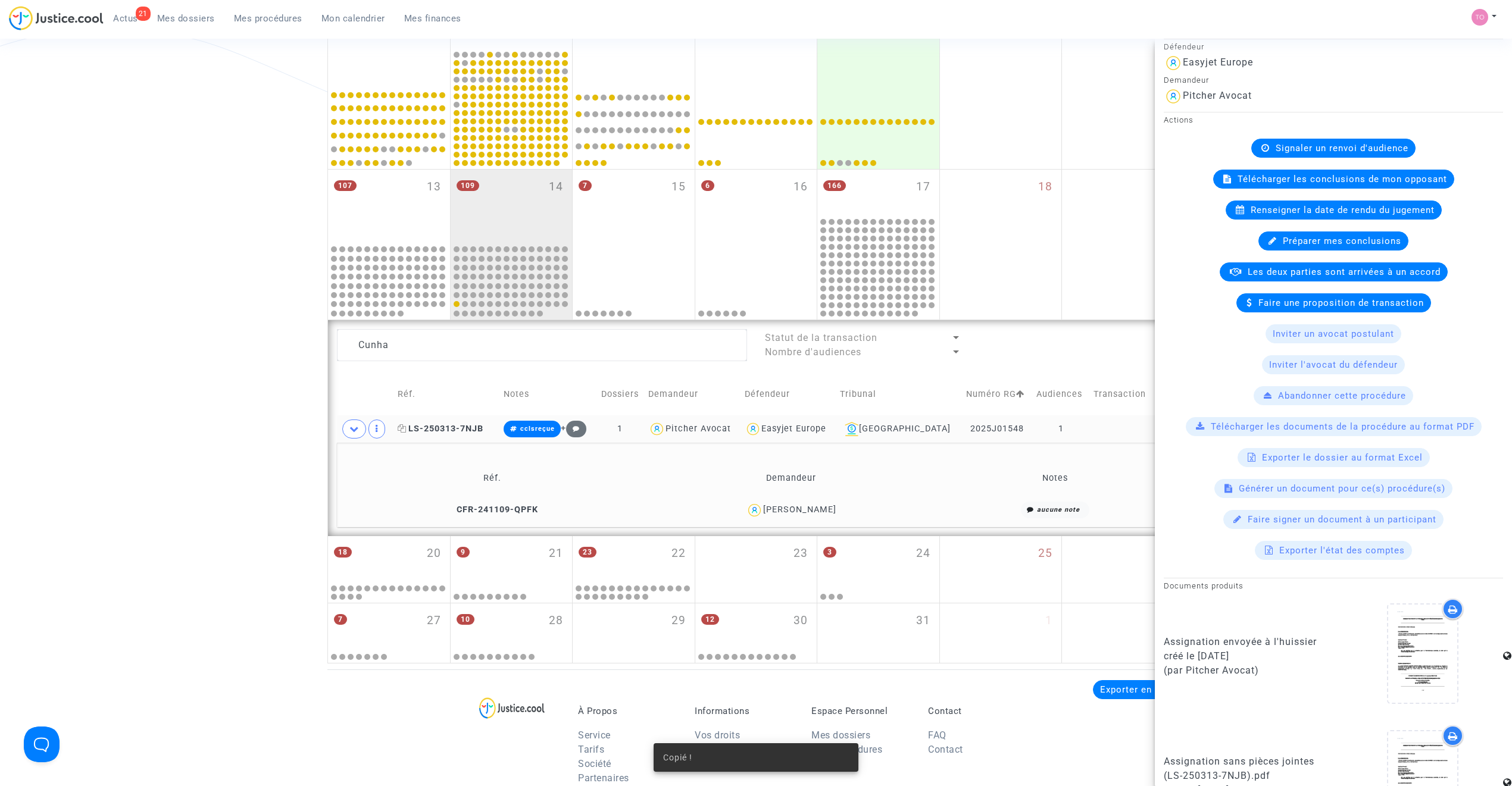
click at [481, 427] on span "LS-250313-7NJB" at bounding box center [441, 429] width 86 height 10
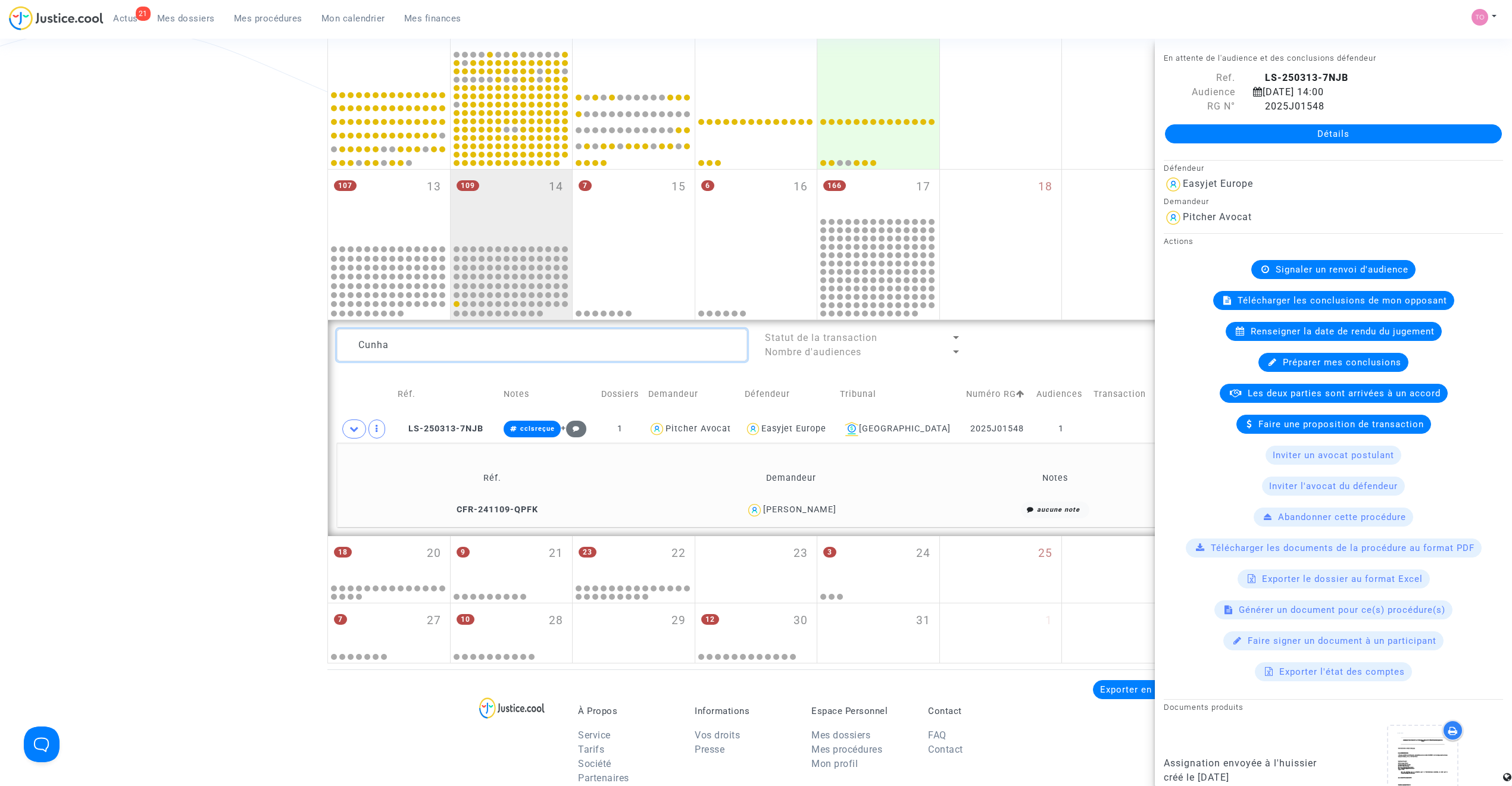
drag, startPoint x: 427, startPoint y: 344, endPoint x: 268, endPoint y: 337, distance: 159.2
click at [268, 337] on div "Date de clôture d'instruction Date de conciliation Date d'audience Date de juge…" at bounding box center [756, 178] width 1512 height 971
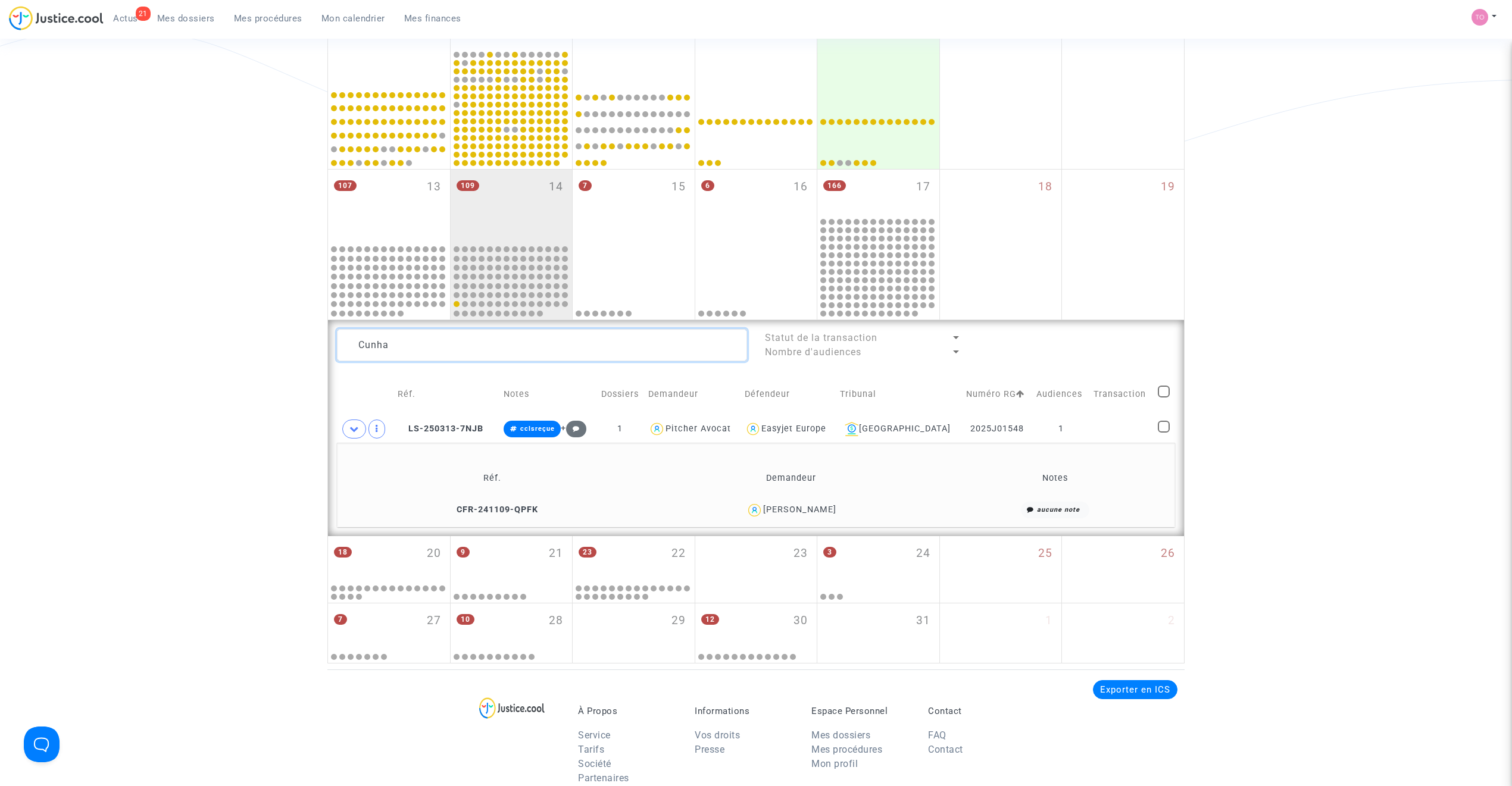
click at [430, 351] on textarea at bounding box center [542, 345] width 410 height 32
drag, startPoint x: 407, startPoint y: 345, endPoint x: 314, endPoint y: 345, distance: 93.0
click at [314, 345] on div "Date de clôture d'instruction Date de conciliation Date d'audience Date de juge…" at bounding box center [756, 178] width 1512 height 971
paste textarea "aramalho"
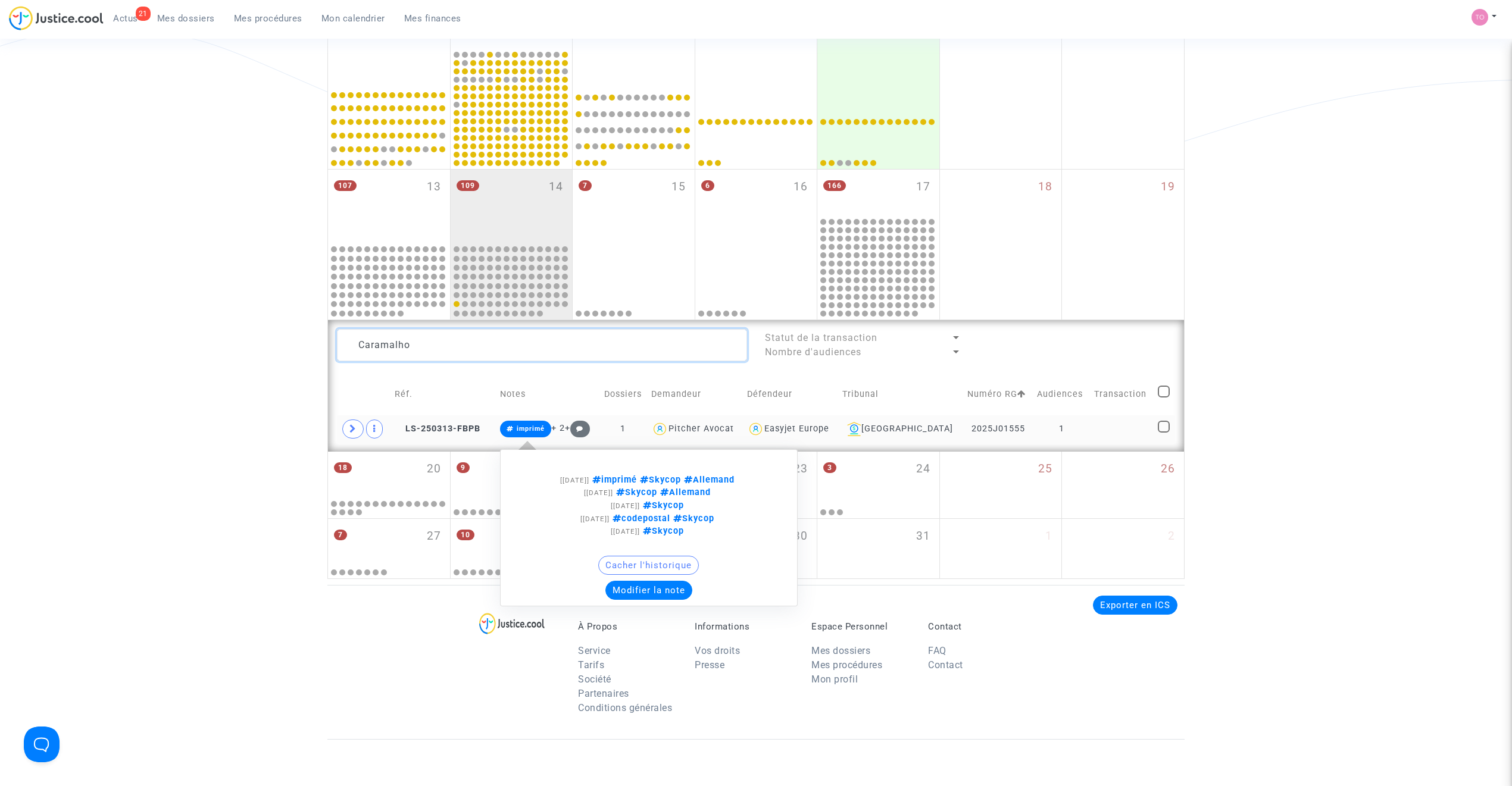
type textarea "Caramalho"
click at [648, 594] on button "Modifier la note" at bounding box center [648, 590] width 87 height 19
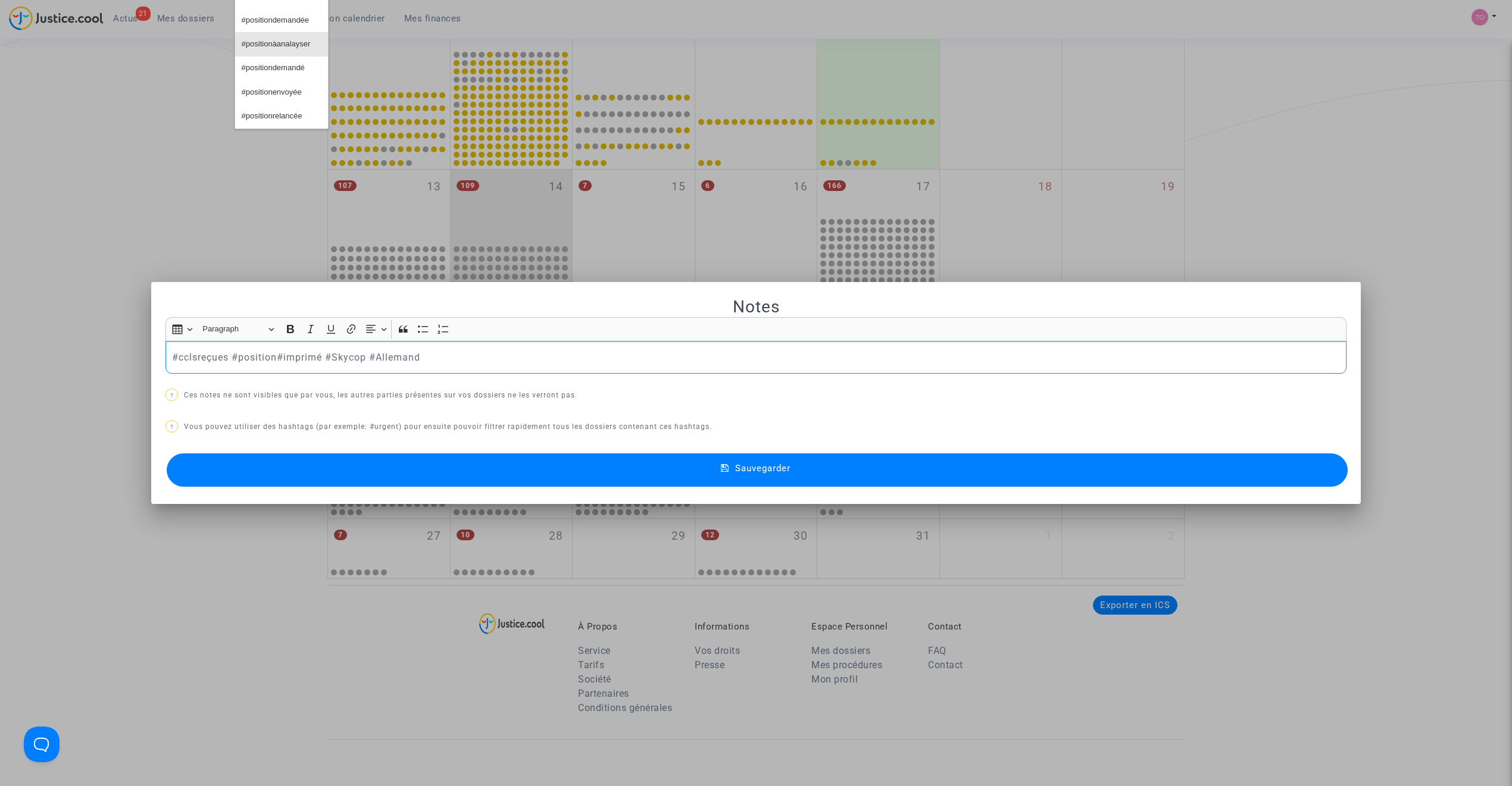
click at [265, 53] on span "#positionàanalayser" at bounding box center [276, 44] width 69 height 17
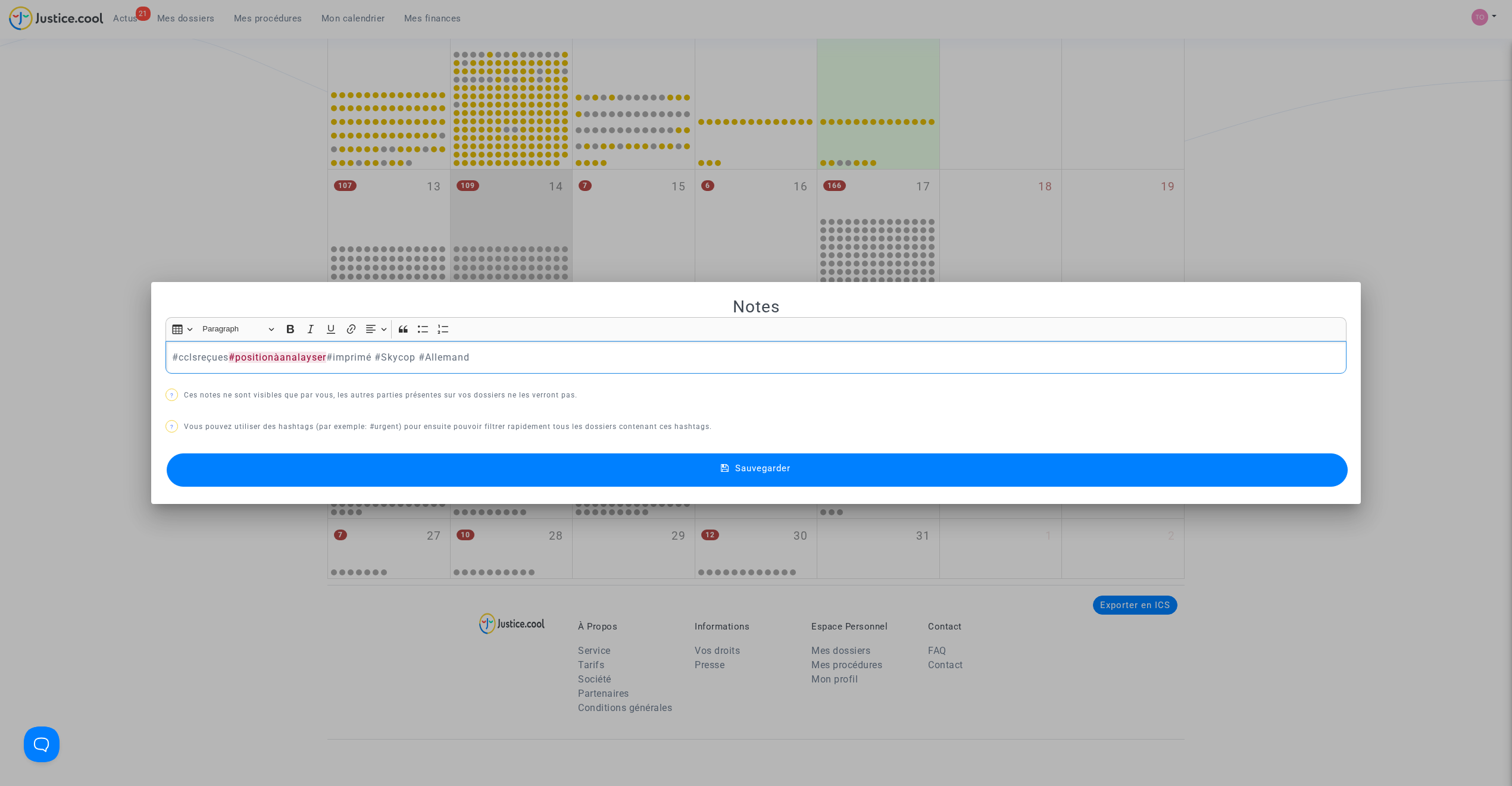
click at [391, 472] on button "Sauvegarder" at bounding box center [757, 470] width 1181 height 33
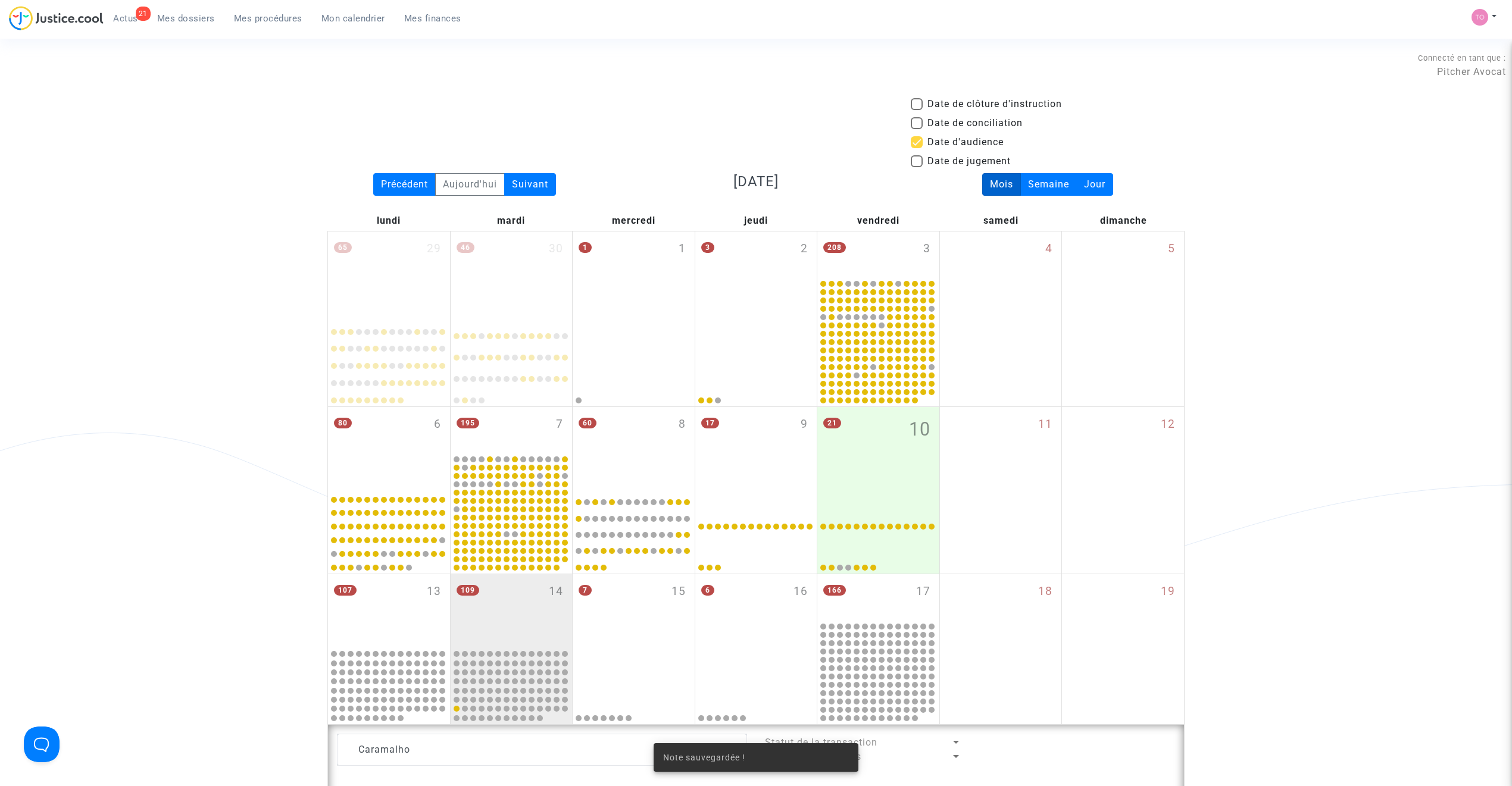
scroll to position [404, 0]
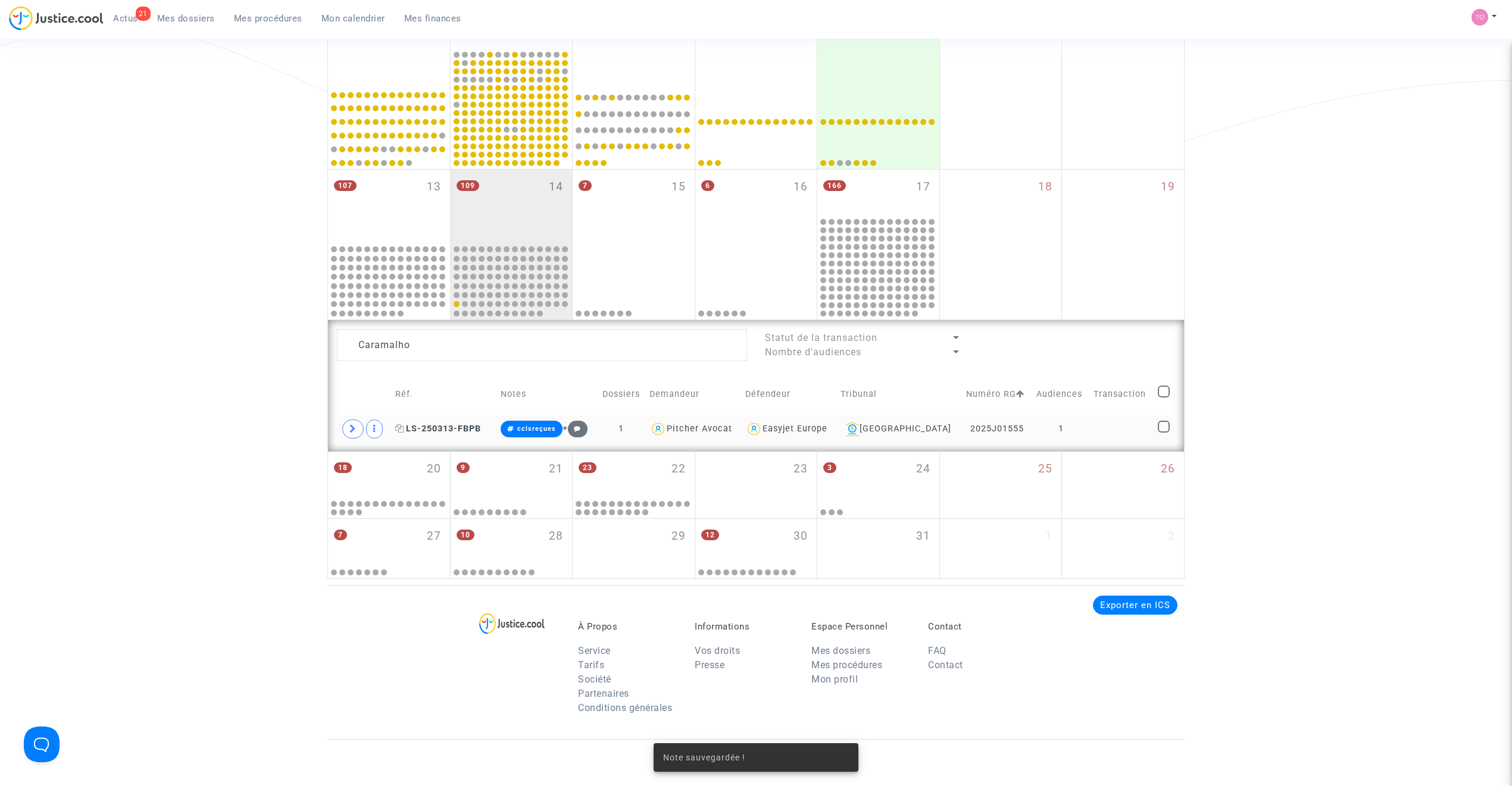
click at [457, 431] on span "LS-250313-FBPB" at bounding box center [438, 429] width 86 height 10
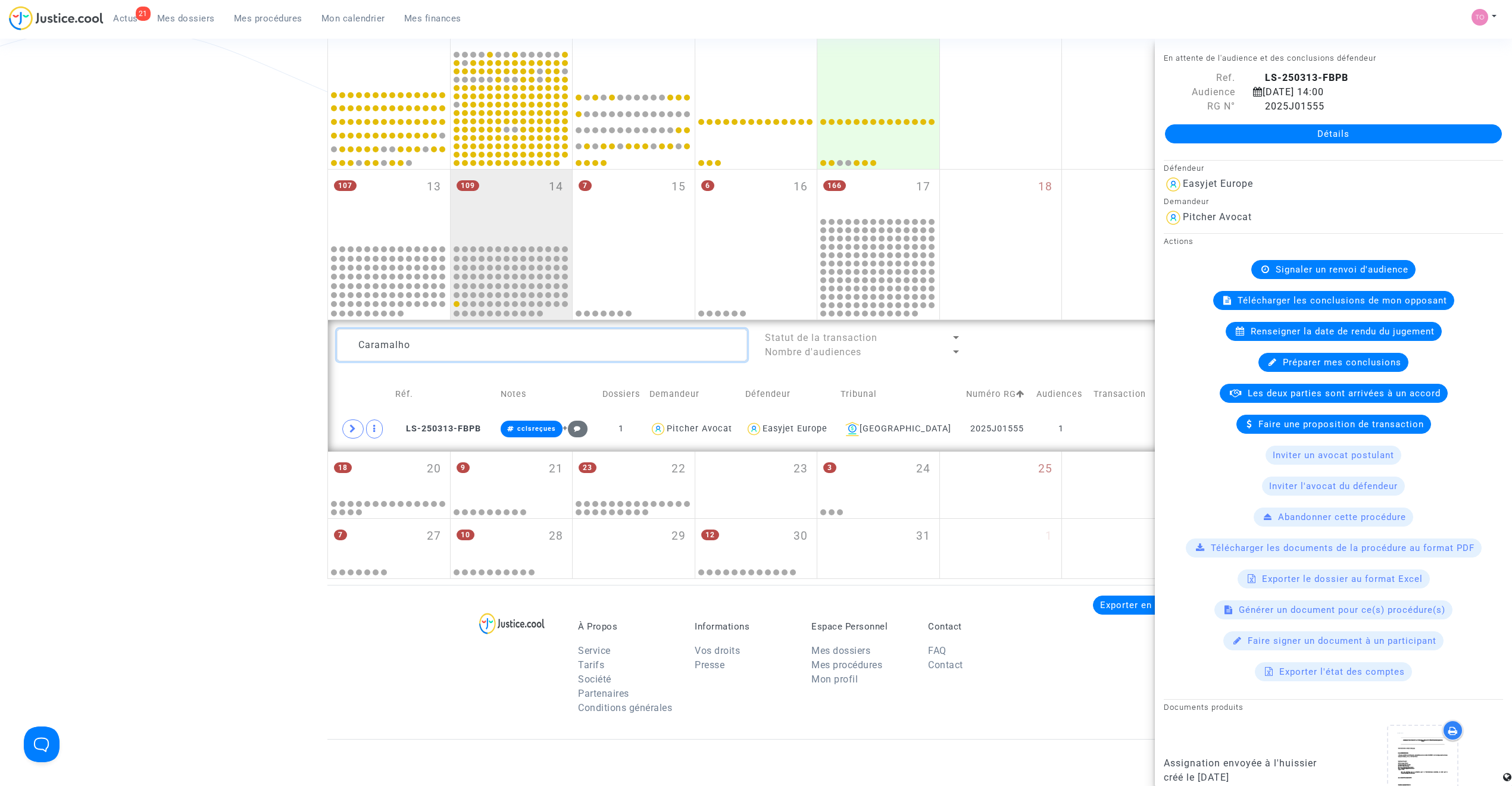
drag, startPoint x: 422, startPoint y: 346, endPoint x: 251, endPoint y: 348, distance: 171.0
click at [253, 349] on div "Date de clôture d'instruction Date de conciliation Date d'audience Date de juge…" at bounding box center [756, 136] width 1512 height 887
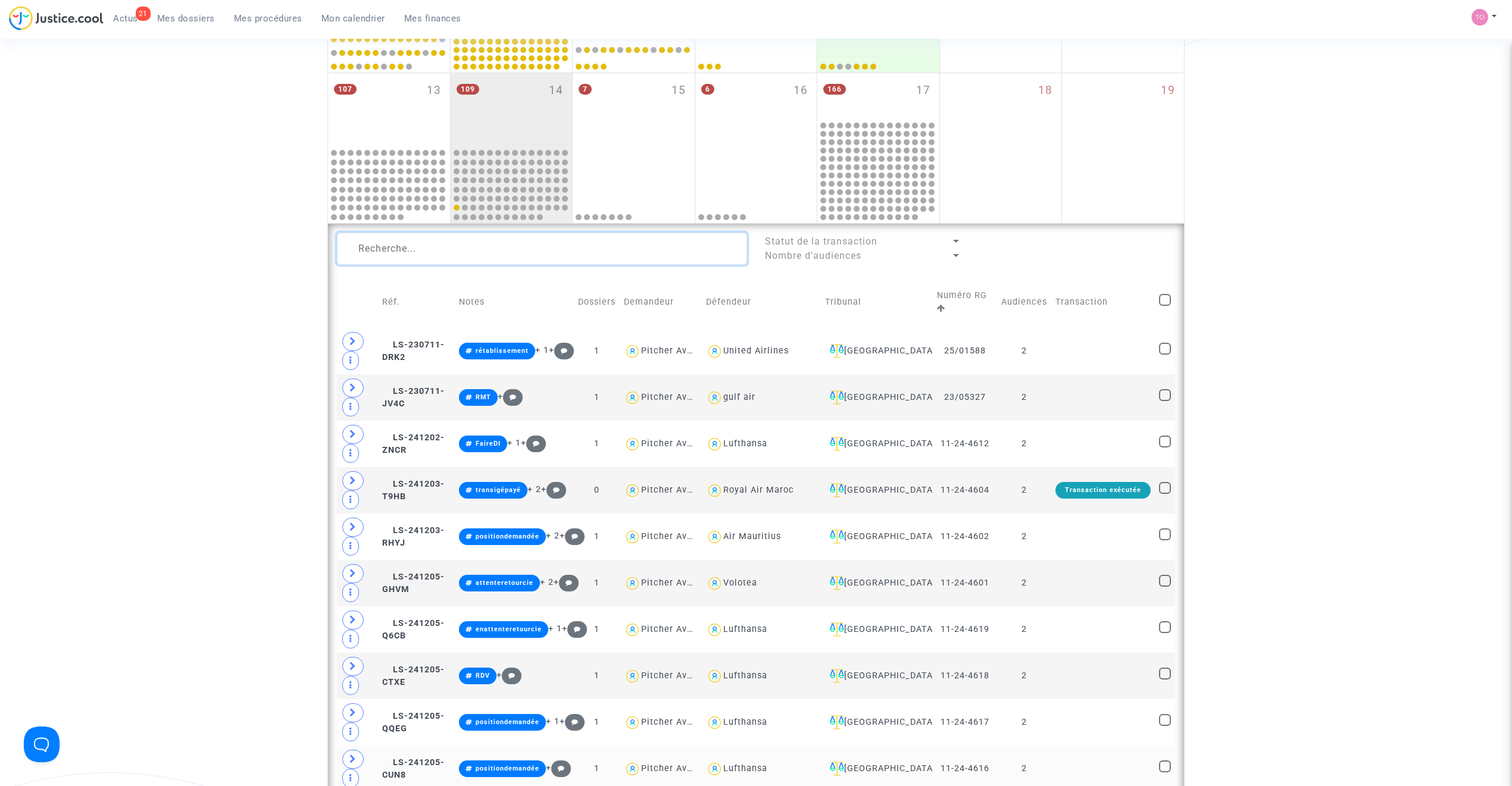
scroll to position [484, 0]
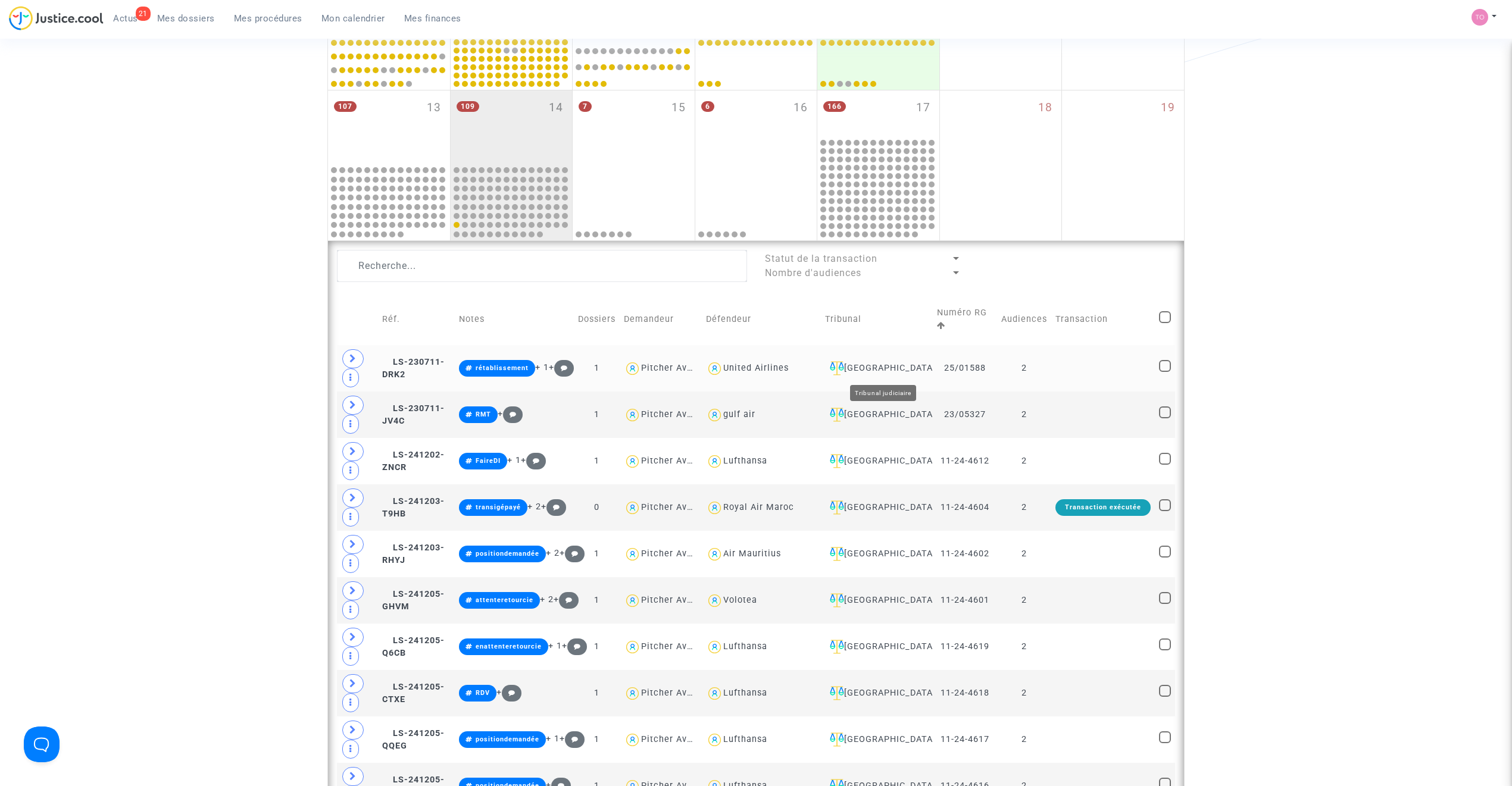
click at [875, 365] on div "Paris" at bounding box center [877, 369] width 104 height 15
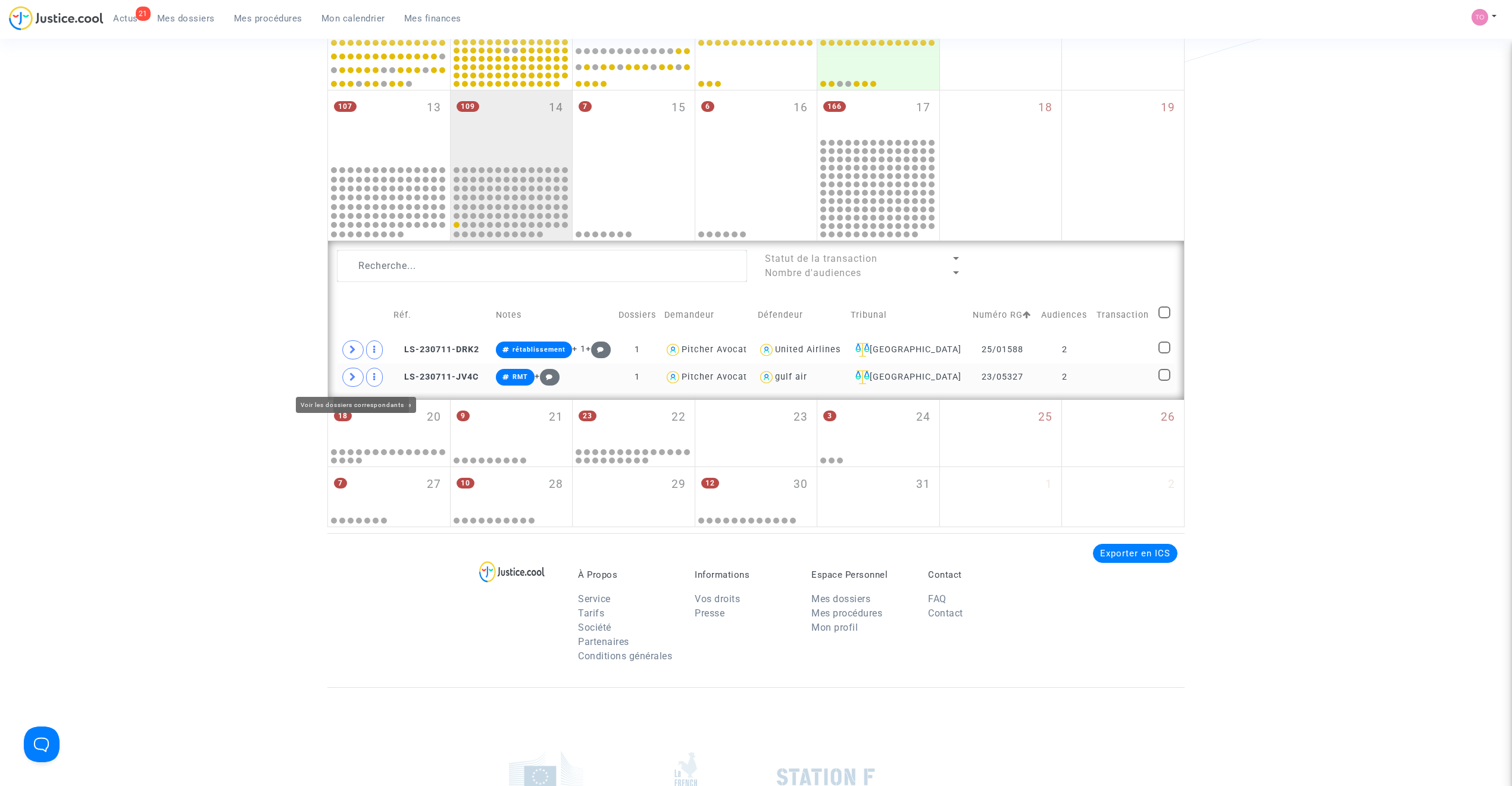
click at [357, 378] on span at bounding box center [352, 377] width 21 height 19
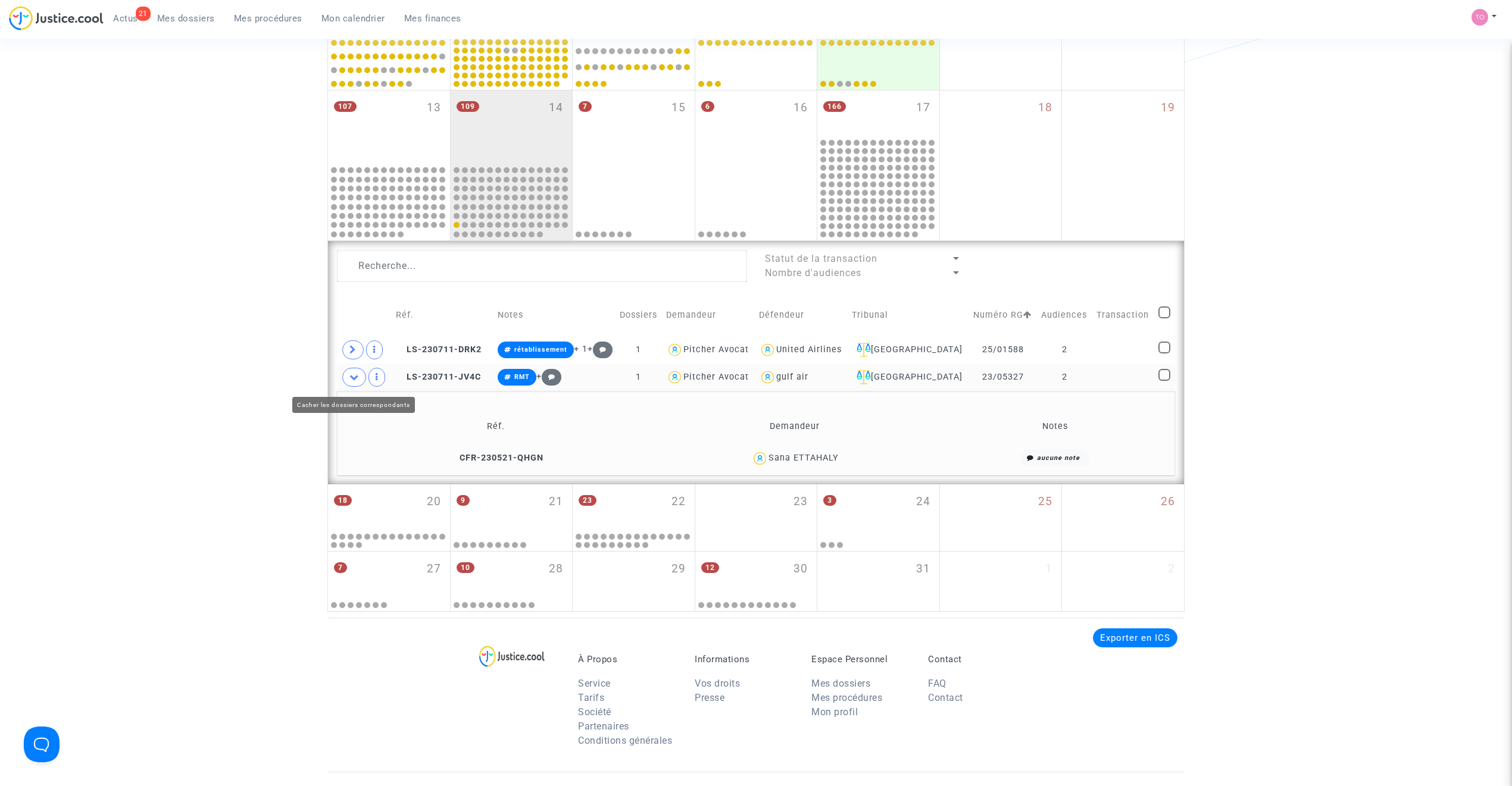
click at [353, 380] on icon at bounding box center [354, 377] width 10 height 9
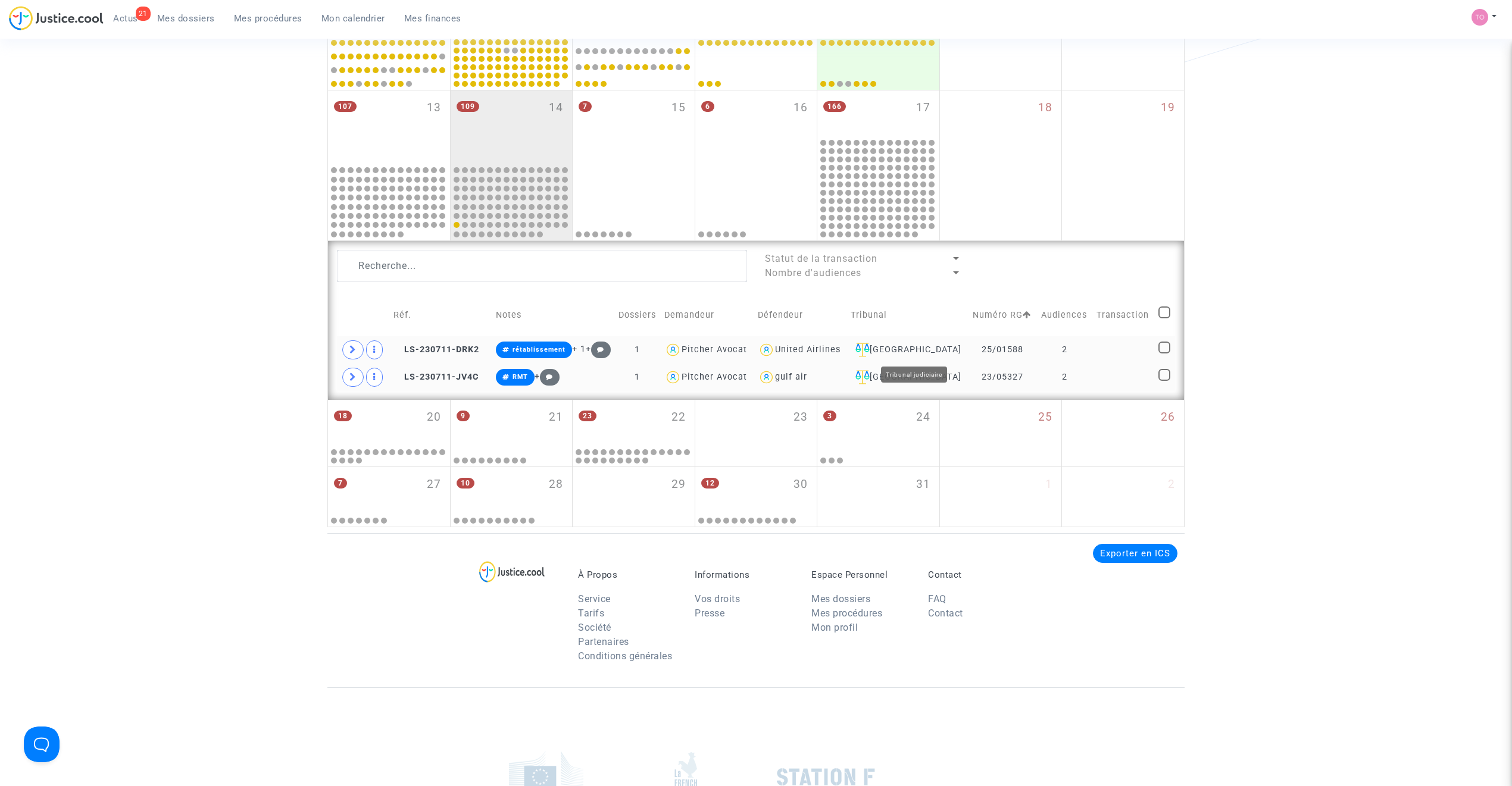
click at [920, 348] on div "Paris" at bounding box center [907, 350] width 114 height 15
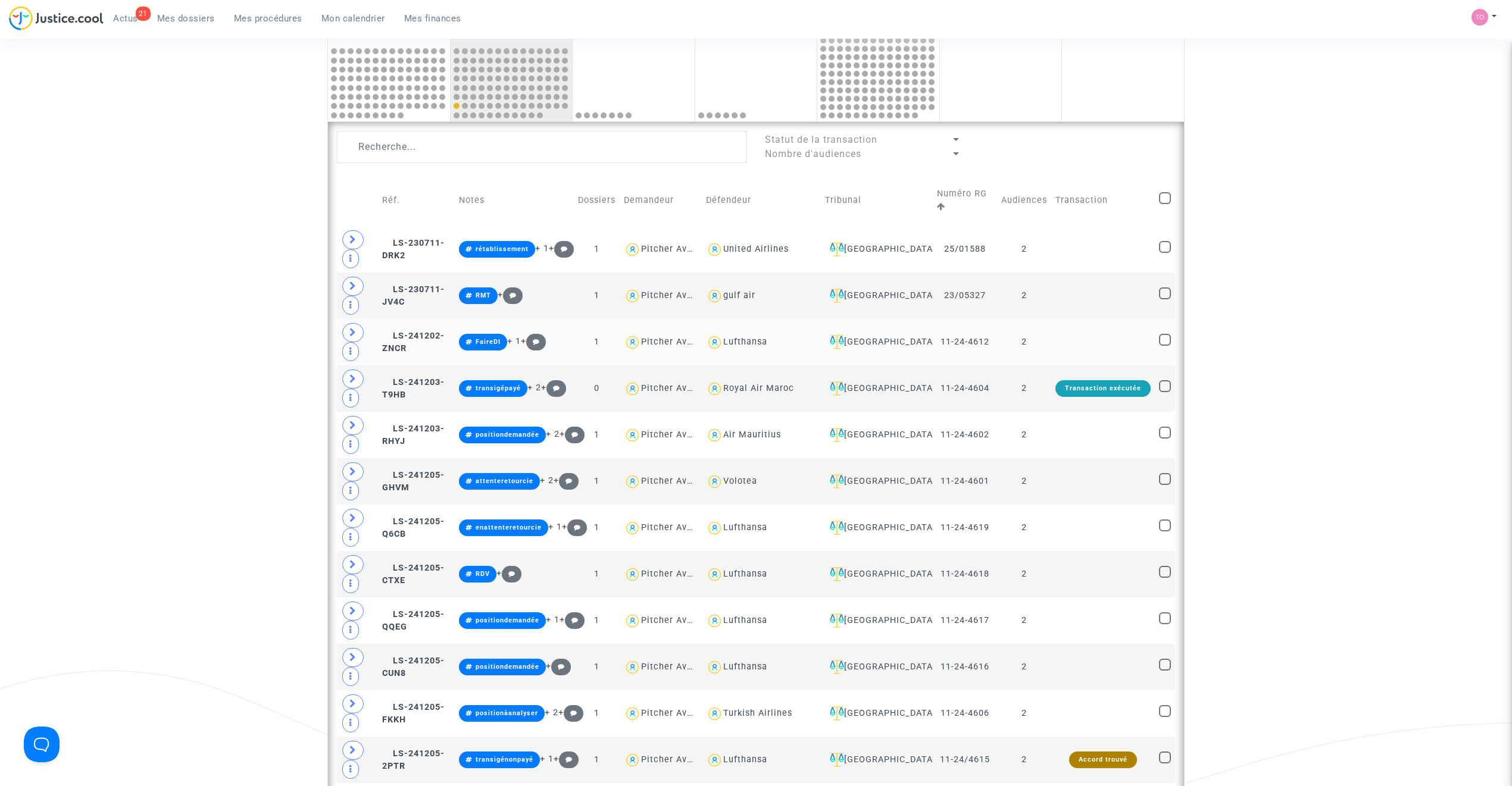
scroll to position [616, 0]
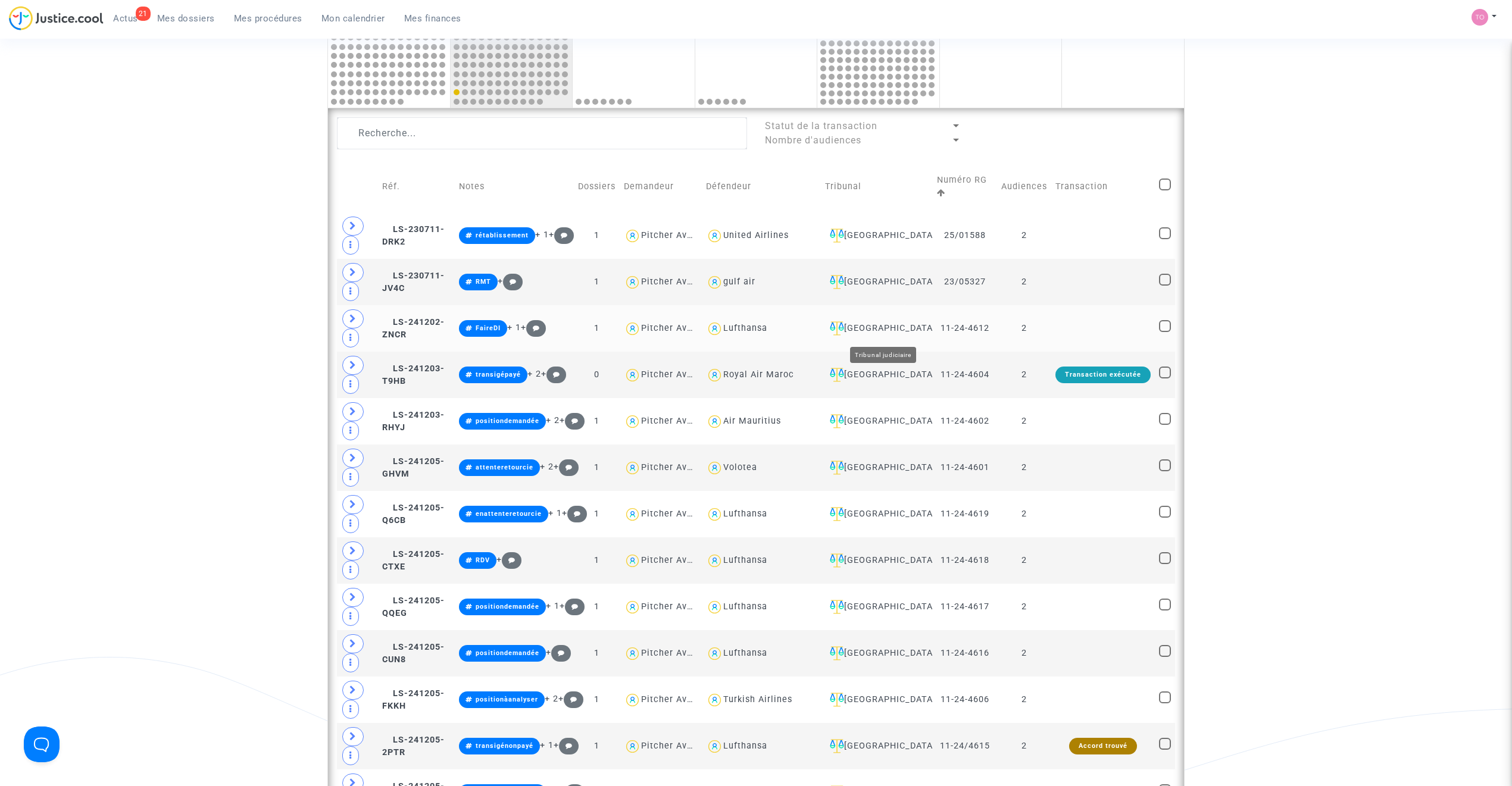
click at [894, 330] on div "Villeurbanne" at bounding box center [877, 329] width 104 height 15
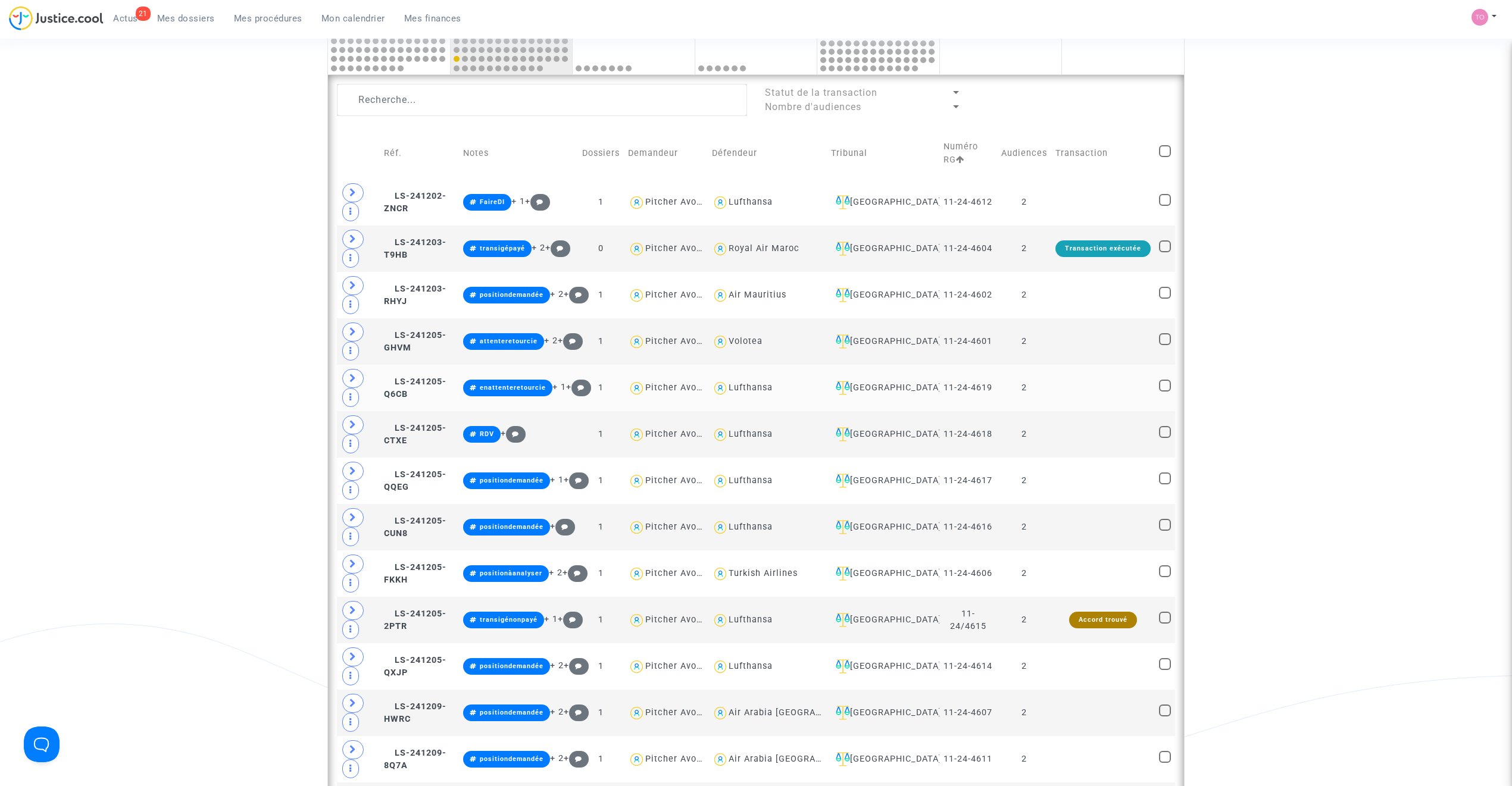
scroll to position [643, 0]
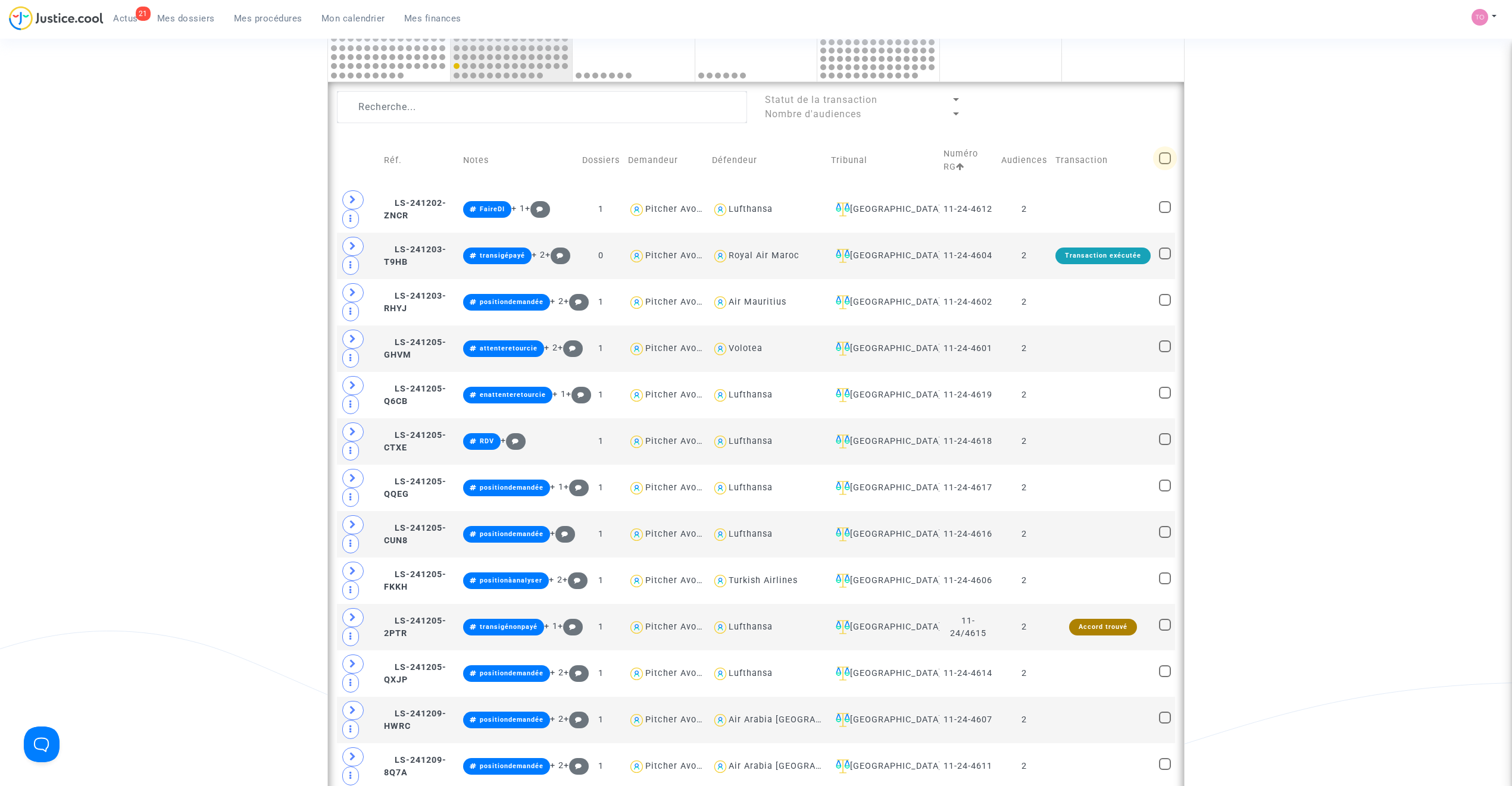
click at [1168, 158] on span at bounding box center [1164, 158] width 12 height 12
click at [1164, 164] on input "checkbox" at bounding box center [1164, 164] width 1 height 1
checkbox input "true"
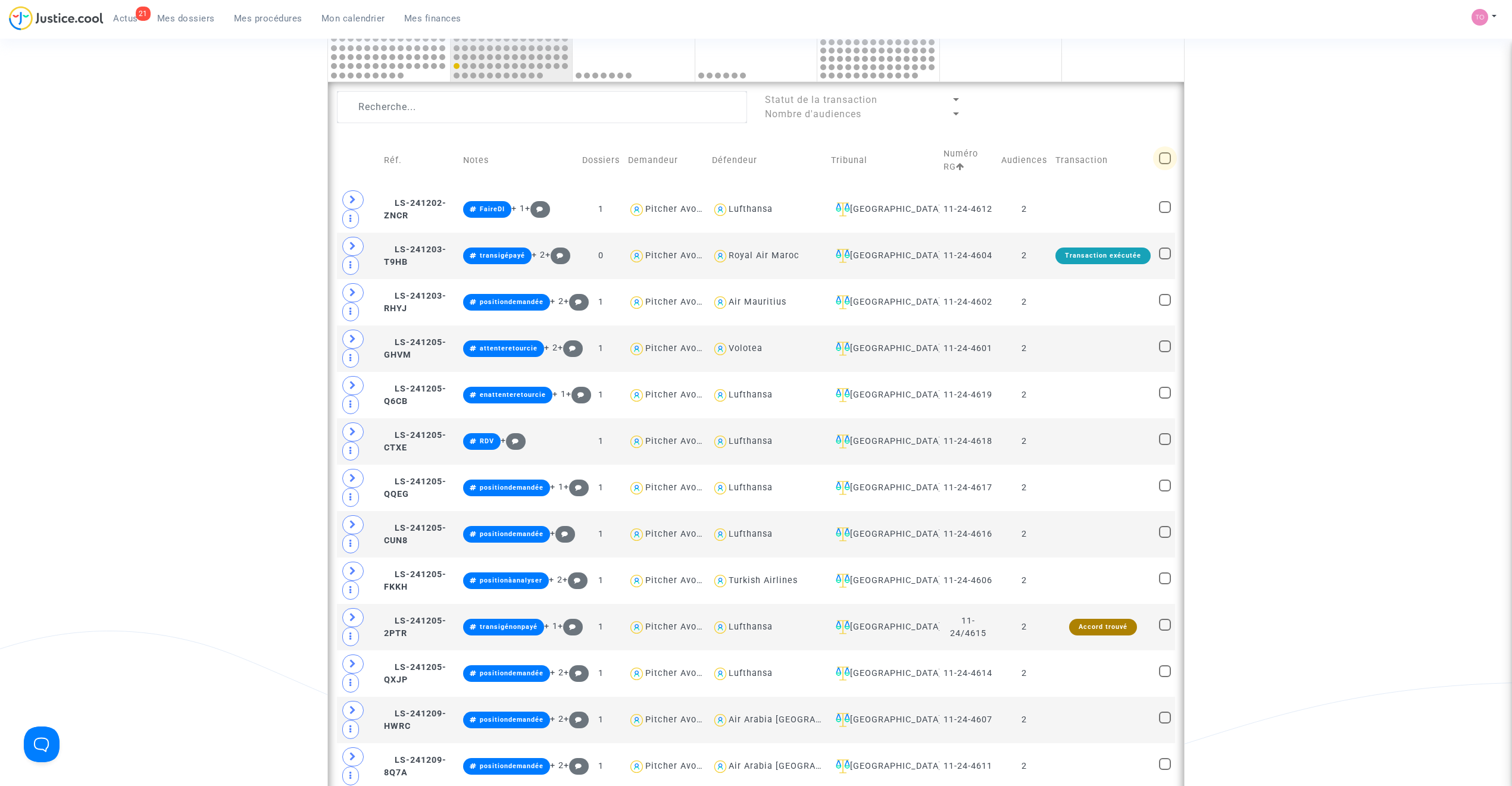
checkbox input "true"
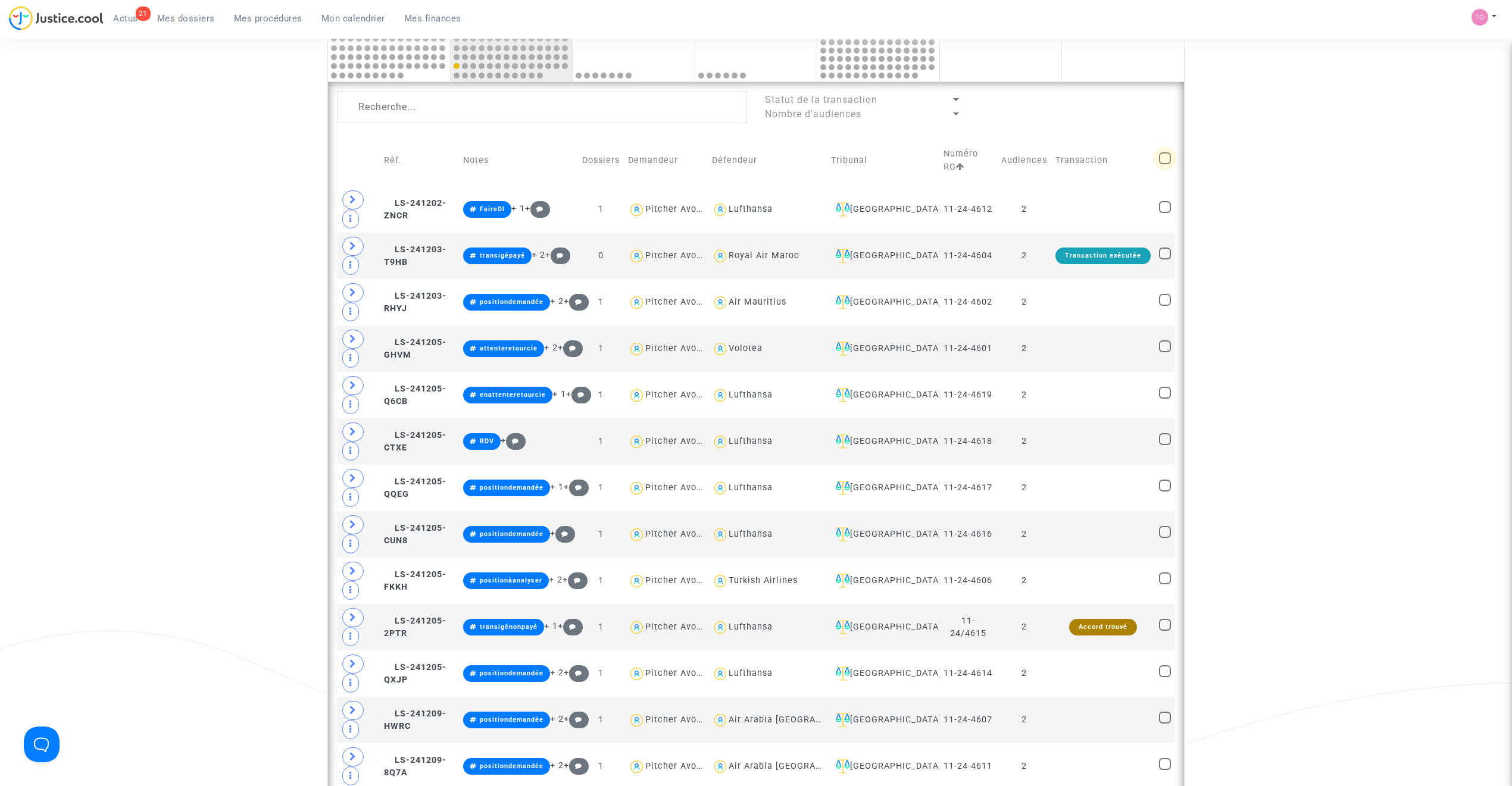
checkbox input "true"
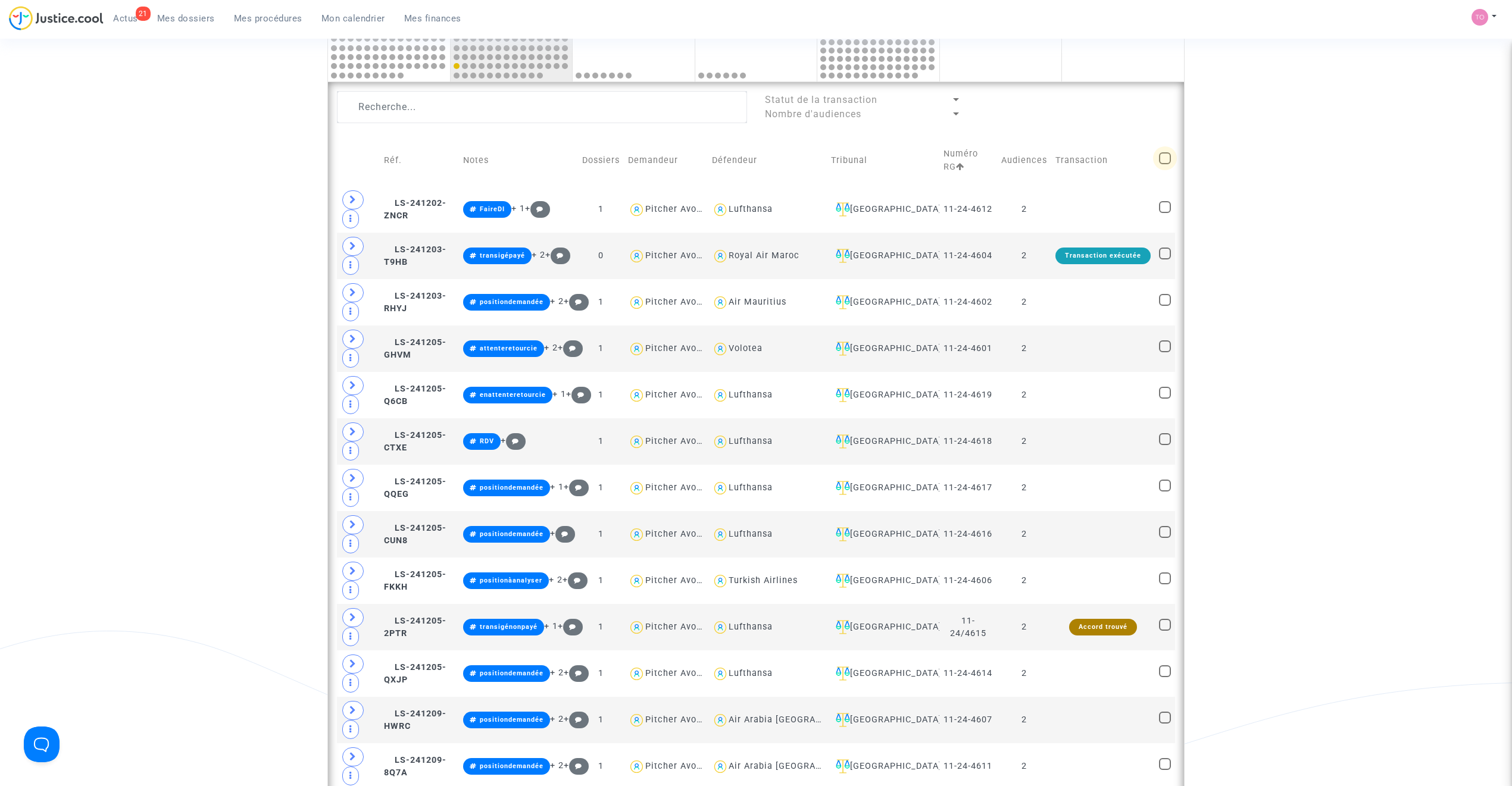
checkbox input "true"
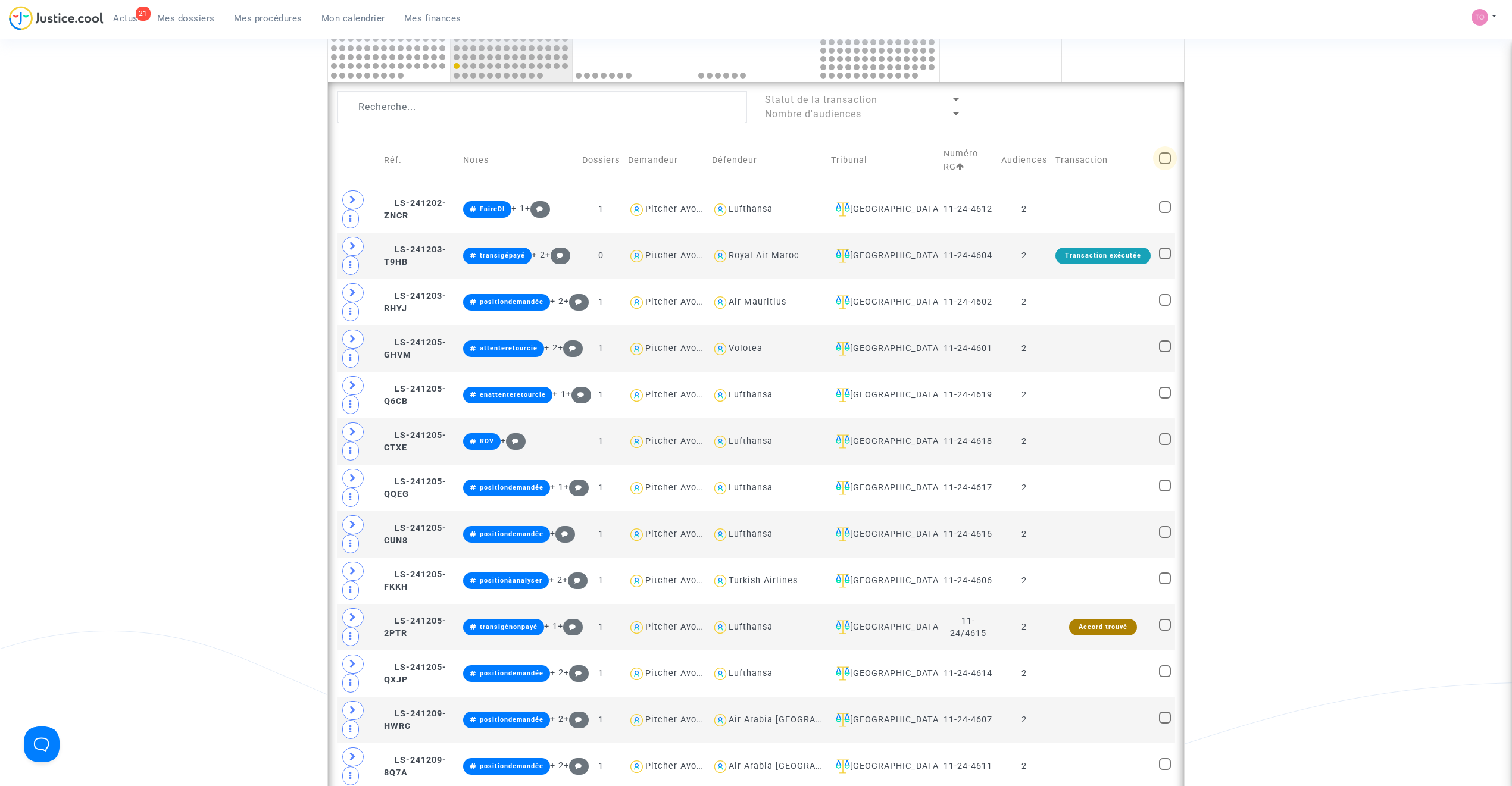
checkbox input "true"
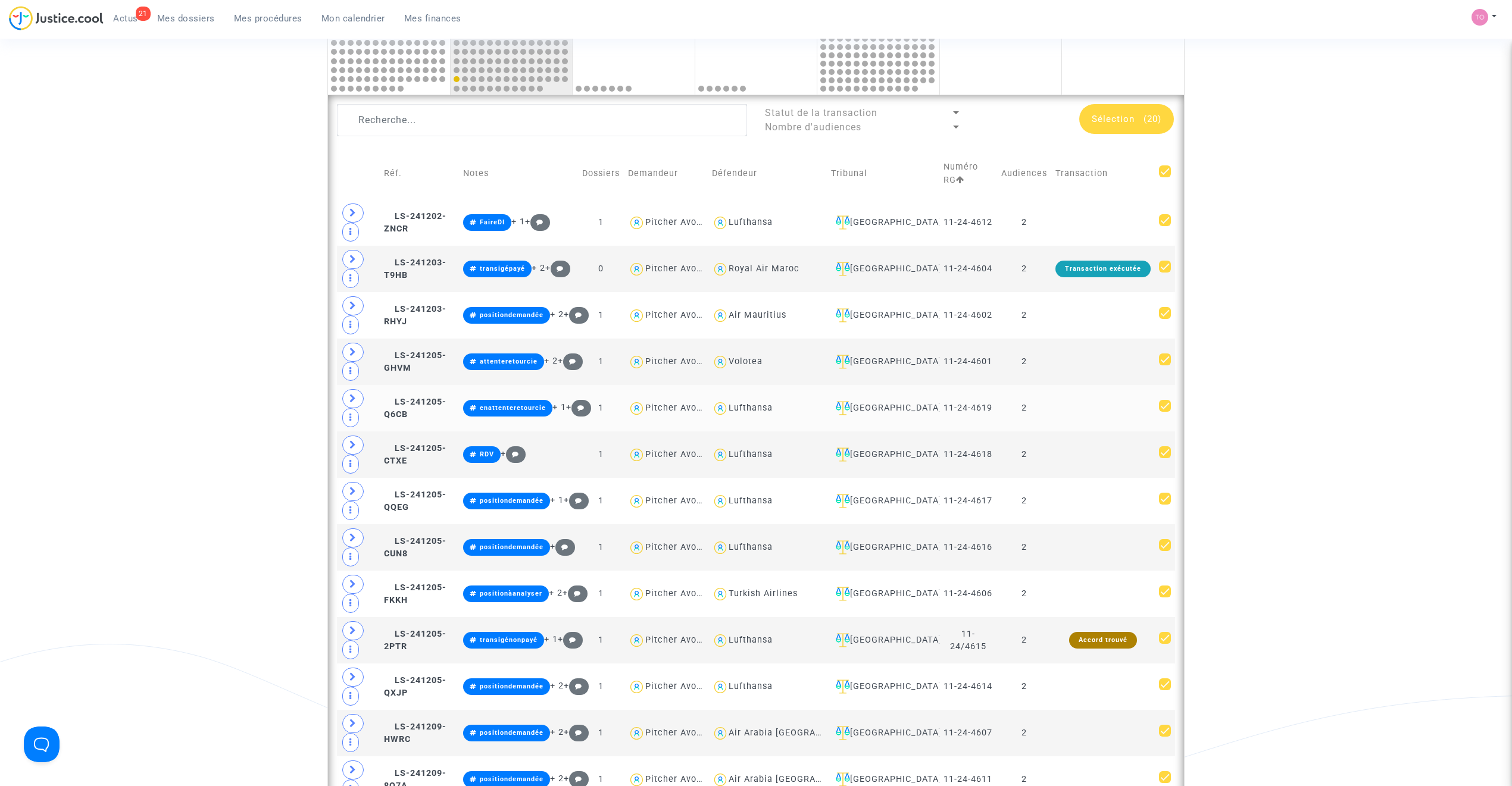
scroll to position [621, 0]
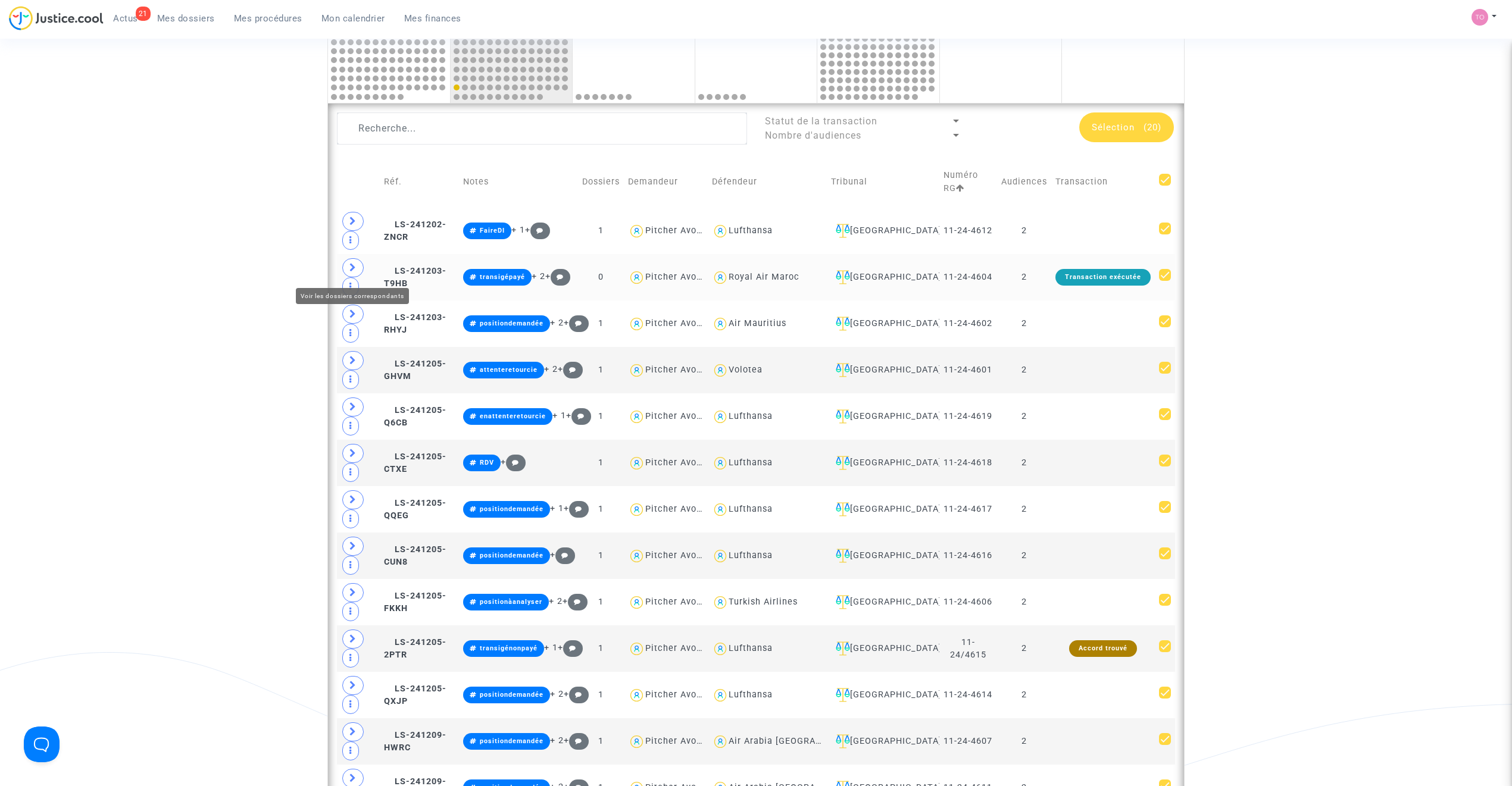
click at [353, 268] on icon at bounding box center [352, 267] width 7 height 9
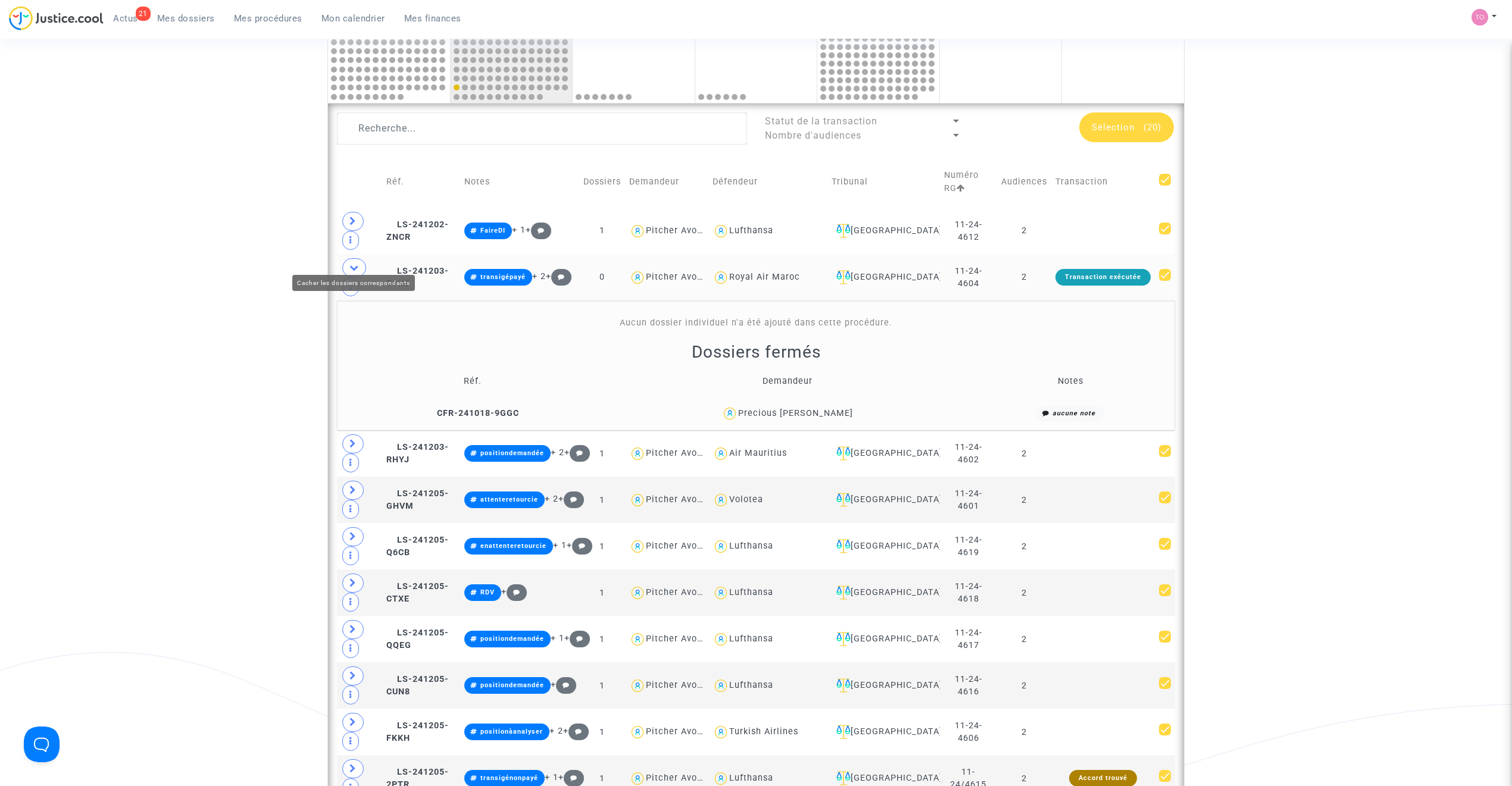
click at [353, 263] on icon at bounding box center [354, 267] width 10 height 9
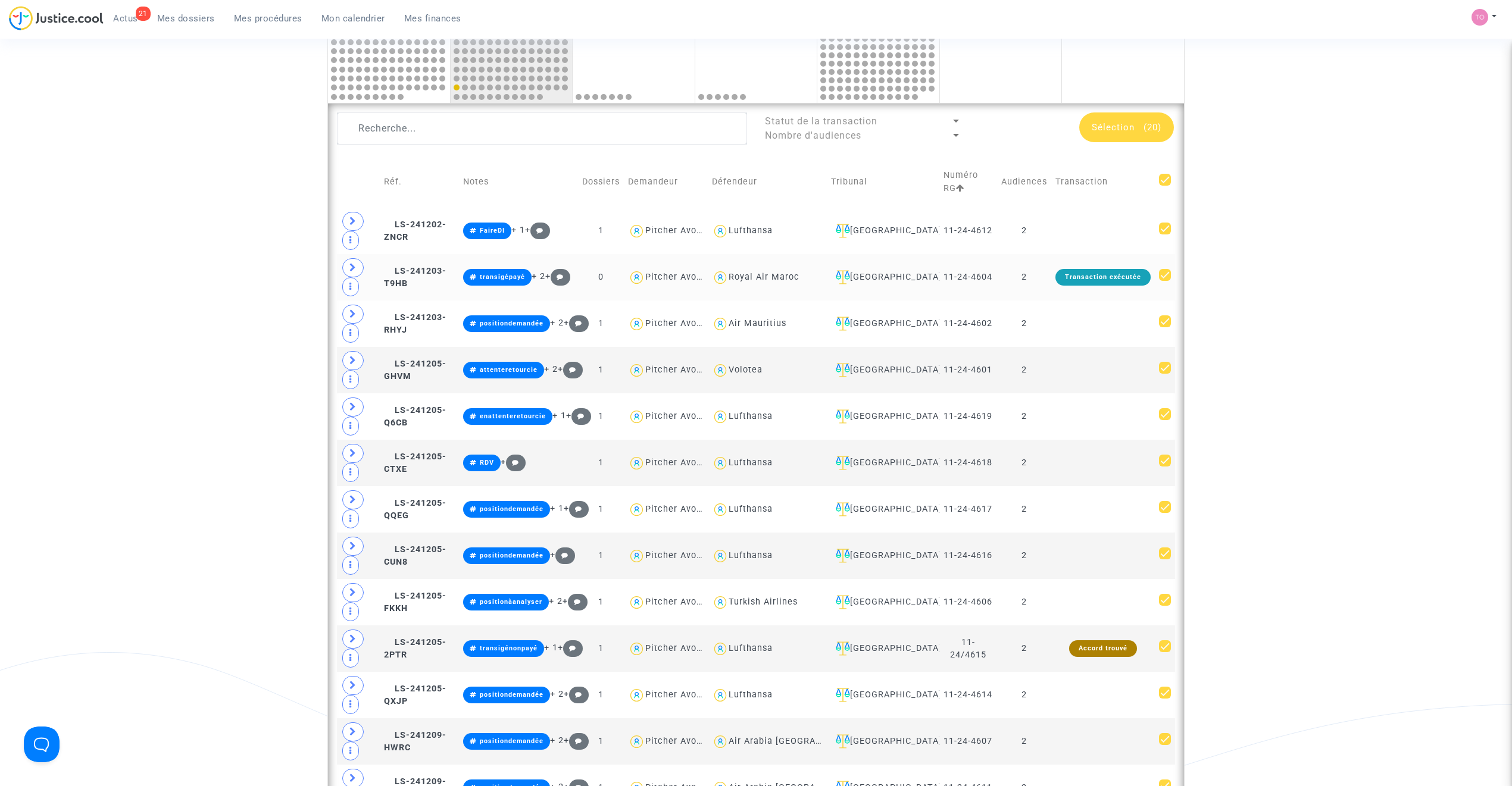
scroll to position [647, 0]
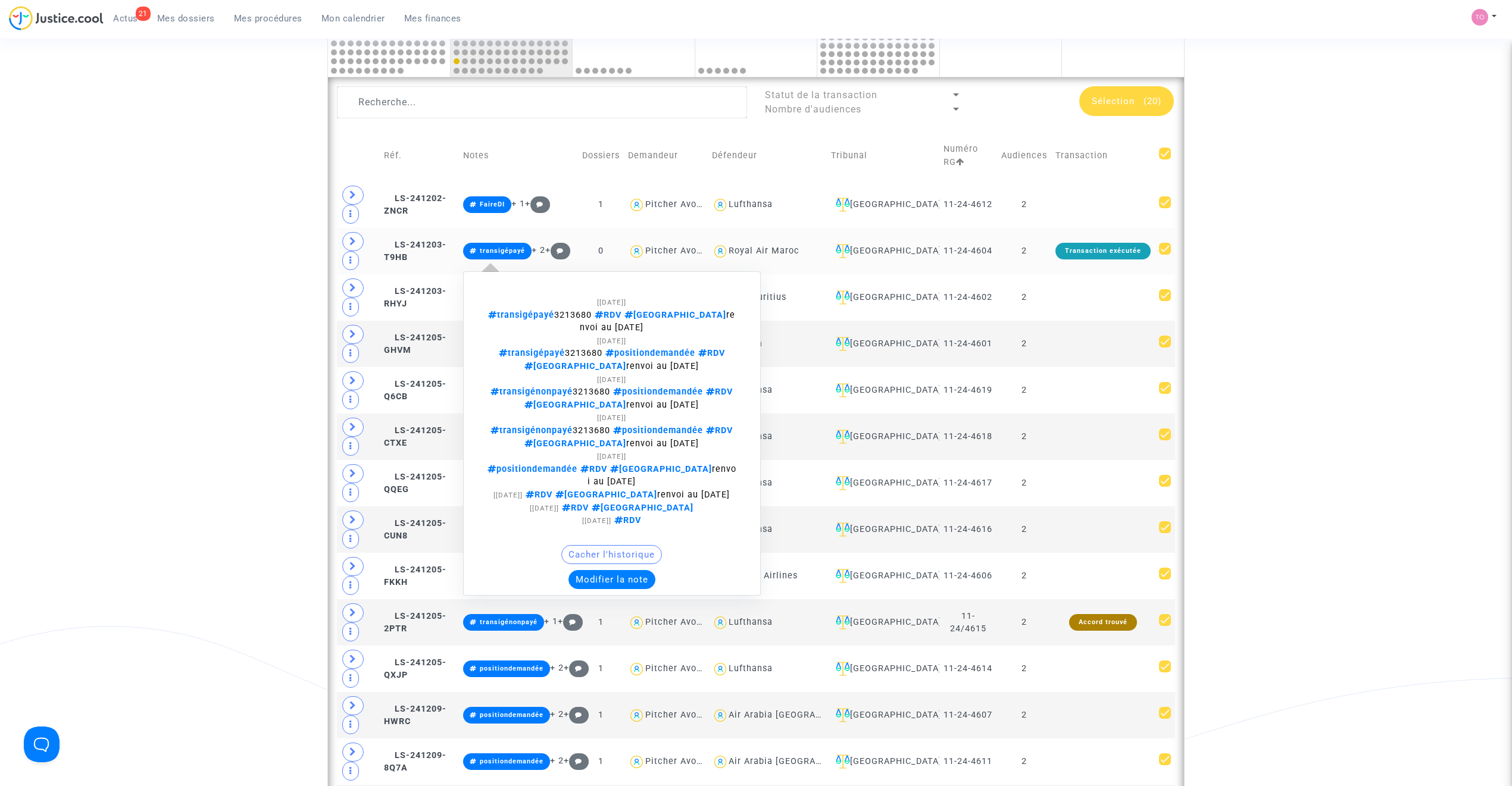
click at [649, 574] on button "Modifier la note" at bounding box center [611, 579] width 87 height 19
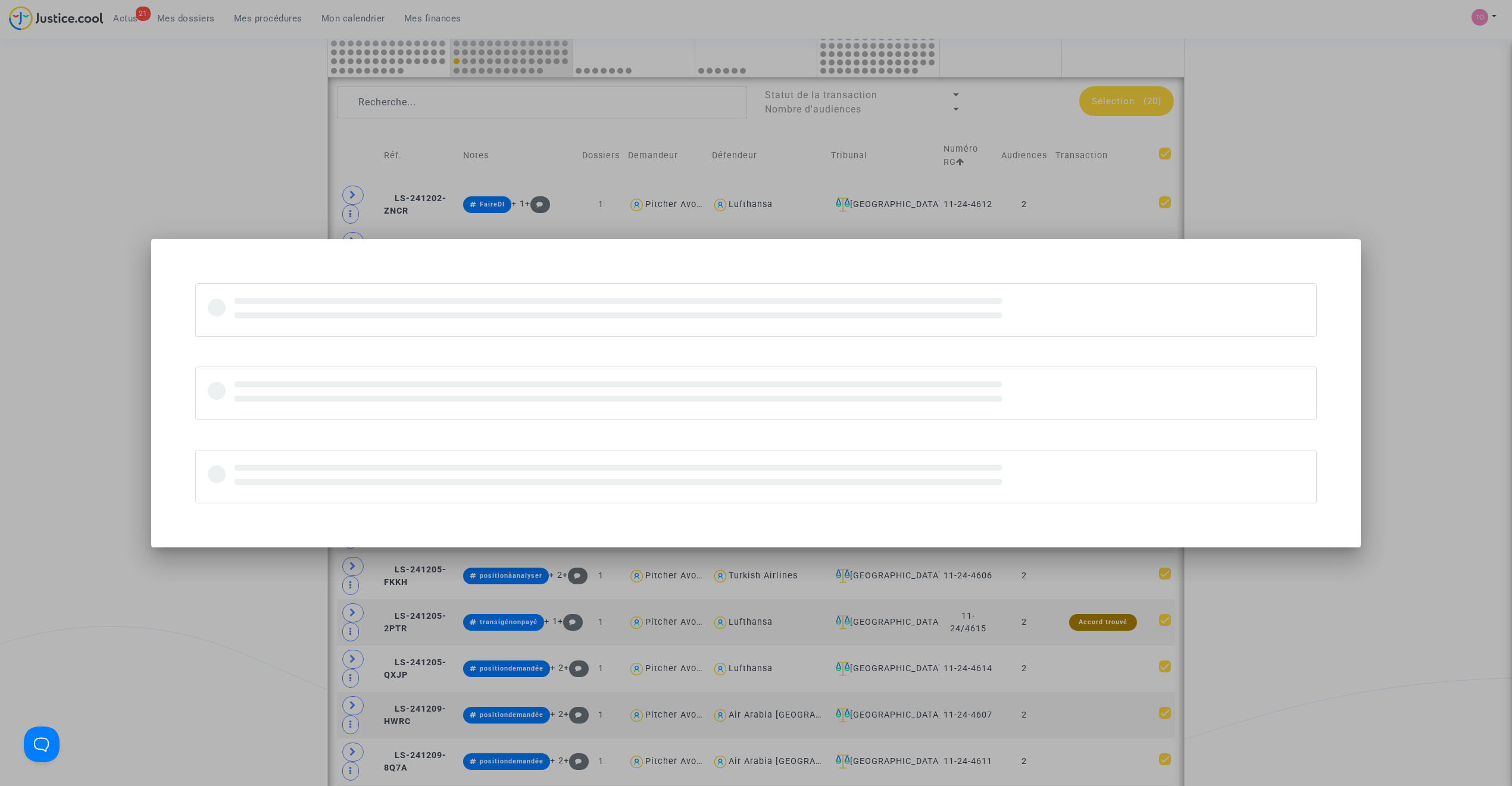
scroll to position [0, 0]
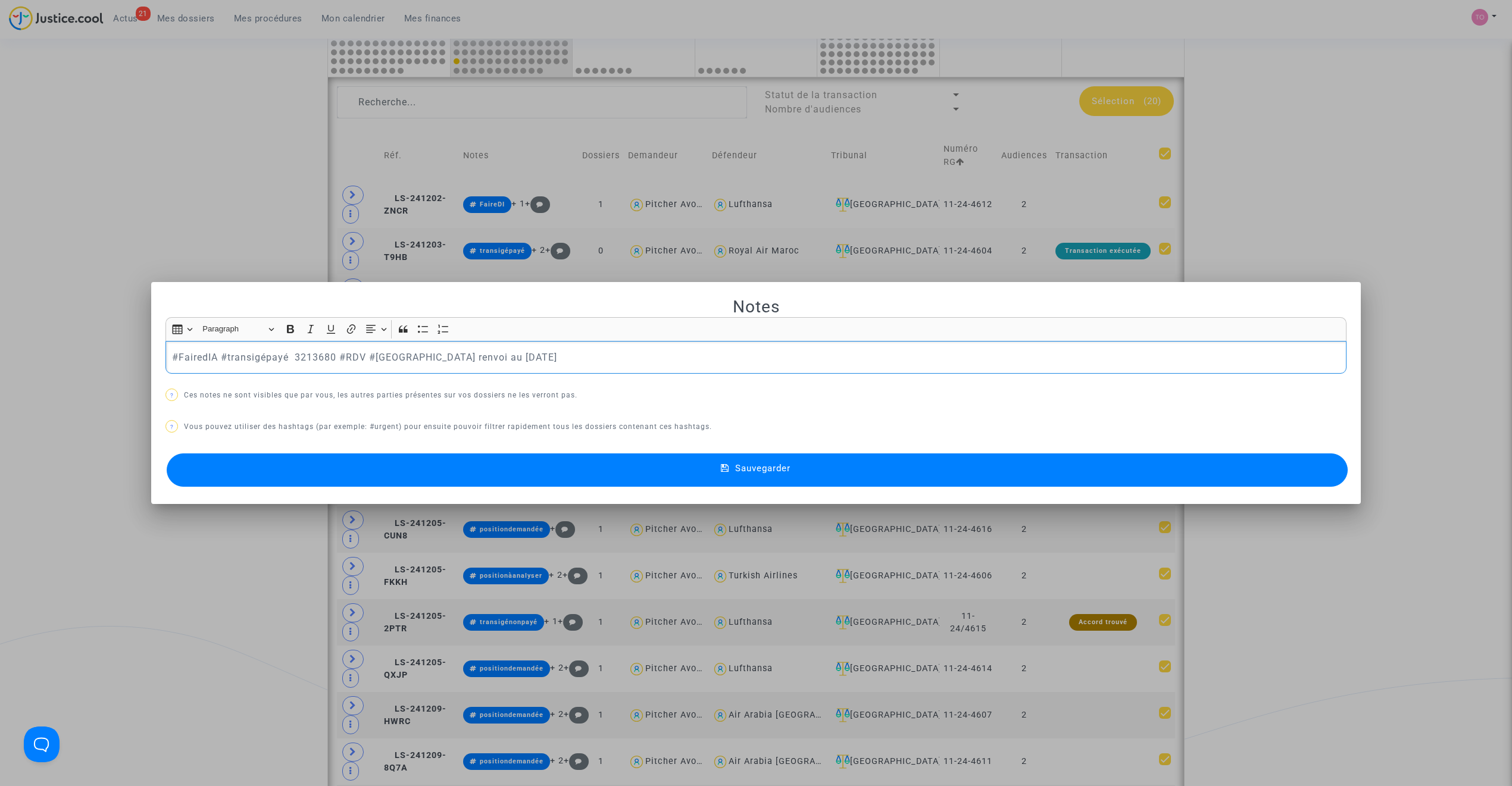
click at [200, 358] on p "#FairedIA #transigépayé 3213680 #RDV #MONTREAL renvoi au 14 octobre 2025" at bounding box center [756, 357] width 1169 height 15
click at [427, 477] on button "Sauvegarder" at bounding box center [757, 470] width 1181 height 33
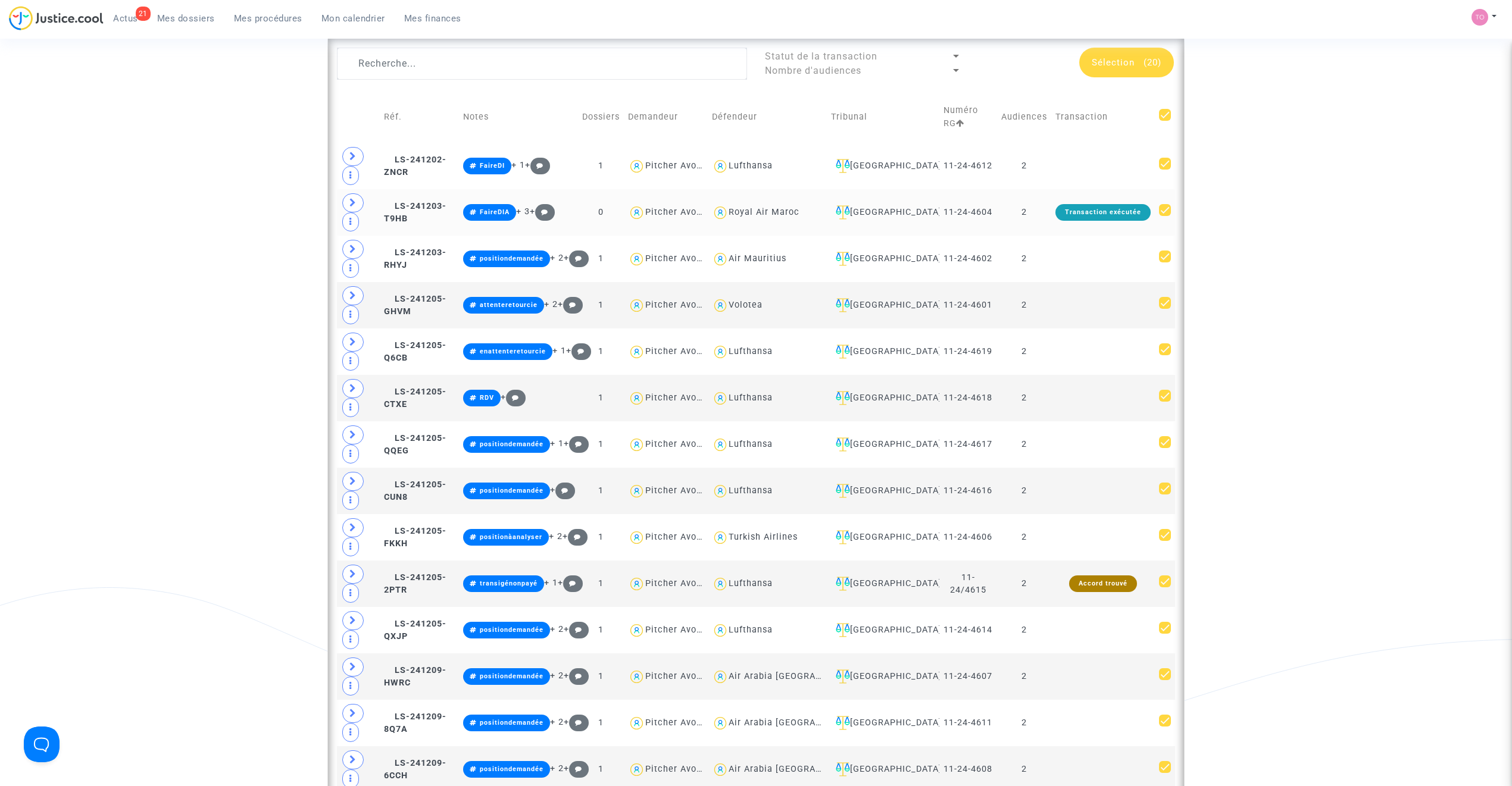
scroll to position [701, 0]
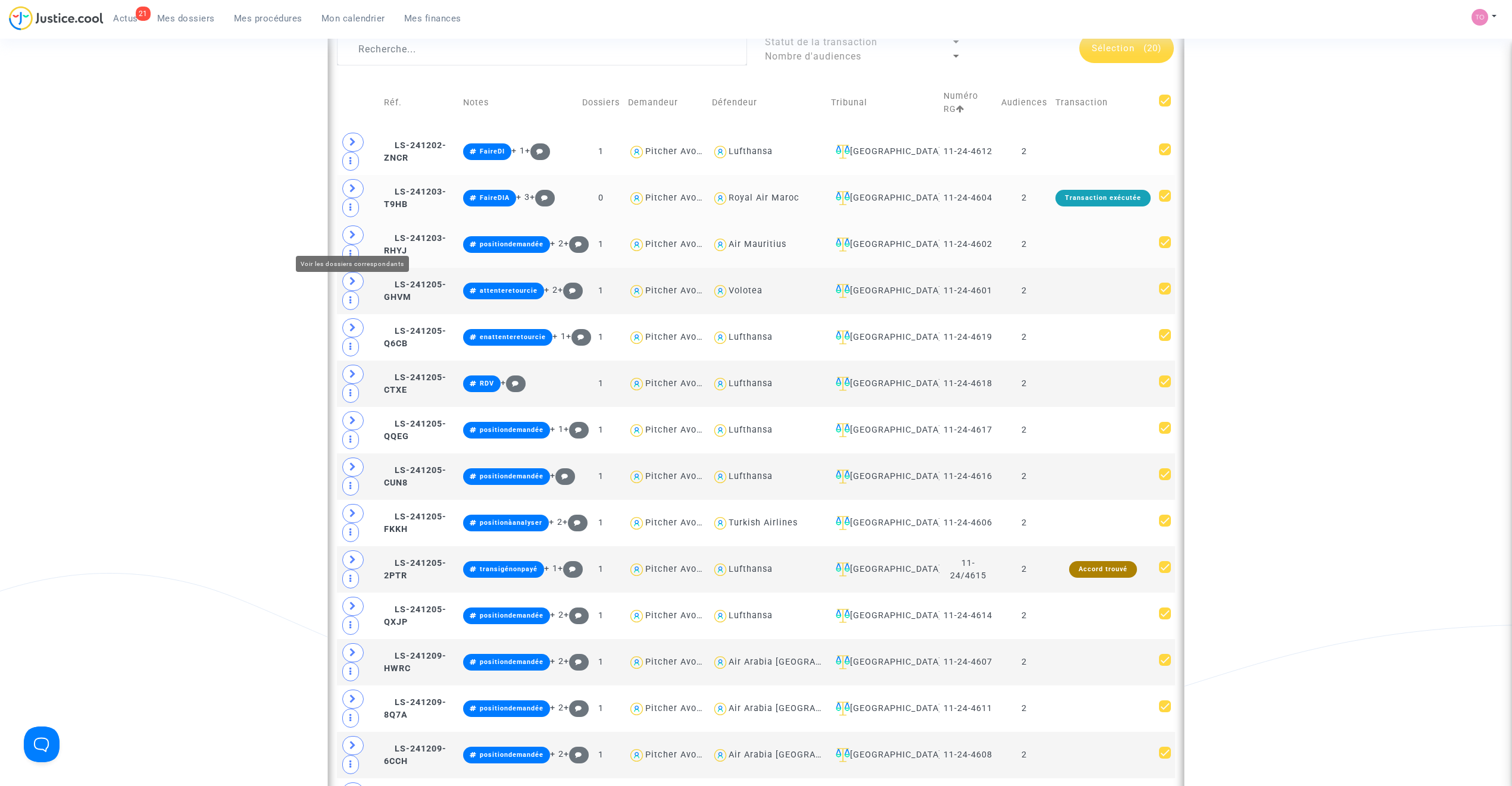
click at [353, 237] on icon at bounding box center [352, 235] width 7 height 9
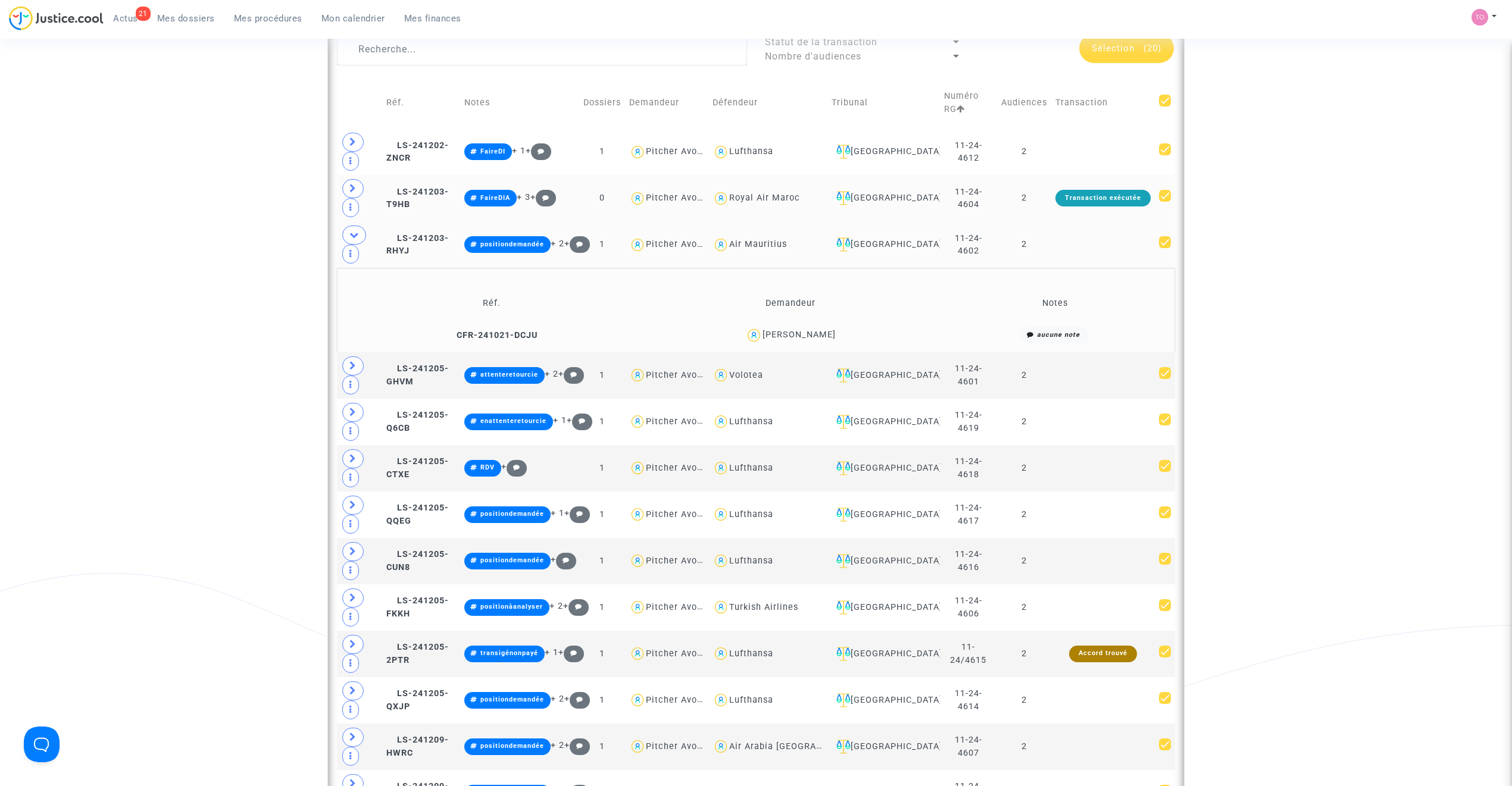
click at [836, 330] on div "Christine Grolliere" at bounding box center [799, 335] width 73 height 10
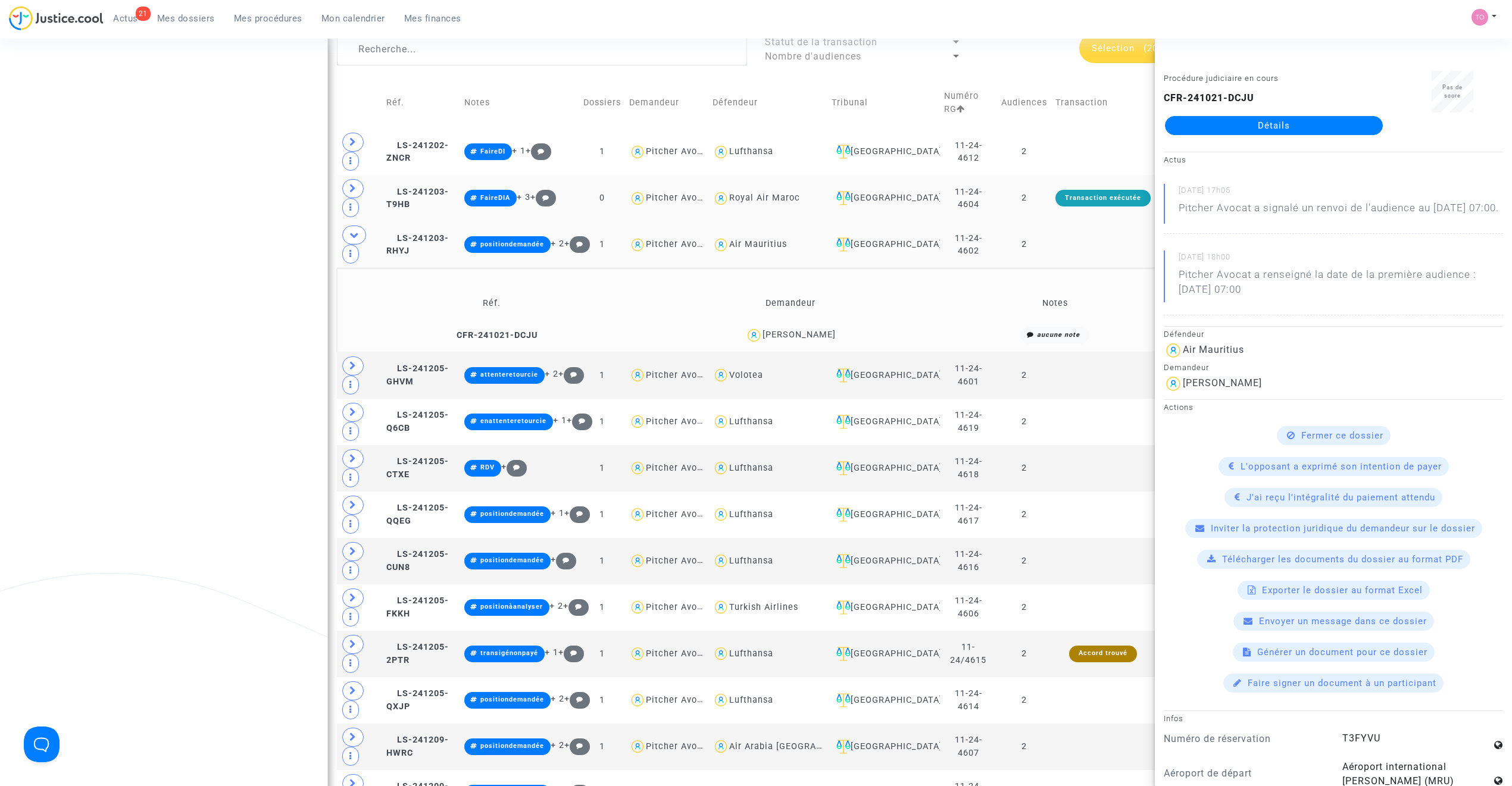
click at [818, 330] on div "Christine Grolliere" at bounding box center [799, 335] width 73 height 10
copy div "Grolliere"
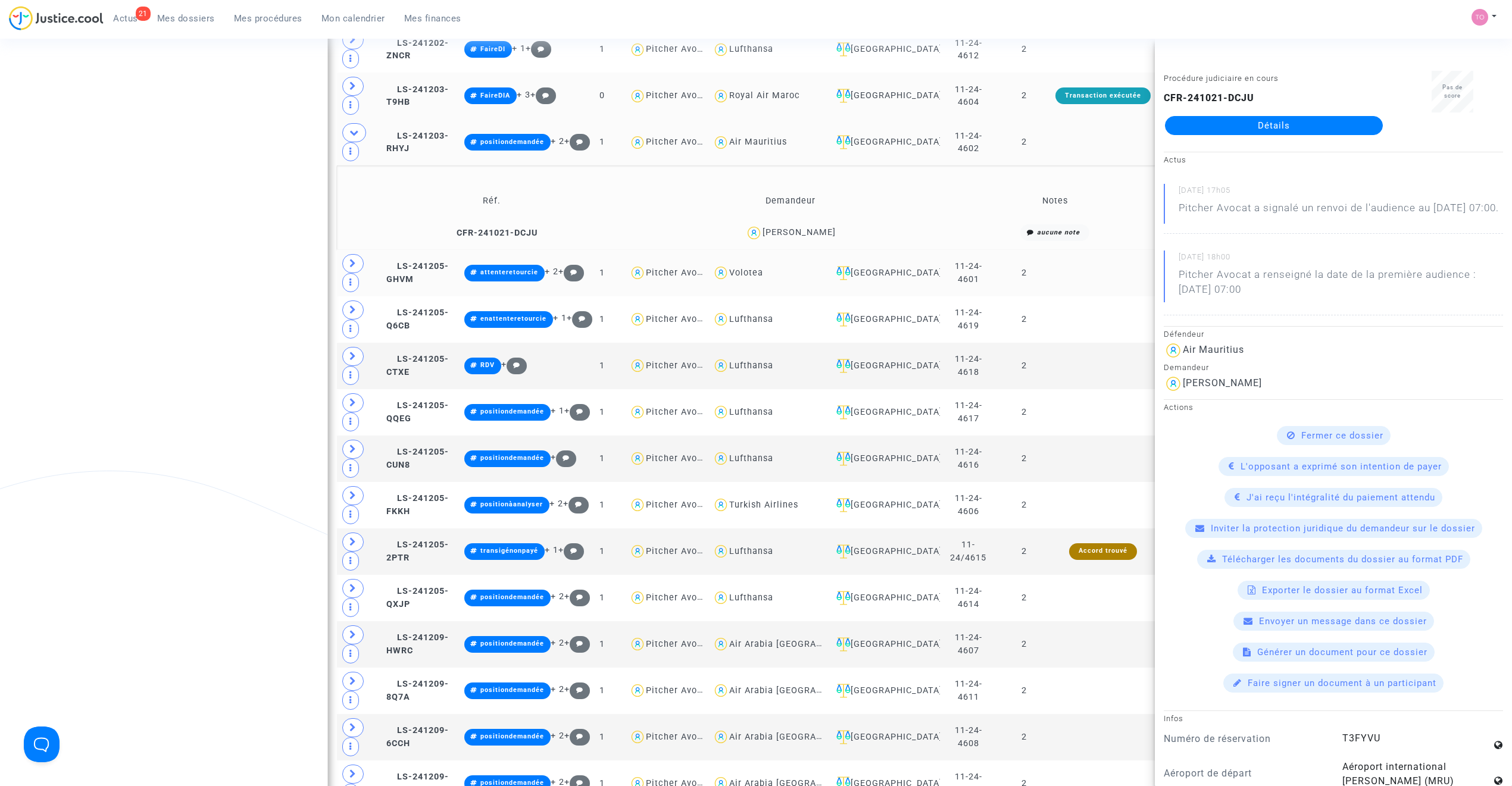
scroll to position [805, 0]
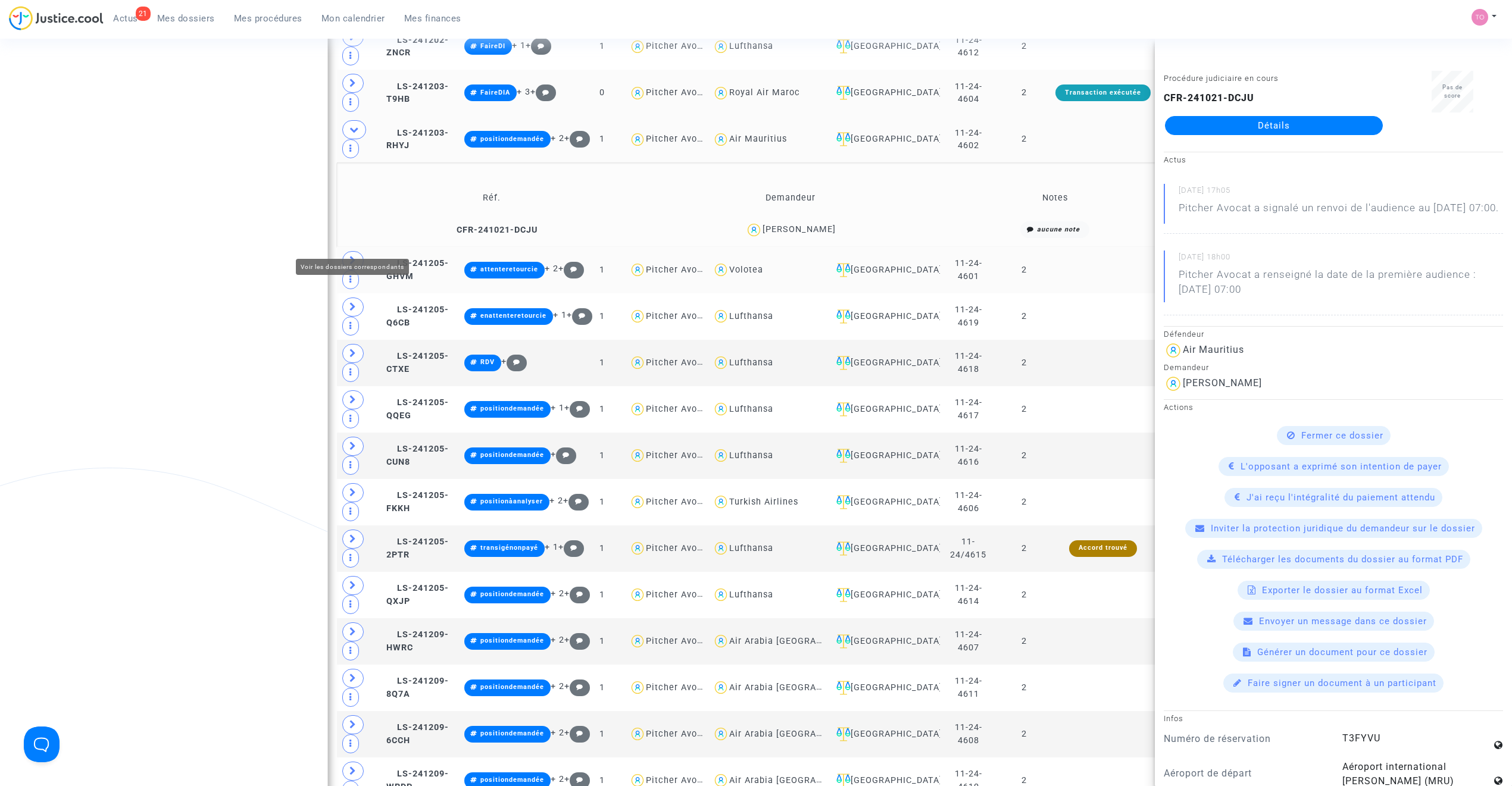
click at [353, 256] on icon at bounding box center [352, 260] width 7 height 9
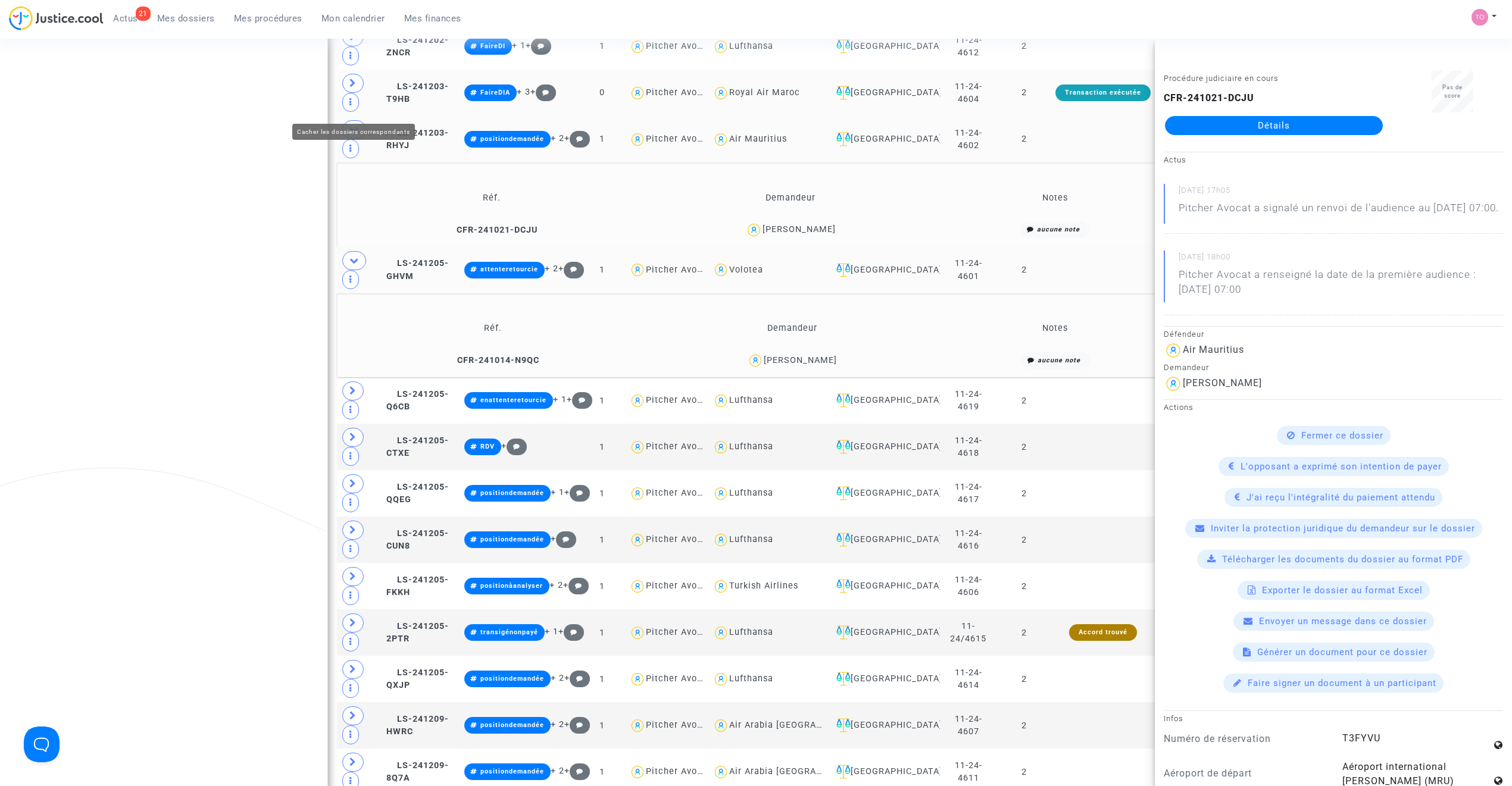
click at [356, 125] on icon at bounding box center [354, 129] width 10 height 9
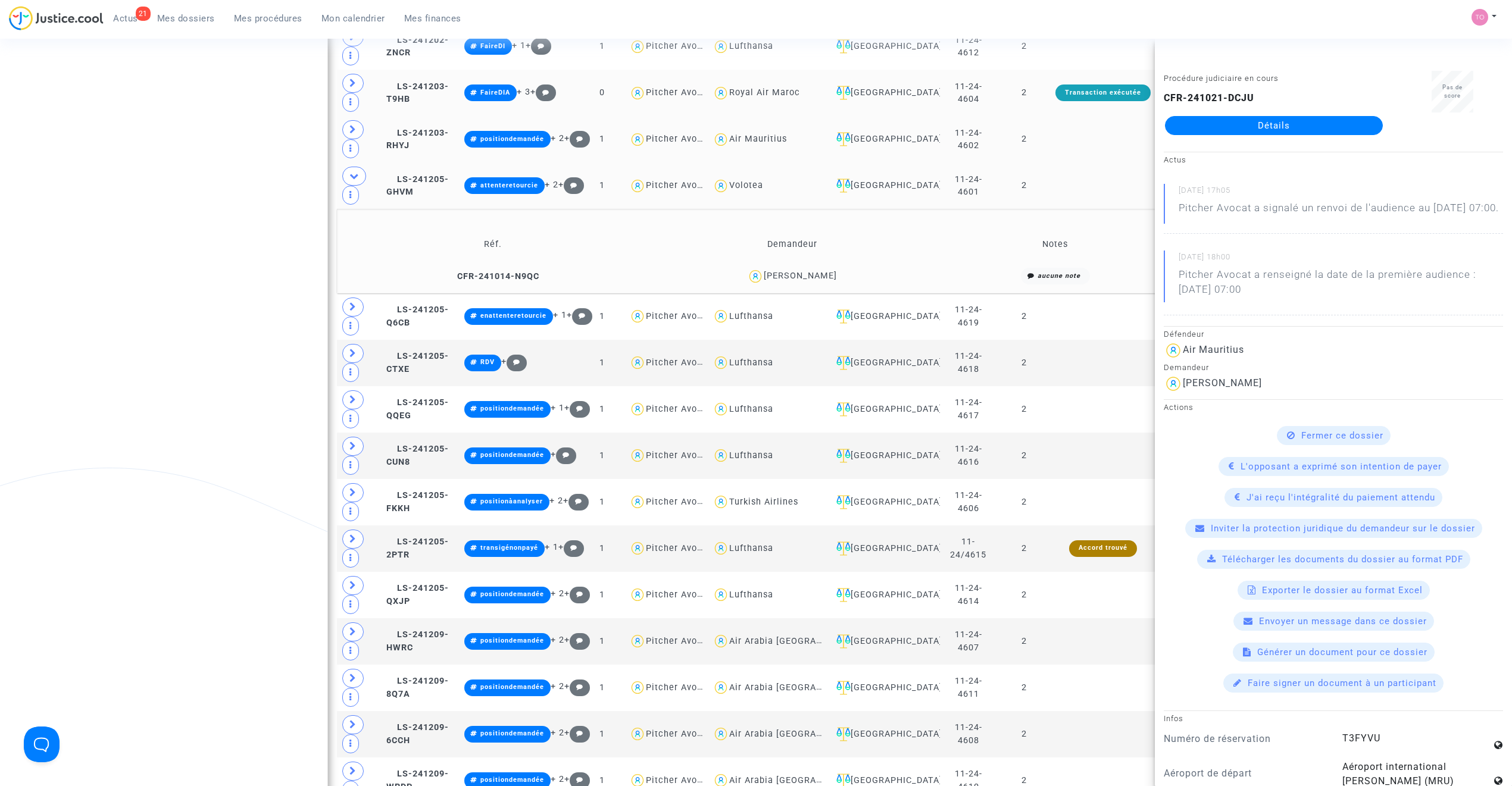
click at [825, 271] on div "Fatima Laure Aouar" at bounding box center [800, 276] width 73 height 10
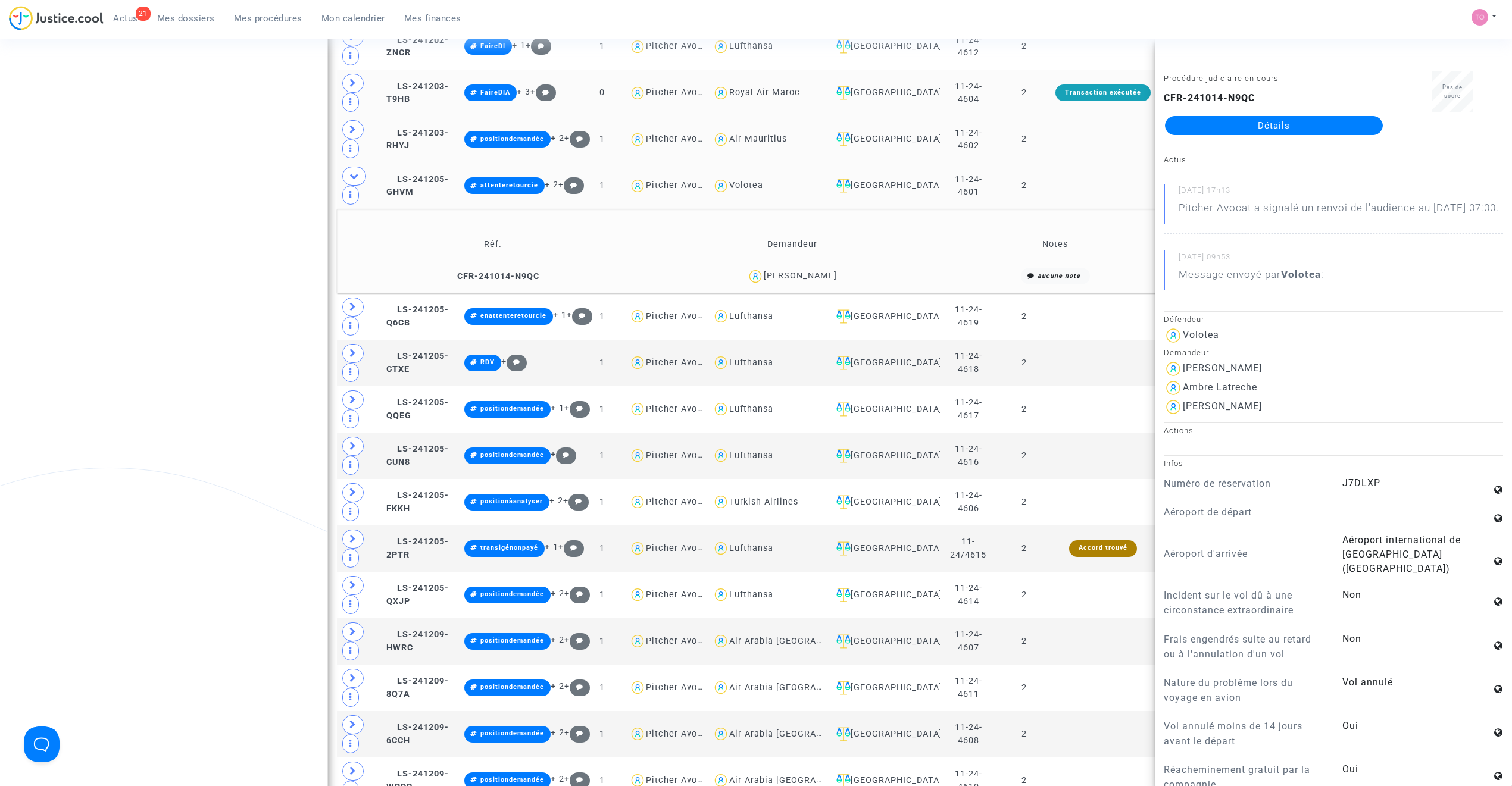
copy div "Aouar"
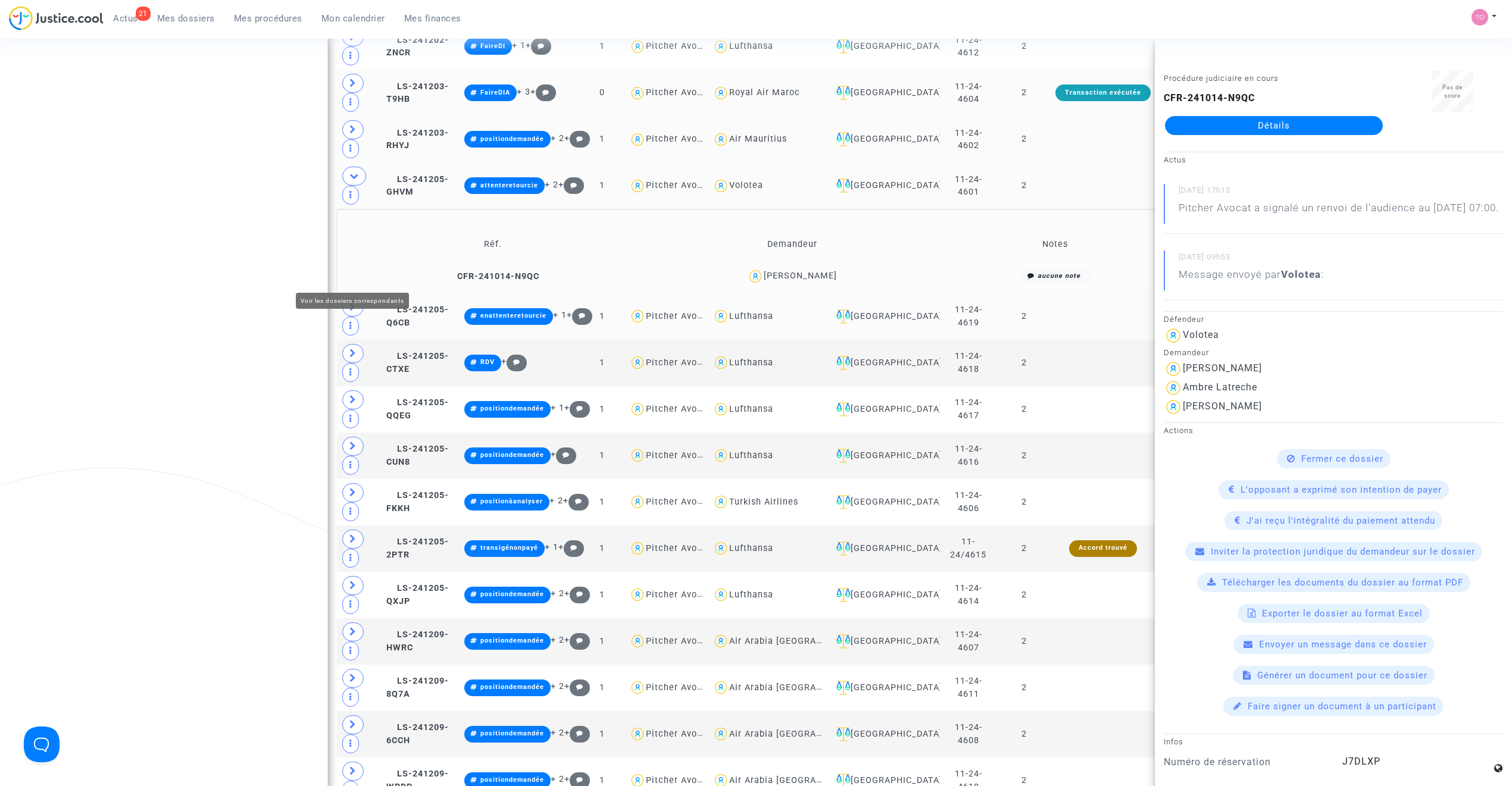
click at [353, 302] on icon at bounding box center [352, 306] width 7 height 9
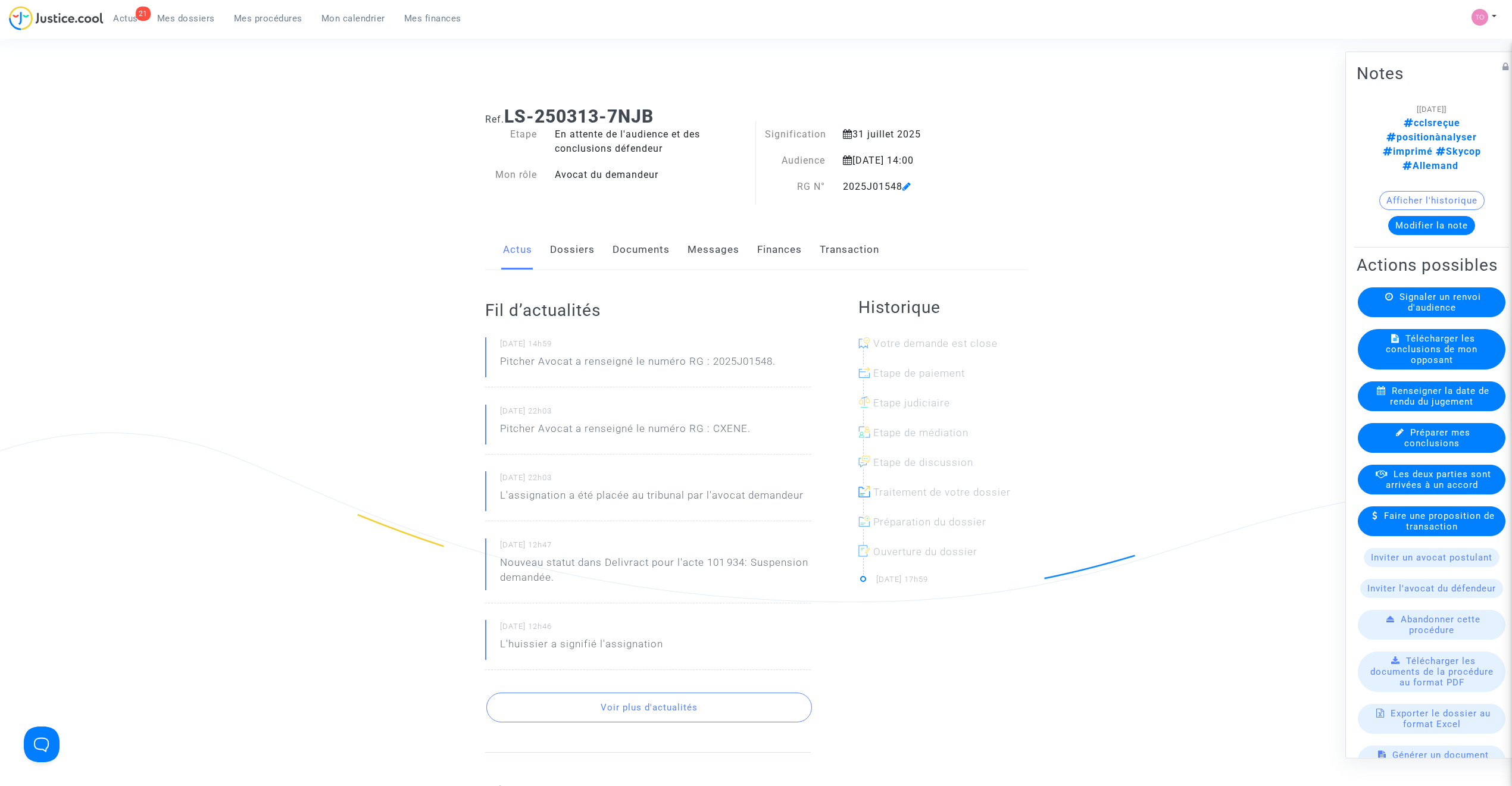
click at [627, 255] on link "Documents" at bounding box center [641, 250] width 57 height 39
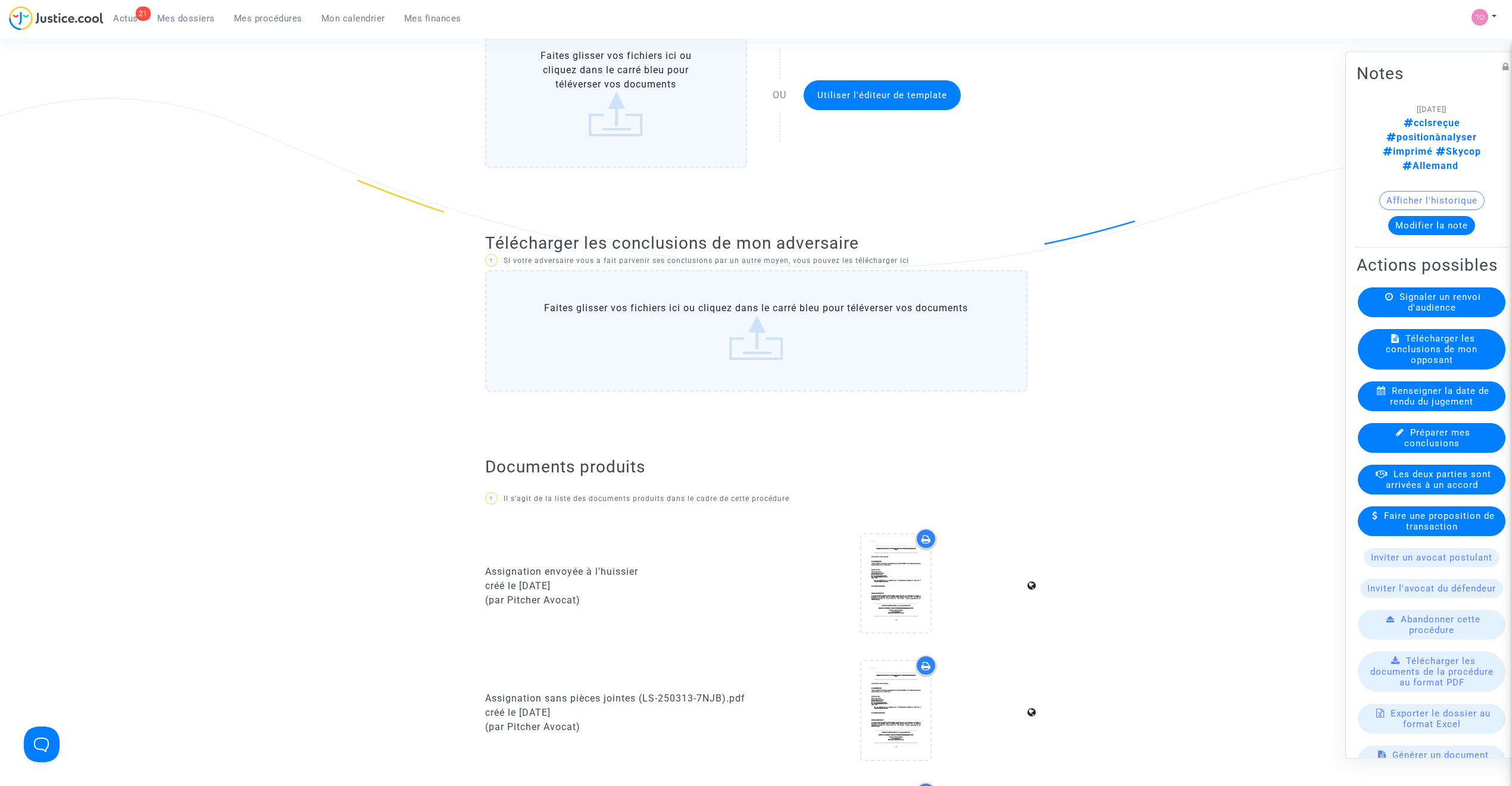
scroll to position [317, 0]
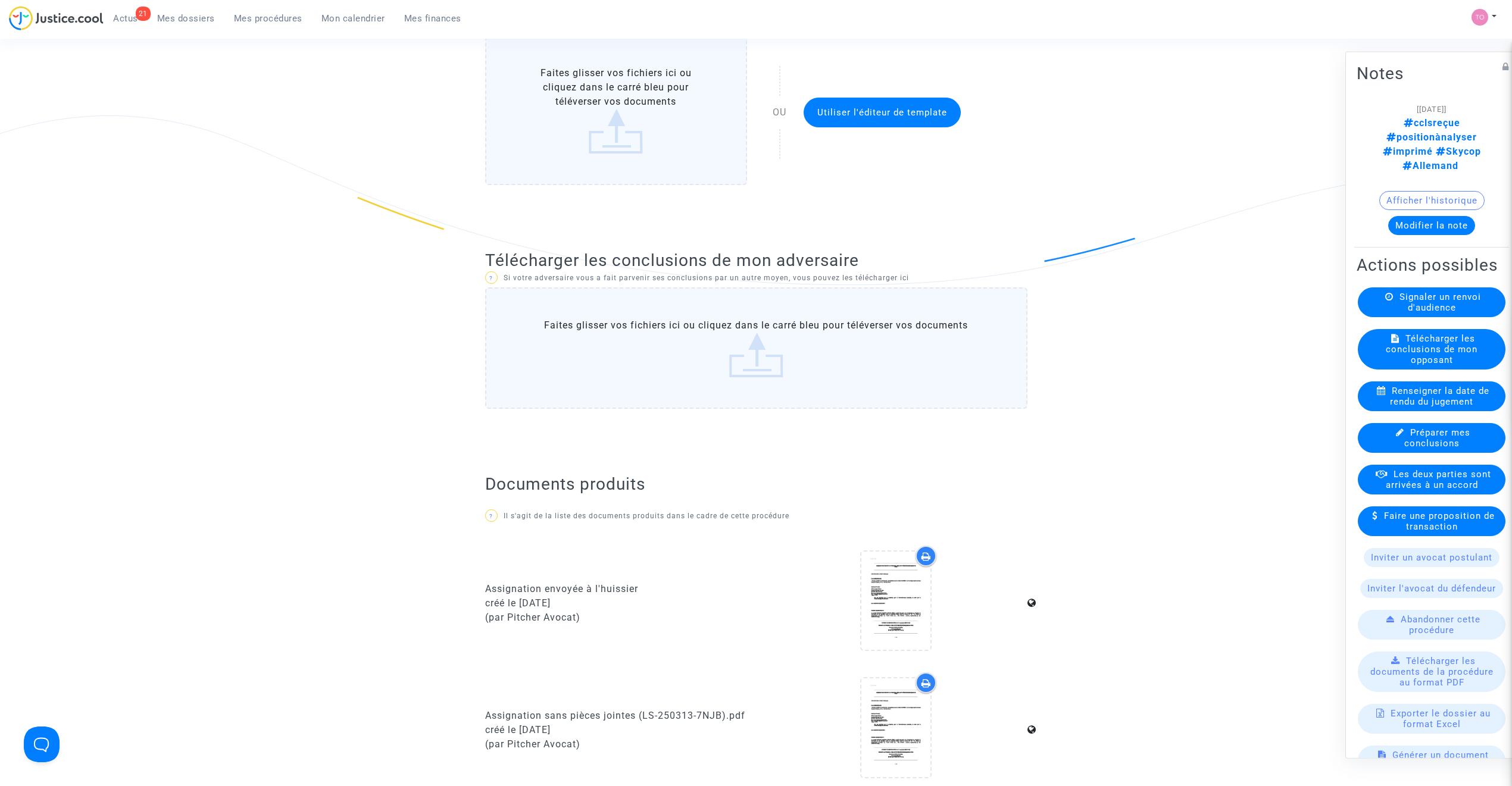
click at [644, 313] on label "Faites glisser vos fichiers ici ou cliquez dans le carré bleu pour téléverser v…" at bounding box center [756, 348] width 542 height 122
click at [0, 0] on input "Faites glisser vos fichiers ici ou cliquez dans le carré bleu pour téléverser v…" at bounding box center [0, 0] width 0 height 0
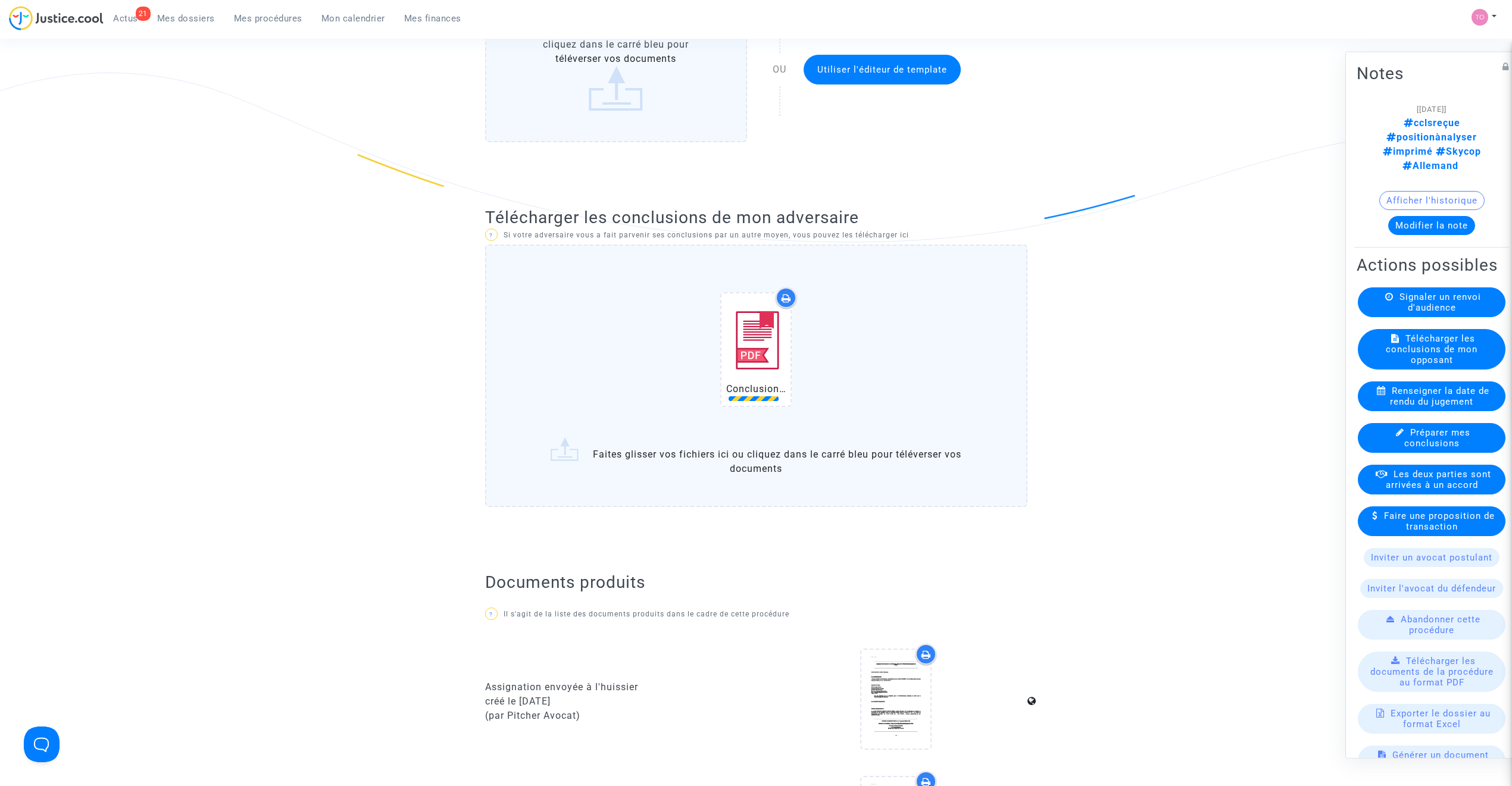
scroll to position [343, 0]
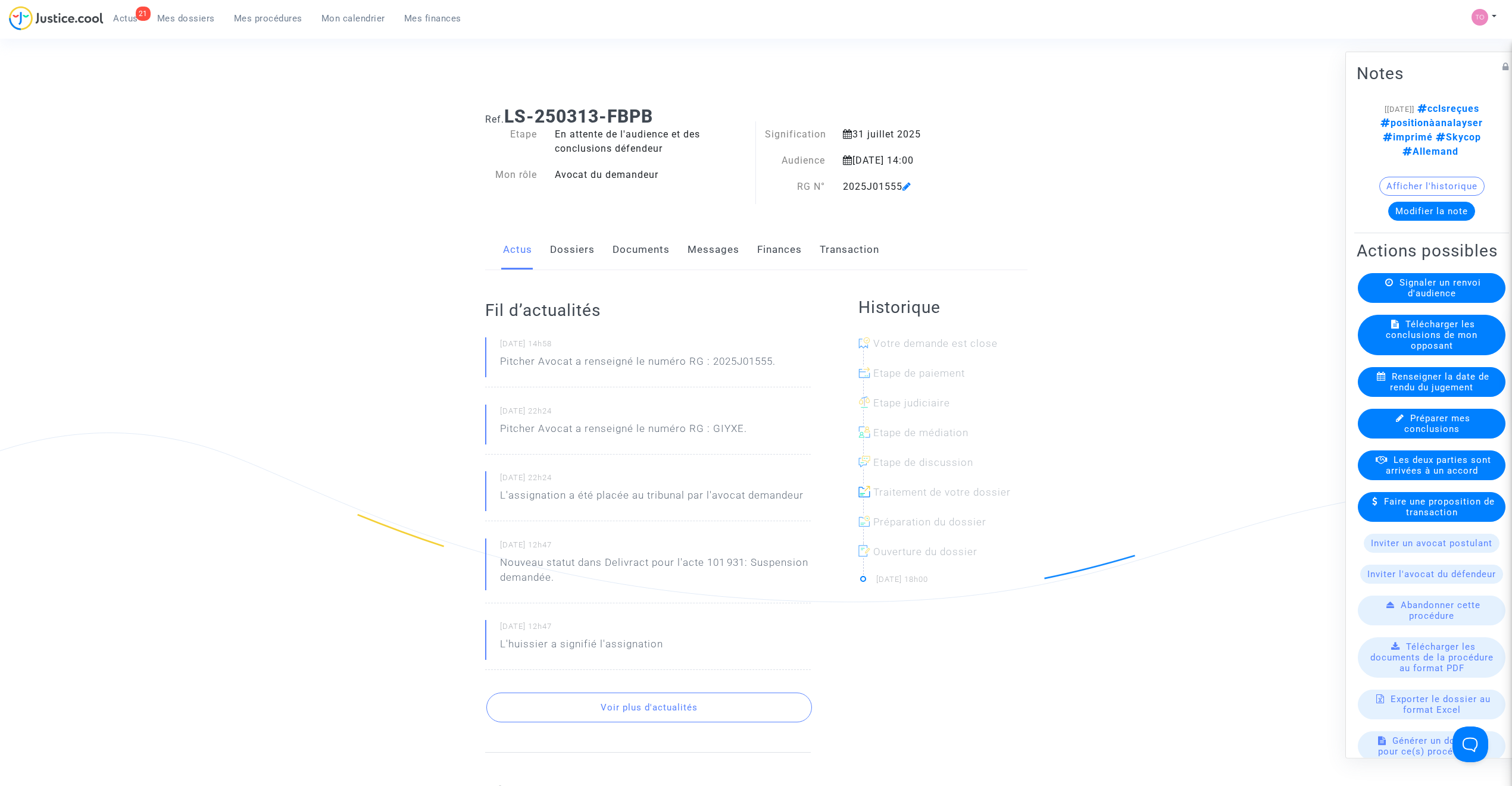
click at [636, 253] on link "Documents" at bounding box center [641, 250] width 57 height 39
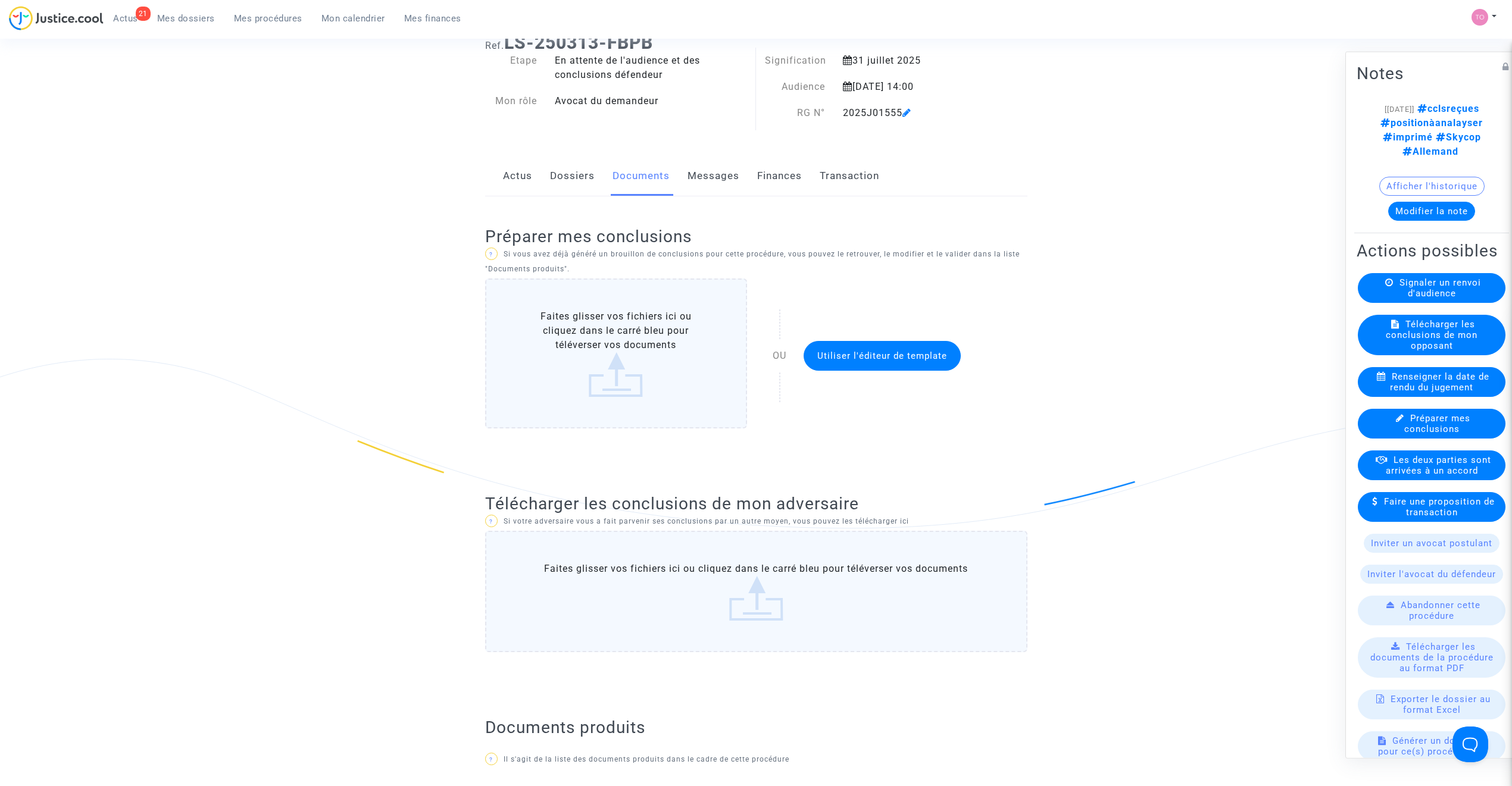
scroll to position [106, 0]
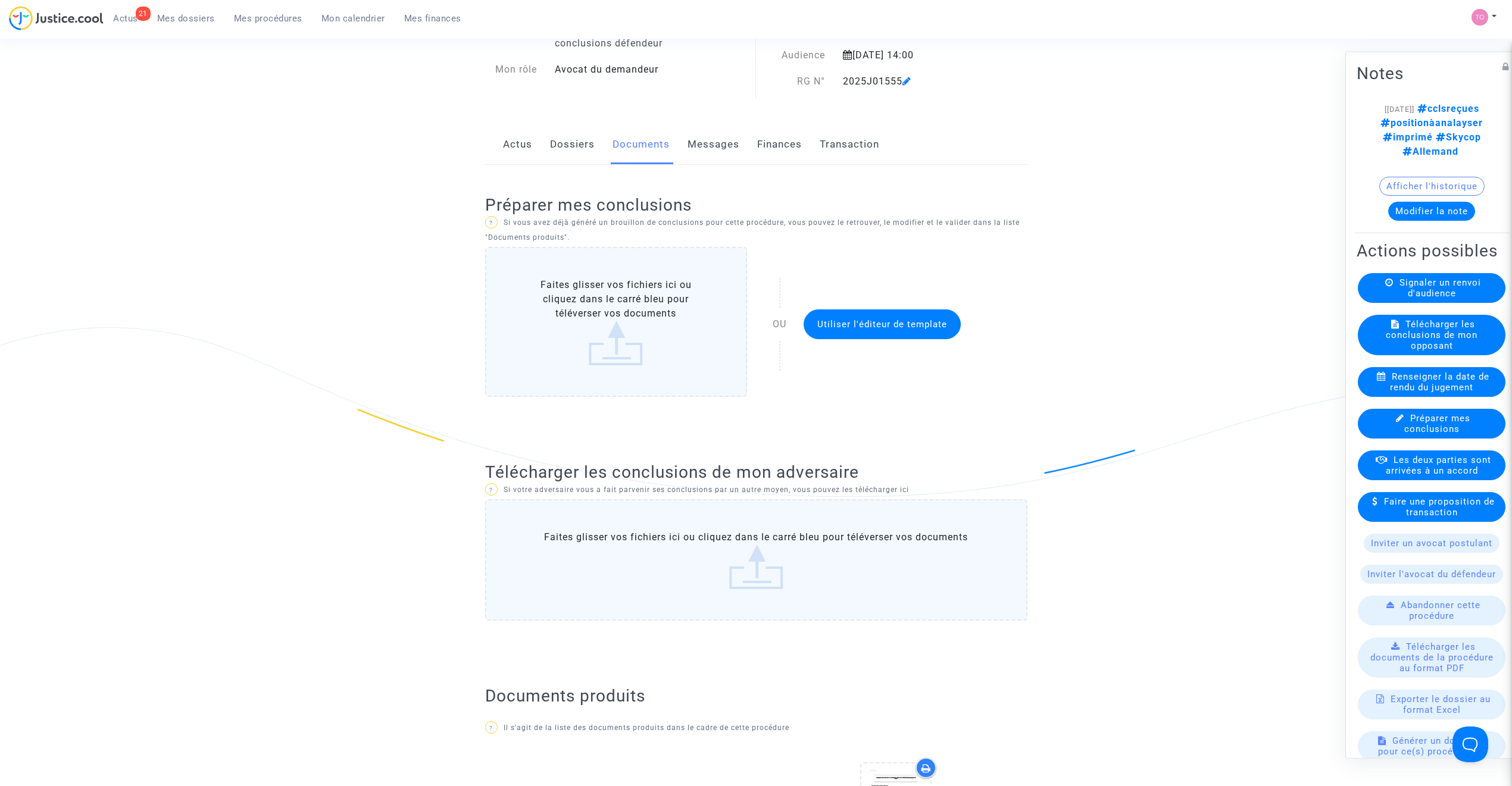
click at [681, 555] on label "Faites glisser vos fichiers ici ou cliquez dans le carré bleu pour téléverser v…" at bounding box center [756, 560] width 542 height 122
click at [0, 0] on input "Faites glisser vos fichiers ici ou cliquez dans le carré bleu pour téléverser v…" at bounding box center [0, 0] width 0 height 0
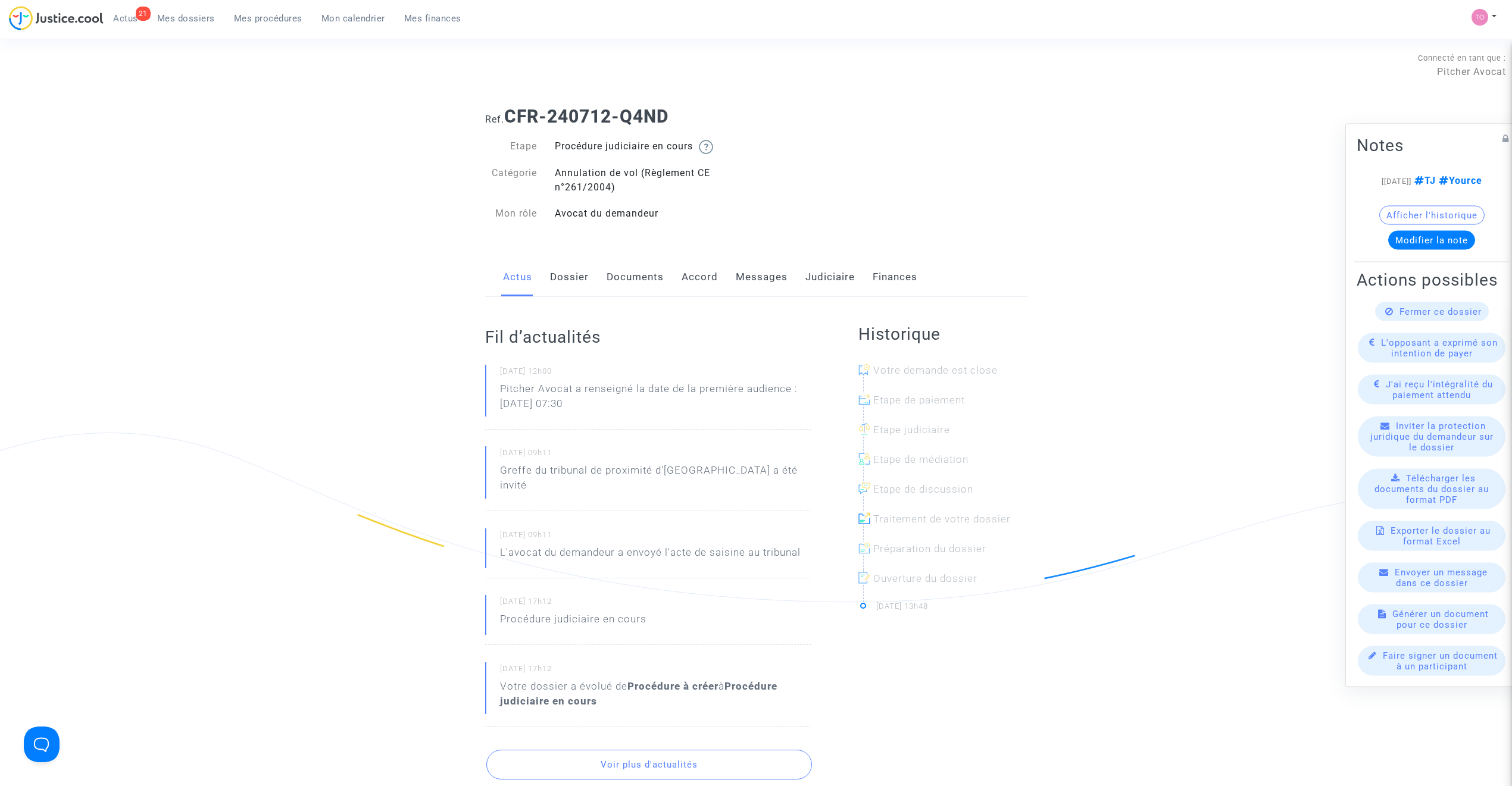
click at [575, 286] on link "Dossier" at bounding box center [569, 277] width 39 height 39
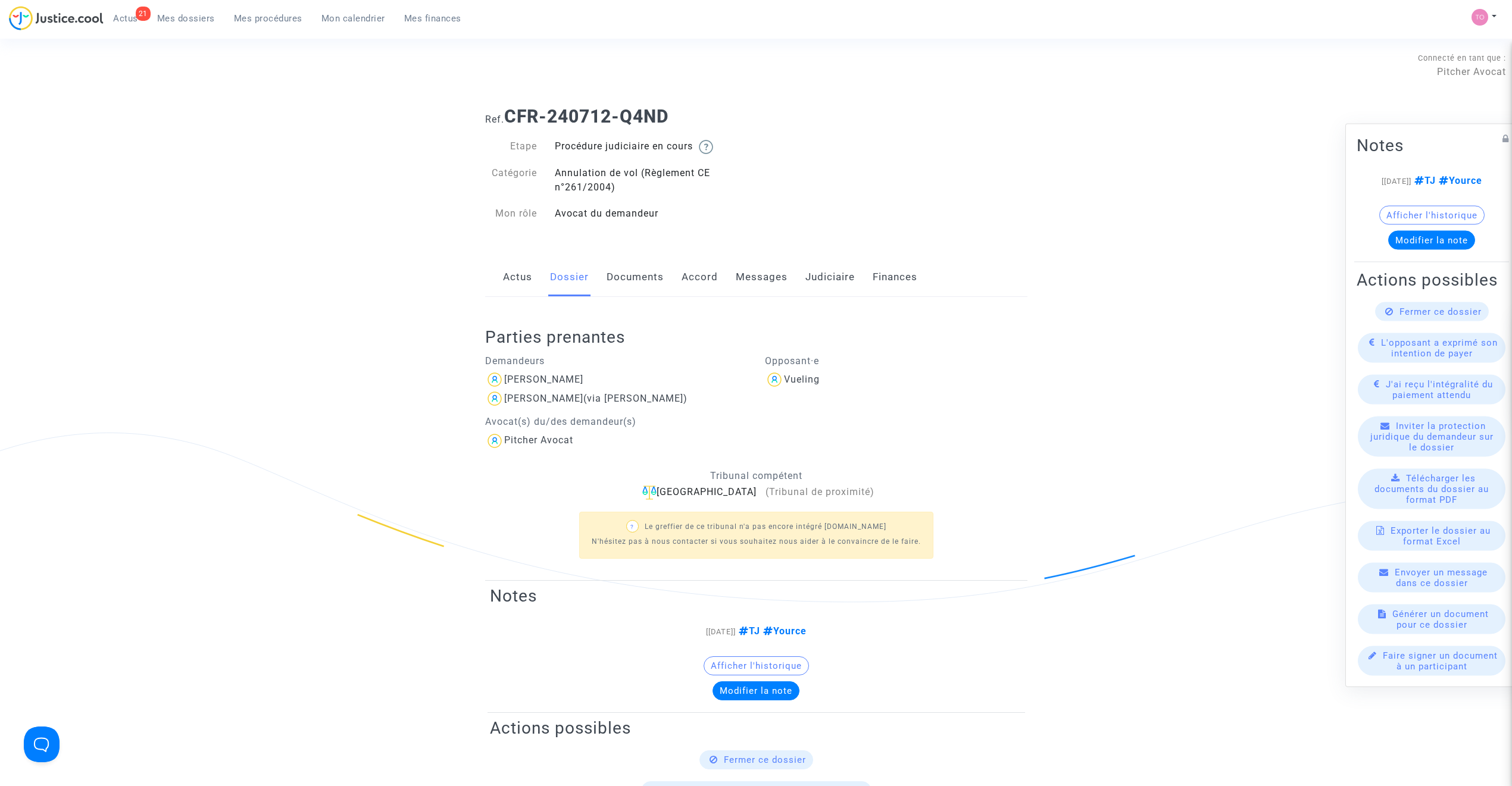
click at [631, 287] on link "Documents" at bounding box center [635, 277] width 57 height 39
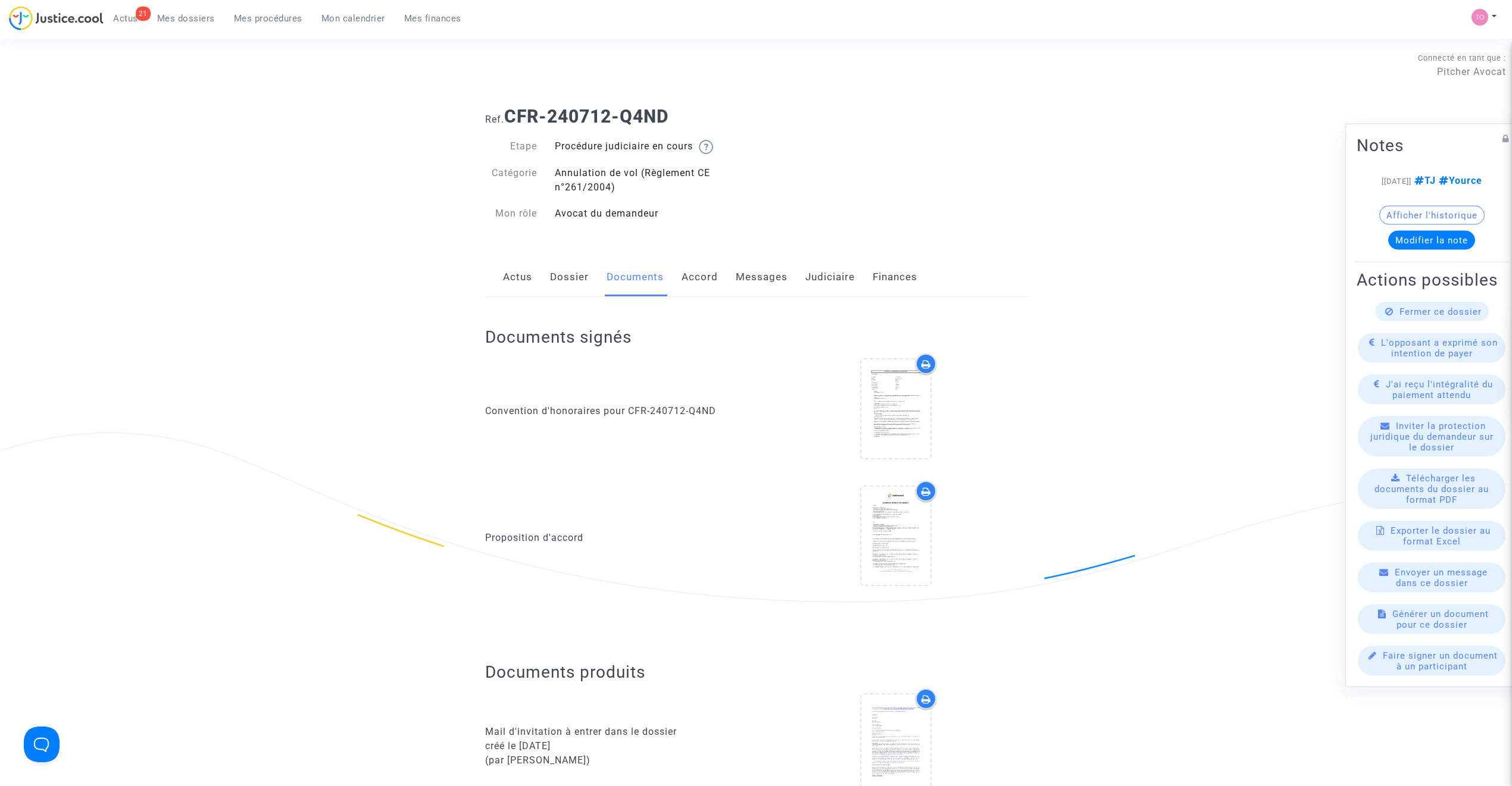
click at [746, 279] on link "Messages" at bounding box center [762, 277] width 52 height 39
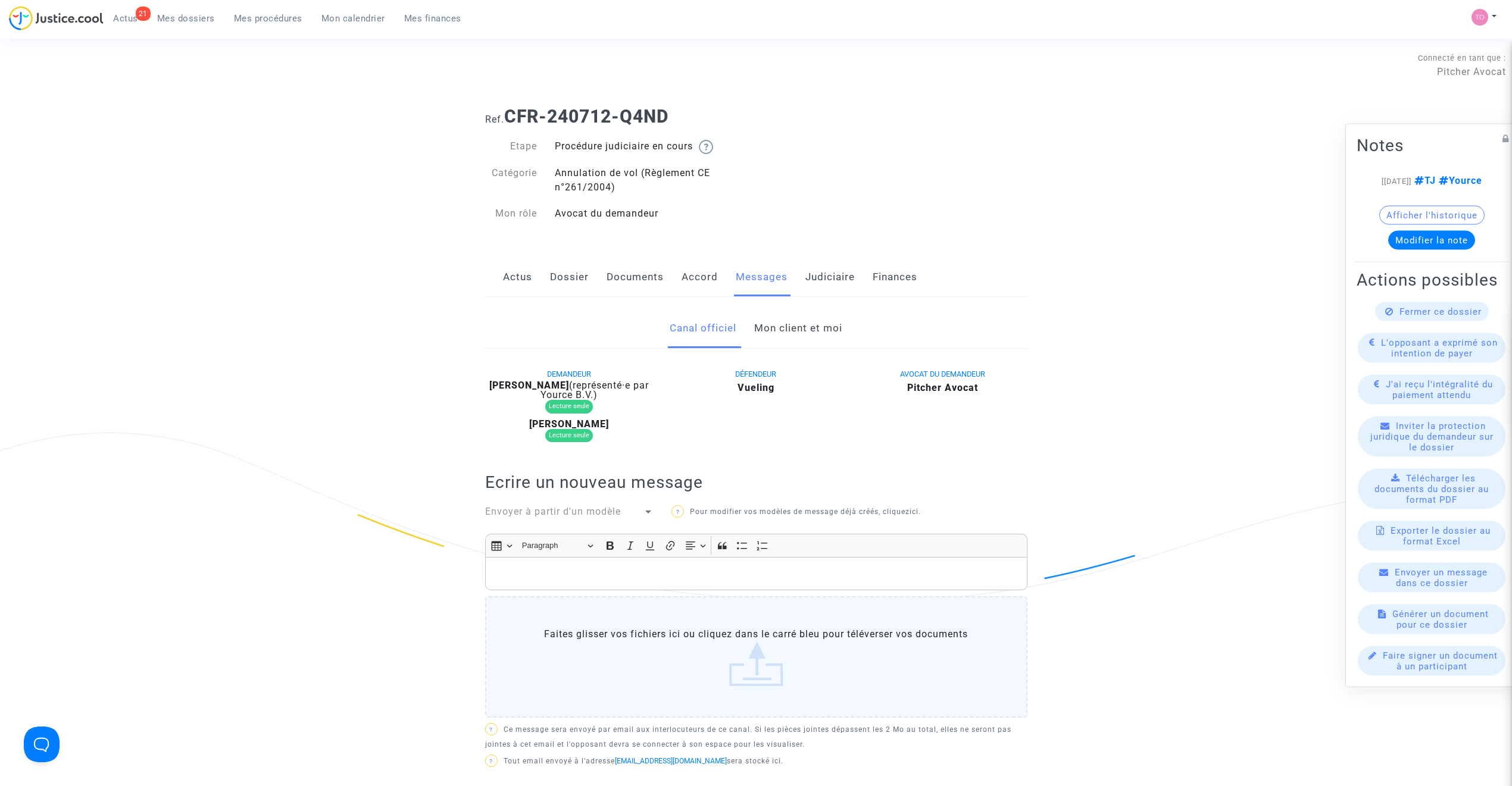
click at [764, 325] on link "Mon client et moi" at bounding box center [798, 328] width 88 height 39
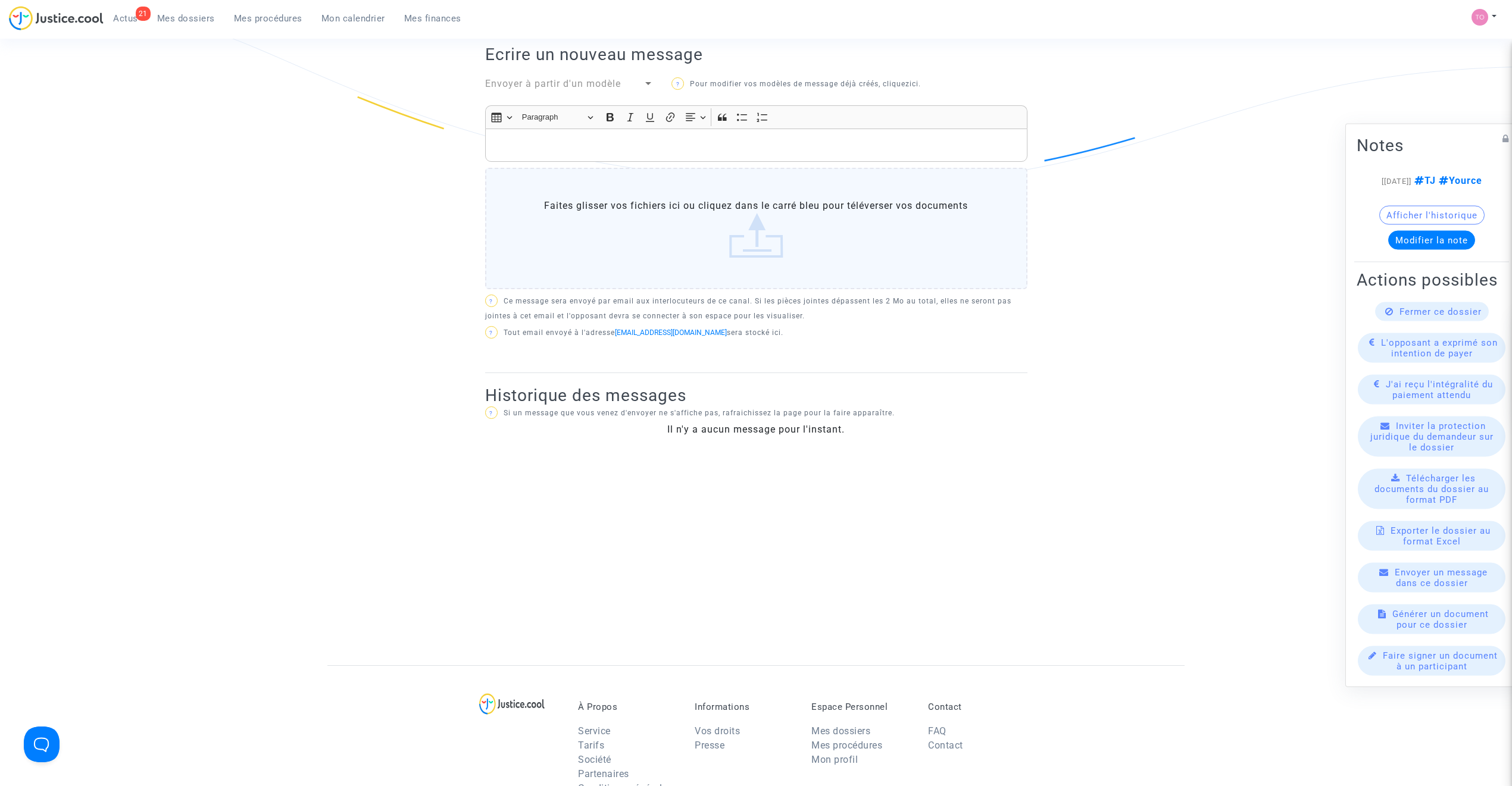
scroll to position [450, 0]
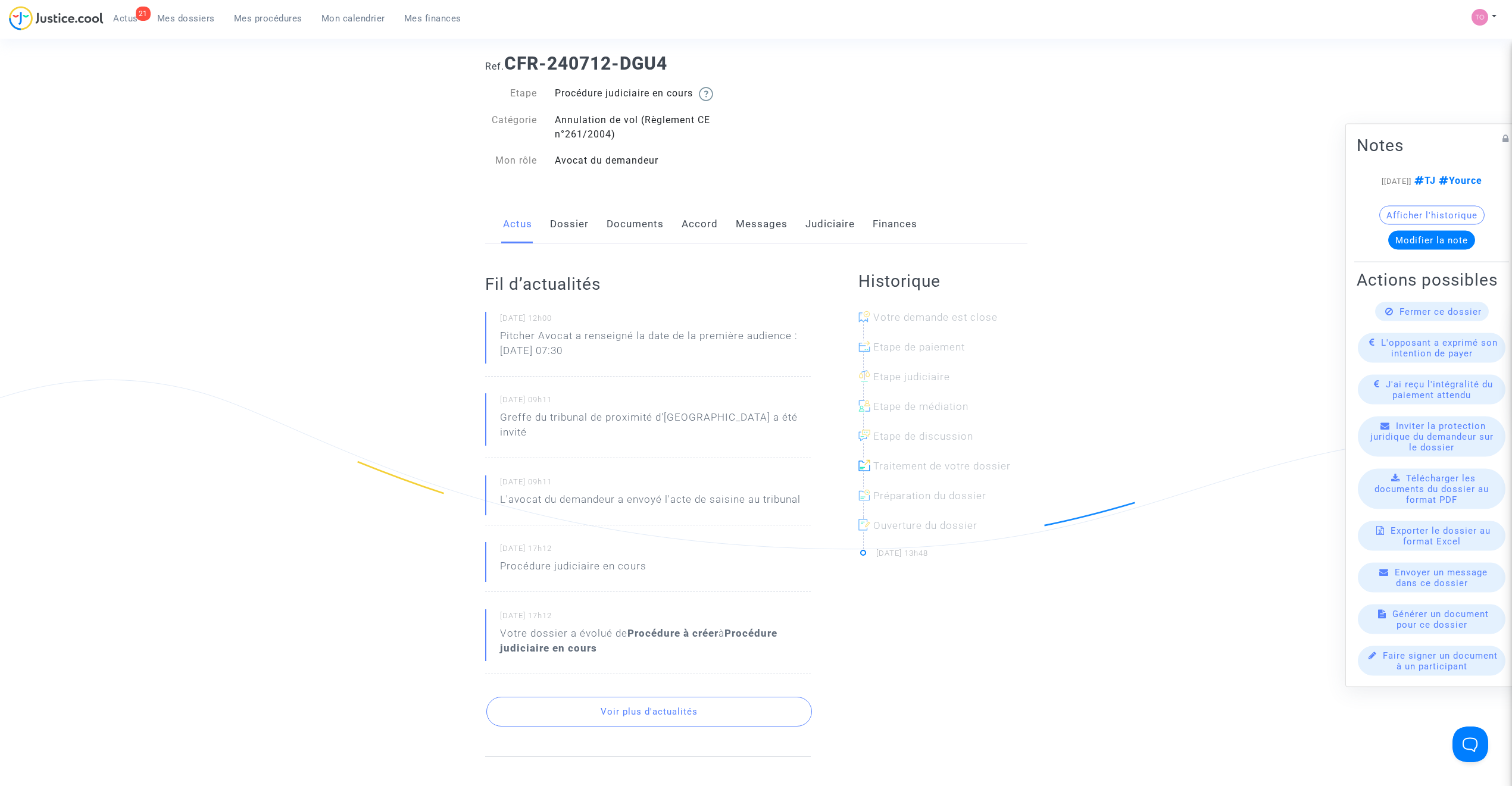
click at [569, 222] on link "Dossier" at bounding box center [569, 224] width 39 height 39
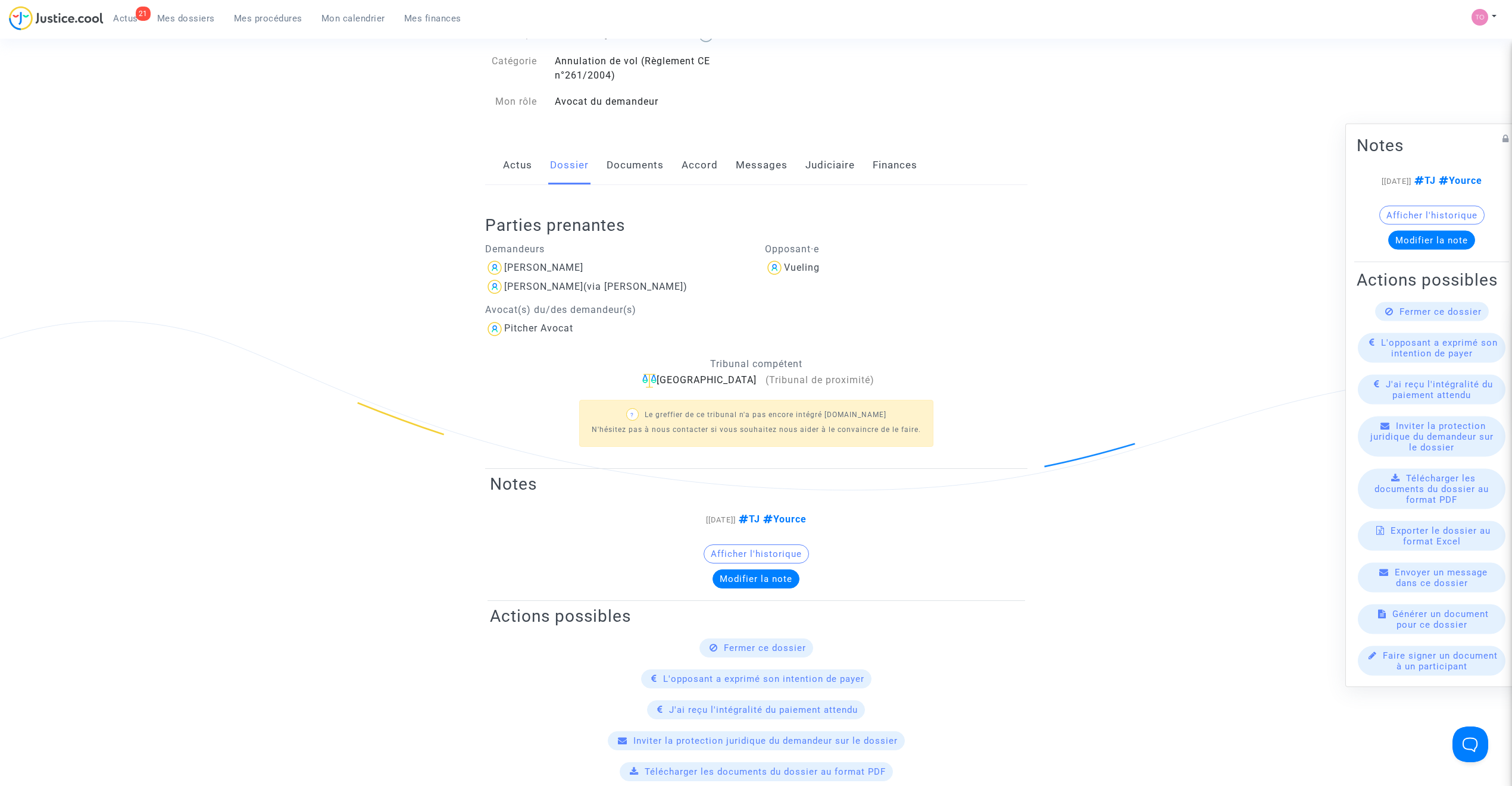
scroll to position [106, 0]
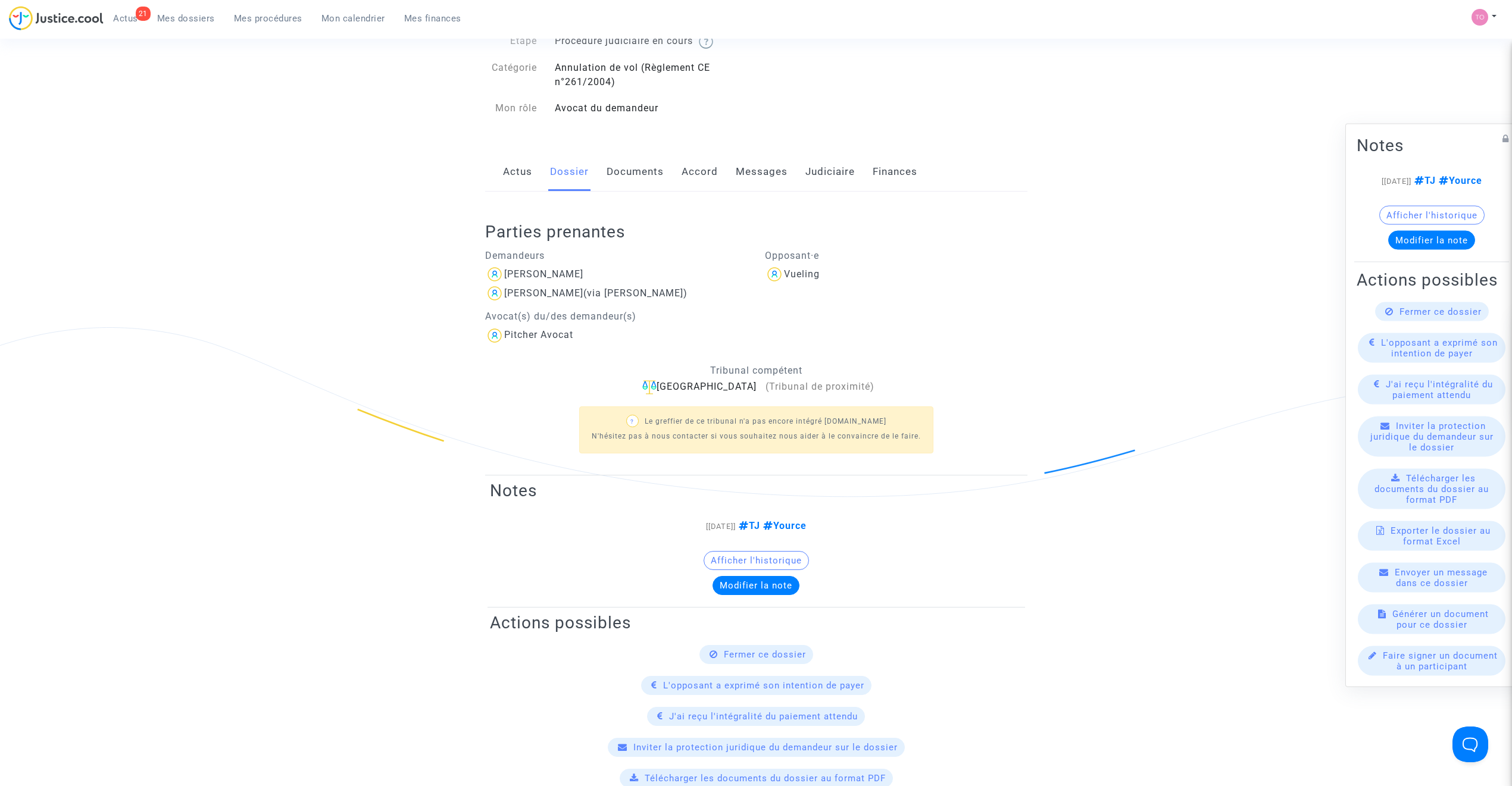
click at [737, 166] on link "Messages" at bounding box center [762, 172] width 52 height 39
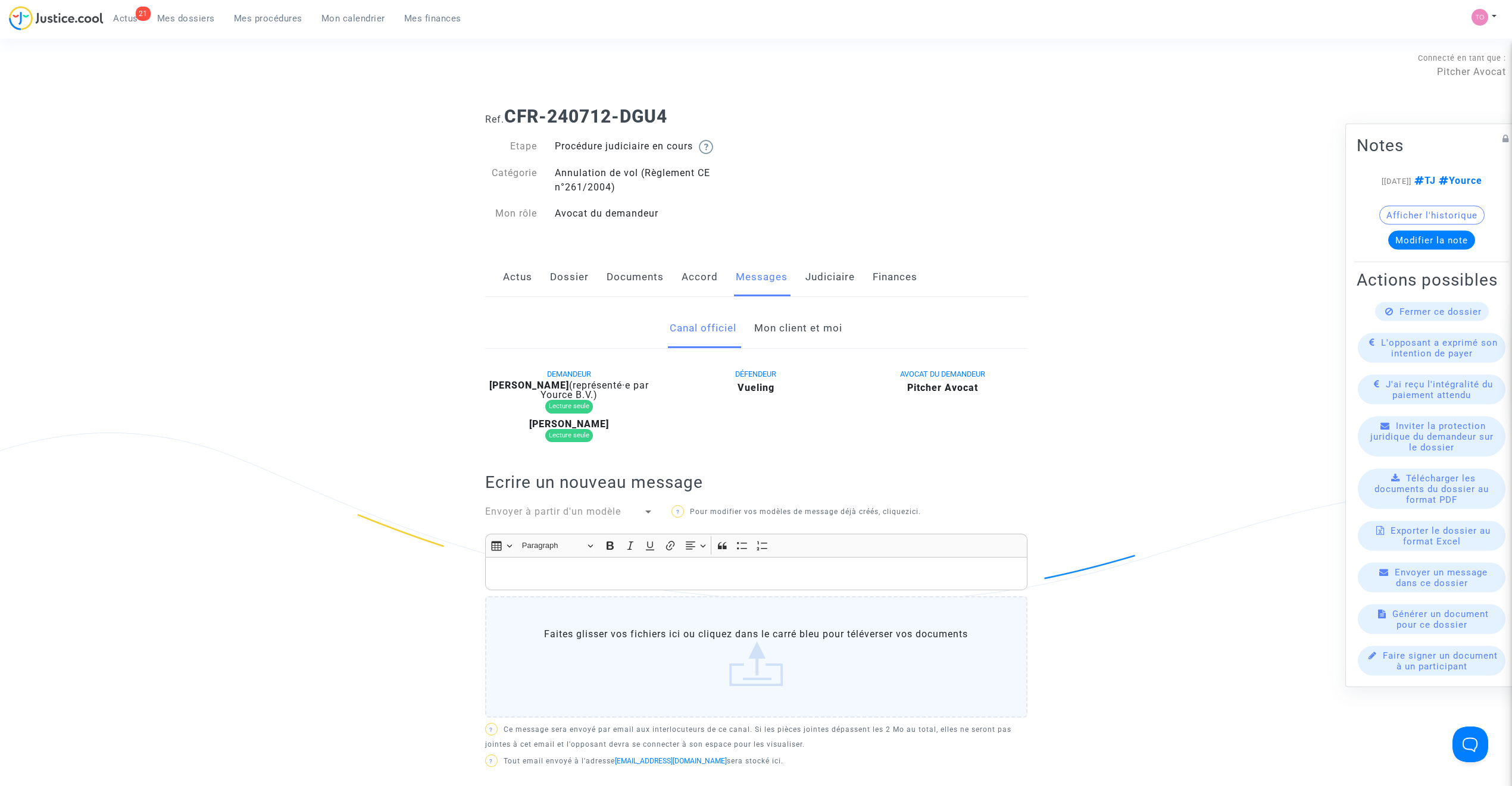
click at [762, 329] on link "Mon client et moi" at bounding box center [798, 328] width 88 height 39
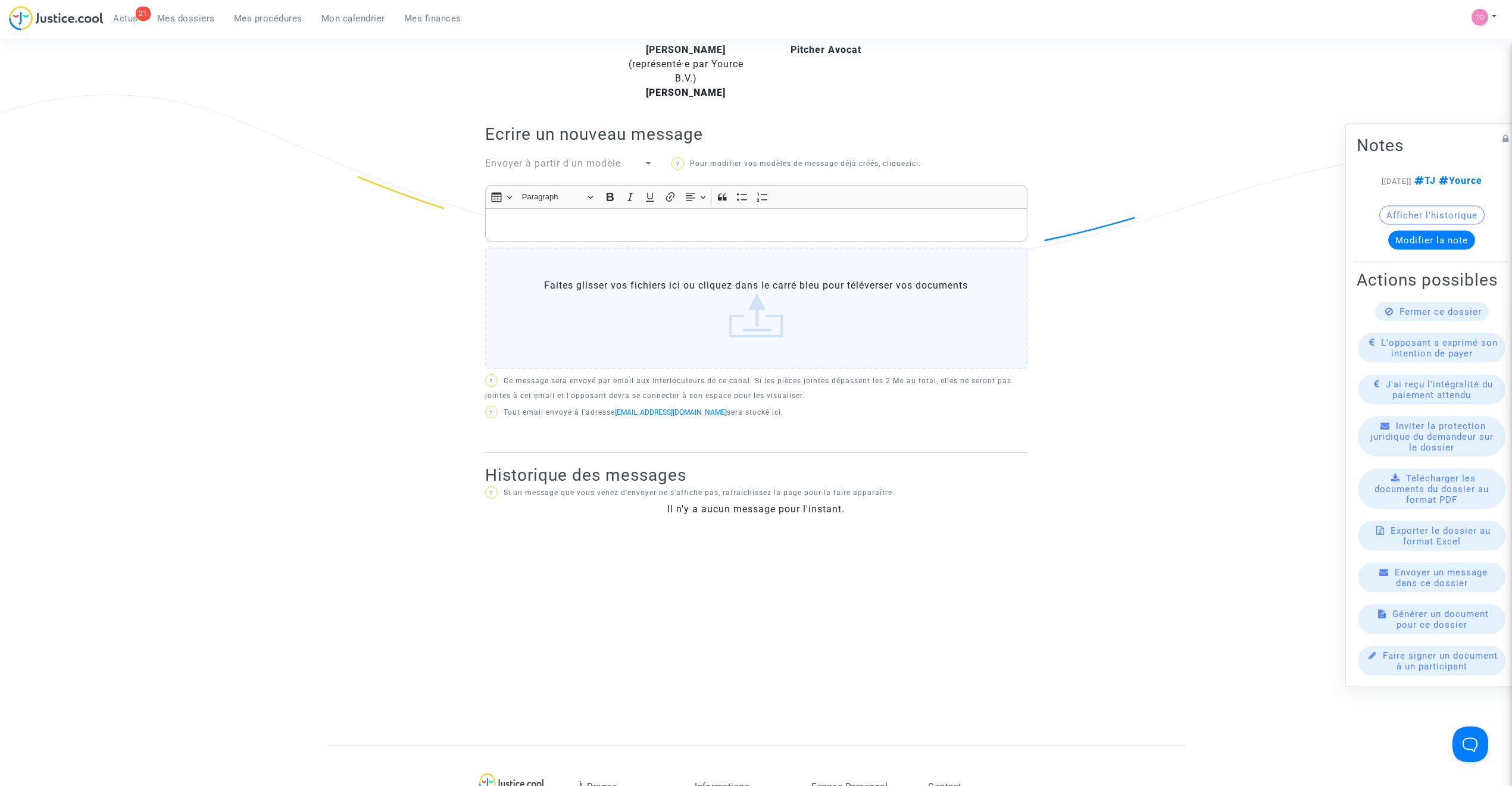
scroll to position [238, 0]
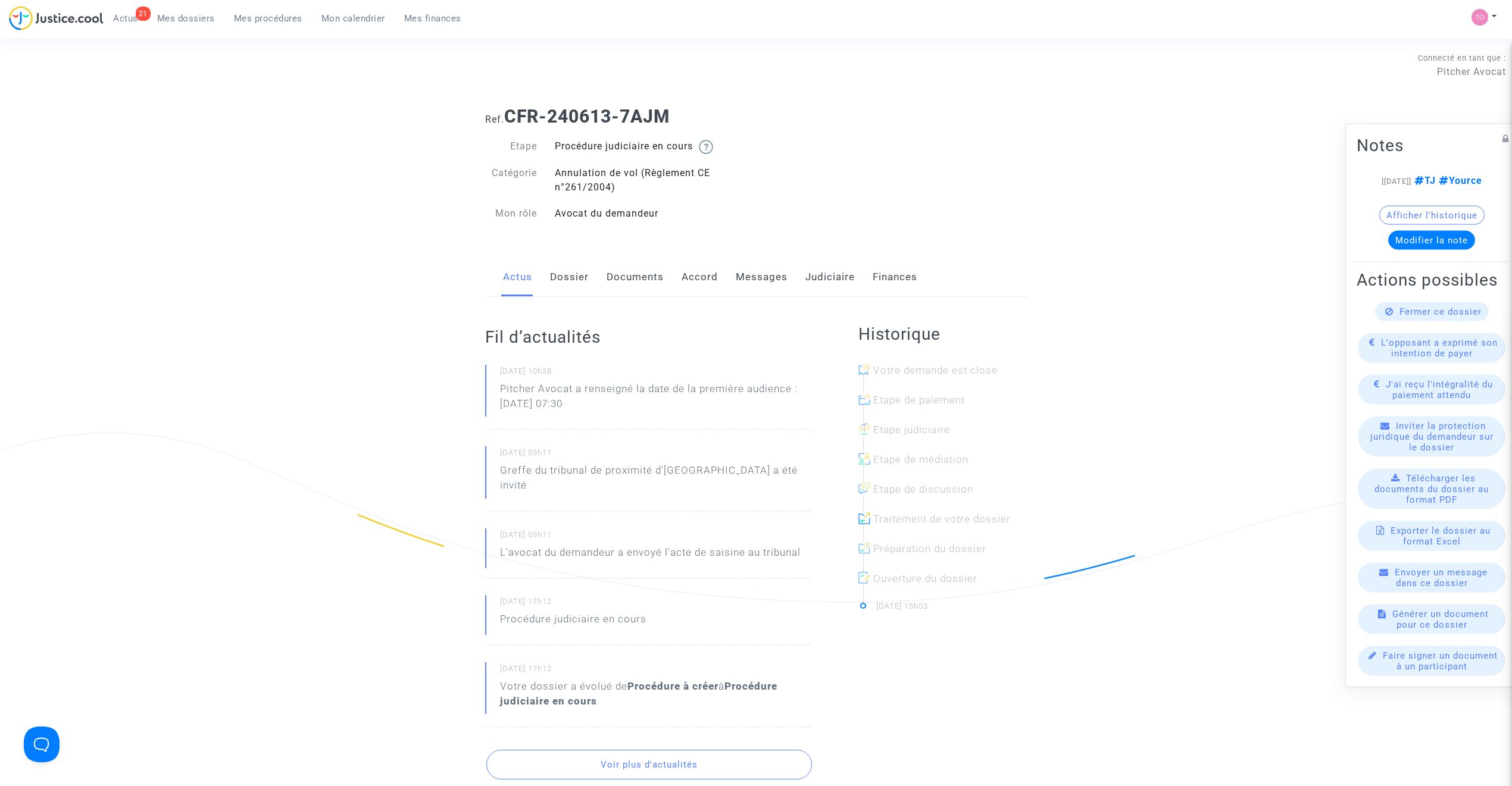
click at [703, 283] on link "Accord" at bounding box center [699, 277] width 37 height 39
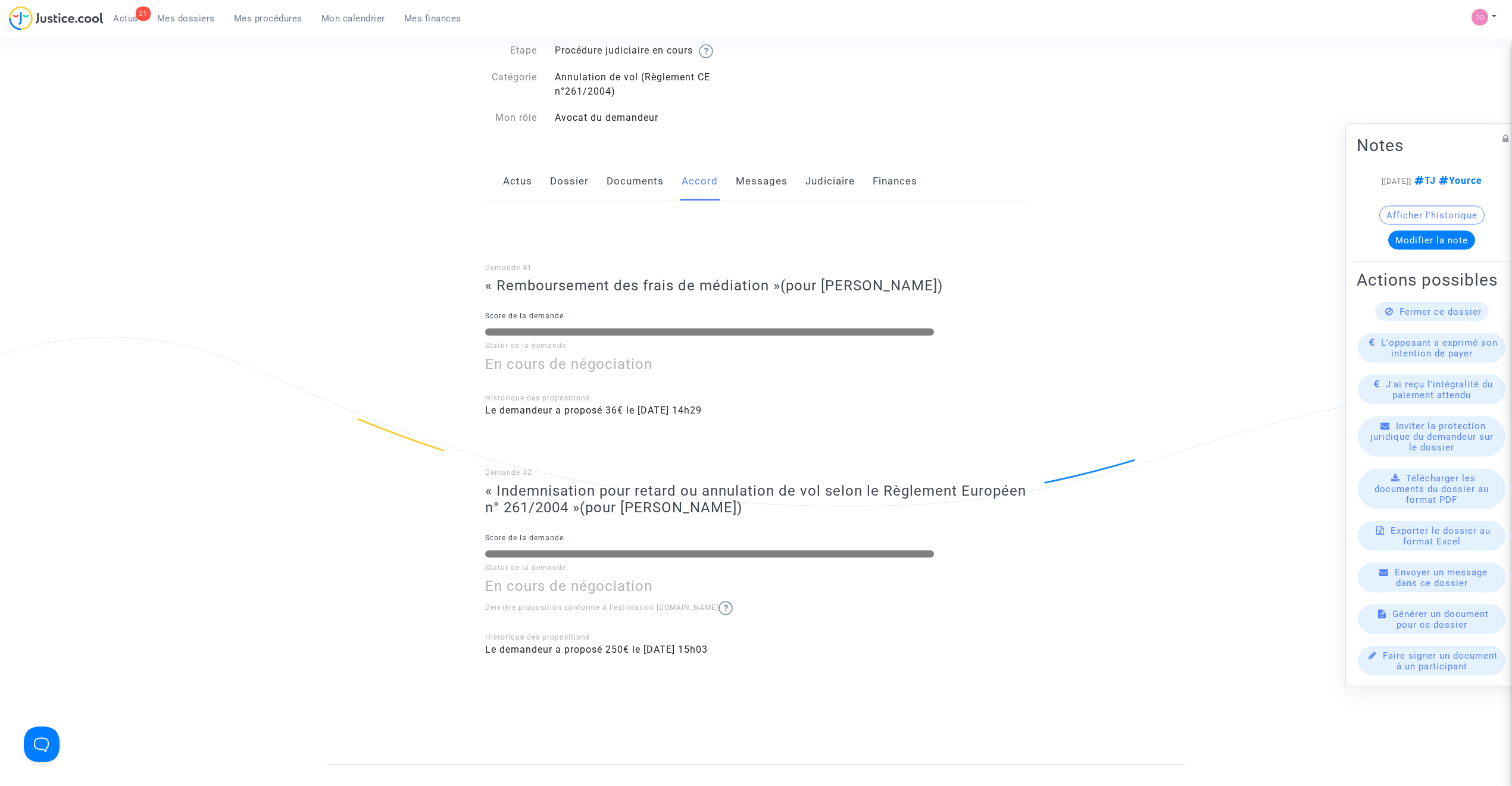
scroll to position [106, 0]
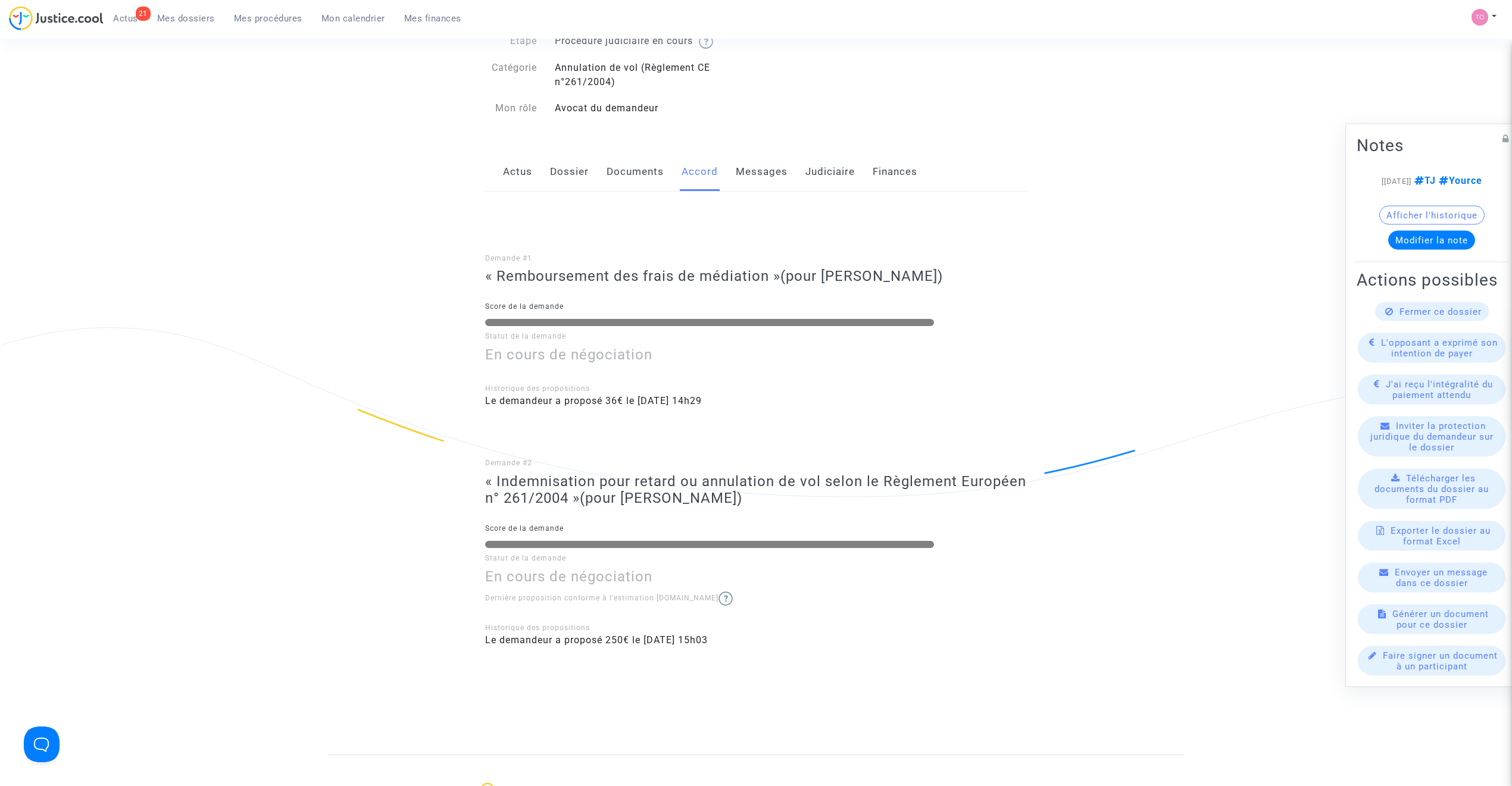
click at [610, 153] on link "Documents" at bounding box center [635, 172] width 57 height 39
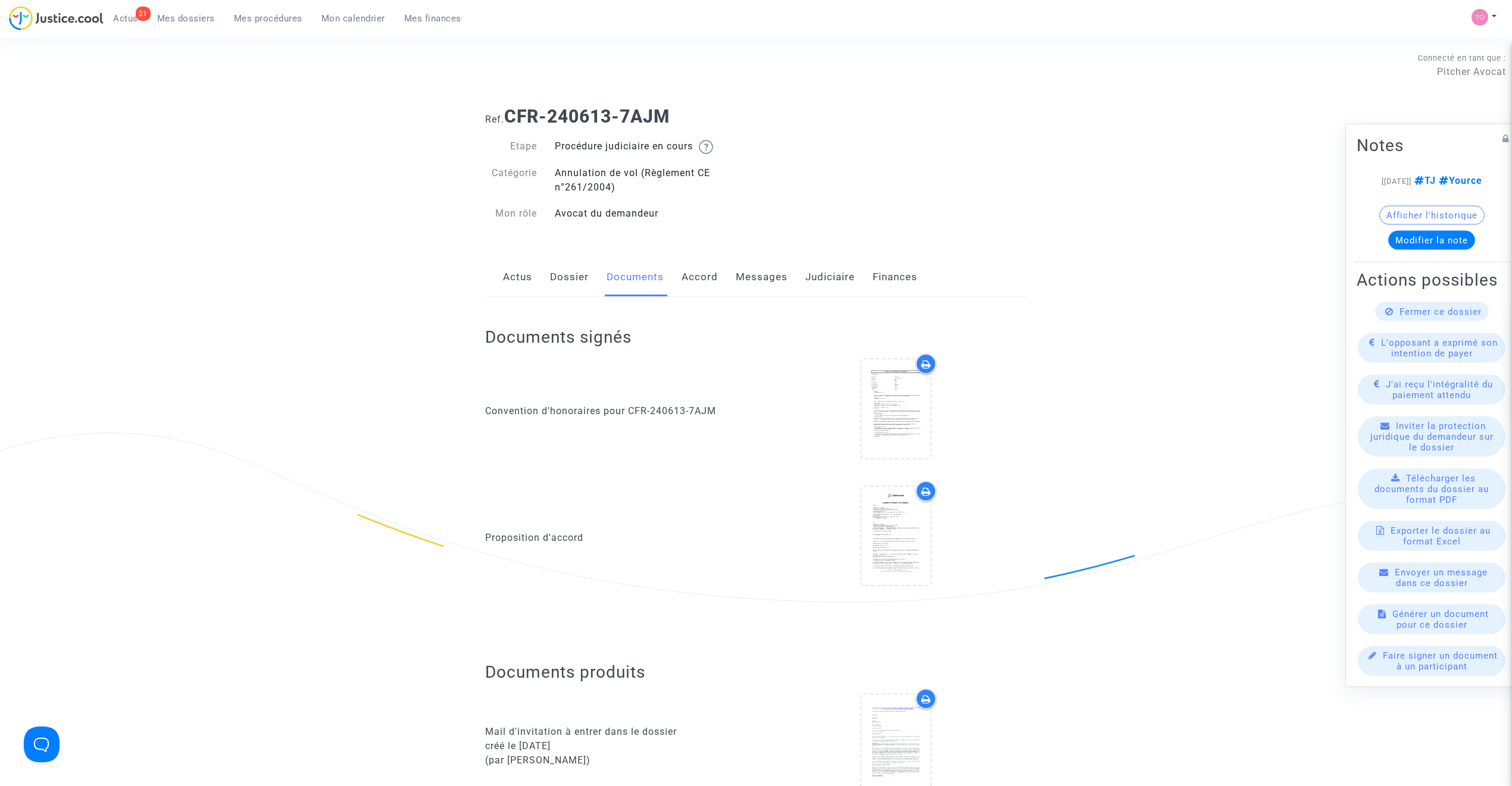
click at [750, 280] on link "Messages" at bounding box center [762, 277] width 52 height 39
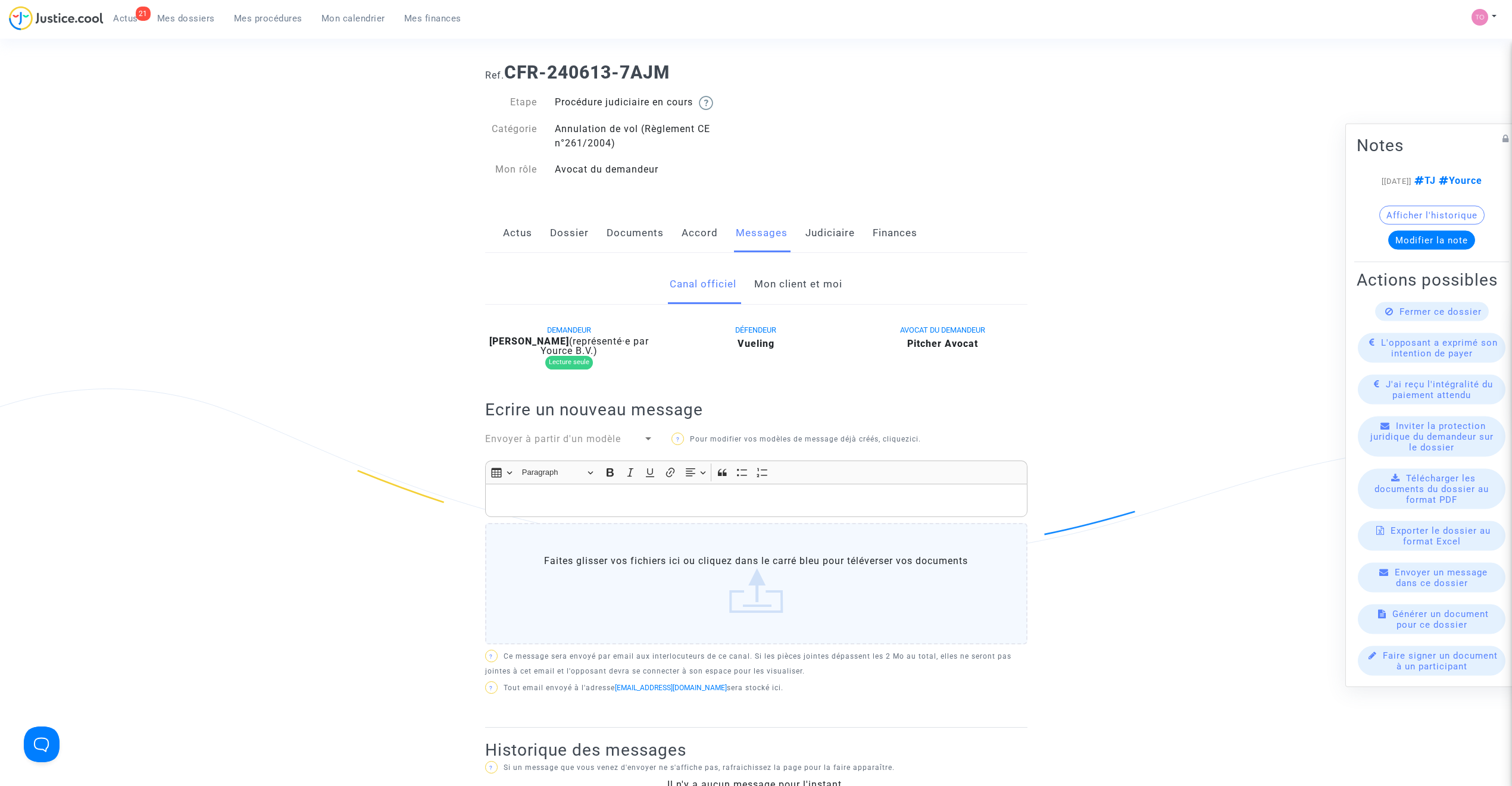
scroll to position [26, 0]
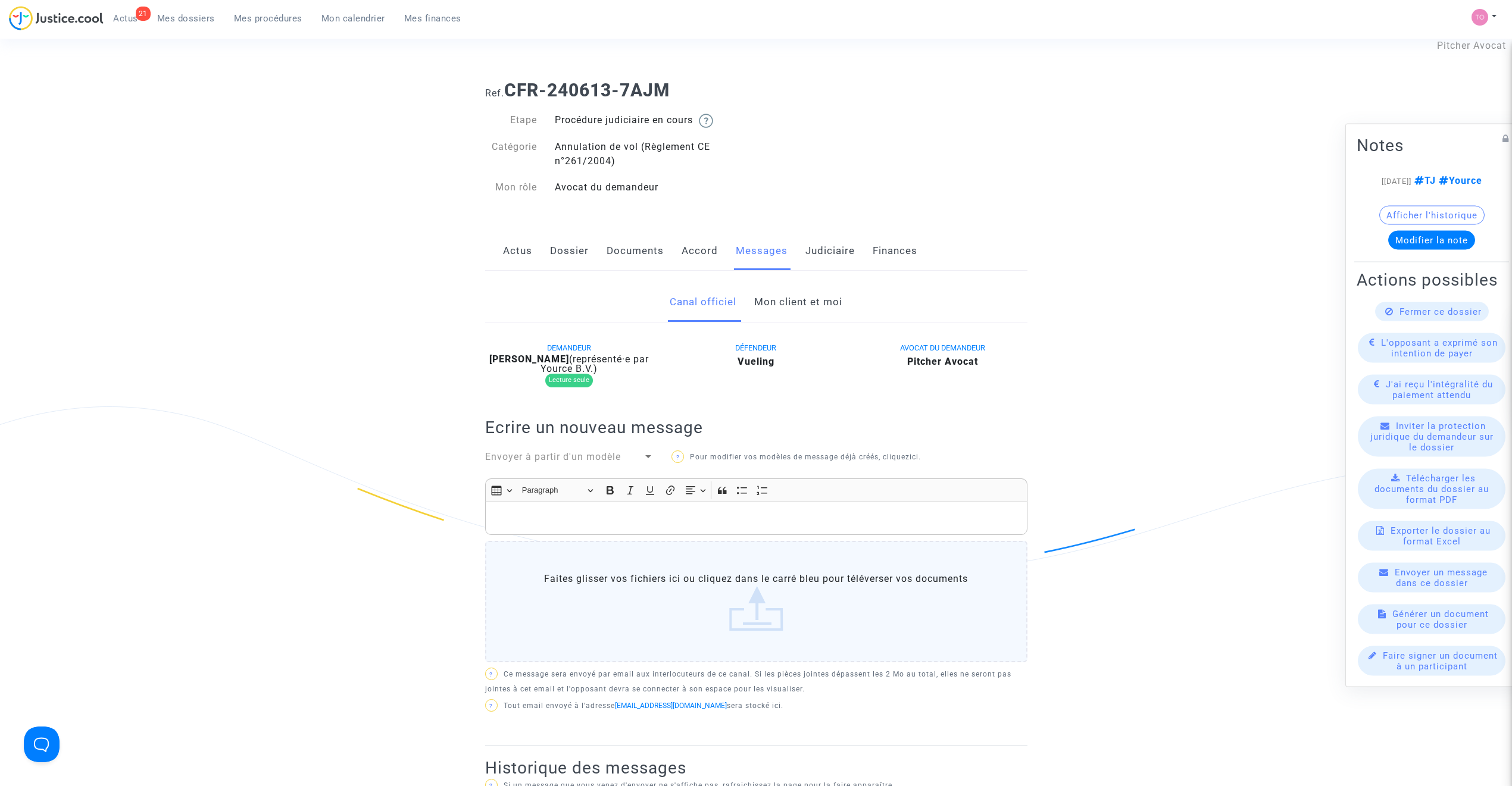
click at [765, 307] on link "Mon client et moi" at bounding box center [798, 302] width 88 height 39
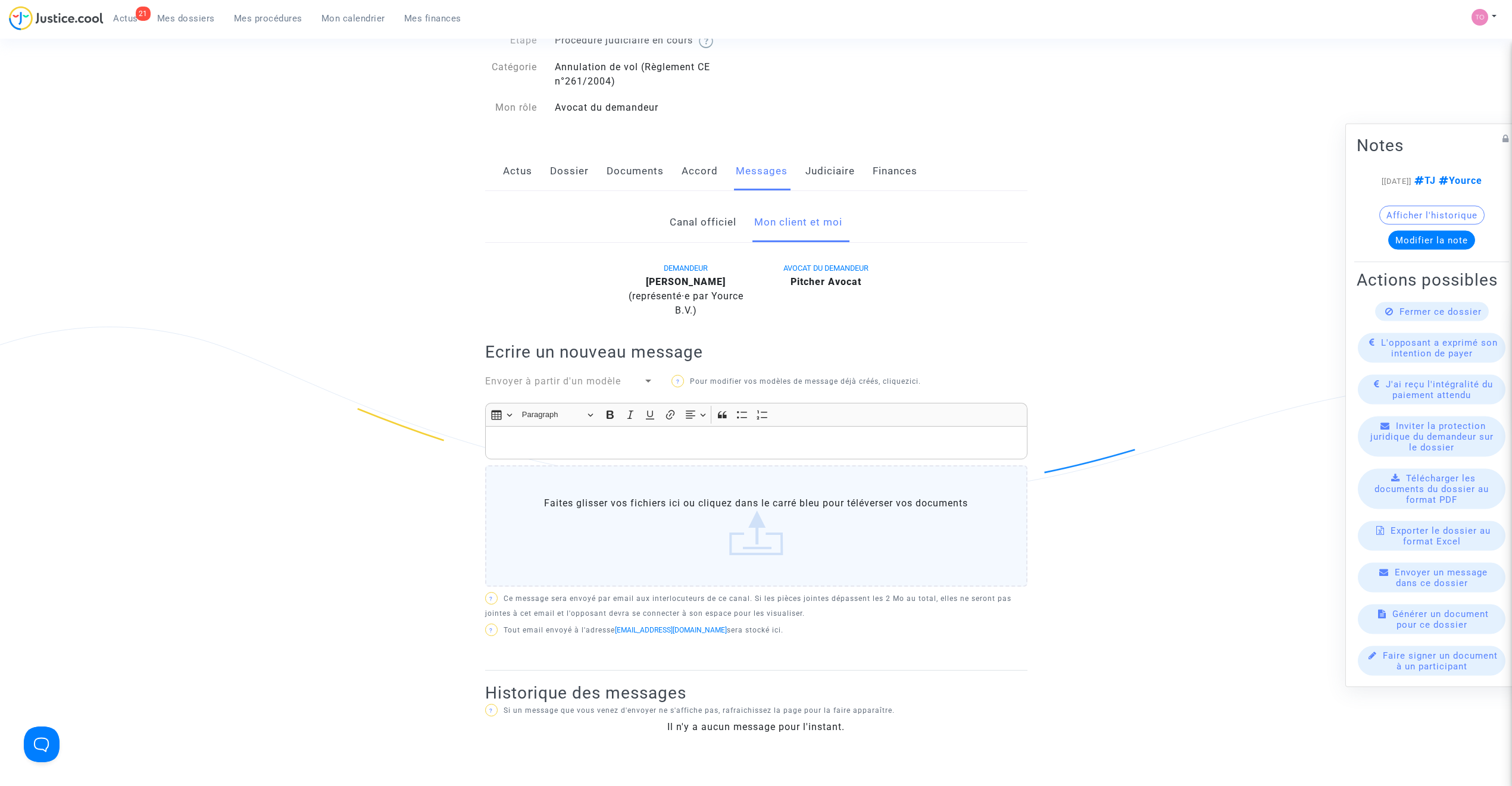
scroll to position [106, 0]
click at [567, 189] on link "Dossier" at bounding box center [569, 172] width 39 height 39
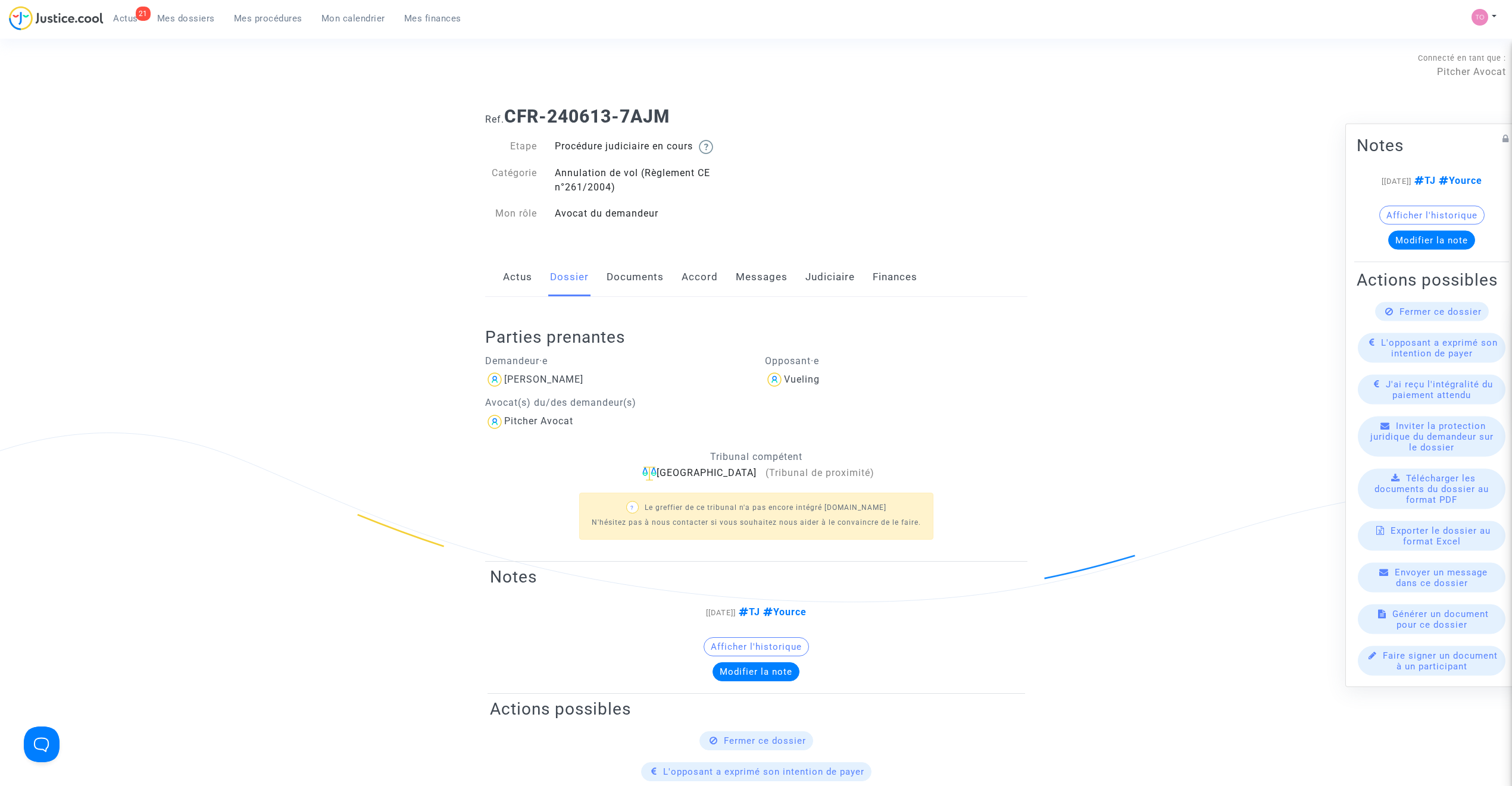
click at [810, 286] on link "Judiciaire" at bounding box center [830, 277] width 50 height 39
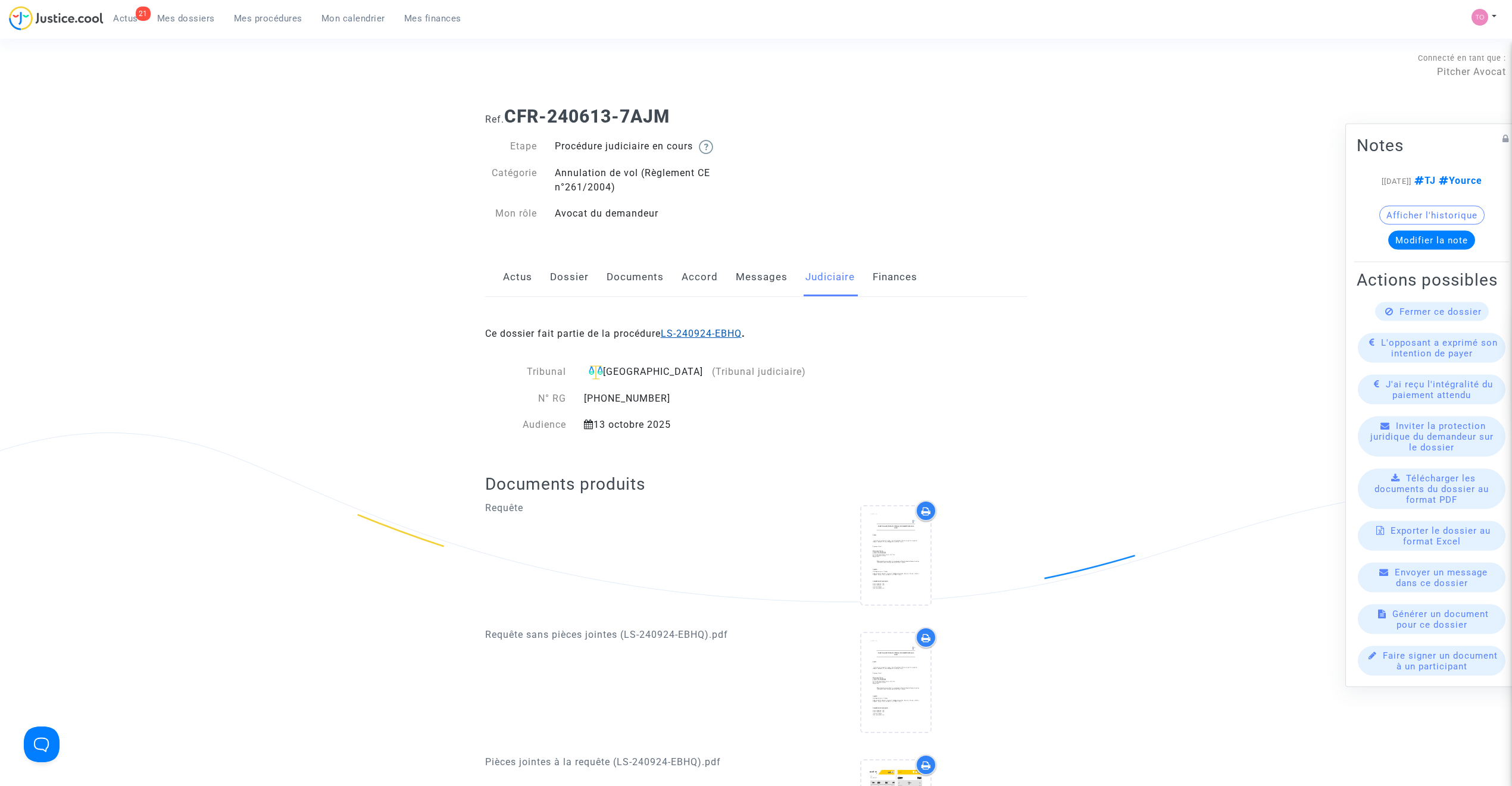
drag, startPoint x: 708, startPoint y: 331, endPoint x: 698, endPoint y: 333, distance: 10.2
click at [565, 275] on link "Dossier" at bounding box center [569, 277] width 39 height 39
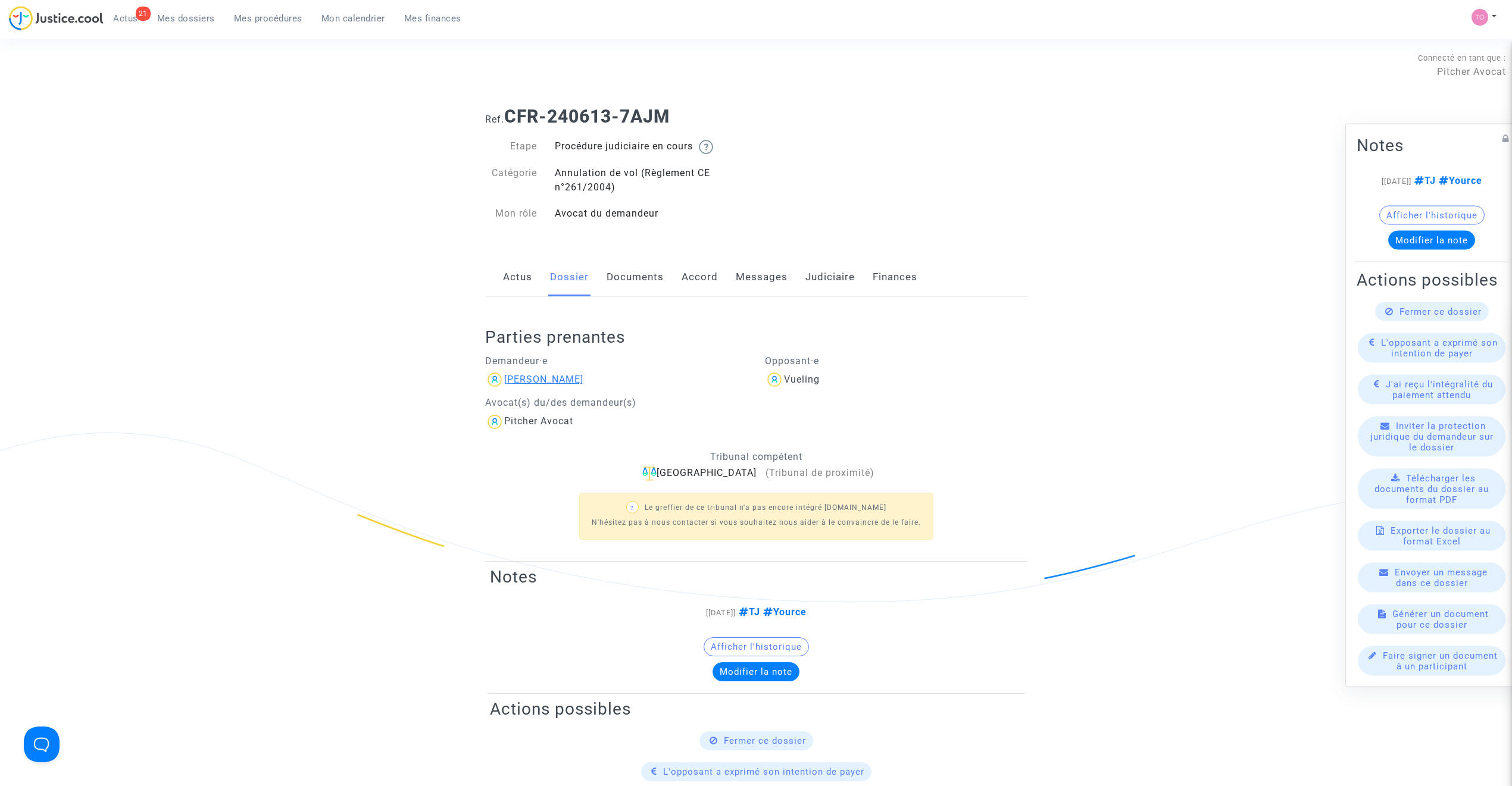
click at [525, 378] on div "[PERSON_NAME]" at bounding box center [543, 379] width 79 height 11
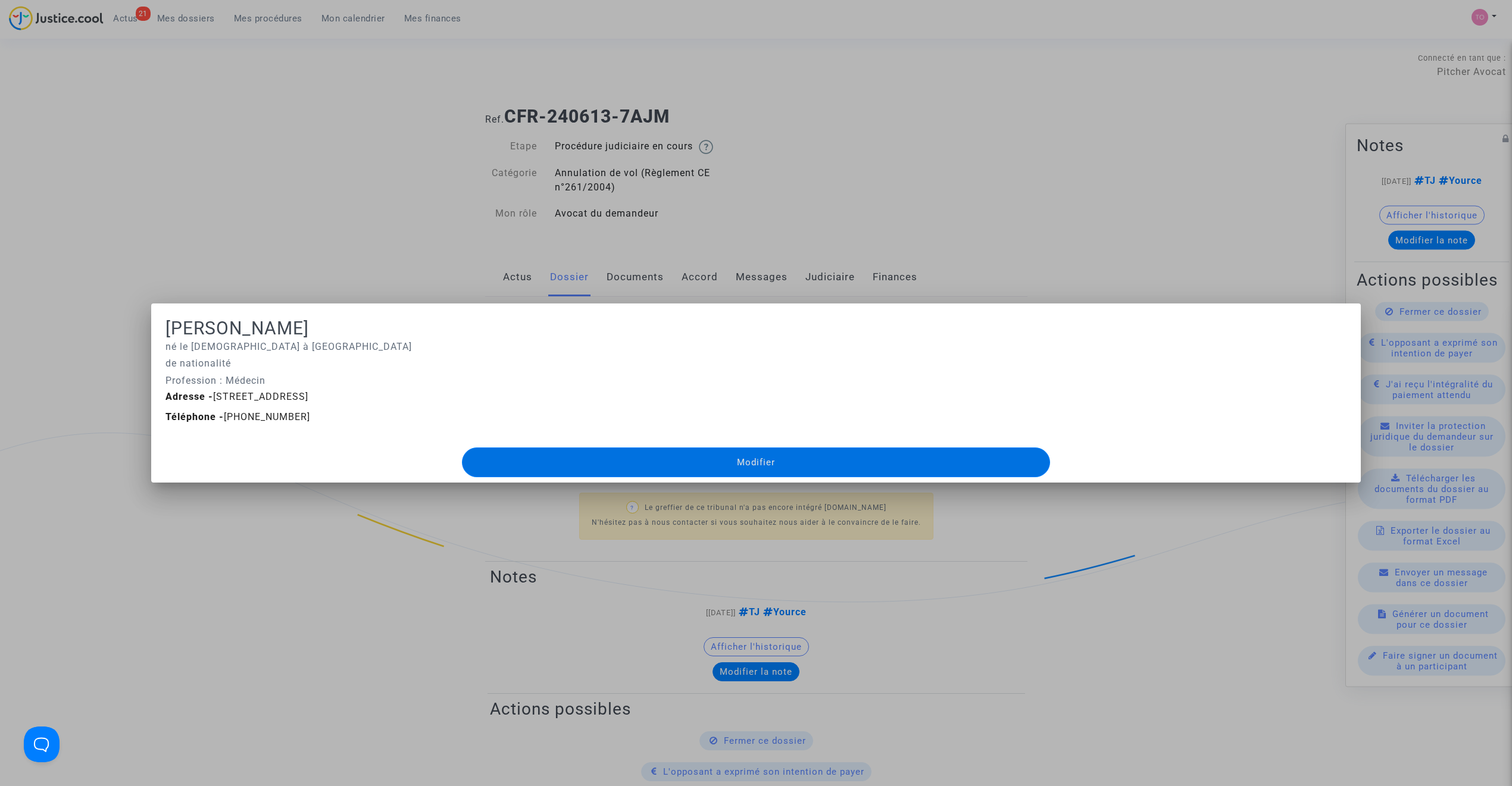
click at [447, 274] on div at bounding box center [756, 393] width 1512 height 786
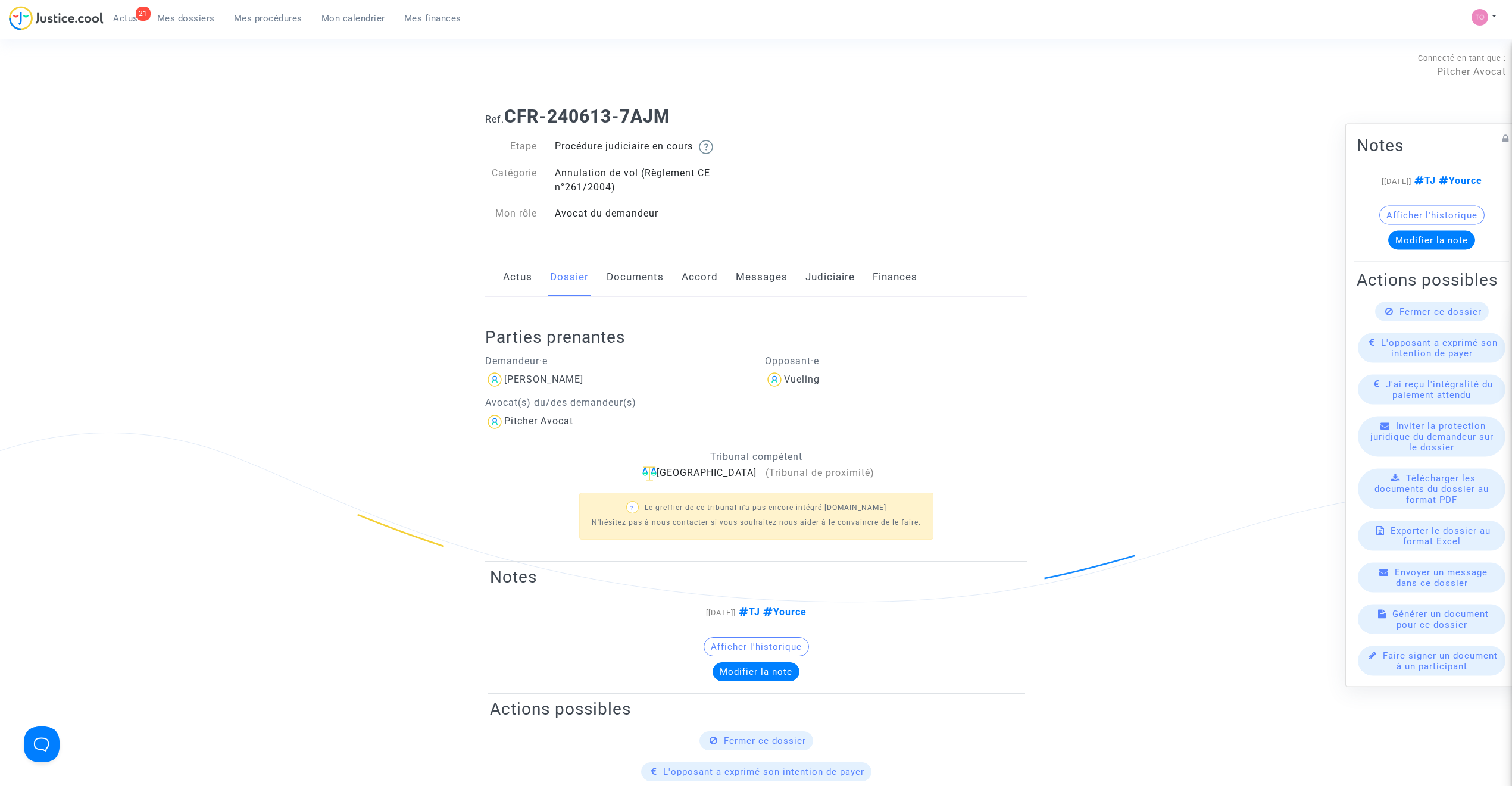
click at [173, 10] on link "Mes dossiers" at bounding box center [186, 19] width 77 height 18
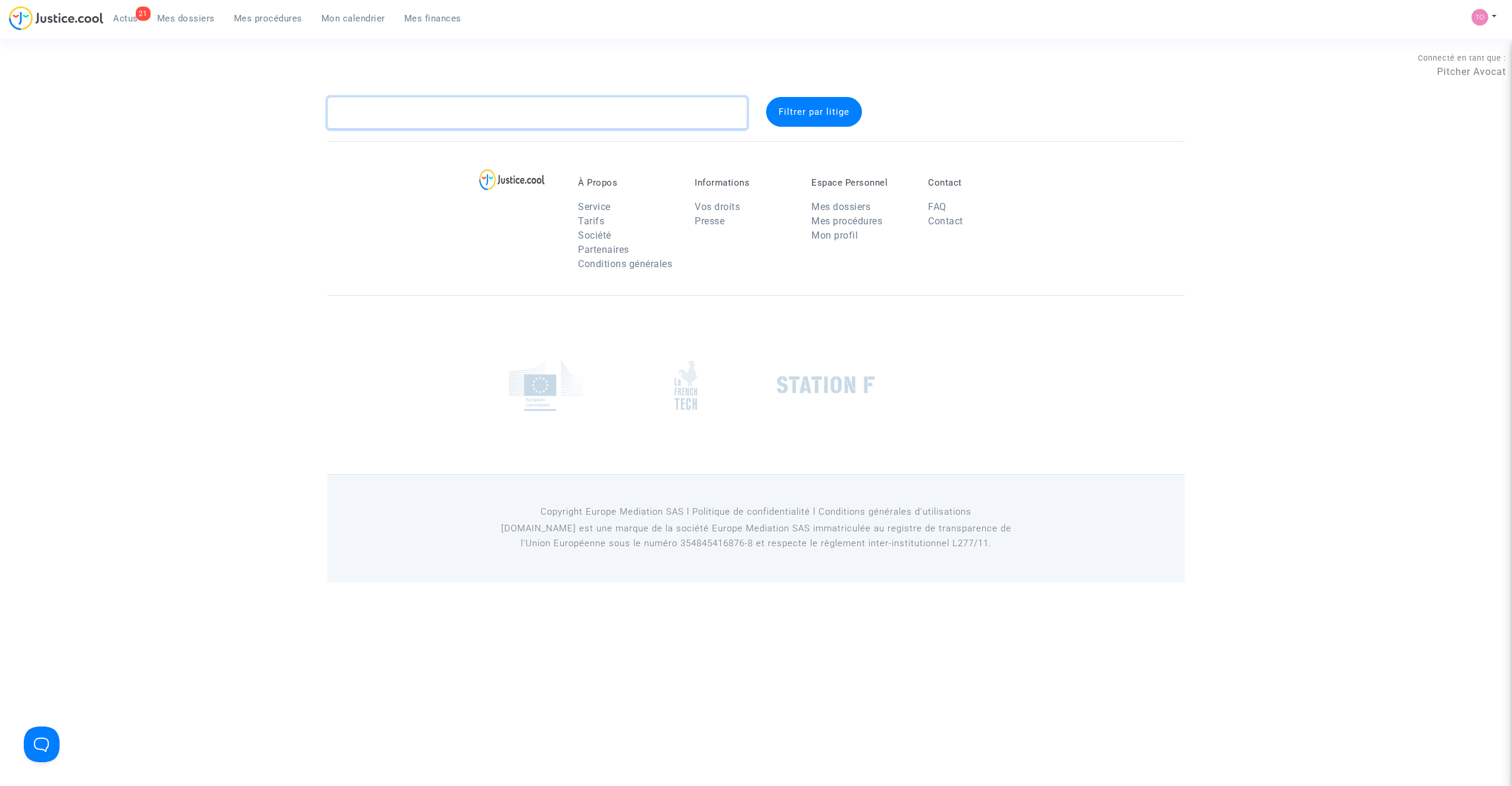
click at [371, 113] on textarea at bounding box center [537, 113] width 420 height 32
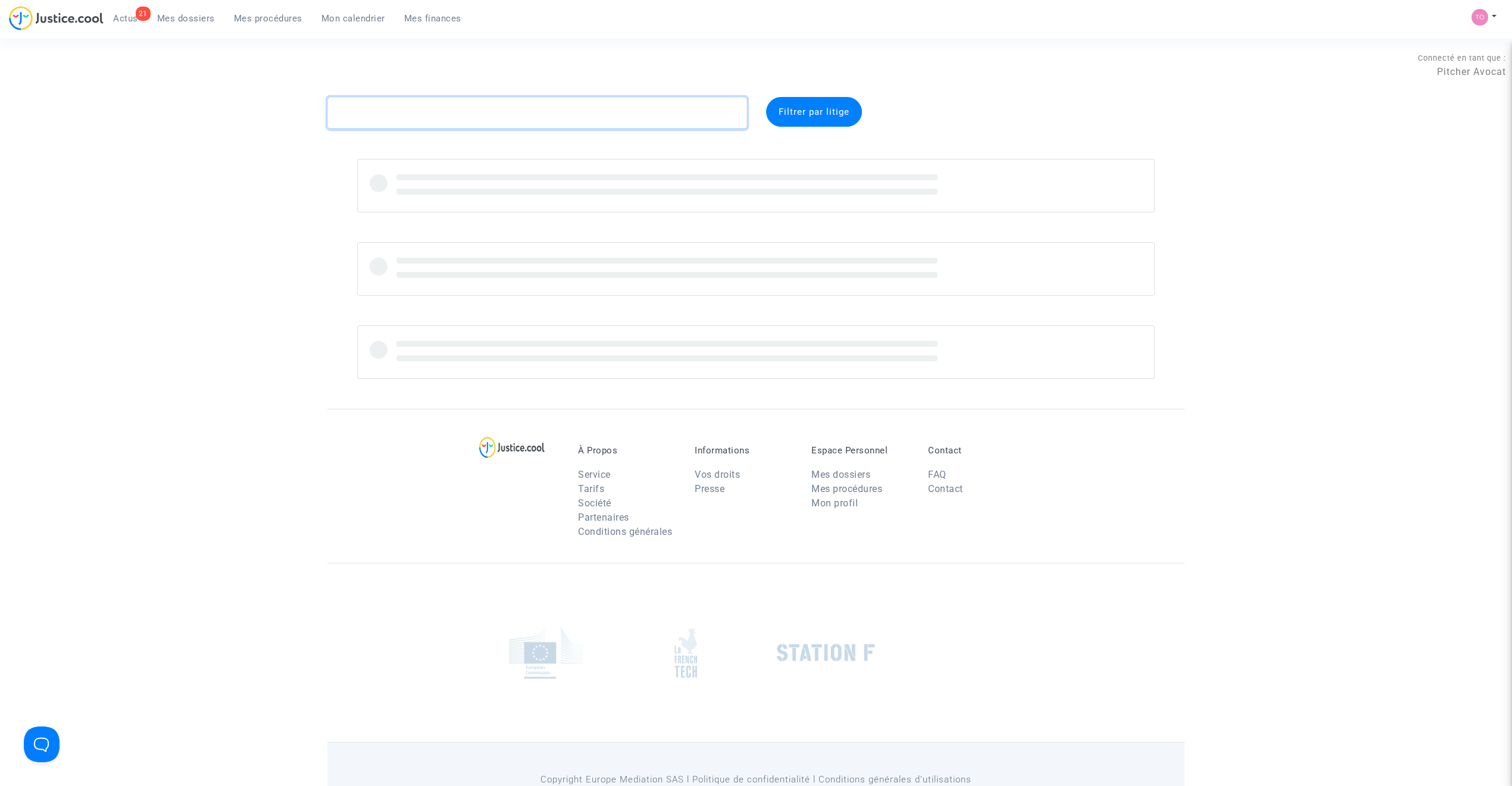
paste textarea "Poninballom"
type textarea "Poninballom"
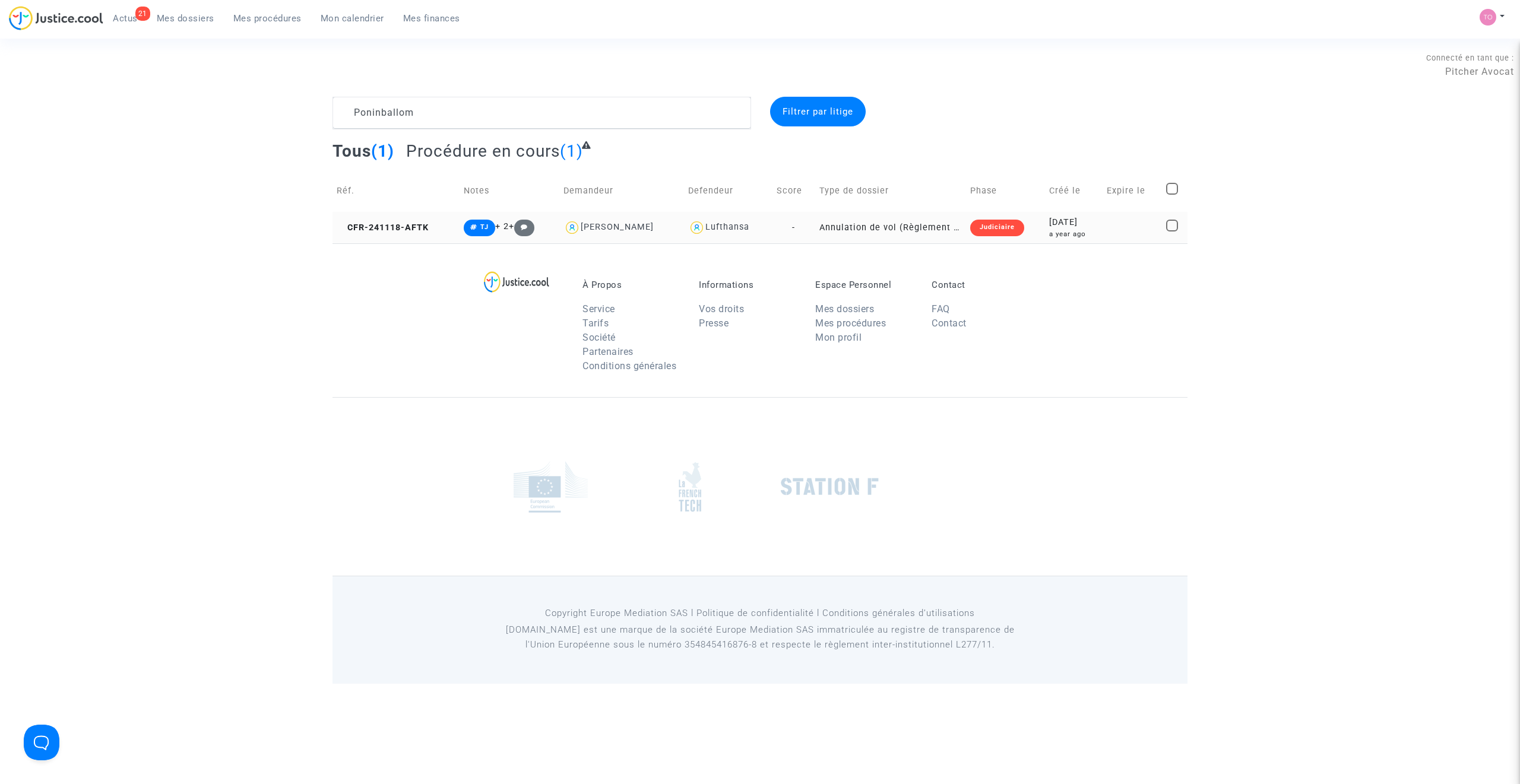
click at [1084, 222] on div "[DATE]" at bounding box center [1074, 223] width 49 height 13
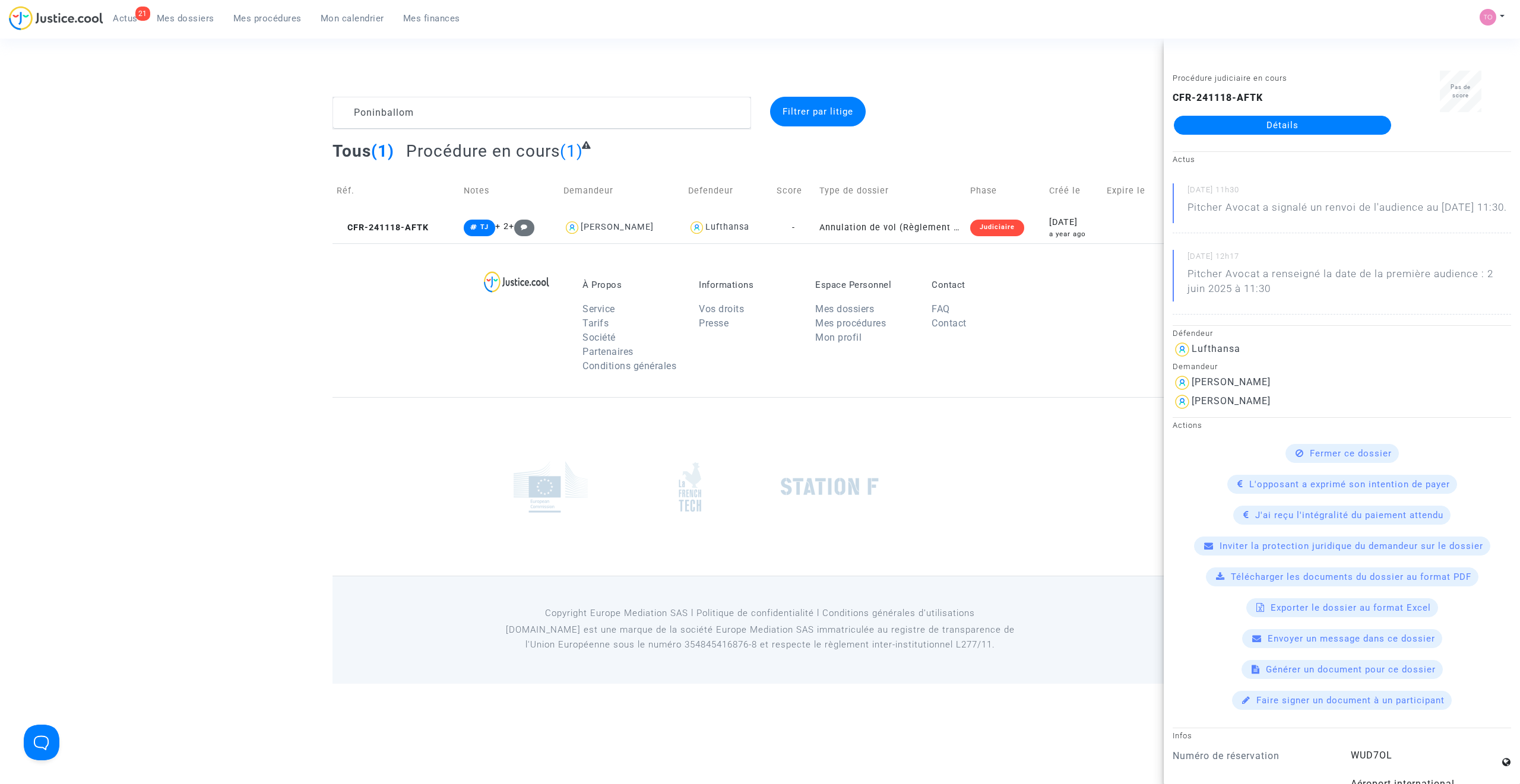
click at [1241, 130] on link "Détails" at bounding box center [1283, 125] width 217 height 19
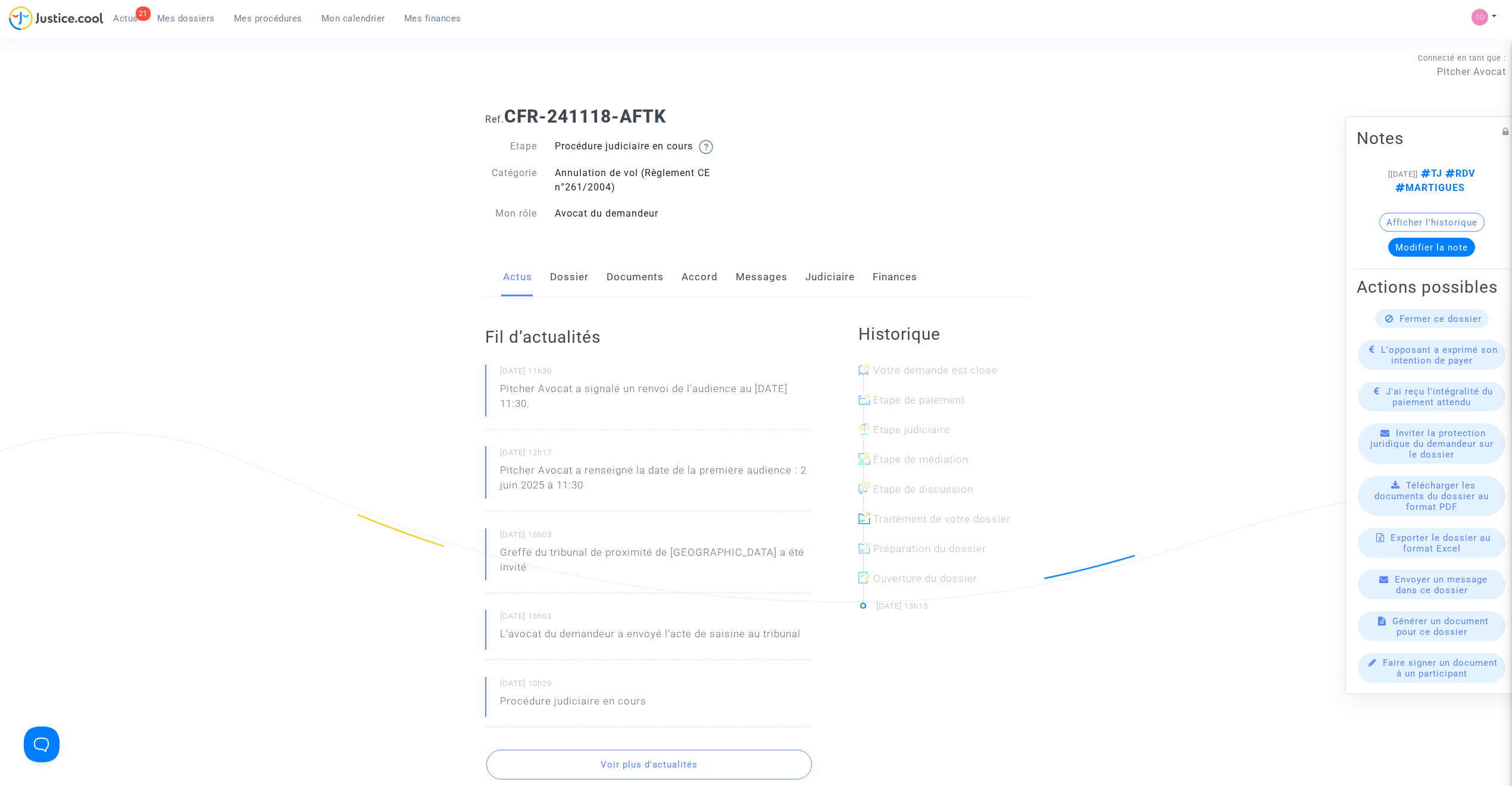
click at [555, 281] on link "Dossier" at bounding box center [569, 277] width 39 height 39
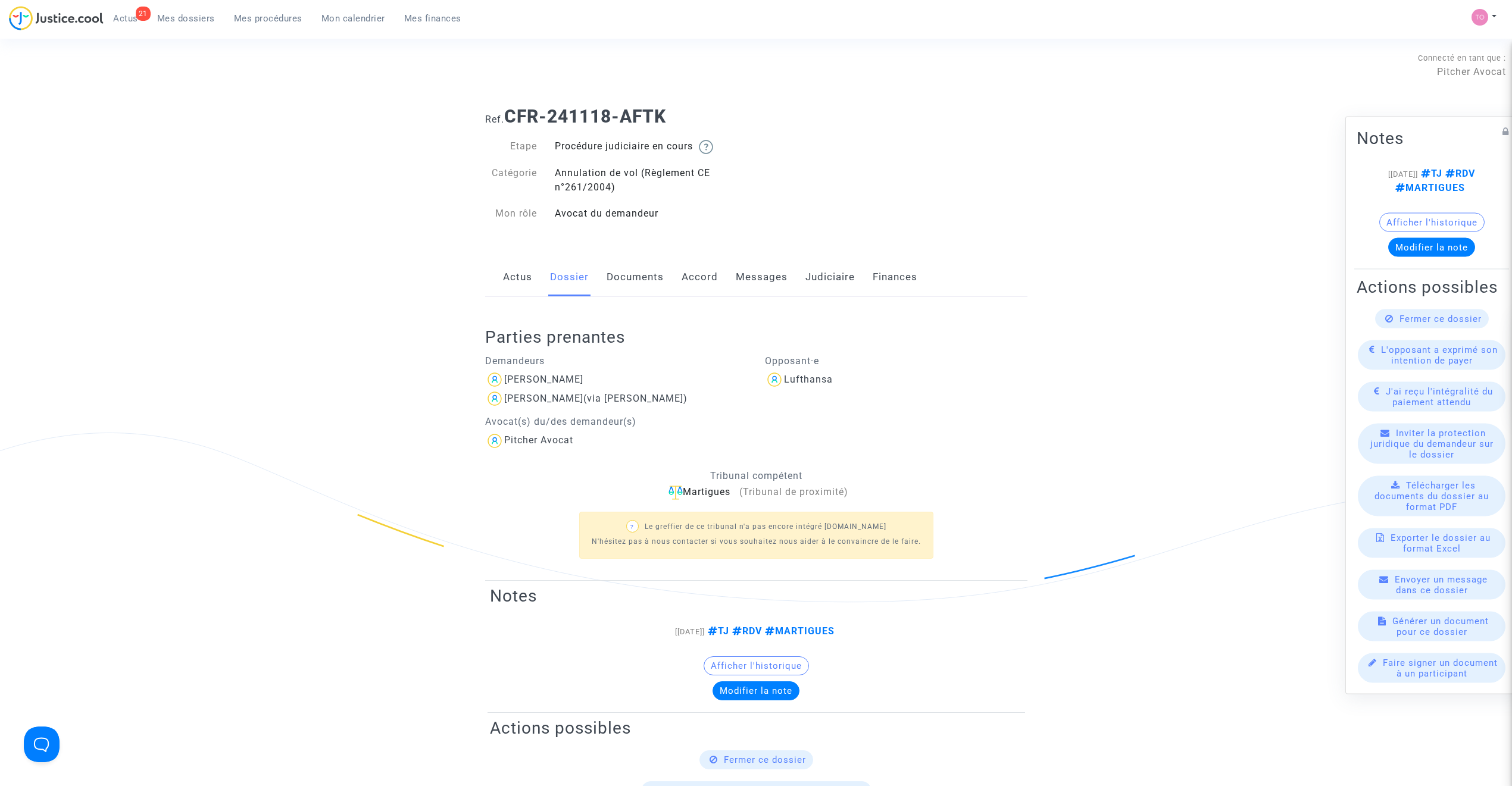
click at [828, 278] on link "Judiciaire" at bounding box center [830, 277] width 50 height 39
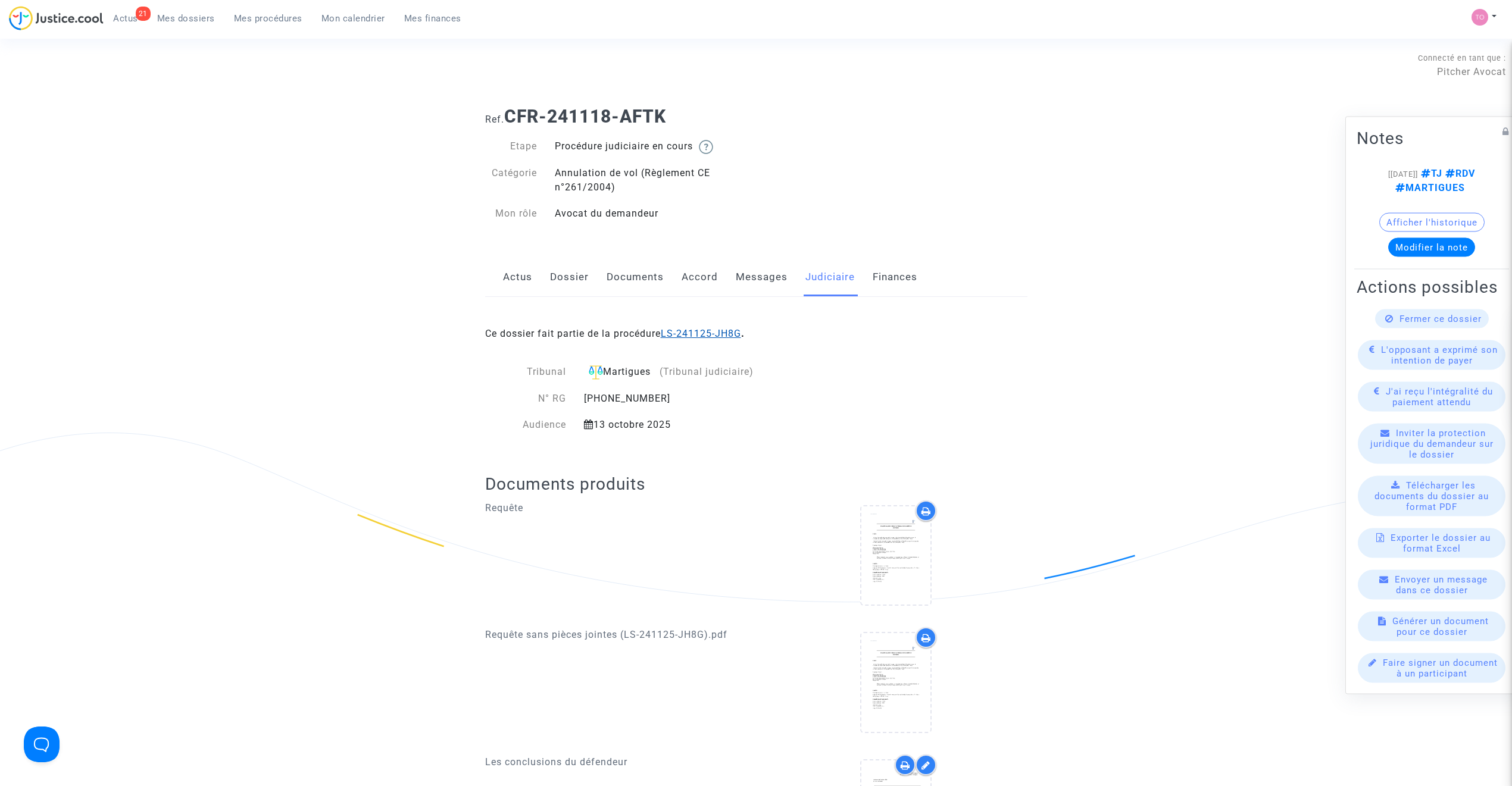
click at [703, 338] on link "LS-241125-JH8G" at bounding box center [701, 334] width 80 height 11
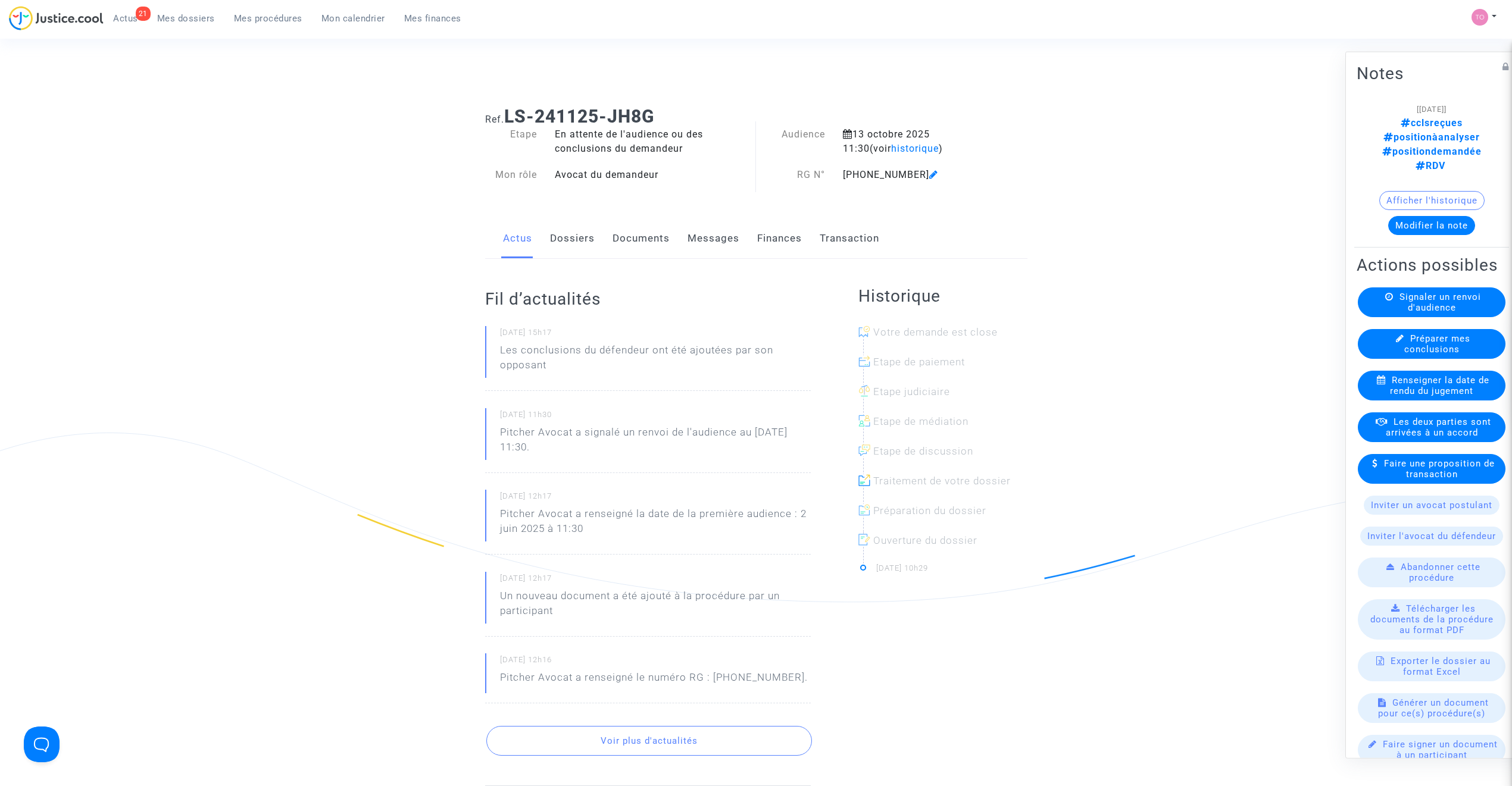
click at [1445, 215] on button "Modifier la note" at bounding box center [1431, 224] width 87 height 19
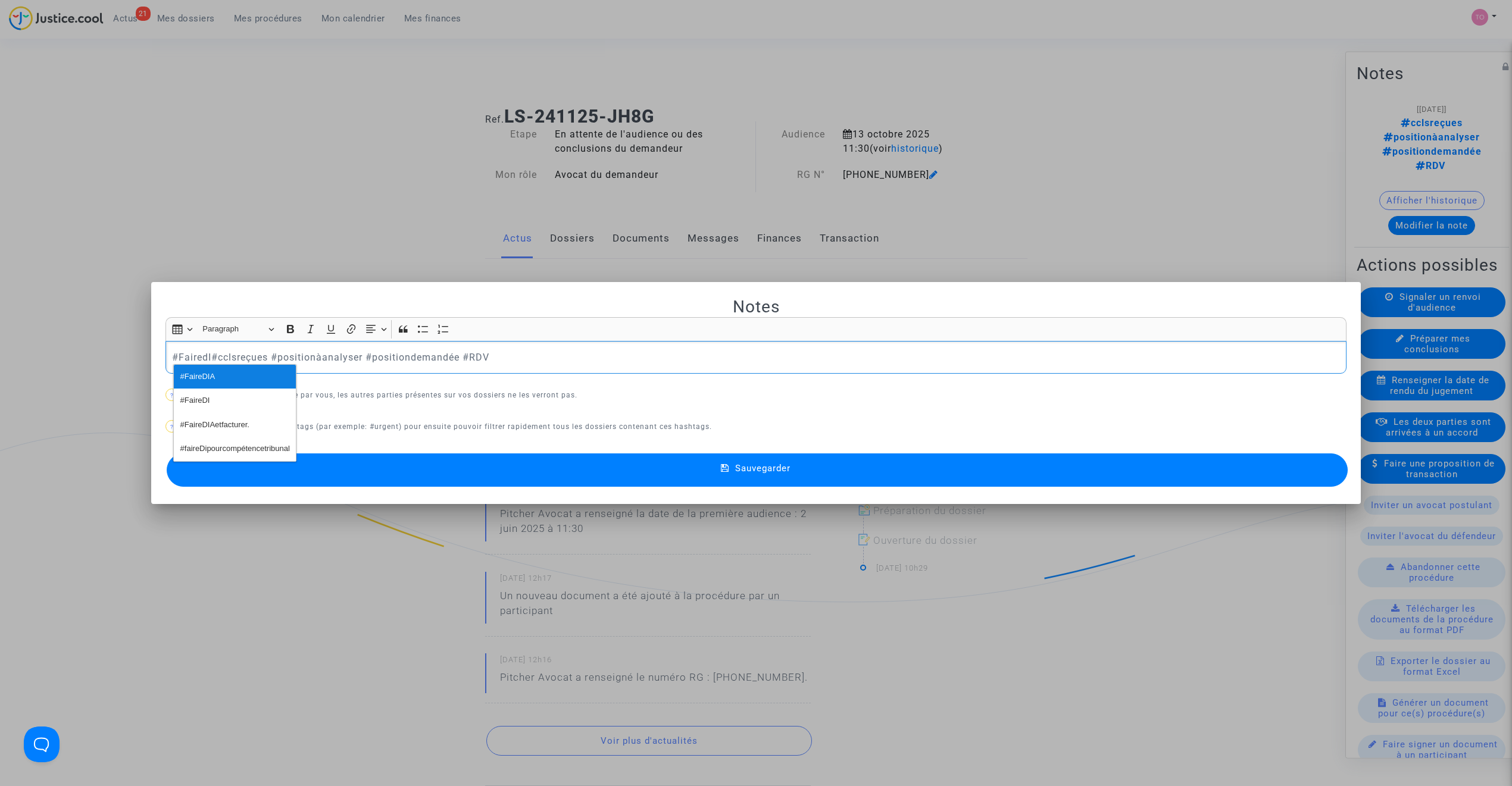
click at [199, 376] on span "#FaireDIA" at bounding box center [197, 377] width 35 height 17
click at [326, 357] on p "#FaireDIA #cclsreçues #positionàanalyser #positiondemandée #RDV" at bounding box center [756, 357] width 1169 height 15
click at [325, 356] on p "#FaireDIA #cclsreçues #positiondemandée #RDV" at bounding box center [756, 357] width 1169 height 15
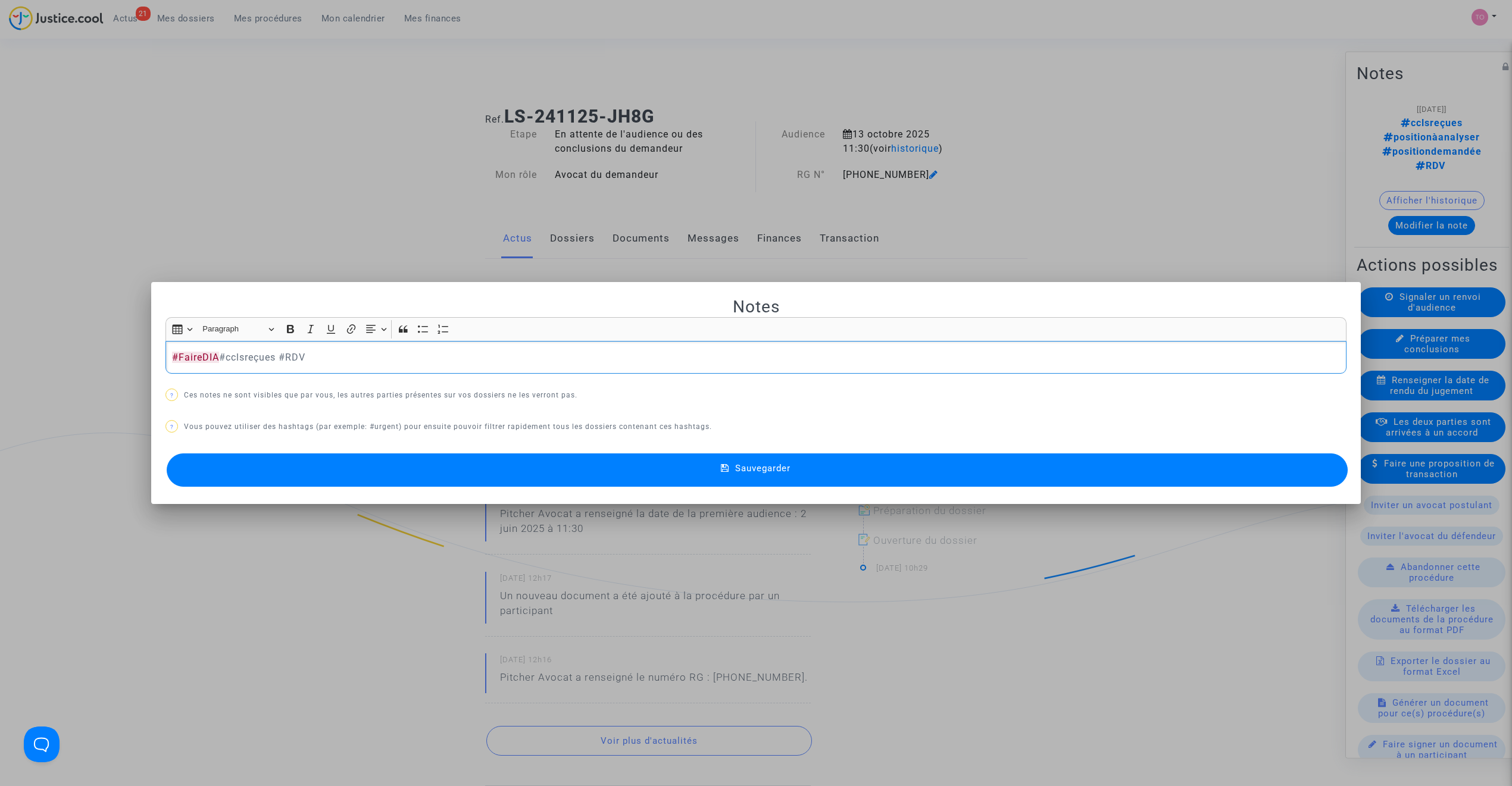
click at [473, 463] on button "Sauvegarder" at bounding box center [757, 470] width 1181 height 33
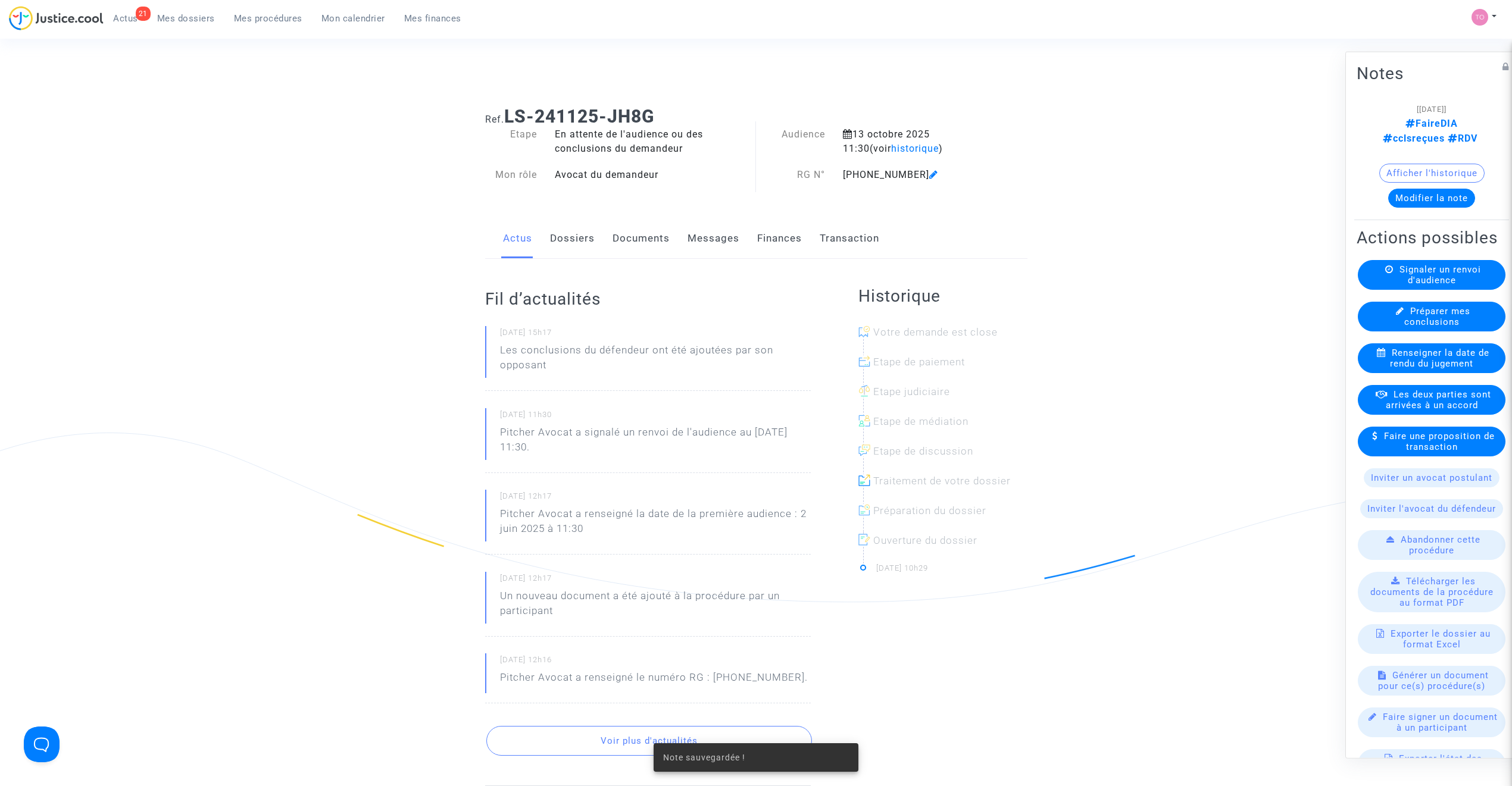
click at [581, 235] on link "Dossiers" at bounding box center [572, 239] width 45 height 39
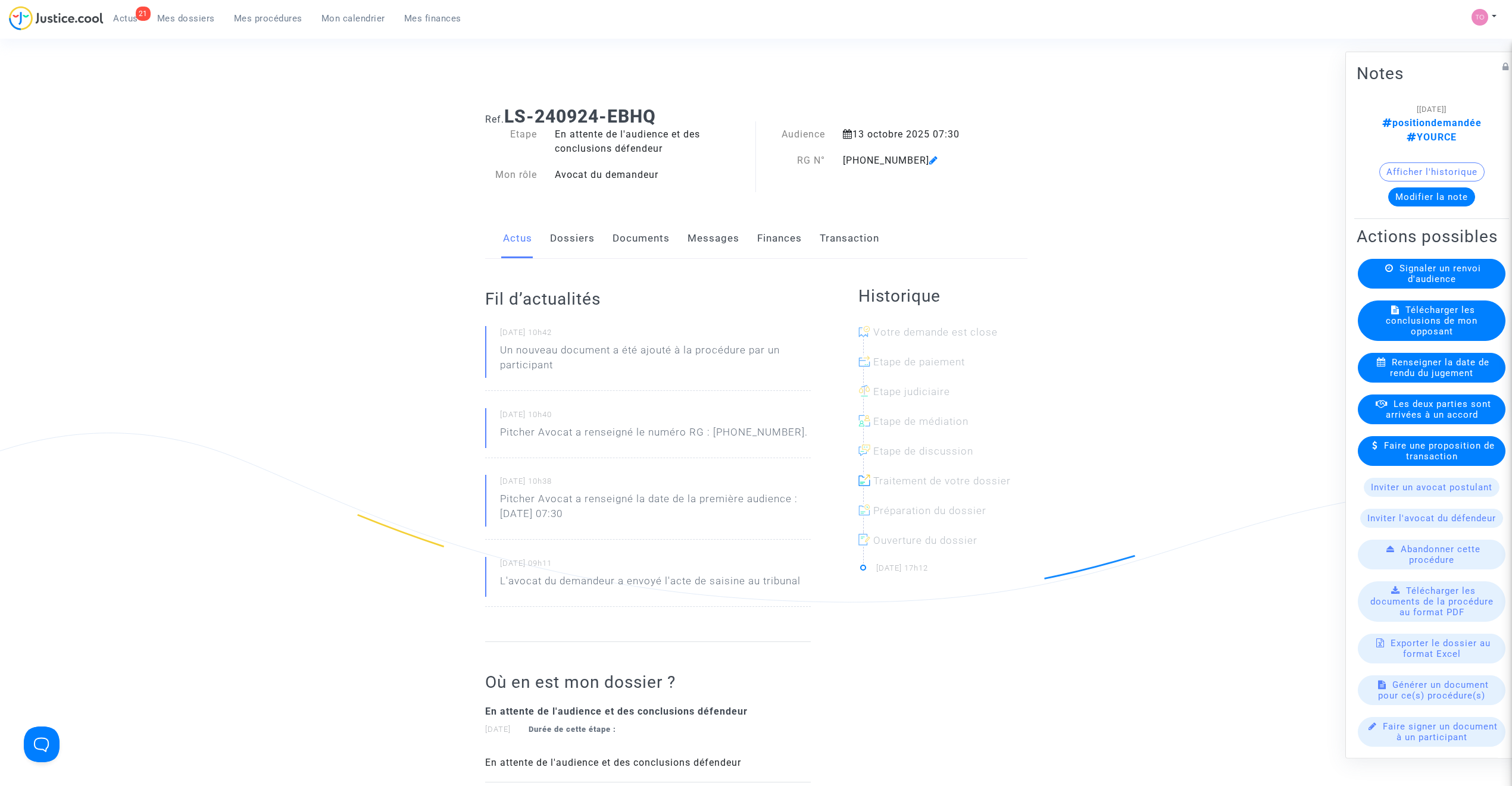
click at [581, 239] on link "Dossiers" at bounding box center [572, 239] width 45 height 39
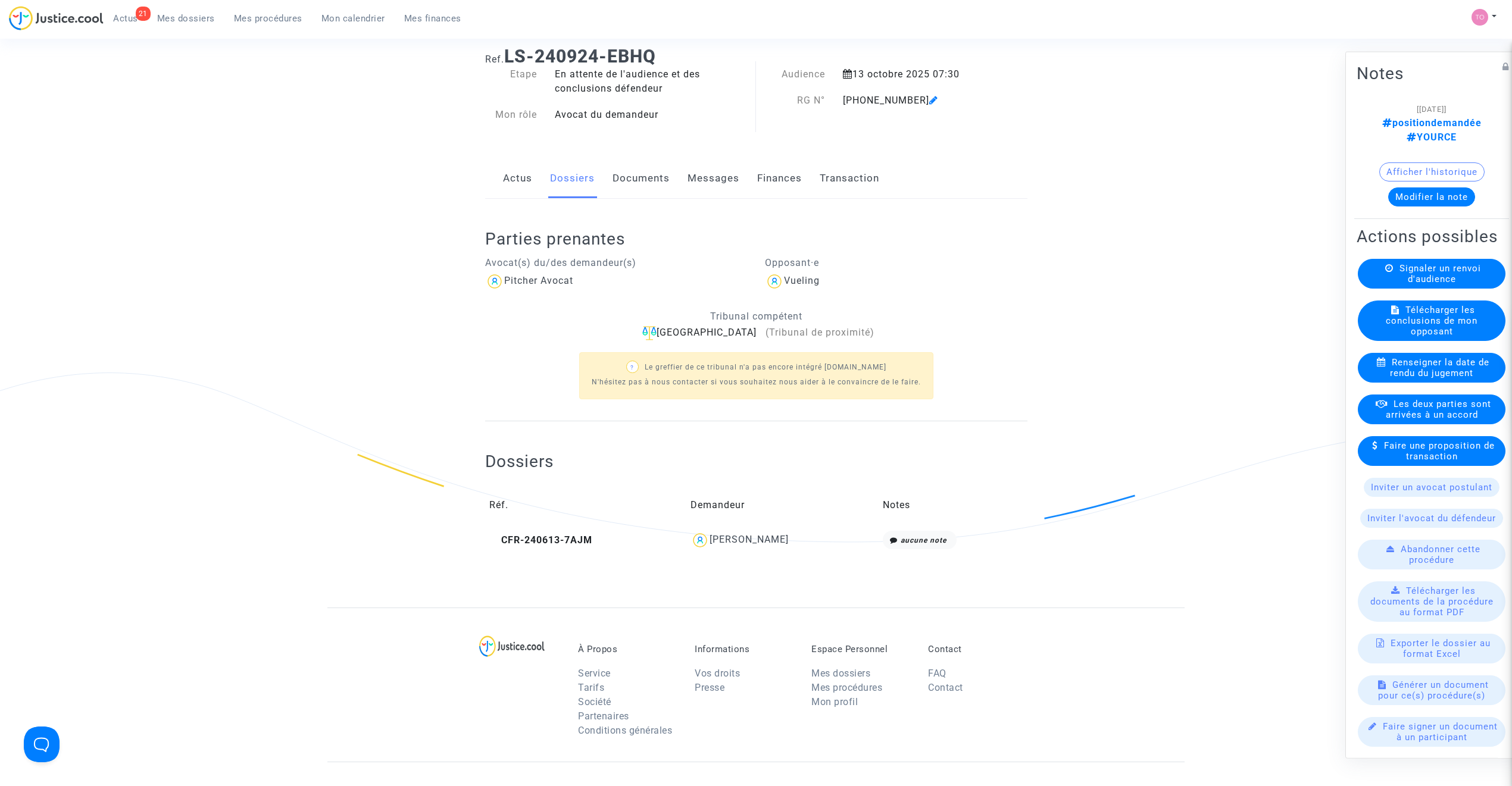
scroll to position [79, 0]
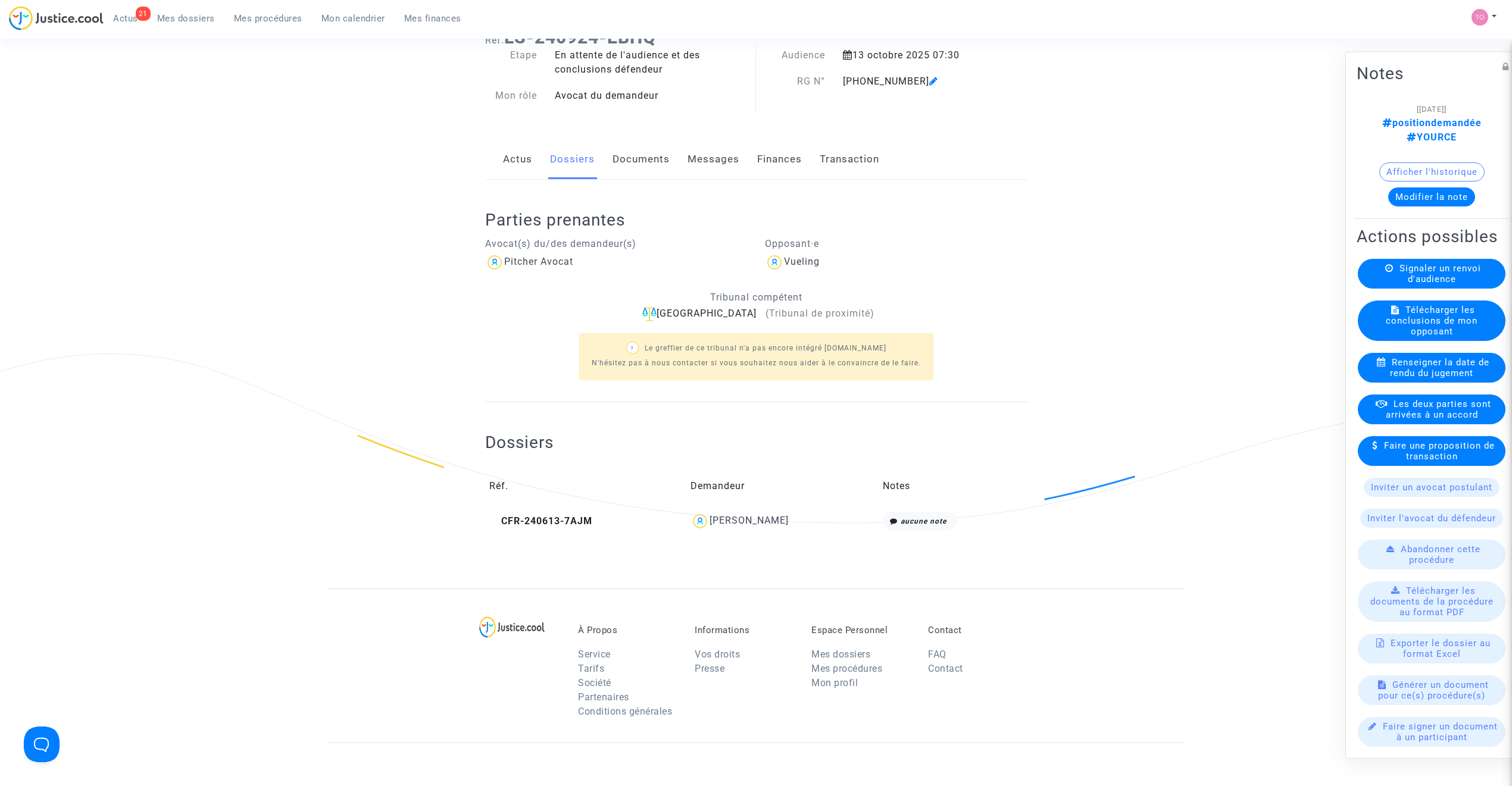
click at [724, 156] on link "Messages" at bounding box center [714, 159] width 52 height 39
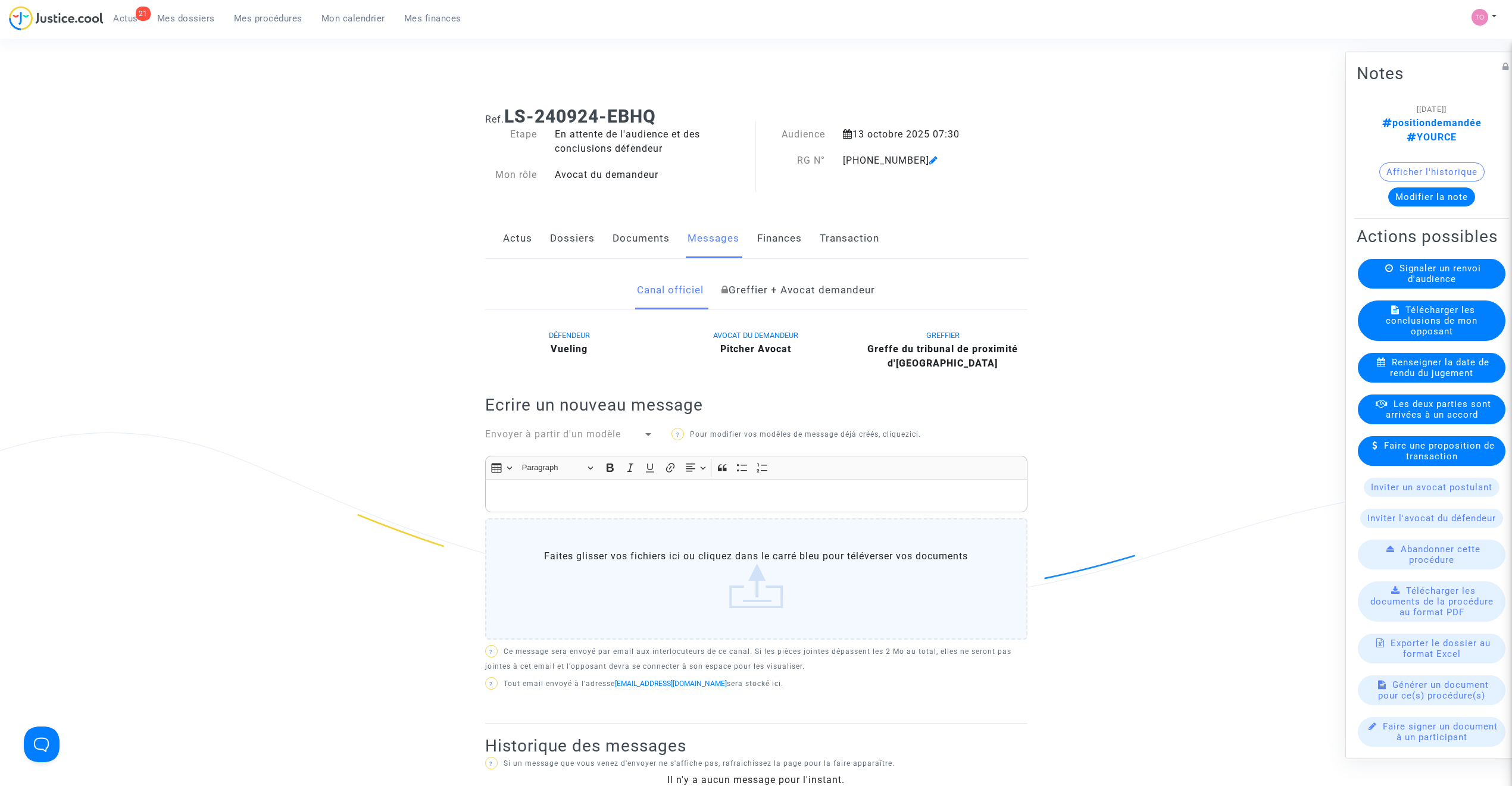
click at [766, 240] on link "Finances" at bounding box center [779, 239] width 45 height 39
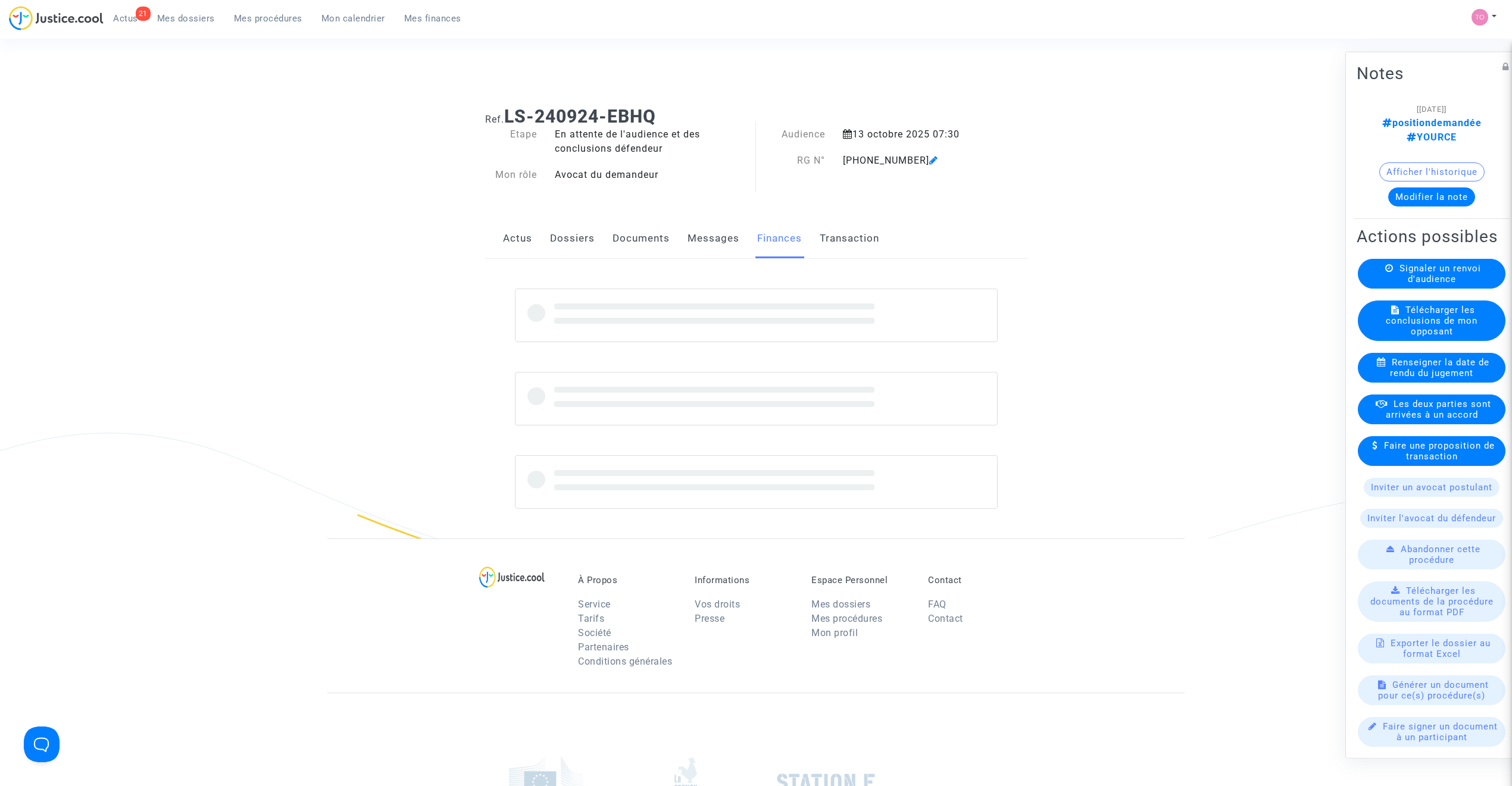
click at [636, 242] on link "Documents" at bounding box center [641, 239] width 57 height 39
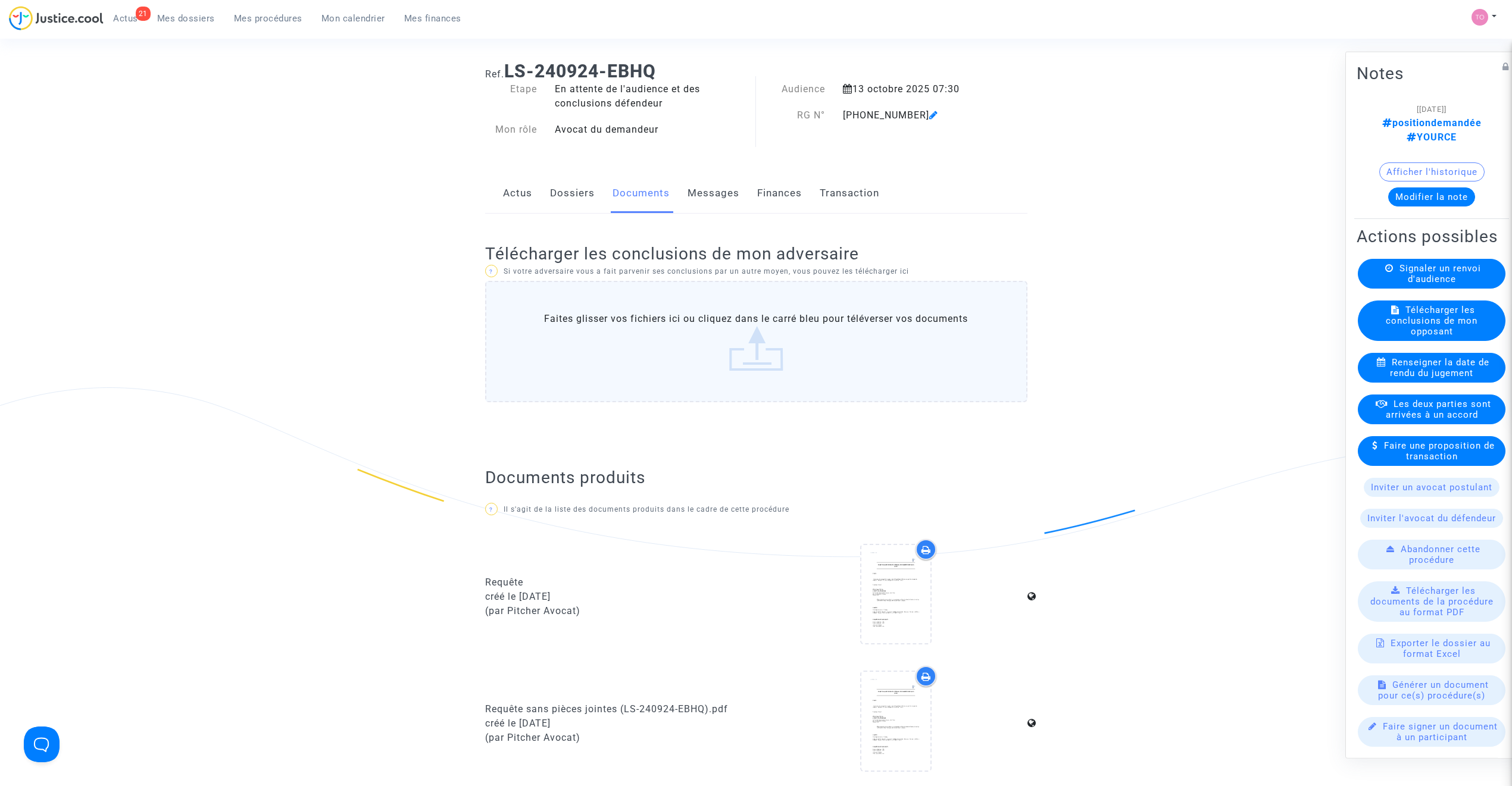
scroll to position [53, 0]
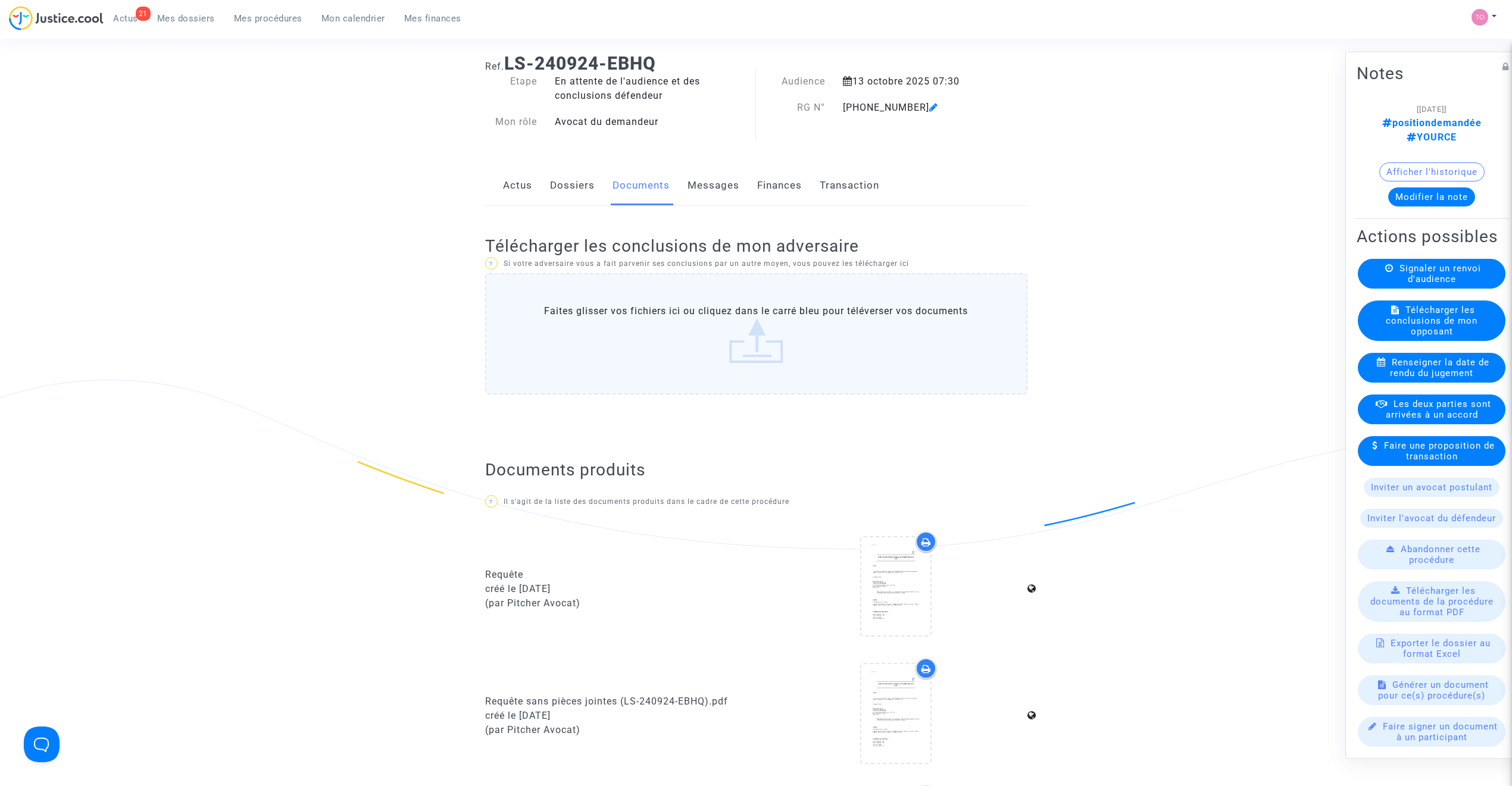
click at [702, 196] on link "Messages" at bounding box center [714, 186] width 52 height 39
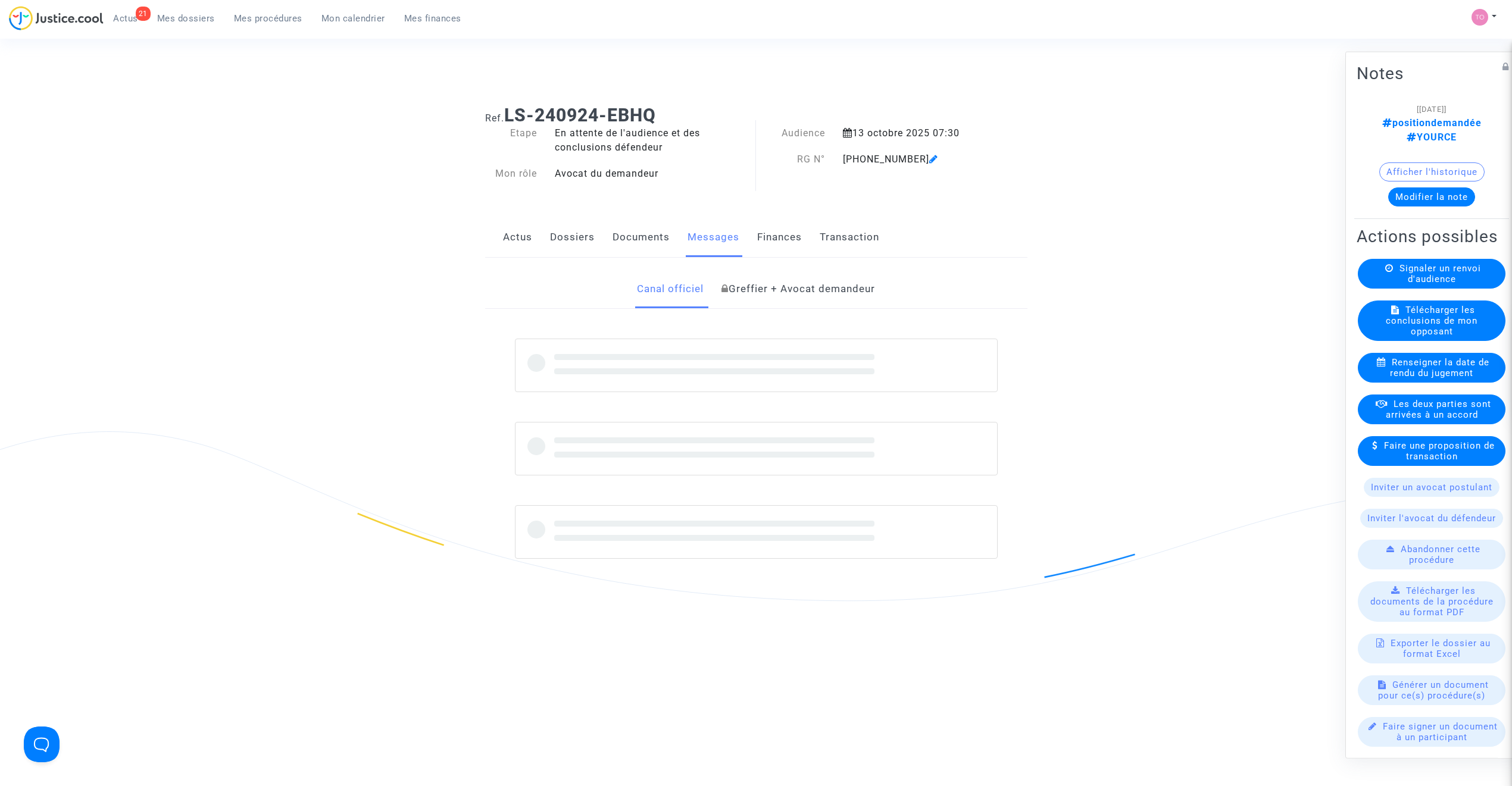
scroll to position [26, 0]
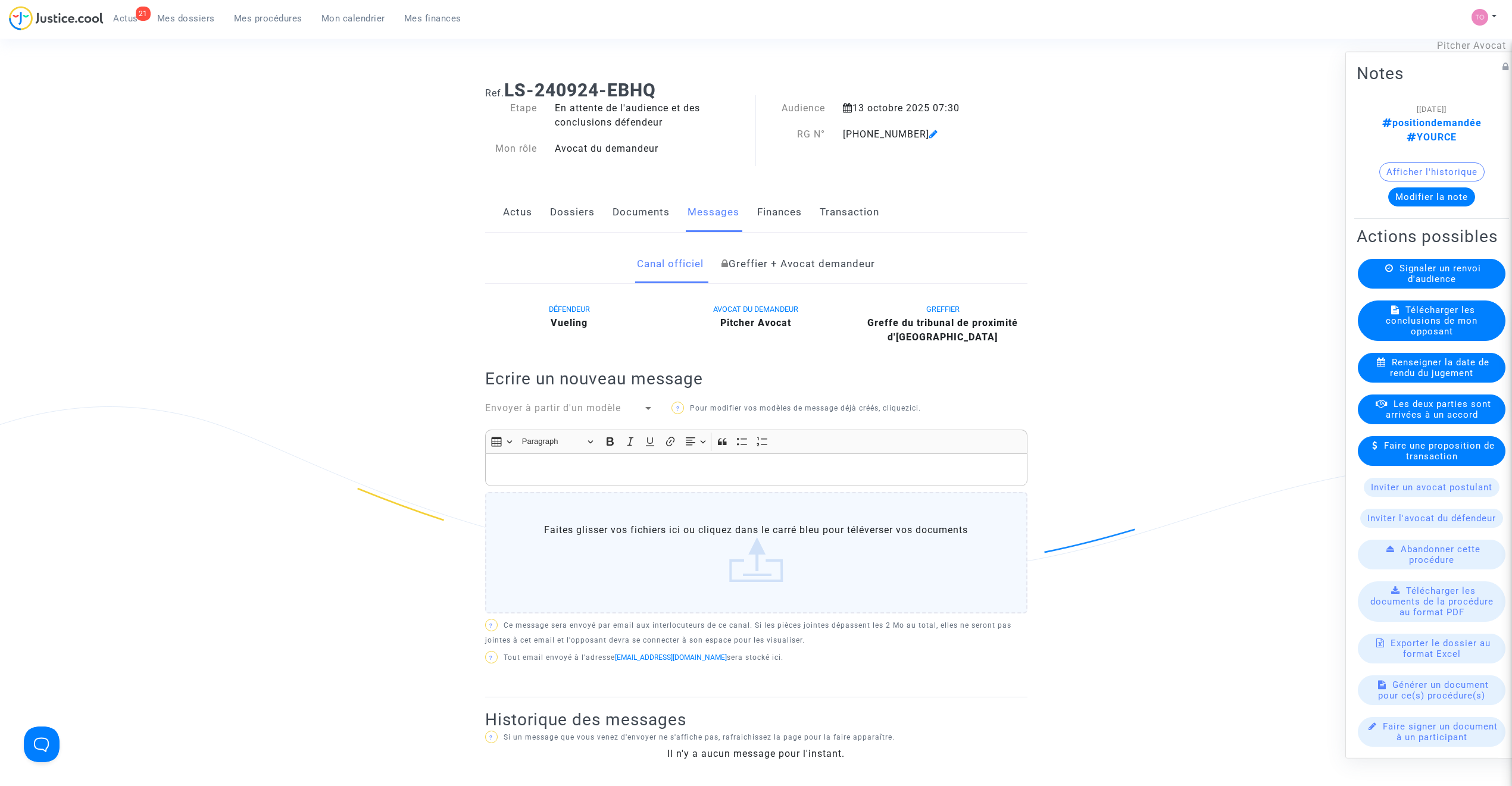
click at [761, 213] on link "Finances" at bounding box center [779, 212] width 45 height 39
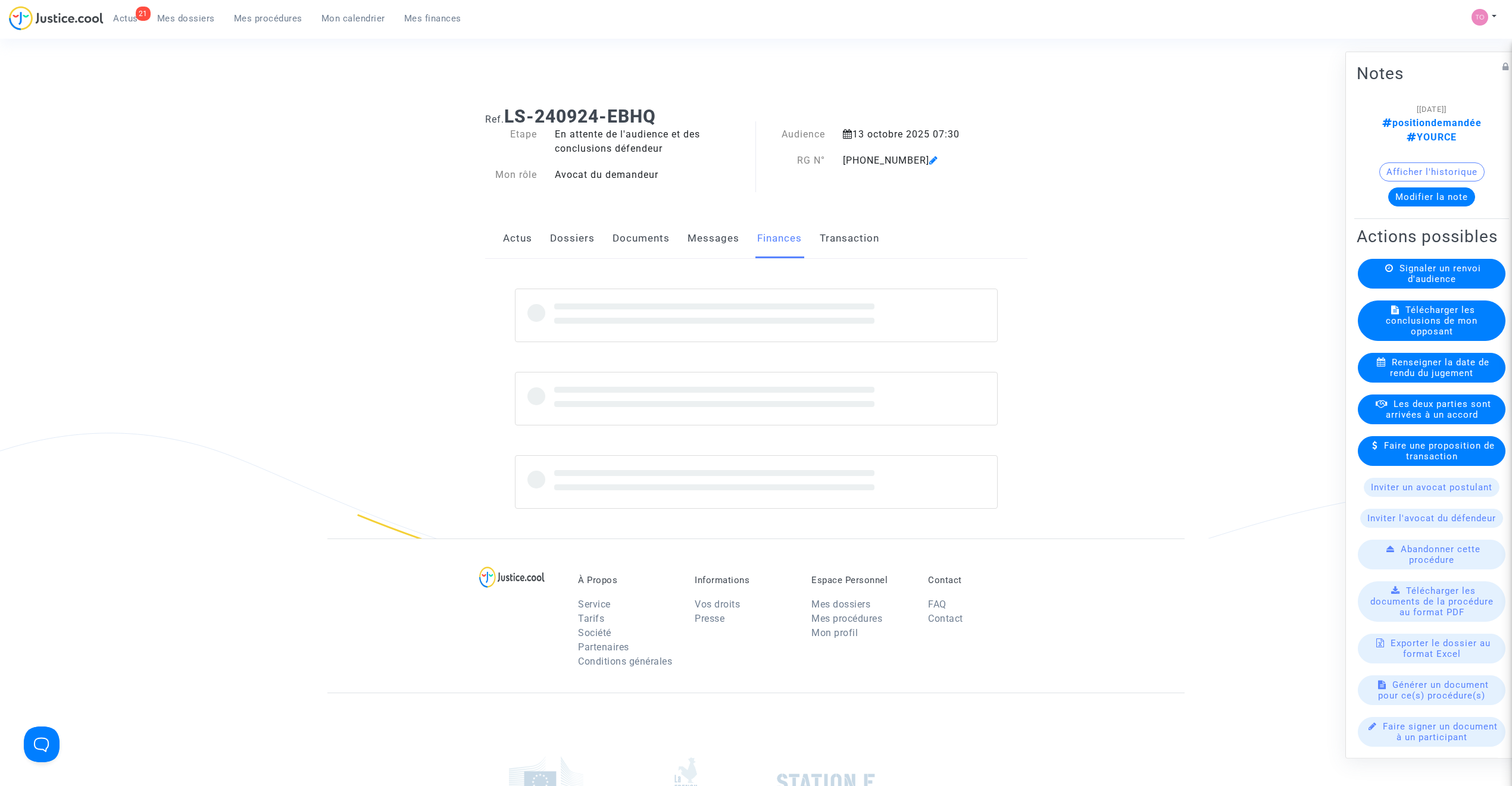
click at [627, 236] on link "Documents" at bounding box center [641, 239] width 57 height 39
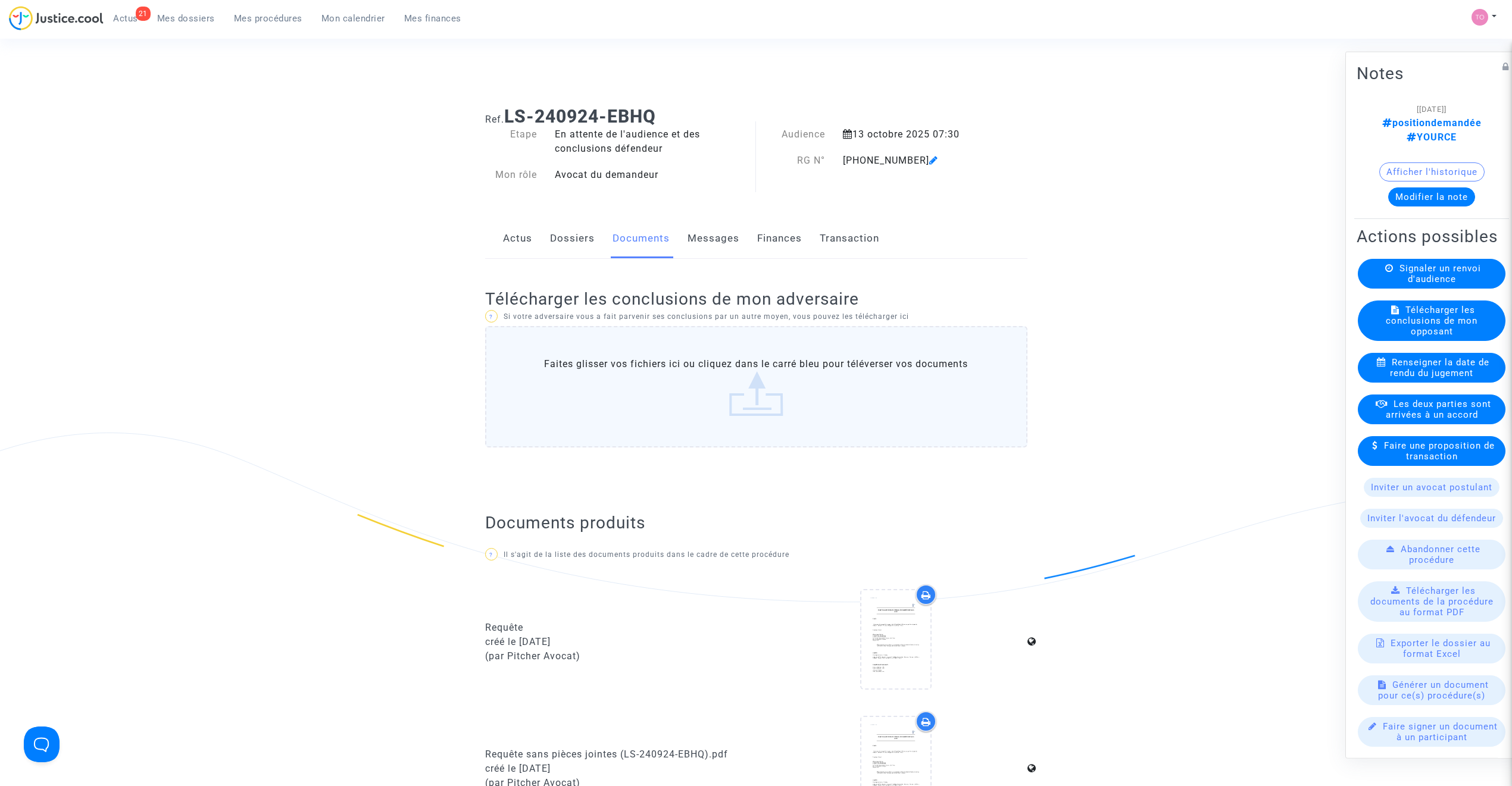
click at [713, 256] on link "Messages" at bounding box center [714, 239] width 52 height 39
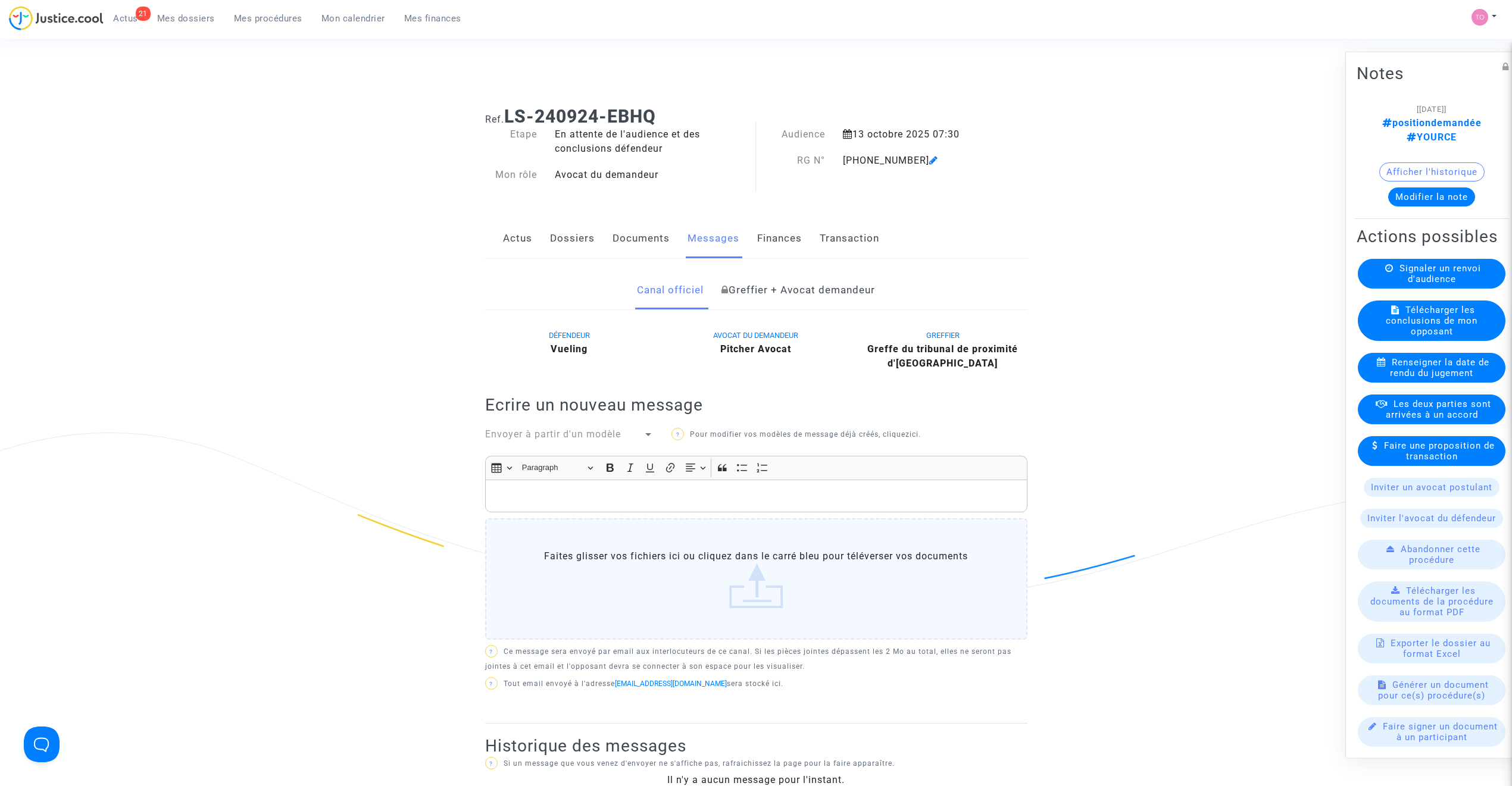
click at [568, 242] on link "Dossiers" at bounding box center [572, 239] width 45 height 39
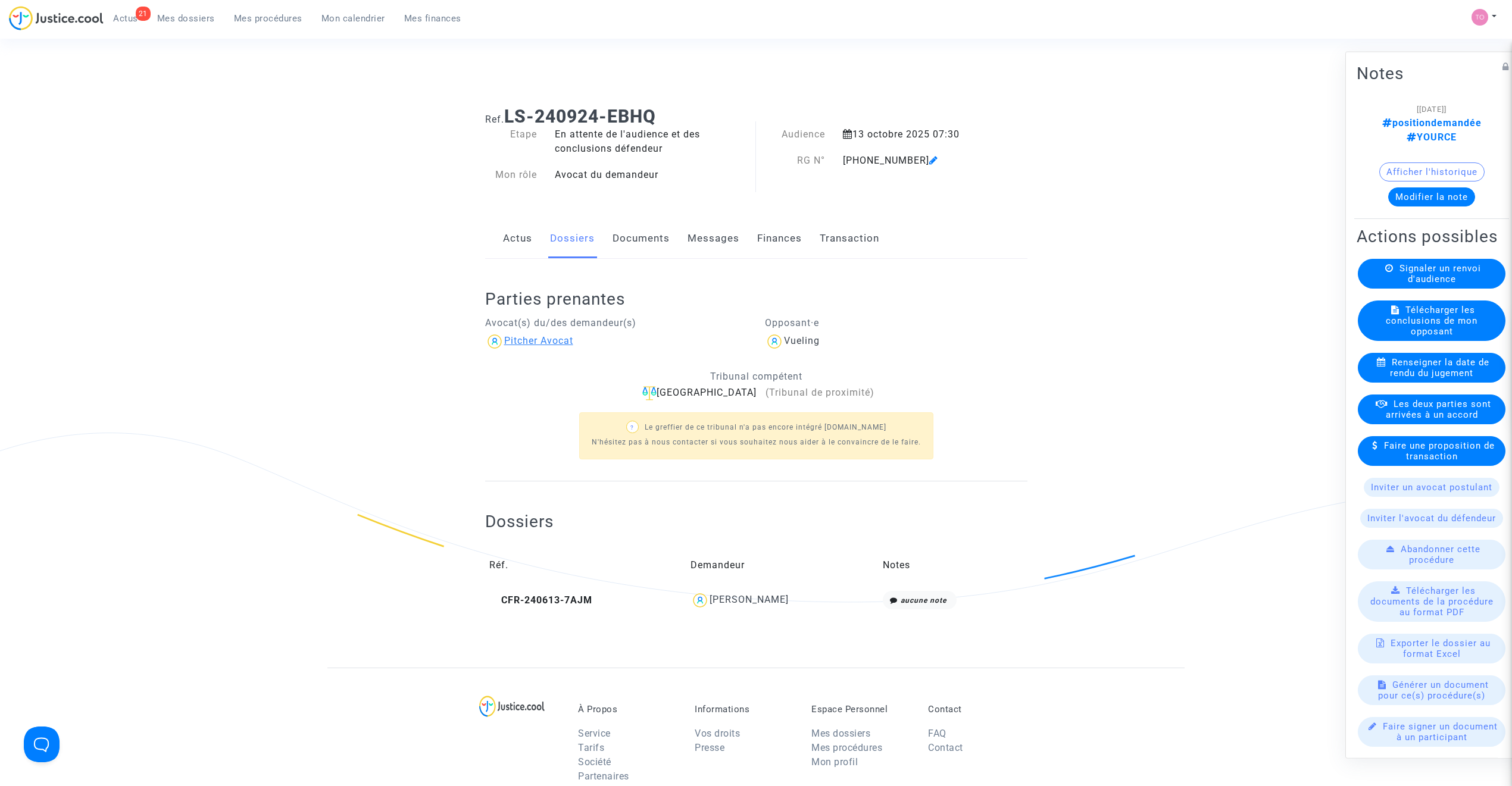
click at [520, 339] on div "Pitcher Avocat" at bounding box center [538, 341] width 69 height 11
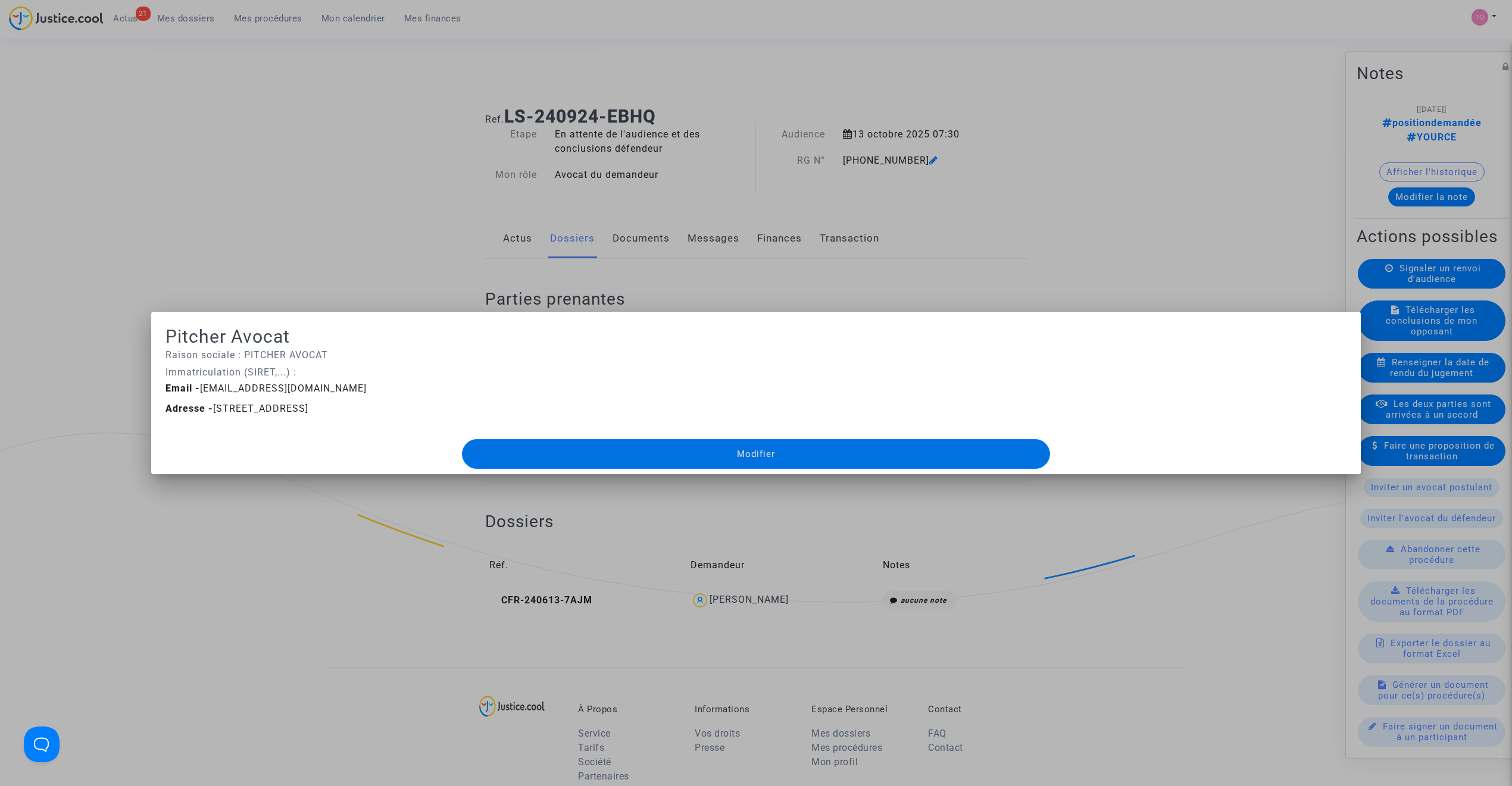
click at [472, 280] on div at bounding box center [756, 393] width 1512 height 786
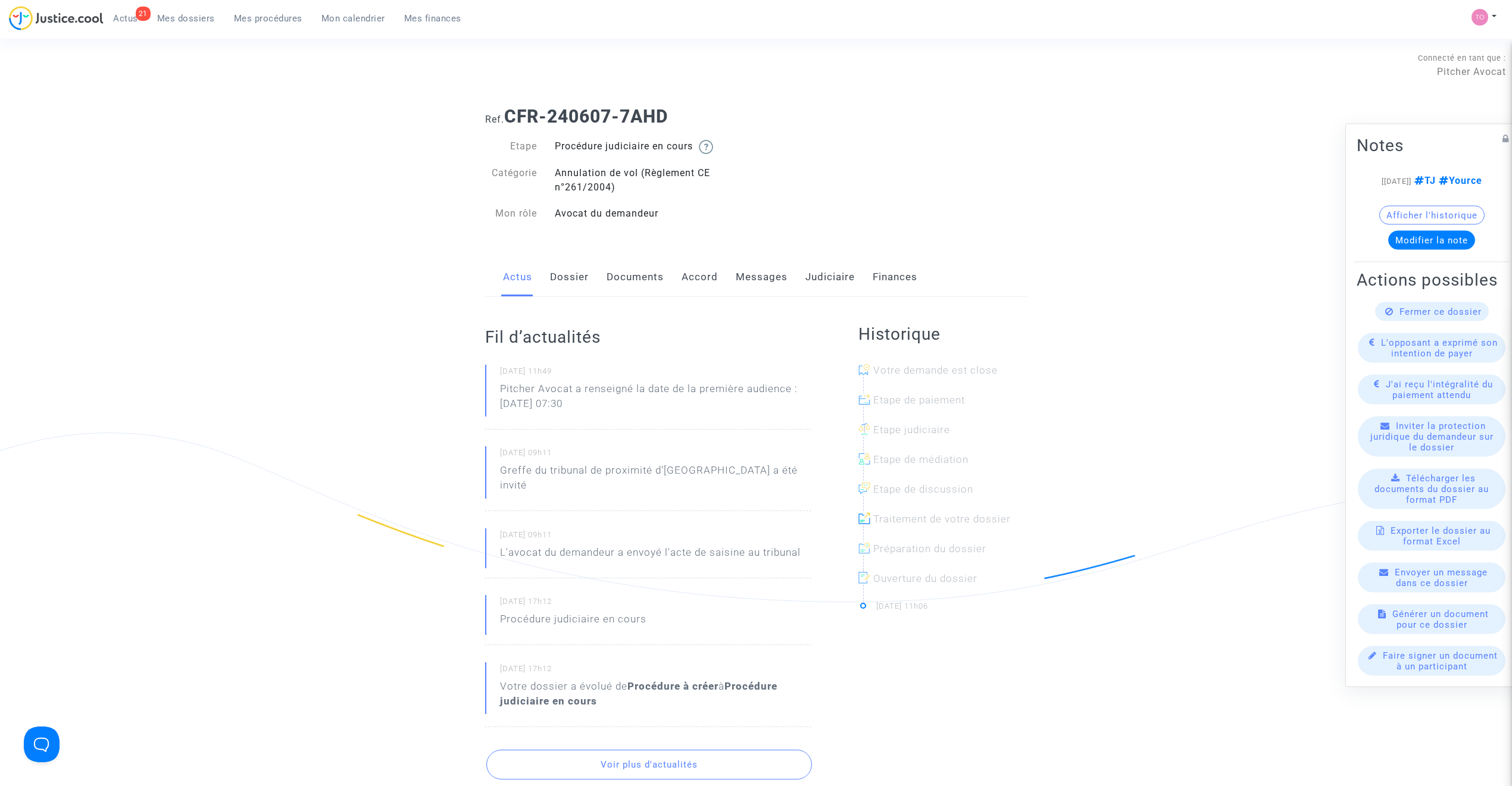
click at [579, 281] on link "Dossier" at bounding box center [569, 277] width 39 height 39
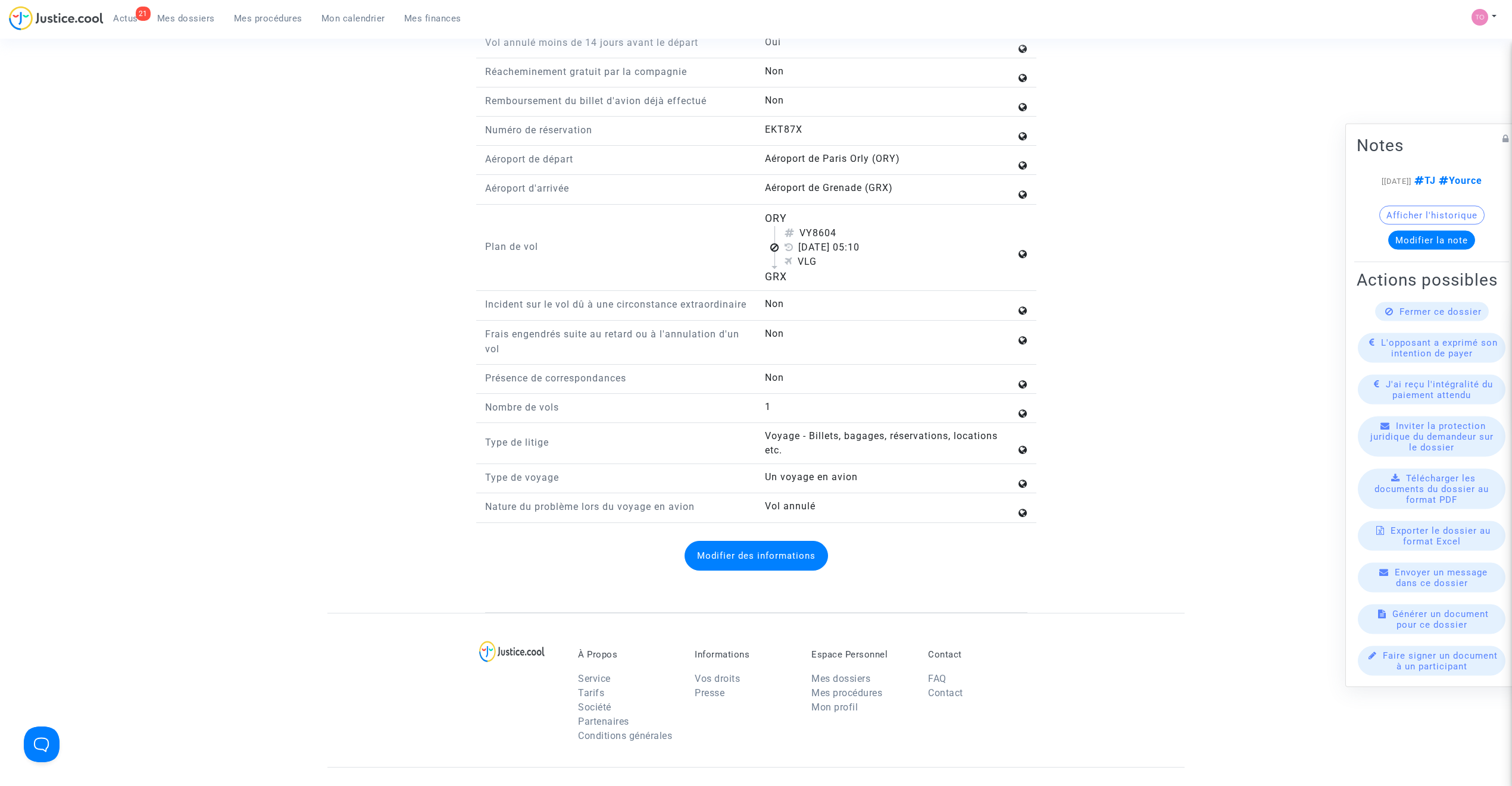
scroll to position [1454, 0]
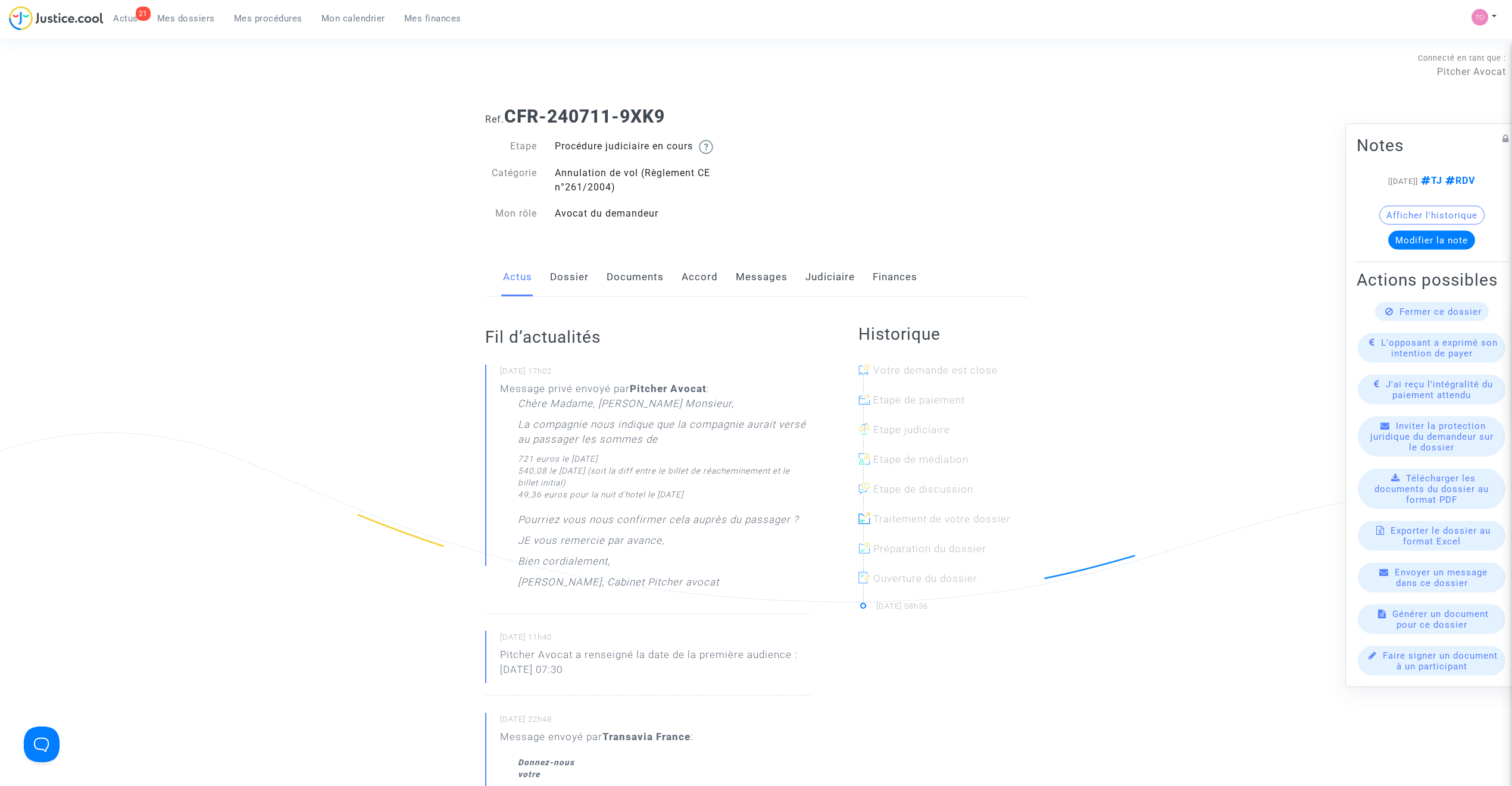
click at [757, 276] on link "Messages" at bounding box center [762, 277] width 52 height 39
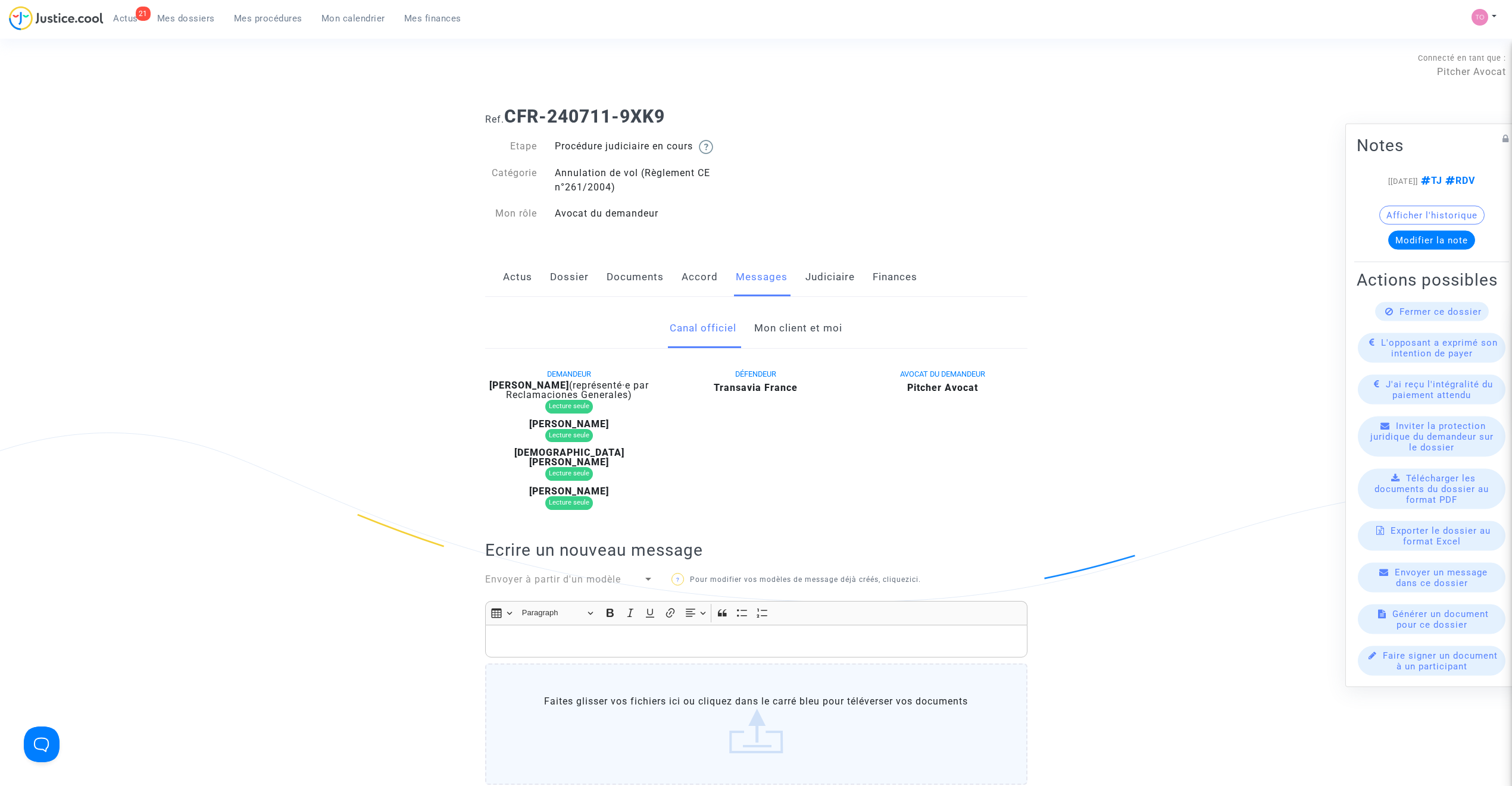
click at [781, 325] on link "Mon client et moi" at bounding box center [798, 328] width 88 height 39
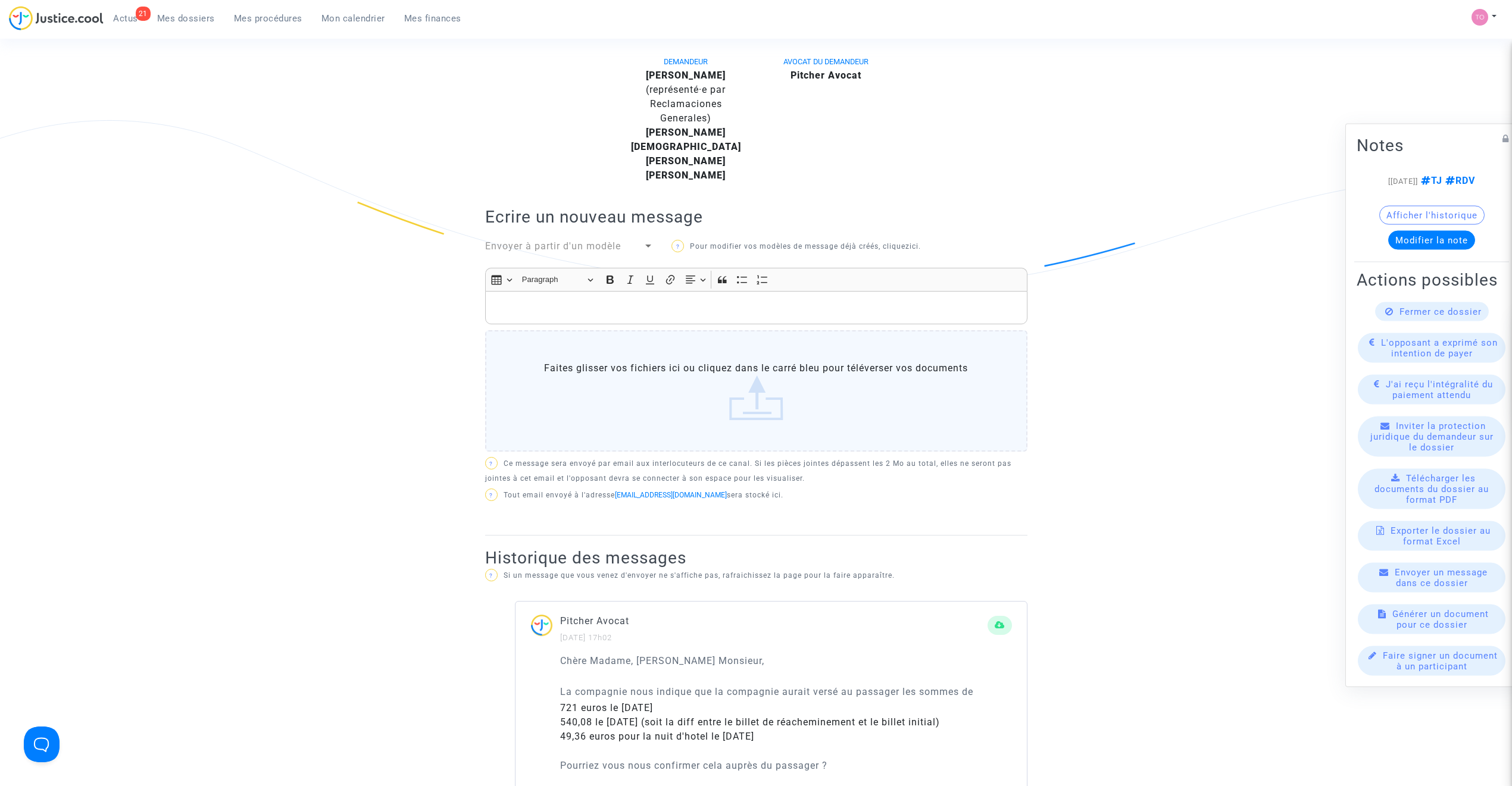
scroll to position [370, 0]
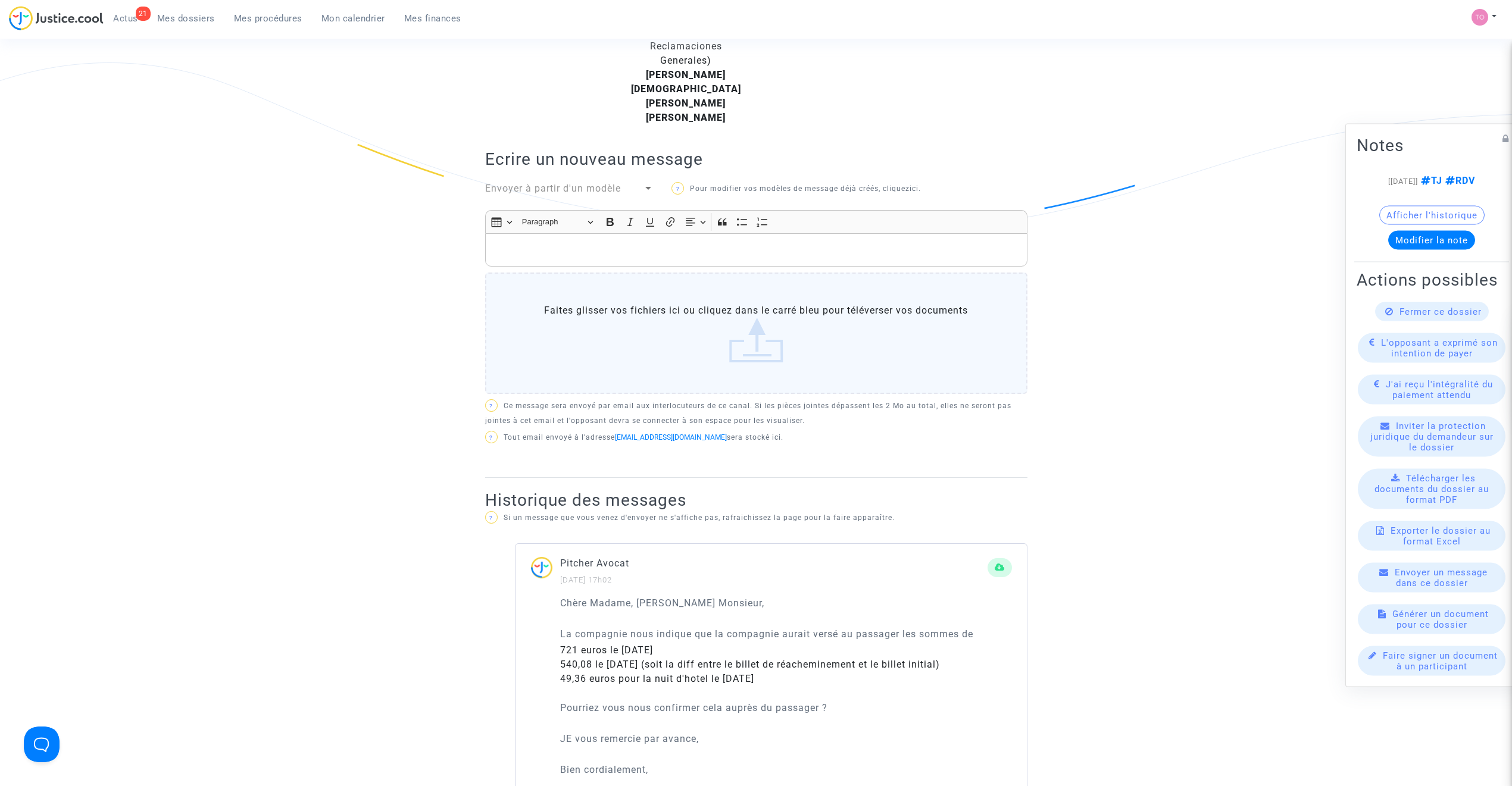
click at [545, 243] on p "Rich Text Editor, main" at bounding box center [756, 250] width 529 height 15
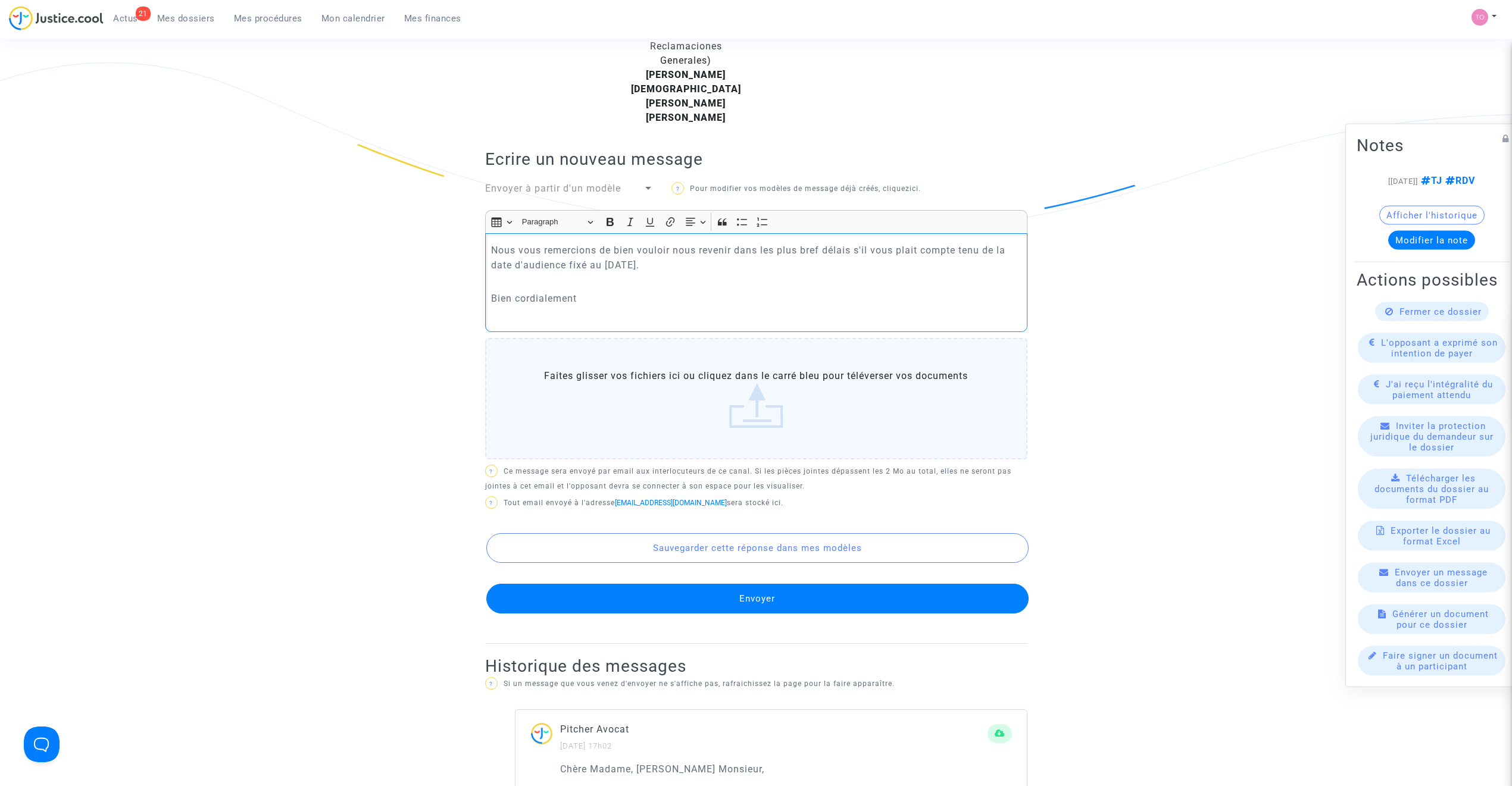
click at [511, 274] on p "Rich Text Editor, main" at bounding box center [756, 282] width 529 height 15
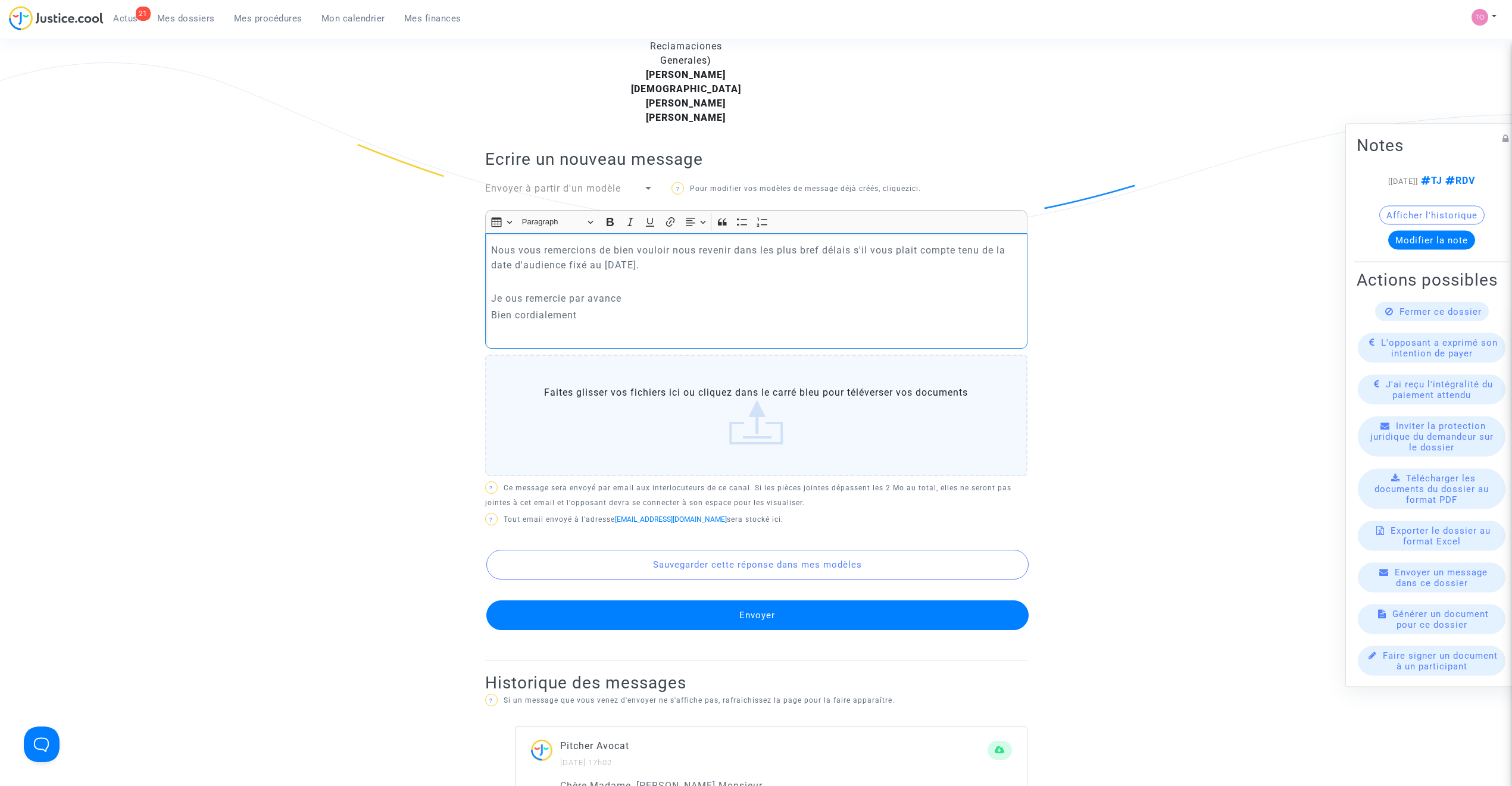
click at [506, 291] on p "Je ous remercie par avance" at bounding box center [756, 298] width 529 height 15
click at [646, 291] on p "Je vous remercie par avance" at bounding box center [756, 298] width 529 height 15
click at [594, 308] on p "Bien cordialement" at bounding box center [756, 315] width 529 height 15
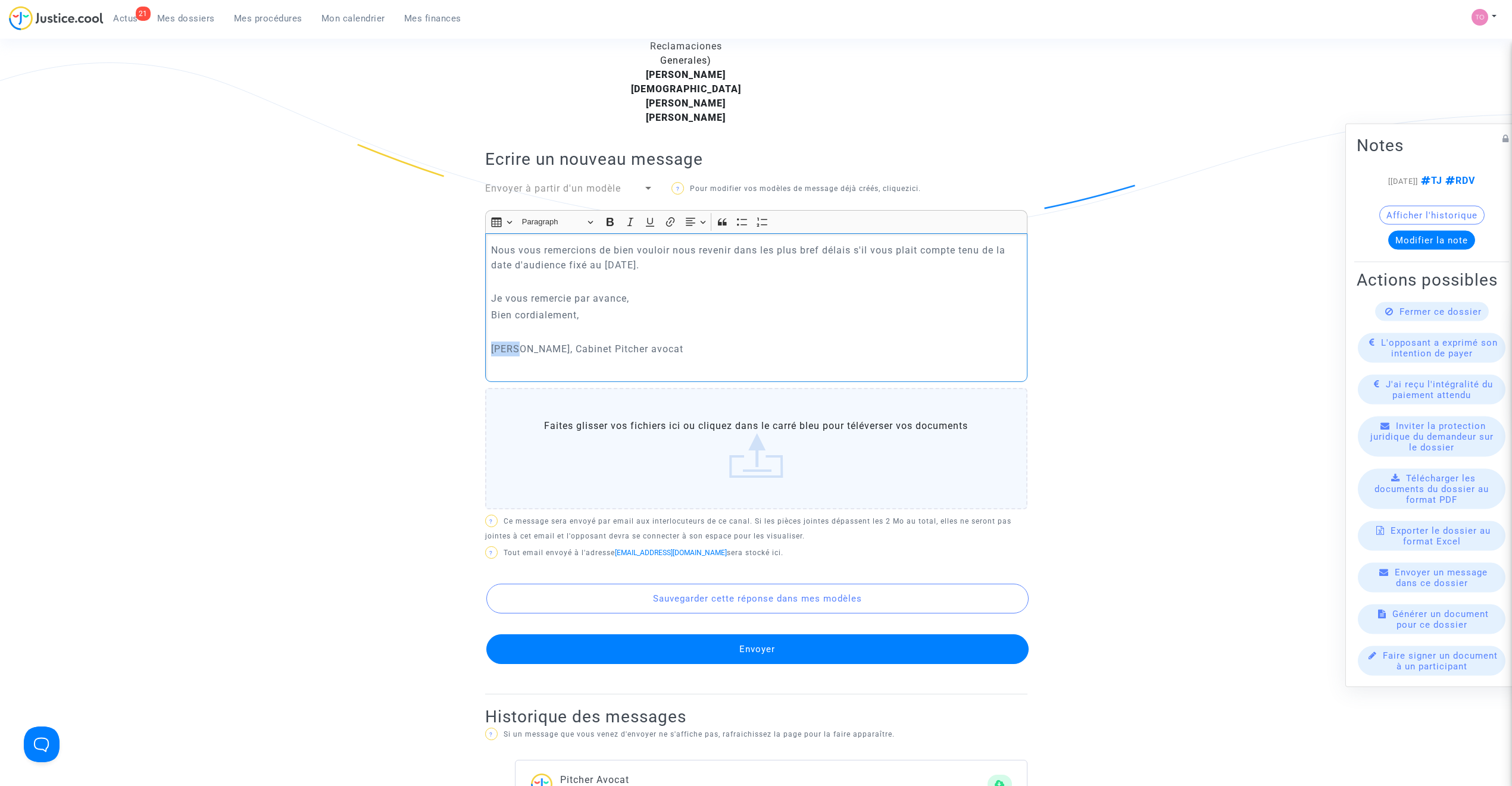
drag, startPoint x: 517, startPoint y: 333, endPoint x: 414, endPoint y: 335, distance: 103.0
click at [414, 335] on ng-component "Ref. CFR-240711-9XK9 Etape Procédure judiciaire en cours Catégorie Annulation d…" at bounding box center [756, 392] width 858 height 1331
click at [795, 620] on div "Sauvegarder cette réponse dans mes modèles Envoyer" at bounding box center [756, 613] width 542 height 101
click at [588, 251] on p "Nous vous remercions de bien vouloir nous revenir dans les plus bref délais s'i…" at bounding box center [756, 257] width 529 height 30
click at [586, 251] on p "Nous vous remercions de bien vouloir nous revenir dans les plus bref délais s'i…" at bounding box center [756, 257] width 529 height 30
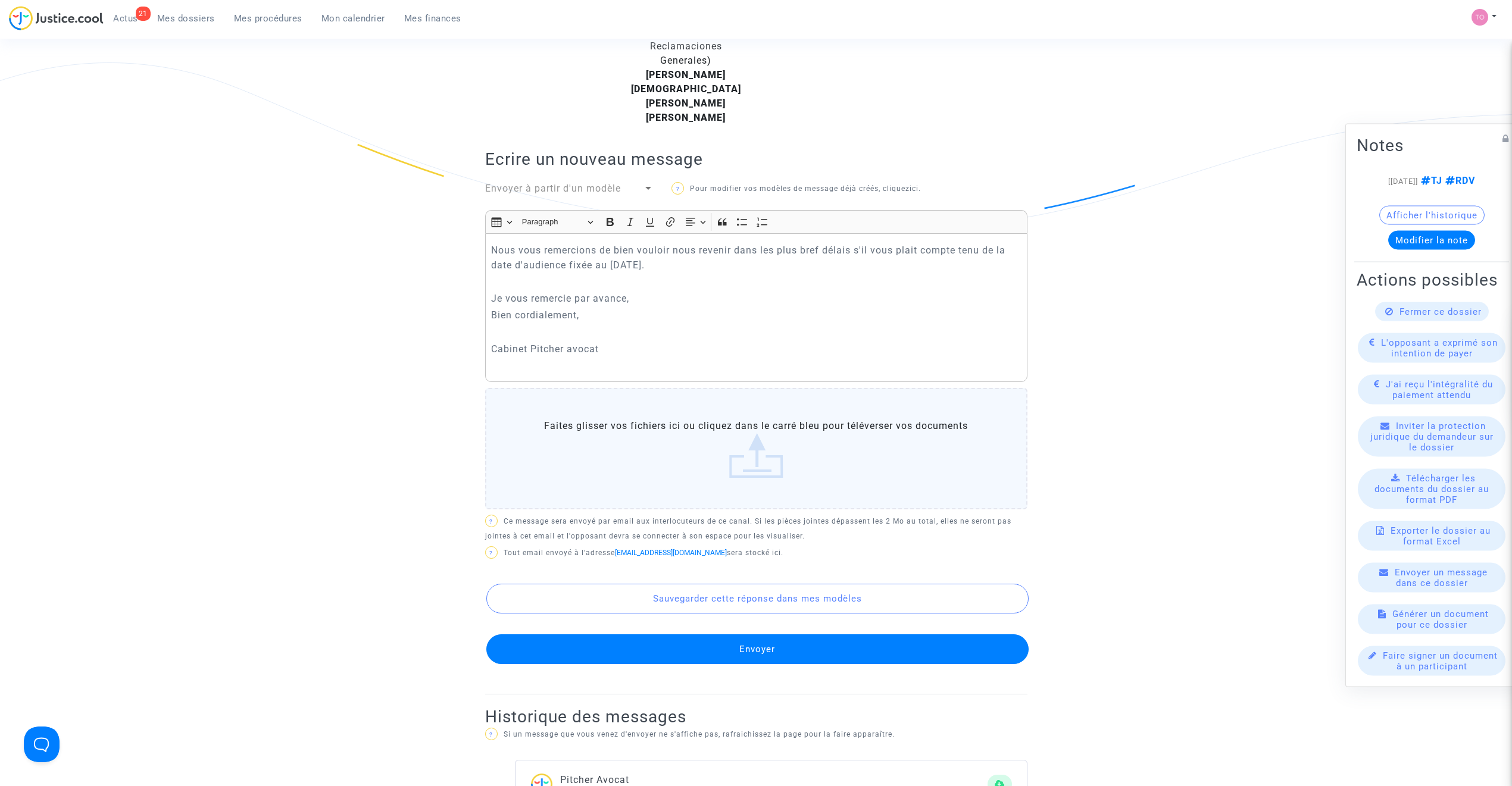
click at [781, 634] on button "Envoyer" at bounding box center [758, 649] width 542 height 30
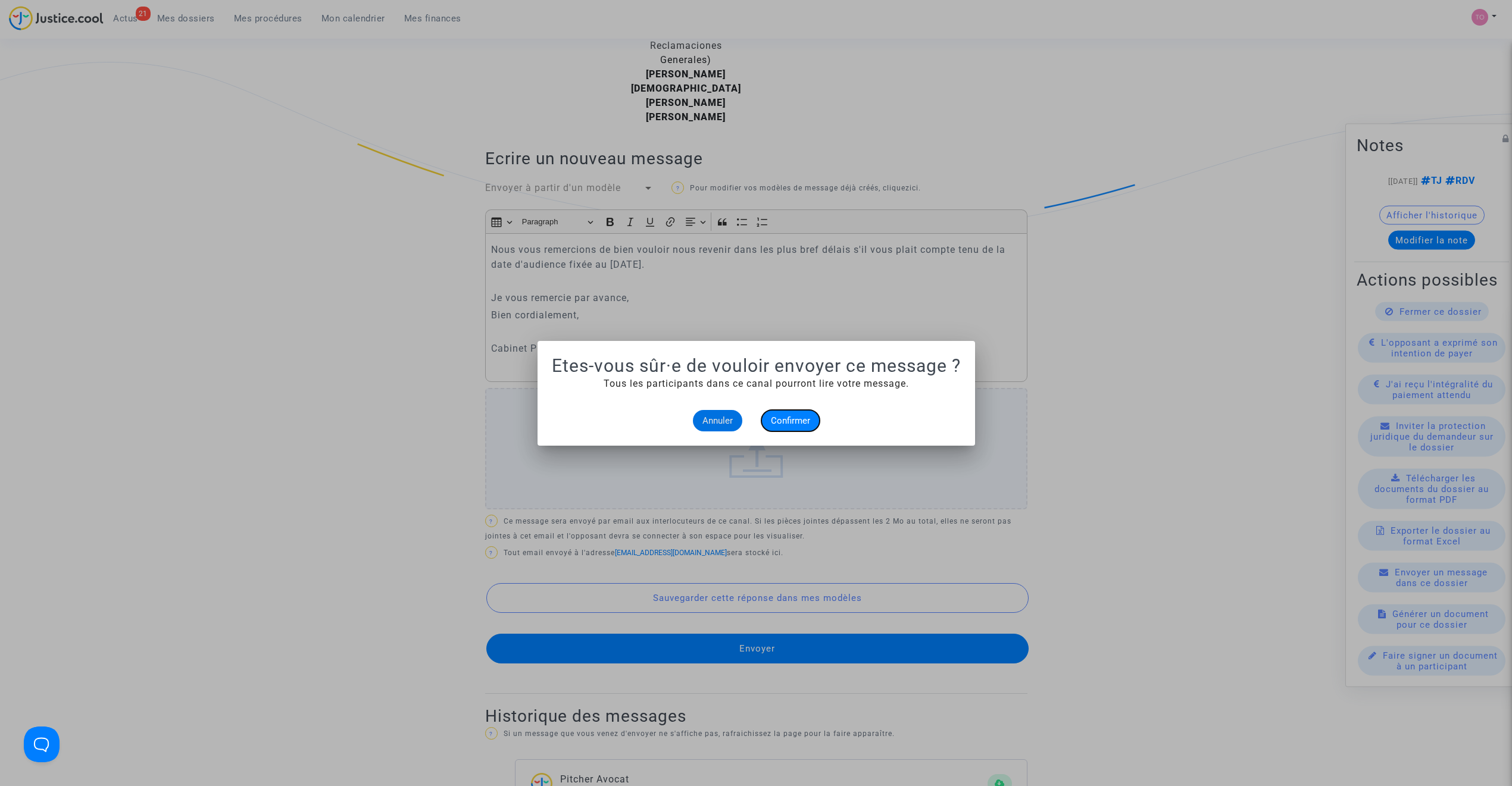
click at [802, 416] on span "Confirmer" at bounding box center [790, 421] width 39 height 11
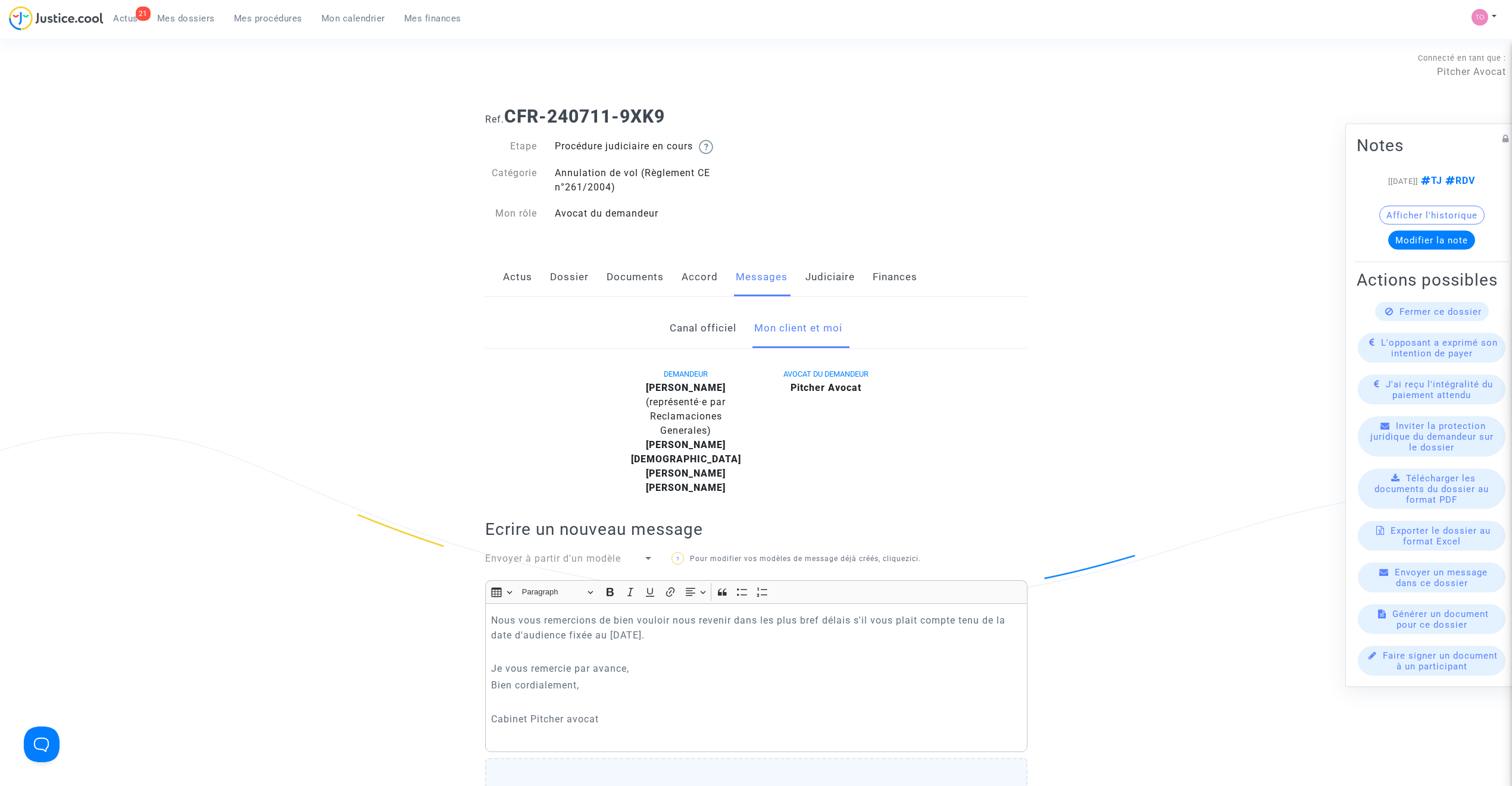
scroll to position [370, 0]
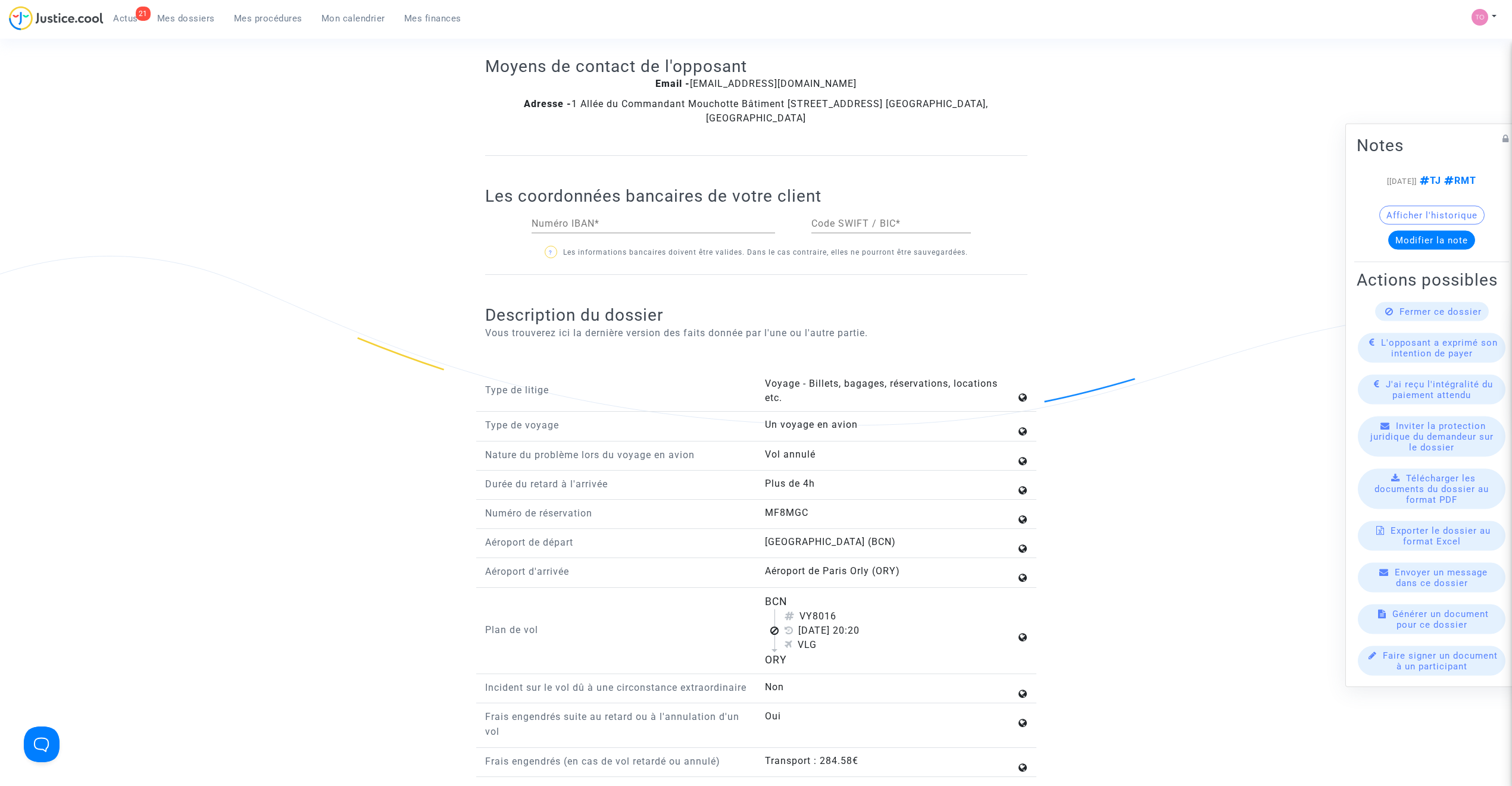
scroll to position [1216, 0]
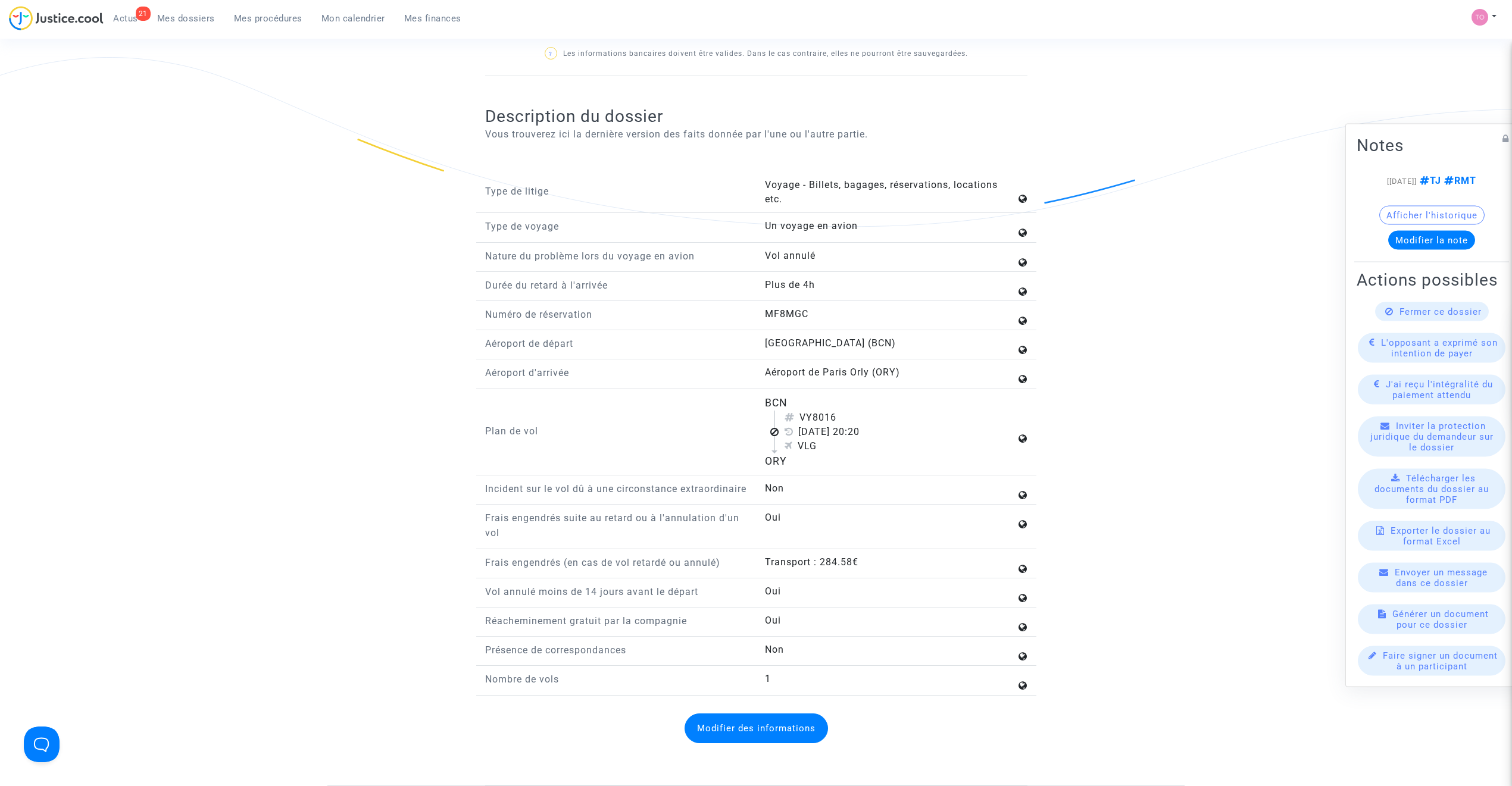
drag, startPoint x: 756, startPoint y: 404, endPoint x: 810, endPoint y: 467, distance: 83.0
click at [810, 467] on div "BCN VY8016 [DATE] 20:20 VLG ORY" at bounding box center [896, 433] width 280 height 75
copy flight-plan "BCN VY8016 [DATE] 20:20 VLG ORY"
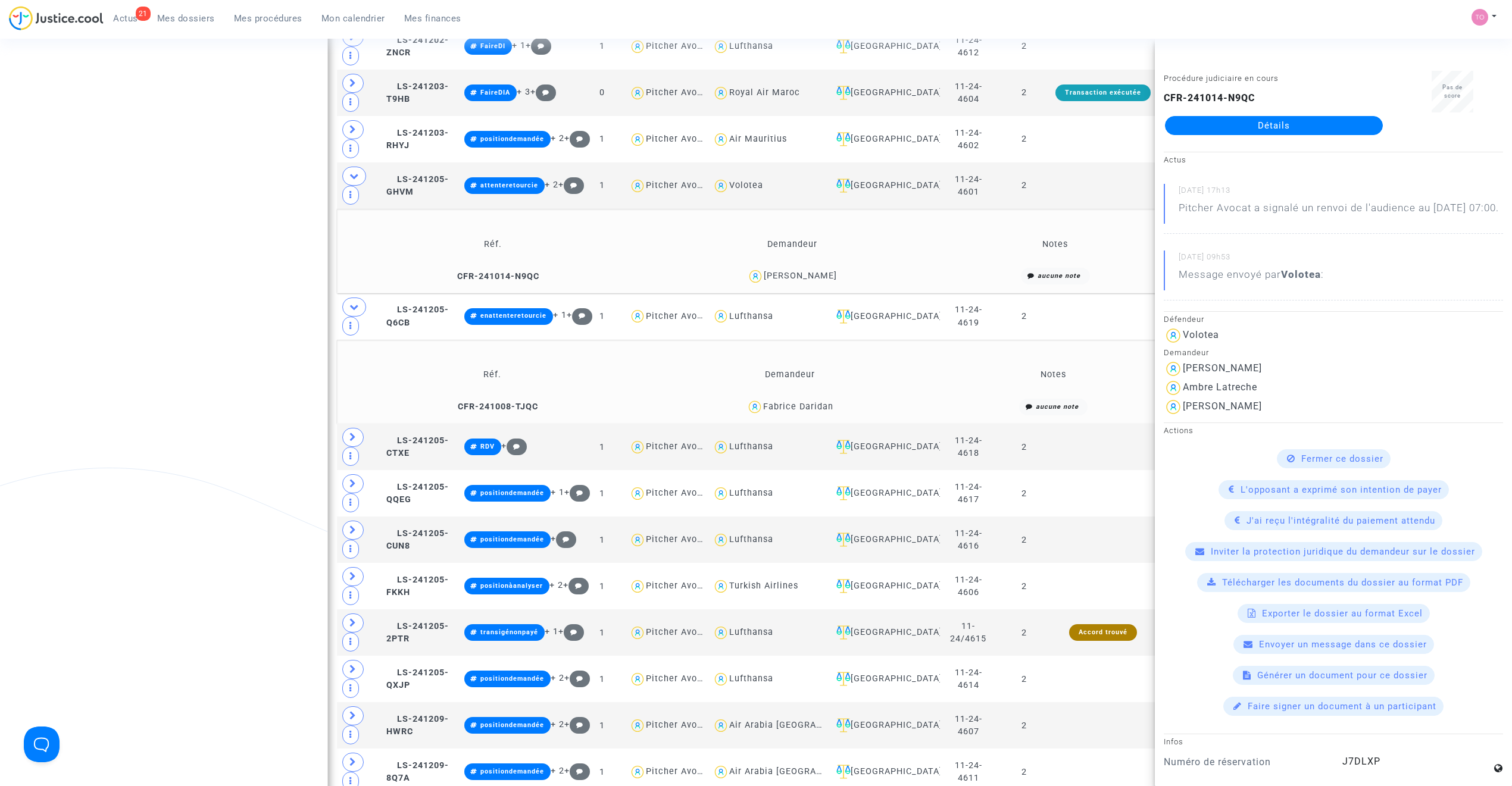
click at [149, 304] on div "Date de clôture d'instruction Date de conciliation Date d'audience Date de juge…" at bounding box center [756, 274] width 1512 height 1965
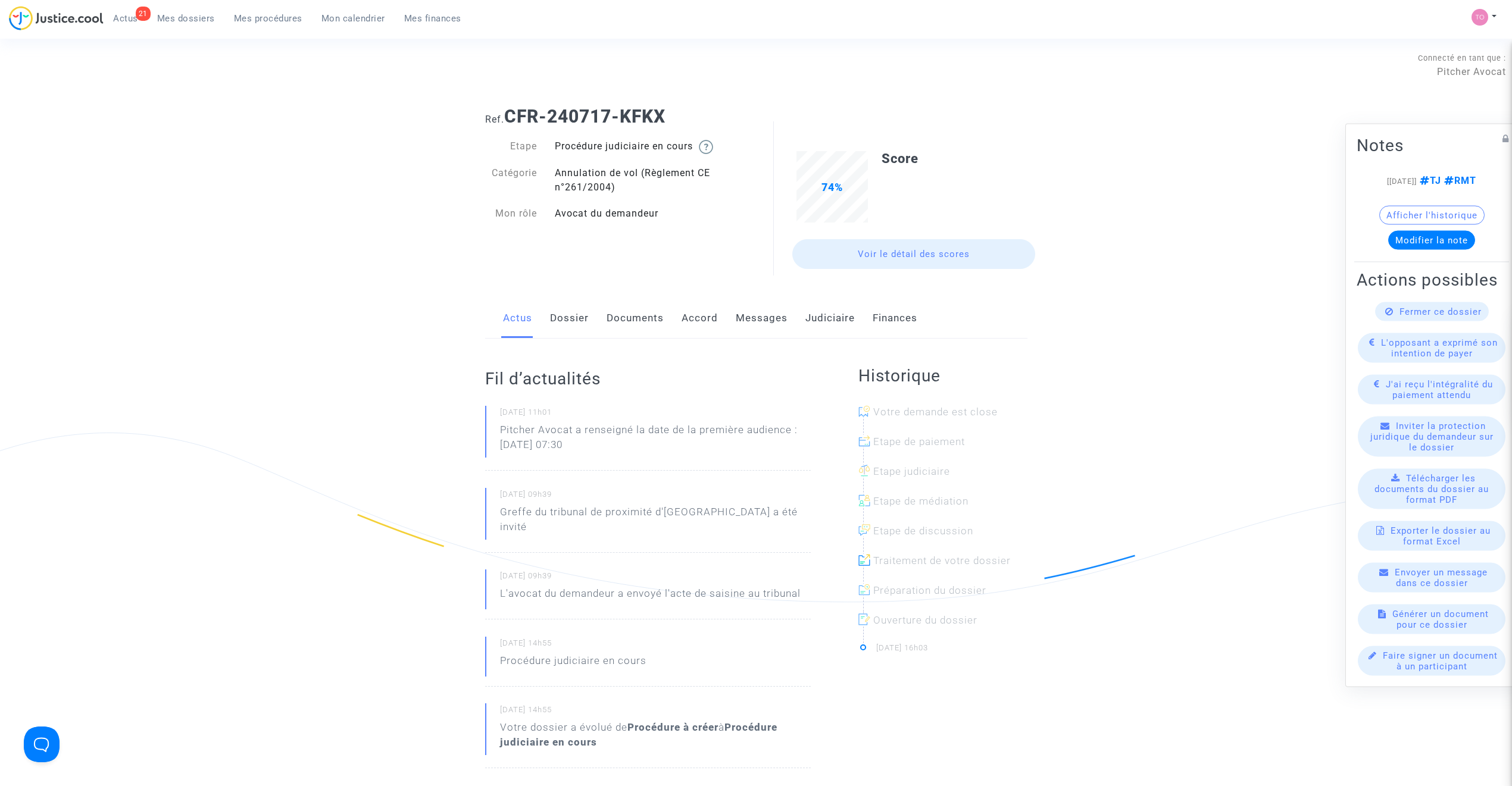
click at [570, 325] on link "Dossier" at bounding box center [569, 318] width 39 height 39
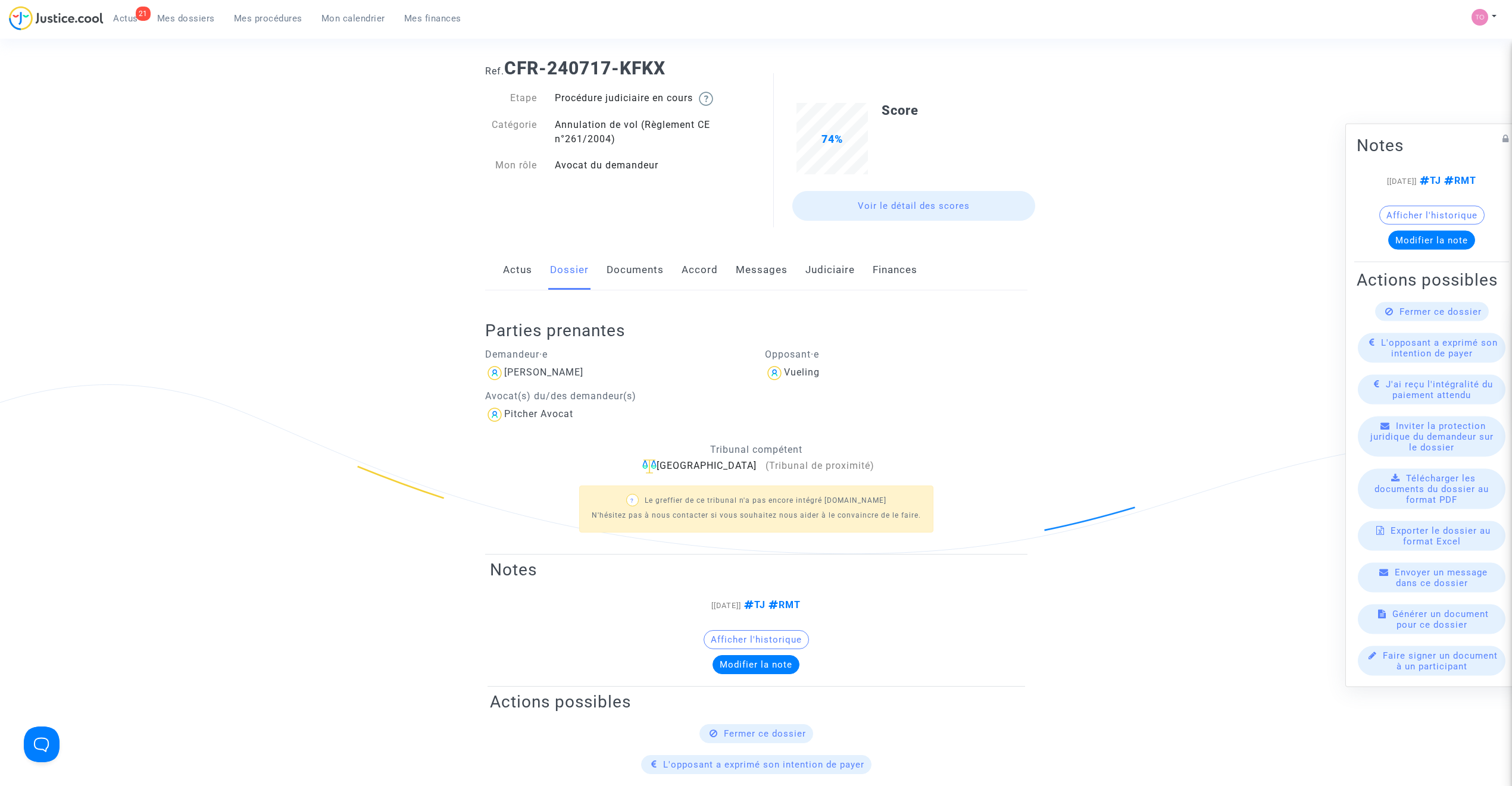
scroll to position [79, 0]
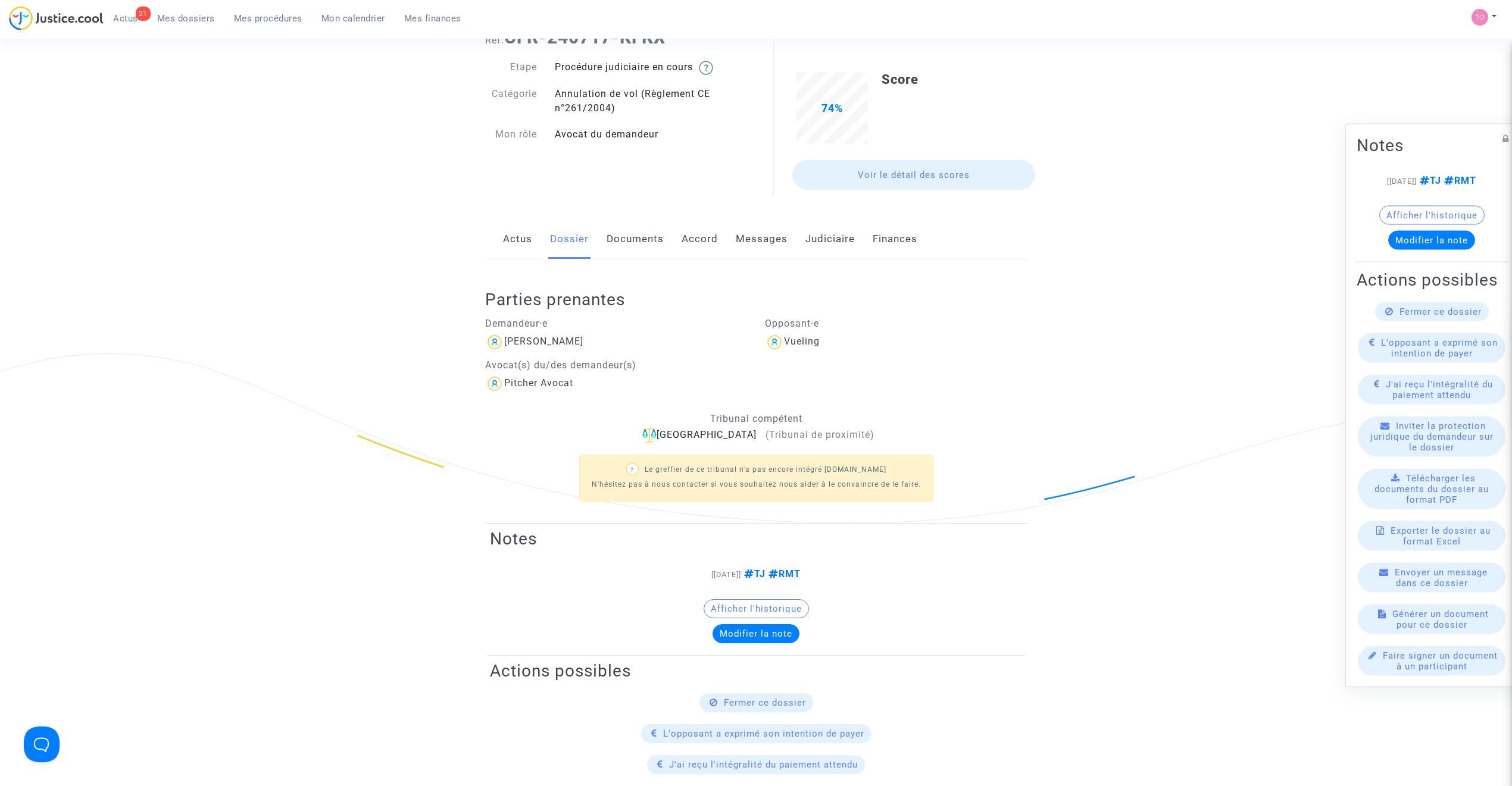
click at [630, 245] on link "Documents" at bounding box center [635, 239] width 57 height 39
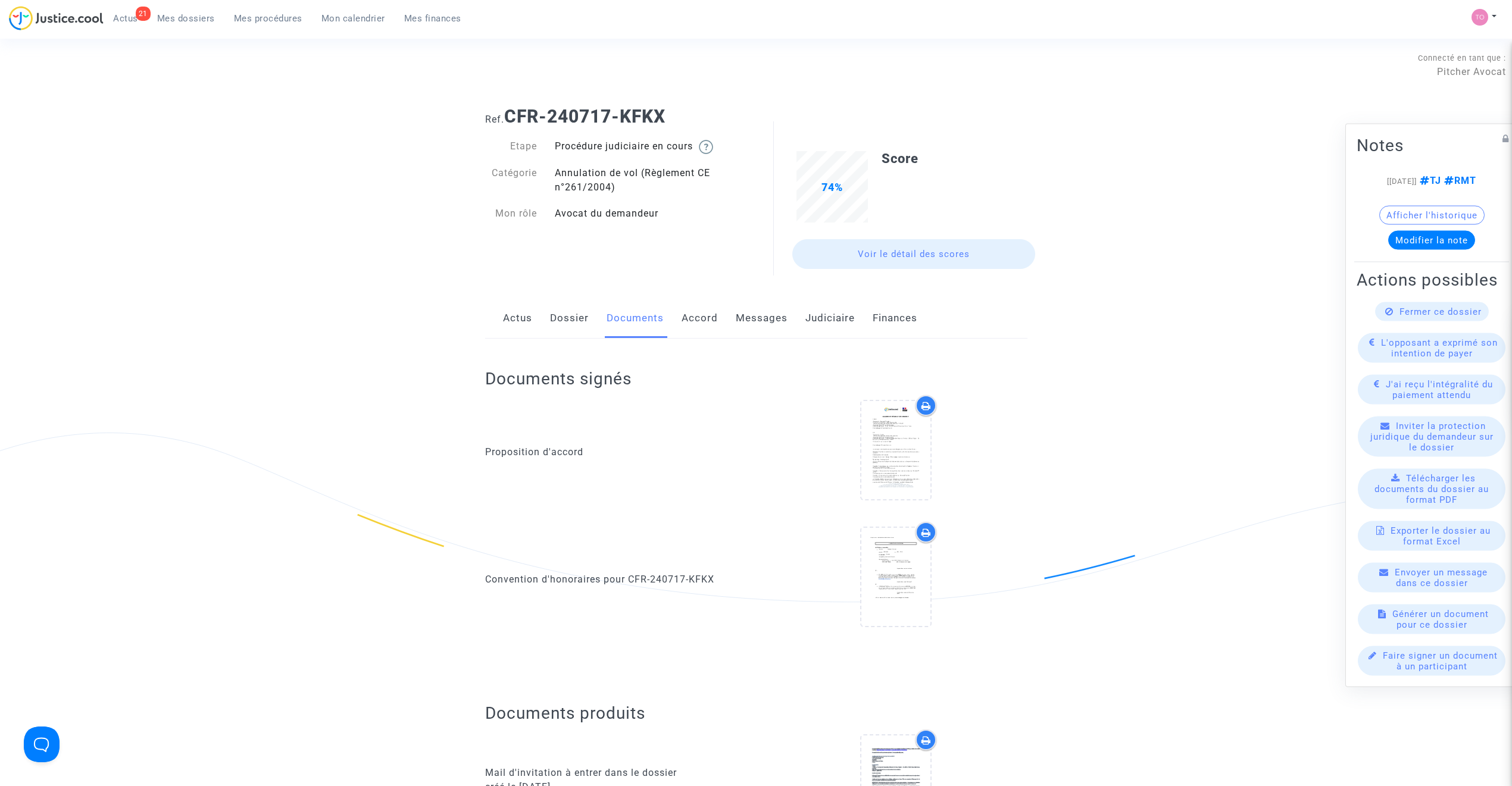
click at [693, 242] on div "Etape Procédure judiciaire en cours Catégorie Annulation de vol (Règlement CE n…" at bounding box center [616, 201] width 280 height 147
click at [700, 310] on link "Accord" at bounding box center [699, 318] width 37 height 39
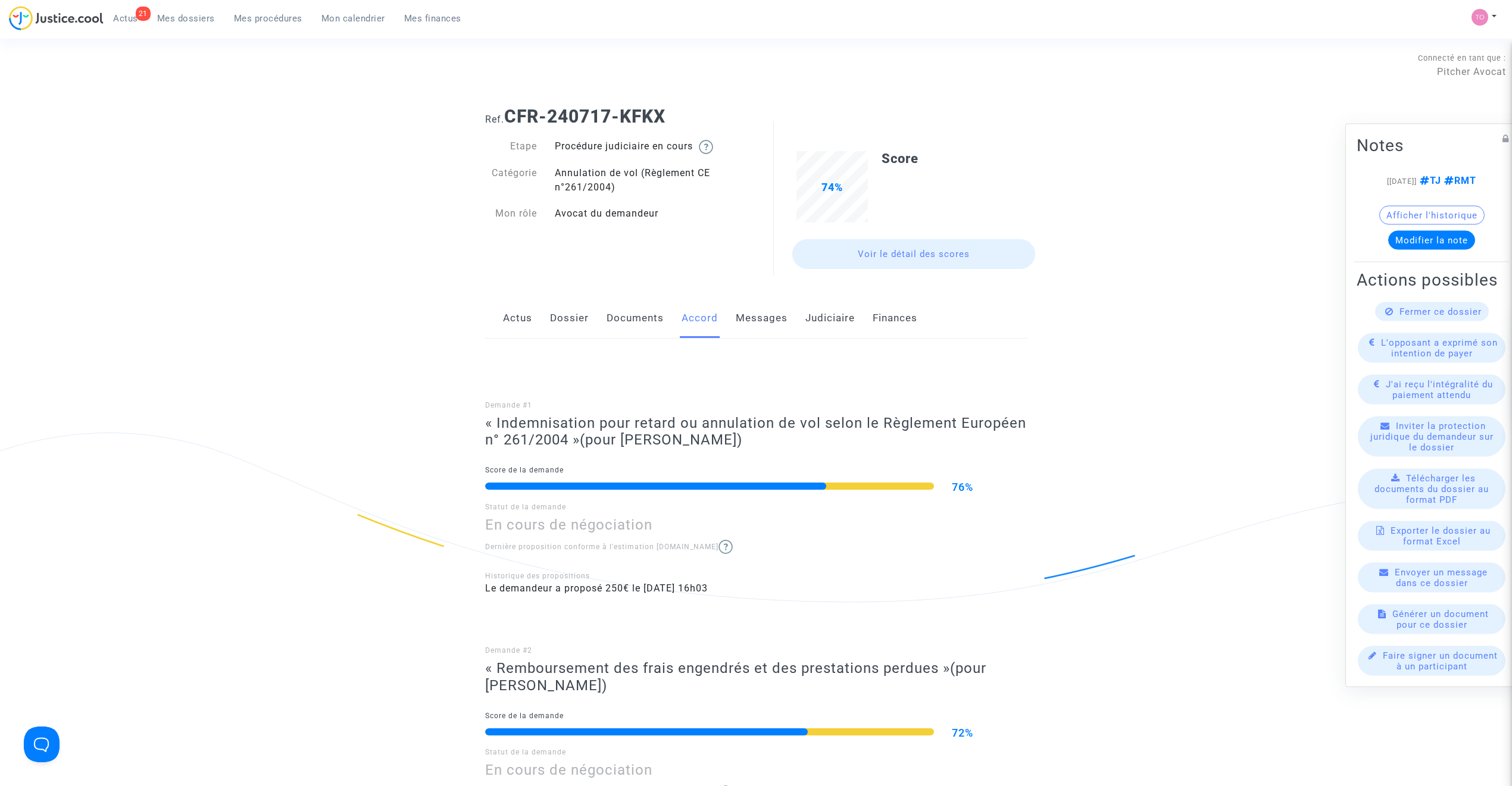
click at [552, 317] on link "Dossier" at bounding box center [569, 318] width 39 height 39
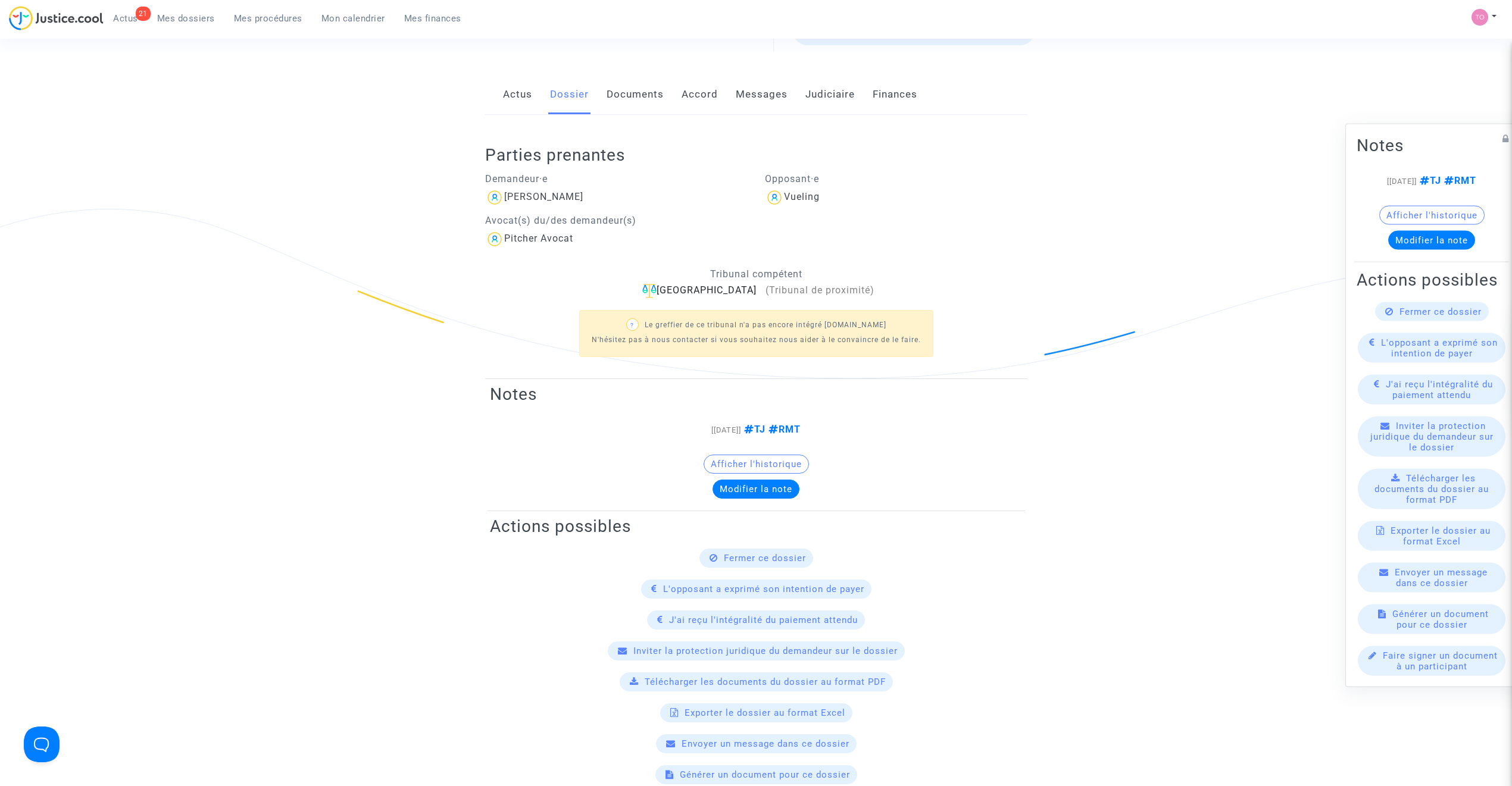
scroll to position [201, 0]
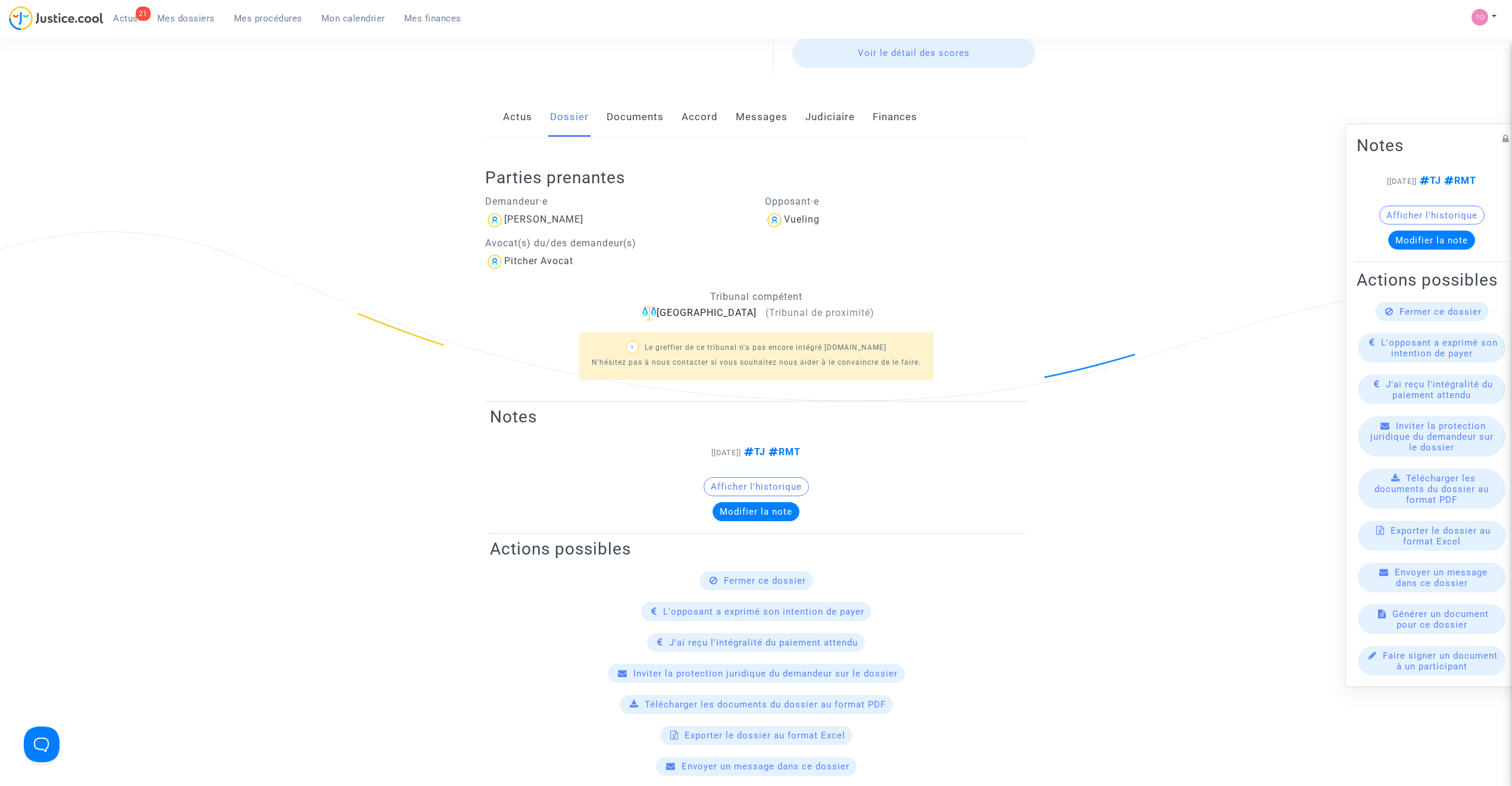
click at [634, 127] on link "Documents" at bounding box center [635, 117] width 57 height 39
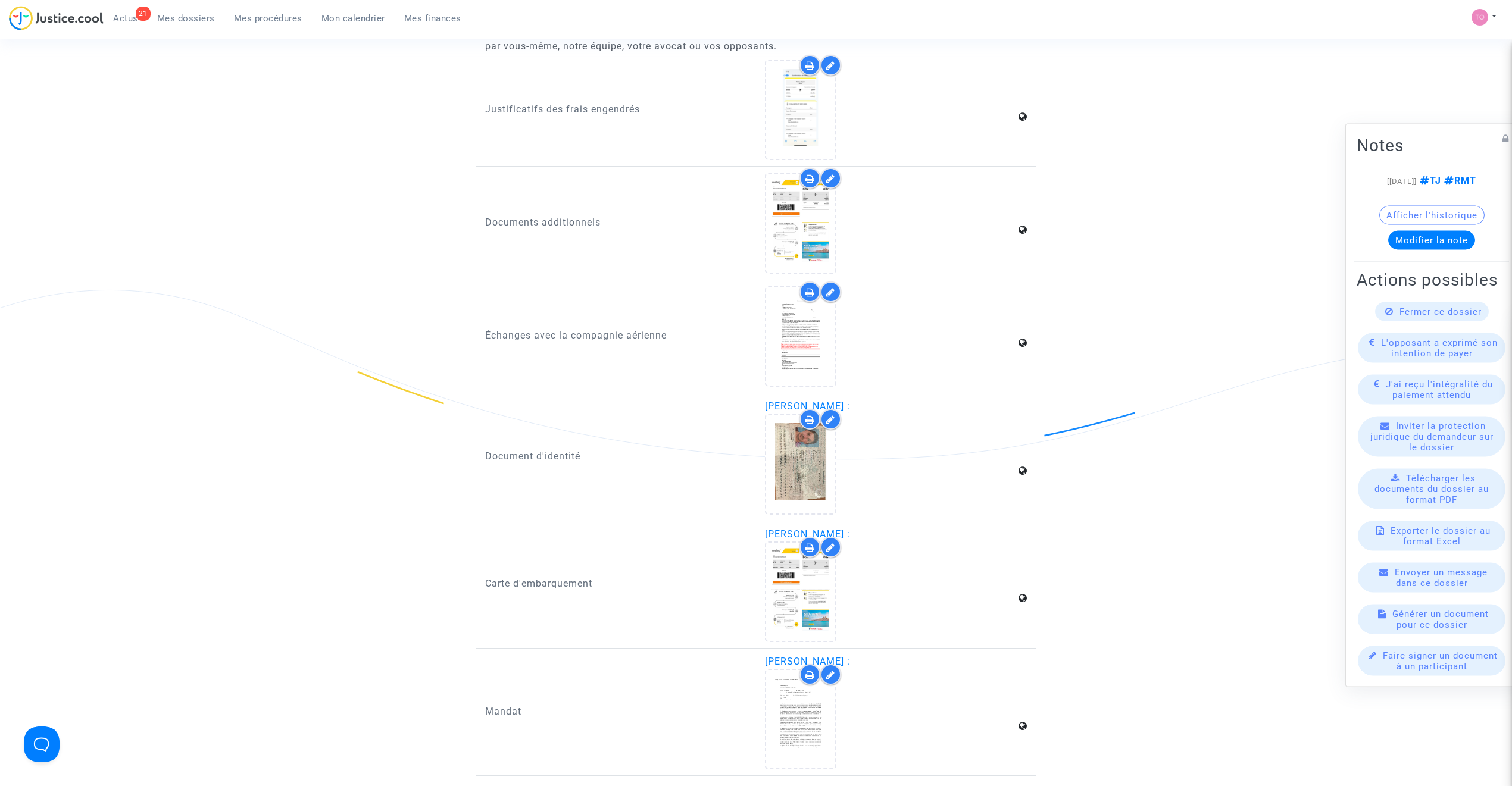
scroll to position [1799, 0]
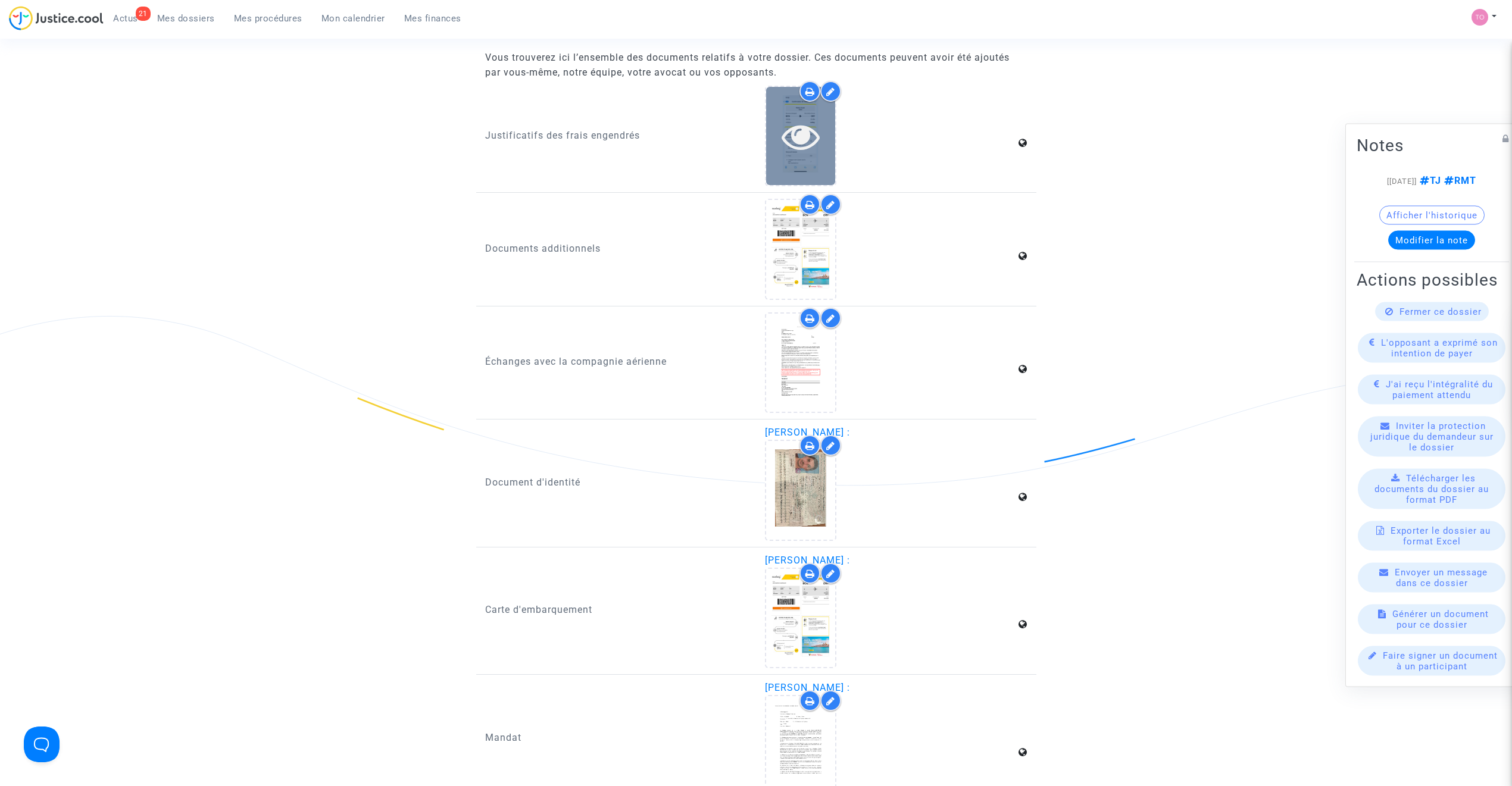
click at [824, 128] on div at bounding box center [800, 136] width 69 height 38
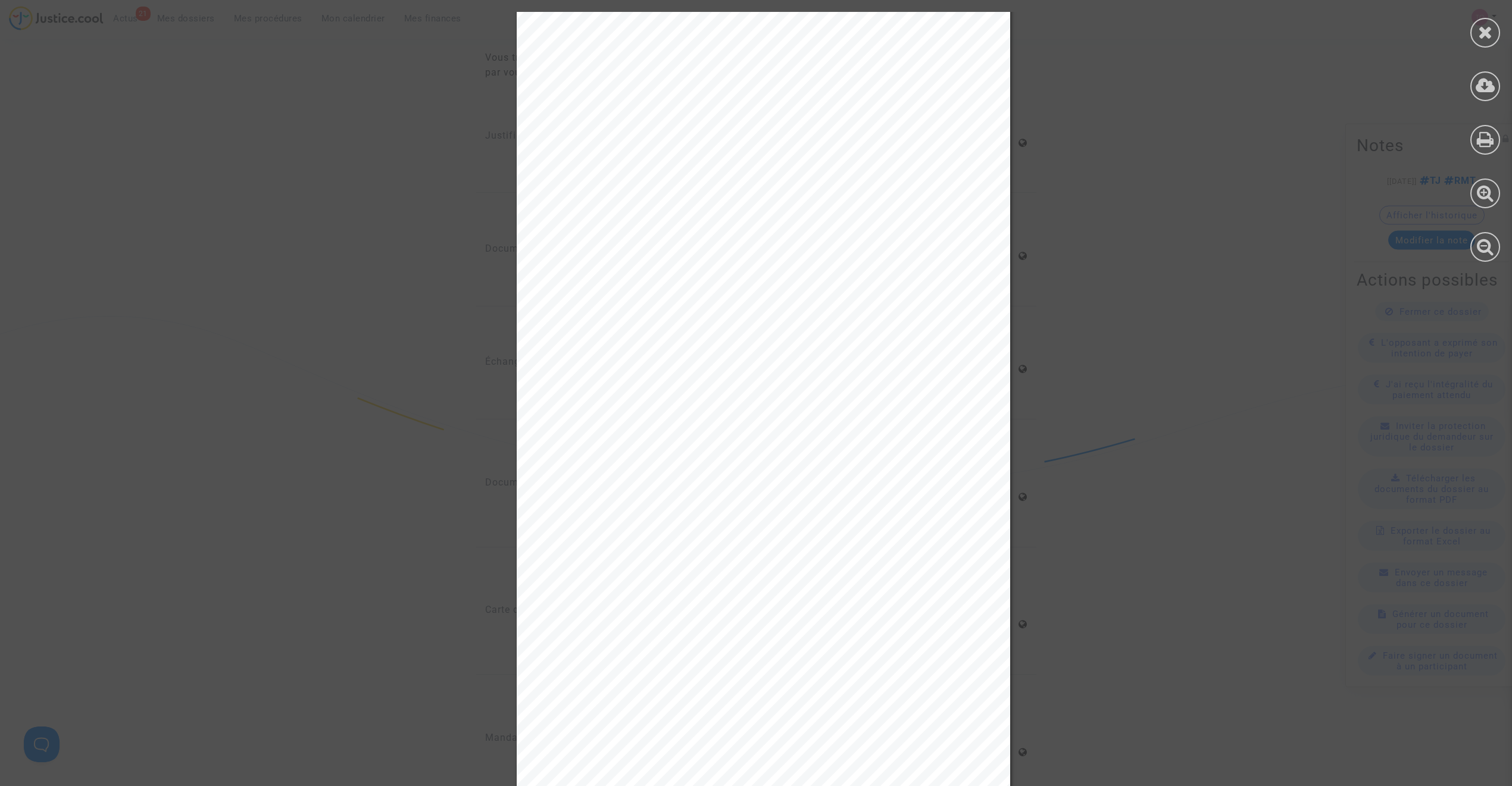
scroll to position [1386, 0]
click at [1501, 24] on div at bounding box center [1485, 136] width 54 height 274
click at [1494, 27] on div at bounding box center [1484, 32] width 30 height 30
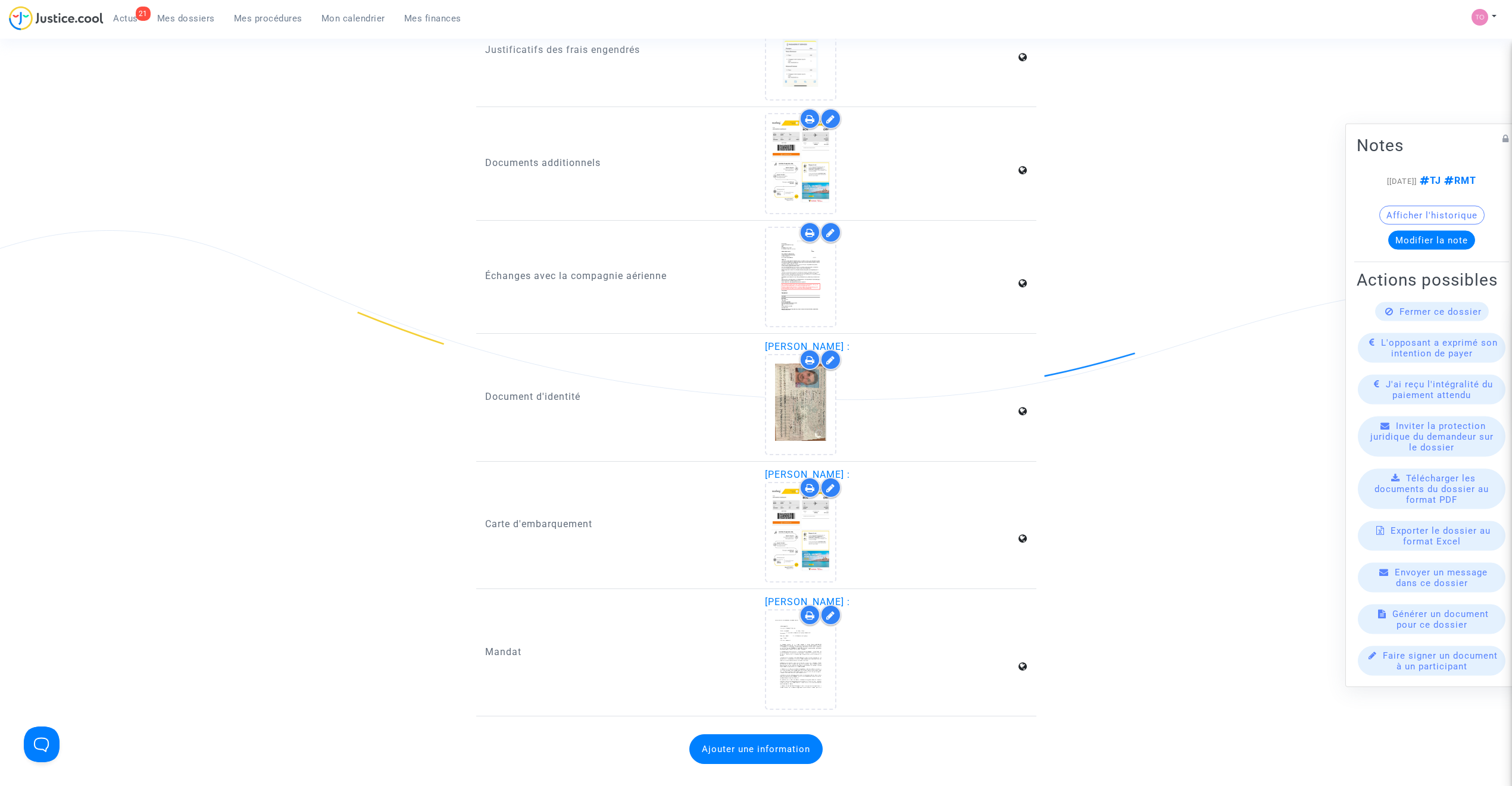
scroll to position [1907, 0]
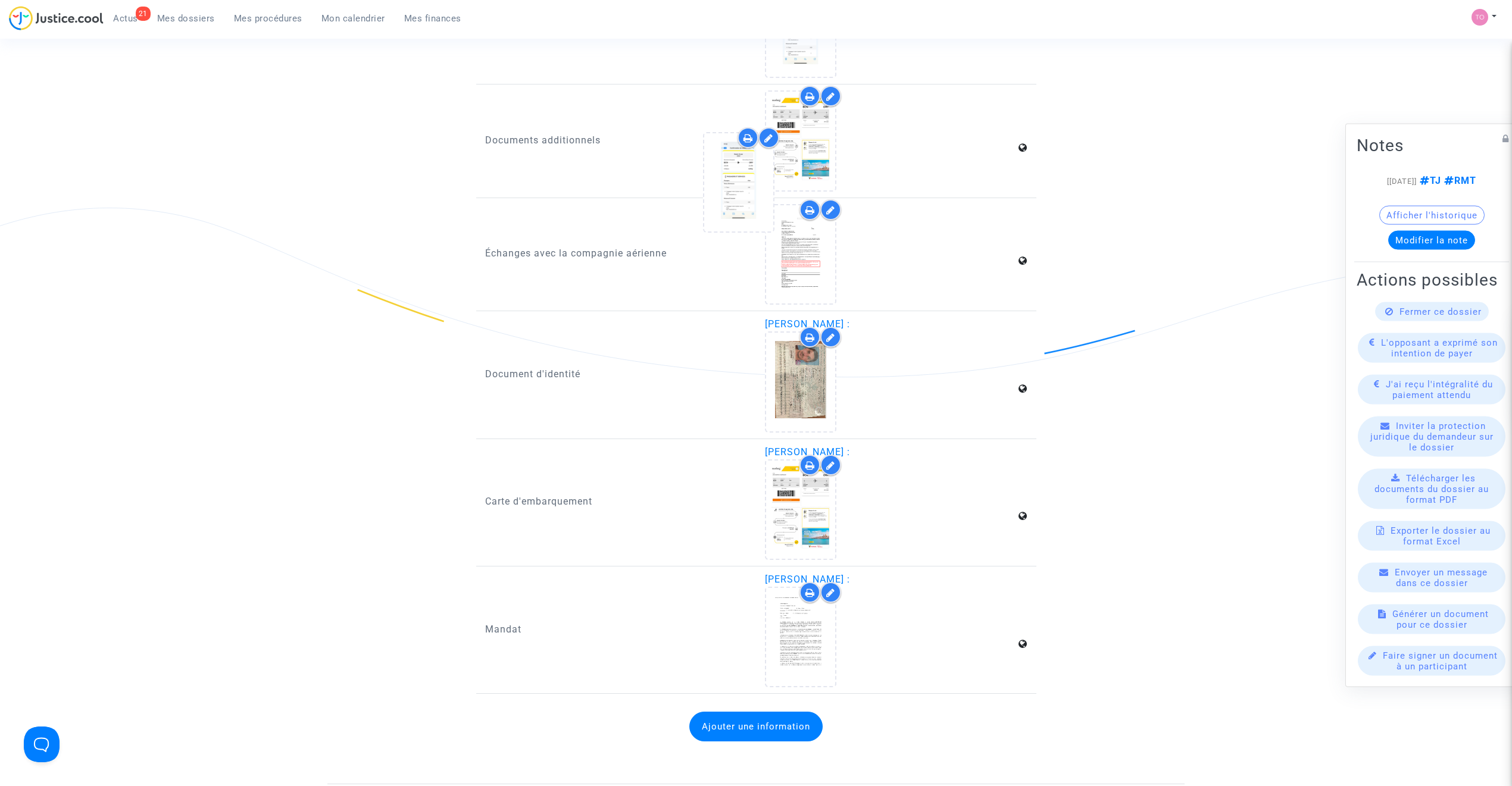
drag, startPoint x: 805, startPoint y: 125, endPoint x: 739, endPoint y: 159, distance: 74.2
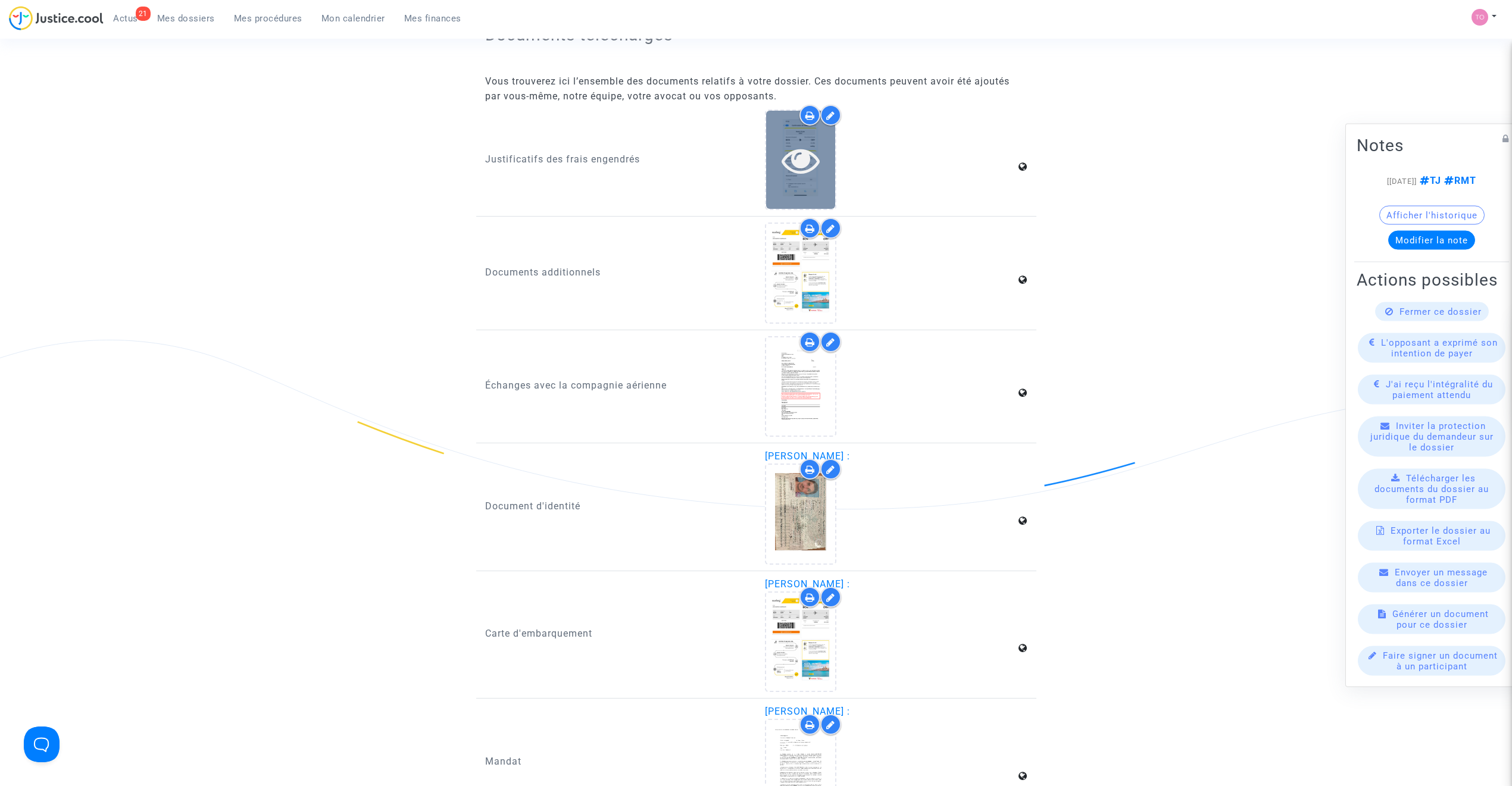
scroll to position [1774, 0]
click at [808, 111] on icon at bounding box center [810, 116] width 10 height 10
click at [340, 15] on span "Mon calendrier" at bounding box center [353, 18] width 63 height 11
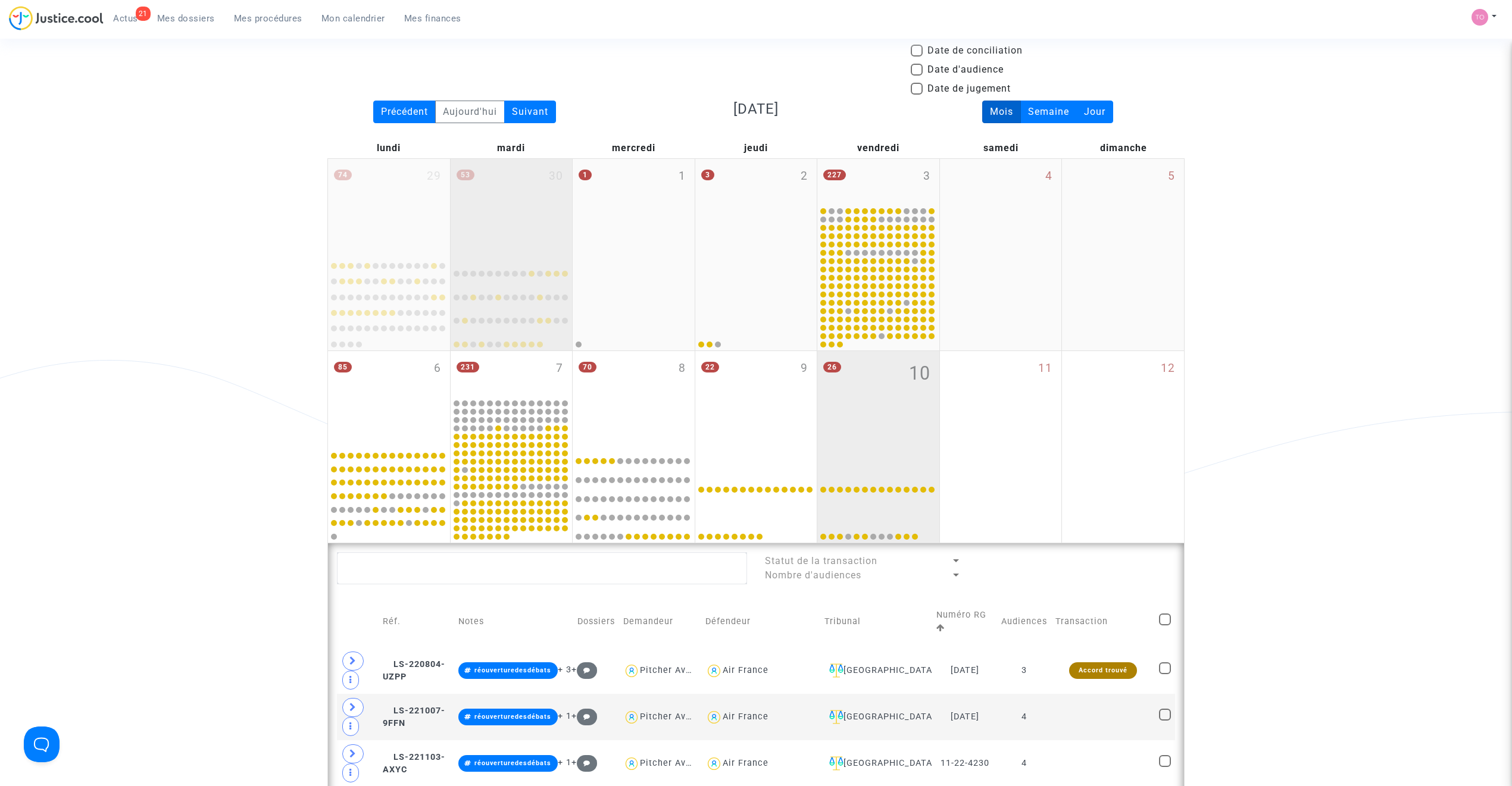
scroll to position [132, 0]
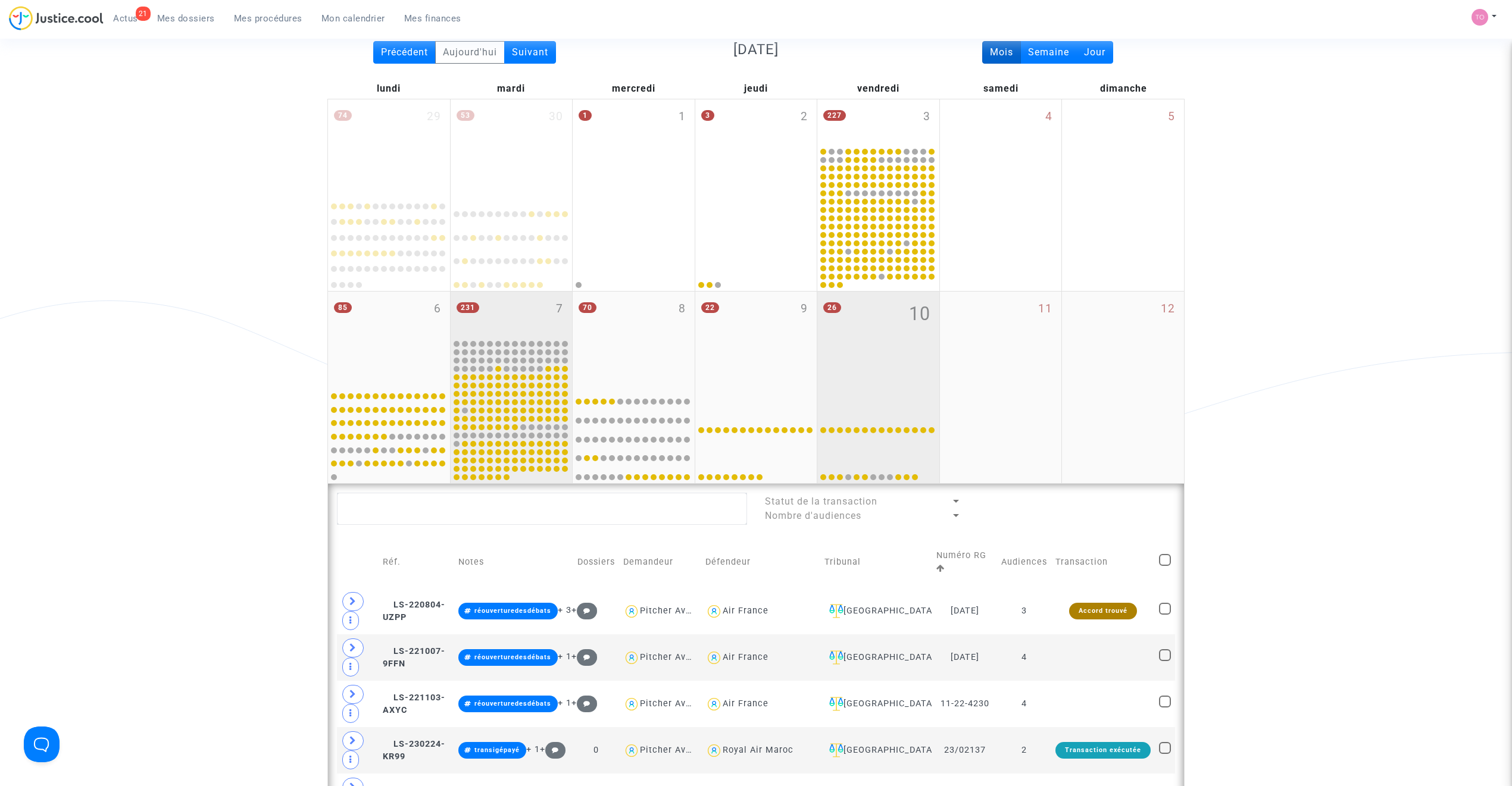
click at [527, 305] on div "231 7" at bounding box center [512, 314] width 122 height 46
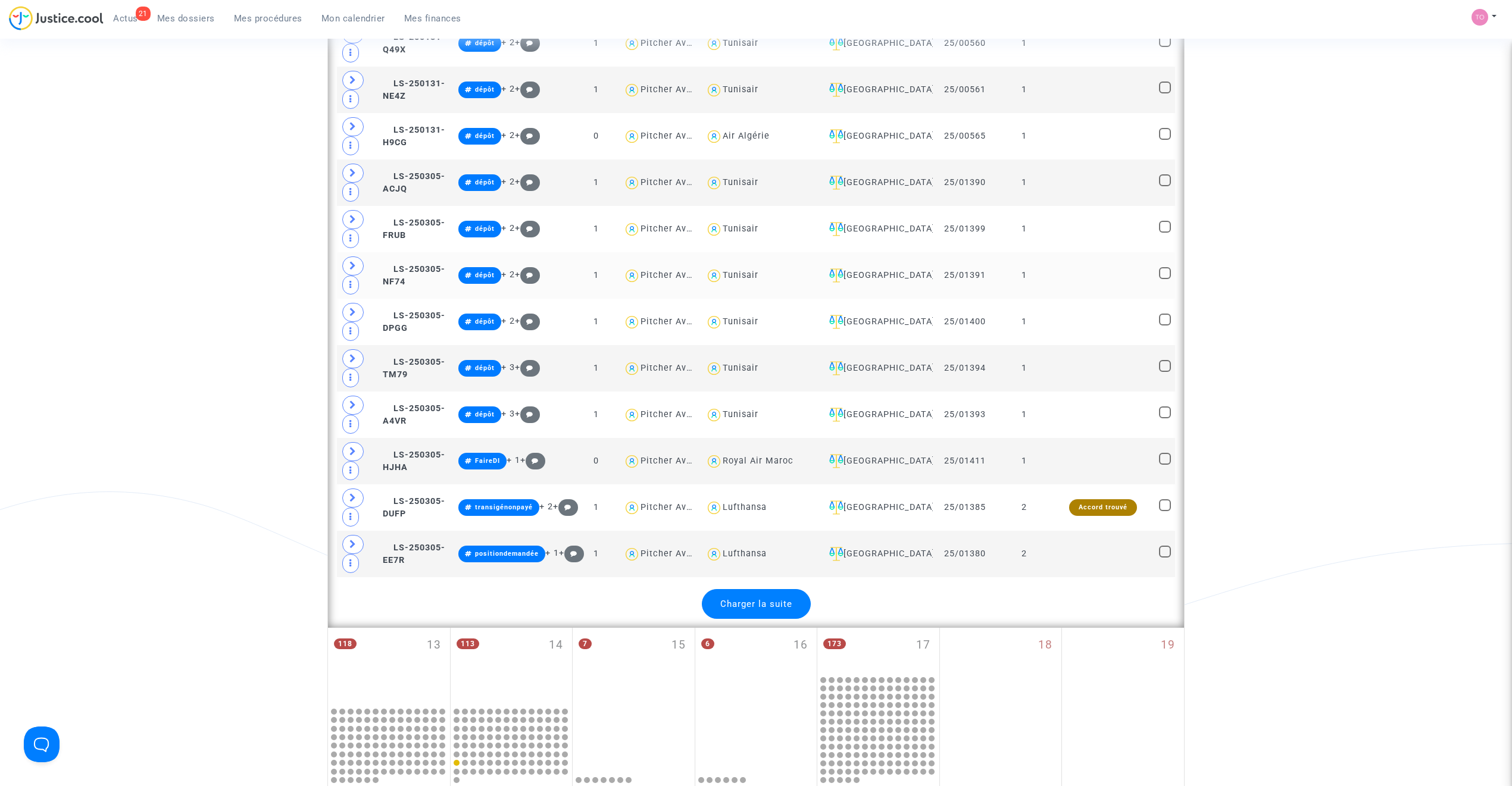
scroll to position [2539, 0]
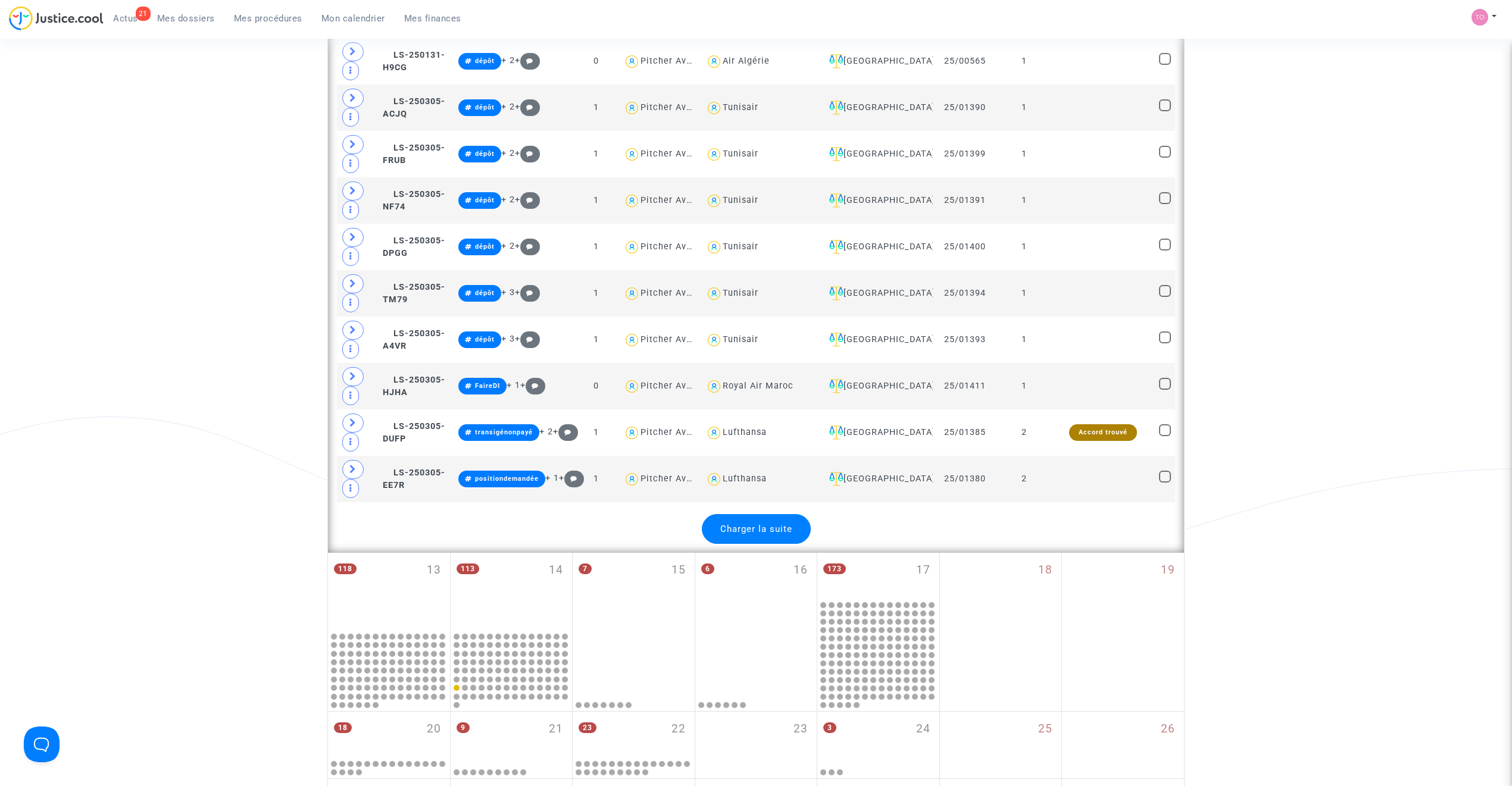
click at [775, 544] on div "Charger la suite" at bounding box center [756, 529] width 109 height 30
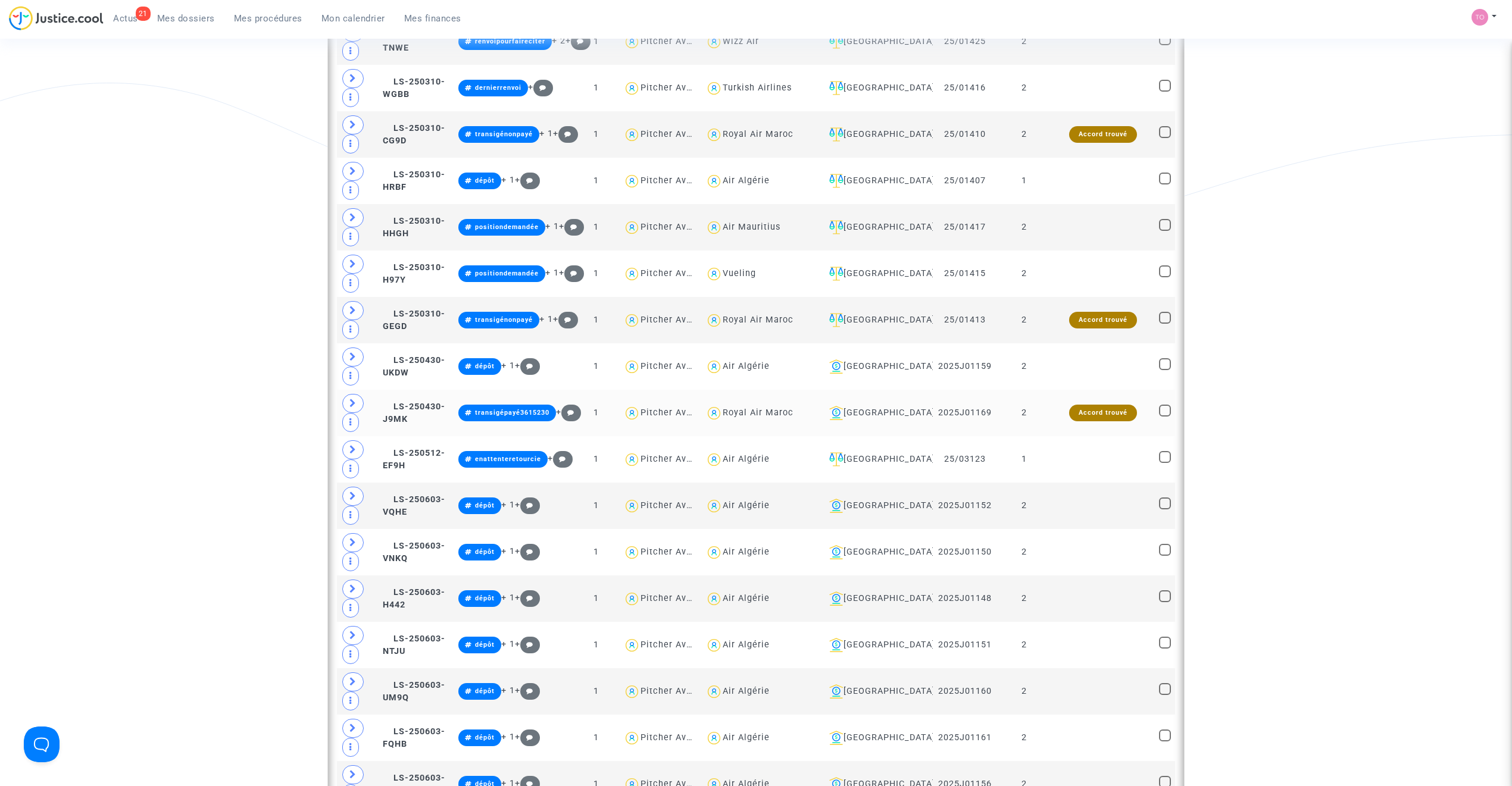
scroll to position [4576, 0]
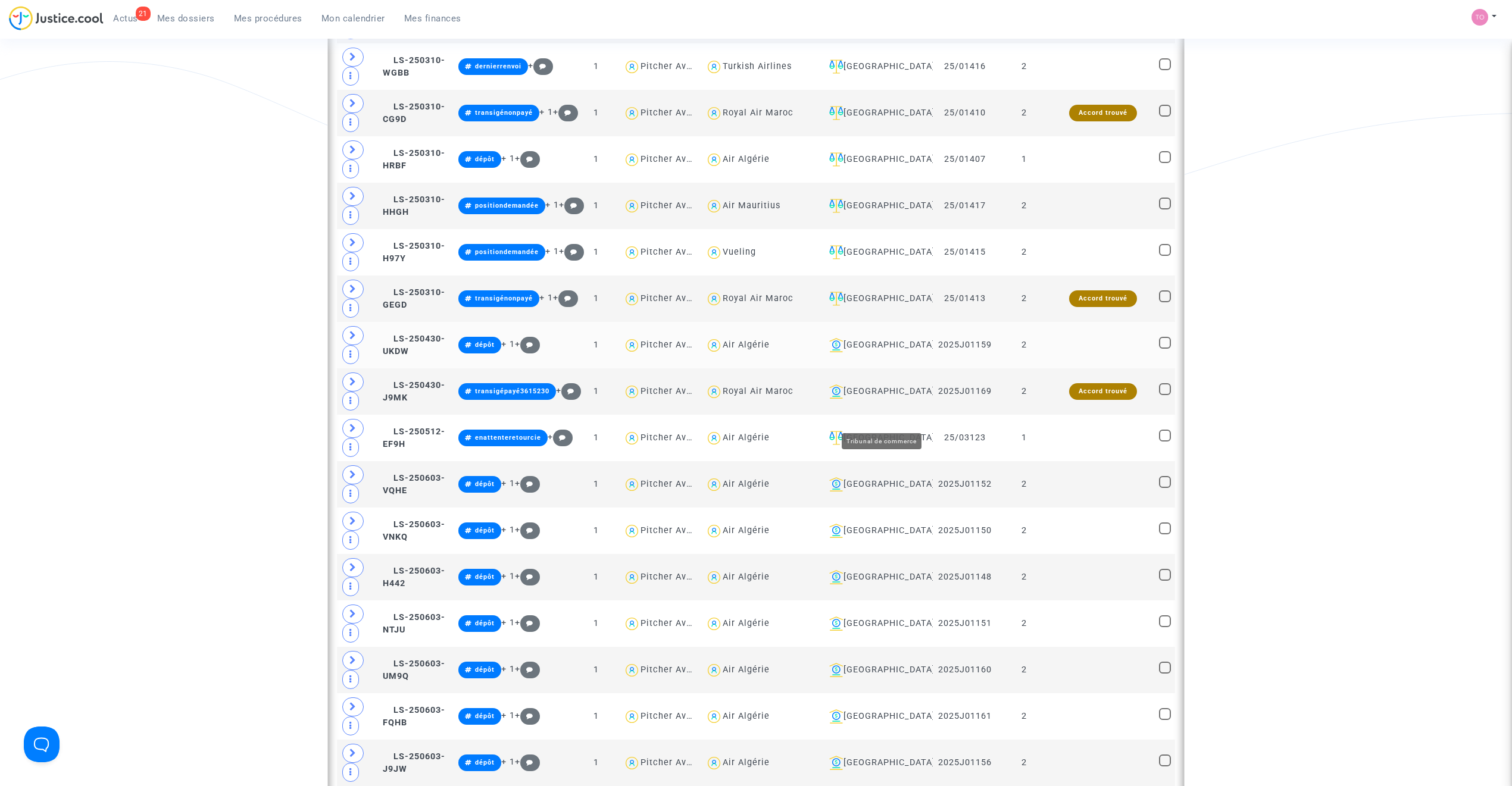
click at [882, 352] on div "[GEOGRAPHIC_DATA]" at bounding box center [876, 345] width 104 height 15
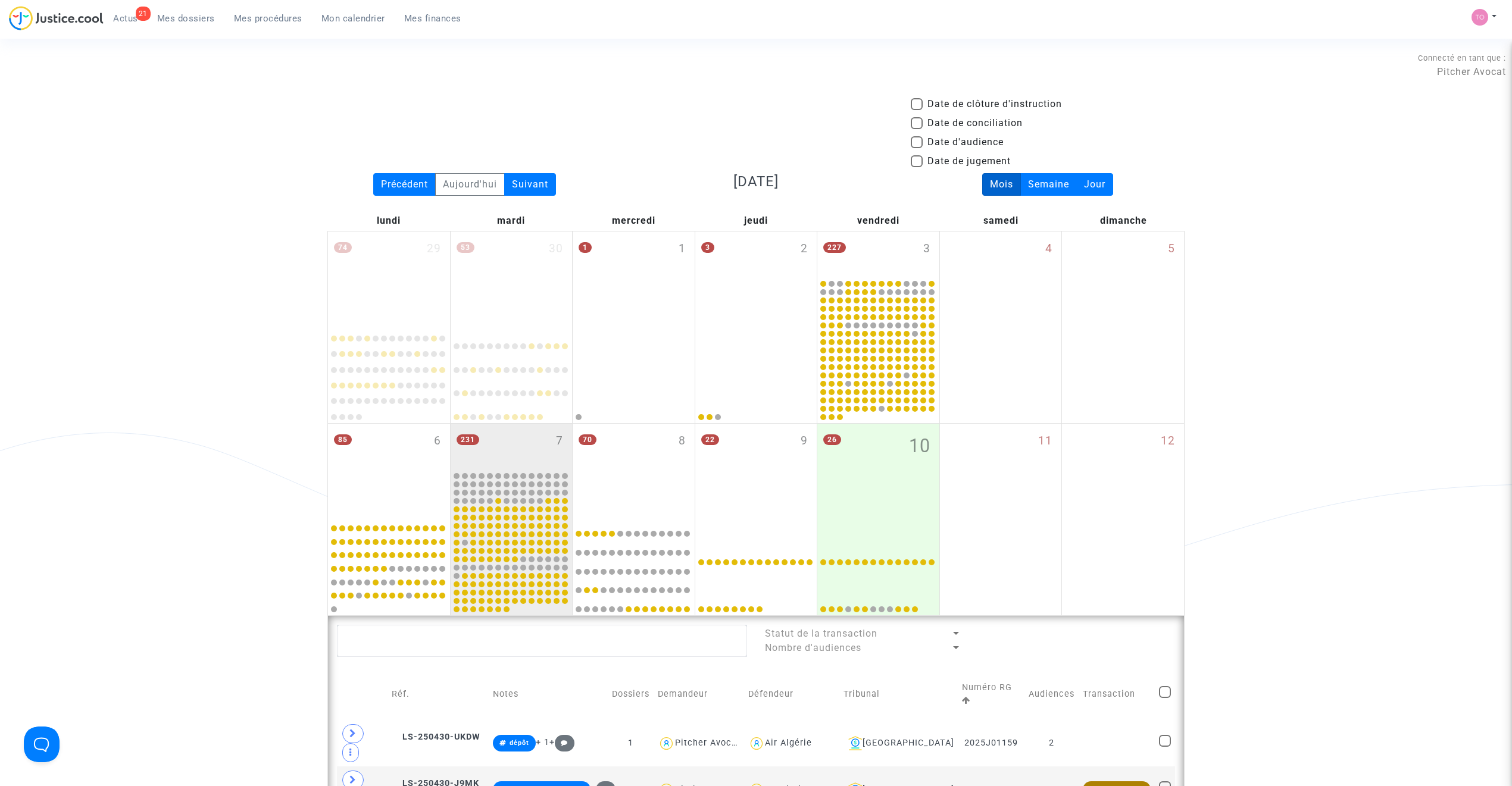
click at [922, 140] on span at bounding box center [916, 142] width 12 height 12
click at [917, 149] on input "Date d'audience" at bounding box center [916, 149] width 1 height 1
checkbox input "true"
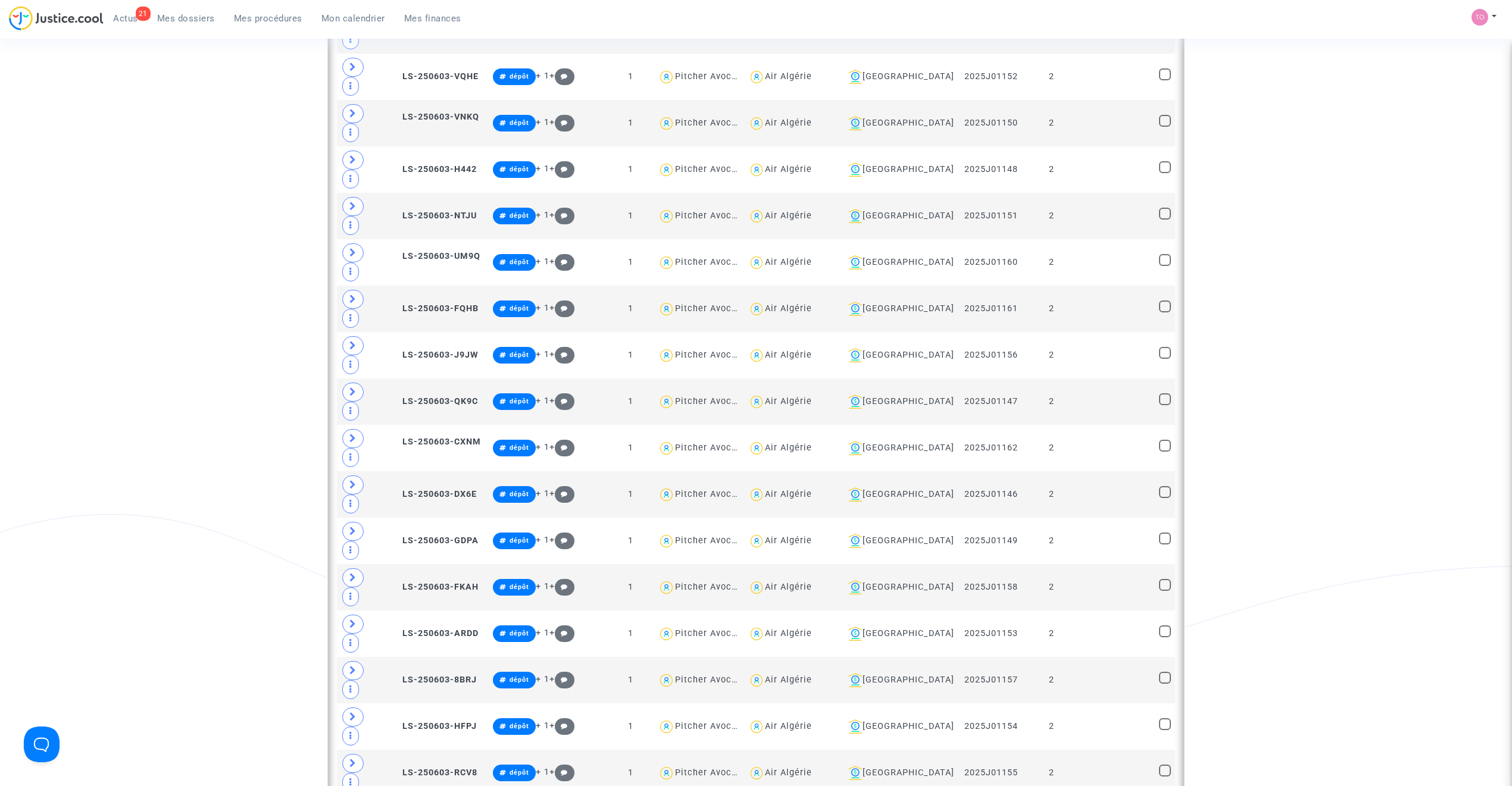
scroll to position [767, 0]
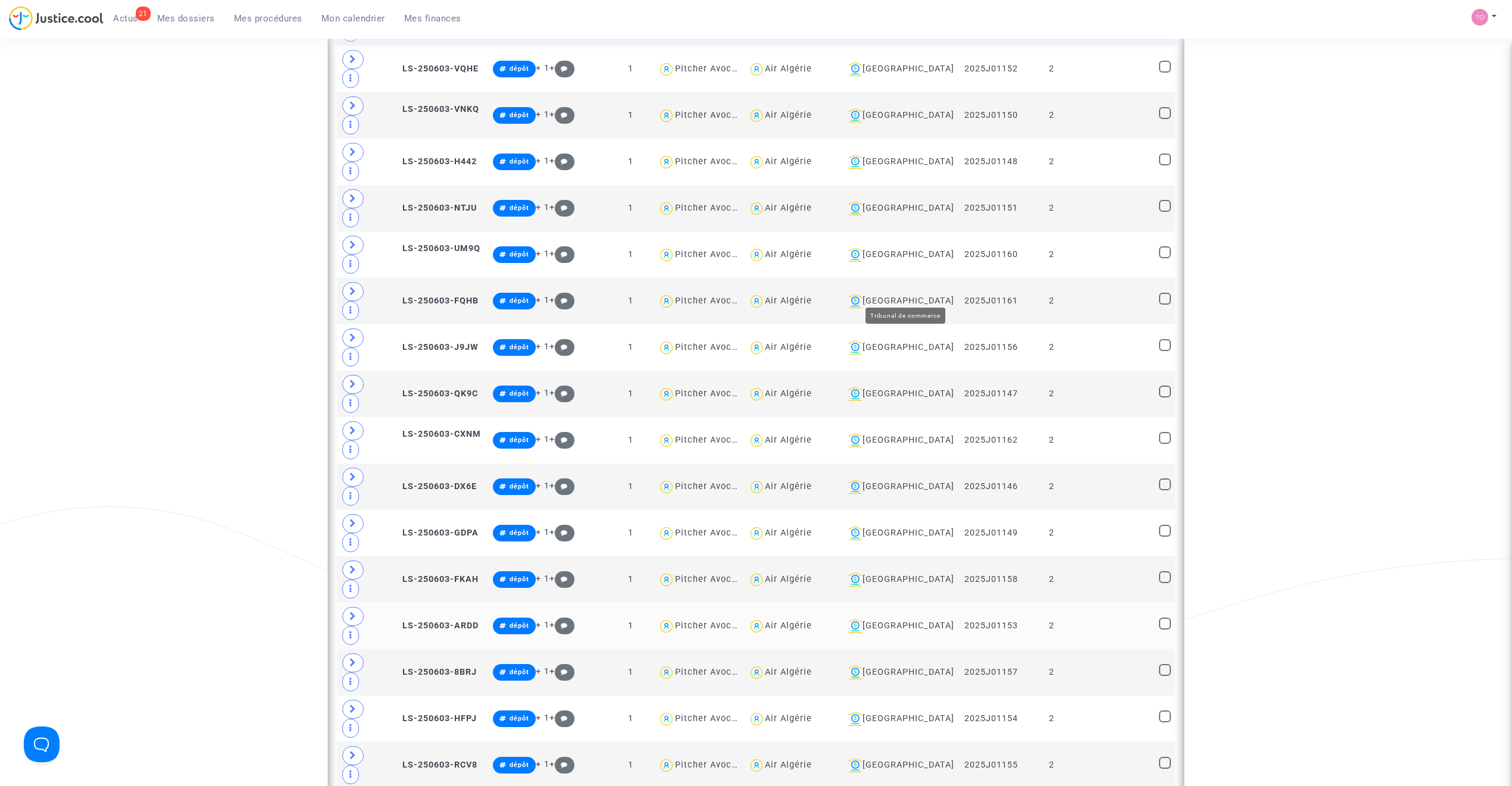
click at [918, 603] on td "[GEOGRAPHIC_DATA]" at bounding box center [899, 626] width 119 height 46
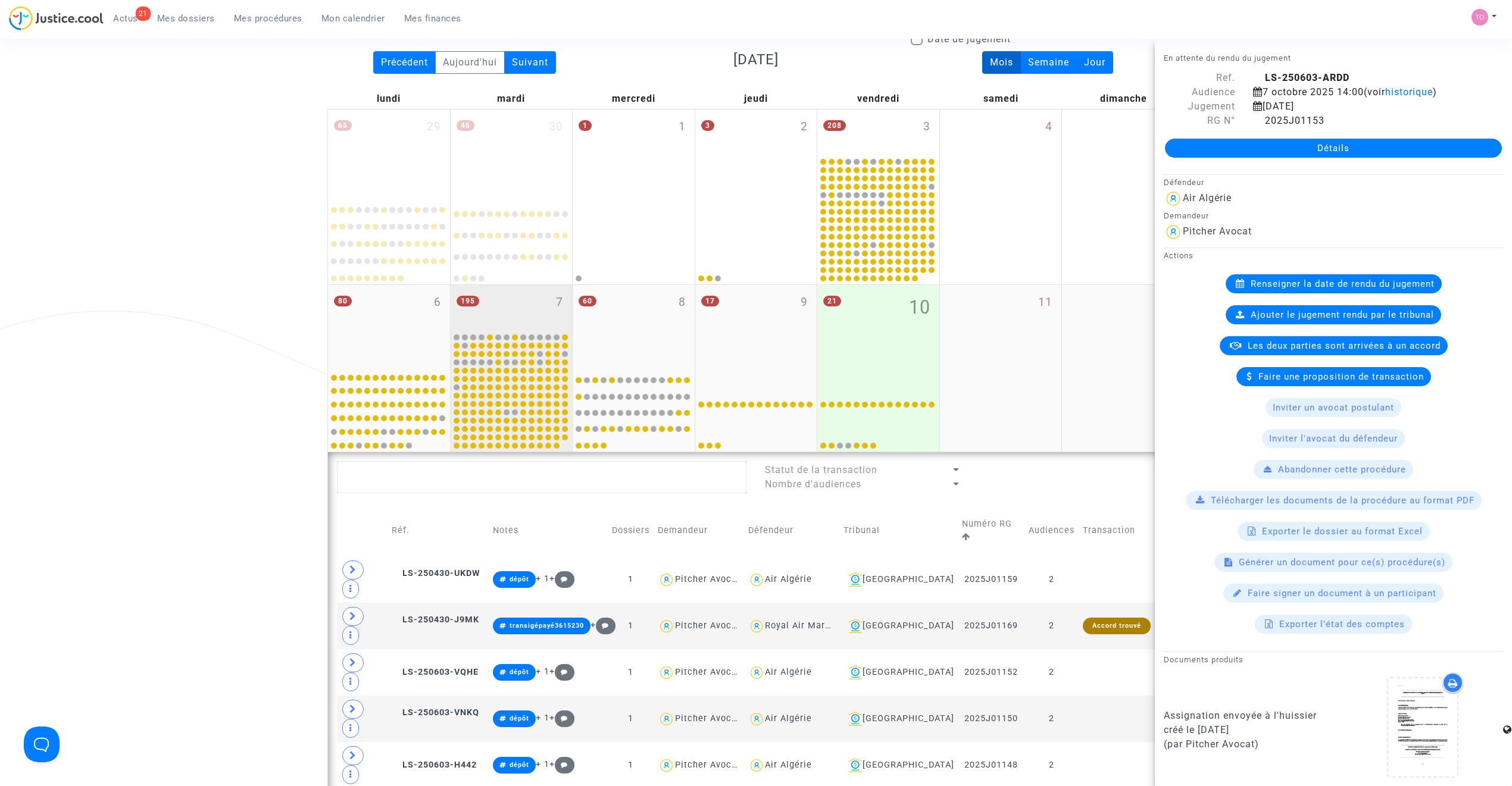
scroll to position [158, 0]
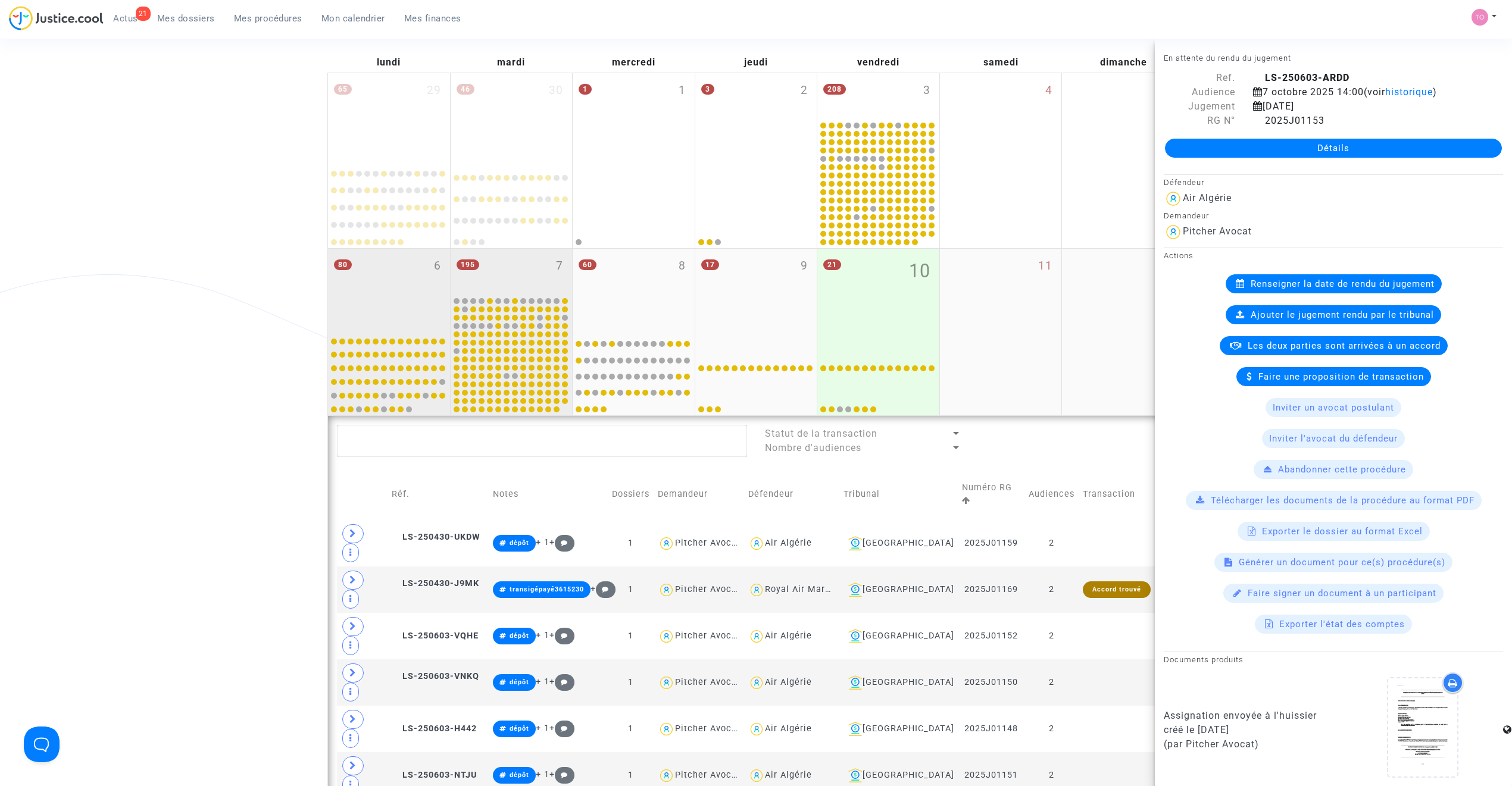
click at [422, 277] on div "80 6" at bounding box center [389, 289] width 122 height 81
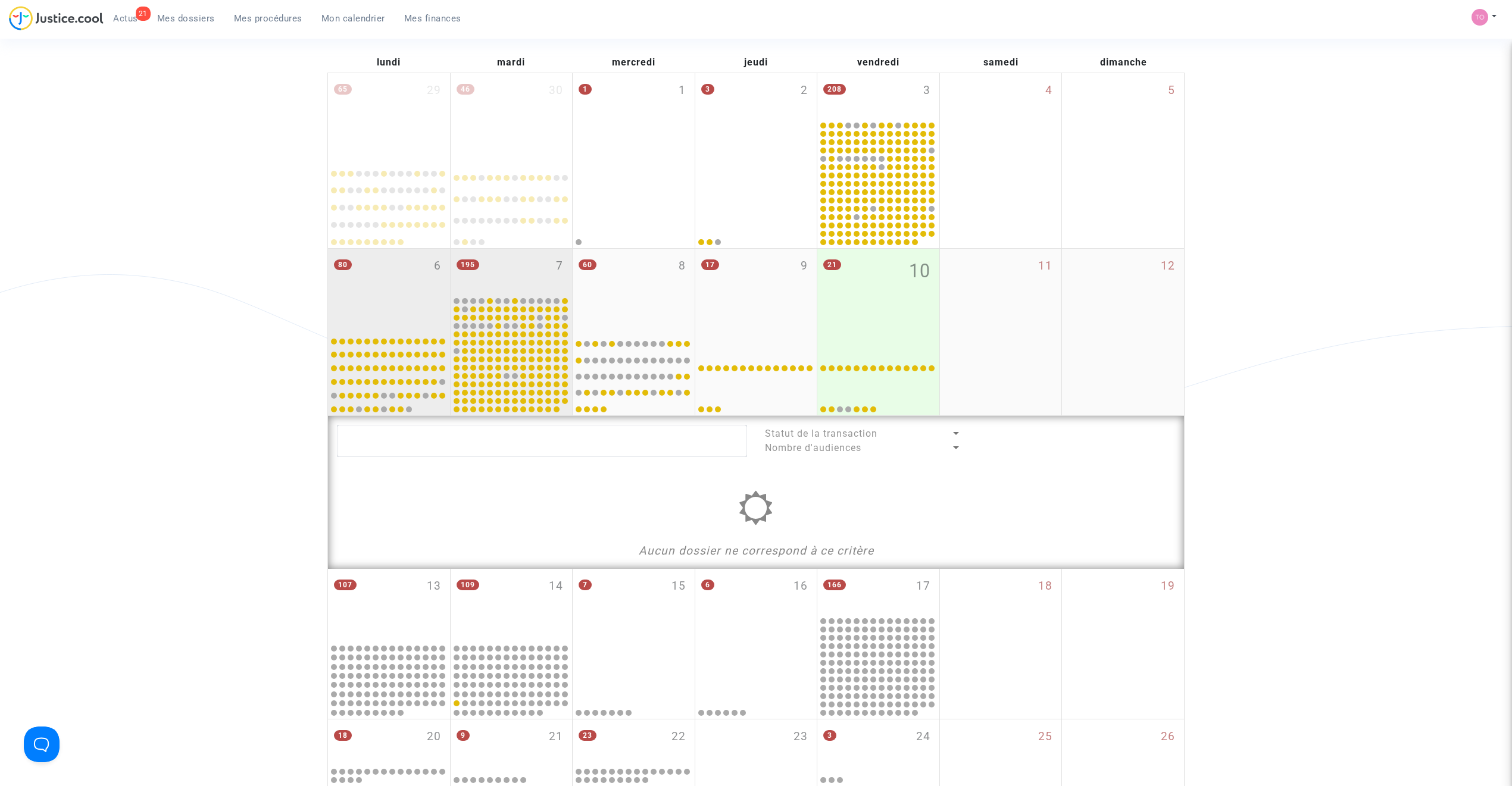
click at [503, 270] on div "195 7" at bounding box center [512, 271] width 122 height 46
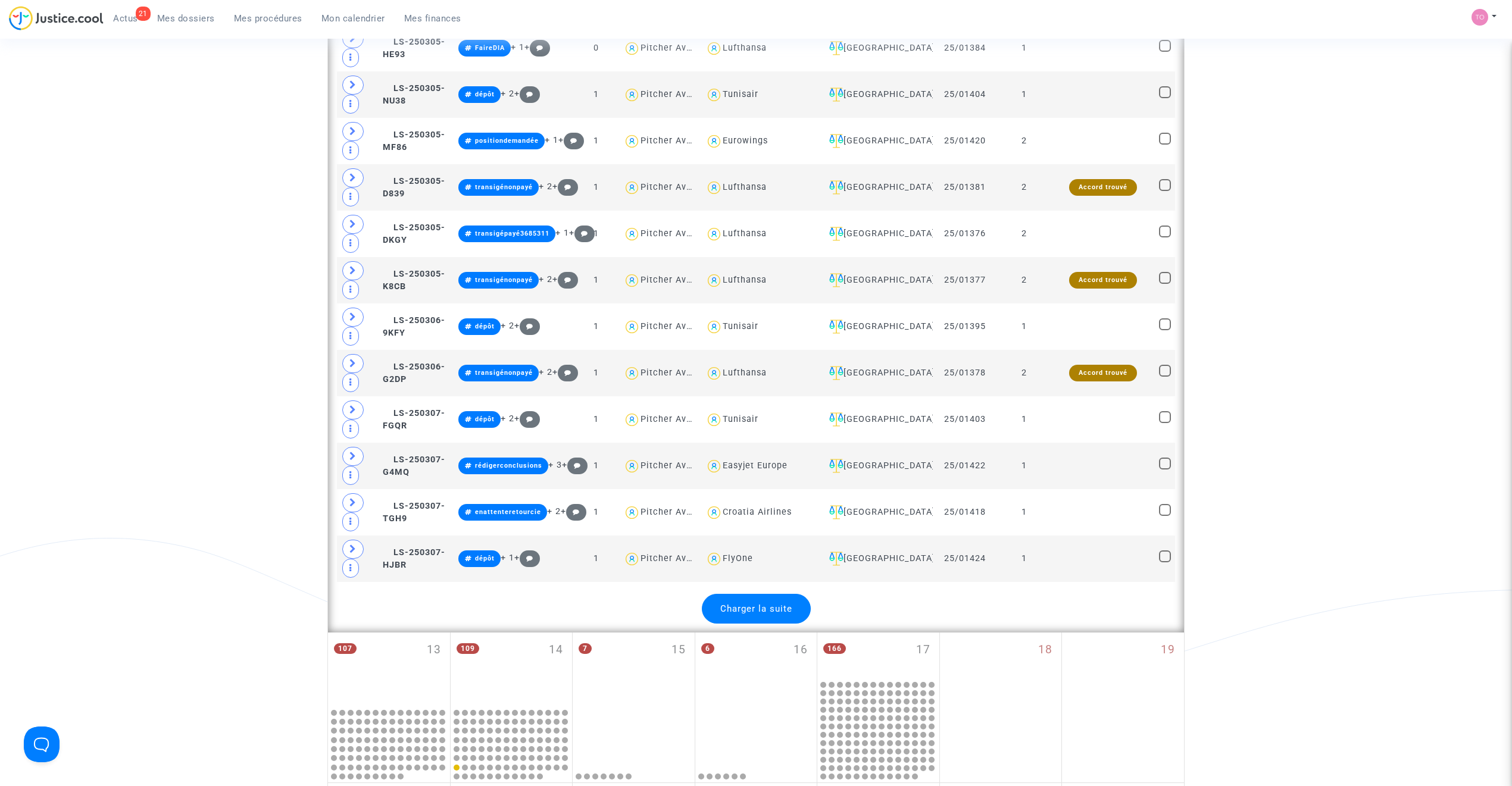
scroll to position [2441, 0]
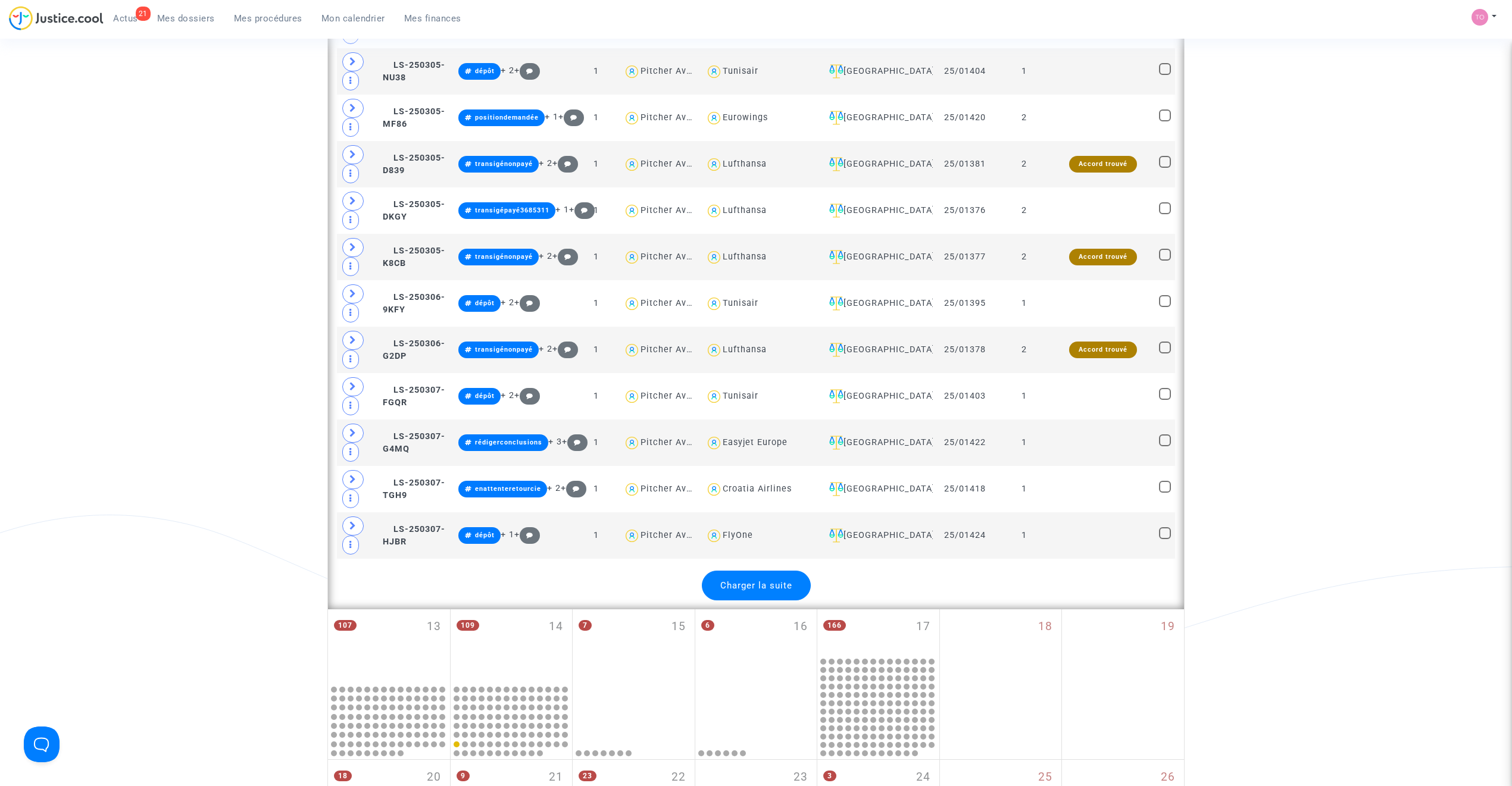
click at [786, 591] on span "Charger la suite" at bounding box center [756, 585] width 72 height 11
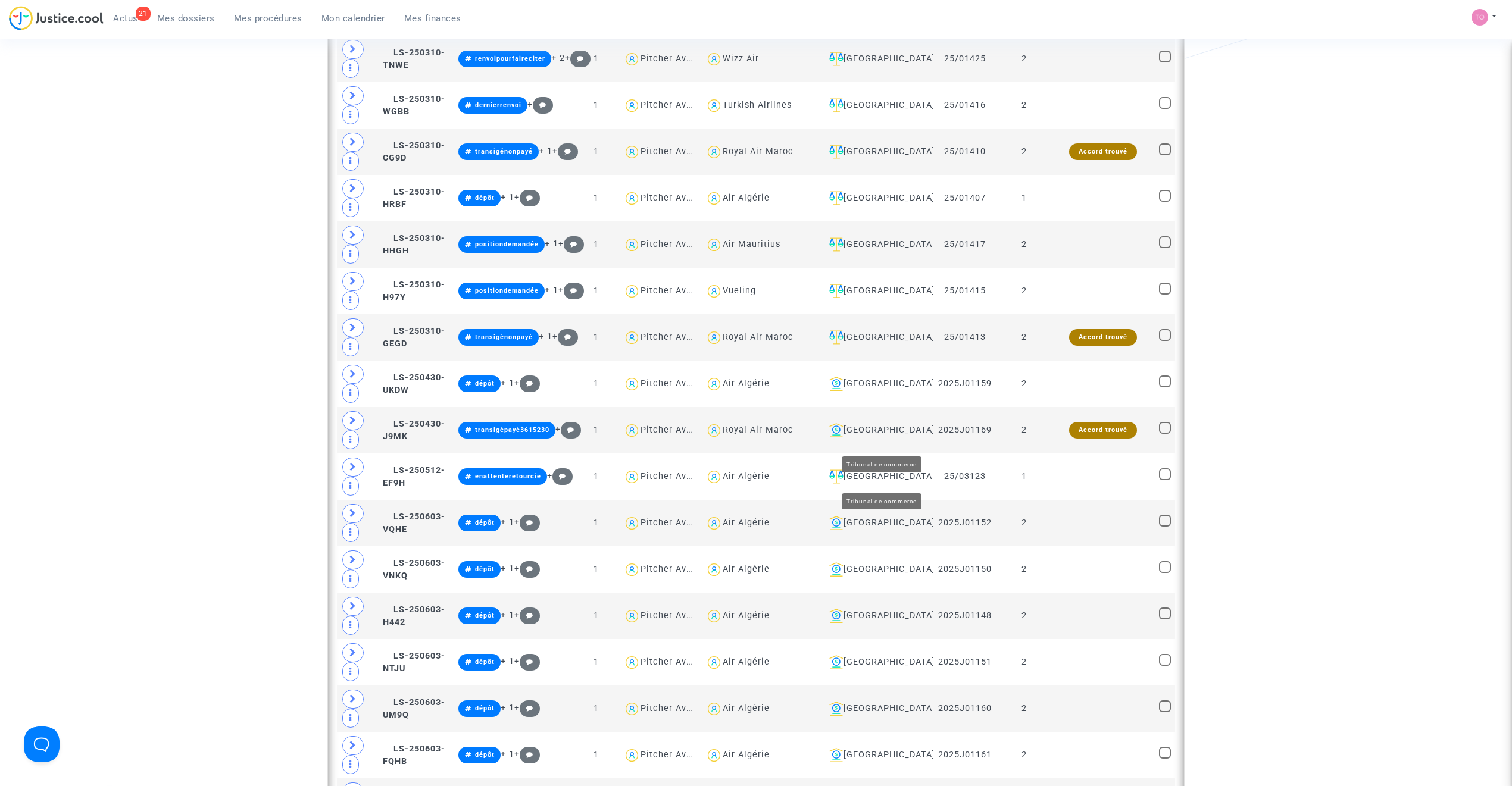
scroll to position [3024, 0]
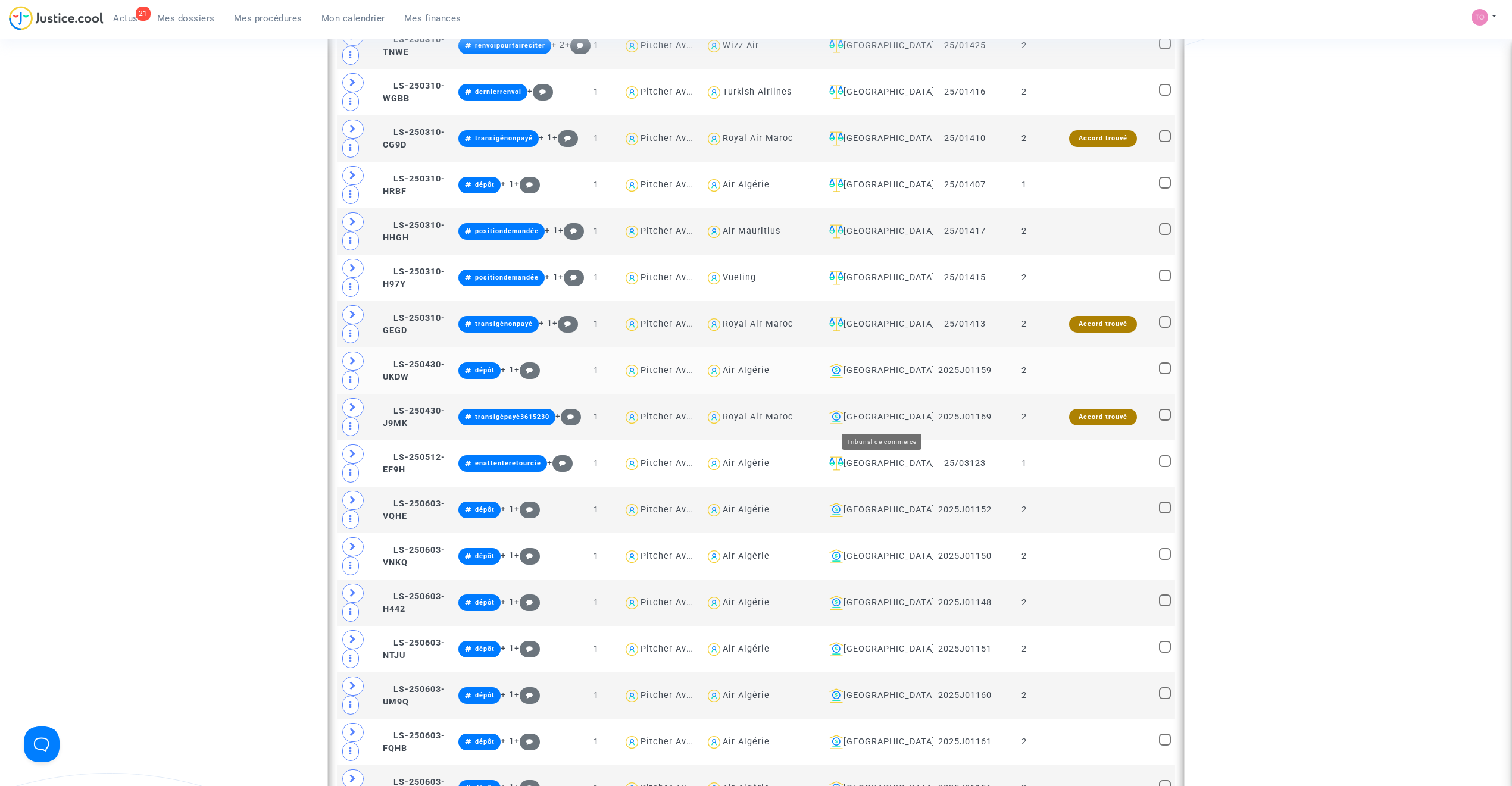
click at [874, 378] on div "[GEOGRAPHIC_DATA]" at bounding box center [876, 371] width 104 height 15
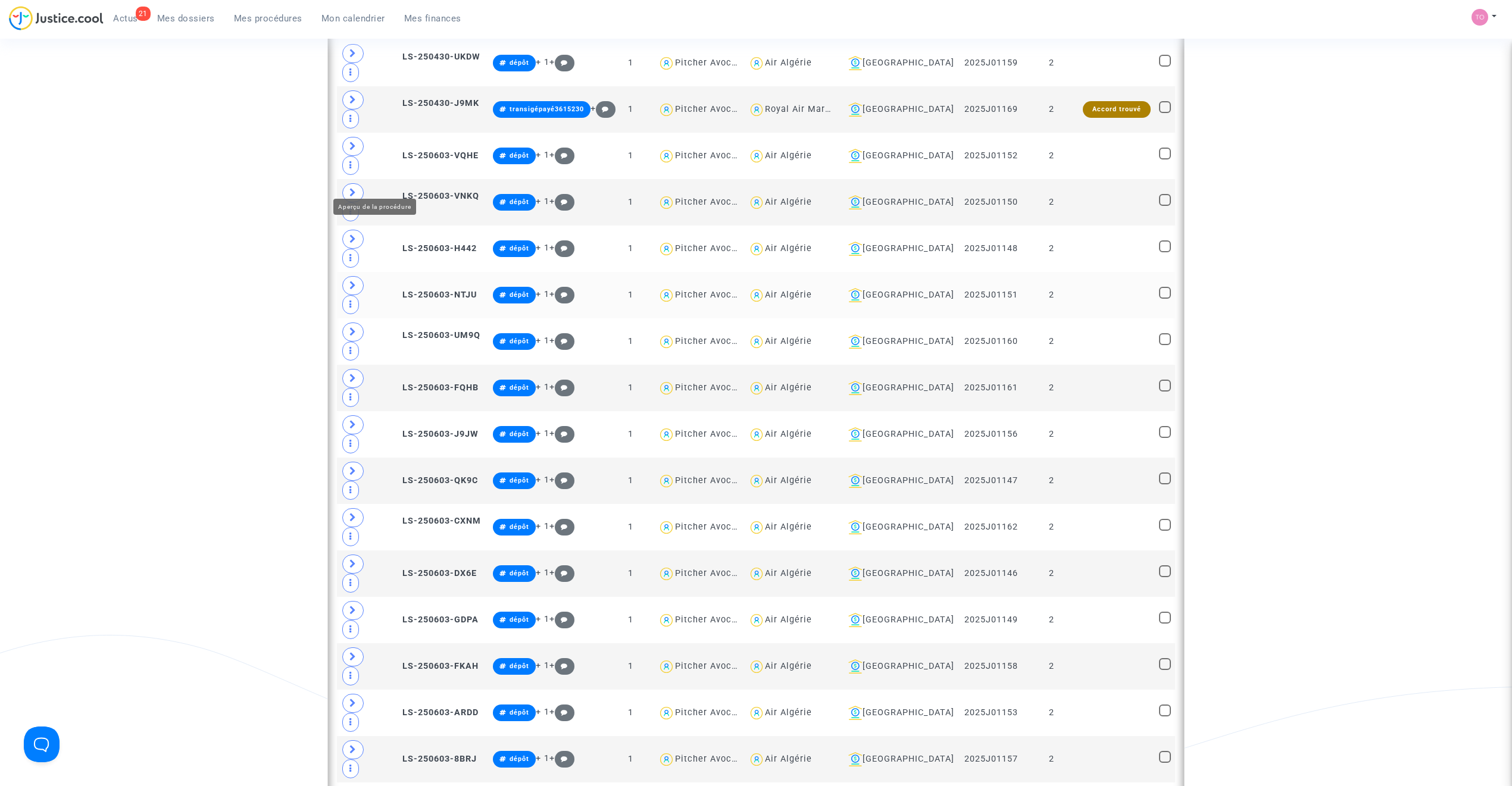
scroll to position [647, 0]
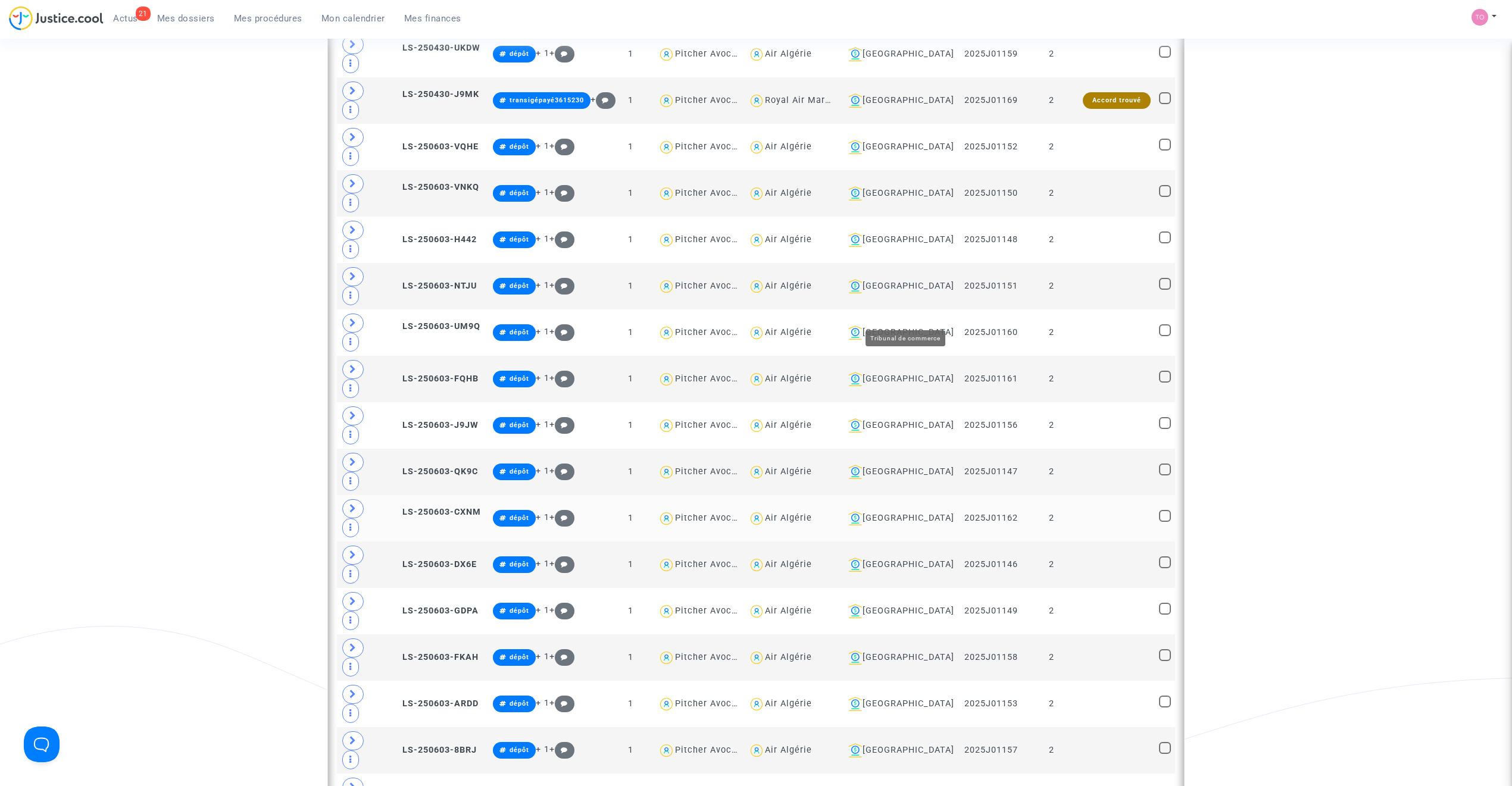
click at [917, 512] on div "[GEOGRAPHIC_DATA]" at bounding box center [899, 519] width 110 height 15
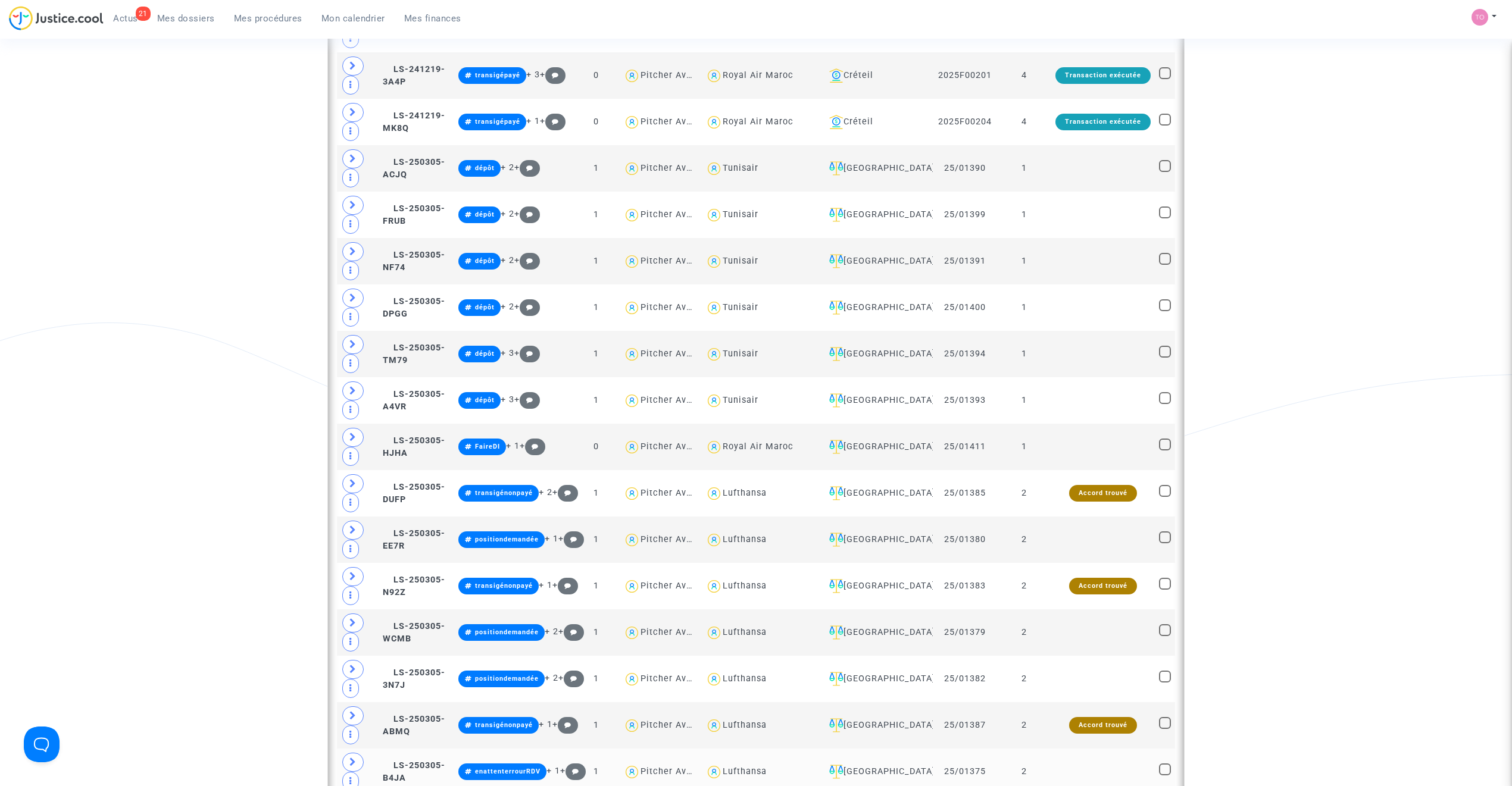
scroll to position [965, 0]
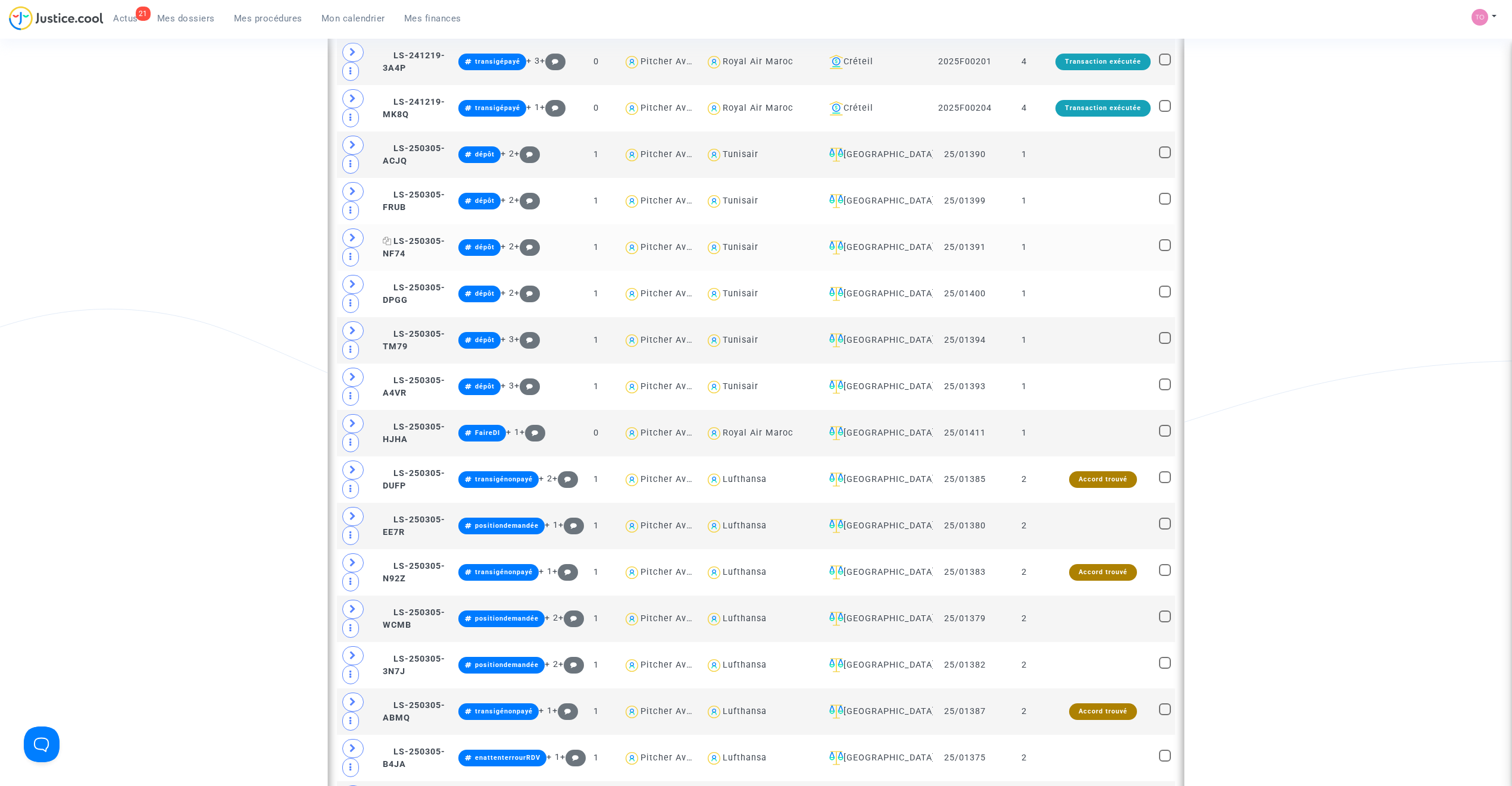
click at [414, 250] on span "LS-250305-NF74" at bounding box center [413, 248] width 63 height 24
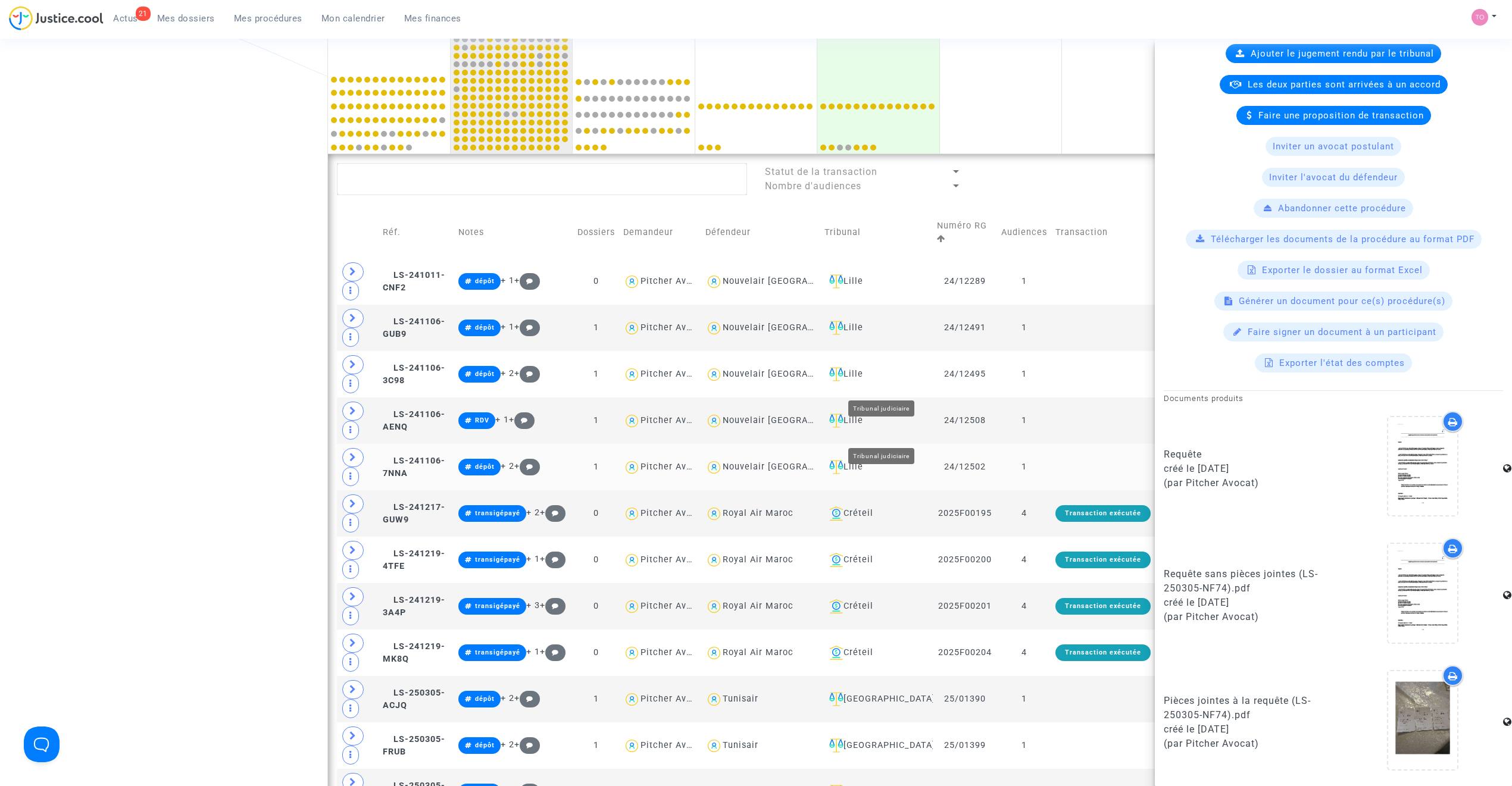
scroll to position [462, 0]
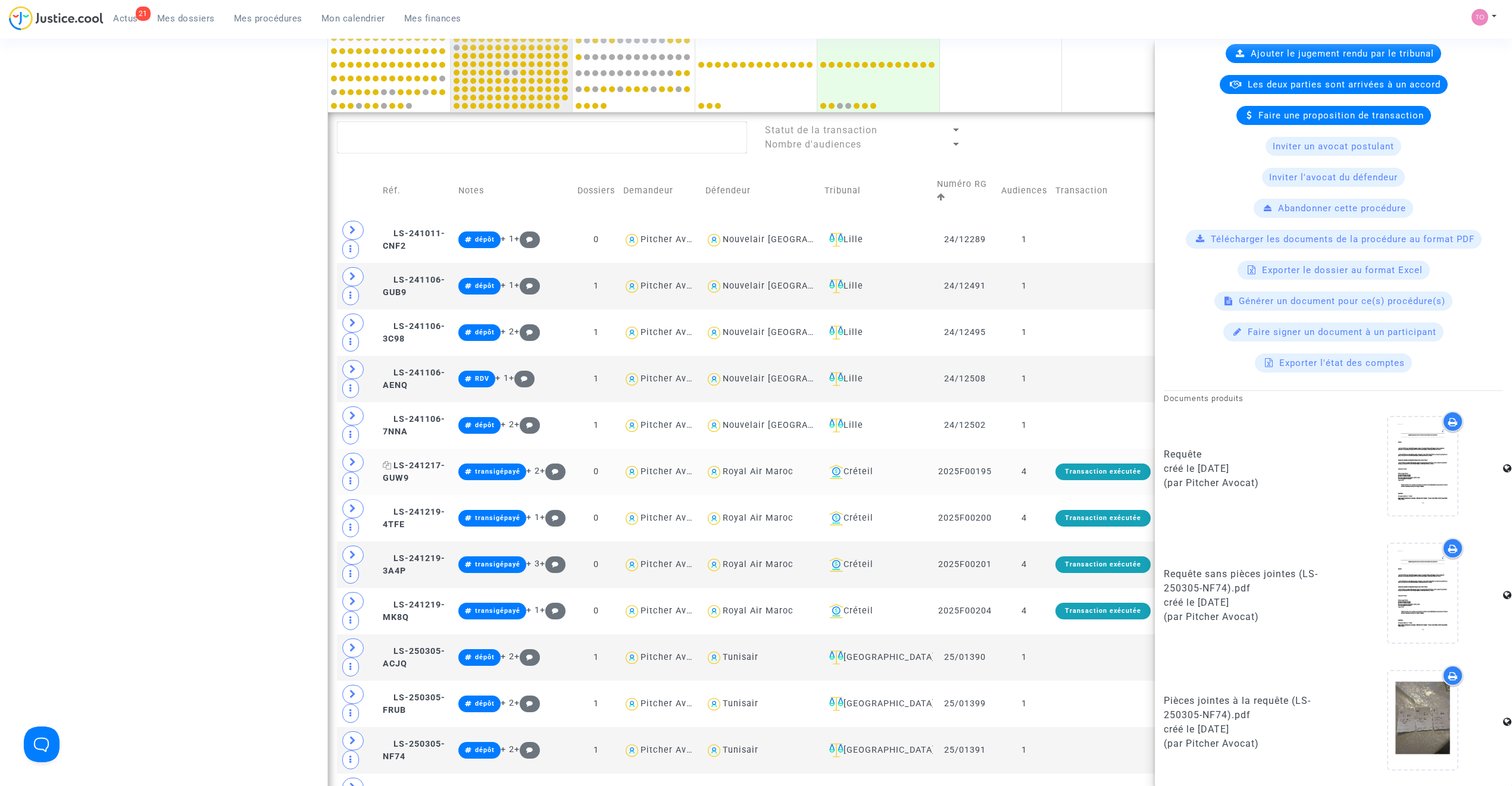
click at [441, 467] on span "LS-241217-GUW9" at bounding box center [413, 472] width 63 height 24
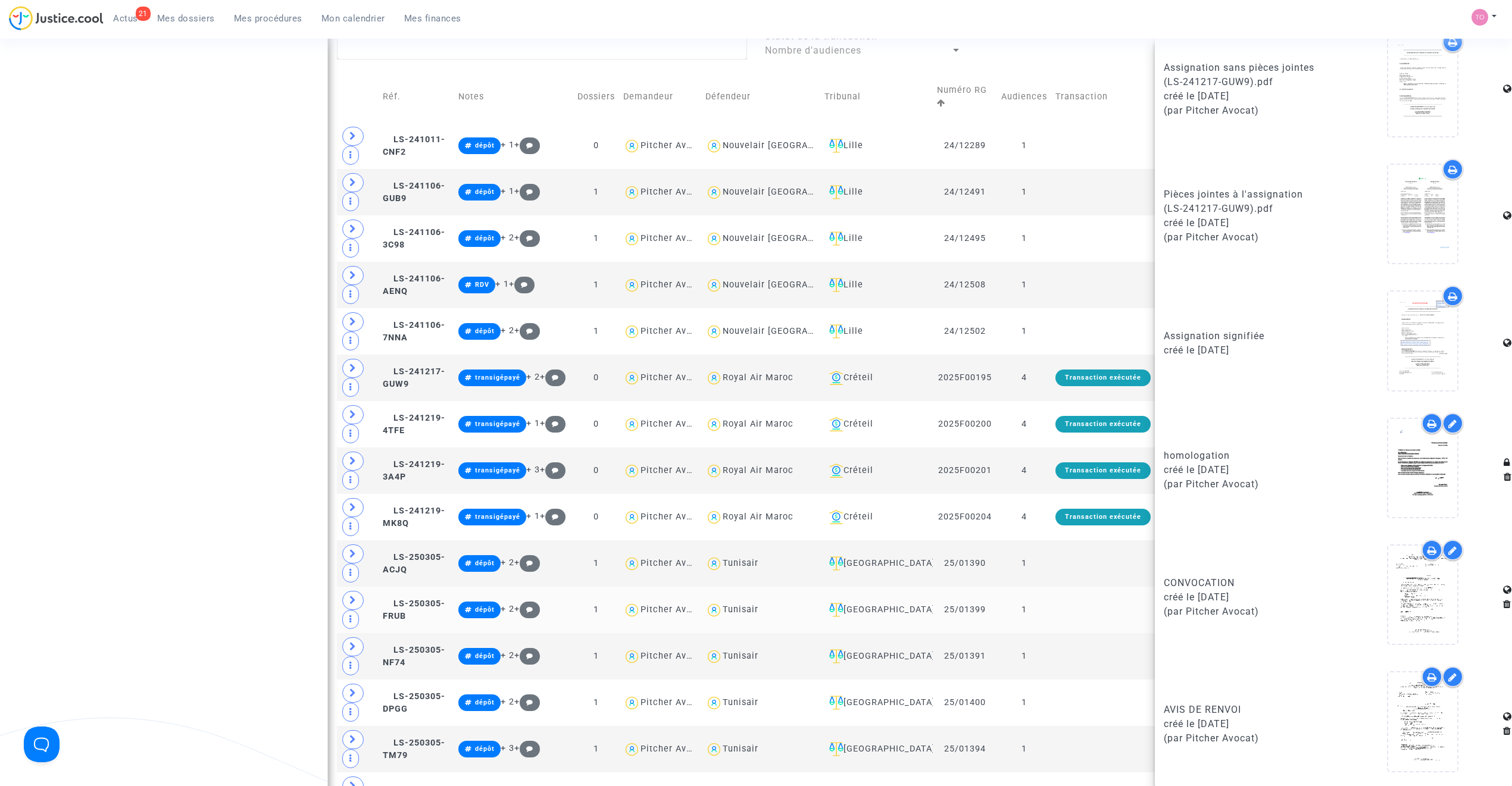
scroll to position [620, 0]
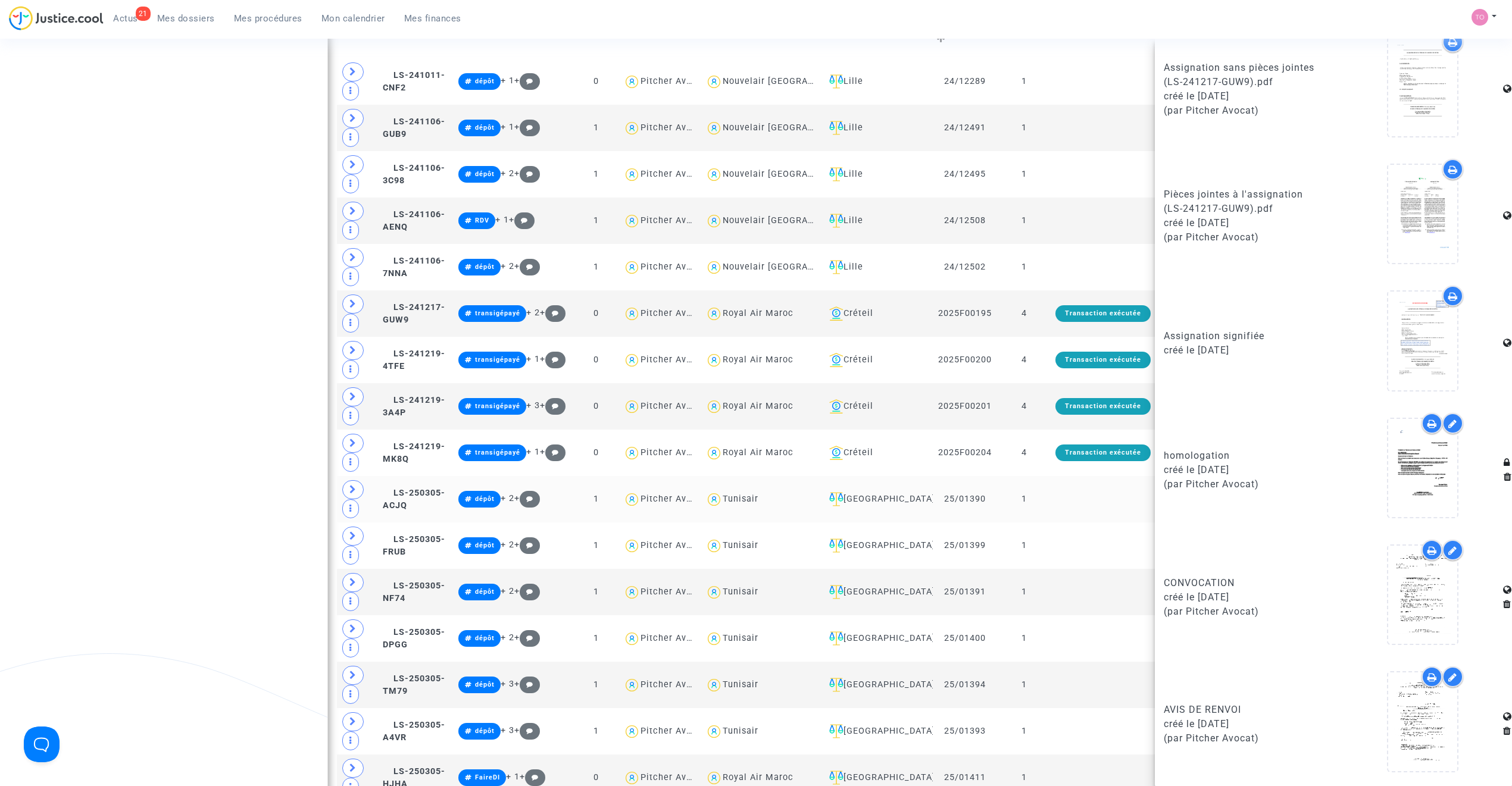
click at [438, 494] on td "LS-250305-ACJQ" at bounding box center [416, 499] width 76 height 46
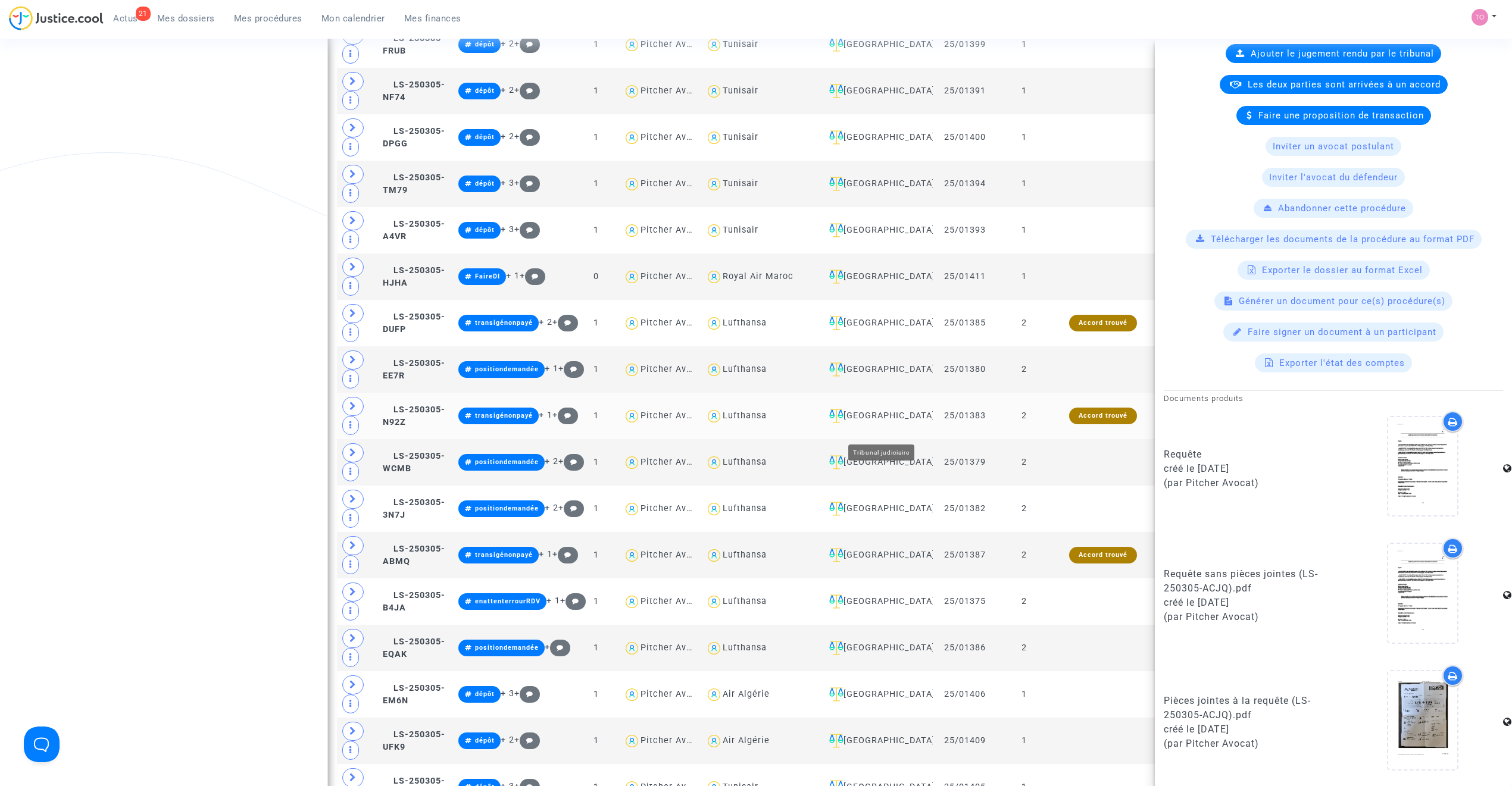
scroll to position [1124, 0]
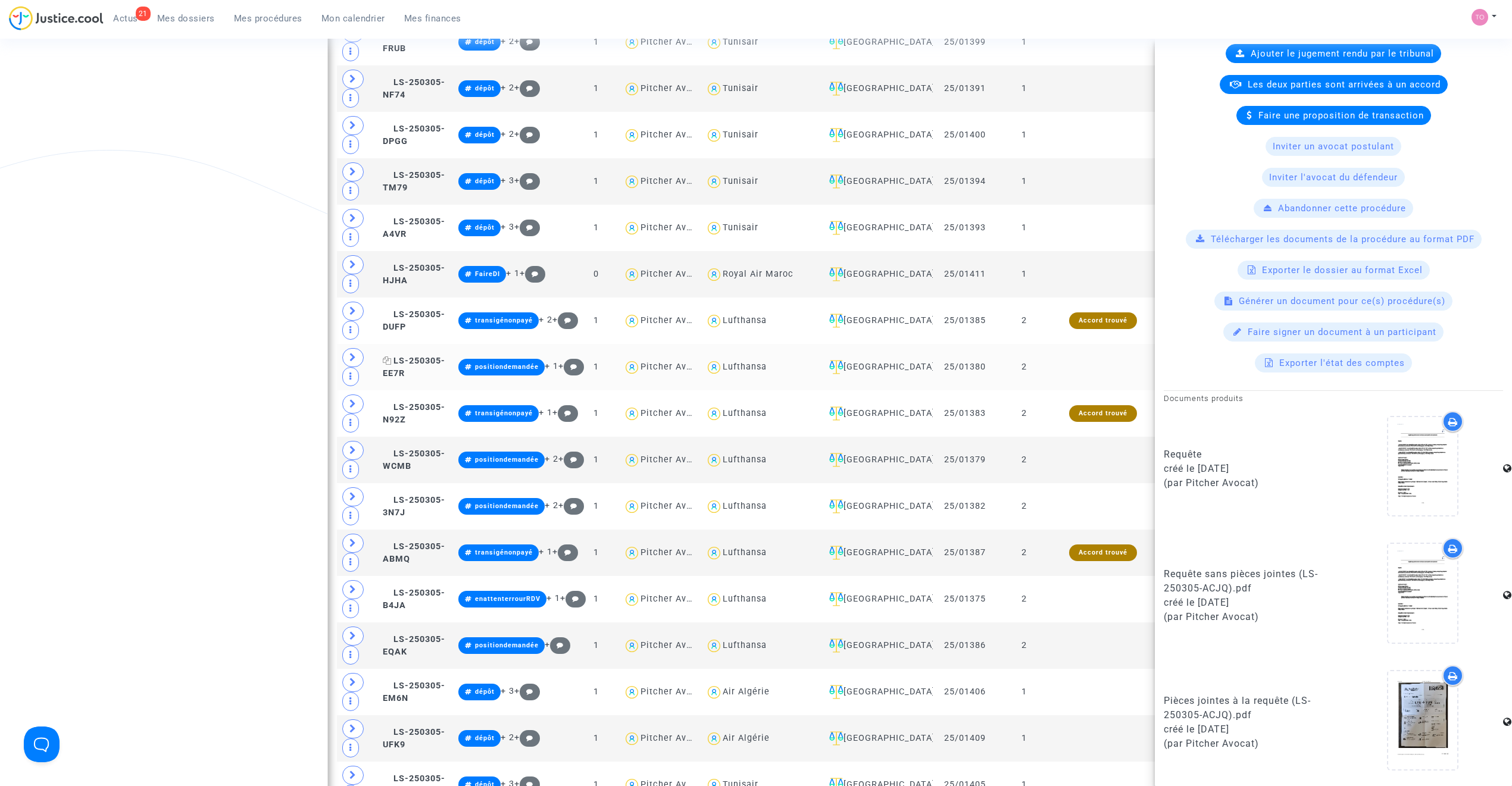
click at [436, 372] on span "LS-250305-EE7R" at bounding box center [413, 367] width 63 height 24
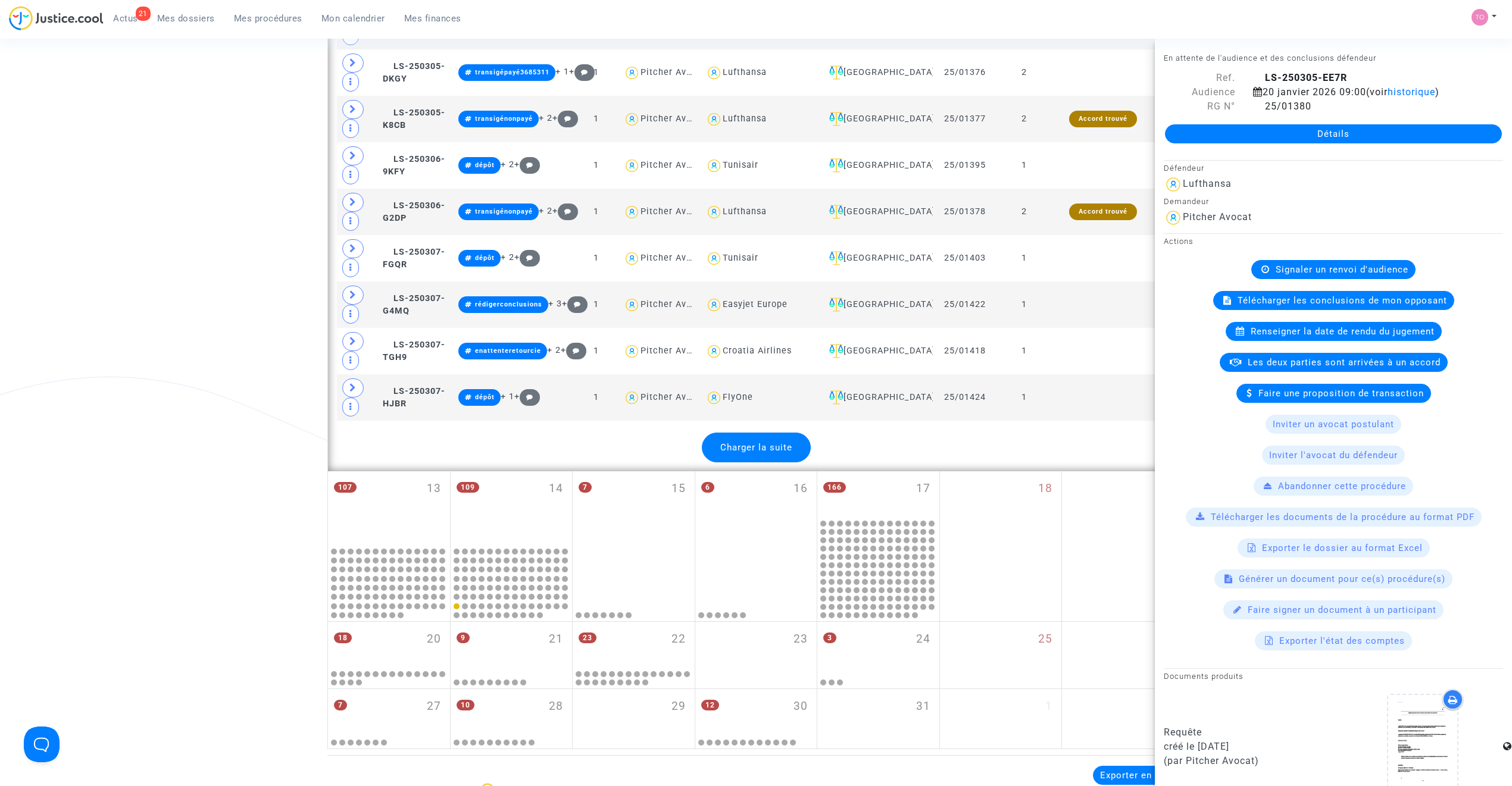
scroll to position [2605, 0]
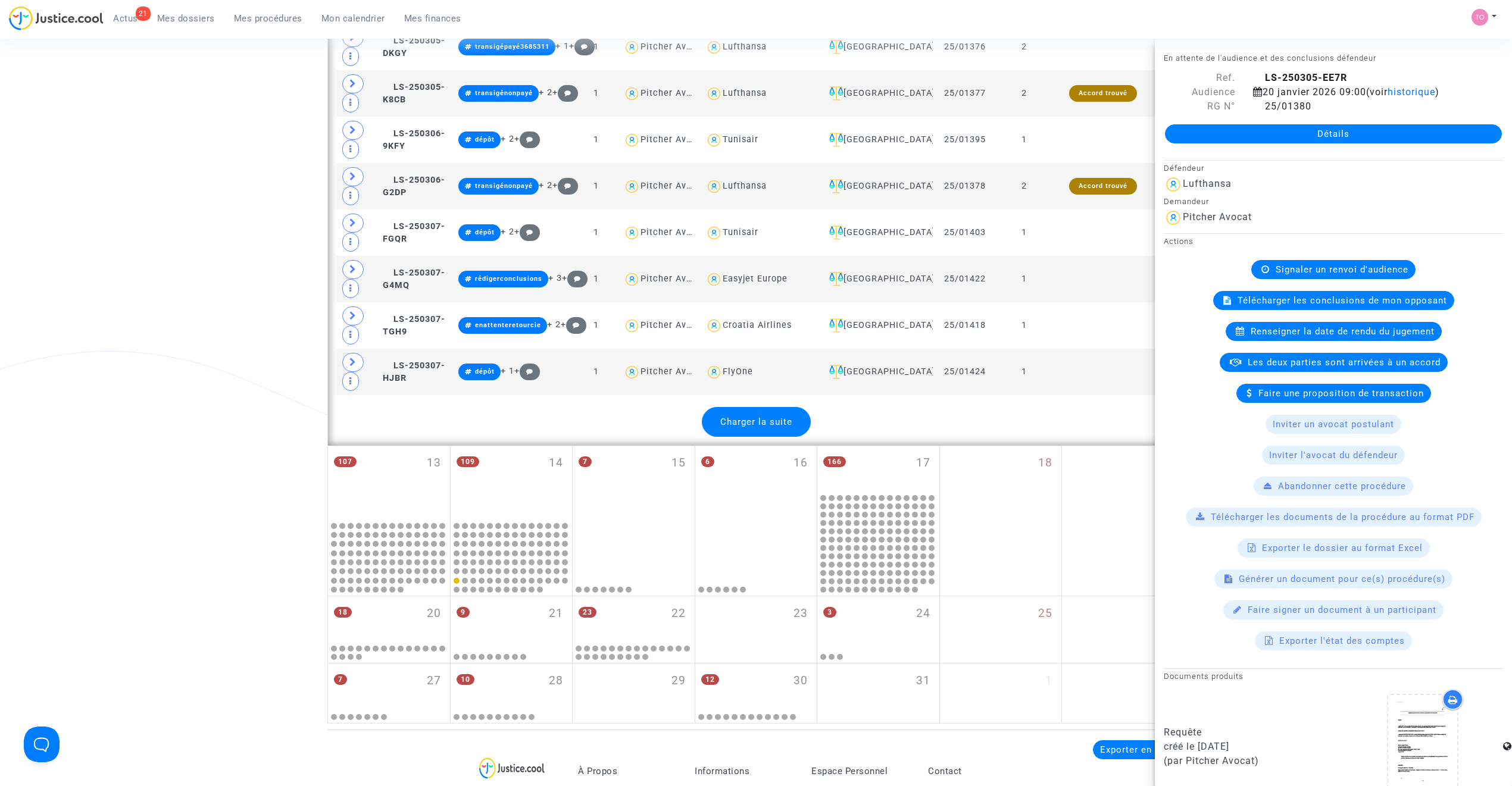
click at [755, 427] on span "Charger la suite" at bounding box center [756, 421] width 72 height 11
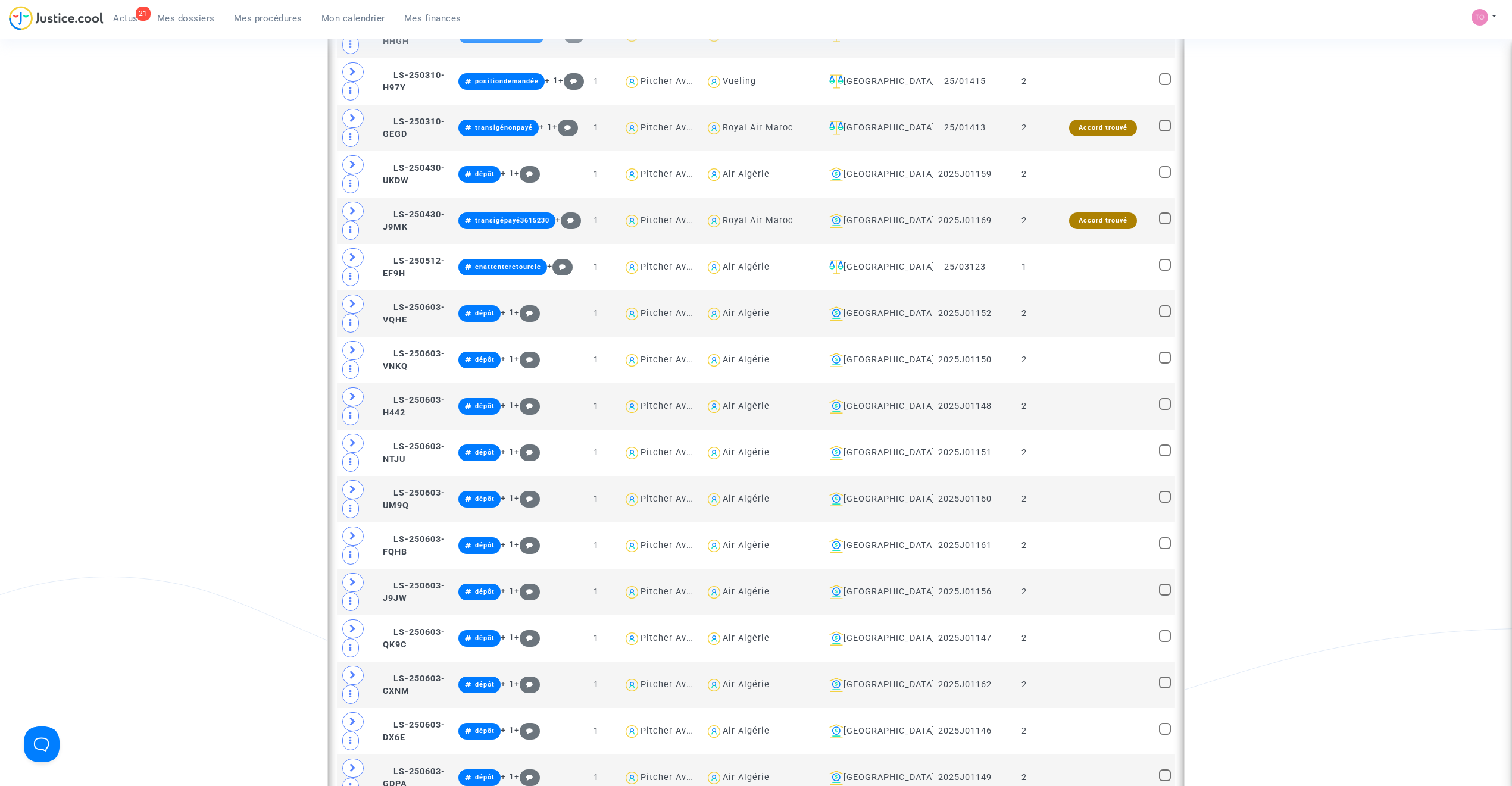
scroll to position [3239, 0]
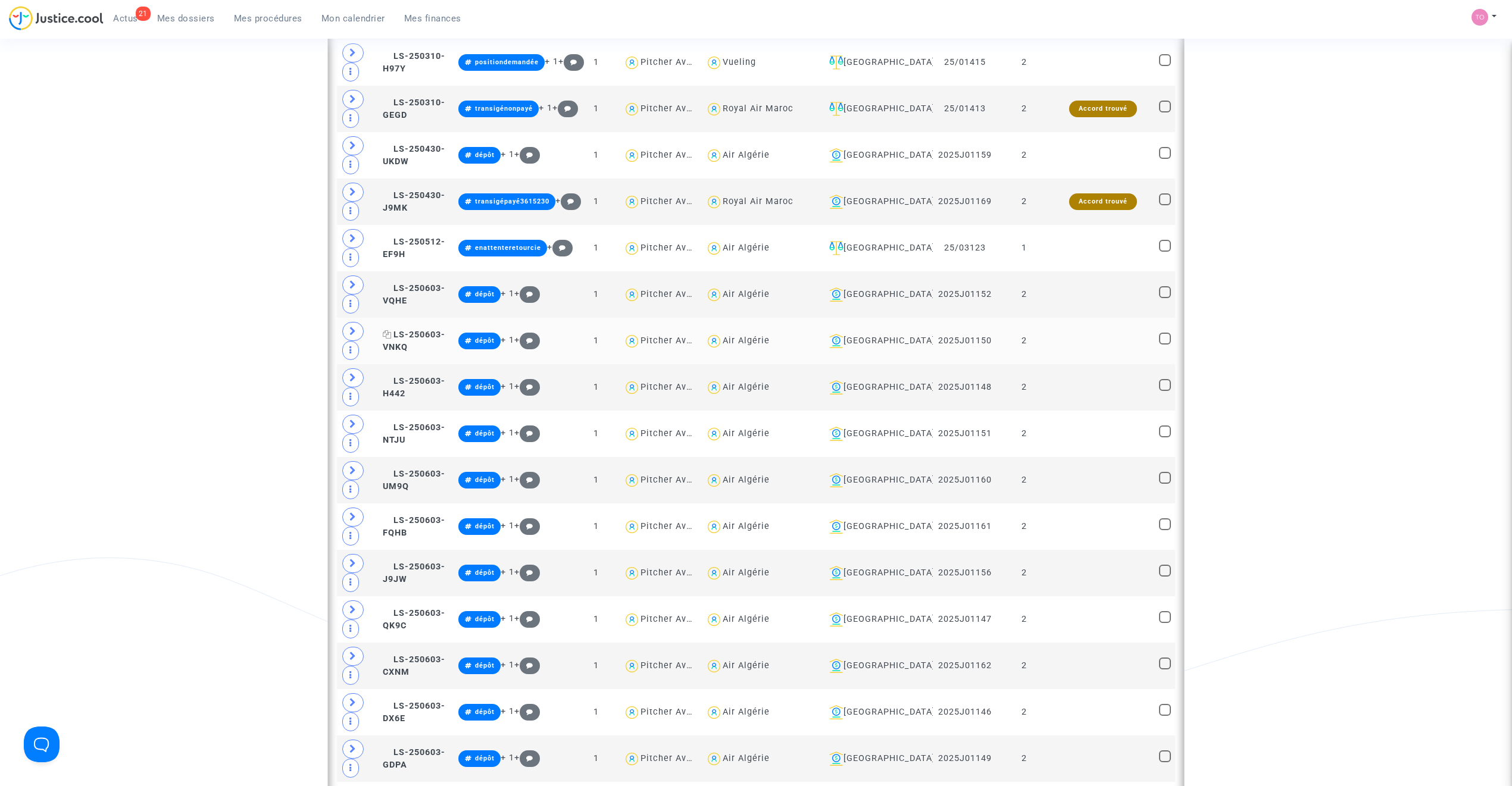
click at [427, 353] on span "LS-250603-VNKQ" at bounding box center [413, 341] width 63 height 24
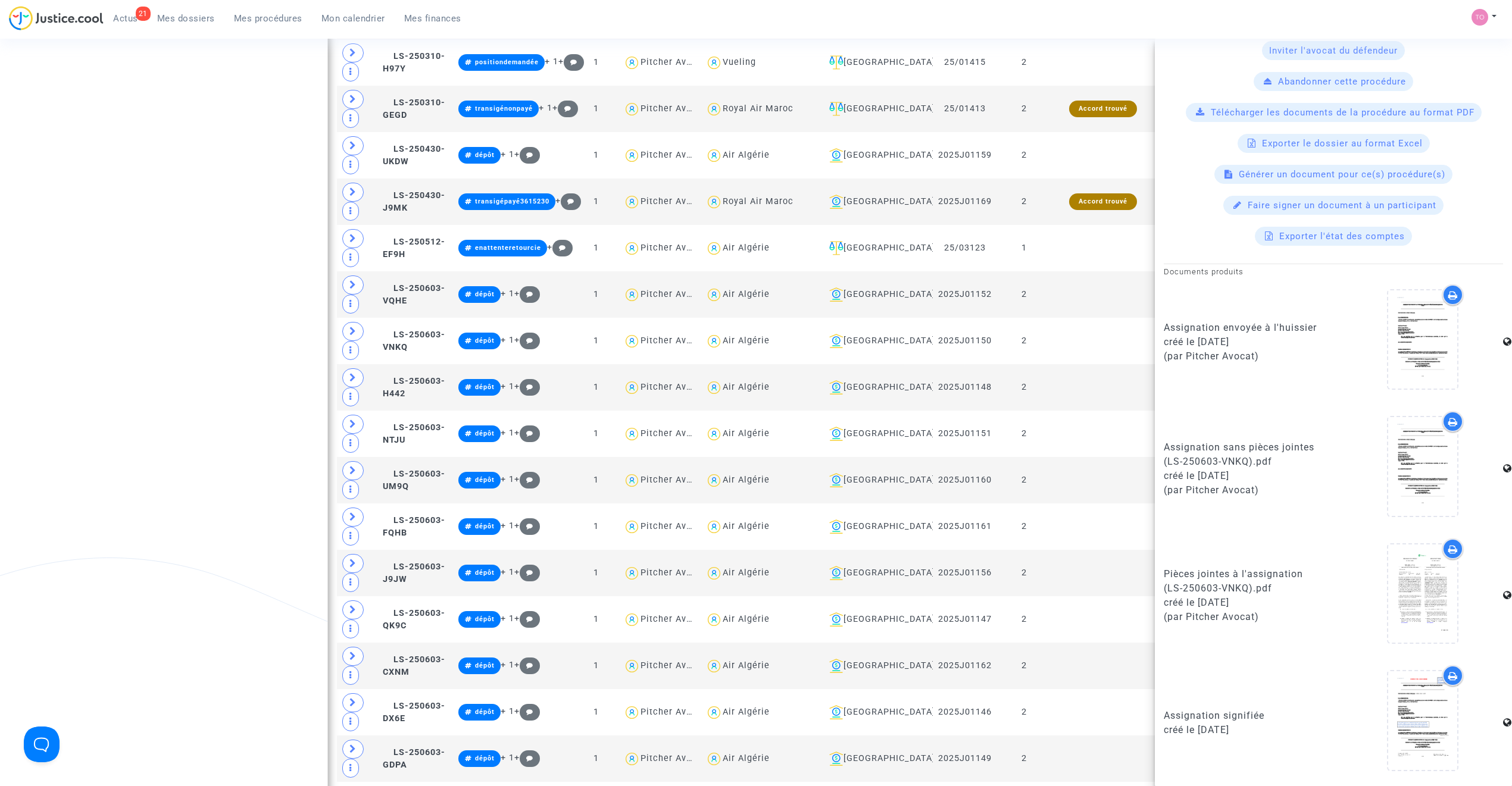
scroll to position [391, 0]
click at [1428, 715] on icon at bounding box center [1423, 719] width 39 height 38
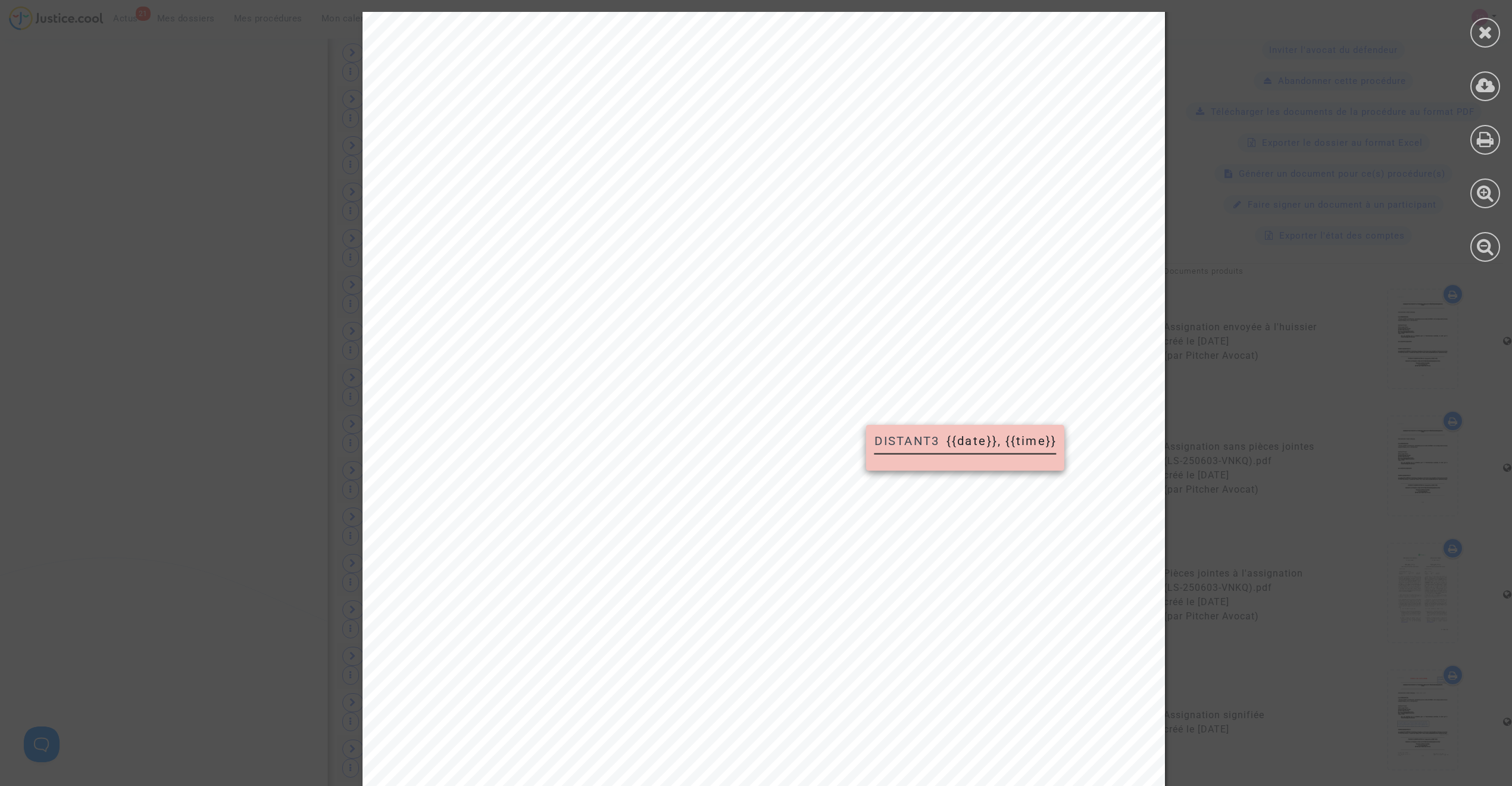
scroll to position [343, 0]
click at [1488, 27] on icon at bounding box center [1485, 32] width 15 height 18
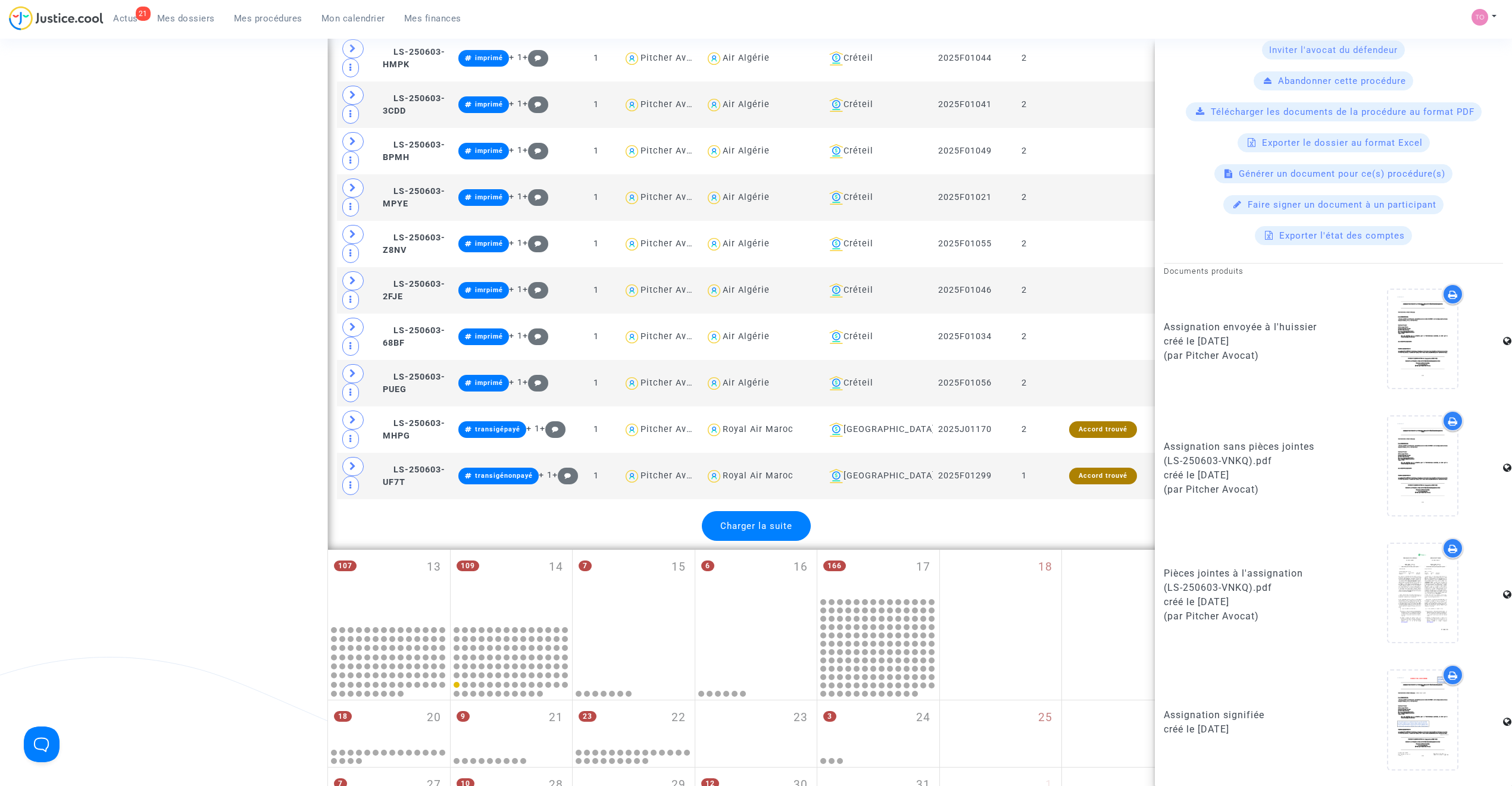
scroll to position [4959, 0]
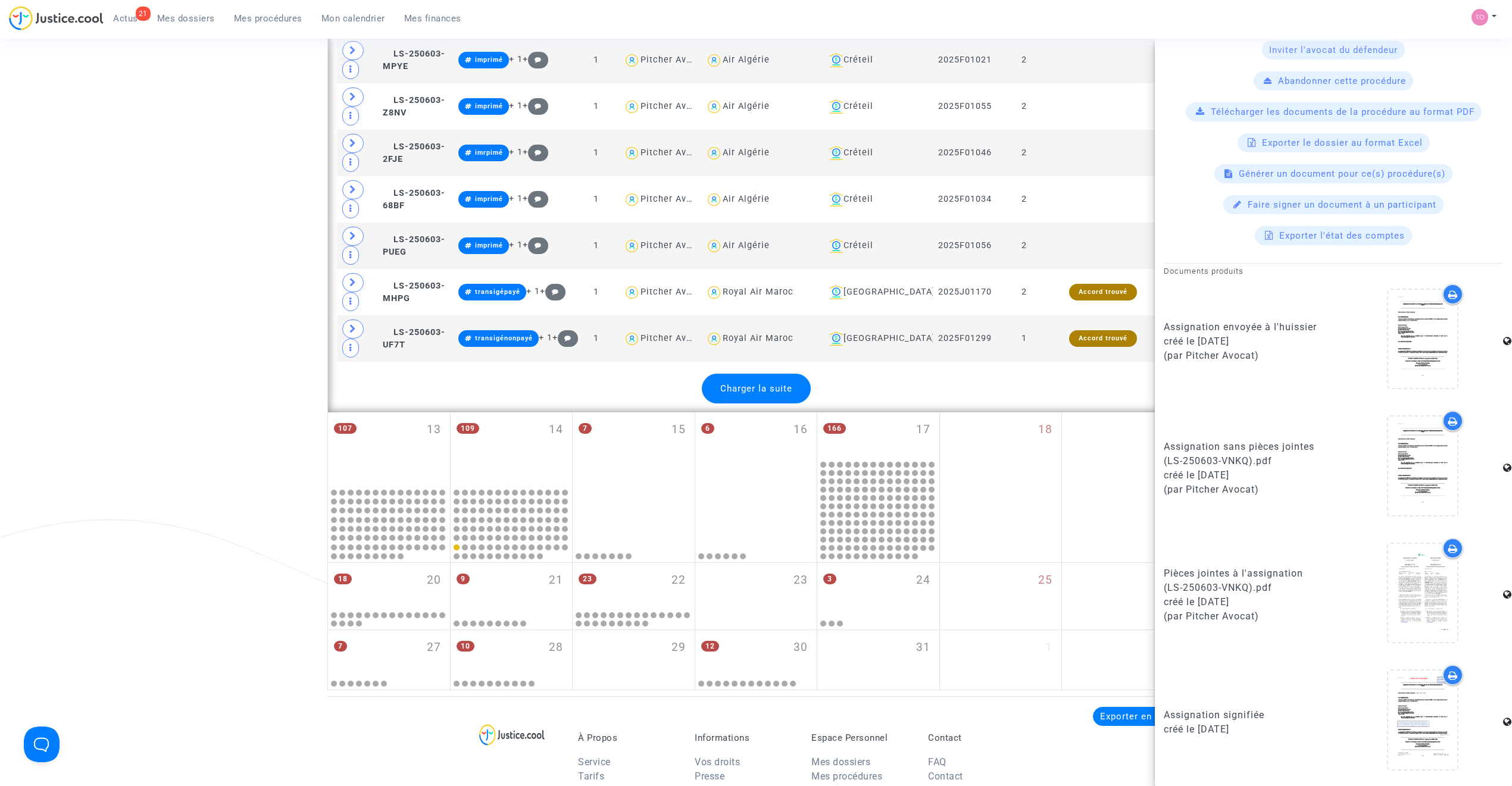
click at [758, 394] on span "Charger la suite" at bounding box center [756, 388] width 72 height 11
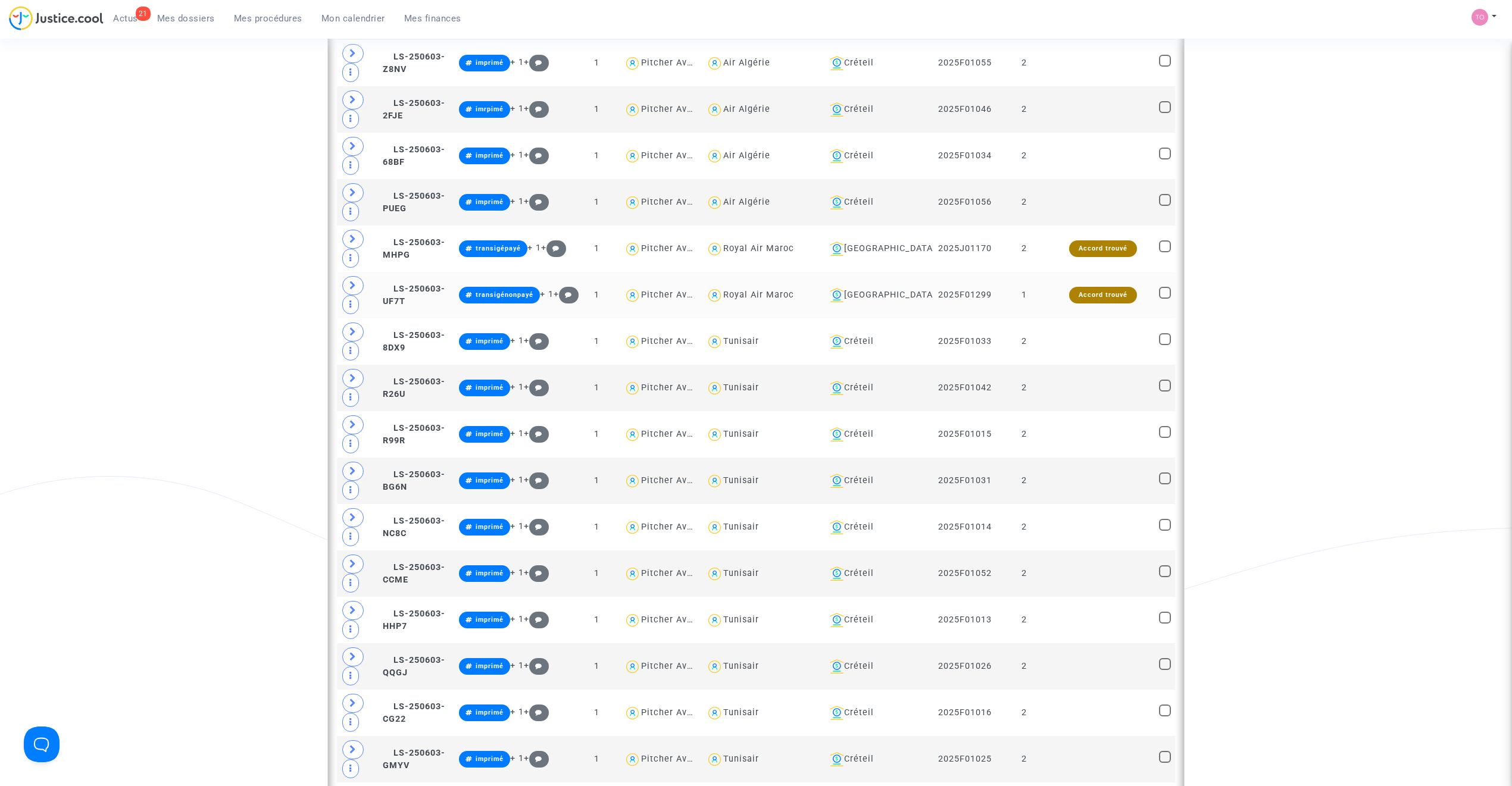
scroll to position [5012, 0]
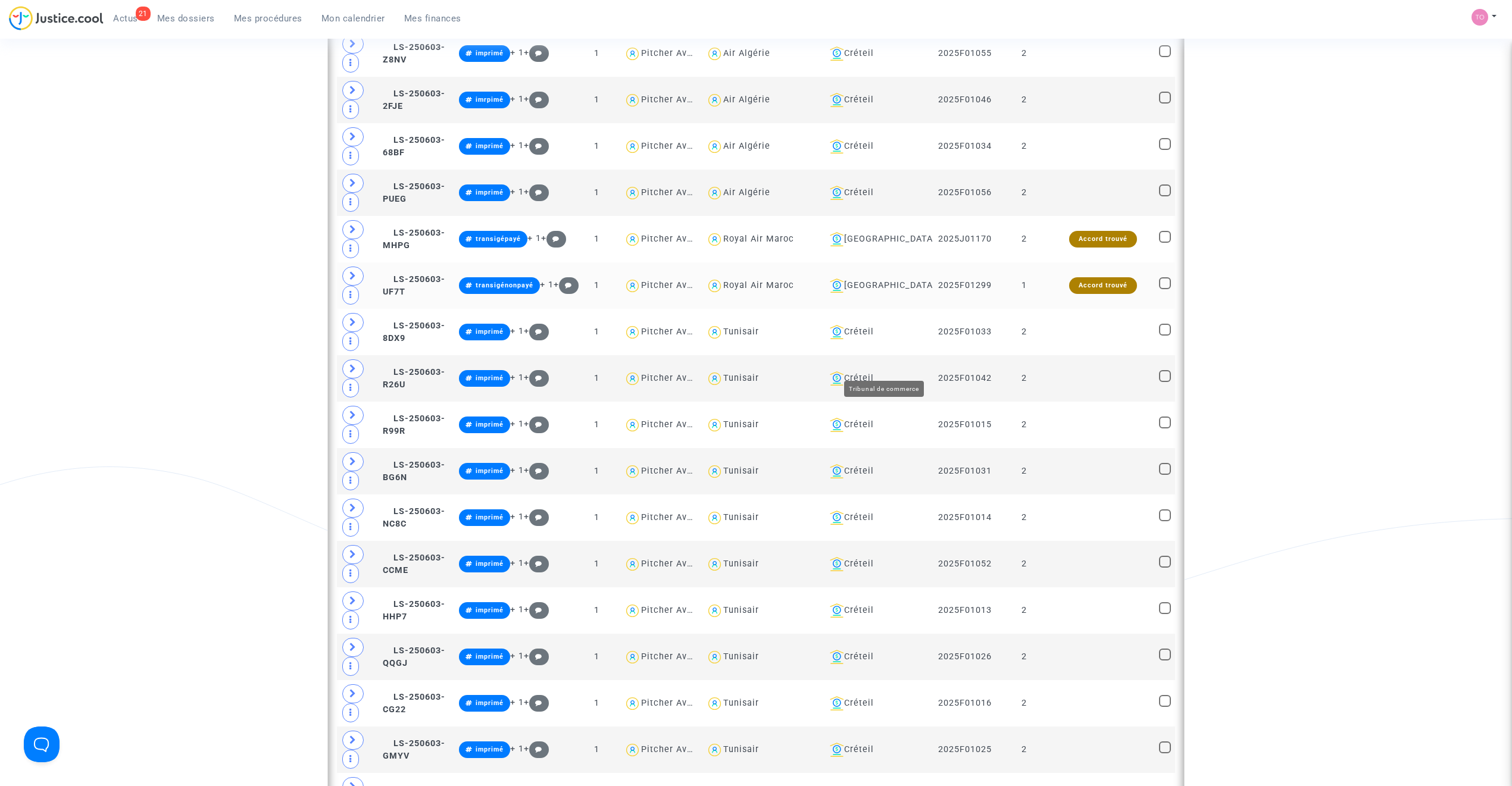
click at [883, 293] on div "Bordeaux" at bounding box center [877, 286] width 104 height 15
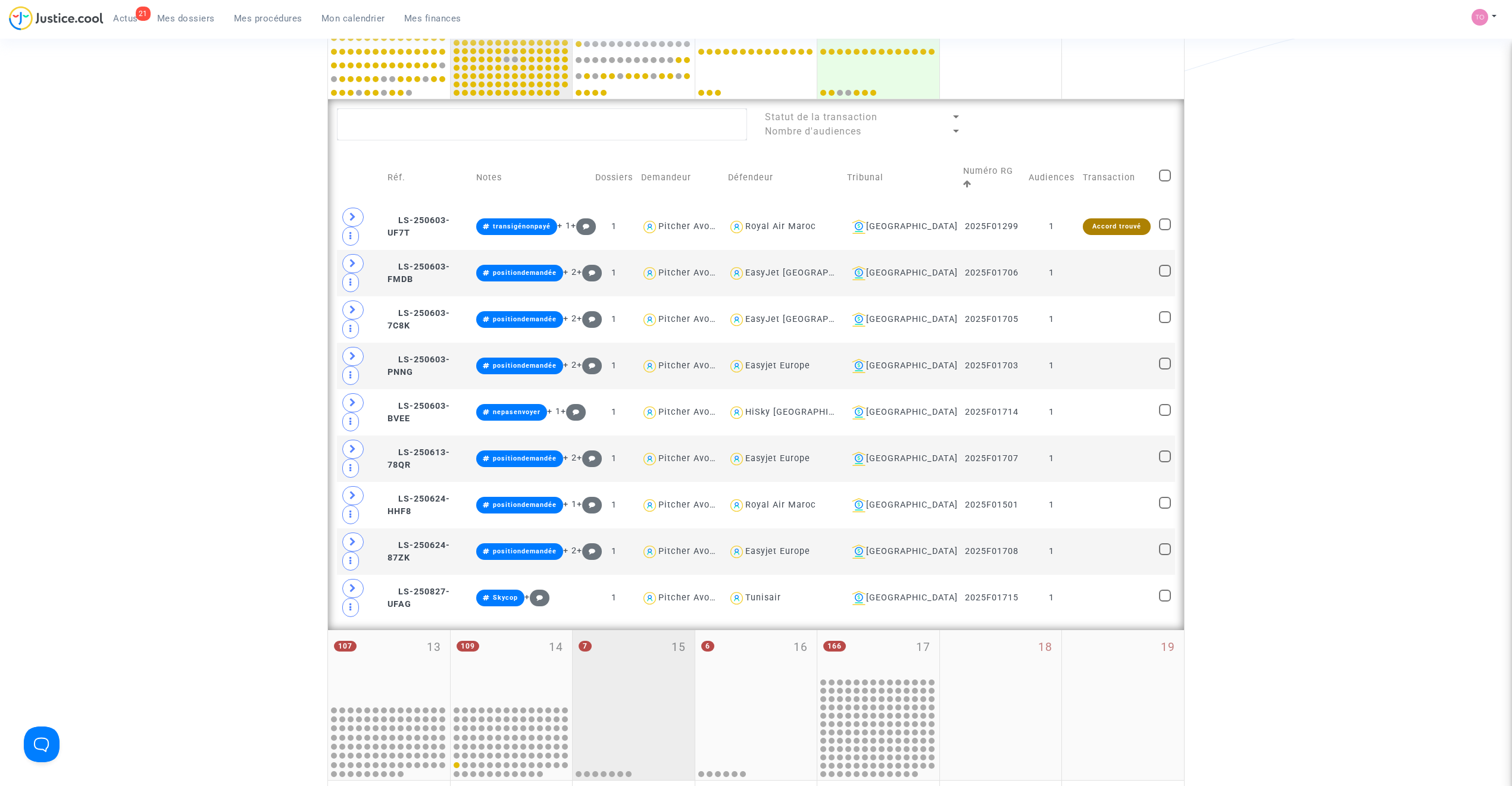
scroll to position [473, 0]
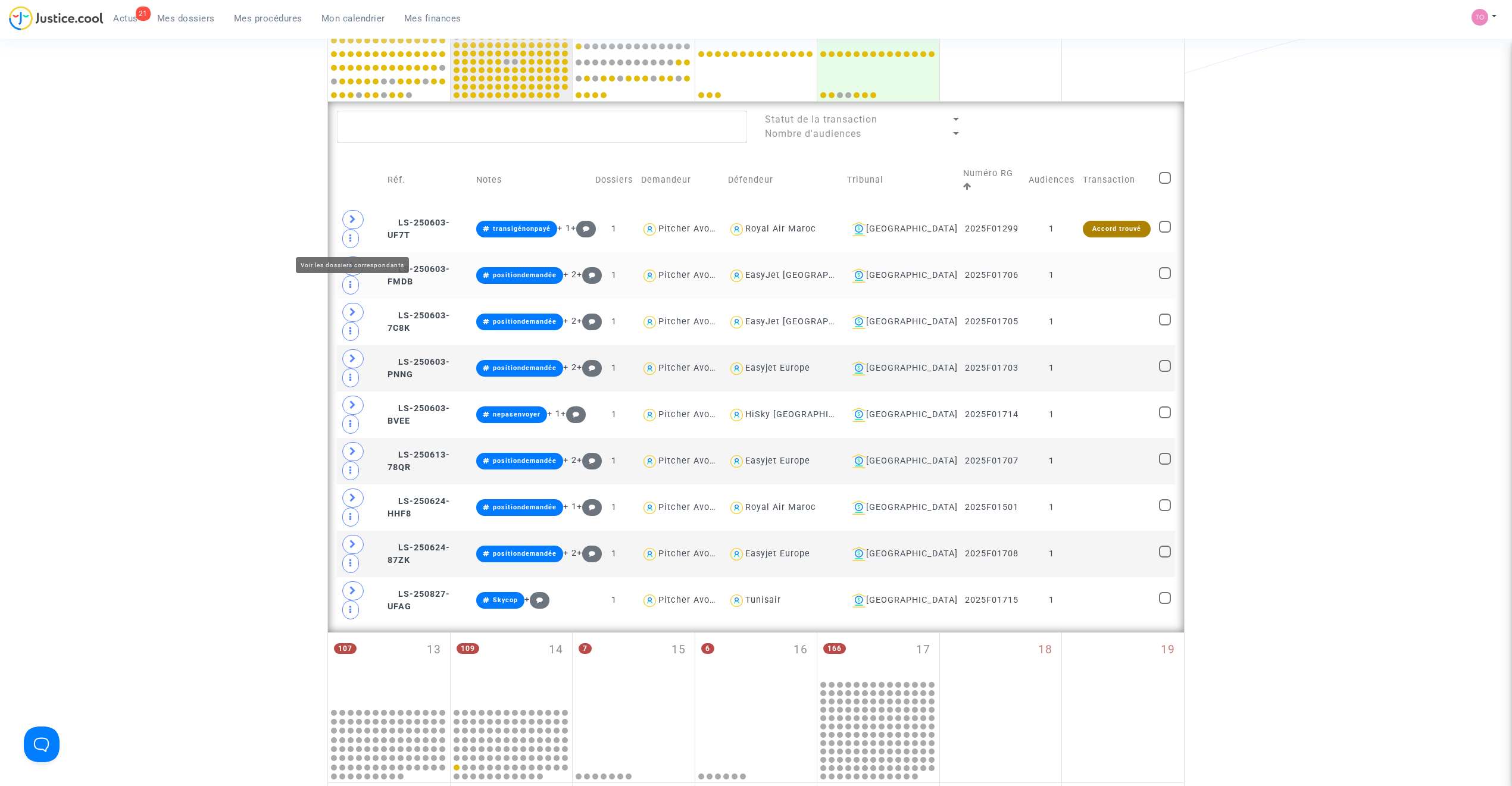
click at [348, 257] on span at bounding box center [352, 266] width 21 height 19
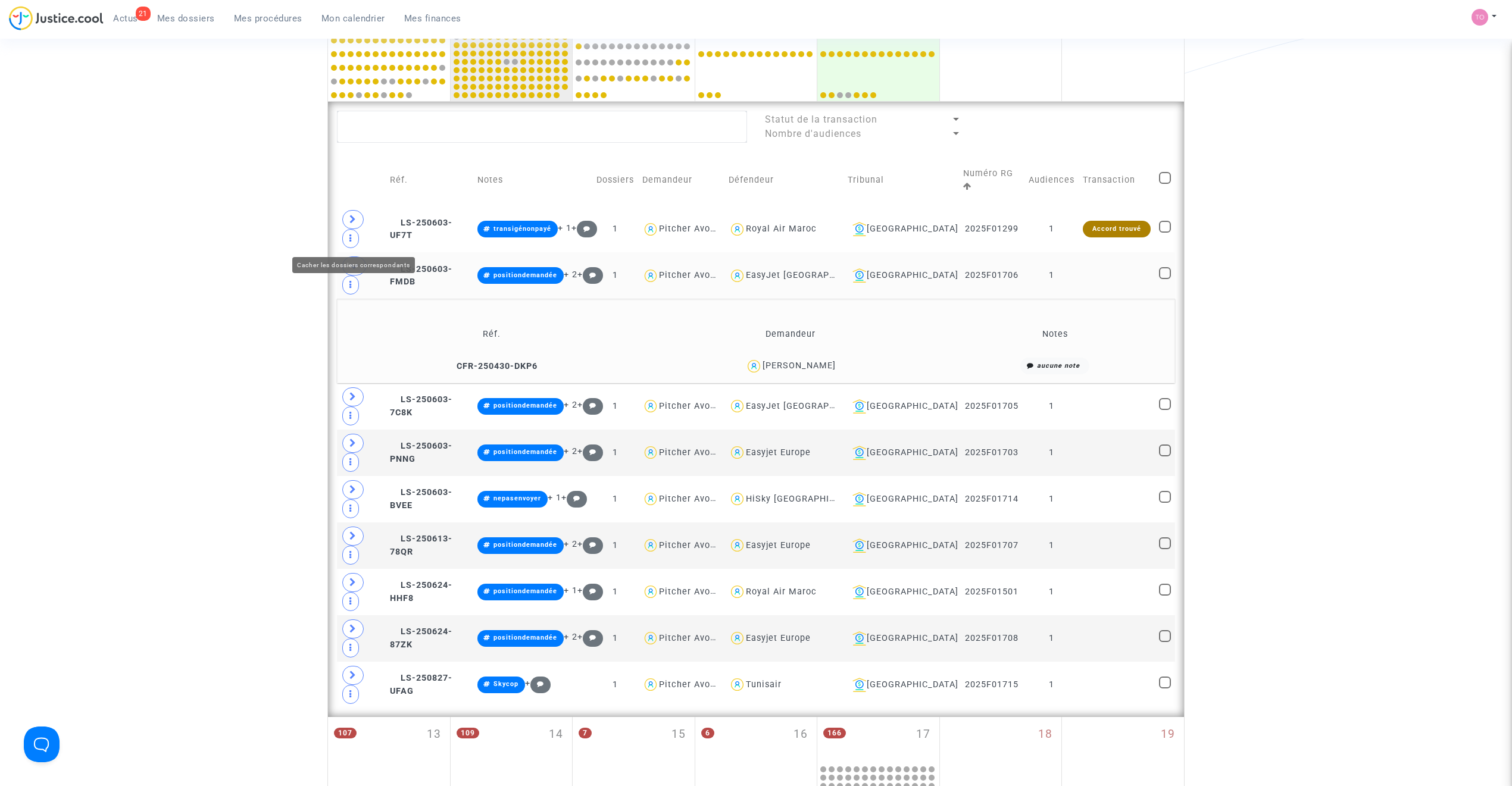
click at [358, 261] on icon at bounding box center [354, 266] width 10 height 9
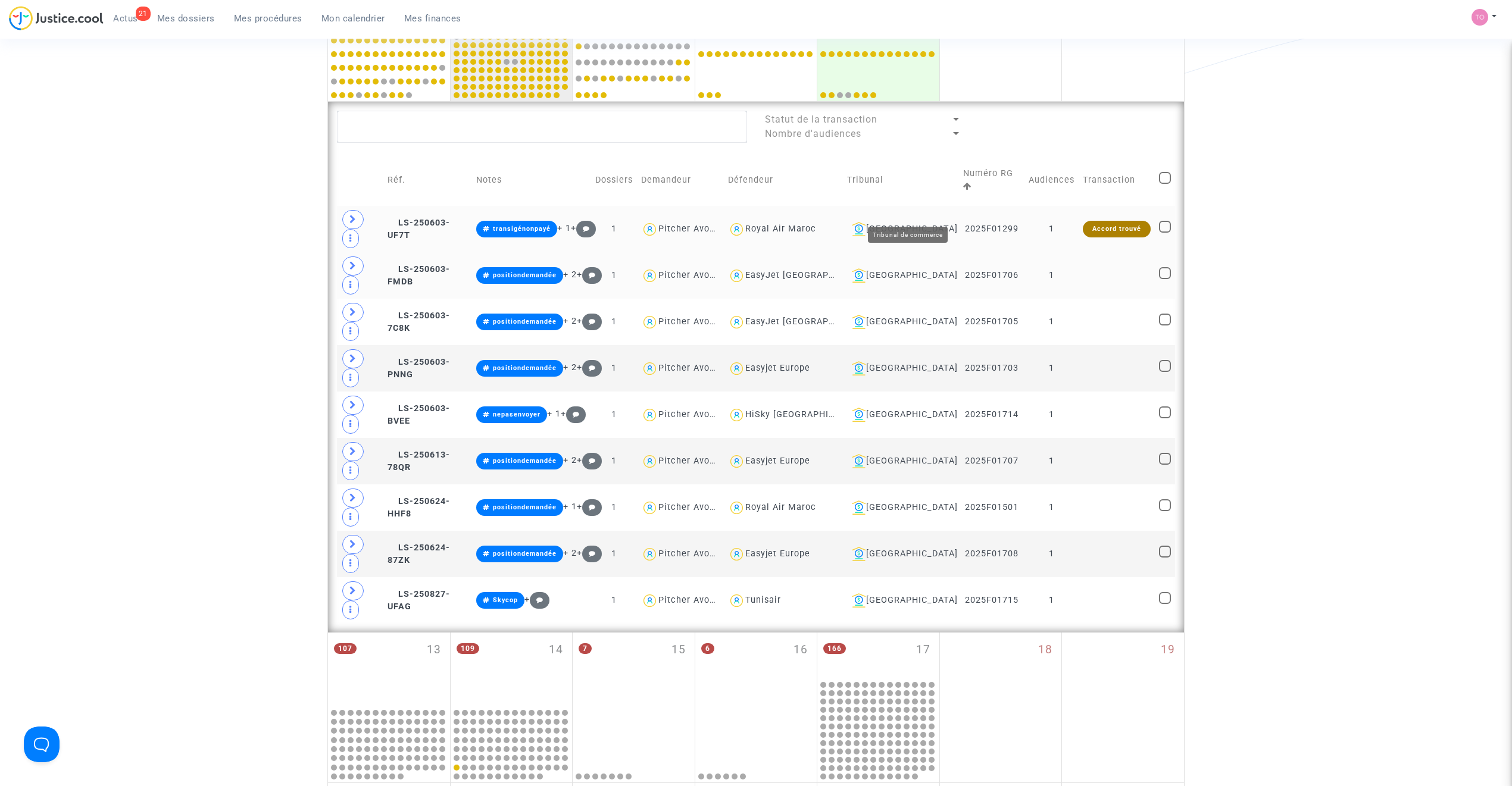
click at [919, 222] on div "Bordeaux" at bounding box center [901, 229] width 107 height 15
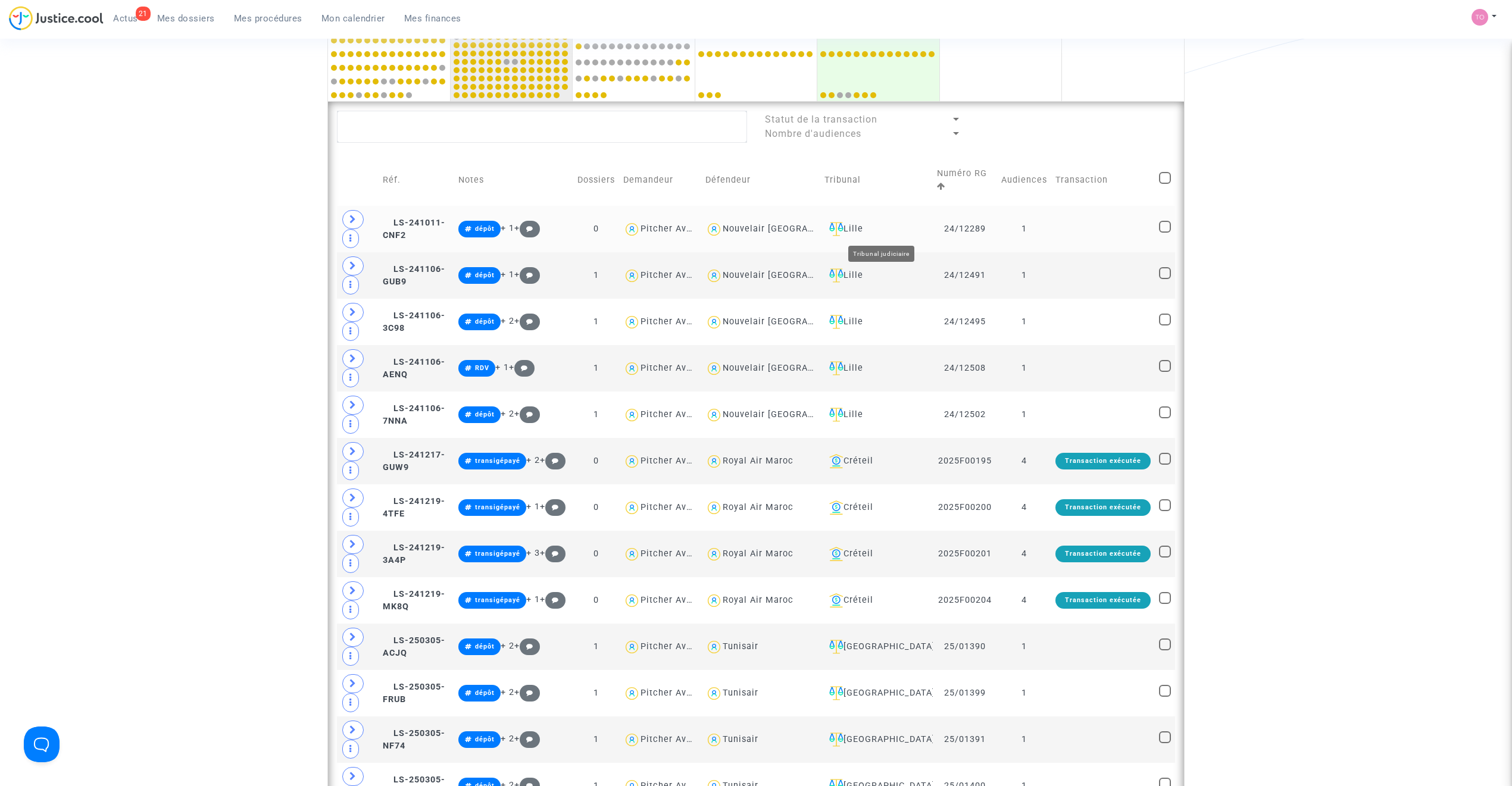
click at [877, 222] on td "Lille" at bounding box center [876, 229] width 112 height 46
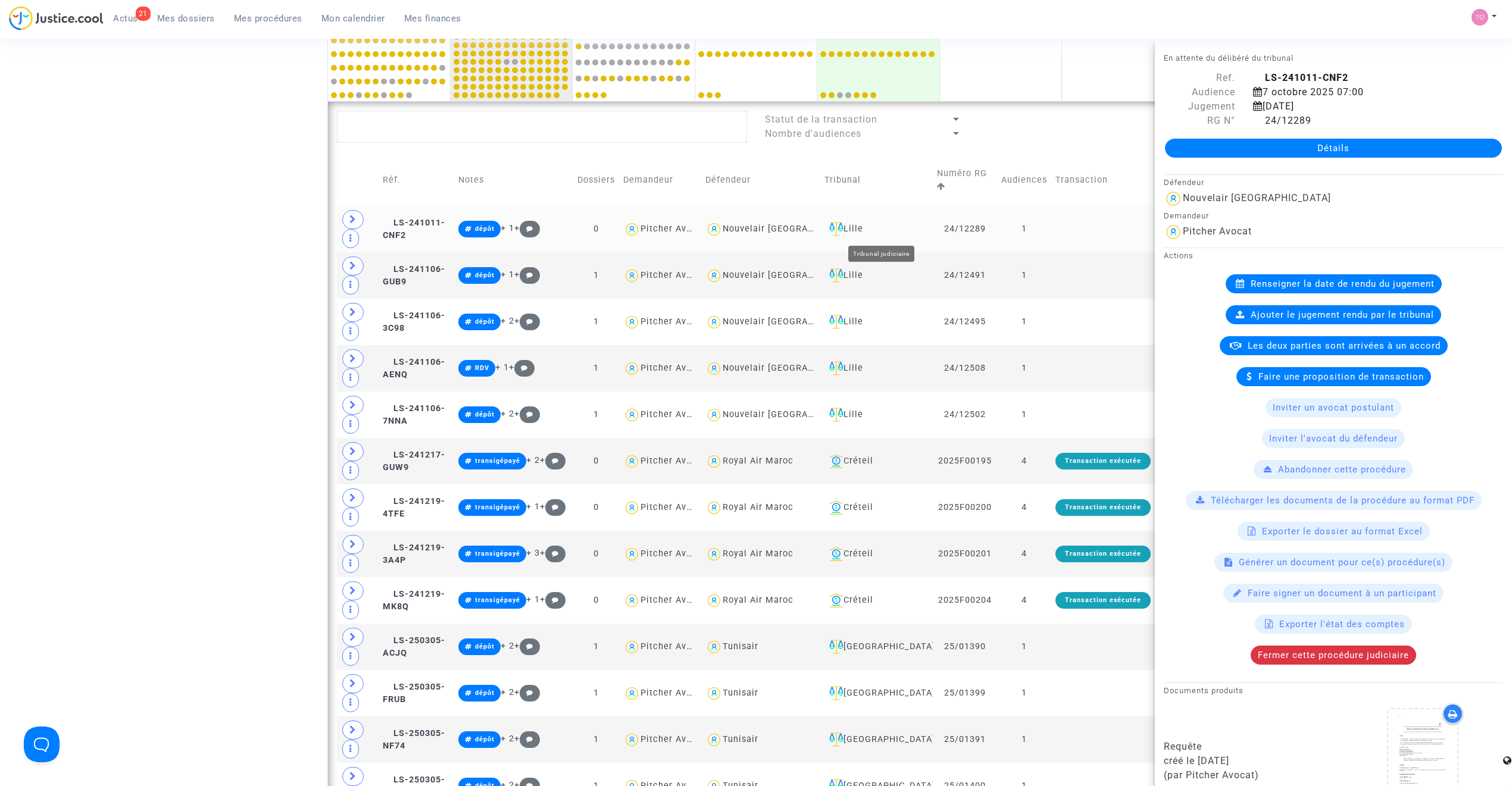
click at [877, 227] on div "Lille" at bounding box center [876, 229] width 104 height 15
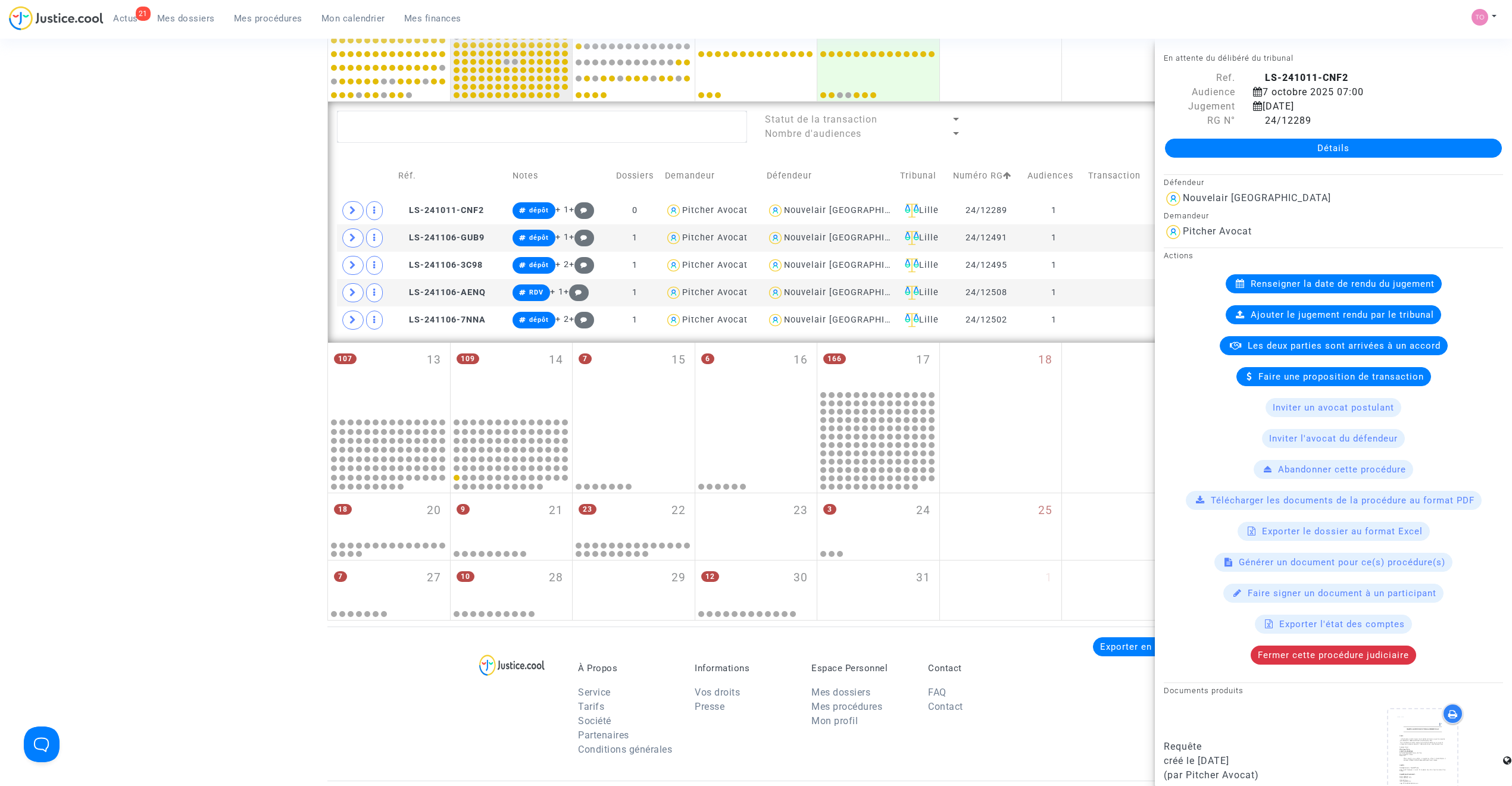
scroll to position [499, 0]
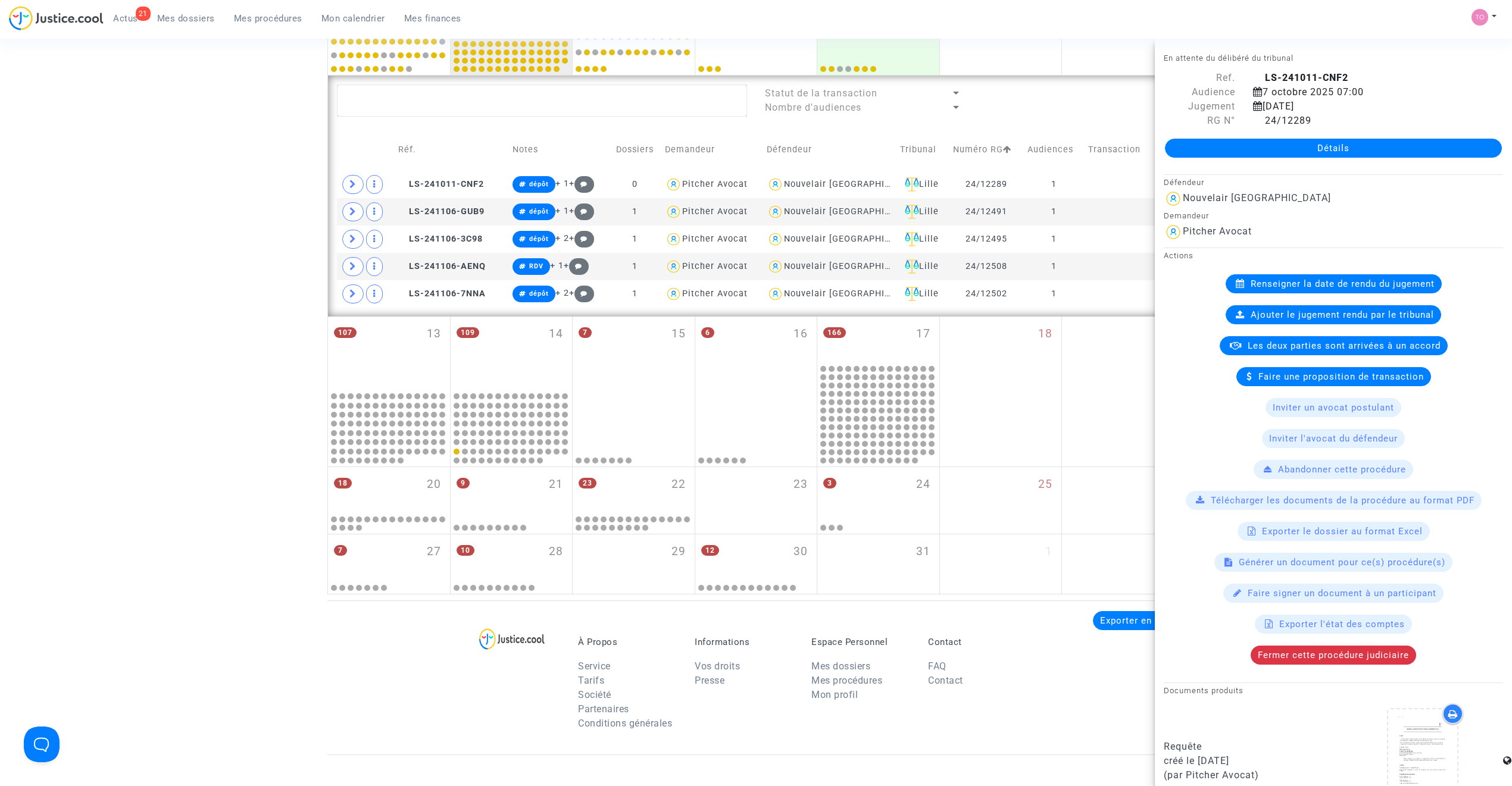
click at [192, 337] on div "Date de clôture d'instruction Date de conciliation Date d'audience Date de juge…" at bounding box center [756, 96] width 1512 height 996
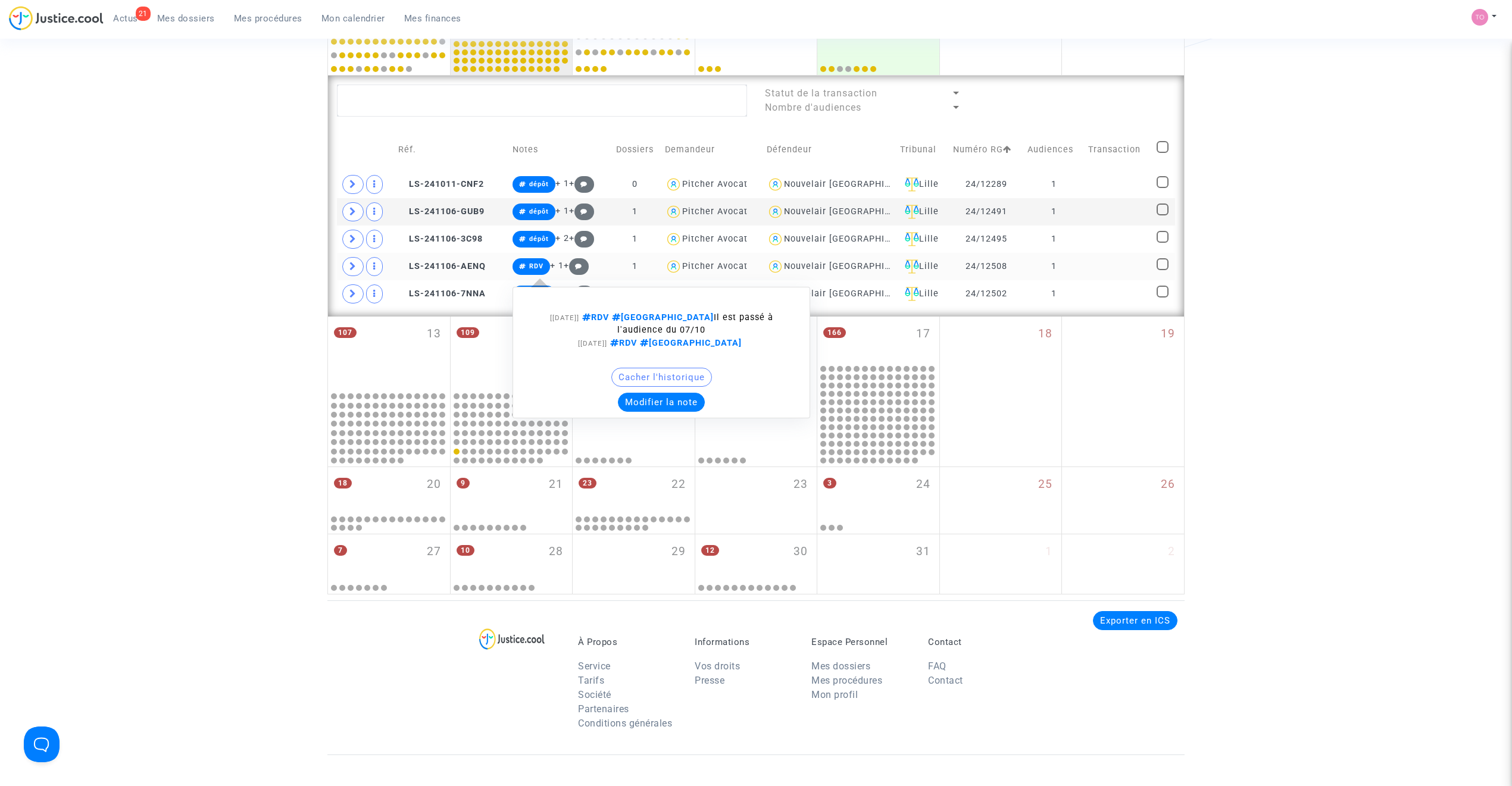
click at [670, 408] on button "Modifier la note" at bounding box center [661, 402] width 87 height 19
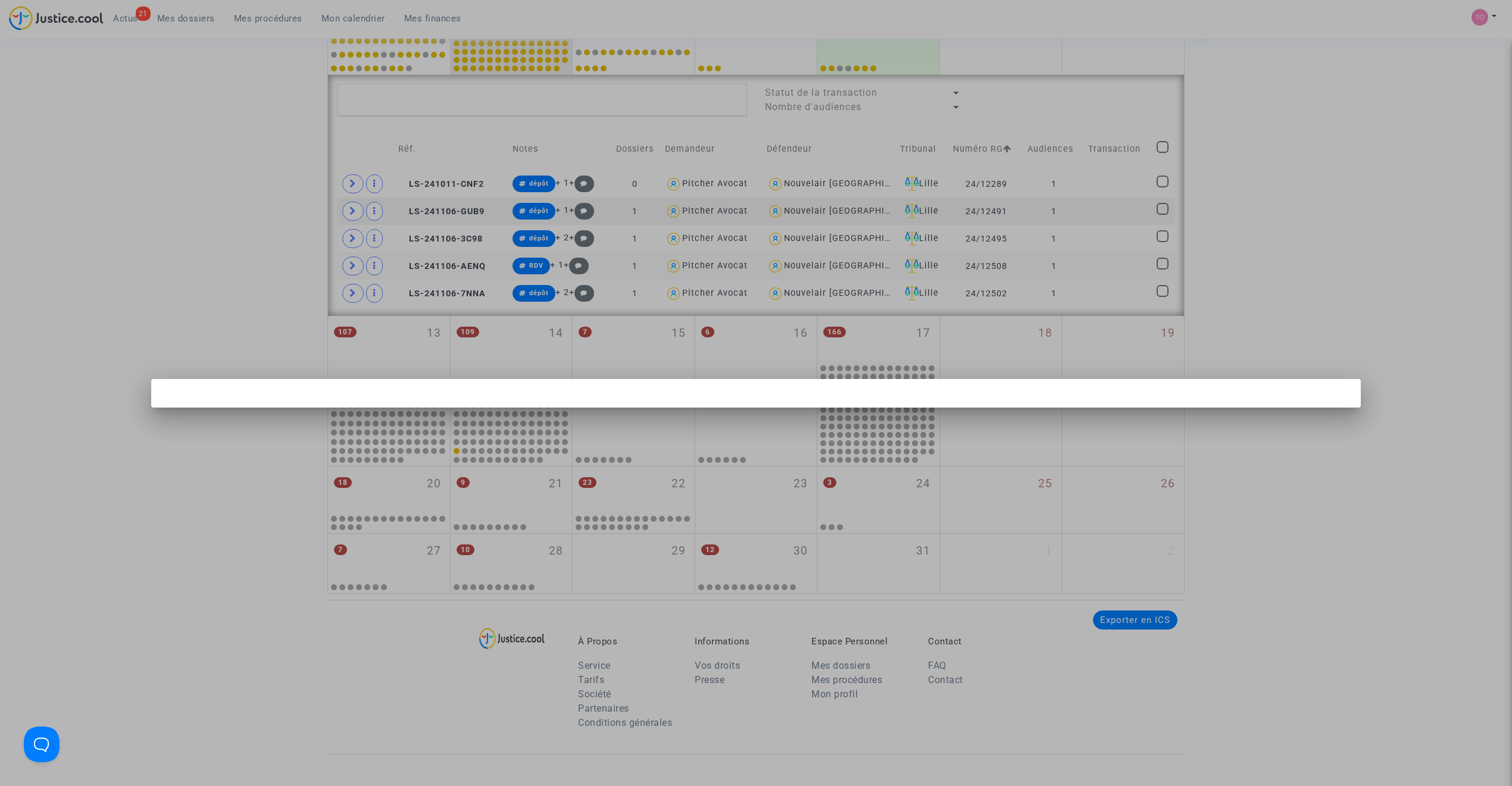
scroll to position [0, 0]
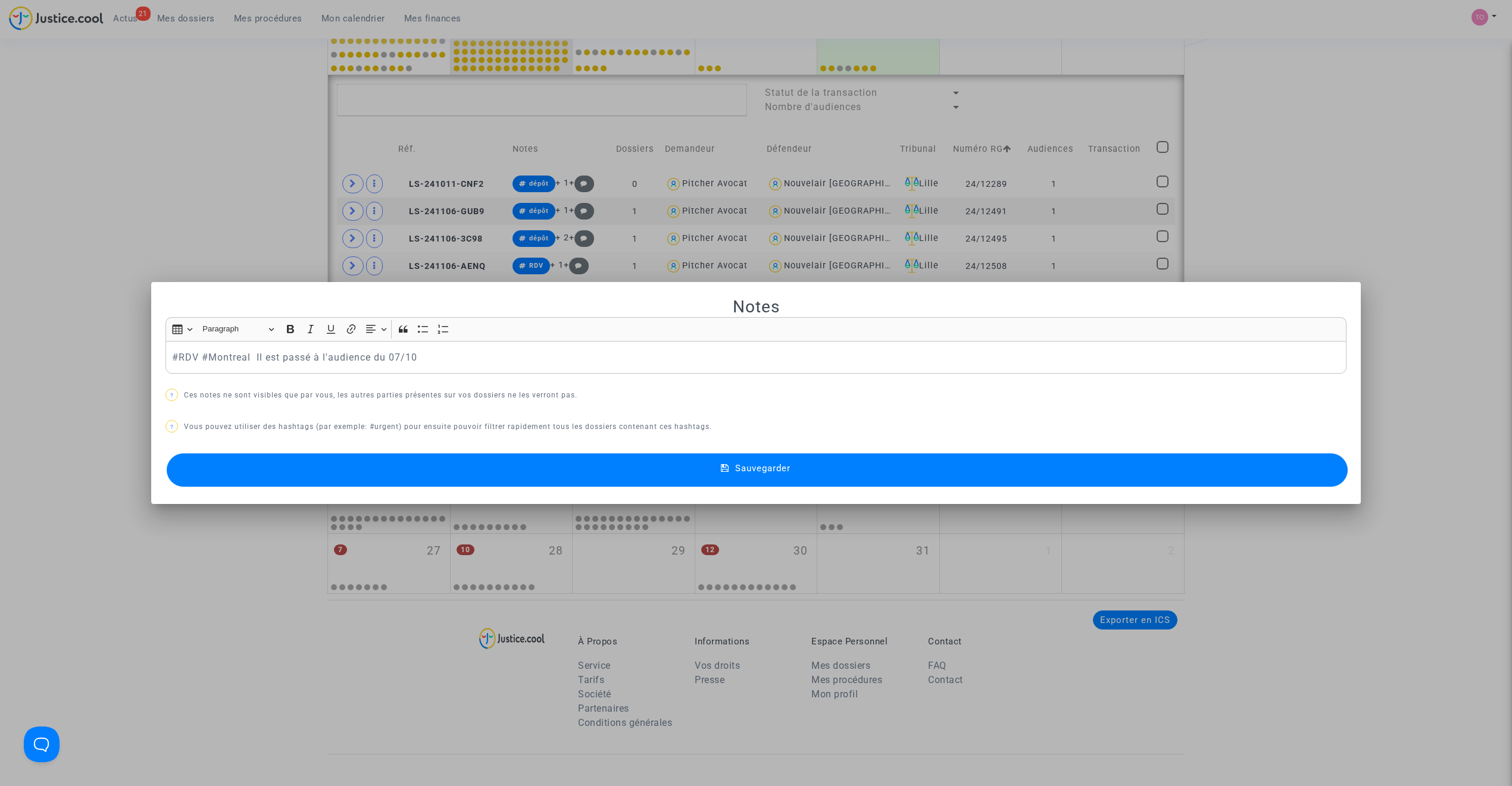
click at [139, 274] on div at bounding box center [756, 393] width 1512 height 786
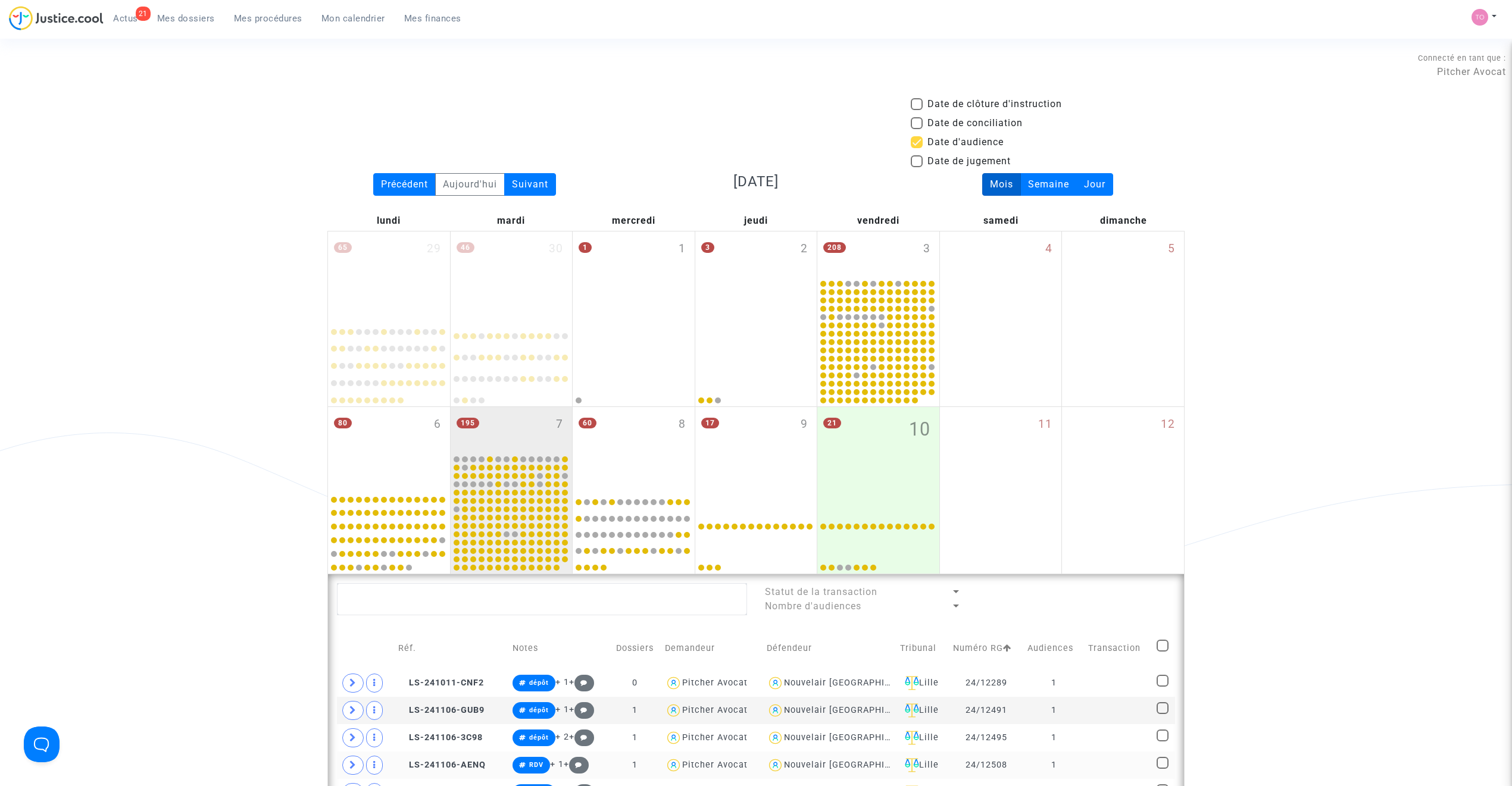
scroll to position [499, 0]
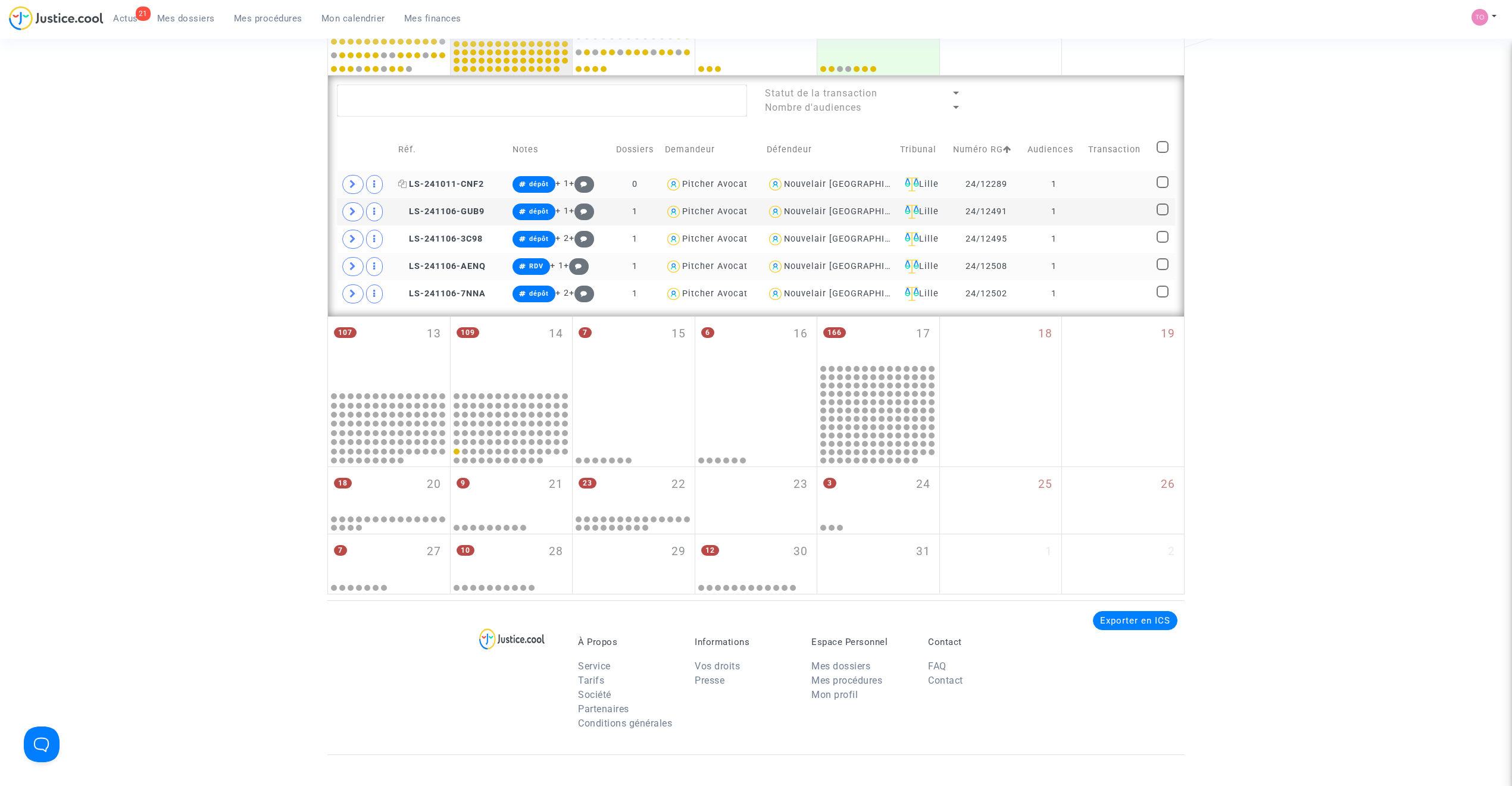
click at [458, 184] on span "LS-241011-CNF2" at bounding box center [441, 184] width 86 height 10
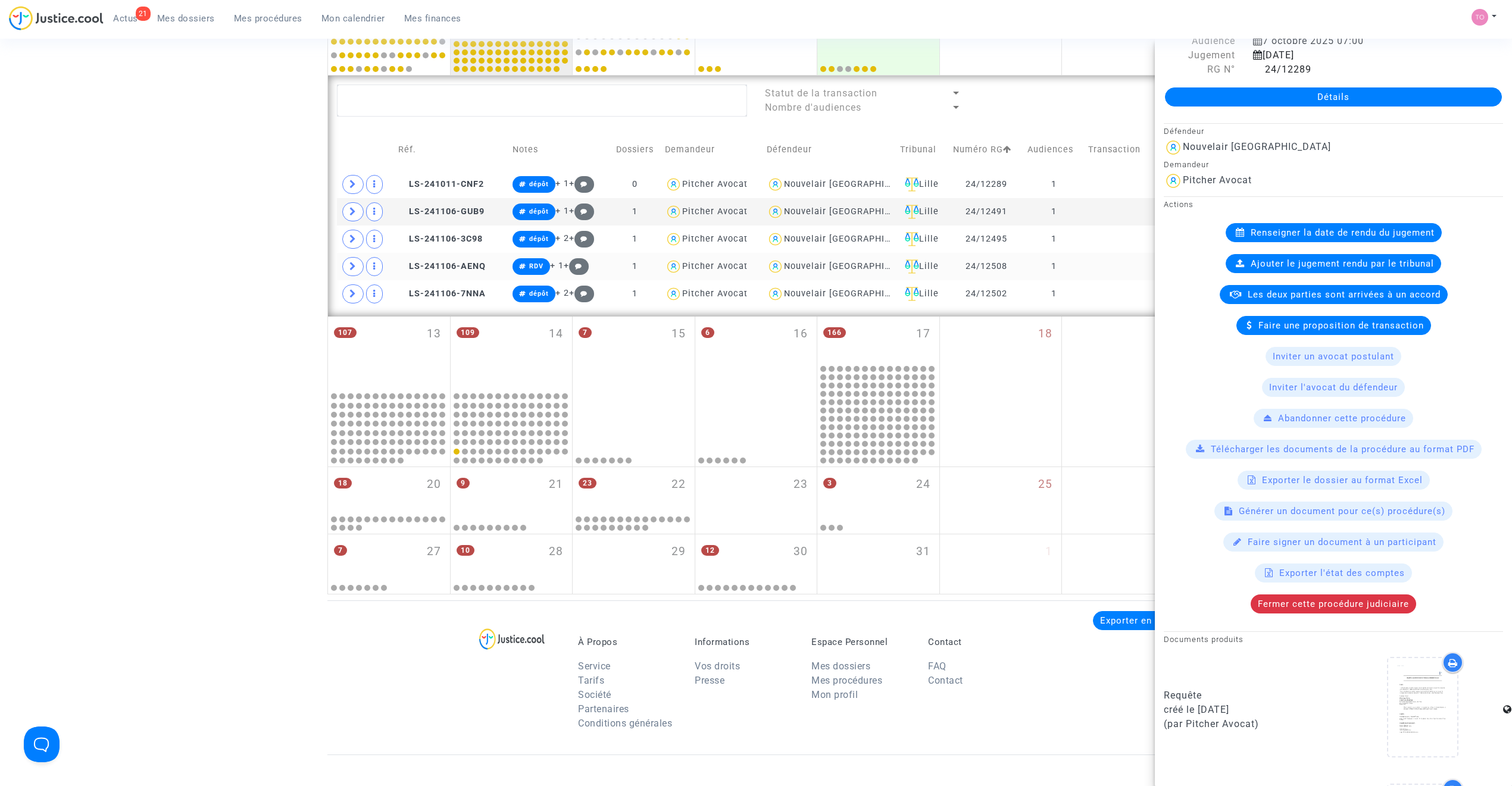
scroll to position [422, 0]
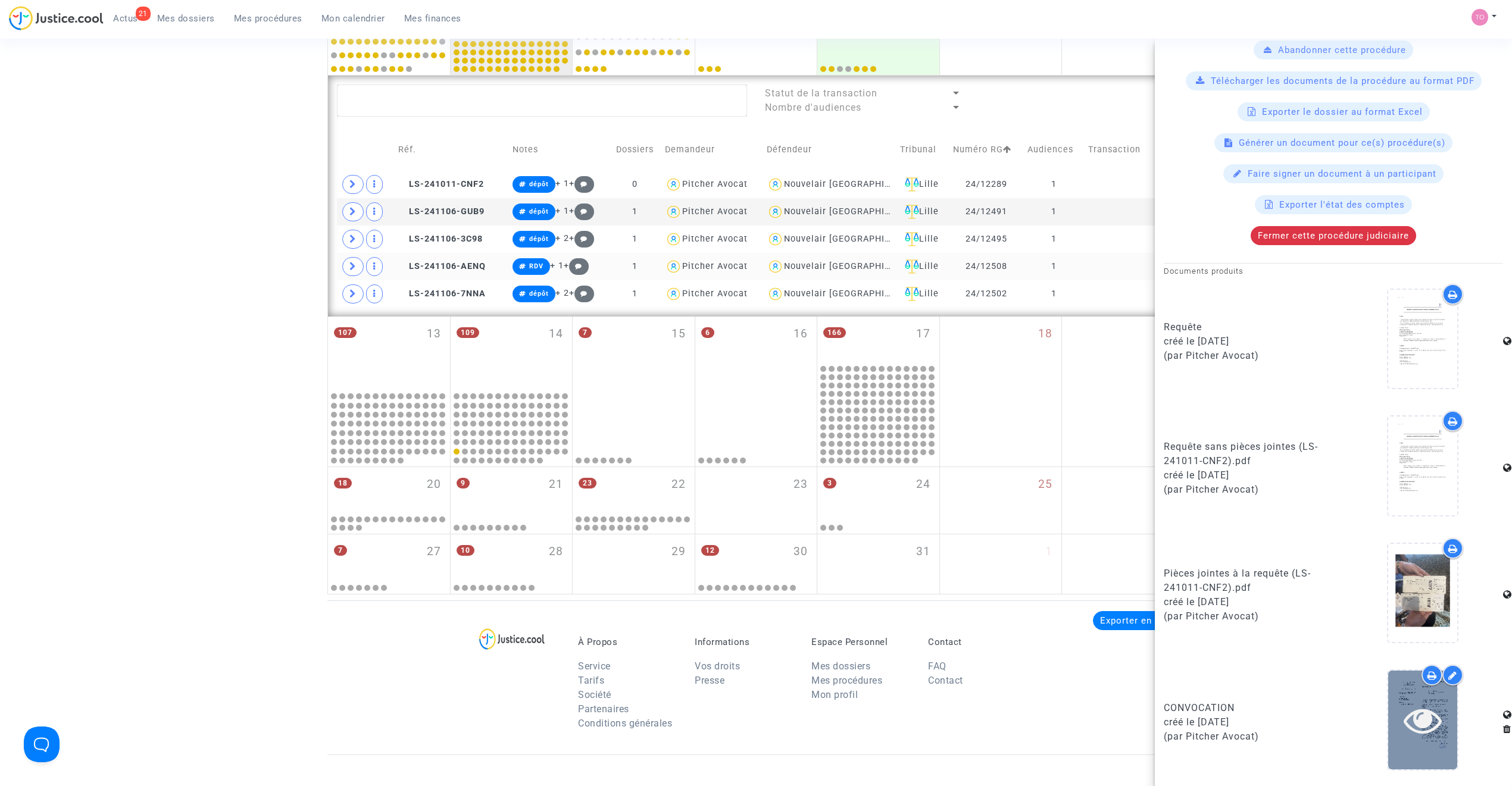
click at [1419, 710] on icon at bounding box center [1423, 719] width 39 height 38
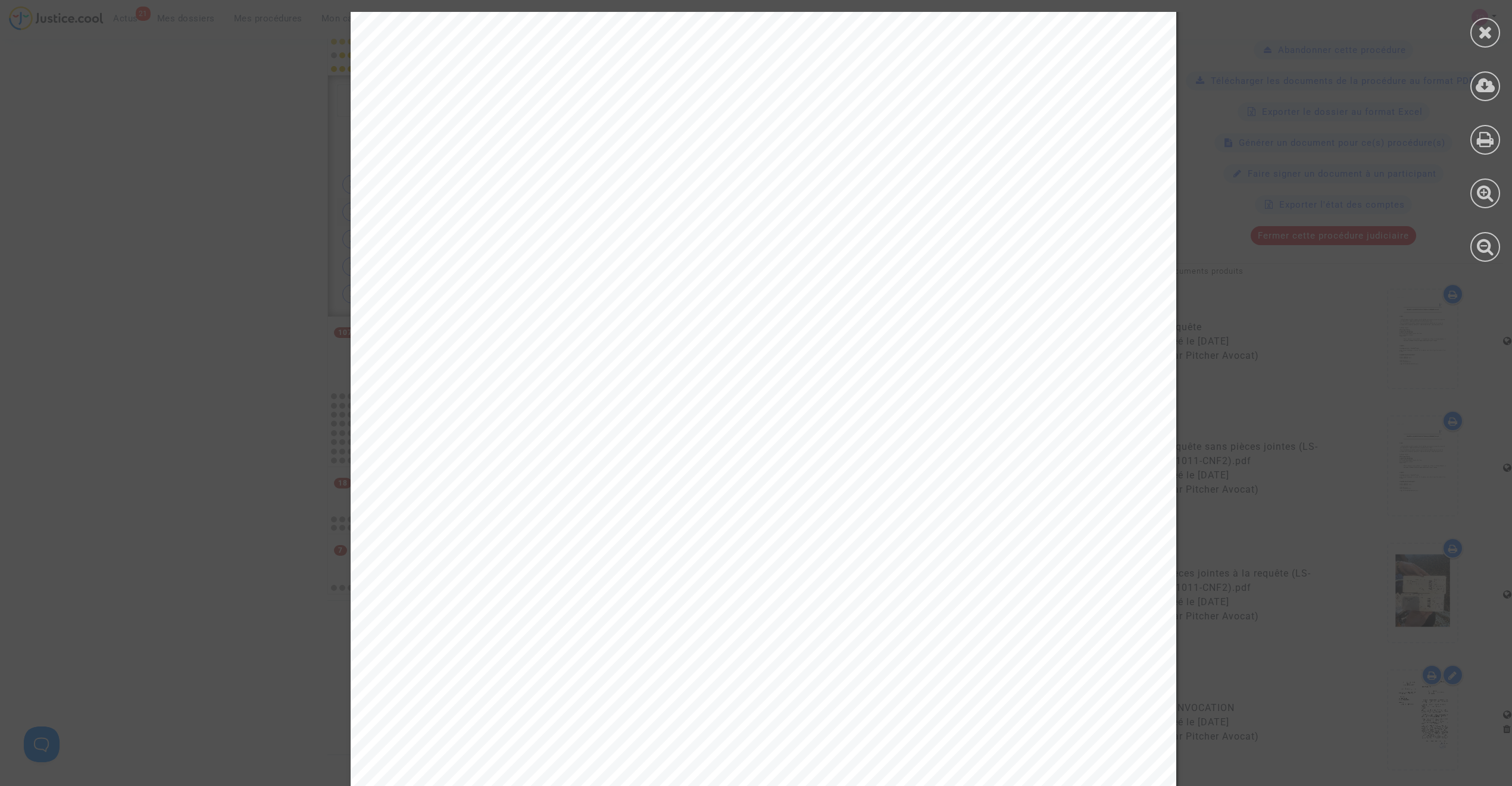
scroll to position [238, 0]
click at [1484, 51] on div at bounding box center [1485, 136] width 54 height 274
click at [1484, 38] on icon at bounding box center [1485, 32] width 15 height 18
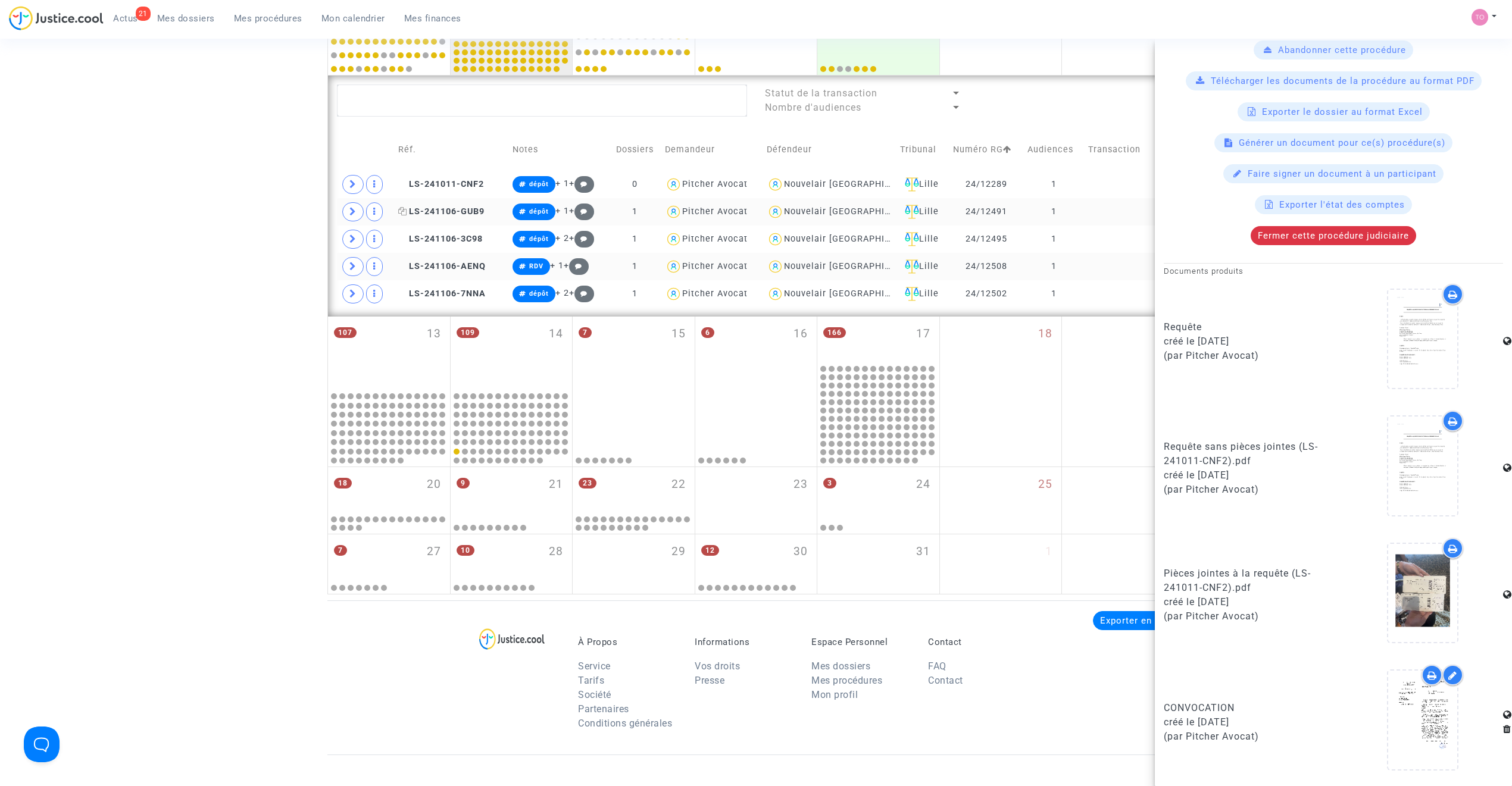
click at [432, 210] on span "LS-241106-GUB9" at bounding box center [441, 211] width 86 height 10
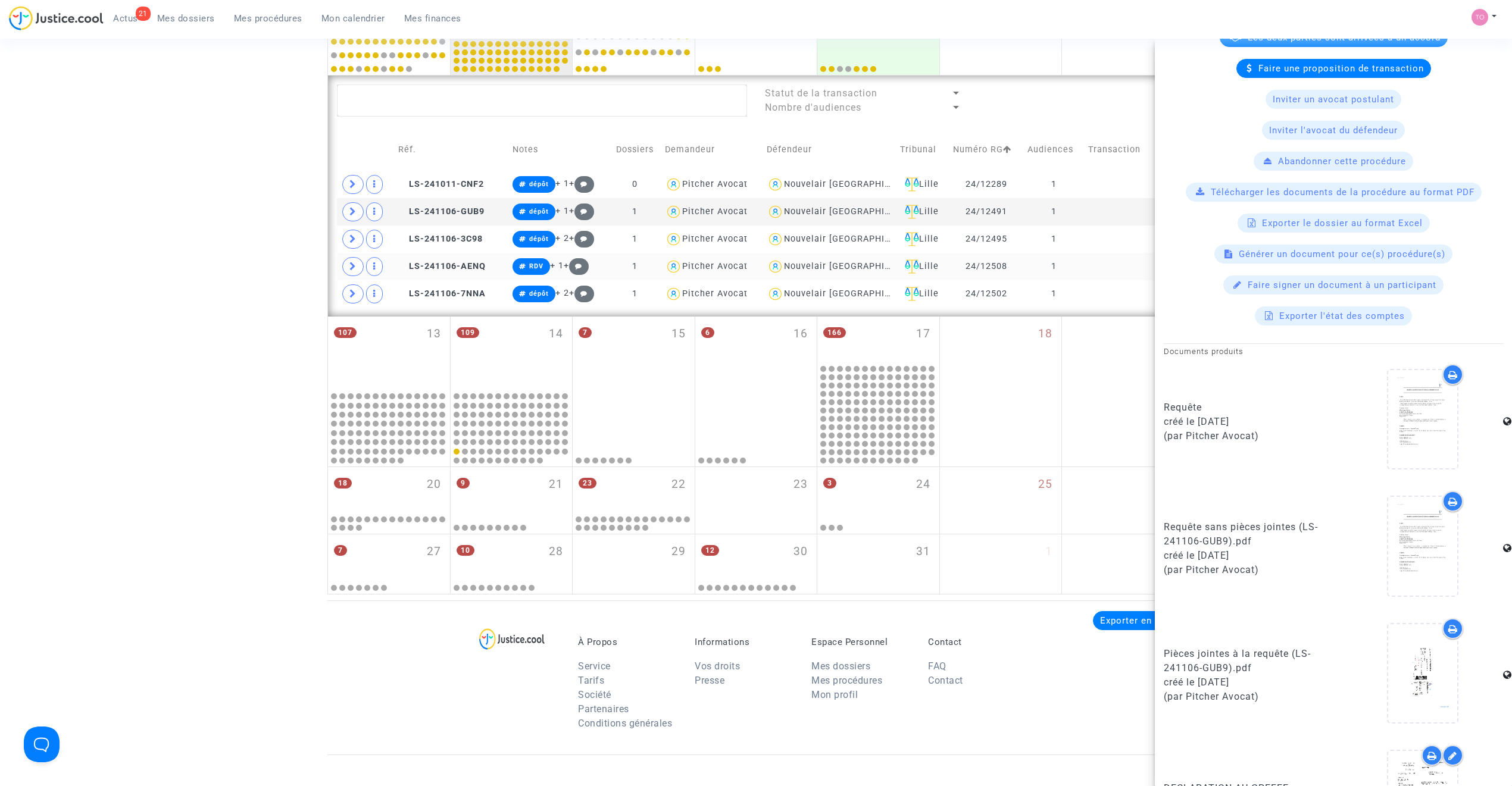
scroll to position [391, 0]
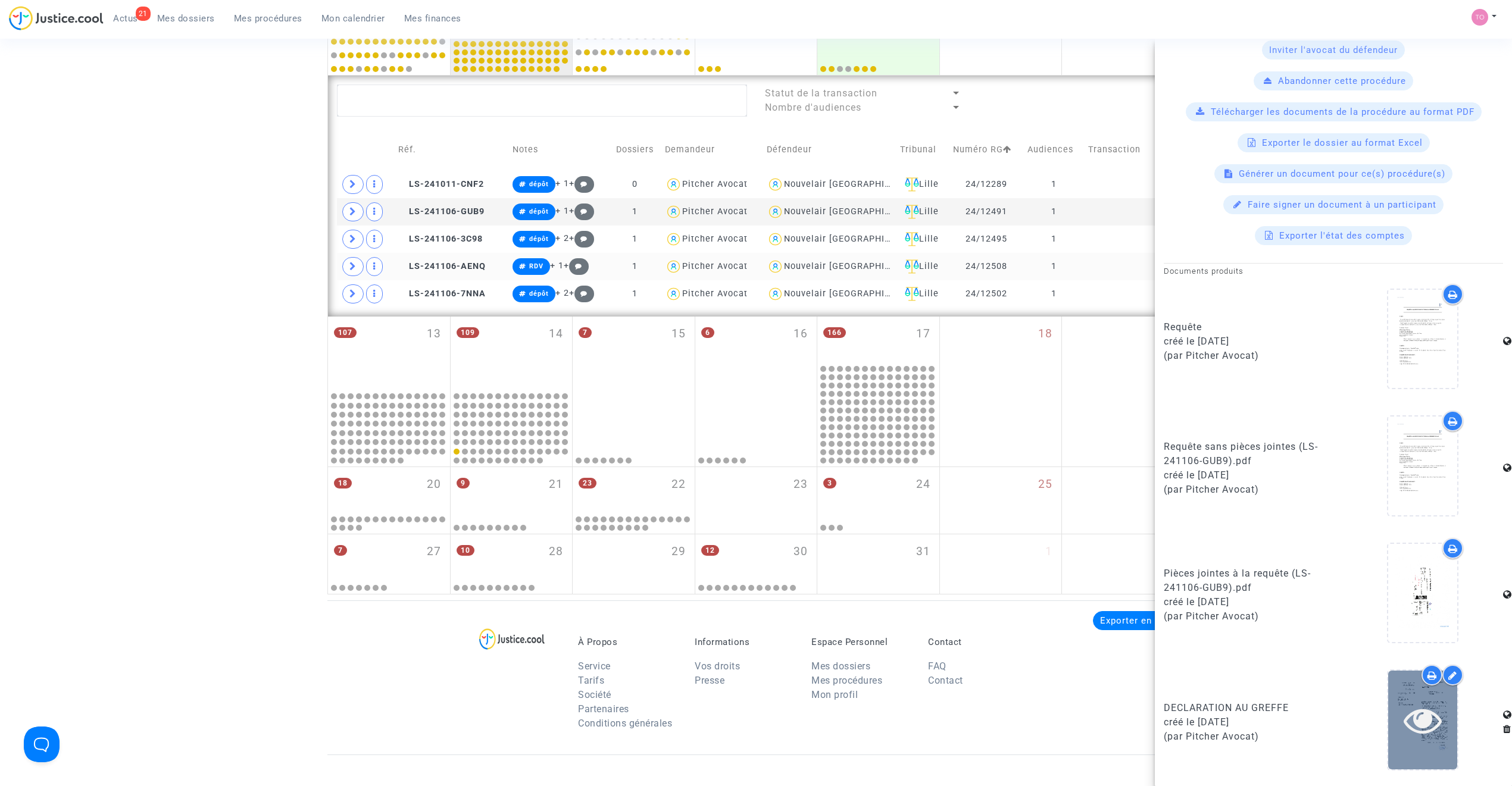
click at [1415, 702] on icon at bounding box center [1423, 719] width 39 height 38
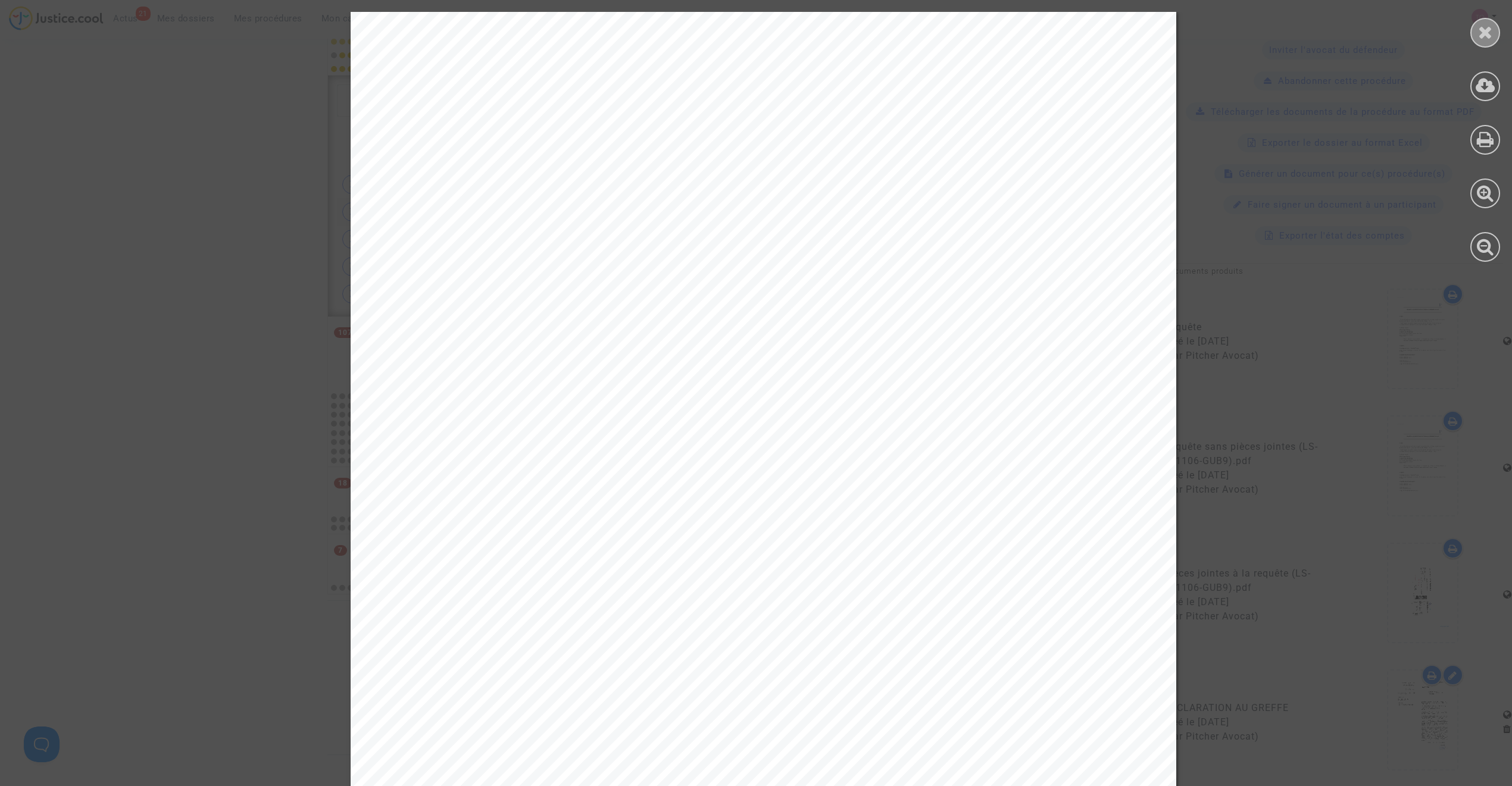
click at [1486, 32] on icon at bounding box center [1485, 32] width 15 height 18
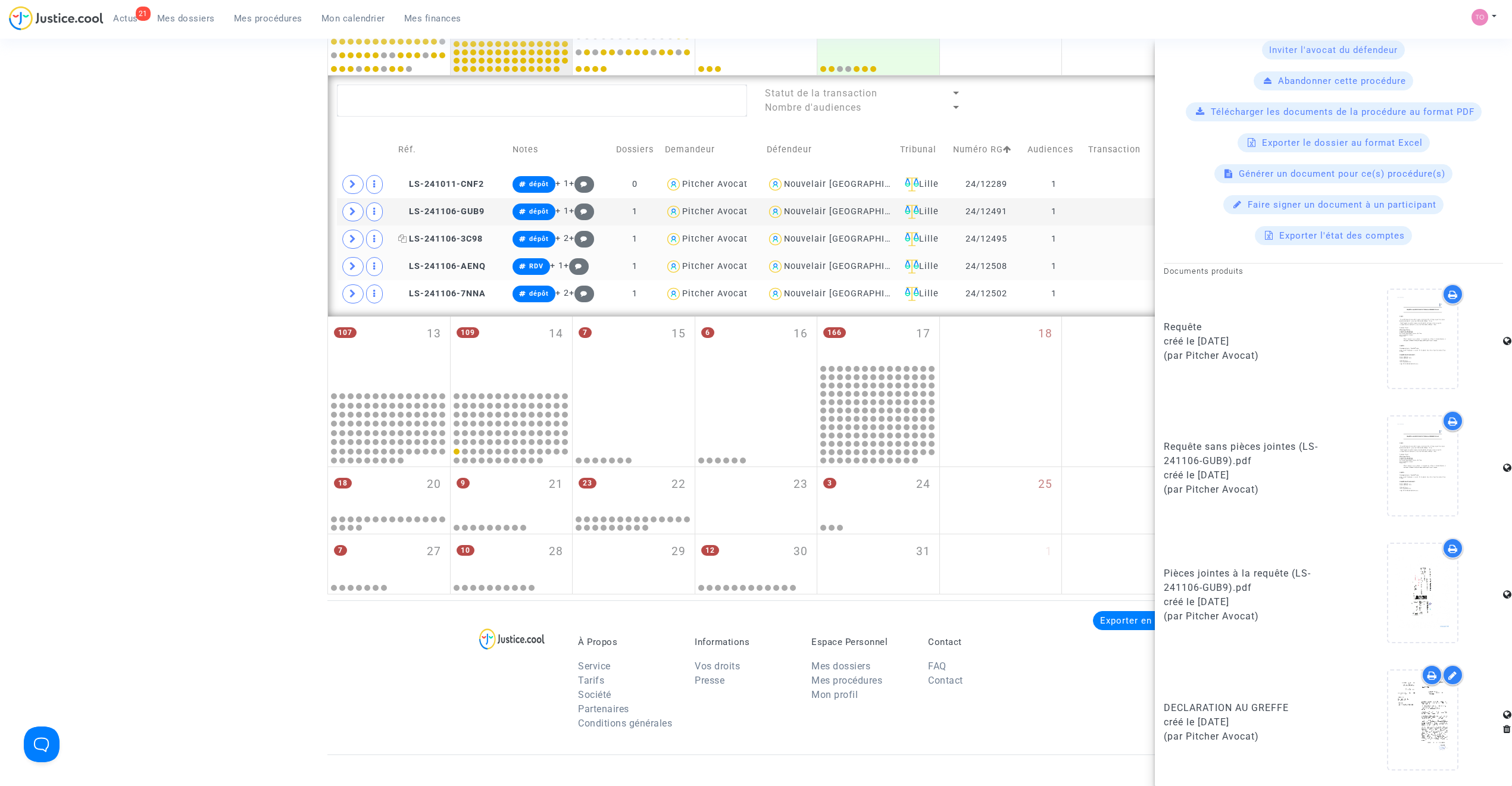
click at [443, 243] on span "LS-241106-3C98" at bounding box center [440, 239] width 84 height 10
click at [1430, 728] on icon at bounding box center [1423, 719] width 39 height 38
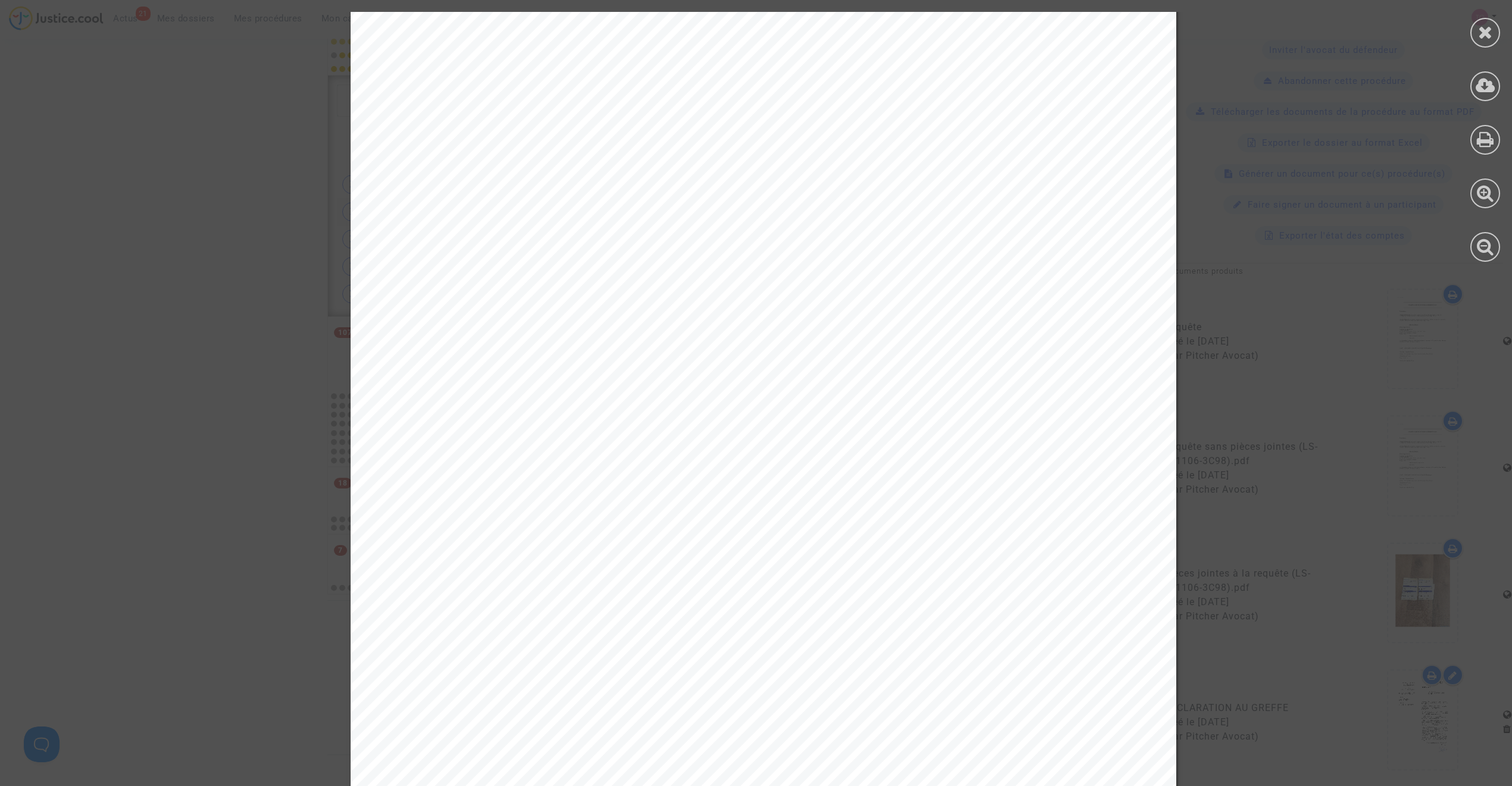
scroll to position [100, 0]
click at [1501, 32] on div at bounding box center [1485, 136] width 54 height 274
click at [1493, 32] on div at bounding box center [1484, 32] width 30 height 30
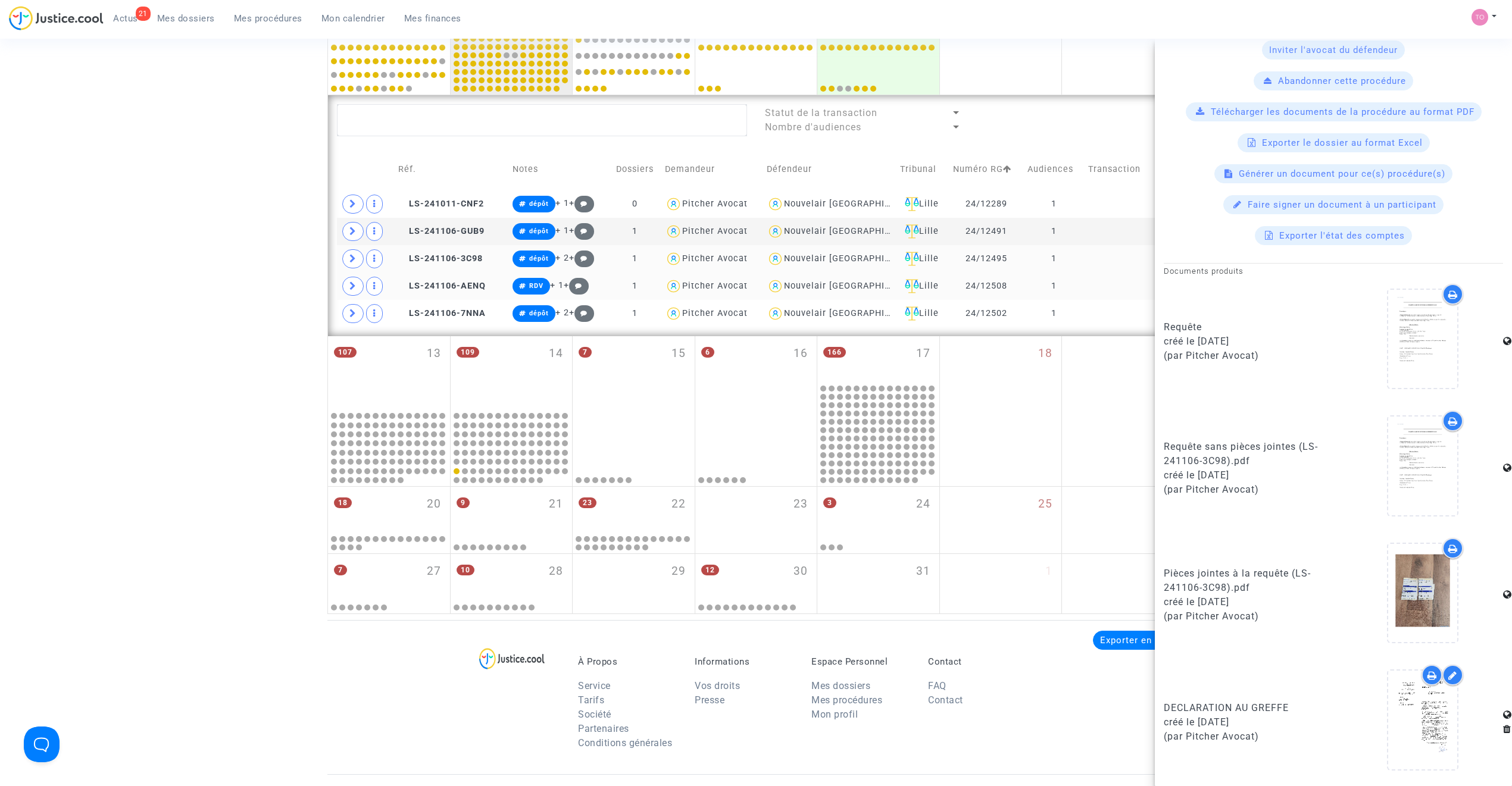
scroll to position [420, 0]
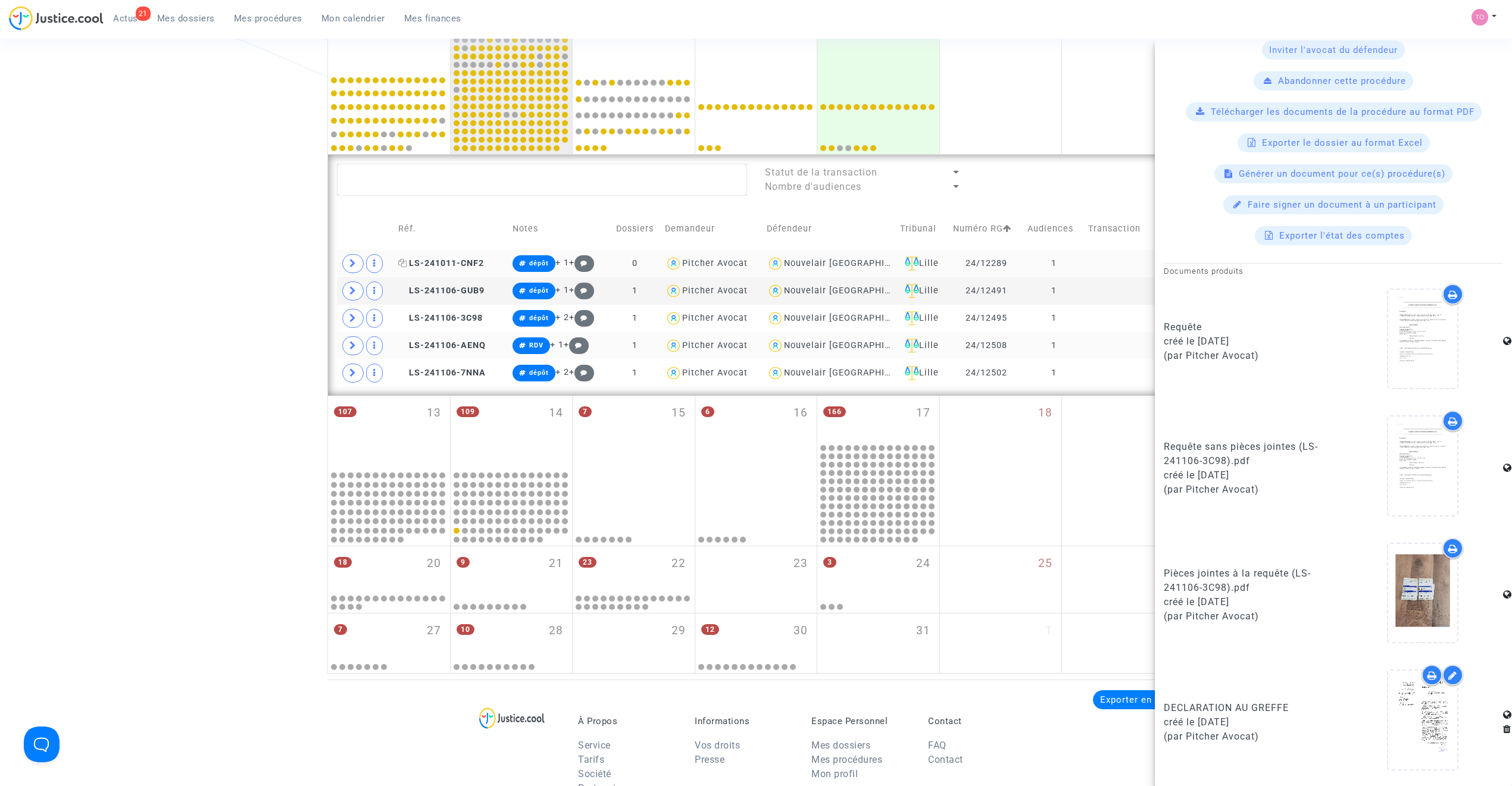
click at [438, 260] on span "LS-241011-CNF2" at bounding box center [441, 263] width 86 height 10
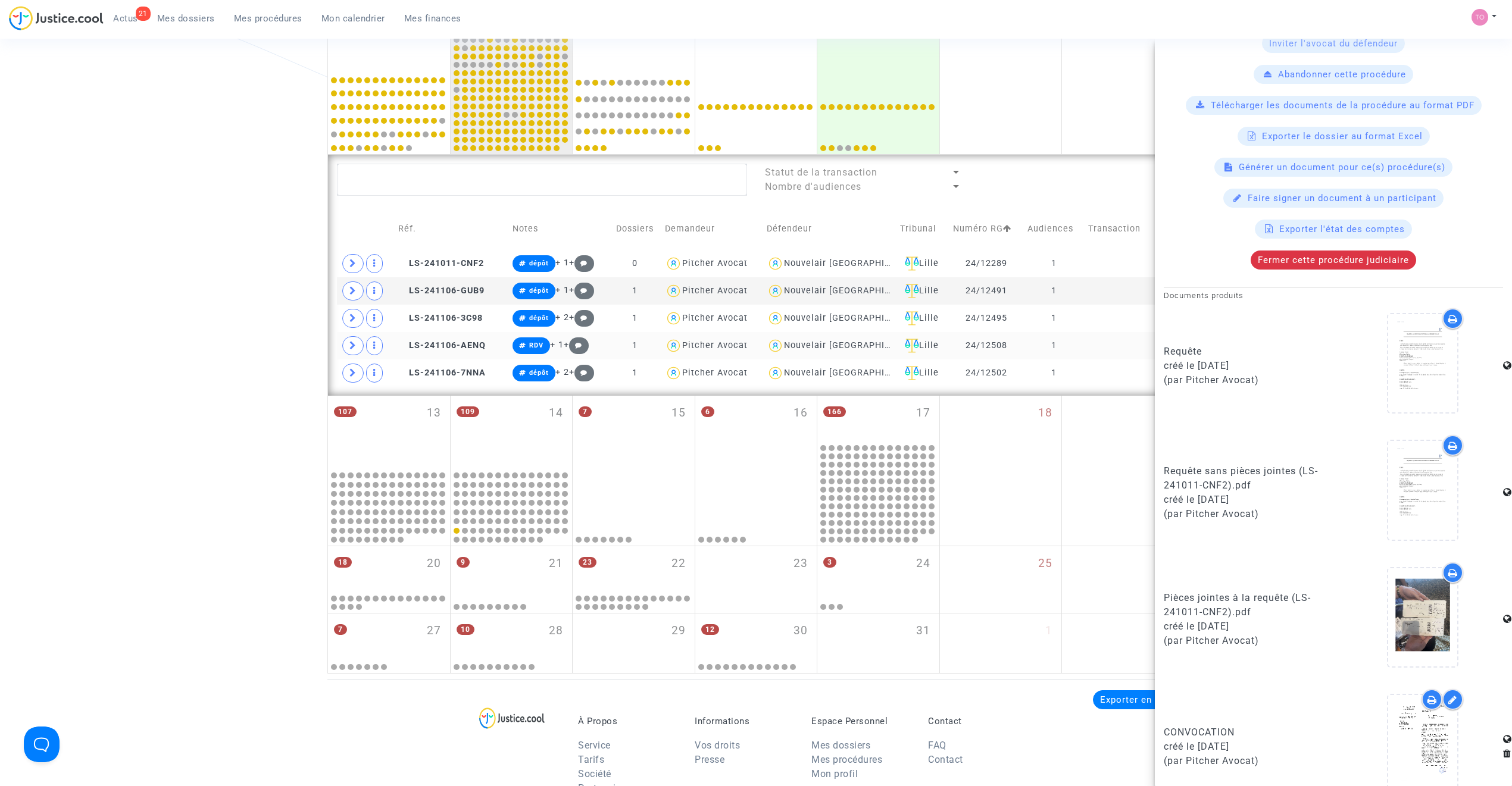
scroll to position [422, 0]
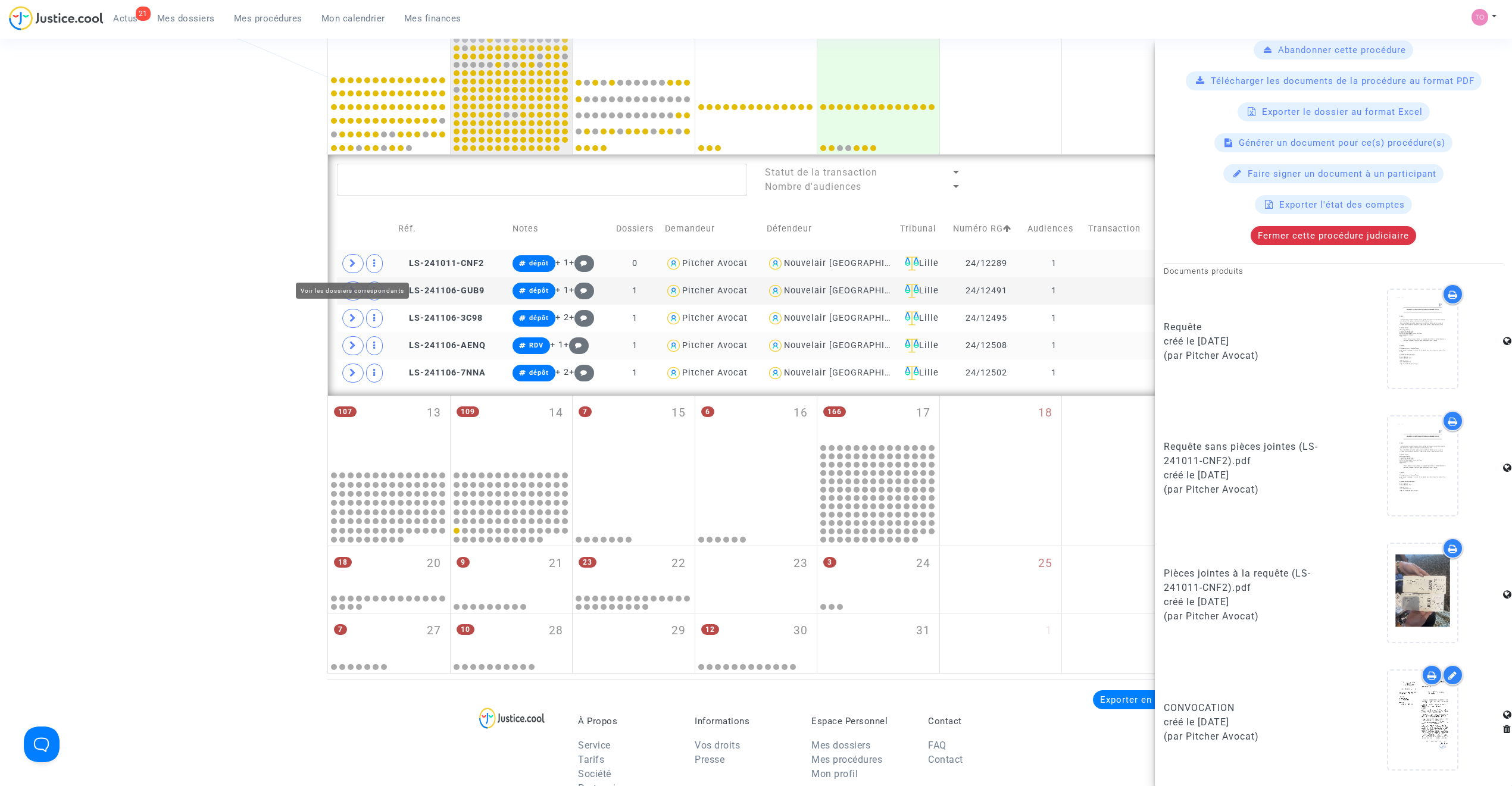
click at [349, 268] on icon at bounding box center [352, 263] width 7 height 9
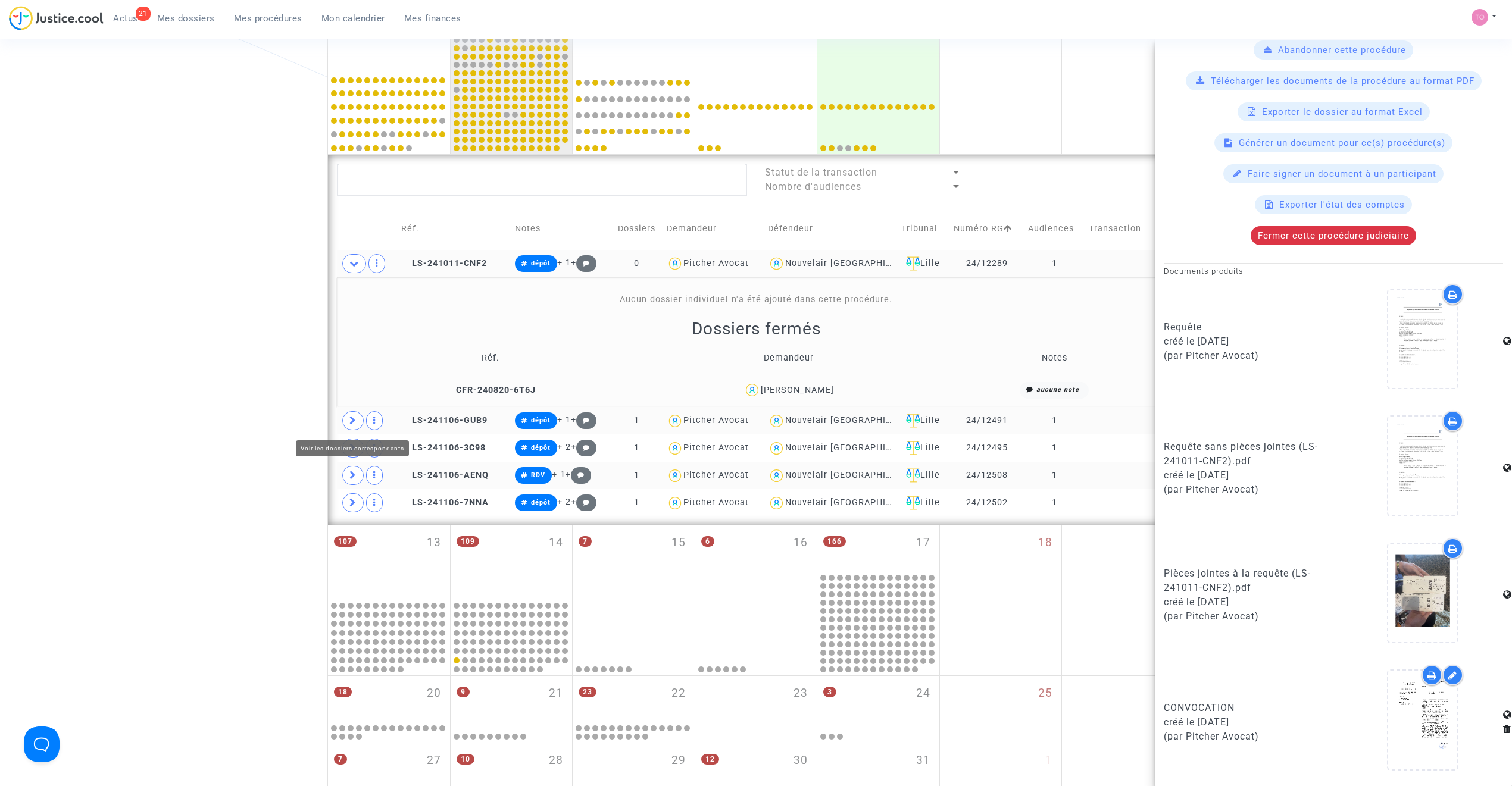
click at [345, 417] on span at bounding box center [352, 420] width 21 height 19
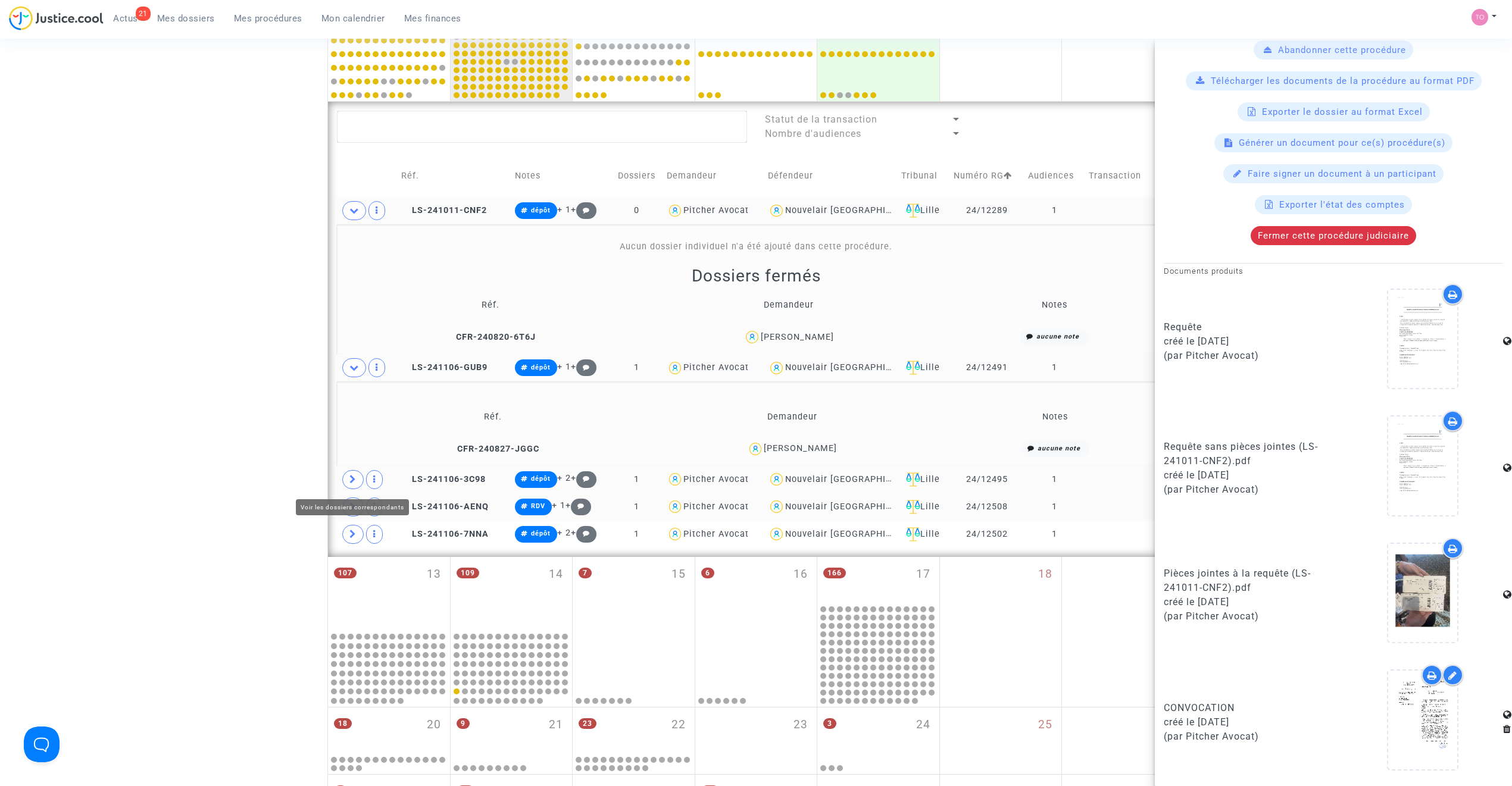
click at [351, 477] on icon at bounding box center [352, 479] width 7 height 9
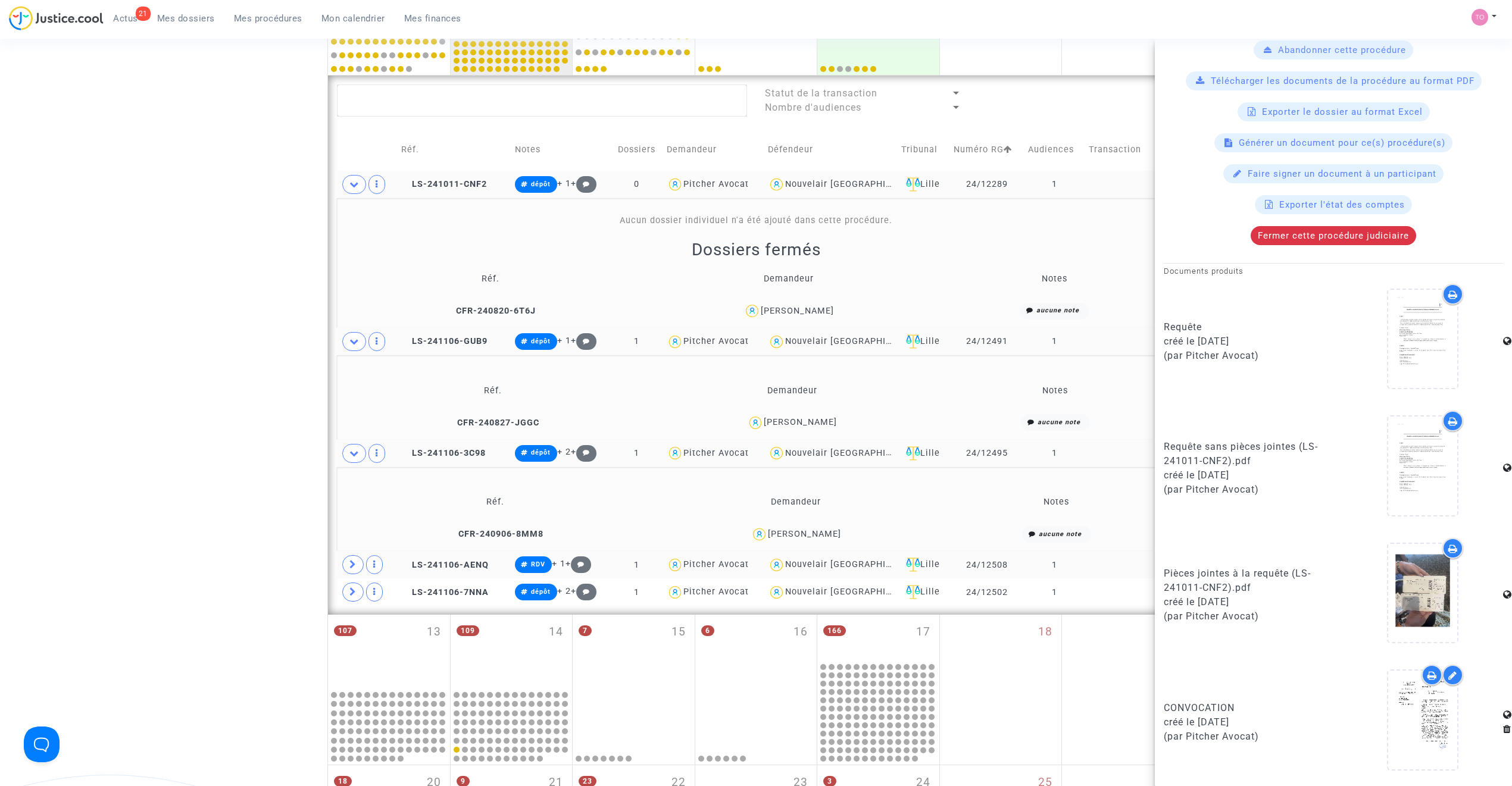
scroll to position [473, 0]
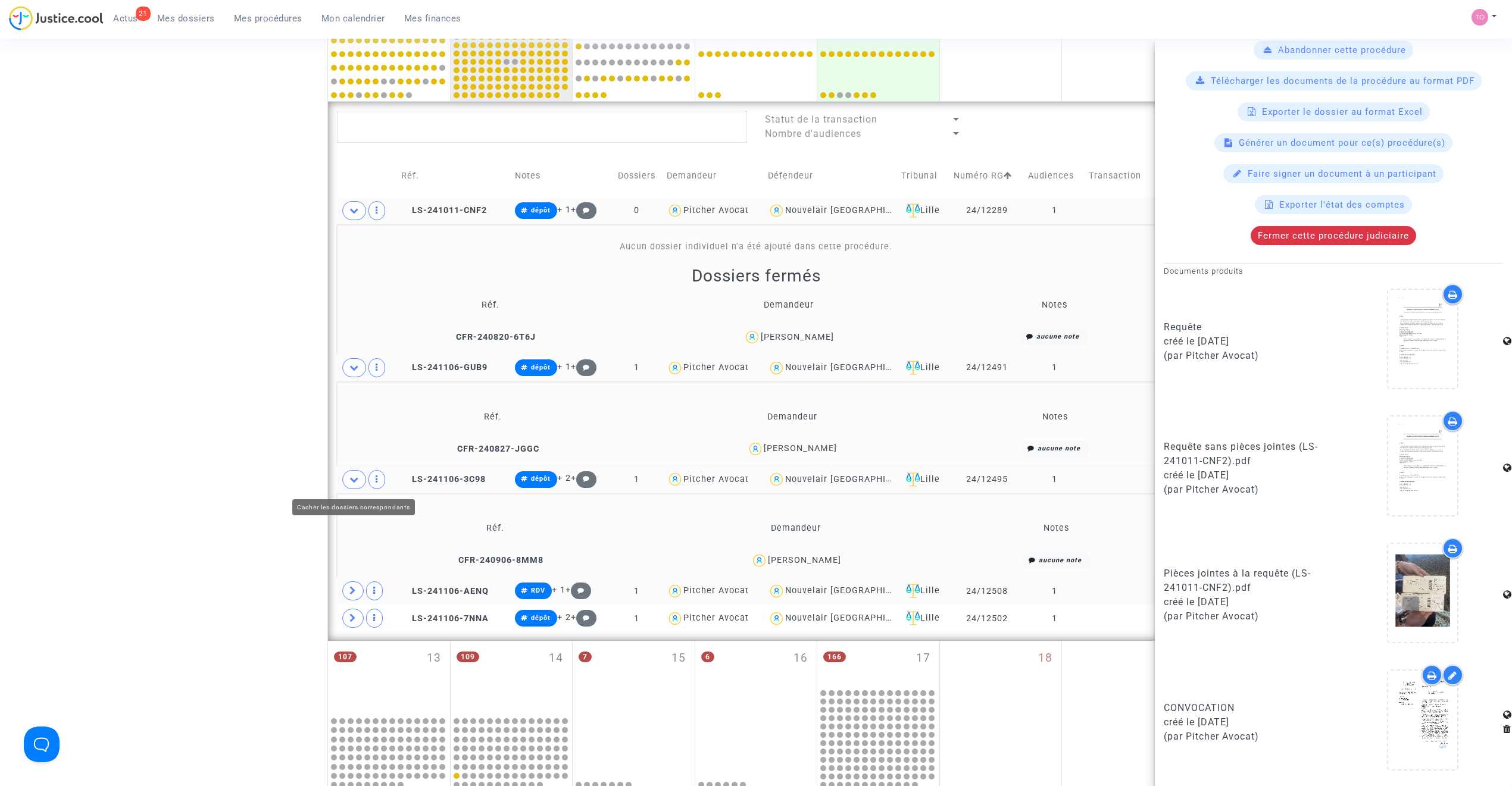
click at [97, 384] on div "Date de clôture d'instruction Date de conciliation Date d'audience Date de juge…" at bounding box center [756, 271] width 1512 height 1294
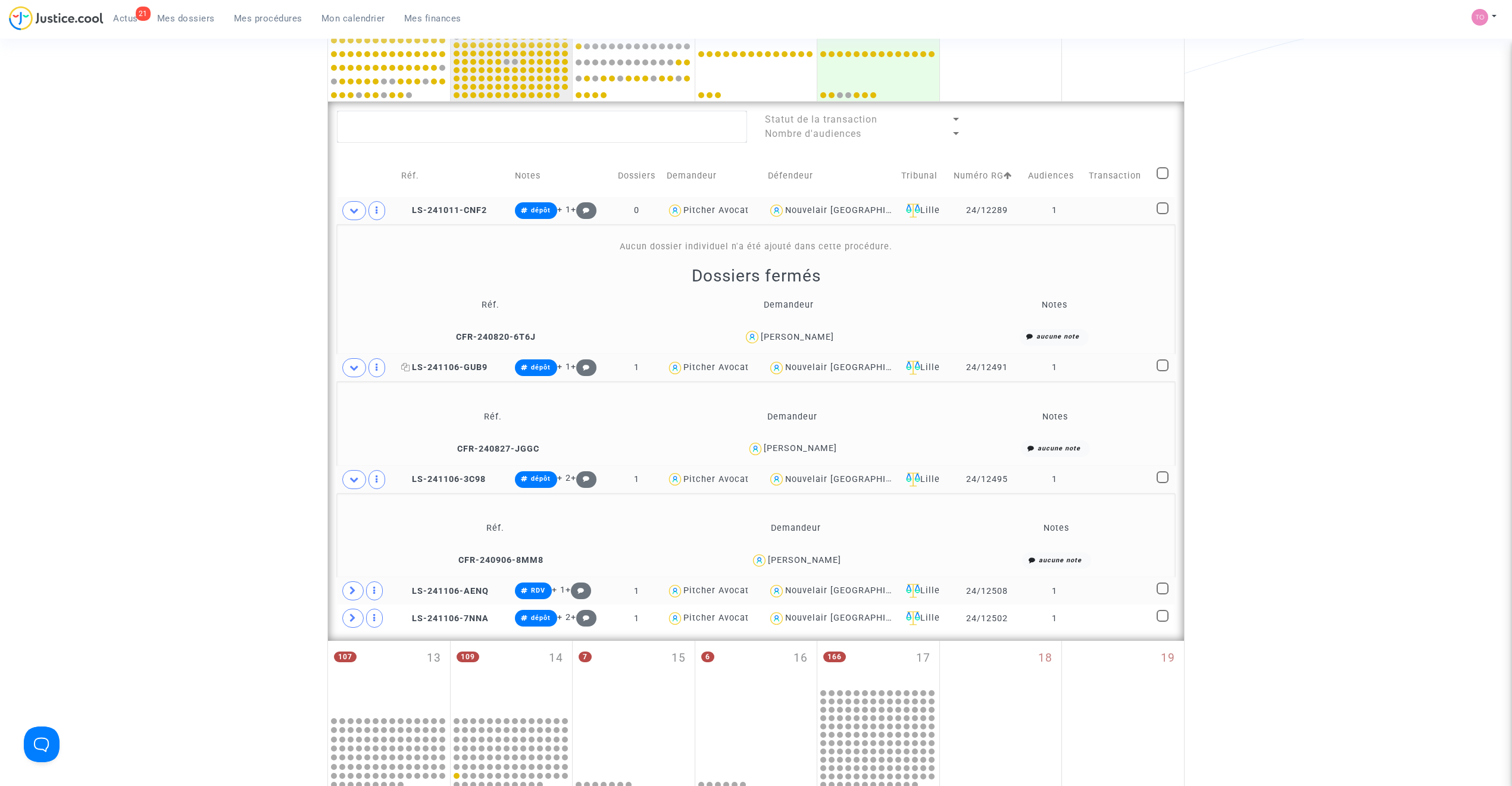
click at [447, 367] on span "LS-241106-GUB9" at bounding box center [444, 367] width 86 height 10
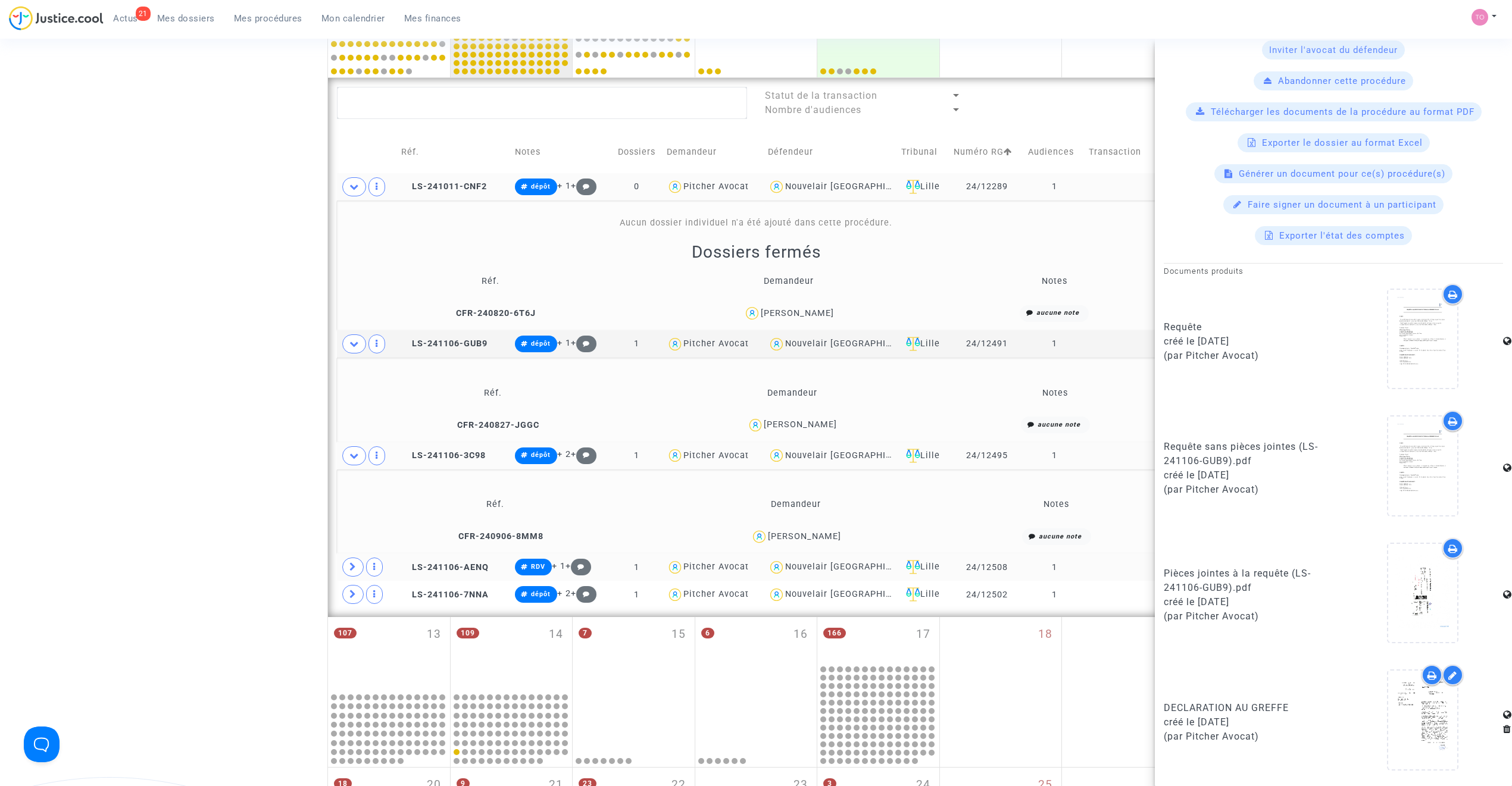
scroll to position [578, 0]
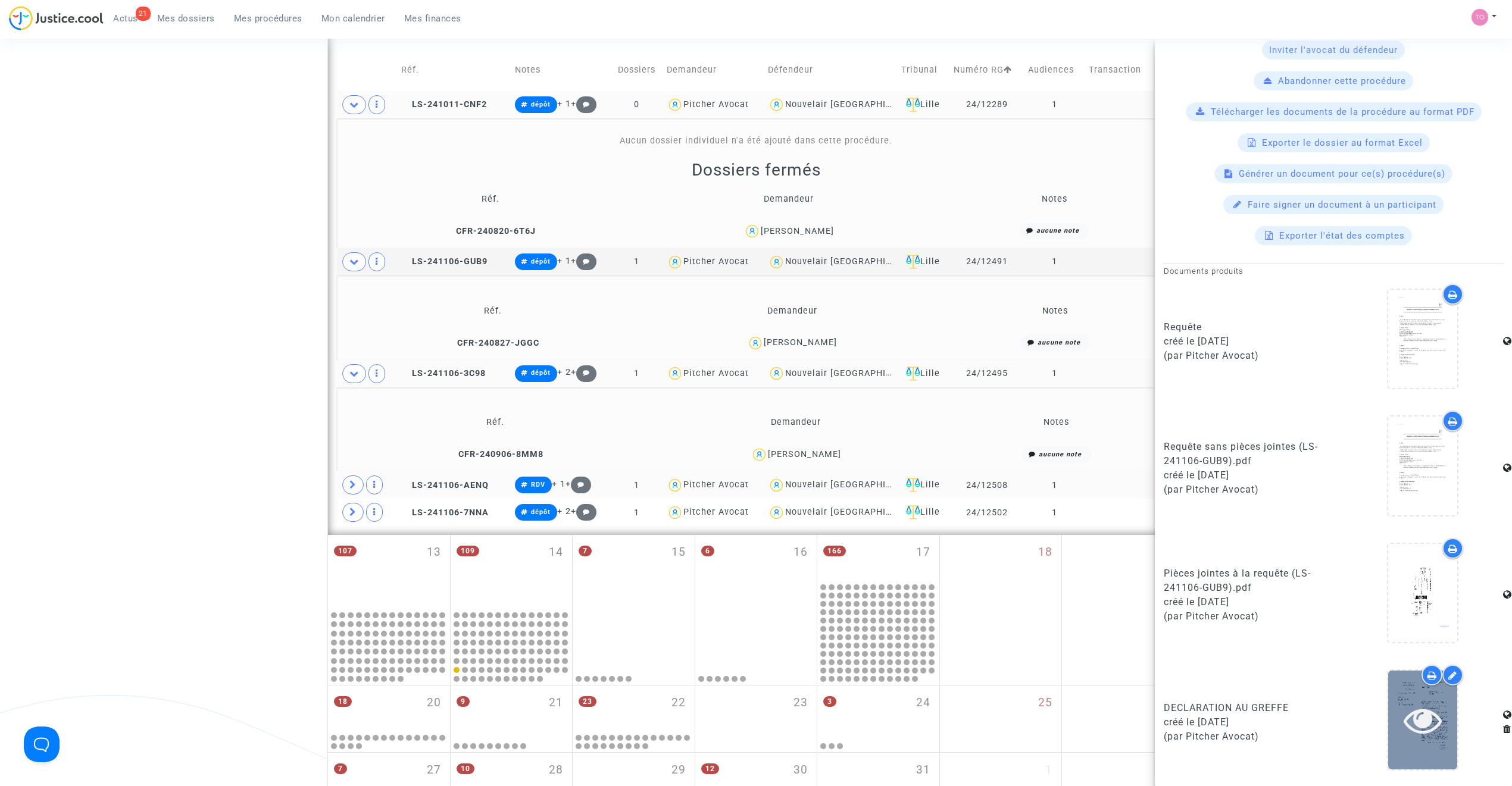
click at [1445, 719] on div at bounding box center [1422, 719] width 69 height 38
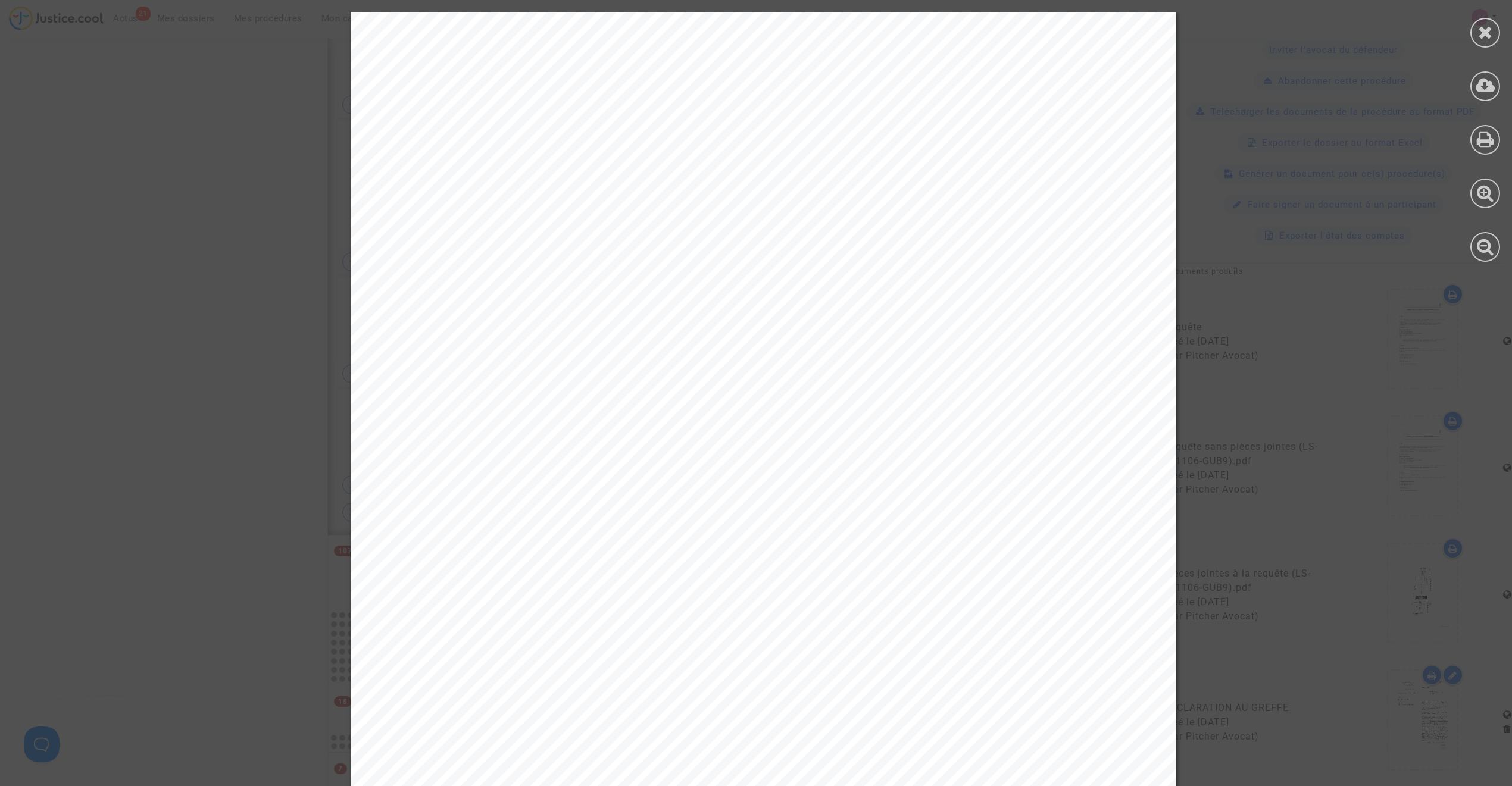
scroll to position [26, 0]
click at [1481, 44] on div at bounding box center [1484, 32] width 30 height 30
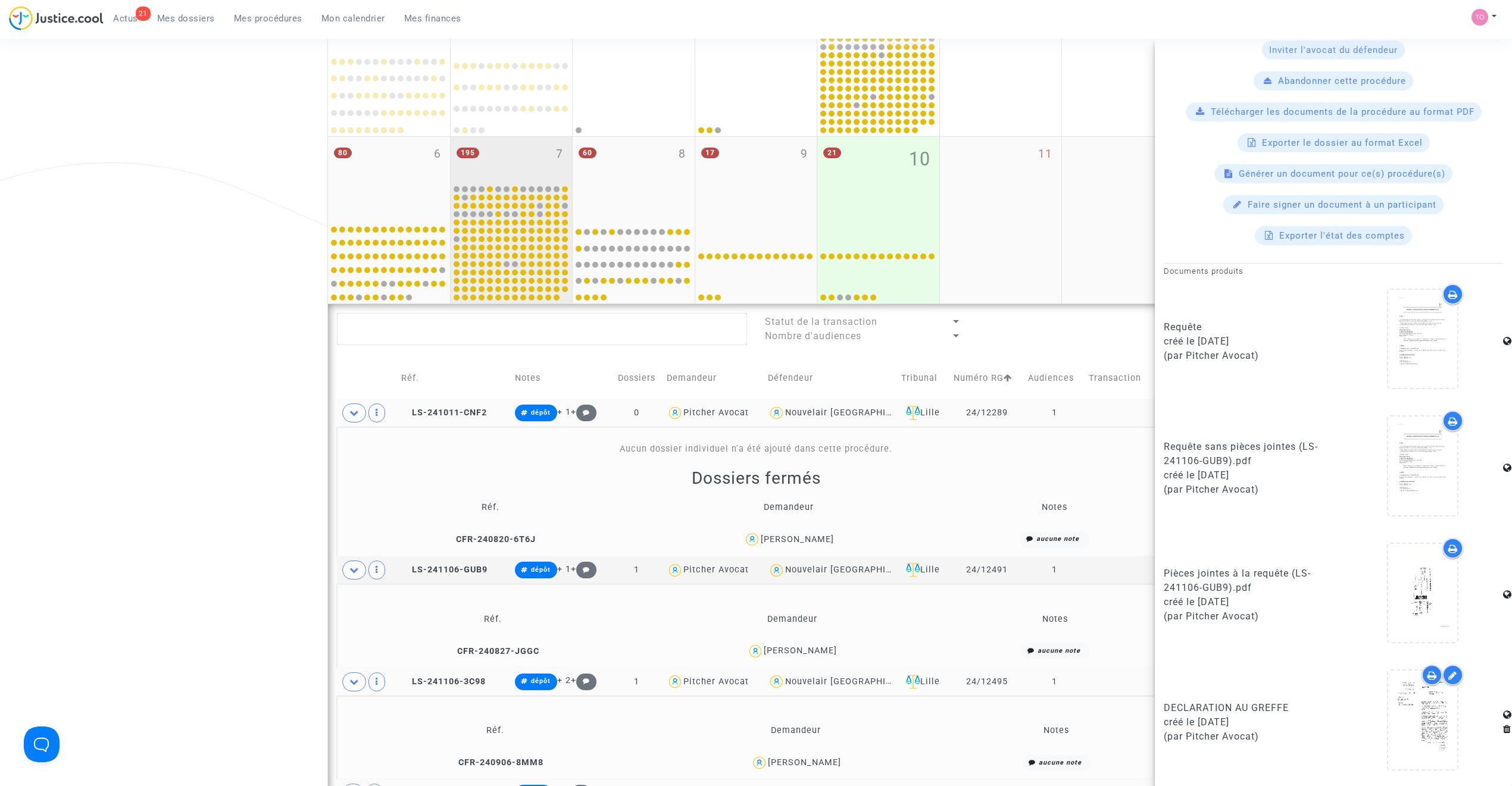
scroll to position [291, 0]
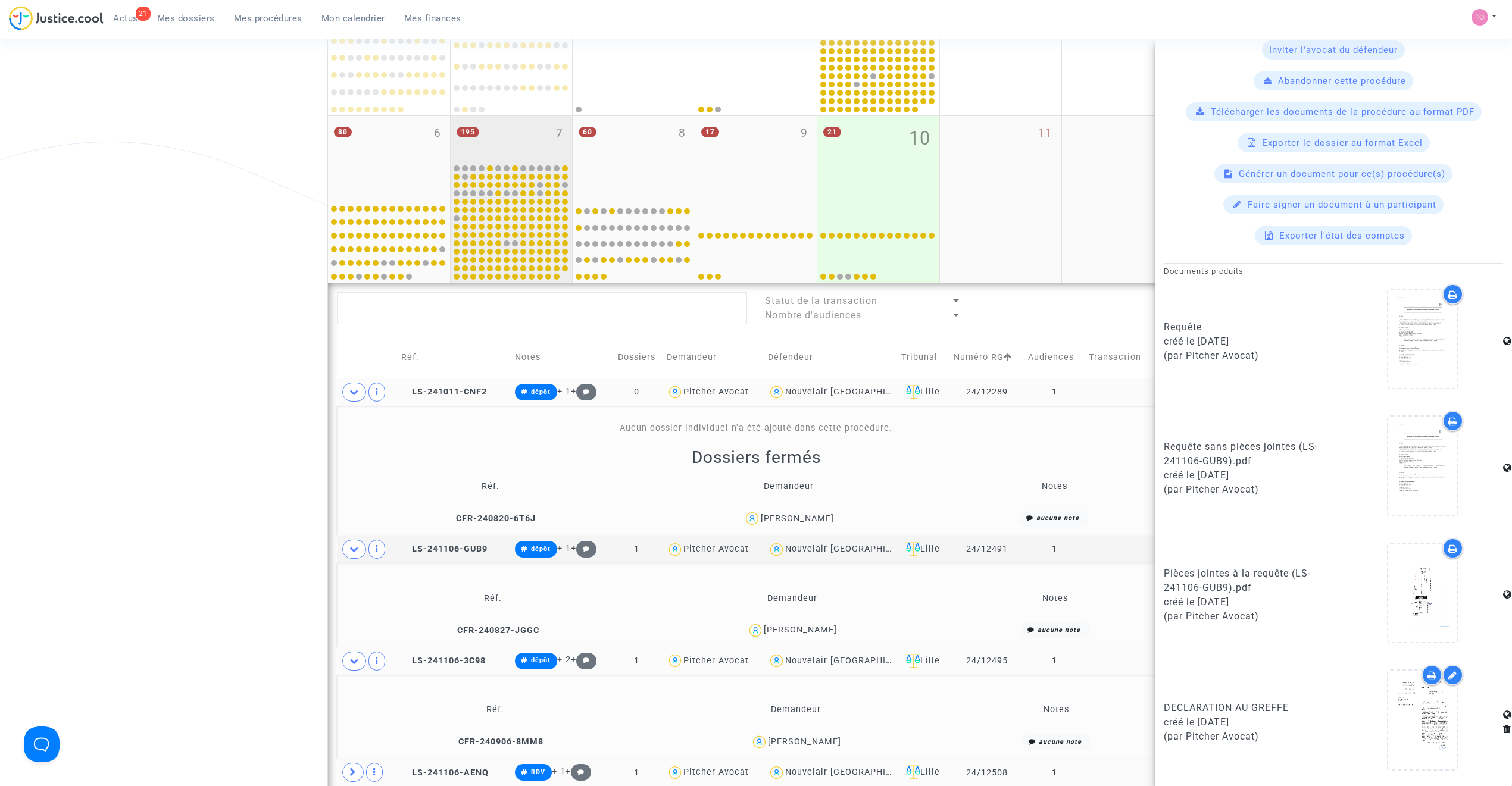
click at [503, 132] on div "195 7" at bounding box center [512, 139] width 122 height 46
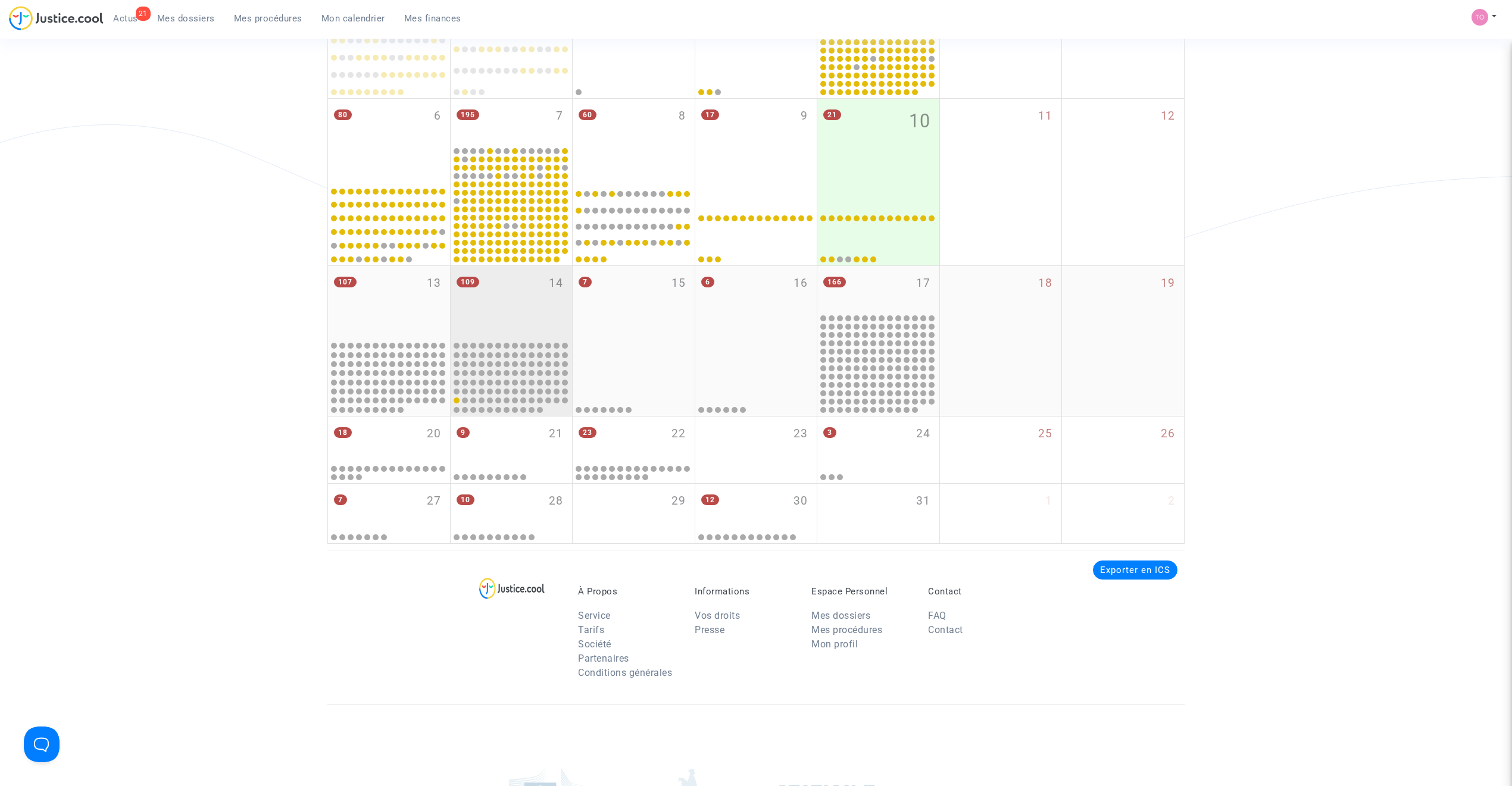
scroll to position [317, 0]
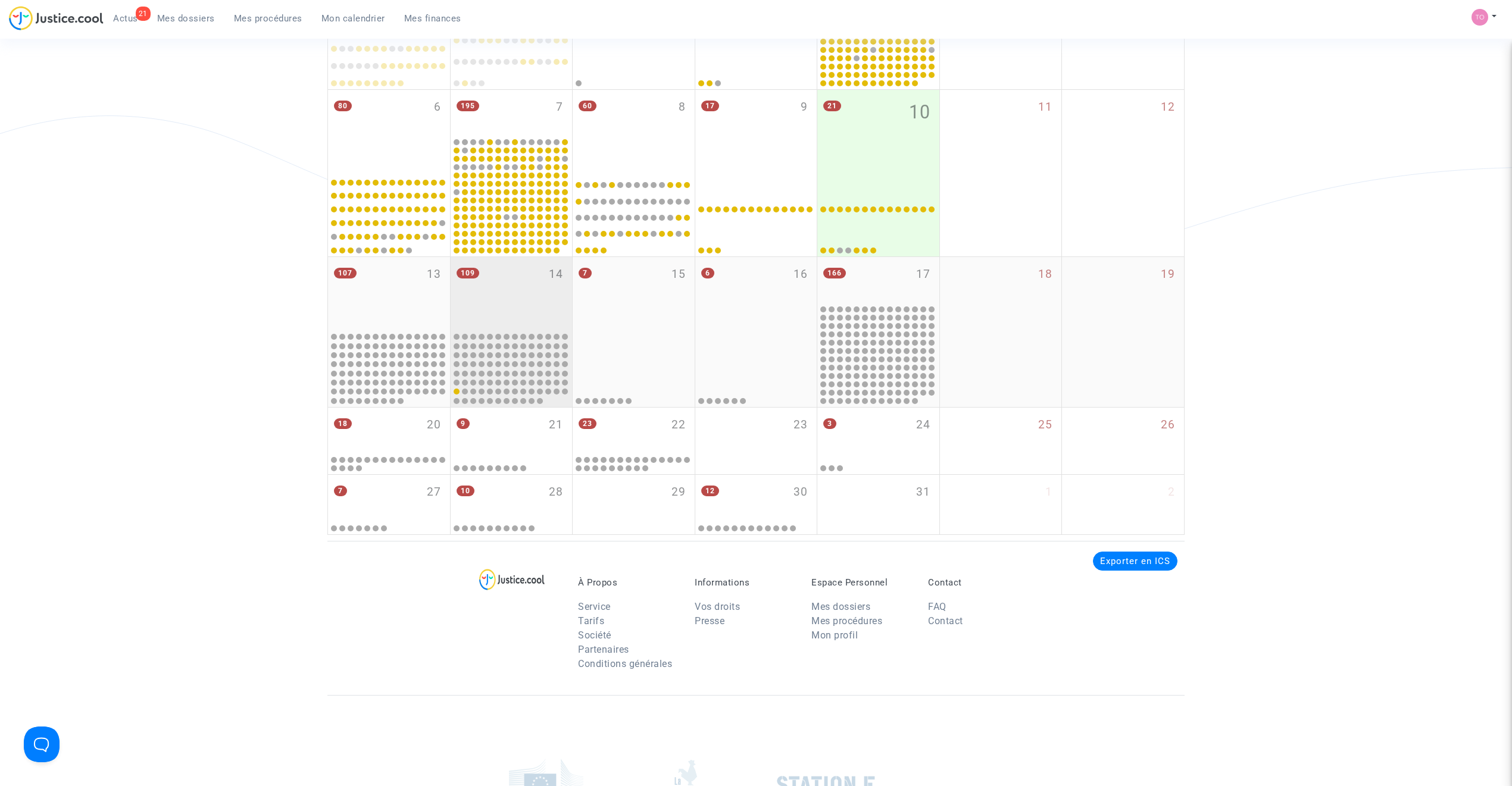
click at [512, 289] on div "109 14" at bounding box center [512, 294] width 122 height 73
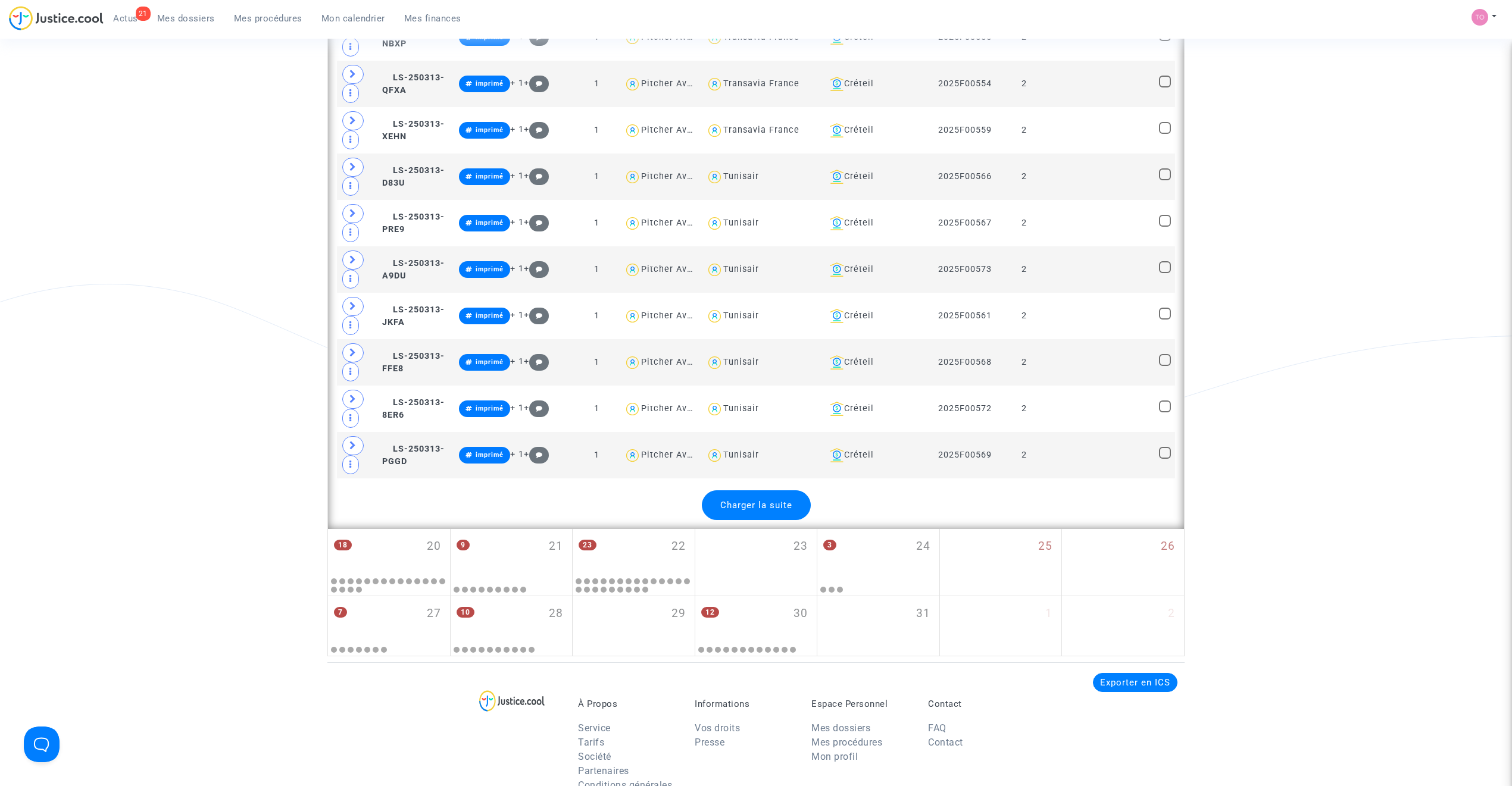
scroll to position [2698, 0]
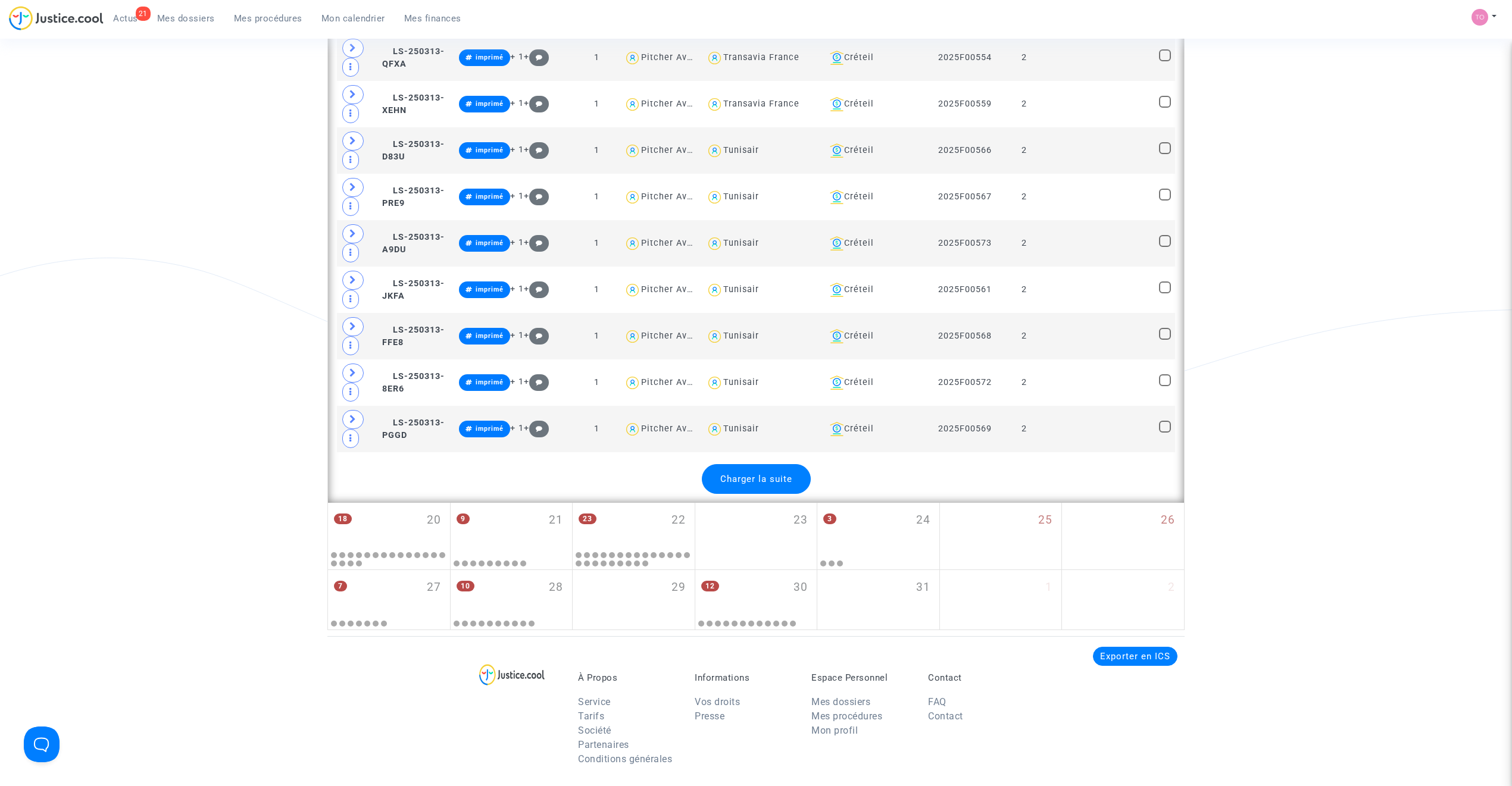
click at [755, 494] on div "Charger la suite" at bounding box center [756, 479] width 109 height 30
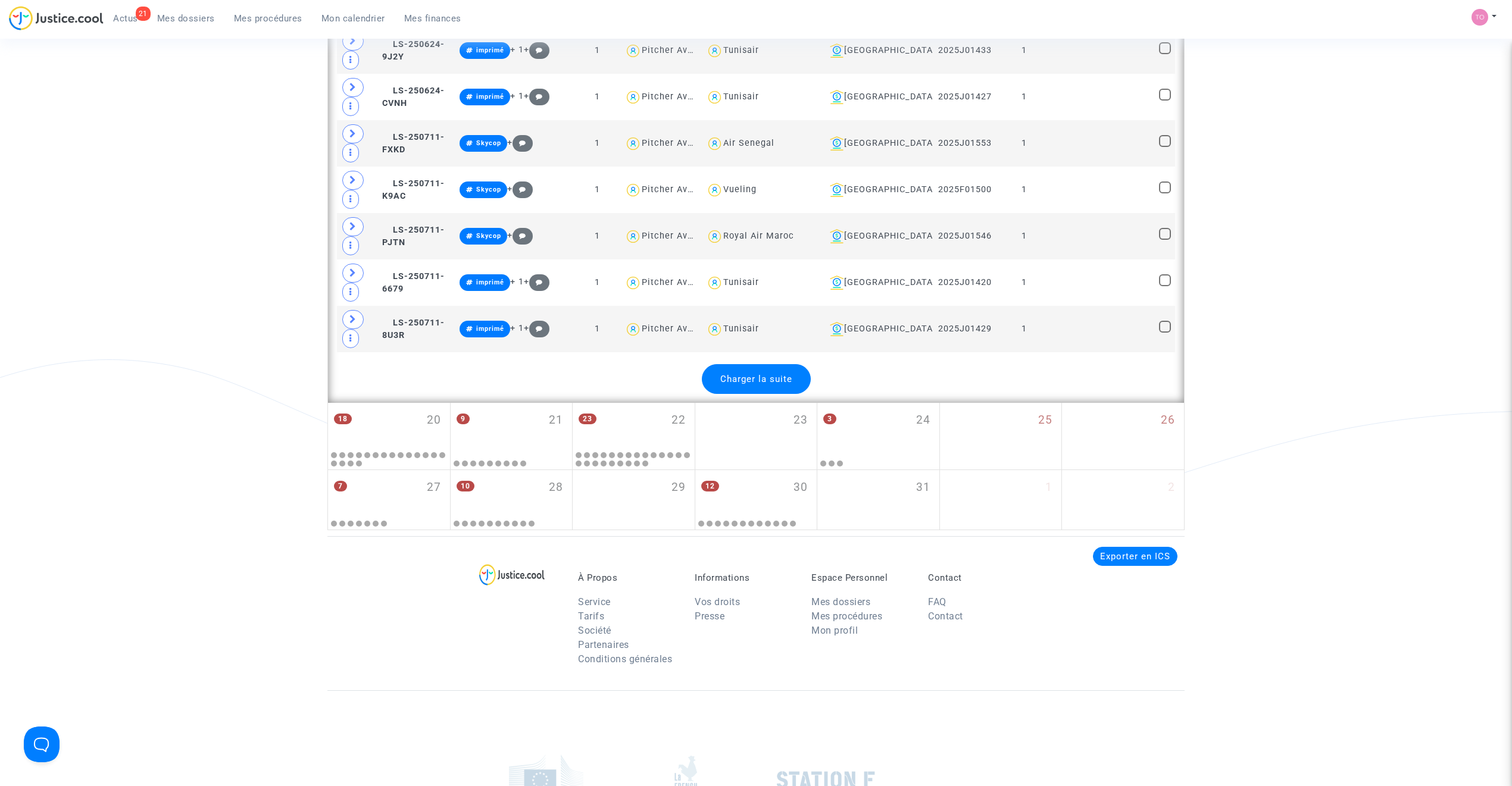
scroll to position [5132, 0]
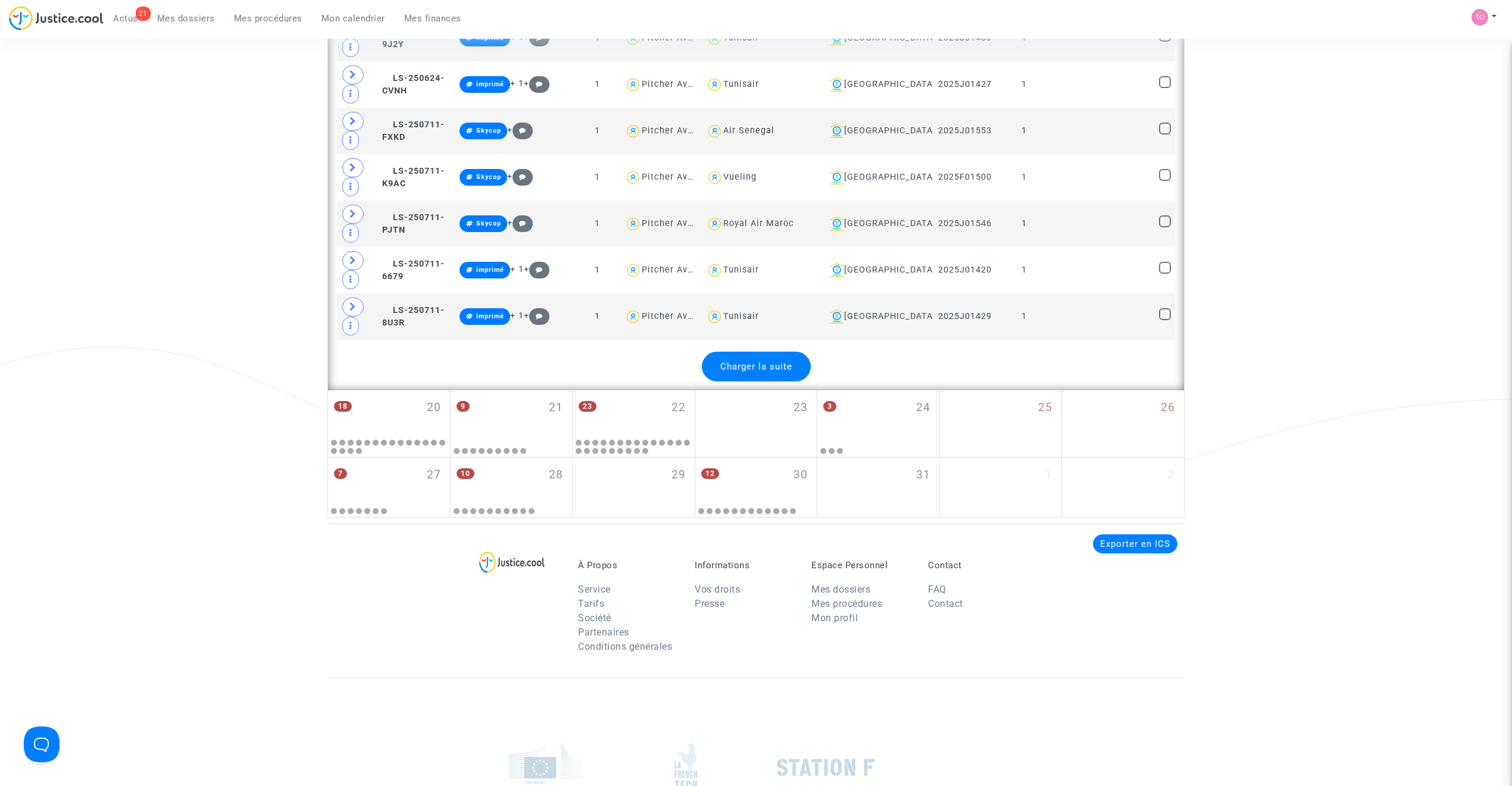
click at [758, 372] on span "Charger la suite" at bounding box center [756, 366] width 72 height 11
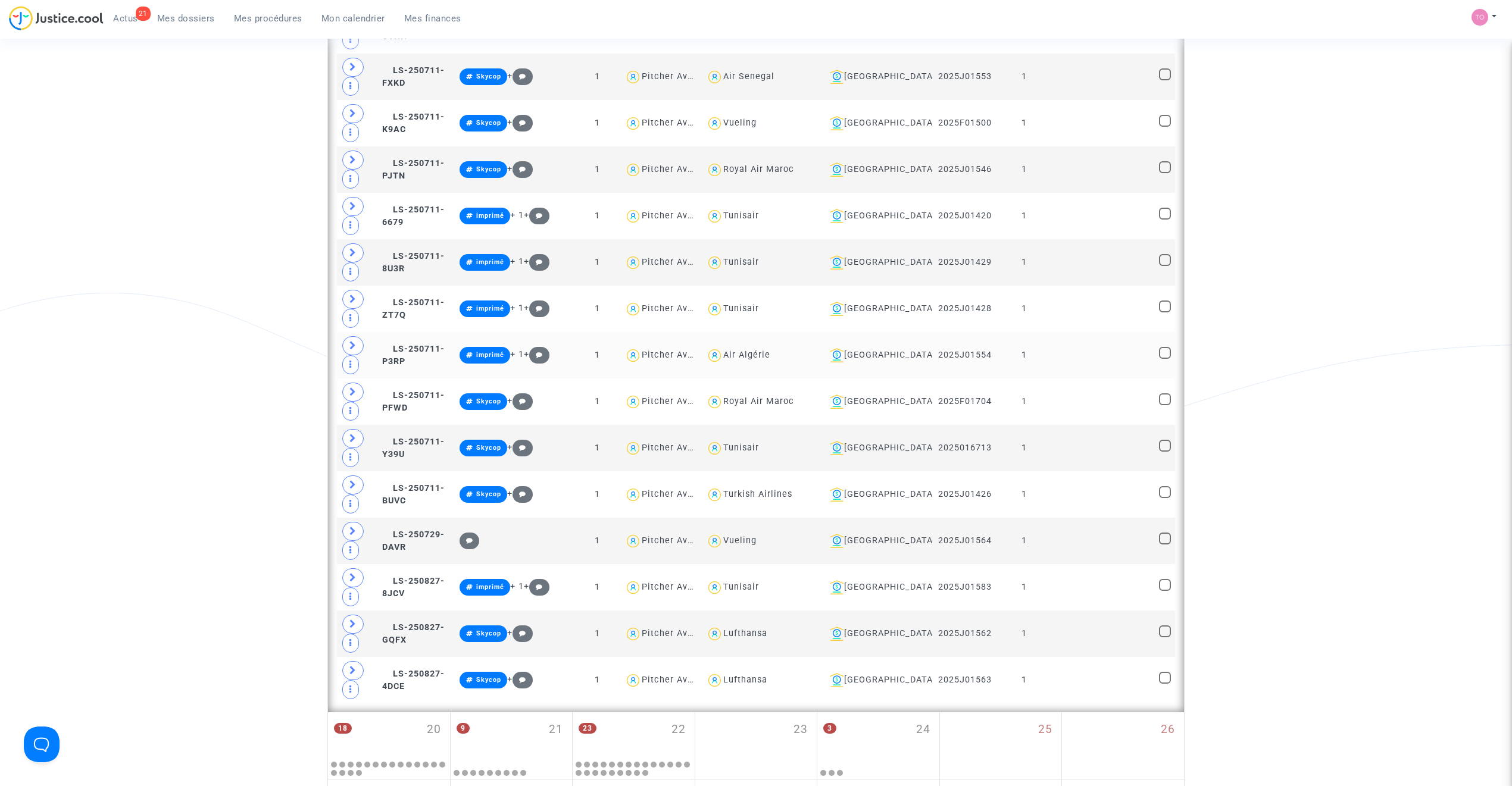
scroll to position [5158, 0]
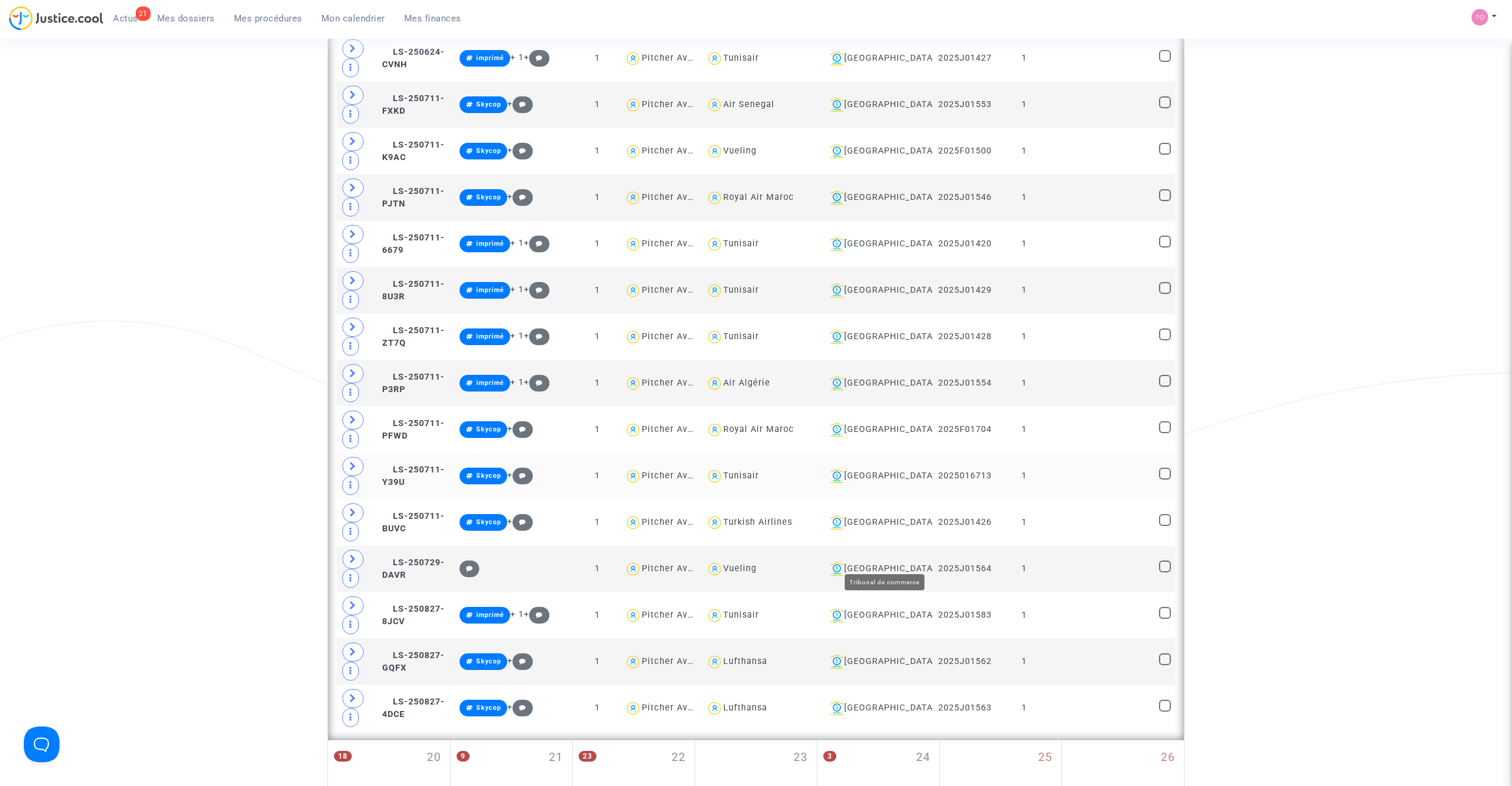
click at [889, 483] on div "Toulouse" at bounding box center [876, 477] width 103 height 15
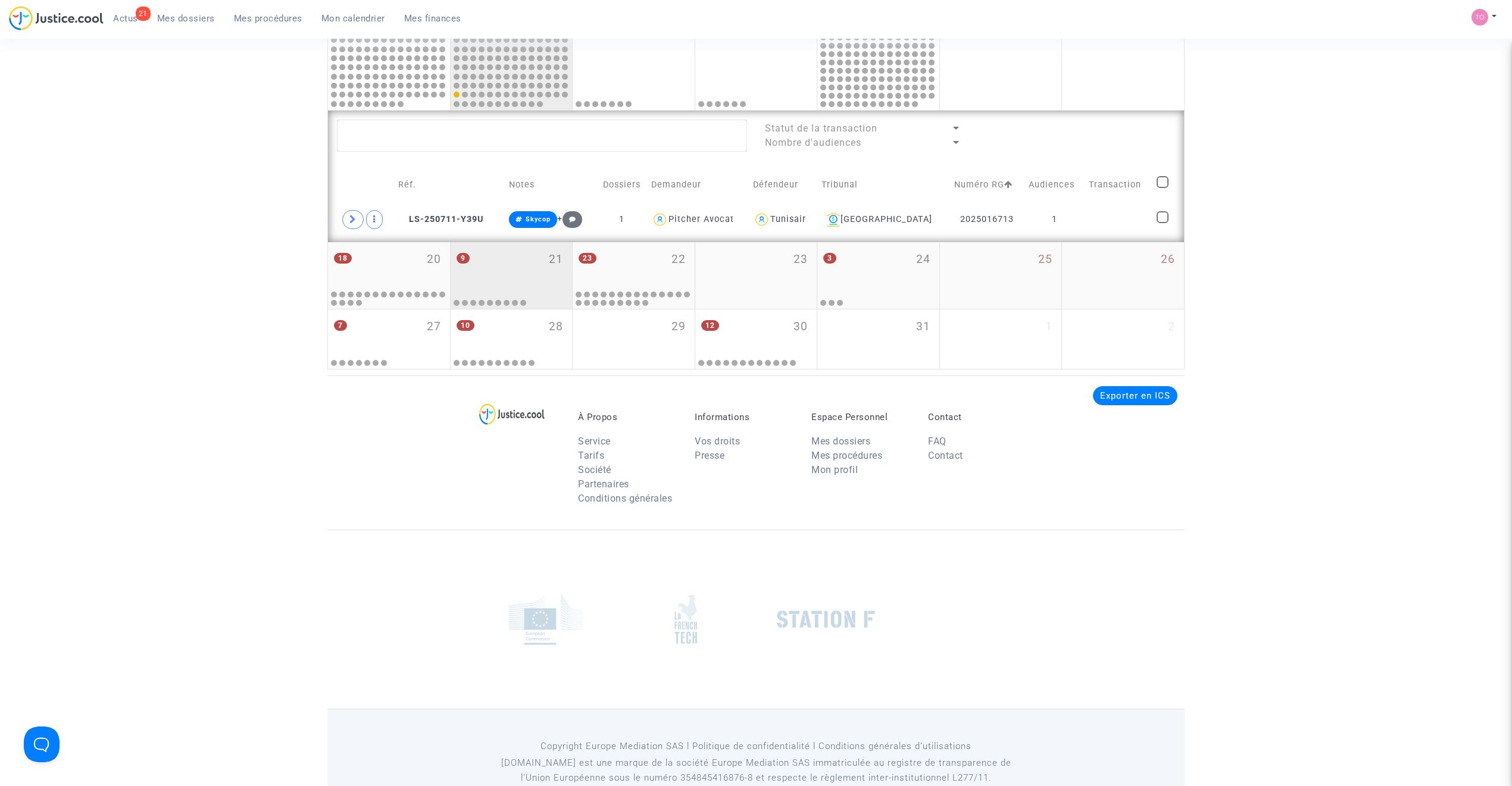
scroll to position [594, 0]
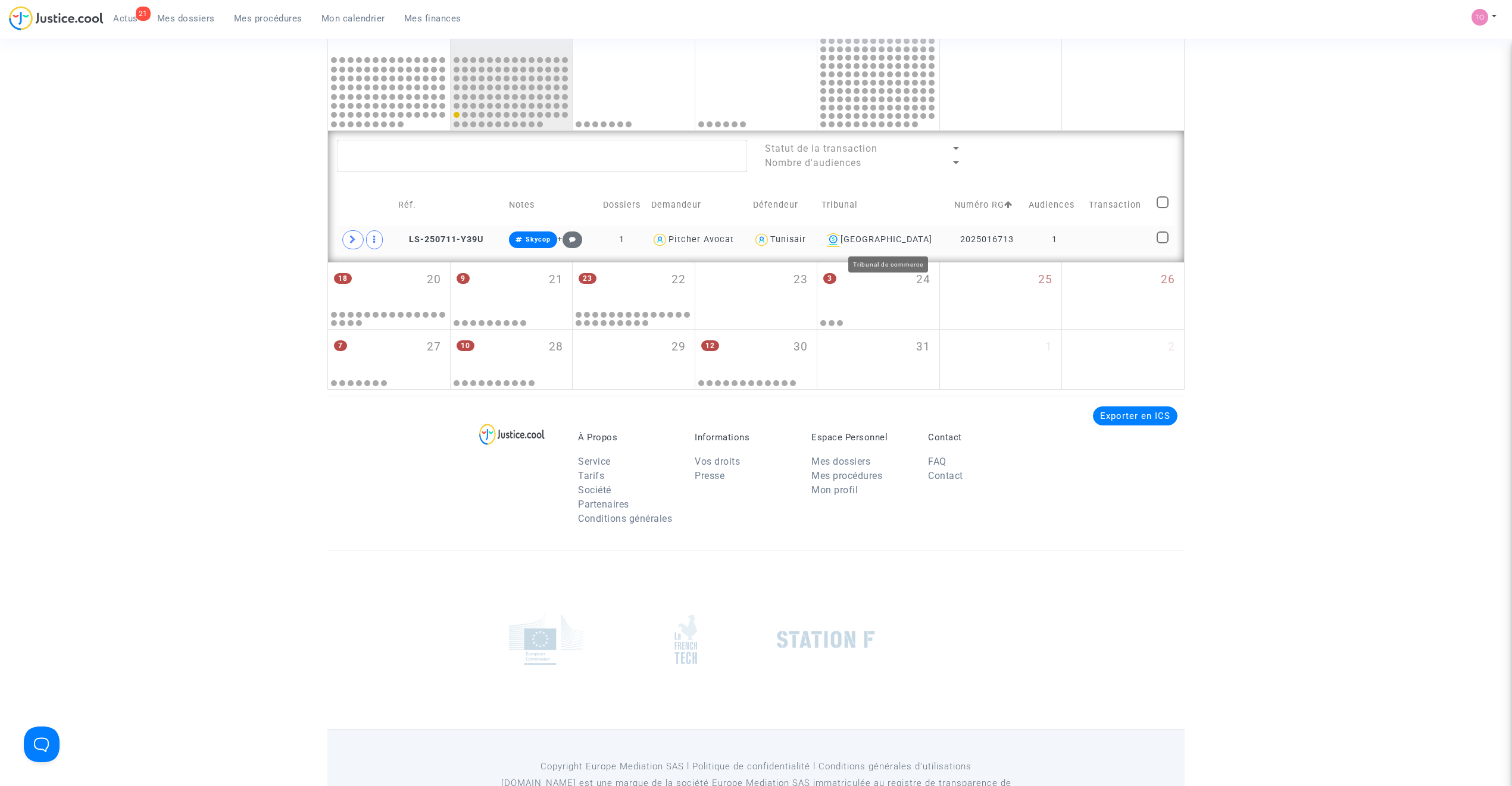
click at [888, 239] on div "Toulouse" at bounding box center [883, 240] width 124 height 15
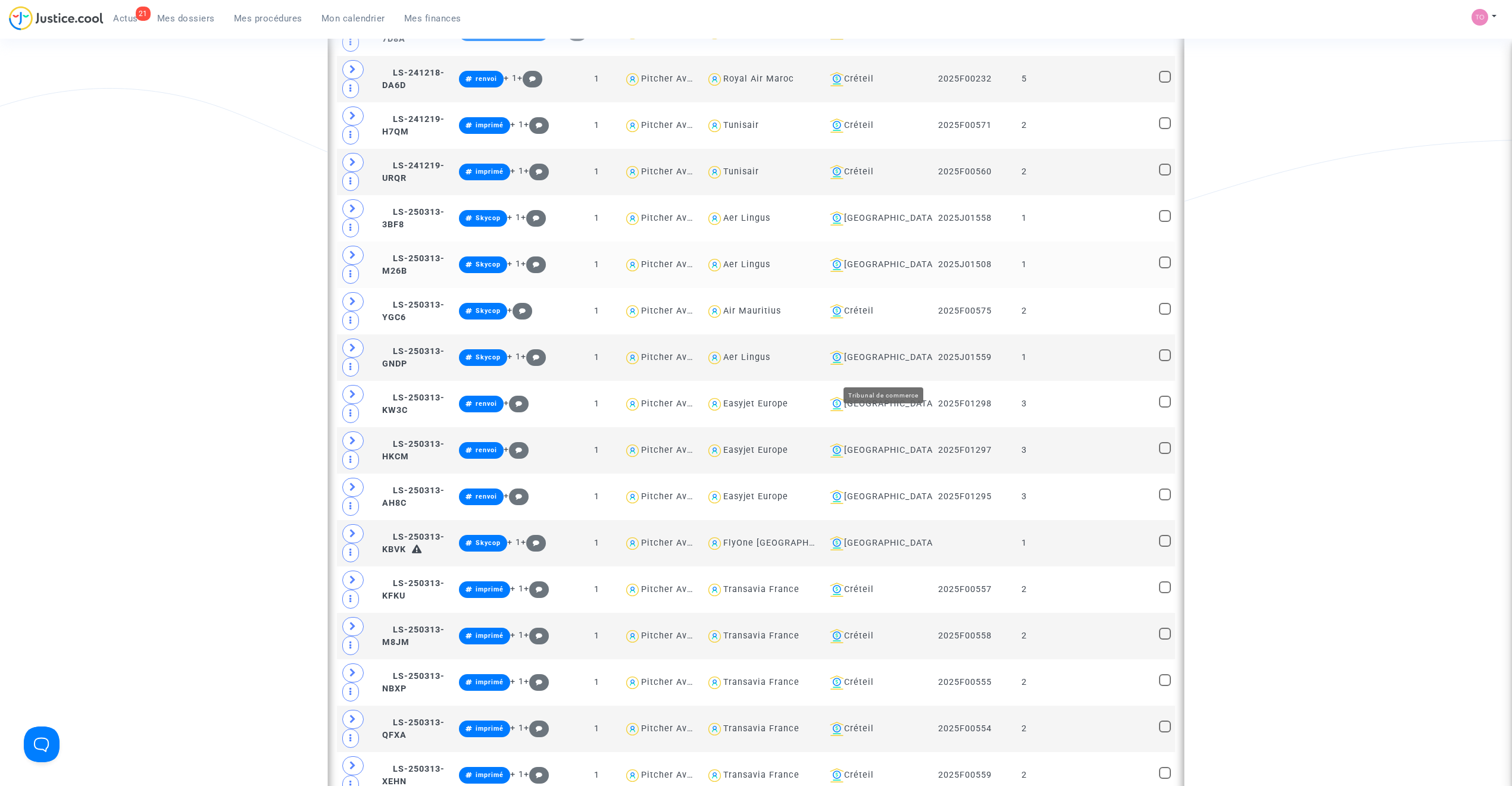
scroll to position [2049, 0]
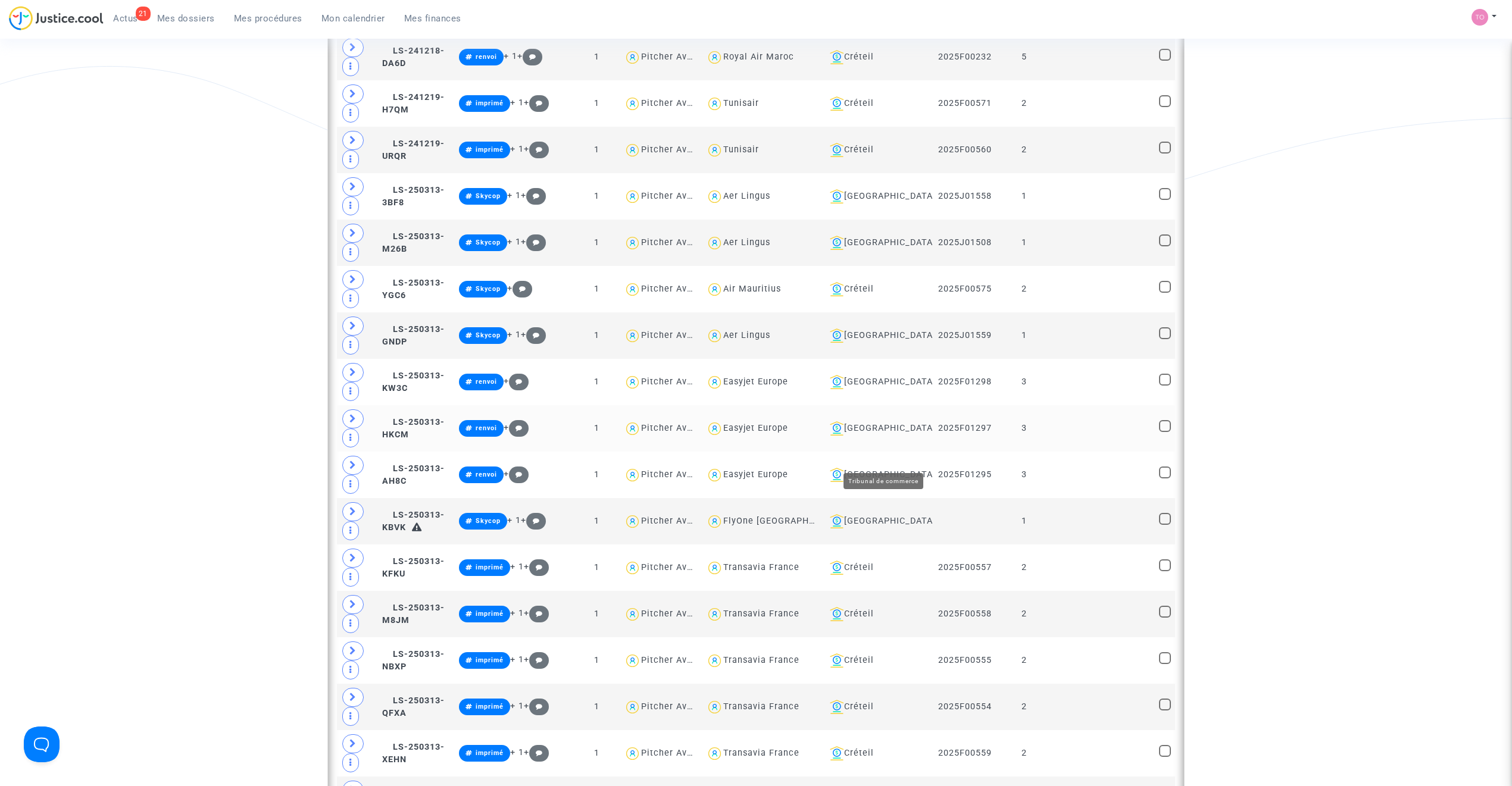
click at [881, 436] on div "Bordeaux" at bounding box center [877, 429] width 104 height 15
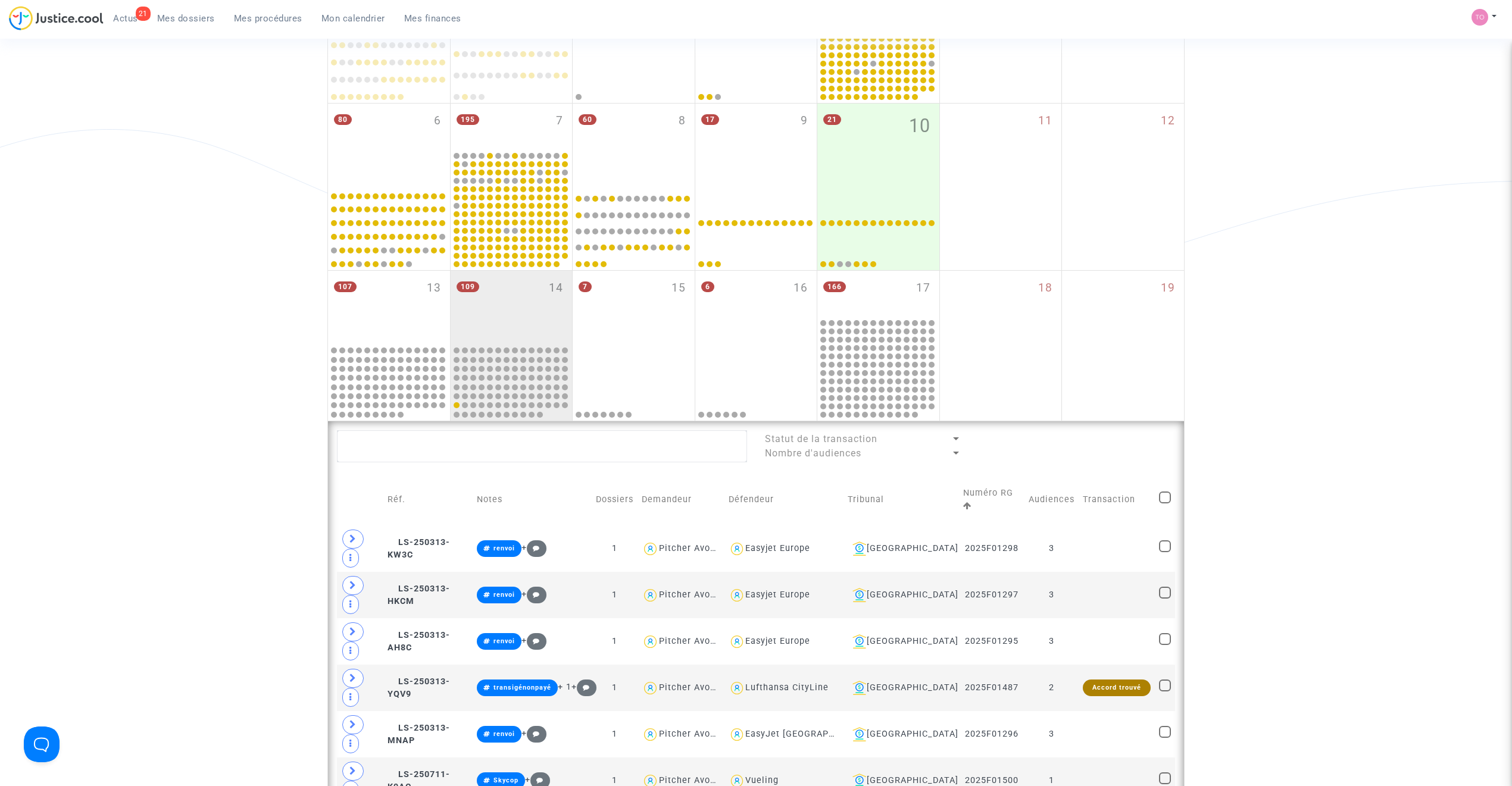
scroll to position [284, 0]
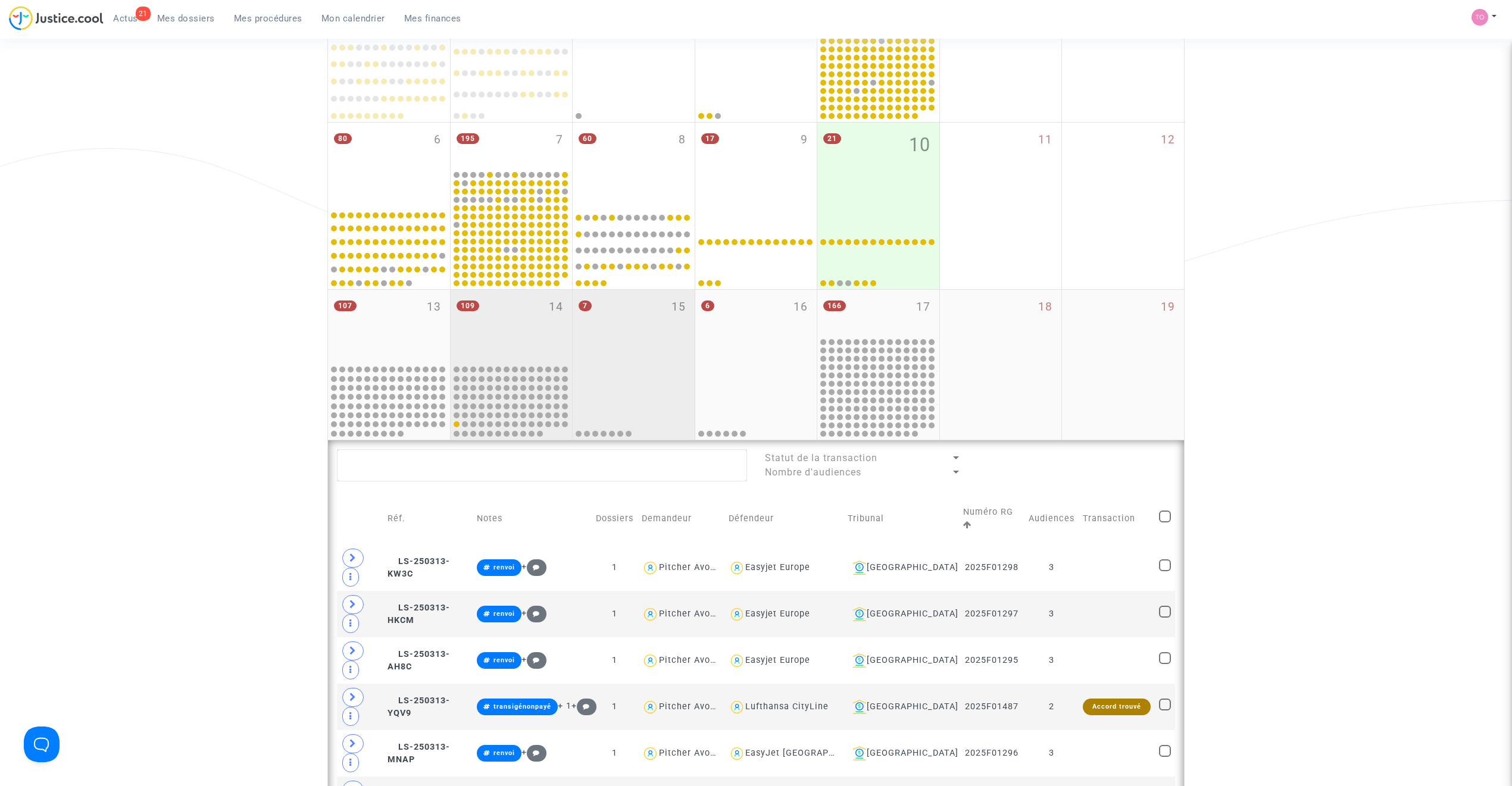
drag, startPoint x: 675, startPoint y: 313, endPoint x: 663, endPoint y: 348, distance: 37.0
click at [675, 313] on span "15" at bounding box center [679, 307] width 15 height 17
